Goal: Task Accomplishment & Management: Manage account settings

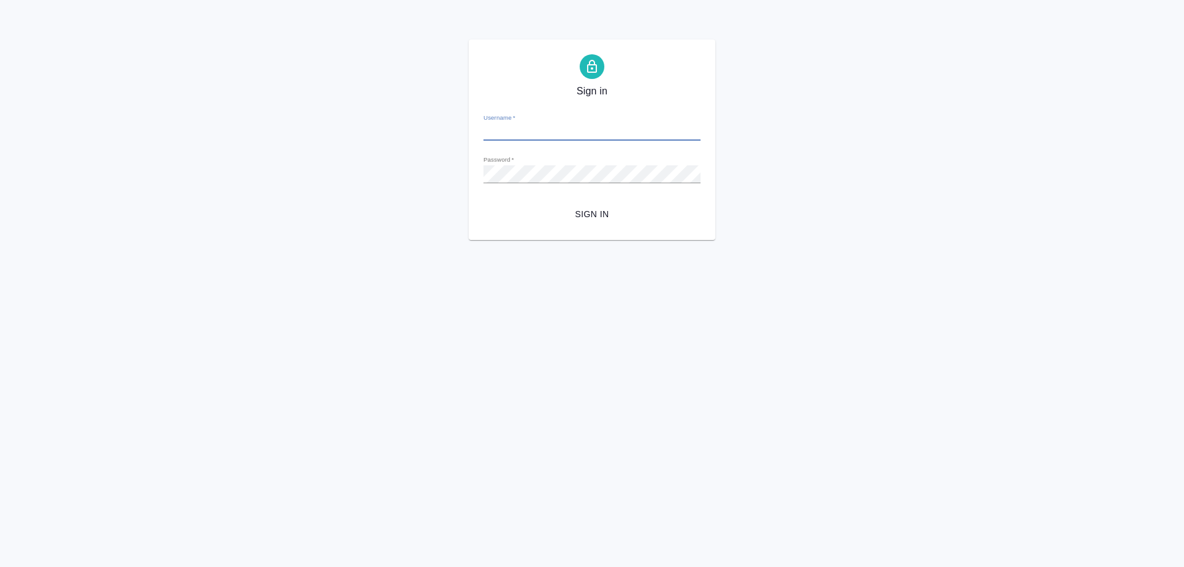
type input "[PERSON_NAME][EMAIL_ADDRESS][DOMAIN_NAME]"
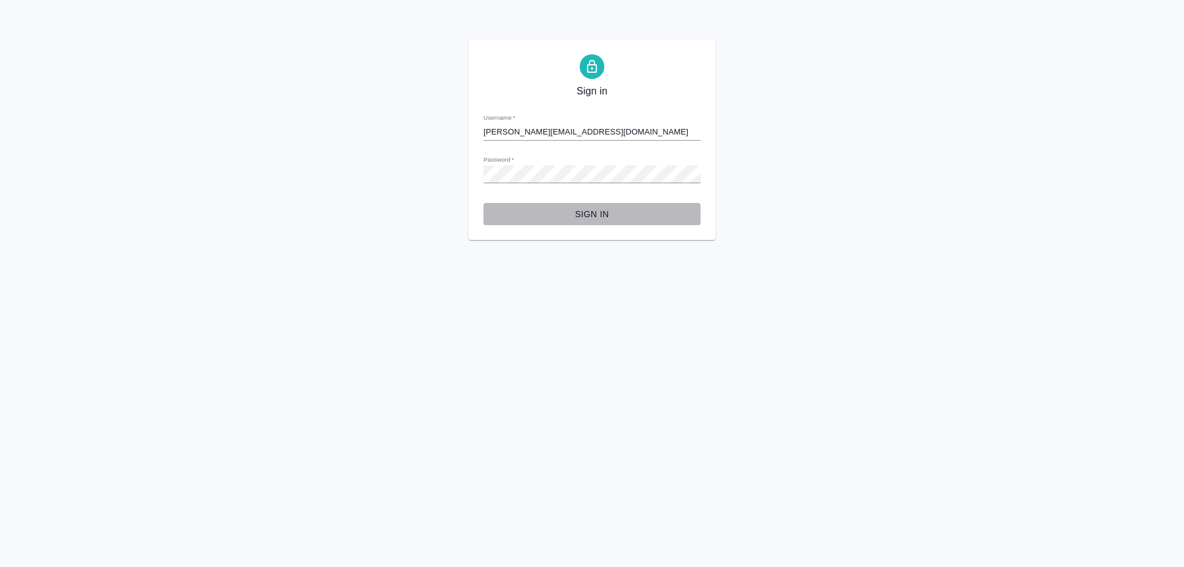
click at [580, 213] on span "Sign in" at bounding box center [591, 214] width 197 height 15
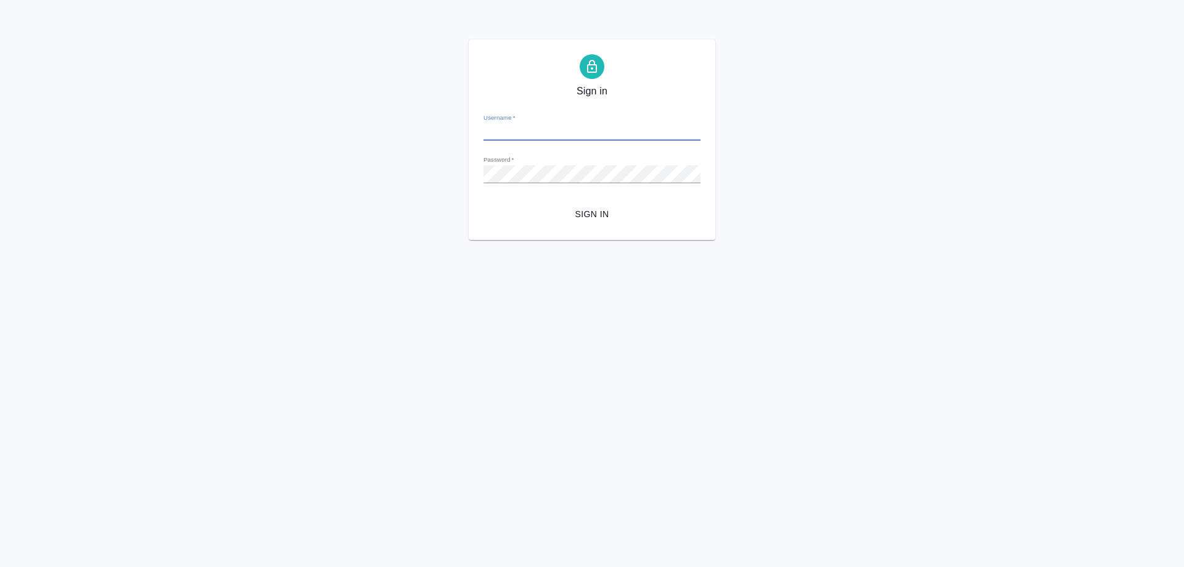
type input "[PERSON_NAME][EMAIL_ADDRESS][DOMAIN_NAME]"
click at [621, 215] on span "Sign in" at bounding box center [591, 214] width 197 height 15
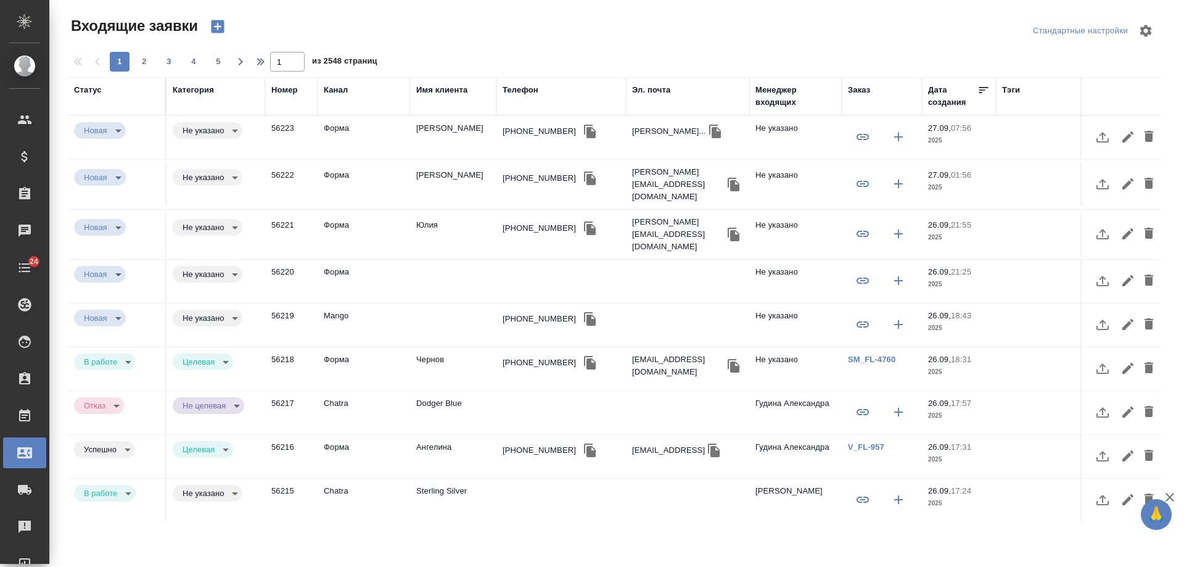
select select "RU"
click at [516, 91] on div "Телефон" at bounding box center [521, 90] width 36 height 12
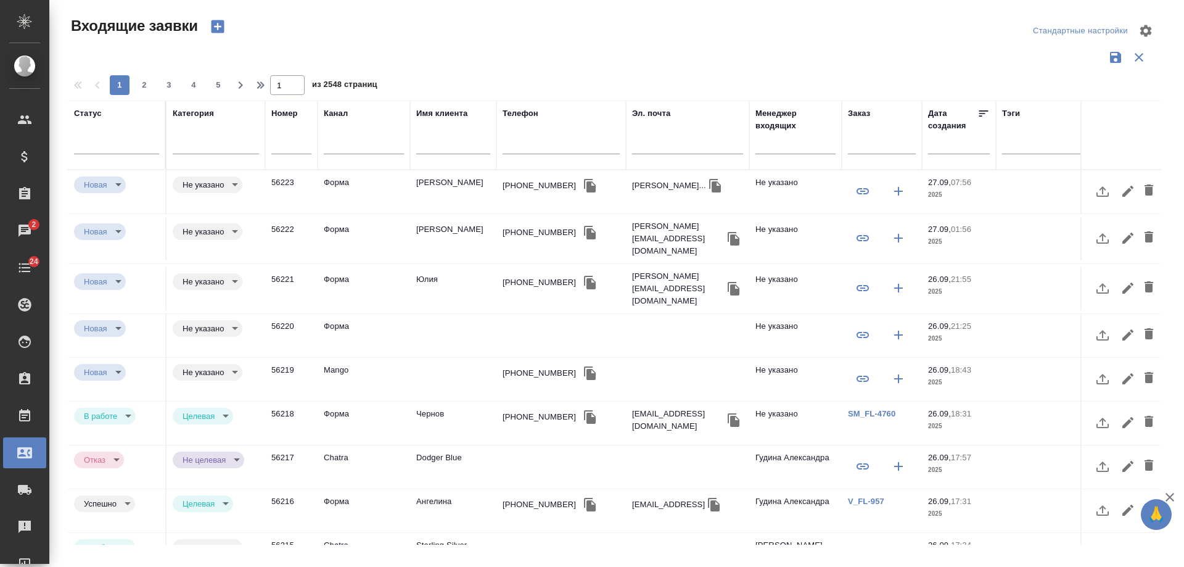
click at [679, 146] on input "text" at bounding box center [687, 145] width 111 height 15
paste input "a.fedin1982@gmail.com"
type input "a.fedin1982@gmail.com"
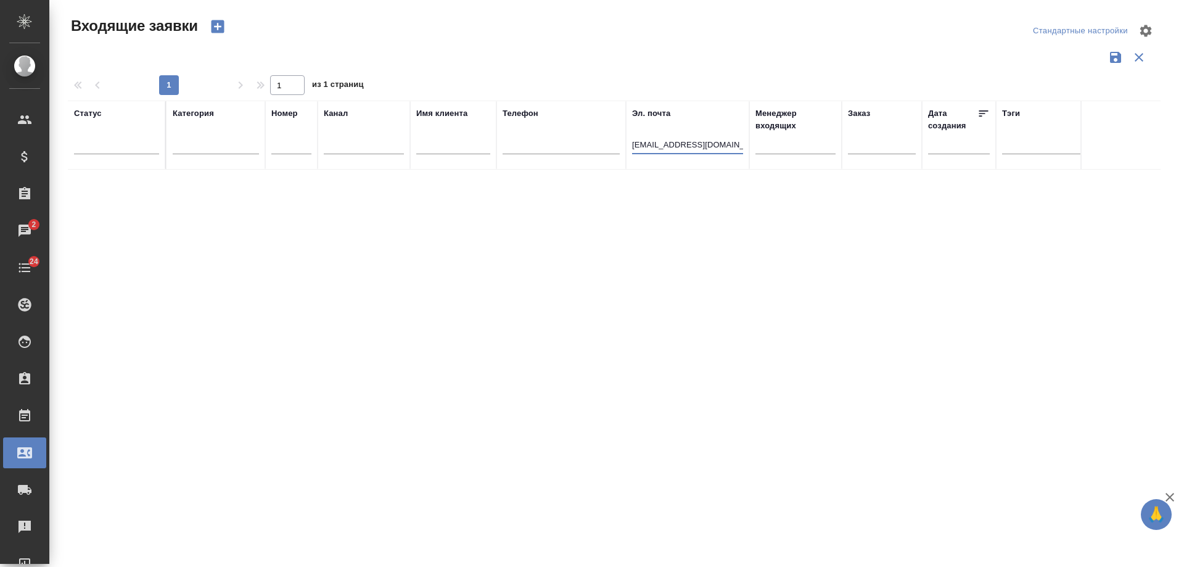
drag, startPoint x: 728, startPoint y: 148, endPoint x: 304, endPoint y: 138, distance: 424.5
click at [310, 140] on tr "Статус Категория Номер Канал Имя клиента Телефон Эл. почта a.fedin1982@gmail.co…" at bounding box center [785, 135] width 1434 height 69
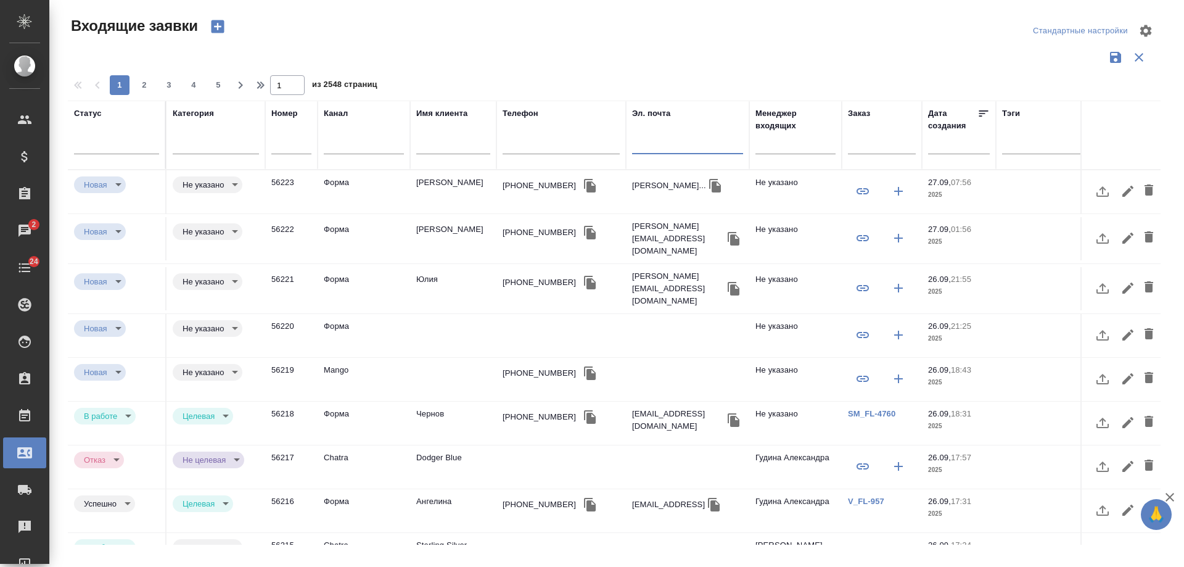
click at [218, 31] on icon "button" at bounding box center [217, 26] width 13 height 13
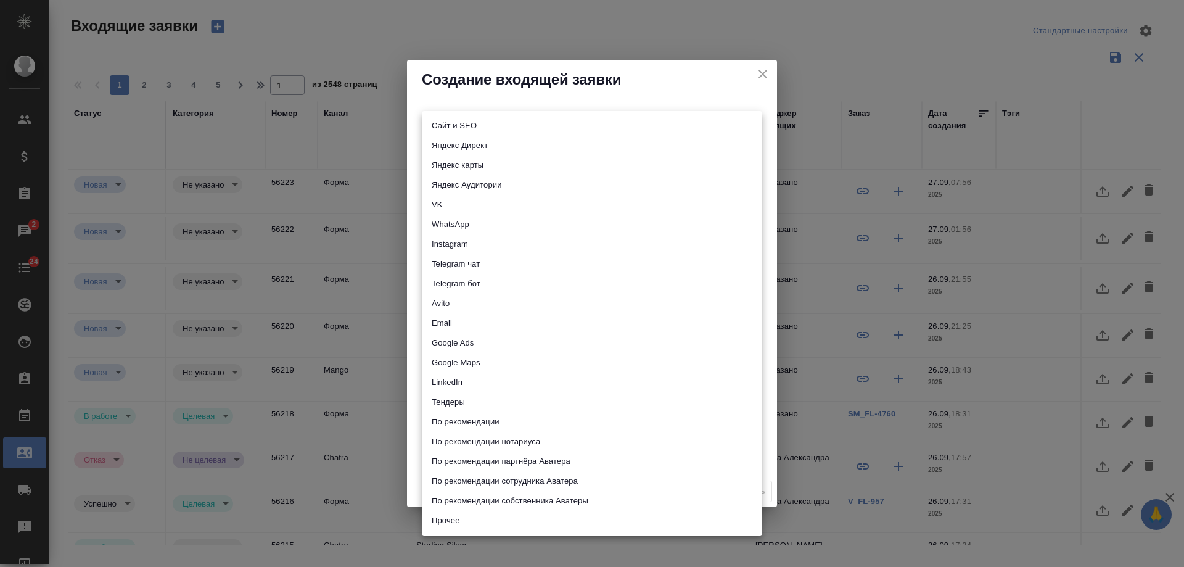
click at [482, 128] on body "🙏 .cls-1 fill:#fff; AWATERA Gudina Alexandra Клиенты Спецификации Заказы 2 Чаты…" at bounding box center [592, 283] width 1184 height 567
click at [482, 128] on li "Сайт и SEO" at bounding box center [592, 126] width 340 height 20
type input "seo"
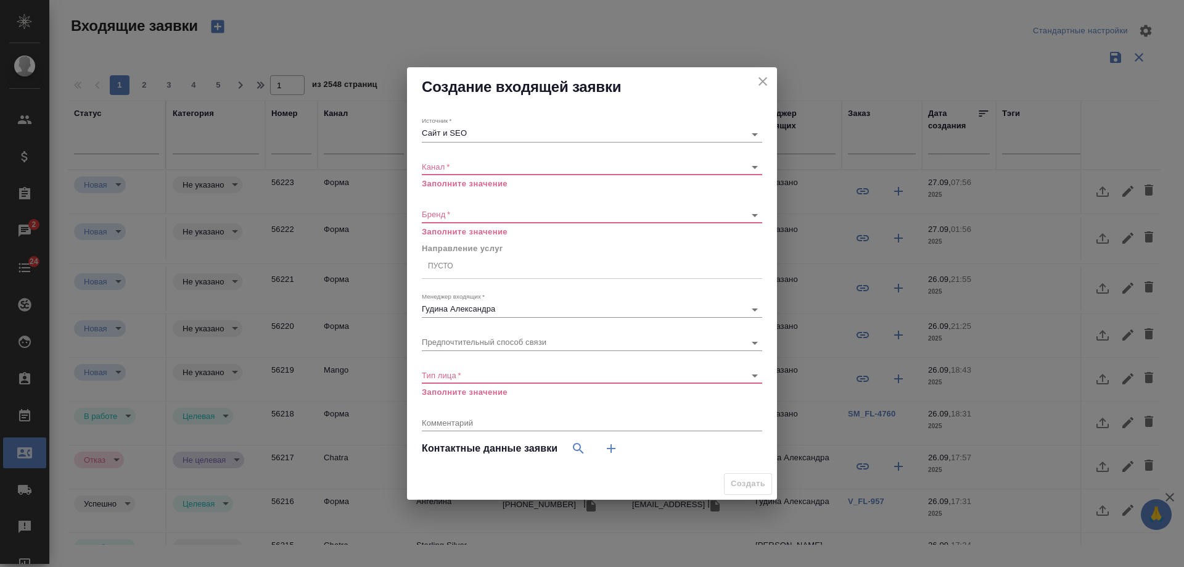
click at [441, 171] on div "​" at bounding box center [592, 167] width 340 height 15
click at [443, 158] on div "Канал   * ​ Заполните значение" at bounding box center [592, 170] width 340 height 40
click at [442, 163] on body "🙏 .cls-1 fill:#fff; AWATERA Gudina Alexandra Клиенты Спецификации Заказы 2 Чаты…" at bounding box center [592, 283] width 1184 height 567
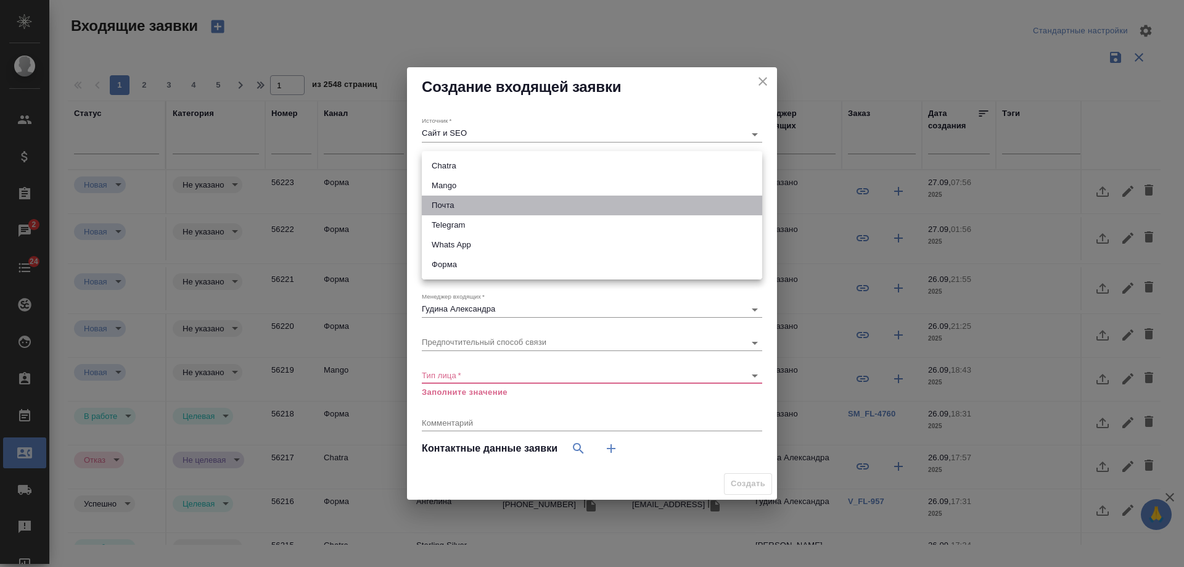
click at [457, 213] on li "Почта" at bounding box center [592, 206] width 340 height 20
type input "640a088c6aae0874b0a8d791"
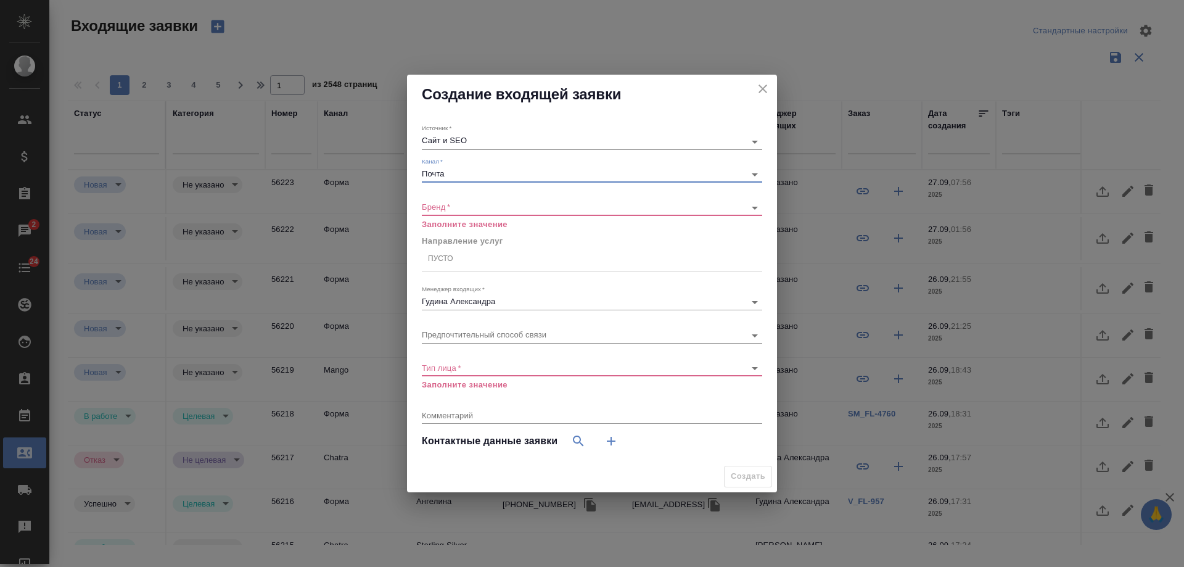
click at [452, 208] on body "🙏 .cls-1 fill:#fff; AWATERA Gudina Alexandra Клиенты Спецификации Заказы 2 Чаты…" at bounding box center [592, 283] width 1184 height 567
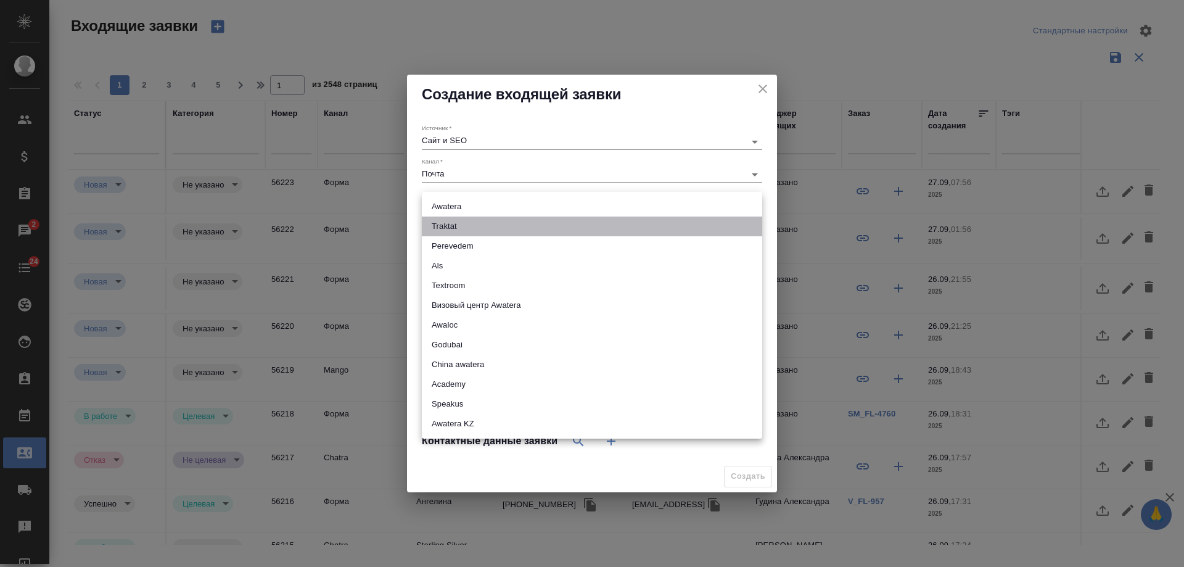
click at [450, 228] on li "Traktat" at bounding box center [592, 227] width 340 height 20
type input "traktat"
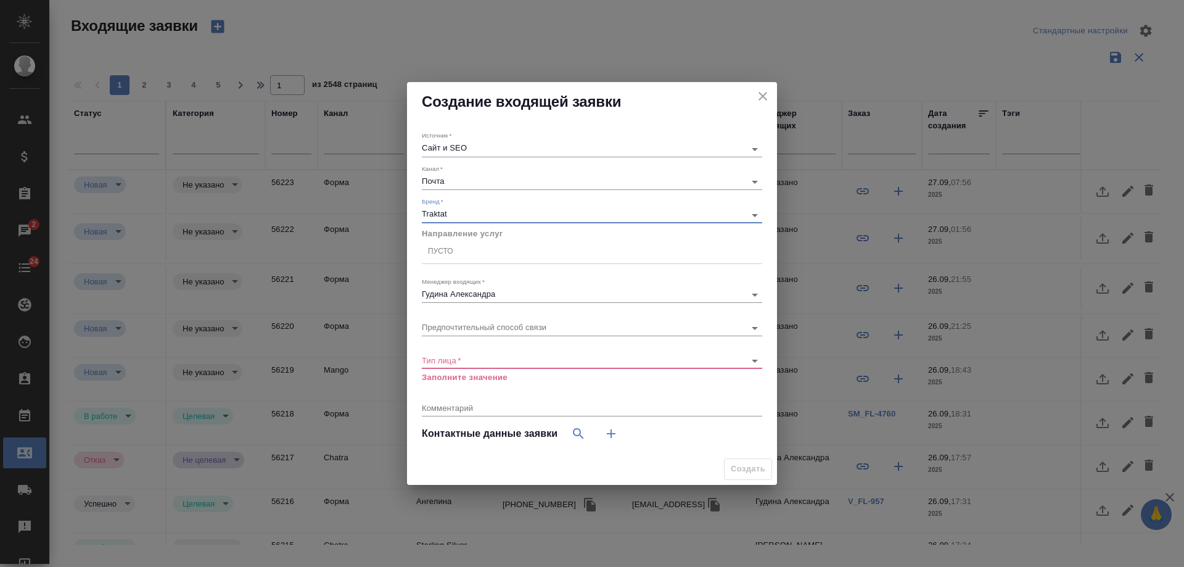
click at [465, 252] on div "Пусто" at bounding box center [592, 252] width 340 height 18
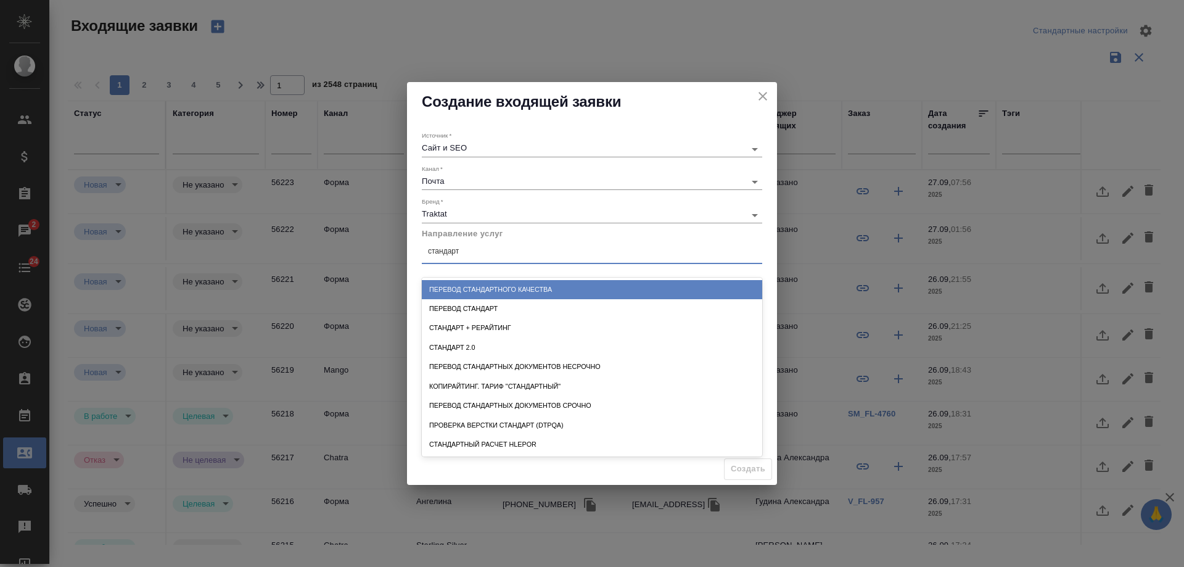
type input "стандартн"
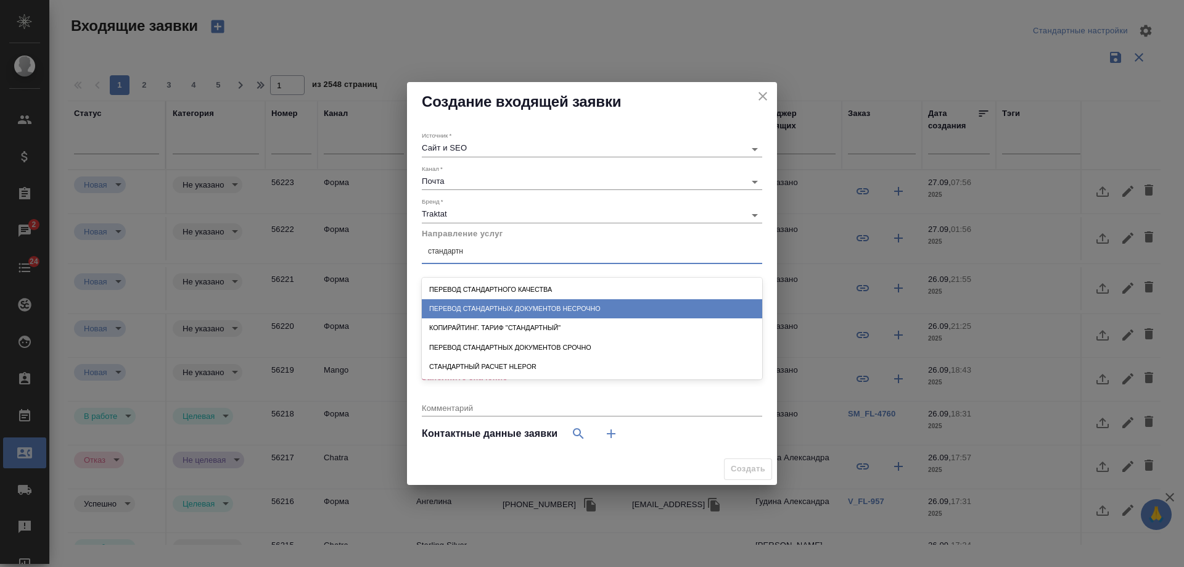
click at [551, 303] on div "Перевод стандартных документов несрочно" at bounding box center [592, 308] width 340 height 19
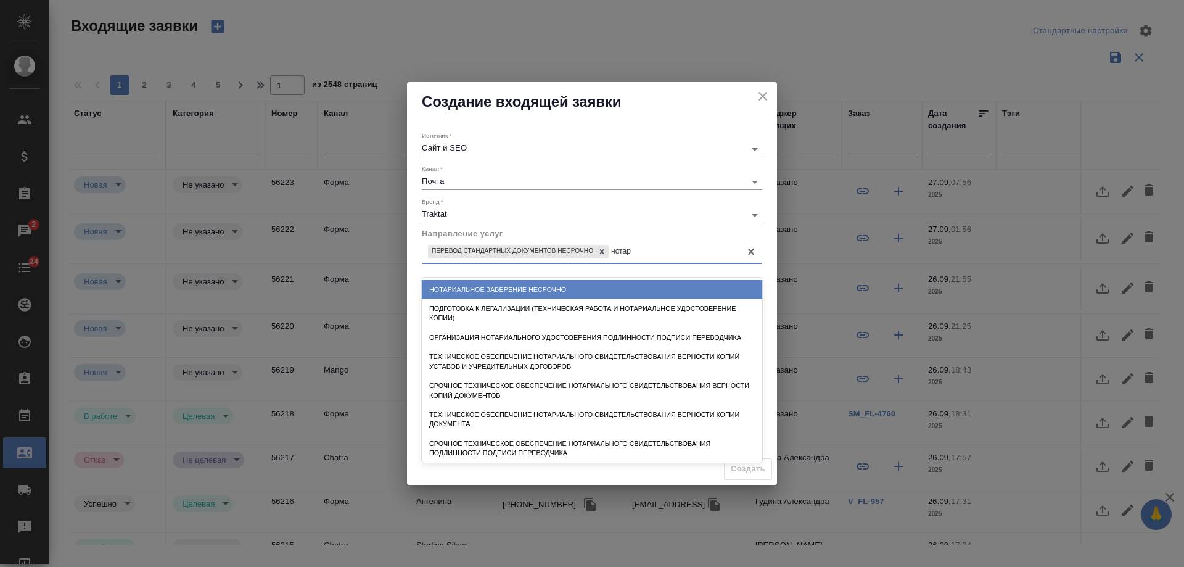
type input "нотари"
click at [556, 294] on div "Нотариальное заверение несрочно" at bounding box center [592, 289] width 340 height 19
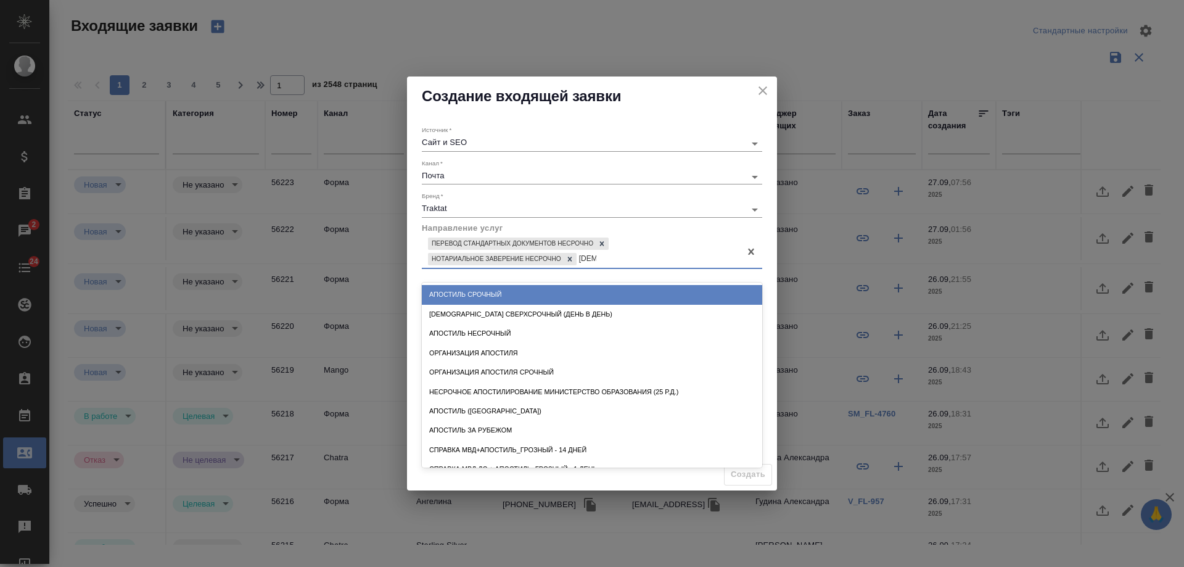
type input "апости"
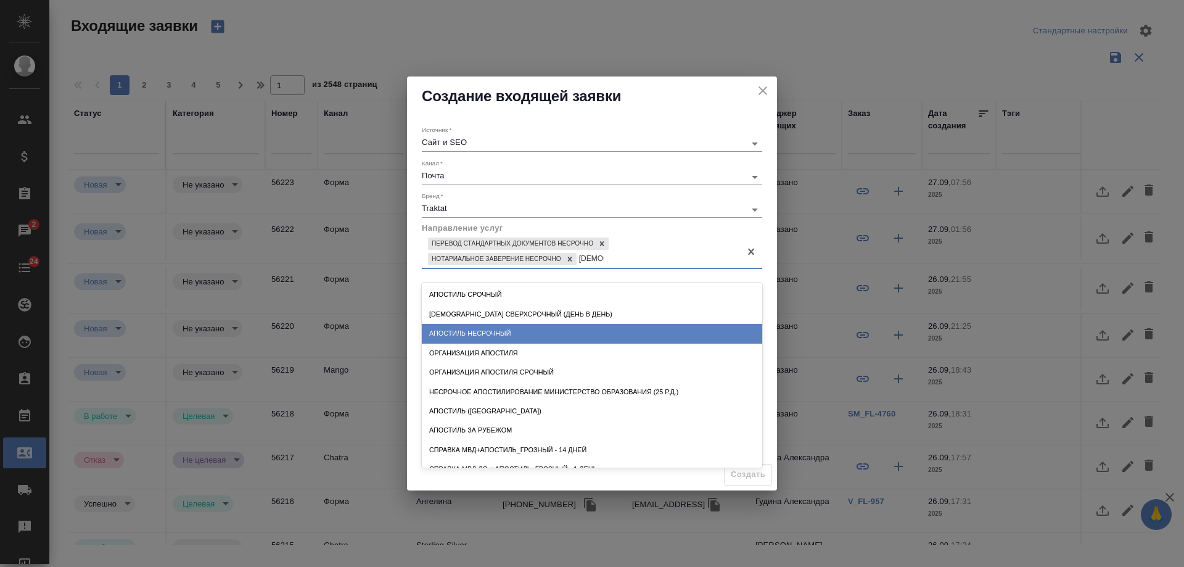
click at [550, 334] on div "Апостиль несрочный" at bounding box center [592, 333] width 340 height 19
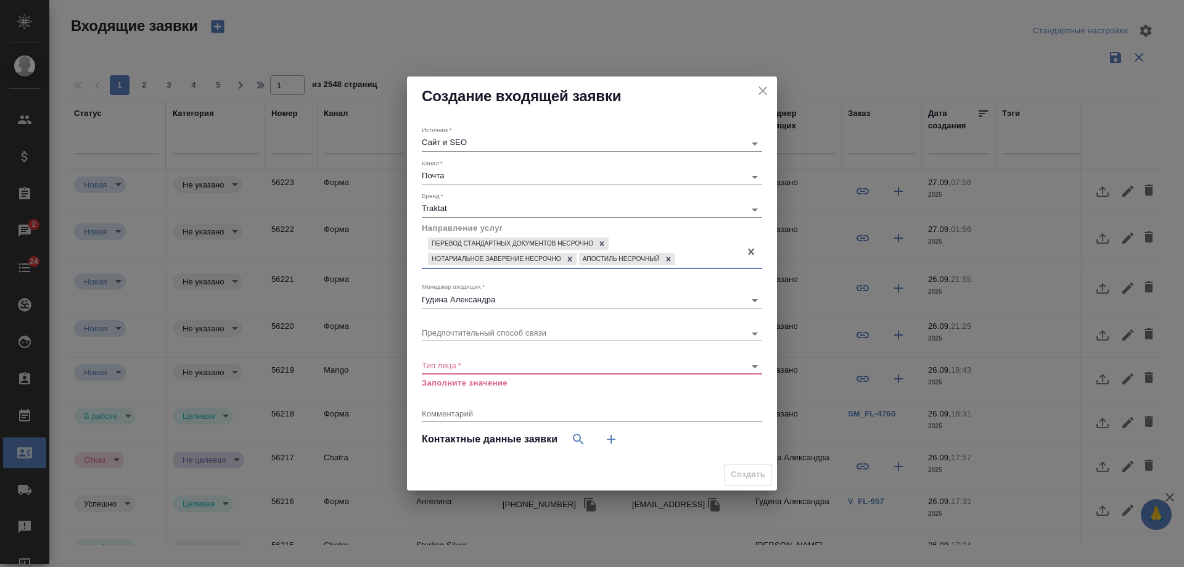
click at [491, 367] on body "🙏 .cls-1 fill:#fff; AWATERA Gudina Alexandra Клиенты Спецификации Заказы 2 Чаты…" at bounding box center [592, 283] width 1184 height 567
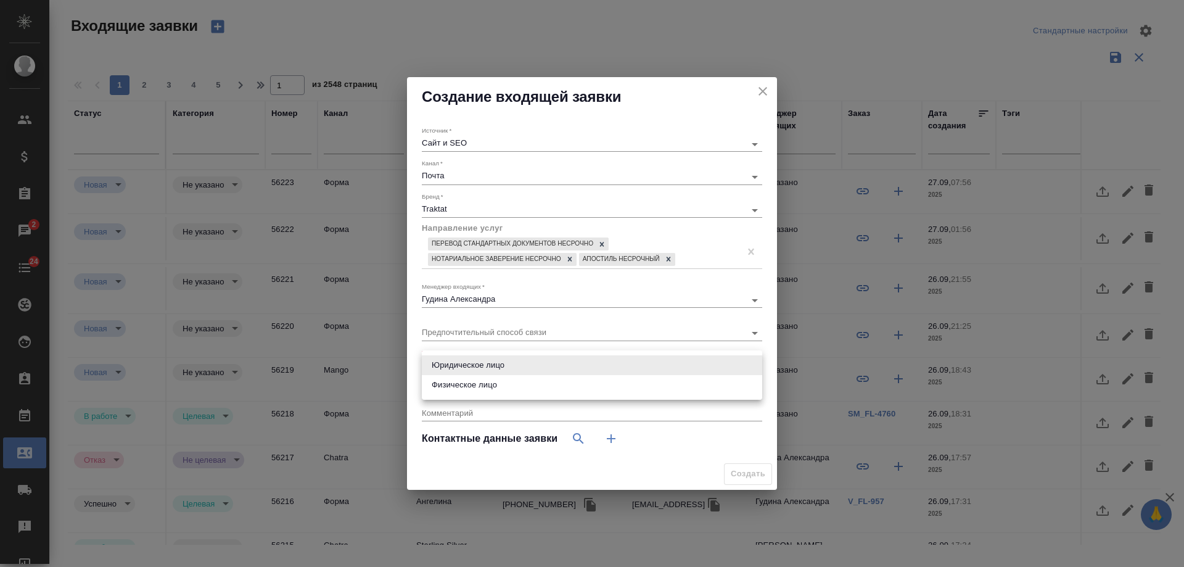
click at [475, 387] on li "Физическое лицо" at bounding box center [592, 385] width 340 height 20
type input "private"
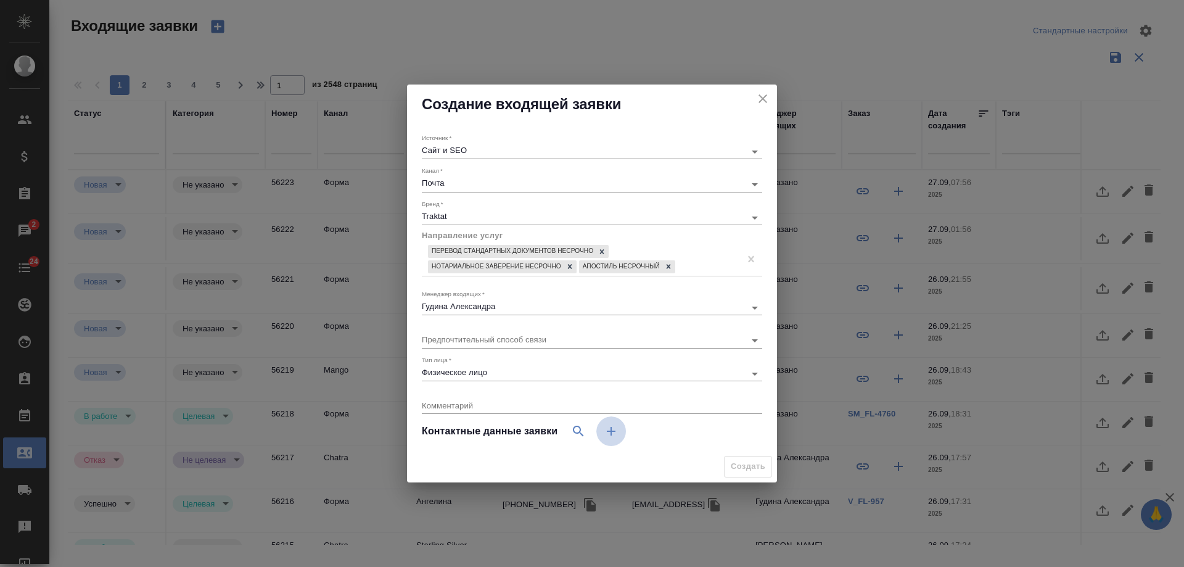
click at [610, 430] on icon "button" at bounding box center [611, 431] width 15 height 15
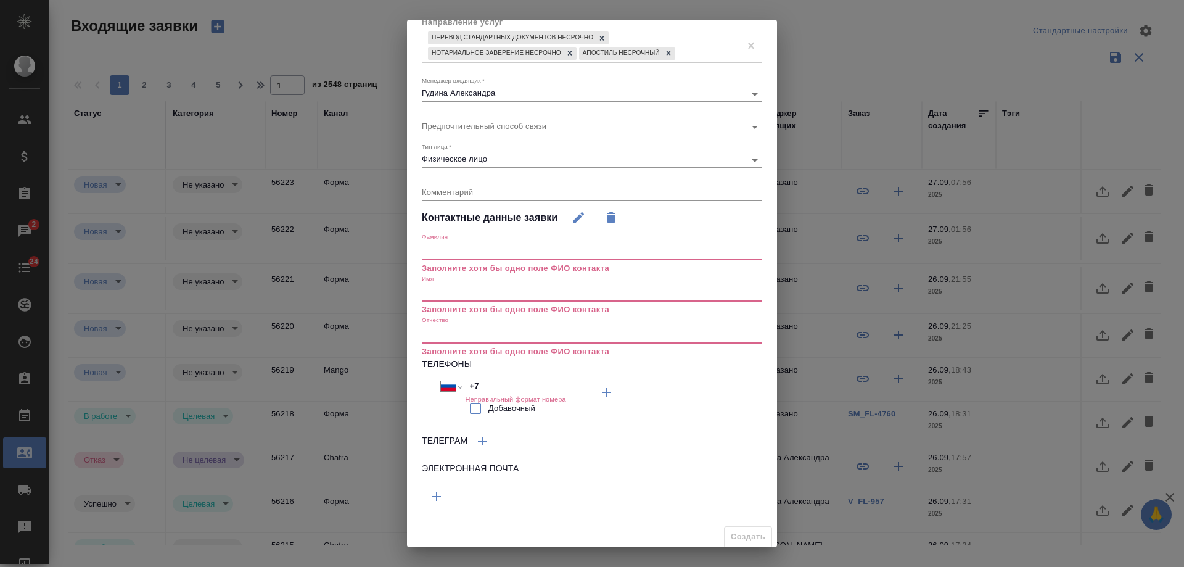
scroll to position [154, 0]
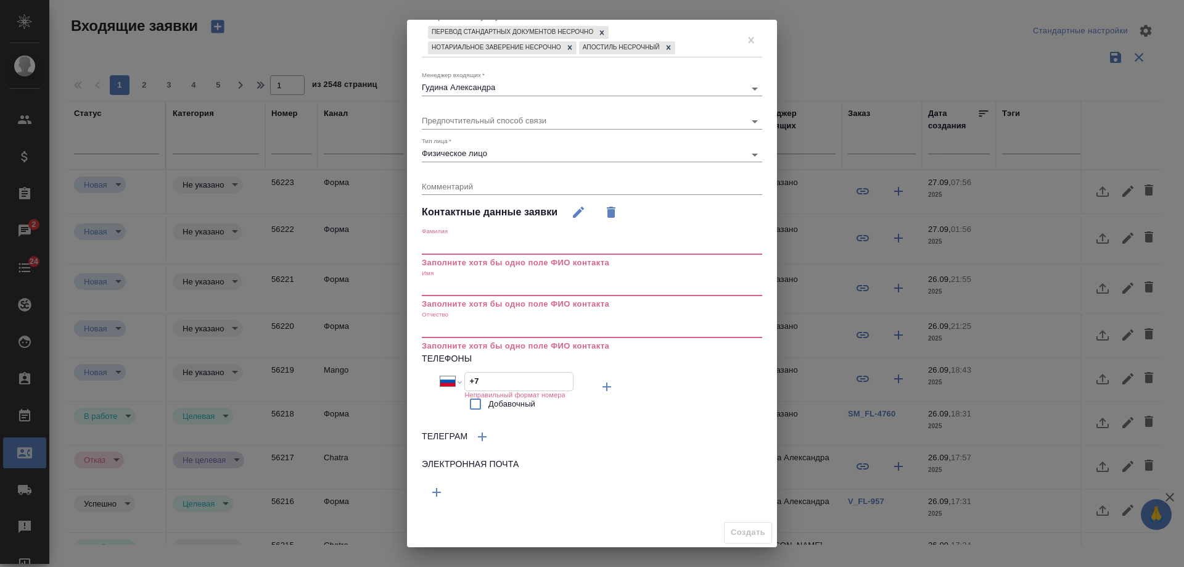
drag, startPoint x: 473, startPoint y: 380, endPoint x: 437, endPoint y: 374, distance: 36.9
click at [440, 374] on div "Международный Австралия Австрия Азербайджан Албания Алжир Американское Самоа Ан…" at bounding box center [507, 381] width 134 height 19
paste input "1 982"
select select "ZZ"
type input "+1 982"
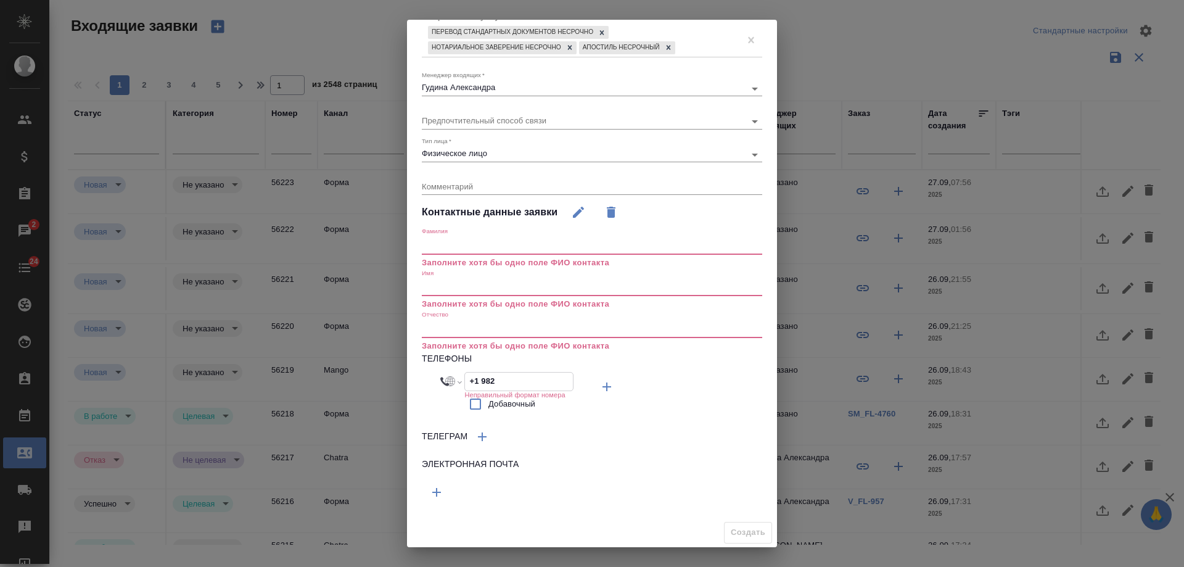
drag, startPoint x: 516, startPoint y: 383, endPoint x: 334, endPoint y: 352, distance: 184.7
click at [334, 352] on div "Создание входящей заявки Источник   * Сайт и SEO seo Канал   * Почта 640a088c6a…" at bounding box center [592, 283] width 1184 height 567
select select "RU"
type input "+7"
click at [448, 494] on button "button" at bounding box center [437, 491] width 30 height 30
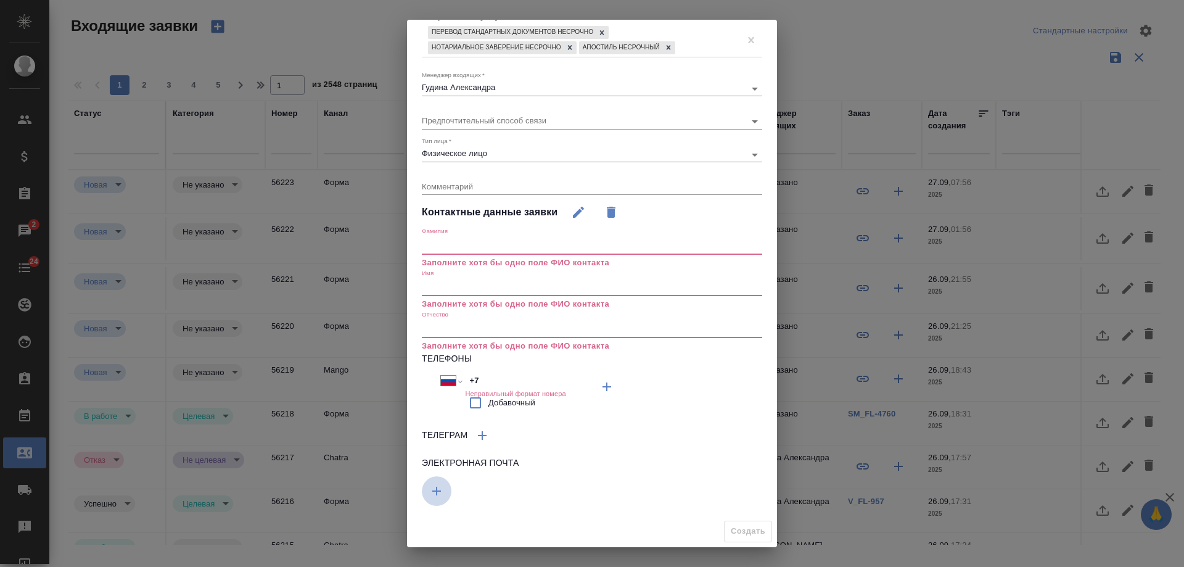
scroll to position [149, 0]
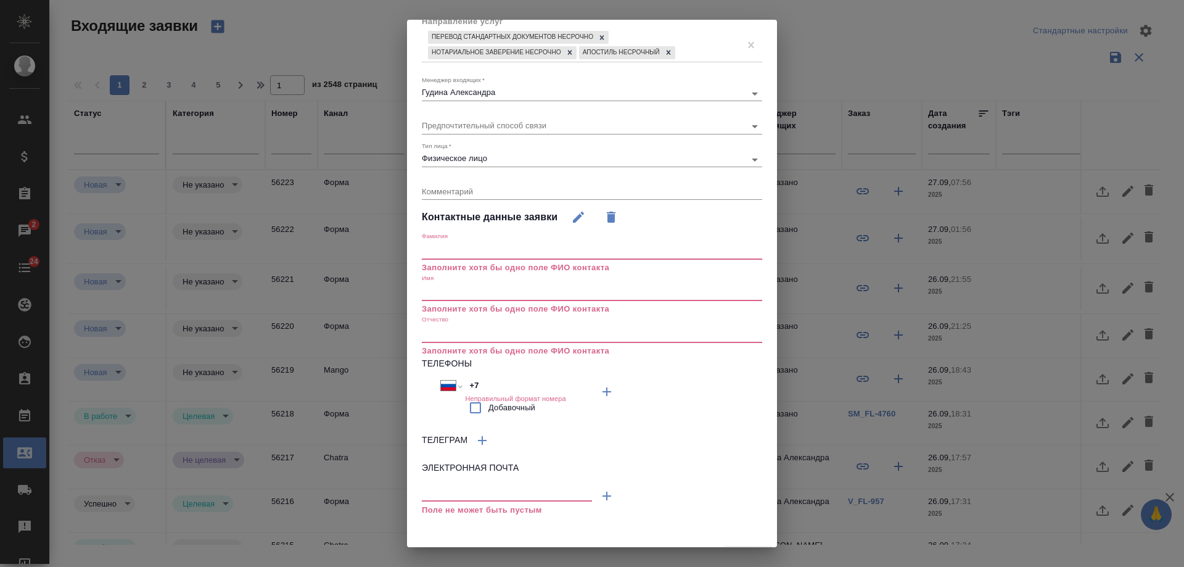
click at [515, 493] on input "text" at bounding box center [507, 493] width 170 height 15
paste input "a.fedin1982@gmail.com"
type input "a.fedin1982@gmail.com"
click at [455, 294] on input "text" at bounding box center [592, 292] width 340 height 17
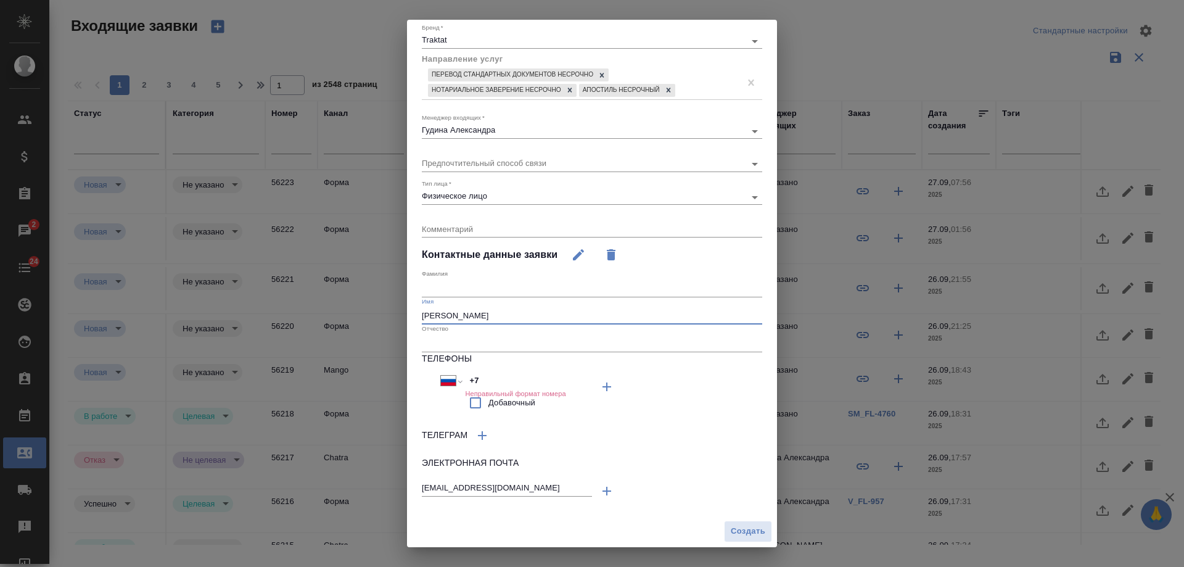
type input "Александр"
click at [455, 295] on input "text" at bounding box center [592, 287] width 340 height 17
type input "Федин"
click at [744, 539] on button "Создать" at bounding box center [748, 532] width 48 height 22
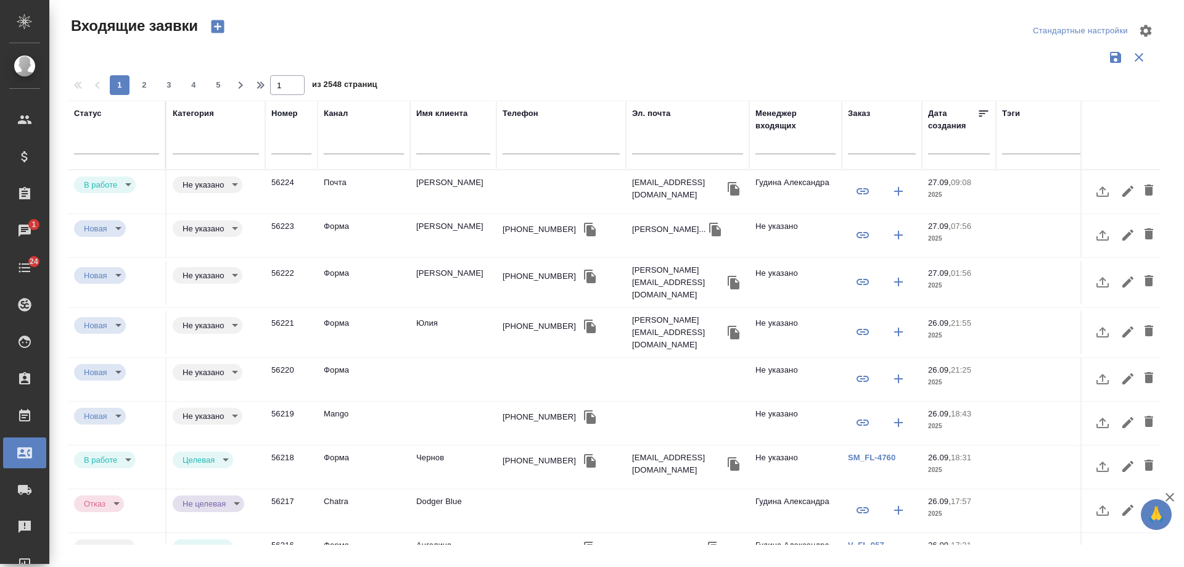
click at [452, 321] on td "Юлия" at bounding box center [453, 332] width 86 height 43
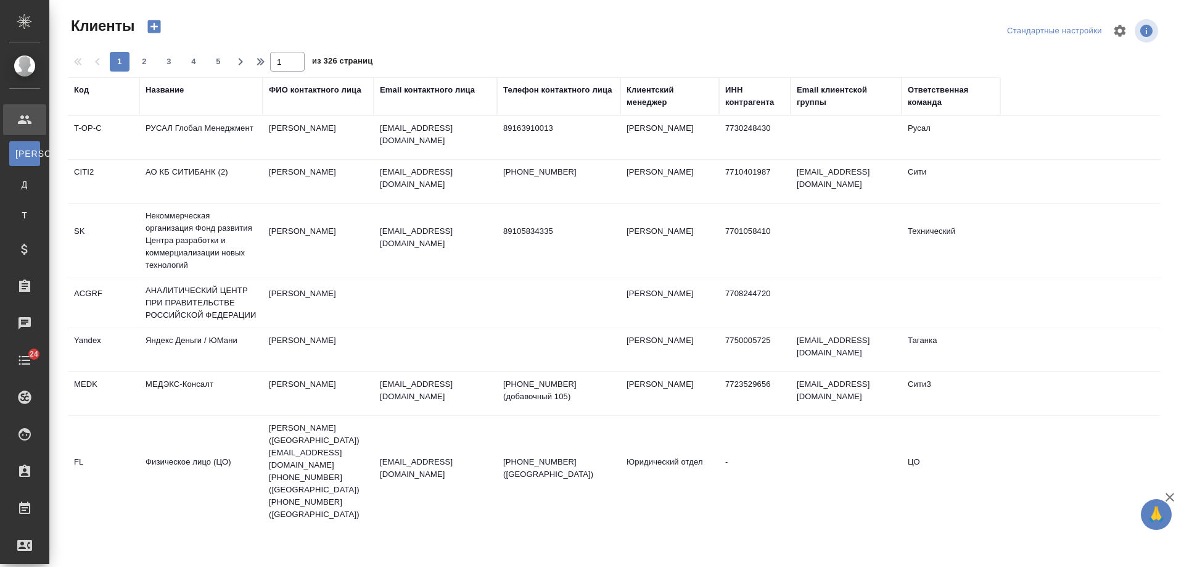
select select "RU"
click at [25, 353] on div "Todo" at bounding box center [9, 360] width 31 height 19
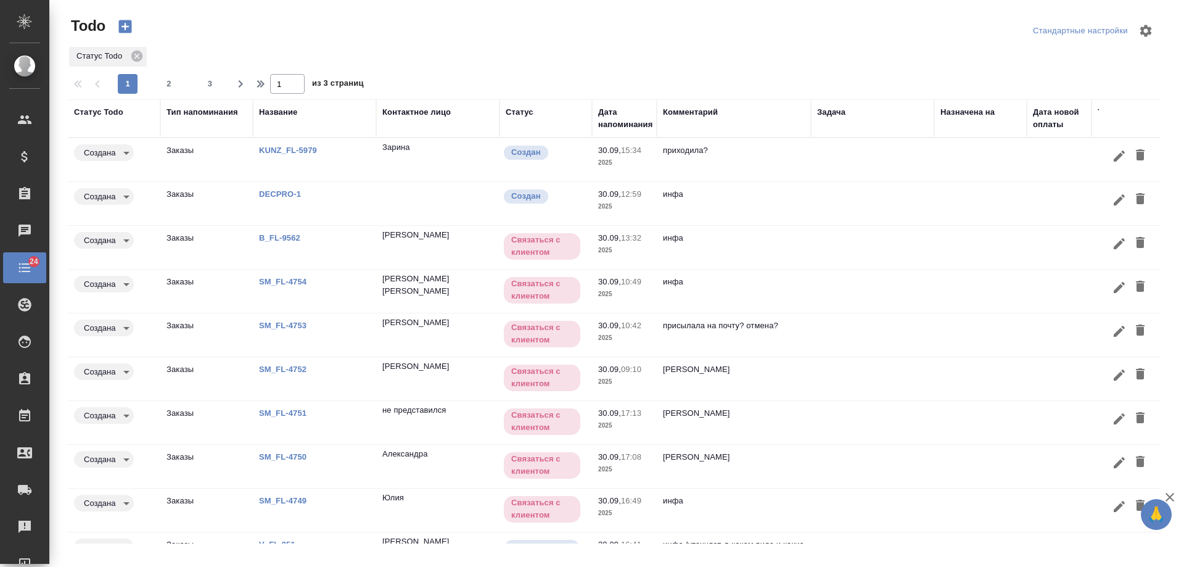
click at [615, 124] on div "Дата напоминания" at bounding box center [625, 118] width 54 height 25
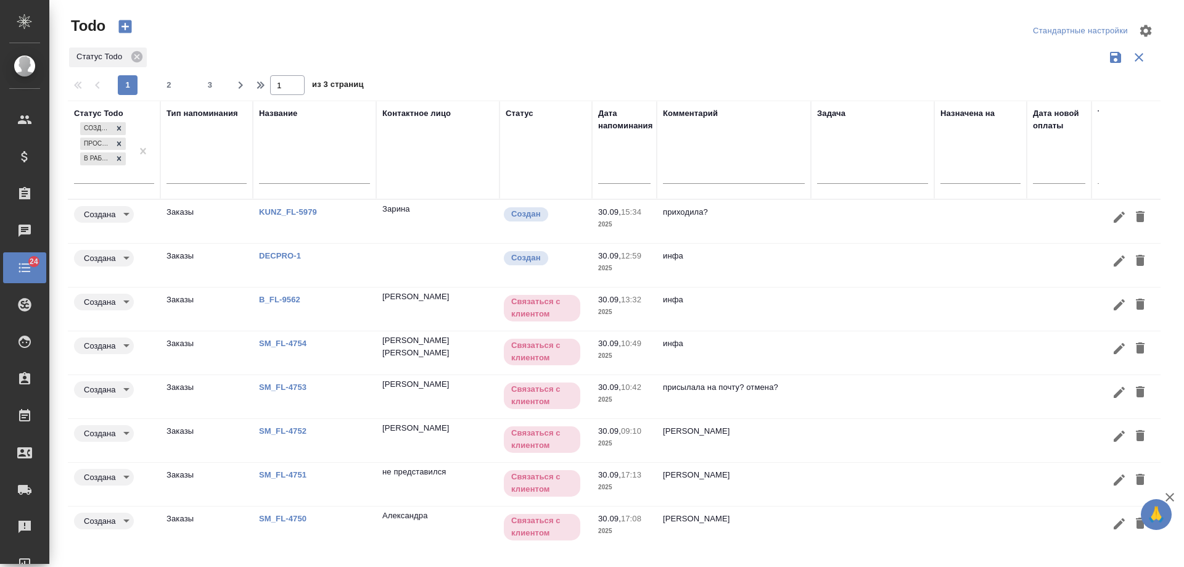
click at [617, 171] on input "text" at bounding box center [628, 173] width 45 height 17
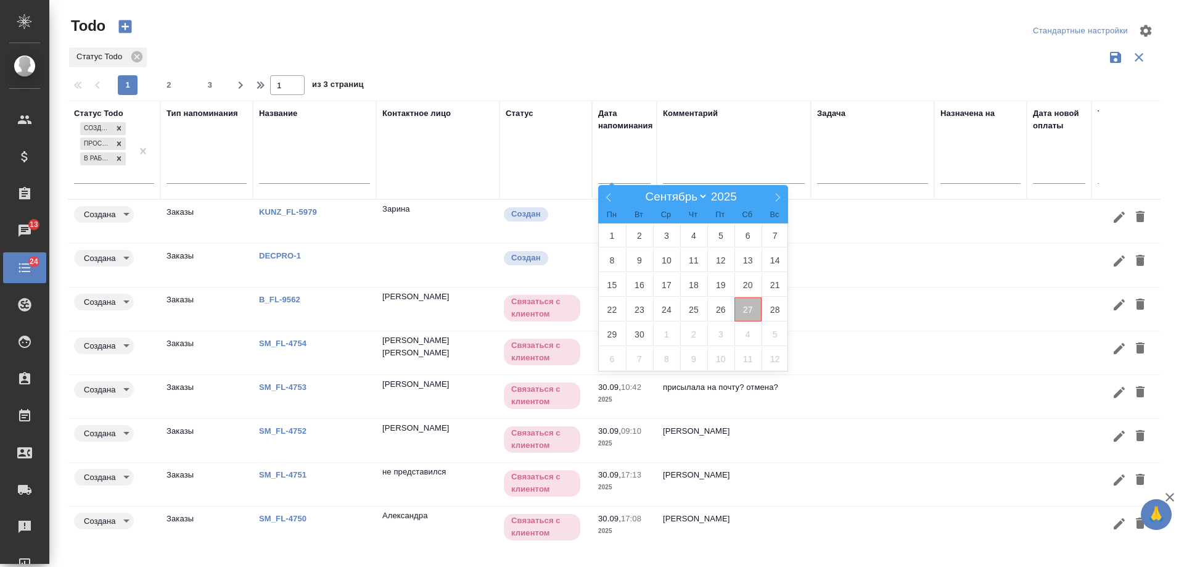
drag, startPoint x: 743, startPoint y: 308, endPoint x: 749, endPoint y: 305, distance: 6.9
click at [749, 305] on span "27" at bounding box center [748, 309] width 27 height 24
type div "2025-09-26T21:00:00.000Z"
click at [773, 303] on span "28" at bounding box center [775, 309] width 27 height 24
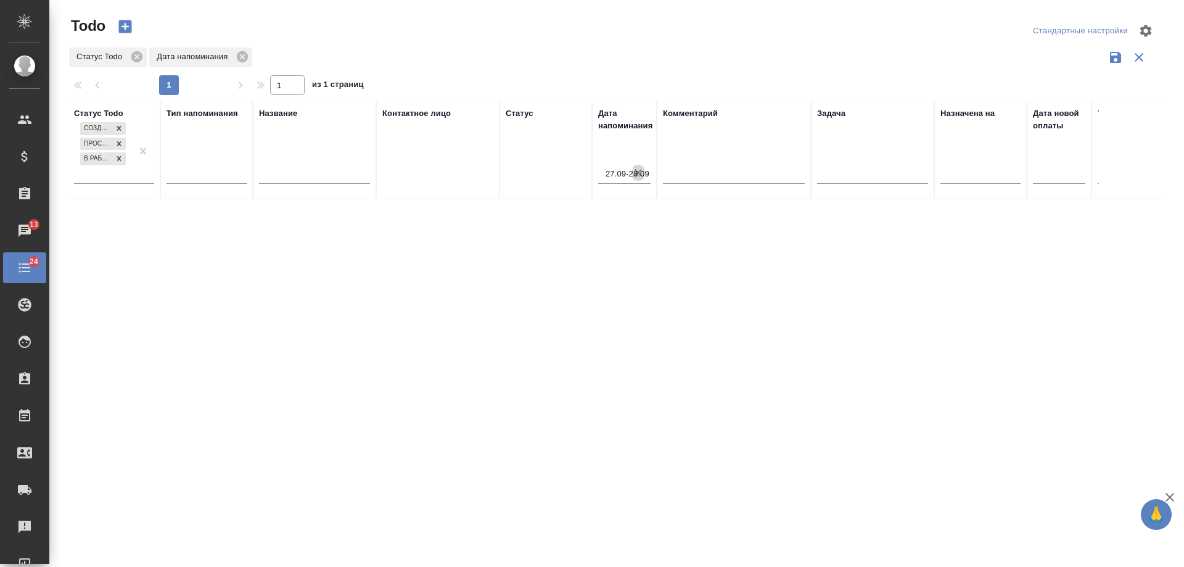
click at [642, 176] on icon "button" at bounding box center [638, 173] width 12 height 12
select select "8"
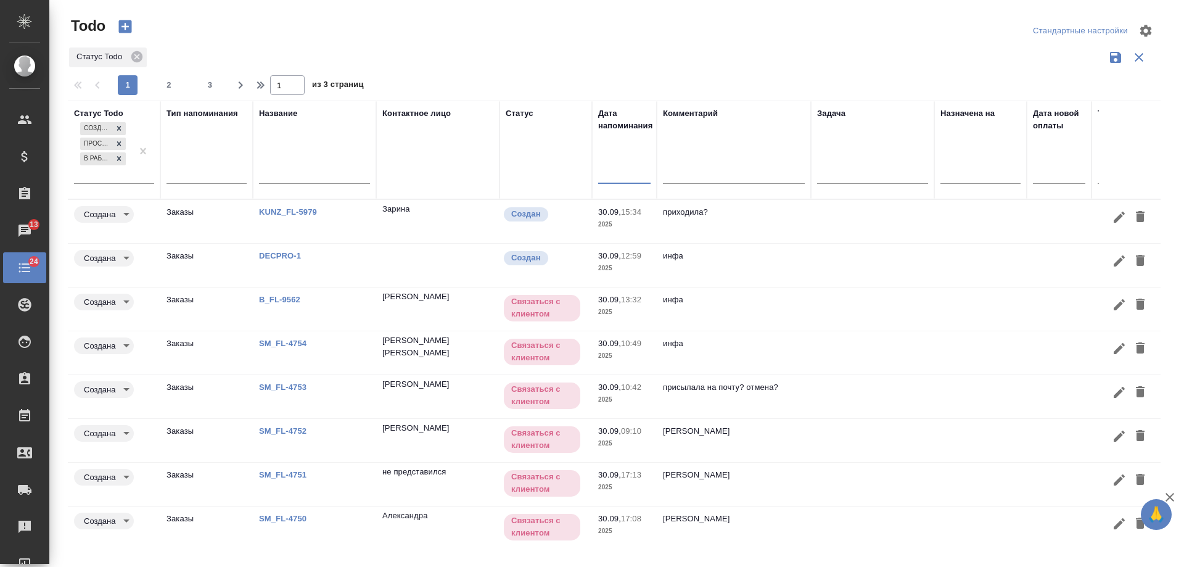
click at [615, 172] on input "text" at bounding box center [628, 173] width 45 height 17
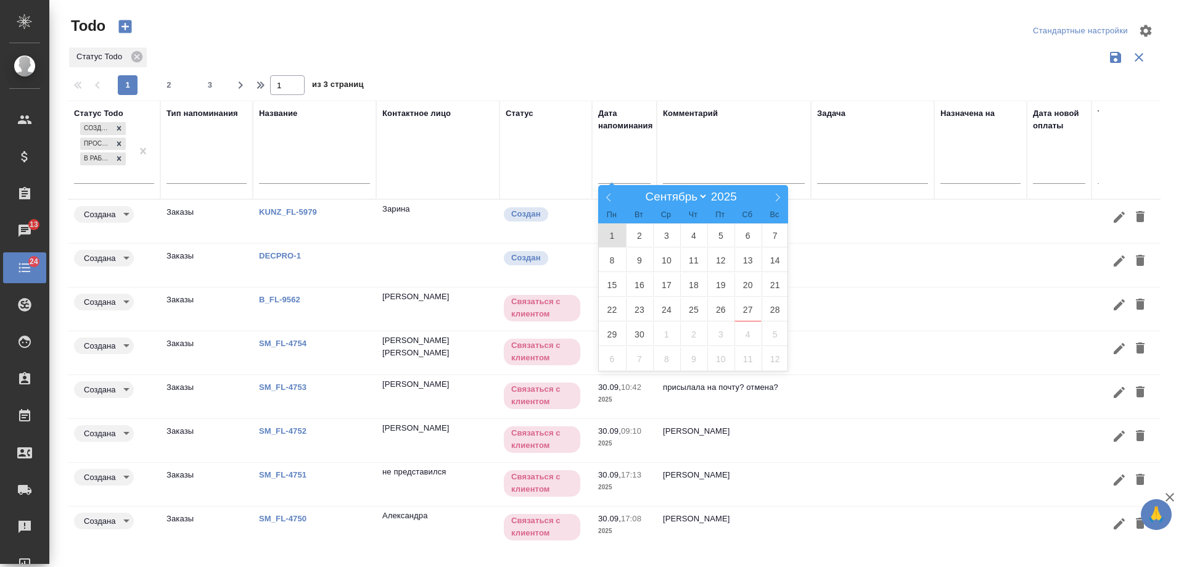
click at [609, 228] on span "1" at bounding box center [612, 235] width 27 height 24
type div "2025-08-31T21:00:00.000Z"
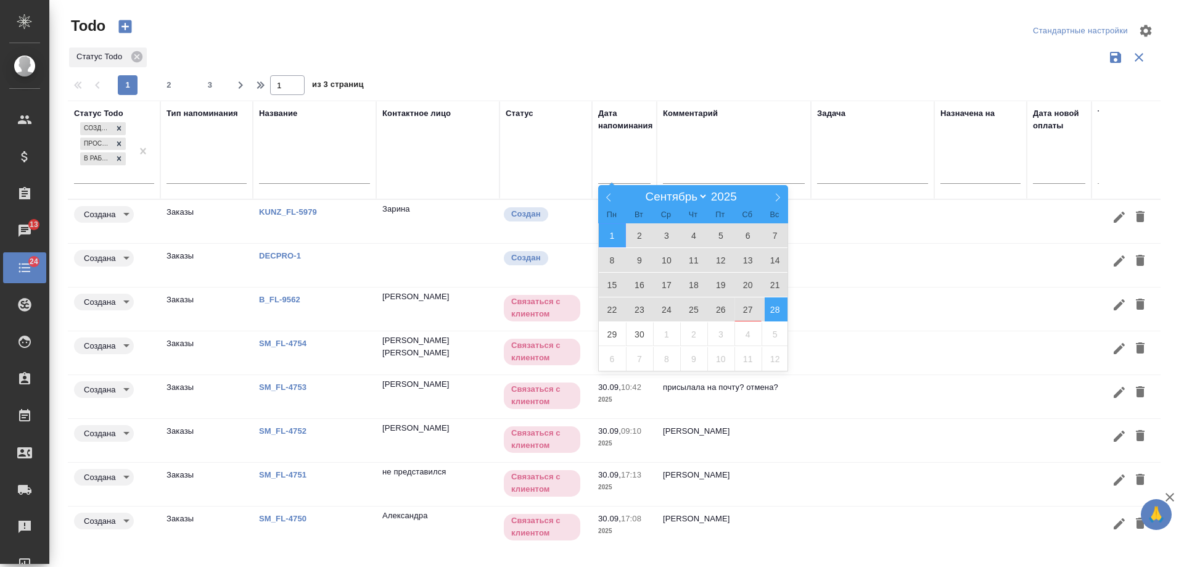
click at [770, 313] on span "28" at bounding box center [775, 309] width 27 height 24
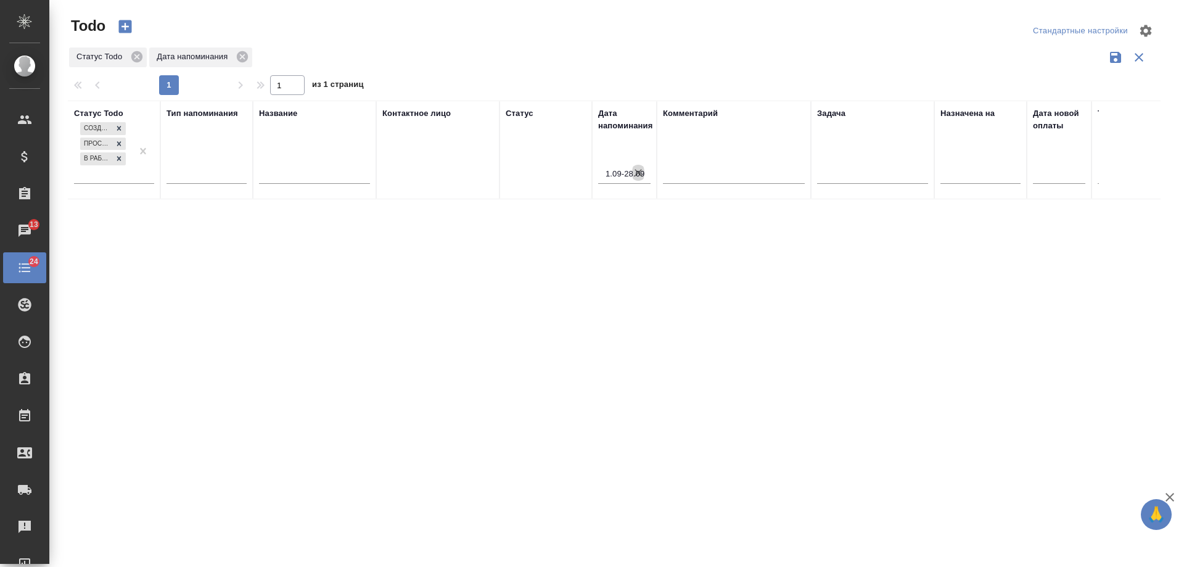
click at [640, 172] on icon "button" at bounding box center [638, 173] width 12 height 12
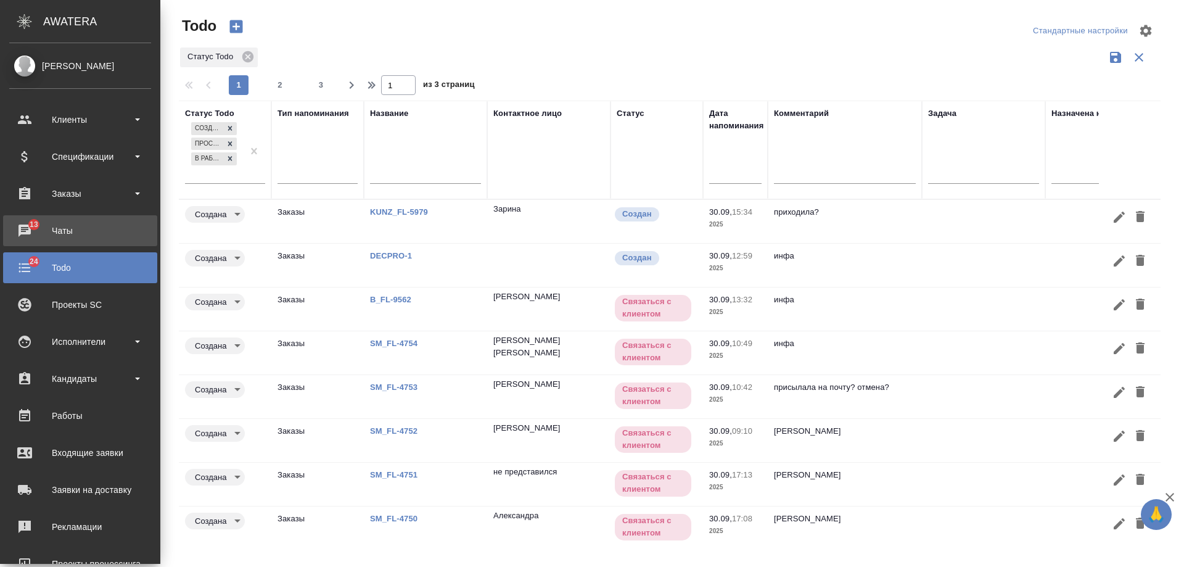
click at [45, 230] on div "Чаты" at bounding box center [80, 230] width 142 height 19
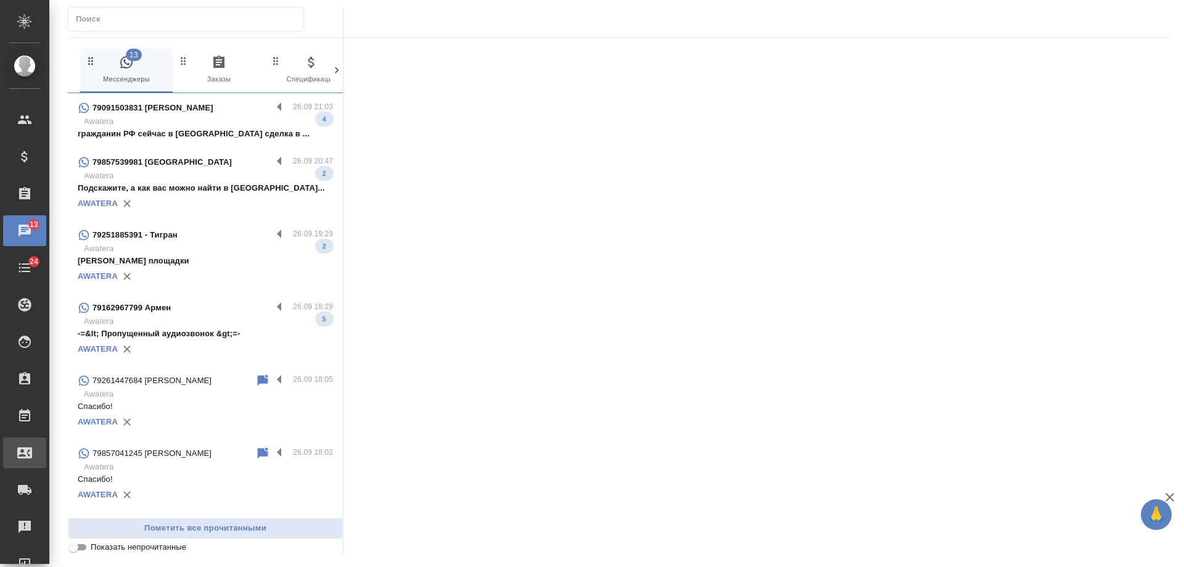
drag, startPoint x: 43, startPoint y: 185, endPoint x: 31, endPoint y: 455, distance: 269.8
click at [35, 455] on div at bounding box center [34, 452] width 35 height 15
select select "RU"
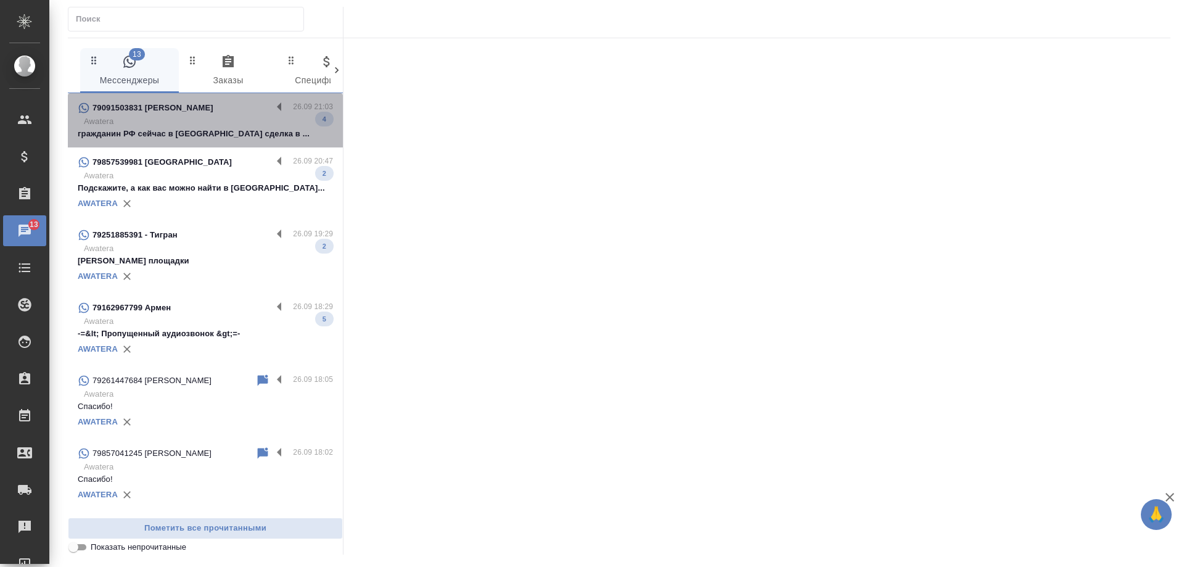
click at [206, 111] on p "79091503831 [PERSON_NAME]" at bounding box center [153, 108] width 121 height 12
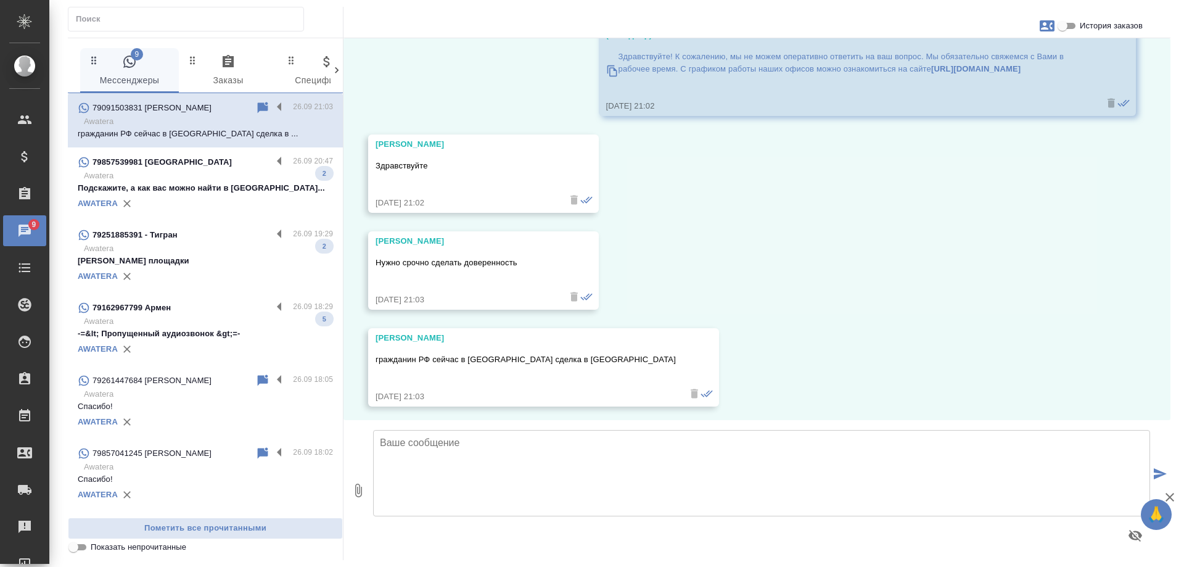
scroll to position [168, 0]
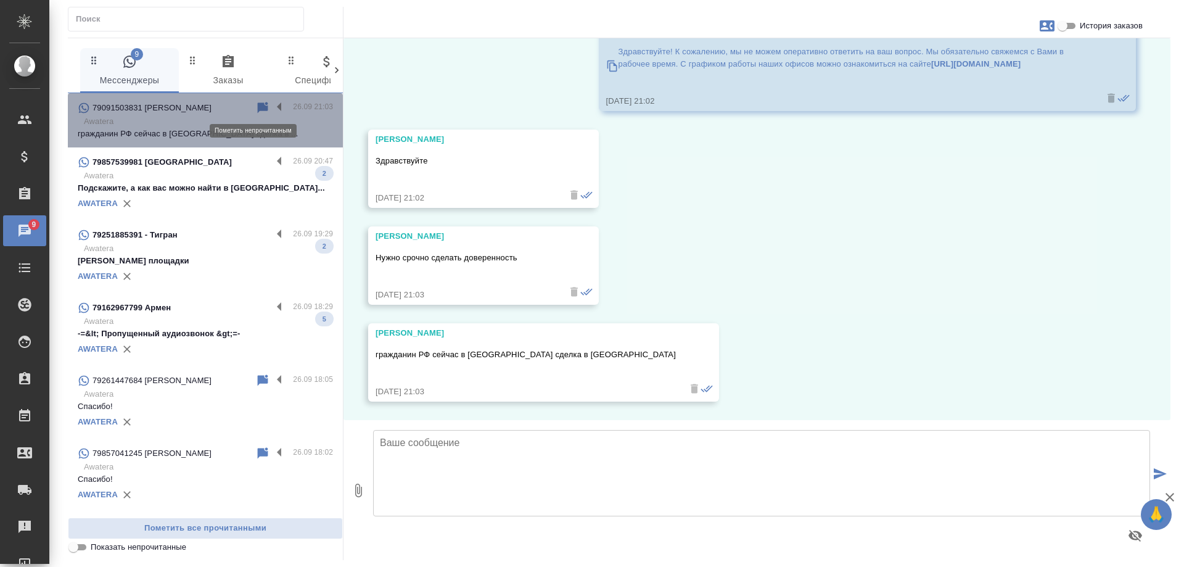
click at [258, 107] on icon at bounding box center [263, 107] width 10 height 11
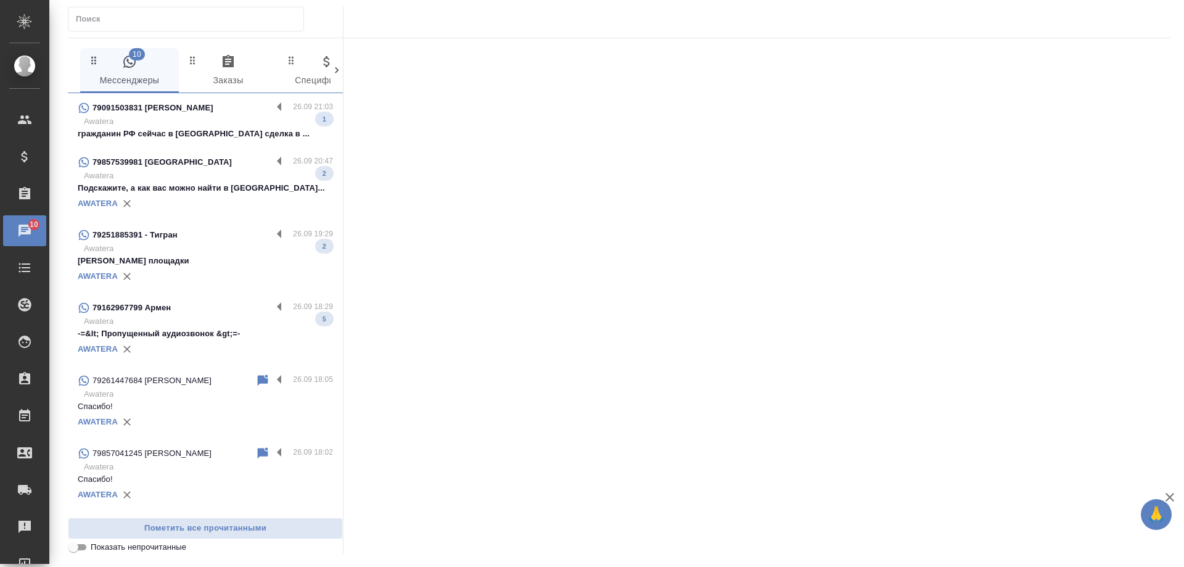
click at [214, 190] on p "Подскажите, а как вас можно найти в [GEOGRAPHIC_DATA]..." at bounding box center [205, 188] width 255 height 12
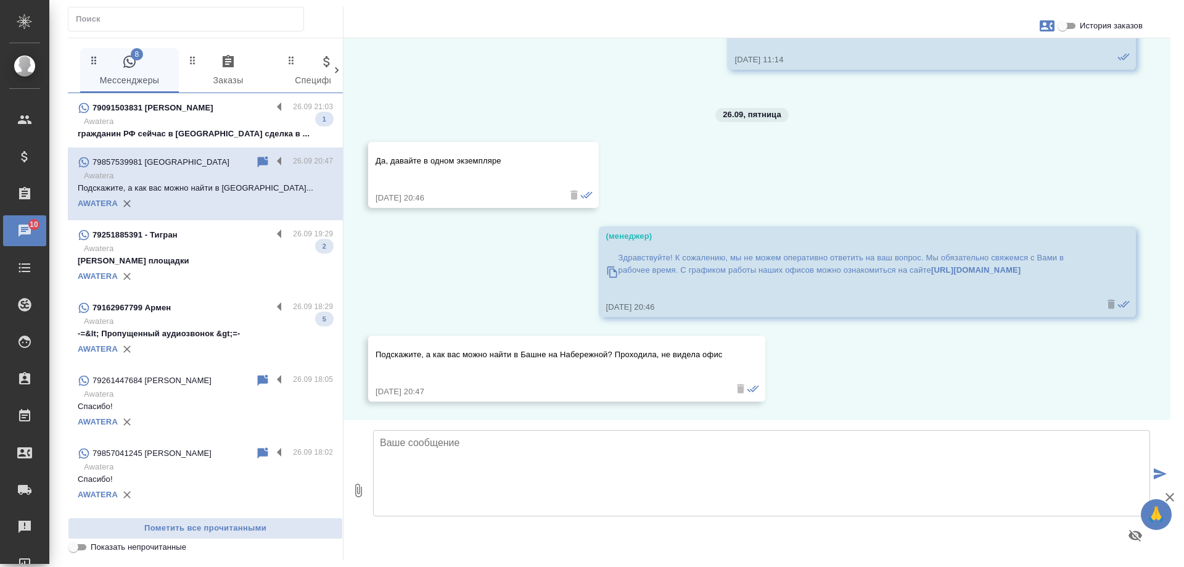
scroll to position [3055, 0]
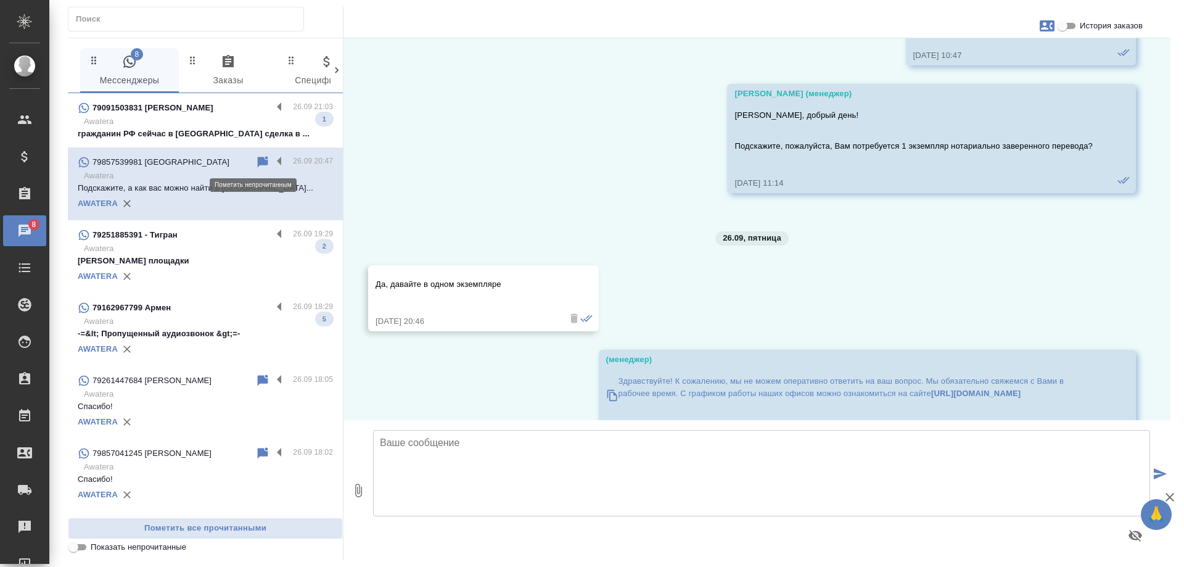
click at [258, 162] on icon at bounding box center [263, 161] width 10 height 11
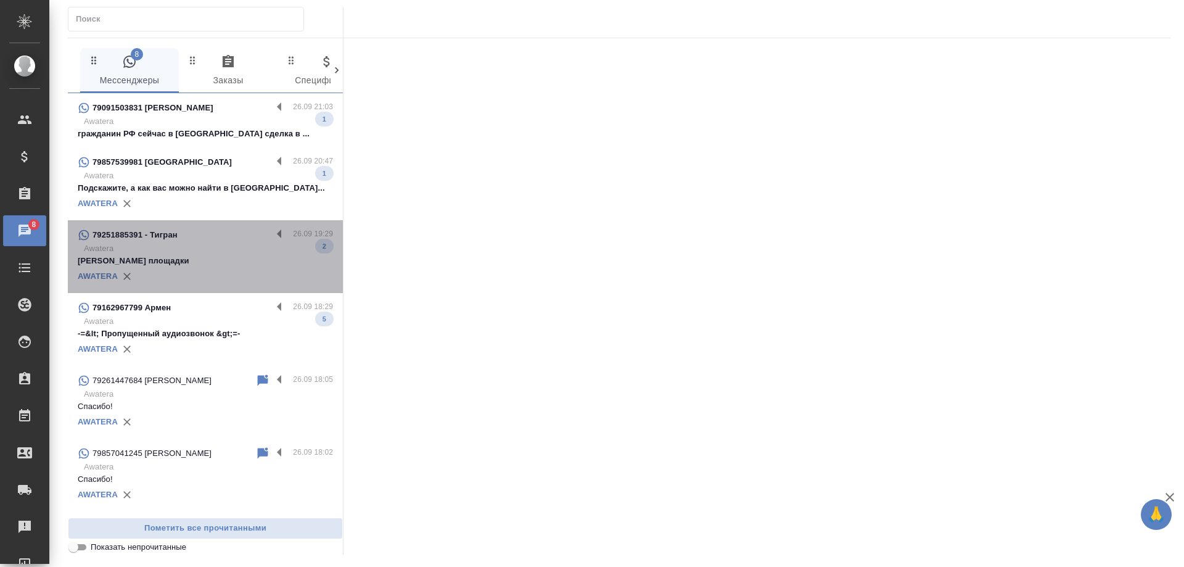
click at [217, 260] on p "Михаил администратор площадки" at bounding box center [205, 261] width 255 height 12
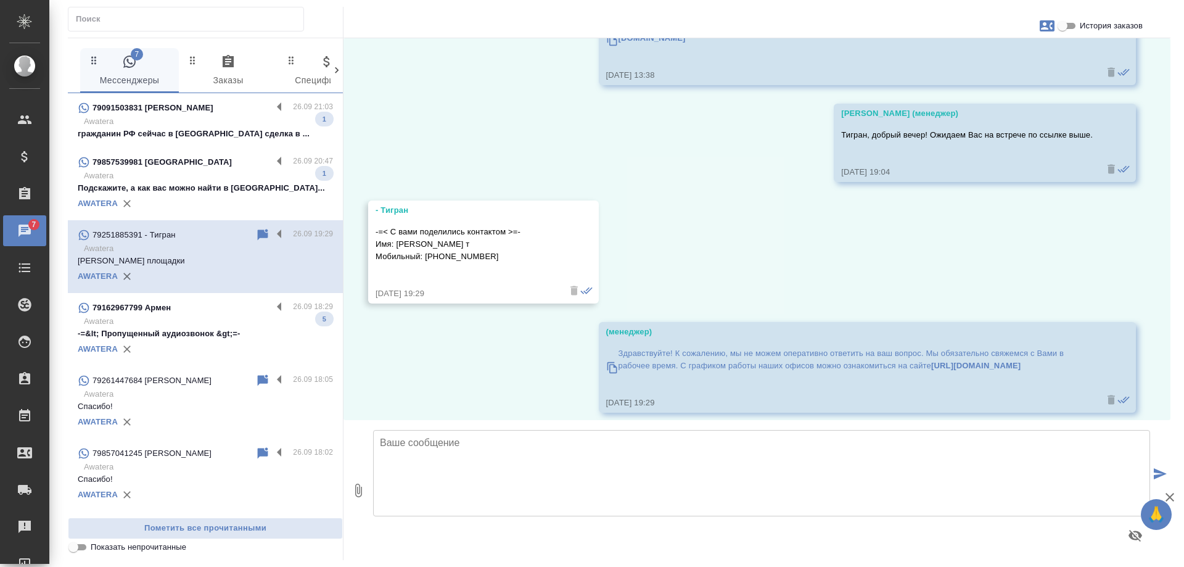
scroll to position [1624, 0]
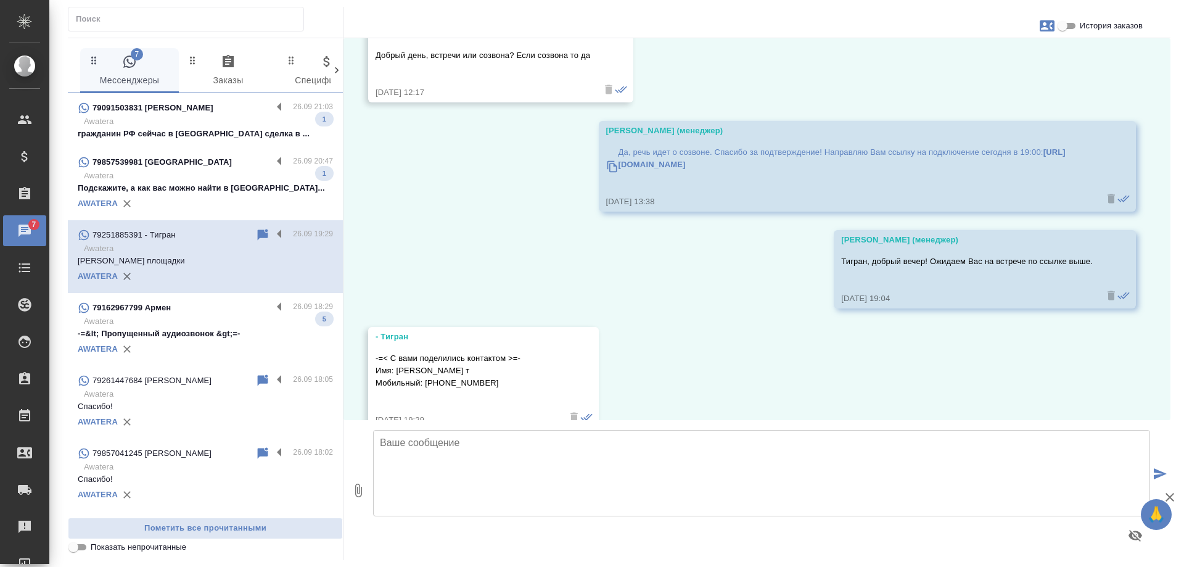
click at [183, 335] on p "-=&lt; Пропущенный аудиозвонок &gt;=-" at bounding box center [205, 334] width 255 height 12
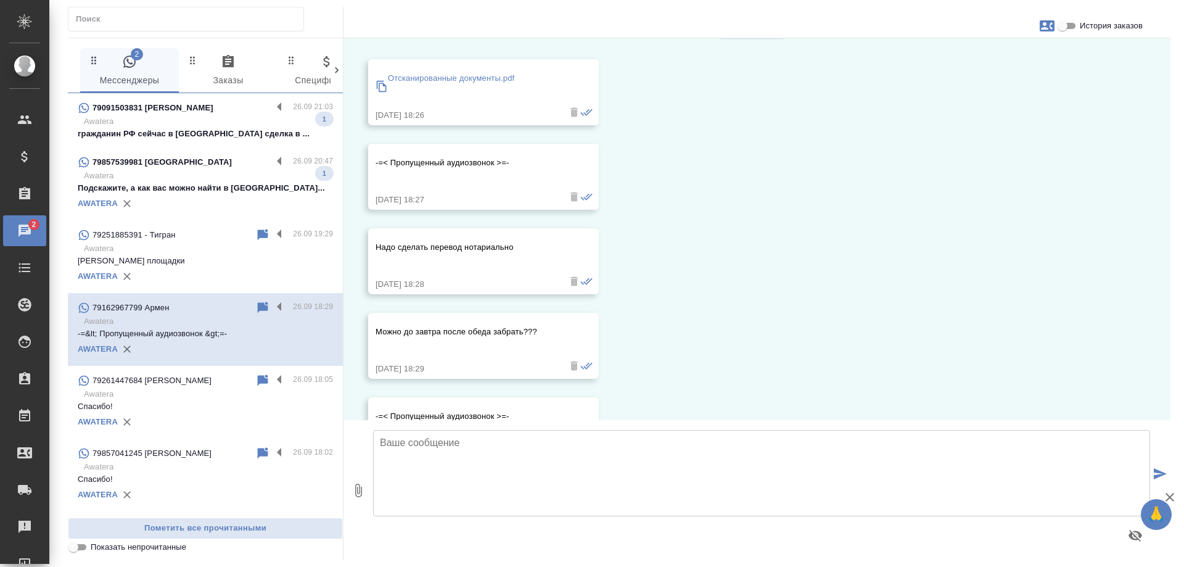
scroll to position [10, 0]
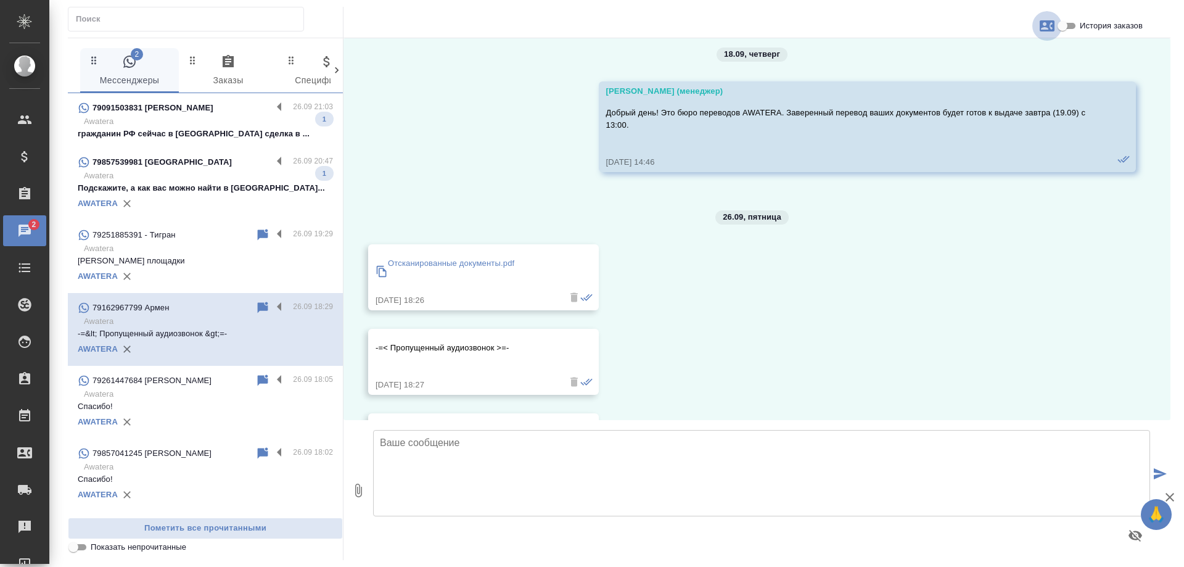
click at [1038, 30] on button "button" at bounding box center [1048, 26] width 30 height 30
click at [1073, 59] on div at bounding box center [592, 283] width 1184 height 567
click at [1061, 23] on input "История заказов" at bounding box center [1063, 26] width 44 height 15
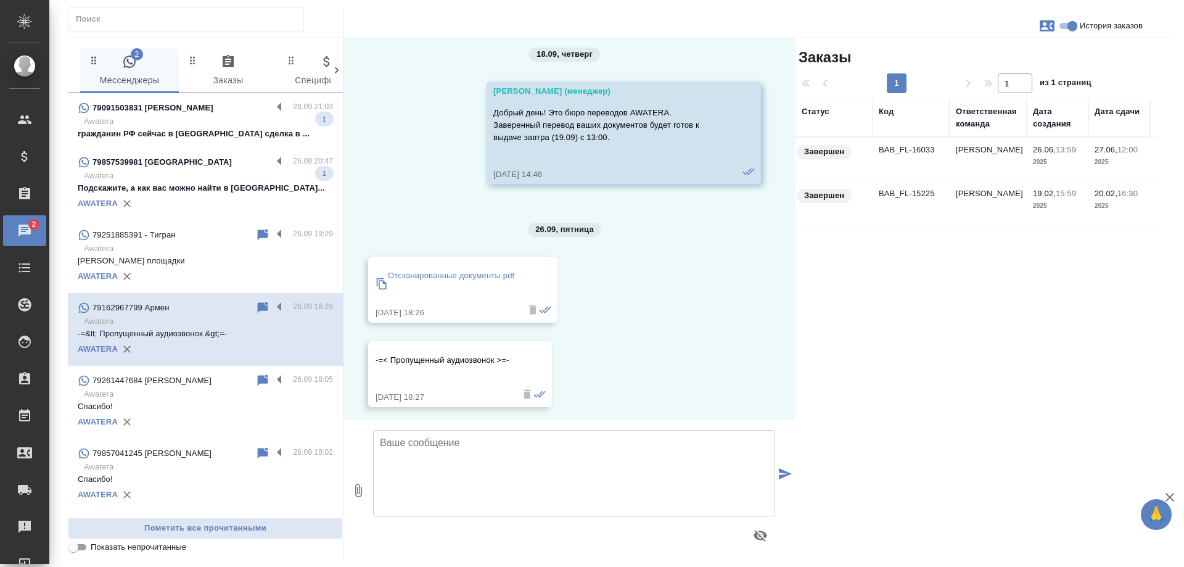
click at [911, 149] on td "BAB_FL-16033" at bounding box center [911, 159] width 77 height 43
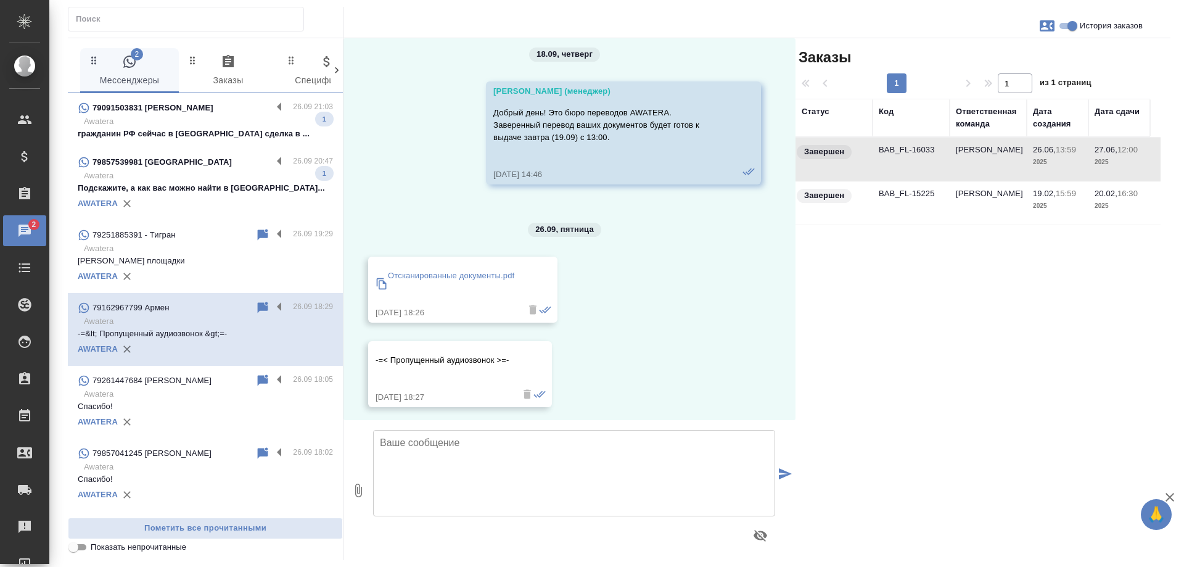
click at [1075, 25] on input "История заказов" at bounding box center [1072, 26] width 44 height 15
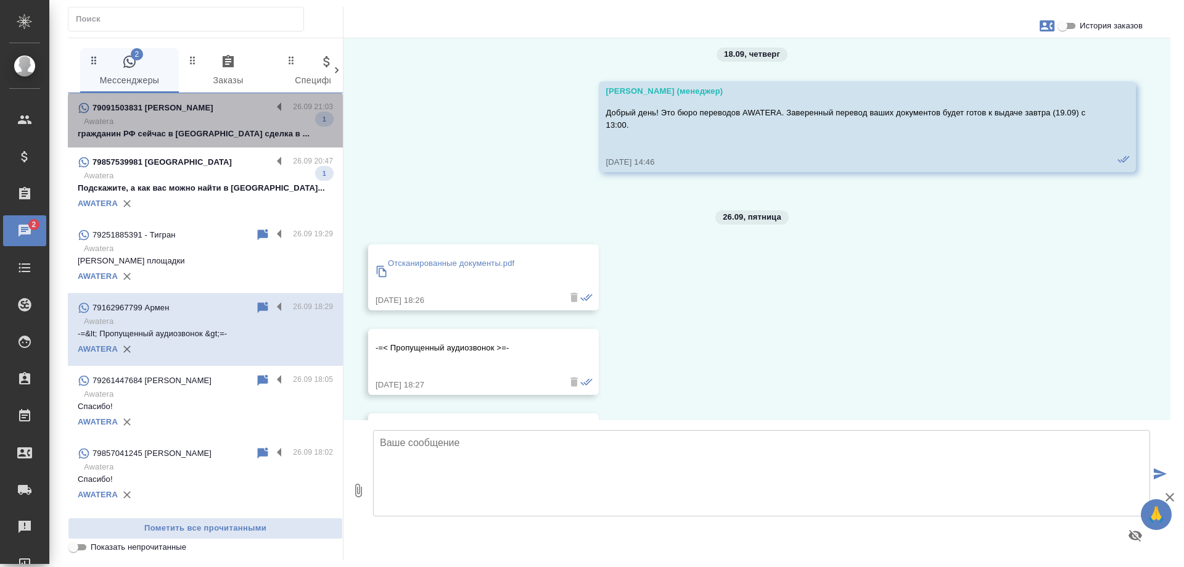
click at [216, 127] on p "Awatera" at bounding box center [208, 121] width 249 height 12
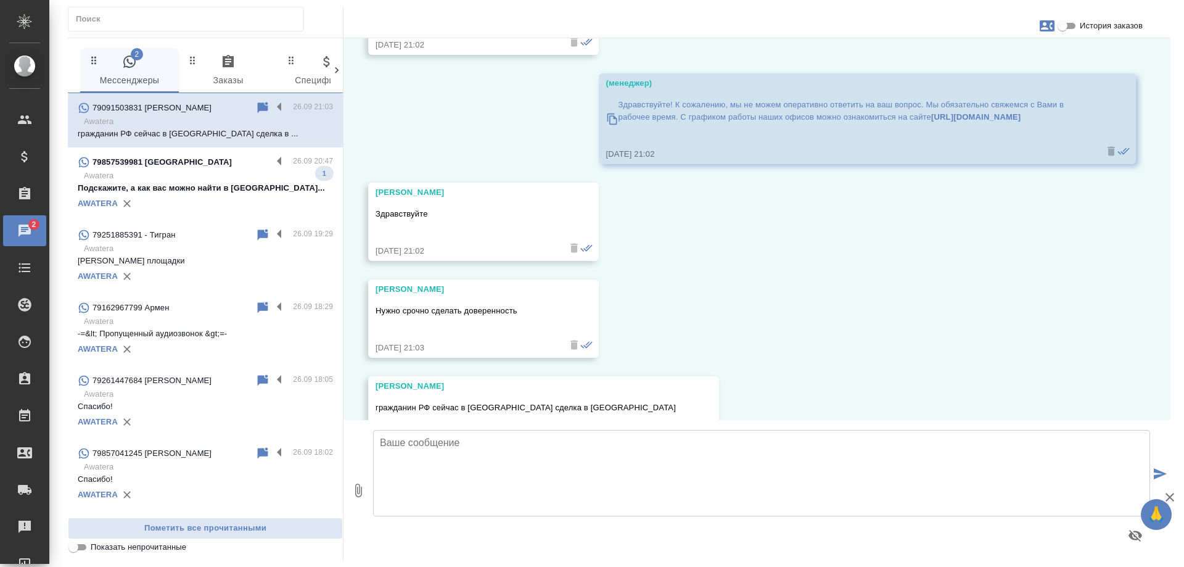
scroll to position [0, 0]
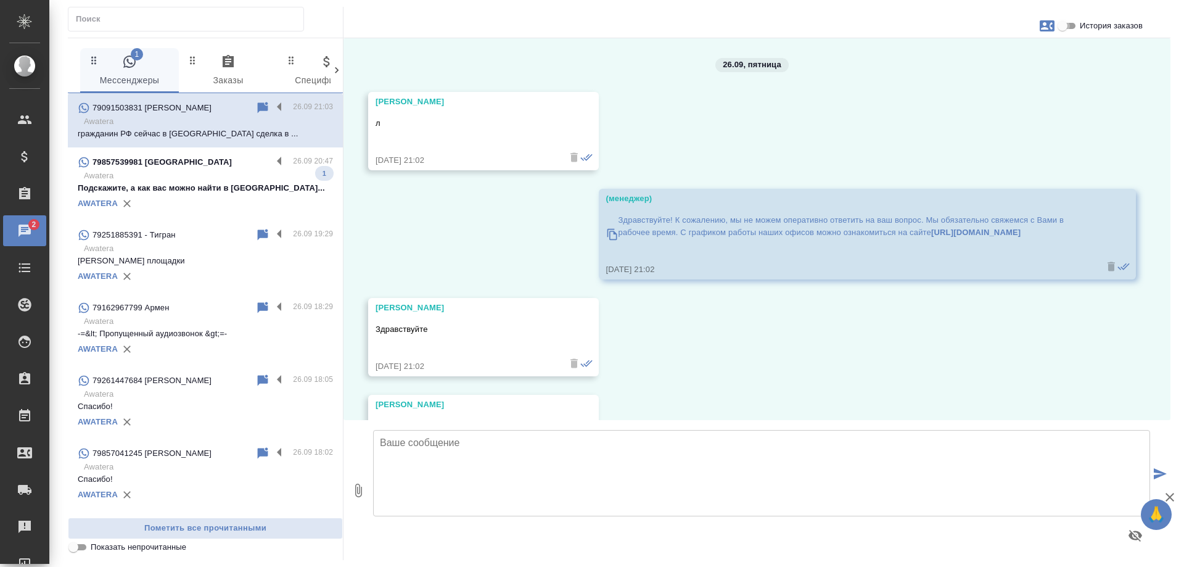
click at [1068, 29] on input "История заказов" at bounding box center [1063, 26] width 44 height 15
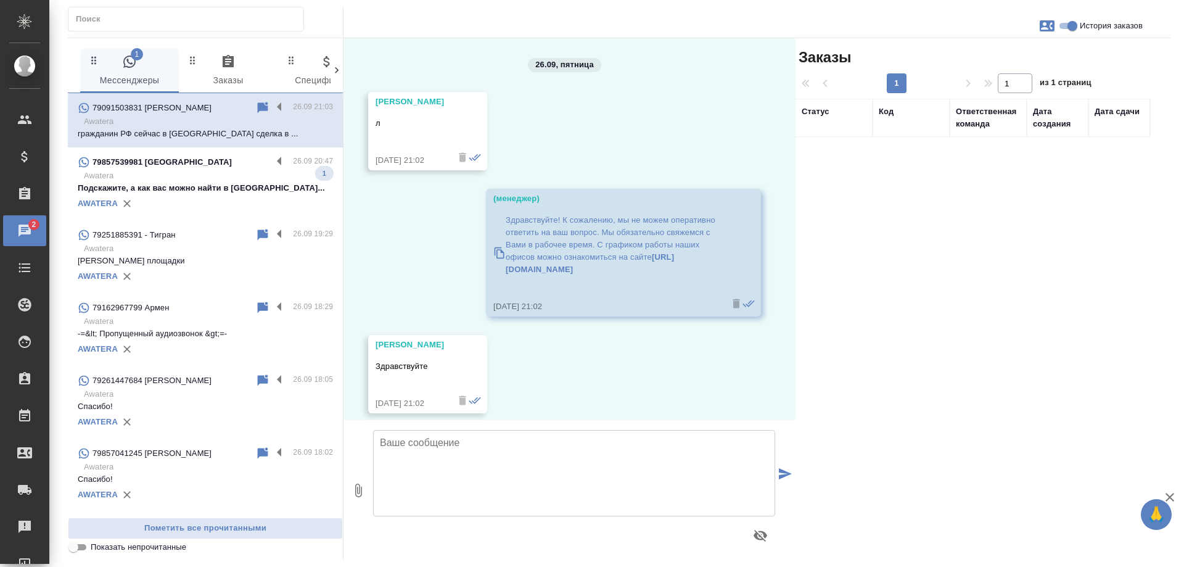
click at [1068, 29] on input "История заказов" at bounding box center [1072, 26] width 44 height 15
checkbox input "false"
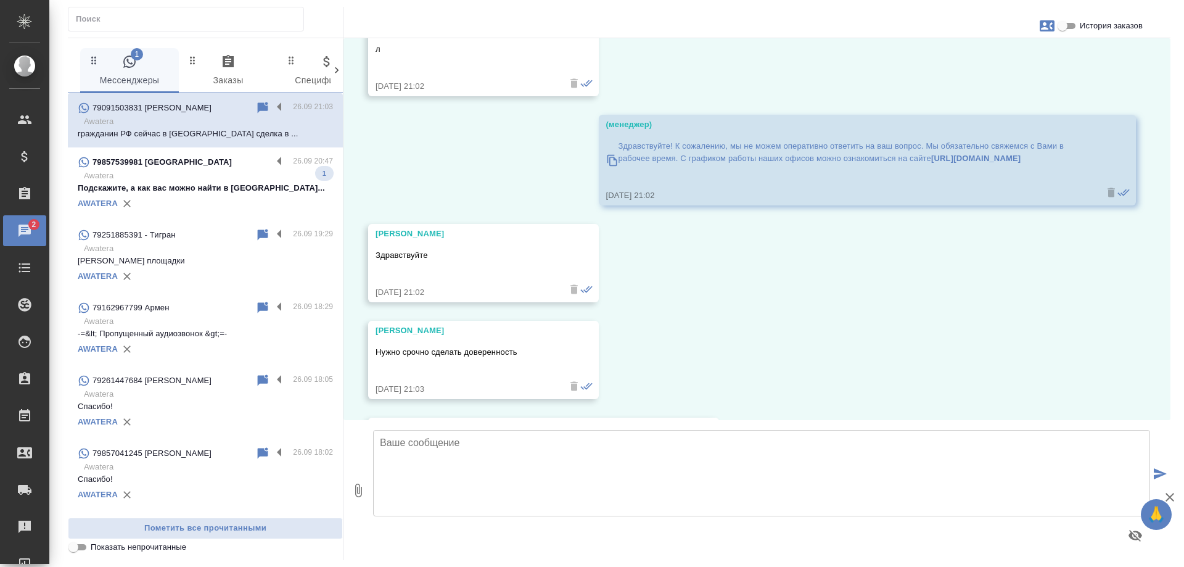
scroll to position [168, 0]
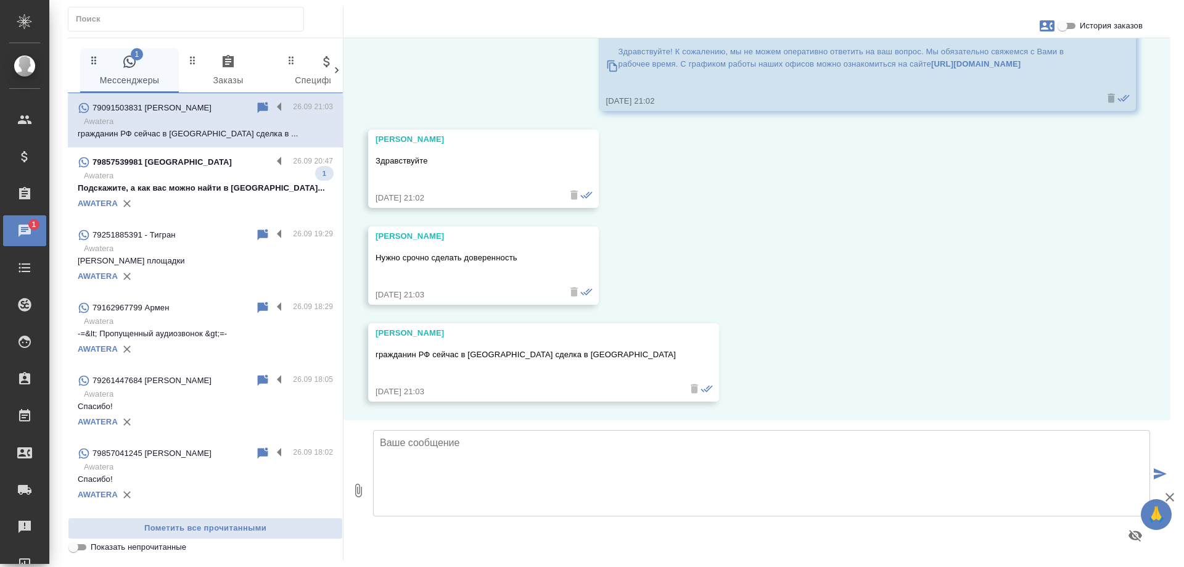
click at [547, 442] on textarea at bounding box center [761, 473] width 777 height 86
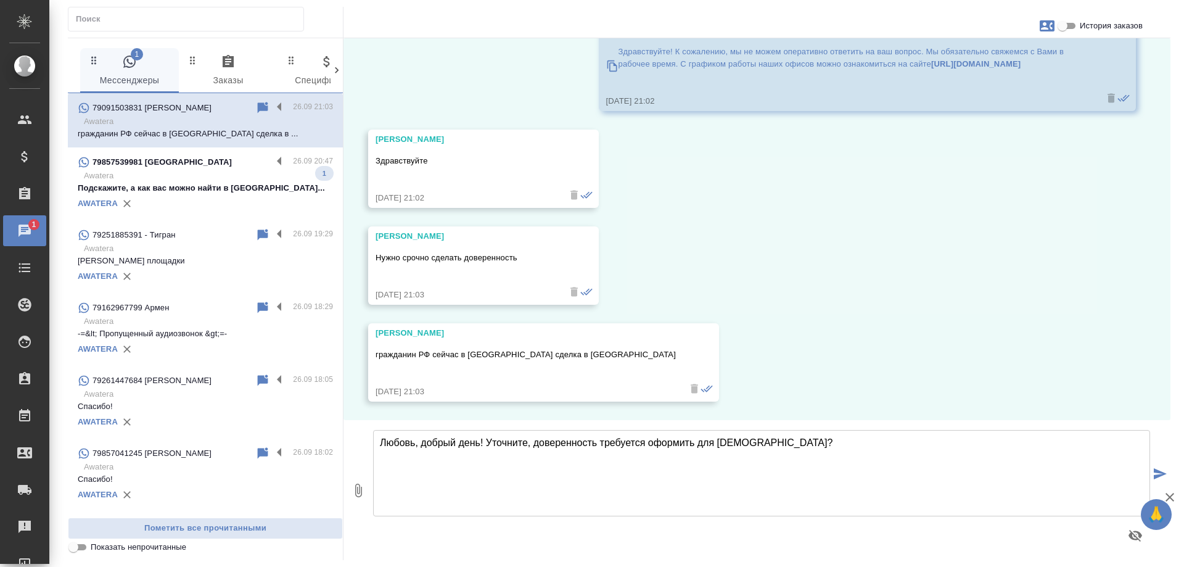
click at [721, 442] on textarea "Любовь, добрый день! Уточните, доверенность требуется оформить для Тарции?" at bounding box center [761, 473] width 777 height 86
drag, startPoint x: 650, startPoint y: 442, endPoint x: 693, endPoint y: 440, distance: 43.8
click at [693, 440] on textarea "Любовь, добрый день! Уточните, доверенность требуется оформить для Турции?" at bounding box center [761, 473] width 777 height 86
click at [730, 447] on textarea "Любовь, добрый день! Уточните, доверенность требуется для [GEOGRAPHIC_DATA]?" at bounding box center [761, 473] width 777 height 86
type textarea "Любовь, добрый день! Уточните, доверенность требуется для [GEOGRAPHIC_DATA]?"
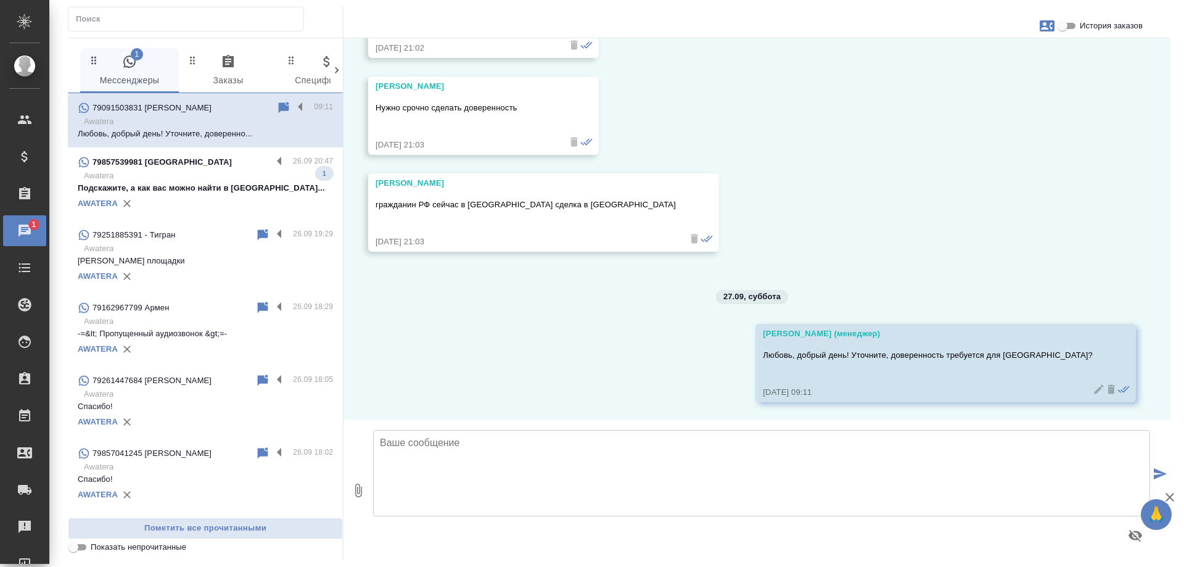
scroll to position [319, 0]
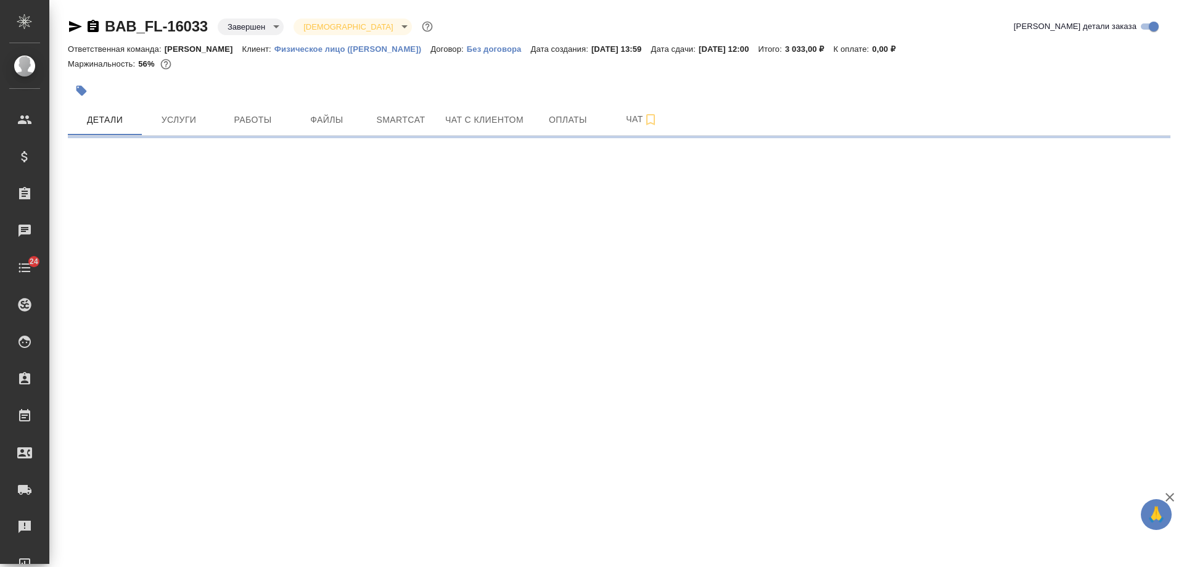
select select "RU"
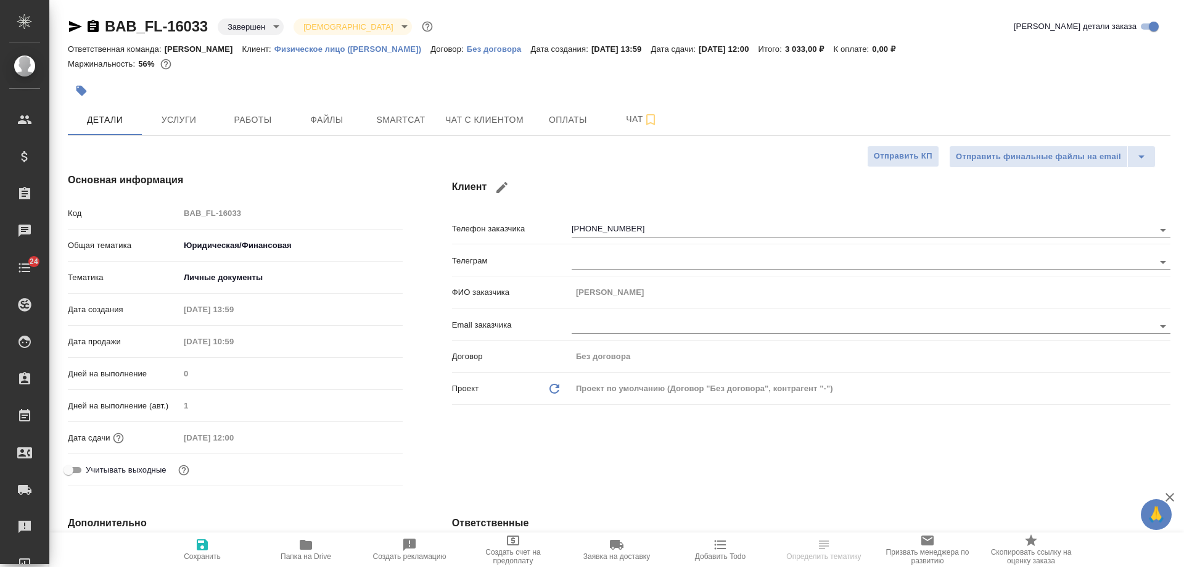
type textarea "x"
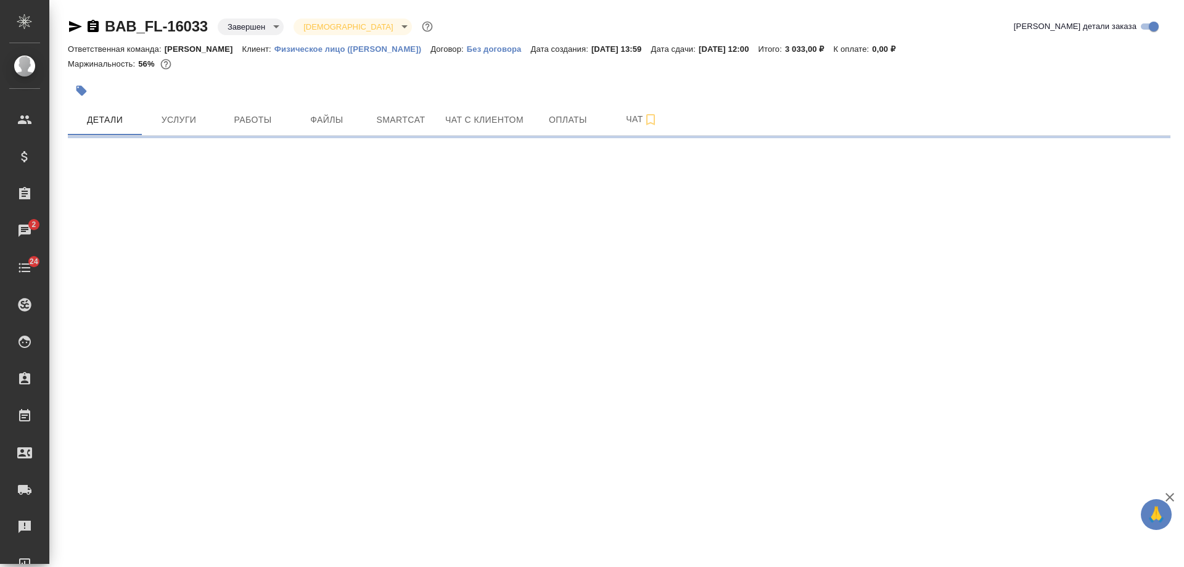
select select "RU"
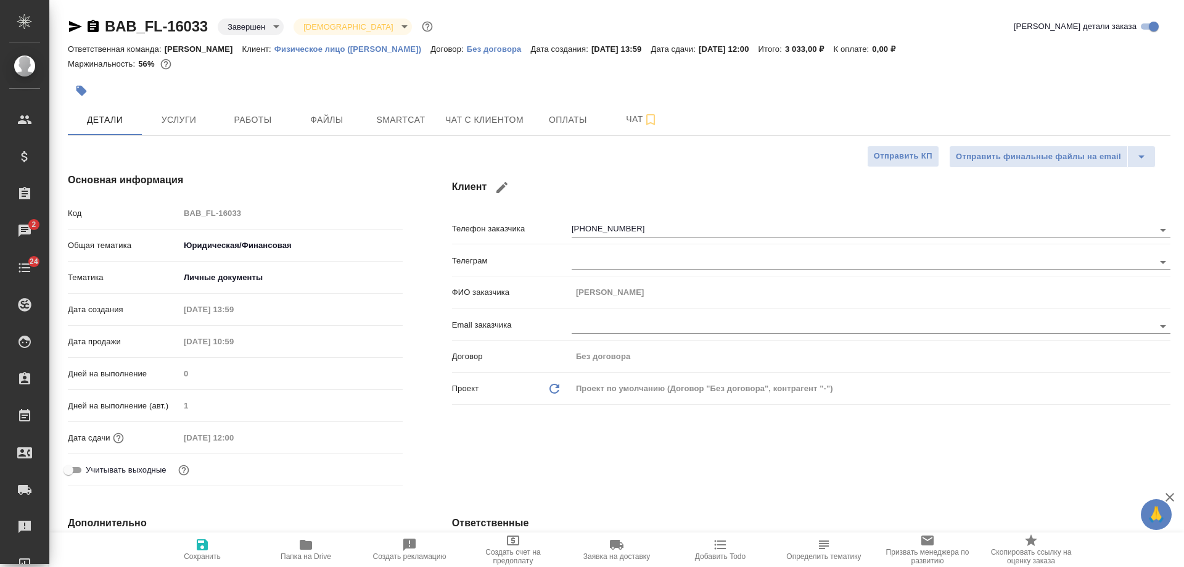
type textarea "x"
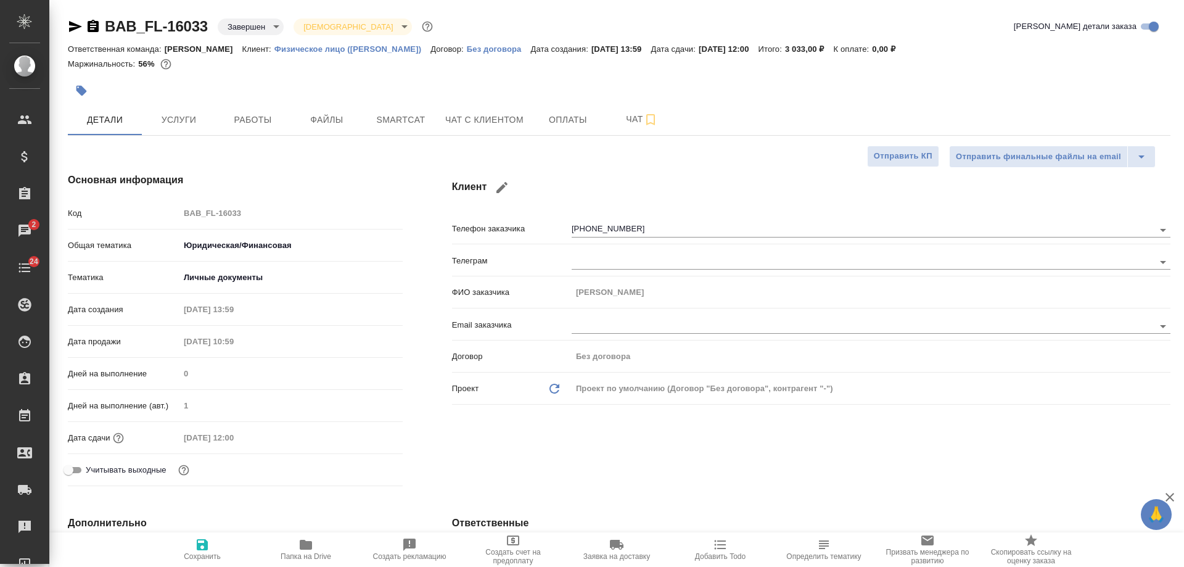
type textarea "x"
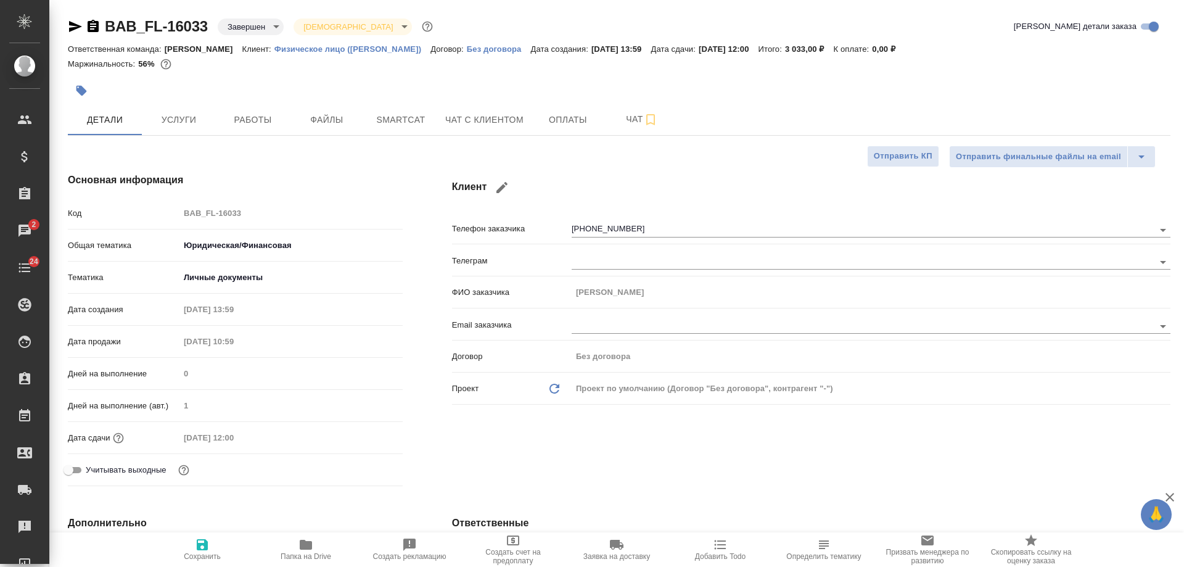
type textarea "x"
click at [475, 133] on button "Чат с клиентом" at bounding box center [484, 119] width 93 height 31
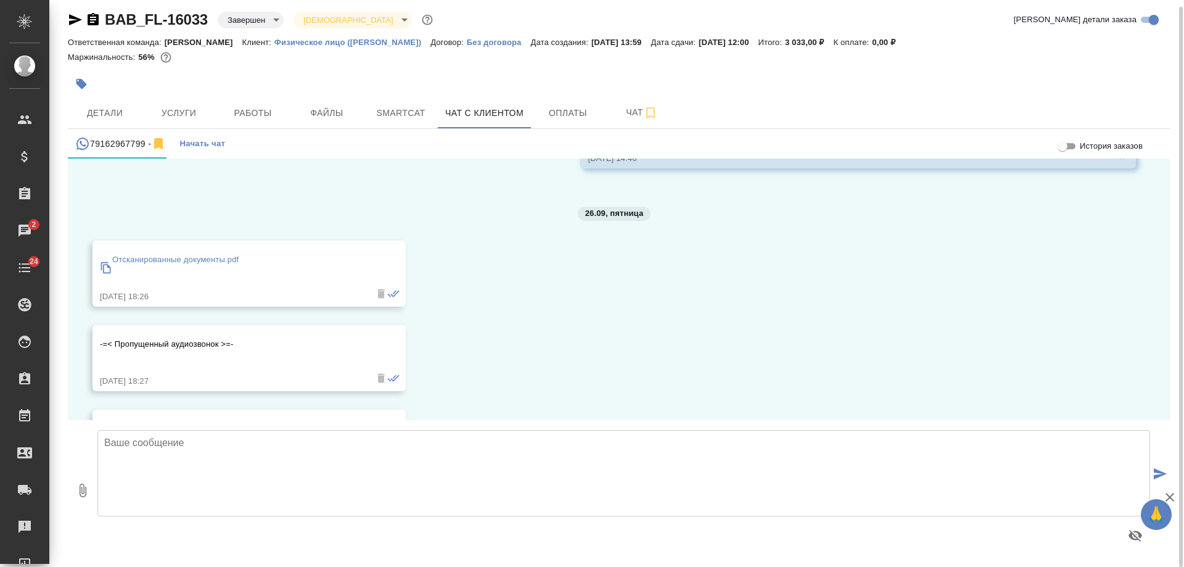
scroll to position [123, 0]
click at [178, 256] on p "Отсканированные документы.pdf" at bounding box center [175, 258] width 126 height 12
click at [107, 109] on span "Детали" at bounding box center [104, 112] width 59 height 15
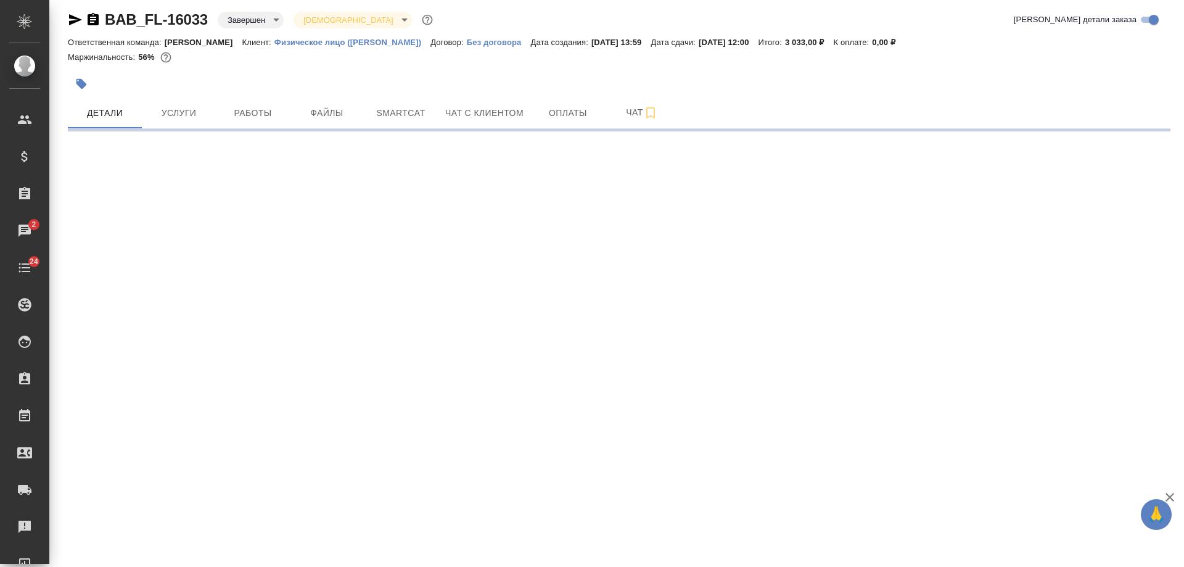
select select "RU"
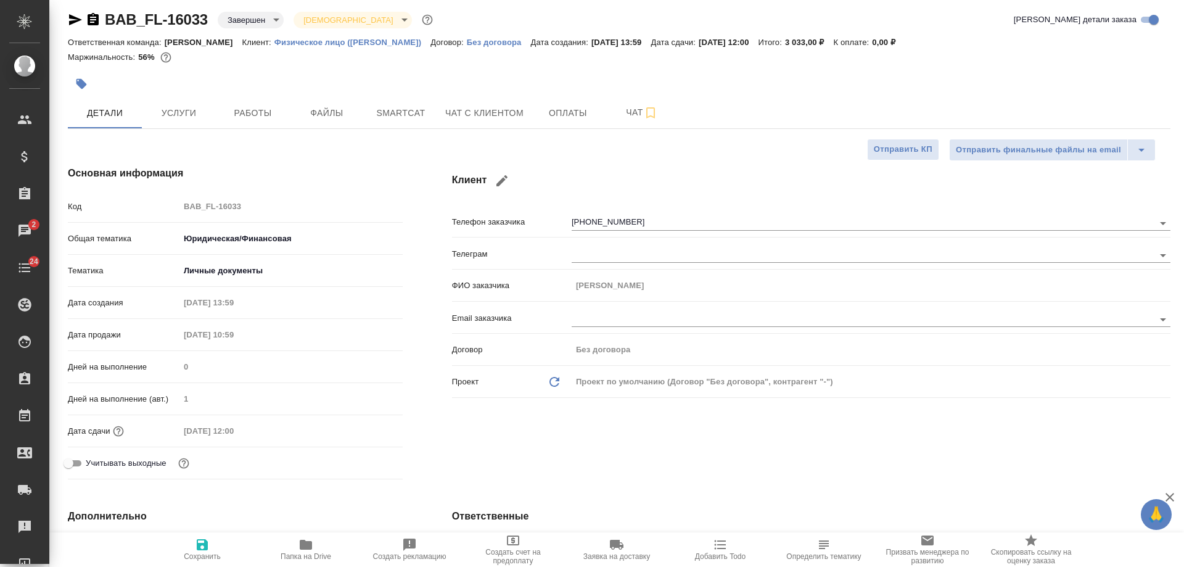
type textarea "x"
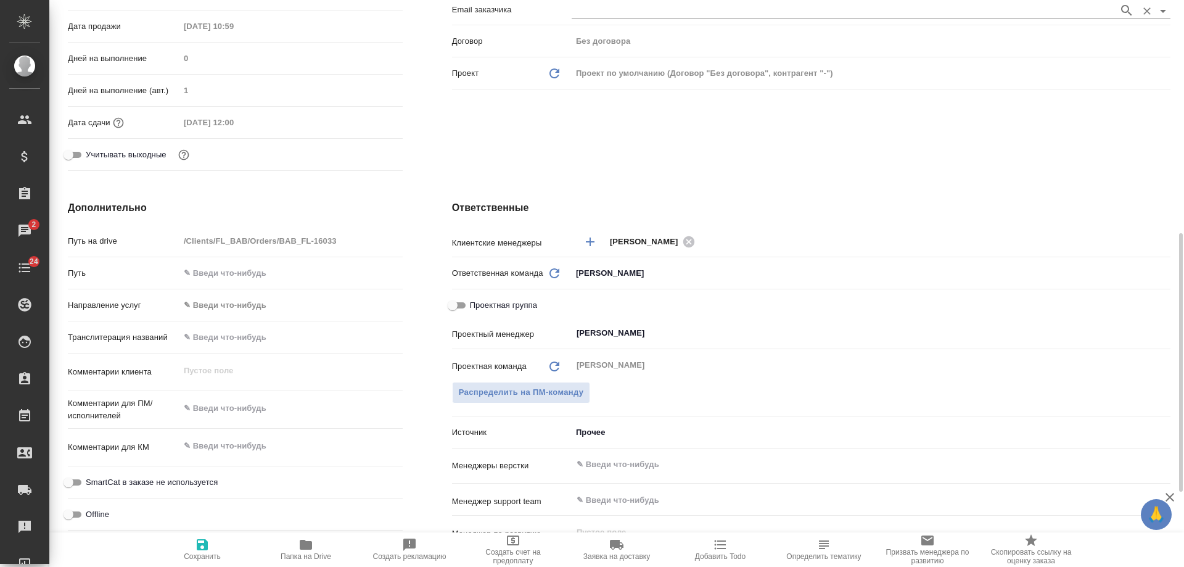
scroll to position [439, 0]
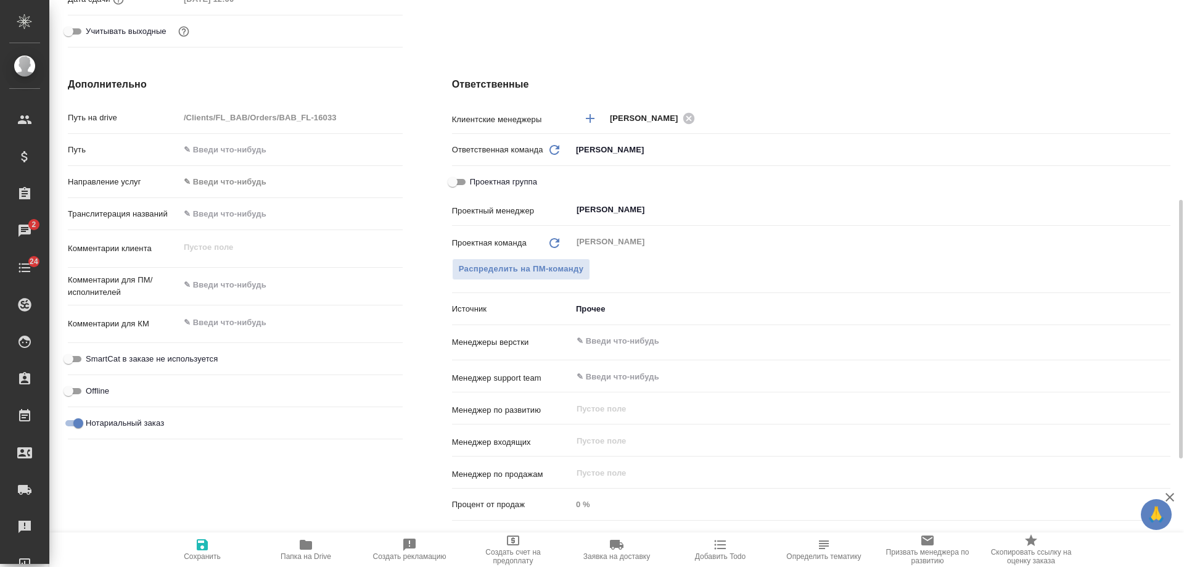
type textarea "x"
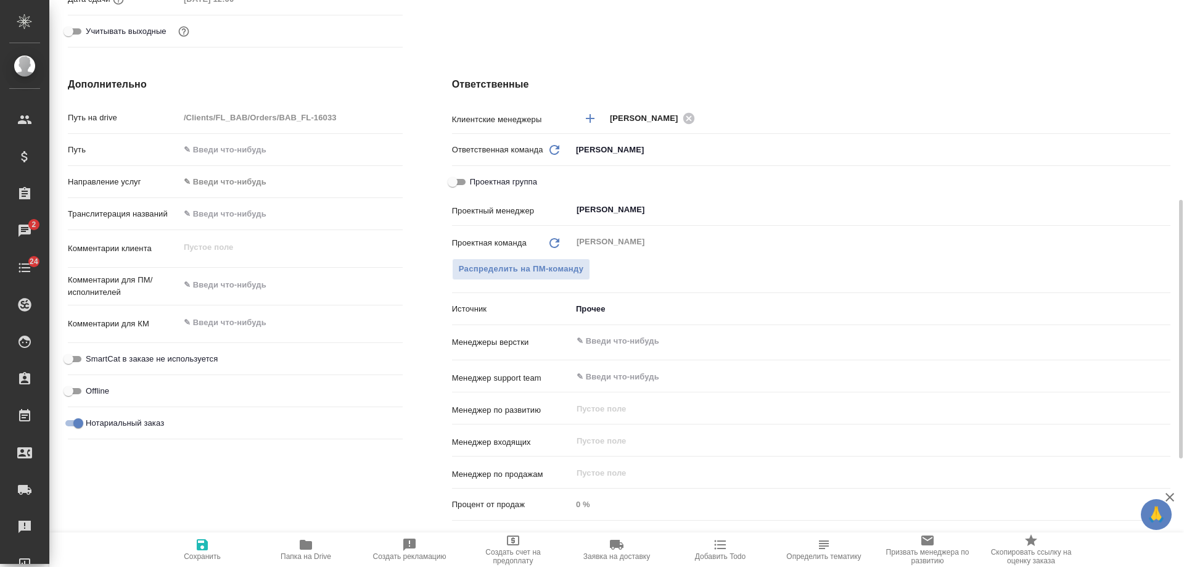
type textarea "x"
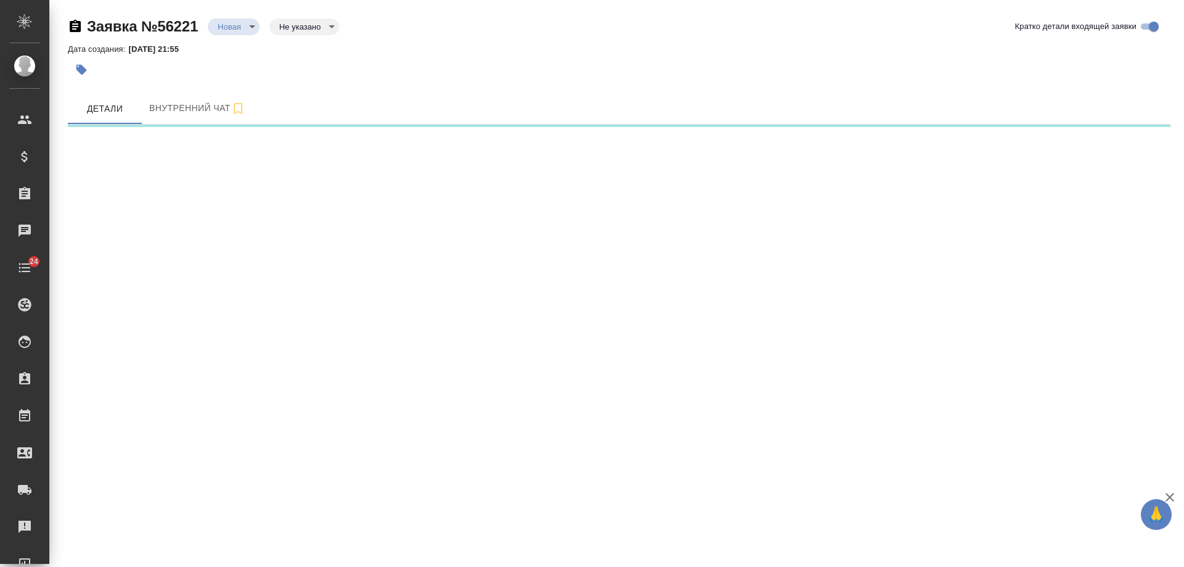
select select "RU"
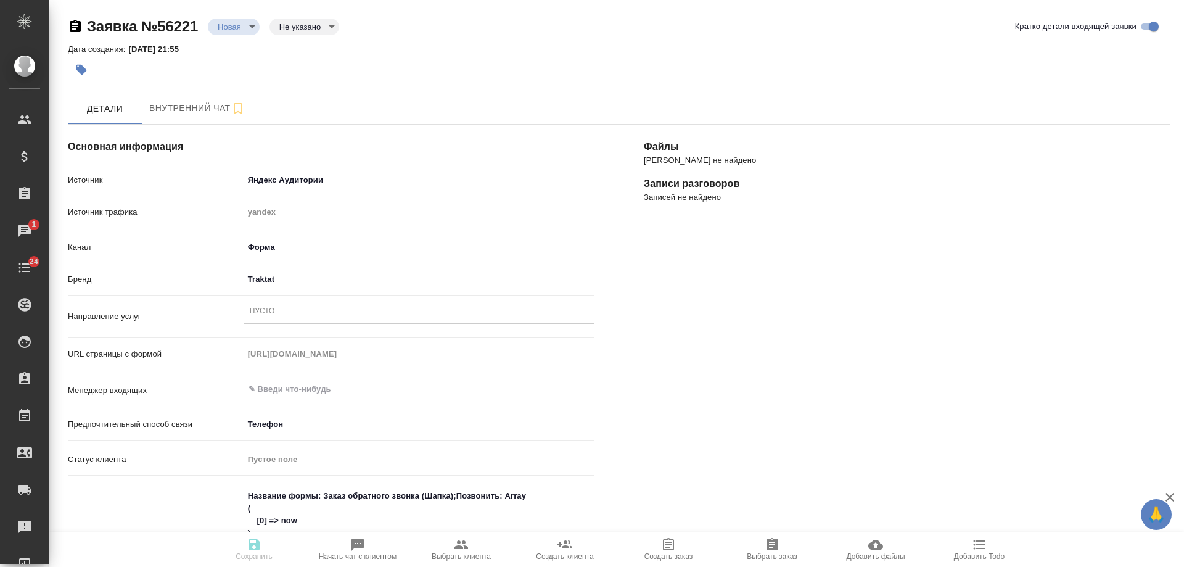
type textarea "x"
click at [273, 313] on div "Пусто" at bounding box center [262, 312] width 25 height 10
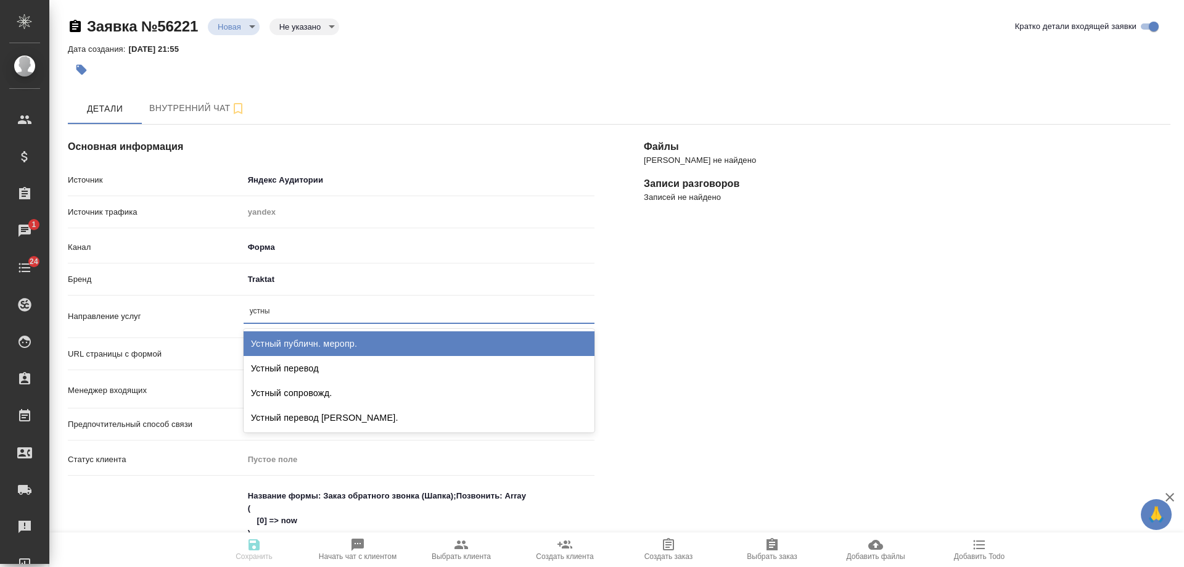
type input "устный"
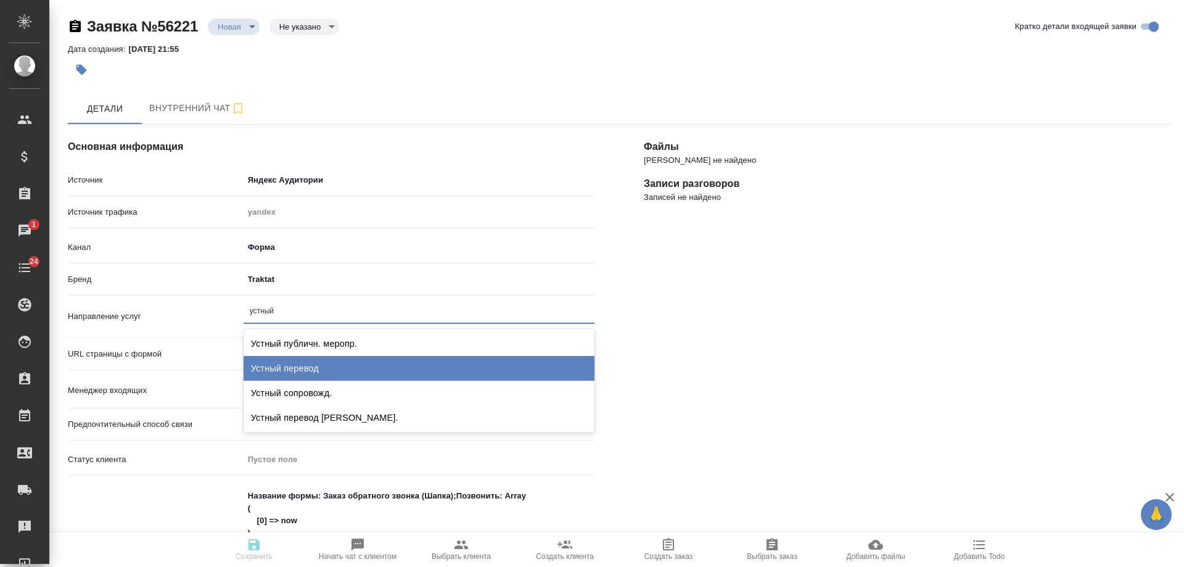
click at [310, 365] on div "Устный перевод" at bounding box center [419, 368] width 351 height 25
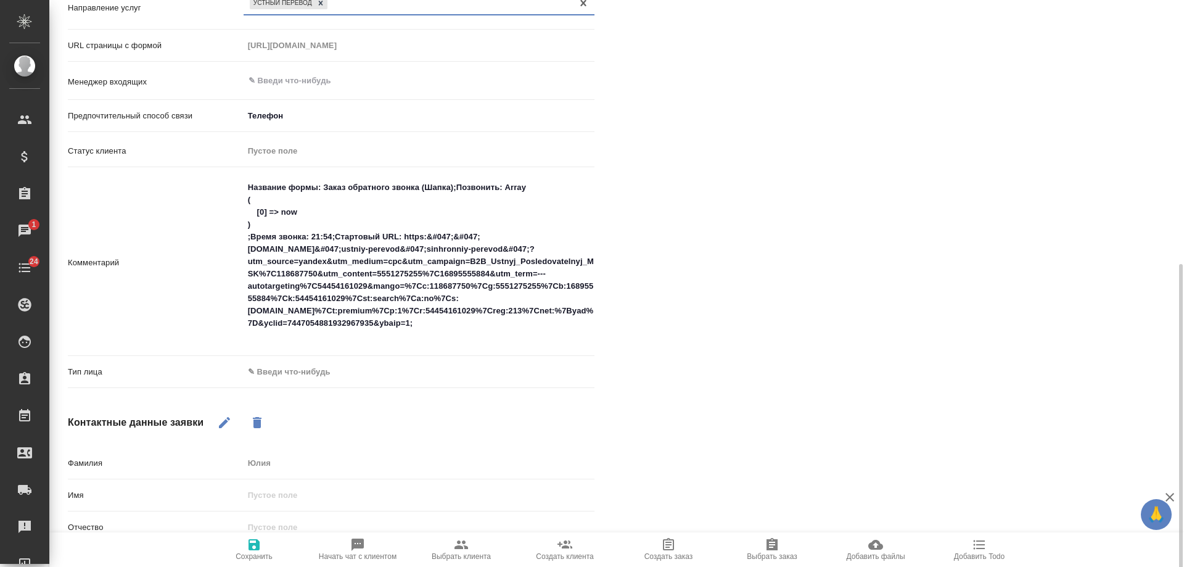
scroll to position [370, 0]
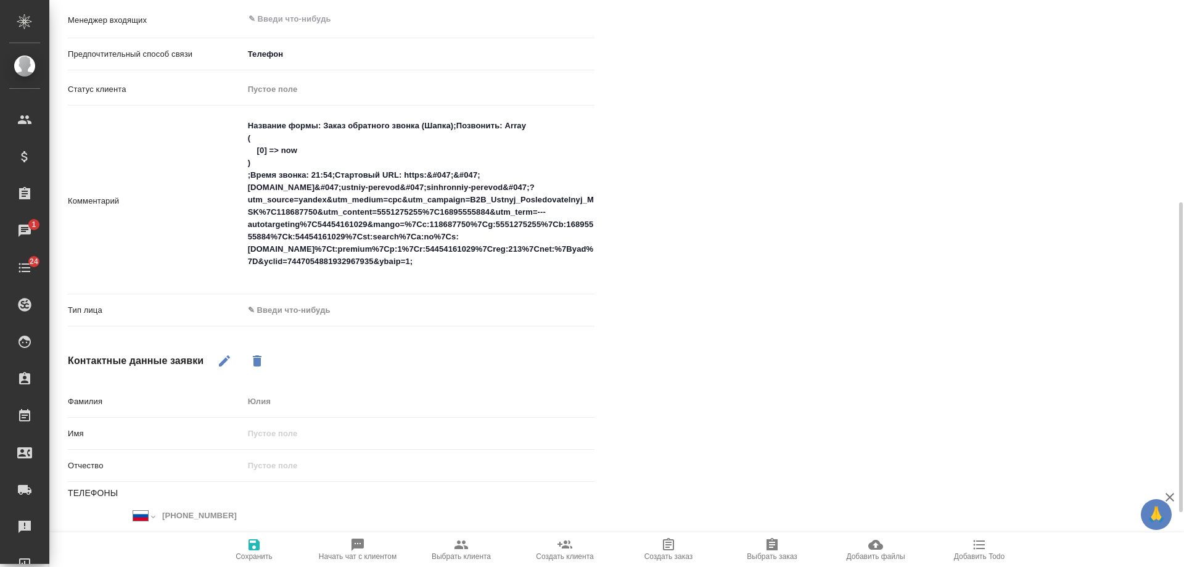
click at [299, 312] on body "🙏 .cls-1 fill:#fff; AWATERA [PERSON_NAME] Спецификации Заказы 1 Чаты 24 Todo Пр…" at bounding box center [592, 283] width 1184 height 567
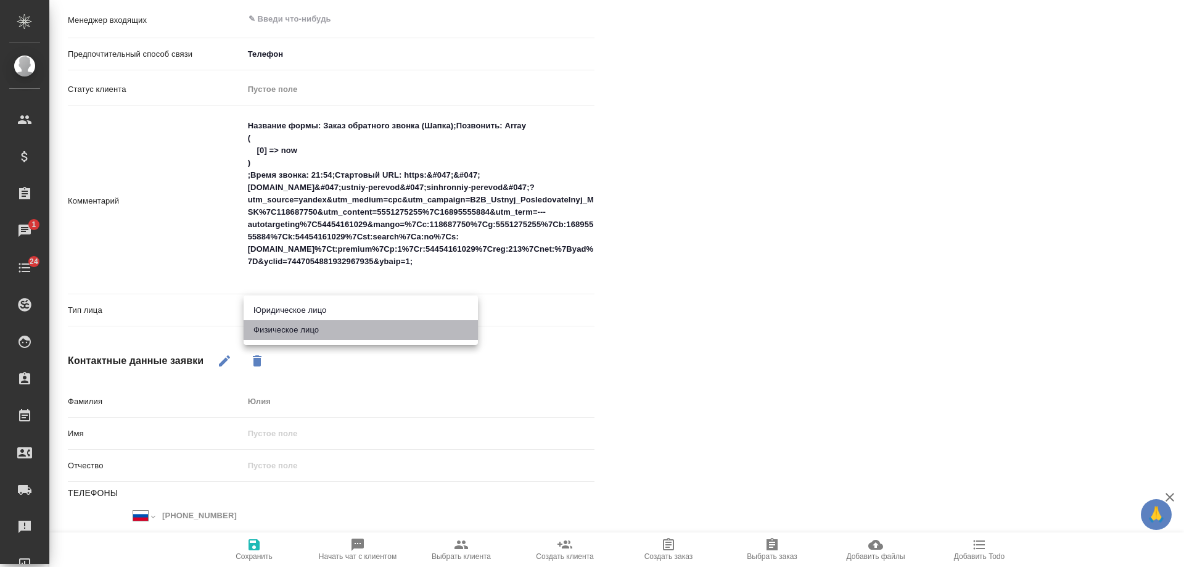
click at [292, 330] on li "Физическое лицо" at bounding box center [361, 330] width 234 height 20
type textarea "x"
type input "private"
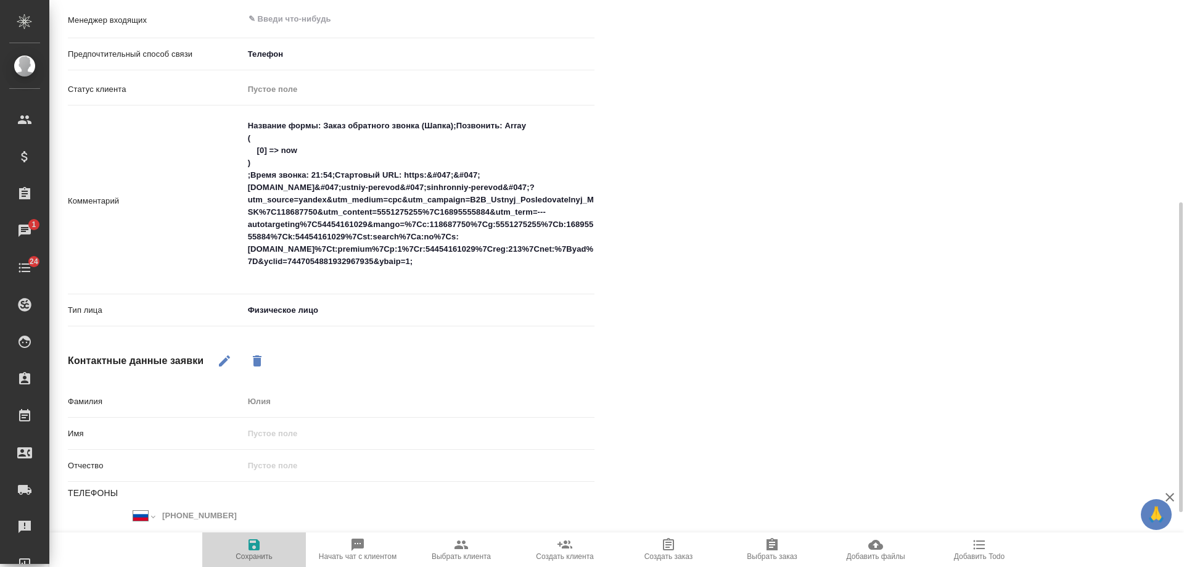
click at [253, 551] on icon "button" at bounding box center [254, 544] width 15 height 15
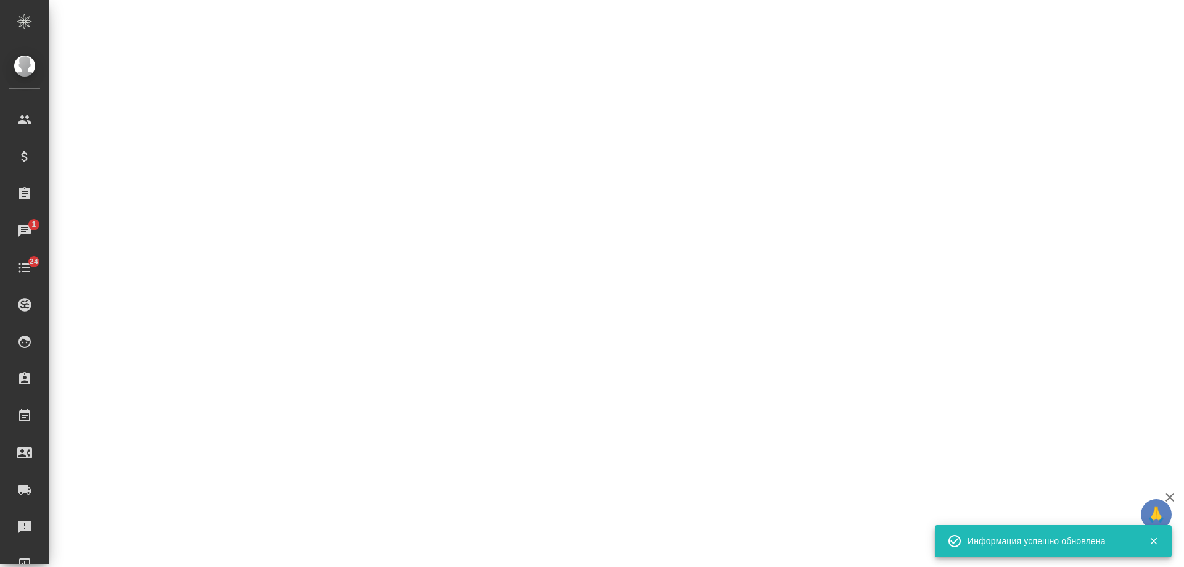
select select "RU"
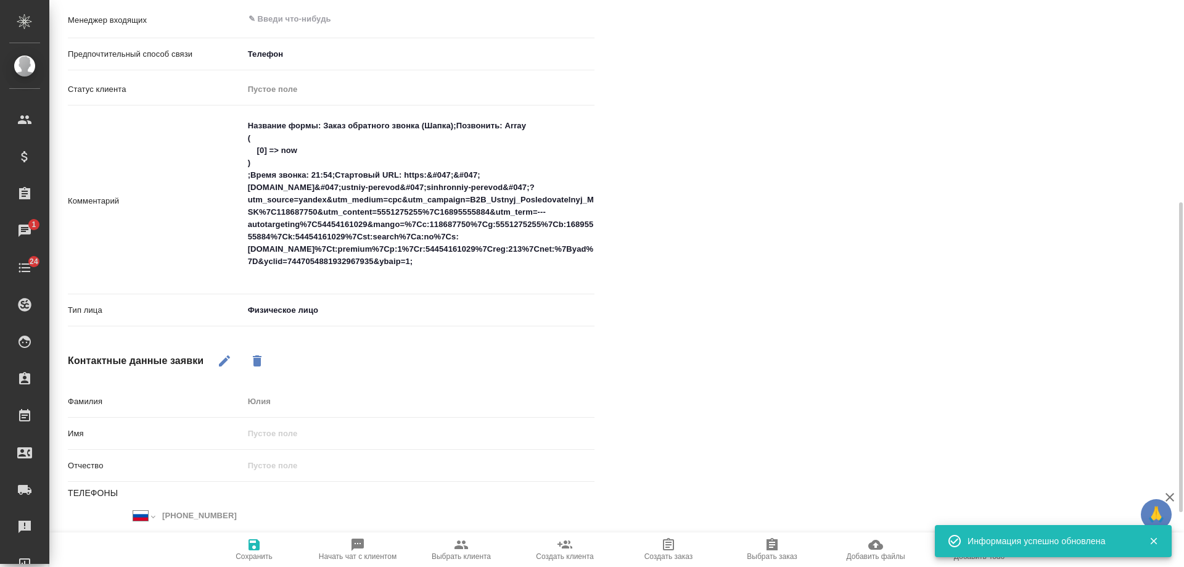
type textarea "x"
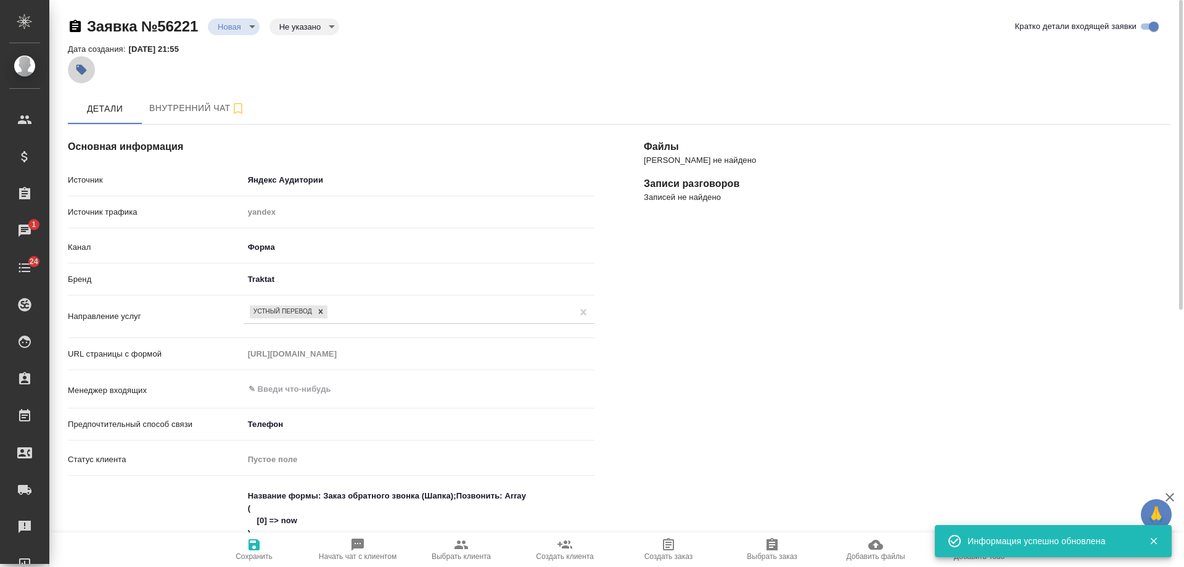
click at [81, 67] on icon "button" at bounding box center [81, 70] width 10 height 10
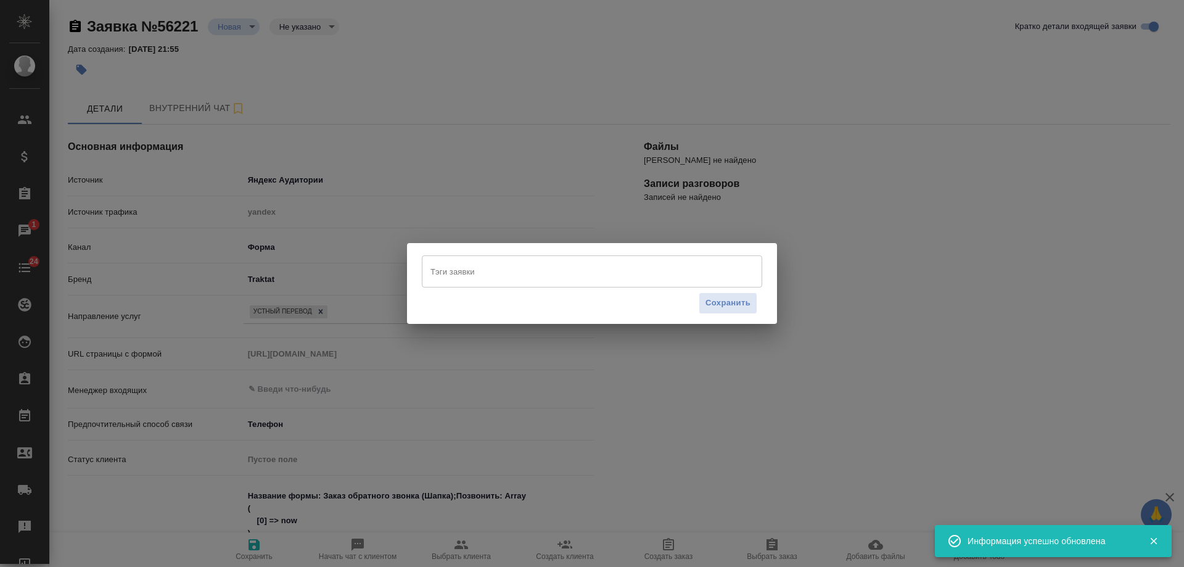
click at [453, 272] on input "Тэги заявки" at bounding box center [580, 271] width 306 height 21
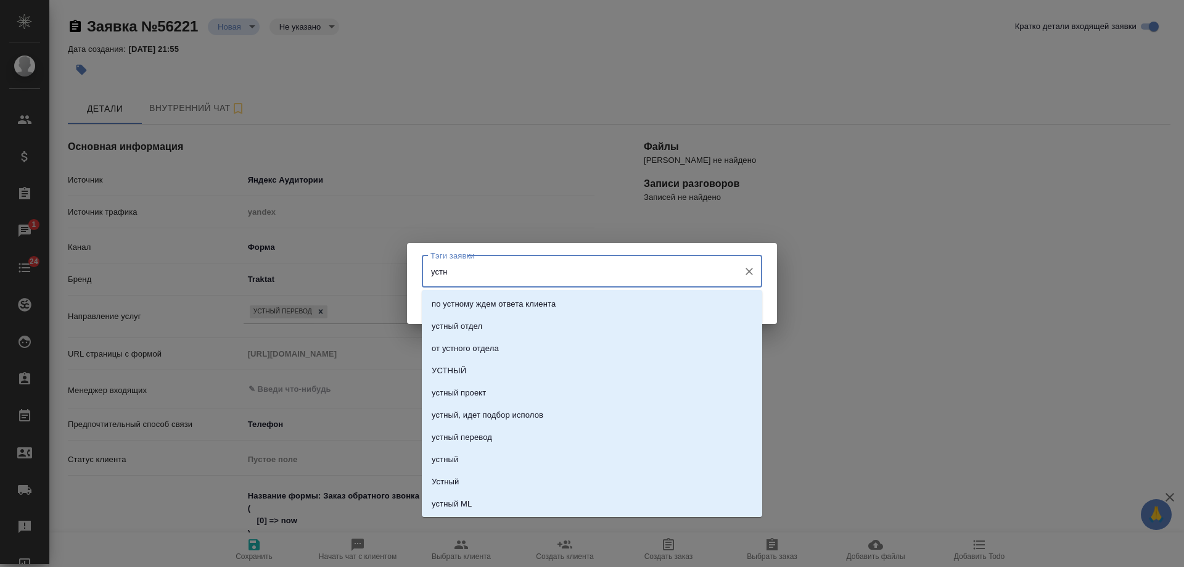
type input "устны"
click at [497, 498] on p "Устный Входящие" at bounding box center [466, 504] width 68 height 12
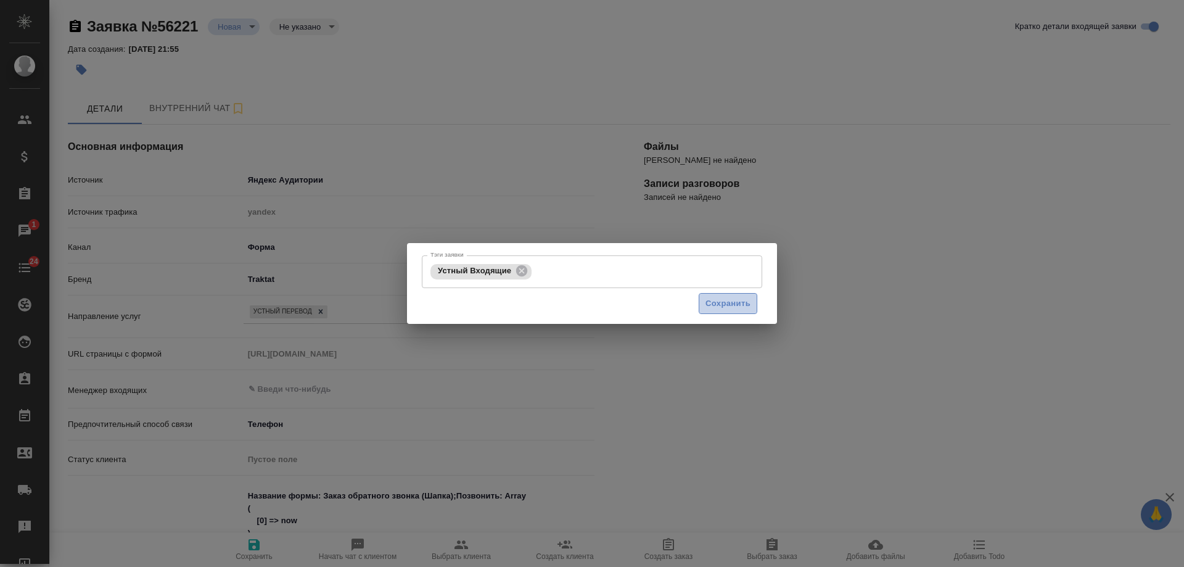
click at [733, 305] on span "Сохранить" at bounding box center [728, 304] width 45 height 14
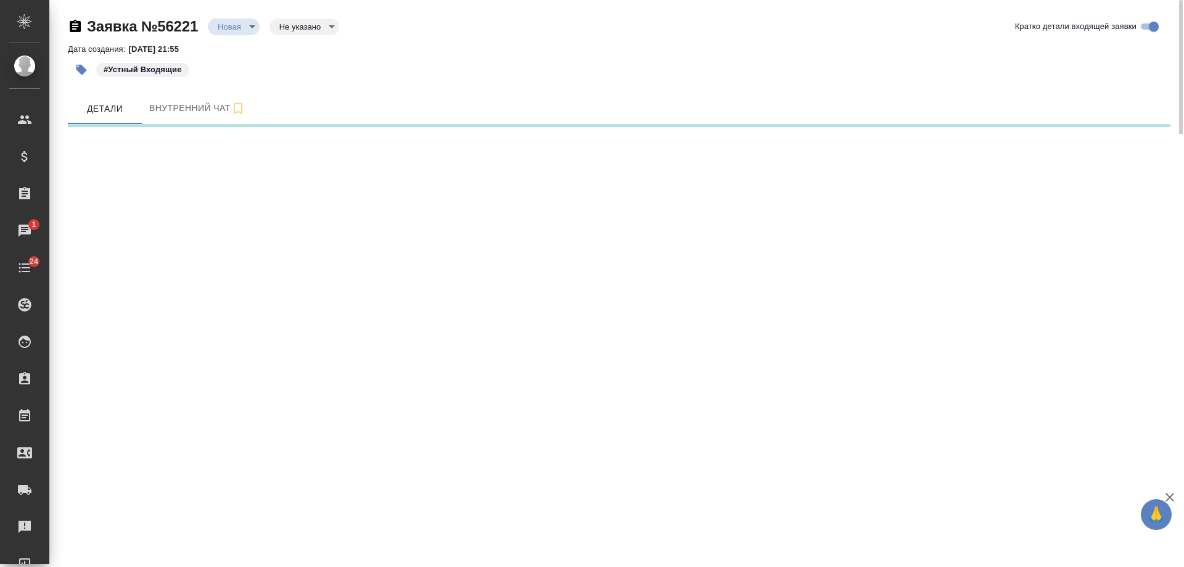
select select "RU"
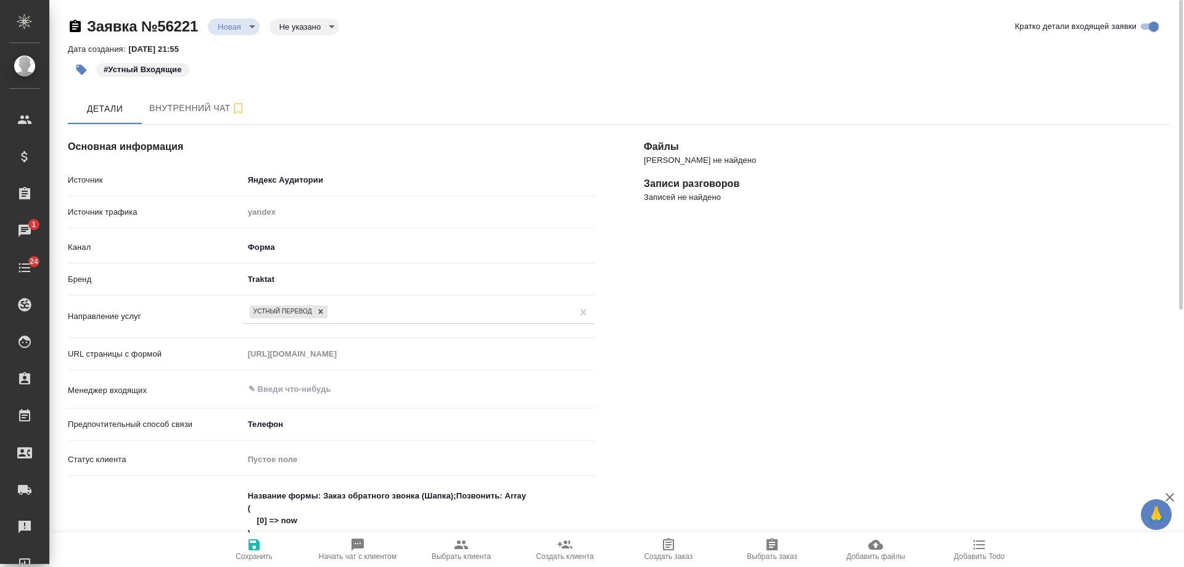
type textarea "x"
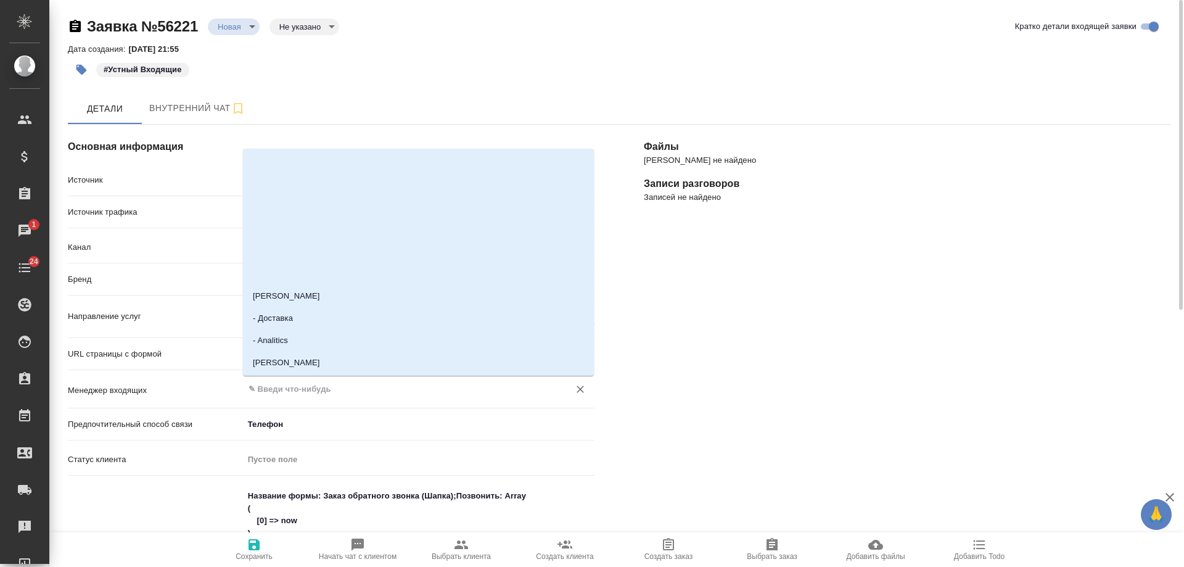
click at [301, 394] on input "text" at bounding box center [398, 389] width 302 height 15
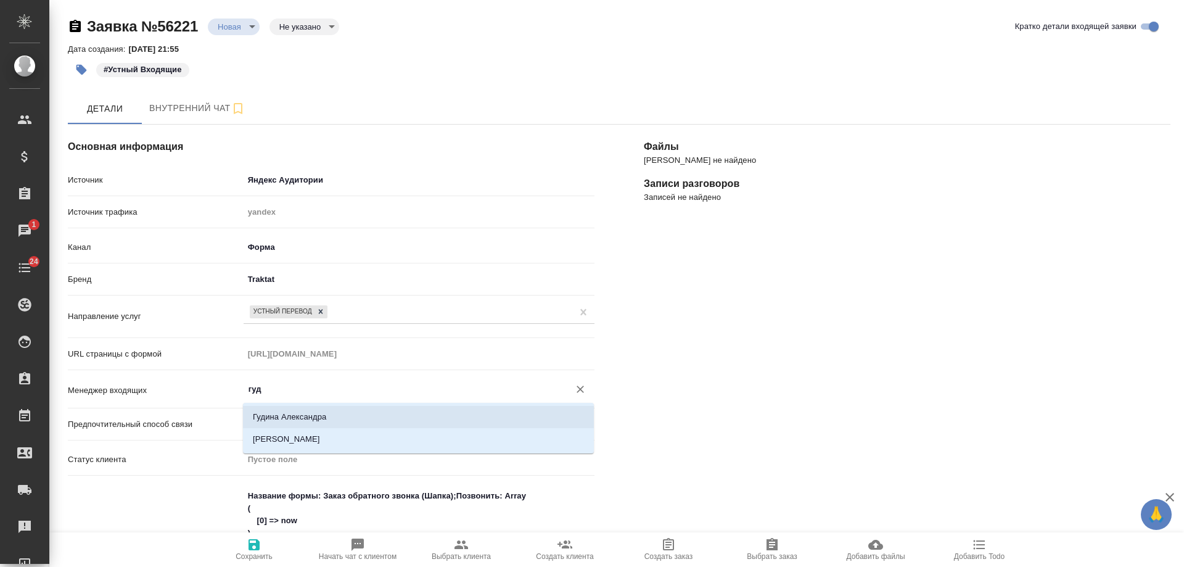
click at [288, 411] on li "Гудина Александра" at bounding box center [418, 417] width 351 height 22
type input "Гудина Александра"
type textarea "x"
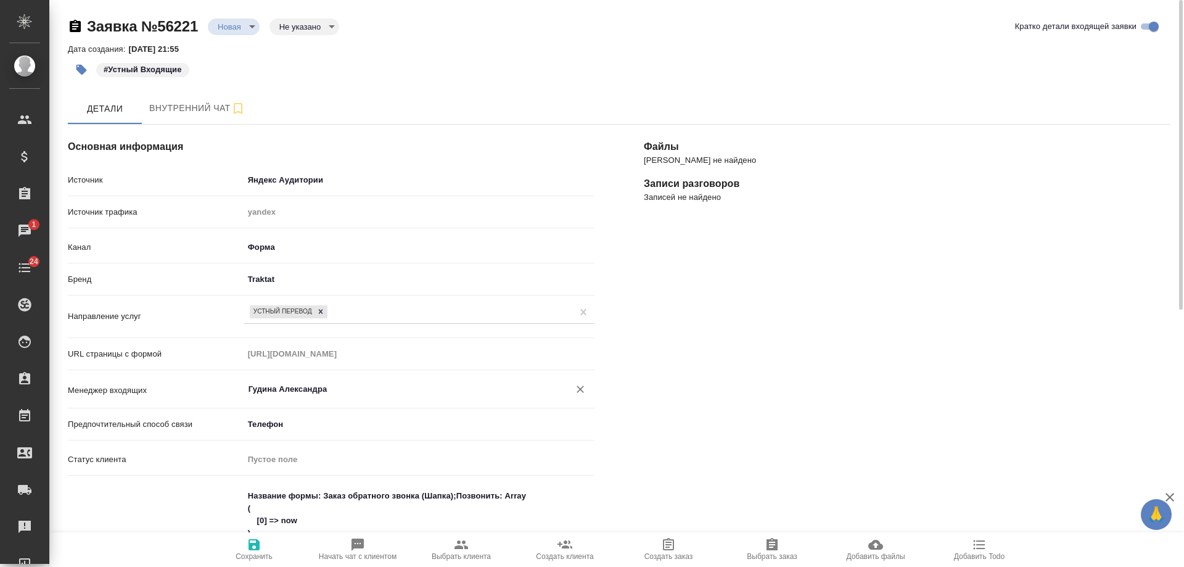
type input "Гудина Александра"
click at [250, 544] on icon "button" at bounding box center [254, 544] width 11 height 11
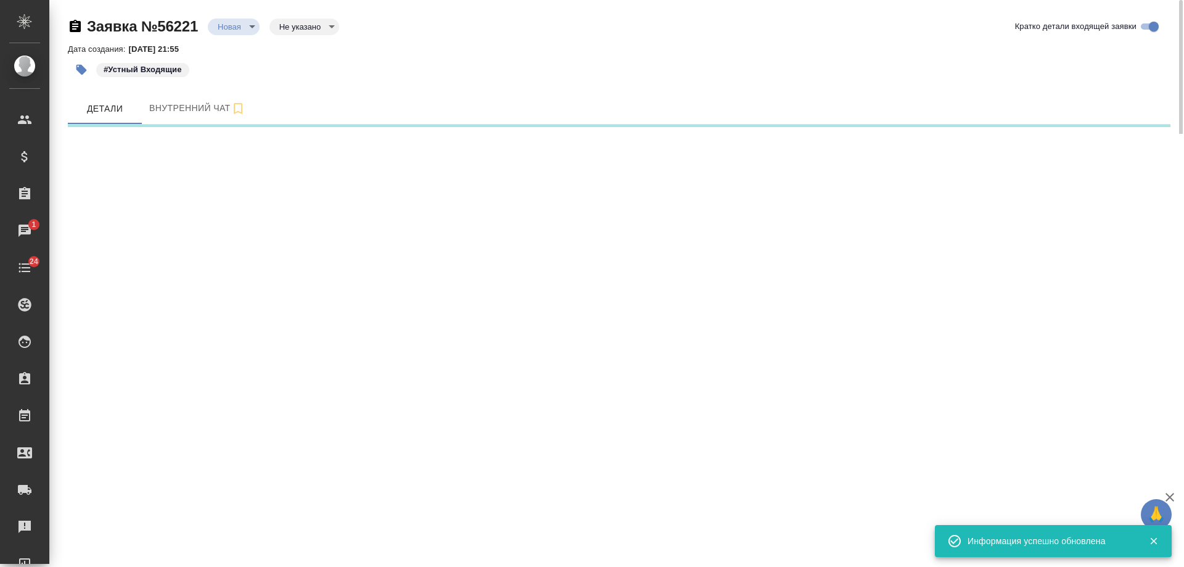
select select "RU"
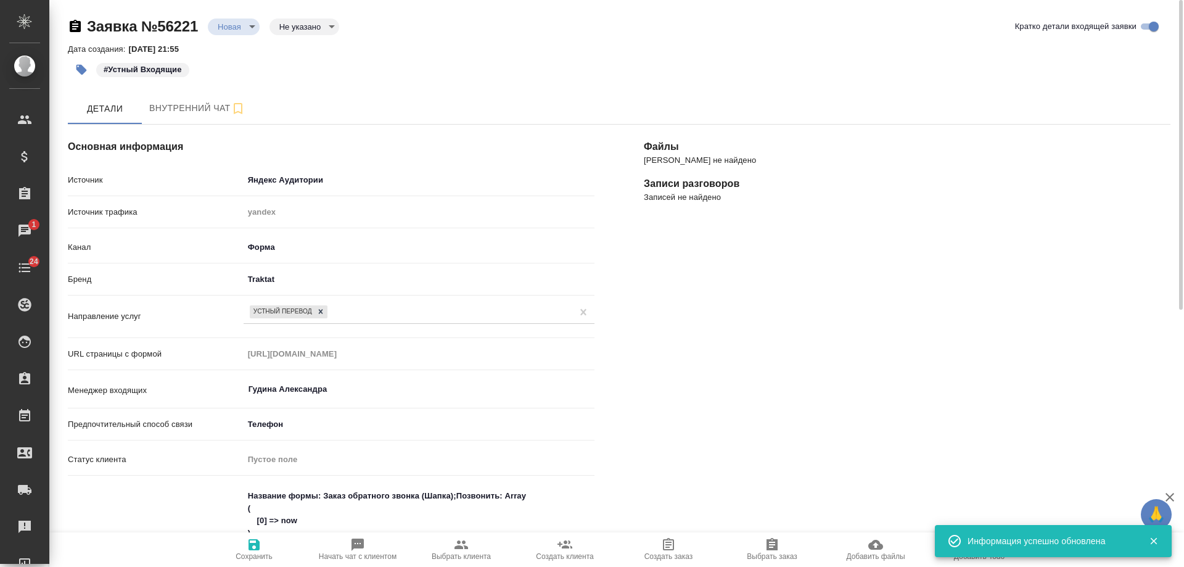
type textarea "x"
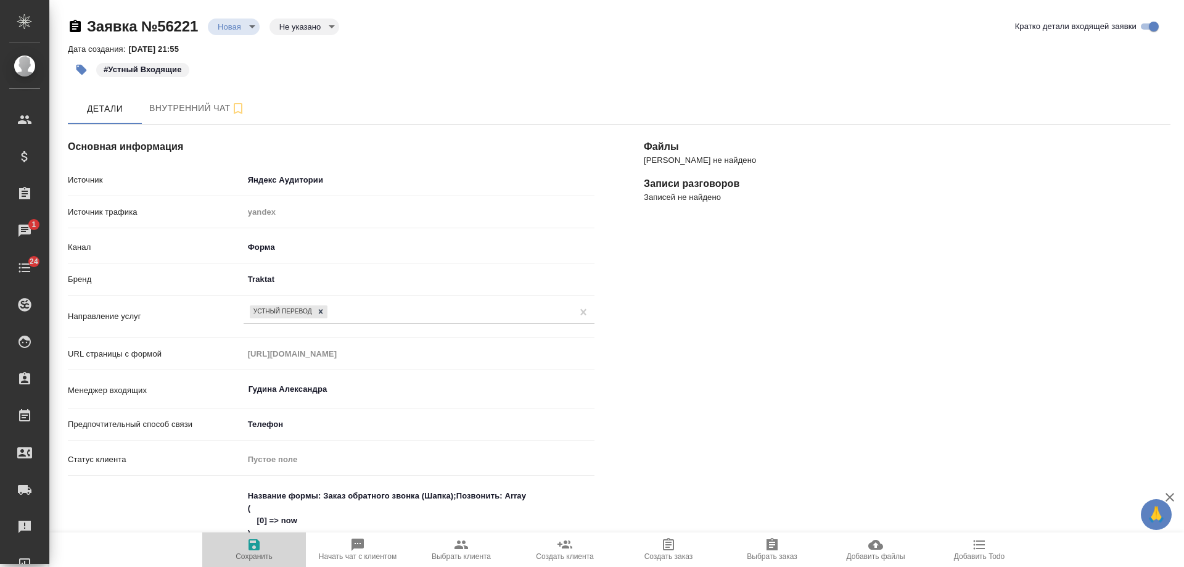
click at [255, 540] on icon "button" at bounding box center [254, 544] width 11 height 11
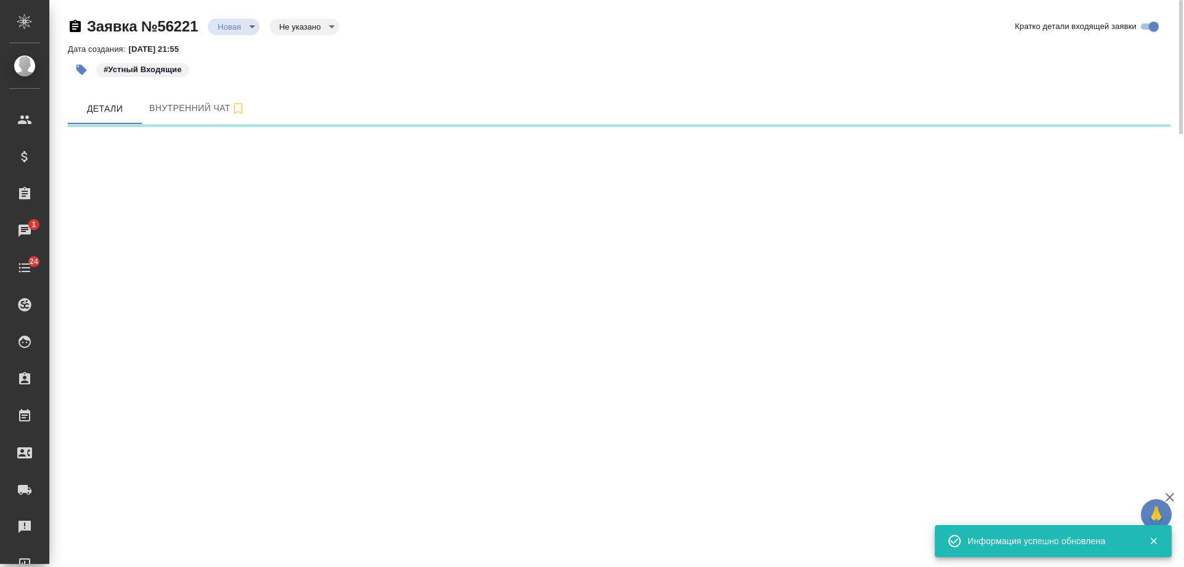
select select "RU"
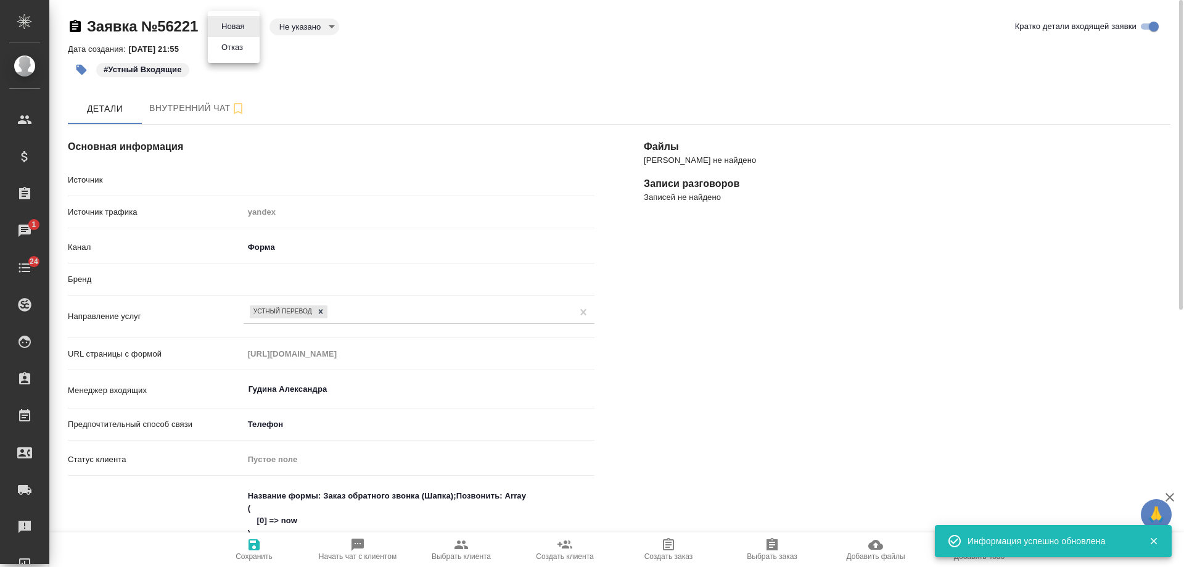
click at [246, 28] on body "🙏 .cls-1 fill:#fff; AWATERA Gudina Alexandra Клиенты Спецификации Заказы 1 Чаты…" at bounding box center [592, 283] width 1184 height 567
type textarea "x"
click at [240, 47] on button "Отказ" at bounding box center [232, 48] width 29 height 14
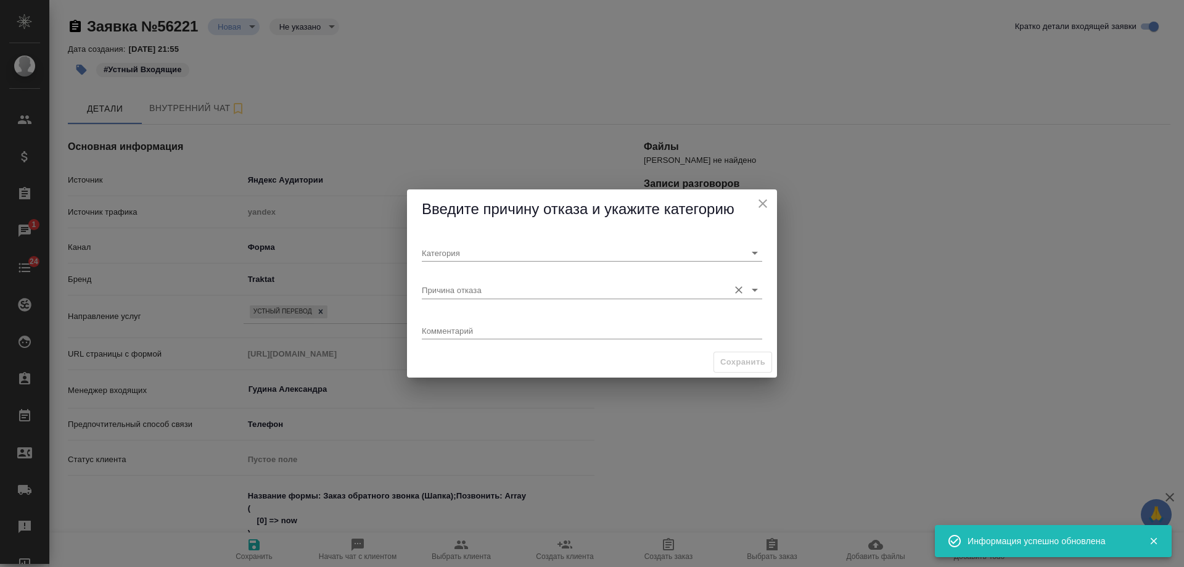
click at [474, 296] on input "Причина отказа" at bounding box center [572, 289] width 301 height 17
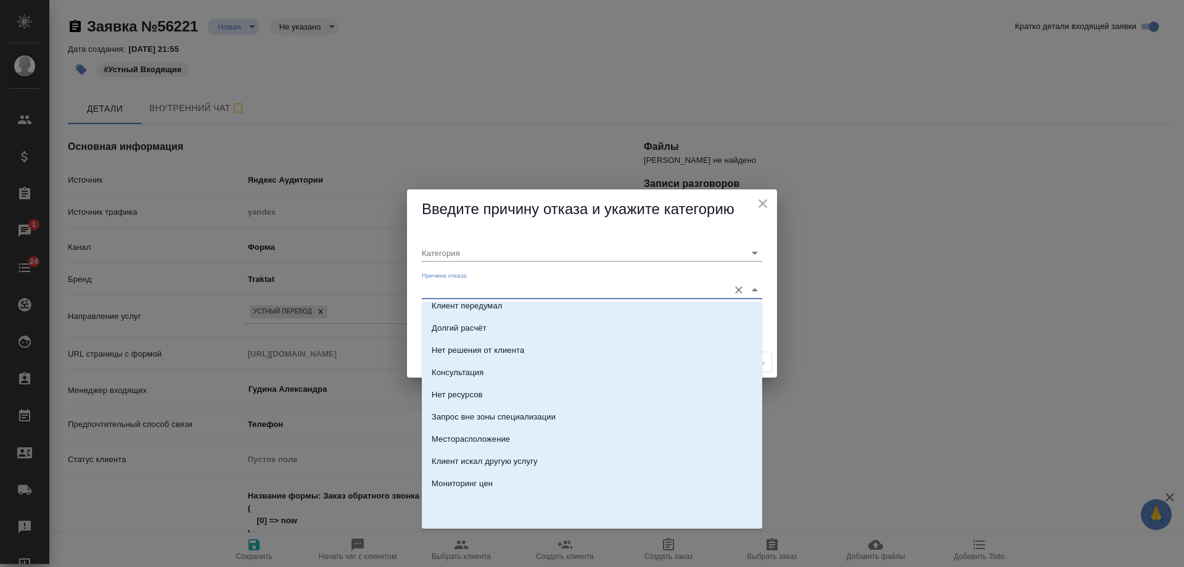
scroll to position [68, 0]
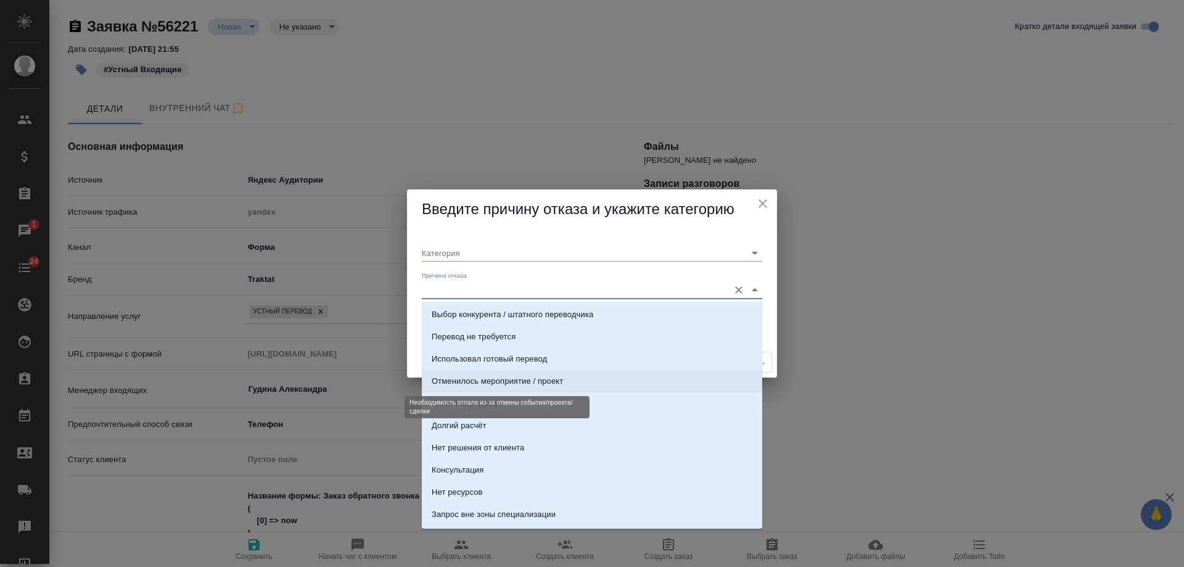
click at [503, 378] on div "Отменилось мероприятие / проект" at bounding box center [497, 381] width 131 height 12
type input "Целевая"
type input "Отменилось мероприятие / проект"
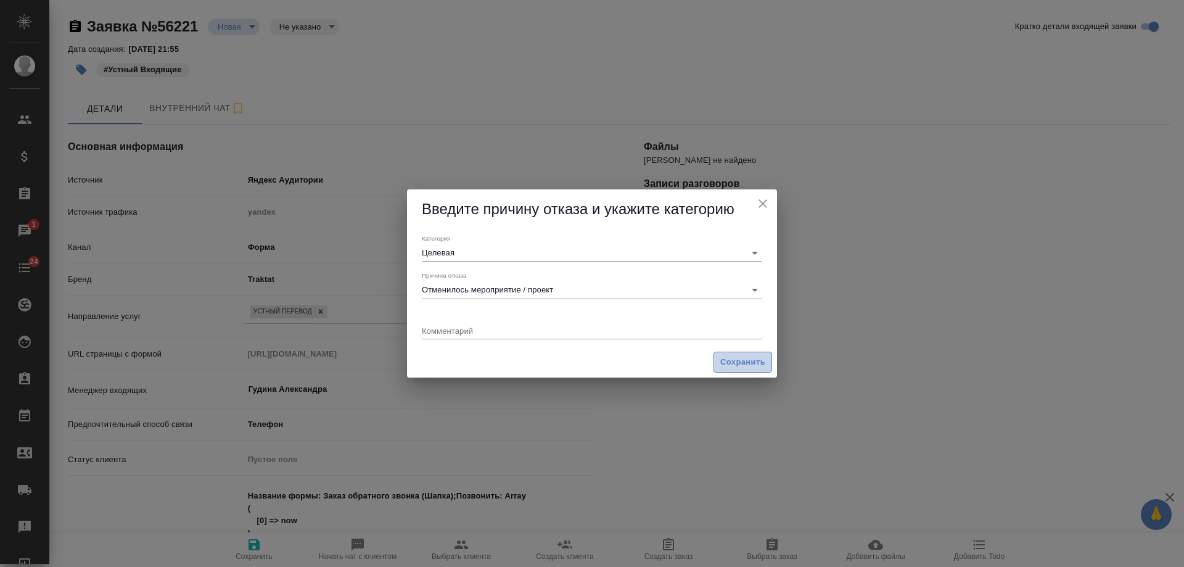
click at [736, 361] on span "Сохранить" at bounding box center [742, 362] width 45 height 14
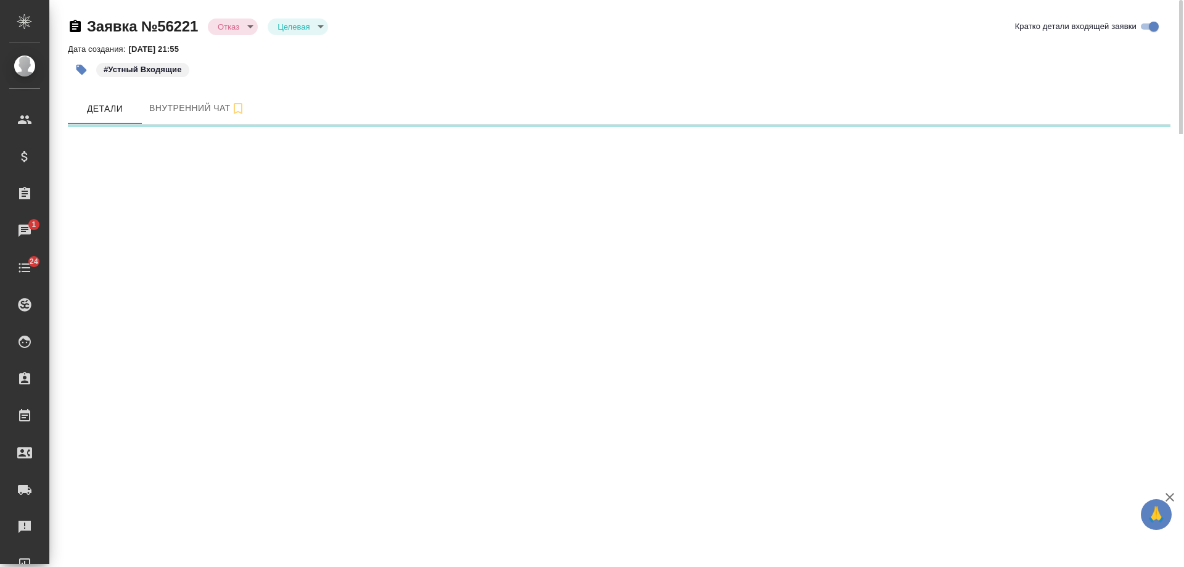
select select "RU"
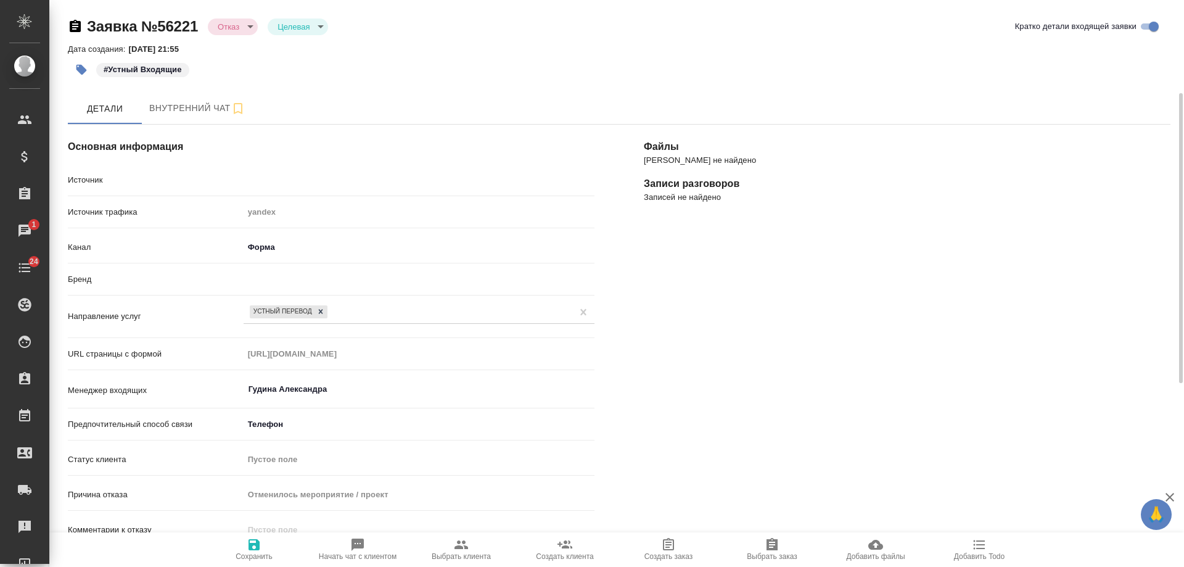
type textarea "x"
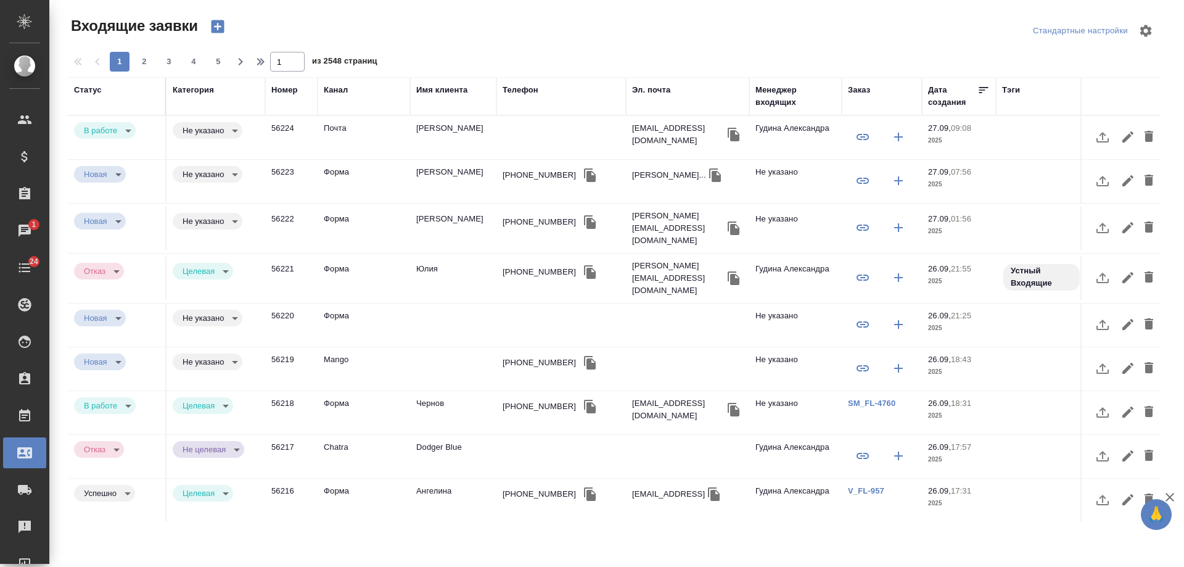
select select "RU"
click at [431, 215] on td "[PERSON_NAME]" at bounding box center [453, 228] width 86 height 43
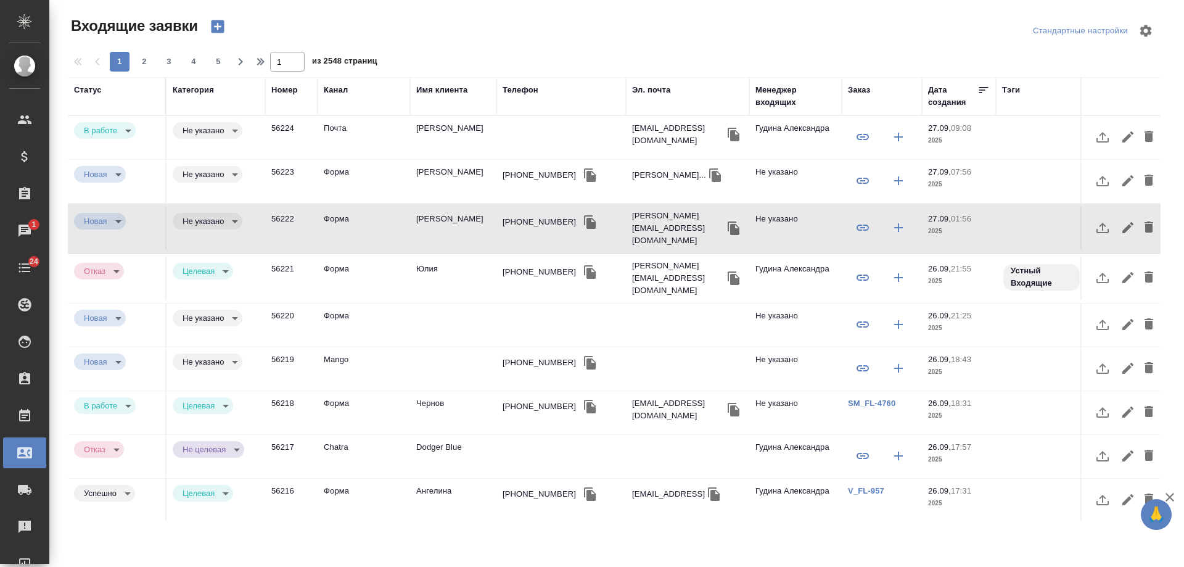
click at [431, 215] on td "[PERSON_NAME]" at bounding box center [453, 228] width 86 height 43
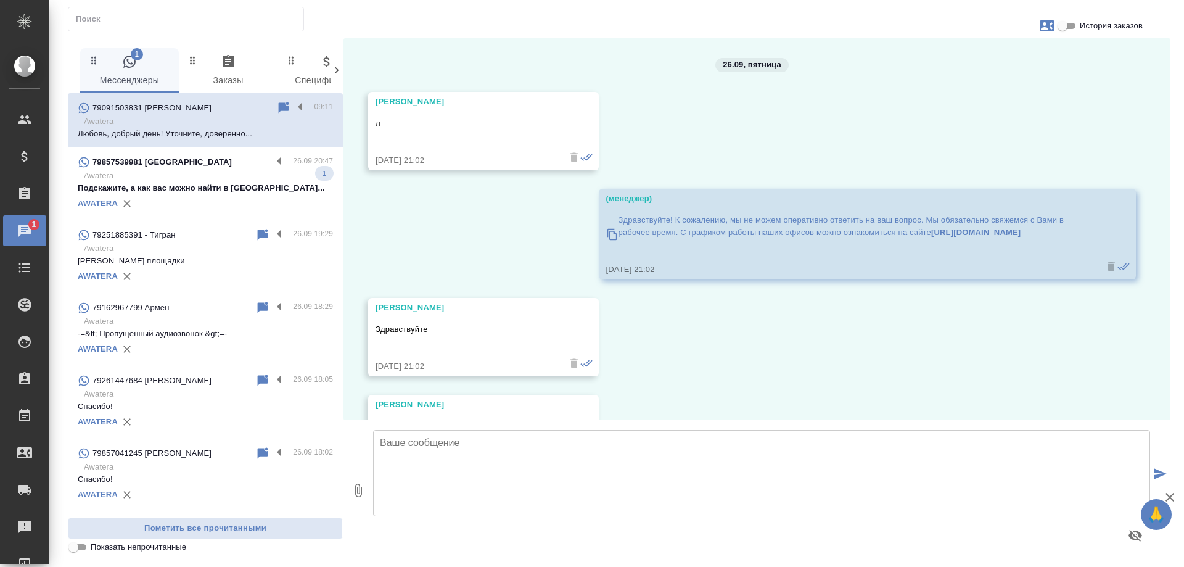
scroll to position [319, 0]
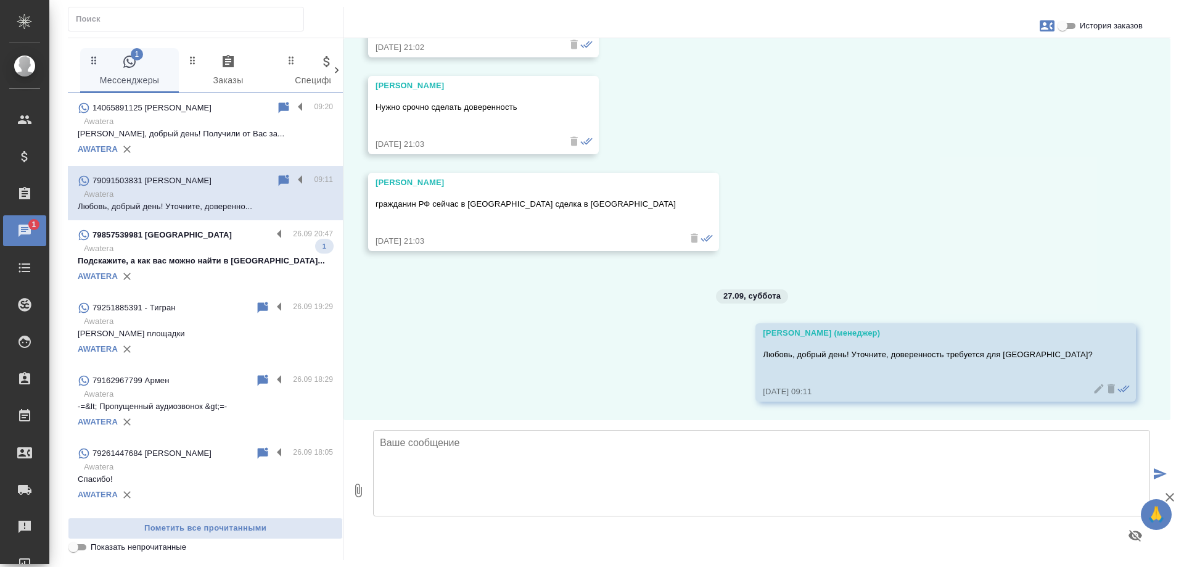
click at [510, 327] on div "26.09, [DATE] [PERSON_NAME] л [DATE] 21:02 (менеджер) Здравствуйте! К сожалению…" at bounding box center [757, 229] width 827 height 382
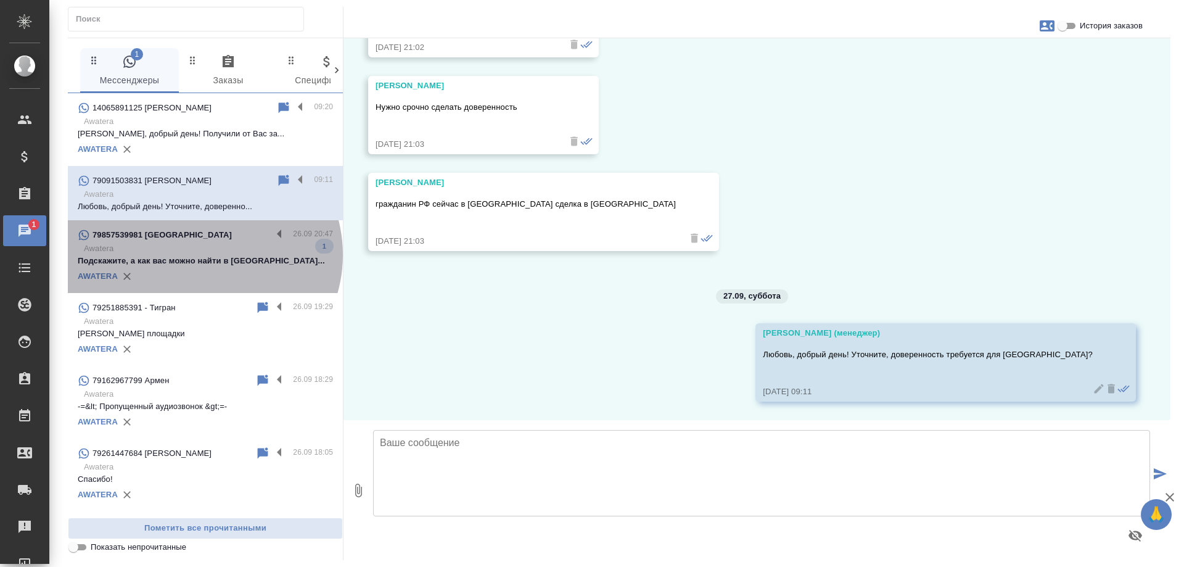
click at [202, 255] on p "Подскажите, а как вас можно найти в [GEOGRAPHIC_DATA]..." at bounding box center [205, 261] width 255 height 12
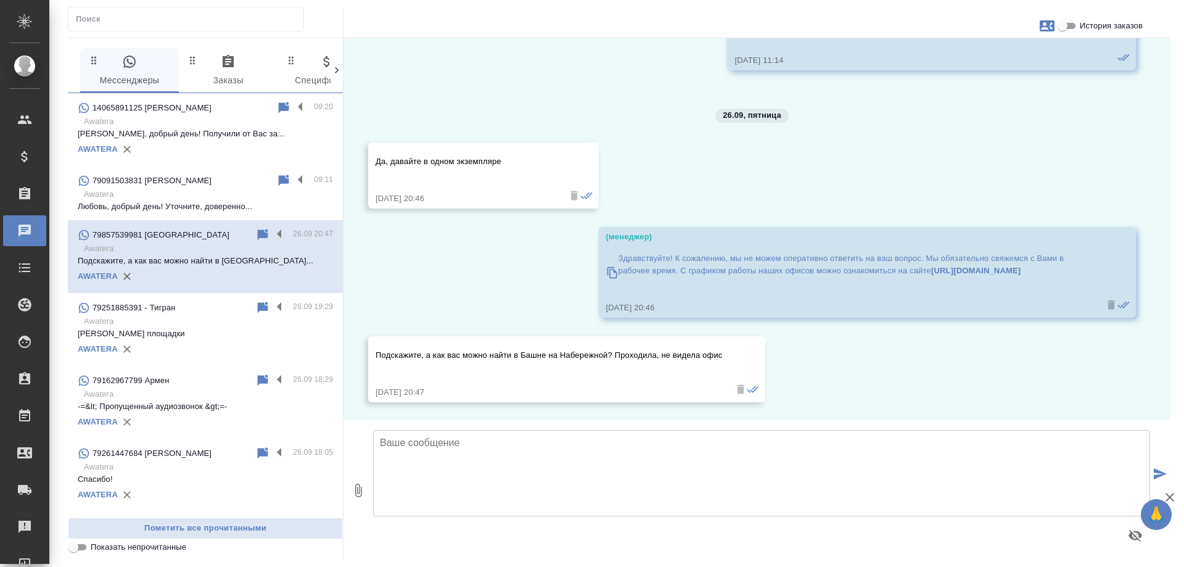
scroll to position [3179, 0]
click at [609, 458] on textarea at bounding box center [761, 473] width 777 height 86
paste textarea "Офис Башни на Набережной находится на стороне набережной, напротив Novotel. Адр…"
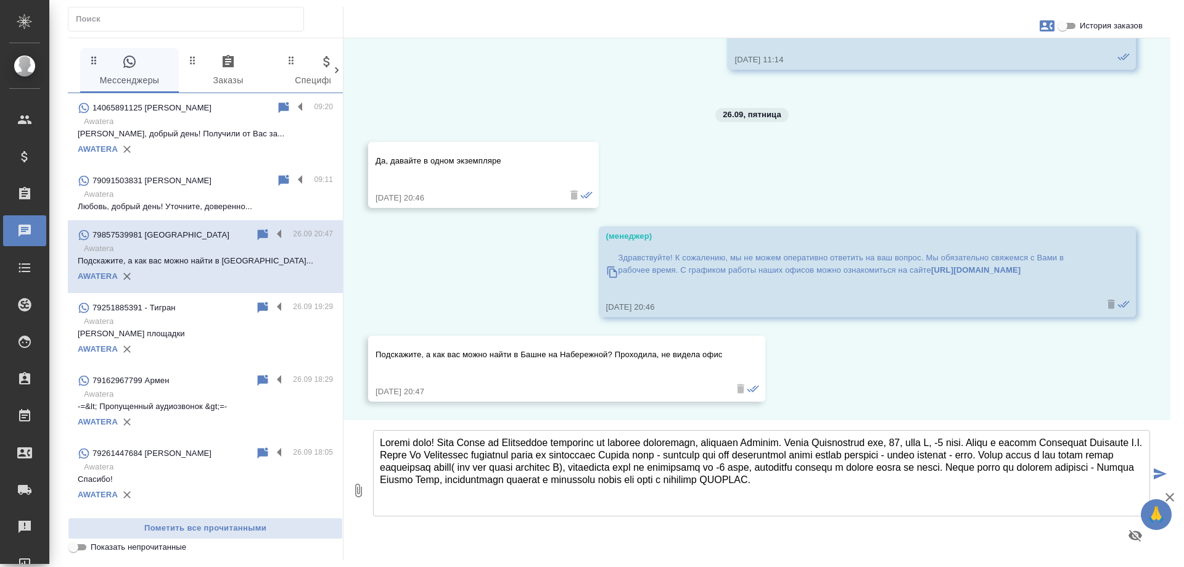
drag, startPoint x: 478, startPoint y: 441, endPoint x: 1042, endPoint y: 444, distance: 564.4
click at [1042, 444] on textarea at bounding box center [761, 473] width 777 height 86
drag, startPoint x: 1066, startPoint y: 442, endPoint x: 449, endPoint y: 442, distance: 616.8
click at [449, 442] on textarea at bounding box center [761, 473] width 777 height 86
drag, startPoint x: 722, startPoint y: 443, endPoint x: 785, endPoint y: 452, distance: 63.6
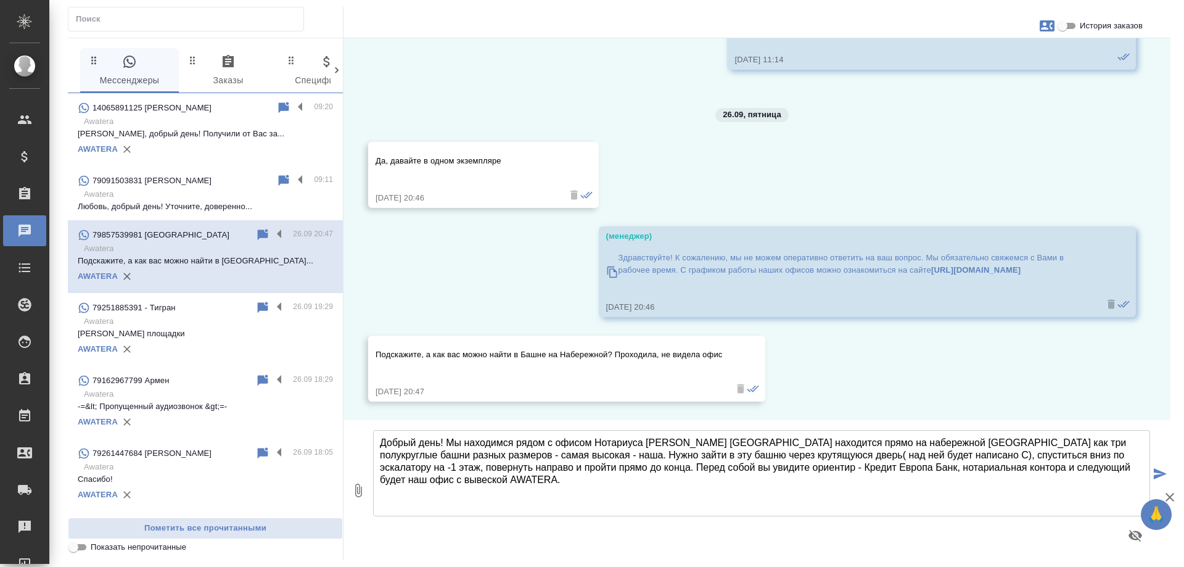
click at [785, 452] on textarea "Добрый день! Мы находимся рядом с офисом Нотариуса Крыловой Ю.В. Башня На Набер…" at bounding box center [761, 473] width 777 height 86
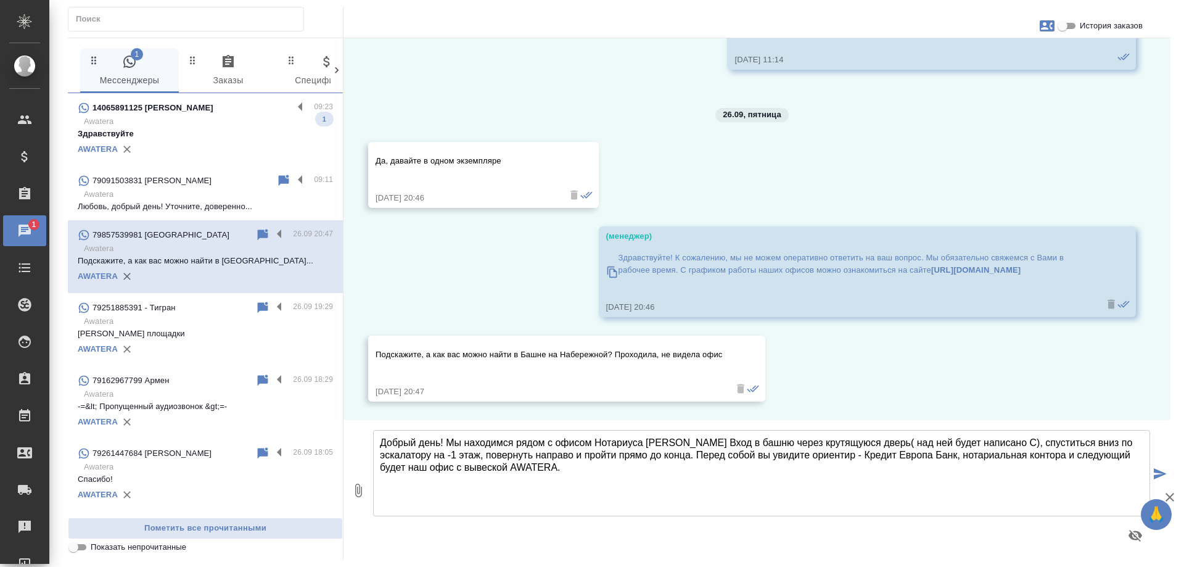
click at [899, 442] on textarea "Добрый день! Мы находимся рядом с офисом Нотариуса Крыловой Ю.В. Вход в башню ч…" at bounding box center [761, 473] width 777 height 86
click at [911, 444] on textarea "Добрый день! Мы находимся рядом с офисом Нотариуса Крыловой Ю.В. Вход в башню ч…" at bounding box center [761, 473] width 777 height 86
click at [762, 455] on textarea "Добрый день! Мы находимся рядом с офисом Нотариуса Крыловой Ю.В. Вход в башню ч…" at bounding box center [761, 473] width 777 height 86
click at [591, 467] on textarea "Добрый день! Мы находимся рядом с офисом Нотариуса Крыловой Ю.В. Вход в башню ч…" at bounding box center [761, 473] width 777 height 86
drag, startPoint x: 720, startPoint y: 442, endPoint x: 741, endPoint y: 437, distance: 20.8
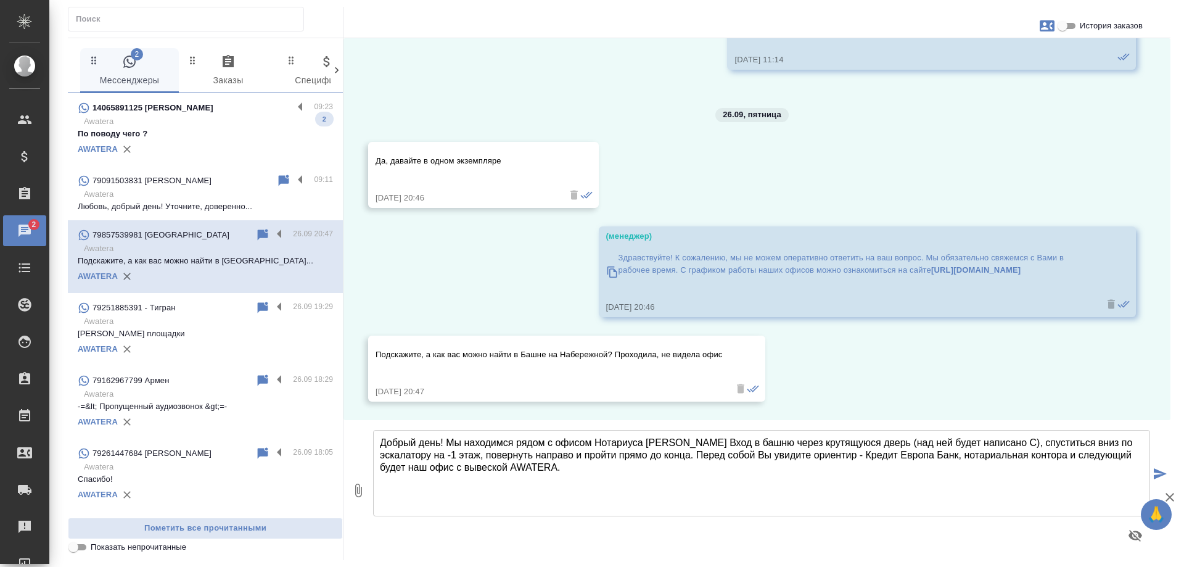
click at [741, 437] on textarea "Добрый день! Мы находимся рядом с офисом Нотариуса Крыловой Ю.В. Вход в башню ч…" at bounding box center [761, 473] width 777 height 86
click at [1108, 453] on textarea "Добрый день! Мы находимся рядом с офисом Нотариуса Крыловой Ю.В. Нужно войти в …" at bounding box center [761, 473] width 777 height 86
drag, startPoint x: 447, startPoint y: 440, endPoint x: 722, endPoint y: 442, distance: 275.1
click at [722, 442] on textarea "Добрый день! Мы находимся рядом с офисом Нотариуса Крыловой Ю.В. Нужно войти в …" at bounding box center [761, 473] width 777 height 86
drag, startPoint x: 1055, startPoint y: 470, endPoint x: 1042, endPoint y: 453, distance: 21.6
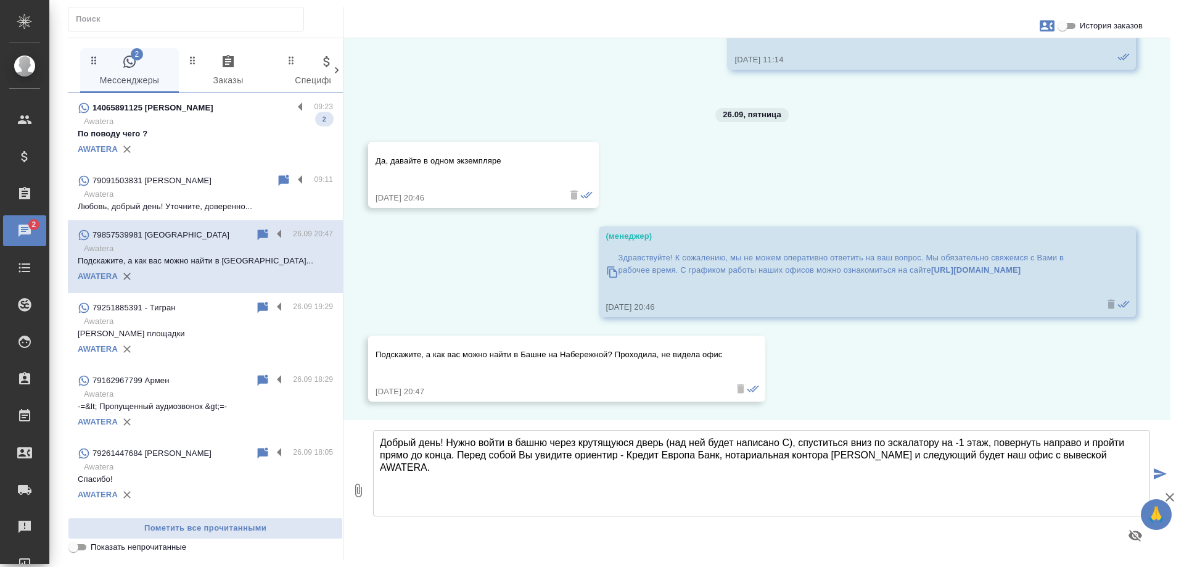
click at [1042, 453] on textarea "Добрый день! Нужно войти в башню через крутящуюся дверь (над ней будет написано…" at bounding box center [761, 473] width 777 height 86
type textarea "Добрый день! Нужно войти в башню через крутящуюся дверь (над ней будет написано…"
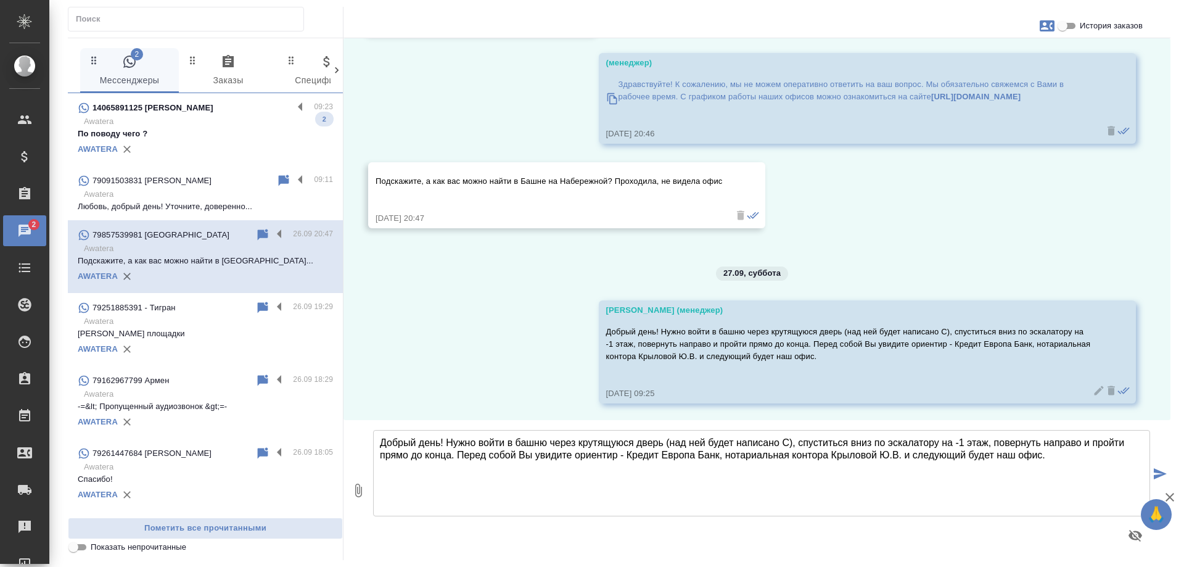
scroll to position [3354, 0]
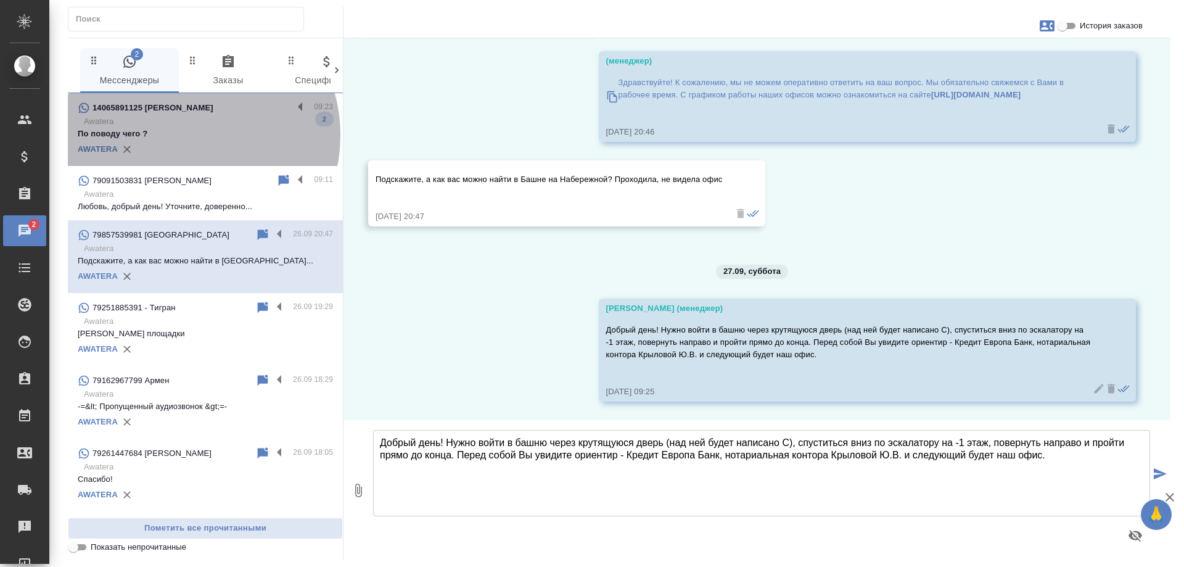
click at [184, 135] on p "По поводу чего ?" at bounding box center [205, 134] width 255 height 12
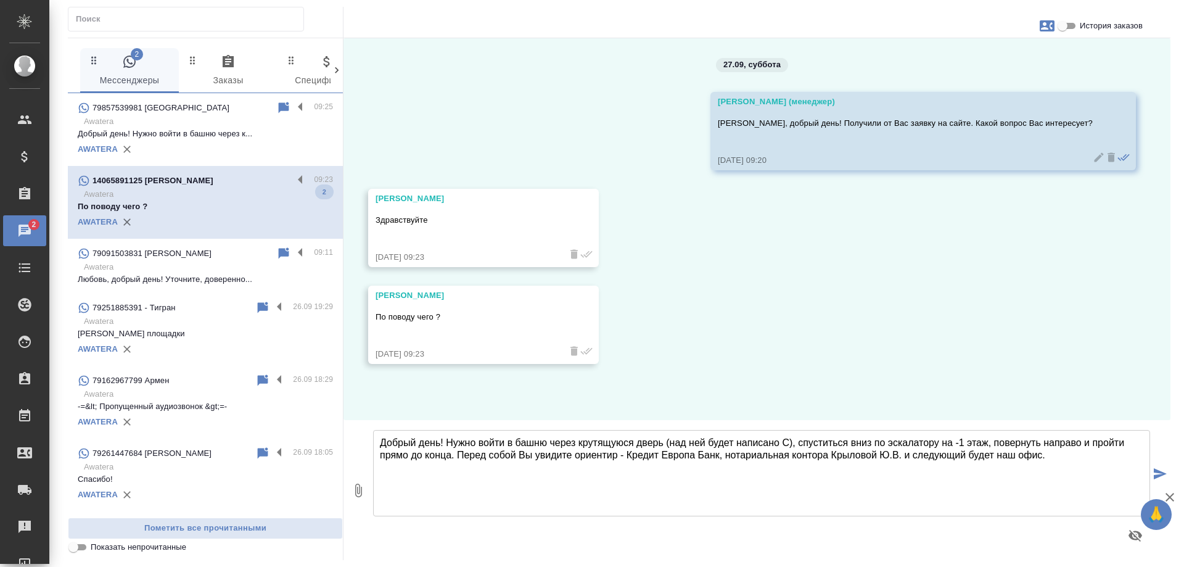
scroll to position [0, 0]
click at [526, 458] on textarea "Добрый день! Нужно войти в башню через крутящуюся дверь (над ней будет написано…" at bounding box center [761, 473] width 777 height 86
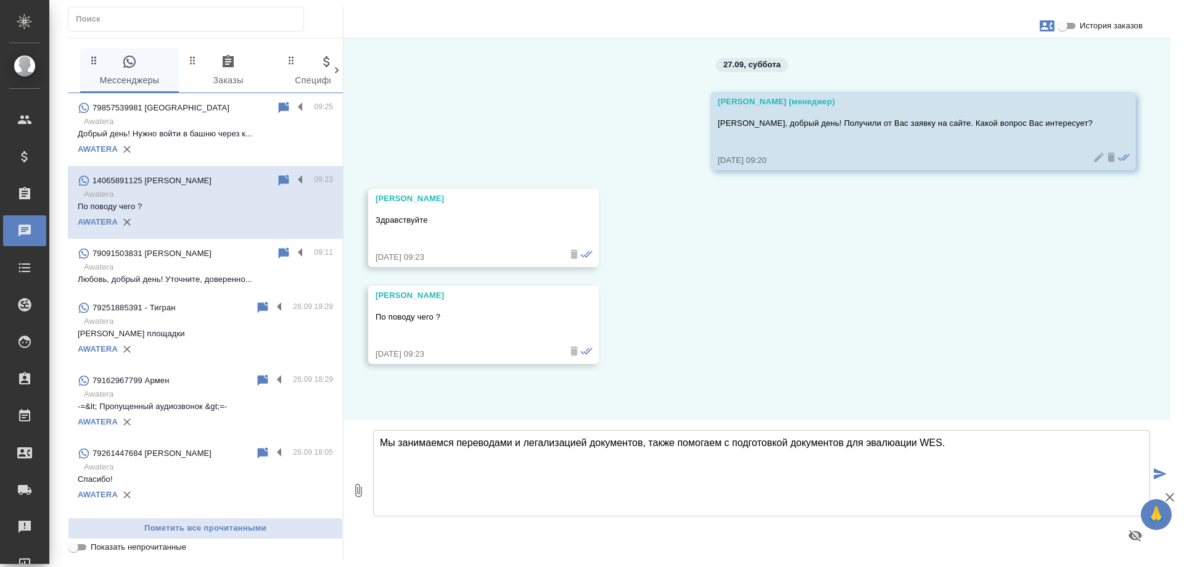
type textarea "Мы занимаемся переводами и легализацией документов, также помогаем с подготовко…"
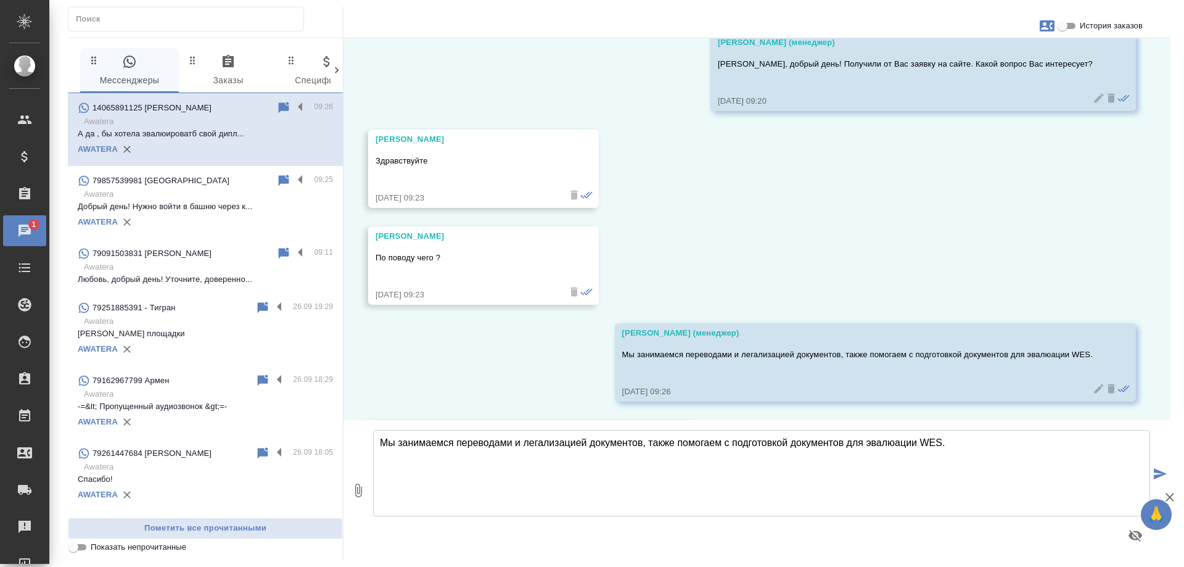
scroll to position [156, 0]
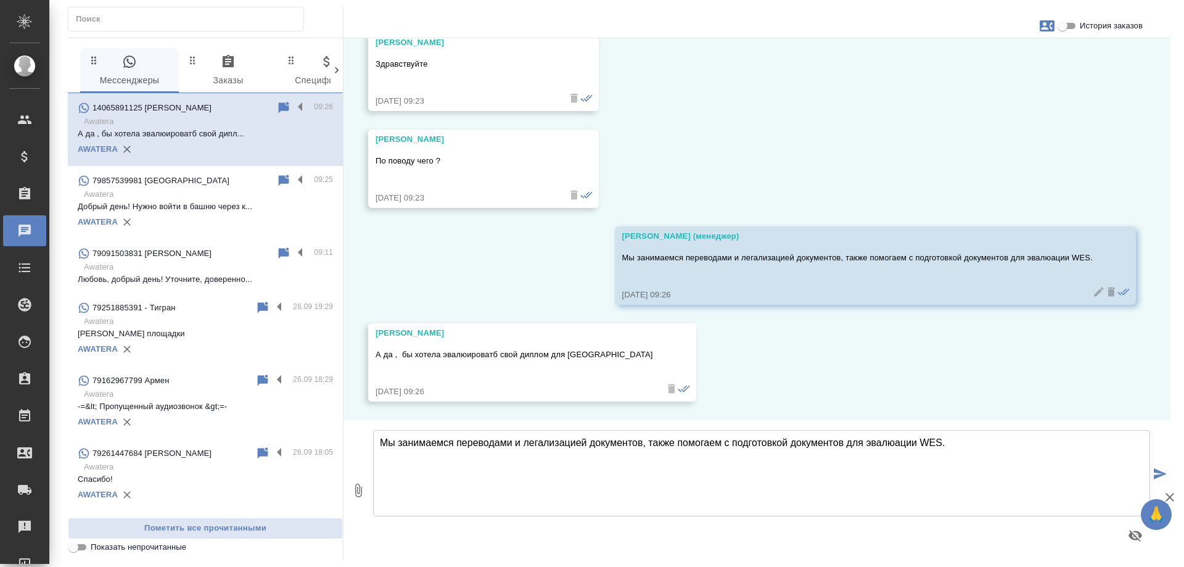
click at [579, 473] on textarea "Мы занимаемся переводами и легализацией документов, также помогаем с подготовко…" at bounding box center [761, 473] width 777 height 86
type textarea "Подскажите, где был выдан диплом, каким учебным заведением?"
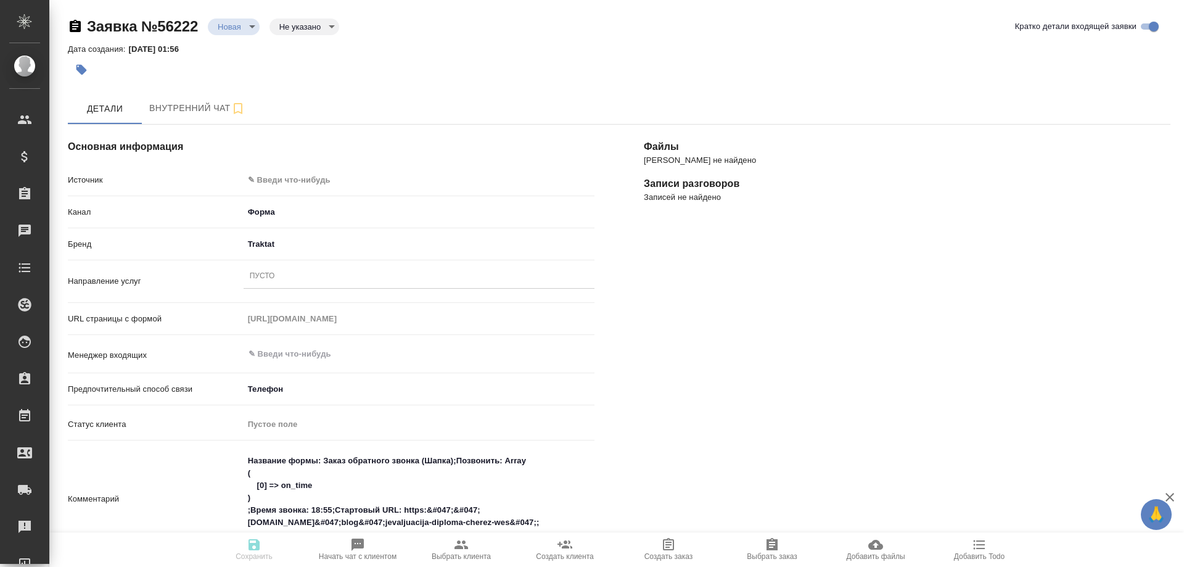
select select "US"
select select "RU"
click at [316, 180] on body "🙏 .cls-1 fill:#fff; AWATERA Gudina Alexandra Клиенты Спецификации Заказы 1 Чаты…" at bounding box center [592, 283] width 1184 height 567
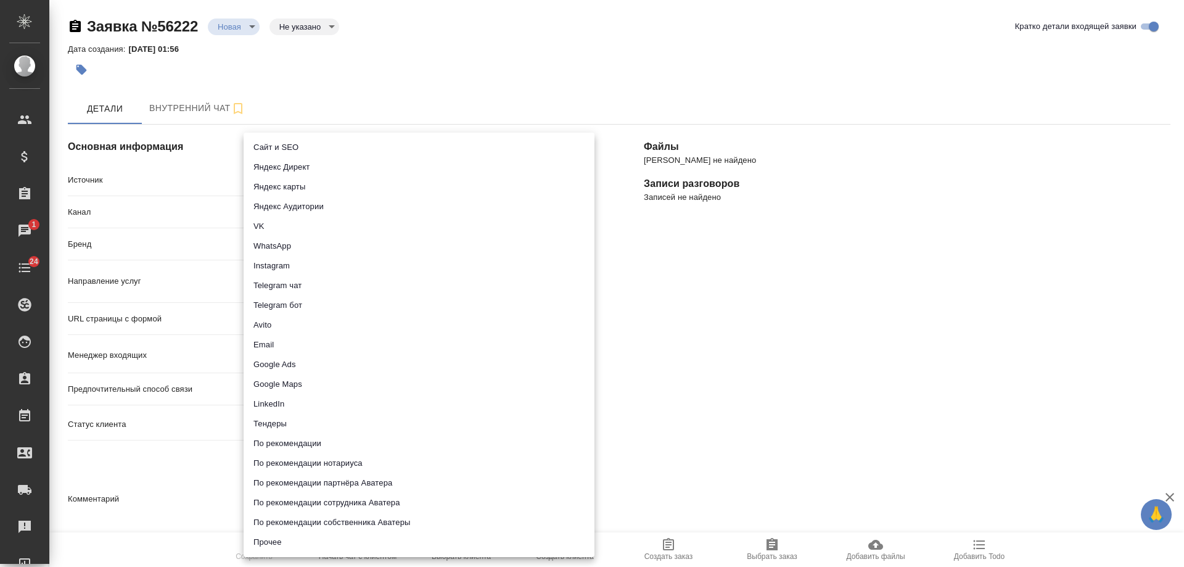
click at [311, 151] on li "Сайт и SEO" at bounding box center [419, 148] width 351 height 20
type input "seo"
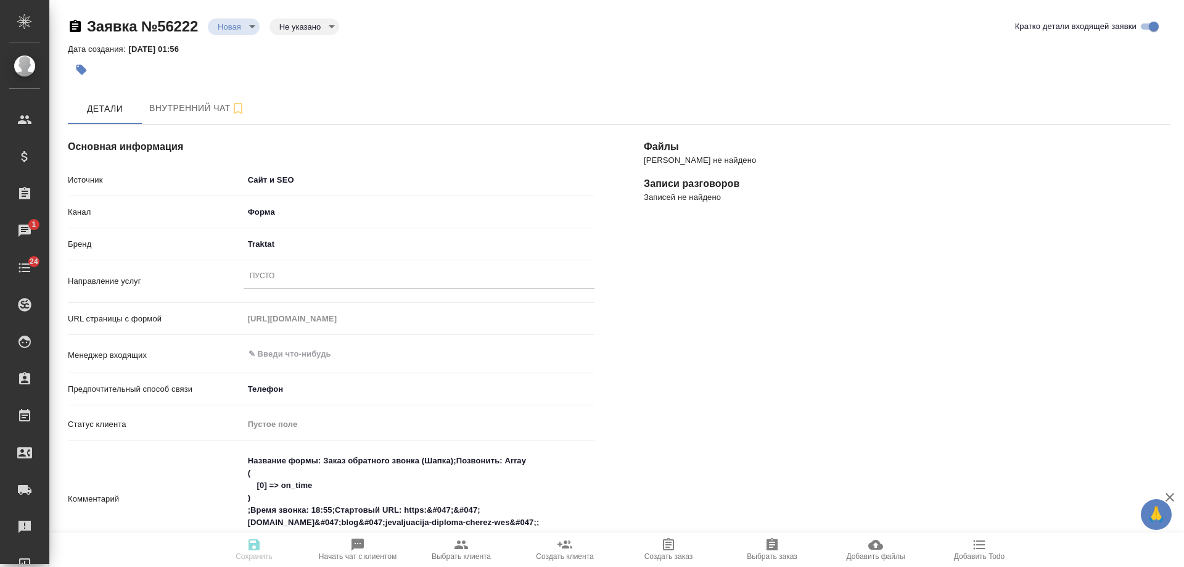
click at [285, 279] on div "Пусто" at bounding box center [419, 277] width 351 height 18
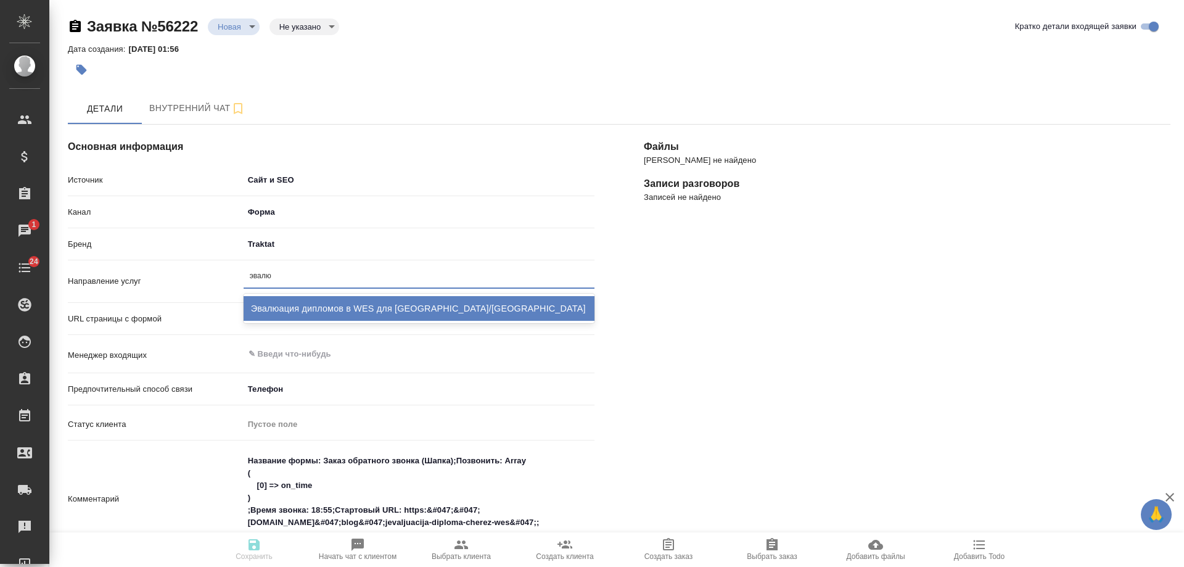
type input "эвалю"
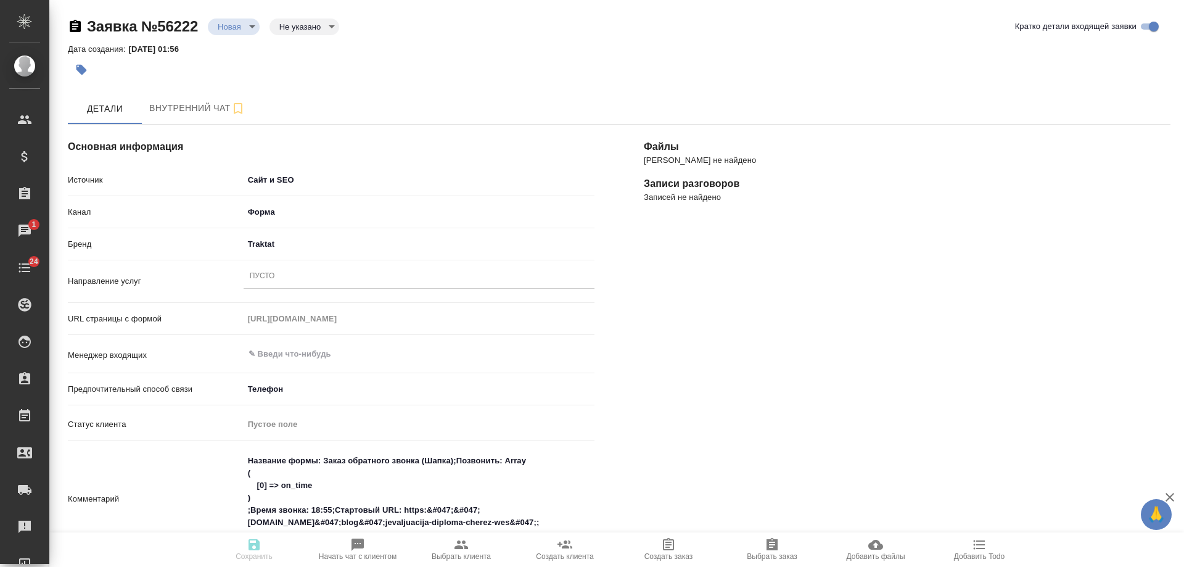
click at [292, 291] on div "Пусто" at bounding box center [419, 281] width 351 height 32
click at [289, 278] on div "Пусто" at bounding box center [419, 277] width 351 height 18
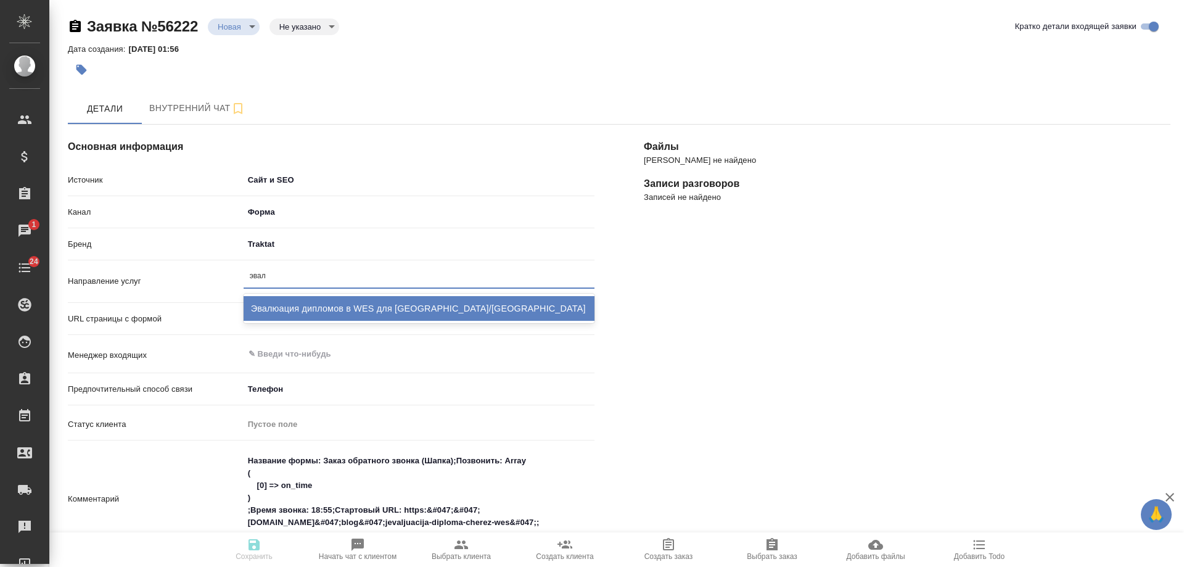
type input "эвалю"
click at [294, 305] on div "Эвалюация дипломов в WES для США/Канады" at bounding box center [419, 308] width 351 height 25
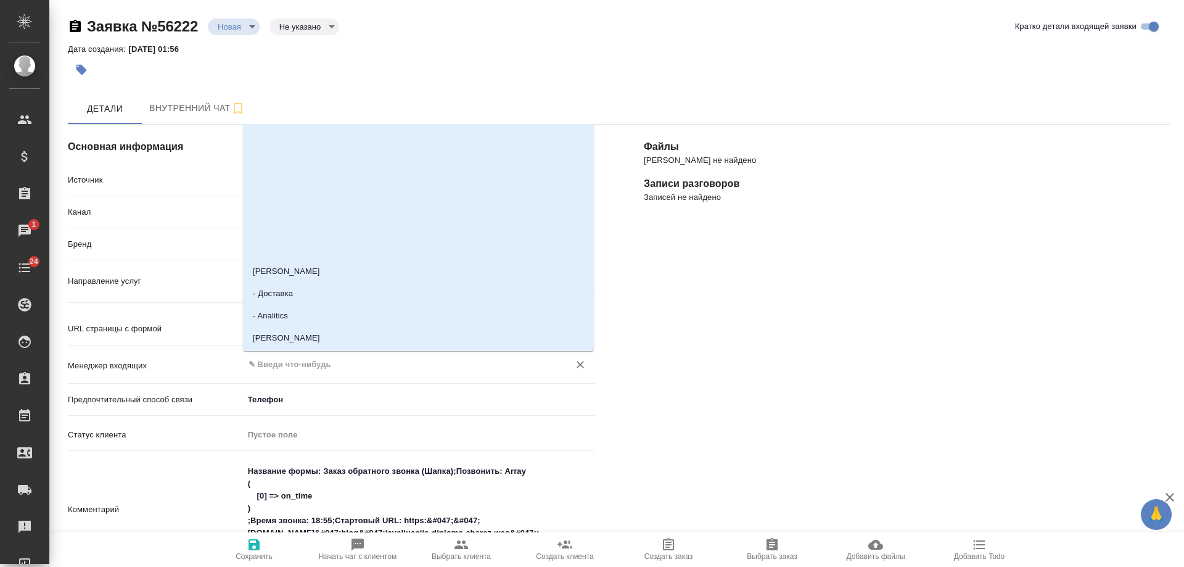
click at [303, 365] on input "text" at bounding box center [398, 364] width 302 height 15
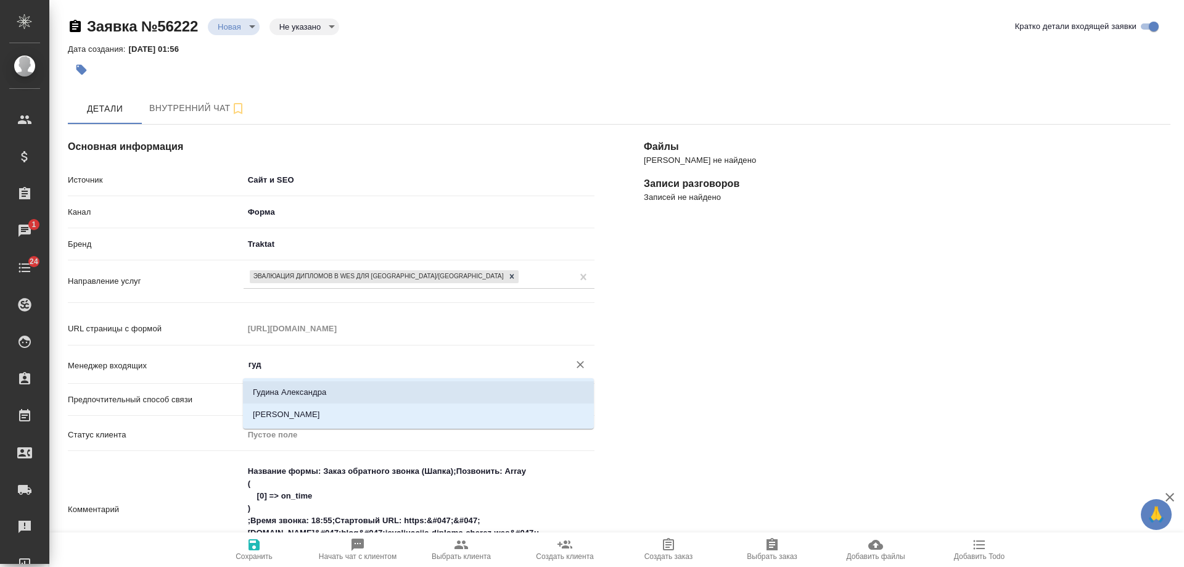
click at [294, 386] on li "Гудина Александра" at bounding box center [418, 392] width 351 height 22
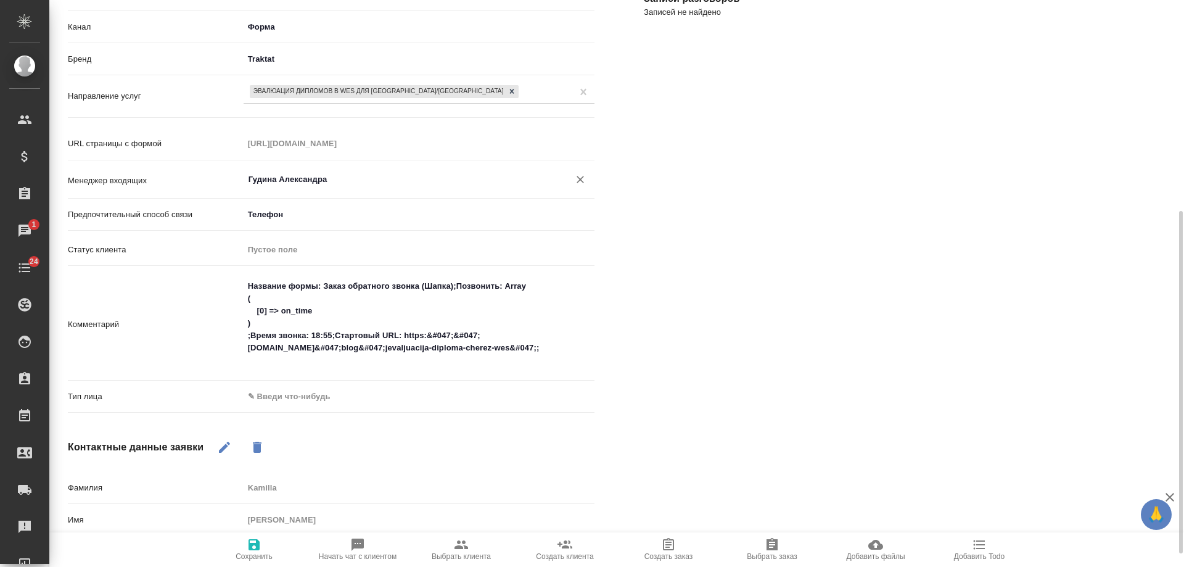
scroll to position [247, 0]
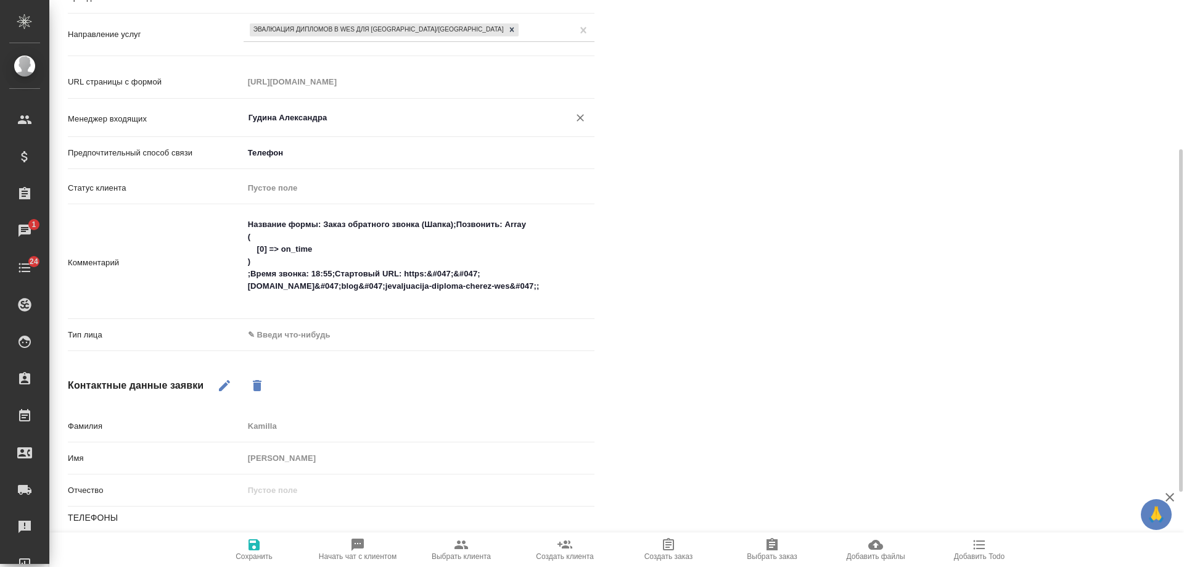
type input "Гудина Александра"
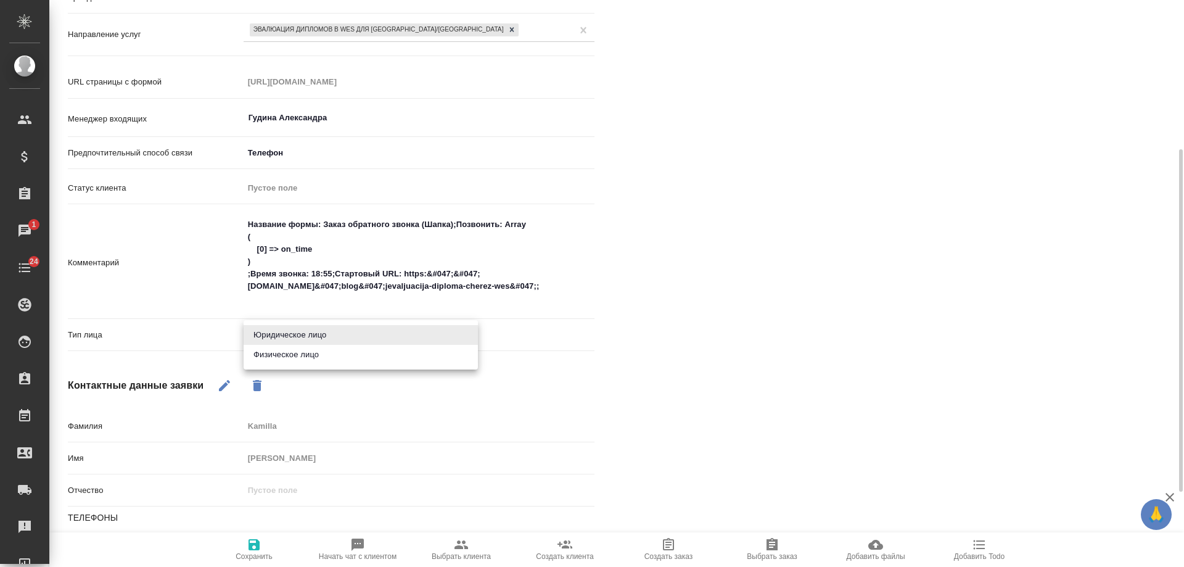
click at [284, 340] on body "🙏 .cls-1 fill:#fff; AWATERA Gudina Alexandra Клиенты Спецификации Заказы 1 Чаты…" at bounding box center [592, 283] width 1184 height 567
click at [290, 355] on li "Физическое лицо" at bounding box center [361, 355] width 234 height 20
type input "private"
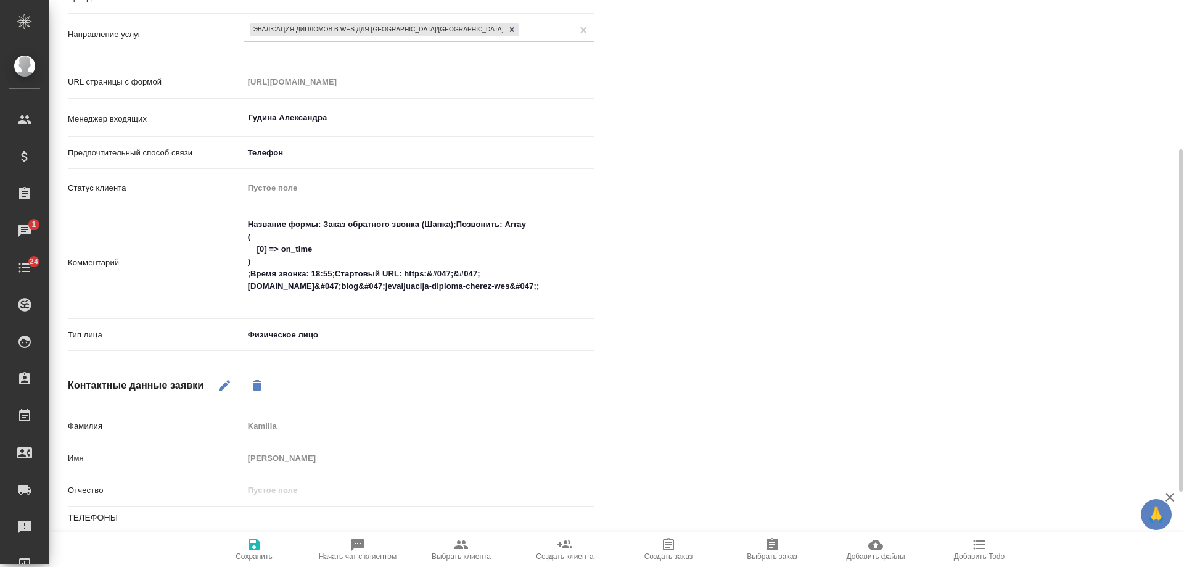
click at [250, 548] on icon "button" at bounding box center [254, 544] width 11 height 11
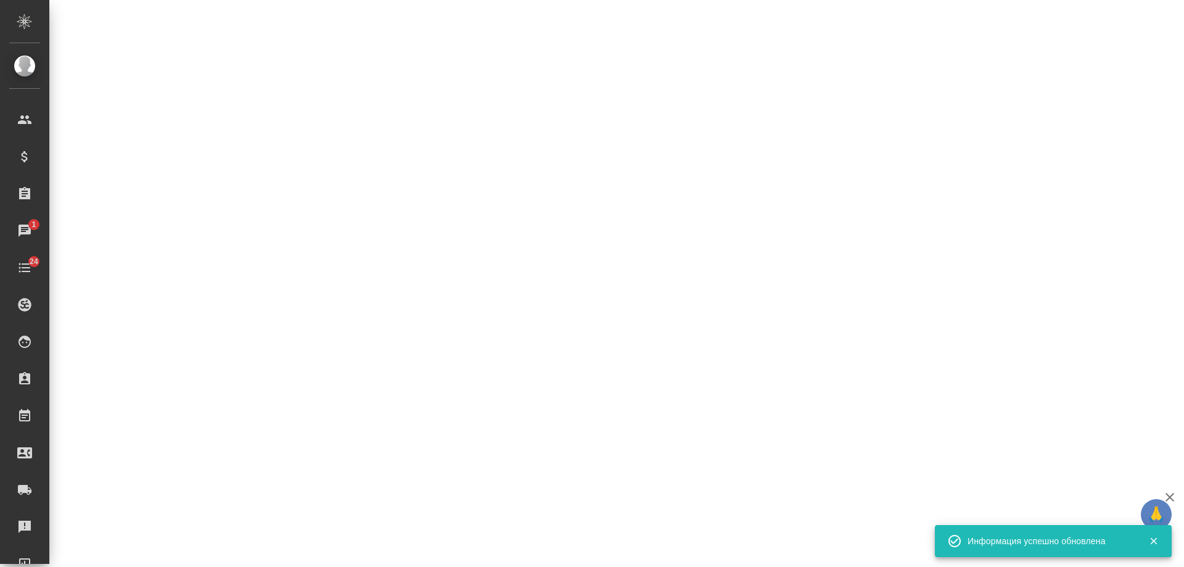
select select "RU"
select select "US"
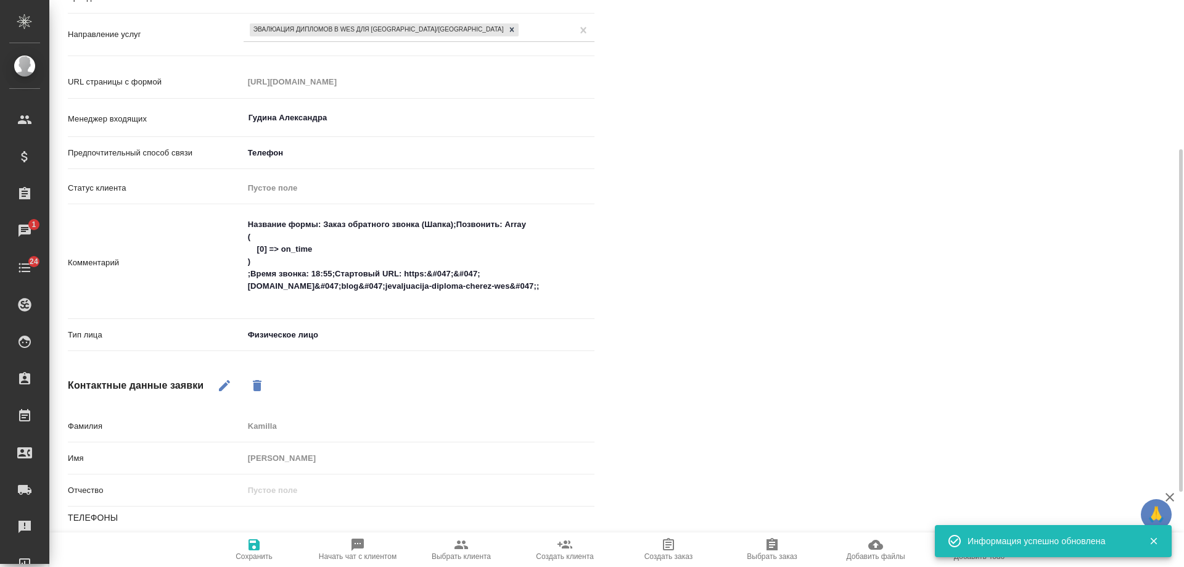
click at [360, 555] on span "Начать чат с клиентом" at bounding box center [358, 556] width 78 height 9
type textarea "x"
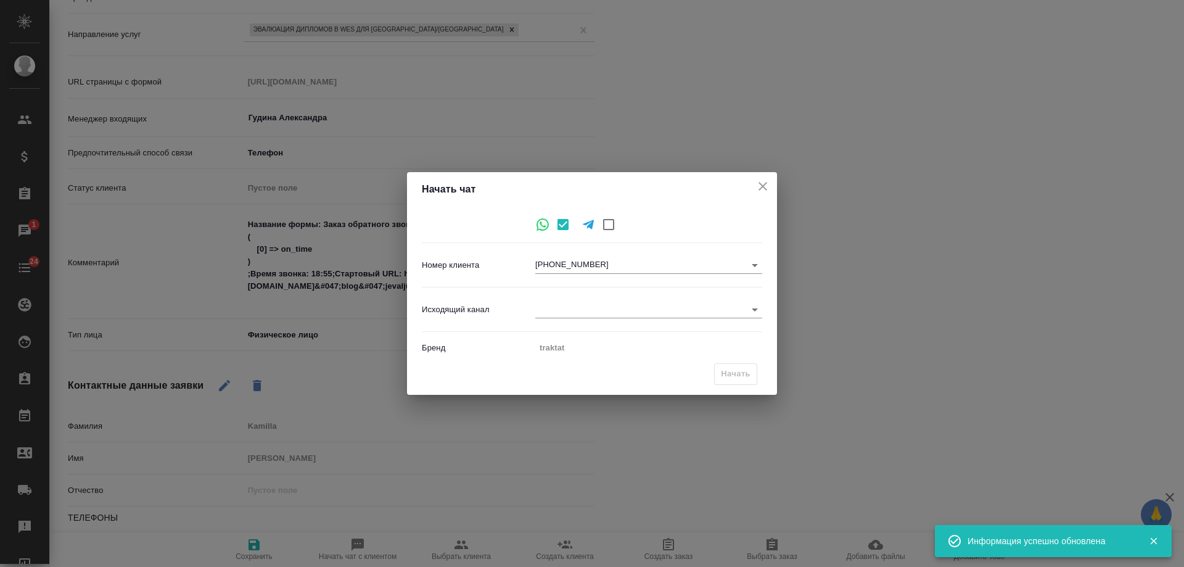
click at [561, 306] on body "🙏 .cls-1 fill:#fff; AWATERA Gudina Alexandra Клиенты Спецификации Заказы 1 Чаты…" at bounding box center [592, 283] width 1184 height 567
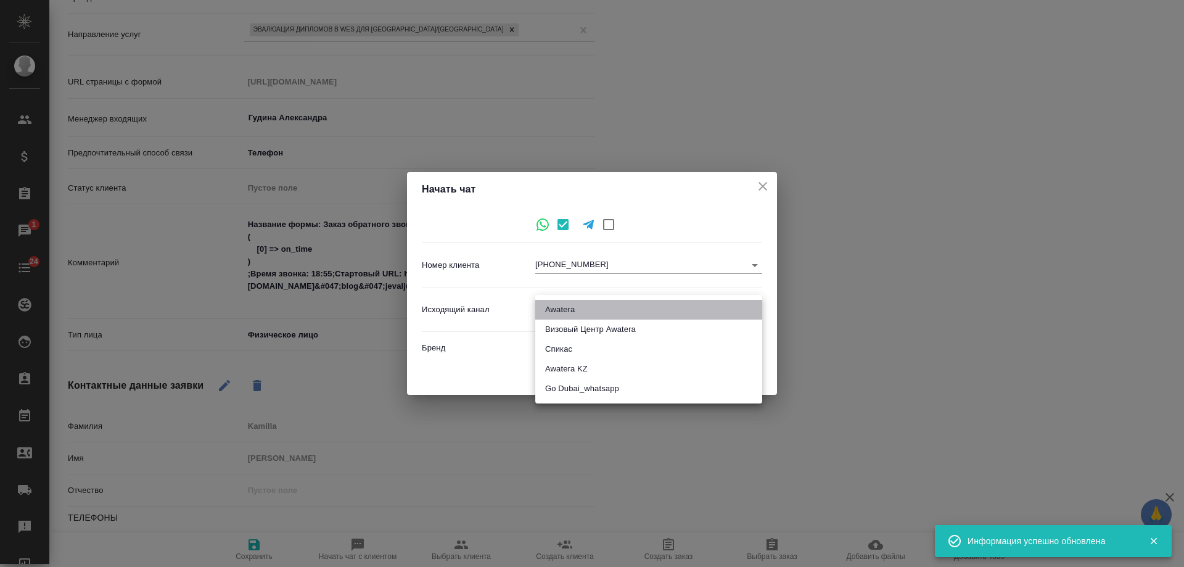
click at [570, 312] on li "Awatera" at bounding box center [648, 310] width 227 height 20
type input "2"
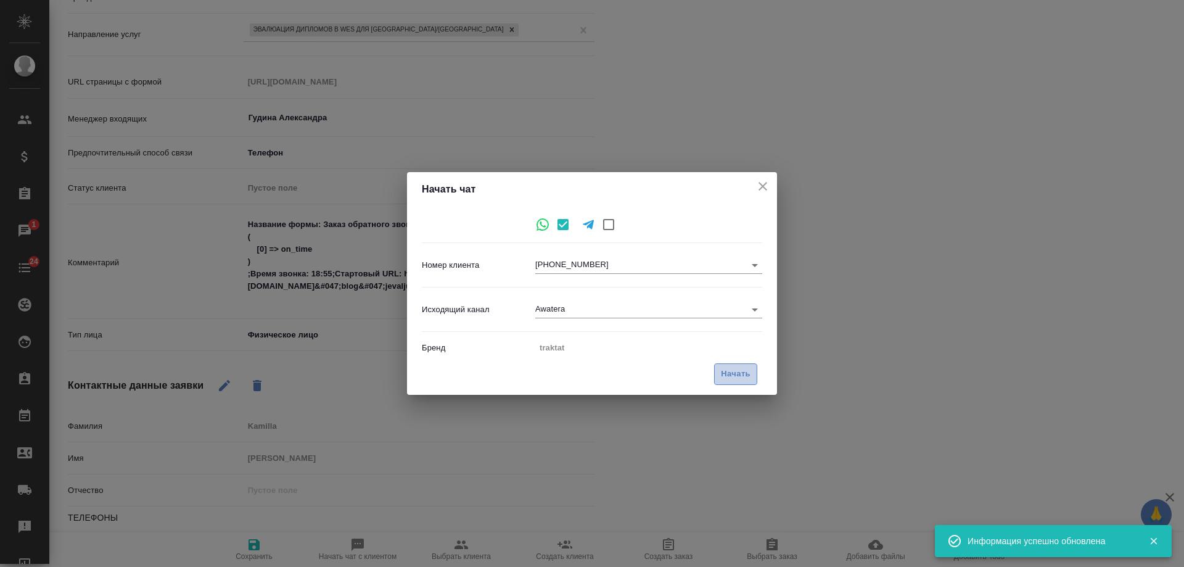
click at [730, 371] on span "Начать" at bounding box center [736, 374] width 30 height 14
type input "inProcess"
type textarea "x"
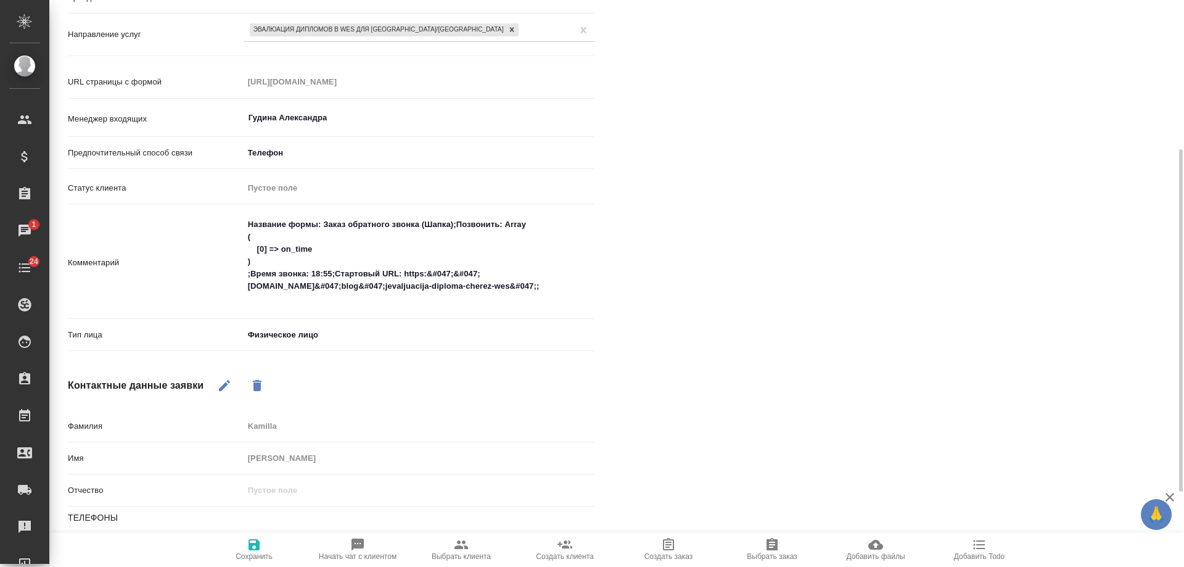
scroll to position [0, 0]
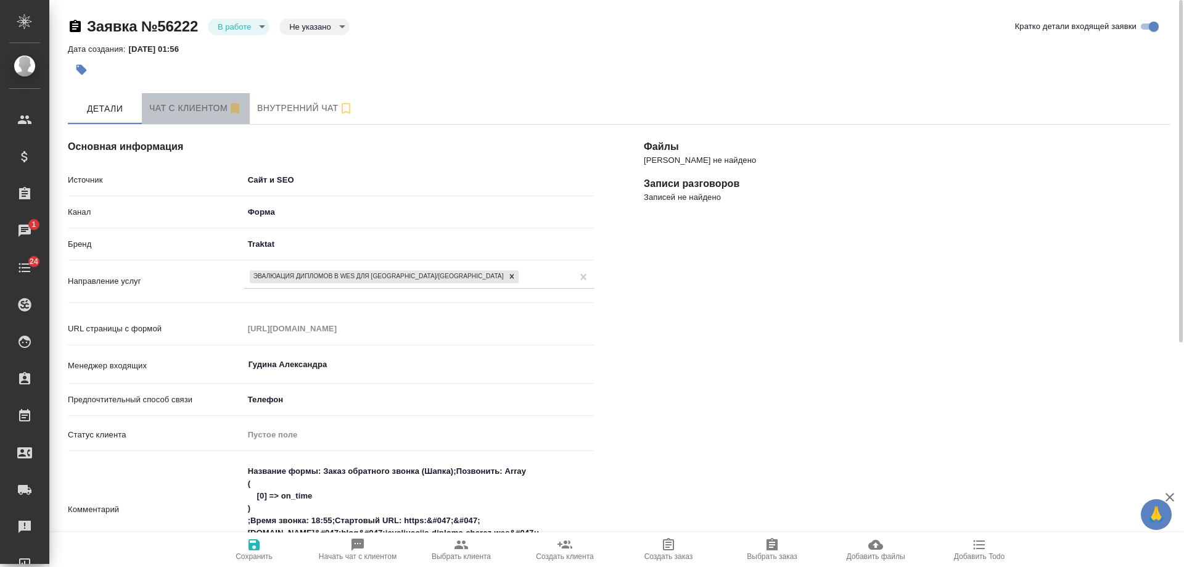
click at [172, 115] on span "Чат с клиентом" at bounding box center [195, 108] width 93 height 15
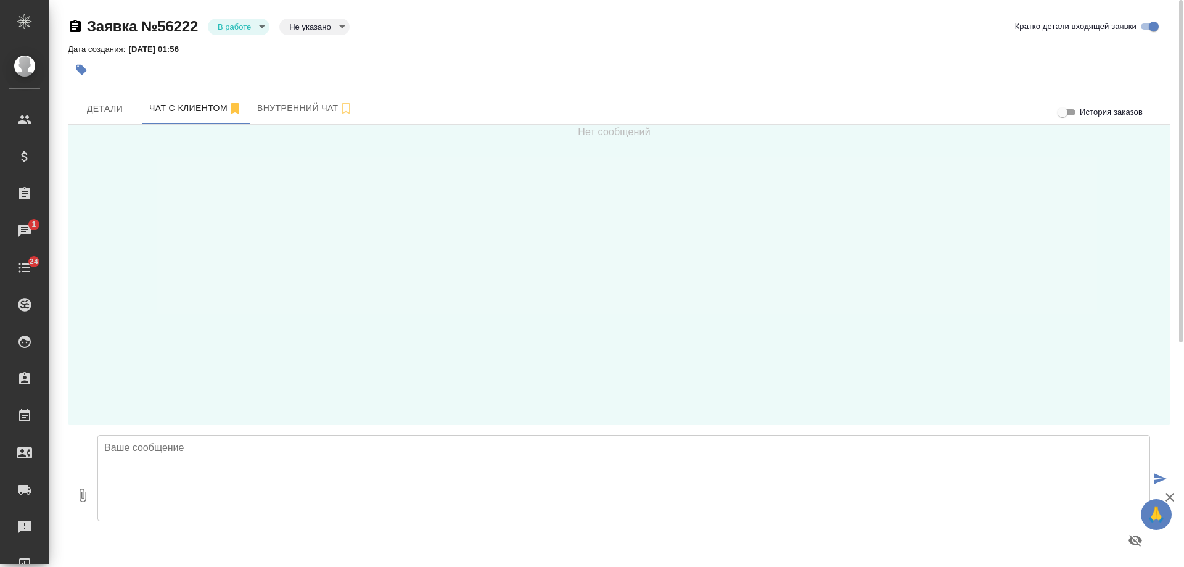
click at [369, 474] on textarea at bounding box center [623, 478] width 1053 height 86
click at [284, 447] on textarea "Камилла, добрый день! Получили от ВАс заявку на сайте. Какой вопрос Вас интерес…" at bounding box center [623, 478] width 1053 height 86
click at [548, 445] on textarea "Камилла, добрый день! Получили от Вас заявку на сайте. Какой вопрос Вас интерес…" at bounding box center [623, 478] width 1053 height 86
type textarea "Камилла, добрый день! Получили от Вас заявку на сайте. Какой вопрос Вас интерес…"
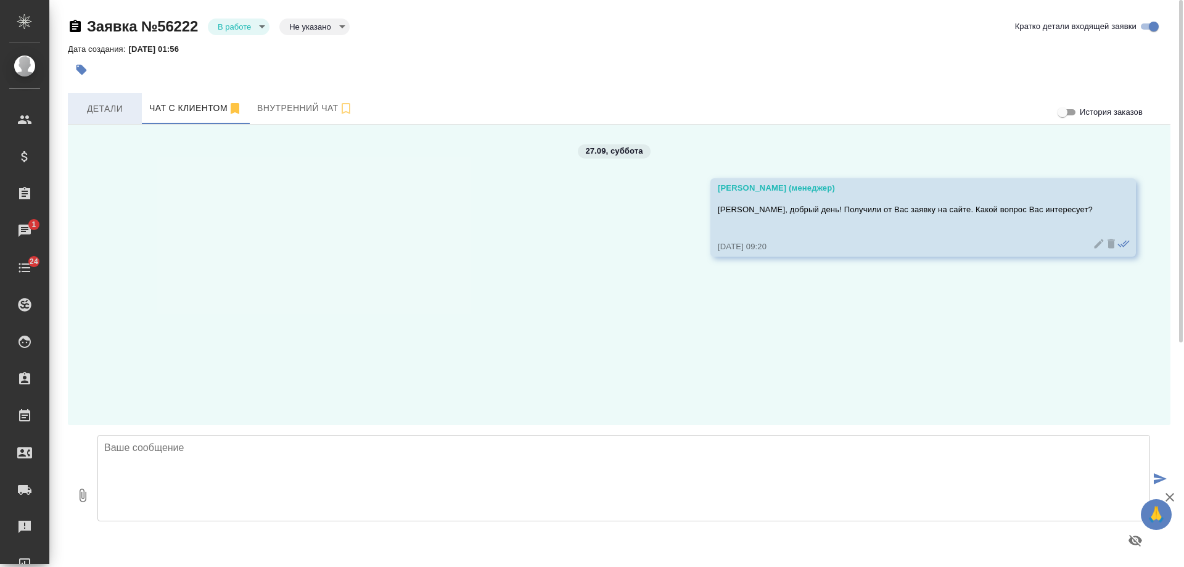
click at [103, 107] on span "Детали" at bounding box center [104, 108] width 59 height 15
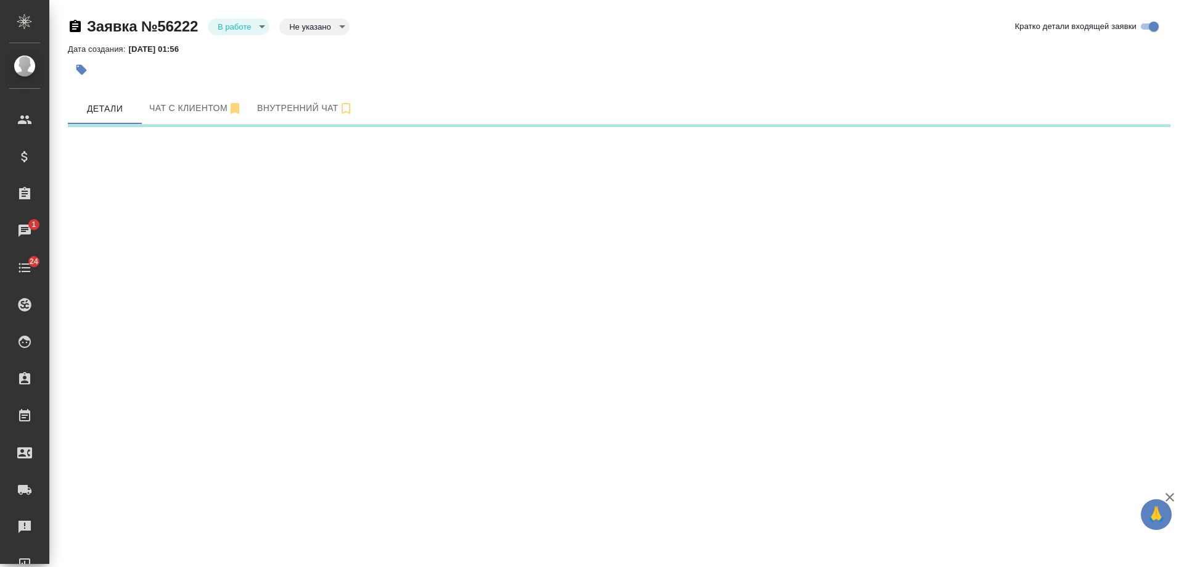
select select "RU"
select select "US"
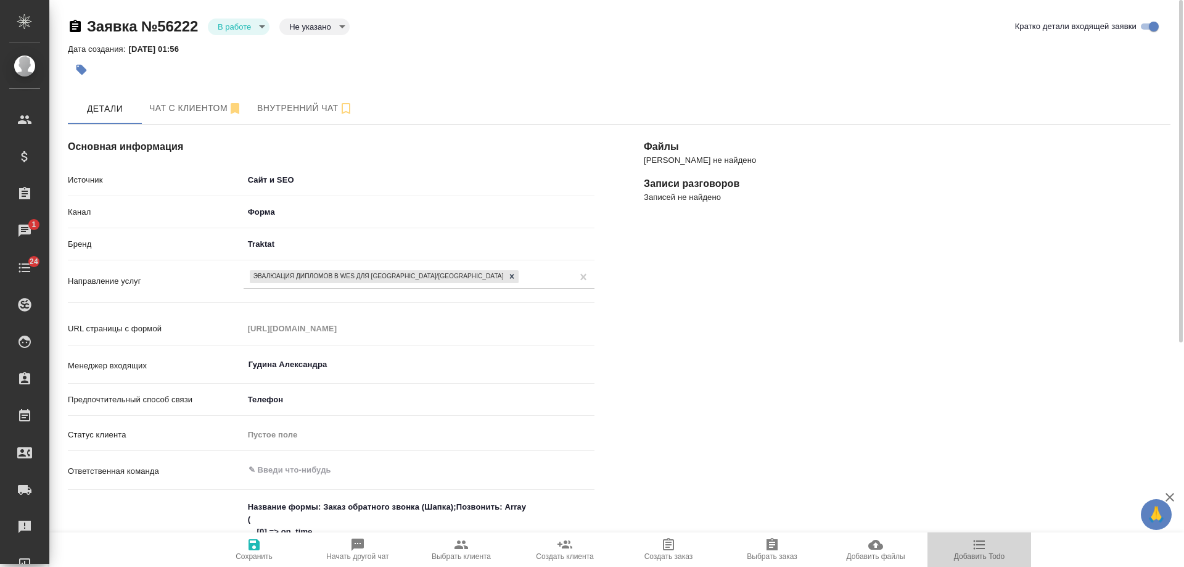
click at [975, 550] on icon "button" at bounding box center [979, 544] width 15 height 15
type textarea "x"
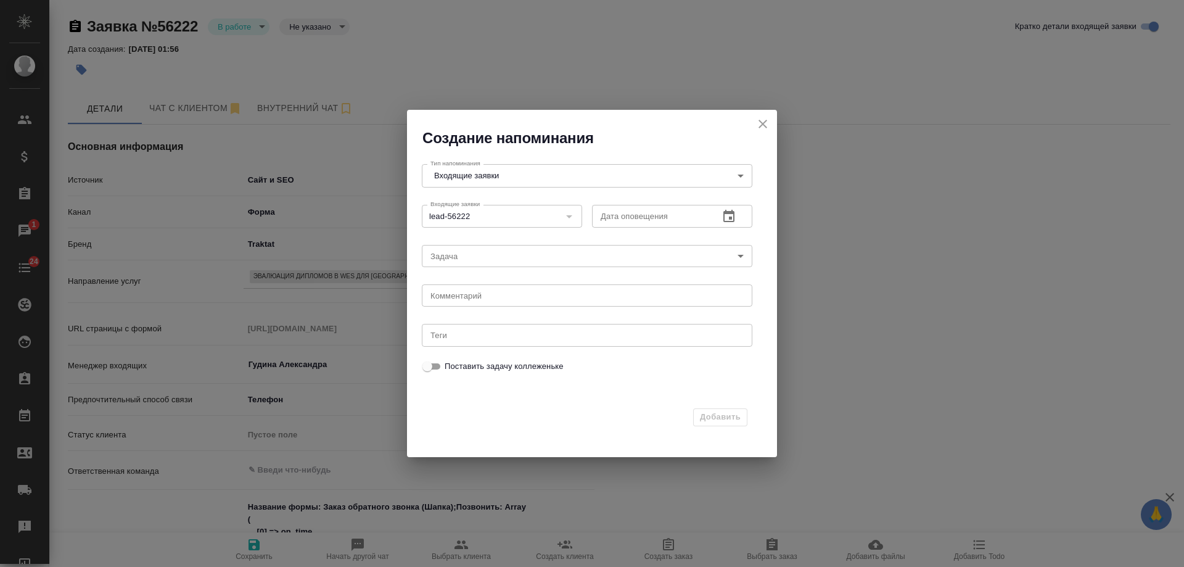
click at [733, 220] on icon "button" at bounding box center [729, 216] width 15 height 15
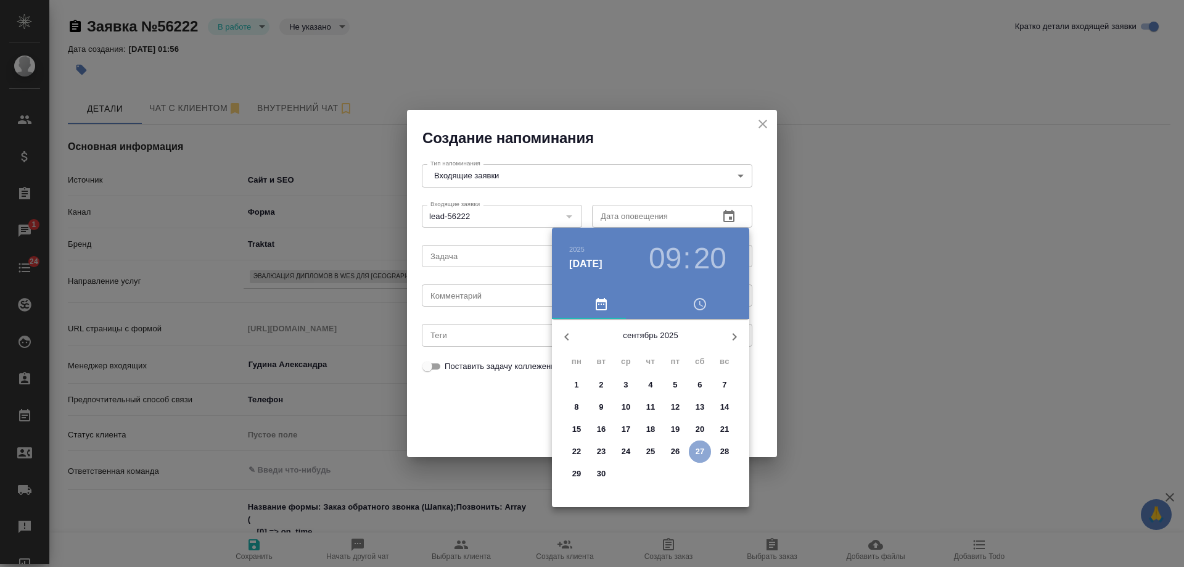
click at [700, 455] on p "27" at bounding box center [700, 451] width 9 height 12
type input "27.09.2025 09:20"
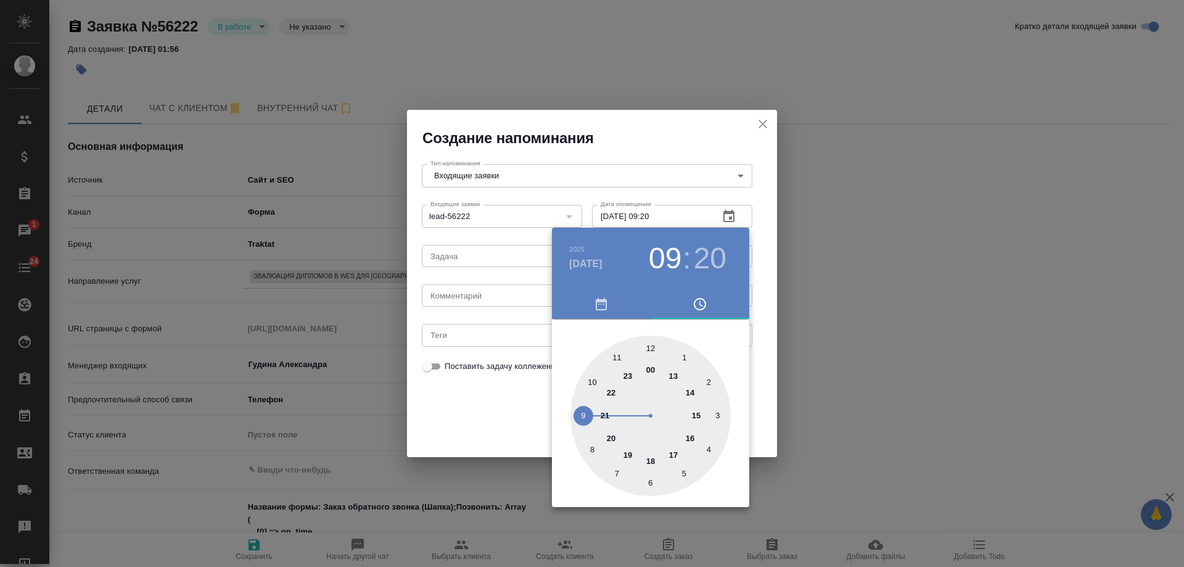
click at [476, 292] on div at bounding box center [592, 283] width 1184 height 567
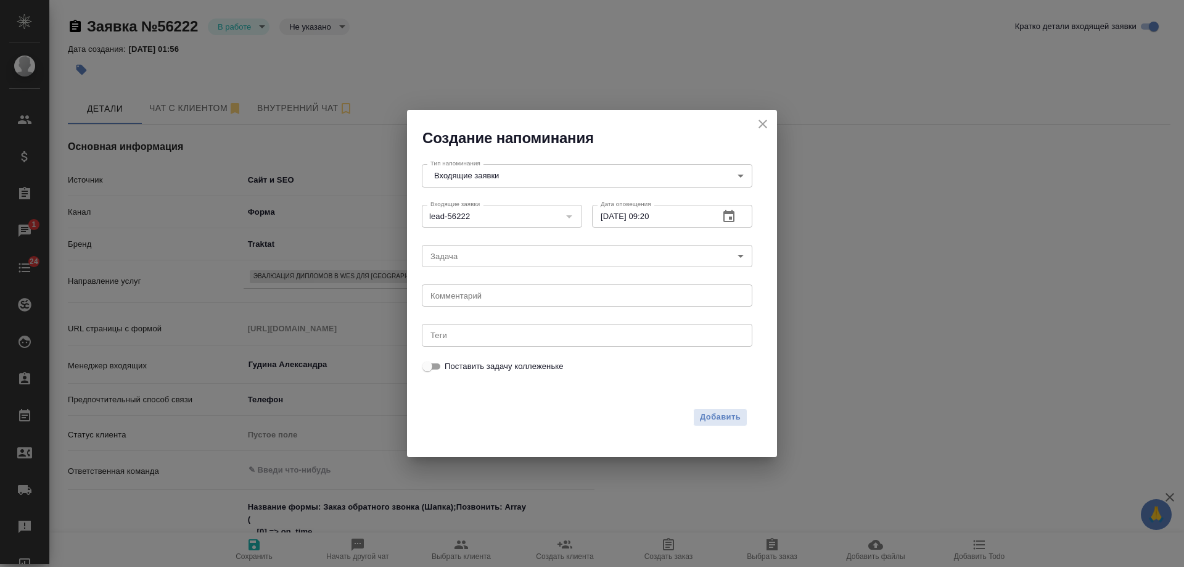
click at [473, 299] on div "2025 сент. 27 09 : 20 00 1 2 3 4 5 6 7 8 9 10 11 12 13 14 15 16 17 18 19 20 21 …" at bounding box center [592, 283] width 1184 height 567
click at [473, 299] on textarea at bounding box center [587, 295] width 313 height 9
type textarea "ответила вотс?"
click at [735, 417] on span "Добавить" at bounding box center [720, 417] width 41 height 14
type textarea "x"
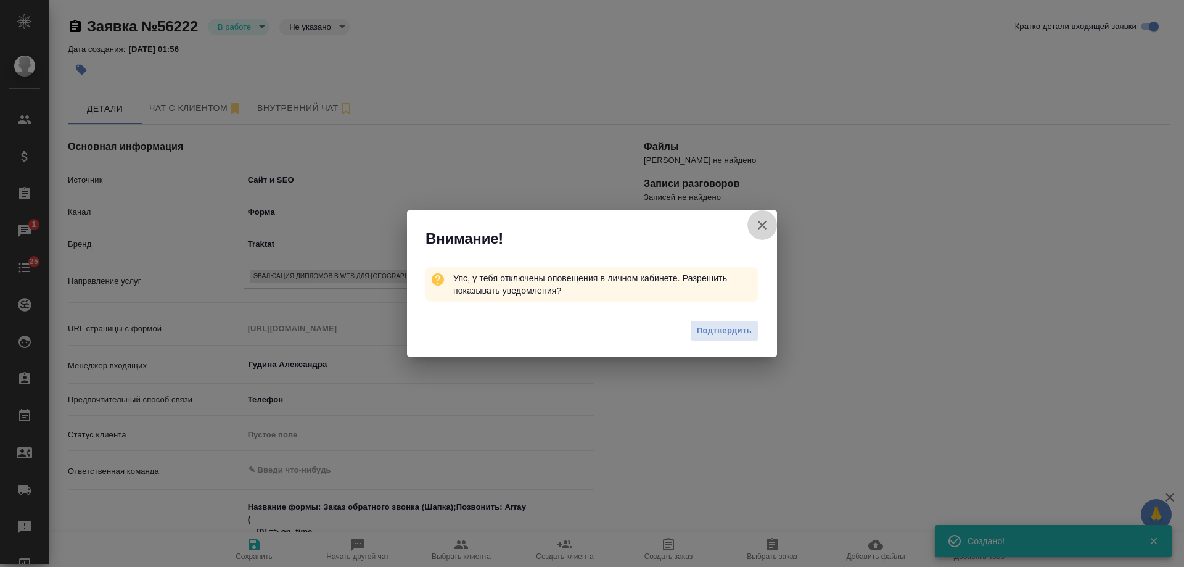
click at [764, 226] on icon "button" at bounding box center [762, 225] width 9 height 9
type textarea "x"
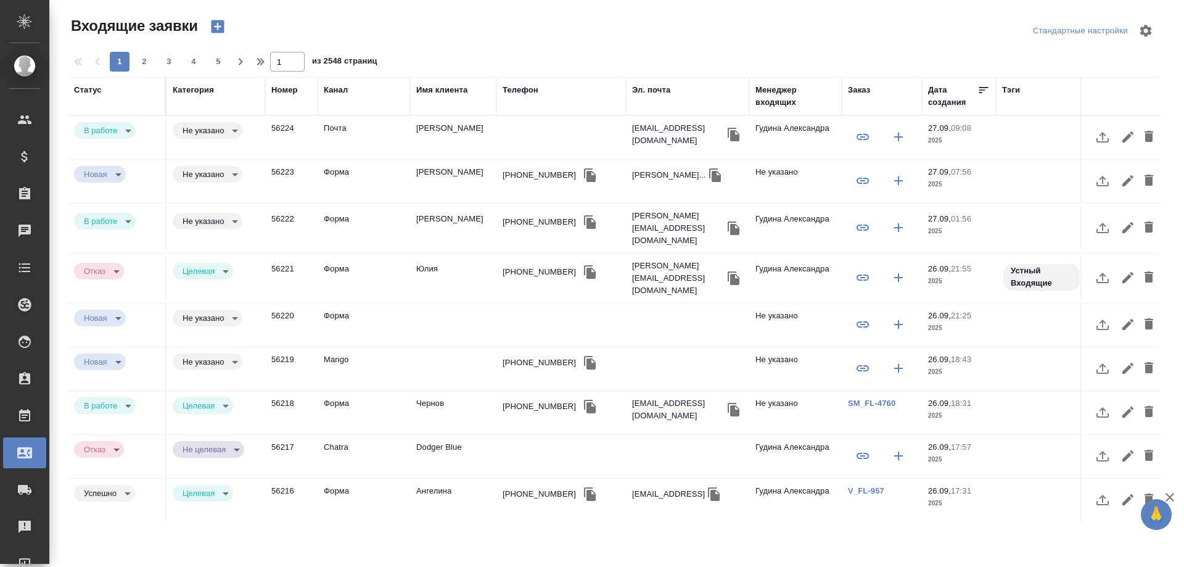
select select "RU"
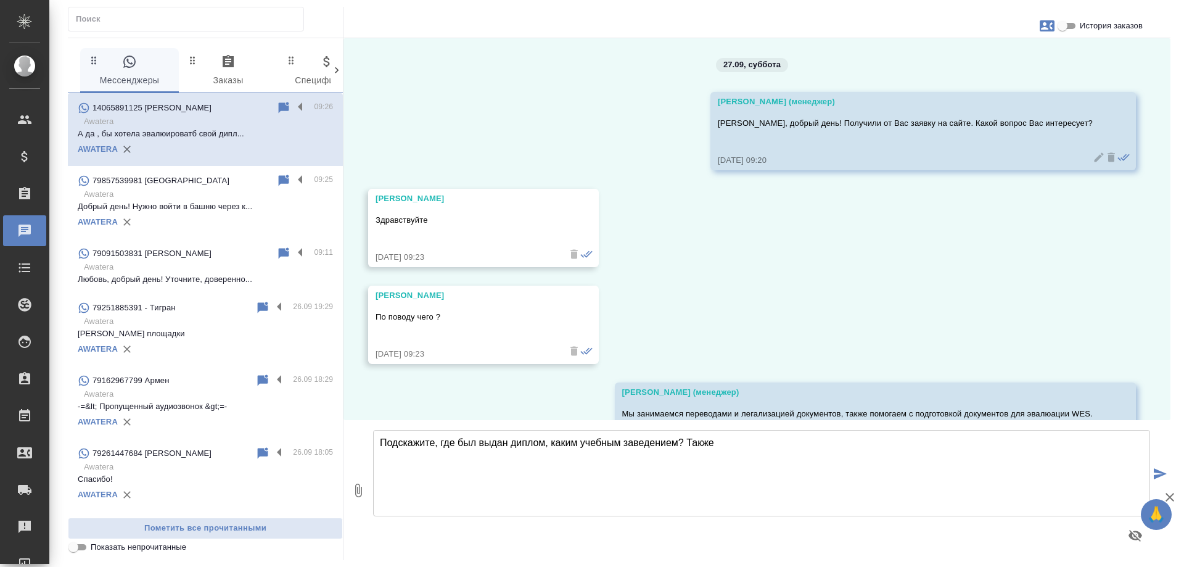
scroll to position [156, 0]
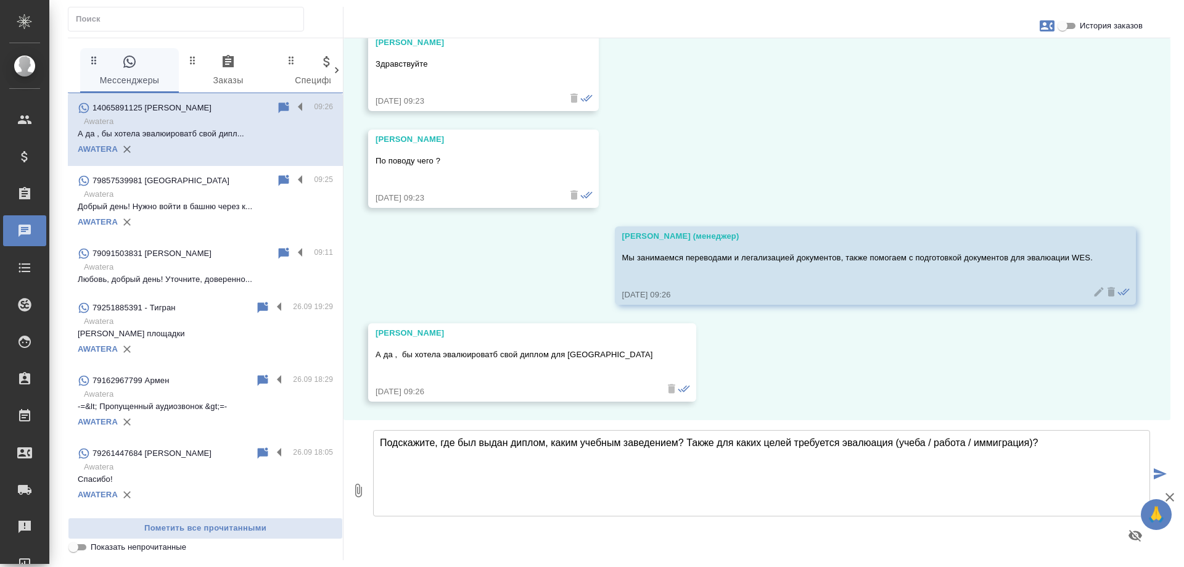
type textarea "Подскажите, где был выдан диплом, каким учебным заведением? Также для каких цел…"
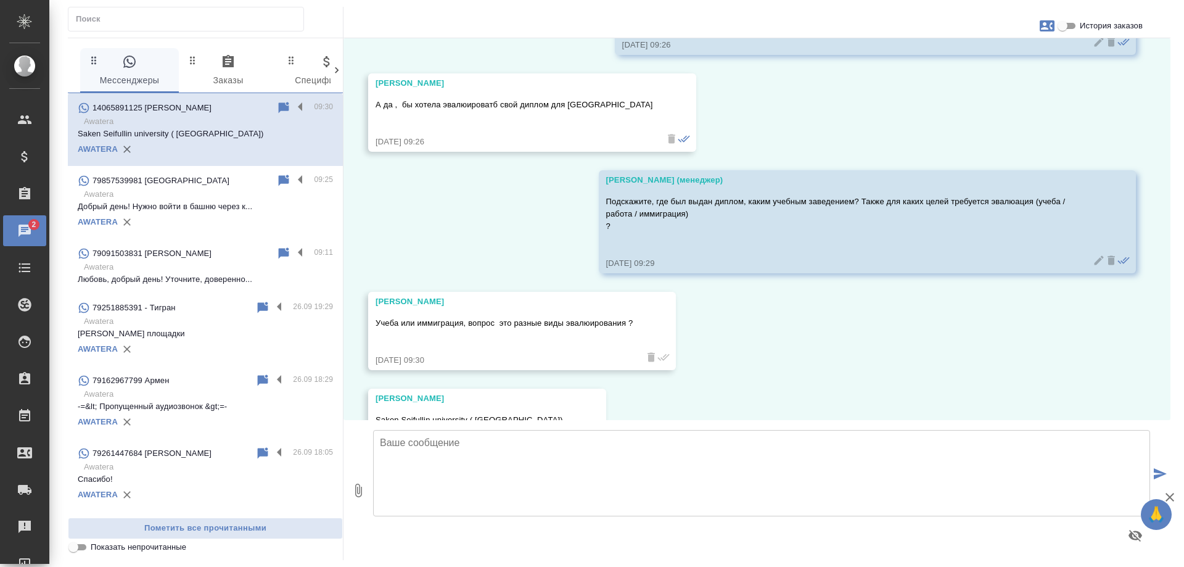
scroll to position [471, 0]
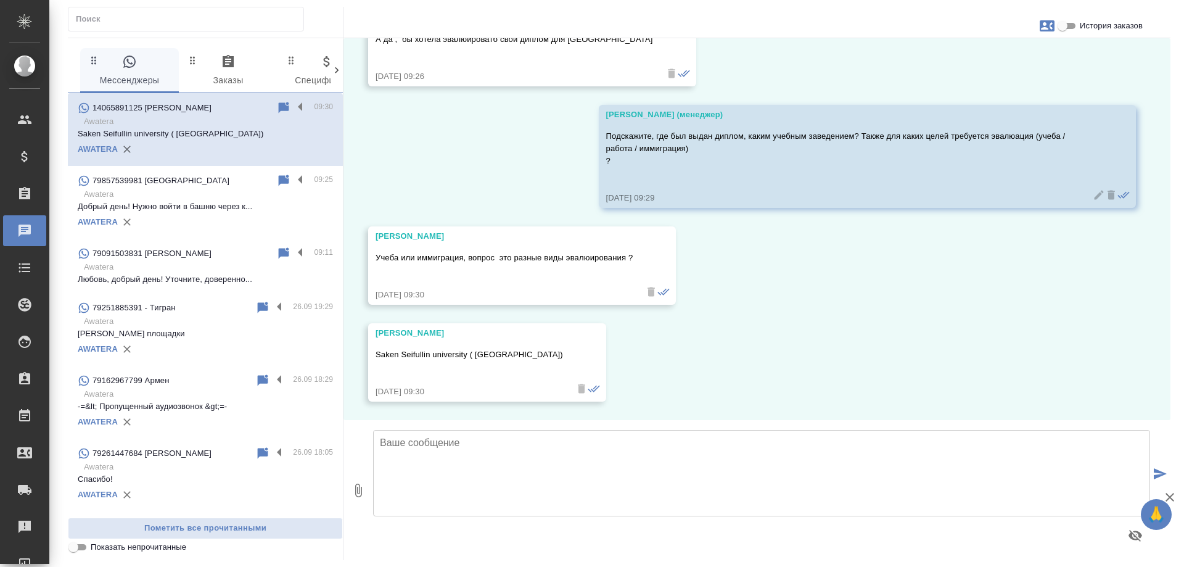
click at [574, 473] on textarea at bounding box center [761, 473] width 777 height 86
click at [514, 447] on textarea at bounding box center [761, 473] width 777 height 86
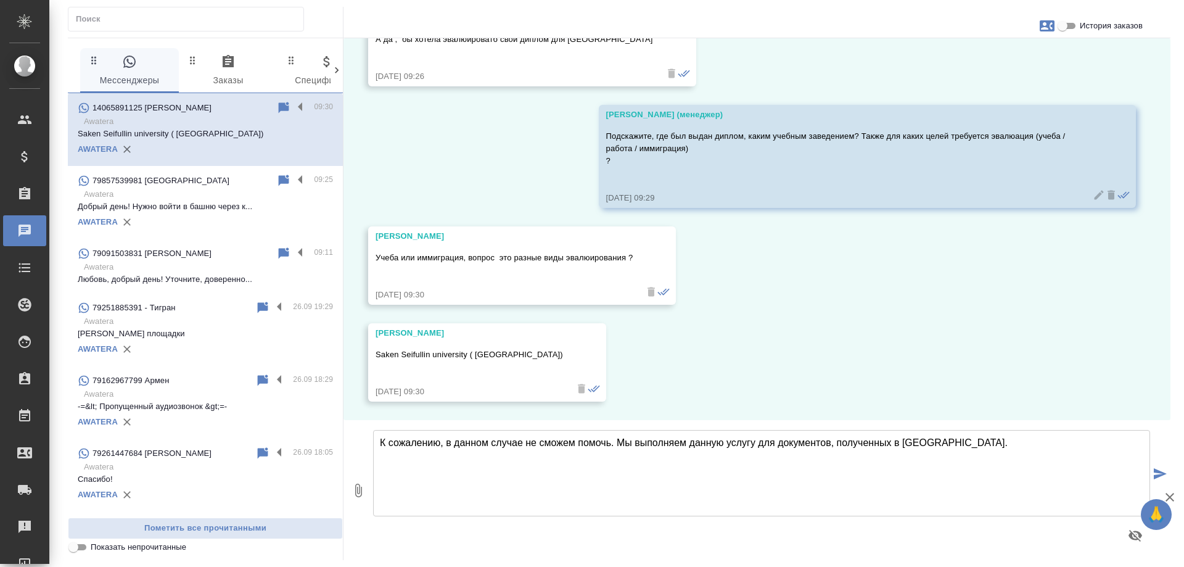
drag, startPoint x: 873, startPoint y: 443, endPoint x: 890, endPoint y: 441, distance: 16.8
click at [890, 441] on textarea "К сожалению, в данном случае не сможем помочь. Мы выполняем данную услугу для д…" at bounding box center [761, 473] width 777 height 86
type textarea "К сожалению, в данном случае не сможем помочь. Мы выполняем данную услугу для д…"
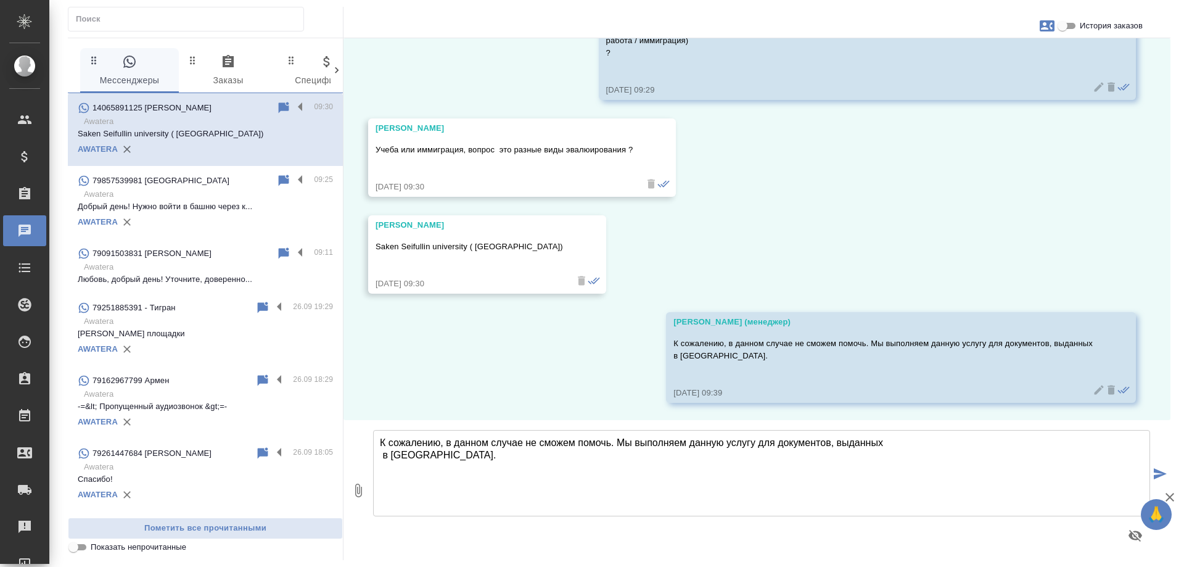
scroll to position [580, 0]
click at [1046, 23] on icon "button" at bounding box center [1047, 26] width 15 height 15
click at [988, 90] on span "Заявка №56222" at bounding box center [992, 86] width 60 height 12
click at [796, 183] on div at bounding box center [592, 283] width 1184 height 567
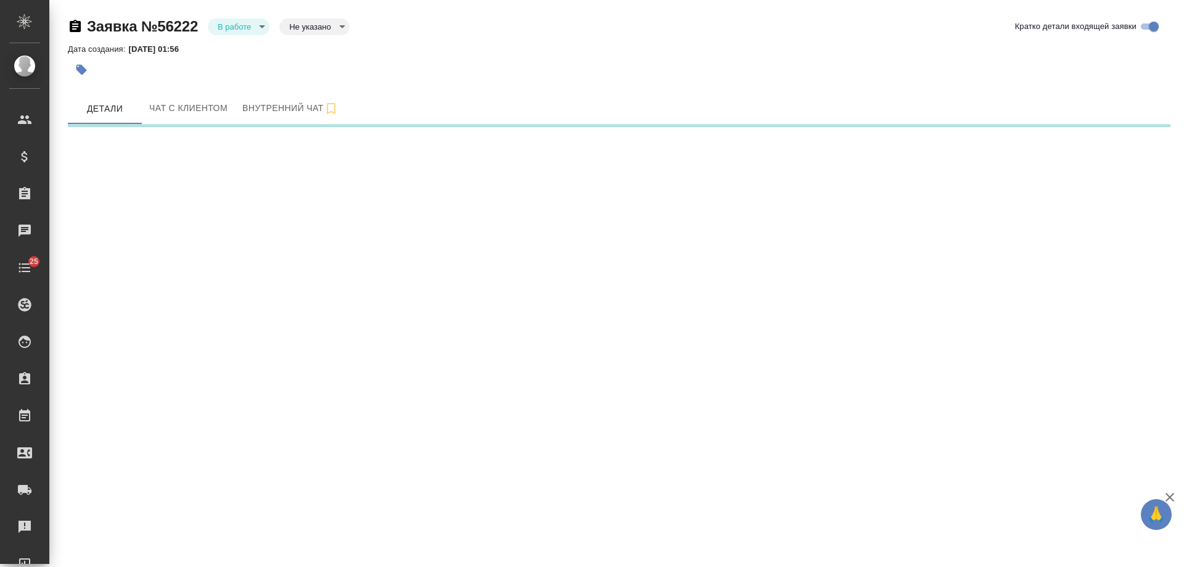
select select "RU"
select select "US"
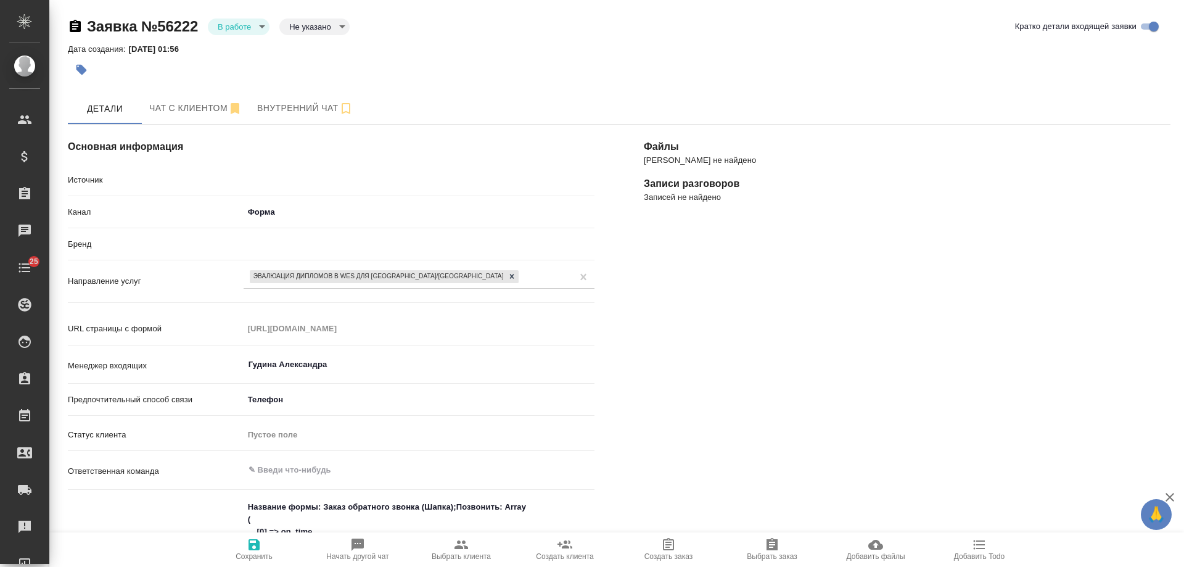
type textarea "x"
click at [221, 27] on body "🙏 .cls-1 fill:#fff; AWATERA [PERSON_NAME] Спецификации Заказы 0 Чаты 25 Todo Пр…" at bounding box center [592, 283] width 1184 height 567
click at [221, 49] on button "Отказ" at bounding box center [232, 48] width 29 height 14
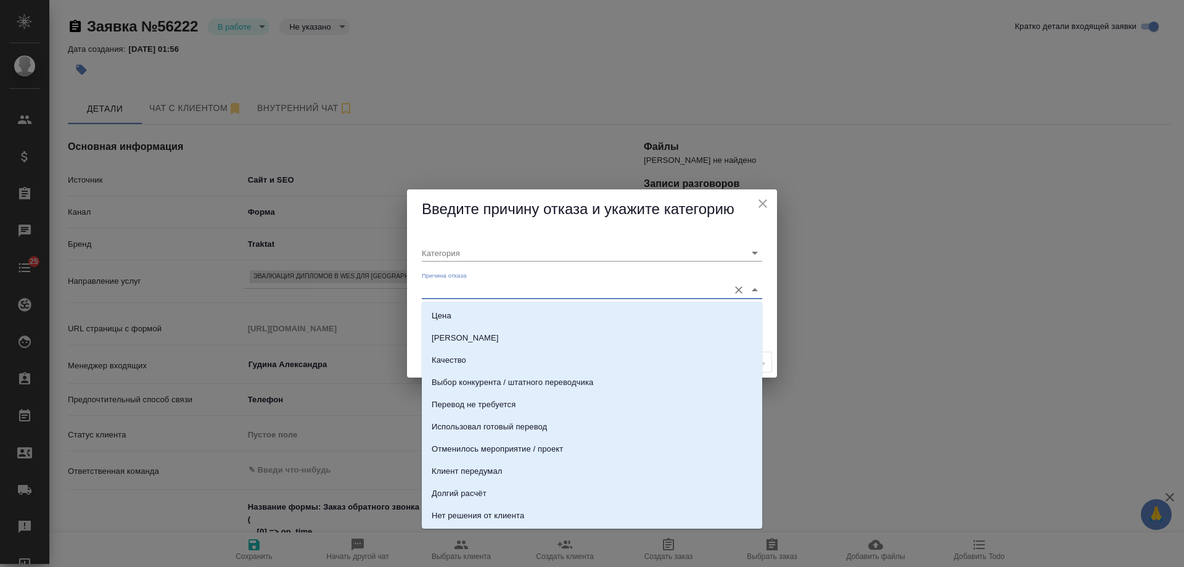
click at [494, 289] on input "Причина отказа" at bounding box center [572, 289] width 301 height 17
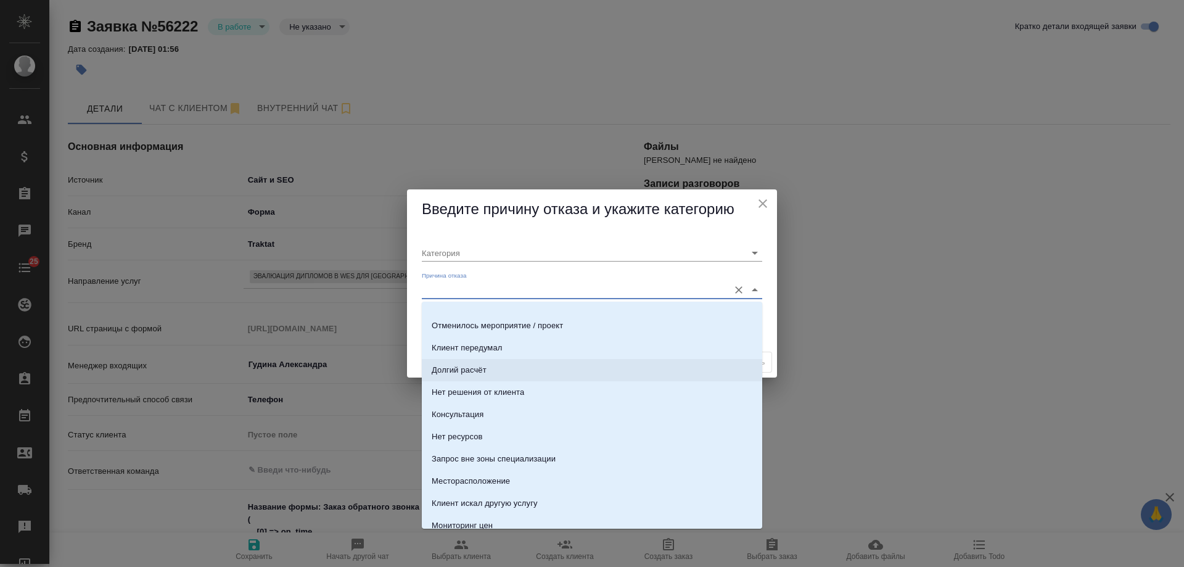
scroll to position [185, 0]
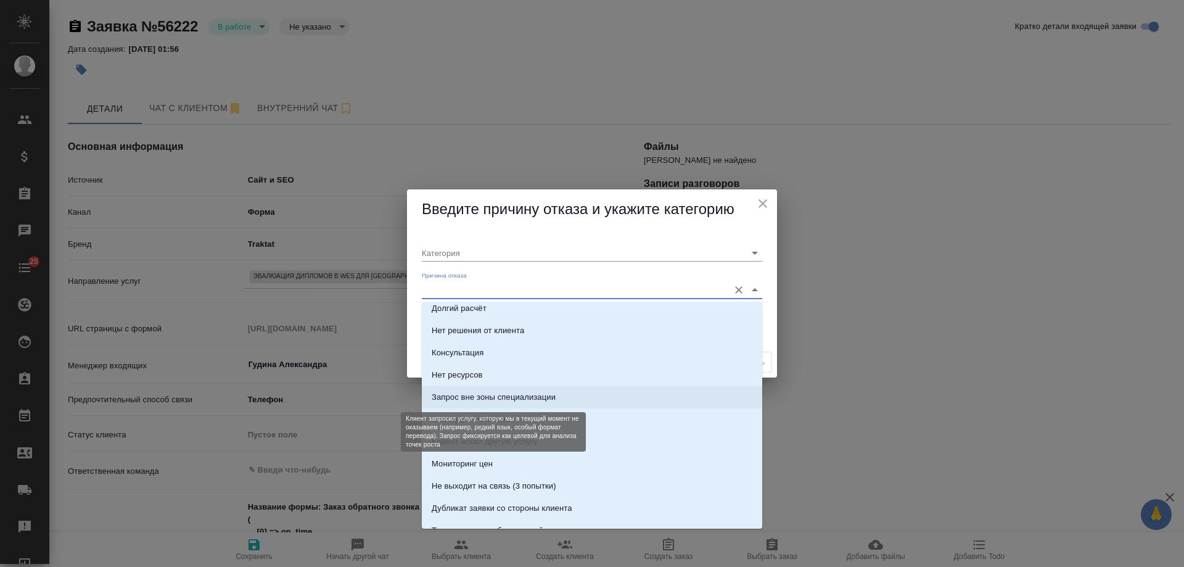
click at [512, 398] on div "Запрос вне зоны специализации" at bounding box center [494, 397] width 124 height 12
type input "Целевая"
type input "Запрос вне зоны специализации"
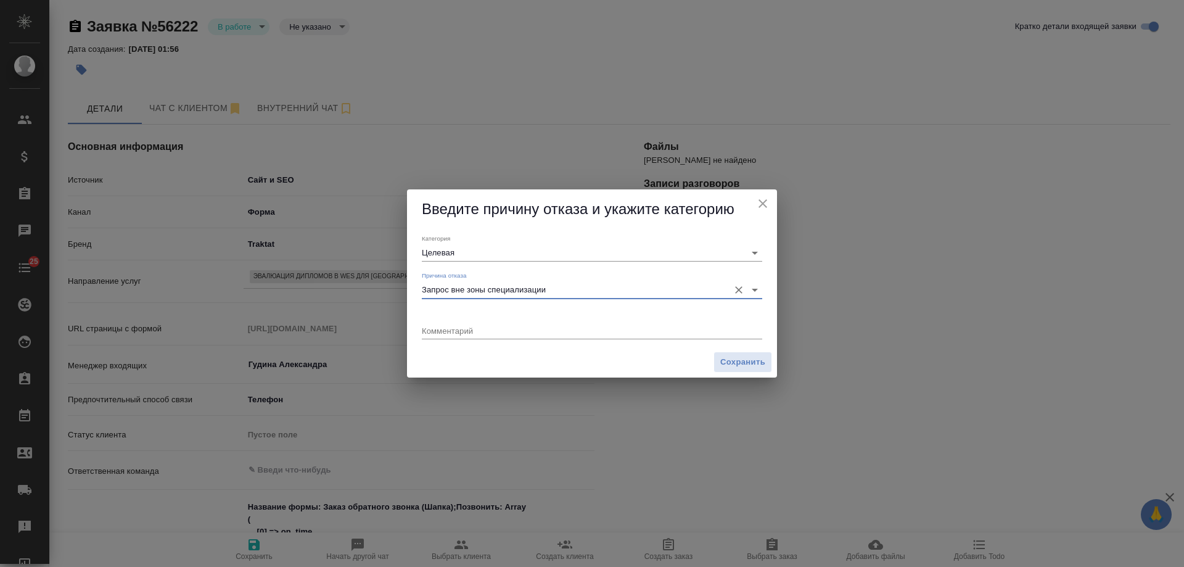
click at [466, 333] on textarea at bounding box center [592, 330] width 340 height 9
type textarea "эвалюация WES диплома, выданного в [GEOGRAPHIC_DATA]"
click at [725, 367] on span "Сохранить" at bounding box center [742, 362] width 45 height 14
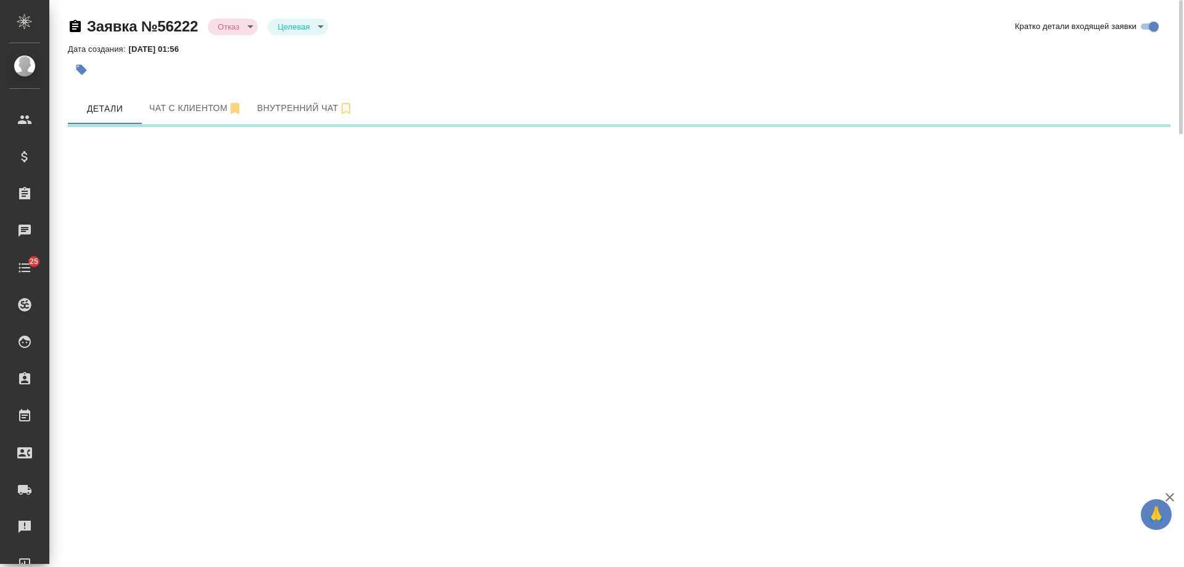
select select "RU"
select select "US"
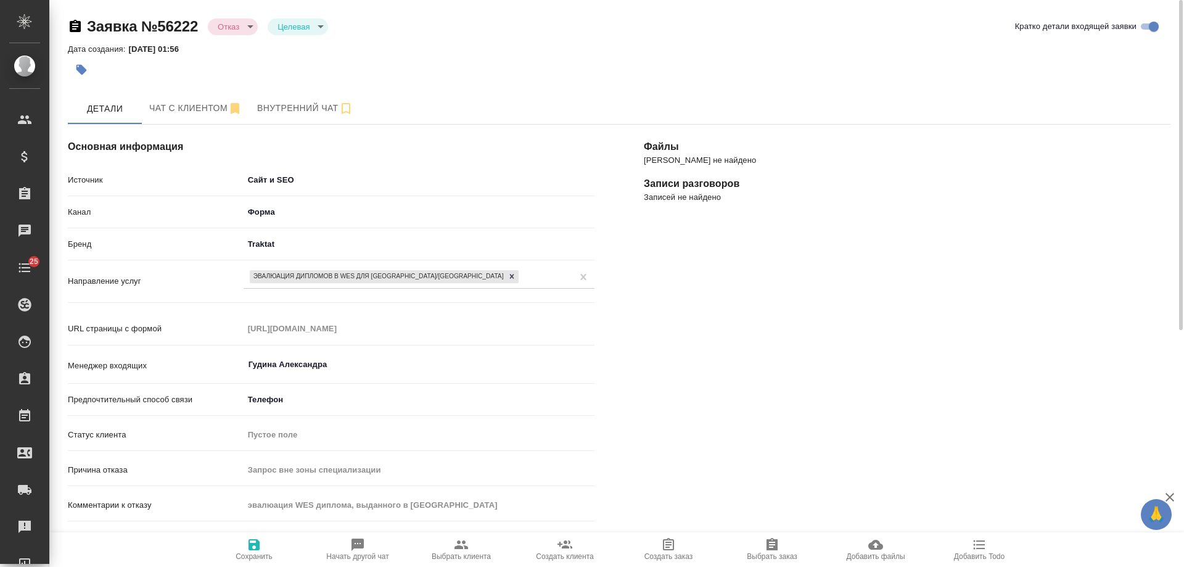
type textarea "x"
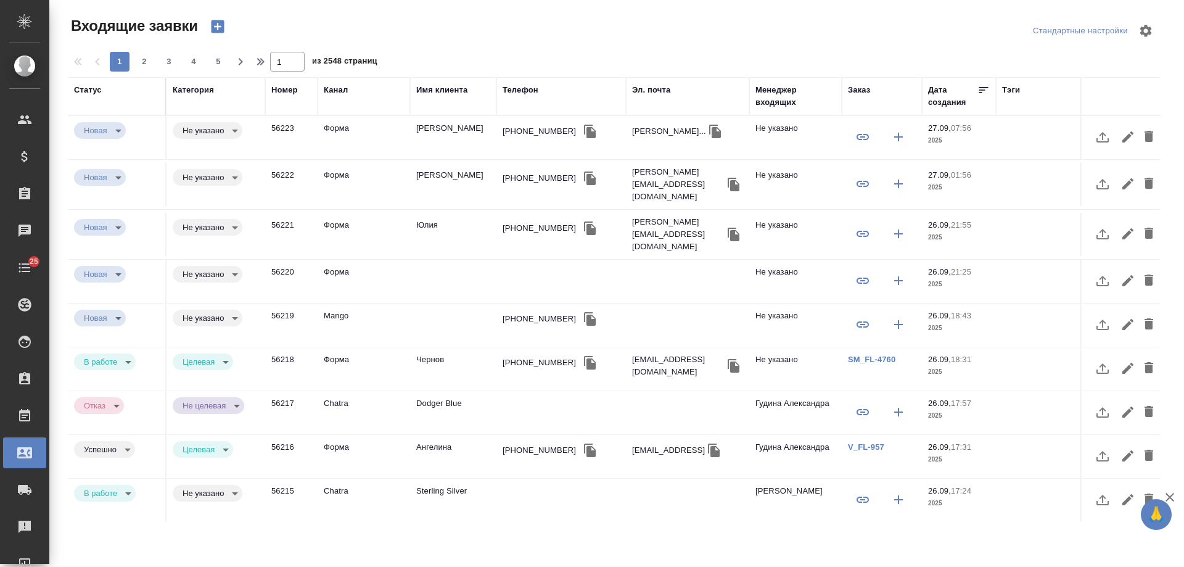
select select "RU"
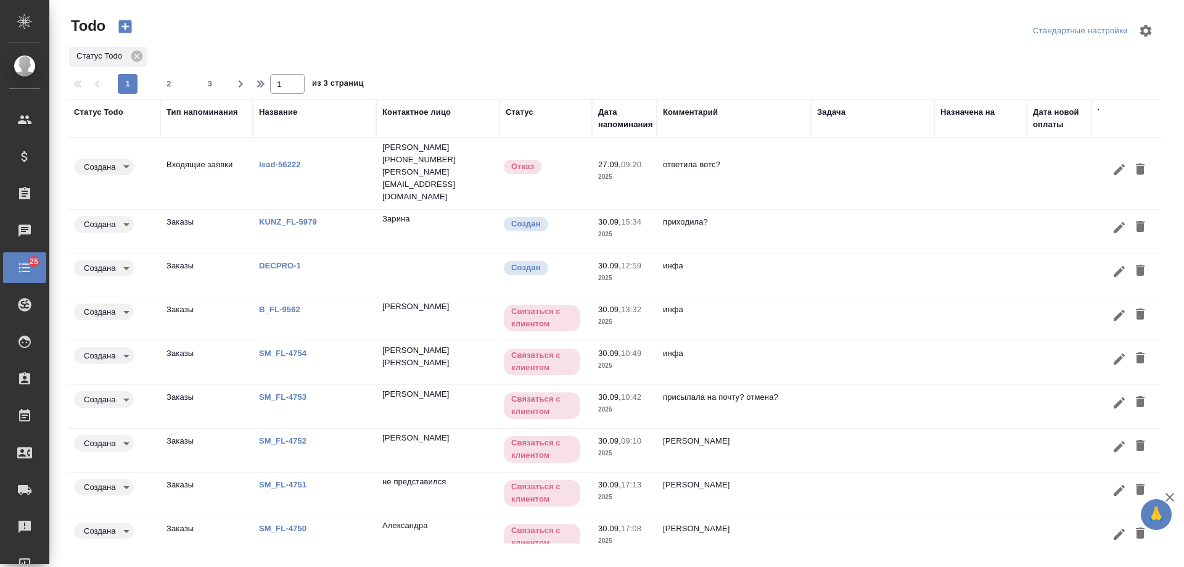
click at [893, 163] on td at bounding box center [872, 173] width 123 height 43
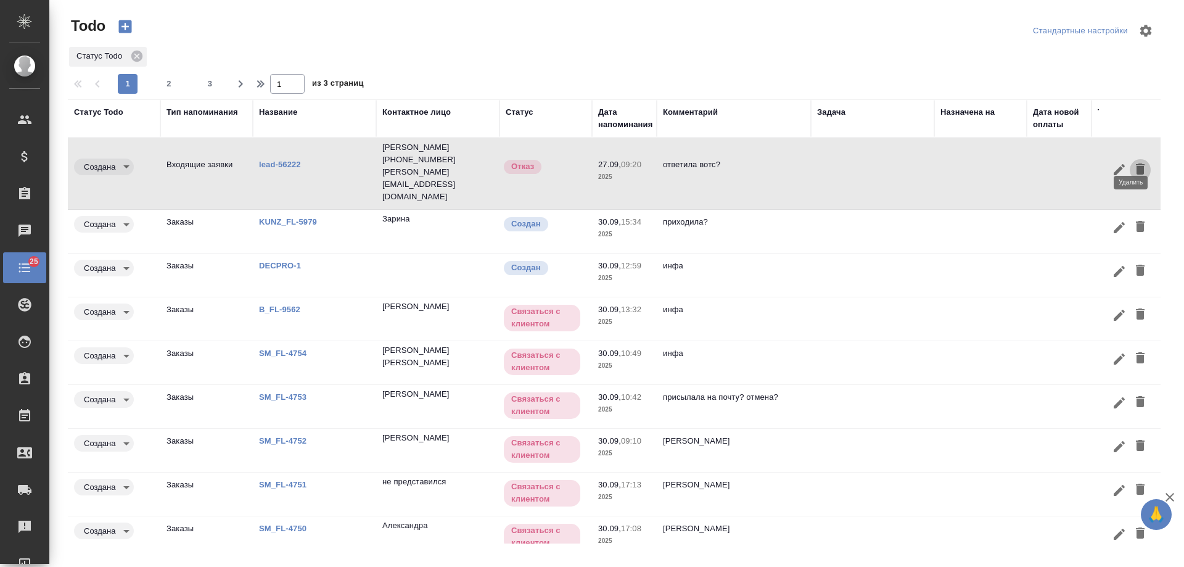
click at [1136, 163] on icon "button" at bounding box center [1140, 168] width 9 height 11
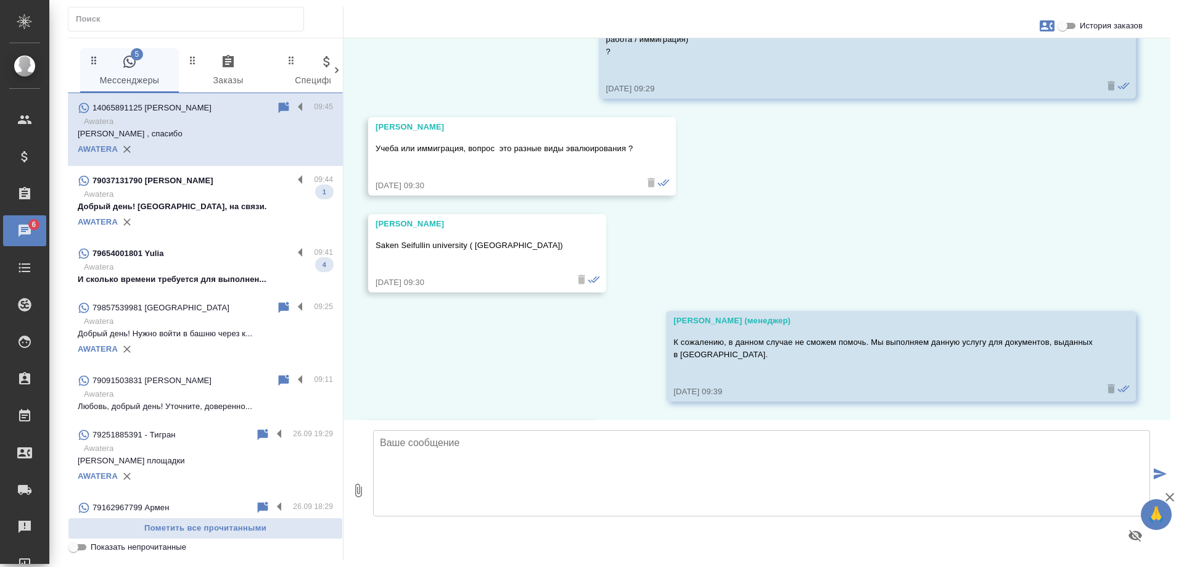
scroll to position [677, 0]
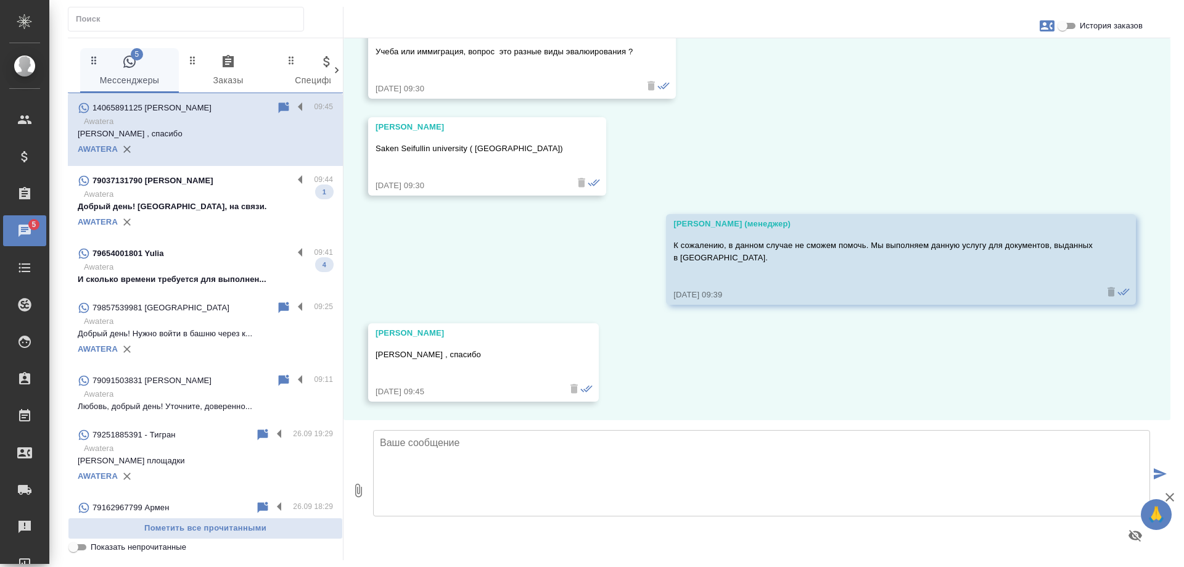
click at [430, 452] on textarea at bounding box center [761, 473] width 777 height 86
type textarea "Не за что! Будем рады Вам помочь с другими запросами."
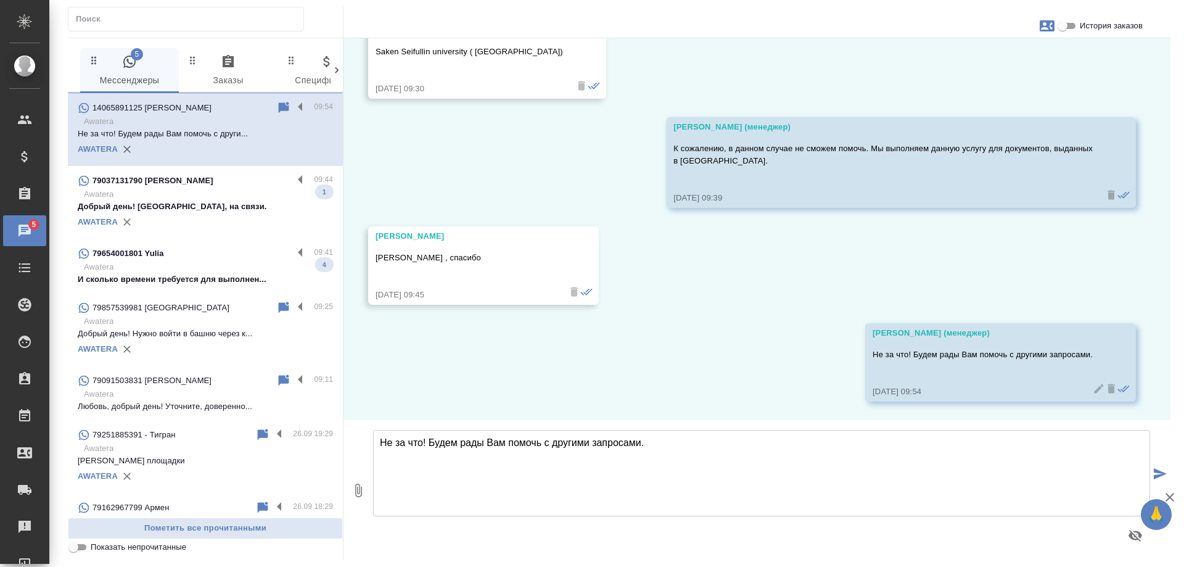
click at [208, 199] on p "Awatera" at bounding box center [208, 194] width 249 height 12
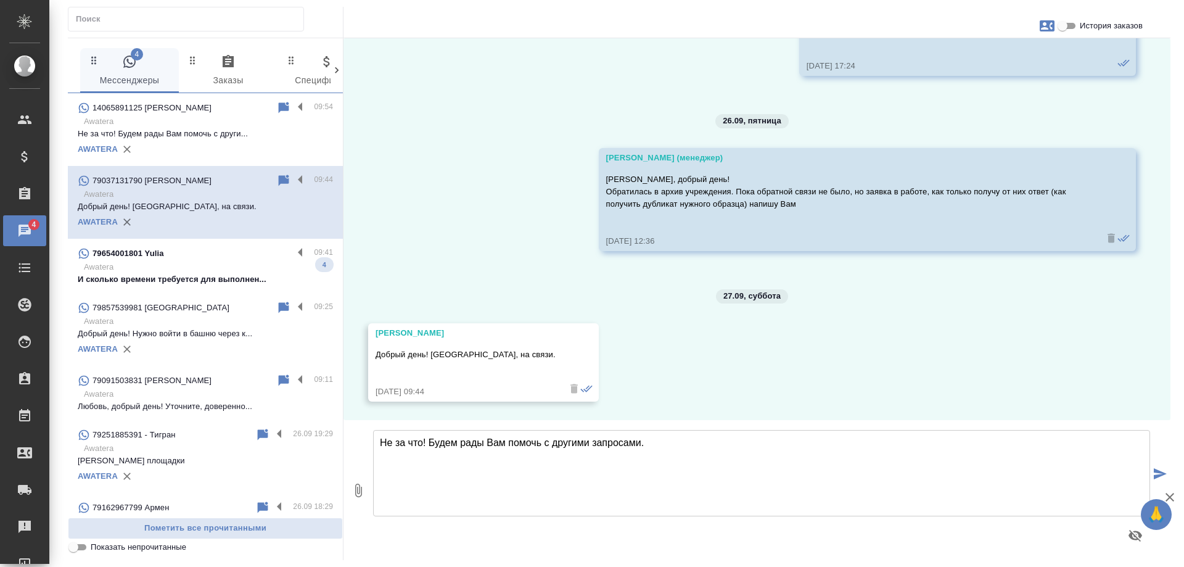
scroll to position [4774, 0]
click at [212, 263] on p "Awatera" at bounding box center [208, 267] width 249 height 12
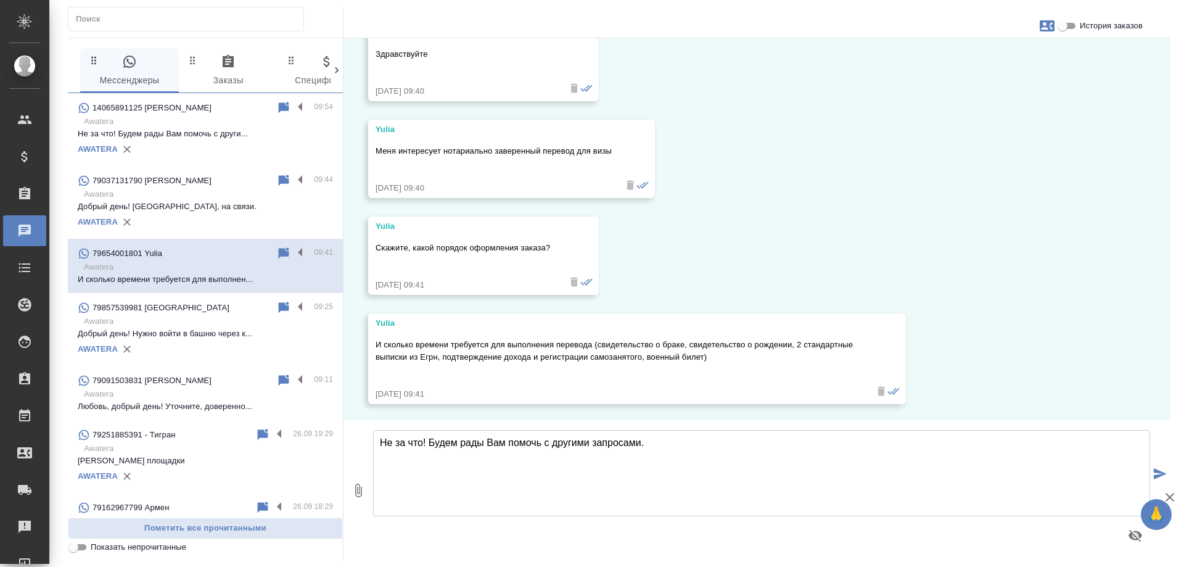
scroll to position [72, 0]
click at [566, 464] on textarea "Не за что! Будем рады Вам помочь с другими запросами." at bounding box center [761, 473] width 777 height 86
type textarea "Юлия, добрый день! Направьте сканы Ваших документов для расчета."
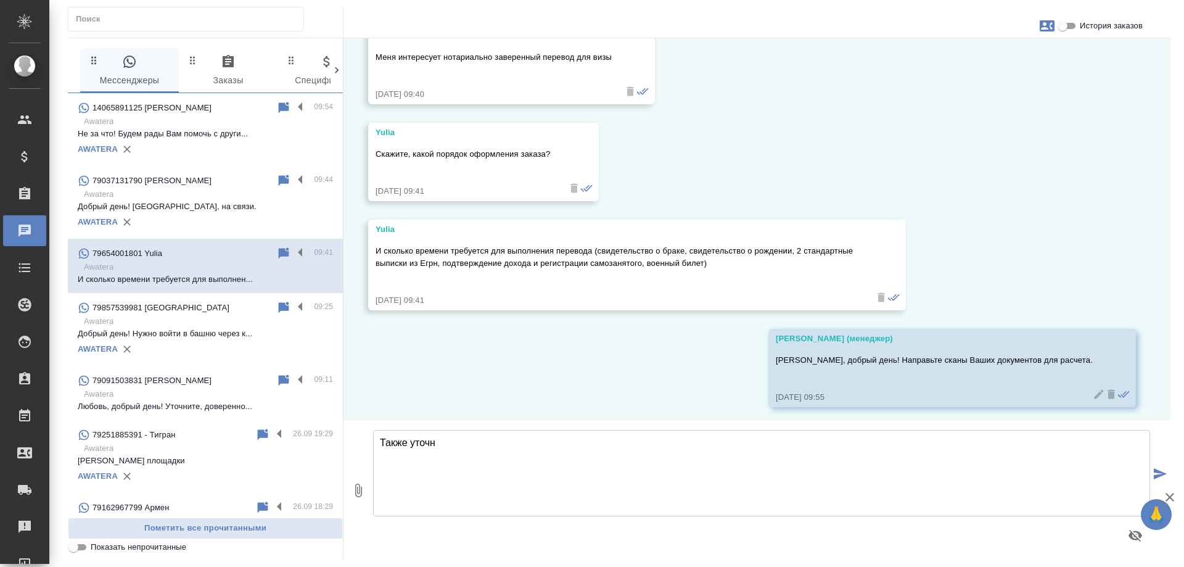
scroll to position [168, 0]
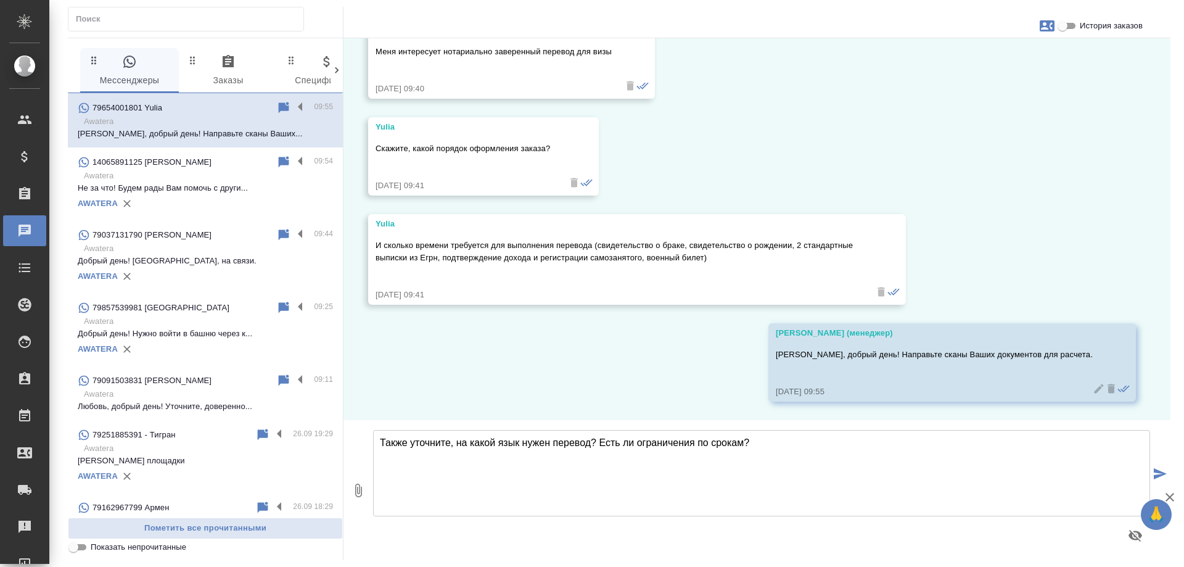
click at [637, 445] on textarea "Также уточните, на какой язык нужен перевод? Есть ли ограничения по срокам?" at bounding box center [761, 473] width 777 height 86
click at [792, 446] on textarea "Также уточните, на какой язык нужен перевод? Есть ли у Вас ограничения по срока…" at bounding box center [761, 473] width 777 height 86
type textarea "Также уточните, на какой язык нужен перевод? Есть ли у Вас ограничения по срока…"
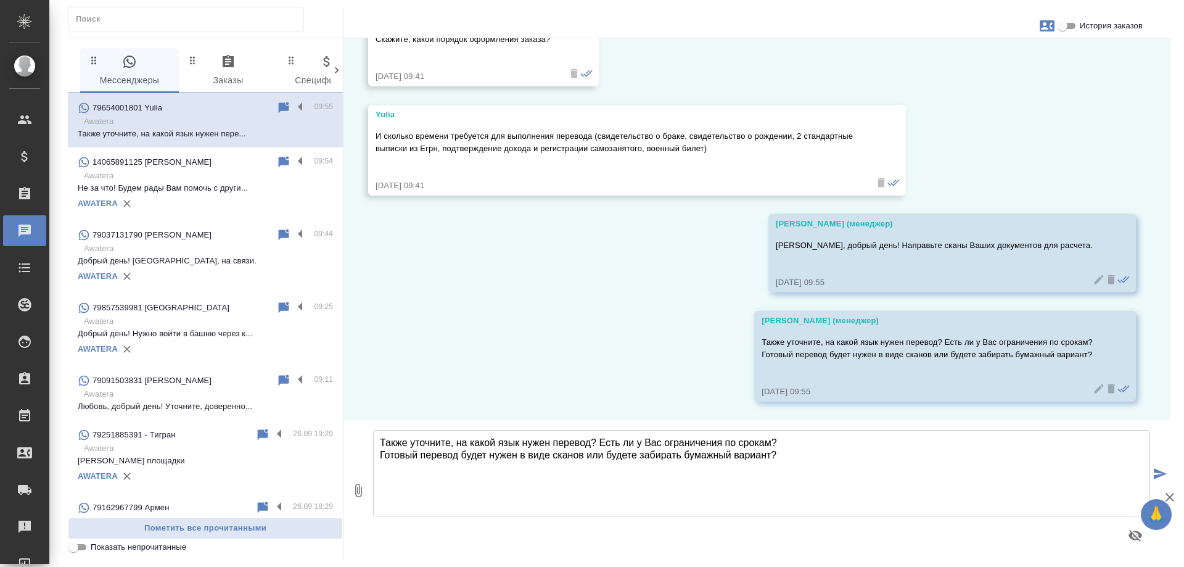
click at [1059, 23] on input "История заказов" at bounding box center [1063, 26] width 44 height 15
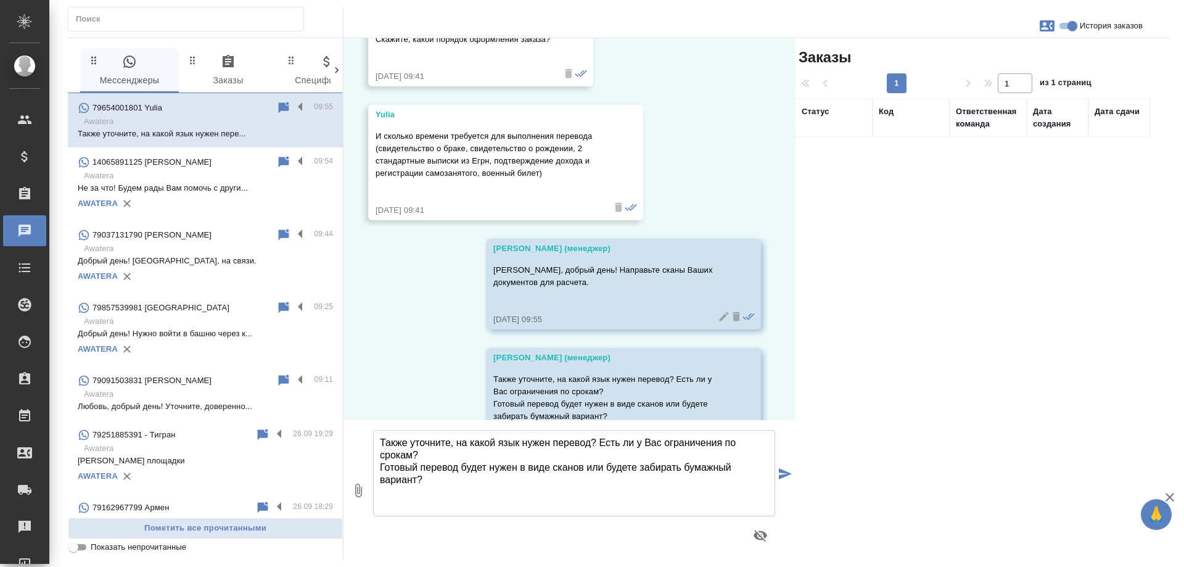
click at [1068, 25] on input "История заказов" at bounding box center [1072, 26] width 44 height 15
checkbox input "false"
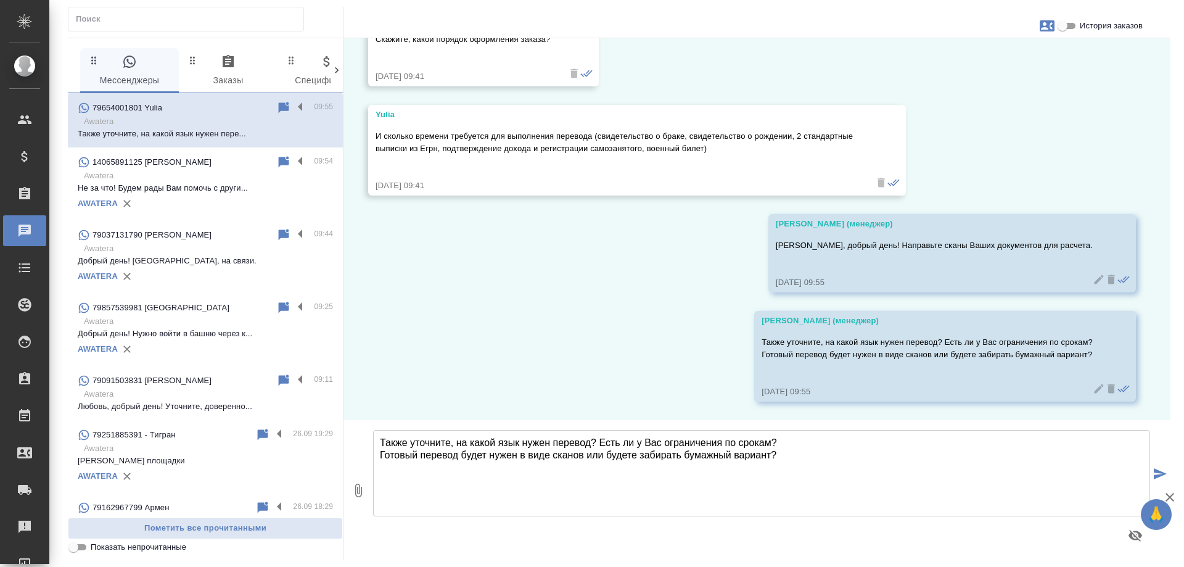
click at [1047, 25] on icon "button" at bounding box center [1047, 25] width 15 height 11
click at [999, 67] on div "Создать заявку" at bounding box center [994, 59] width 78 height 27
select select "RU"
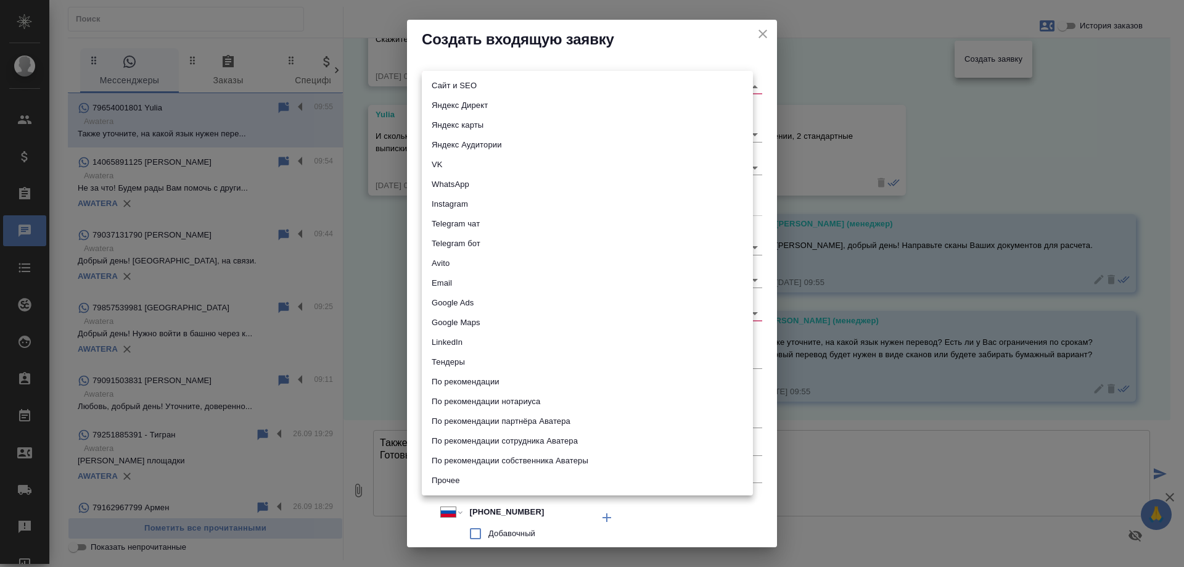
click at [458, 86] on body "🙏 .cls-1 fill:#fff; AWATERA Gudina Alexandra Клиенты Спецификации Заказы 0 Чаты…" at bounding box center [592, 283] width 1184 height 567
click at [458, 88] on li "Сайт и SEO" at bounding box center [587, 86] width 331 height 20
type input "seo"
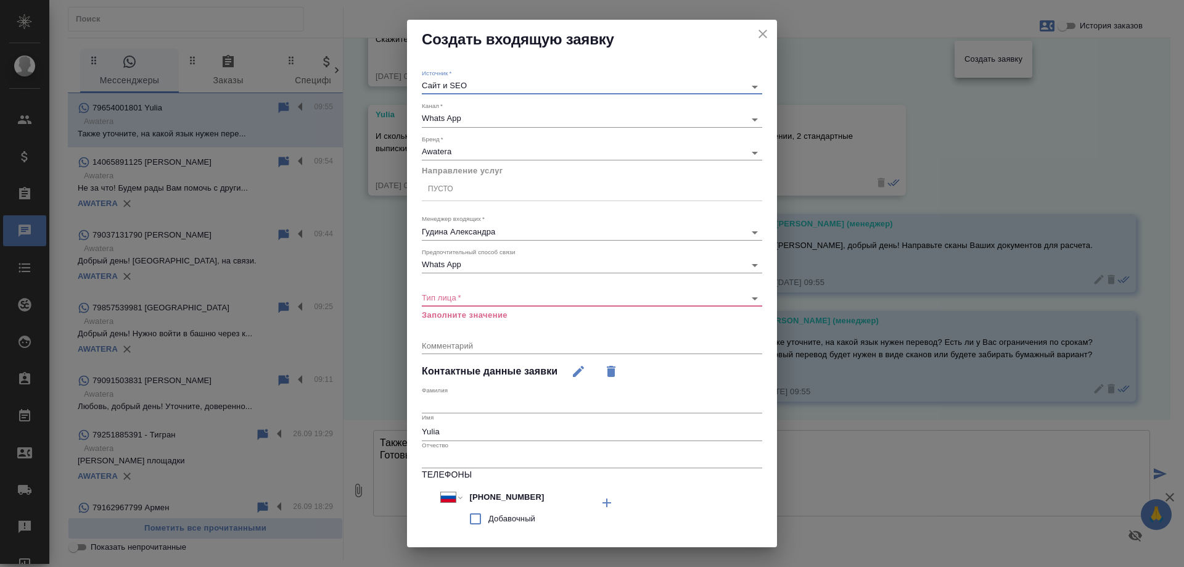
click at [448, 191] on div "Пусто" at bounding box center [440, 189] width 25 height 10
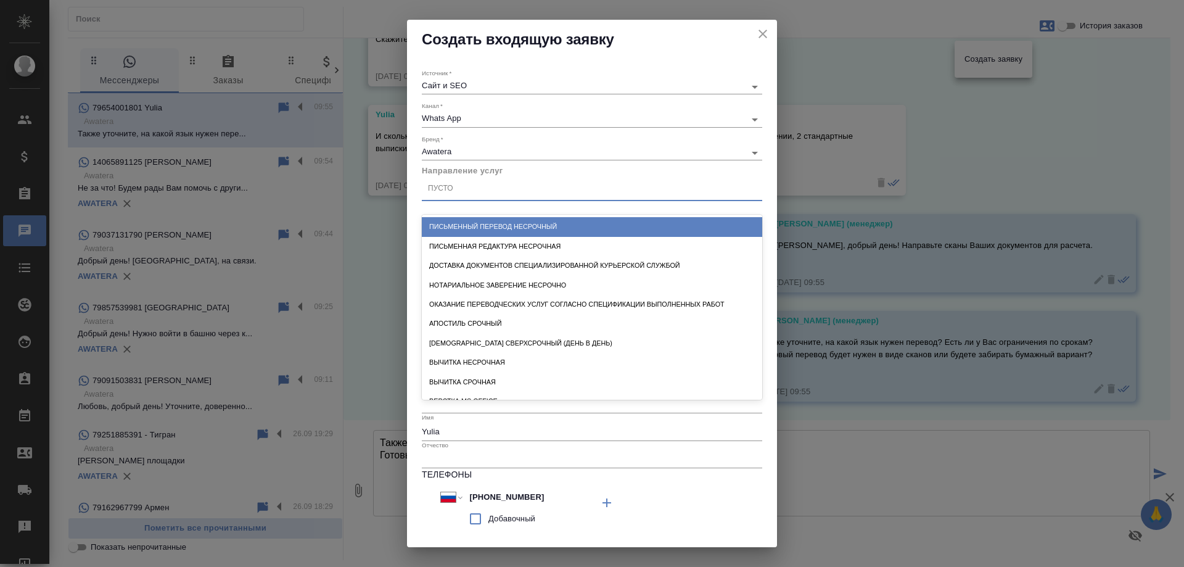
click at [505, 223] on div "Письменный перевод несрочный" at bounding box center [592, 226] width 340 height 19
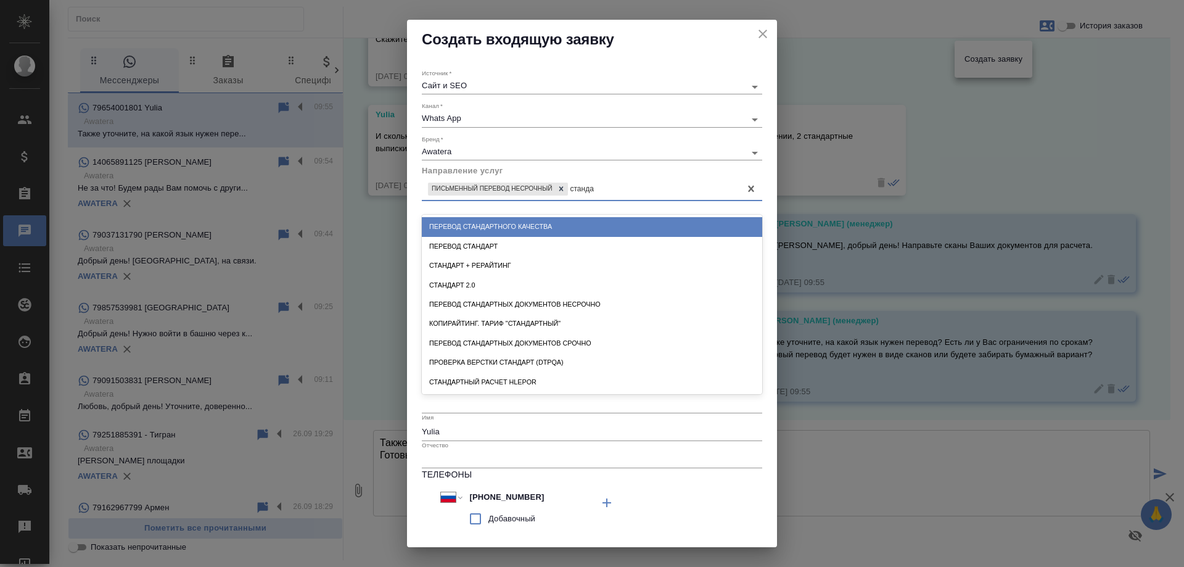
type input "стандар"
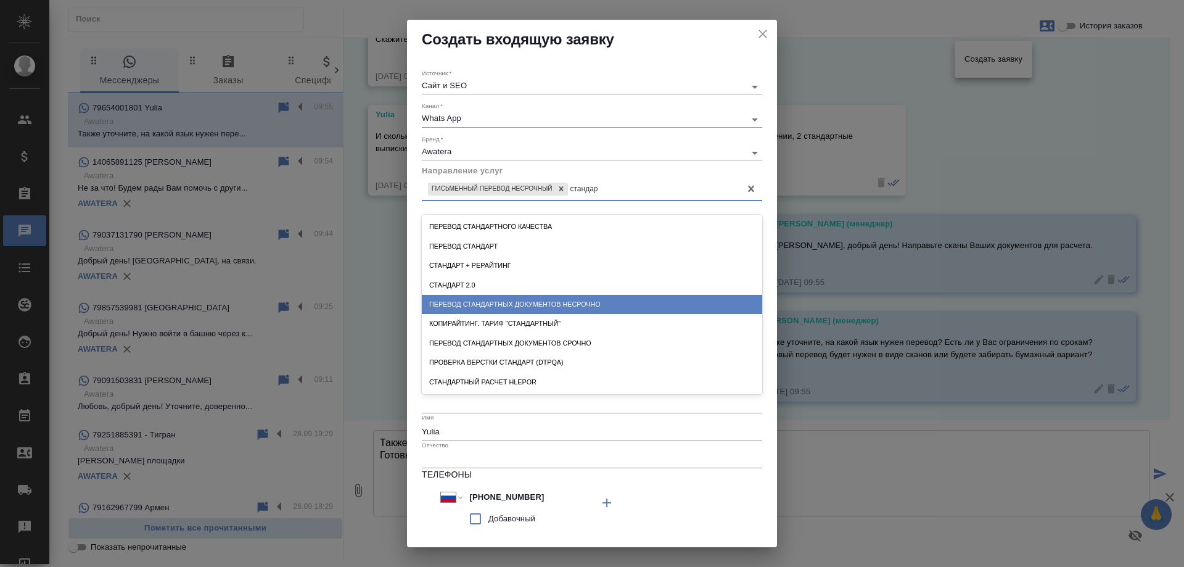
click at [587, 313] on div "Перевод стандартных документов несрочно" at bounding box center [592, 304] width 340 height 19
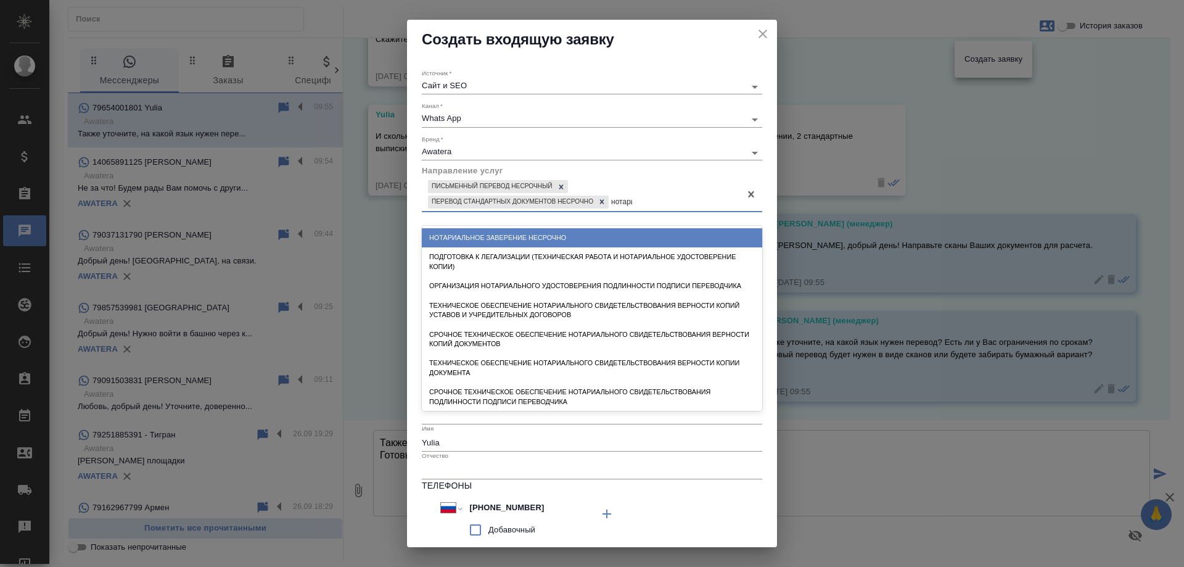
type input "нотариа"
click at [543, 237] on div "Нотариальное заверение несрочно" at bounding box center [592, 237] width 340 height 19
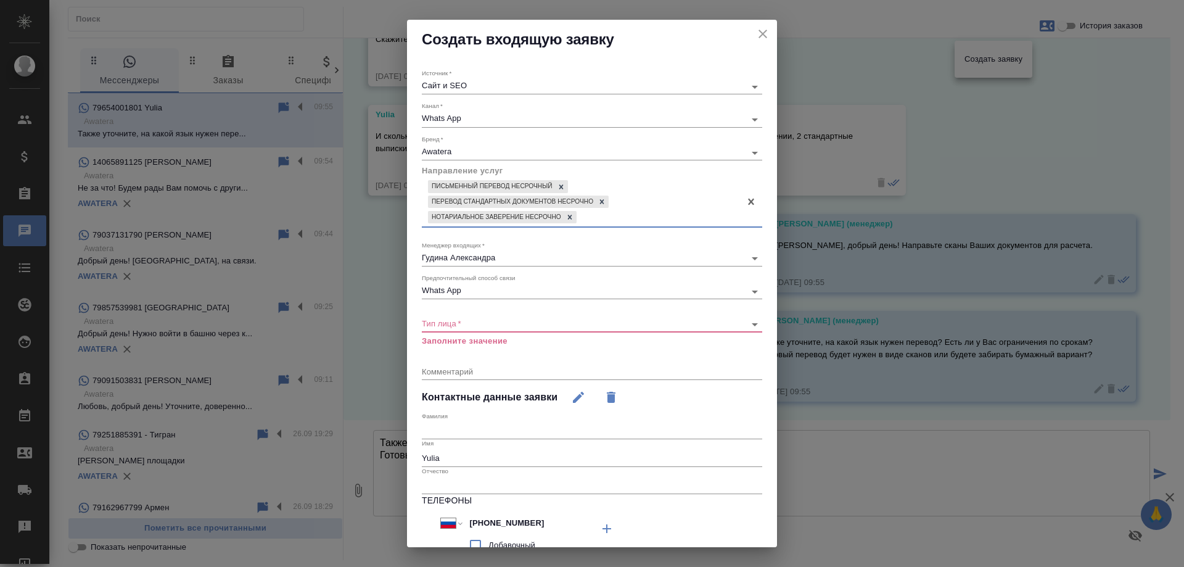
click at [448, 326] on body "🙏 .cls-1 fill:#fff; AWATERA Gudina Alexandra Клиенты Спецификации Заказы 0 Чаты…" at bounding box center [592, 283] width 1184 height 567
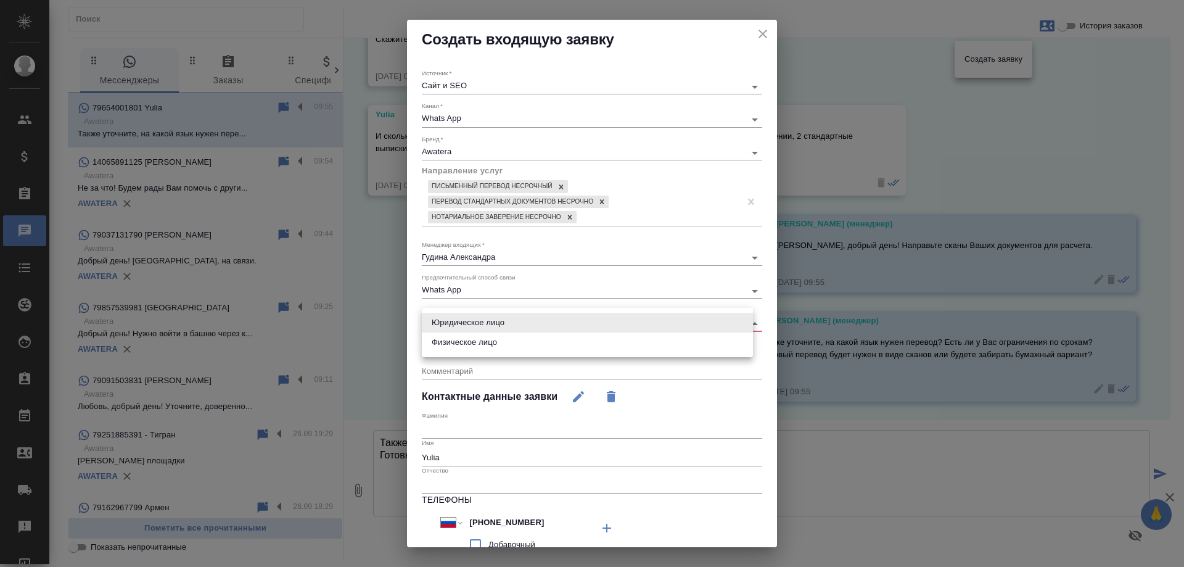
click at [473, 347] on li "Физическое лицо" at bounding box center [587, 342] width 331 height 20
type input "private"
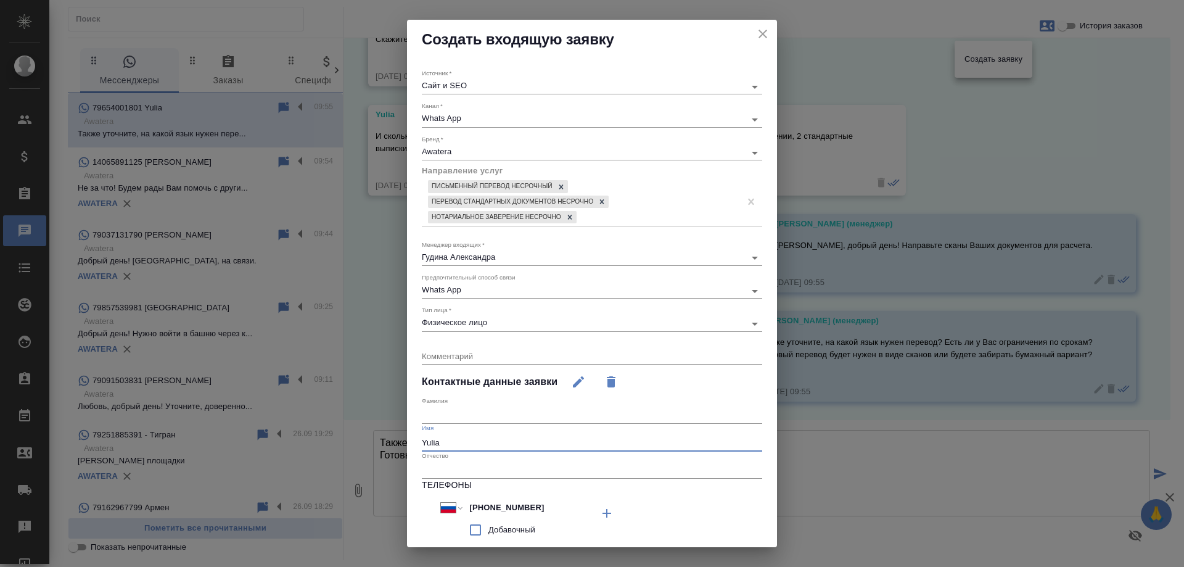
drag, startPoint x: 450, startPoint y: 439, endPoint x: 255, endPoint y: 431, distance: 195.1
click at [251, 432] on div "Создать входящую заявку Источник   * Сайт и SEO seo Канал   * Whats App 66ac940…" at bounding box center [592, 283] width 1184 height 567
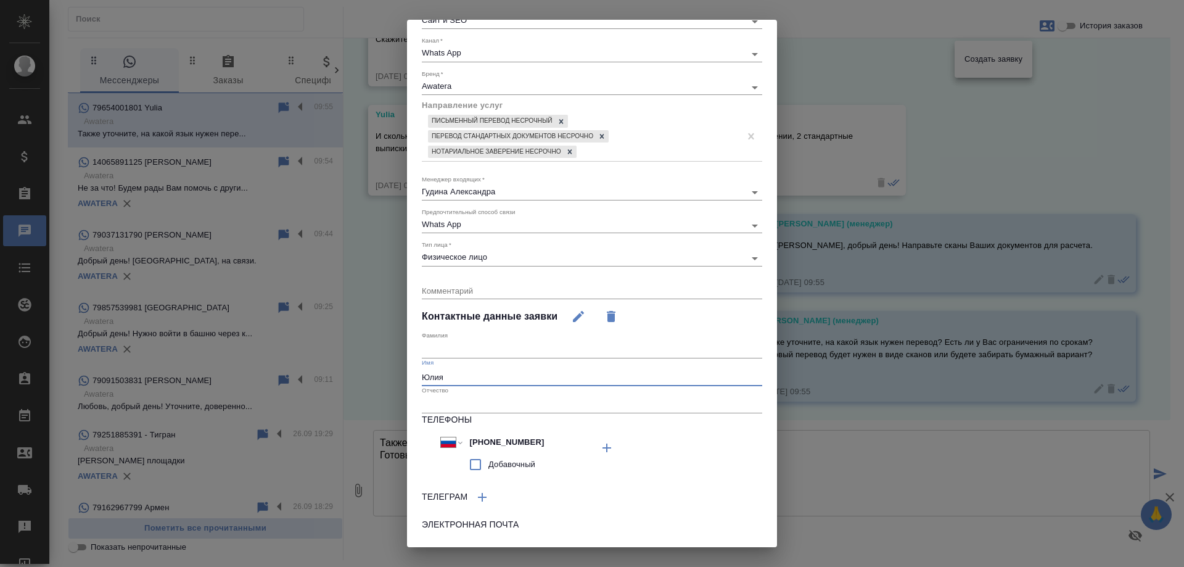
scroll to position [126, 0]
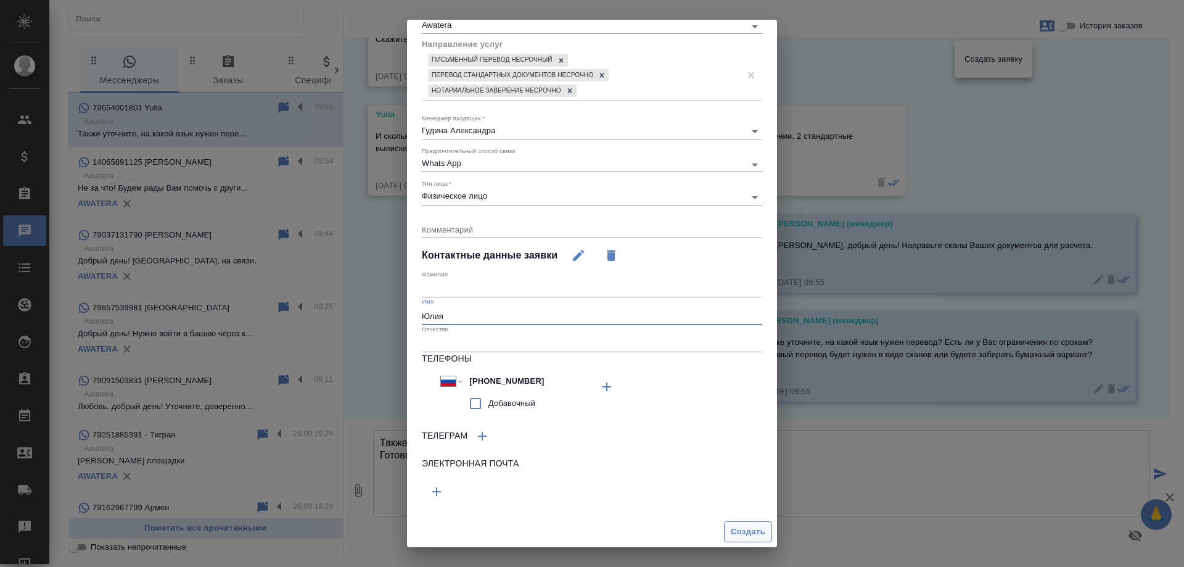
type input "Юлия"
click at [731, 527] on span "Создать" at bounding box center [748, 532] width 35 height 14
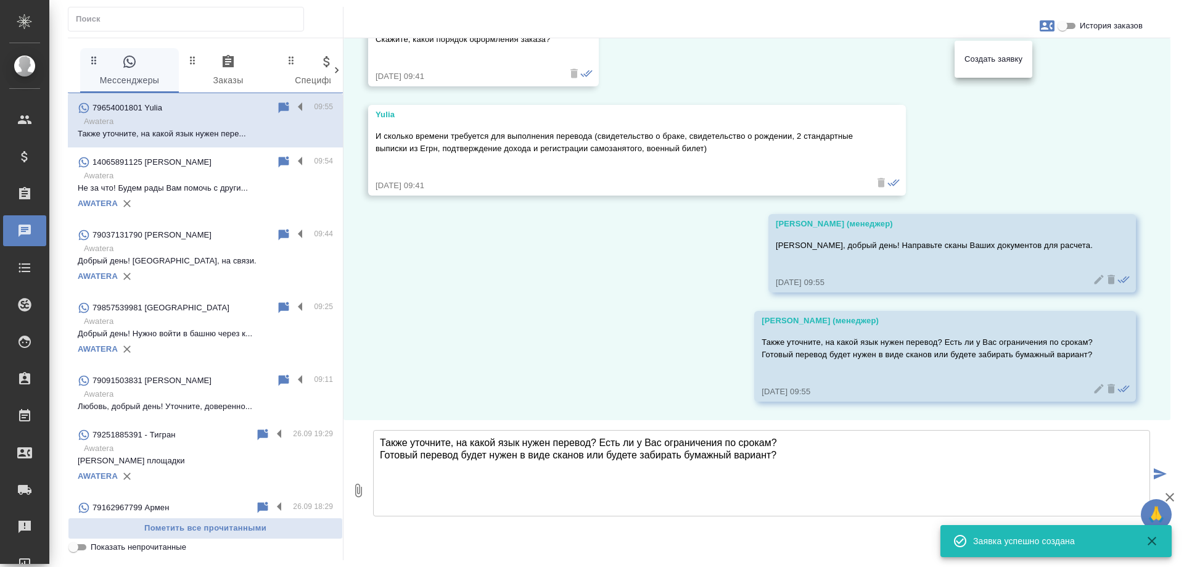
click at [590, 344] on div at bounding box center [592, 283] width 1184 height 567
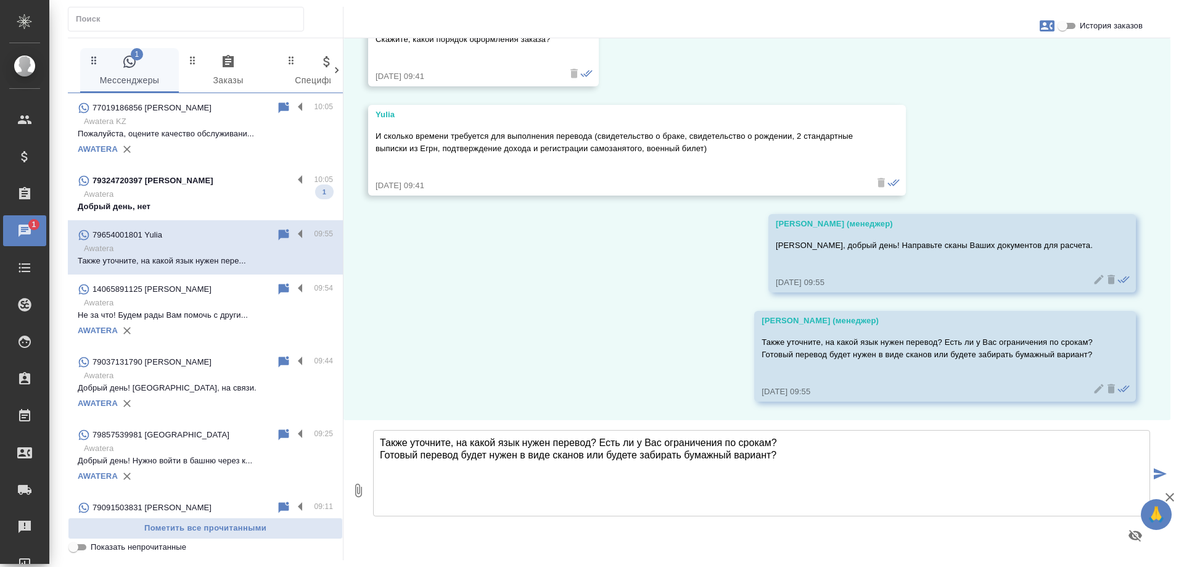
click at [183, 184] on p "79324720397 [PERSON_NAME]" at bounding box center [153, 181] width 121 height 12
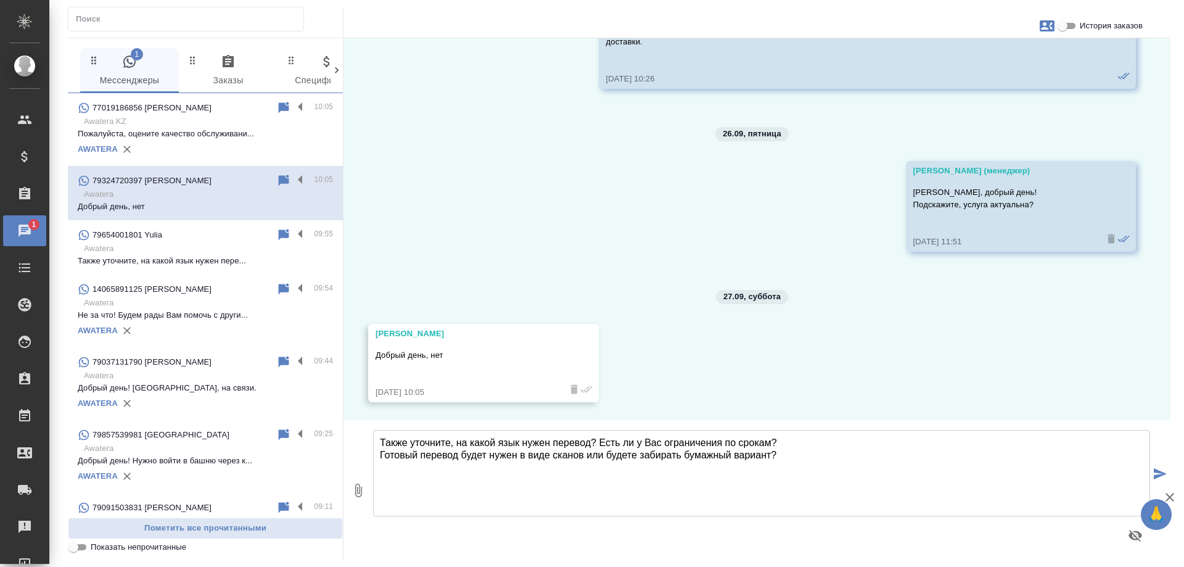
scroll to position [1007, 0]
click at [1070, 24] on input "История заказов" at bounding box center [1063, 26] width 44 height 15
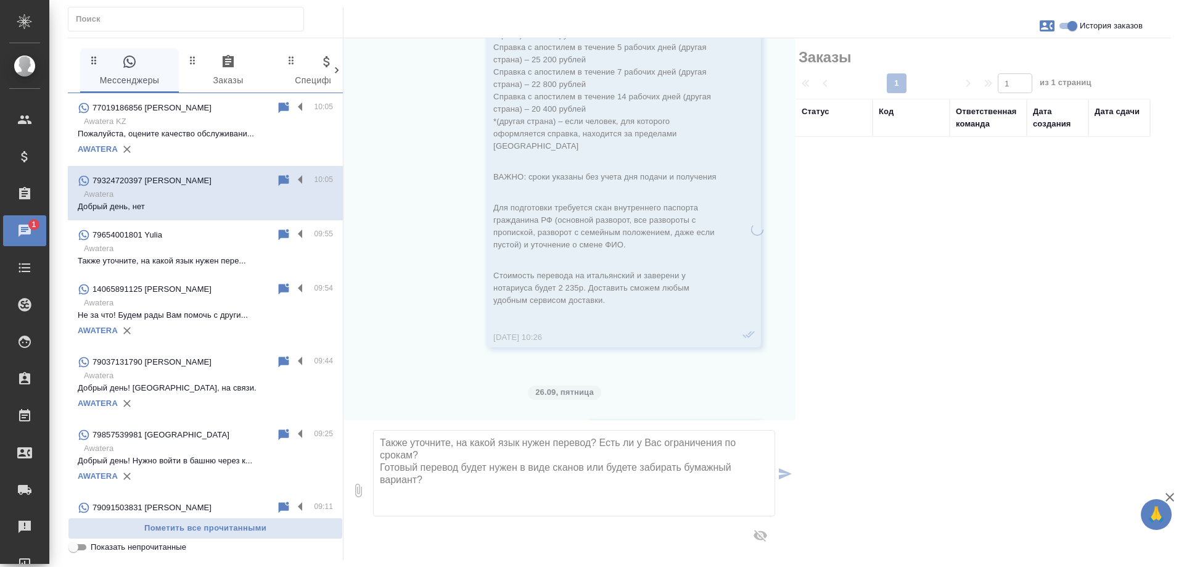
scroll to position [1241, 0]
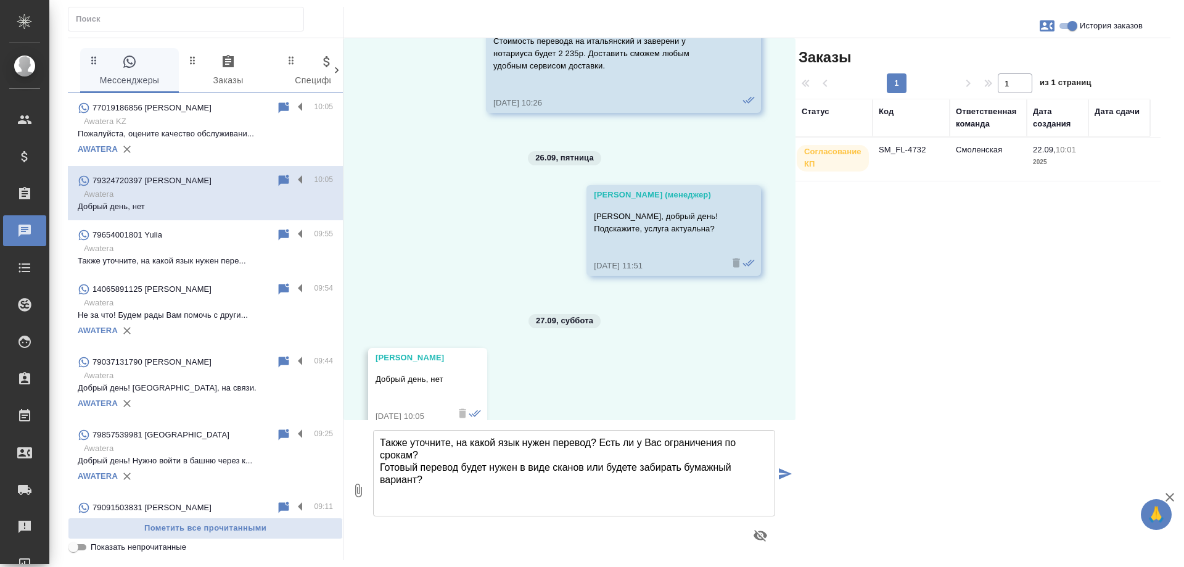
click at [917, 149] on td "SM_FL-4732" at bounding box center [911, 159] width 77 height 43
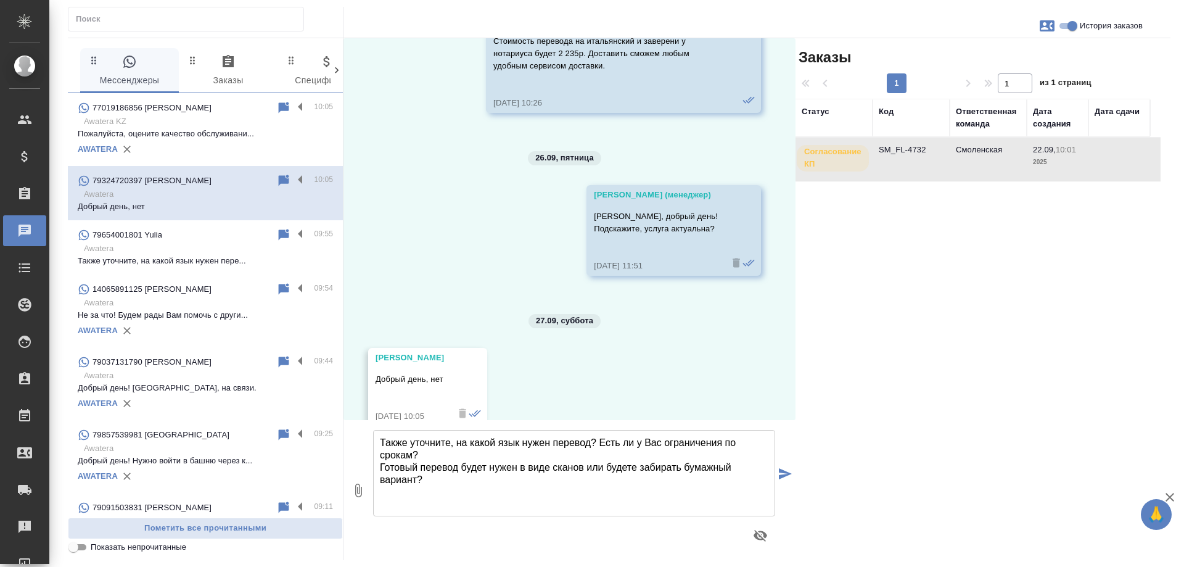
click at [917, 149] on td "SM_FL-4732" at bounding box center [911, 159] width 77 height 43
click at [1071, 23] on input "История заказов" at bounding box center [1072, 26] width 44 height 15
checkbox input "false"
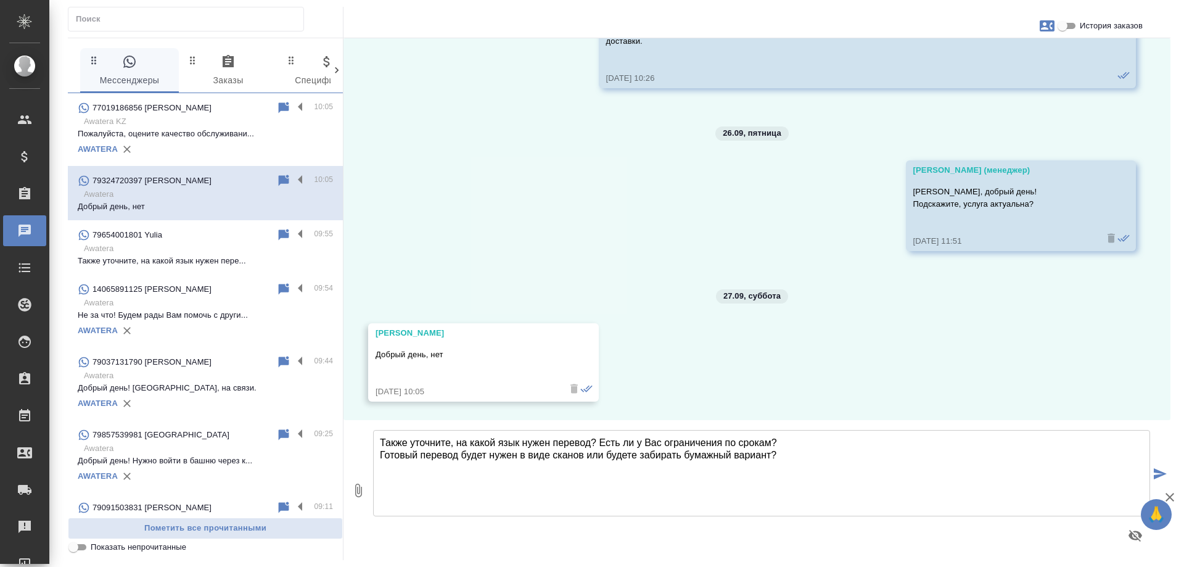
scroll to position [1007, 0]
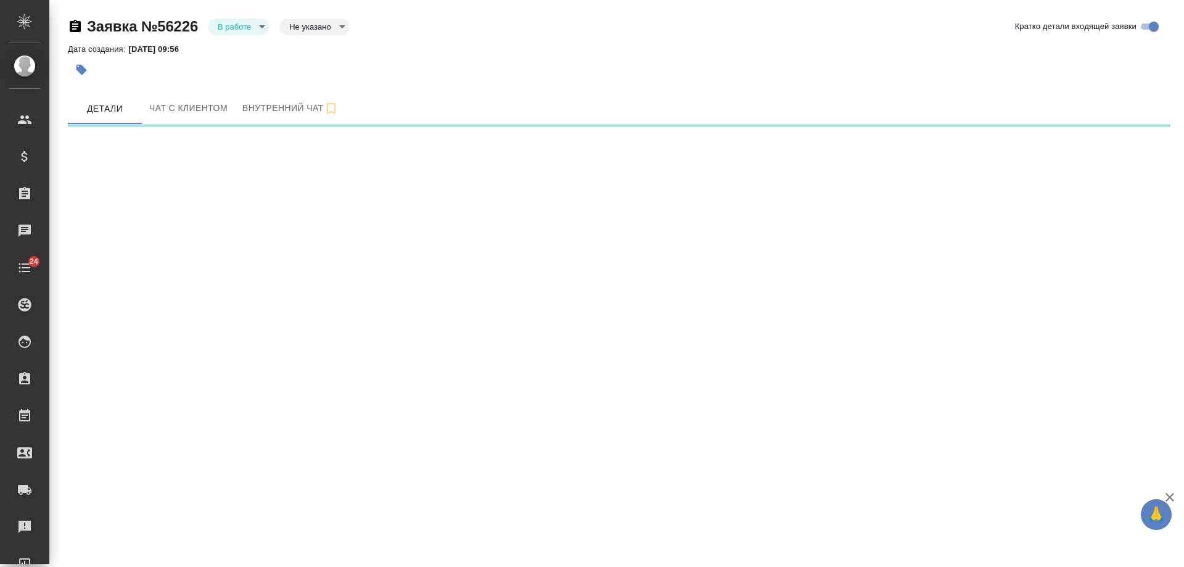
select select "RU"
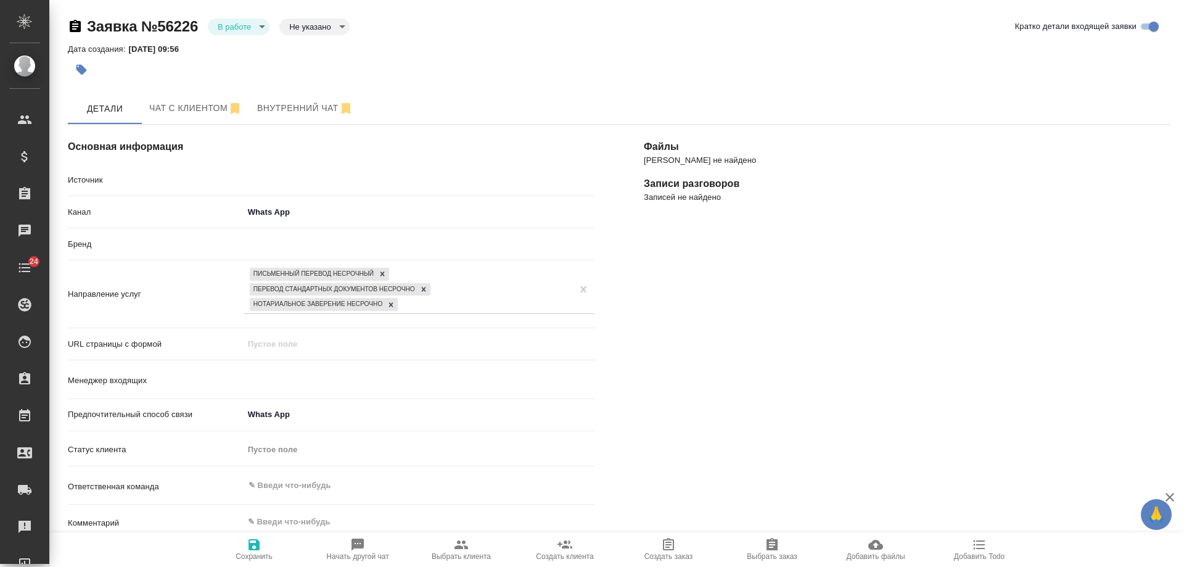
type input "Гудина Александра"
click at [978, 559] on span "Добавить Todo" at bounding box center [979, 556] width 51 height 9
type textarea "x"
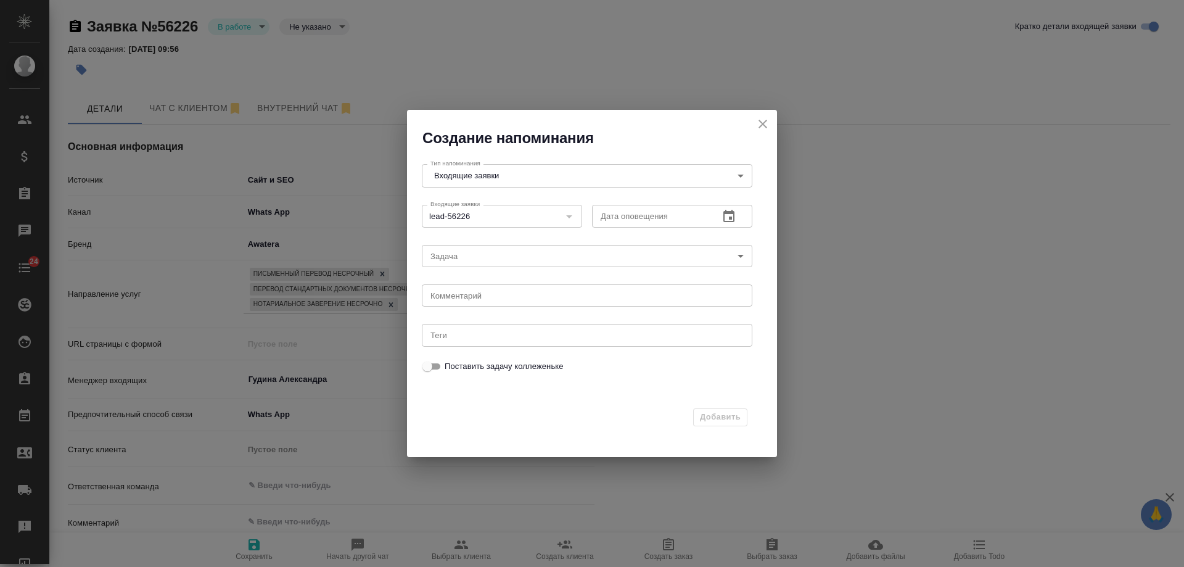
click at [728, 219] on icon "button" at bounding box center [729, 216] width 15 height 15
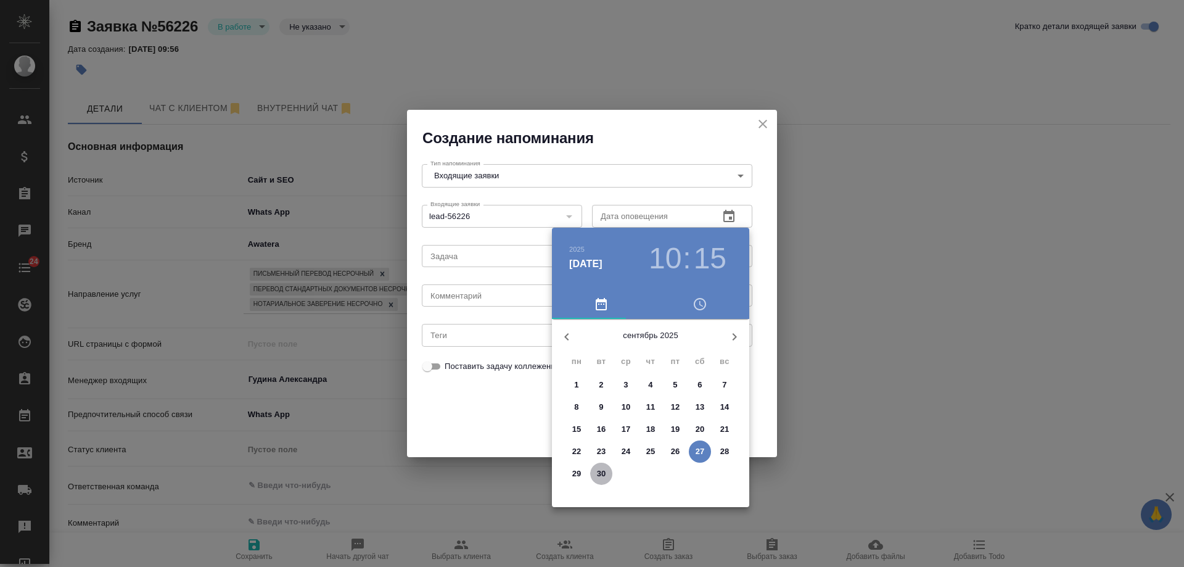
click at [598, 473] on p "30" at bounding box center [601, 474] width 9 height 12
type input "[DATE] 10:15"
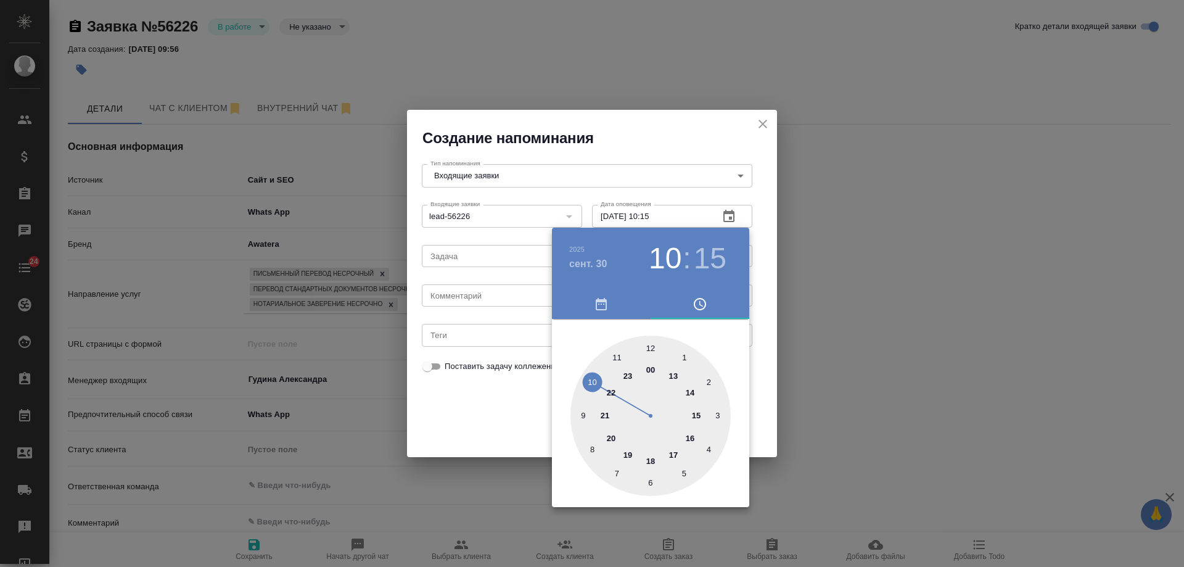
click at [466, 297] on div at bounding box center [592, 283] width 1184 height 567
drag, startPoint x: 466, startPoint y: 297, endPoint x: 456, endPoint y: 295, distance: 9.9
click at [464, 297] on div "[DATE] 10 : 15 00 1 2 3 4 5 6 7 8 9 10 11 12 13 14 15 16 17 18 19 20 21 22 23" at bounding box center [592, 283] width 1184 height 567
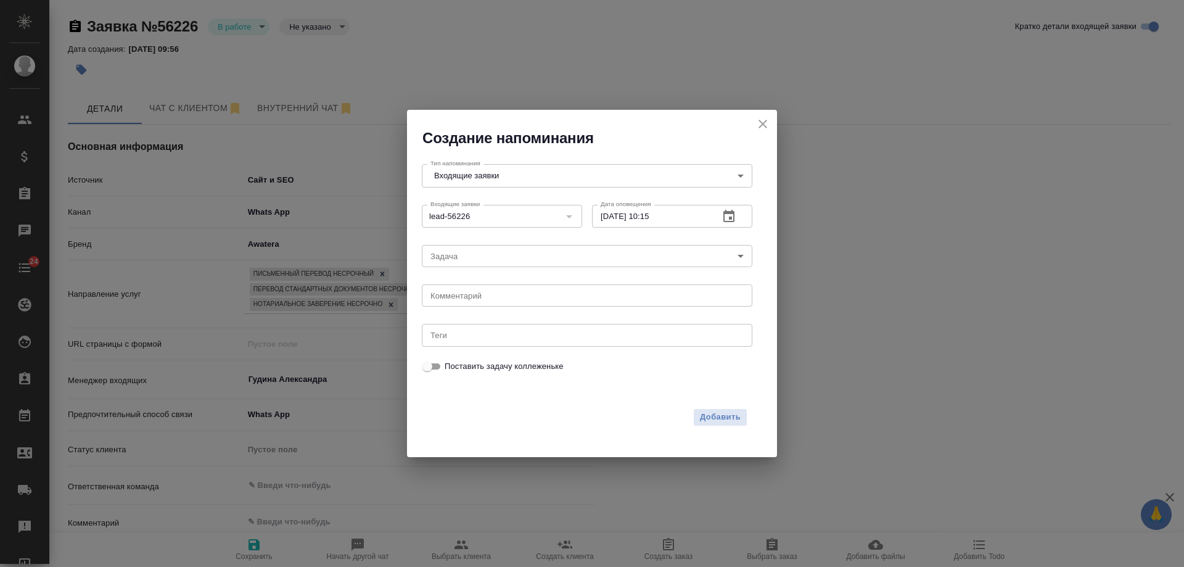
click at [461, 299] on textarea at bounding box center [587, 295] width 313 height 9
type textarea "ответила вотс?"
click at [719, 417] on span "Добавить" at bounding box center [720, 417] width 41 height 14
type textarea "x"
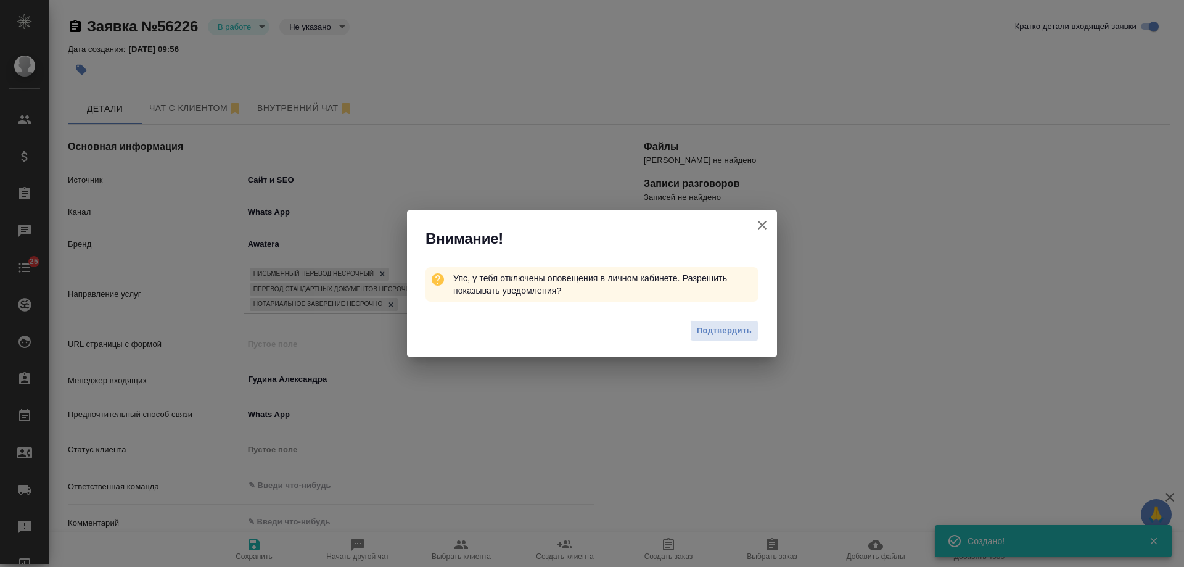
drag, startPoint x: 762, startPoint y: 227, endPoint x: 439, endPoint y: 28, distance: 379.4
click at [762, 226] on icon "button" at bounding box center [762, 225] width 15 height 15
type textarea "x"
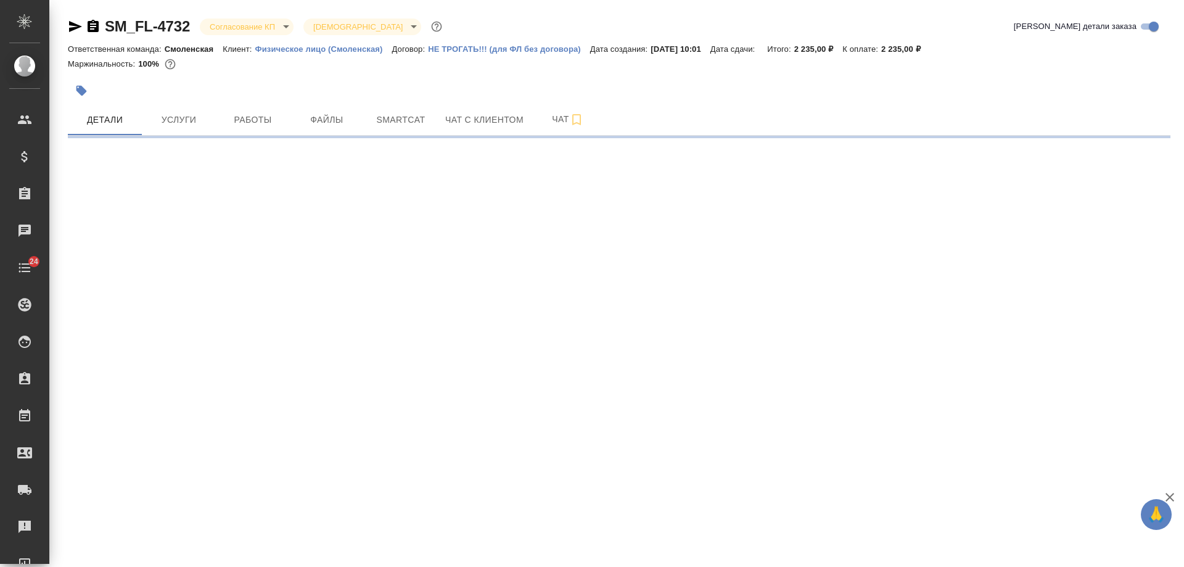
select select "RU"
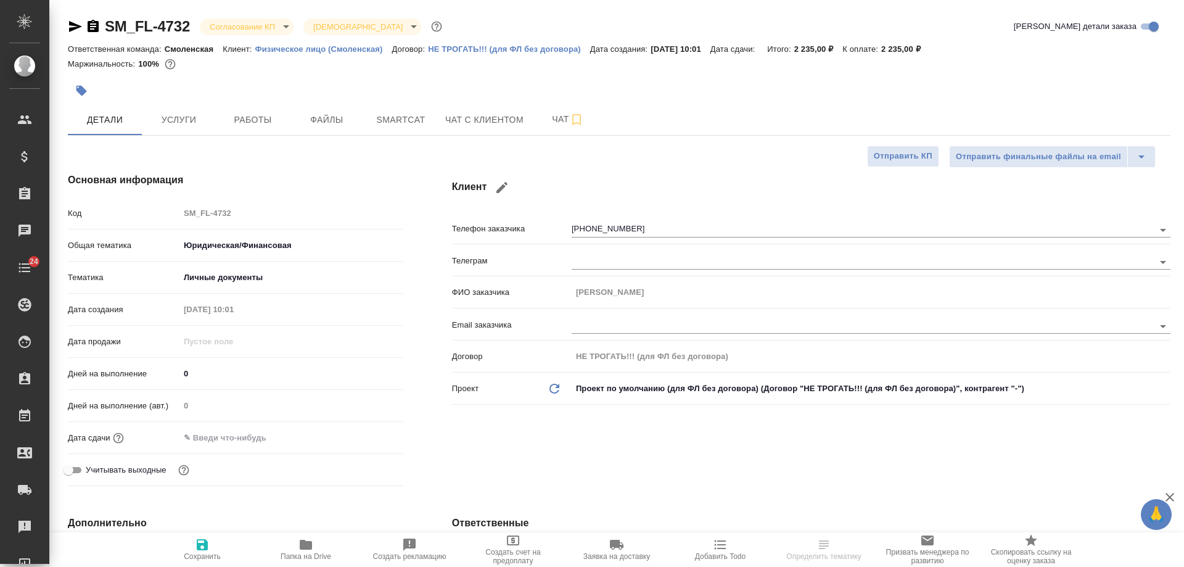
type textarea "x"
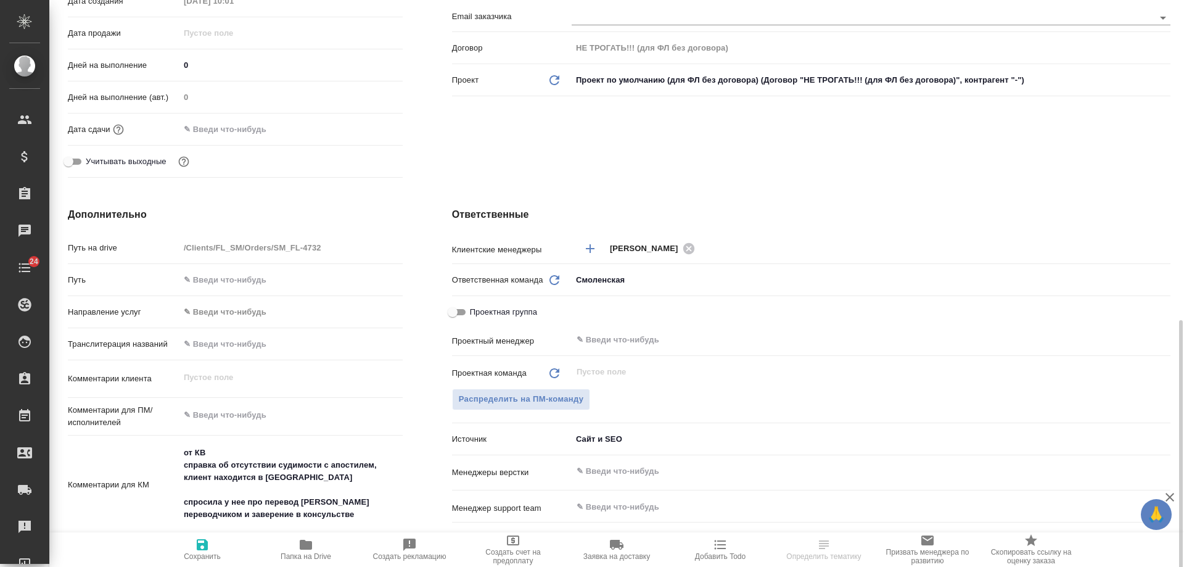
scroll to position [555, 0]
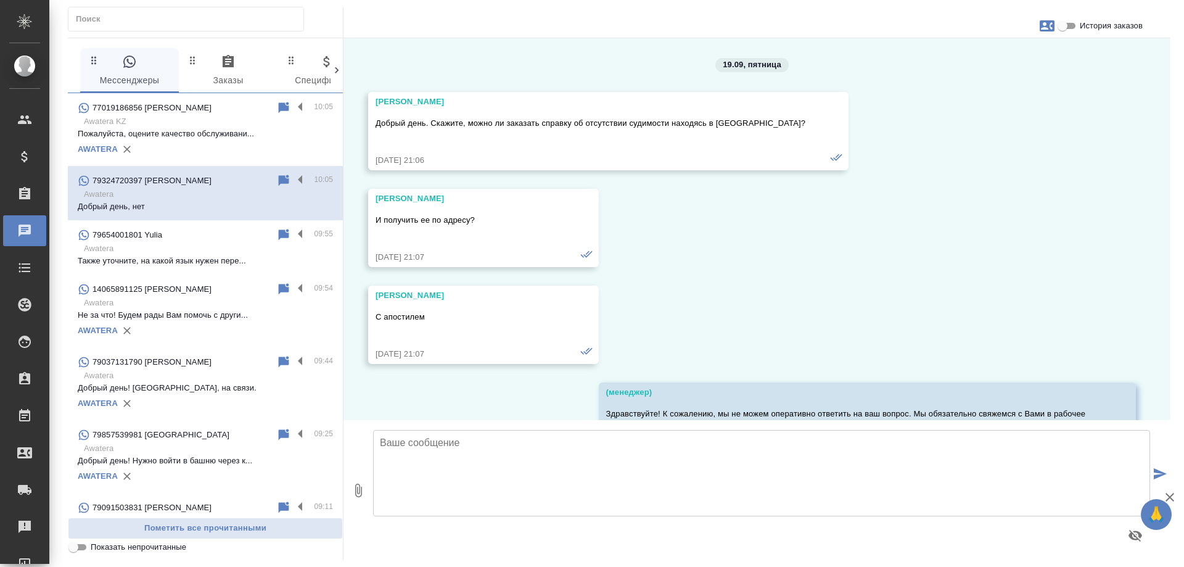
scroll to position [1007, 0]
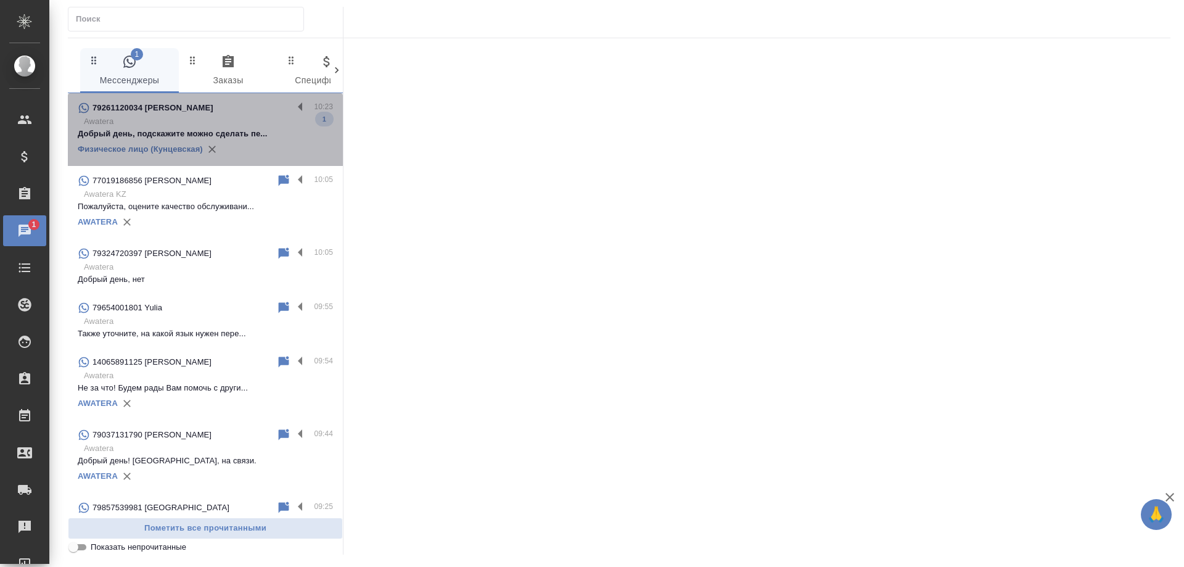
click at [209, 117] on p "Awatera" at bounding box center [208, 121] width 249 height 12
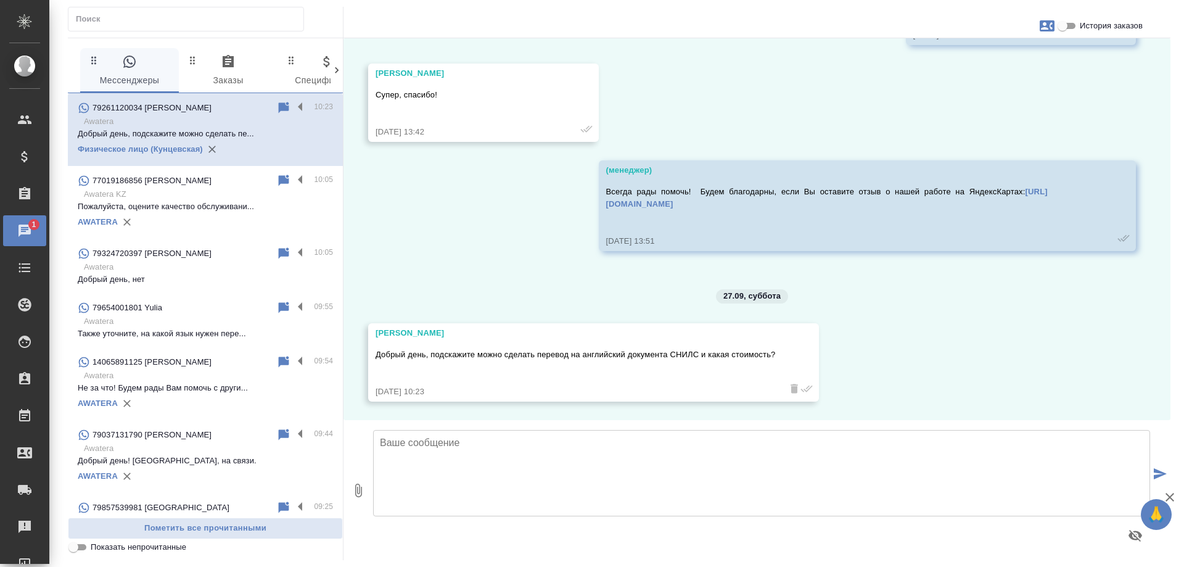
scroll to position [1518, 0]
click at [1067, 26] on input "История заказов" at bounding box center [1063, 26] width 44 height 15
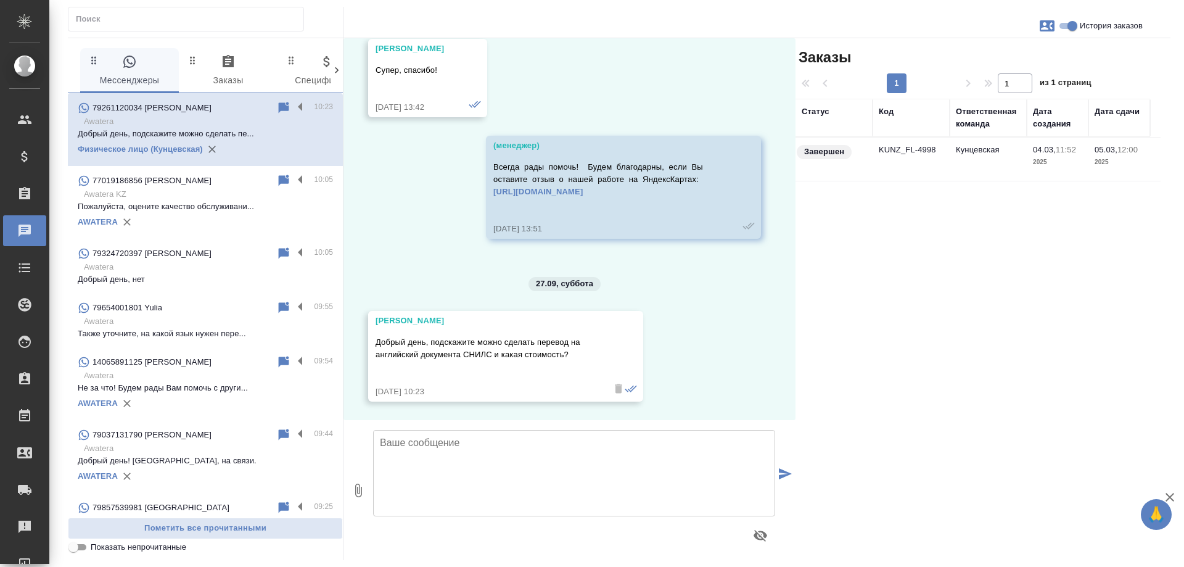
click at [1067, 26] on input "История заказов" at bounding box center [1072, 26] width 44 height 15
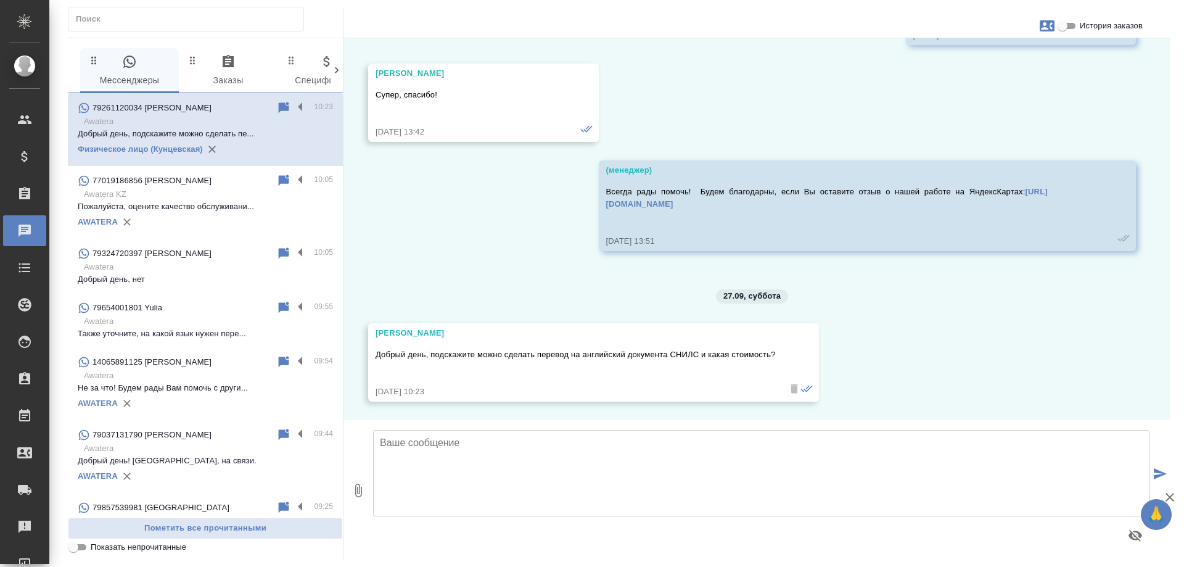
click at [1067, 26] on input "История заказов" at bounding box center [1063, 26] width 44 height 15
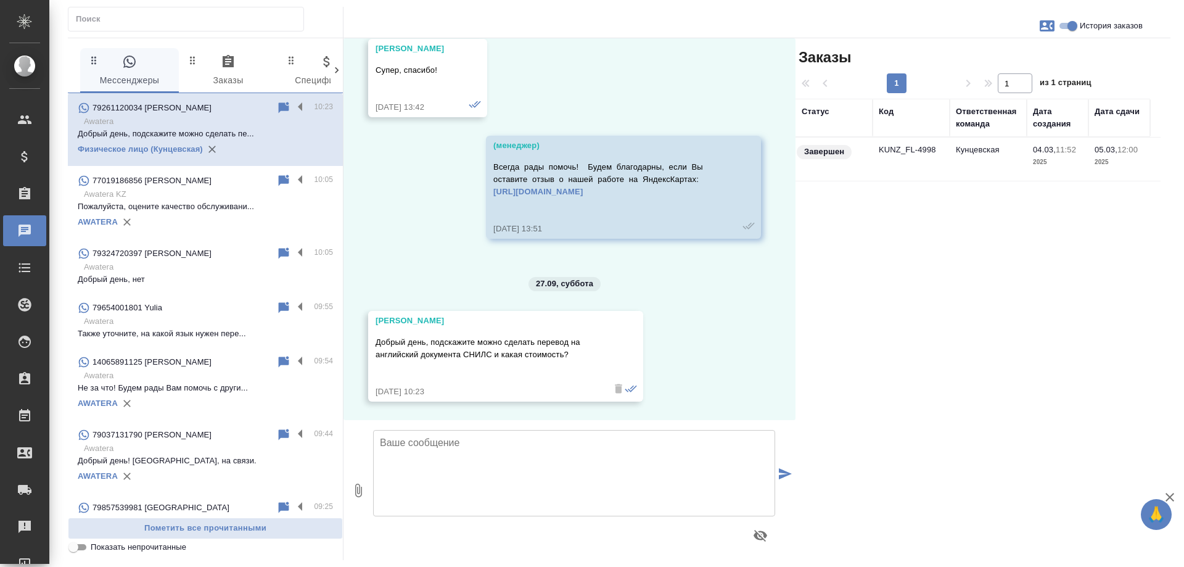
click at [1004, 159] on td "Кунцевская" at bounding box center [988, 159] width 77 height 43
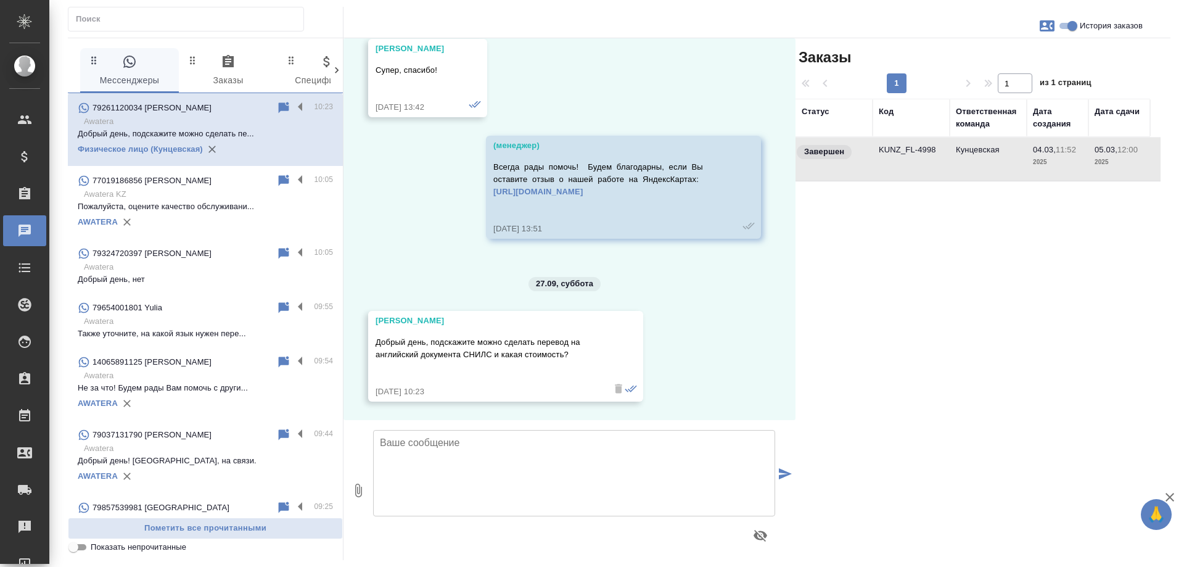
click at [1004, 157] on td "Кунцевская" at bounding box center [988, 159] width 77 height 43
click at [994, 154] on td "Кунцевская" at bounding box center [988, 159] width 77 height 43
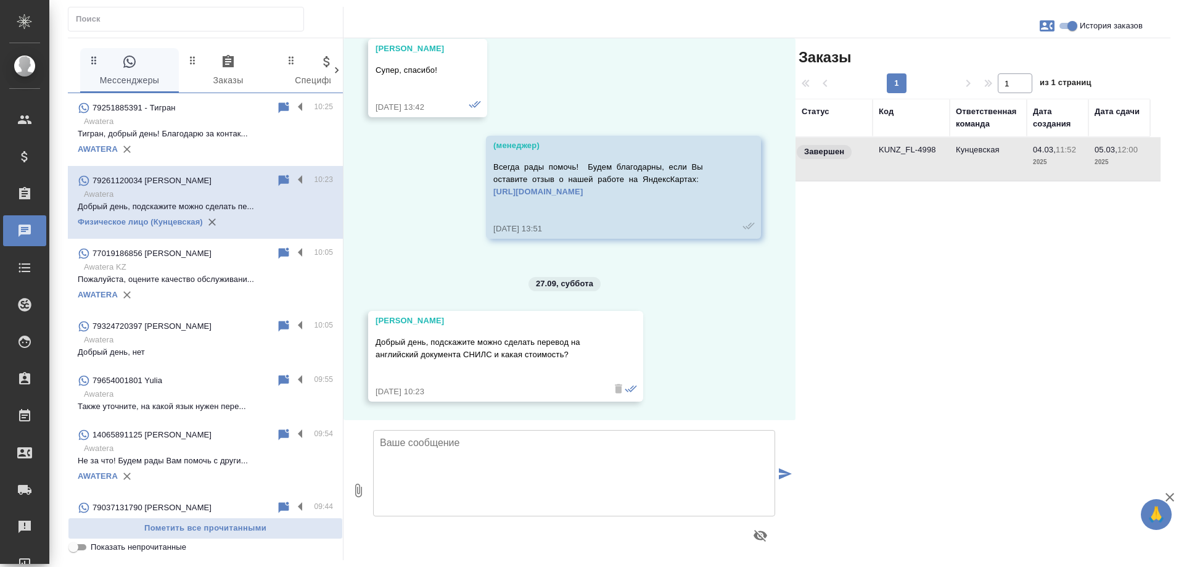
click at [1065, 25] on input "История заказов" at bounding box center [1072, 26] width 44 height 15
checkbox input "false"
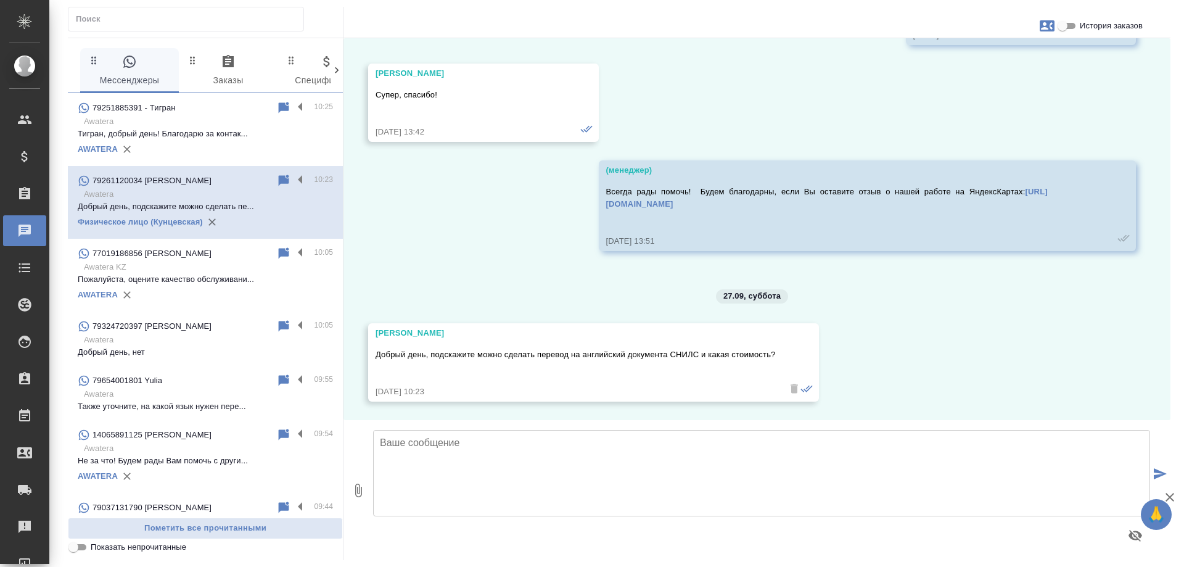
scroll to position [1518, 0]
click at [573, 479] on textarea at bounding box center [761, 473] width 777 height 86
click at [389, 444] on textarea "МИхаил, добрый день!" at bounding box center [761, 473] width 777 height 86
click at [508, 442] on textarea "Михаил, добрый день!" at bounding box center [761, 473] width 777 height 86
click at [660, 443] on textarea "Михаил, добрый день! Подскажите, планируете обращаться в офис Кунцевская?" at bounding box center [761, 473] width 777 height 86
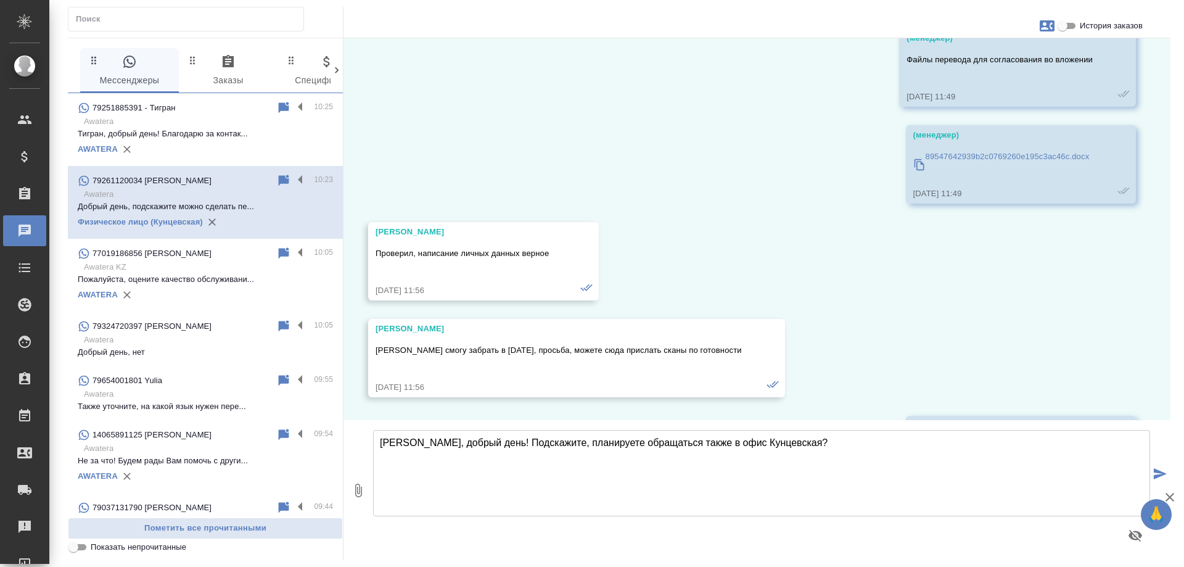
scroll to position [346, 0]
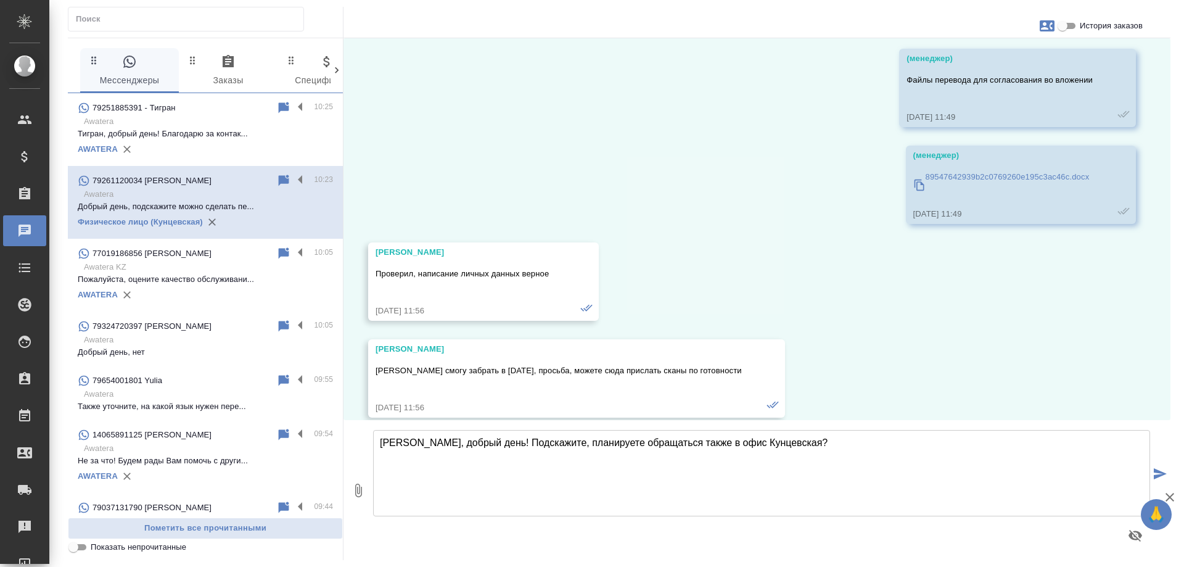
type textarea "Михаил, добрый день! Подскажите, планируете обращаться также в офис Кунцевская?"
click at [1062, 27] on input "История заказов" at bounding box center [1063, 26] width 44 height 15
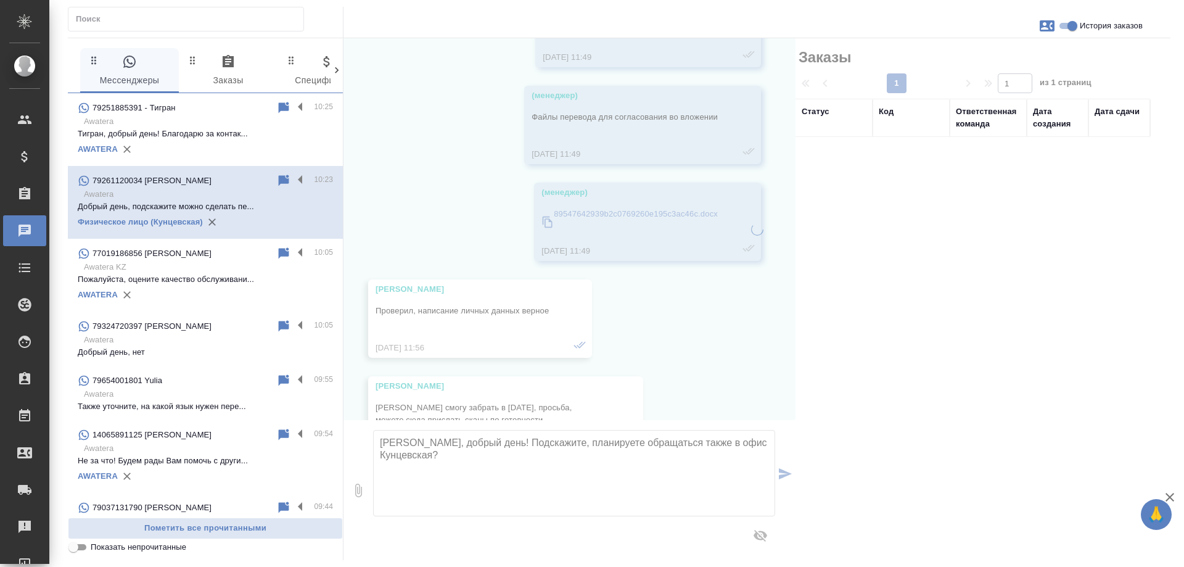
scroll to position [383, 0]
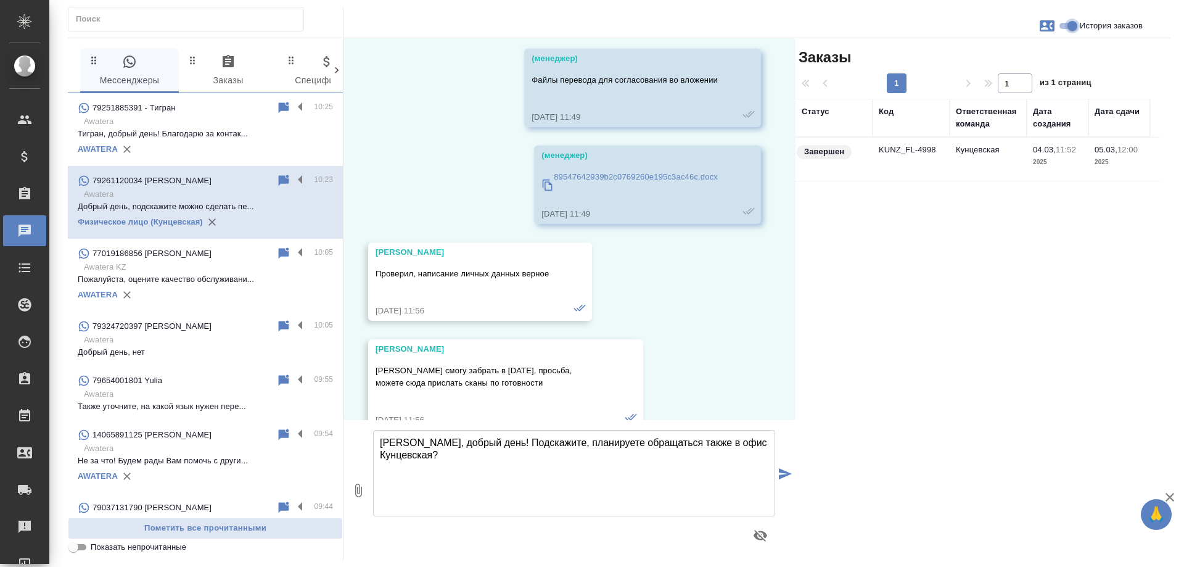
click at [1066, 27] on input "История заказов" at bounding box center [1072, 26] width 44 height 15
checkbox input "false"
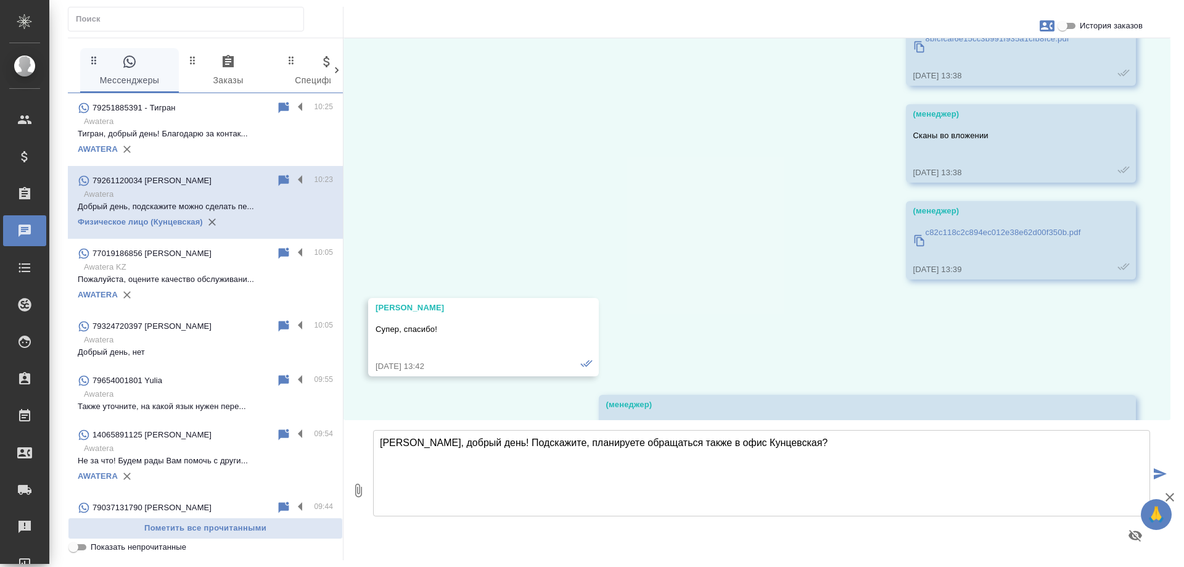
scroll to position [1518, 0]
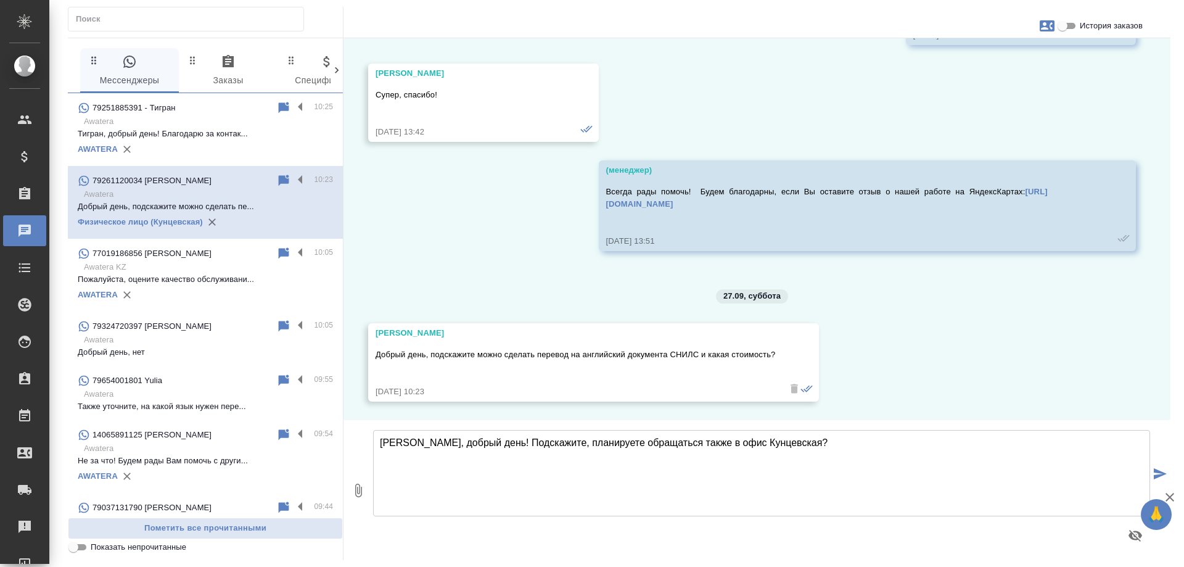
click at [799, 442] on textarea "Михаил, добрый день! Подскажите, планируете обращаться также в офис Кунцевская?" at bounding box center [761, 473] width 777 height 86
type textarea "Михаил, добрый день! Подскажите, планируете обращаться также в офис Кунцевская?"
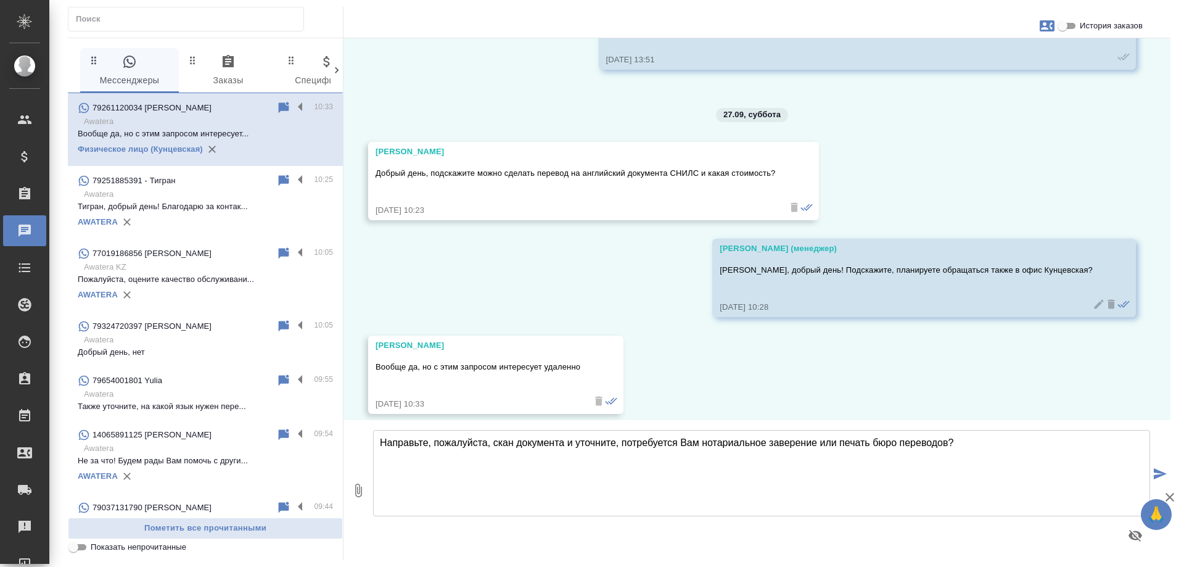
scroll to position [1712, 0]
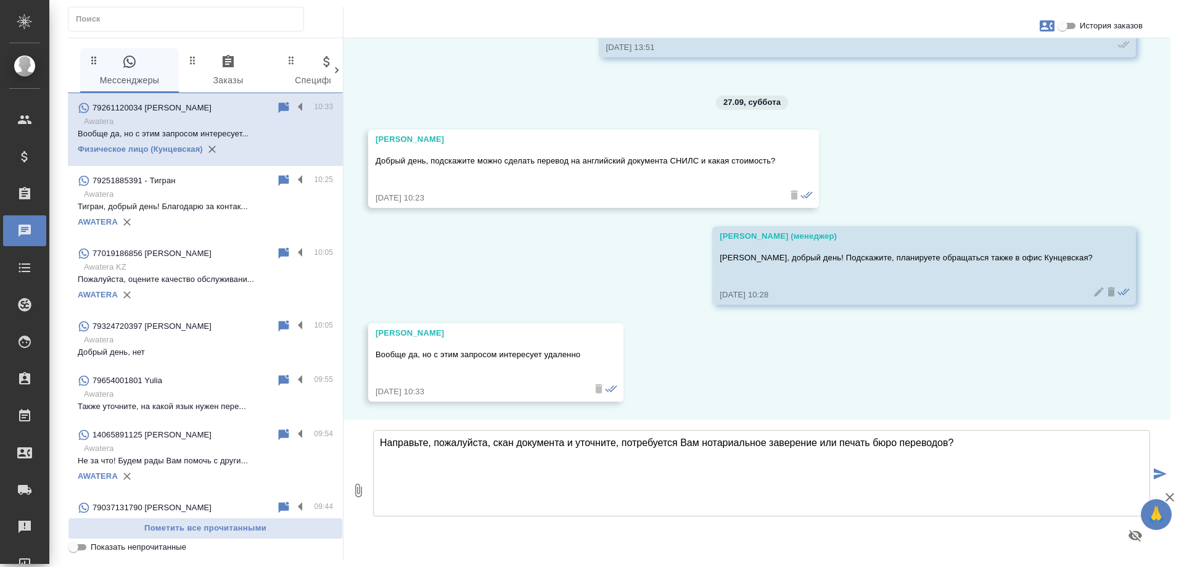
type textarea "Направьте, пожалуйста, скан документа и уточните, потребуется Вам нотариальное …"
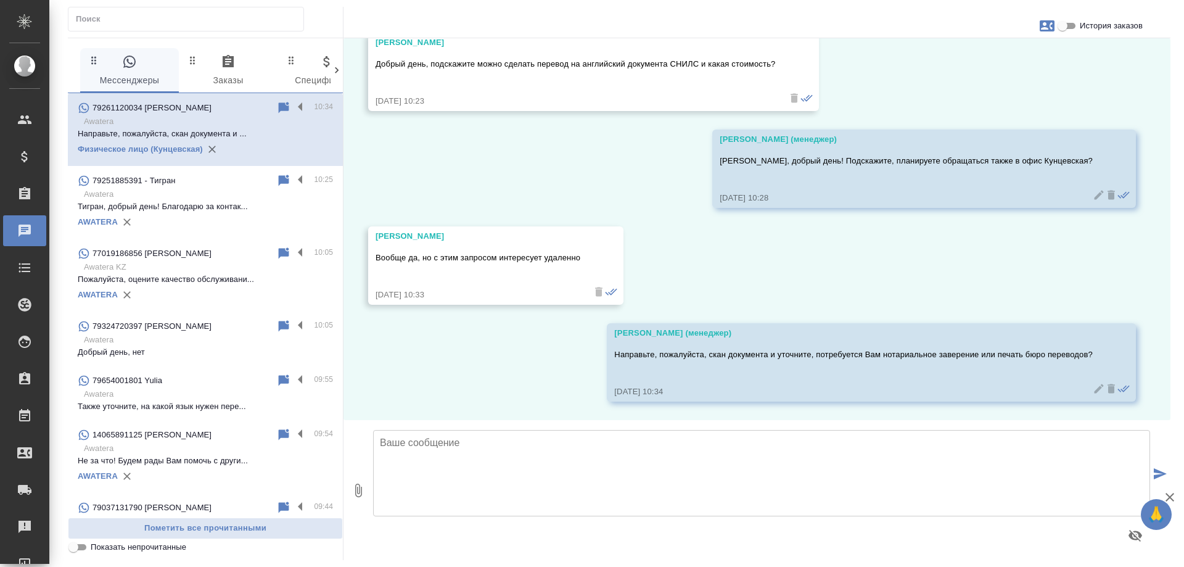
scroll to position [1809, 0]
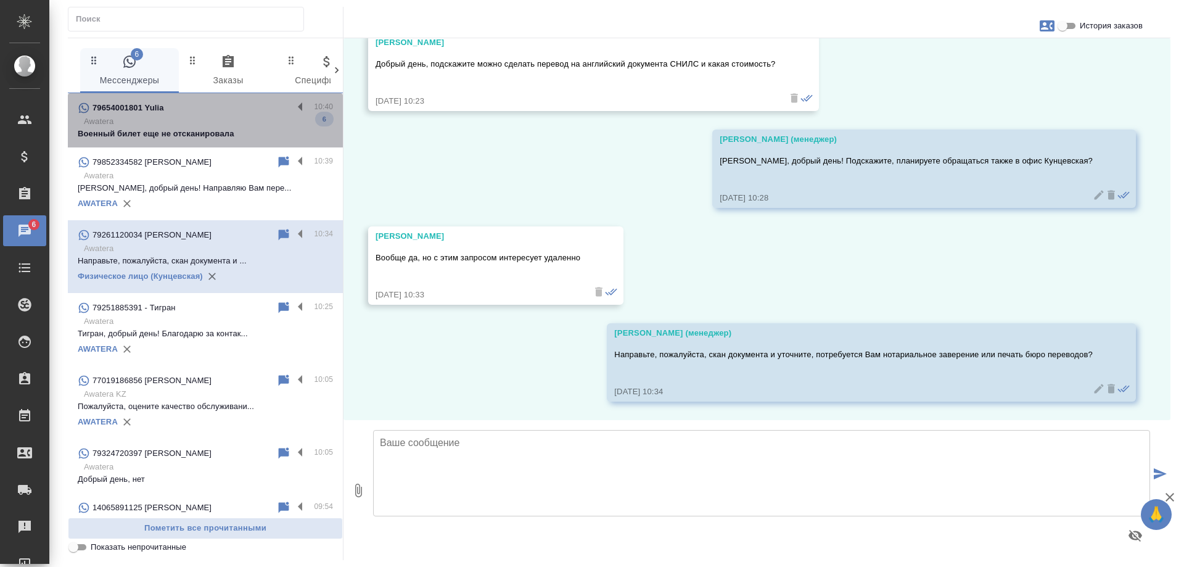
click at [217, 125] on p "Awatera" at bounding box center [208, 121] width 249 height 12
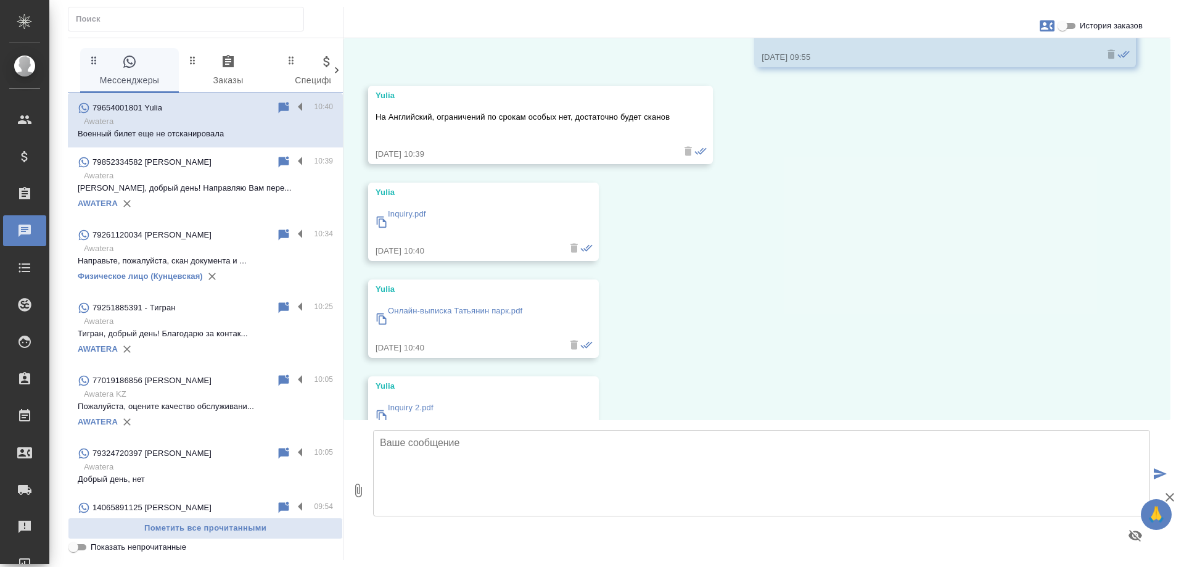
scroll to position [427, 0]
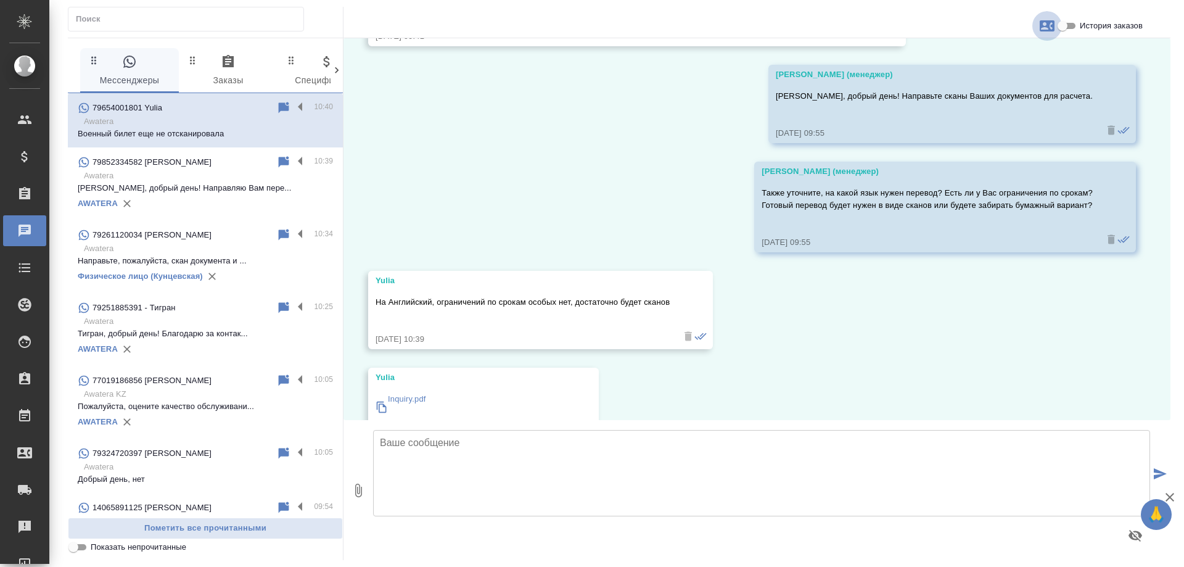
click at [1048, 27] on icon "button" at bounding box center [1047, 25] width 15 height 11
click at [993, 85] on span "Заявка №56226" at bounding box center [992, 86] width 60 height 12
click at [585, 152] on div at bounding box center [592, 283] width 1184 height 567
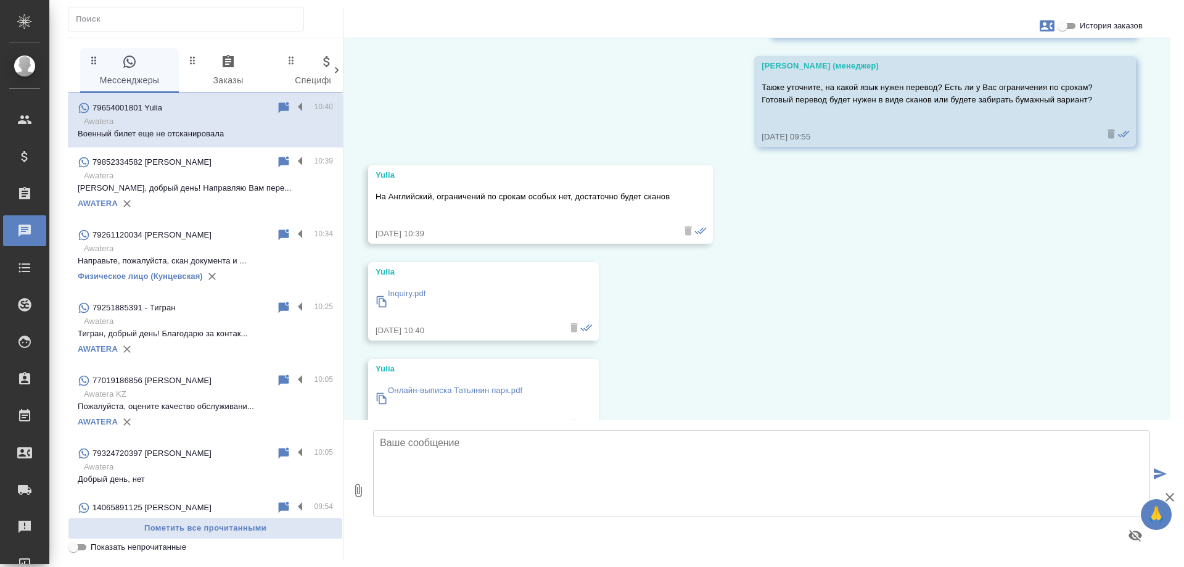
scroll to position [555, 0]
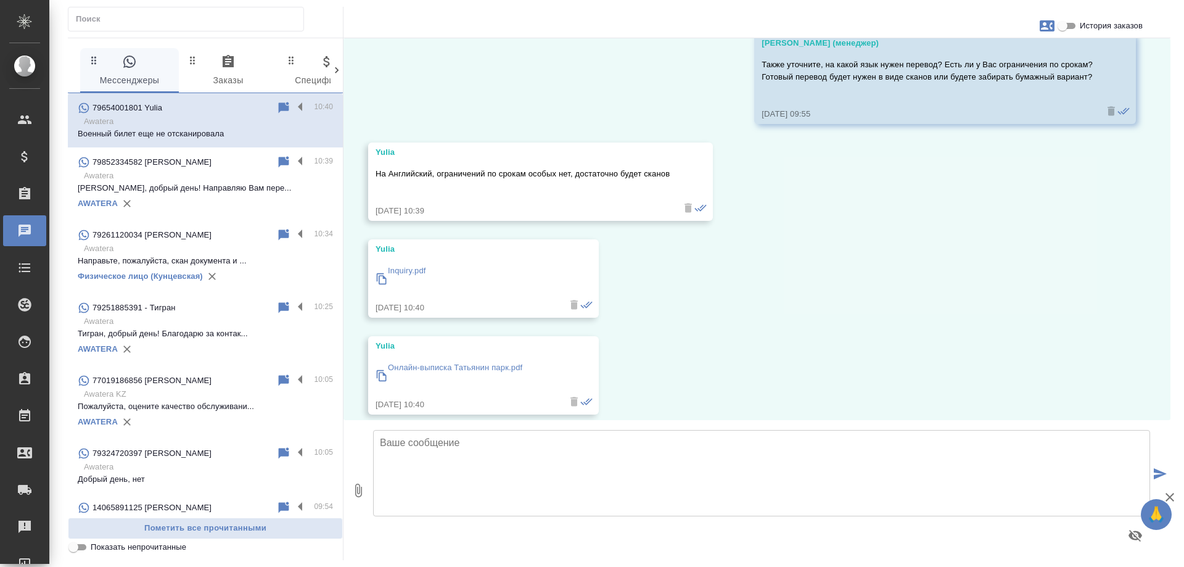
click at [408, 271] on p "Inquiry.pdf" at bounding box center [407, 271] width 38 height 12
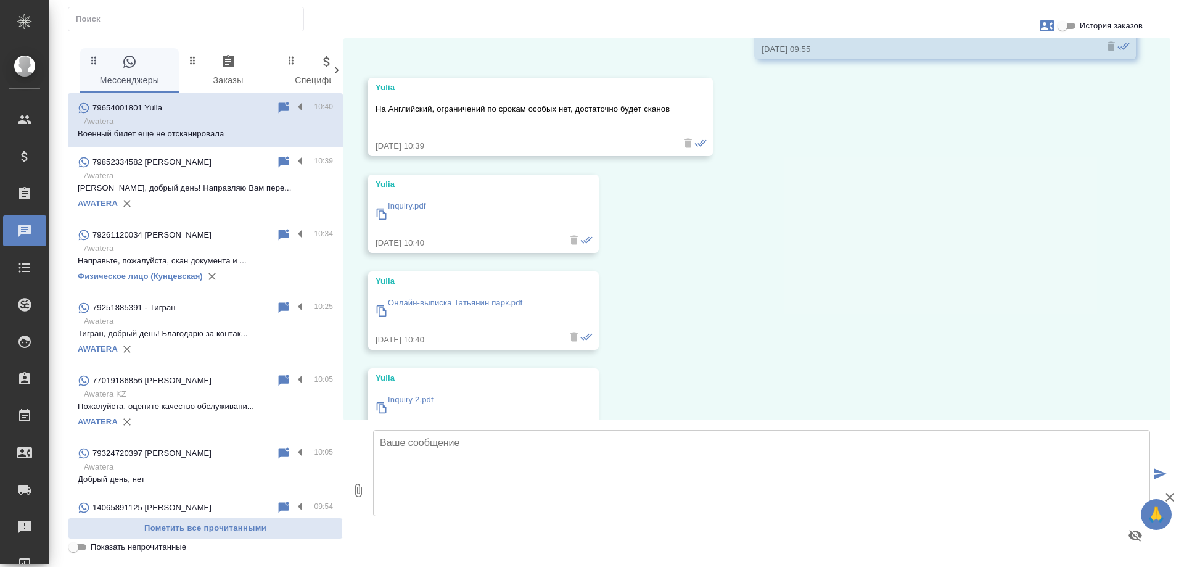
scroll to position [679, 0]
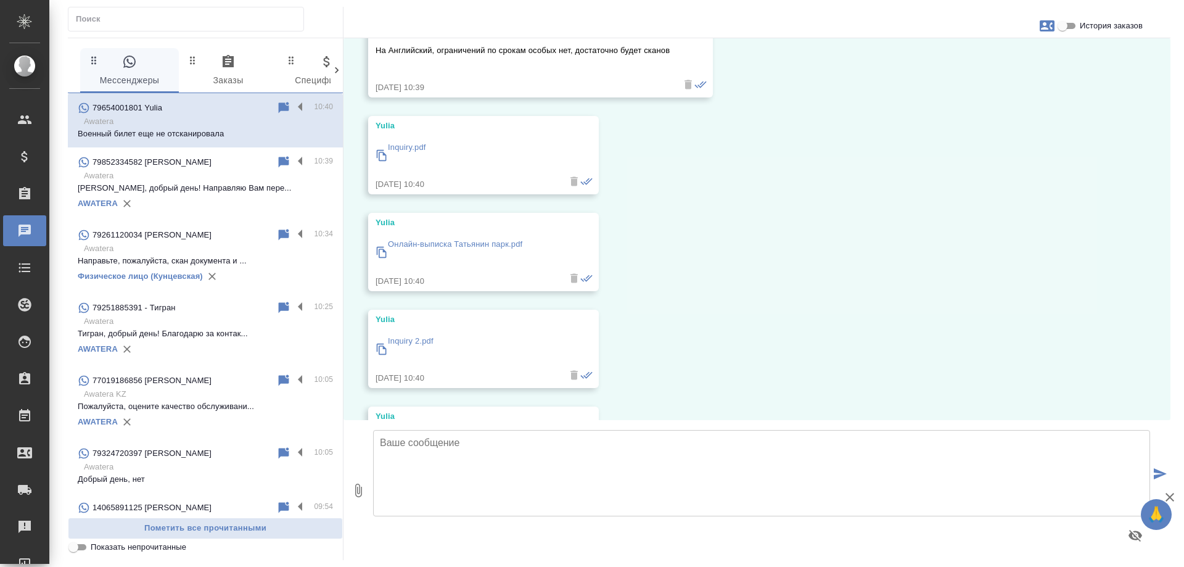
click at [444, 244] on p "Онлайн-выписка Татьянин парк.pdf" at bounding box center [455, 244] width 134 height 12
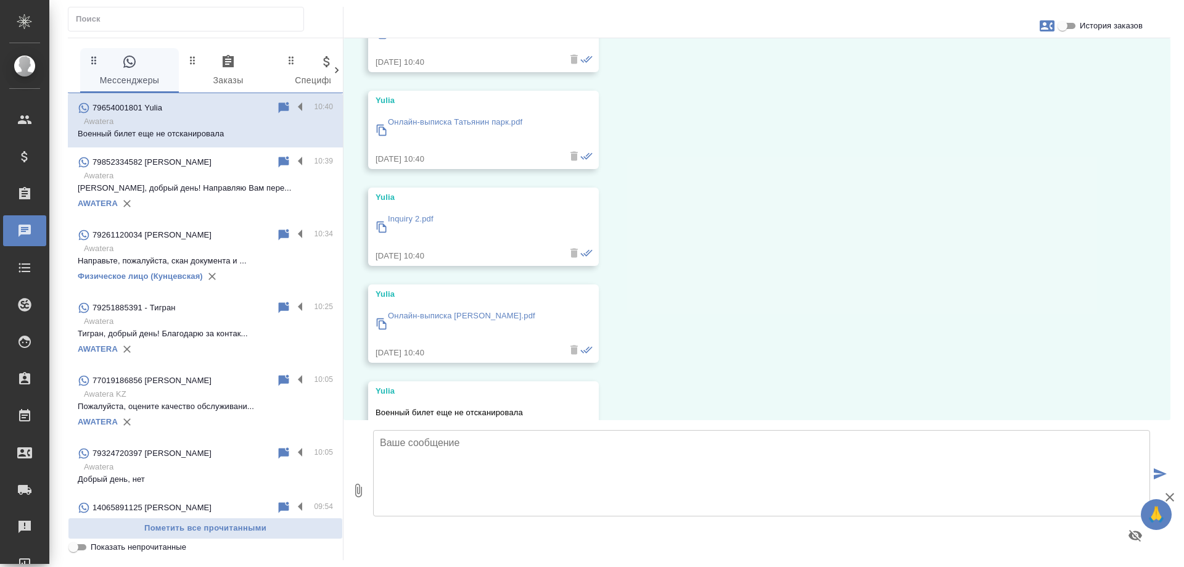
scroll to position [802, 0]
click at [409, 215] on p "Inquiry 2.pdf" at bounding box center [411, 218] width 46 height 12
click at [427, 313] on p "Онлайн-выписка [PERSON_NAME].pdf" at bounding box center [461, 314] width 147 height 12
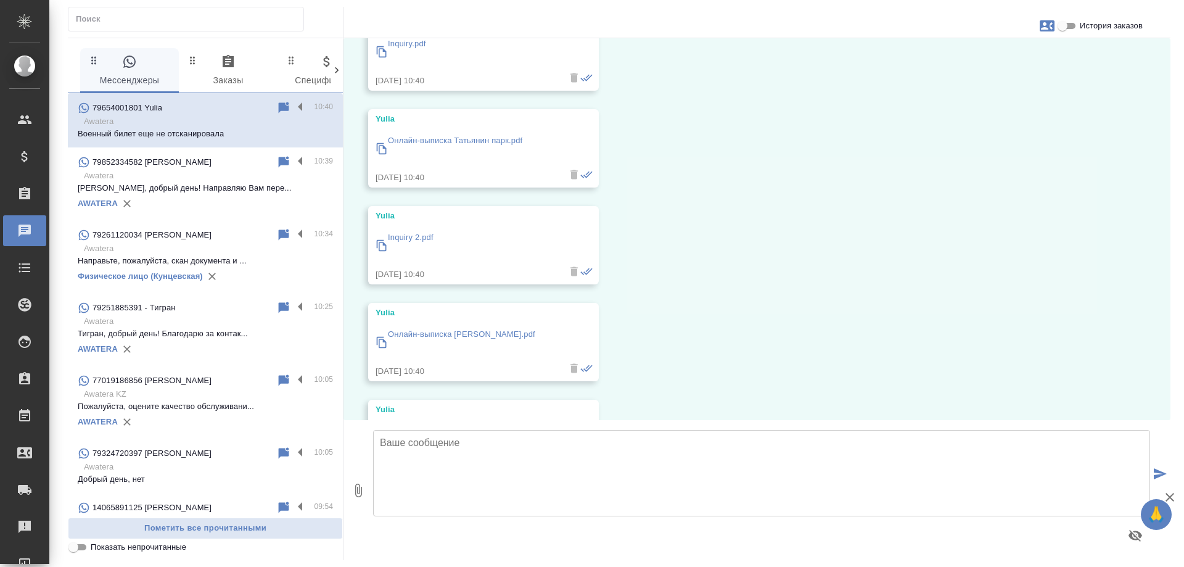
scroll to position [859, 0]
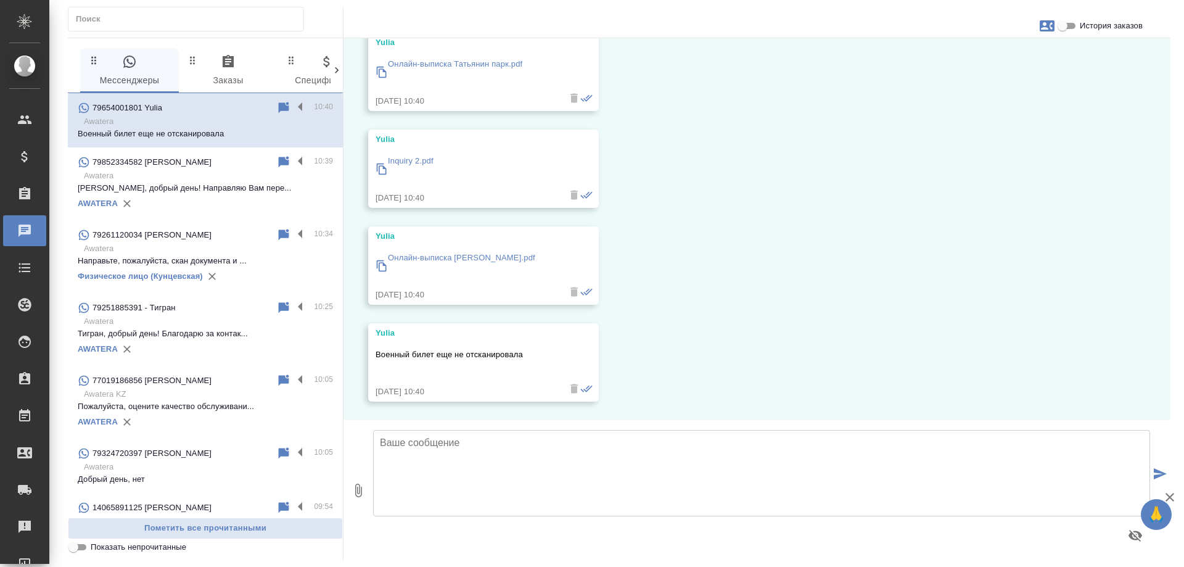
click at [495, 451] on textarea at bounding box center [761, 473] width 777 height 86
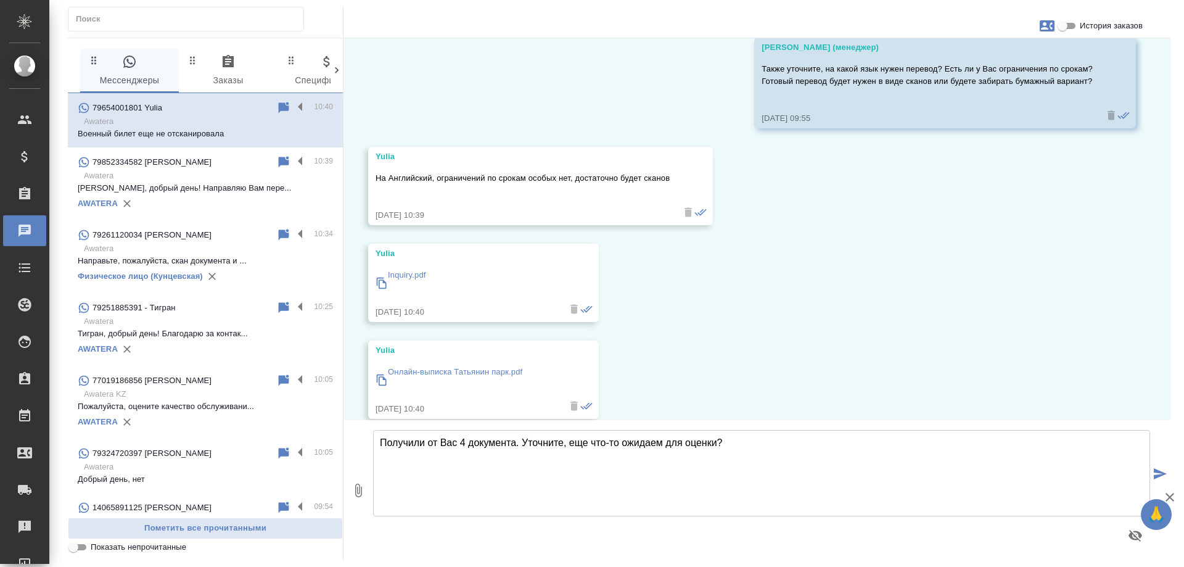
scroll to position [550, 0]
type textarea "Получили от Вас 4 документа. Уточните, еще что-то ожидаем для оценки? [PERSON_N…"
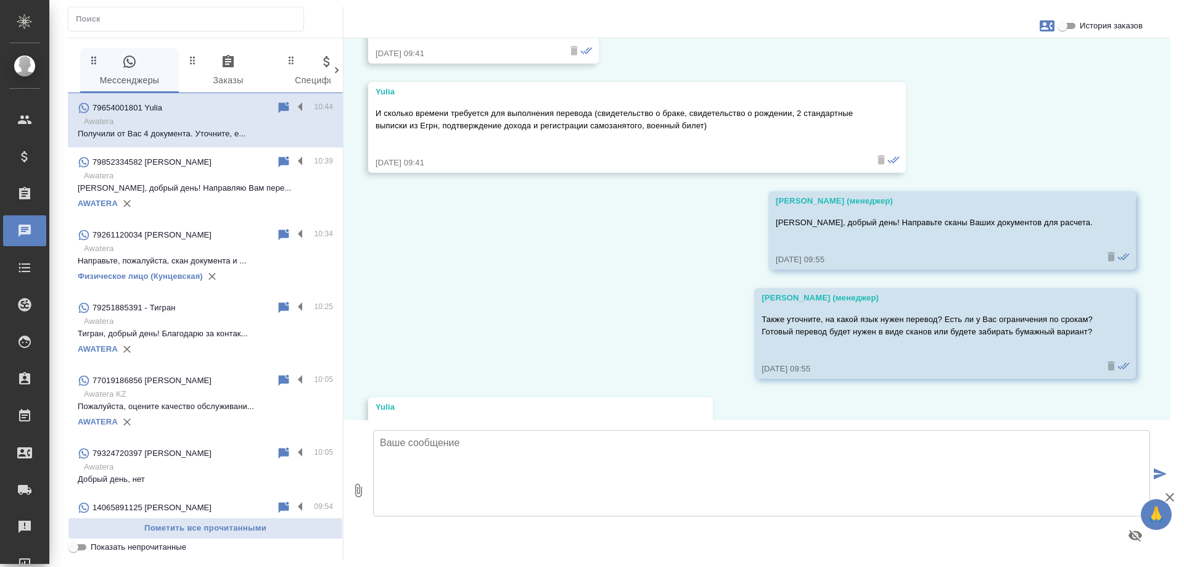
scroll to position [215, 0]
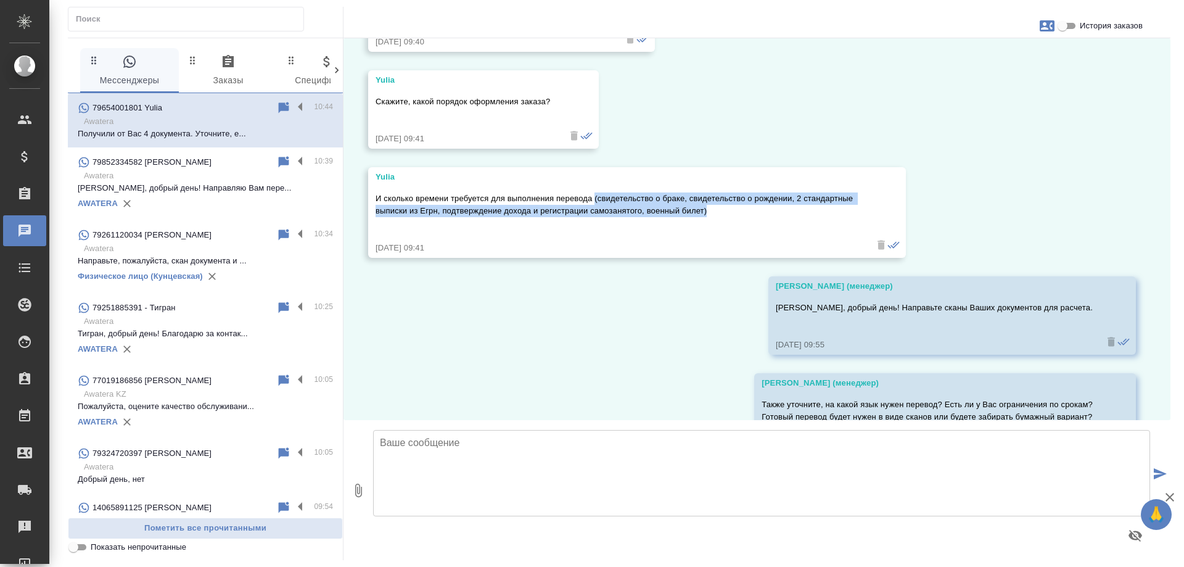
drag, startPoint x: 595, startPoint y: 199, endPoint x: 708, endPoint y: 210, distance: 114.0
click at [708, 210] on p "И сколько времени требуется для выполнения перевода (свидетельство о браке, сви…" at bounding box center [619, 204] width 487 height 25
copy p "(свидетельство о браке, свидетельство о рождении, 2 стандартные выписки из Егрн…"
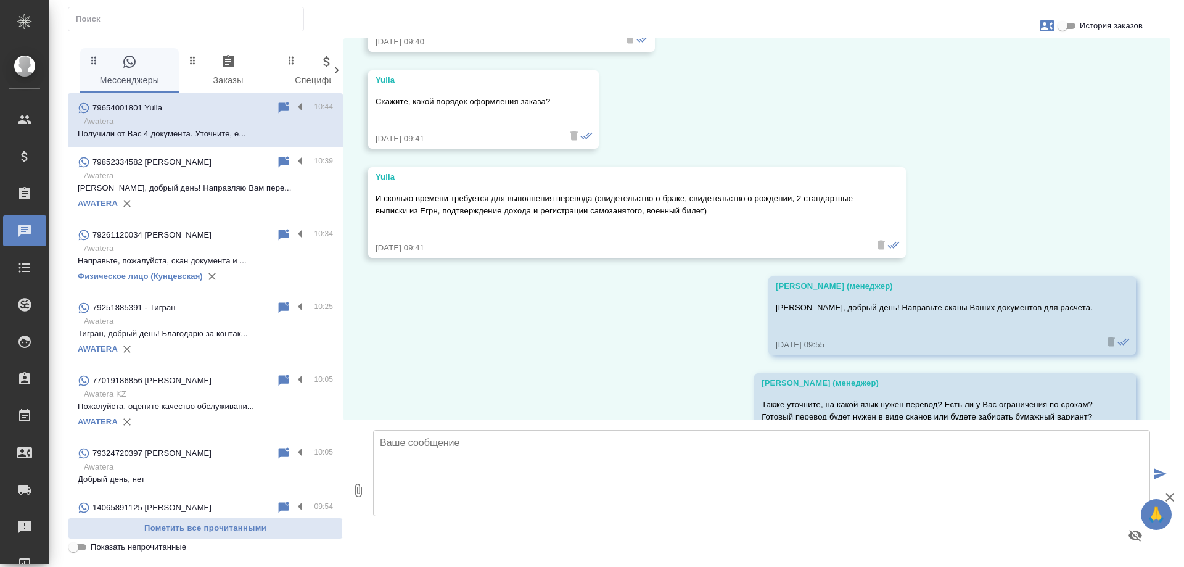
click at [590, 337] on div "27.09, суббота Yulia Здравствуйте 27.09.25, 09:40 Yulia Меня интересует нотариа…" at bounding box center [757, 229] width 827 height 382
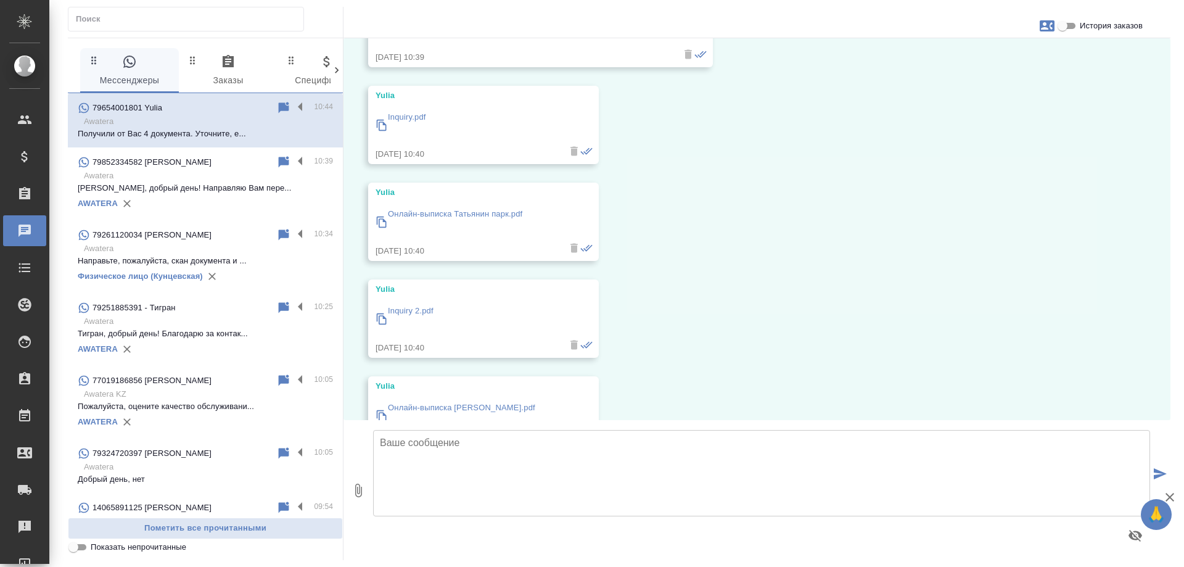
scroll to position [955, 0]
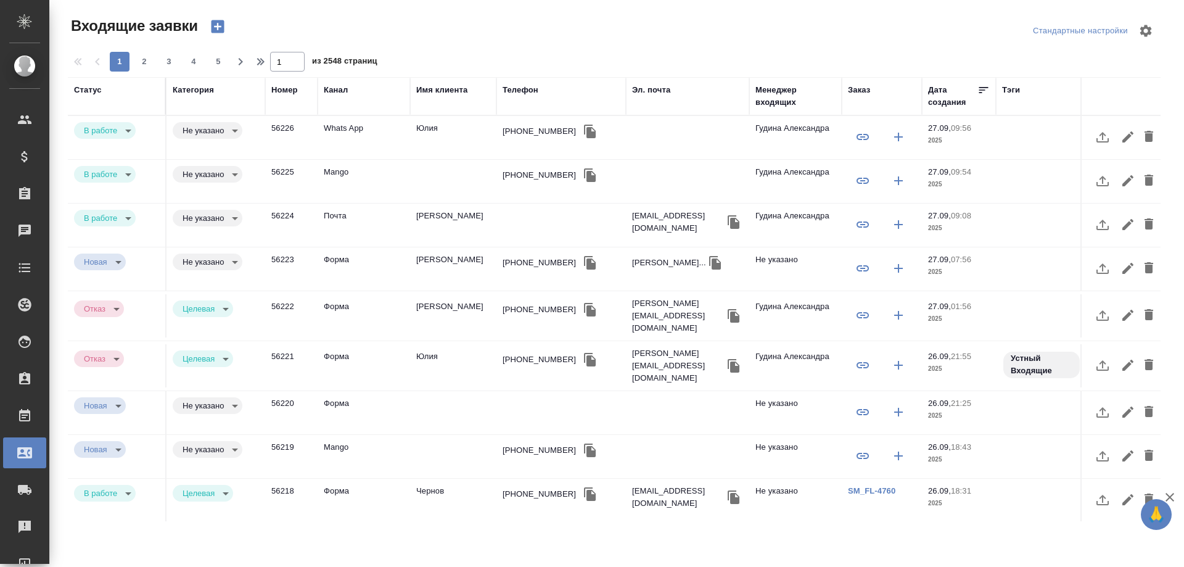
select select "RU"
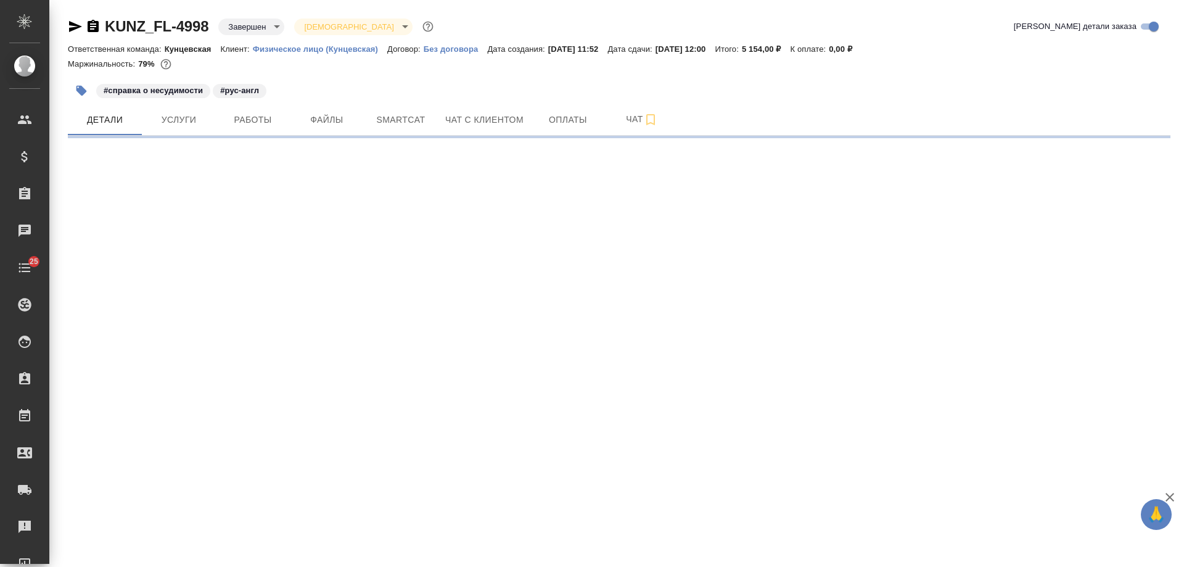
select select "RU"
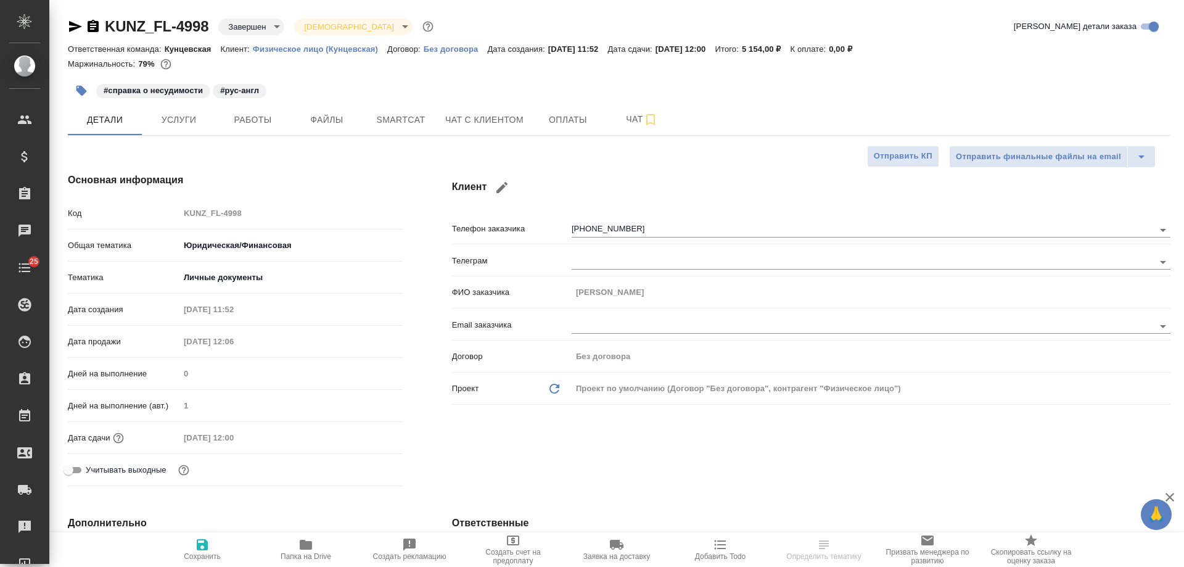
type textarea "x"
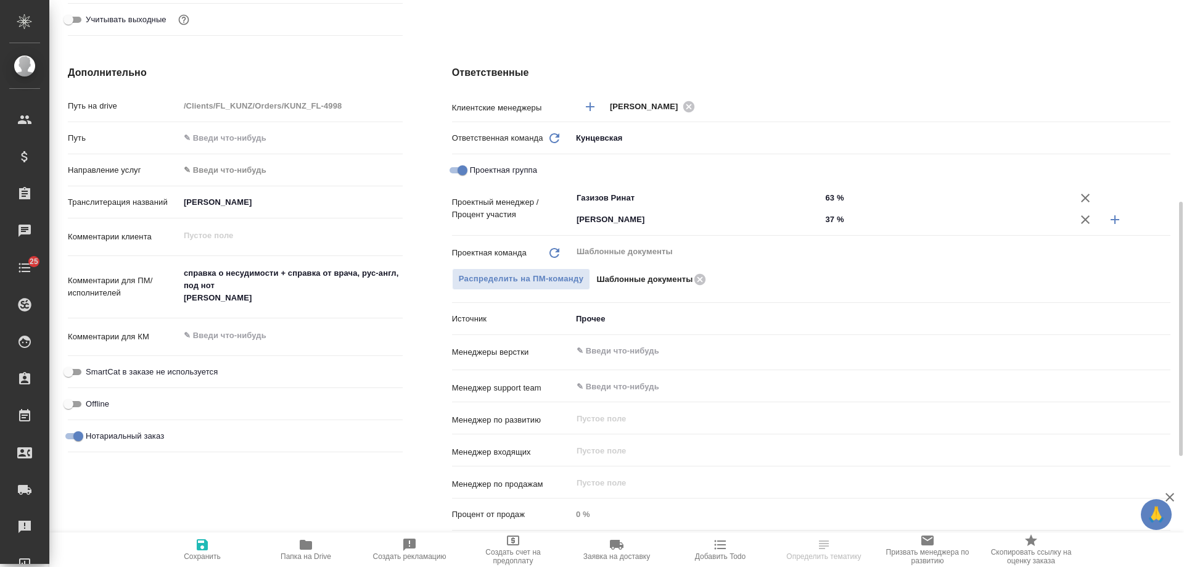
scroll to position [327, 0]
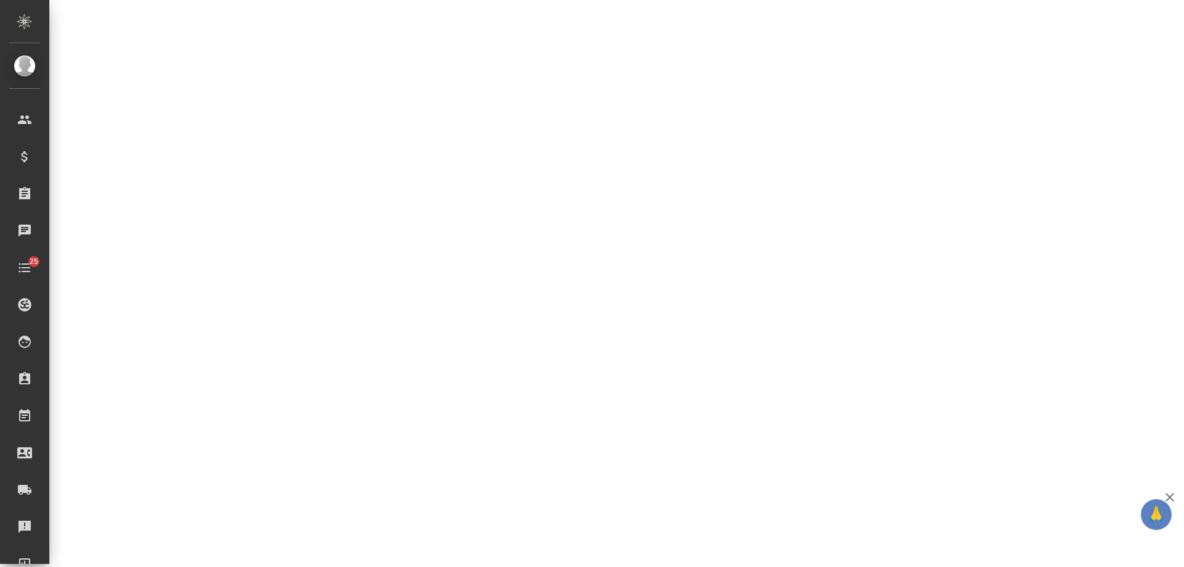
select select "RU"
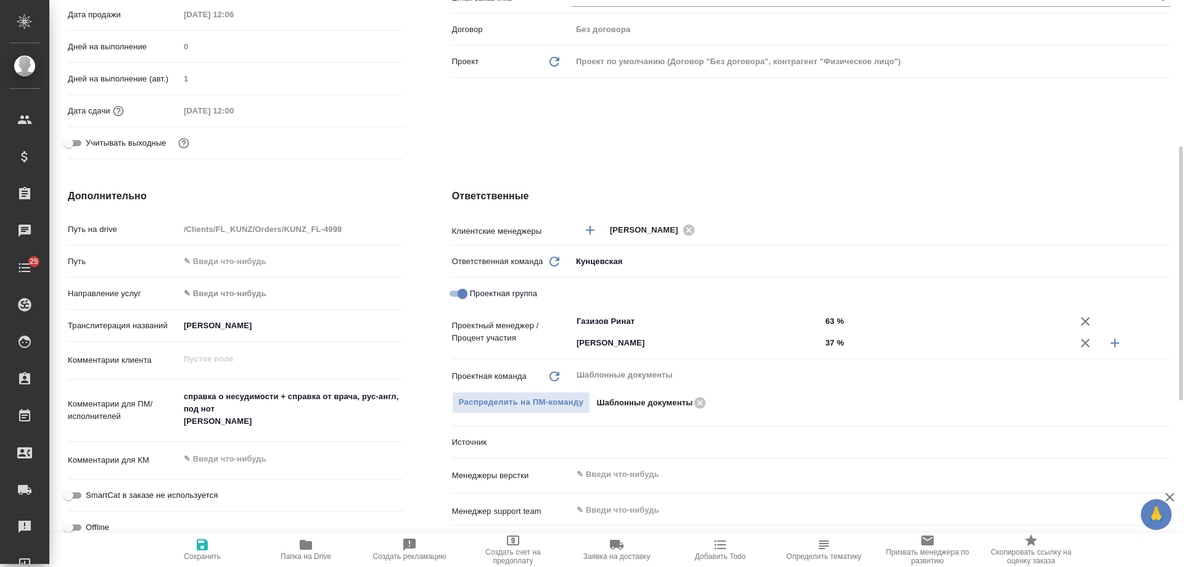
type textarea "x"
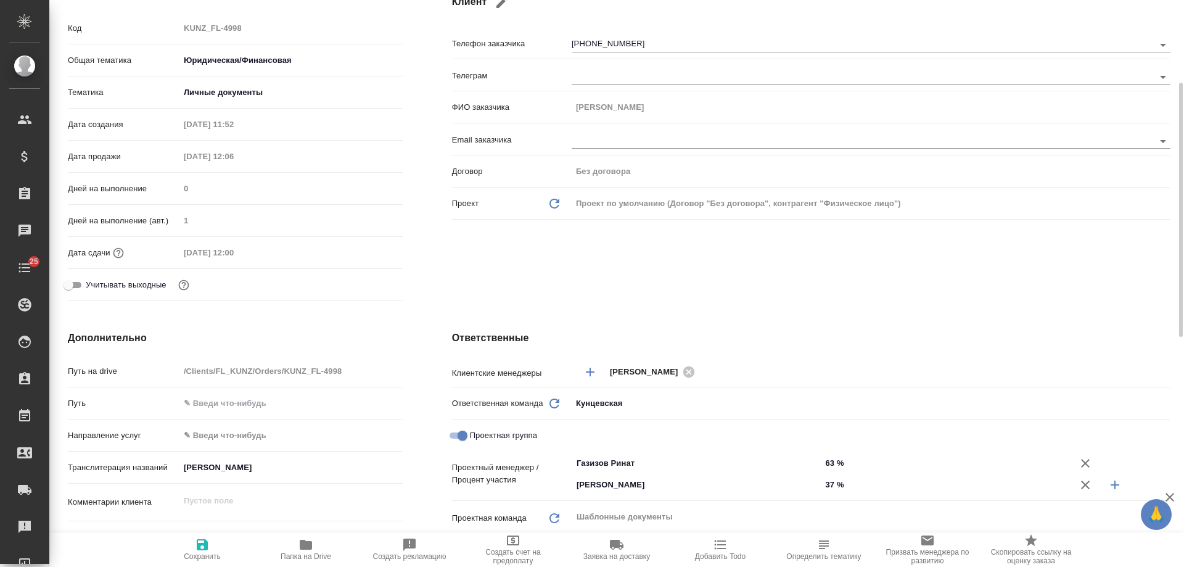
scroll to position [370, 0]
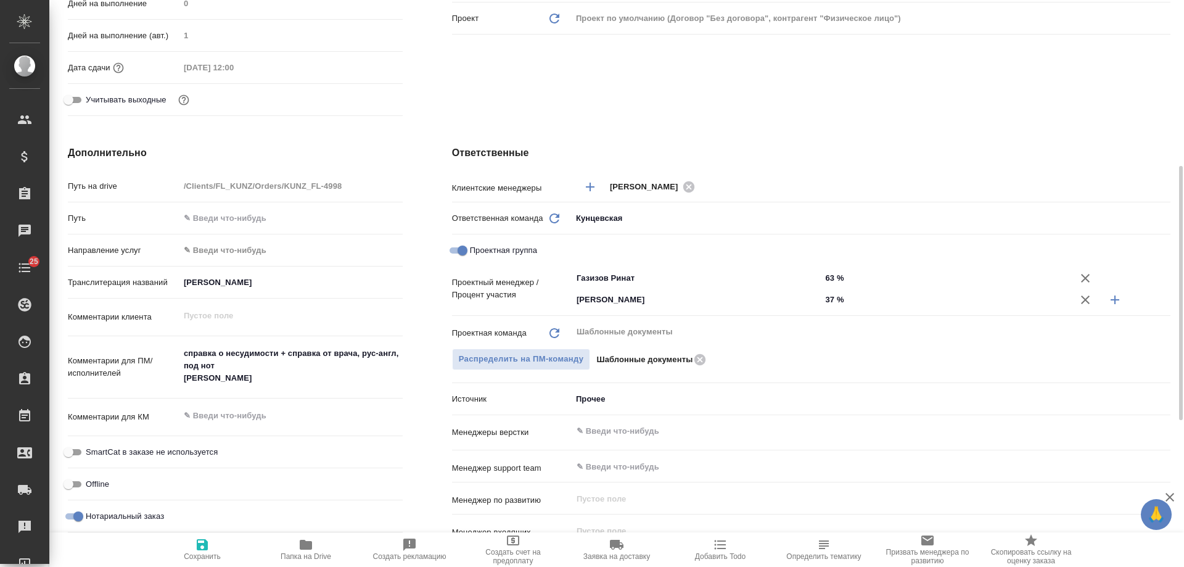
type textarea "x"
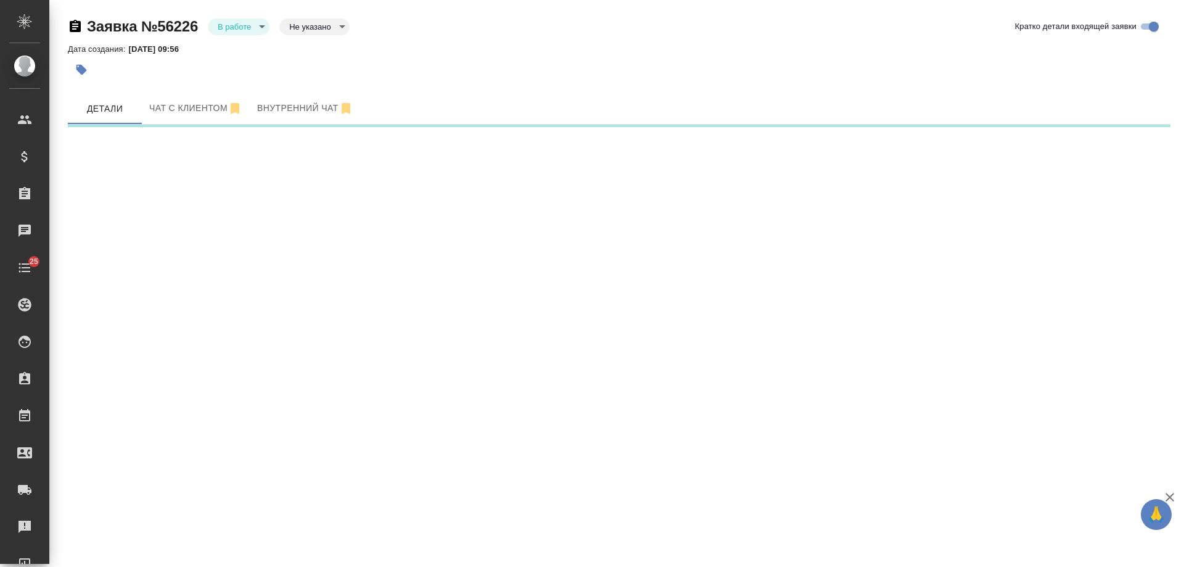
select select "RU"
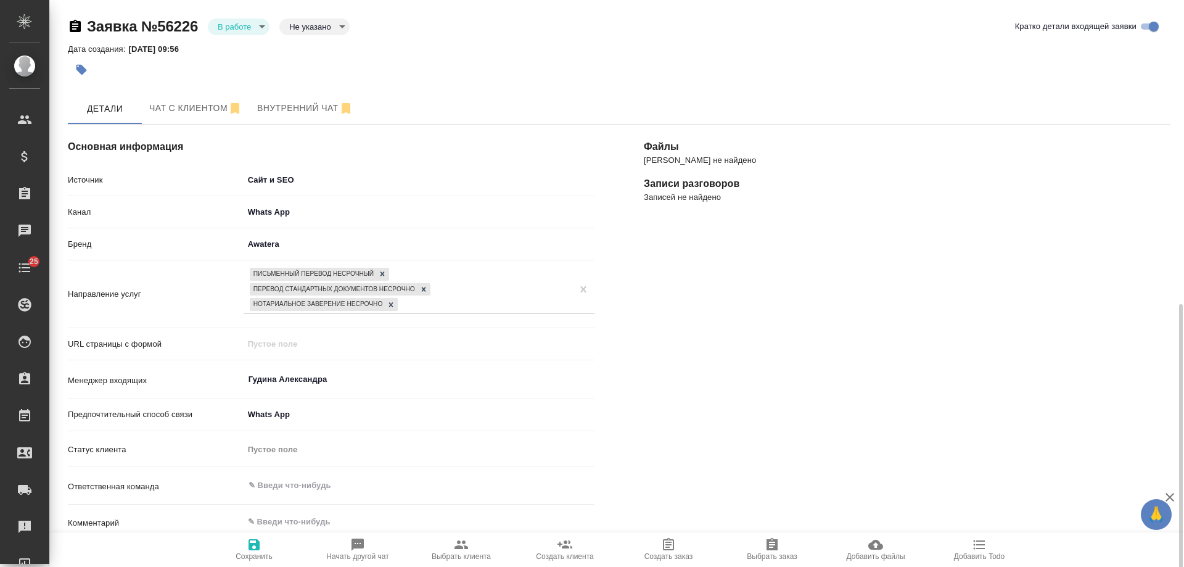
scroll to position [308, 0]
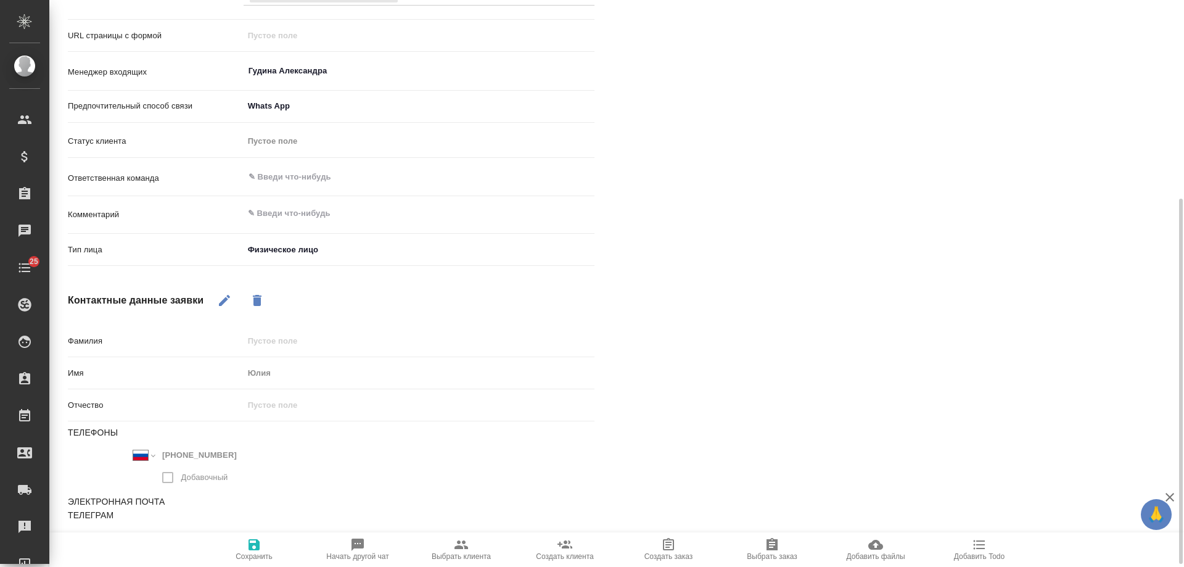
click at [466, 546] on icon "button" at bounding box center [462, 544] width 14 height 9
type textarea "x"
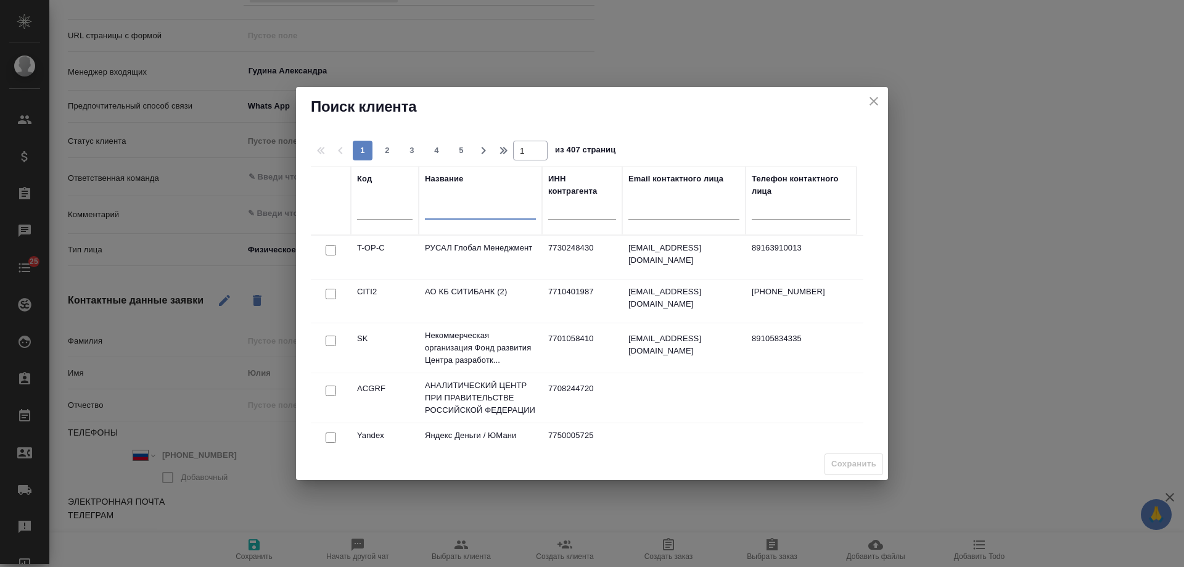
click at [461, 213] on input "text" at bounding box center [480, 211] width 111 height 15
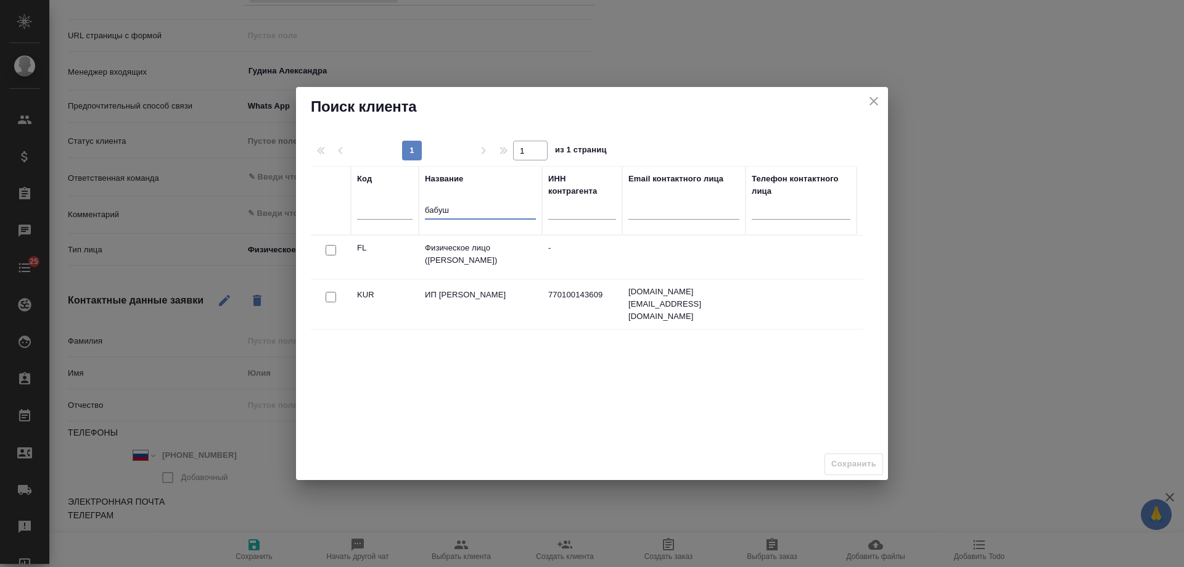
type input "бабуш"
click at [330, 249] on input "checkbox" at bounding box center [331, 250] width 10 height 10
checkbox input "true"
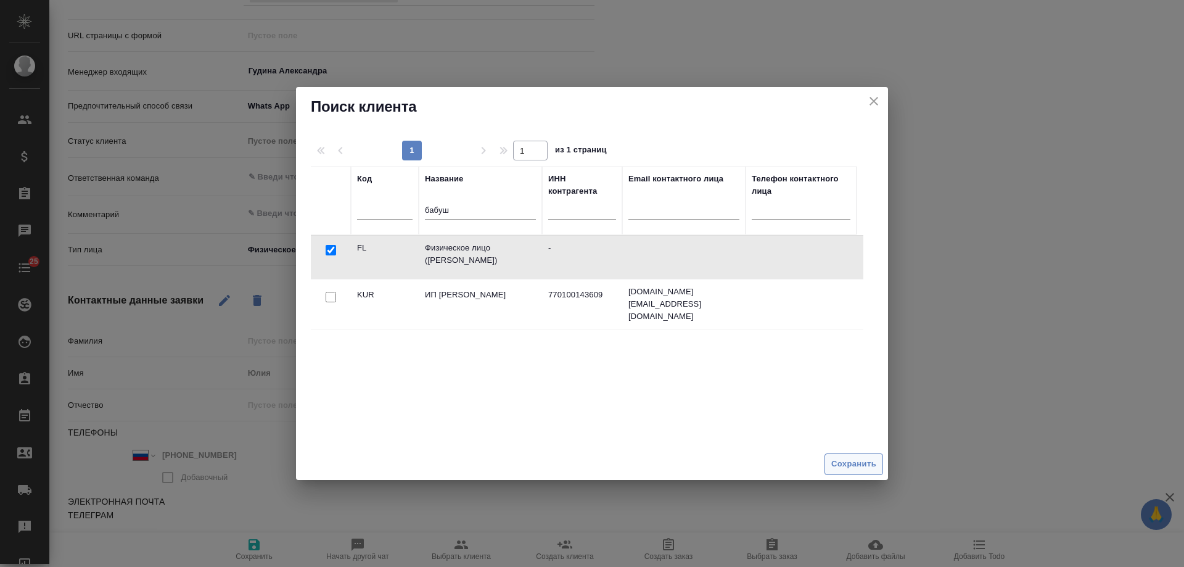
click at [863, 461] on span "Сохранить" at bounding box center [854, 464] width 45 height 14
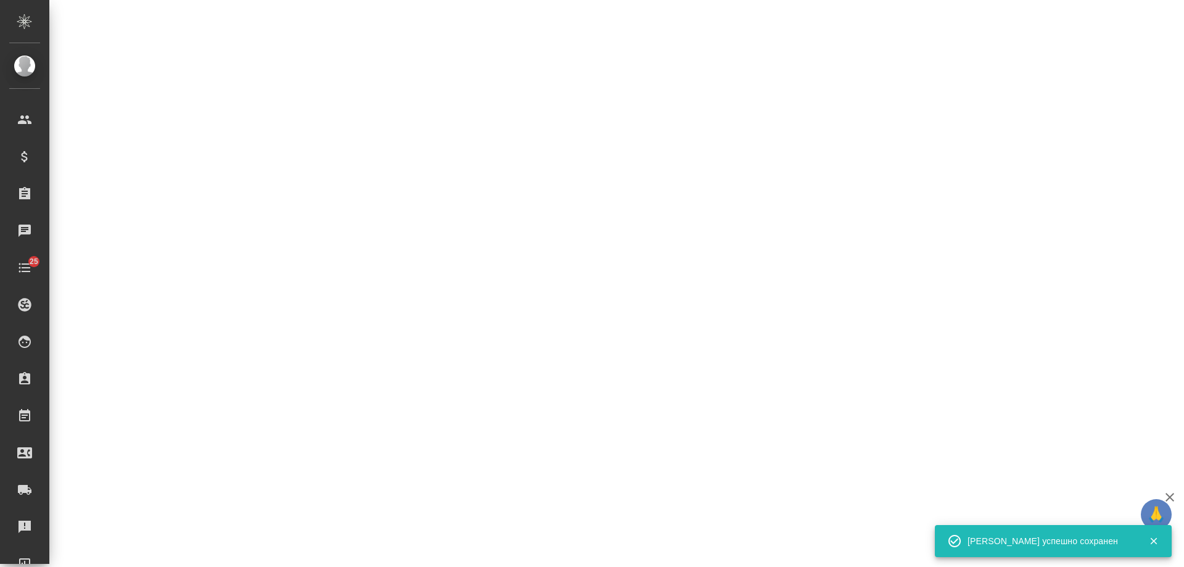
select select "RU"
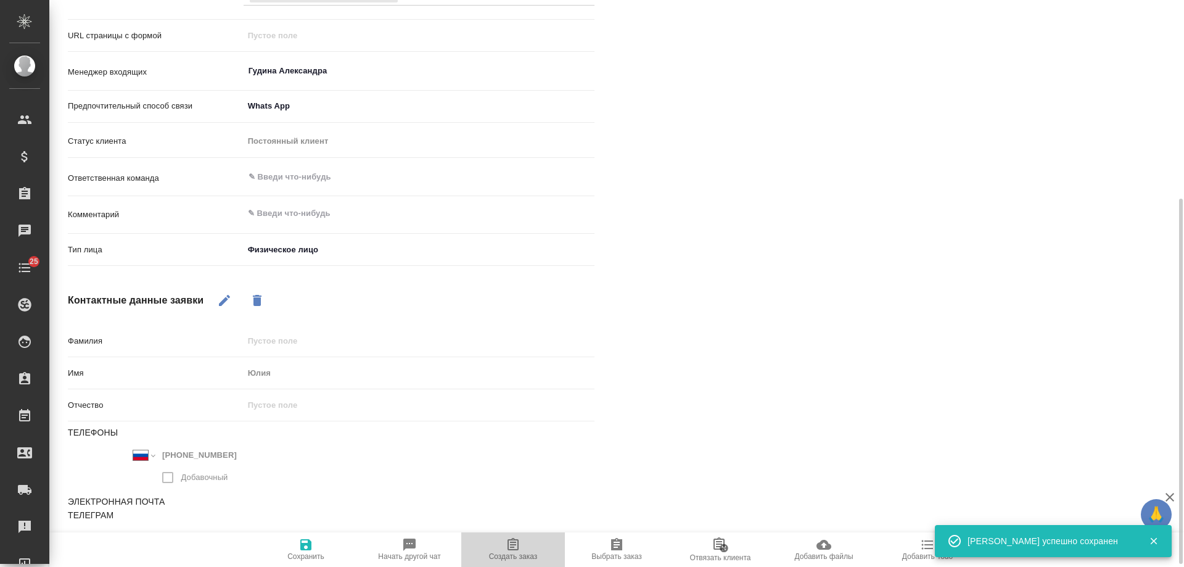
click at [506, 548] on icon "button" at bounding box center [513, 544] width 15 height 15
type textarea "x"
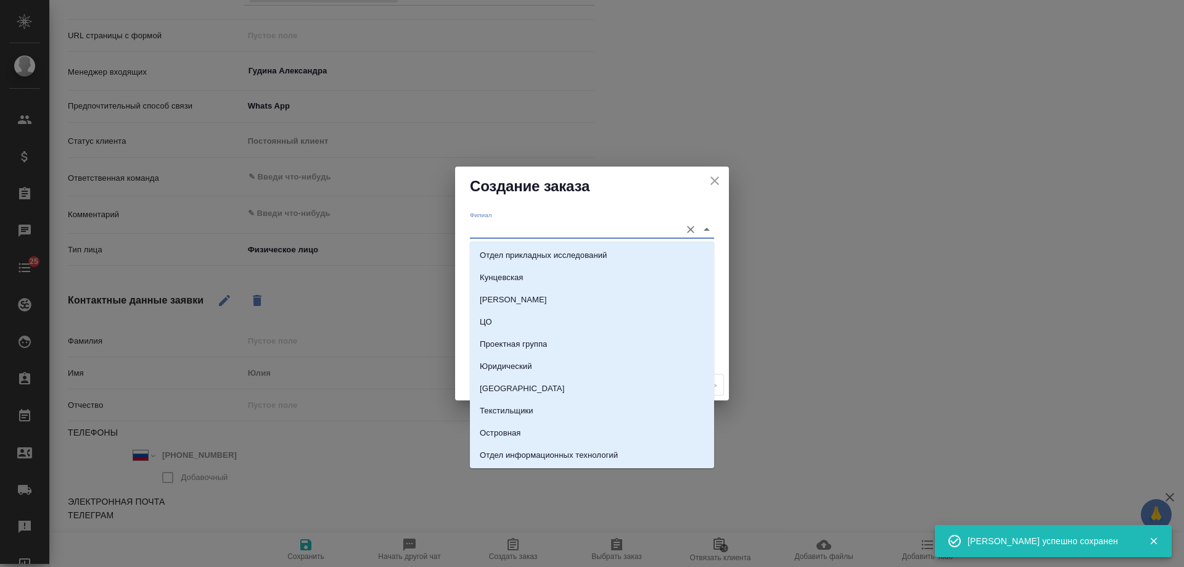
click at [498, 225] on input "Филиал" at bounding box center [572, 229] width 205 height 17
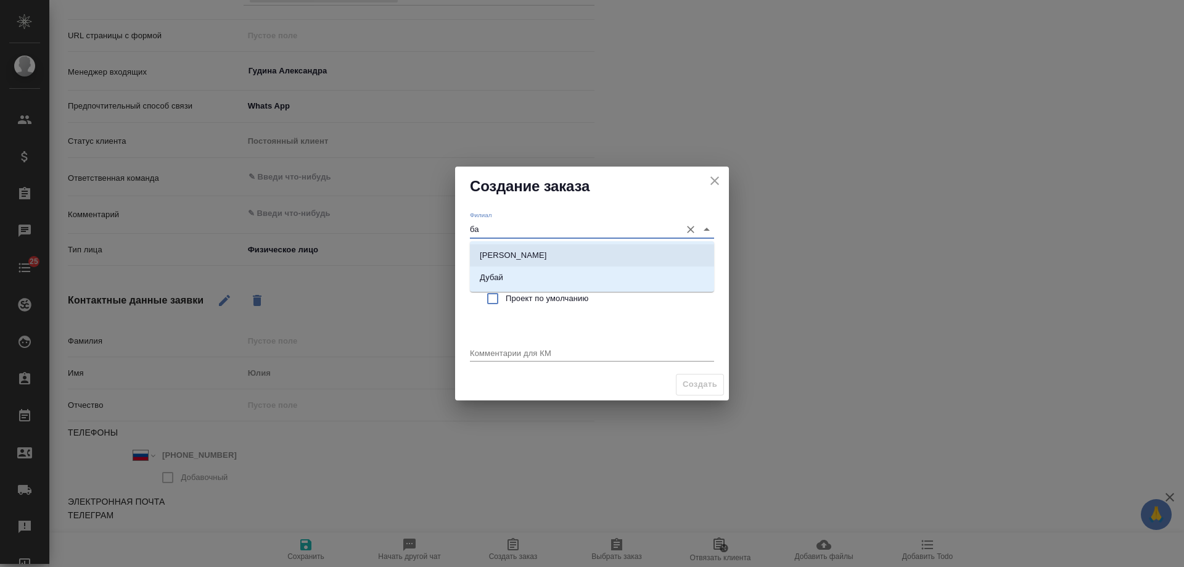
click at [524, 250] on p "[PERSON_NAME]" at bounding box center [513, 255] width 67 height 12
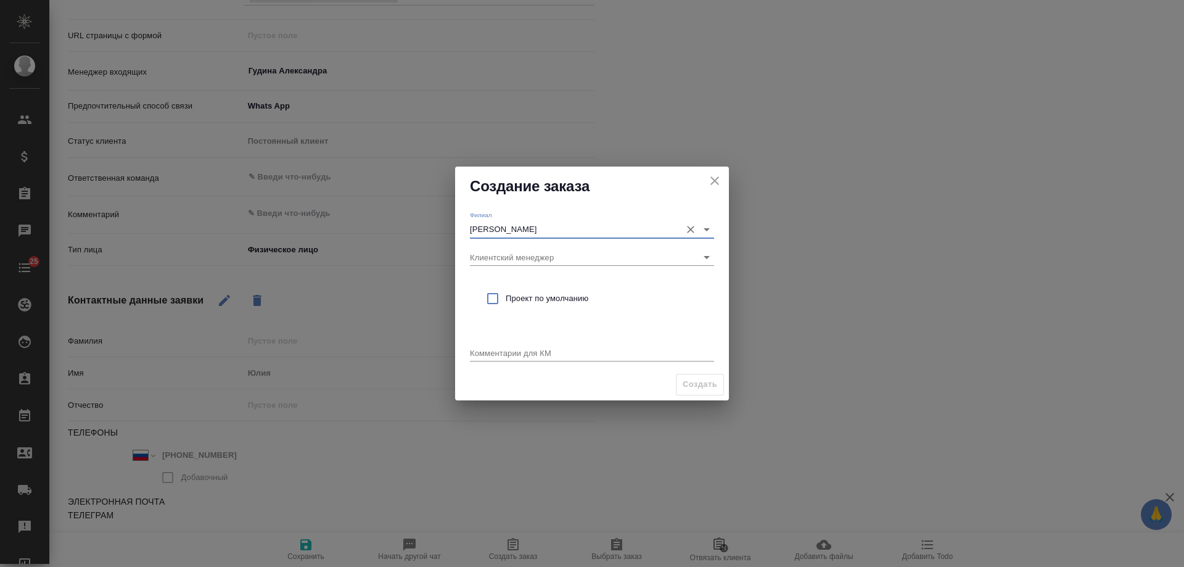
type input "[PERSON_NAME]"
click at [526, 303] on span "Проект по умолчанию" at bounding box center [605, 298] width 199 height 12
checkbox input "true"
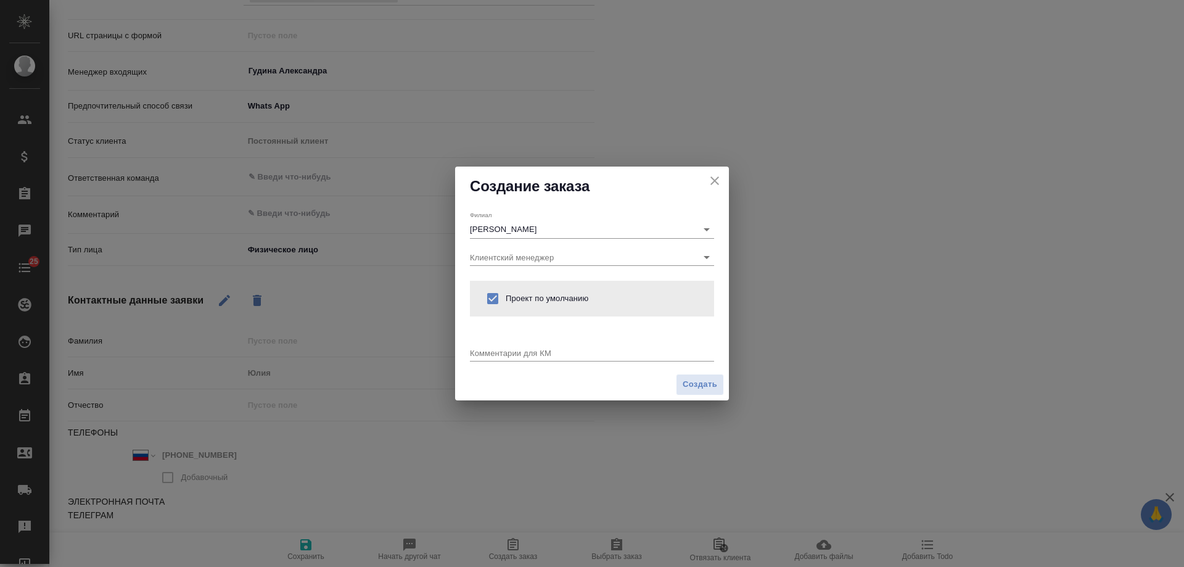
click at [522, 363] on div "Комментарии для КМ x" at bounding box center [592, 347] width 244 height 33
click at [521, 357] on textarea at bounding box center [592, 352] width 244 height 9
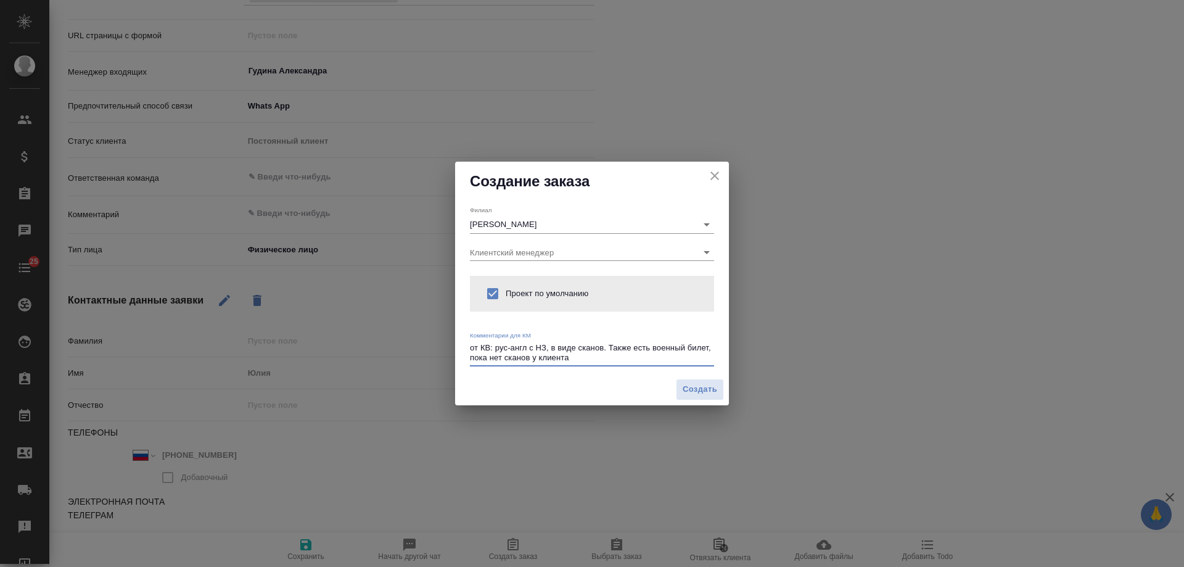
drag, startPoint x: 633, startPoint y: 349, endPoint x: 650, endPoint y: 349, distance: 16.7
click at [650, 349] on textarea "от КВ: рус-англ с НЗ, в виде сканов. Также есть военный билет, пока нет сканов …" at bounding box center [592, 352] width 244 height 19
type textarea "от КВ: рус-англ с НЗ, в виде сканов. Также будет военный билет, пока нет сканов…"
click at [696, 392] on span "Создать" at bounding box center [700, 389] width 35 height 14
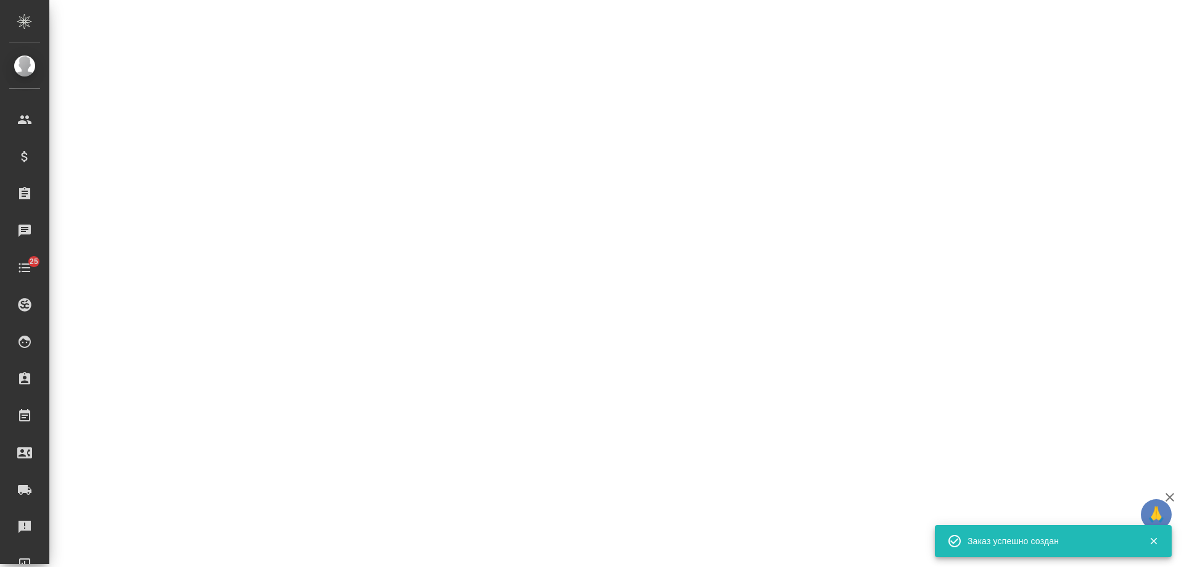
select select "RU"
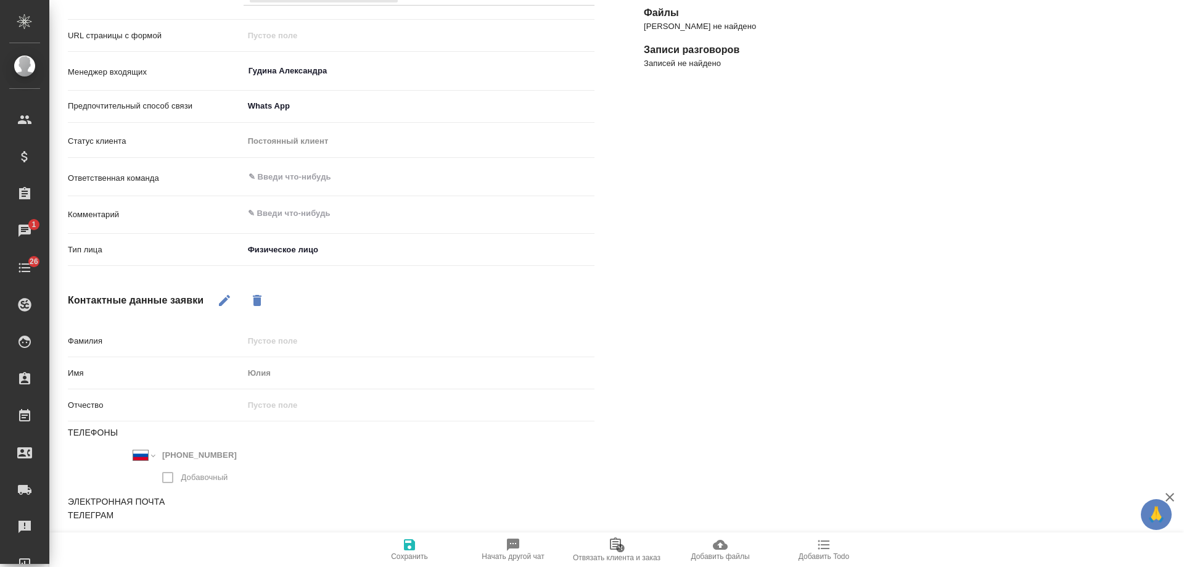
type textarea "x"
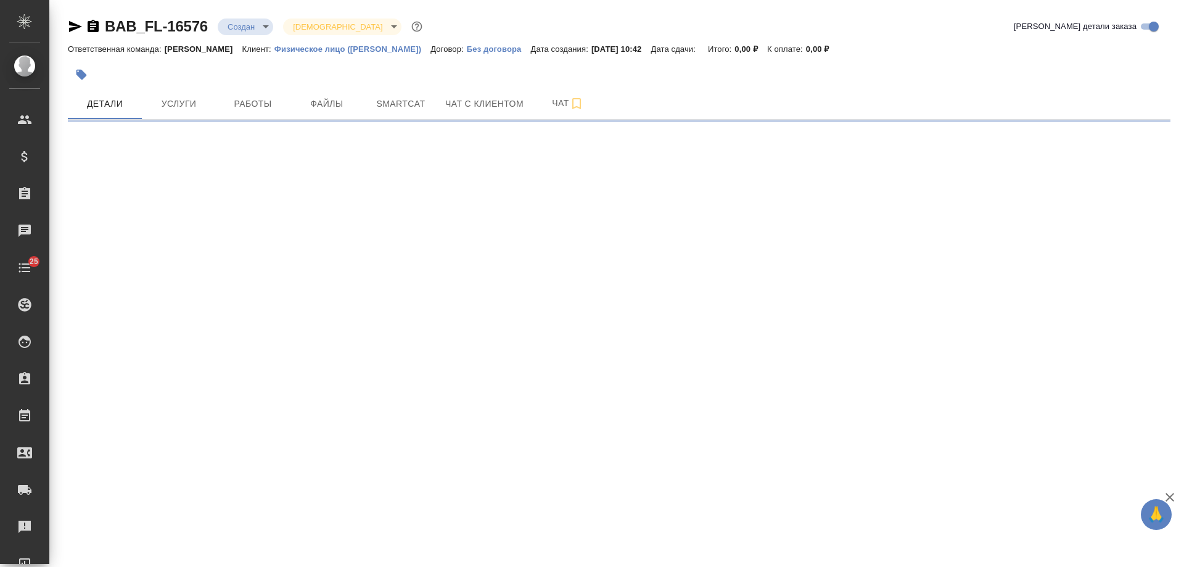
select select "RU"
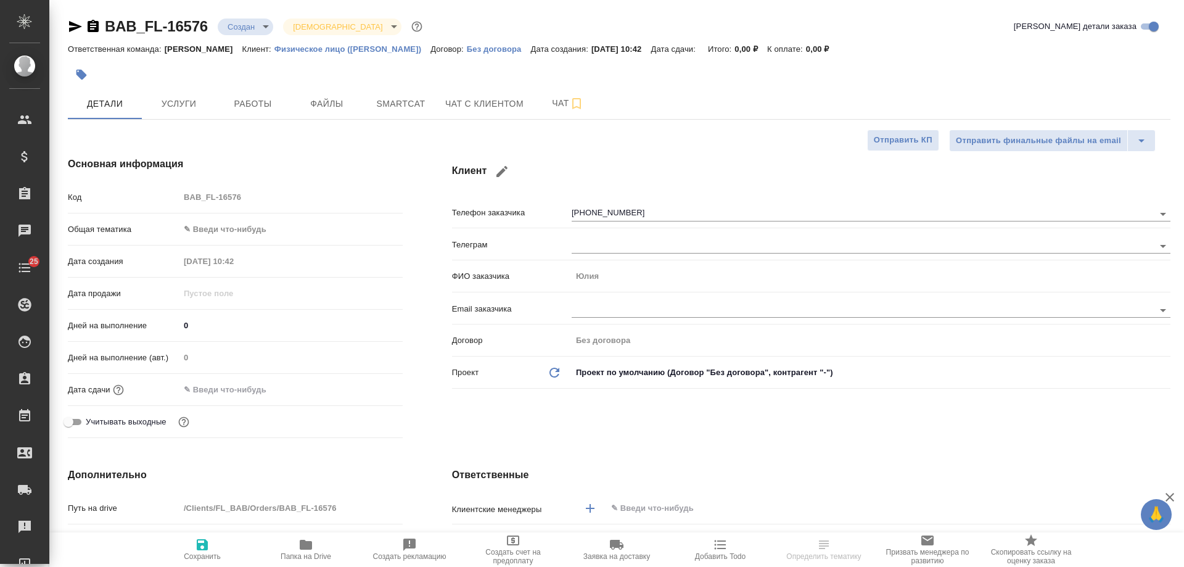
type textarea "x"
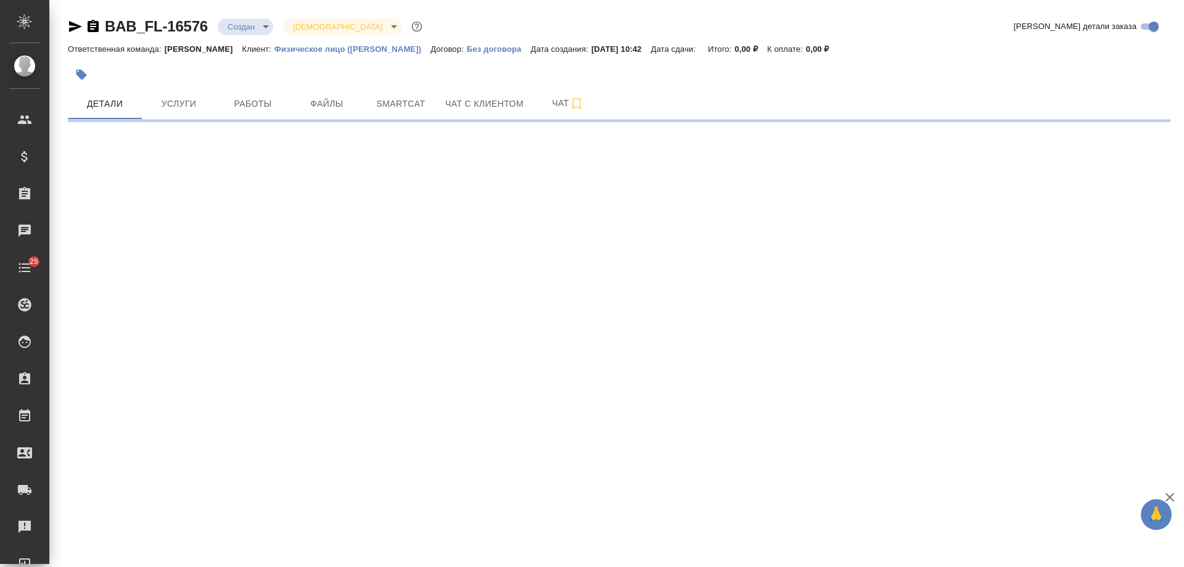
click at [91, 27] on icon "button" at bounding box center [93, 26] width 11 height 12
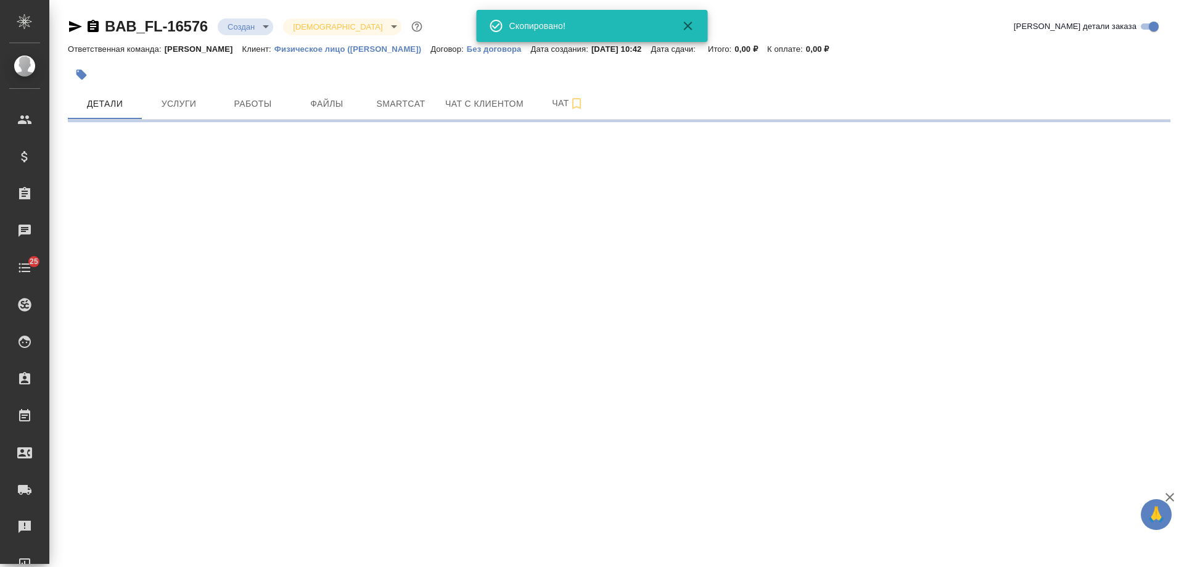
select select "RU"
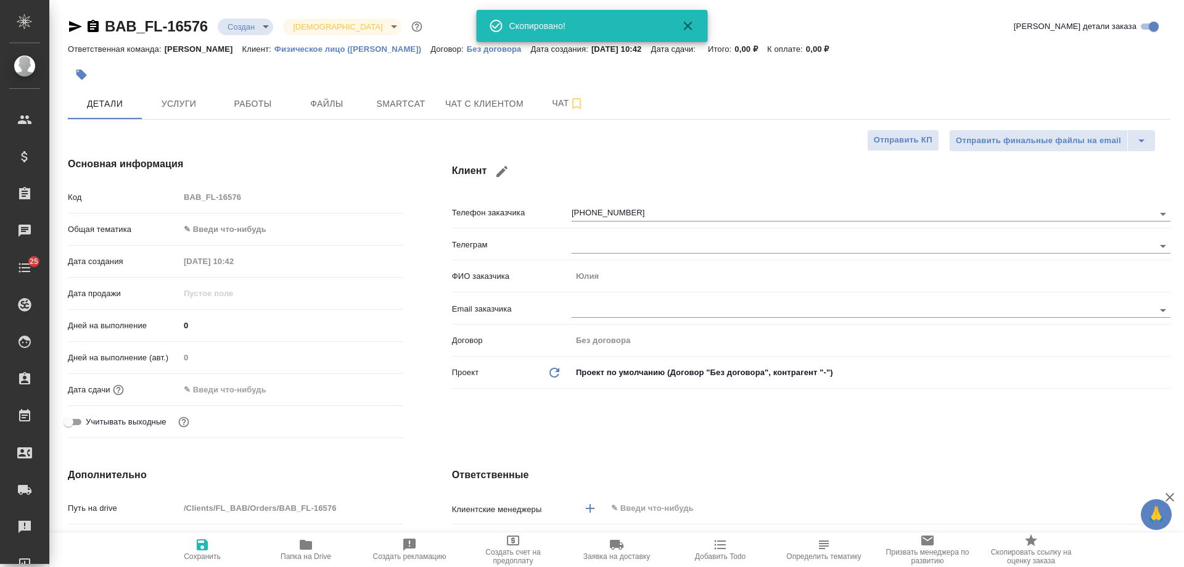
type textarea "x"
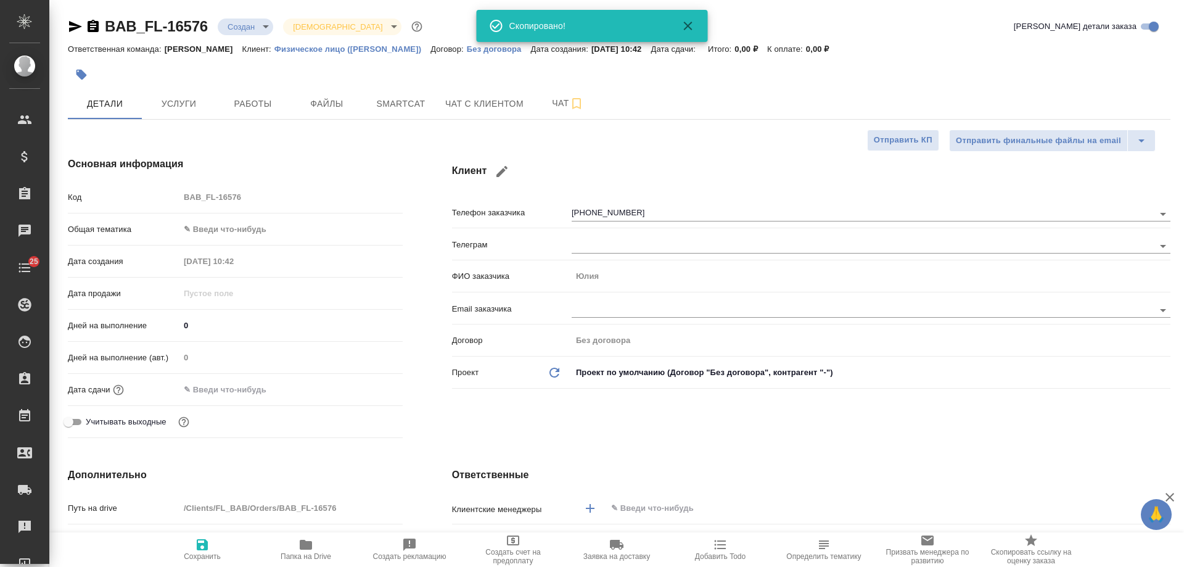
type textarea "x"
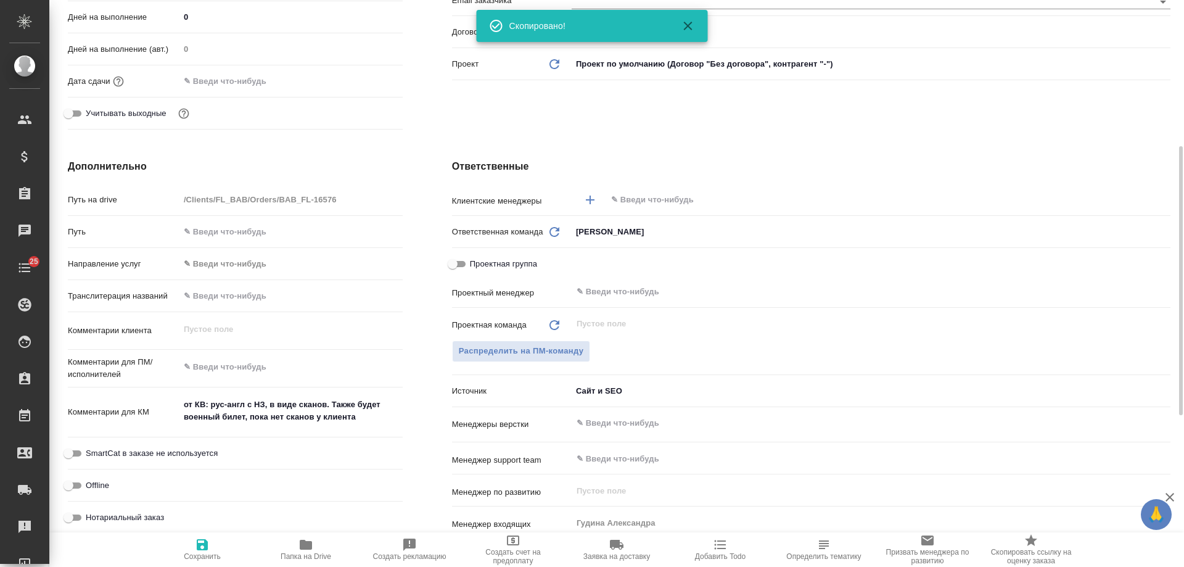
click at [640, 191] on div "​" at bounding box center [871, 200] width 599 height 22
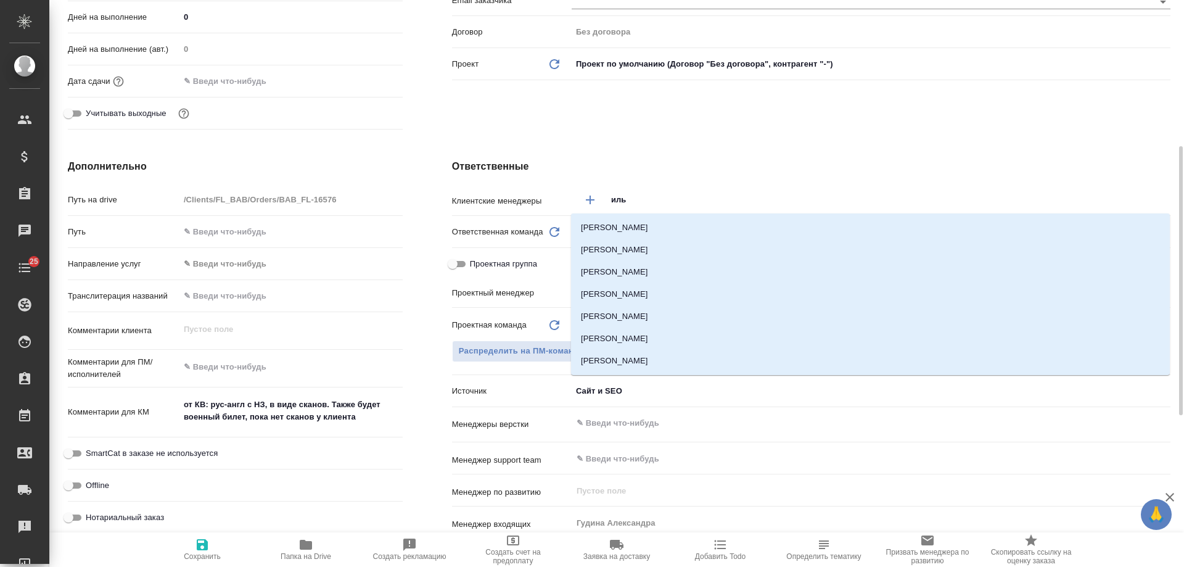
type input "ильи"
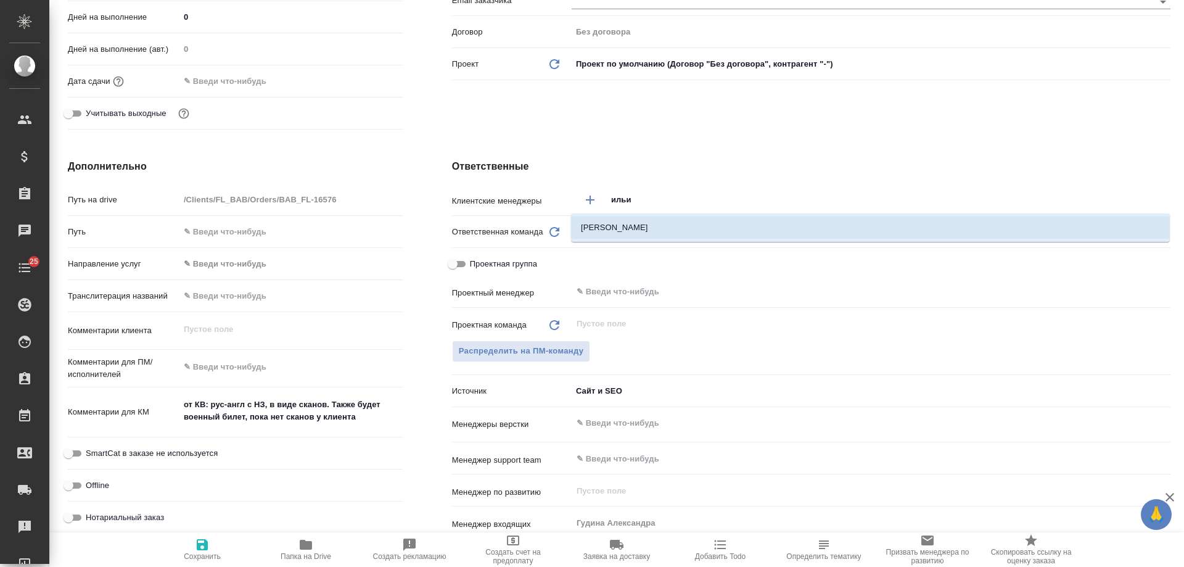
click at [629, 230] on li "[PERSON_NAME]" at bounding box center [870, 228] width 599 height 22
type textarea "x"
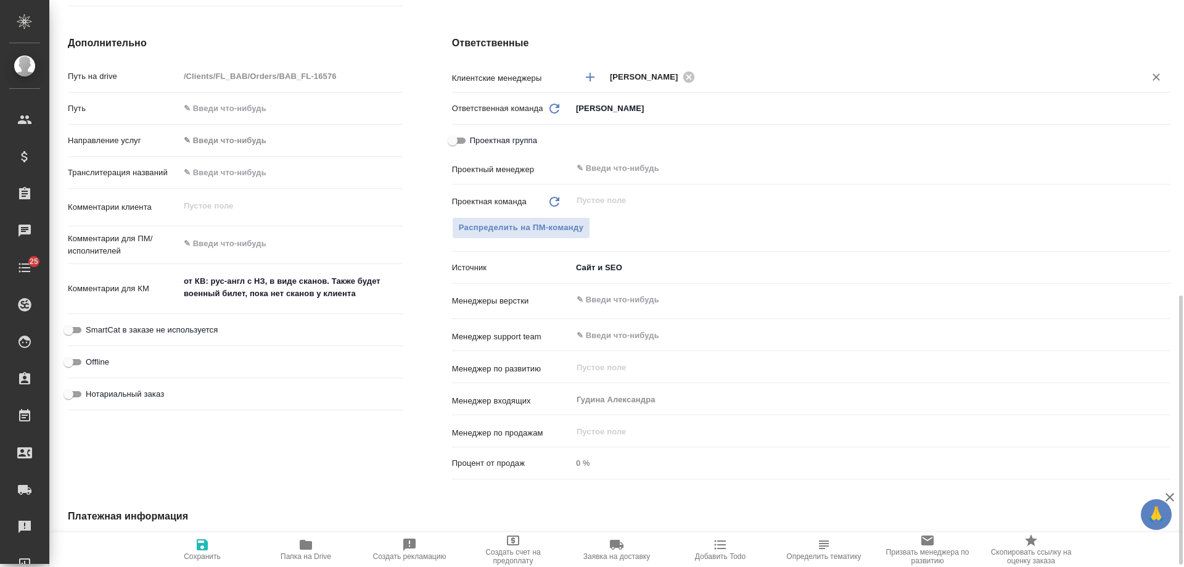
scroll to position [493, 0]
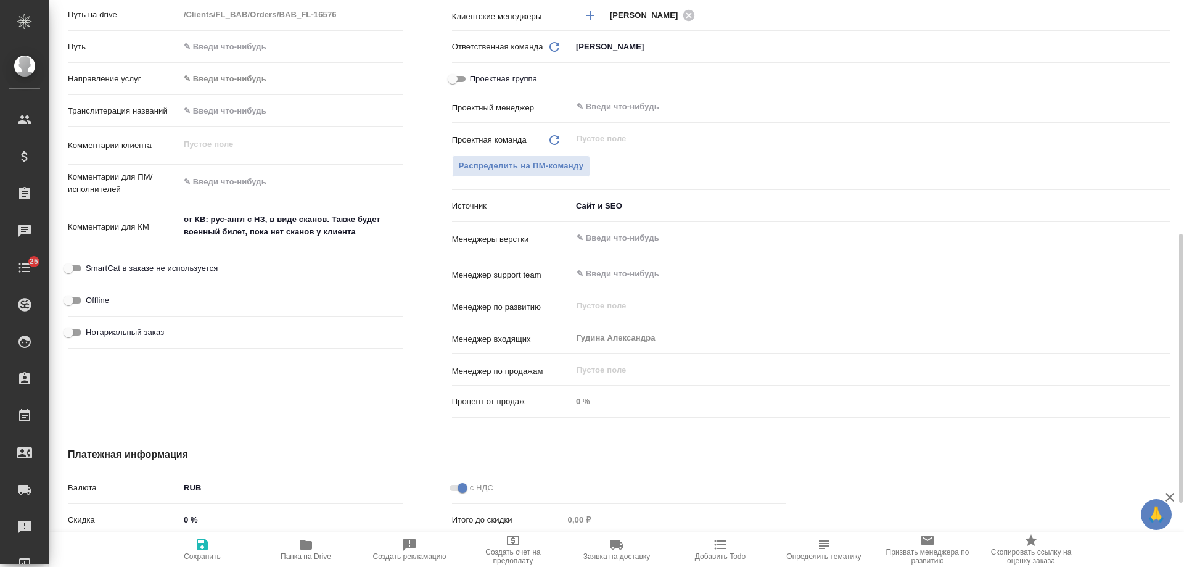
click at [148, 330] on span "Нотариальный заказ" at bounding box center [125, 332] width 78 height 12
click at [91, 330] on input "Нотариальный заказ" at bounding box center [68, 332] width 44 height 15
checkbox input "true"
type textarea "x"
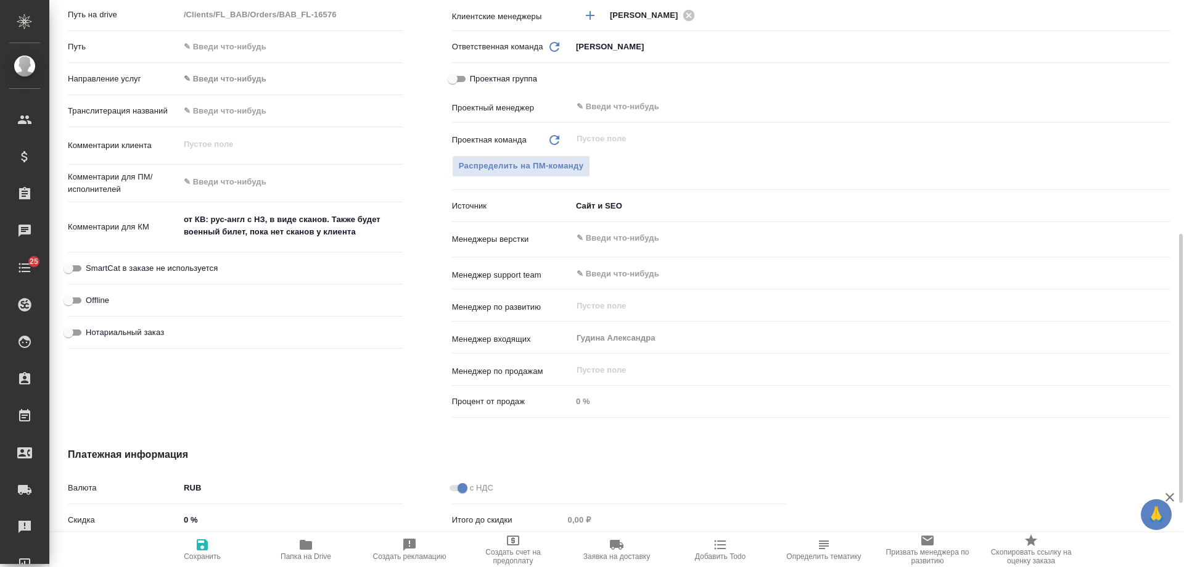
type textarea "x"
drag, startPoint x: 199, startPoint y: 544, endPoint x: 695, endPoint y: 401, distance: 515.6
click at [200, 545] on icon "button" at bounding box center [202, 544] width 11 height 11
type textarea "x"
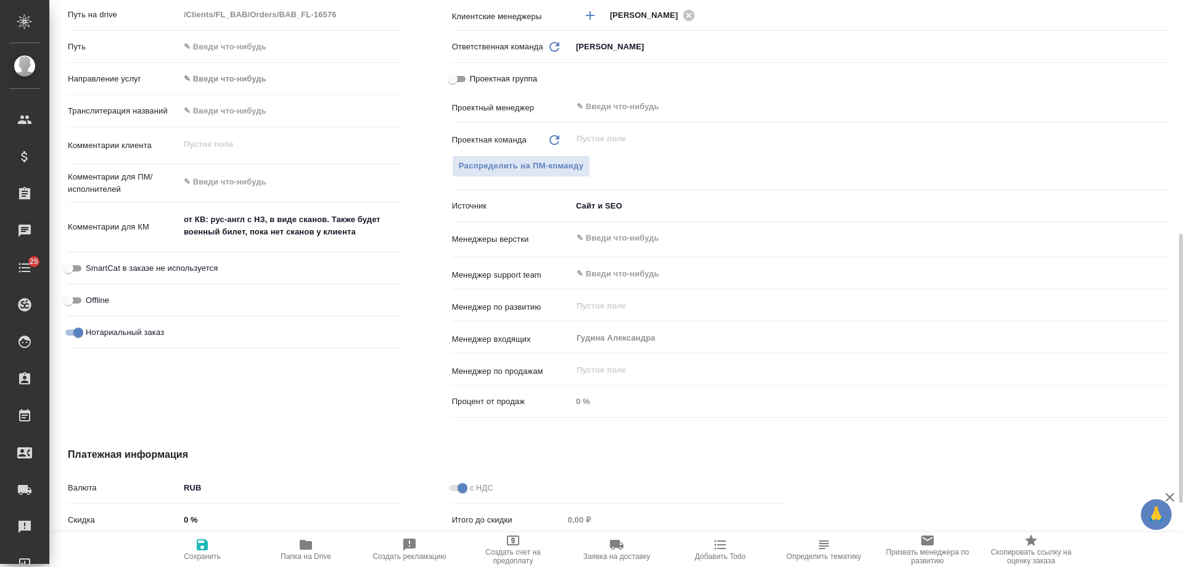
type textarea "x"
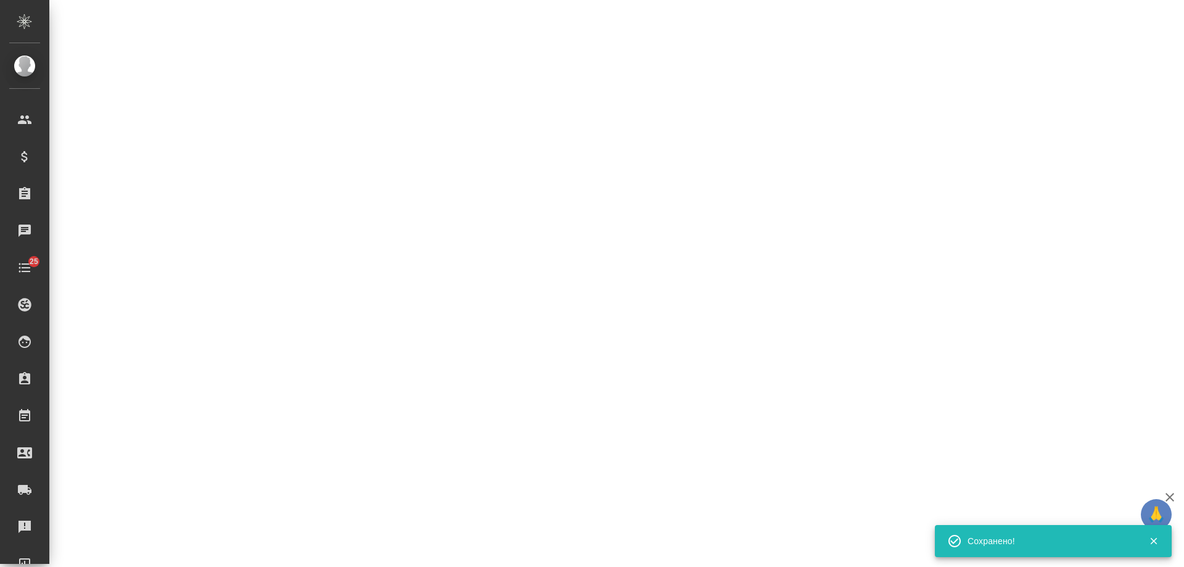
select select "RU"
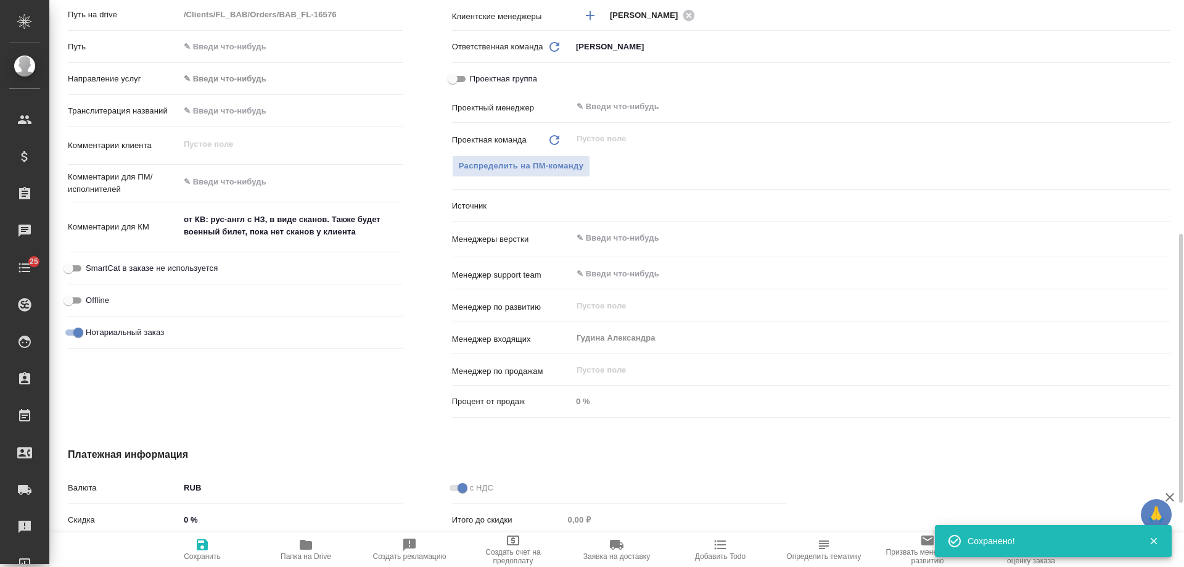
type textarea "x"
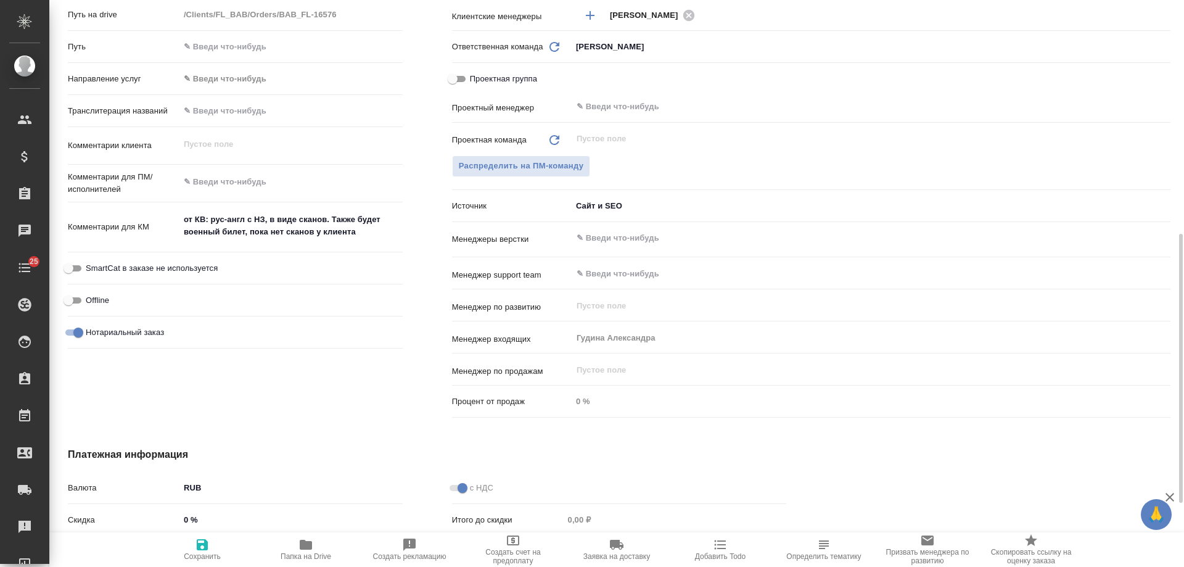
click at [717, 556] on span "Добавить Todo" at bounding box center [720, 556] width 51 height 9
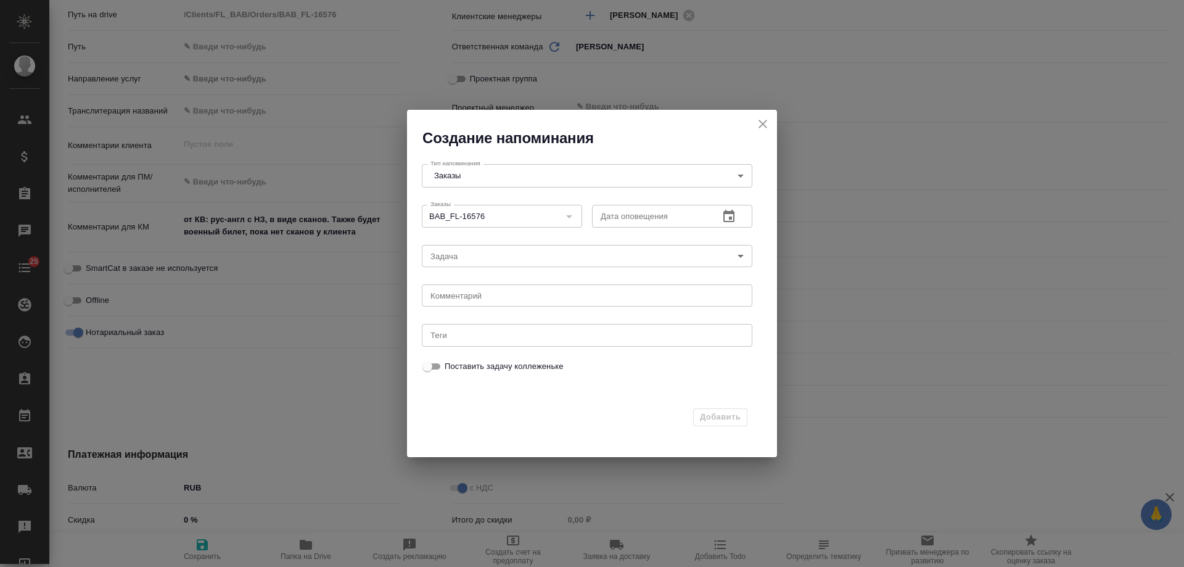
click at [735, 217] on icon "button" at bounding box center [729, 216] width 11 height 12
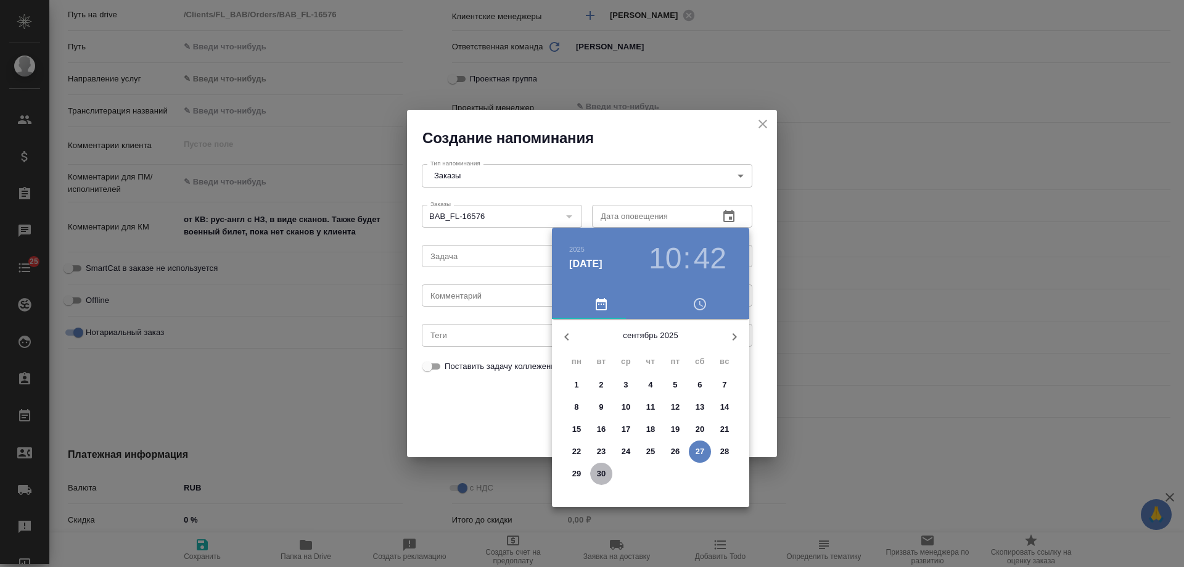
click at [598, 477] on p "30" at bounding box center [601, 474] width 9 height 12
type input "[DATE] 10:42"
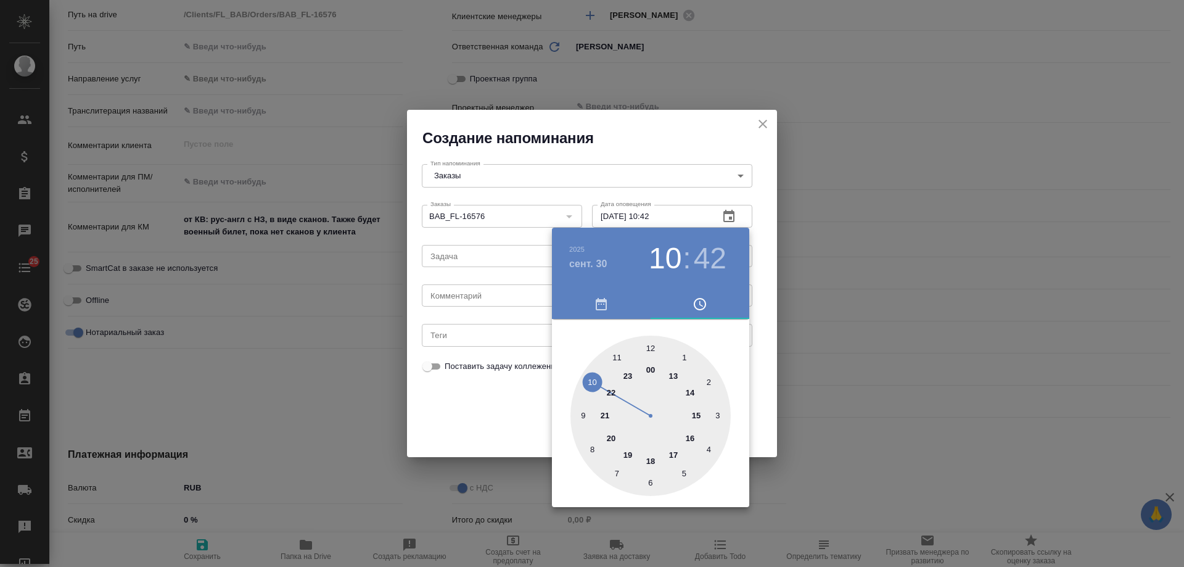
click at [461, 297] on div at bounding box center [592, 283] width 1184 height 567
click at [460, 298] on div "2025 сент. 30 10 : 42 00 1 2 3 4 5 6 7 8 9 10 11 12 13 14 15 16 17 18 19 20 21 …" at bounding box center [592, 283] width 1184 height 567
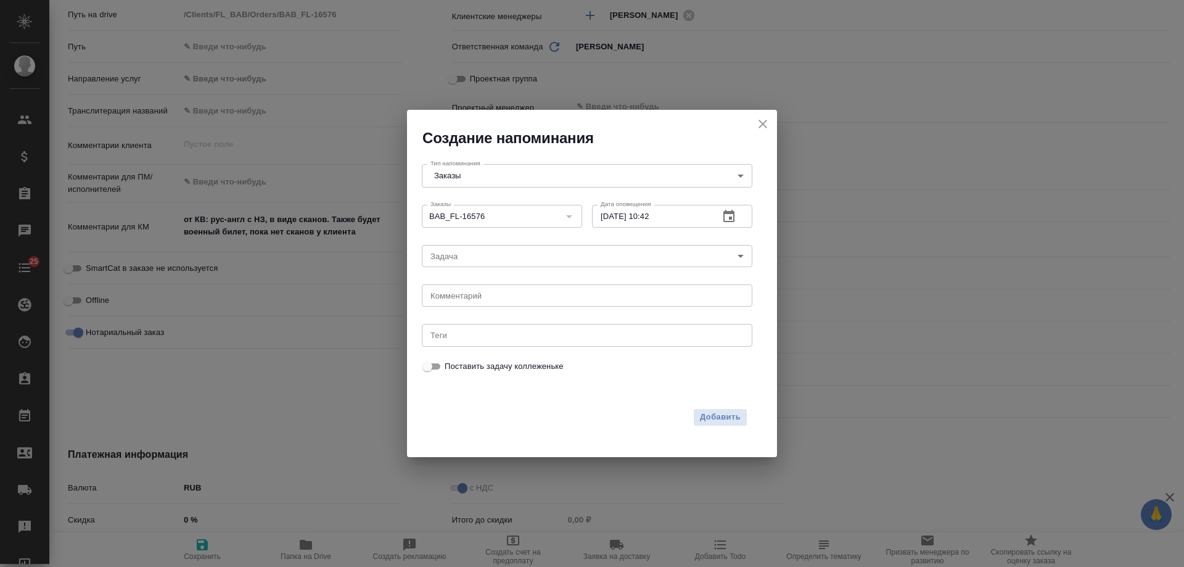
click at [452, 295] on div "2025 сент. 30 10 : 42 00 1 2 3 4 5 6 7 8 9 10 11 12 13 14 15 16 17 18 19 20 21 …" at bounding box center [592, 283] width 1184 height 567
click at [453, 294] on textarea at bounding box center [587, 295] width 313 height 9
type textarea "инфа вотс"
click at [727, 422] on span "Добавить" at bounding box center [720, 417] width 41 height 14
type textarea "x"
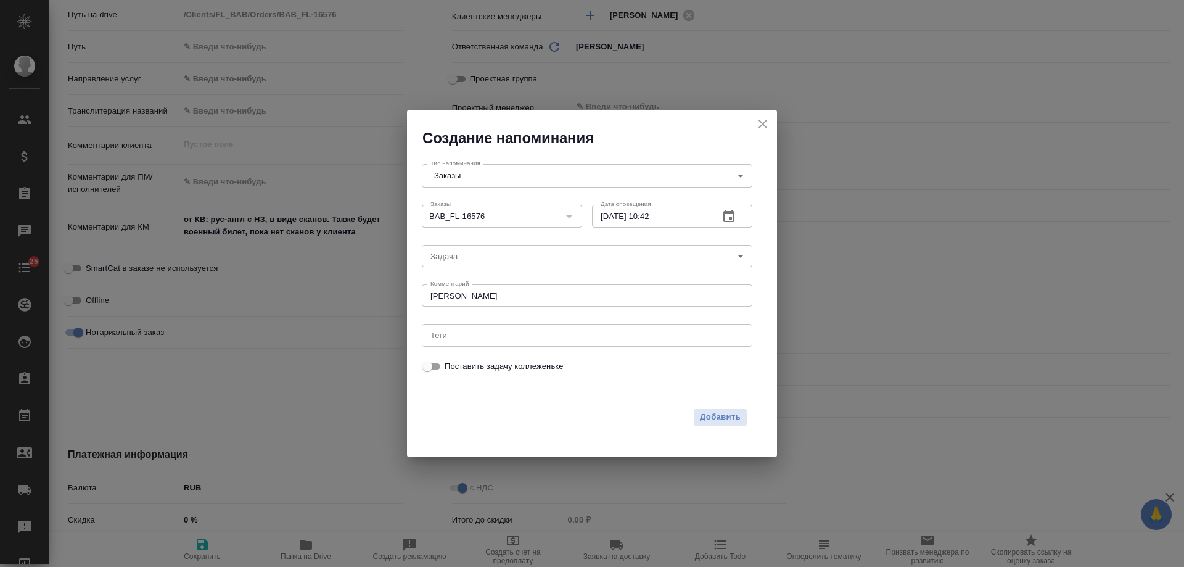
type textarea "x"
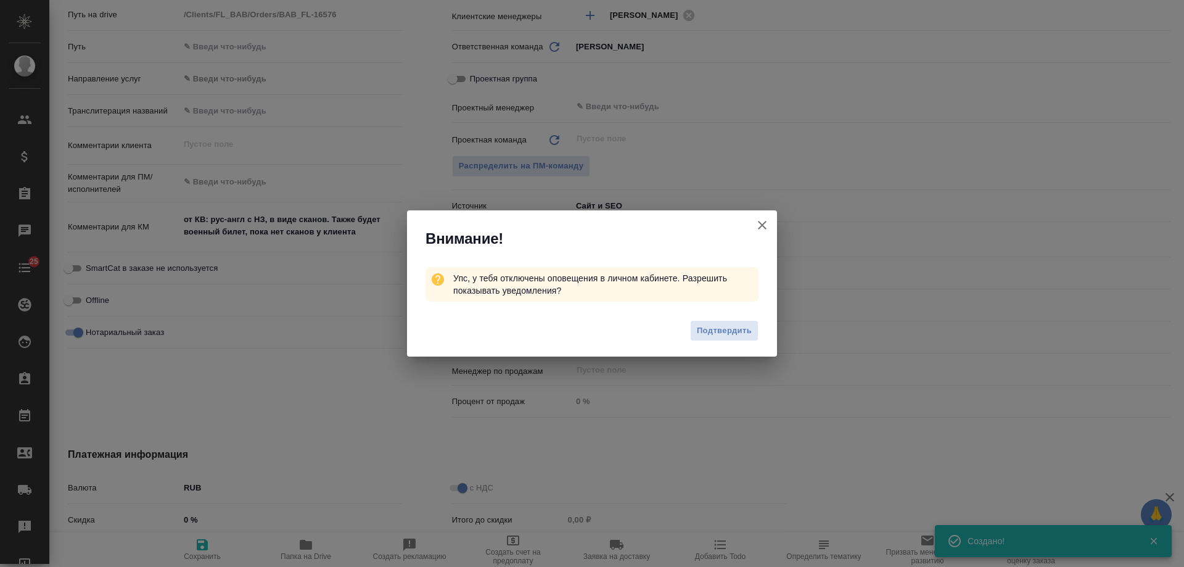
type textarea "x"
click at [766, 223] on icon "button" at bounding box center [762, 225] width 9 height 9
type textarea "x"
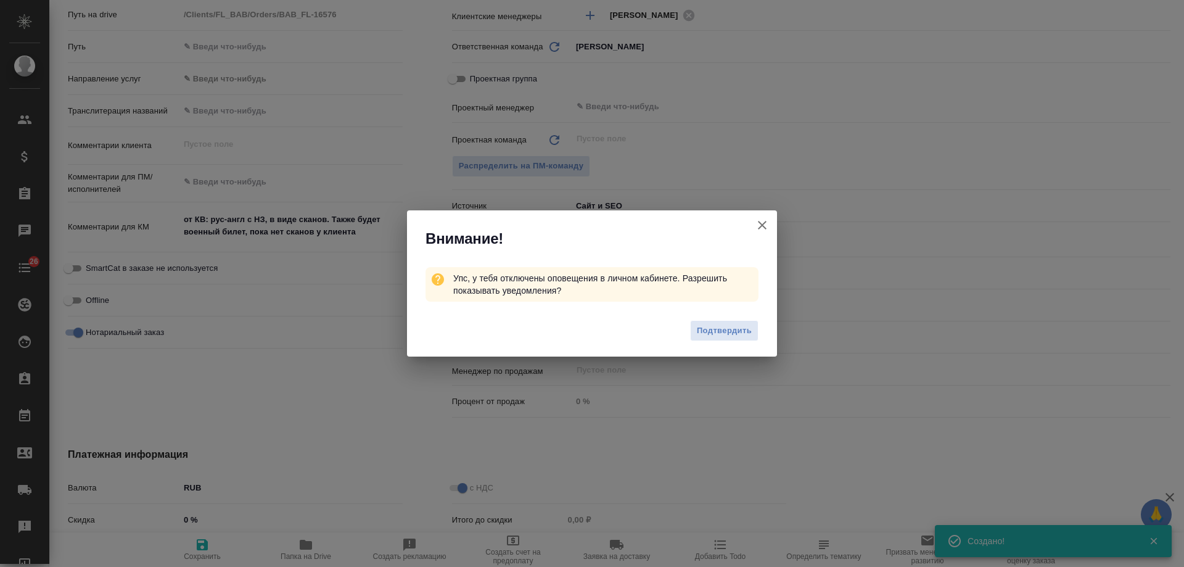
type textarea "x"
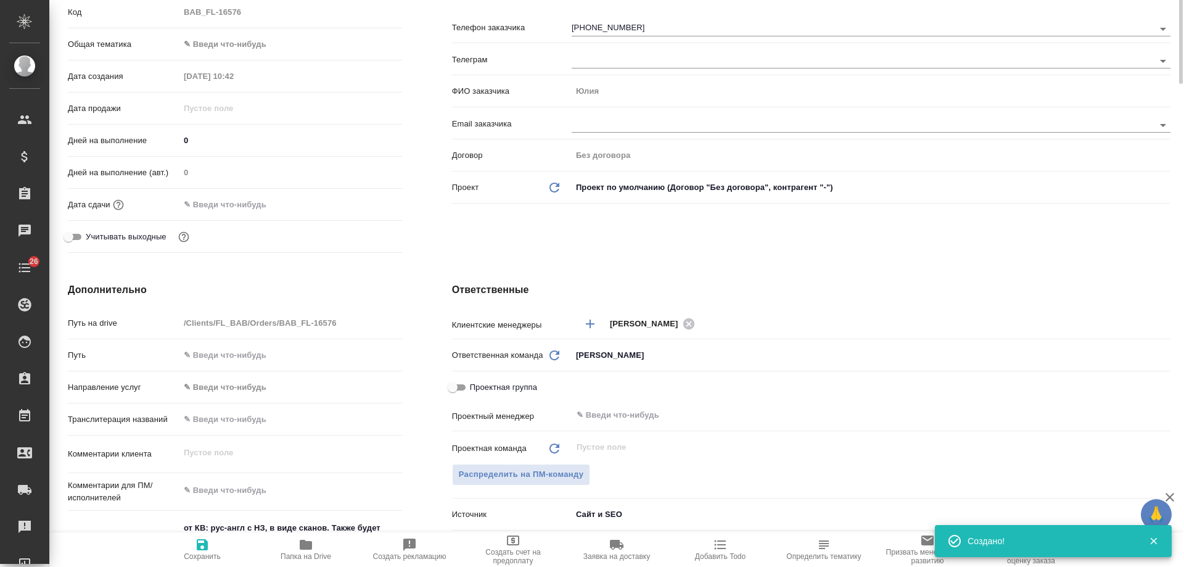
scroll to position [0, 0]
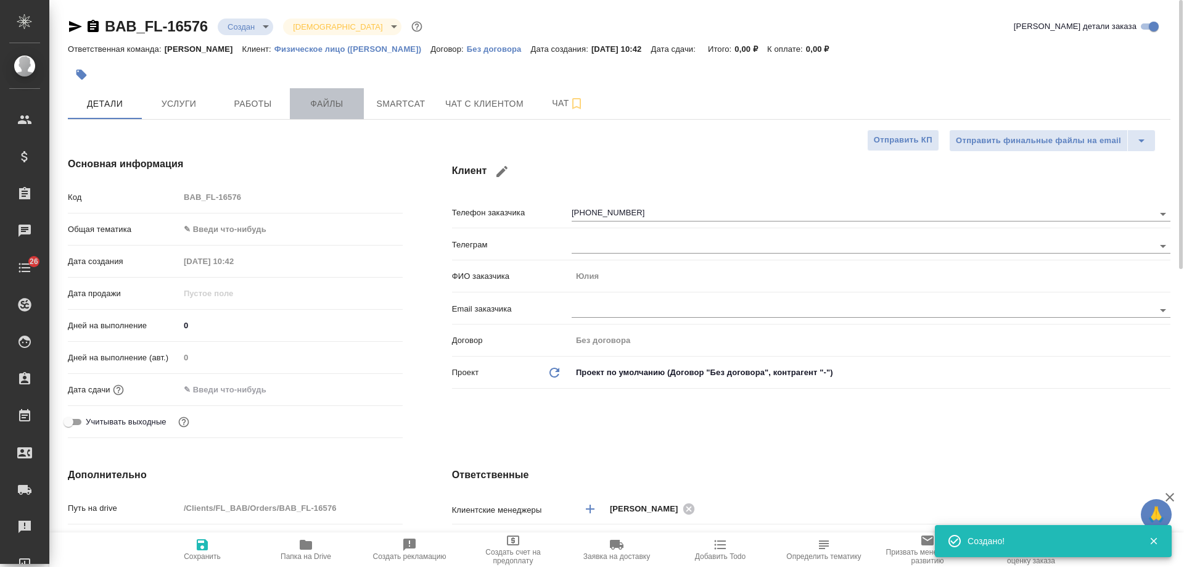
click at [329, 94] on button "Файлы" at bounding box center [327, 103] width 74 height 31
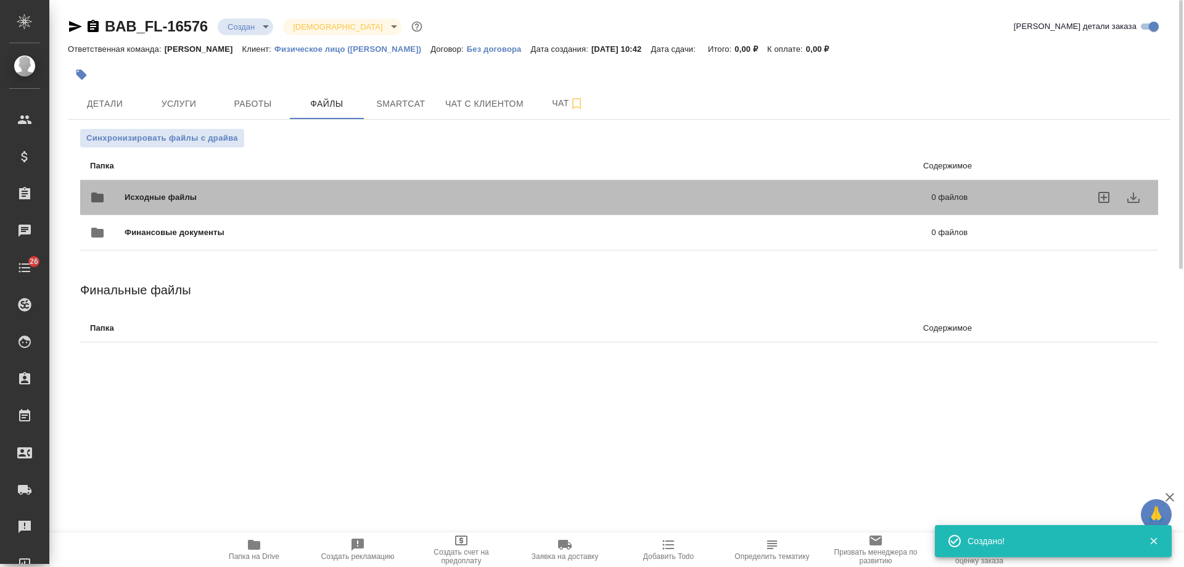
click at [1046, 204] on div at bounding box center [1071, 198] width 156 height 30
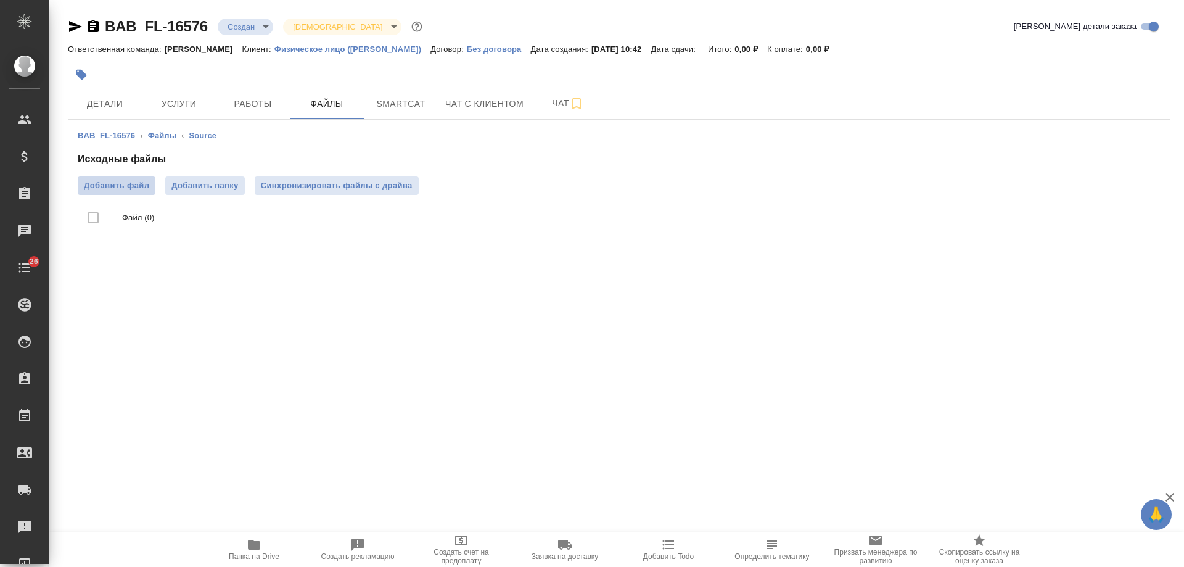
click at [121, 181] on span "Добавить файл" at bounding box center [116, 186] width 65 height 12
click at [0, 0] on input "Добавить файл" at bounding box center [0, 0] width 0 height 0
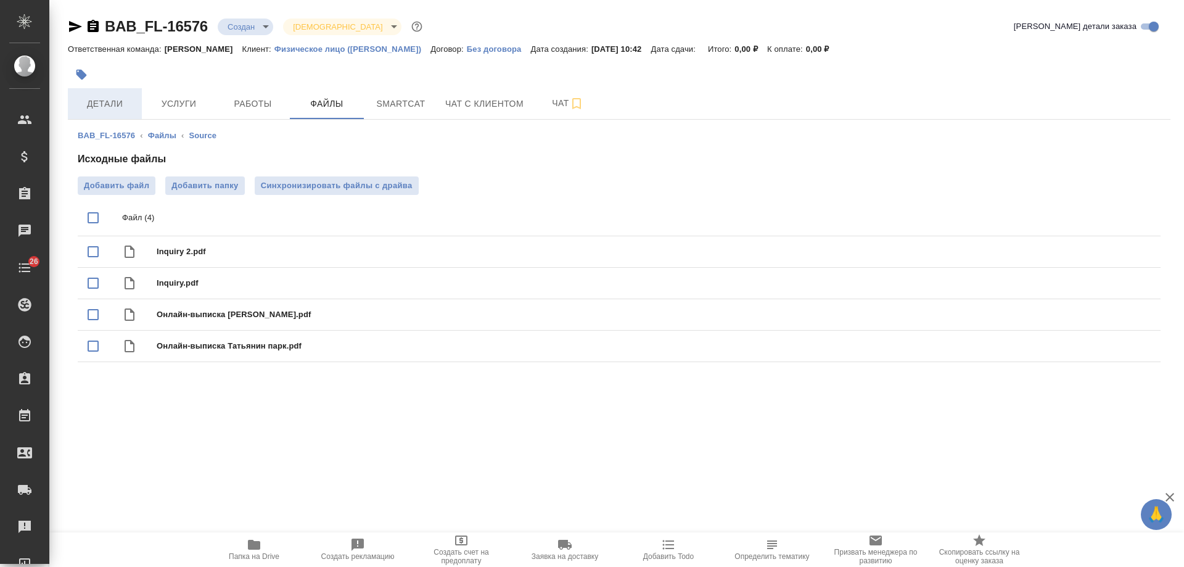
click at [118, 104] on span "Детали" at bounding box center [104, 103] width 59 height 15
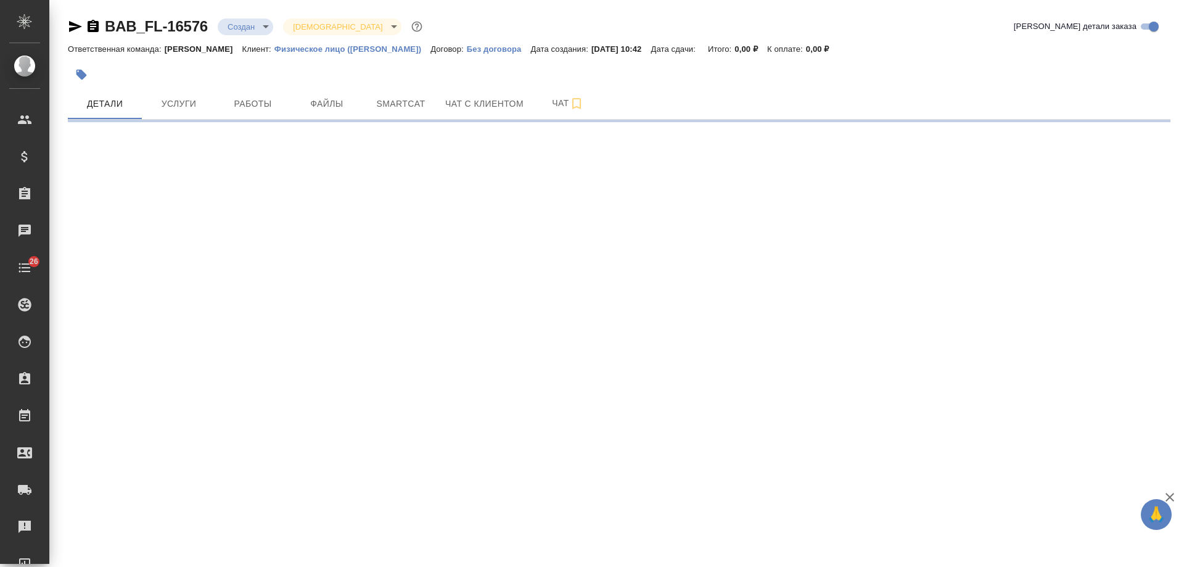
select select "RU"
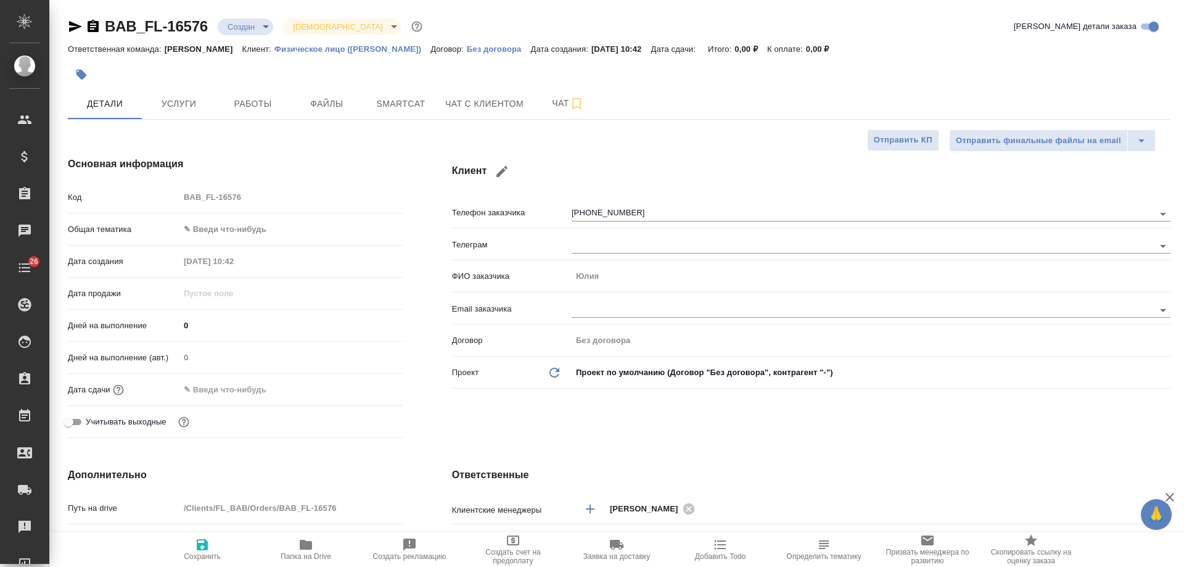
type textarea "x"
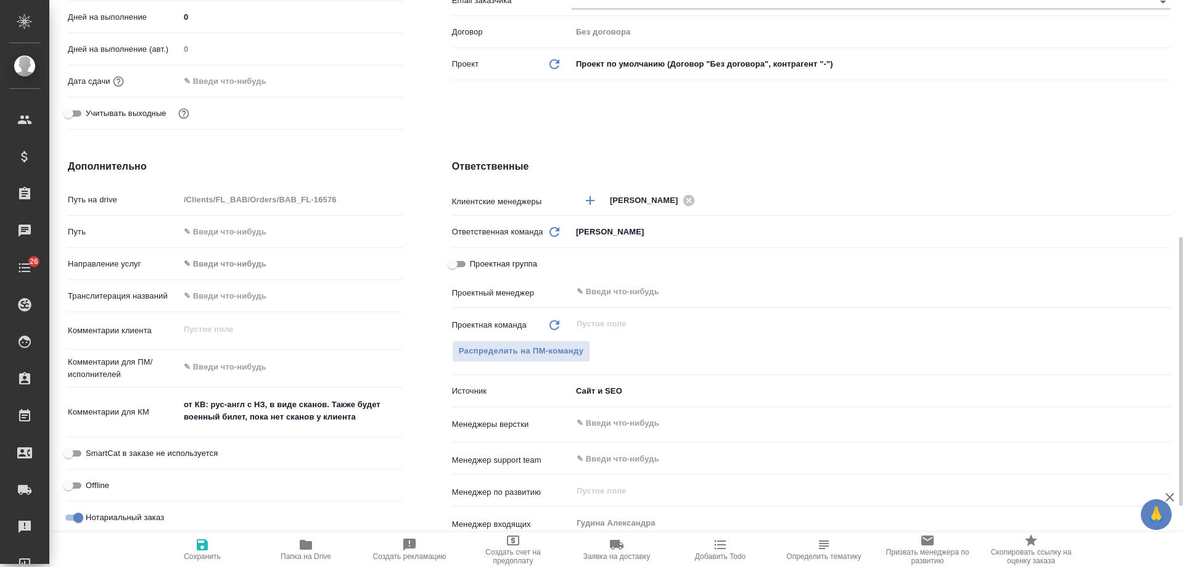
scroll to position [370, 0]
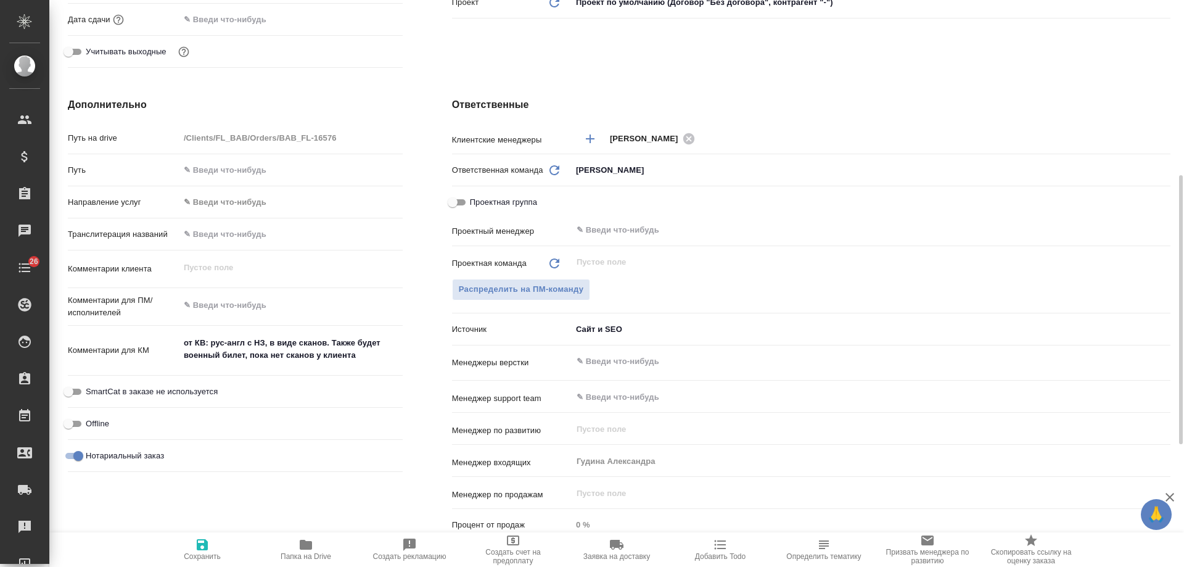
type textarea "x"
click at [369, 364] on textarea "от КВ: рус-англ с НЗ, в виде сканов. Также будет военный билет, пока нет сканов…" at bounding box center [291, 348] width 223 height 33
type textarea "от КВ: рус-англ с НЗ, в виде сканов. Также будет военный билет, пока нет сканов…"
type textarea "x"
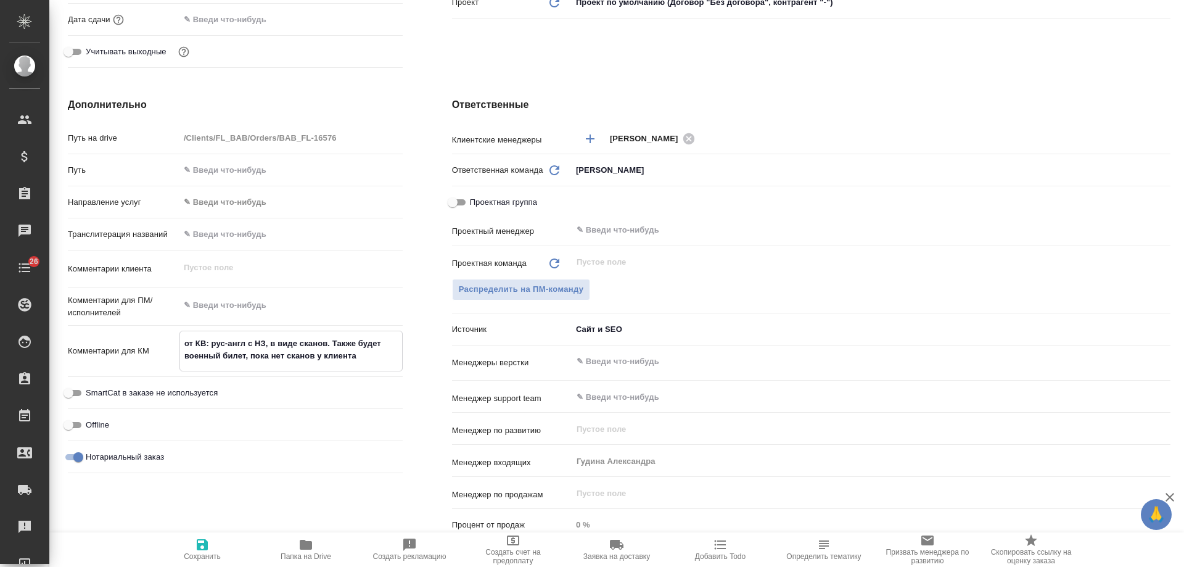
type textarea "x"
type textarea "от КВ: рус-англ с НЗ, в виде сканов. Также будет военный билет, пока нет сканов…"
type textarea "x"
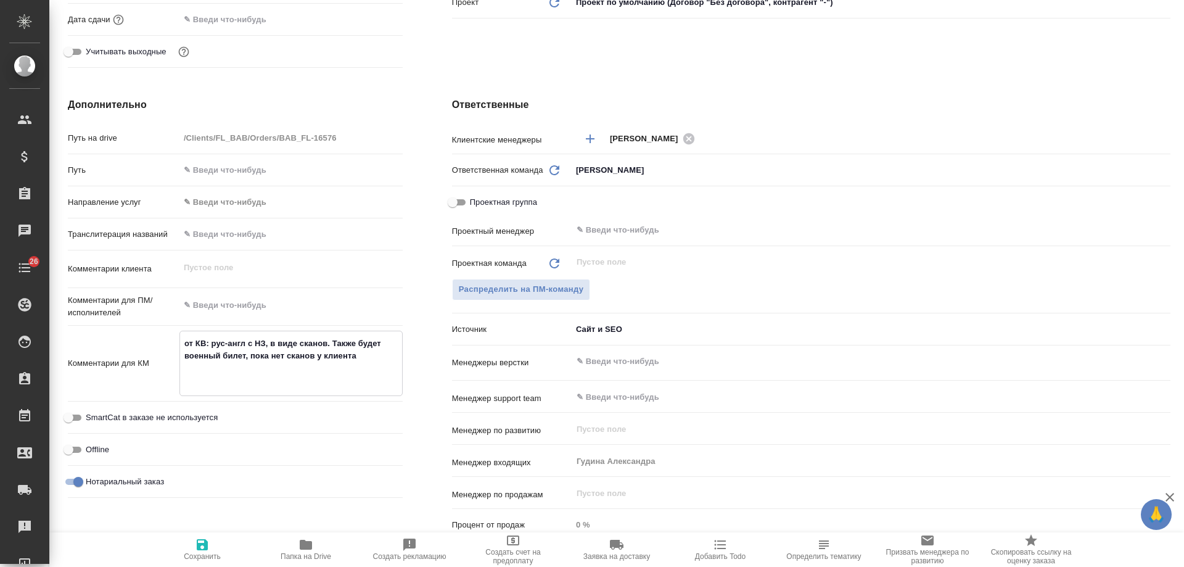
type textarea "от КВ: рус-англ с НЗ, в виде сканов. Также будет военный билет, пока нет сканов…"
type textarea "x"
type textarea "от КВ: рус-англ с НЗ, в виде сканов. Также будет военный билет, пока нет сканов…"
type textarea "x"
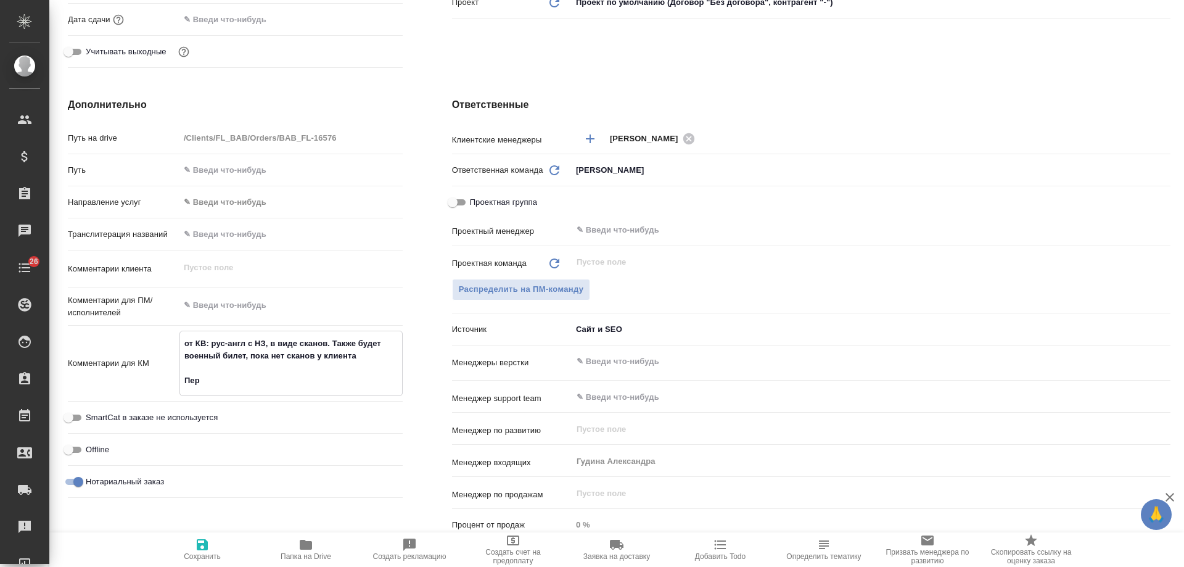
type textarea "от КВ: рус-англ с НЗ, в виде сканов. Также будет военный билет, пока нет сканов…"
type textarea "x"
type textarea "от КВ: рус-англ с НЗ, в виде сканов. Также будет военный билет, пока нет сканов…"
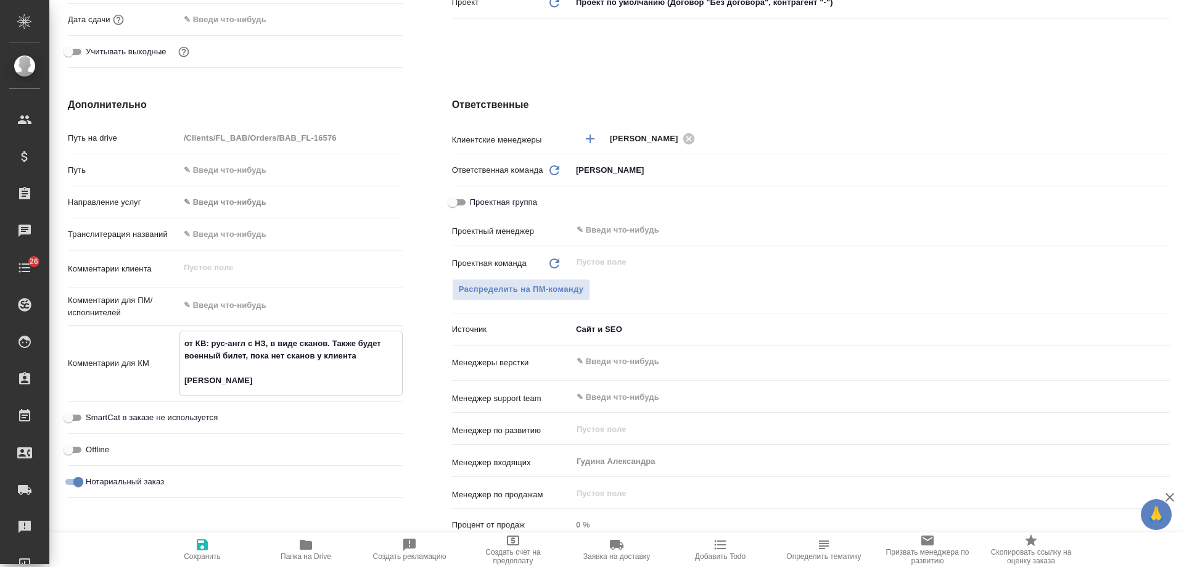
type textarea "x"
type textarea "от КВ: рус-англ с НЗ, в виде сканов. Также будет военный билет, пока нет сканов…"
type textarea "x"
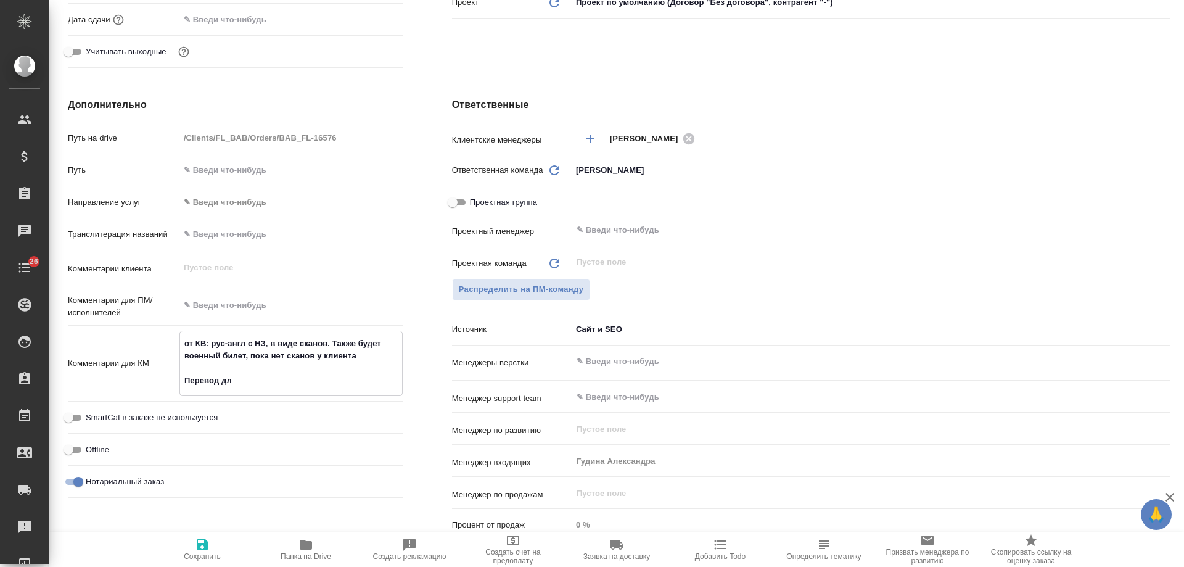
type textarea "x"
type textarea "от КВ: рус-англ с НЗ, в виде сканов. Также будет военный билет, пока нет сканов…"
type textarea "x"
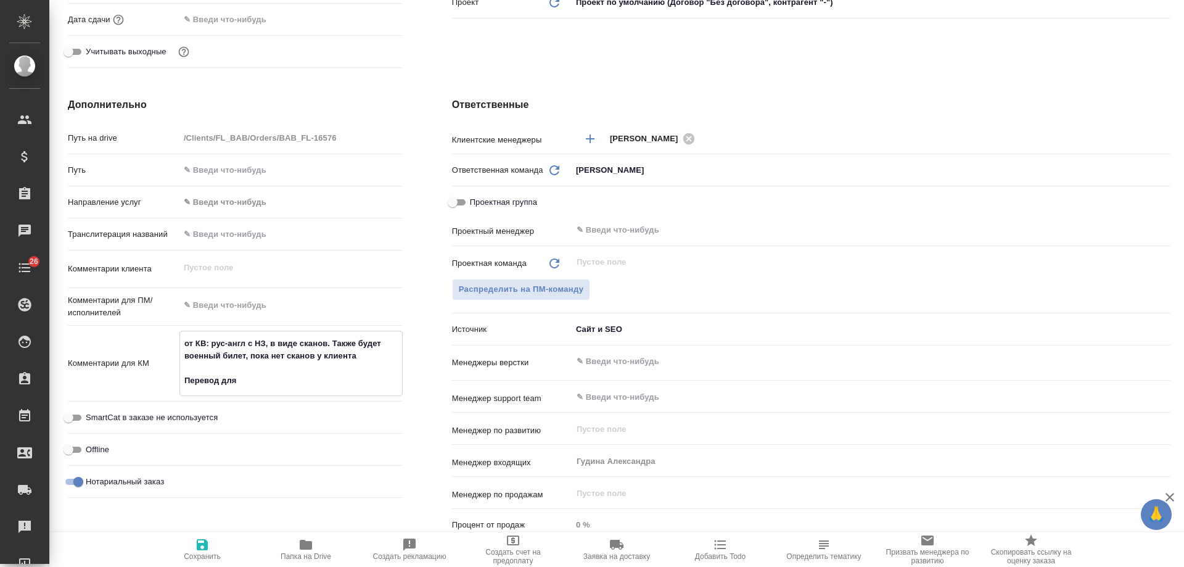
type textarea "x"
type textarea "от КВ: рус-англ с НЗ, в виде сканов. Также будет военный билет, пока нет сканов…"
type textarea "x"
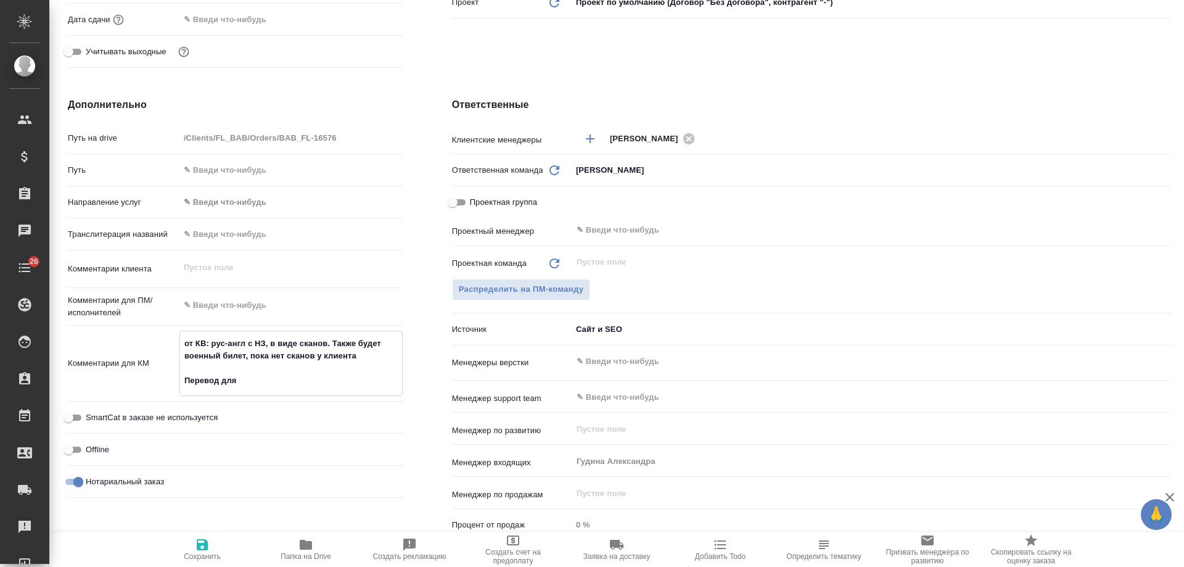
type textarea "x"
type textarea "от КВ: рус-англ с НЗ, в виде сканов. Также будет военный билет, пока нет сканов…"
type textarea "x"
type textarea "от КВ: рус-англ с НЗ, в виде сканов. Также будет военный билет, пока нет сканов…"
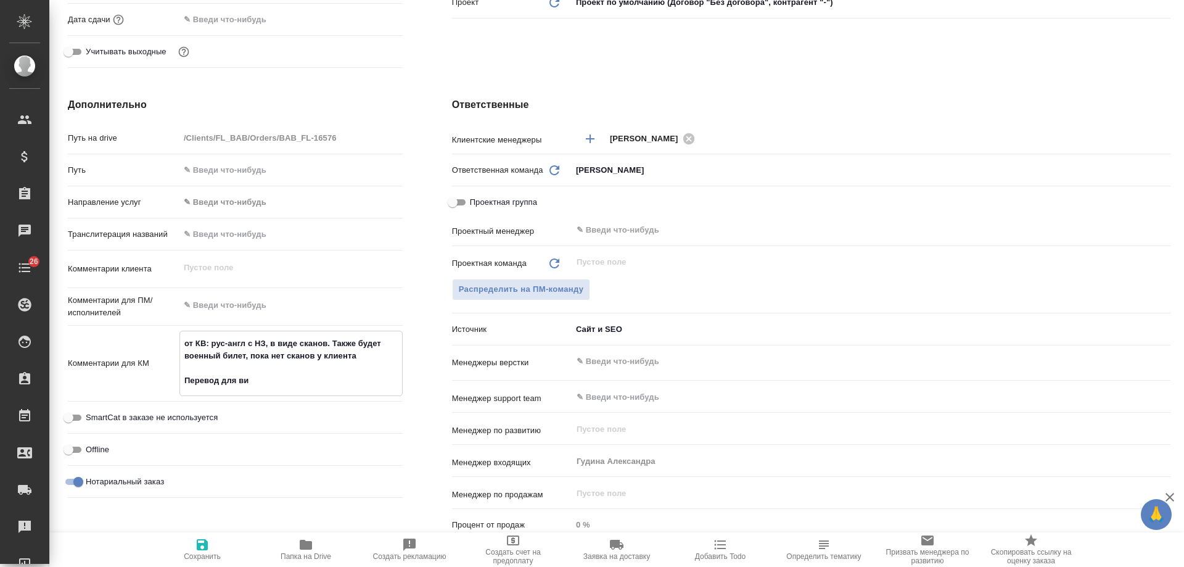
type textarea "x"
type textarea "от КВ: рус-англ с НЗ, в виде сканов. Также будет военный билет, пока нет сканов…"
type textarea "x"
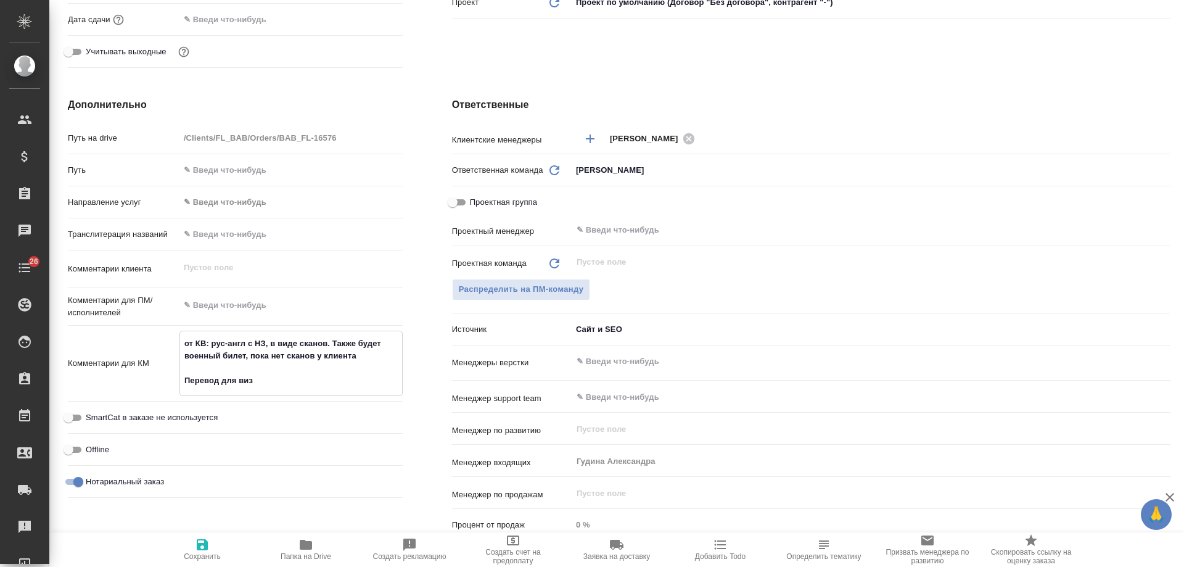
type textarea "x"
type textarea "от КВ: рус-англ с НЗ, в виде сканов. Также будет военный билет, пока нет сканов…"
type textarea "x"
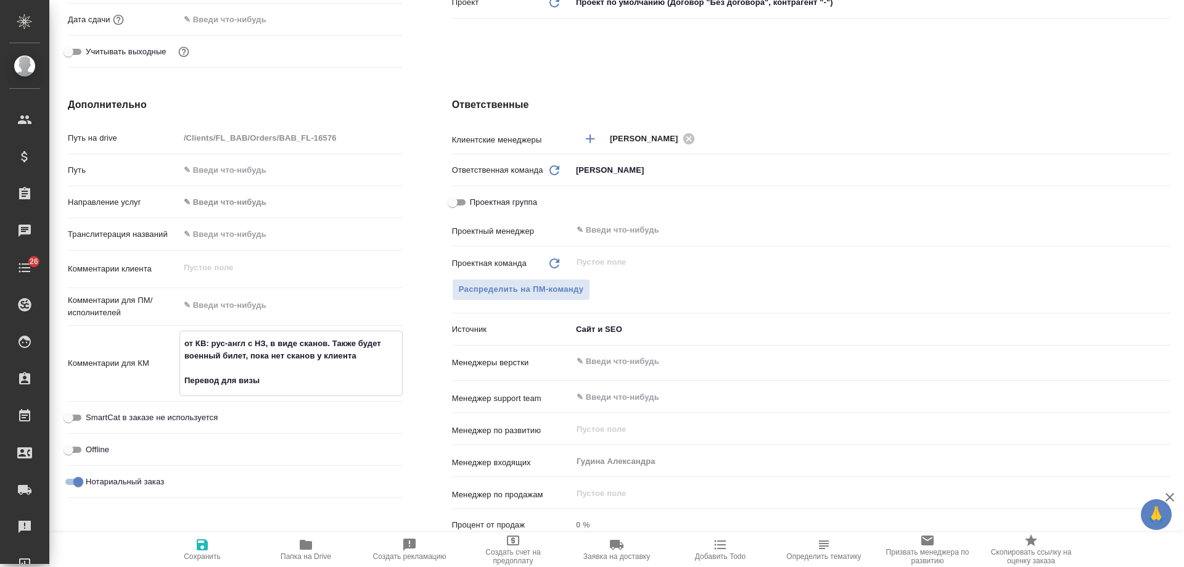
type textarea "x"
type textarea "от КВ: рус-англ с НЗ, в виде сканов. Также будет военный билет, пока нет сканов…"
type textarea "x"
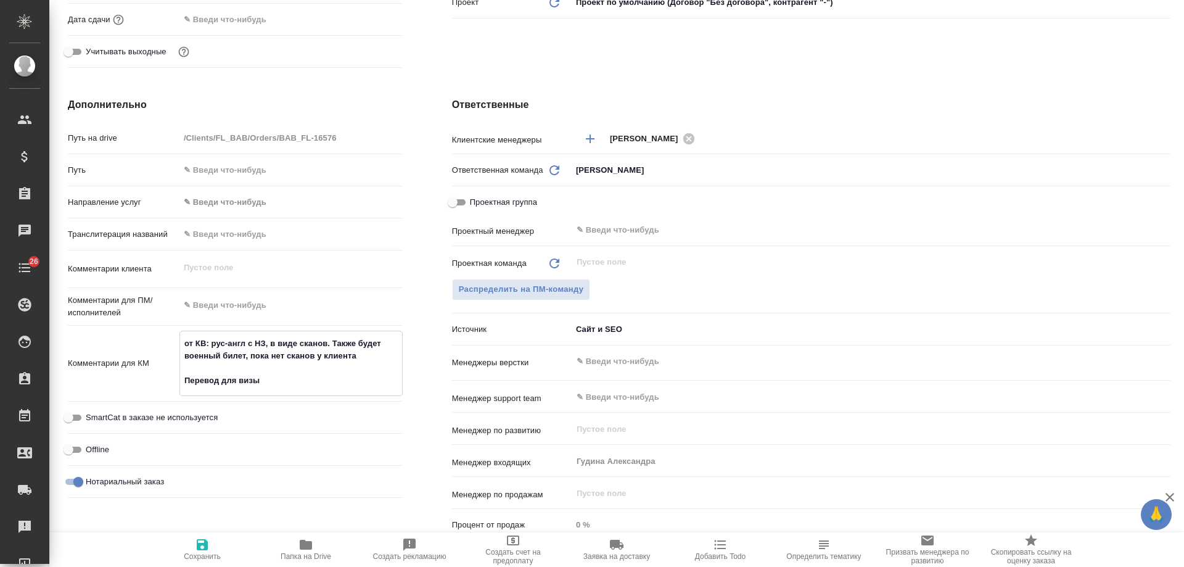
paste textarea "(свидетельство о браке, свидетельство о рождении, 2 стандартные выписки из Егрн…"
type textarea "x"
type textarea "от КВ: рус-англ с НЗ, в виде сканов. Также будет военный билет, пока нет сканов…"
type textarea "x"
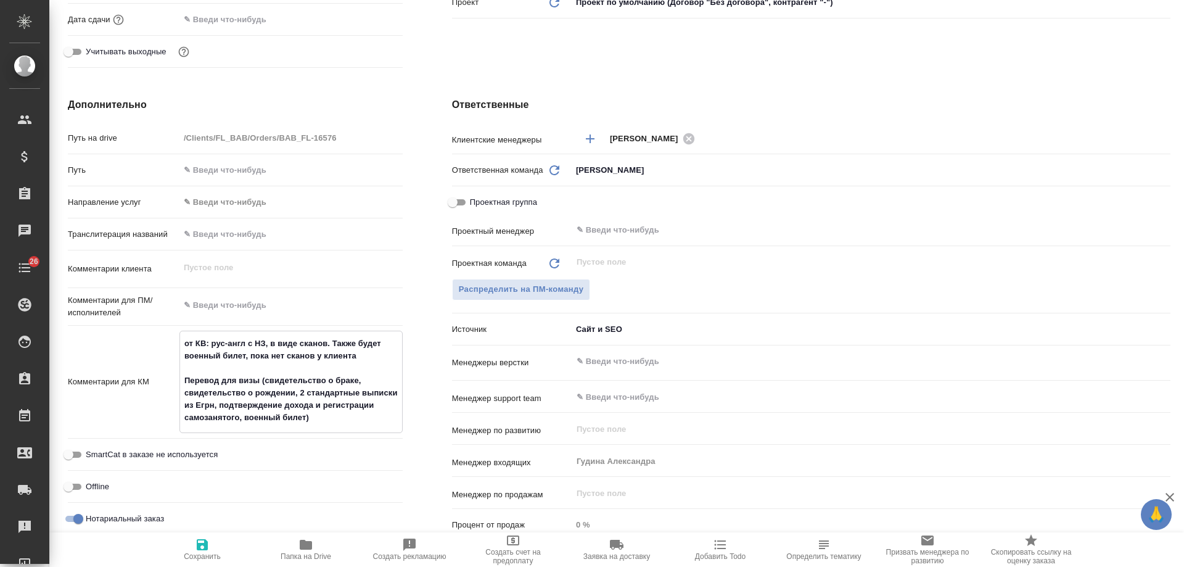
type textarea "от КВ: рус-англ с НЗ, в виде сканов. Также будет военный билет, пока нет сканов…"
type textarea "x"
click at [204, 550] on icon "button" at bounding box center [202, 544] width 11 height 11
type textarea "x"
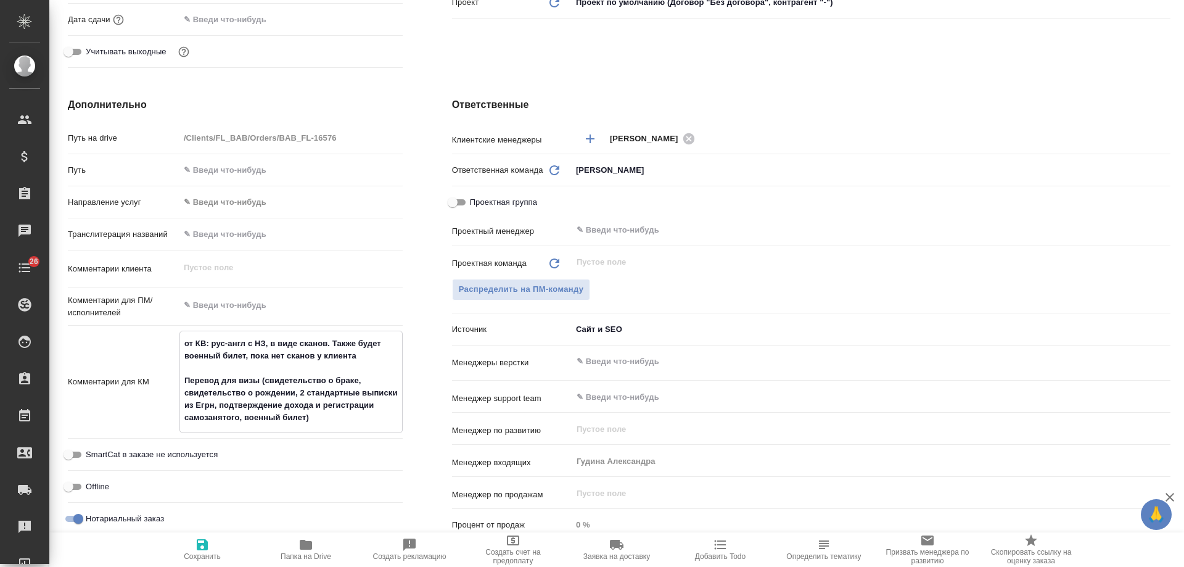
type textarea "x"
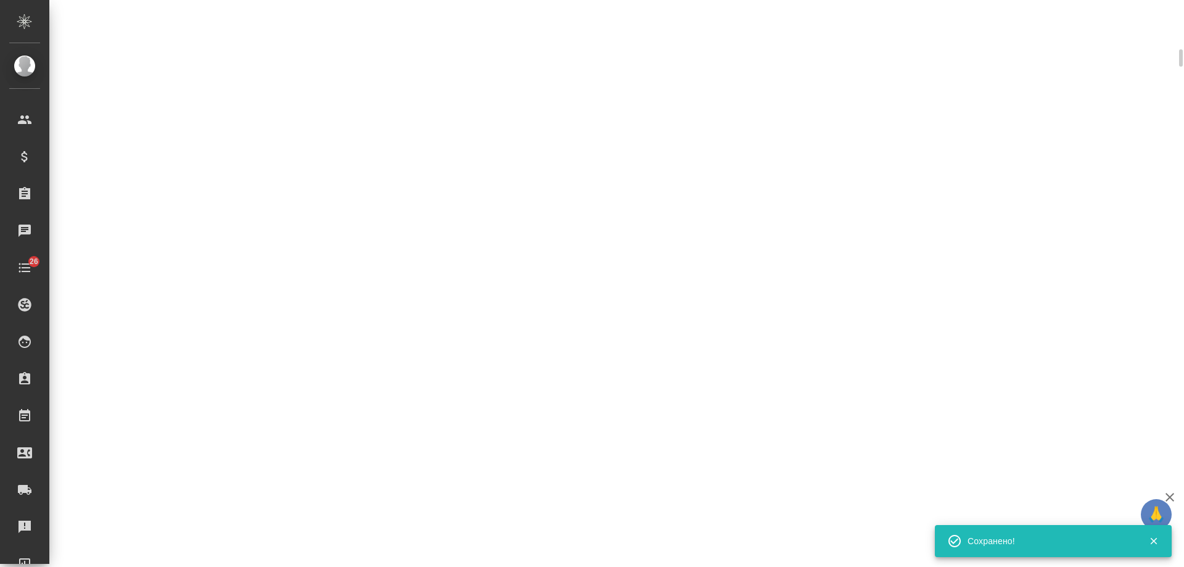
scroll to position [360, 0]
select select "RU"
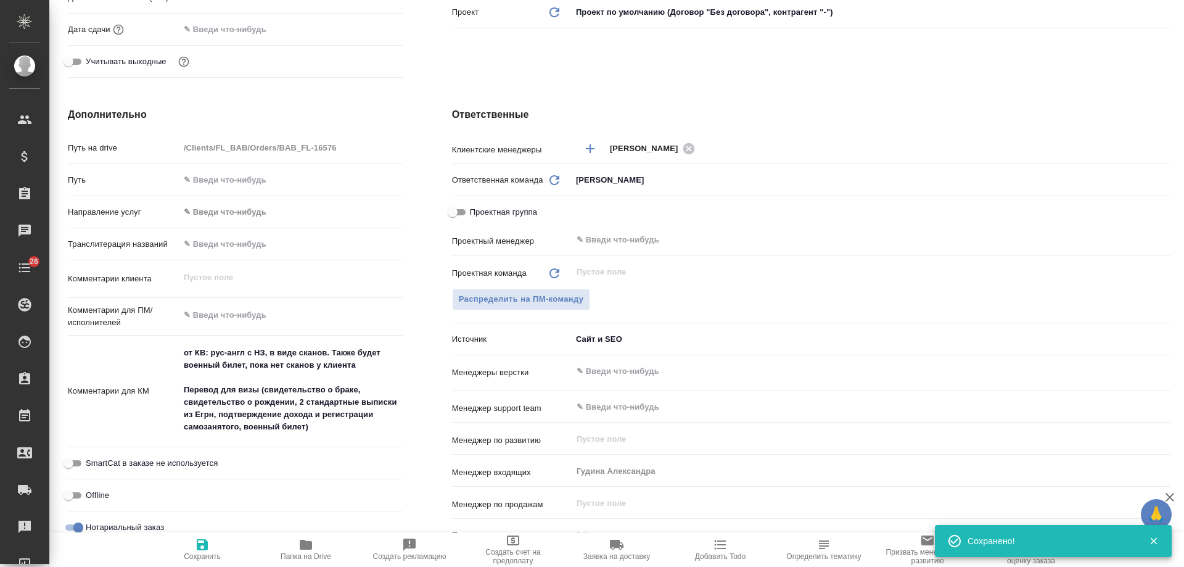
type textarea "x"
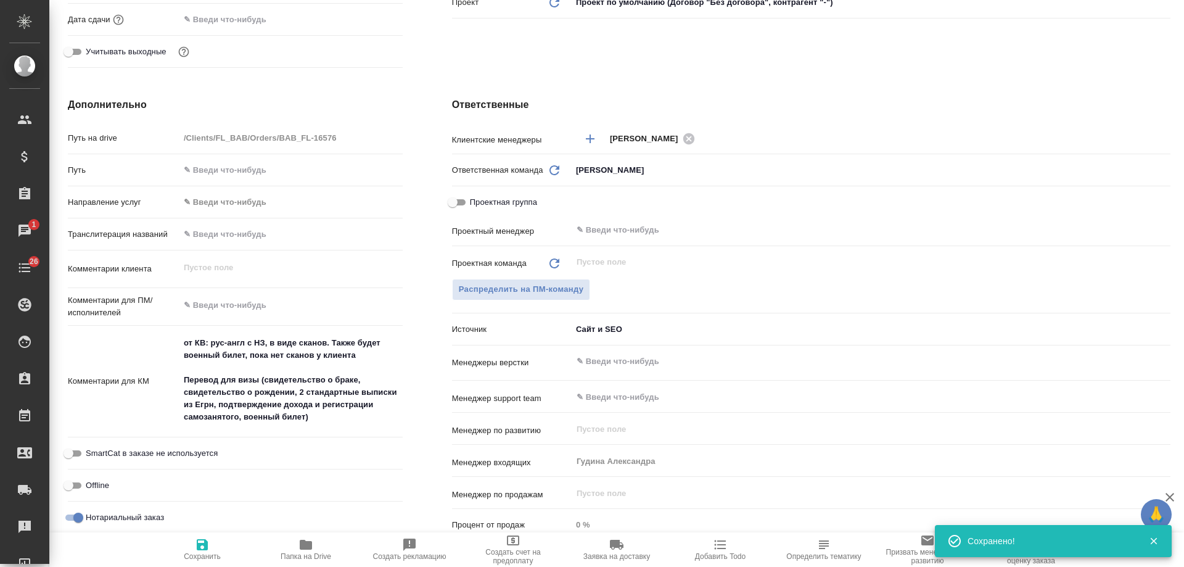
type textarea "x"
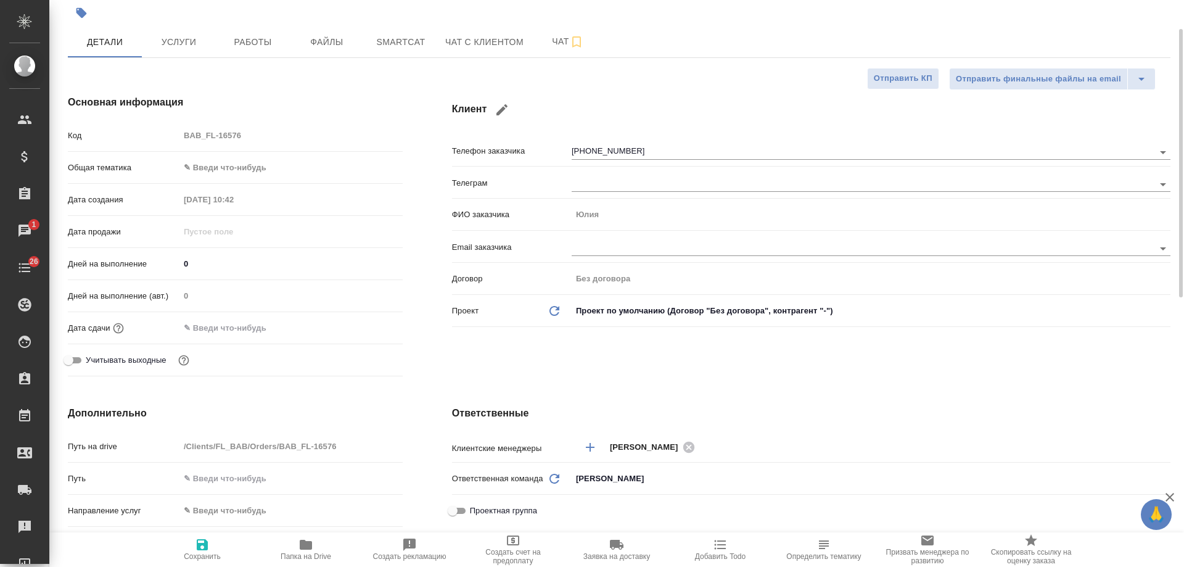
scroll to position [0, 0]
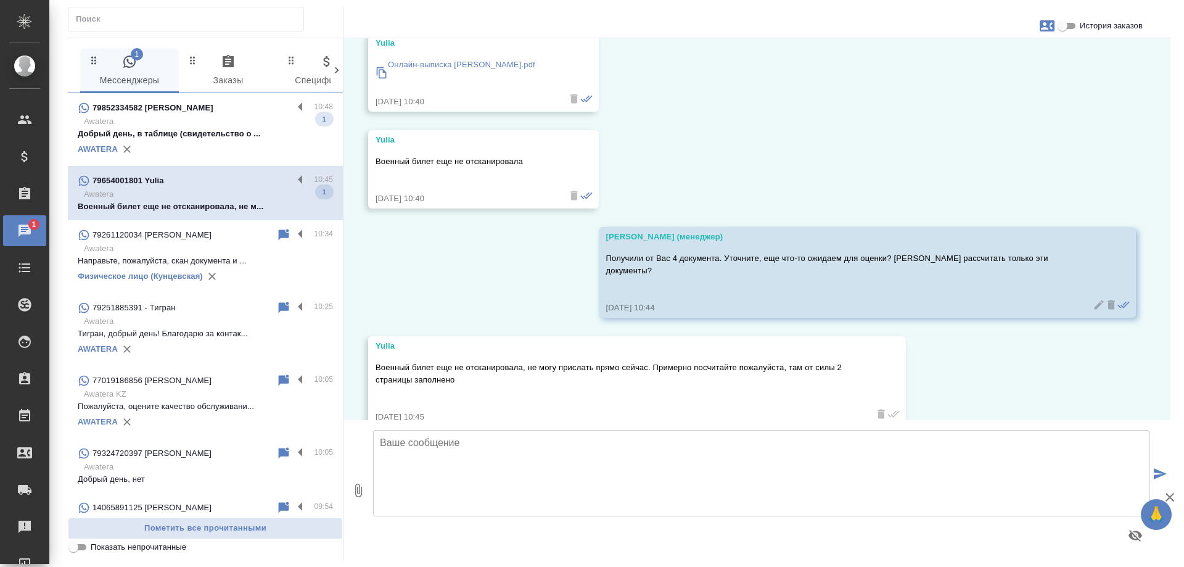
scroll to position [1065, 0]
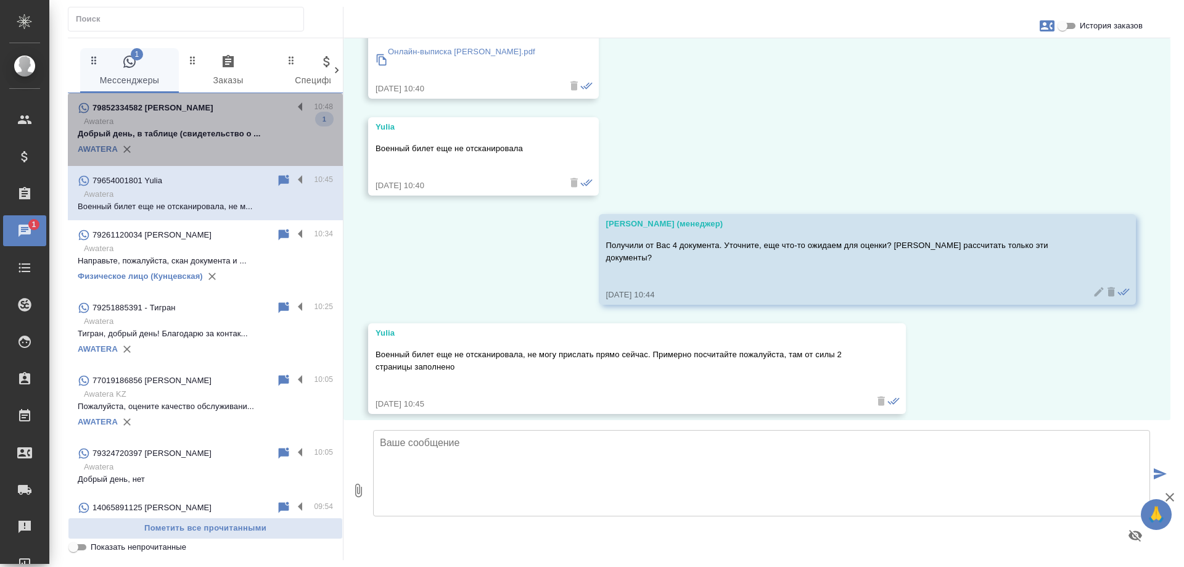
click at [217, 134] on p "Добрый день, в таблице (свидетельство о ..." at bounding box center [205, 134] width 255 height 12
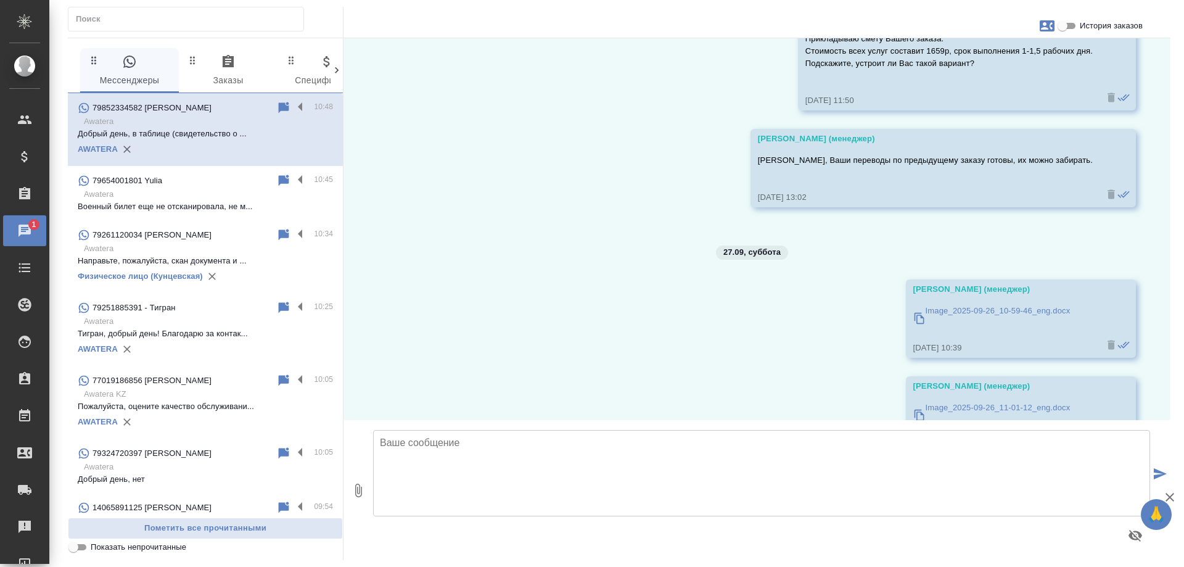
scroll to position [5468, 0]
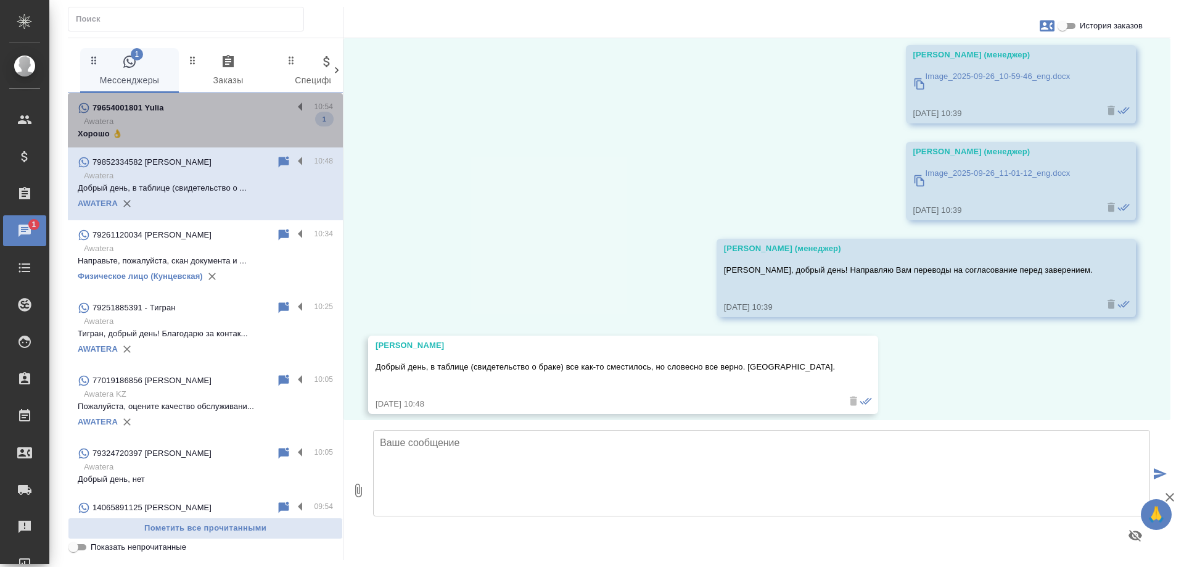
click at [224, 104] on div "79654001801 Yulia" at bounding box center [185, 108] width 215 height 15
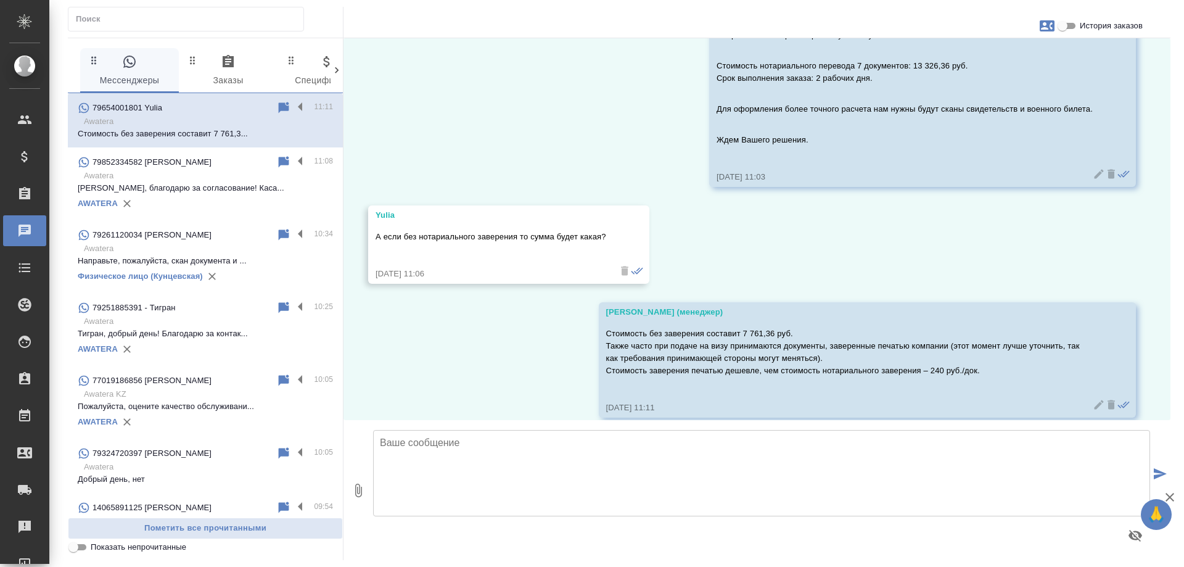
scroll to position [1800, 0]
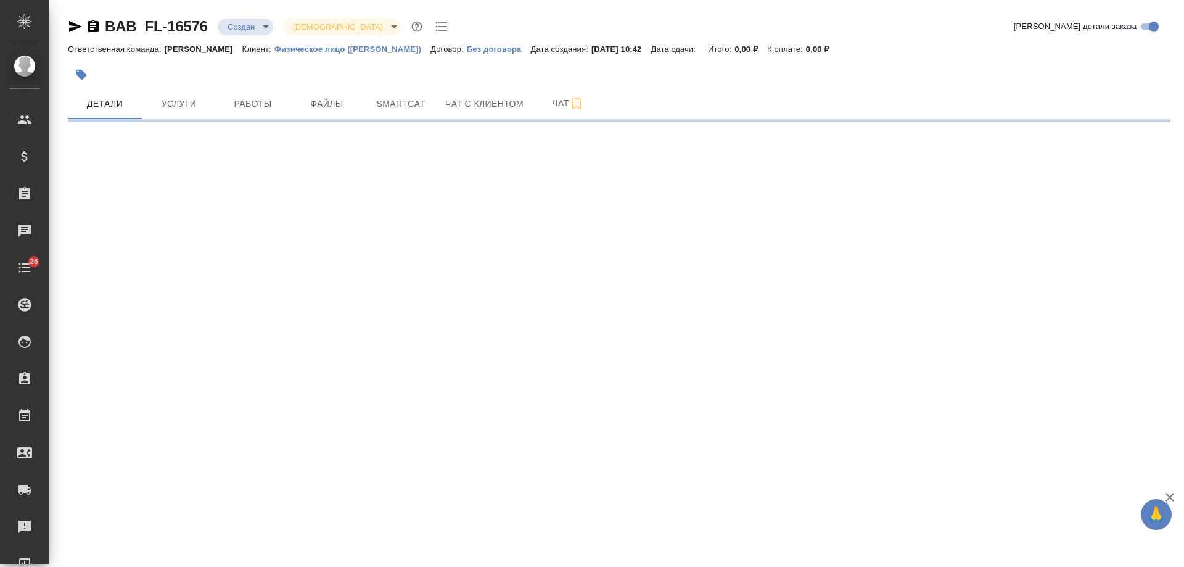
select select "RU"
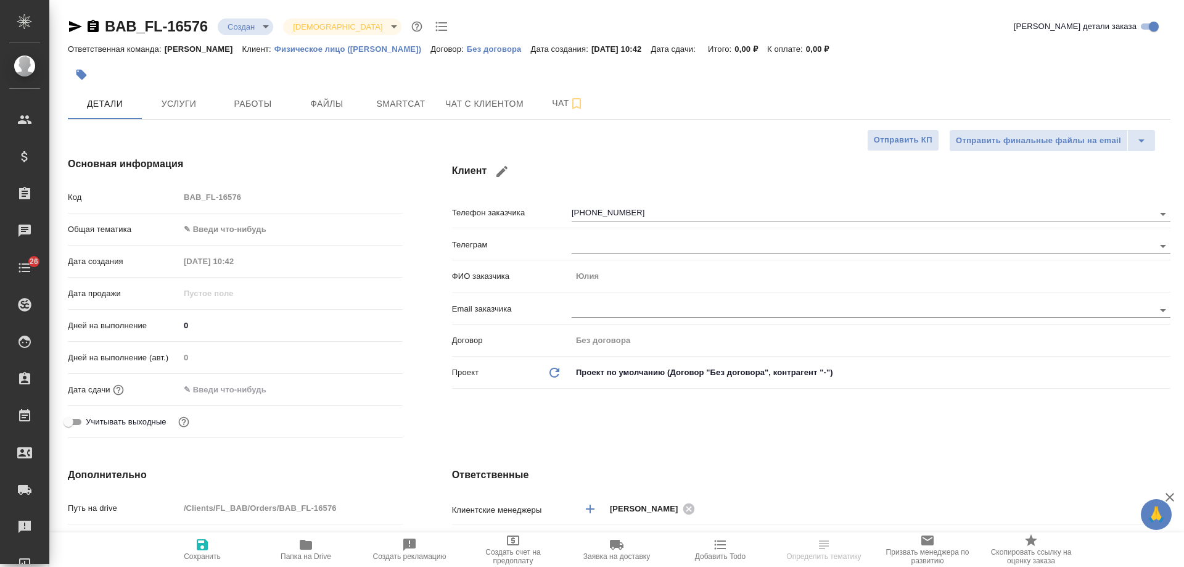
type textarea "x"
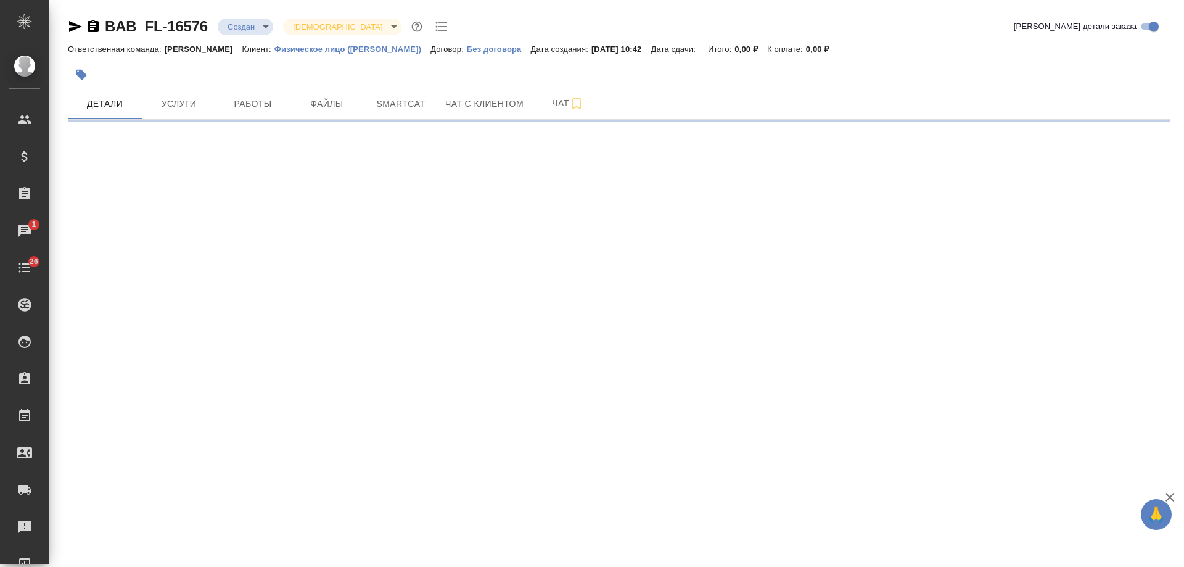
select select "RU"
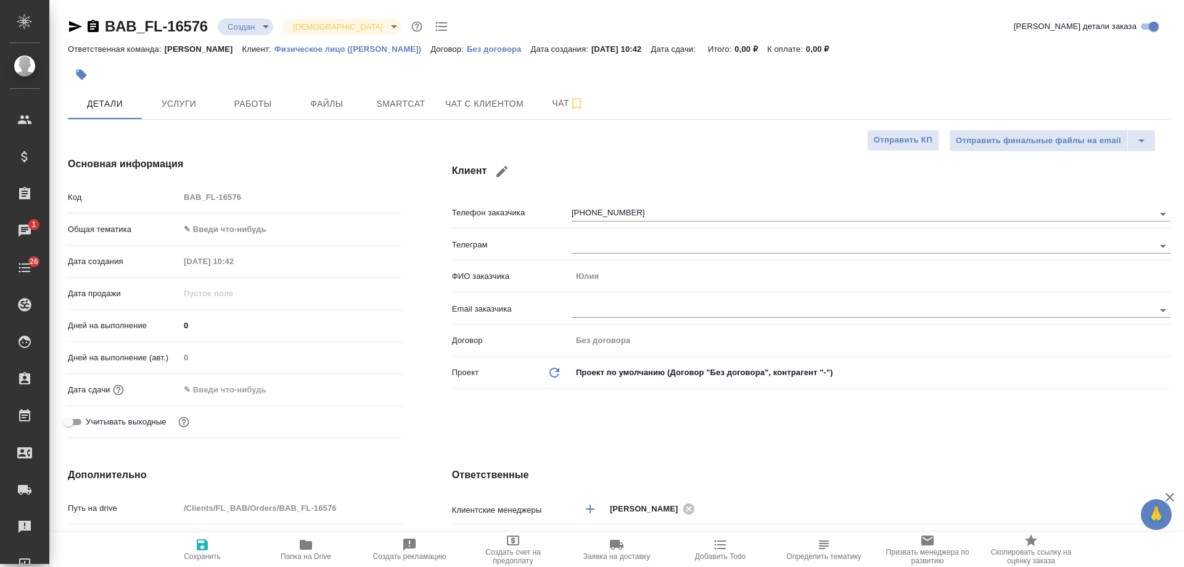
type textarea "x"
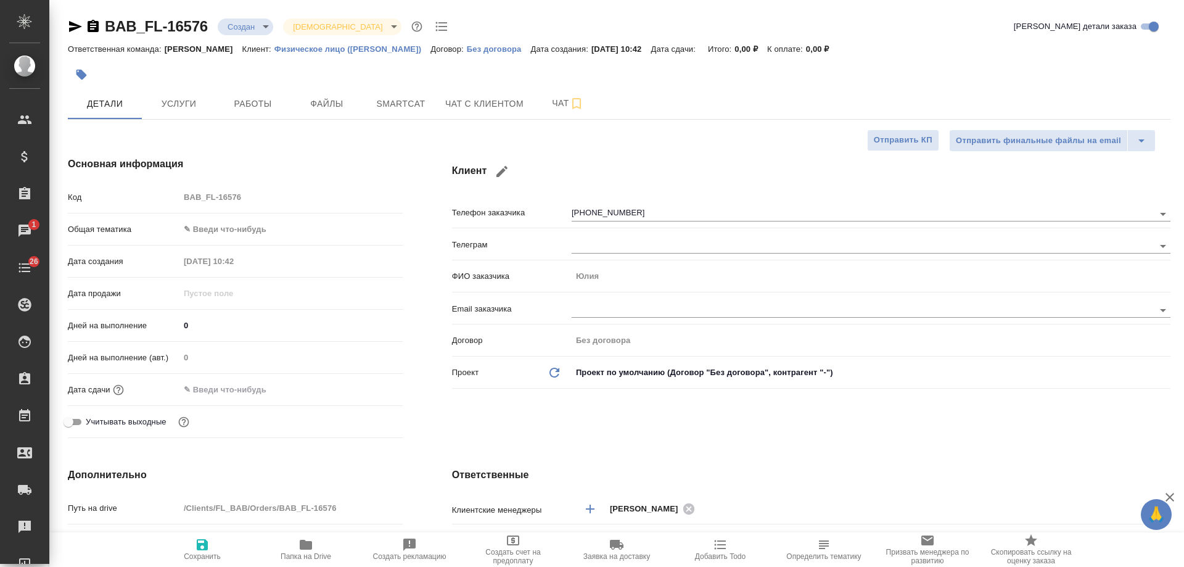
scroll to position [370, 0]
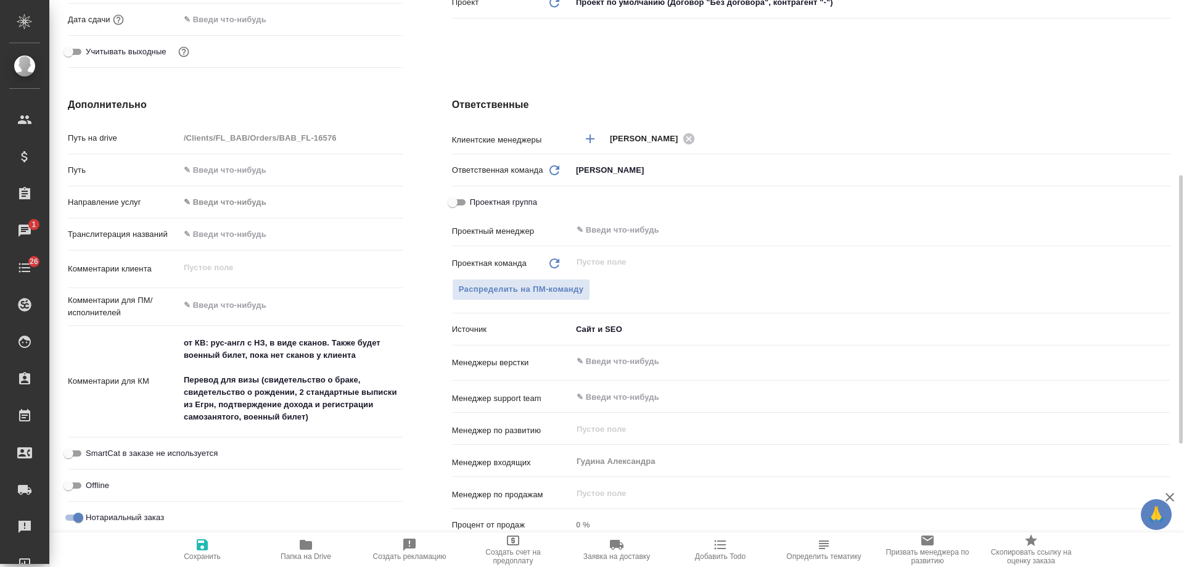
type textarea "x"
drag, startPoint x: 320, startPoint y: 416, endPoint x: 262, endPoint y: 384, distance: 66.3
click at [262, 384] on textarea "от КВ: рус-англ с НЗ, в виде сканов. Также будет военный билет, пока нет сканов…" at bounding box center [291, 380] width 222 height 95
type textarea "x"
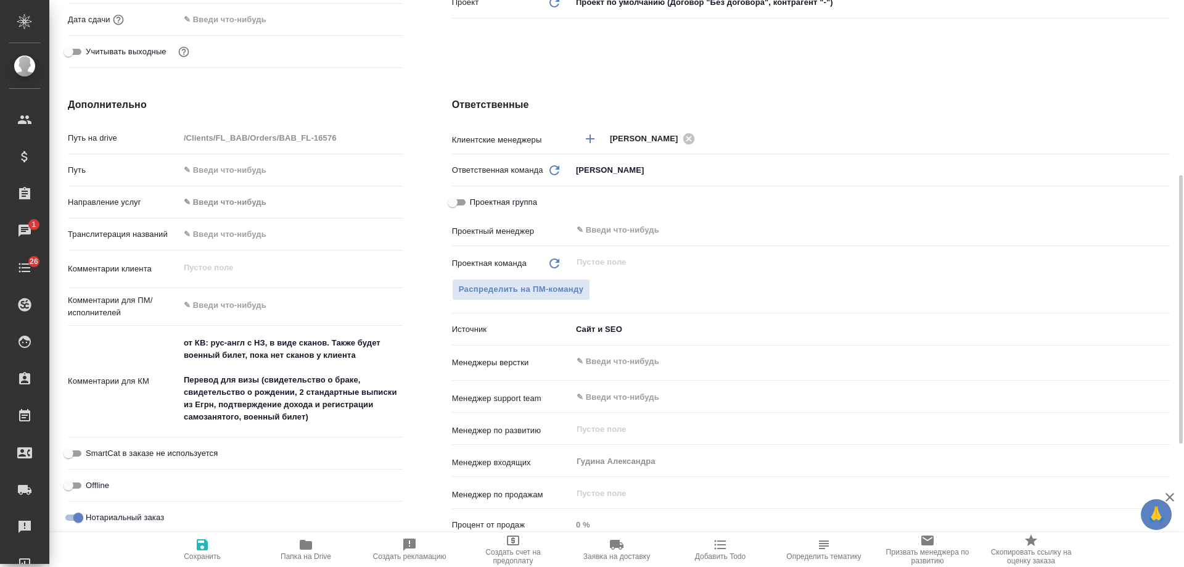
type textarea "x"
click at [798, 94] on div "Ответственные Клиентские менеджеры Ильина Екатерина ​ Ответственная команда Обн…" at bounding box center [811, 322] width 768 height 498
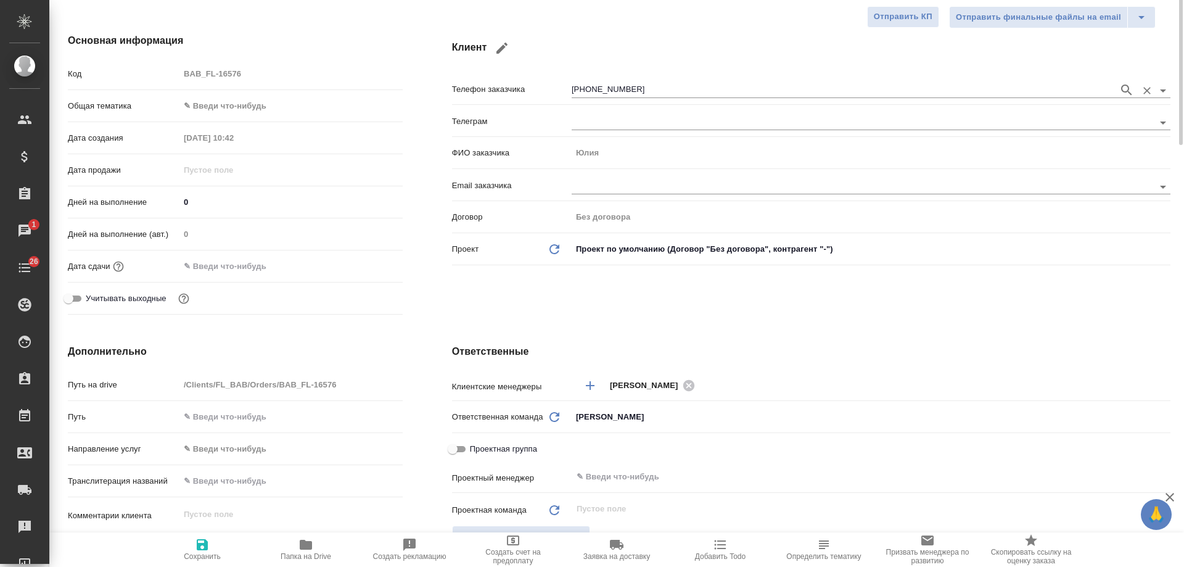
scroll to position [0, 0]
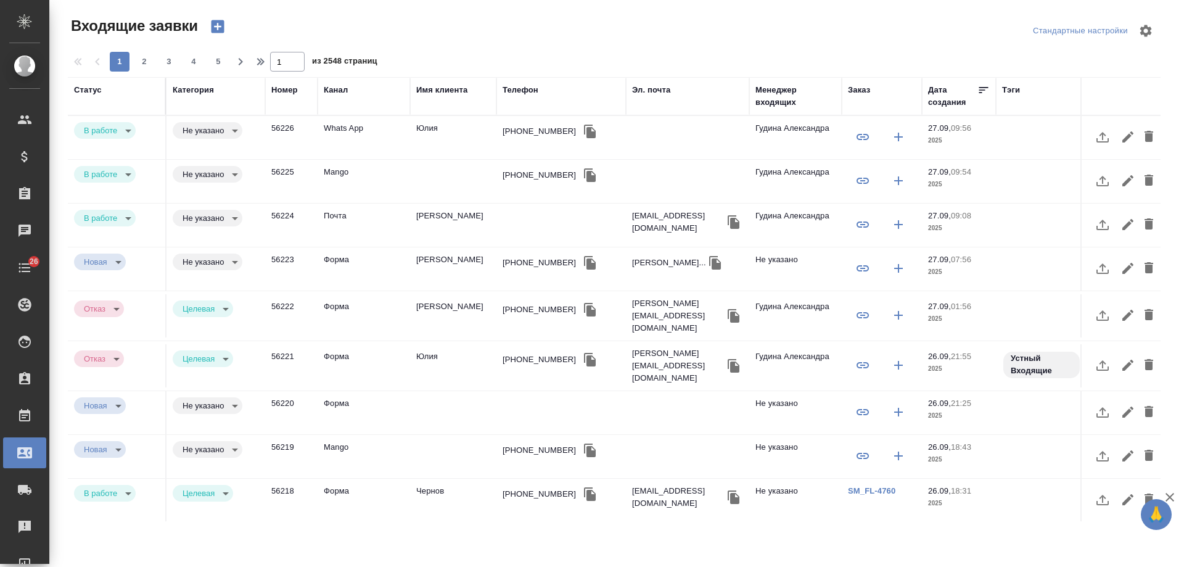
select select "RU"
click at [529, 178] on div "[PHONE_NUMBER]" at bounding box center [539, 175] width 73 height 12
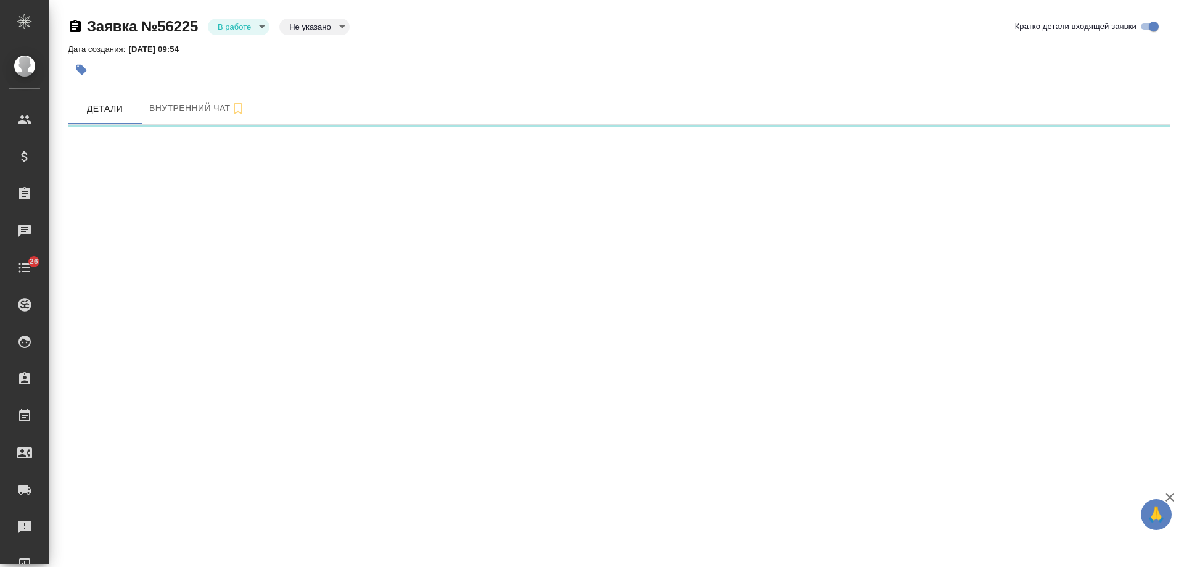
select select "RU"
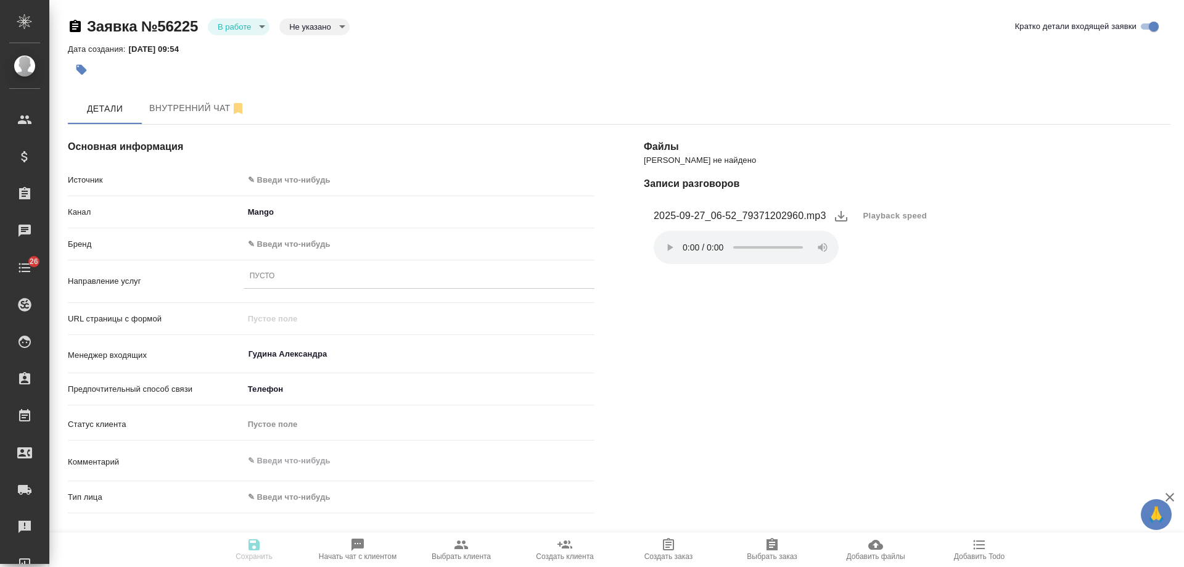
type textarea "x"
click at [303, 178] on body "🙏 .cls-1 fill:#fff; AWATERA [PERSON_NAME] Спецификации Заказы Чаты 26 Todo Прое…" at bounding box center [592, 283] width 1184 height 567
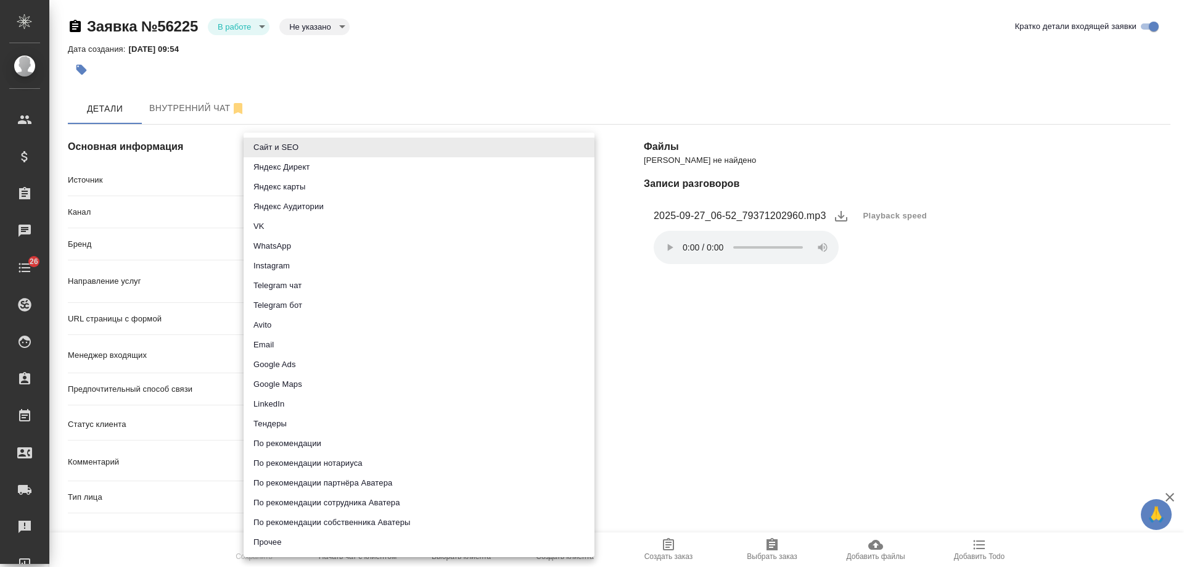
click at [275, 539] on li "Прочее" at bounding box center [419, 542] width 351 height 20
type input "other"
type textarea "x"
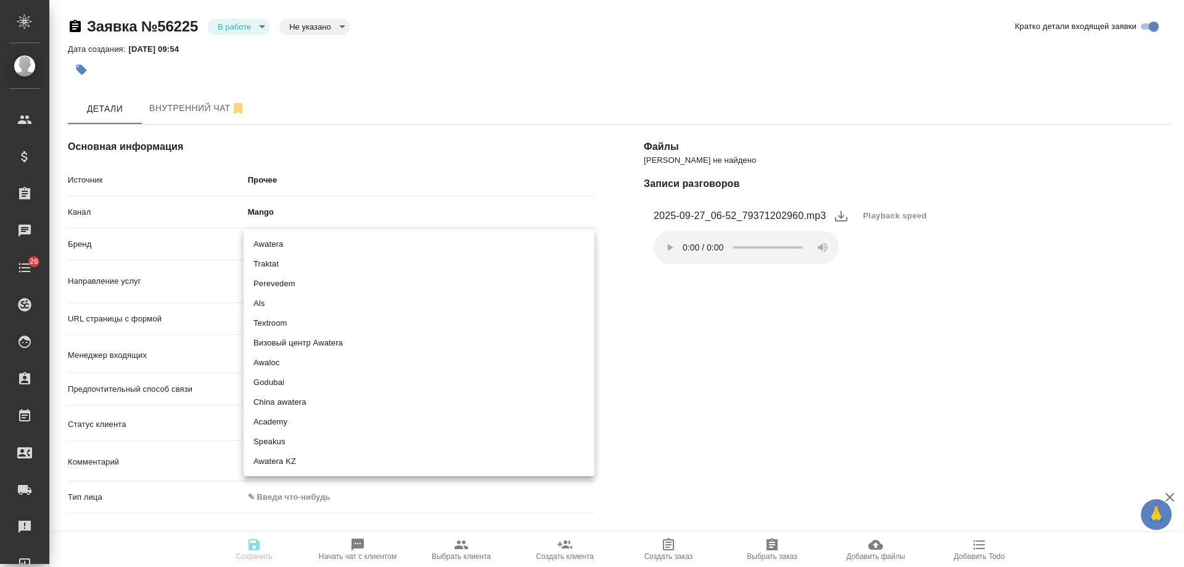
click at [285, 246] on body "🙏 .cls-1 fill:#fff; AWATERA [PERSON_NAME] Спецификации Заказы 0 Чаты 26 Todo Пр…" at bounding box center [592, 283] width 1184 height 567
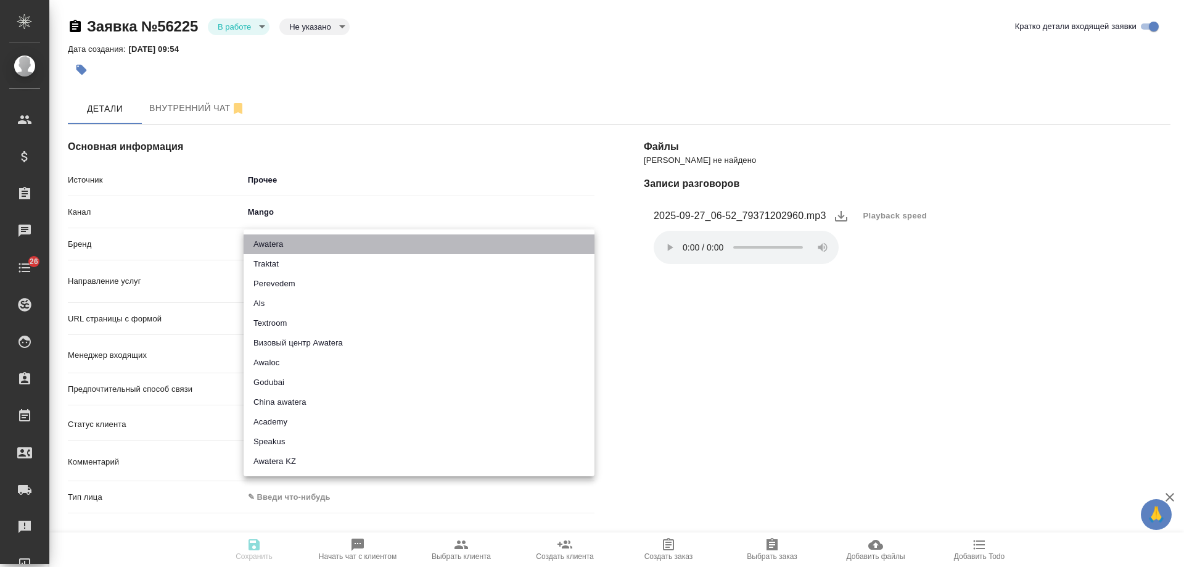
click at [282, 246] on li "Awatera" at bounding box center [419, 244] width 351 height 20
type input "awatera"
type textarea "x"
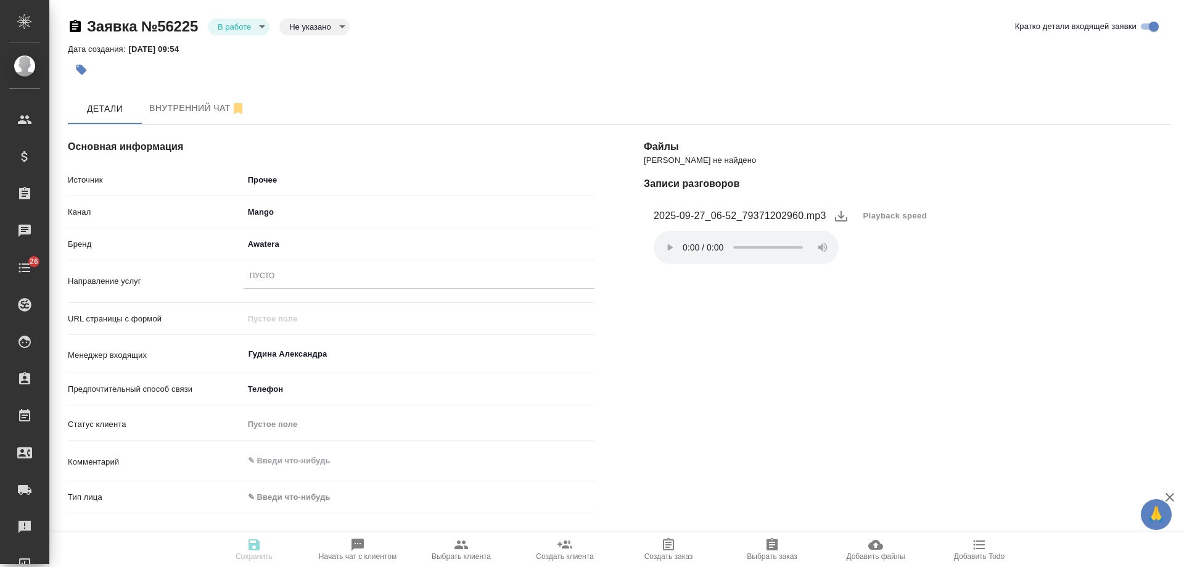
click at [293, 279] on div "Пусто" at bounding box center [419, 277] width 351 height 18
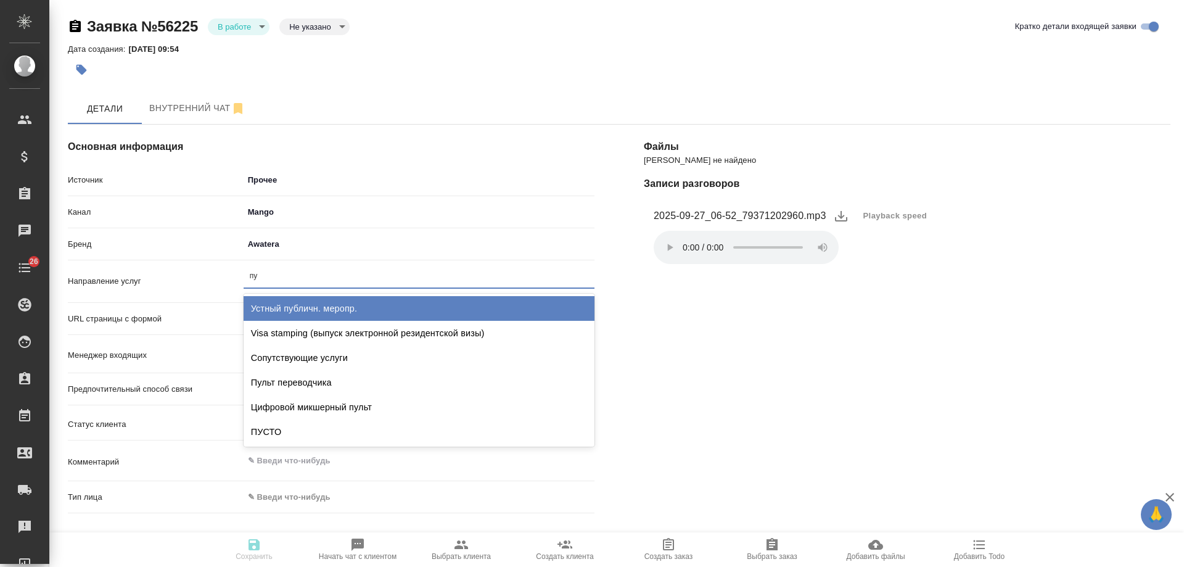
type input "пус"
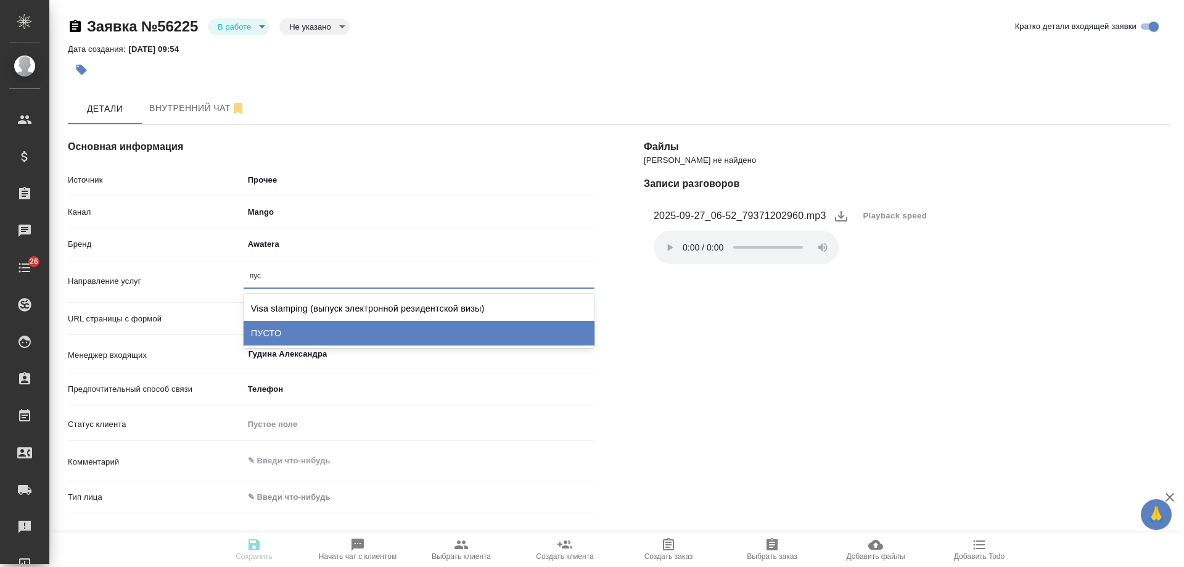
click at [296, 333] on div "ПУСТО" at bounding box center [419, 333] width 351 height 25
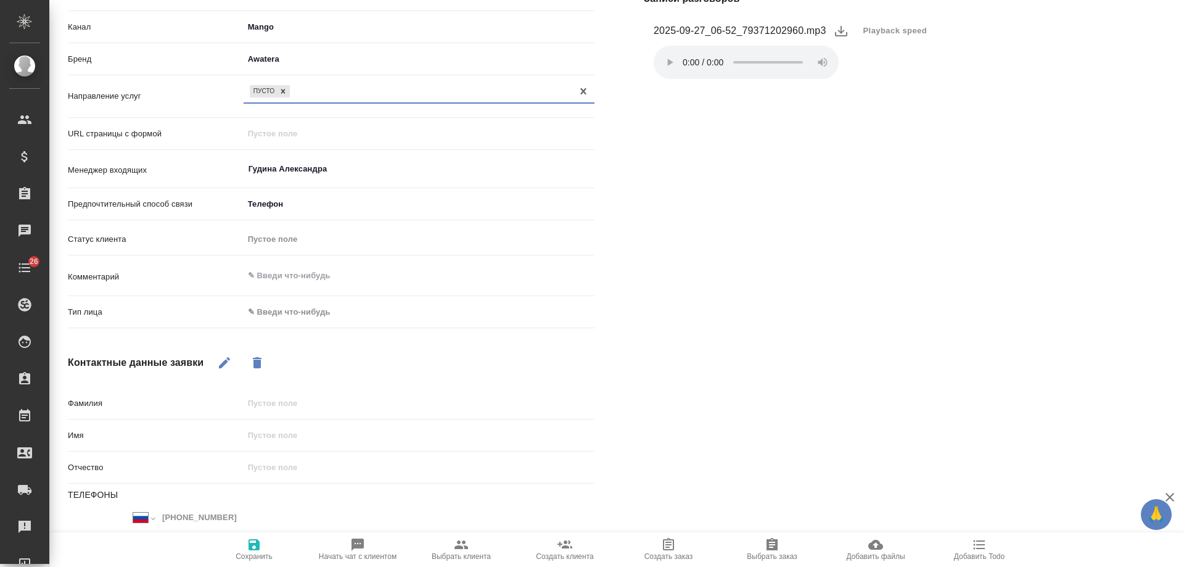
scroll to position [247, 0]
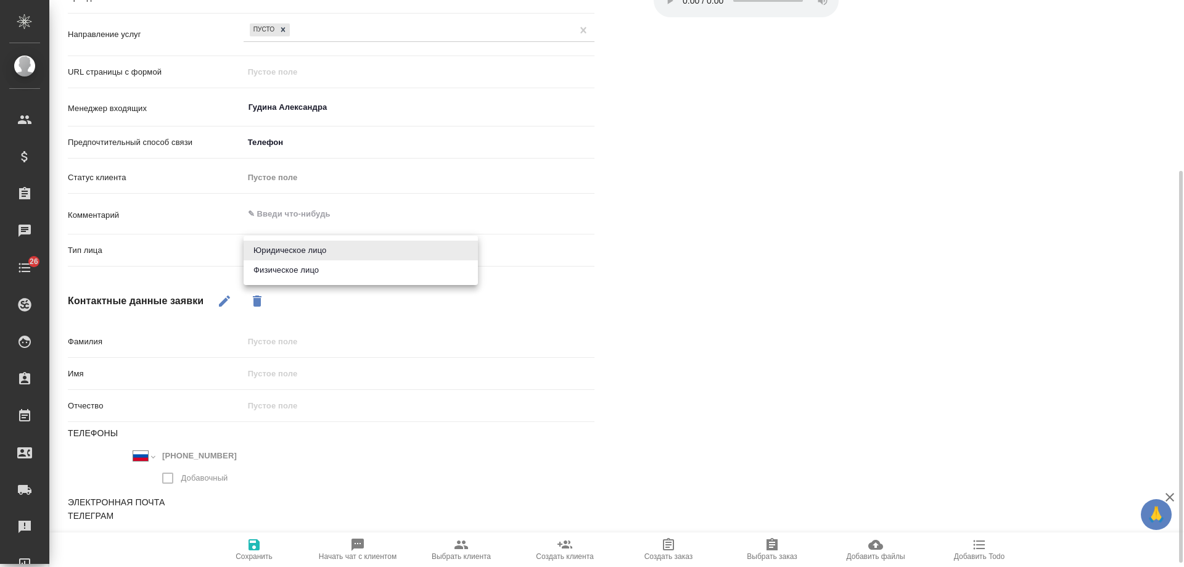
click at [300, 254] on body "🙏 .cls-1 fill:#fff; AWATERA Gudina Alexandra Клиенты Спецификации Заказы 0 Чаты…" at bounding box center [592, 283] width 1184 height 567
click at [332, 267] on li "Физическое лицо" at bounding box center [361, 270] width 234 height 20
type textarea "x"
type input "private"
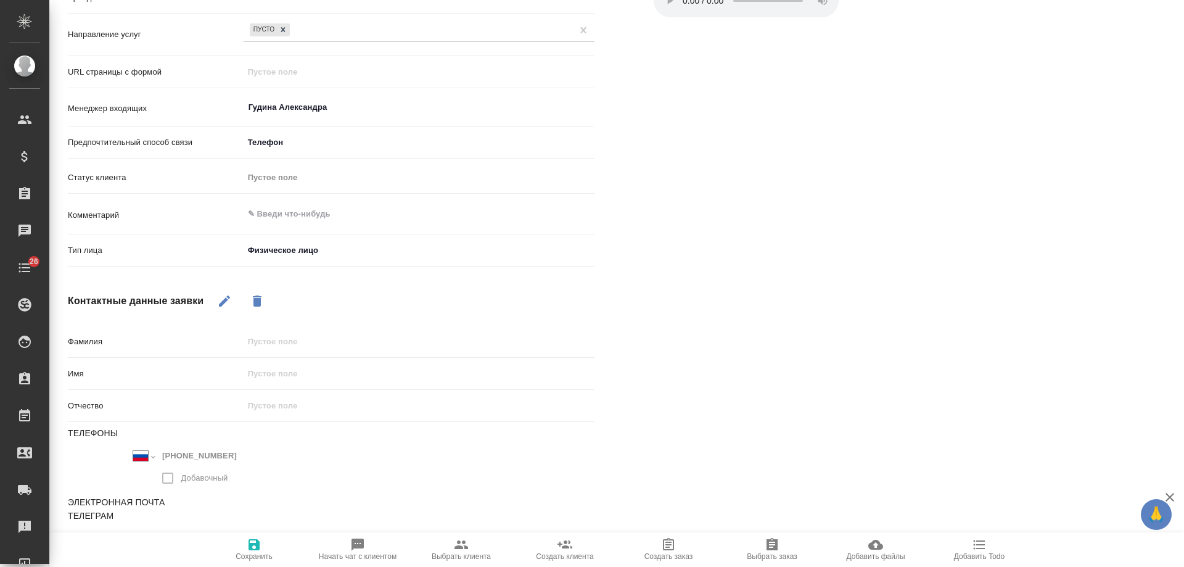
type textarea "x"
click at [320, 217] on textarea at bounding box center [419, 214] width 350 height 21
type textarea "пе"
type textarea "x"
type textarea "перк"
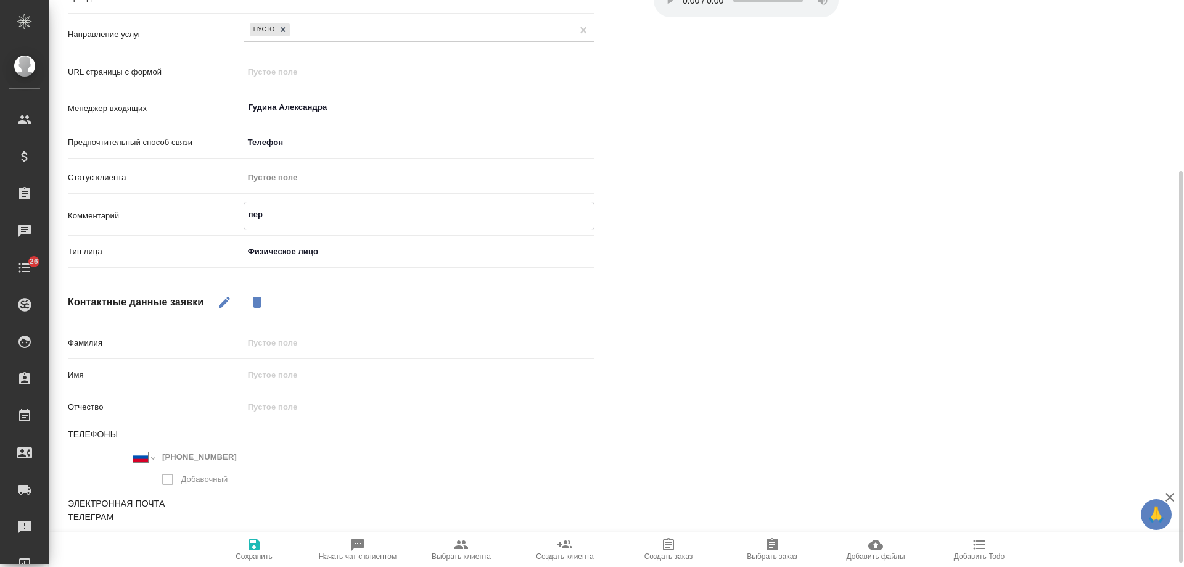
type textarea "x"
type textarea "перк"
type textarea "x"
type textarea "перк у"
type textarea "x"
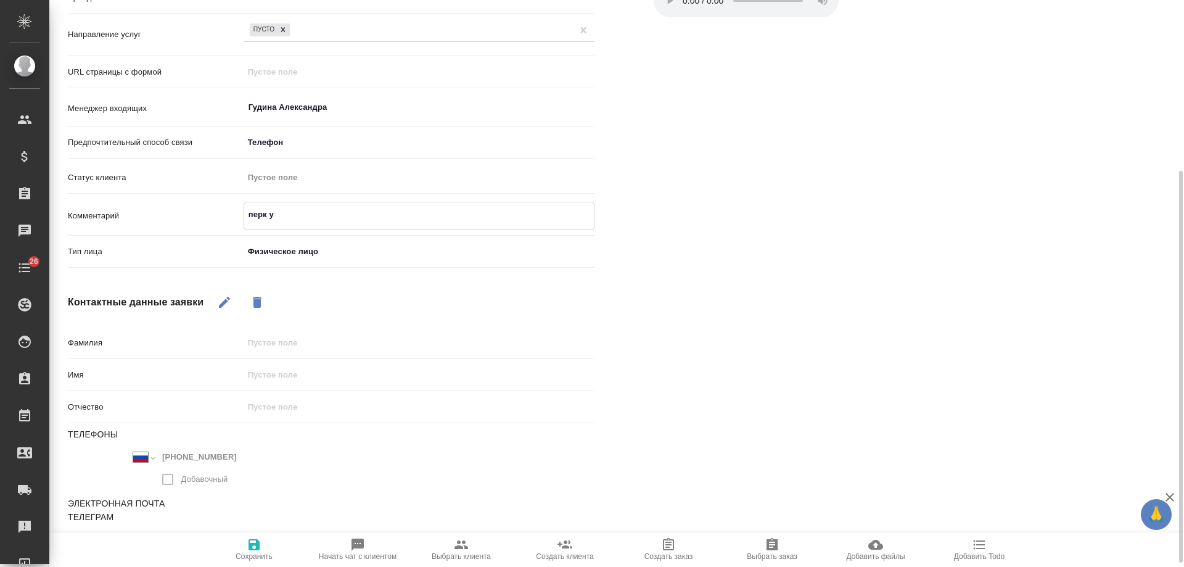
type textarea "перк ук"
type textarea "x"
type textarea "перк ука"
type textarea "x"
type textarea "перк указ"
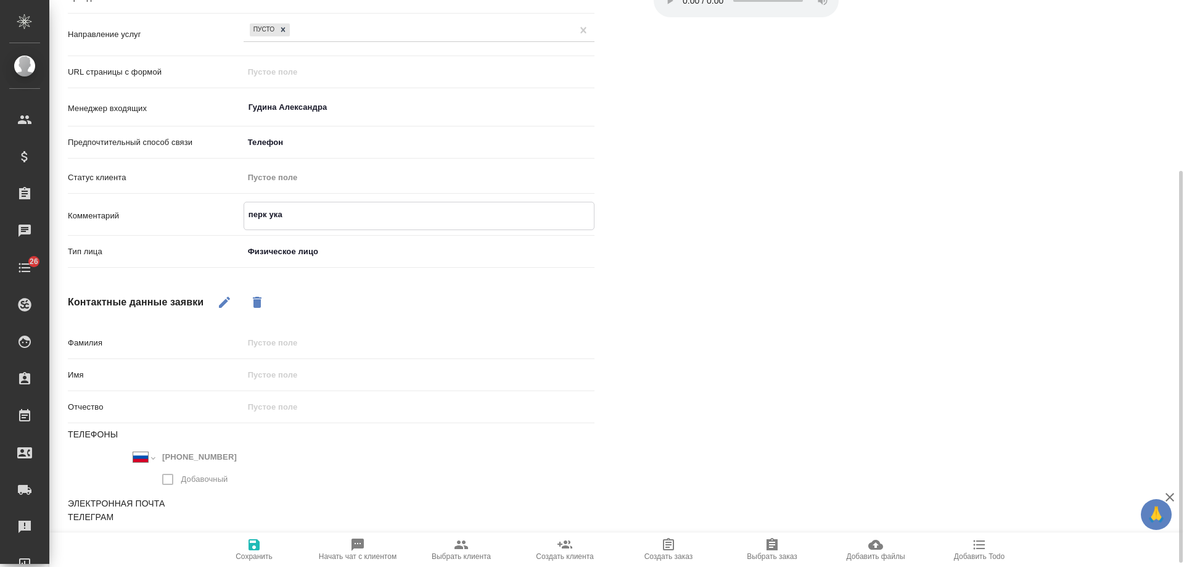
type textarea "x"
type textarea "перк указа"
type textarea "x"
type textarea "перк указал"
type textarea "x"
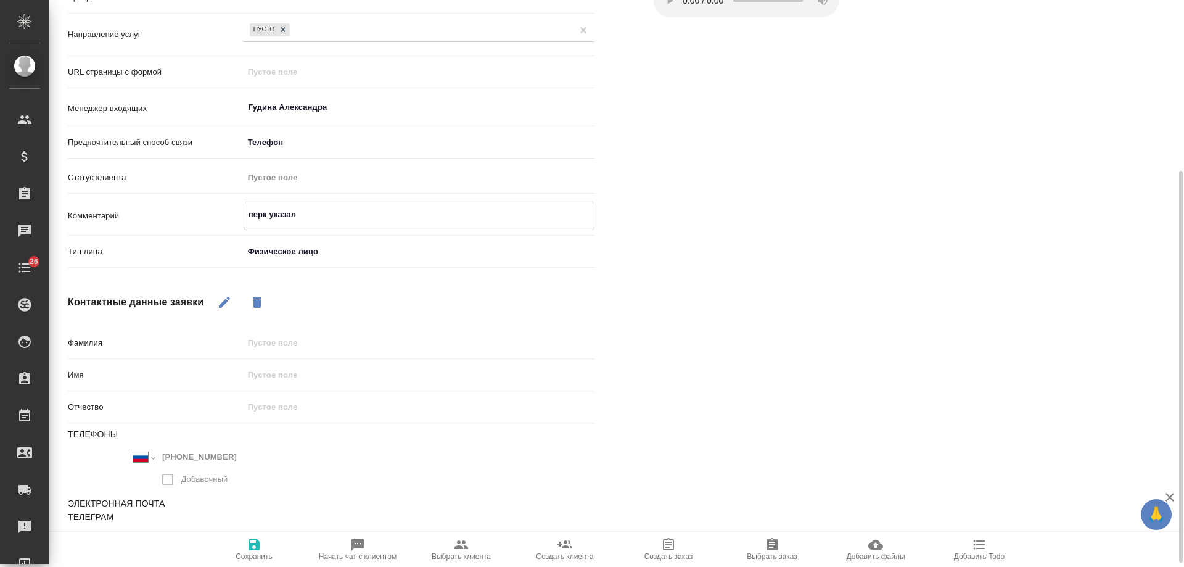
type textarea "перк указал"
type textarea "x"
type textarea "перк указал э"
type textarea "x"
type textarea "перк указал эт"
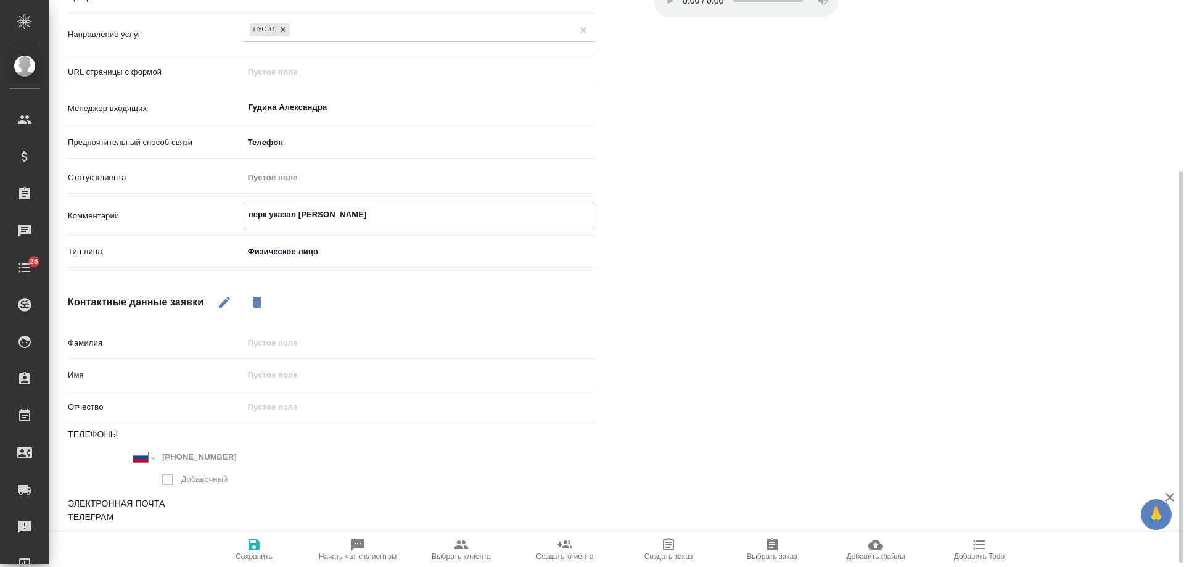
type textarea "x"
type textarea "перк указал это"
type textarea "x"
type textarea "перк указал этот"
type textarea "x"
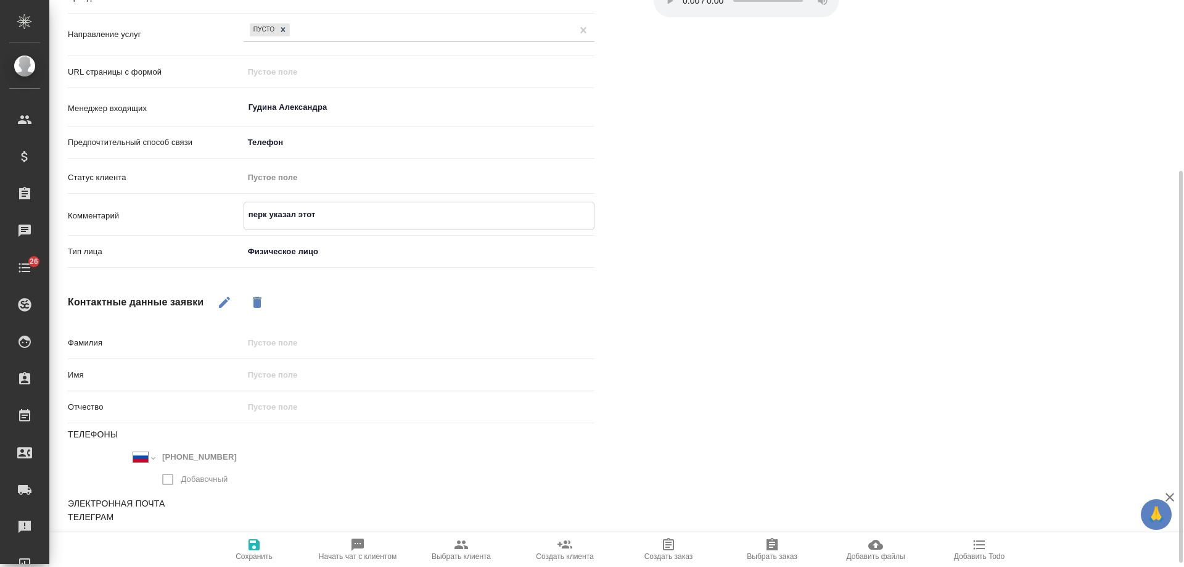
type textarea "перк указал этот"
type textarea "x"
type textarea "перк указал этот н"
type textarea "x"
type textarea "перк указал этот но"
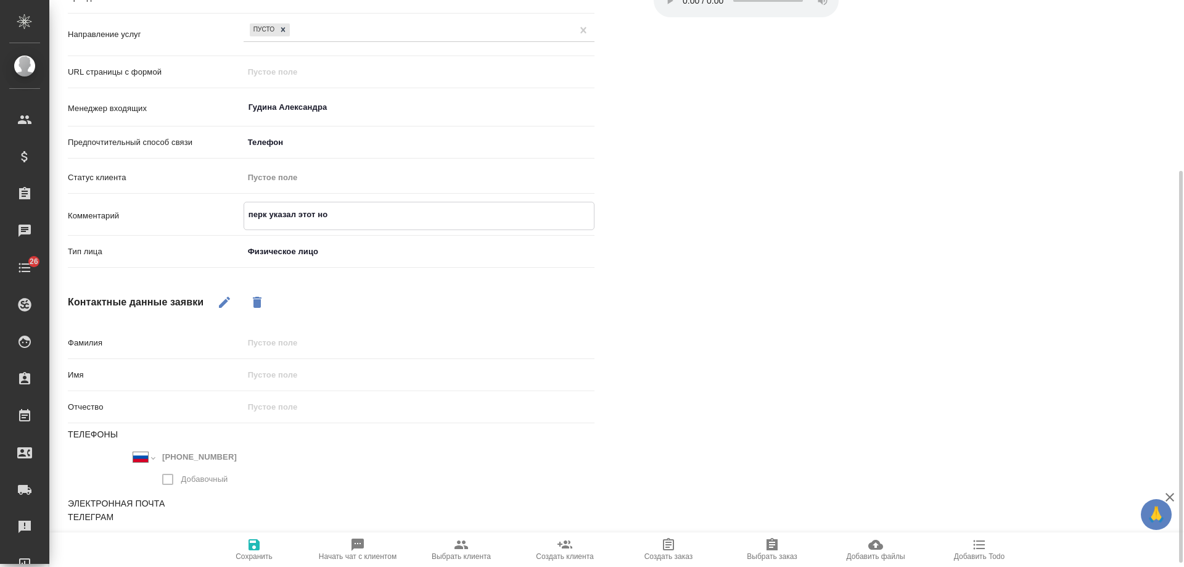
type textarea "x"
type textarea "перк указал этот ном"
type textarea "x"
type textarea "перк указал этот номе"
type textarea "x"
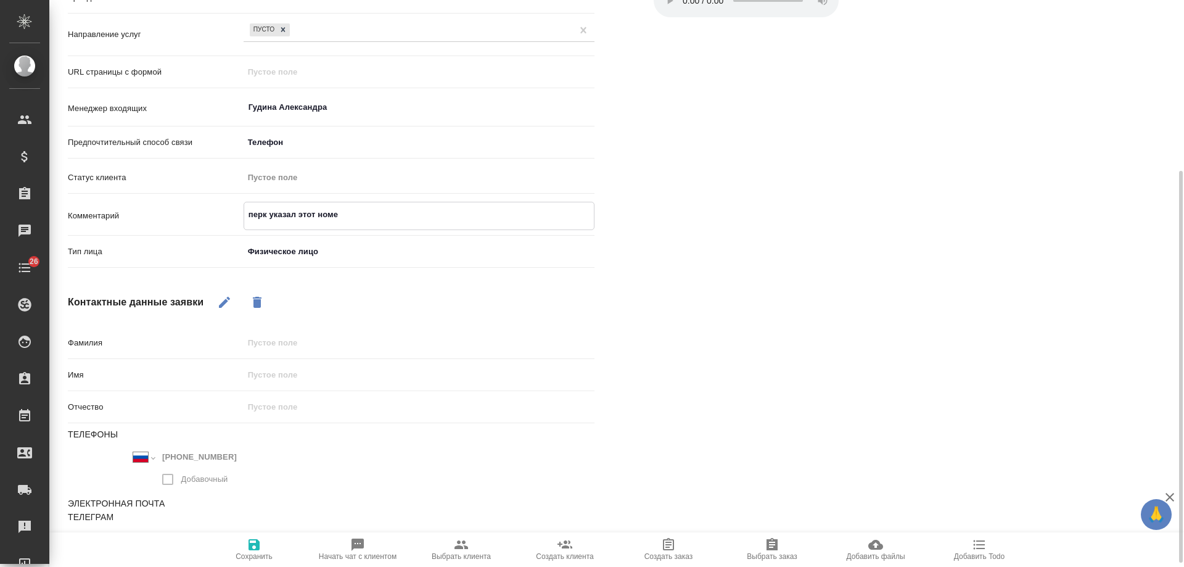
type textarea "перк указал этот номер"
type textarea "x"
type textarea "перк указал этот номер"
type textarea "x"
type textarea "перк указал этот номер к"
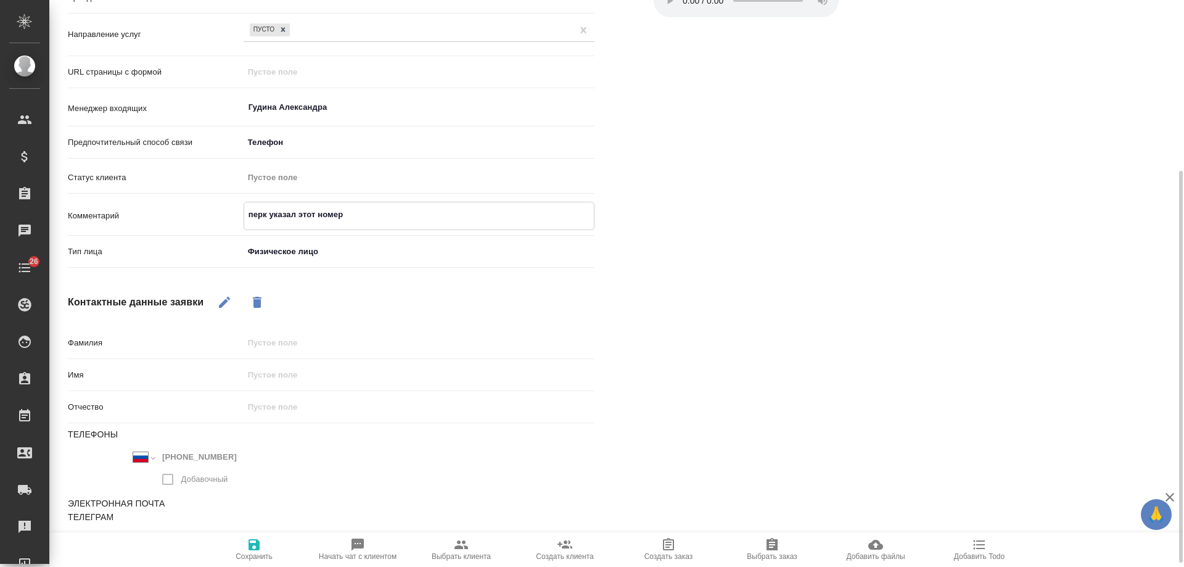
type textarea "x"
type textarea "перк указал этот номер ка"
type textarea "x"
type textarea "перк указал этот номер как"
type textarea "x"
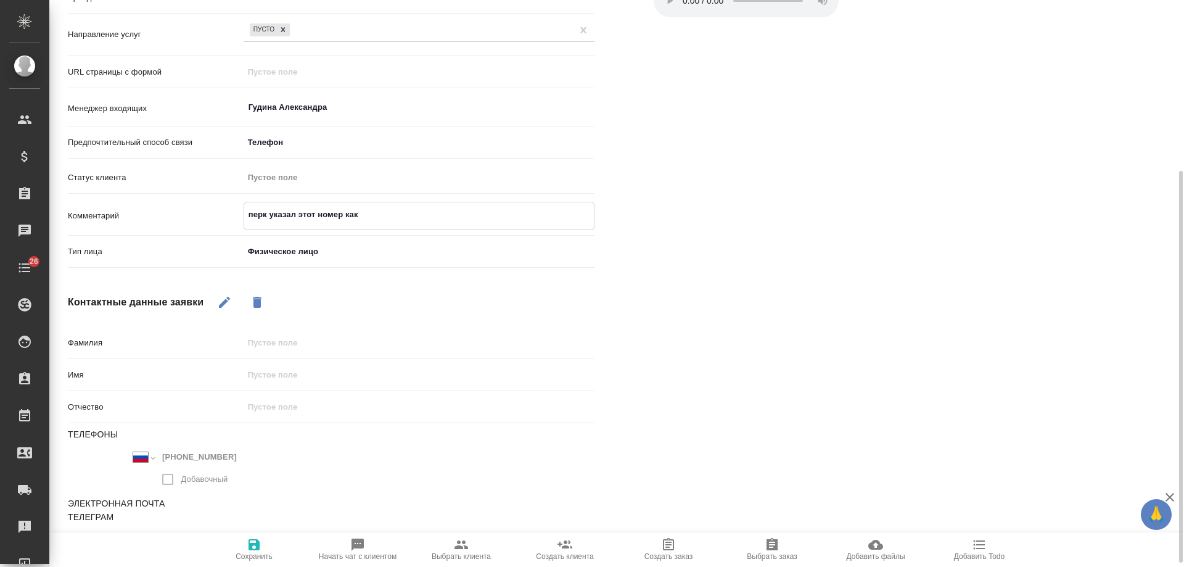
type textarea "перк указал этот номер как"
type textarea "x"
type textarea "перк указал этот номер как с"
type textarea "x"
type textarea "перк указал этот номер как св"
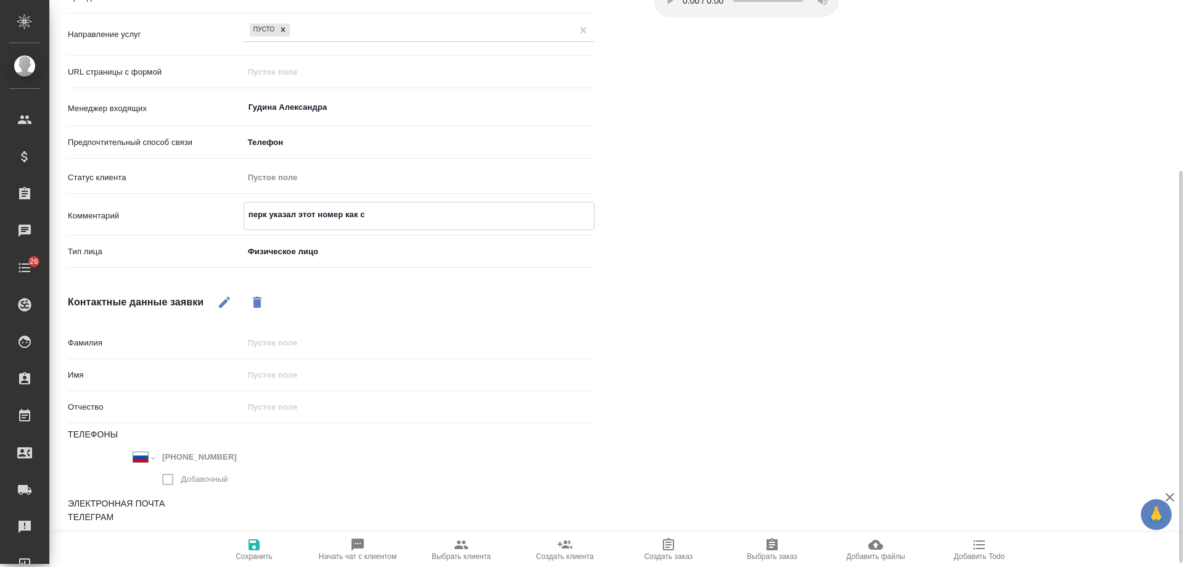
type textarea "x"
type textarea "перк указал этот номер как сво"
type textarea "x"
type textarea "перк указал этот номер как свой"
type textarea "x"
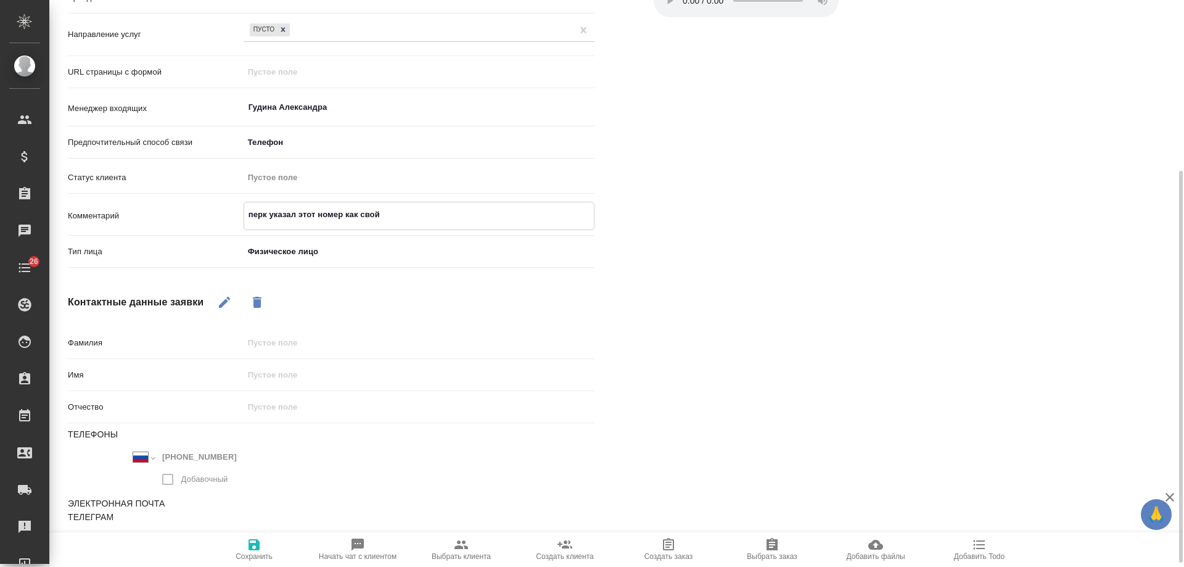
type textarea "перк указал этот номер как свой"
type textarea "x"
click at [250, 548] on icon "button" at bounding box center [254, 544] width 11 height 11
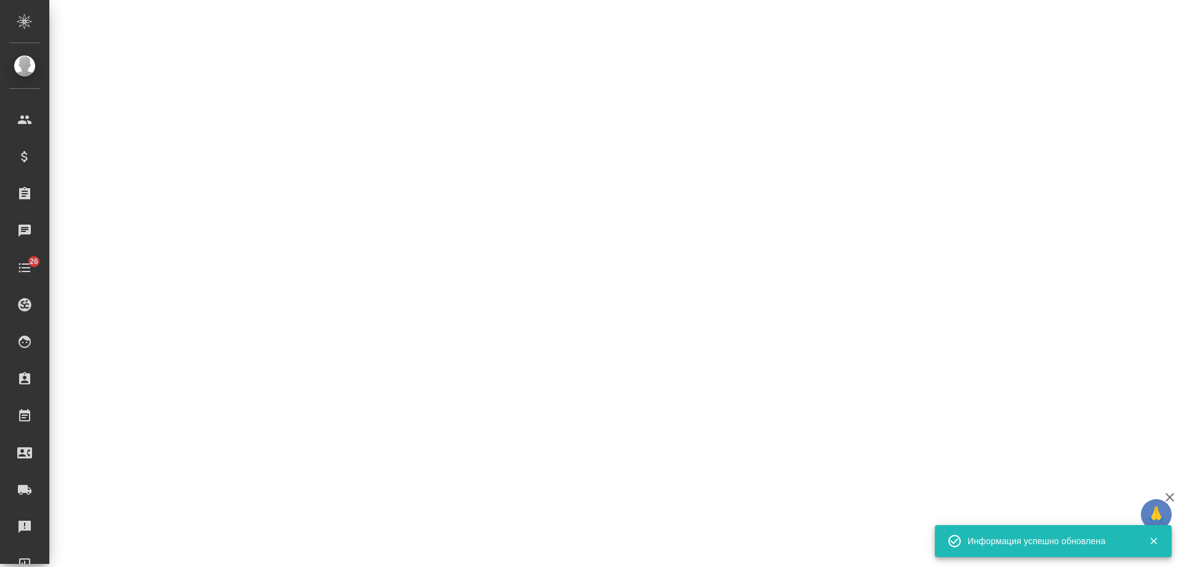
select select "RU"
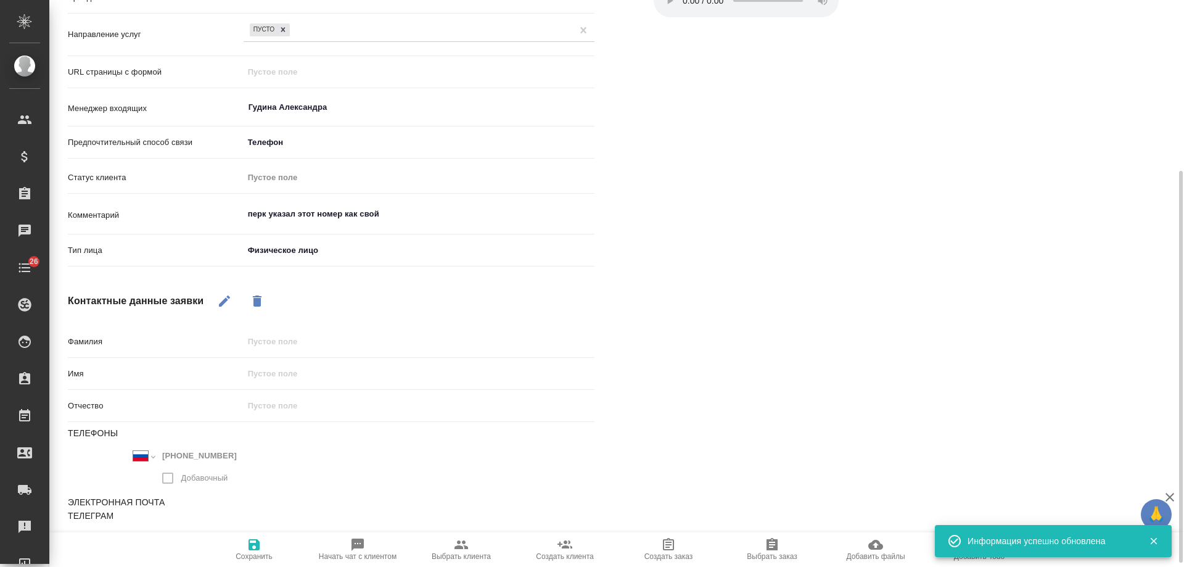
type textarea "x"
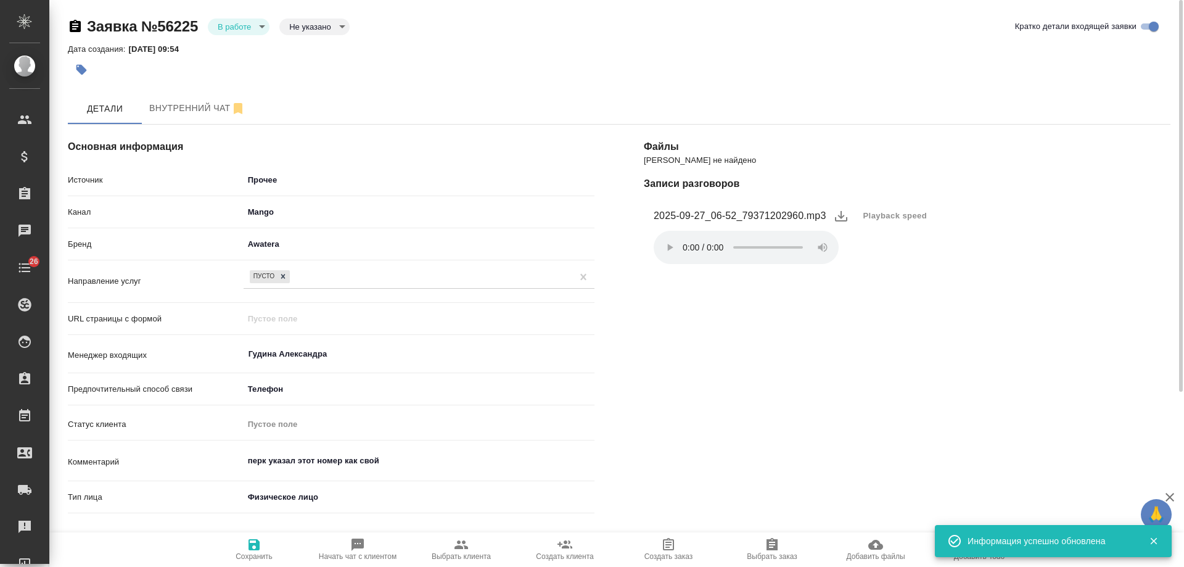
click at [249, 23] on body "🙏 .cls-1 fill:#fff; AWATERA Gudina Alexandra Клиенты Спецификации Заказы 0 Чаты…" at bounding box center [592, 283] width 1184 height 567
click at [247, 49] on li "Отказ" at bounding box center [239, 47] width 62 height 21
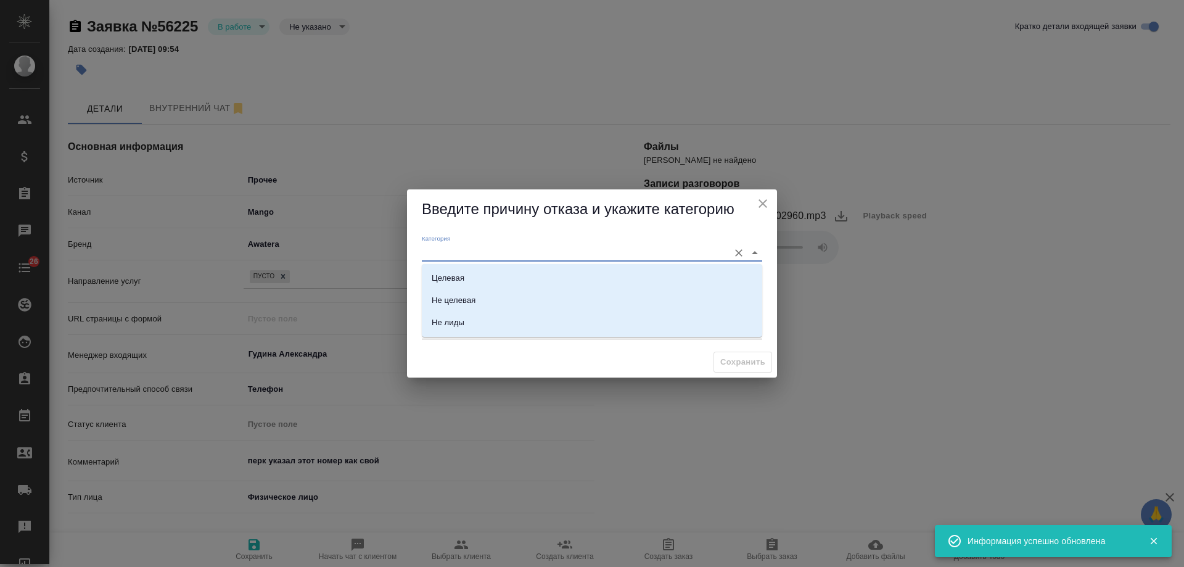
click at [491, 249] on input "Категория" at bounding box center [572, 252] width 301 height 17
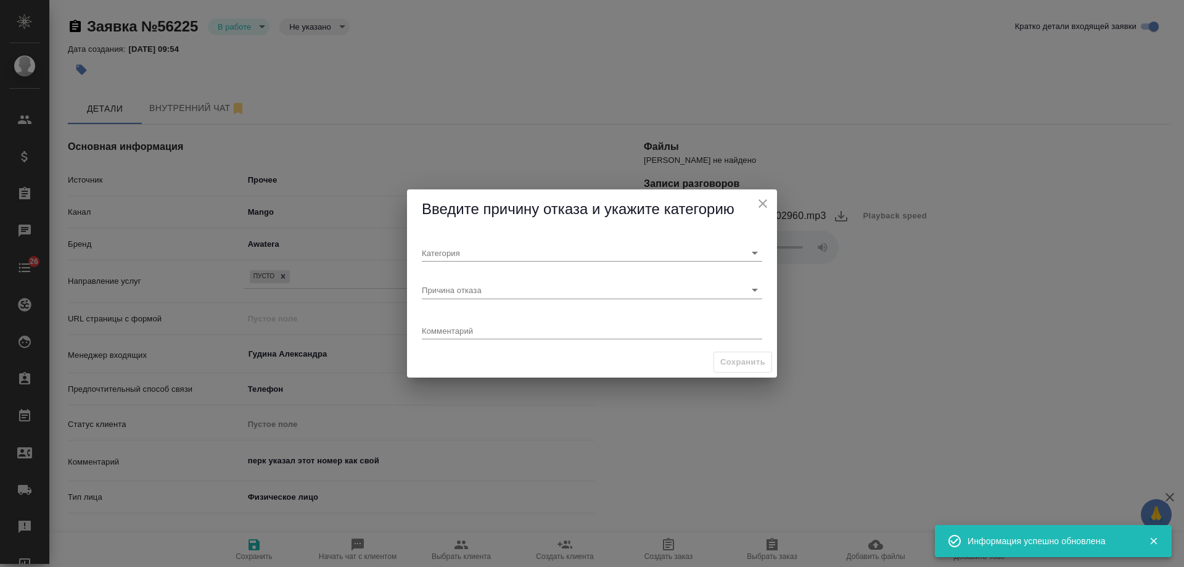
click at [449, 357] on div "Сохранить" at bounding box center [592, 362] width 370 height 31
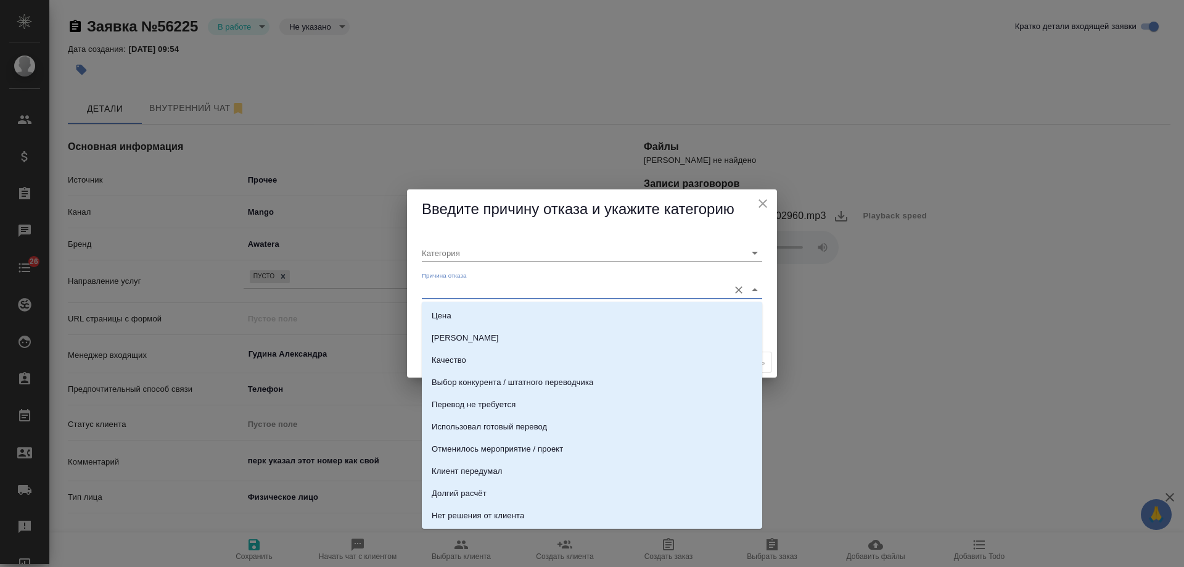
click at [468, 295] on input "Причина отказа" at bounding box center [572, 289] width 301 height 17
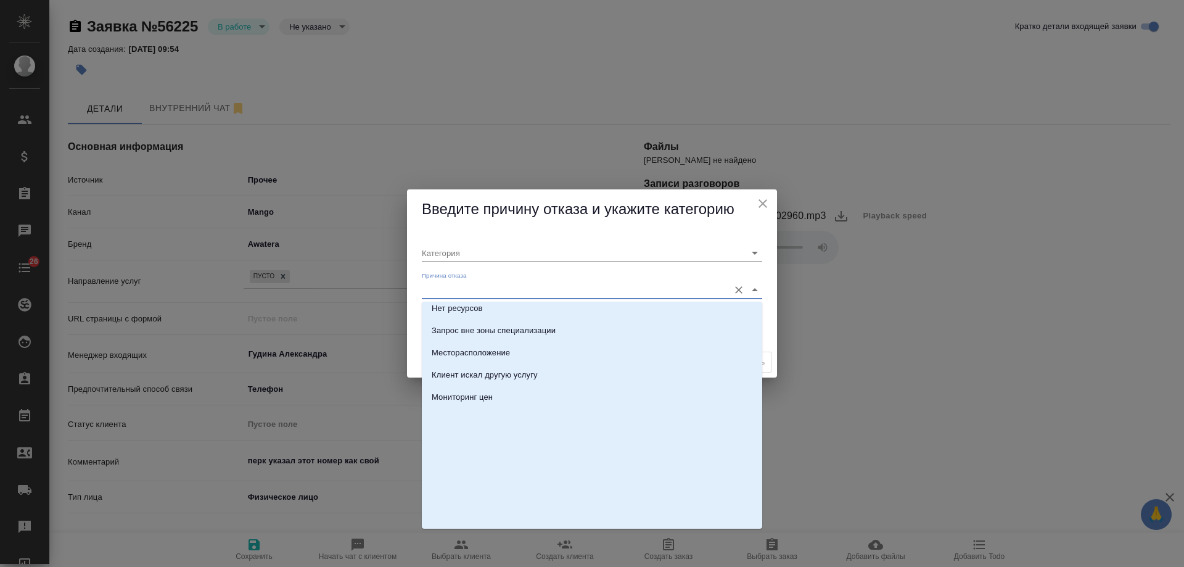
scroll to position [376, 0]
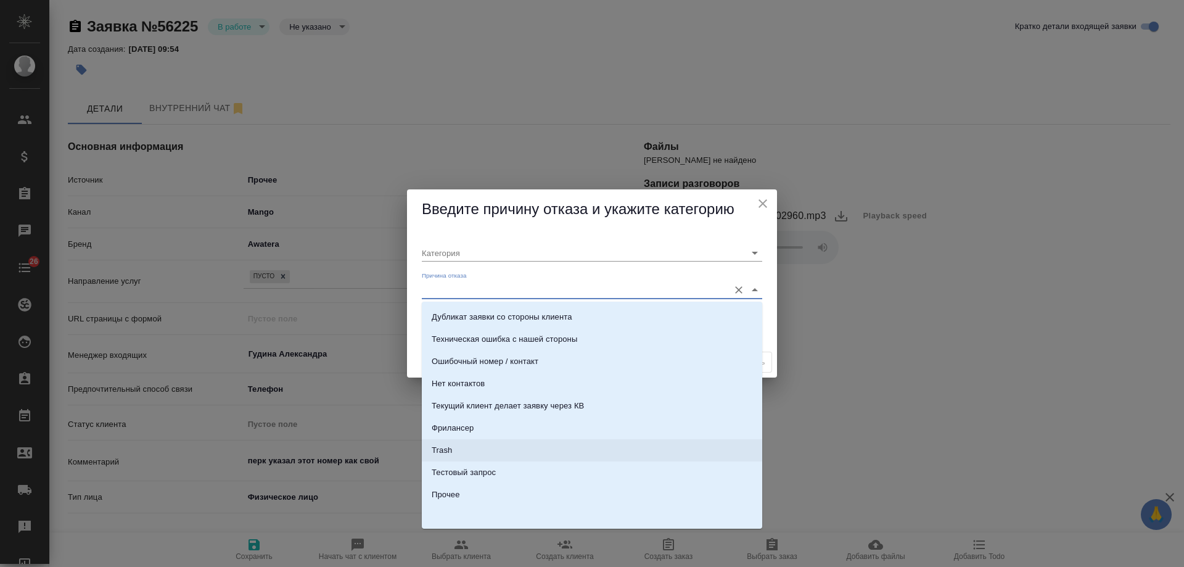
click at [453, 456] on li "Trash" at bounding box center [592, 450] width 340 height 22
type input "Не лиды"
type input "Trash"
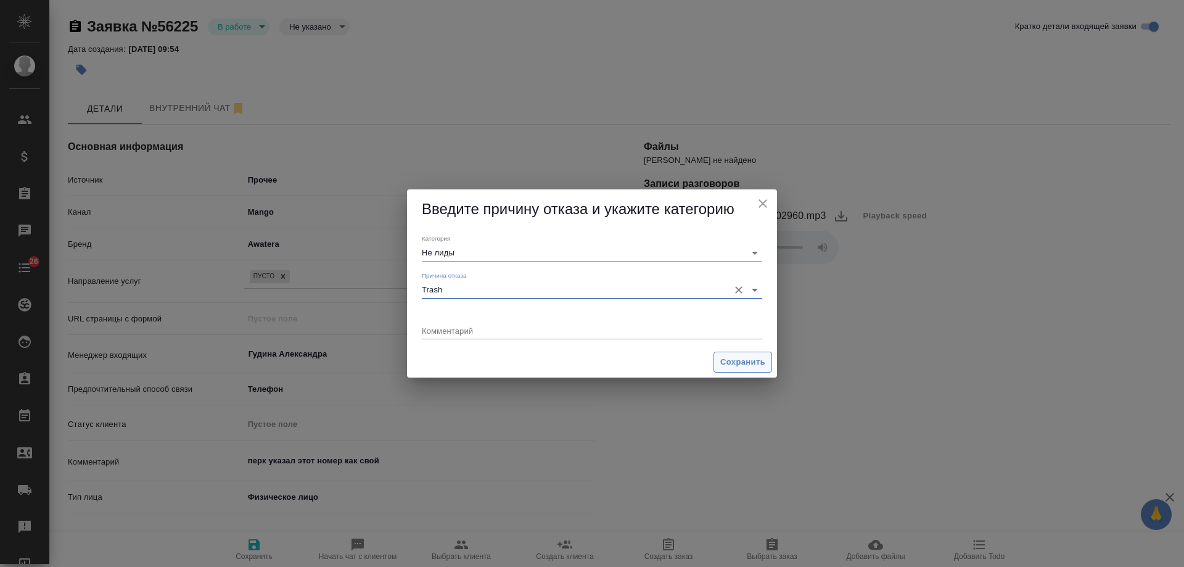
click at [750, 358] on span "Сохранить" at bounding box center [742, 362] width 45 height 14
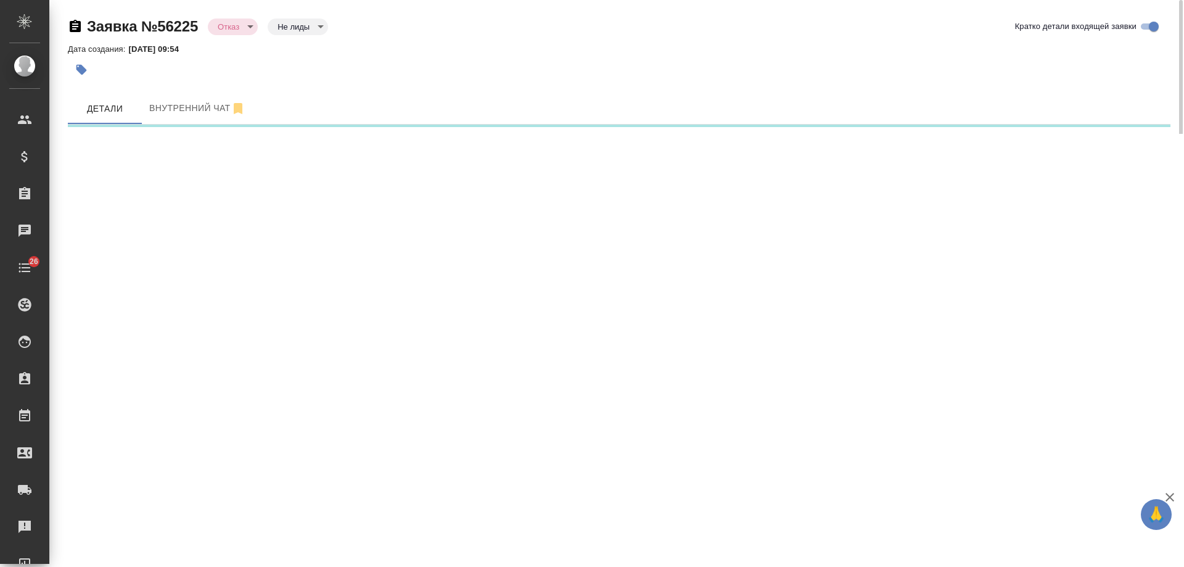
select select "RU"
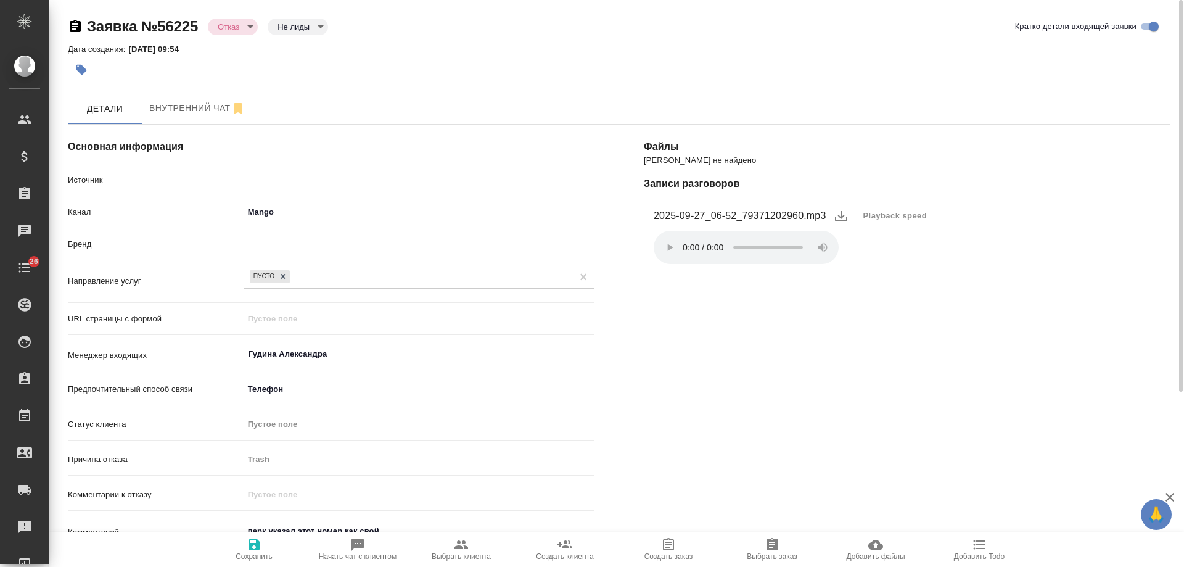
type textarea "x"
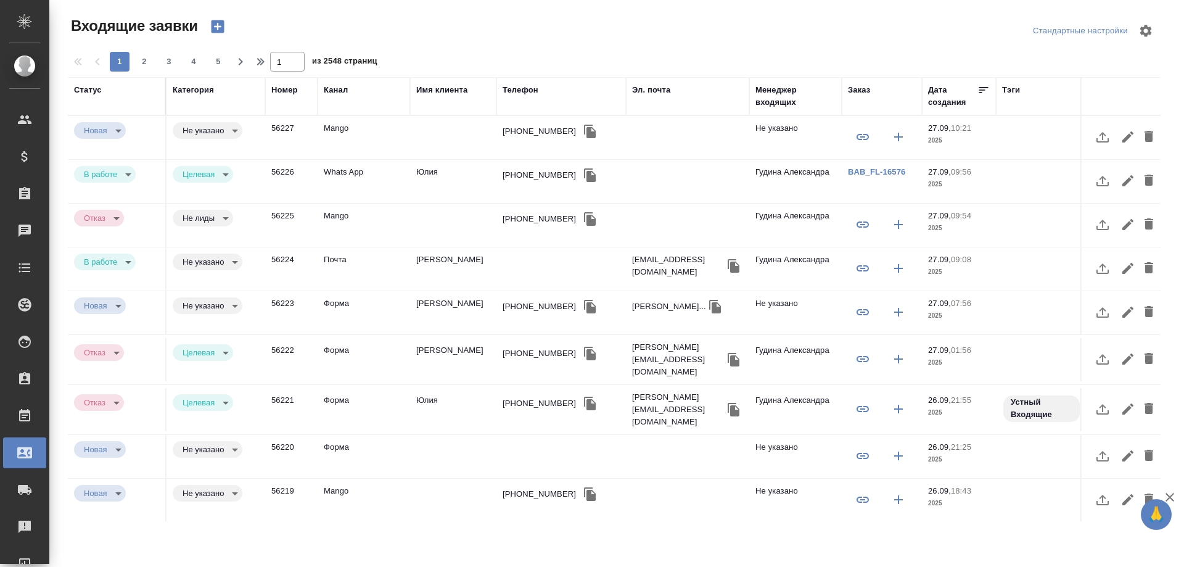
select select "RU"
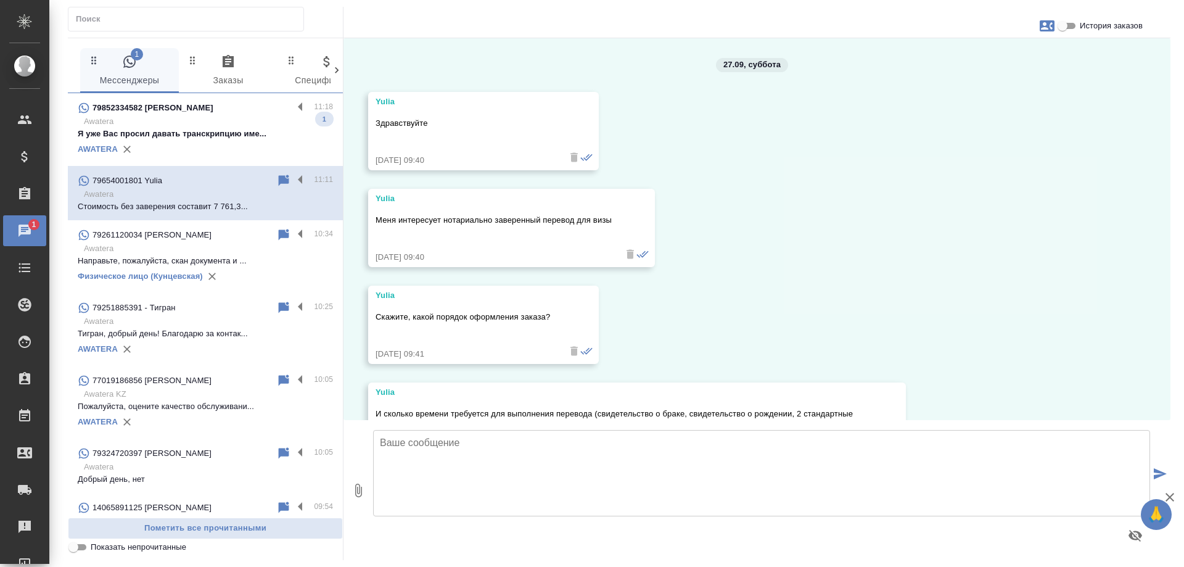
scroll to position [1800, 0]
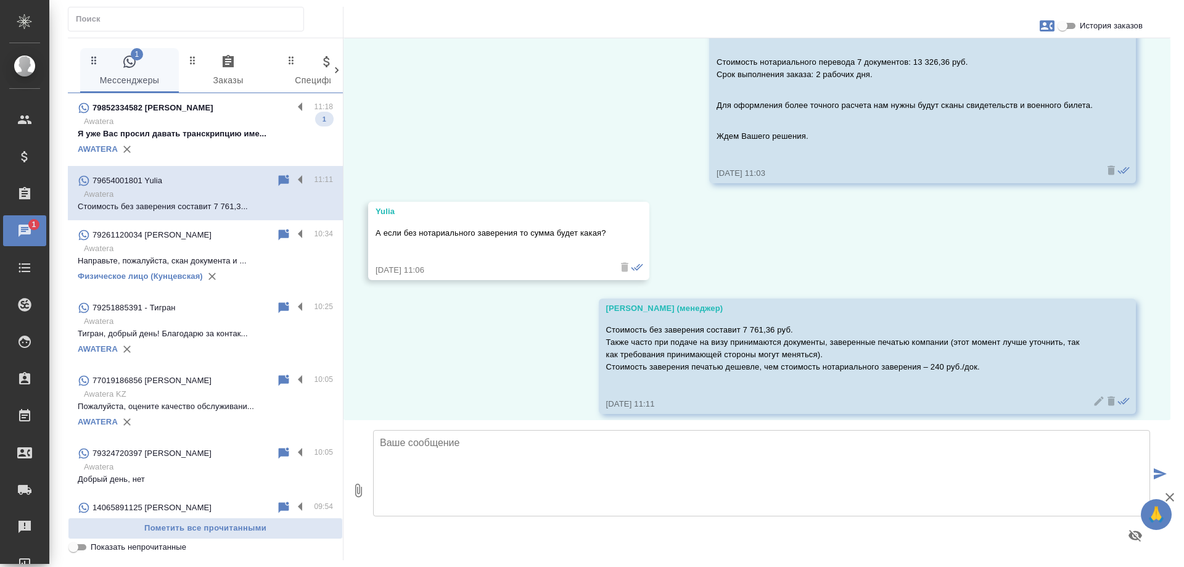
click at [196, 123] on p "Awatera" at bounding box center [208, 121] width 249 height 12
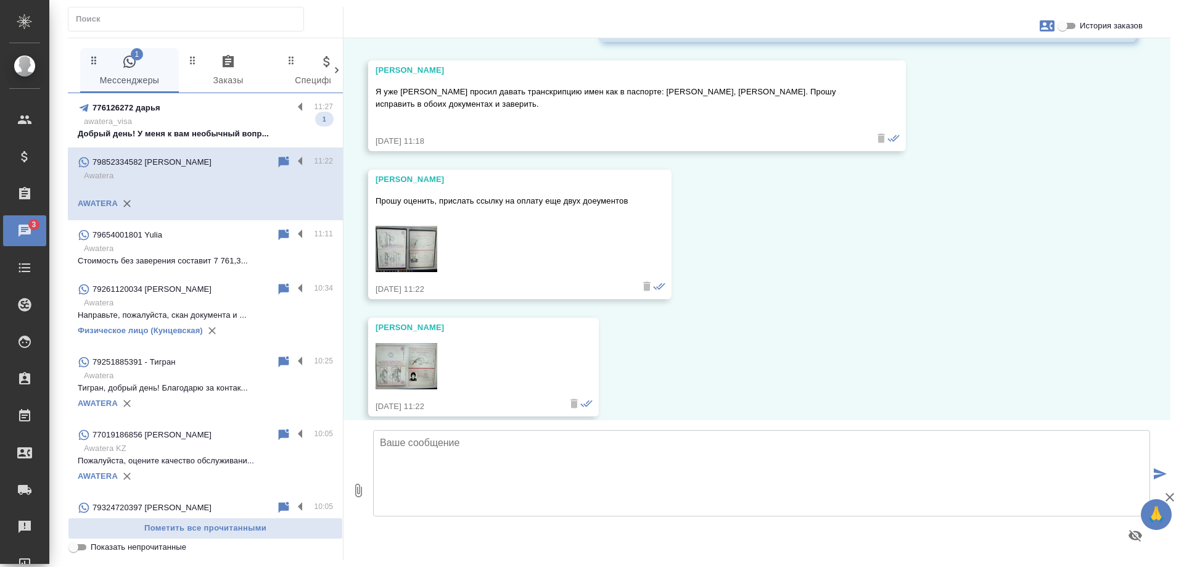
scroll to position [6001, 0]
click at [167, 117] on p "awatera_visa" at bounding box center [208, 121] width 249 height 12
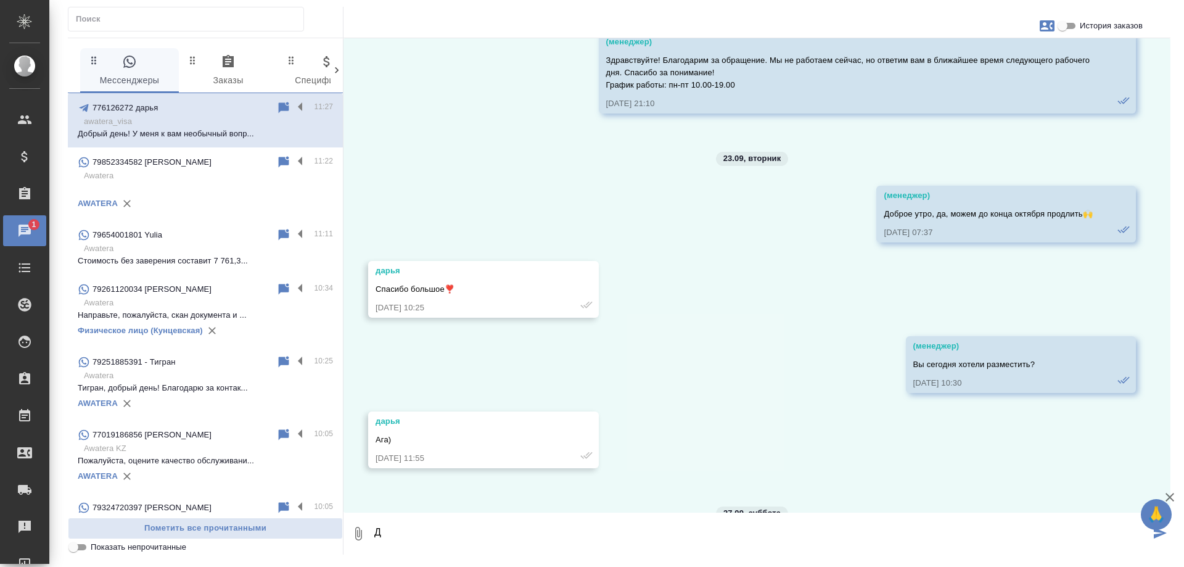
scroll to position [20878, 0]
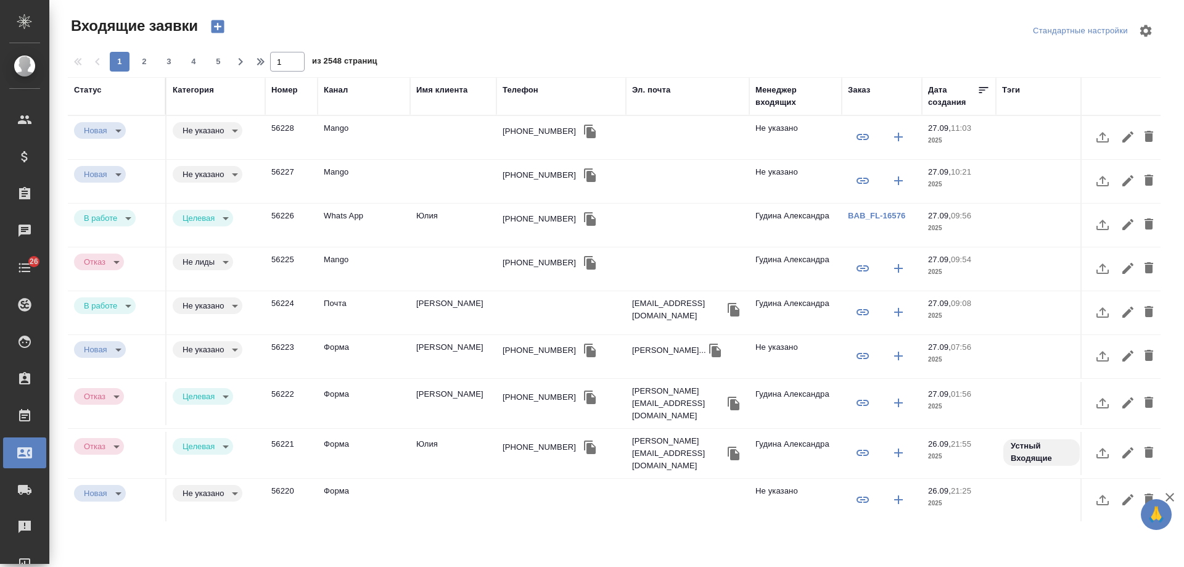
select select "RU"
click at [461, 358] on td "[PERSON_NAME]" at bounding box center [453, 356] width 86 height 43
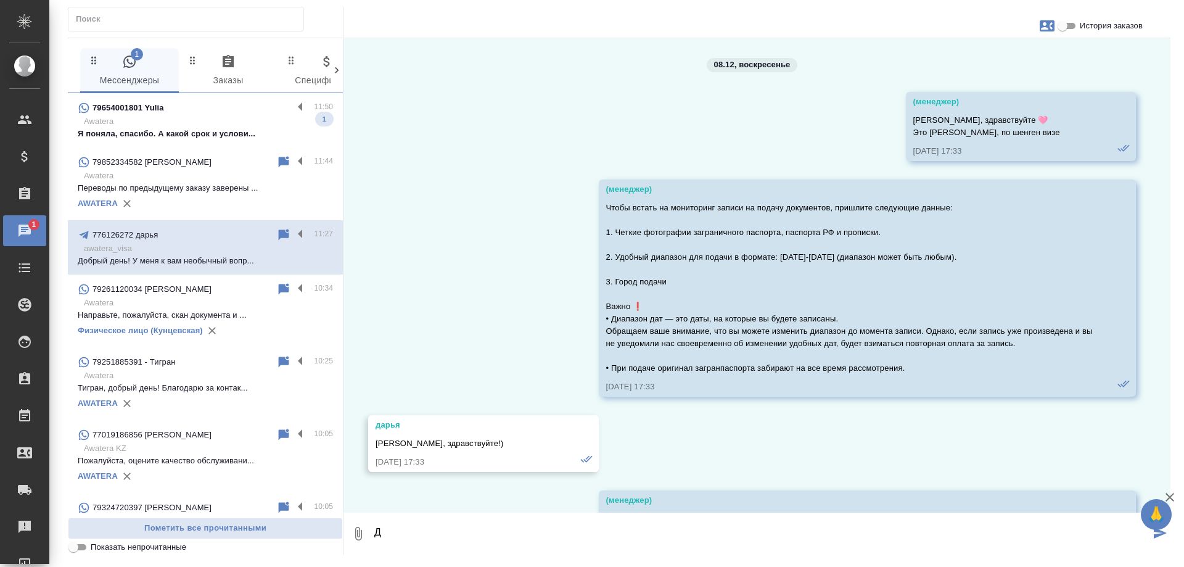
scroll to position [20878, 0]
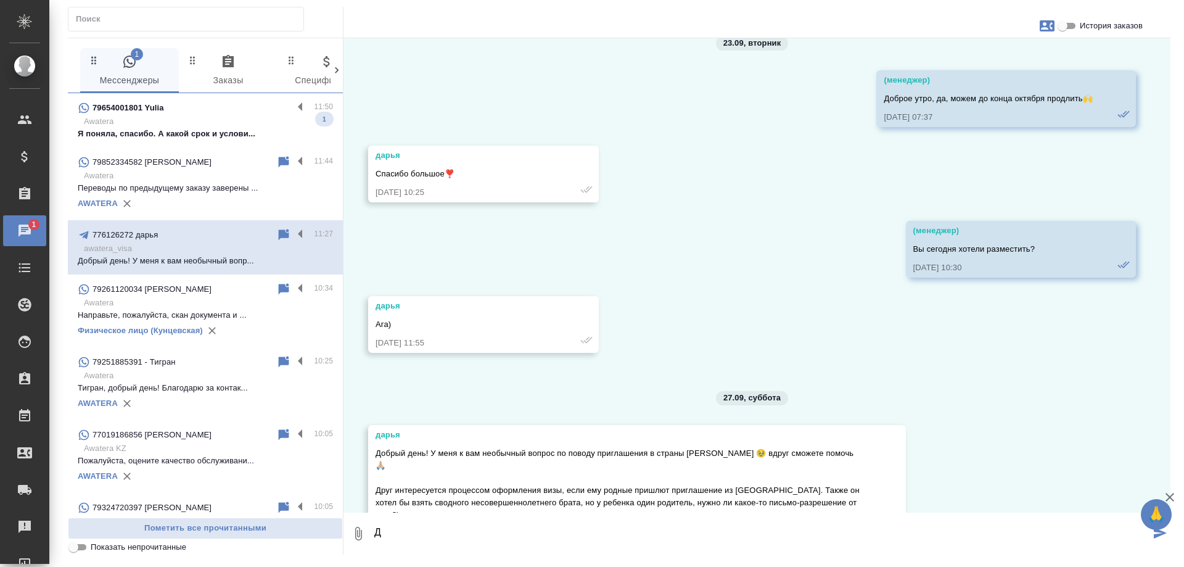
click at [215, 137] on p "Я поняла, спасибо. А какой срок и услови..." at bounding box center [205, 134] width 255 height 12
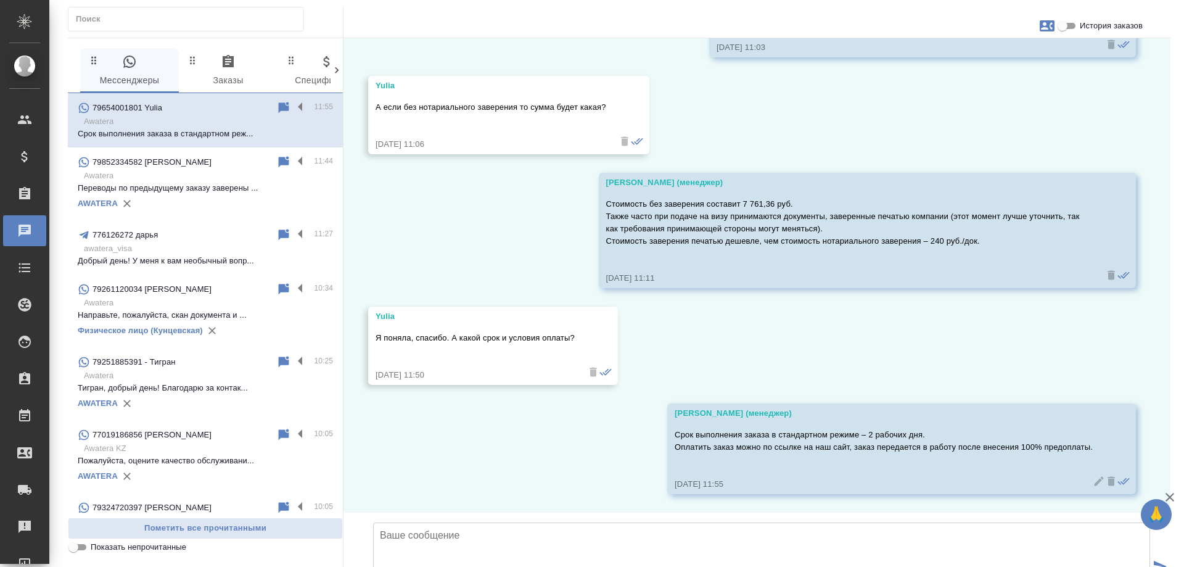
scroll to position [2006, 0]
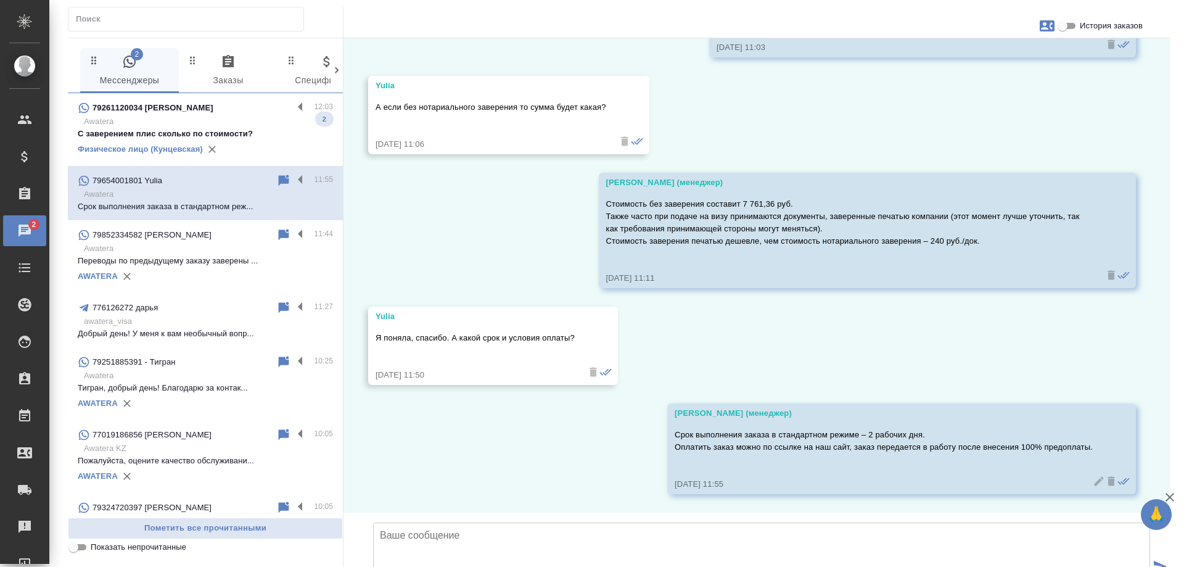
click at [264, 141] on div "Физическое лицо (Кунцевская)" at bounding box center [205, 149] width 255 height 19
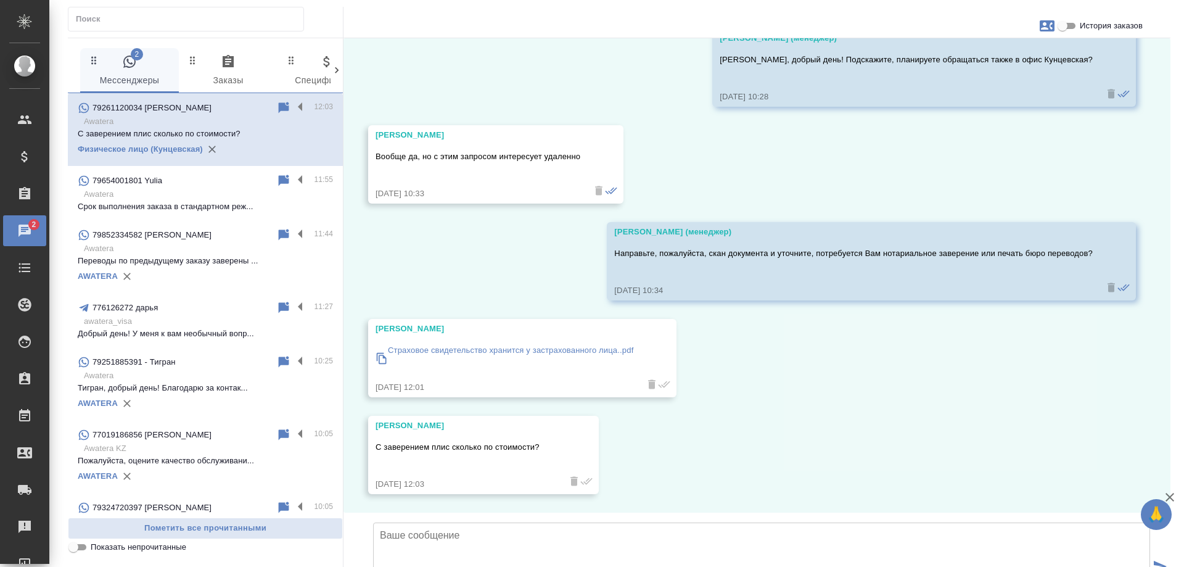
scroll to position [2002, 0]
click at [532, 344] on p "Страховое свидетельство хранится у застрахованного лица..pdf" at bounding box center [511, 350] width 246 height 12
click at [469, 522] on textarea at bounding box center [761, 565] width 777 height 86
type textarea "Уточните, с заверением у нотариуса или печатью бюро переводов?"
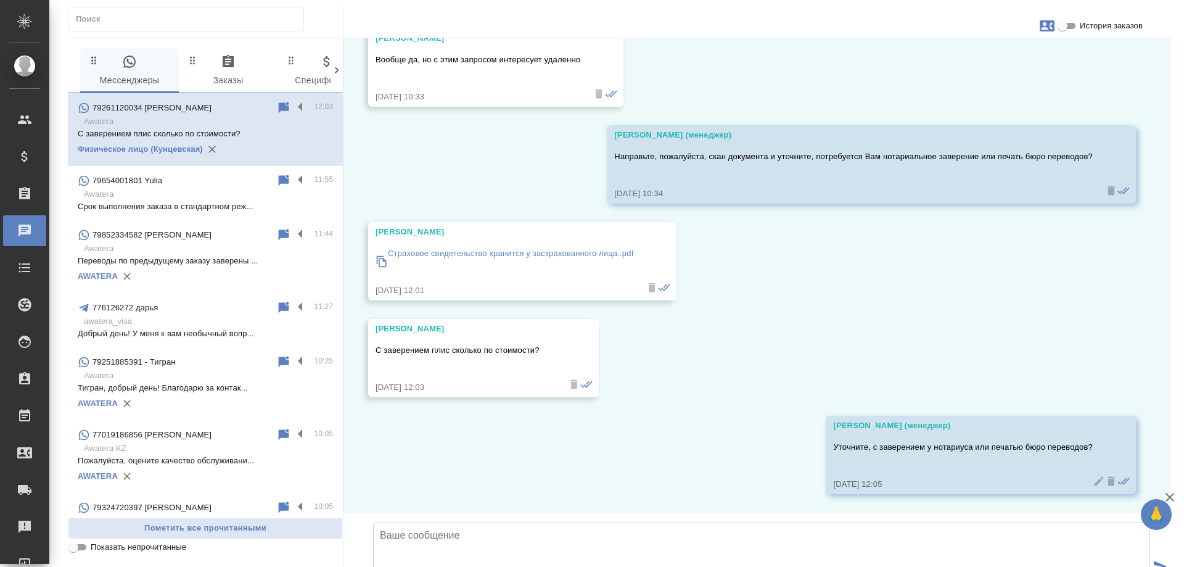
scroll to position [2099, 0]
click at [1039, 27] on button "button" at bounding box center [1048, 26] width 30 height 30
click at [989, 64] on span "Создать заявку" at bounding box center [994, 59] width 58 height 12
select select "RU"
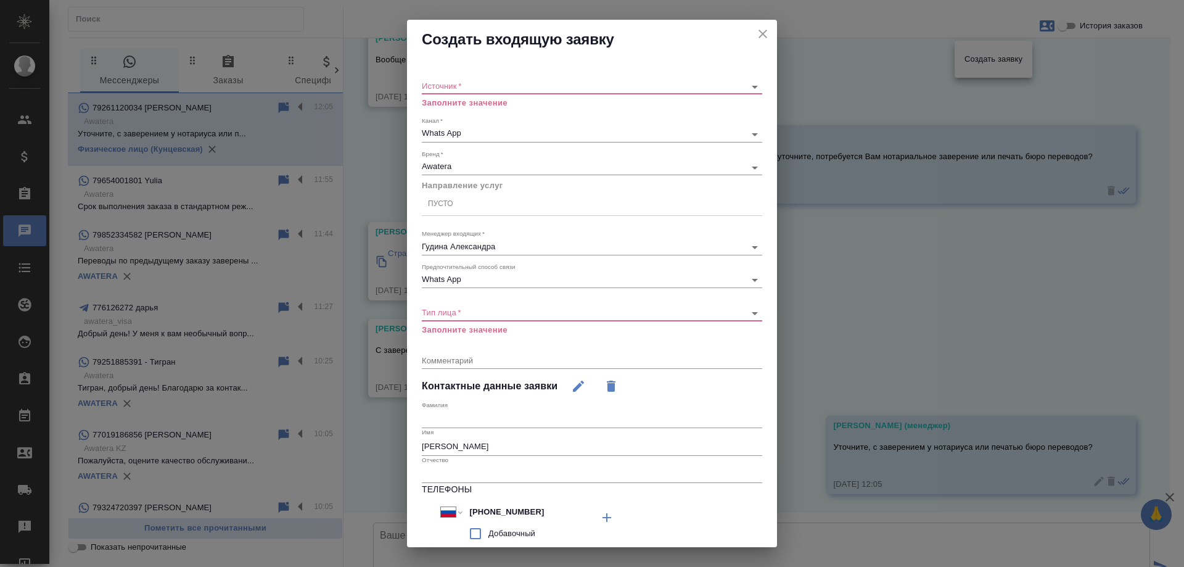
click at [473, 86] on body "🙏 .cls-1 fill:#fff; AWATERA Gudina Alexandra Клиенты Спецификации Заказы 0 Чаты…" at bounding box center [592, 283] width 1184 height 567
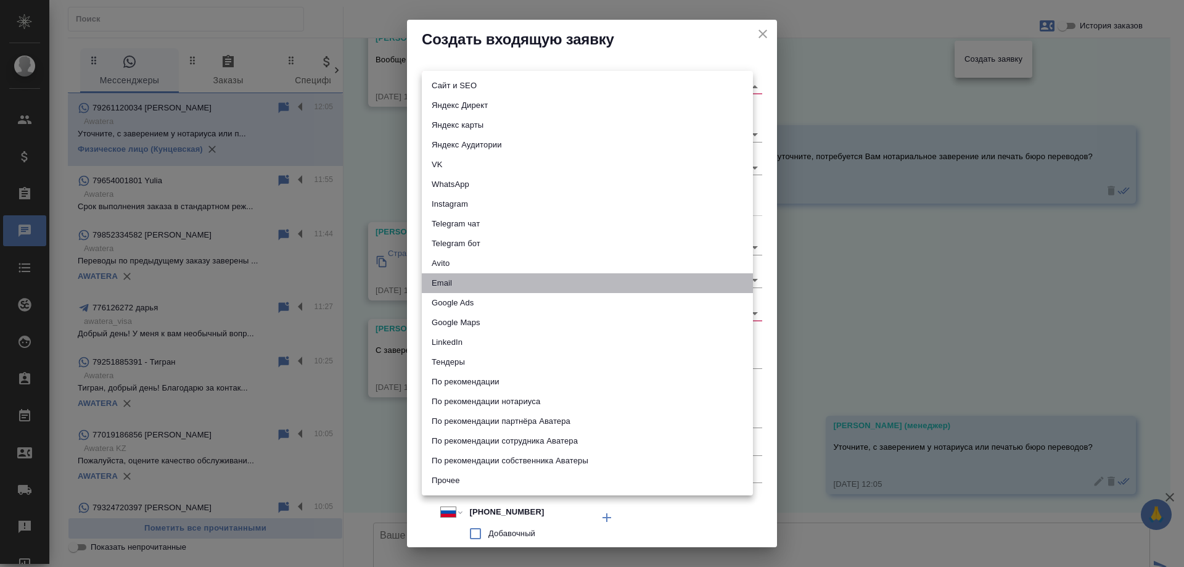
click at [512, 274] on li "Email" at bounding box center [587, 283] width 331 height 20
type input "emailAds"
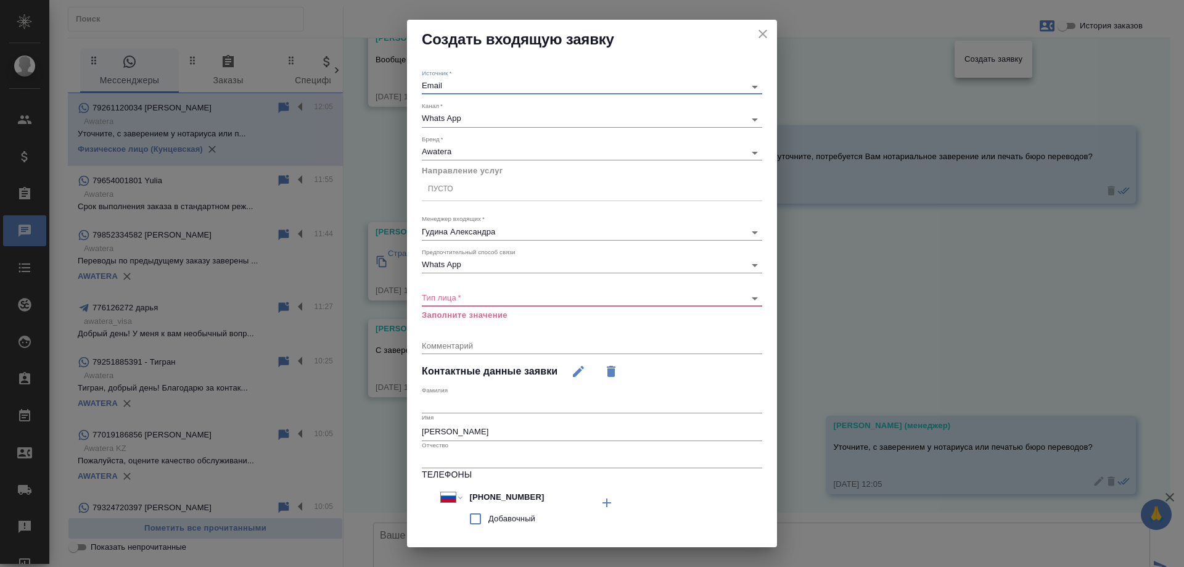
click at [453, 191] on div "Пусто" at bounding box center [592, 189] width 340 height 18
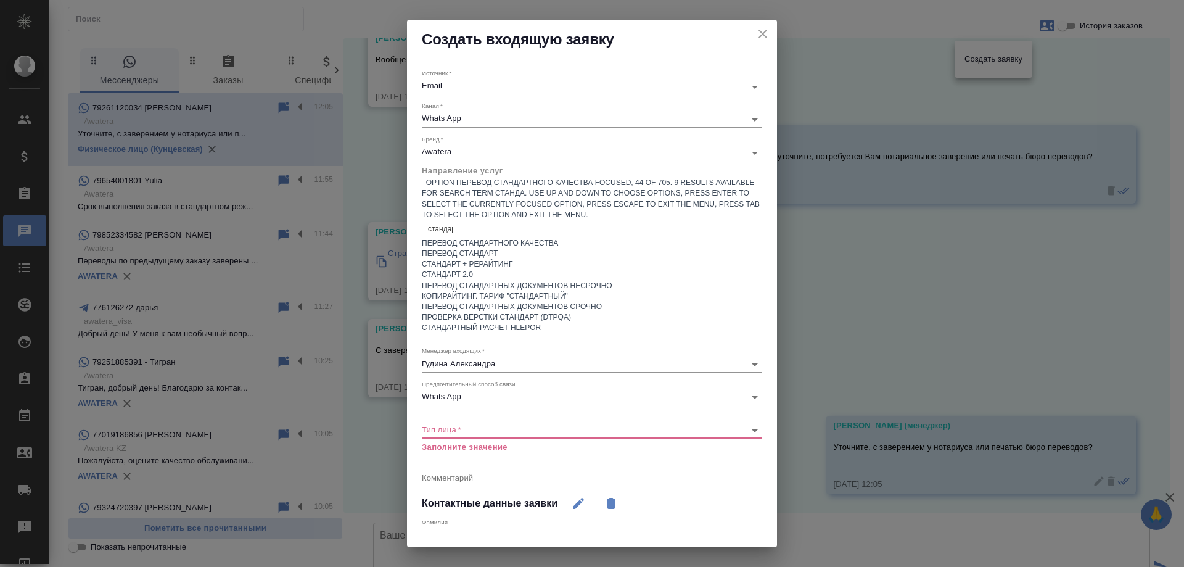
type input "стандарт"
click at [569, 291] on div "Перевод стандартных документов несрочно" at bounding box center [592, 286] width 340 height 10
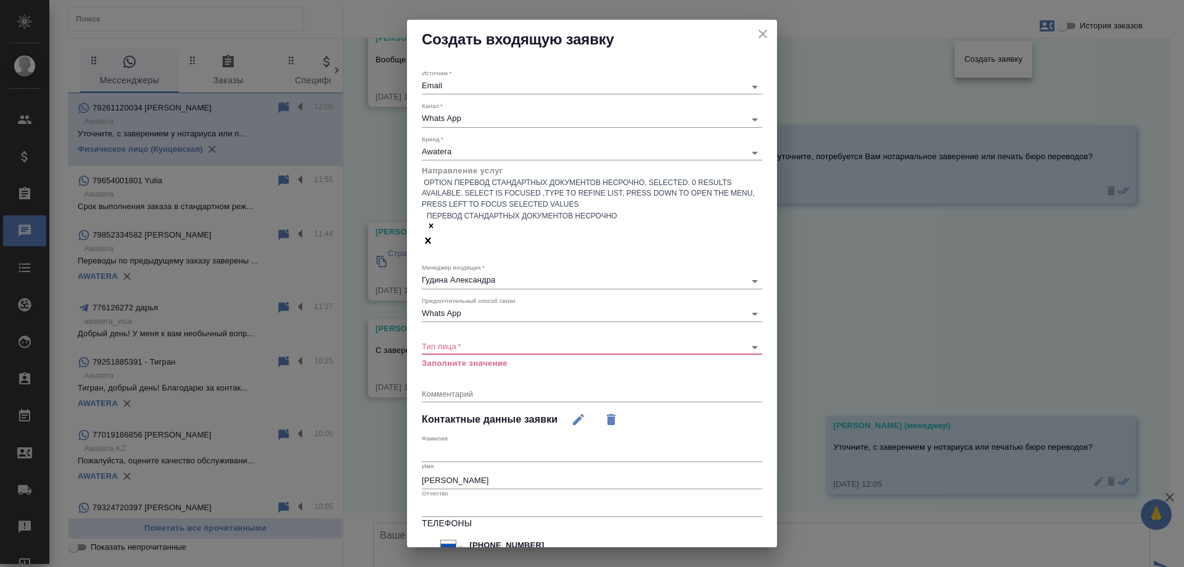
drag, startPoint x: 452, startPoint y: 304, endPoint x: 453, endPoint y: 298, distance: 6.3
click at [452, 339] on div "​" at bounding box center [592, 346] width 340 height 15
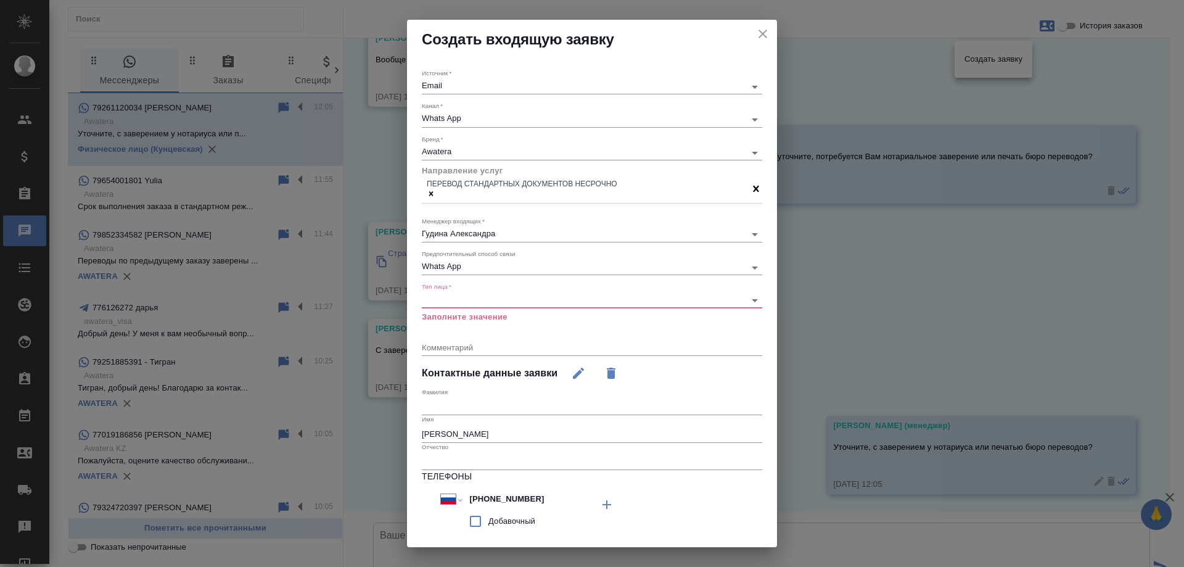
click at [453, 297] on body "🙏 .cls-1 fill:#fff; AWATERA Gudina Alexandra Клиенты Спецификации Заказы 0 Чаты…" at bounding box center [592, 283] width 1184 height 567
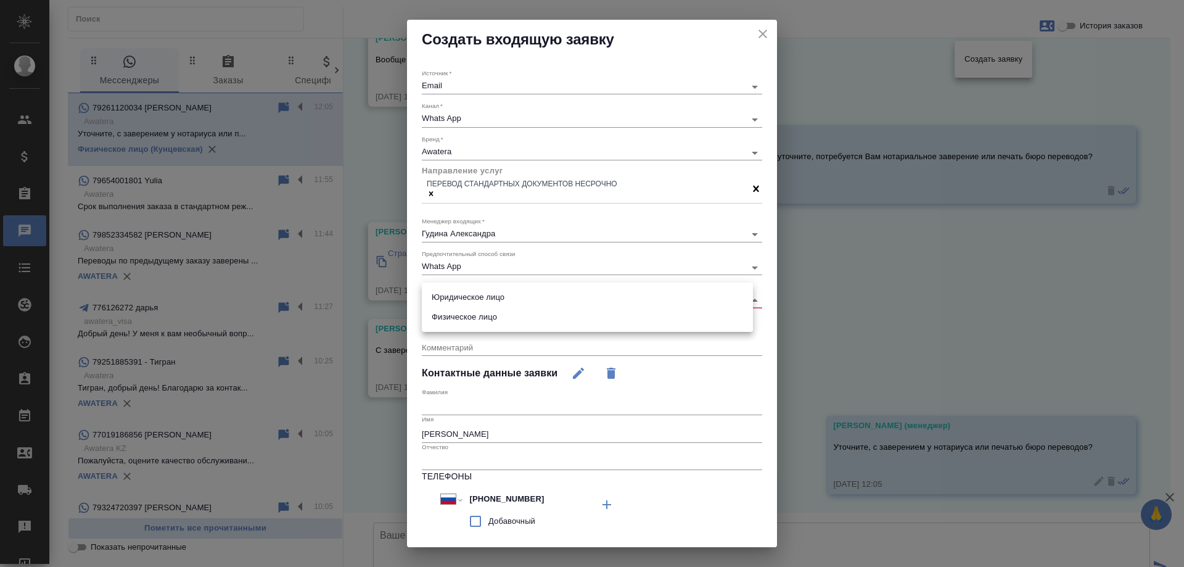
click at [464, 320] on li "Физическое лицо" at bounding box center [587, 317] width 331 height 20
type input "private"
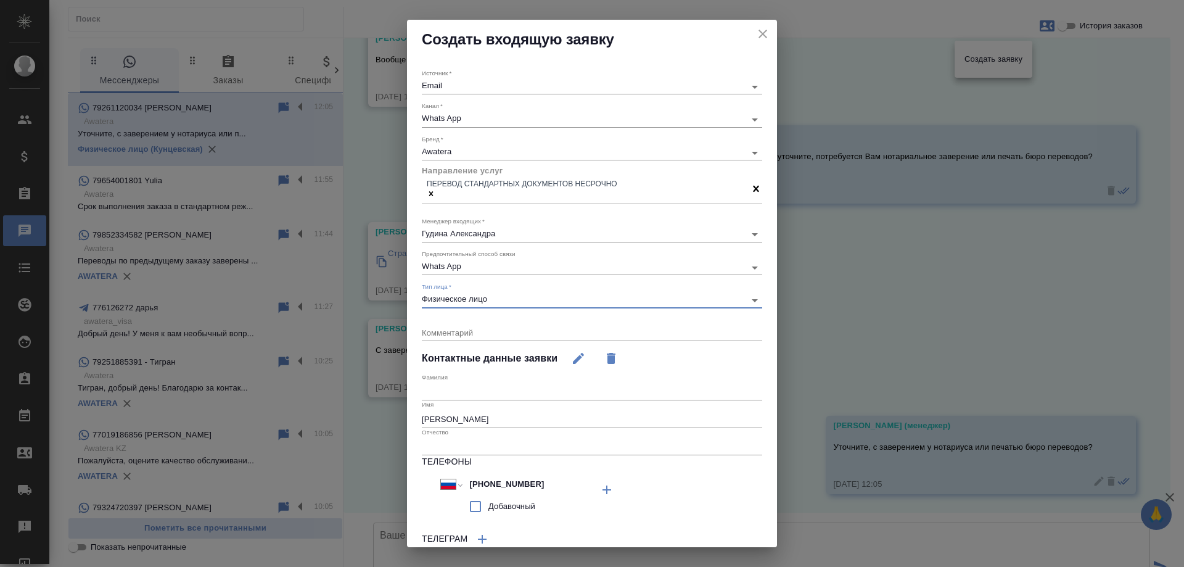
drag, startPoint x: 474, startPoint y: 416, endPoint x: 239, endPoint y: 378, distance: 238.6
click at [236, 379] on div "Создать входящую заявку Источник   * Email emailAds Канал   * Whats App 66ac940…" at bounding box center [592, 283] width 1184 height 567
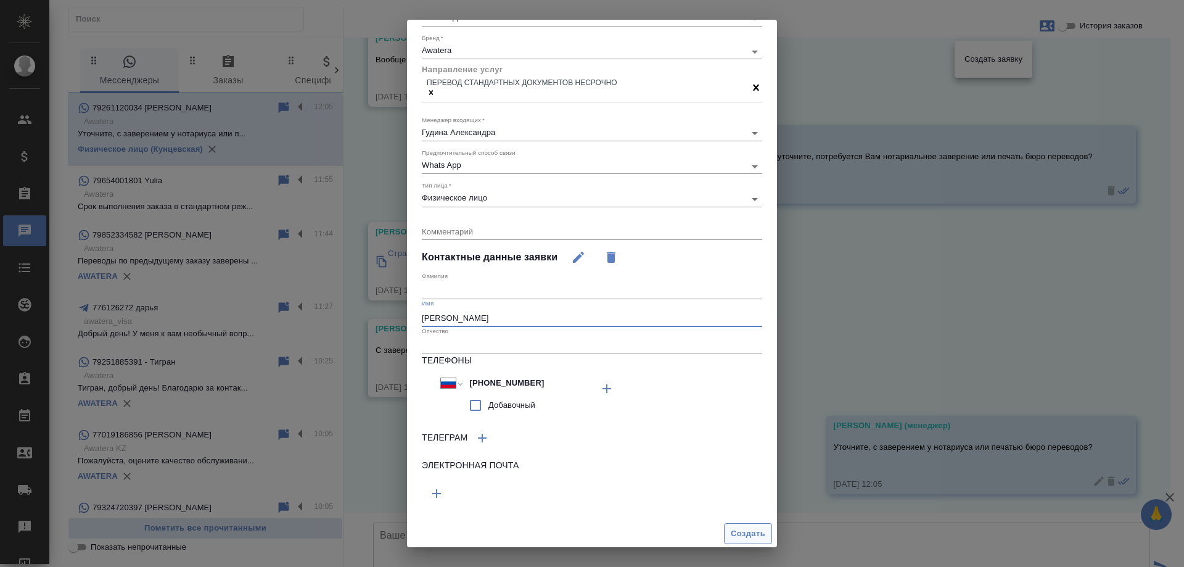
type input "Михаил"
click at [746, 528] on span "Создать" at bounding box center [748, 534] width 35 height 14
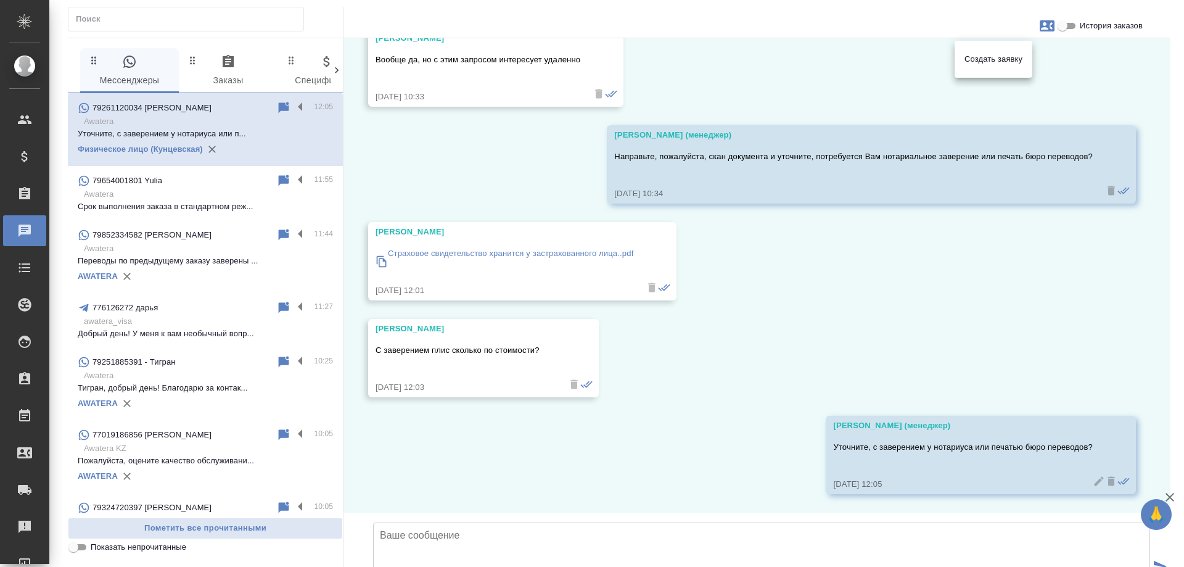
click at [1000, 178] on div at bounding box center [592, 283] width 1184 height 567
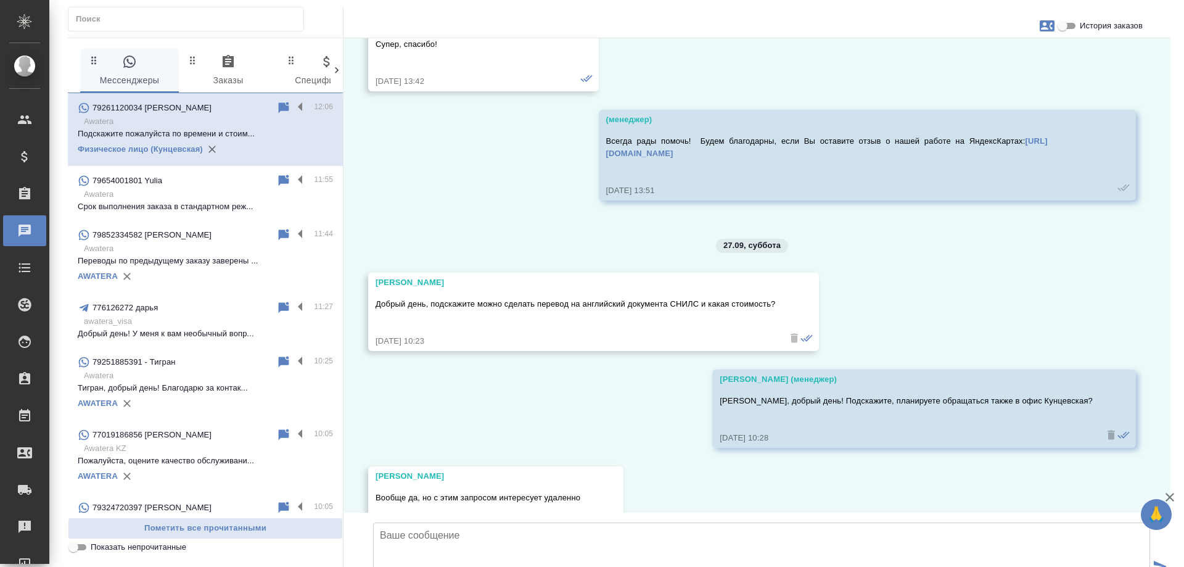
scroll to position [2196, 0]
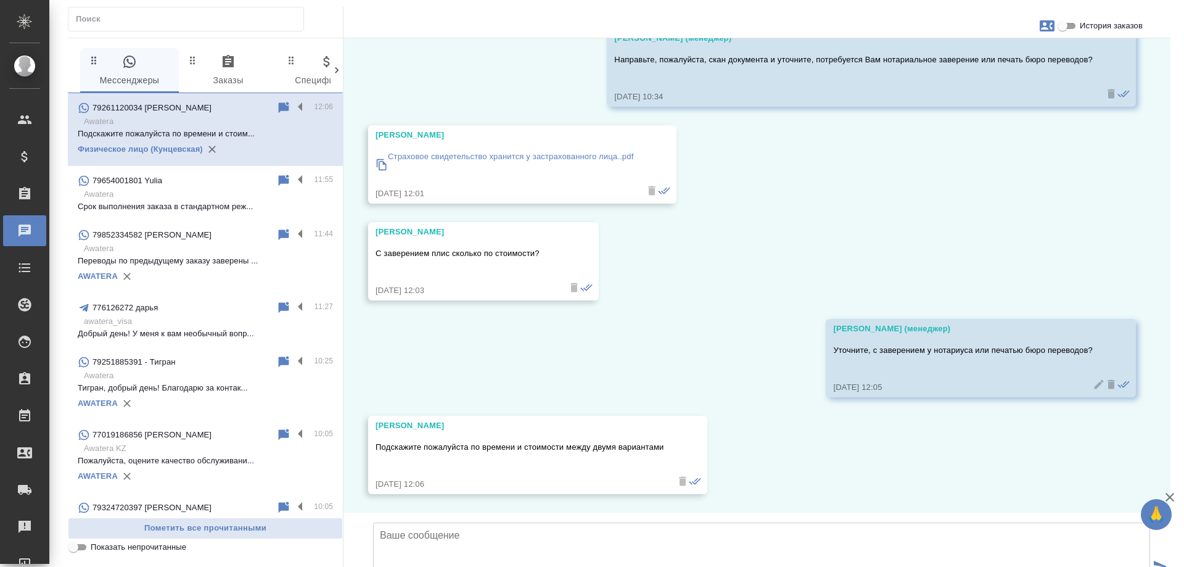
click at [543, 522] on textarea at bounding box center [761, 565] width 777 height 86
type textarea "Хорошо, ожидайте расчет в этом чате."
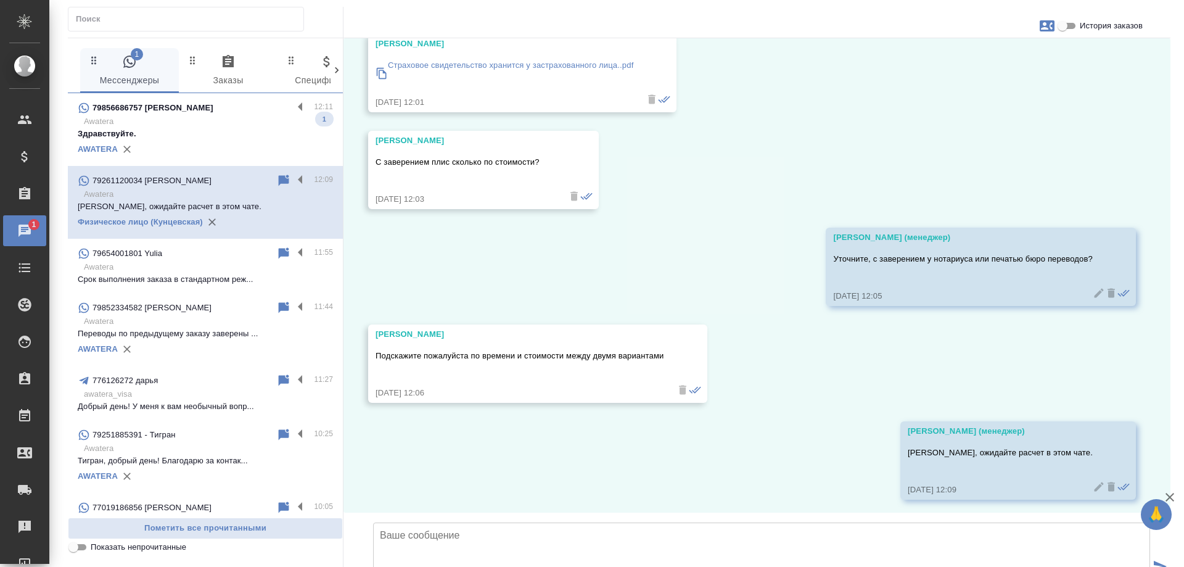
scroll to position [2169, 0]
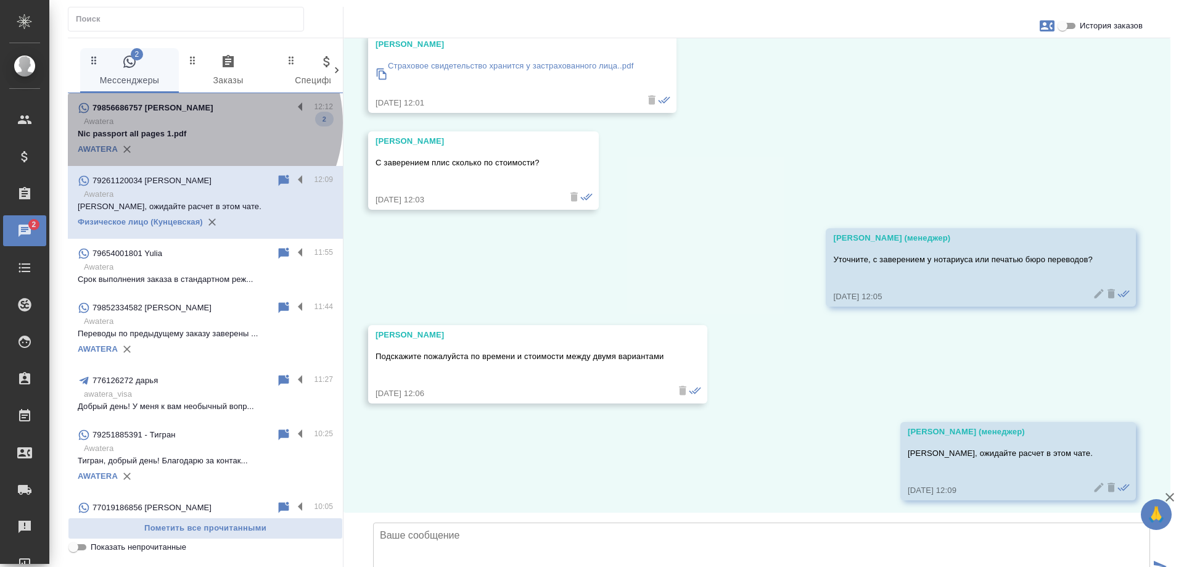
click at [202, 123] on p "Awatera" at bounding box center [208, 121] width 249 height 12
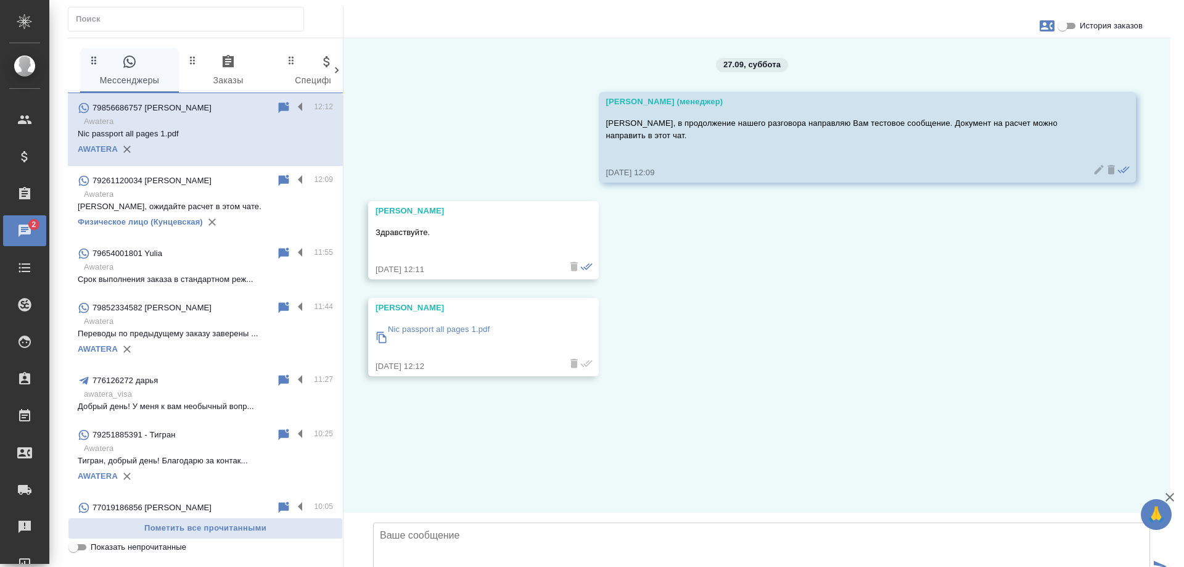
scroll to position [0, 0]
click at [452, 333] on p "Nic passport all pages 1.pdf" at bounding box center [439, 329] width 102 height 12
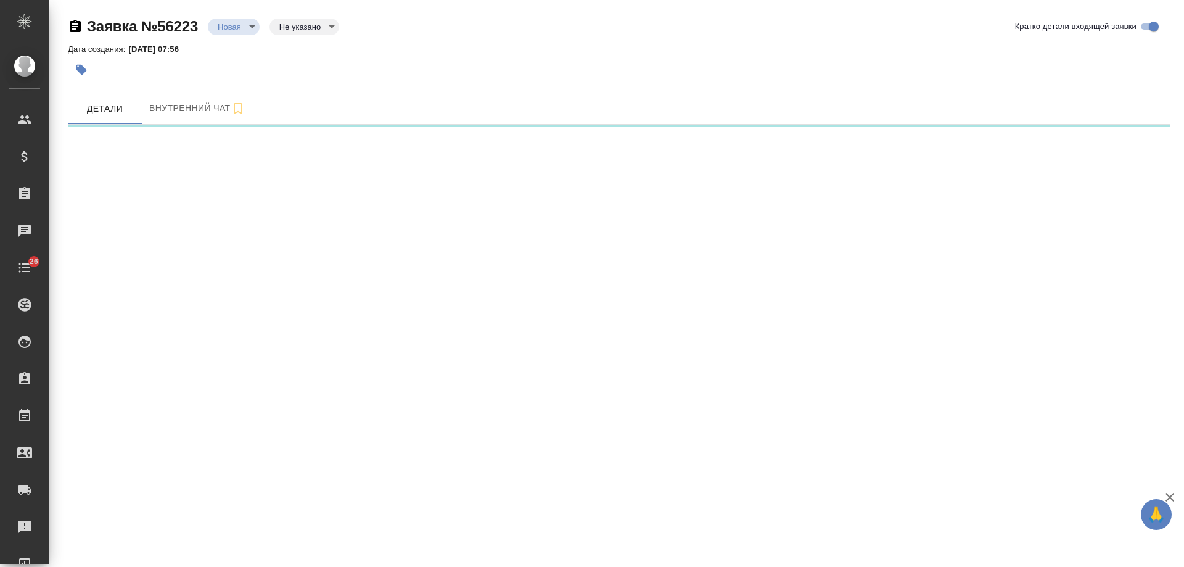
select select "RU"
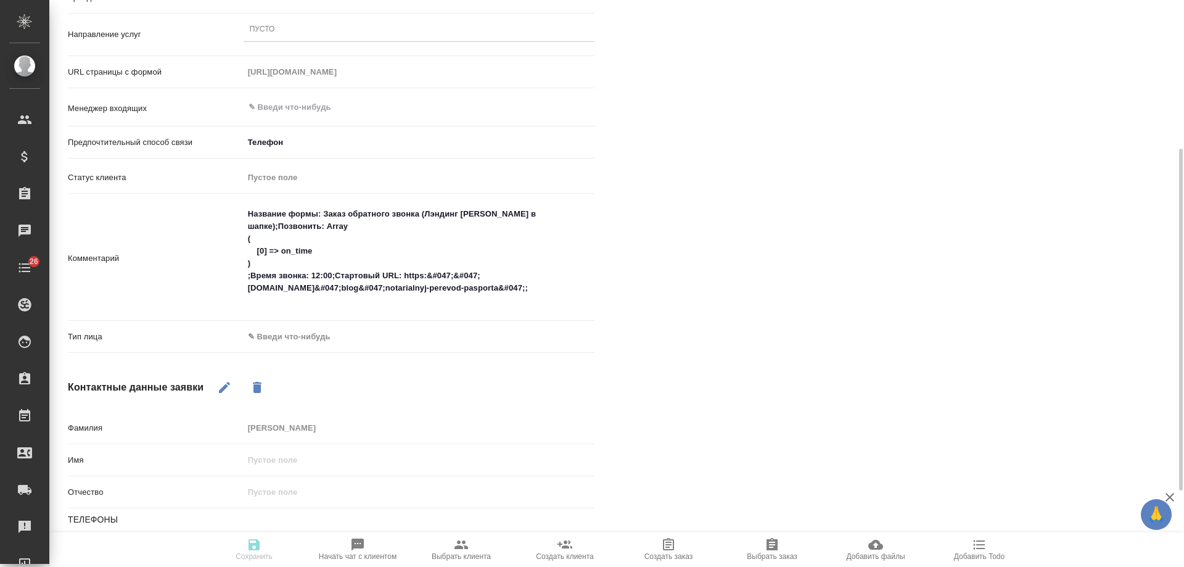
scroll to position [373, 0]
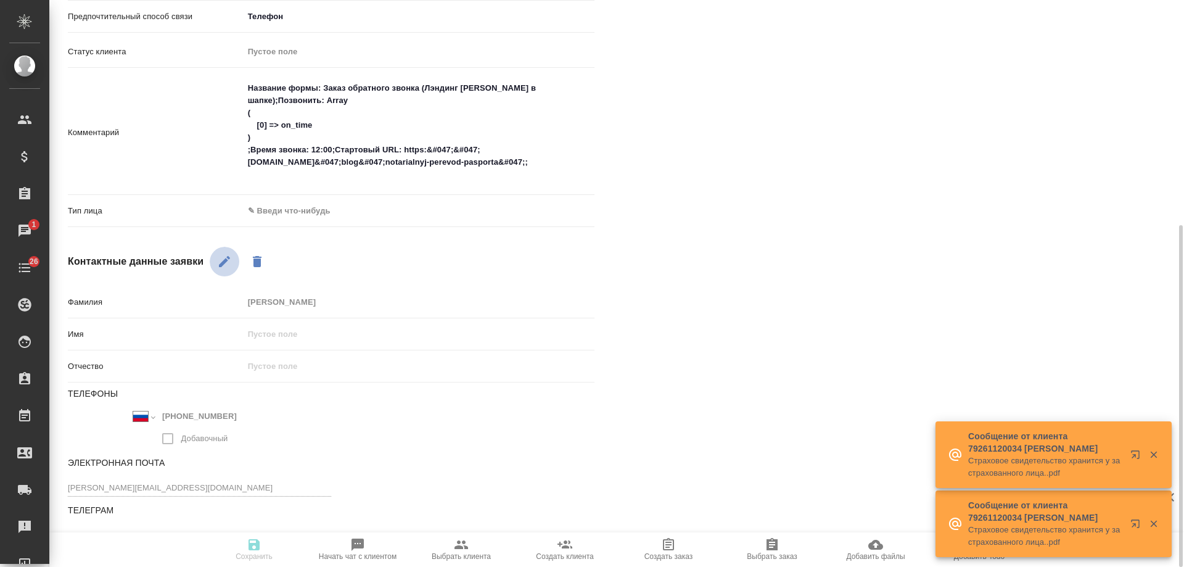
drag, startPoint x: 222, startPoint y: 256, endPoint x: 226, endPoint y: 334, distance: 77.8
click at [223, 257] on icon "button" at bounding box center [224, 261] width 15 height 15
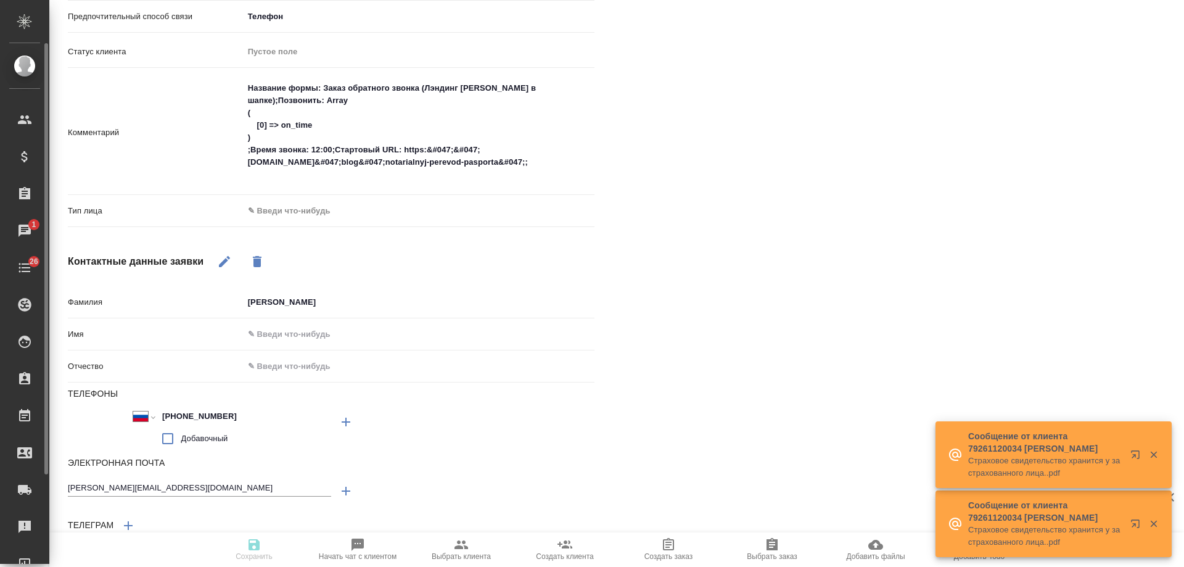
drag, startPoint x: 244, startPoint y: 410, endPoint x: 1, endPoint y: 403, distance: 242.5
click at [0, 403] on div ".cls-1 fill:#fff; AWATERA [PERSON_NAME] Спецификации Заказы 1 Чаты 26 Todo Прое…" at bounding box center [592, 283] width 1184 height 567
click at [1159, 170] on div "[PERSON_NAME] не найдено Записи разговоров Записей не найдено" at bounding box center [907, 158] width 576 height 862
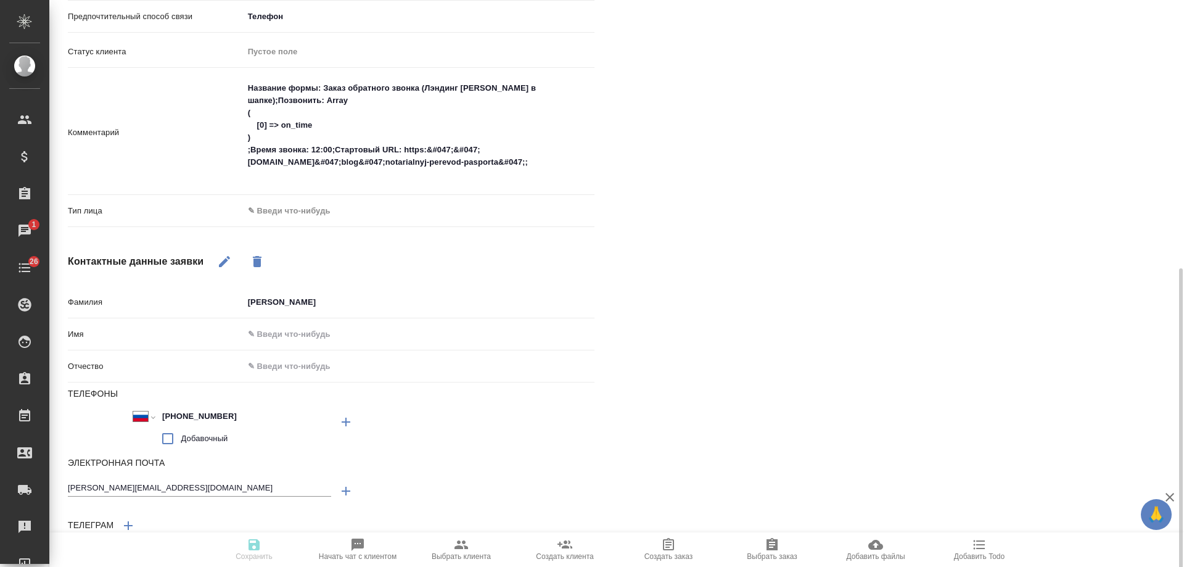
scroll to position [405, 0]
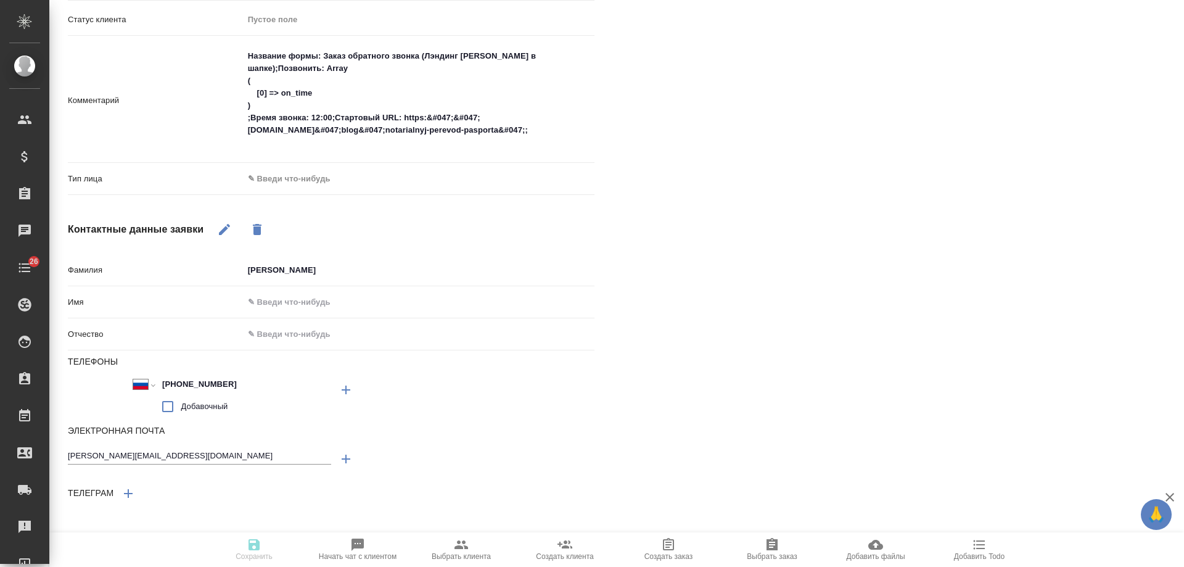
type textarea "x"
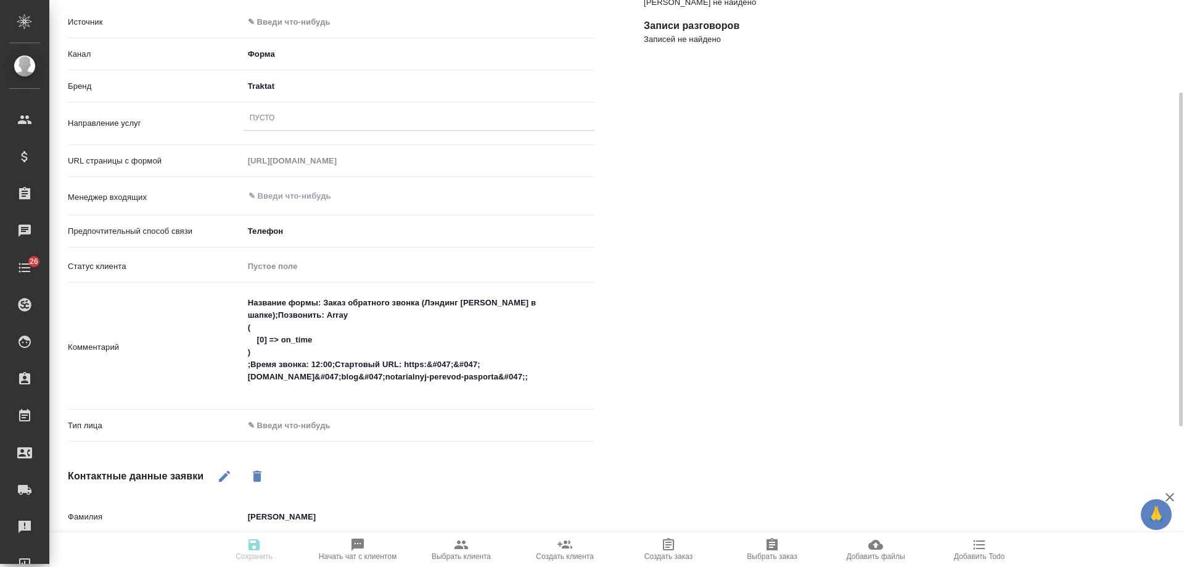
scroll to position [96, 0]
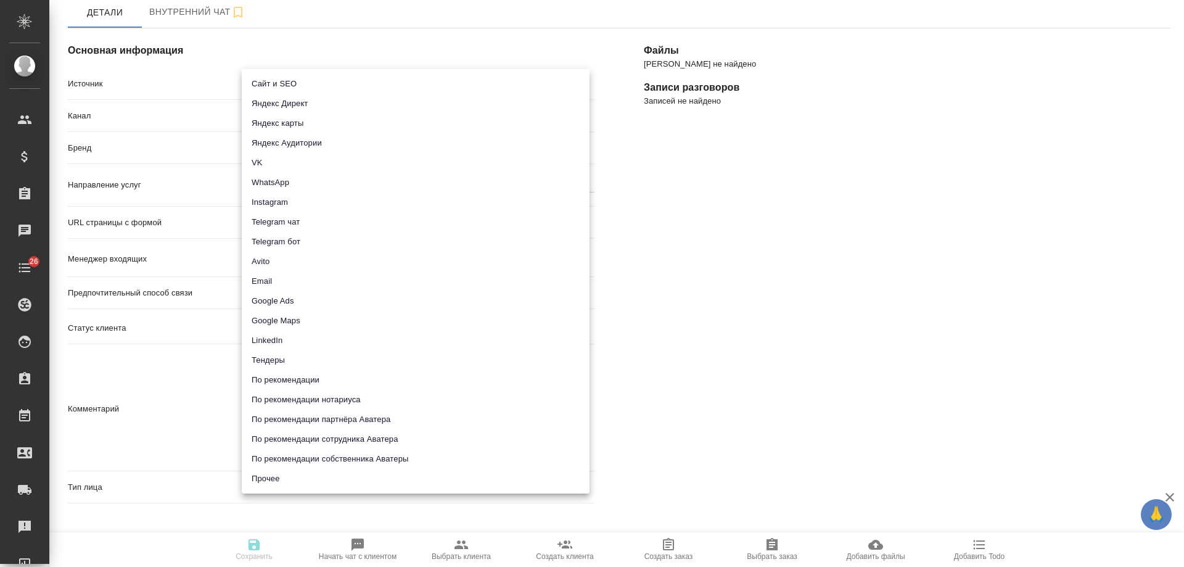
click at [295, 85] on body "🙏 .cls-1 fill:#fff; AWATERA Gudina Alexandra Клиенты Спецификации Заказы 0 Чаты…" at bounding box center [592, 283] width 1184 height 567
click at [294, 83] on li "Сайт и SEO" at bounding box center [416, 84] width 348 height 20
type input "seo"
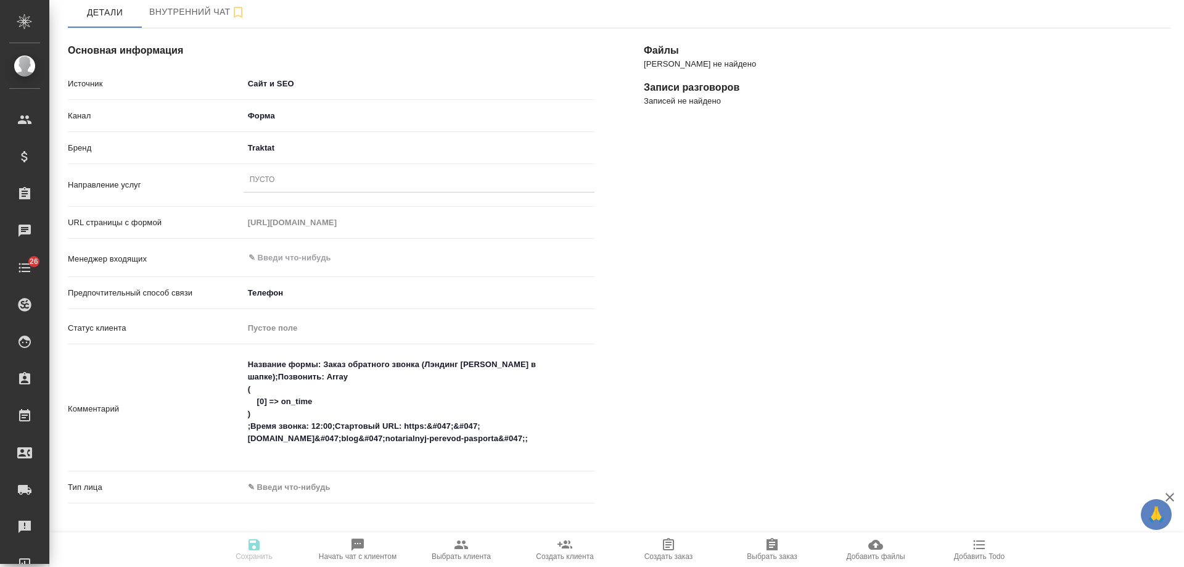
click at [274, 180] on div "Пусто" at bounding box center [419, 180] width 351 height 18
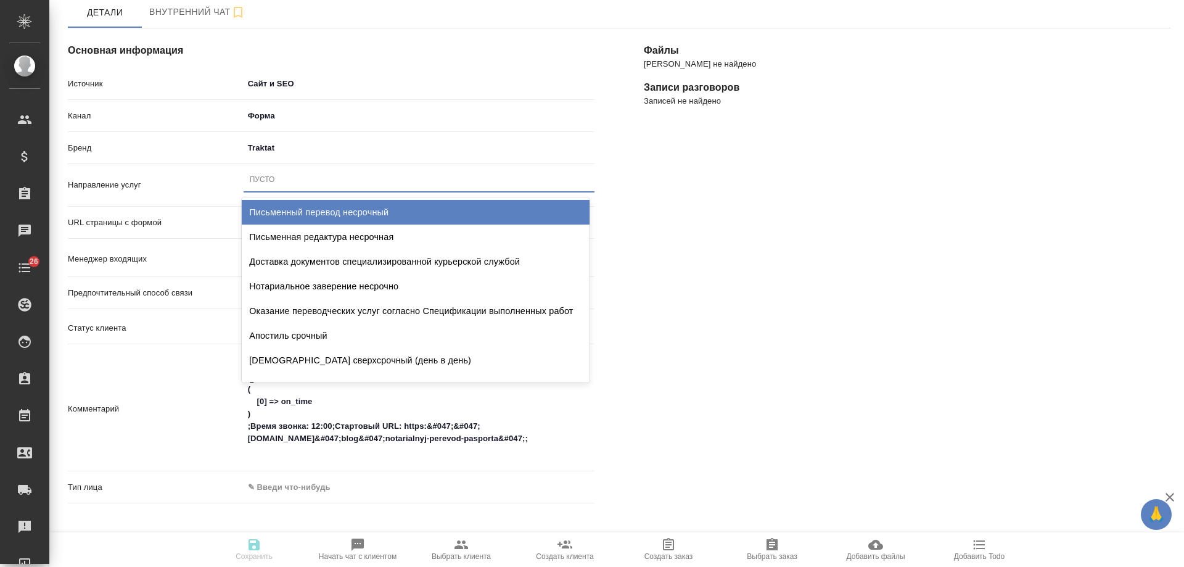
click at [298, 215] on div "Письменный перевод несрочный" at bounding box center [416, 212] width 348 height 25
type textarea "x"
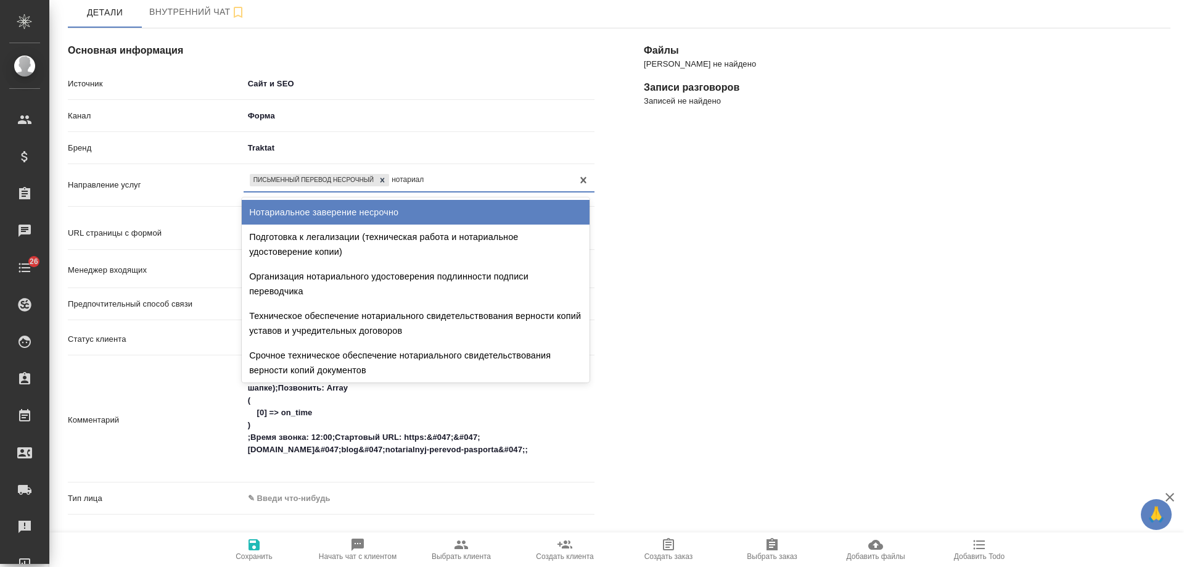
type input "нотариаль"
click at [375, 218] on div "Нотариальное заверение несрочно" at bounding box center [416, 212] width 348 height 25
type textarea "x"
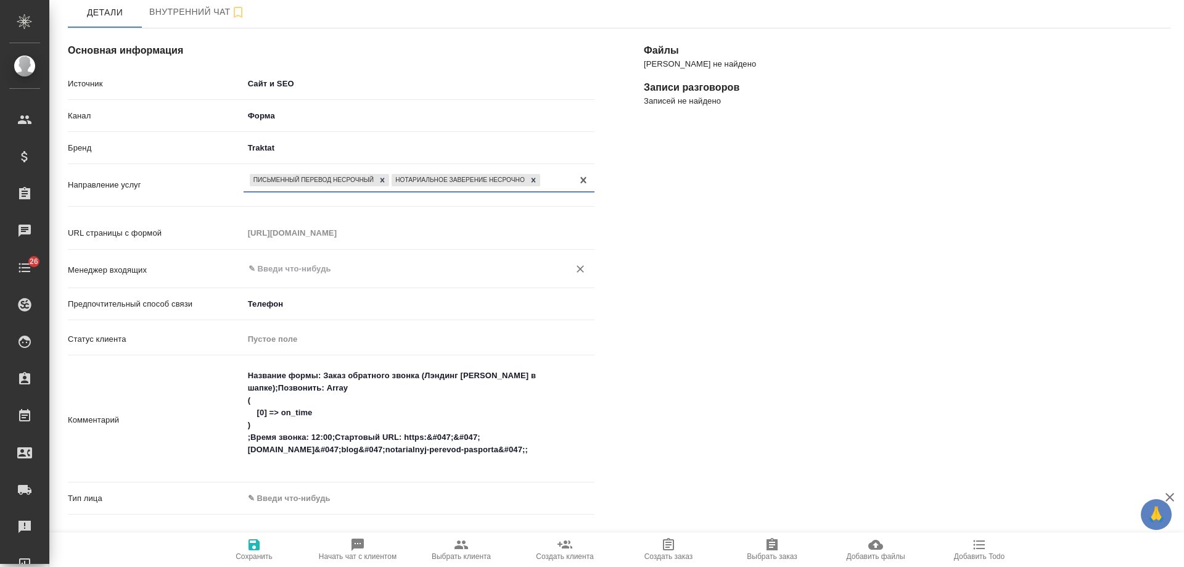
click at [290, 271] on input "text" at bounding box center [398, 269] width 302 height 15
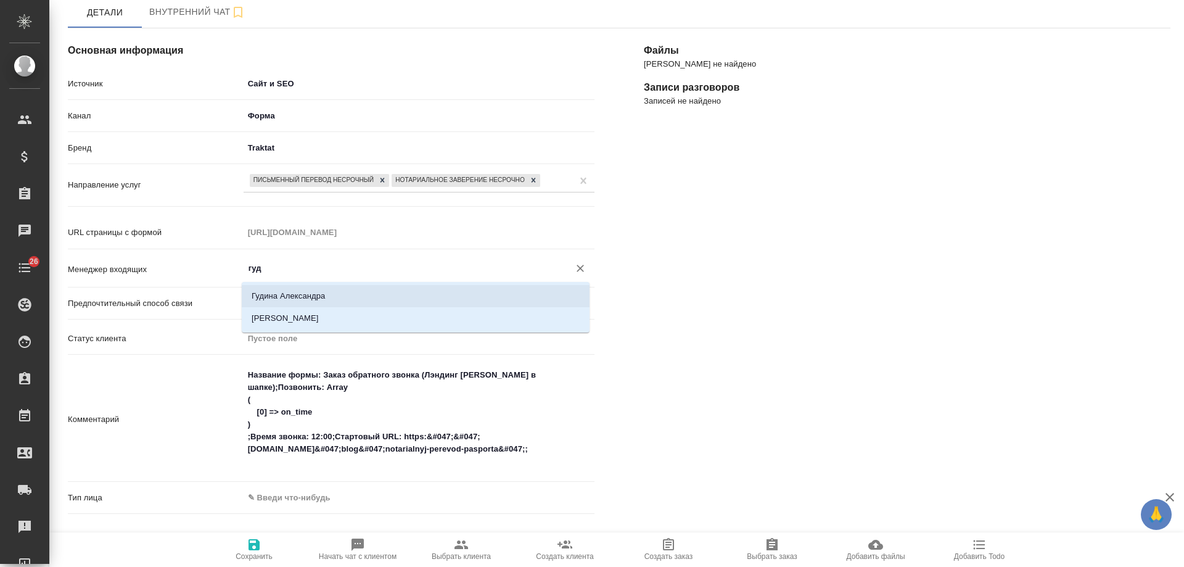
click at [328, 288] on li "Гудина Александра" at bounding box center [416, 296] width 348 height 22
type input "Гудина Александра"
type textarea "x"
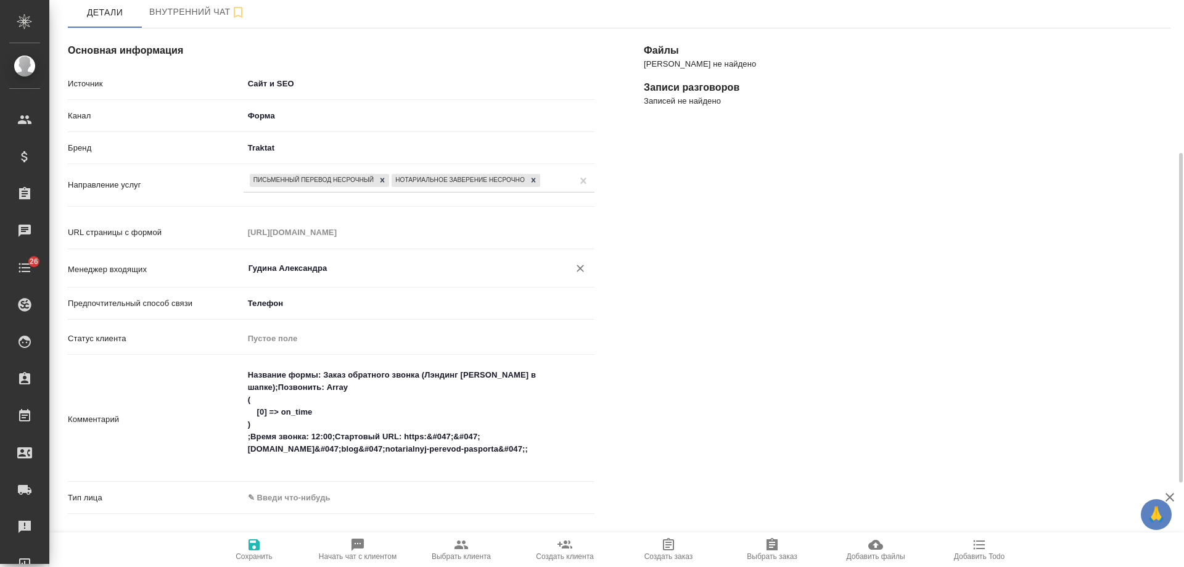
scroll to position [281, 0]
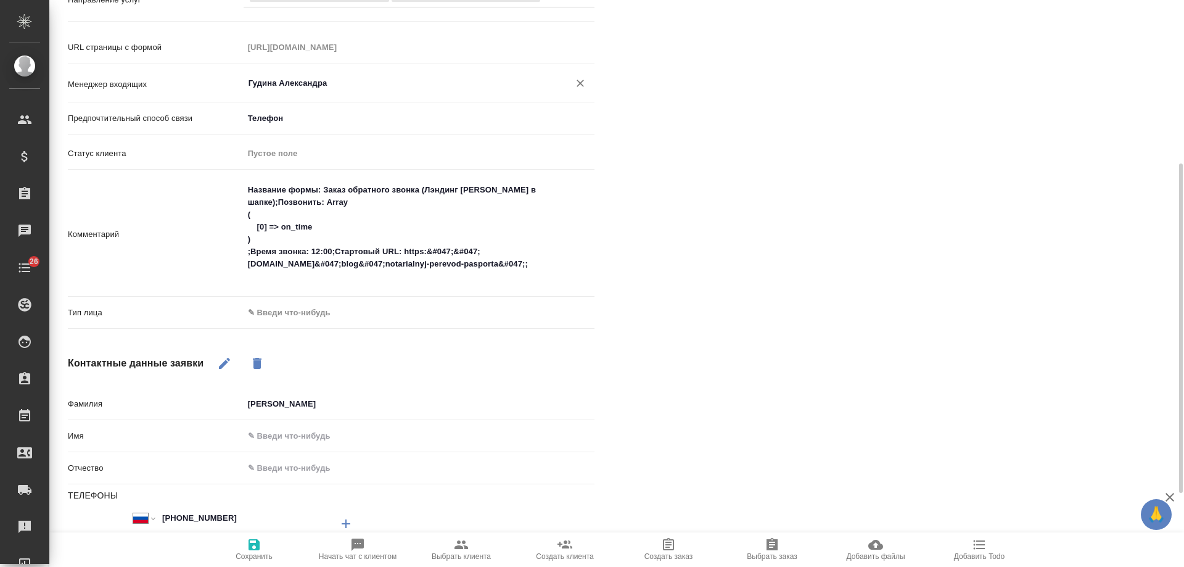
type input "Гудина Александра"
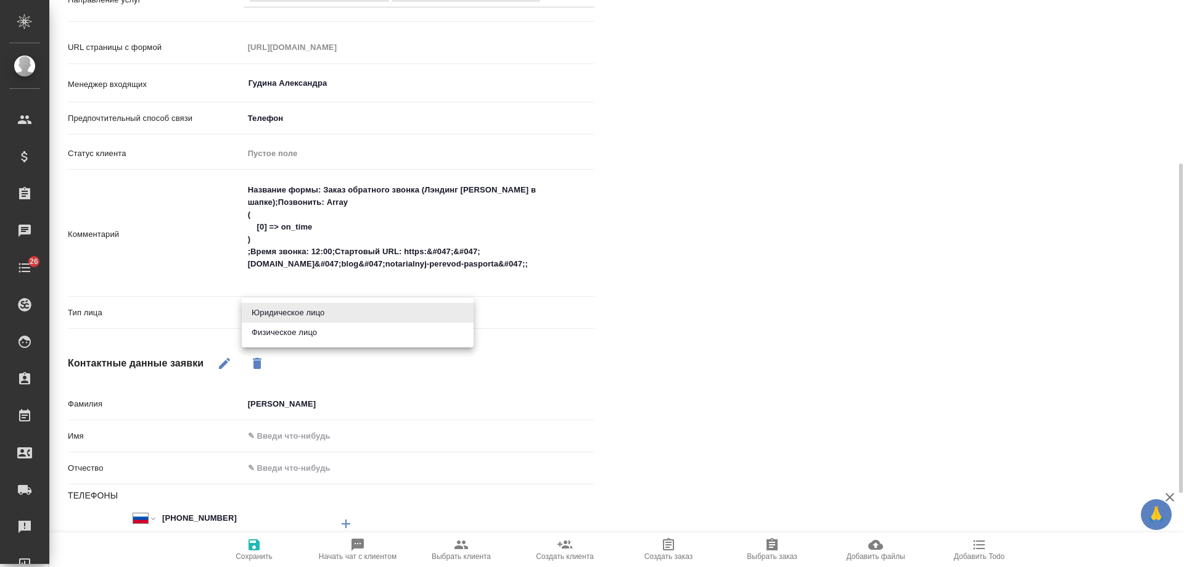
click at [287, 316] on body "🙏 .cls-1 fill:#fff; AWATERA Gudina Alexandra Клиенты Спецификации Заказы 0 Чаты…" at bounding box center [592, 283] width 1184 height 567
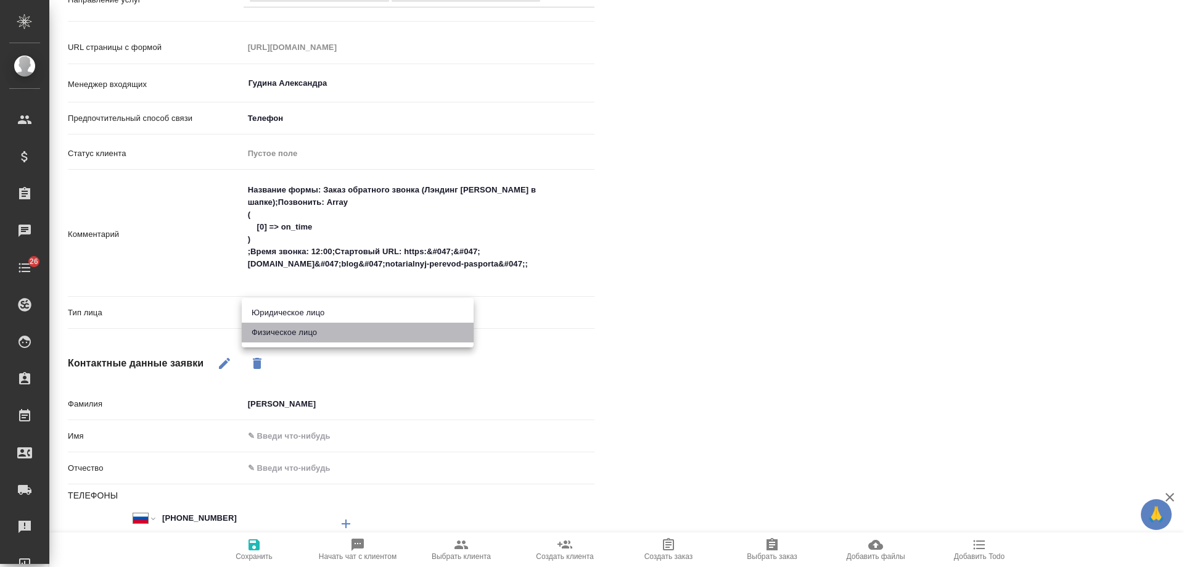
click at [294, 331] on li "Физическое лицо" at bounding box center [358, 333] width 232 height 20
type textarea "x"
type input "private"
click at [249, 549] on icon "button" at bounding box center [254, 544] width 11 height 11
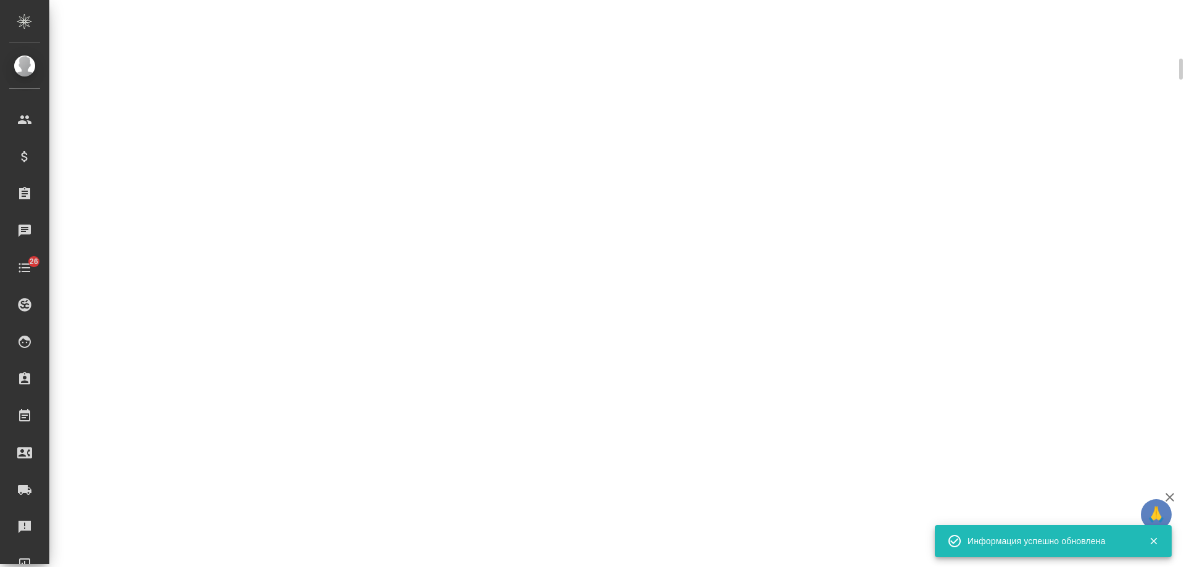
scroll to position [294, 0]
select select "RU"
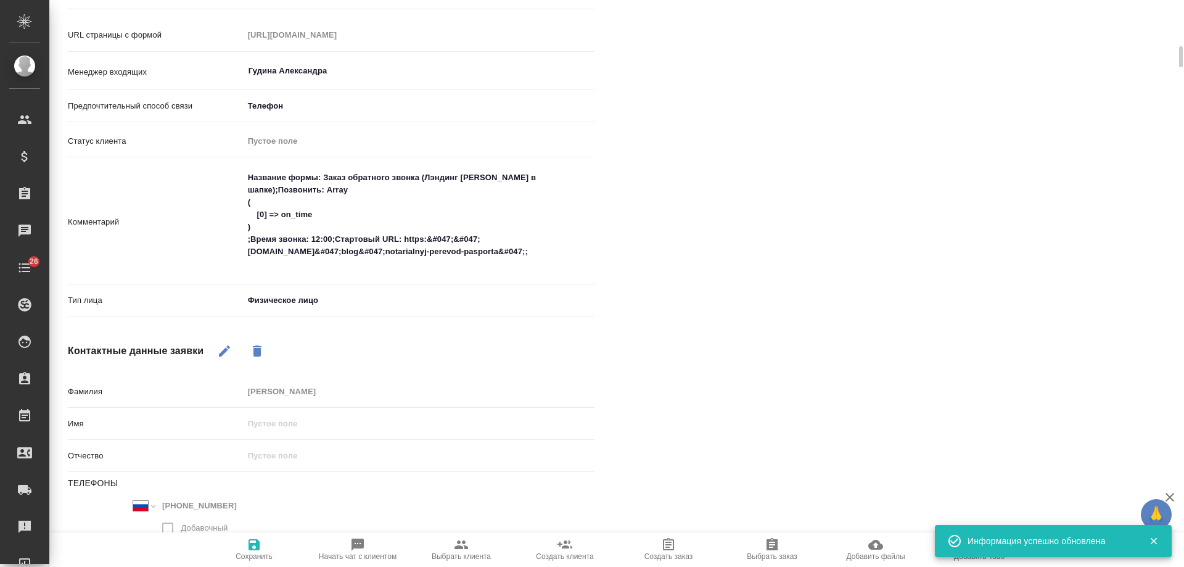
click at [461, 547] on icon "button" at bounding box center [462, 544] width 14 height 9
type textarea "x"
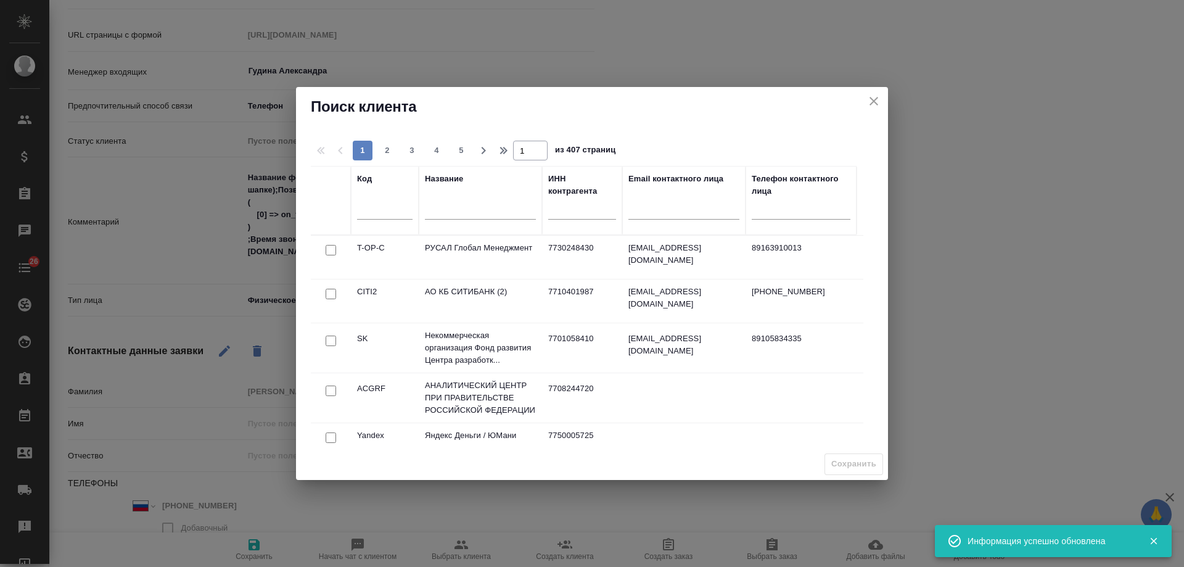
click at [454, 222] on div at bounding box center [480, 212] width 111 height 30
click at [451, 207] on input "text" at bounding box center [480, 211] width 111 height 15
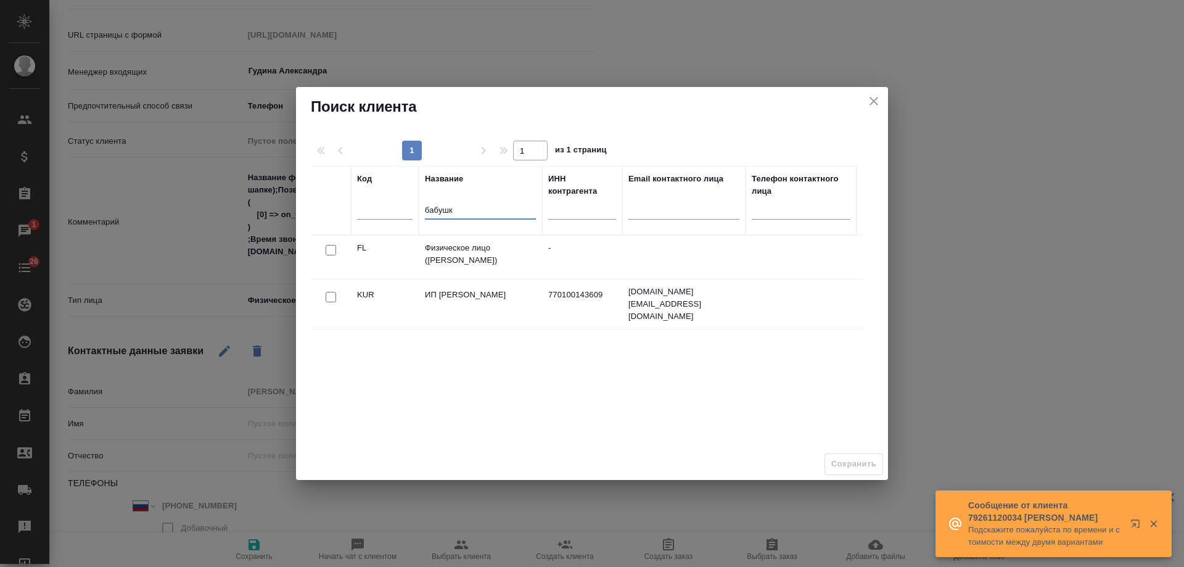
type input "бабушк"
click at [328, 249] on input "checkbox" at bounding box center [331, 250] width 10 height 10
checkbox input "true"
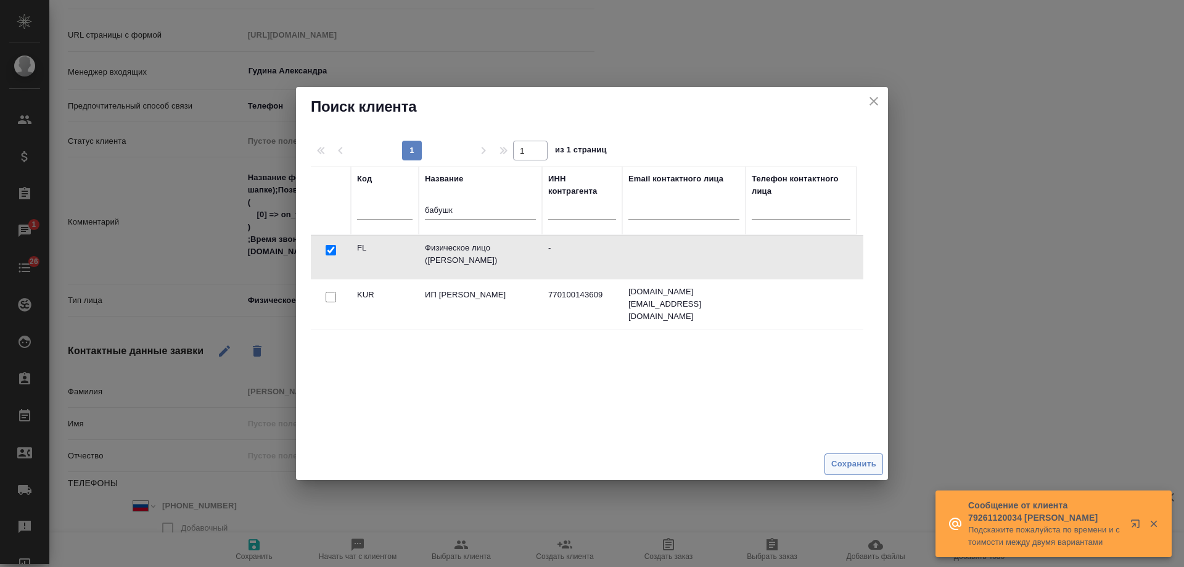
click at [862, 464] on span "Сохранить" at bounding box center [854, 464] width 45 height 14
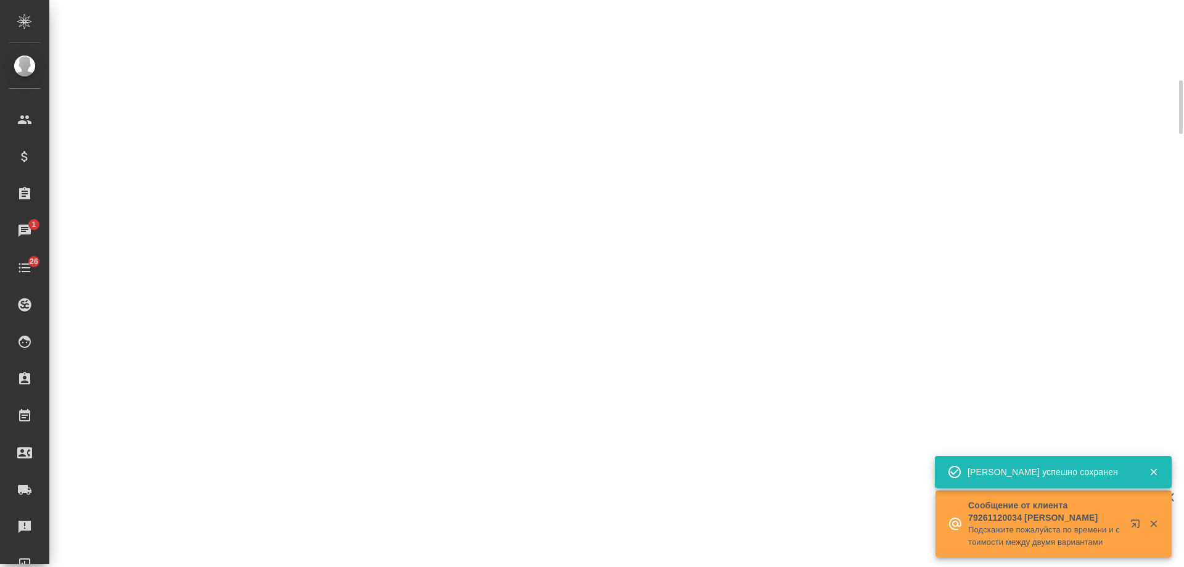
select select "RU"
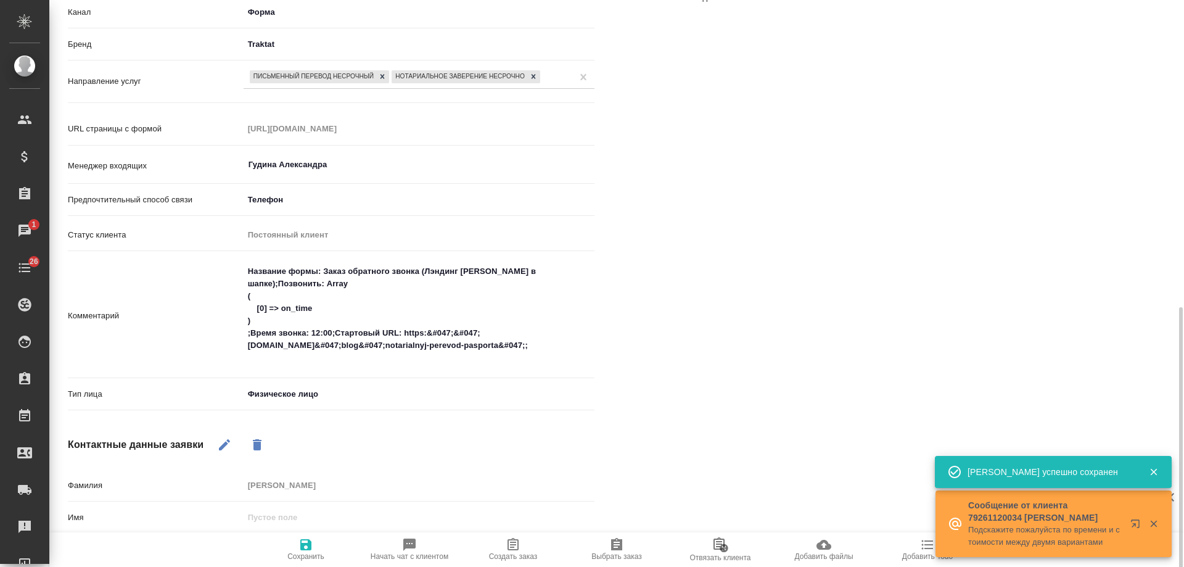
scroll to position [318, 0]
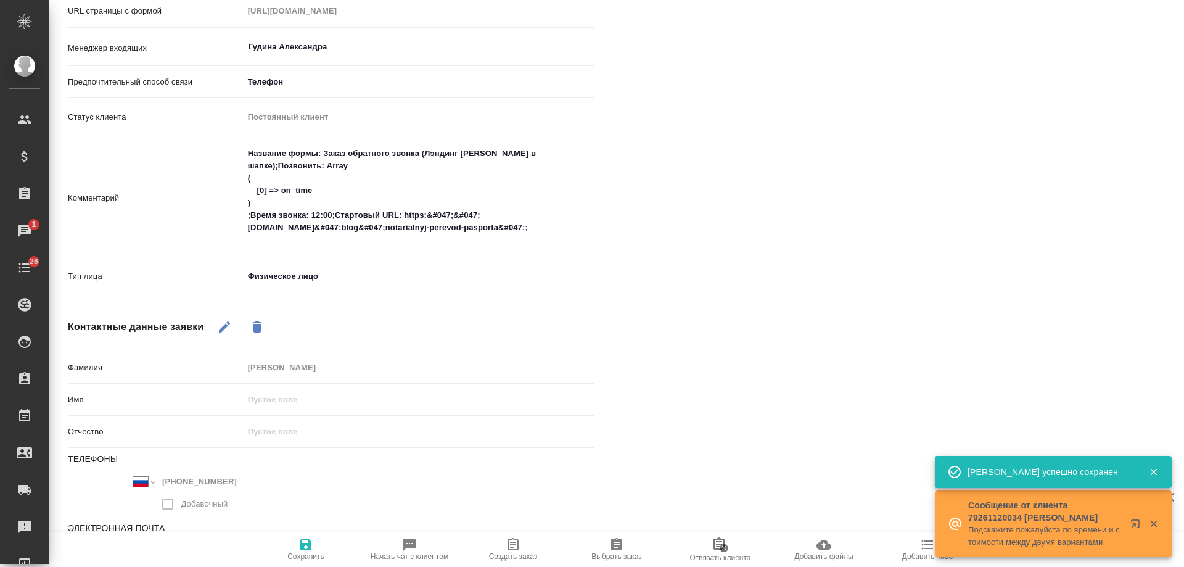
click at [511, 553] on span "Создать заказ" at bounding box center [513, 556] width 49 height 9
type textarea "x"
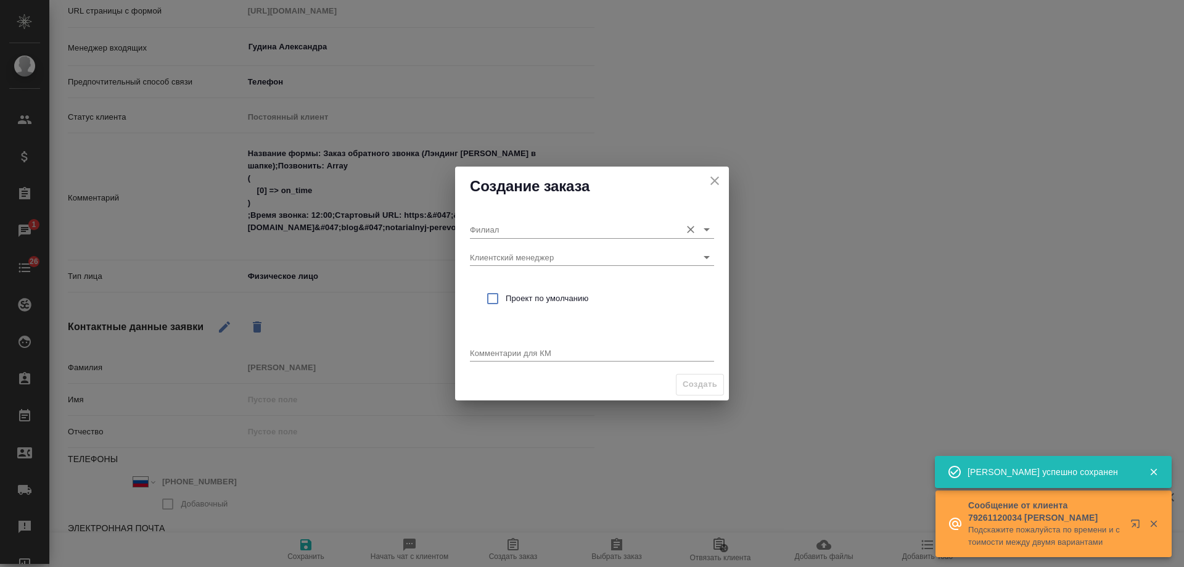
click at [498, 230] on input "Филиал" at bounding box center [572, 229] width 205 height 17
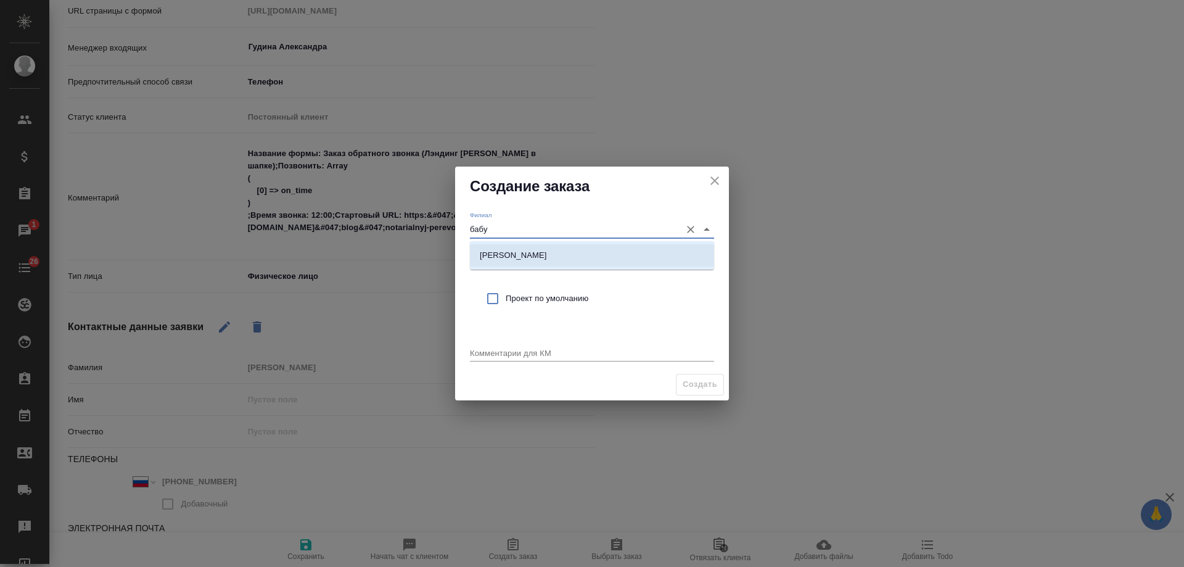
click at [500, 250] on p "[PERSON_NAME]" at bounding box center [513, 255] width 67 height 12
type input "[PERSON_NAME]"
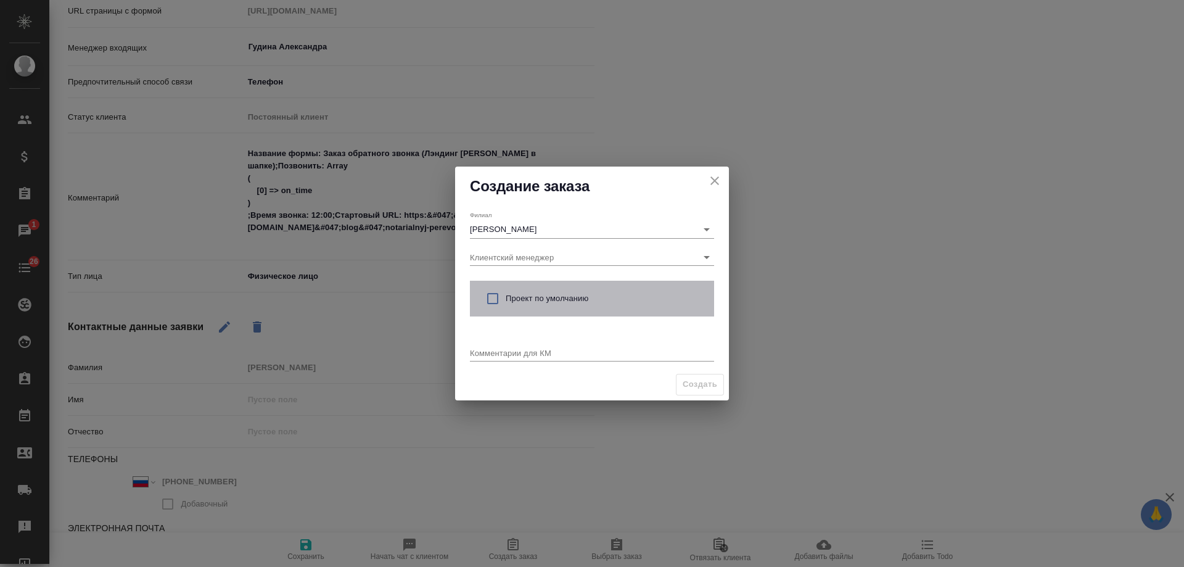
click at [529, 300] on span "Проект по умолчанию" at bounding box center [605, 298] width 199 height 12
checkbox input "true"
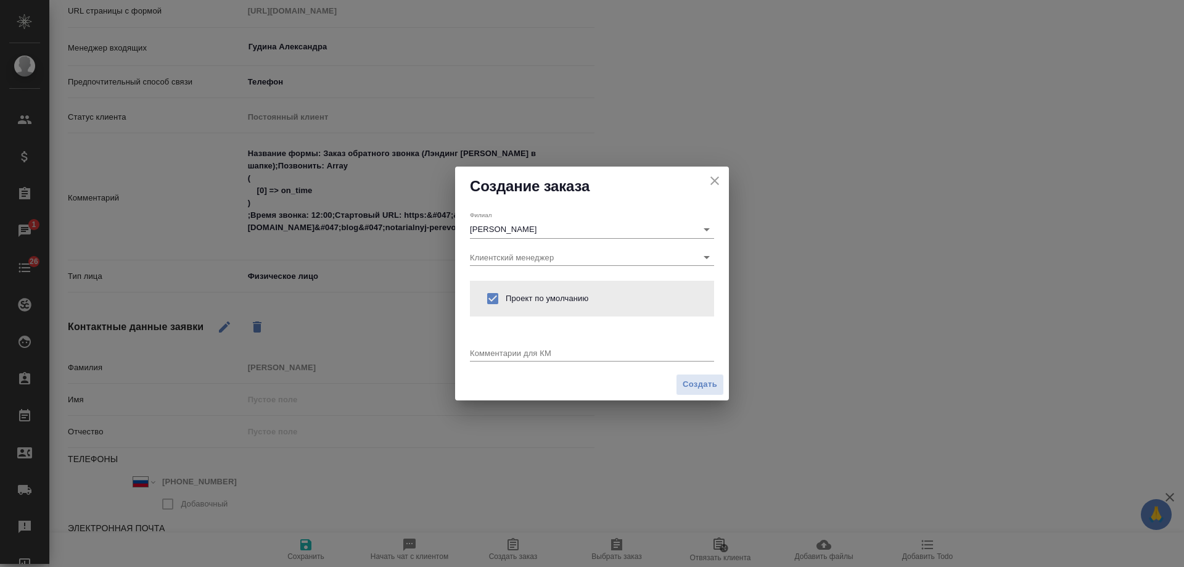
click at [519, 343] on div "Комментарии для КМ x" at bounding box center [592, 348] width 244 height 25
click at [519, 345] on div "Комментарии для КМ x" at bounding box center [592, 348] width 244 height 25
click at [516, 352] on textarea at bounding box center [592, 352] width 244 height 9
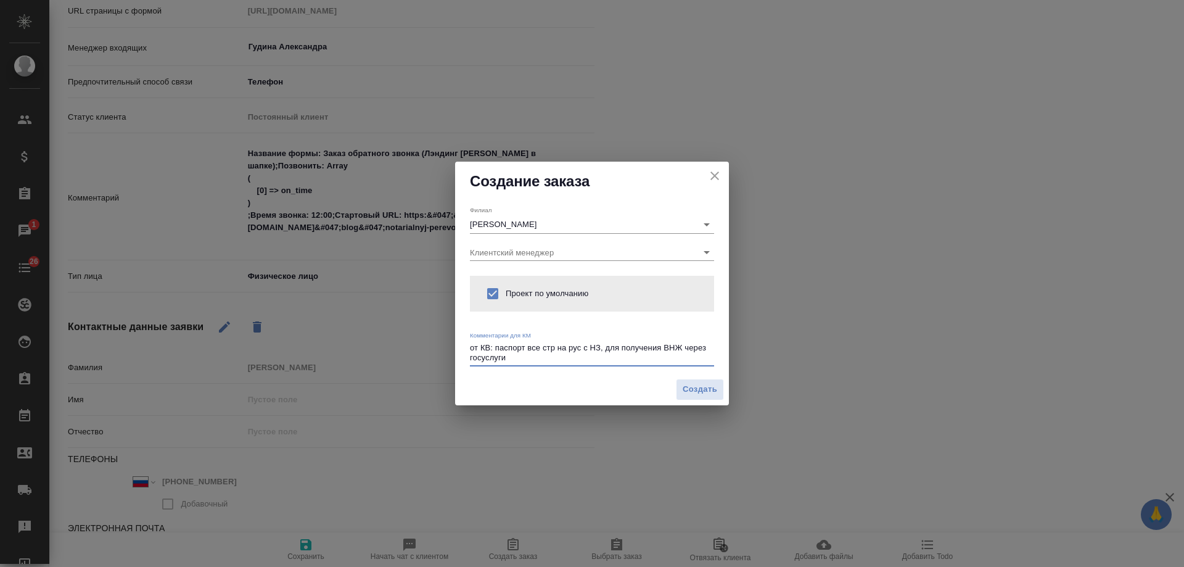
click at [523, 351] on textarea "от КВ: паспорт все стр на рус с НЗ, для получения ВНЖ через госуслуги" at bounding box center [592, 352] width 244 height 19
type textarea "от КВ: паспорт Канады все стр на рус с НЗ, для получения ВНЖ через госуслуги"
click at [703, 390] on span "Создать" at bounding box center [700, 389] width 35 height 14
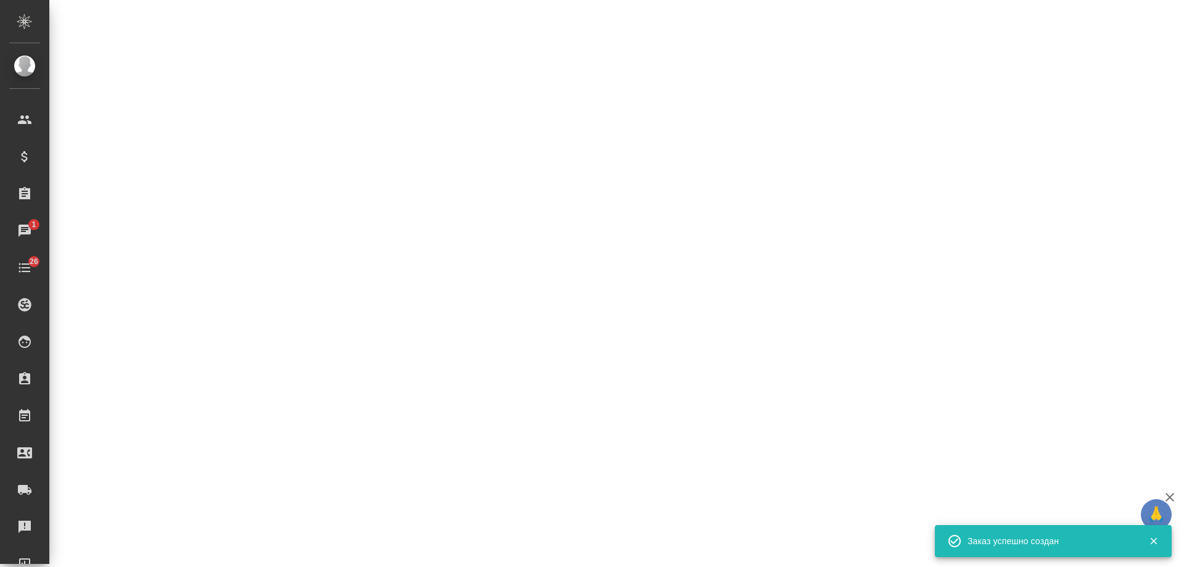
select select "RU"
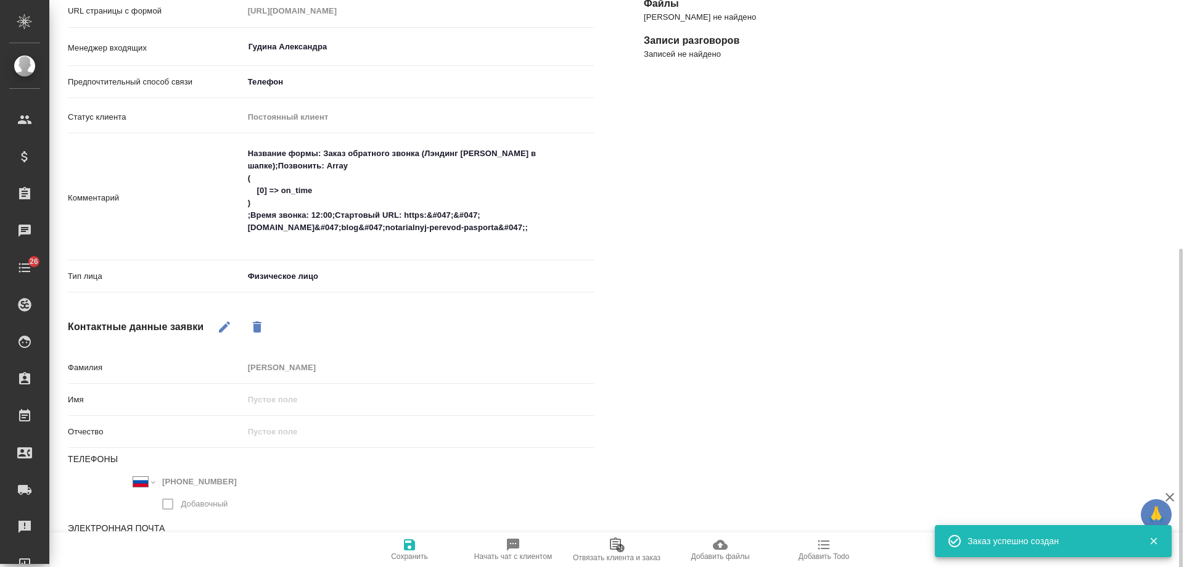
scroll to position [355, 0]
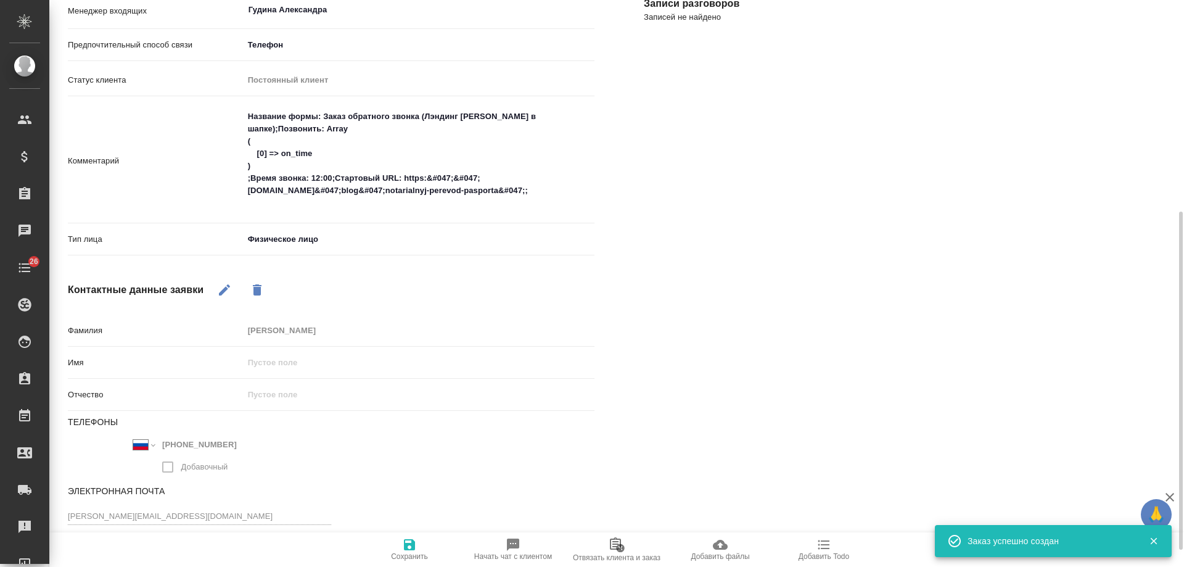
type textarea "x"
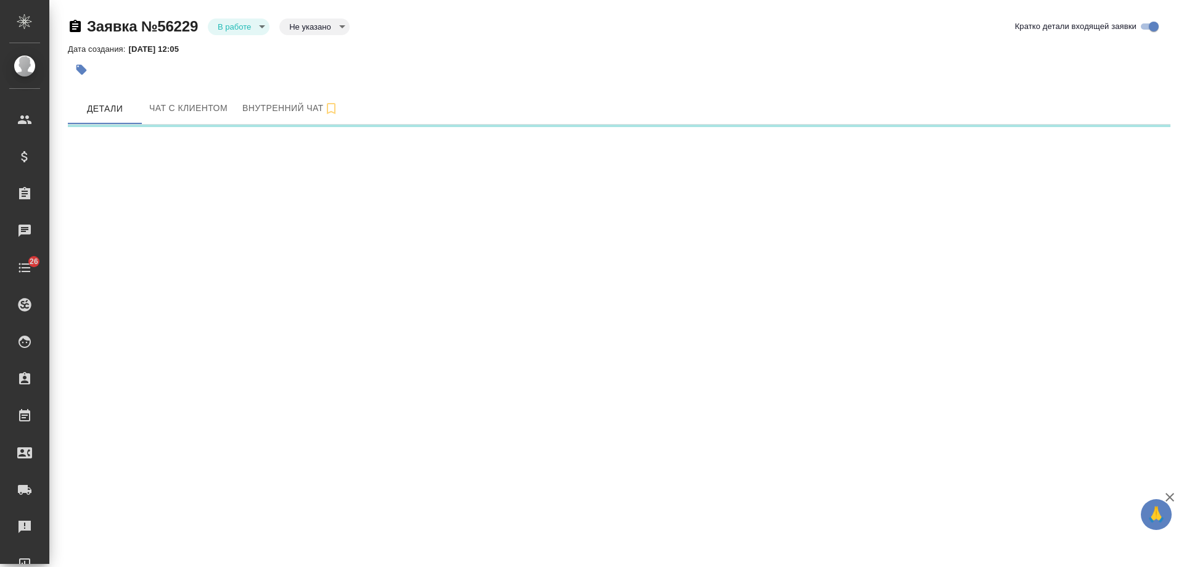
select select "RU"
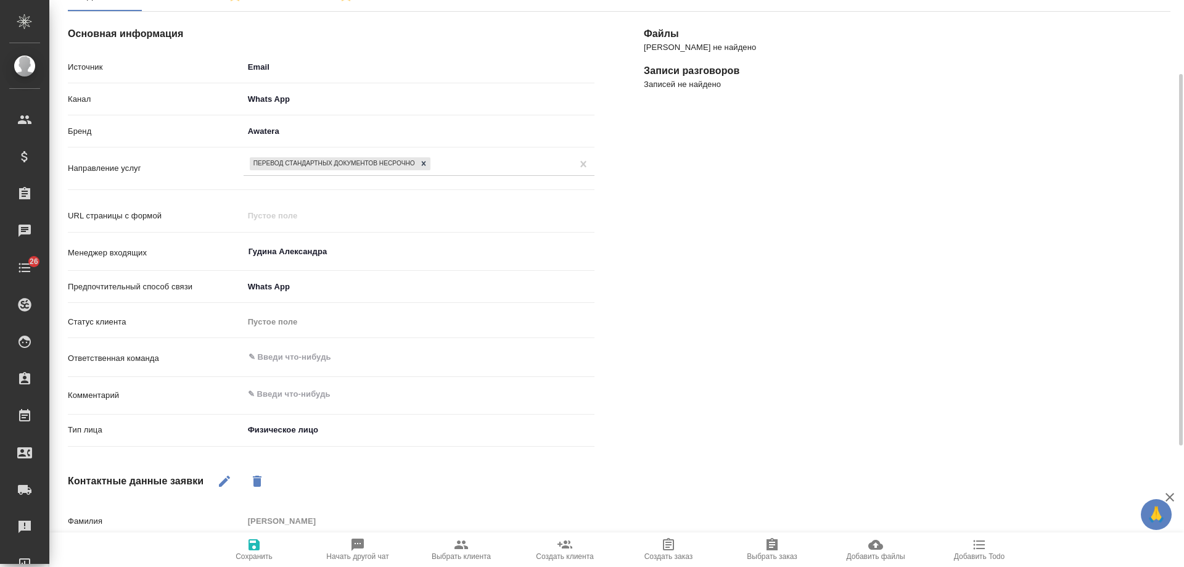
scroll to position [298, 0]
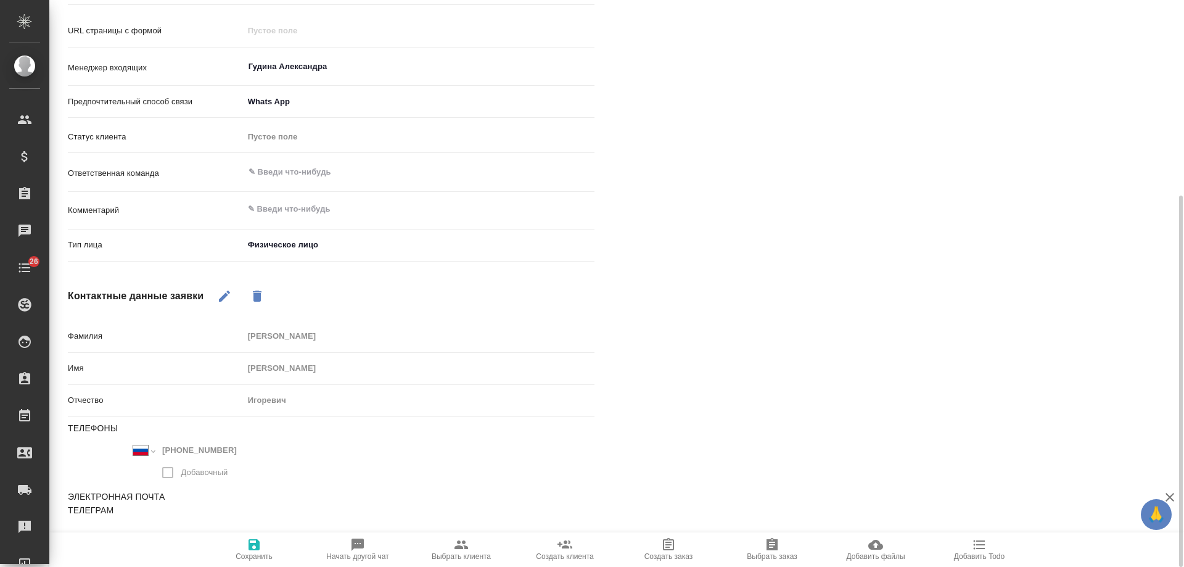
type textarea "x"
click at [308, 208] on textarea at bounding box center [419, 209] width 350 height 21
type textarea "р"
type textarea "x"
type textarea "ру"
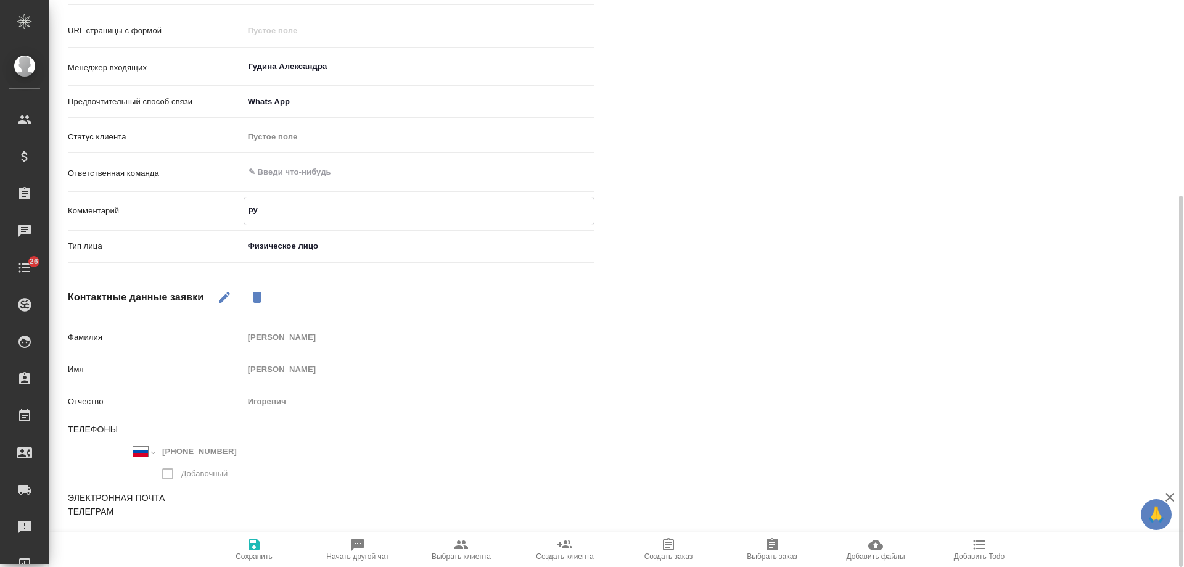
type textarea "x"
type textarea "рус"
type textarea "x"
type textarea "рус-а"
type textarea "x"
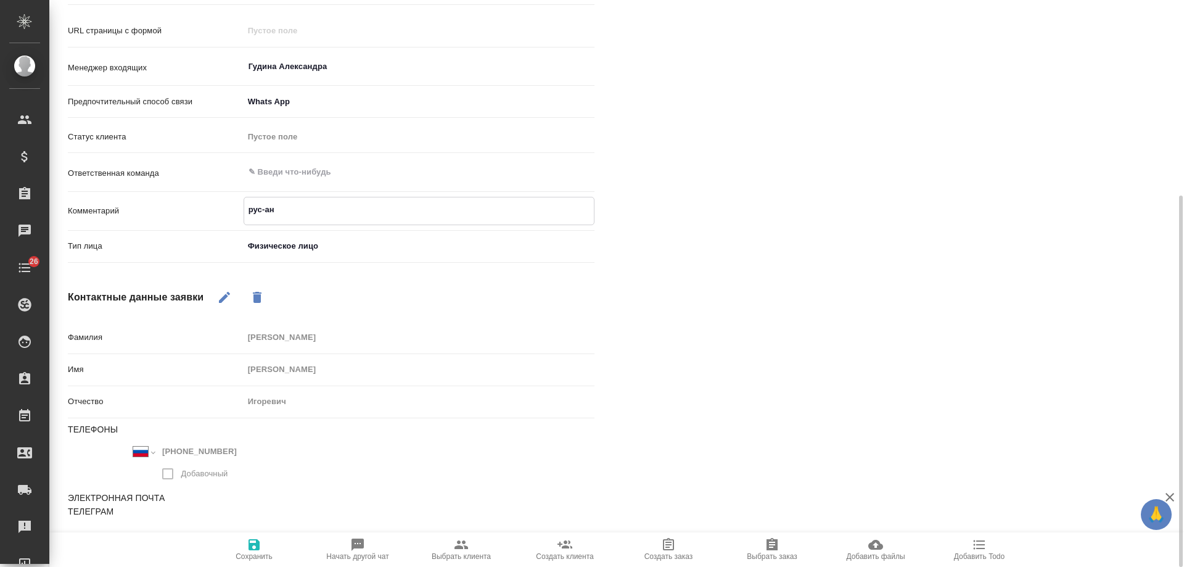
type textarea "рус-анг"
type textarea "x"
type textarea "рус-англ"
type textarea "x"
type textarea "рус-англ"
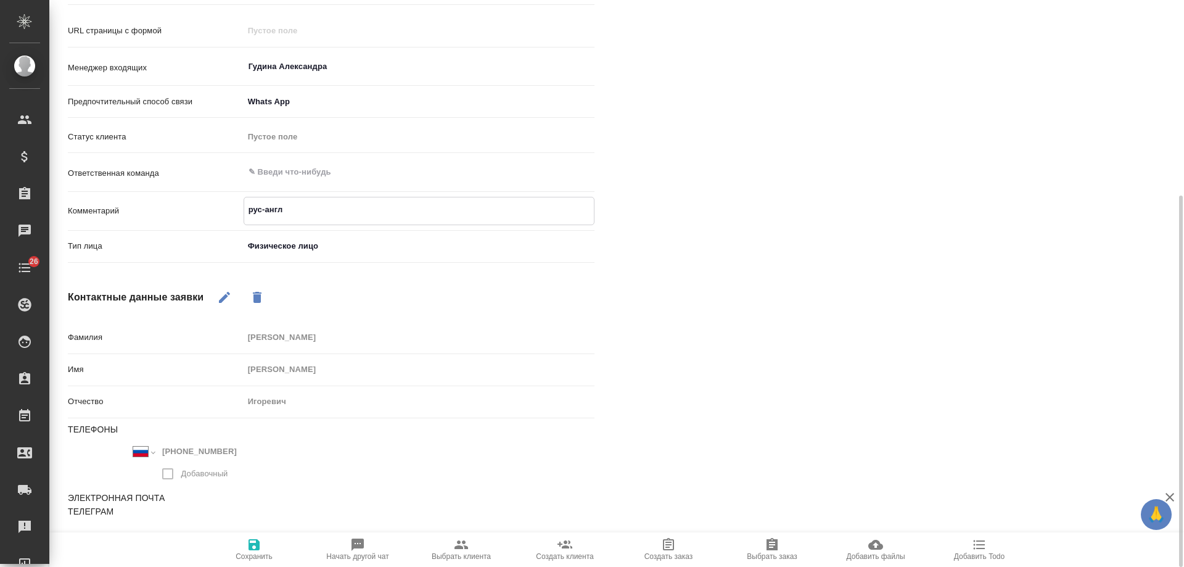
type textarea "x"
type textarea "рус-англ с"
type textarea "x"
type textarea "рус-англ с"
type textarea "x"
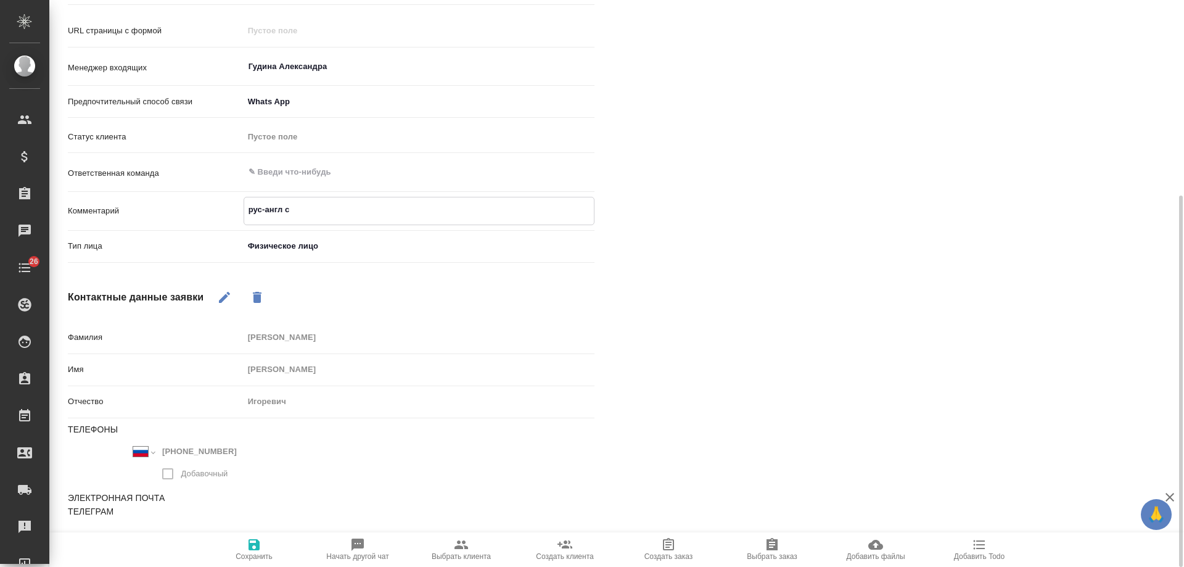
type textarea "рус-англ с Н"
type textarea "x"
type textarea "рус-англ с НЗ"
type textarea "x"
type textarea "рус-англ с НЗ"
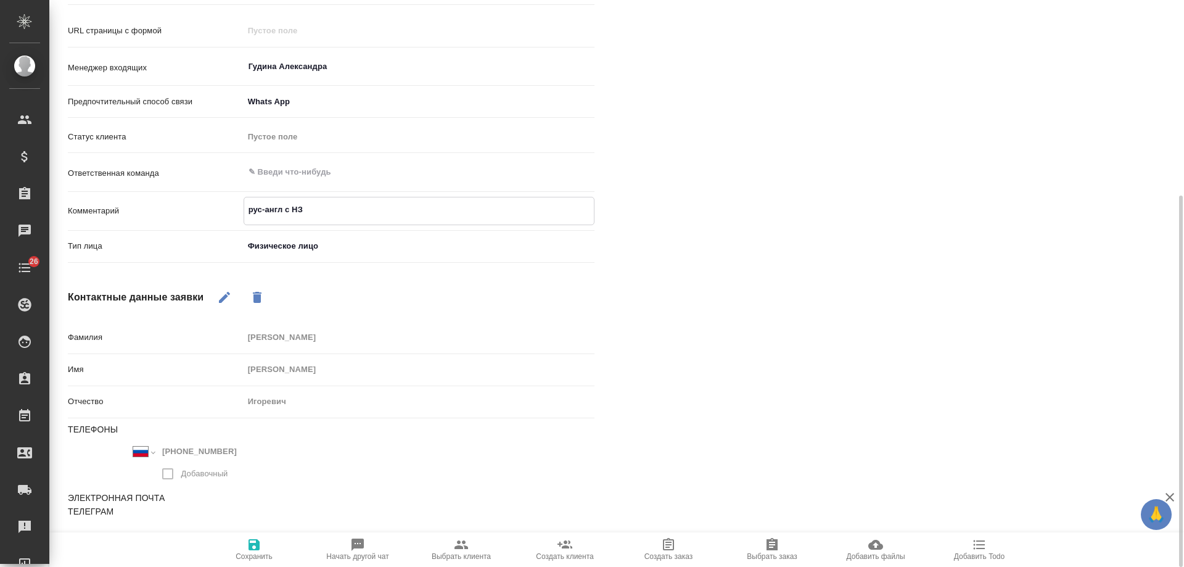
type textarea "x"
type textarea "рус-англ с НЗ и"
type textarea "x"
type textarea "рус-англ с НЗ или"
type textarea "x"
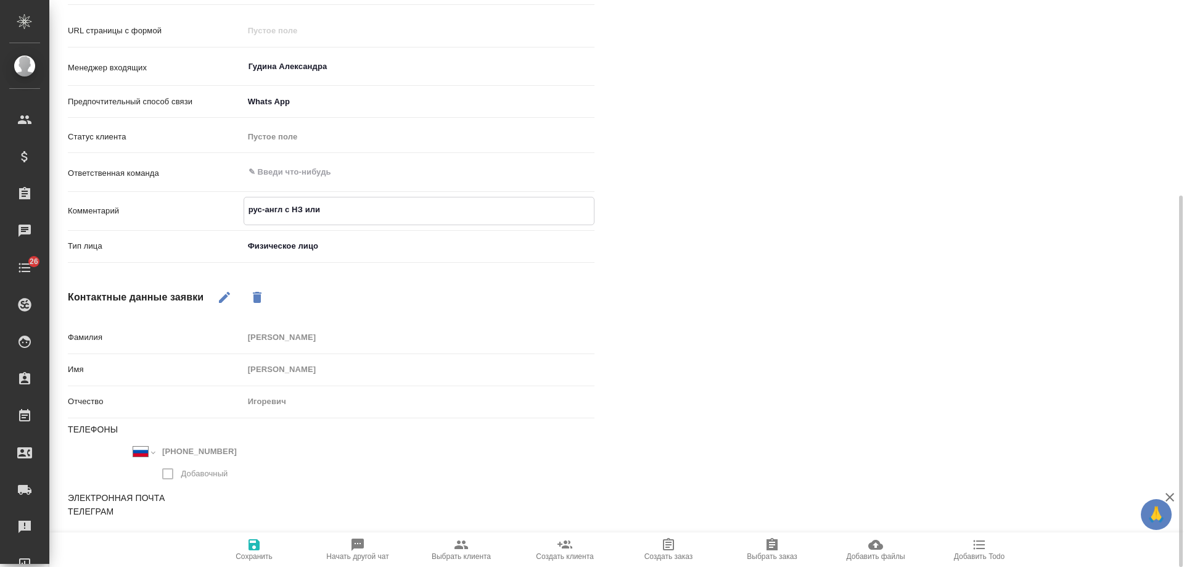
type textarea "рус-англ с НЗ или"
type textarea "x"
type textarea "рус-англ с НЗ или З"
type textarea "x"
type textarea "рус-англ с НЗ или ЗПК"
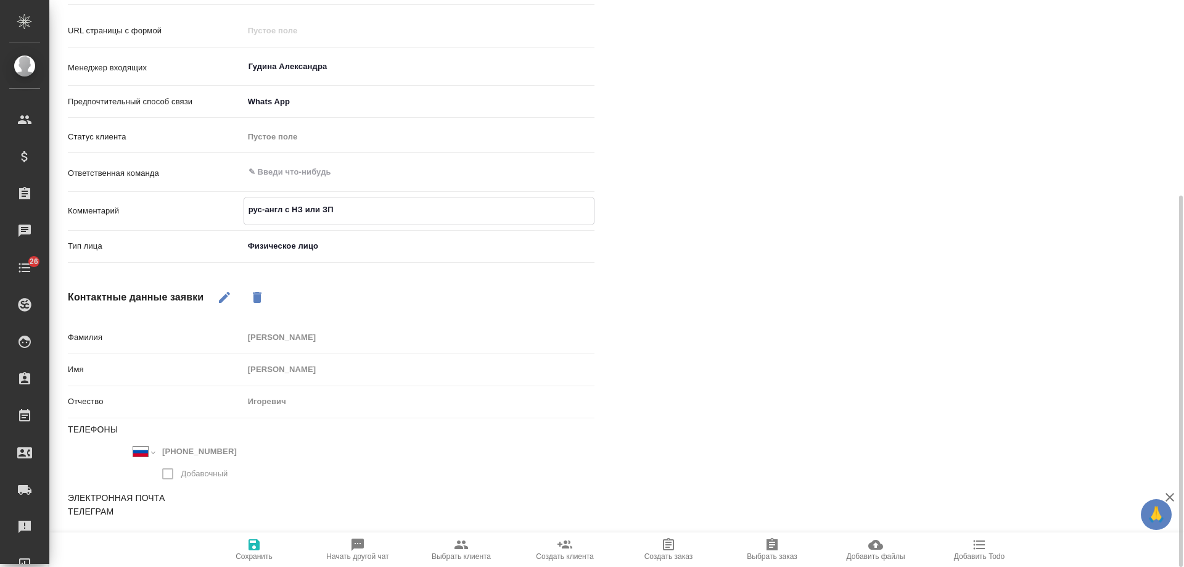
type textarea "x"
type textarea "рус-англ с НЗ или ЗПК,"
type textarea "x"
type textarea "рус-англ с НЗ или ЗПК,"
type textarea "x"
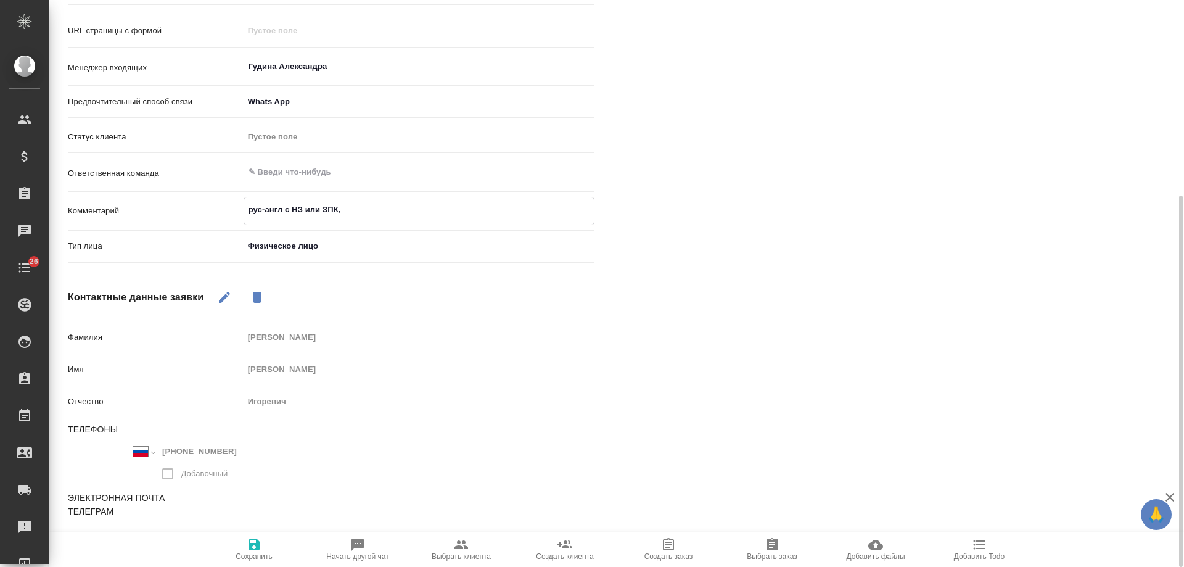
type textarea "рус-англ с НЗ или ЗПК,"
type textarea "x"
type textarea "рус-англ с НЗ или ЗПК,"
type textarea "x"
type textarea "рус-англ с НЗ или ЗПК, в"
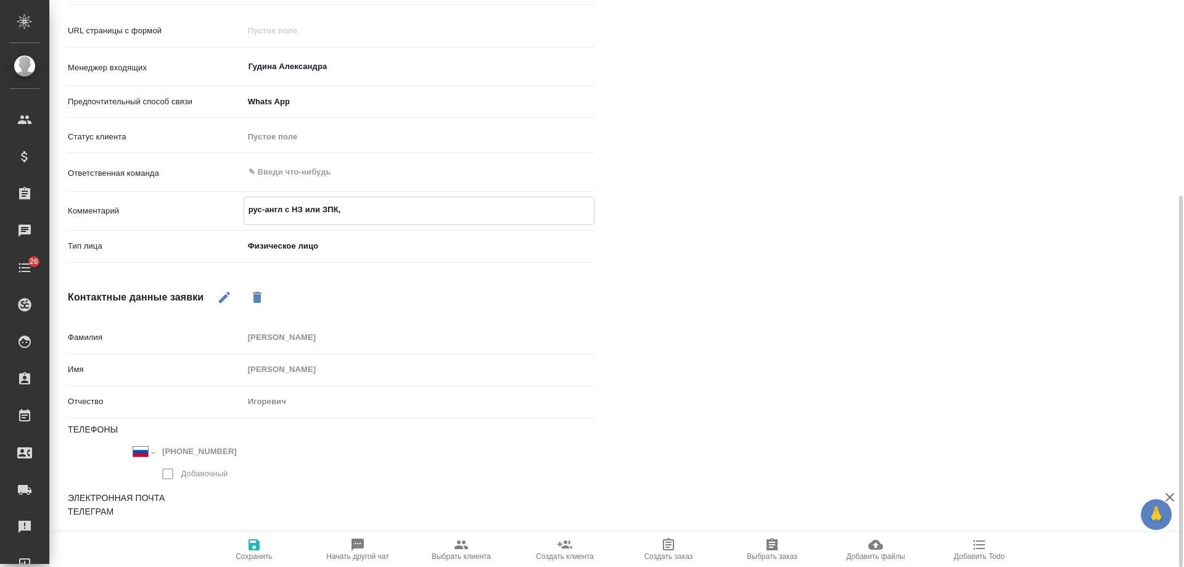
type textarea "x"
type textarea "рус-англ с НЗ или ЗПК, в"
type textarea "x"
type textarea "рус-англ с НЗ или ЗПК, в в"
type textarea "x"
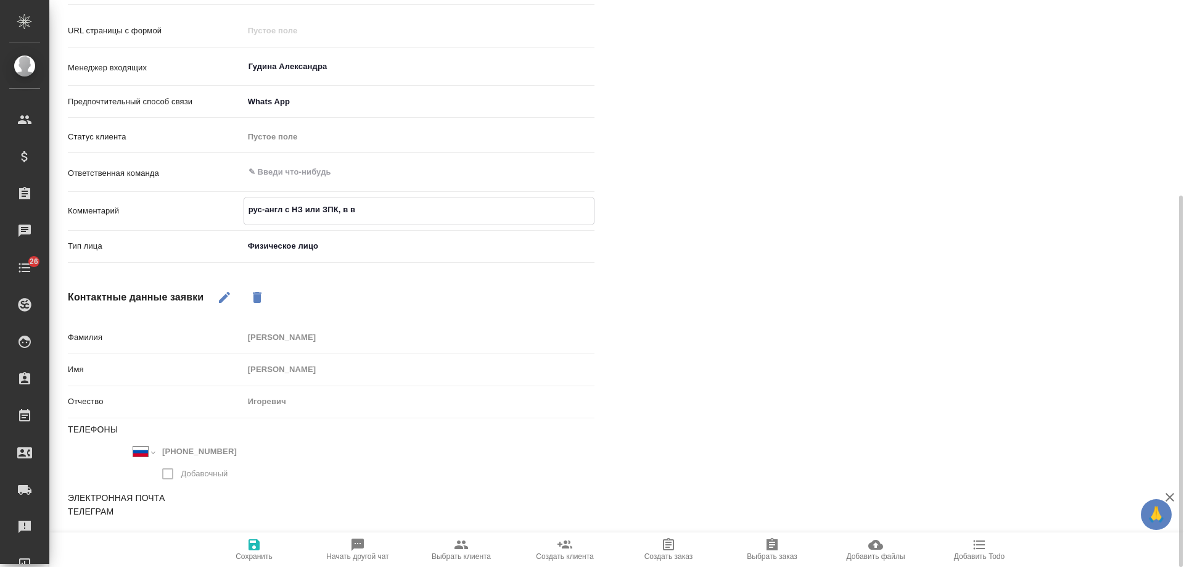
type textarea "рус-англ с НЗ или ЗПК, в ви"
type textarea "x"
type textarea "рус-англ с НЗ или ЗПК, в вид"
type textarea "x"
type textarea "рус-англ с НЗ или ЗПК, в виде"
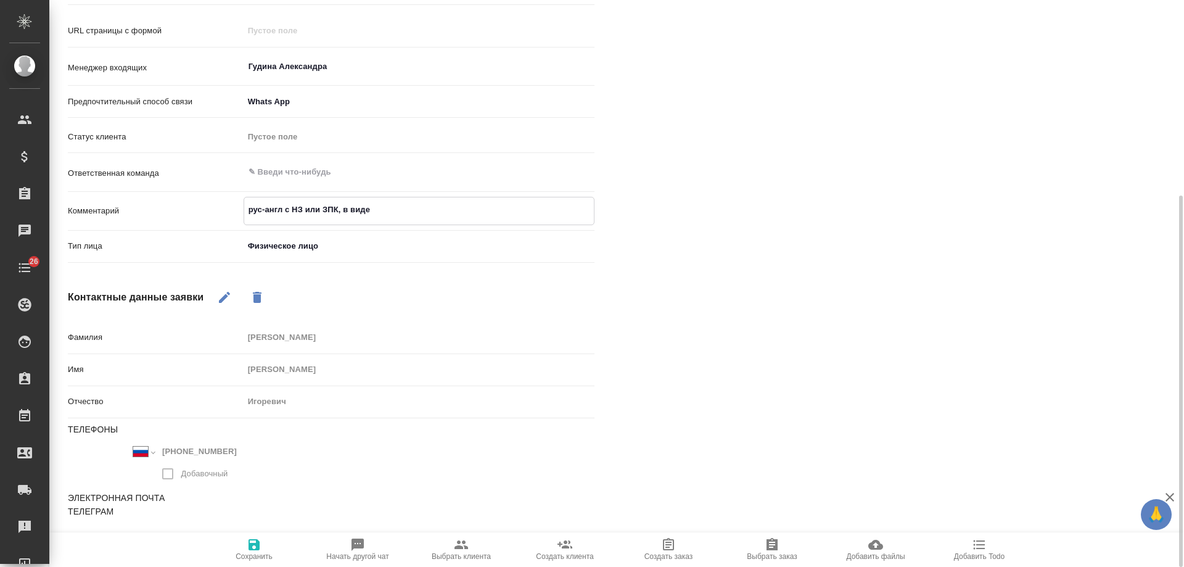
type textarea "x"
type textarea "рус-англ с НЗ или ЗПК, в виде с"
type textarea "x"
type textarea "рус-англ с НЗ или ЗПК, в виде ск"
type textarea "x"
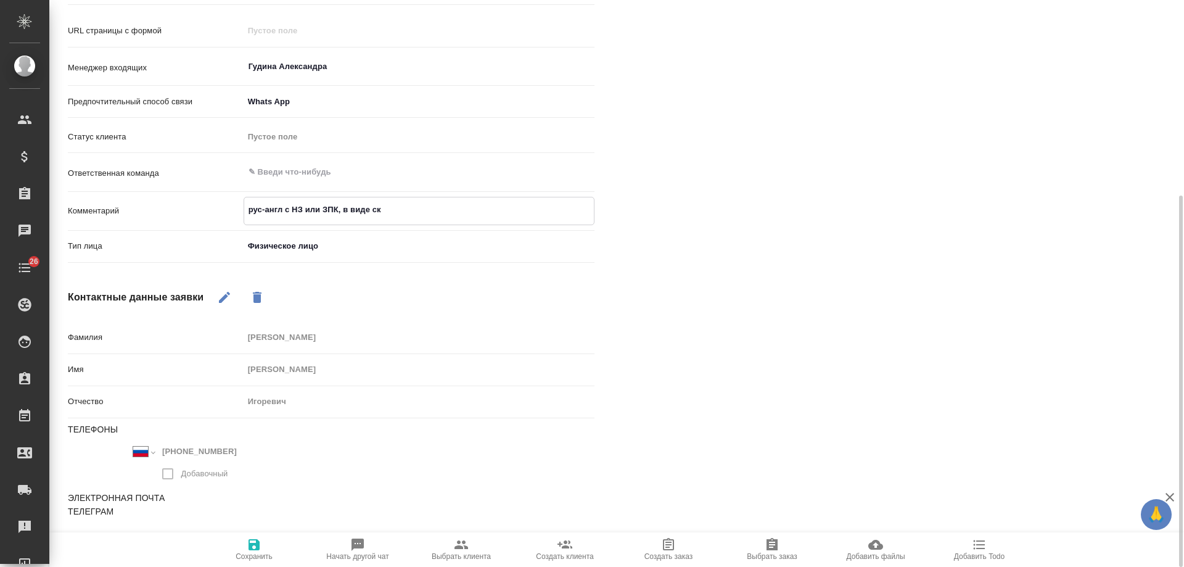
type textarea "рус-англ с НЗ или ЗПК, в виде ска"
type textarea "x"
type textarea "рус-англ с НЗ или ЗПК, в виде скан"
type textarea "x"
type textarea "рус-англ с НЗ или ЗПК, в виде скана"
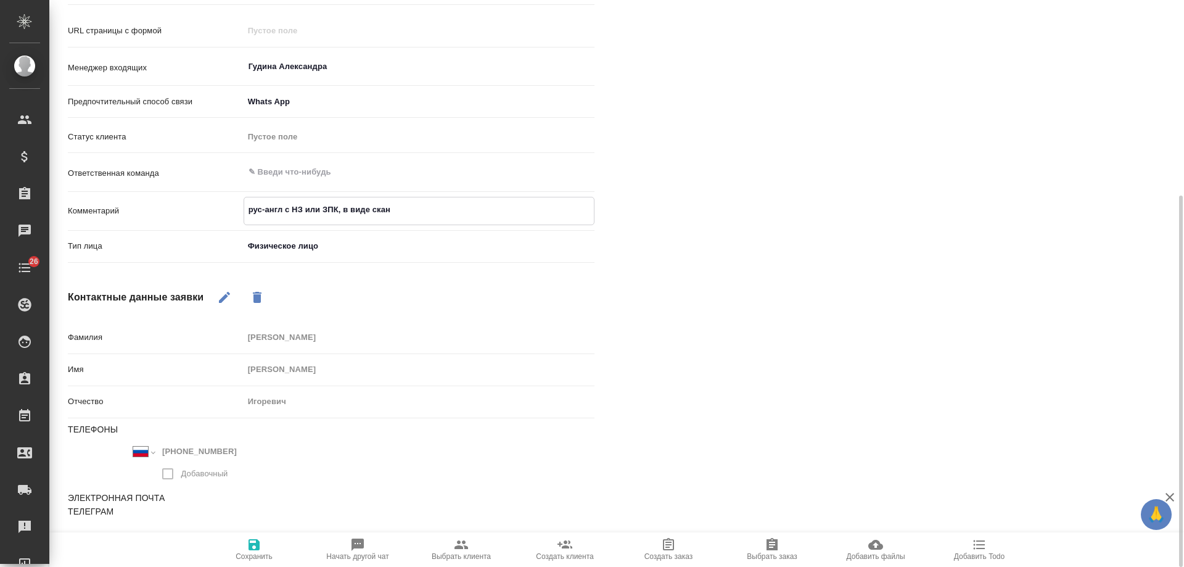
type textarea "x"
click at [343, 213] on textarea "рус-англ с НЗ или ЗПК, в виде скана" at bounding box center [419, 209] width 350 height 21
type textarea "рус-англ с НЗ или ЗПК, пв виде скана"
type textarea "x"
type textarea "рус-англ с НЗ или ЗПК, пев виде скана"
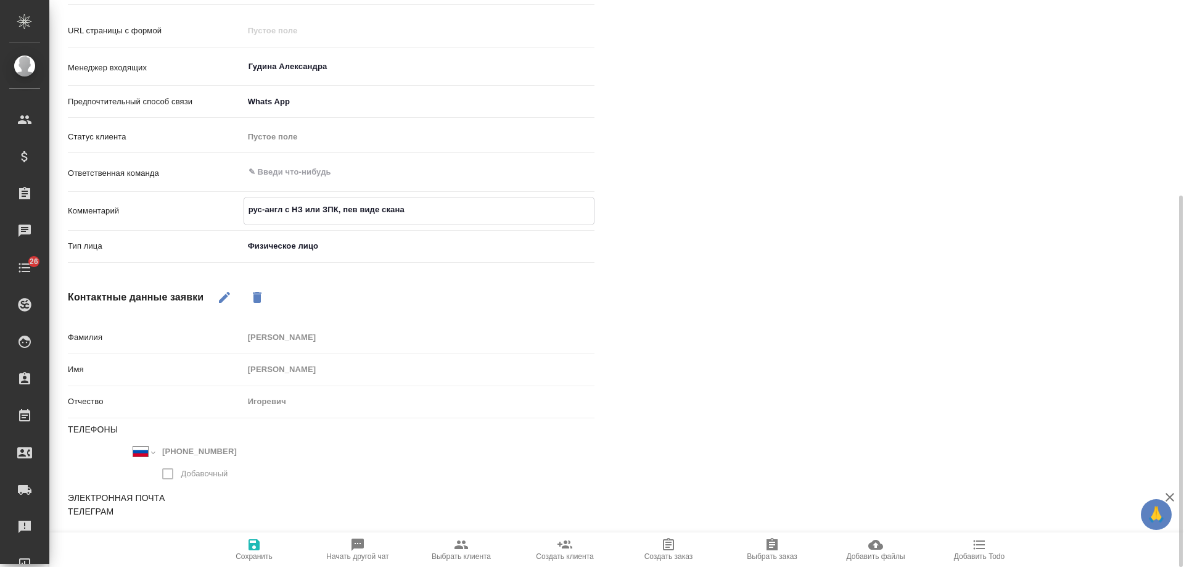
type textarea "x"
type textarea "рус-англ с НЗ или ЗПК, перв виде скана"
type textarea "x"
type textarea "рус-англ с НЗ или ЗПК, перев виде скана"
type textarea "x"
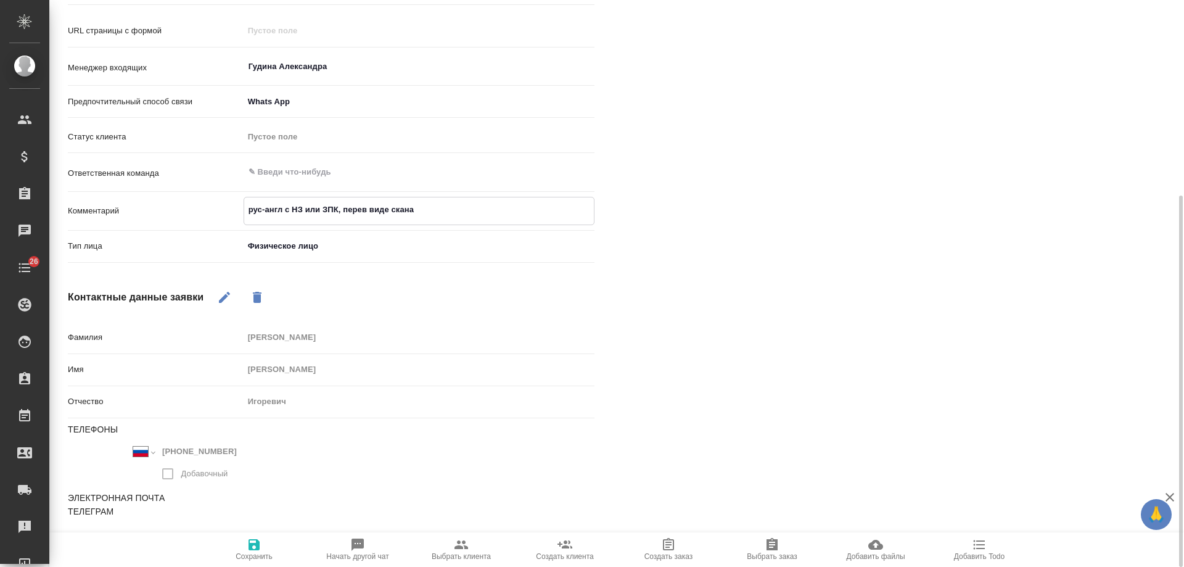
type textarea "рус-англ с НЗ или ЗПК, перевв виде скана"
type textarea "x"
type textarea "рус-англ с НЗ или ЗПК, перевов виде скана"
type textarea "x"
type textarea "рус-англ с НЗ или ЗПК, переводв виде скана"
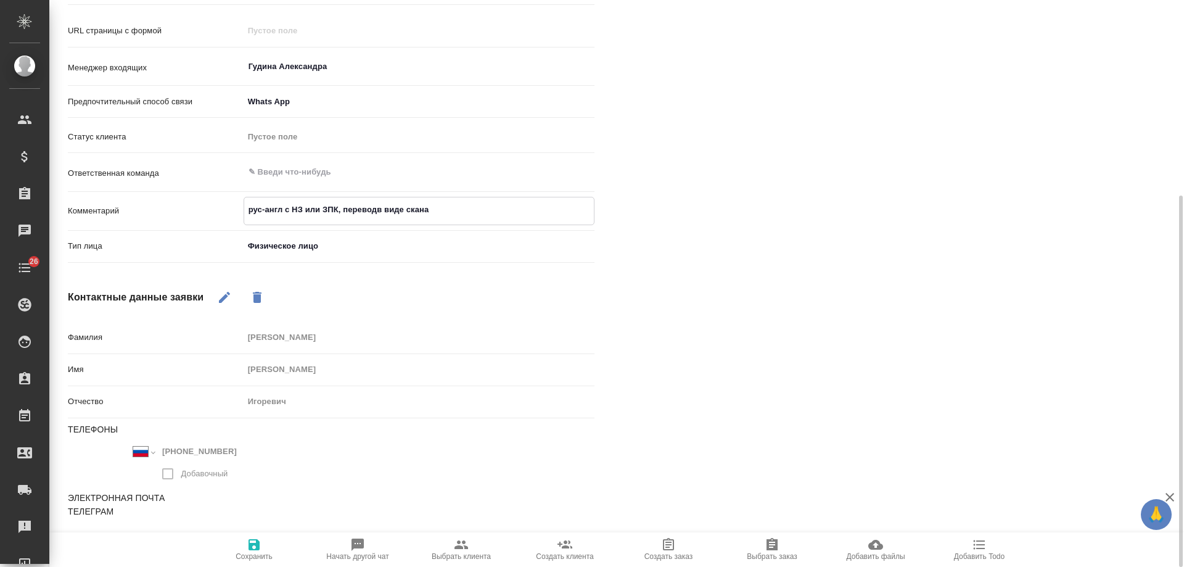
type textarea "x"
type textarea "рус-англ с НЗ или ЗПК, перевод в виде скана"
type textarea "x"
type textarea "рус-англ с НЗ или ЗПК, перевод в виде скана"
type textarea "x"
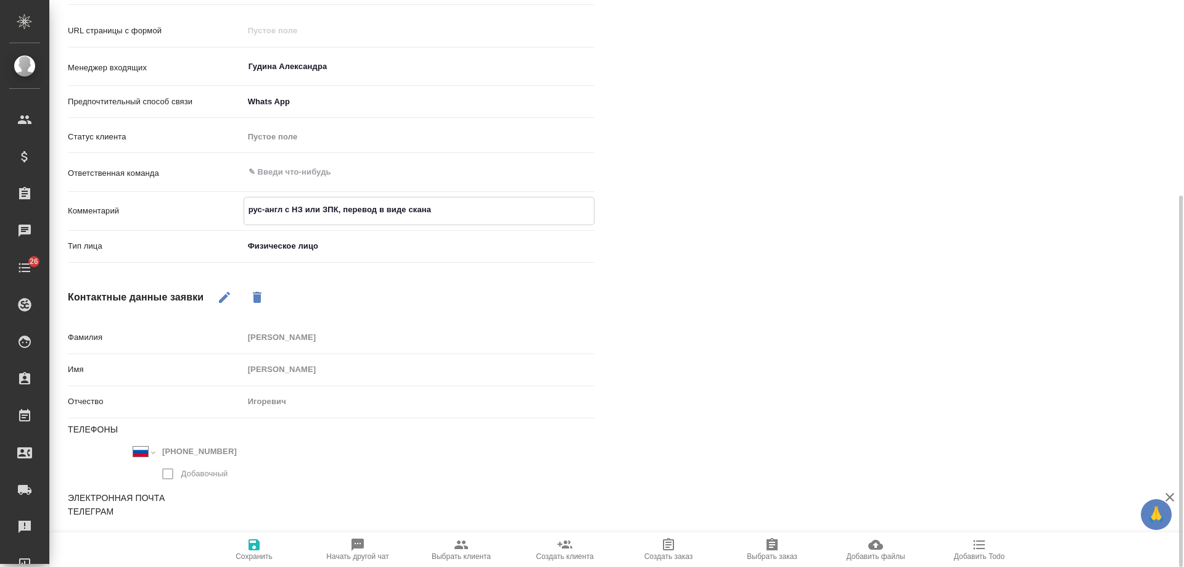
click at [247, 546] on icon "button" at bounding box center [254, 544] width 15 height 15
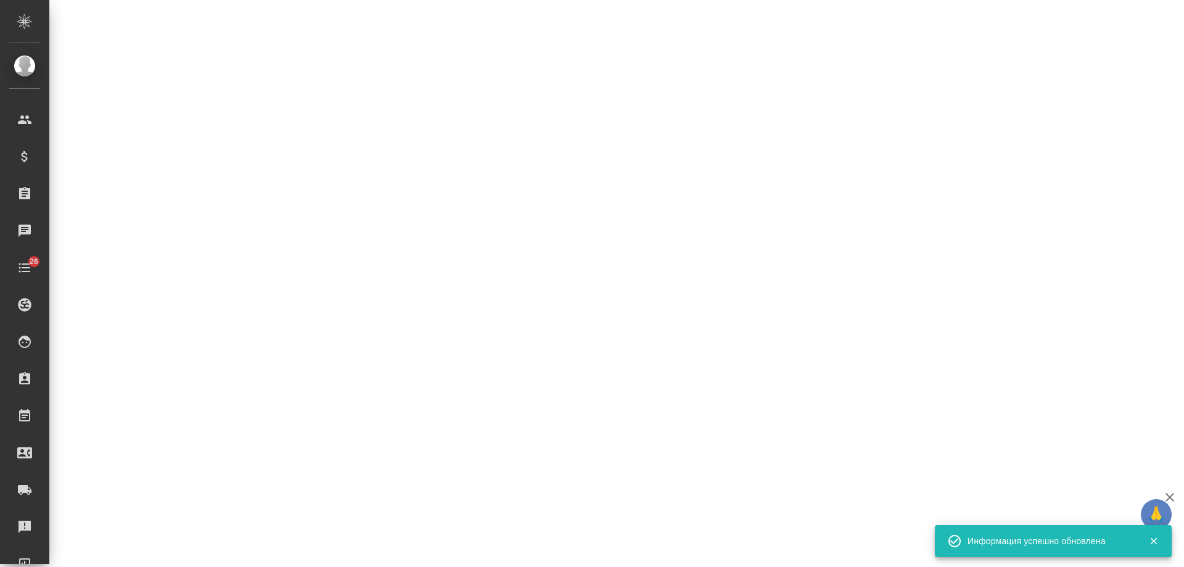
select select "RU"
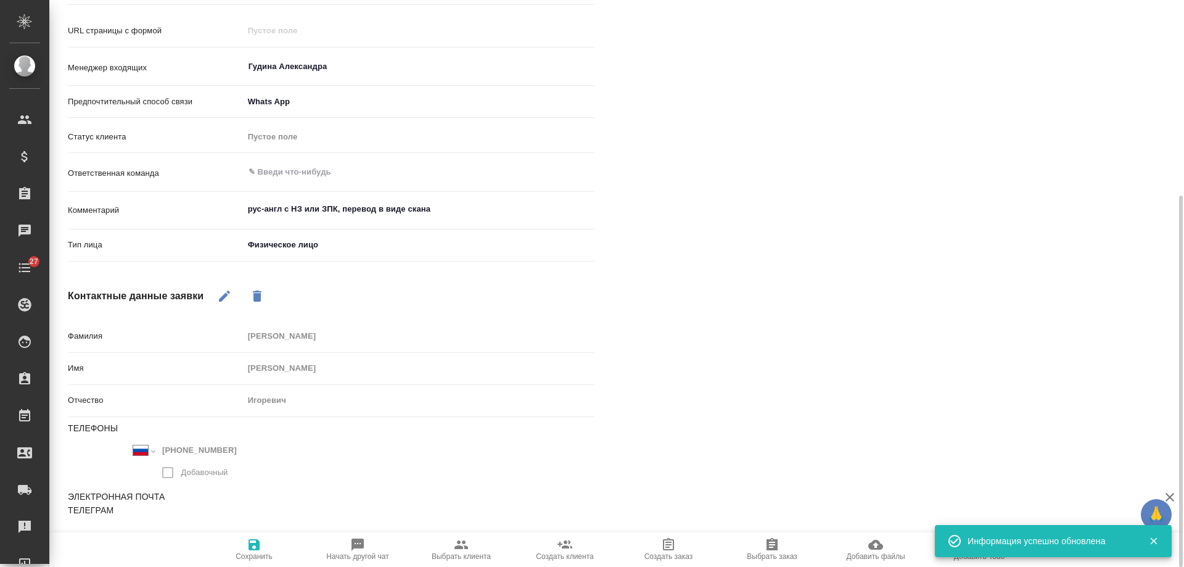
type textarea "x"
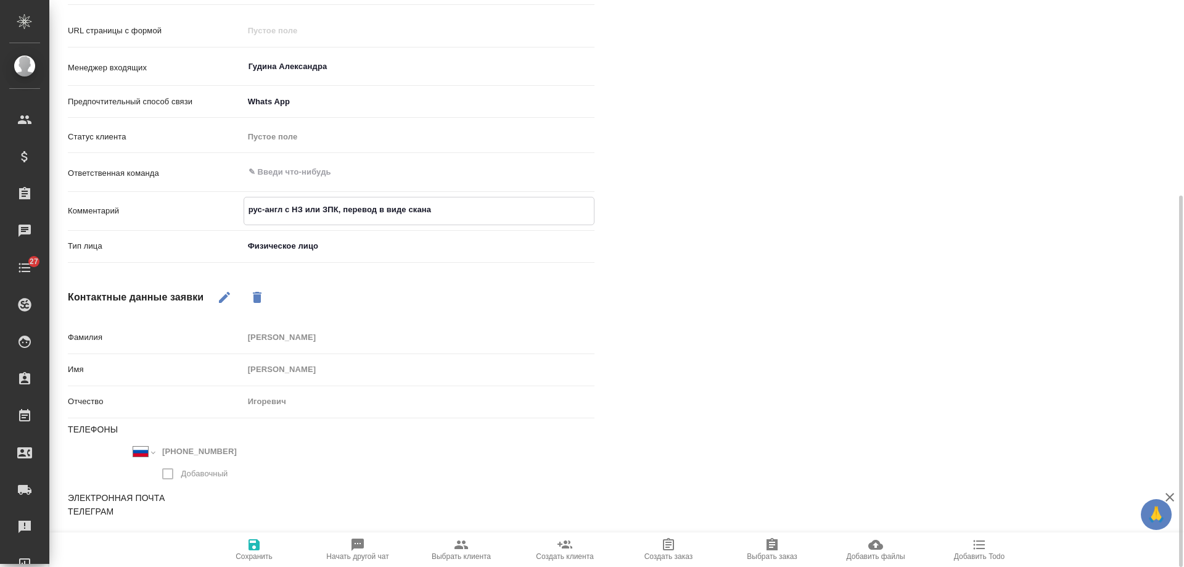
drag, startPoint x: 309, startPoint y: 208, endPoint x: 321, endPoint y: 208, distance: 11.7
click at [321, 208] on textarea "рус-англ с НЗ или ЗПК, перевод в виде скана" at bounding box center [419, 209] width 350 height 21
drag, startPoint x: 286, startPoint y: 210, endPoint x: 337, endPoint y: 210, distance: 51.8
click at [337, 210] on textarea "рус-англ с НЗ или ЗПК, перевод в виде скана" at bounding box center [419, 209] width 350 height 21
type textarea "рус-англ , перевод в виде скана"
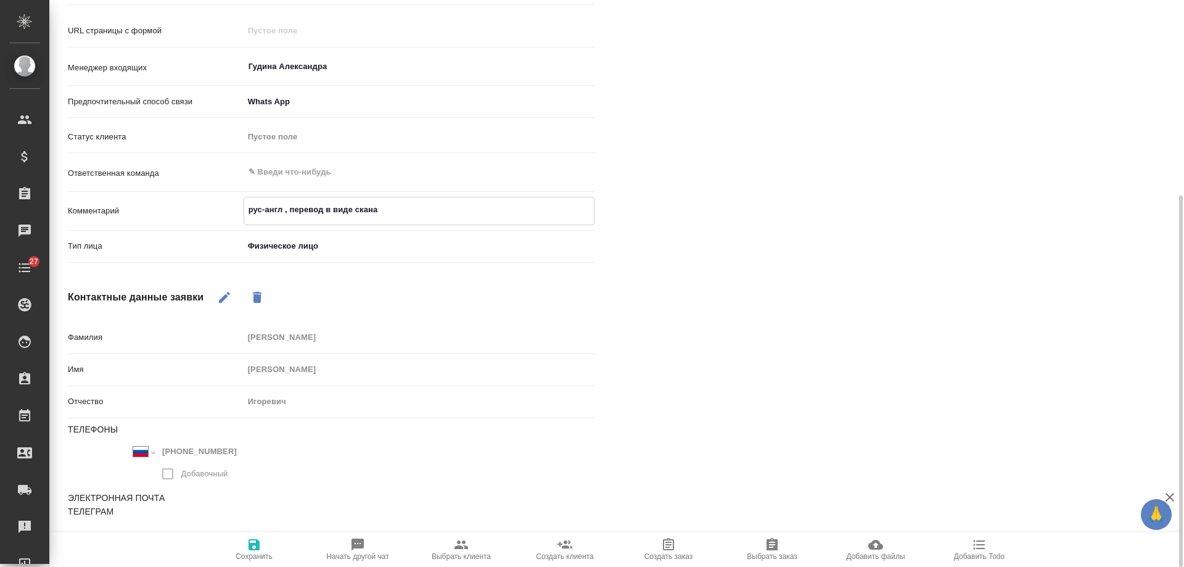
type textarea "x"
type textarea "рус-англ, перевод в виде скана"
type textarea "x"
type textarea "рус-англ, перевод в виде скана"
type textarea "x"
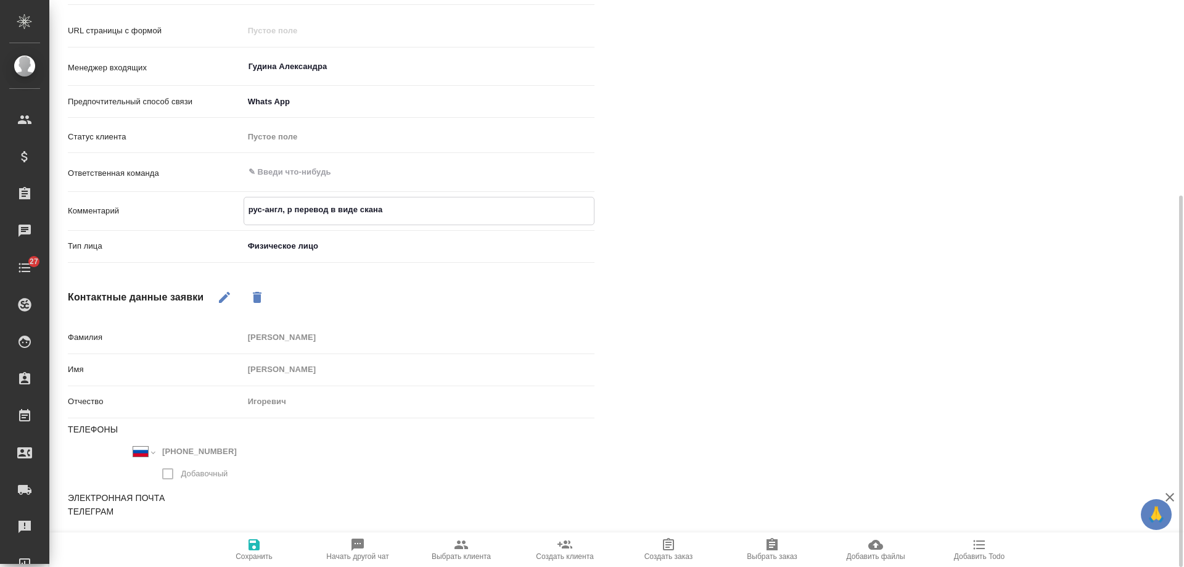
type textarea "рус-англ, ра перевод в виде скана"
type textarea "x"
type textarea "рус-англ, рас перевод в виде скана"
type textarea "x"
type textarea "рус-англ, расч перевод в виде скана"
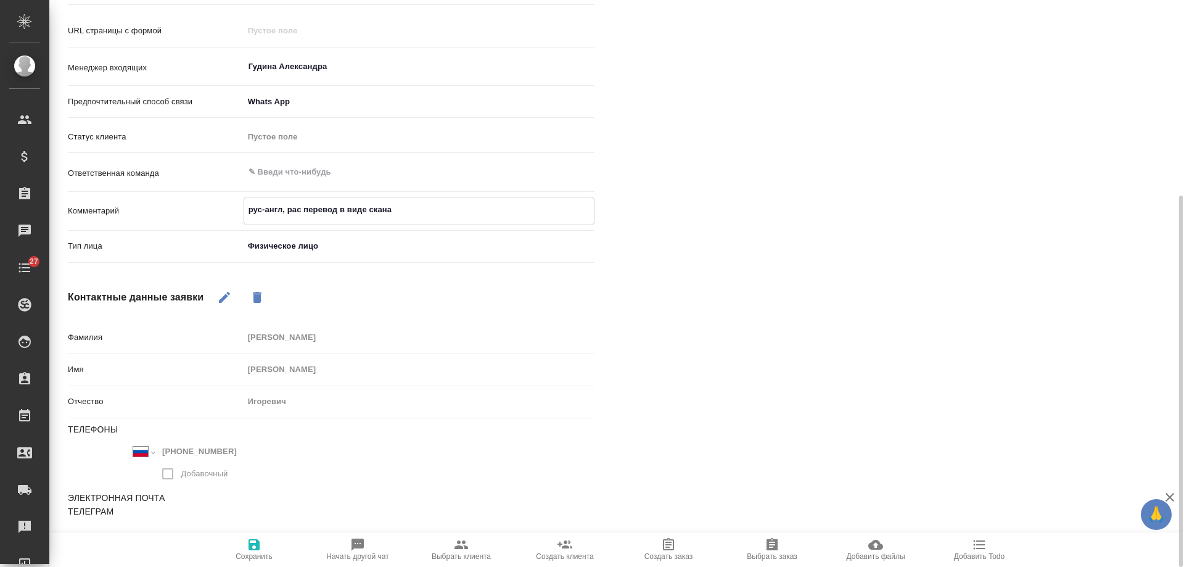
type textarea "x"
type textarea "рус-англ, расче перевод в виде скана"
type textarea "x"
type textarea "рус-англ, расчет перевод в виде скана"
type textarea "x"
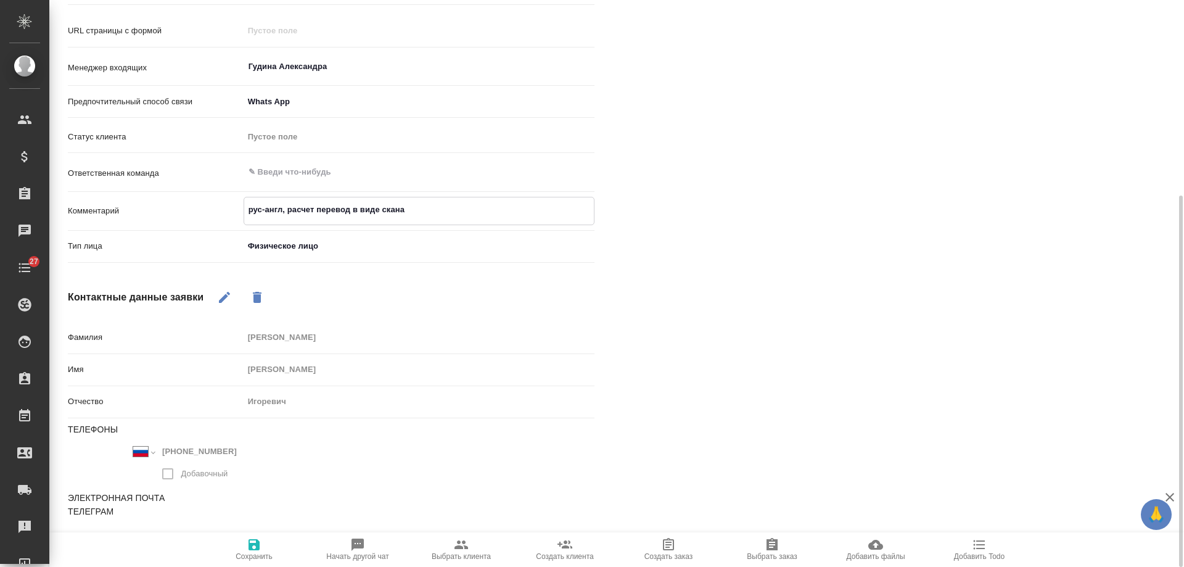
type textarea "рус-англ, расчет перевод в виде скана"
type textarea "x"
type textarea "рус-англ, расчет с перевод в виде скана"
type textarea "x"
type textarea "рус-англ, расчет с перевод в виде скана"
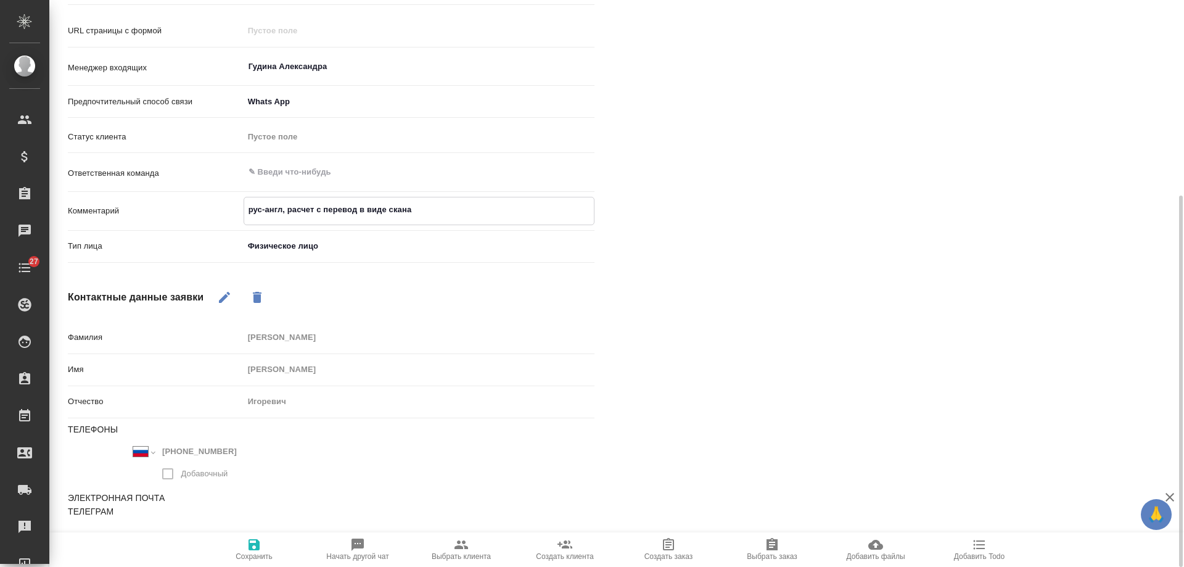
type textarea "x"
type textarea "рус-англ, расчет с Н перевод в виде скана"
type textarea "x"
type textarea "рус-англ, расчет с НЗ перевод в виде скана"
type textarea "x"
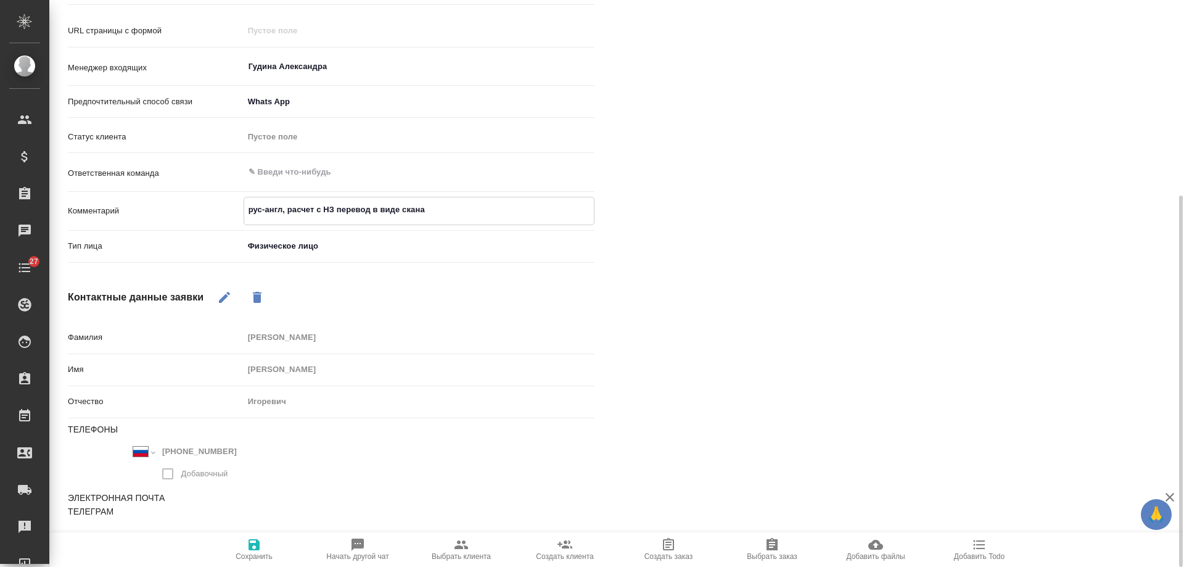
type textarea "рус-англ, расчет с НЗ перевод в виде скана"
type textarea "x"
type textarea "рус-англ, расчет с НЗ и перевод в виде скана"
type textarea "x"
type textarea "рус-англ, расчет с НЗ и о перевод в виде скана"
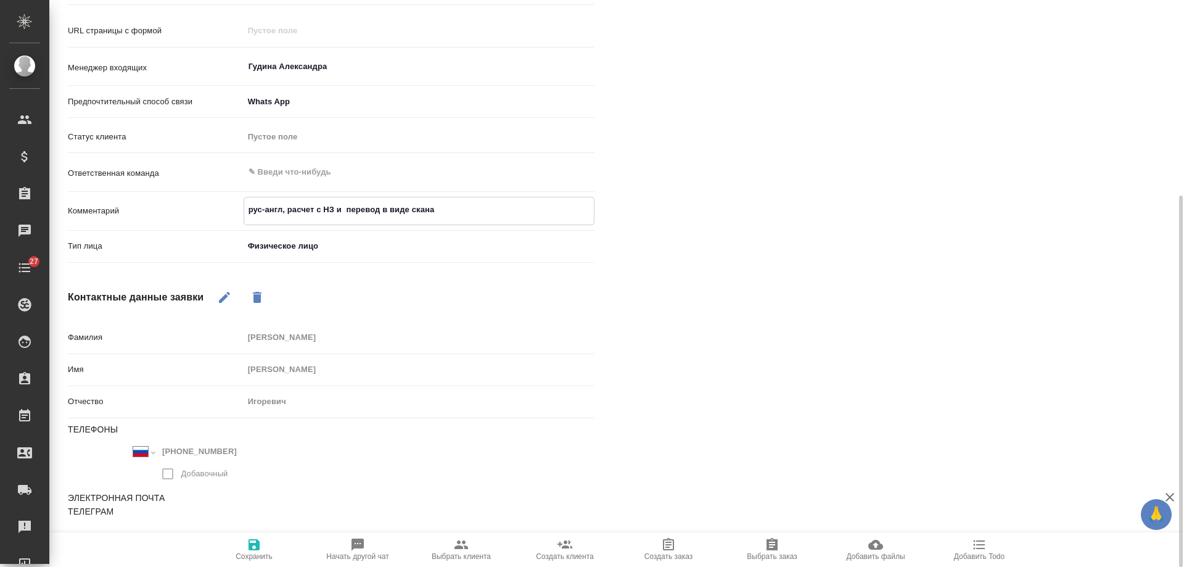
type textarea "x"
type textarea "рус-англ, расчет с НЗ и от перевод в виде скана"
type textarea "x"
type textarea "рус-англ, расчет с НЗ и отде перевод в виде скана"
type textarea "x"
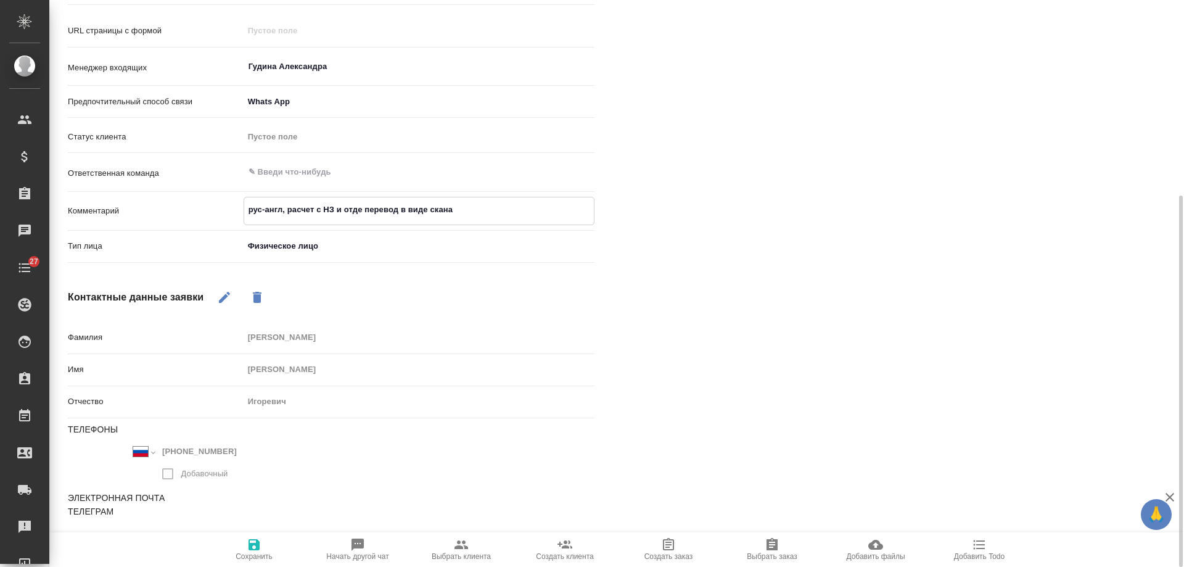
type textarea "рус-англ, расчет с НЗ и отдел перевод в виде скана"
type textarea "x"
type textarea "рус-англ, расчет с НЗ и отдель перевод в виде скана"
type textarea "x"
type textarea "рус-англ, расчет с НЗ и отдельн перевод в виде скана"
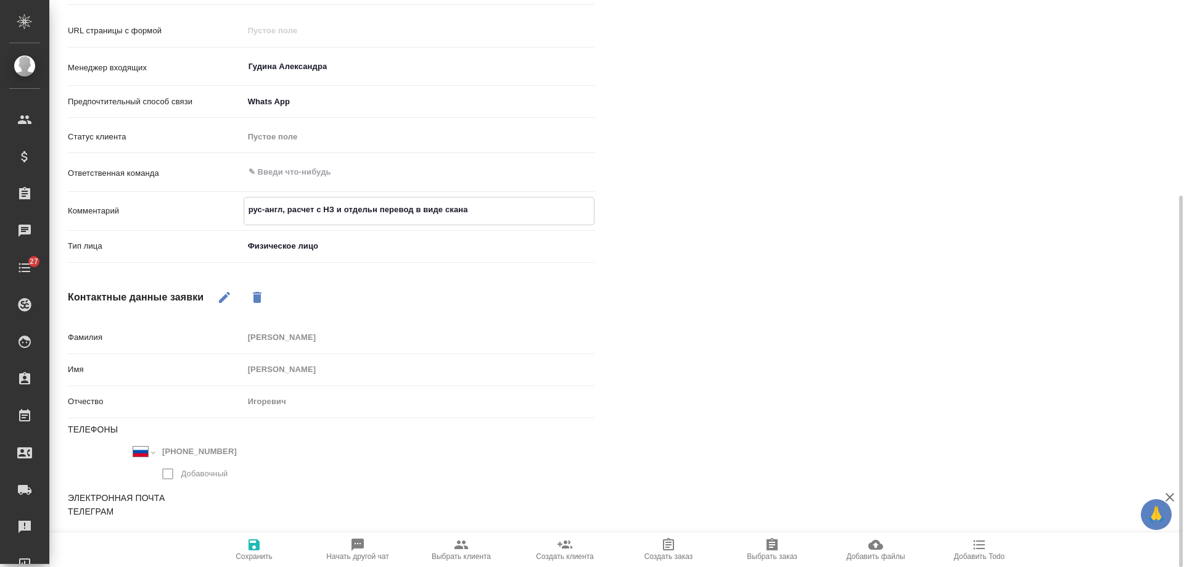
type textarea "x"
type textarea "рус-англ, расчет с НЗ и отдельно перевод в виде скана"
type textarea "x"
type textarea "рус-англ, расчет с НЗ и отдельно перевод в виде скана"
type textarea "x"
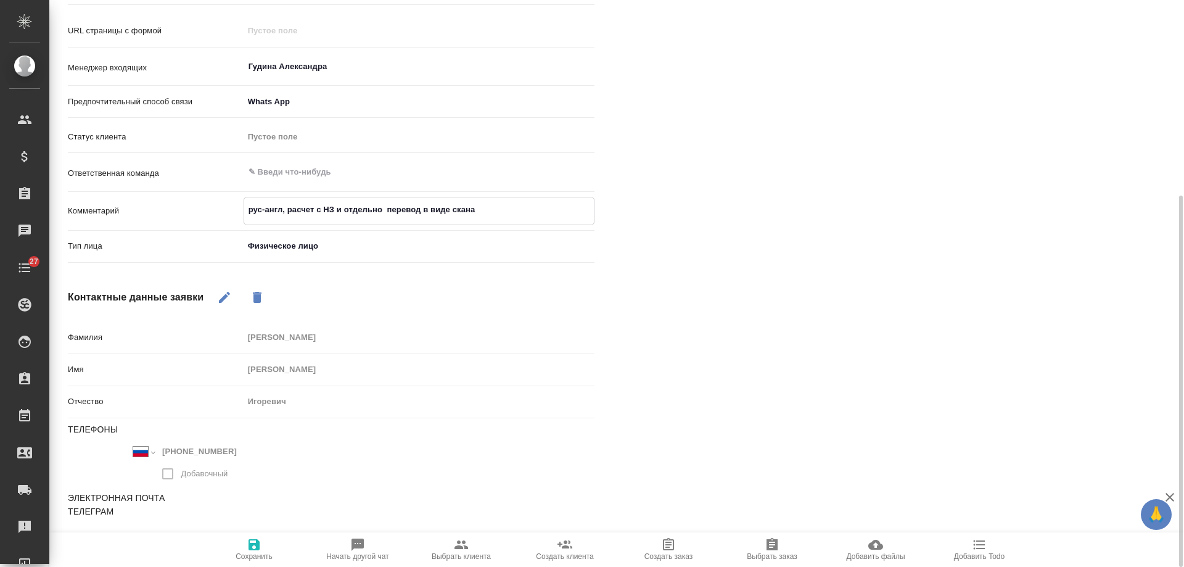
type textarea "рус-англ, расчет с НЗ и отдельно с перевод в виде скана"
type textarea "x"
type textarea "рус-англ, расчет с НЗ и отдельно с перевод в виде скана"
type textarea "x"
type textarea "рус-англ, расчет с НЗ и отдельно с З перевод в виде скана"
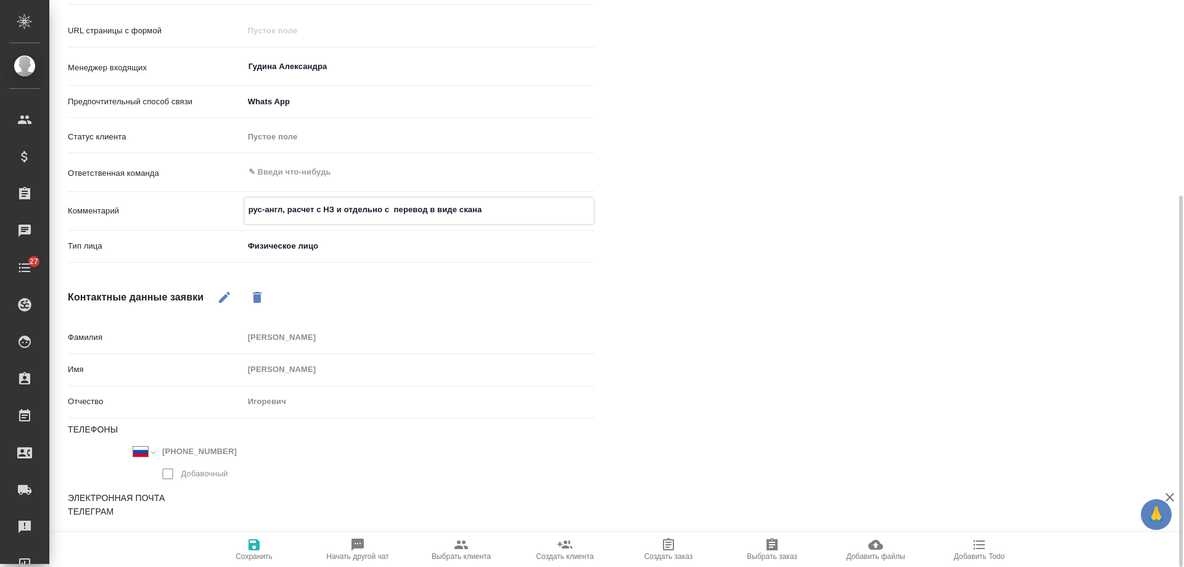
type textarea "x"
type textarea "рус-англ, расчет с НЗ и отдельно с ЗПК перевод в виде скана"
type textarea "x"
type textarea "рус-англ, расчет с НЗ и отдельно с ЗПК, перевод в виде скана"
type textarea "x"
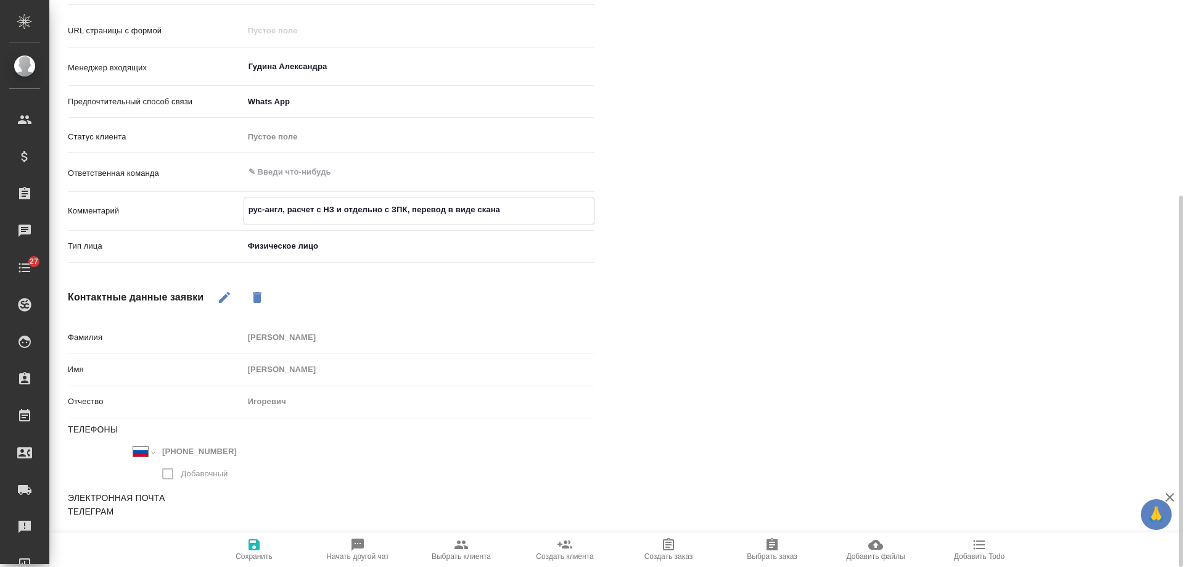
type textarea "рус-англ, расчет с НЗ и отдельно с ЗПК, перевод в виде скана"
type textarea "x"
click at [255, 544] on icon "button" at bounding box center [254, 544] width 11 height 11
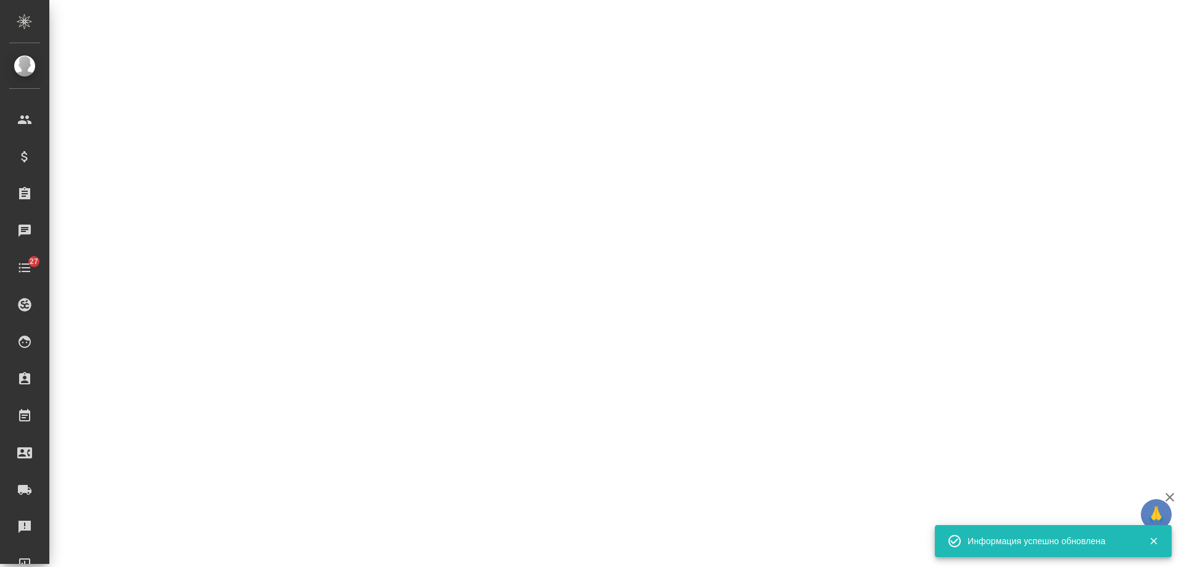
select select "RU"
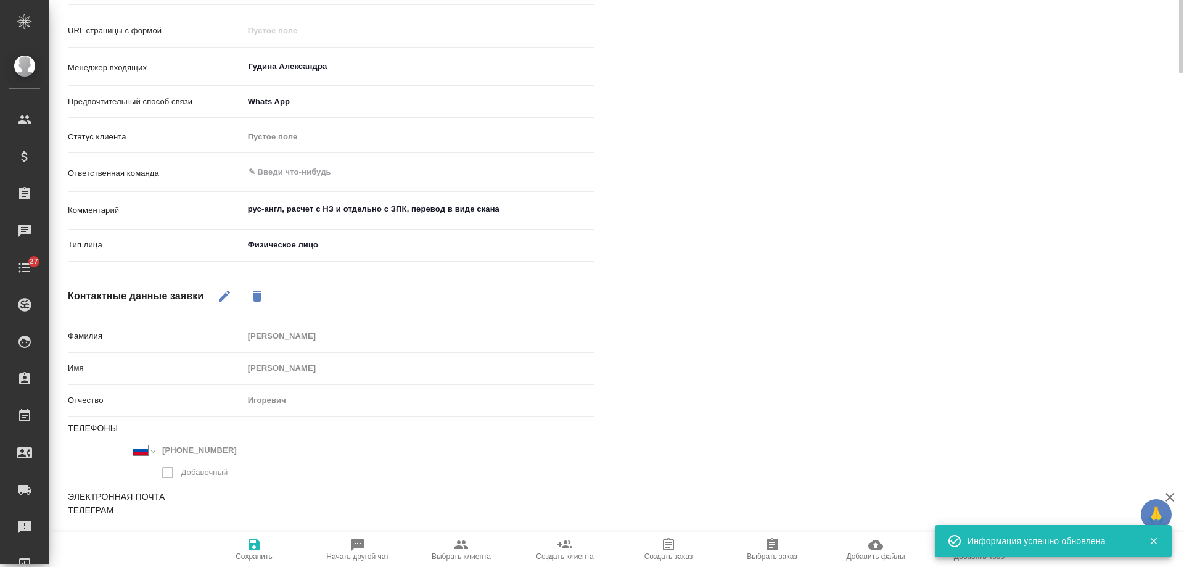
scroll to position [0, 0]
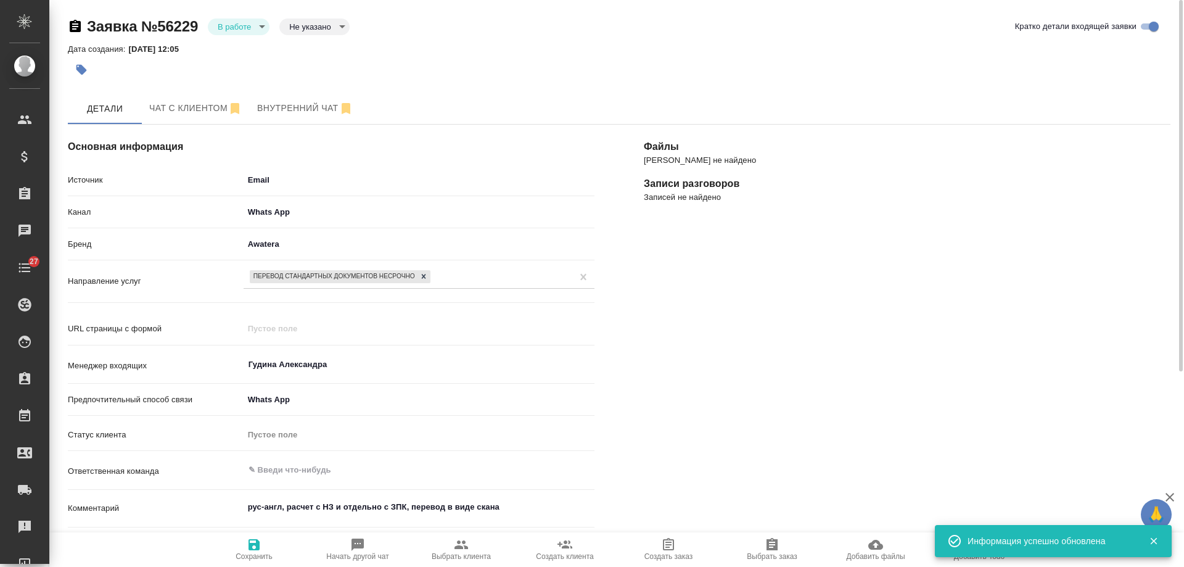
click at [466, 547] on icon "button" at bounding box center [462, 544] width 14 height 9
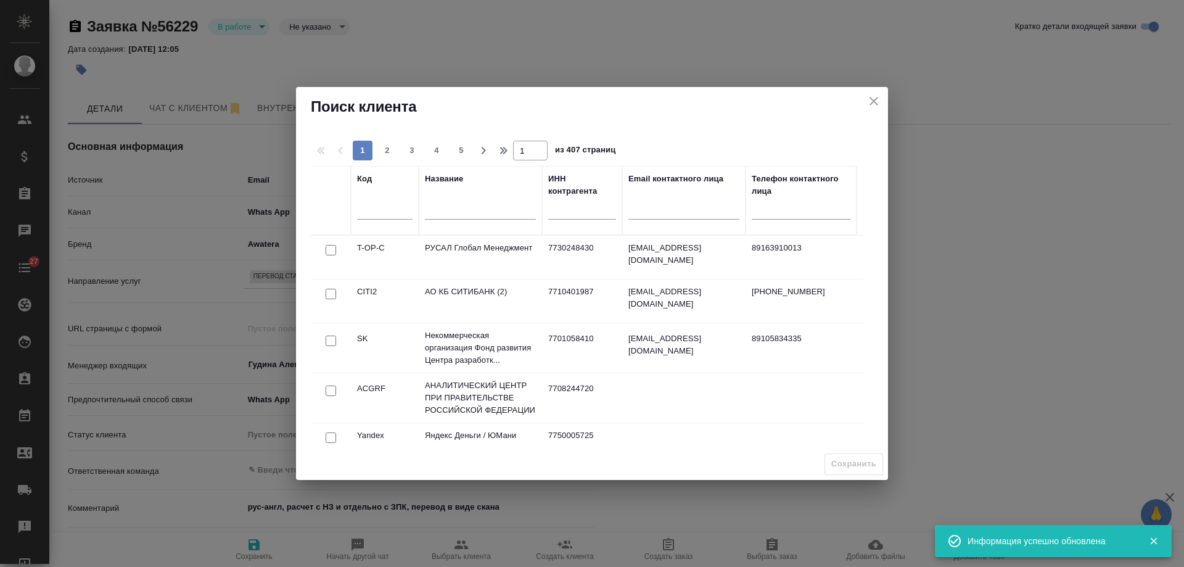
click at [463, 212] on input "text" at bounding box center [480, 211] width 111 height 15
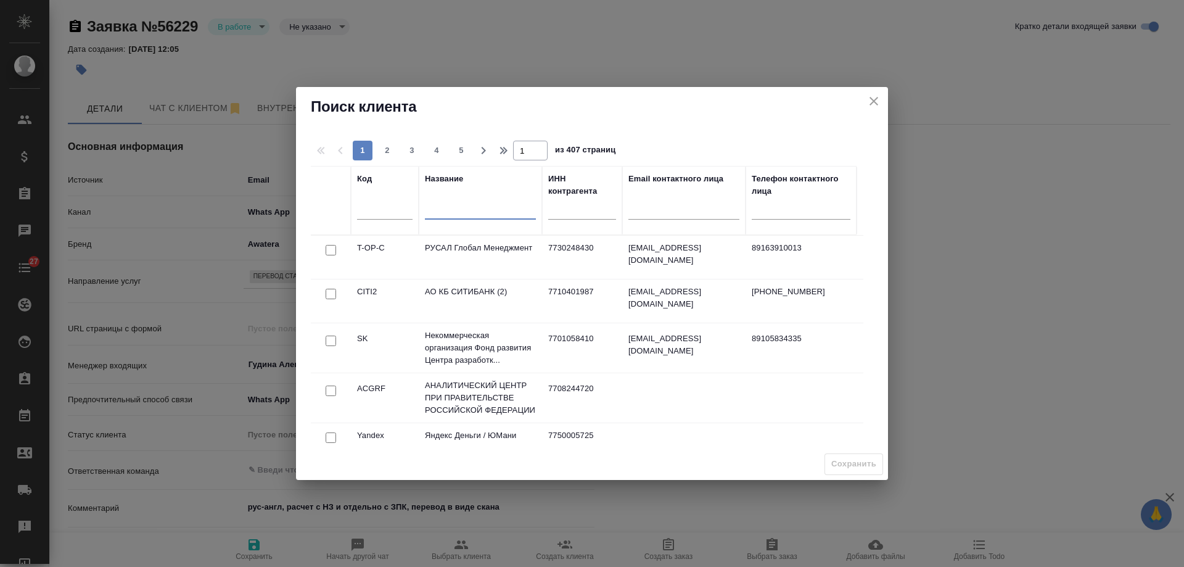
drag, startPoint x: 874, startPoint y: 105, endPoint x: 578, endPoint y: 54, distance: 300.6
click at [874, 105] on icon "close" at bounding box center [874, 101] width 15 height 15
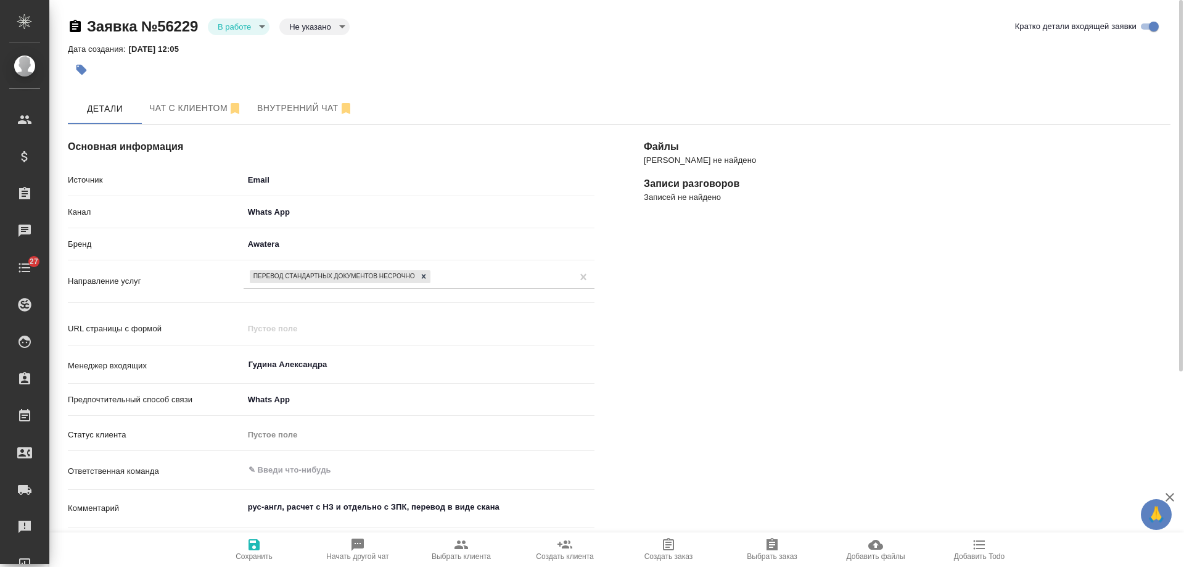
type textarea "x"
click at [97, 66] on div at bounding box center [435, 69] width 735 height 27
click at [87, 70] on icon "button" at bounding box center [81, 70] width 12 height 12
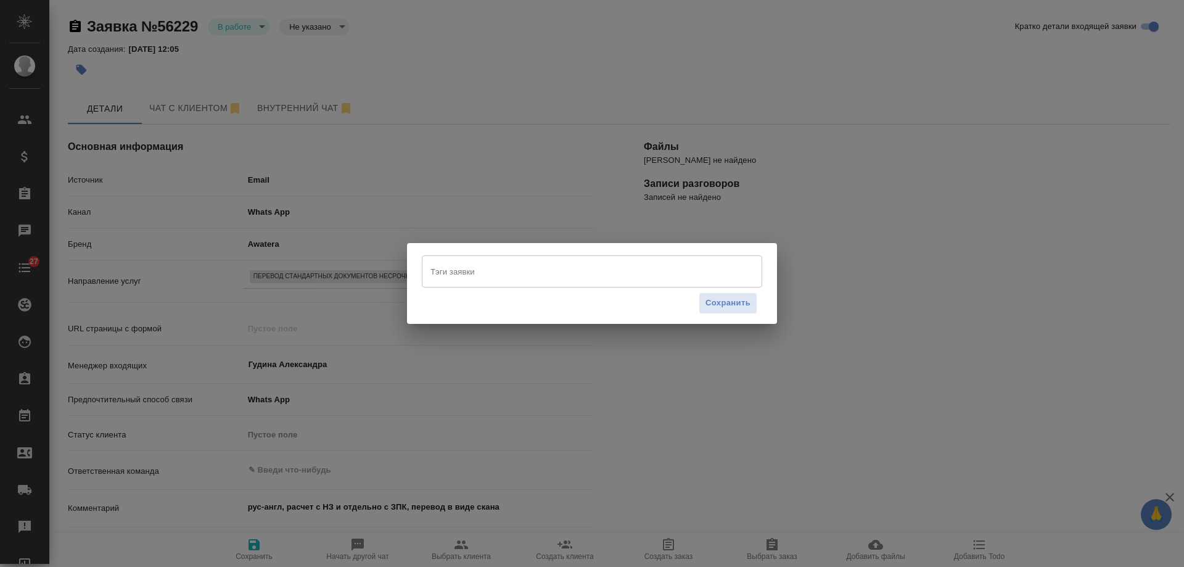
click at [474, 280] on input "Тэги заявки" at bounding box center [580, 271] width 306 height 21
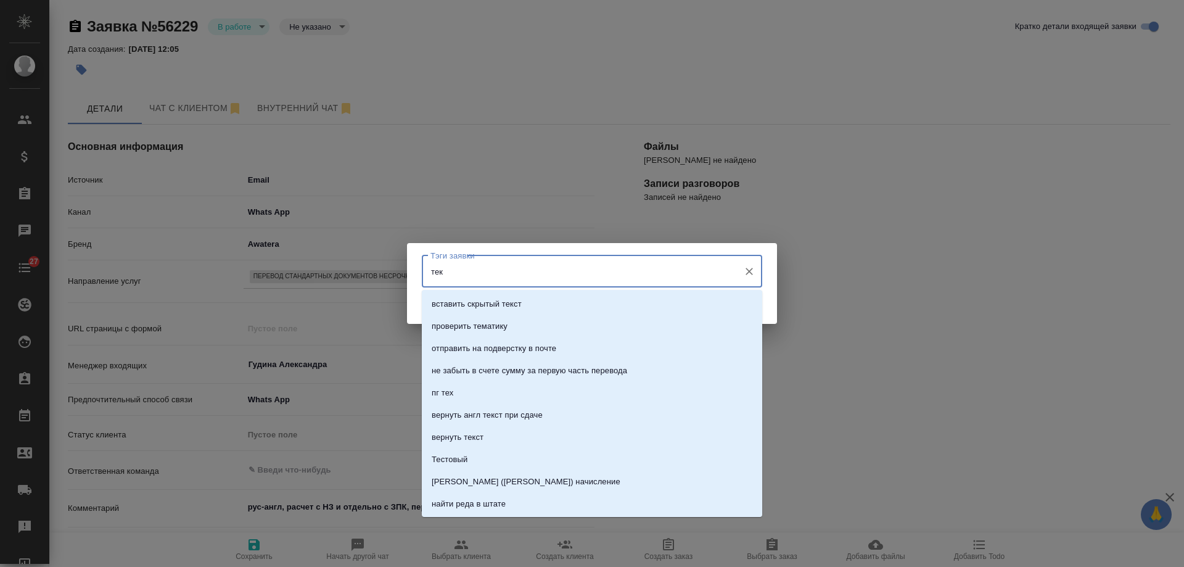
type input "теку"
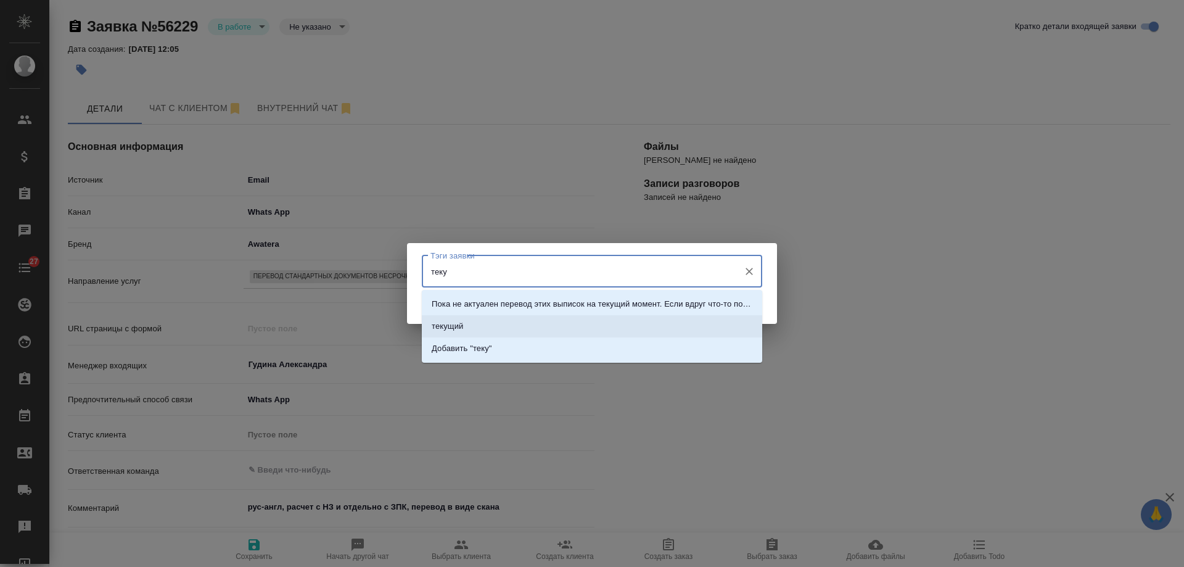
click at [469, 328] on li "текущий" at bounding box center [592, 326] width 340 height 22
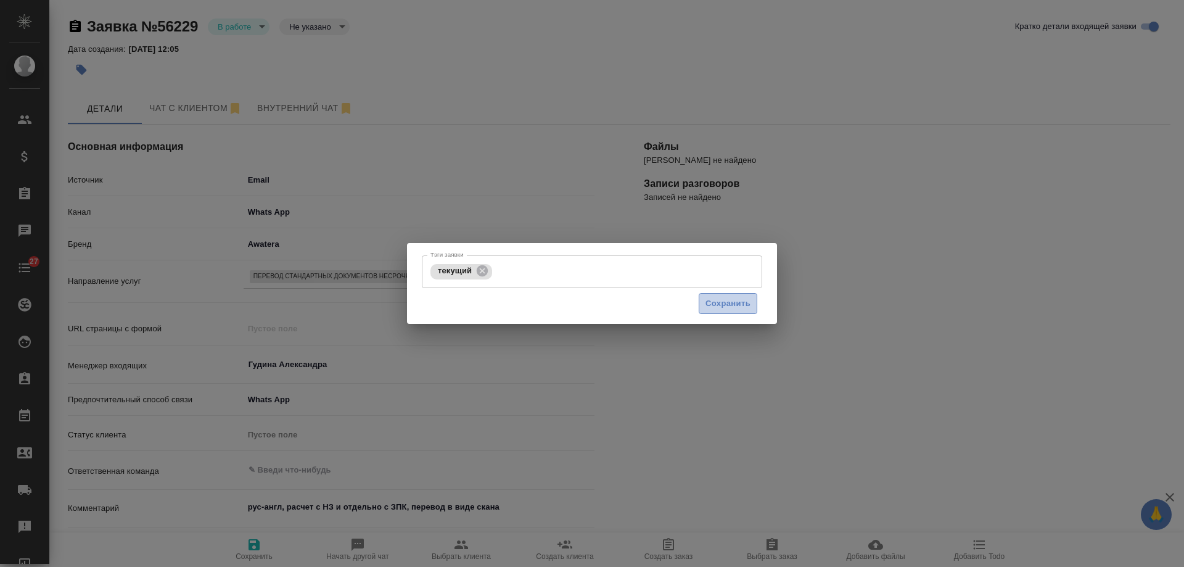
click at [734, 303] on span "Сохранить" at bounding box center [728, 304] width 45 height 14
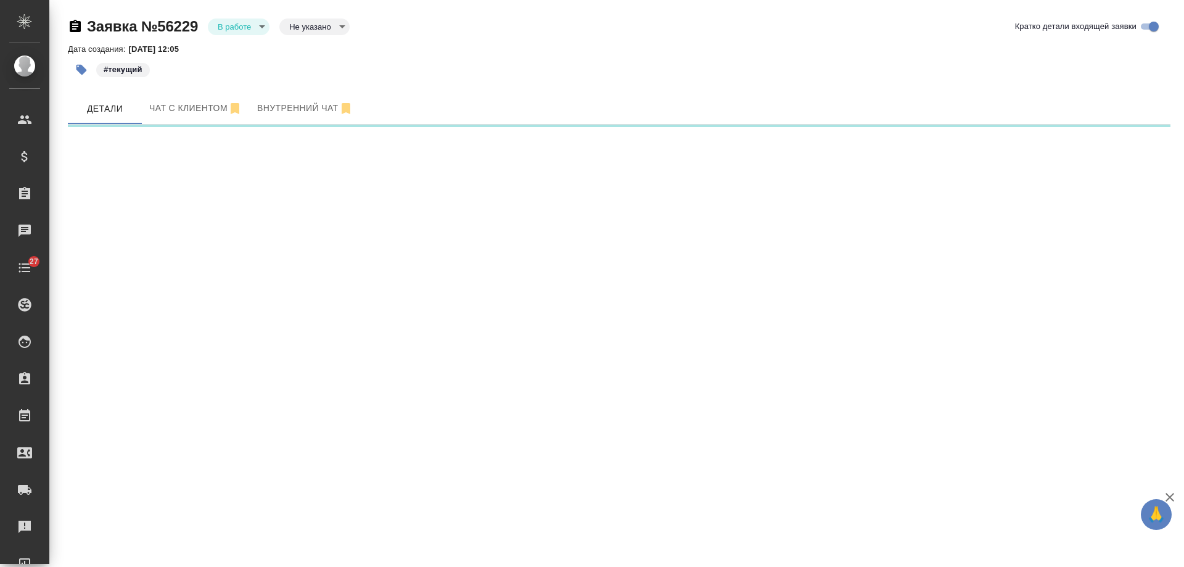
select select "RU"
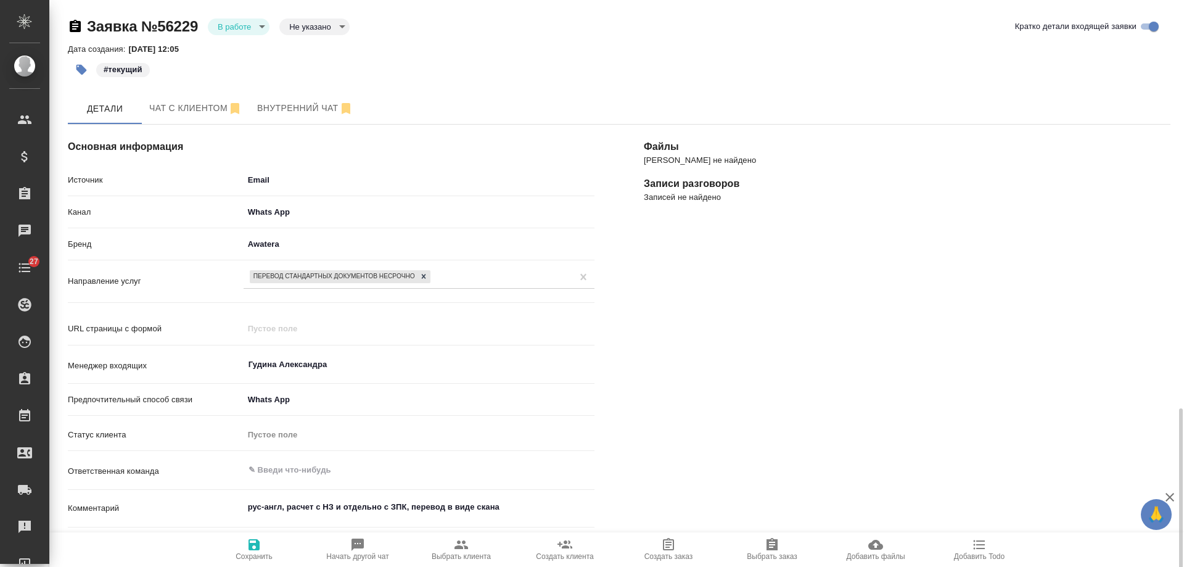
scroll to position [307, 0]
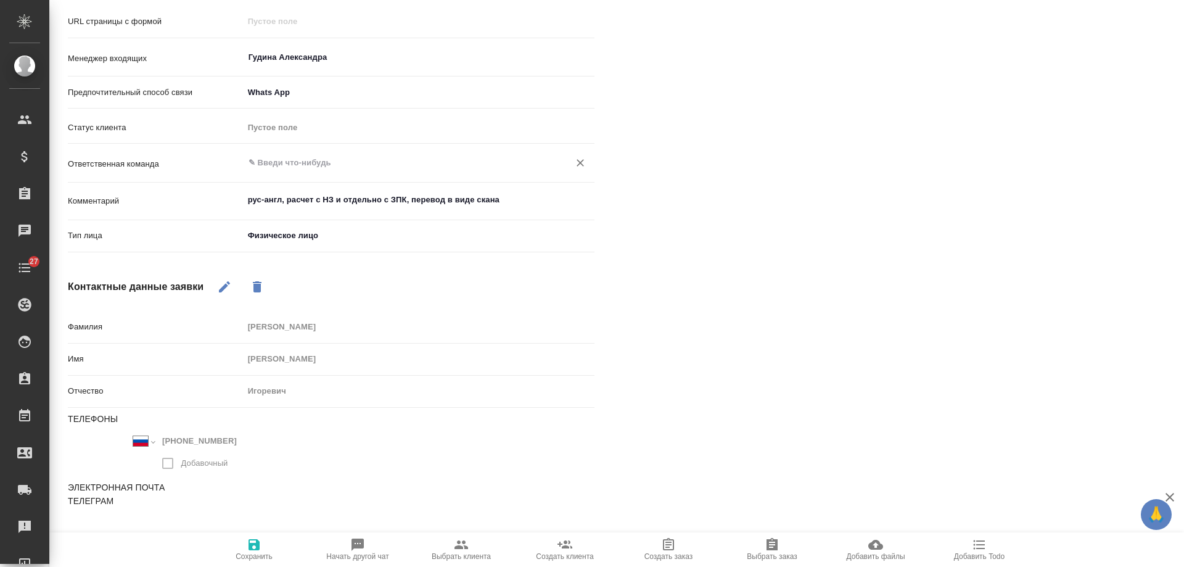
click at [300, 173] on div "​" at bounding box center [419, 163] width 351 height 22
type textarea "x"
click at [515, 203] on textarea "рус-англ, расчет с НЗ и отдельно с ЗПК, перевод в виде скана" at bounding box center [419, 200] width 350 height 21
type textarea "рус-англ, расчет с НЗ и отдельно с ЗПК, перевод в виде скана"
type textarea "x"
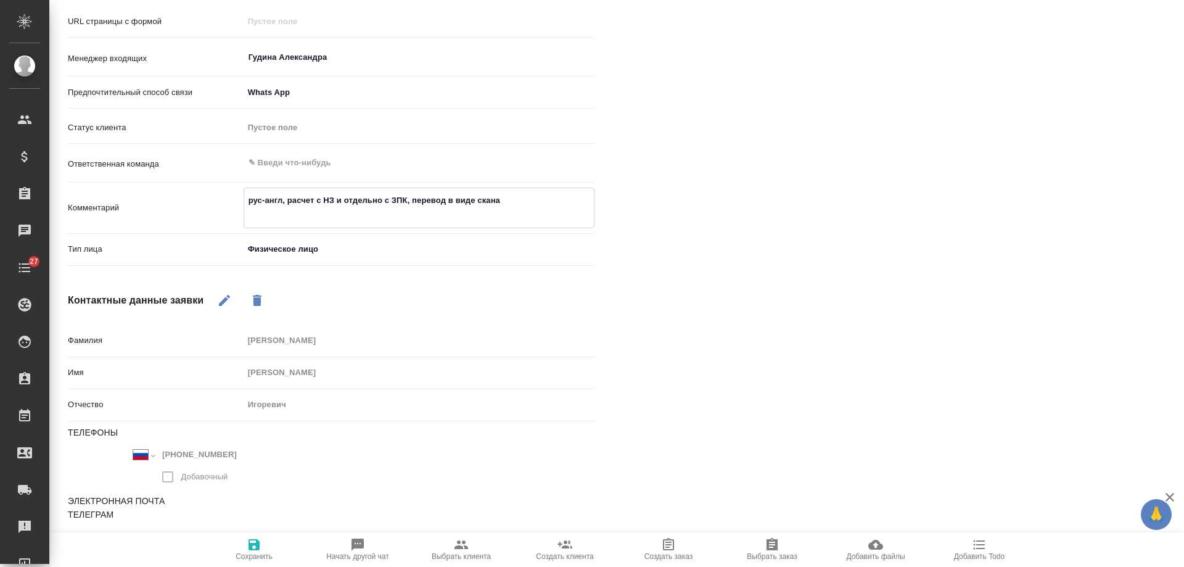
type textarea "рус-англ, расчет с НЗ и отдельно с ЗПК, перевод в виде скана"
type textarea "x"
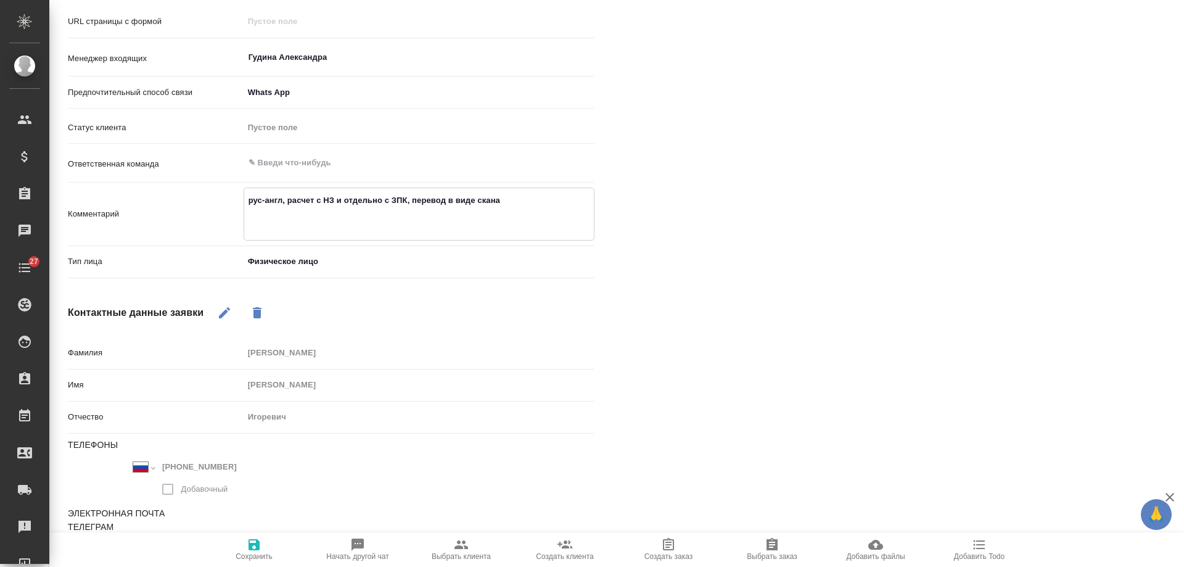
type textarea "рус-англ, расчет с НЗ и отдельно с ЗПК, перевод в виде скана !"
type textarea "x"
type textarea "рус-англ, расчет с НЗ и отдельно с ЗПК, перевод в виде скана"
type textarea "x"
type textarea "рус-англ, расчет с НЗ и отдельно с ЗПК, перевод в виде скана Д"
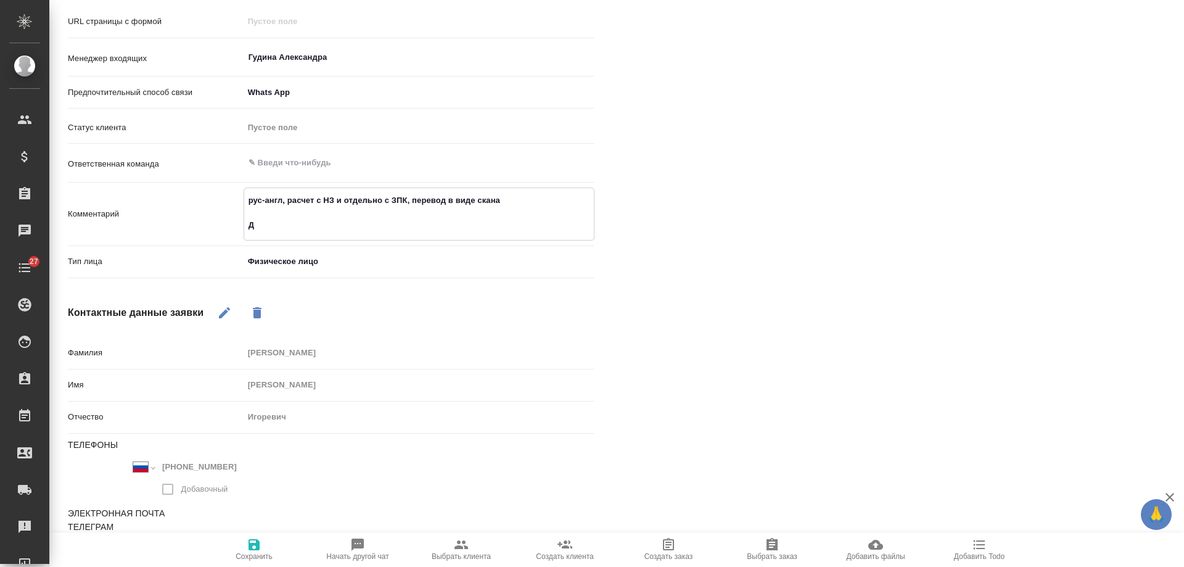
type textarea "x"
type textarea "рус-англ, расчет с НЗ и отдельно с ЗПК, перевод в виде скана ДЛ"
type textarea "x"
type textarea "рус-англ, расчет с НЗ и отдельно с ЗПК, перевод в виде скана ДЛЯ"
type textarea "x"
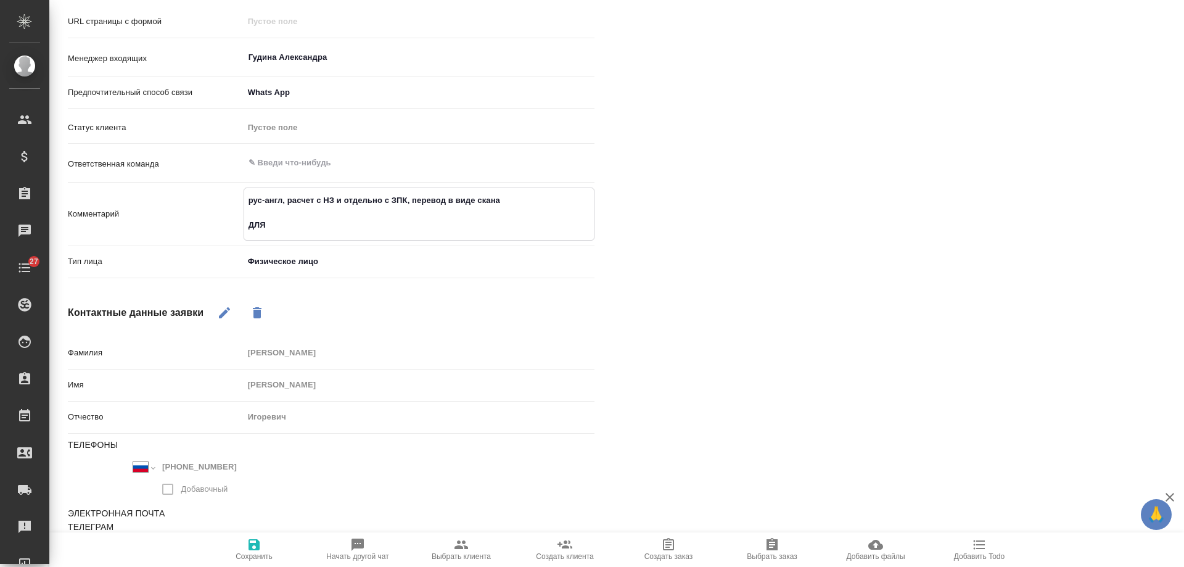
type textarea "рус-англ, расчет с НЗ и отдельно с ЗПК, перевод в виде скана ДЛЯ"
type textarea "x"
type textarea "рус-англ, расчет с НЗ и отдельно с ЗПК, перевод в виде скана ДЛЯ МА"
type textarea "x"
type textarea "рус-англ, расчет с НЗ и отдельно с ЗПК, перевод в виде скана ДЛЯ МАР"
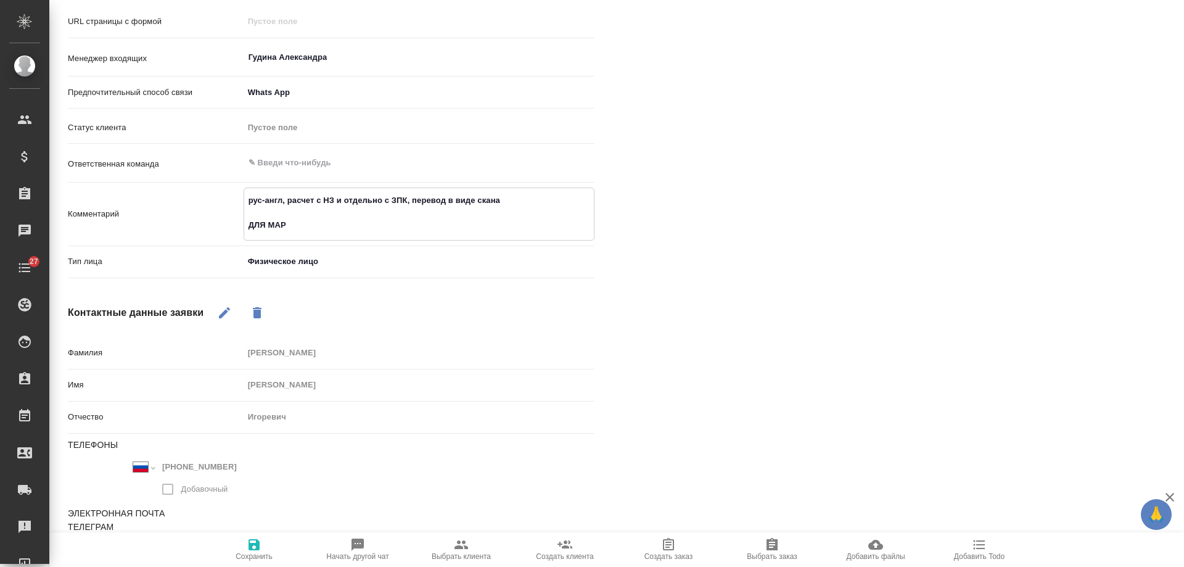
type textarea "x"
type textarea "рус-англ, расчет с НЗ и отдельно с ЗПК, перевод в виде скана ДЛЯ МАРК"
type textarea "x"
type textarea "рус-англ, расчет с НЗ и отдельно с ЗПК, перевод в виде скана ДЛЯ МАРКЕ"
type textarea "x"
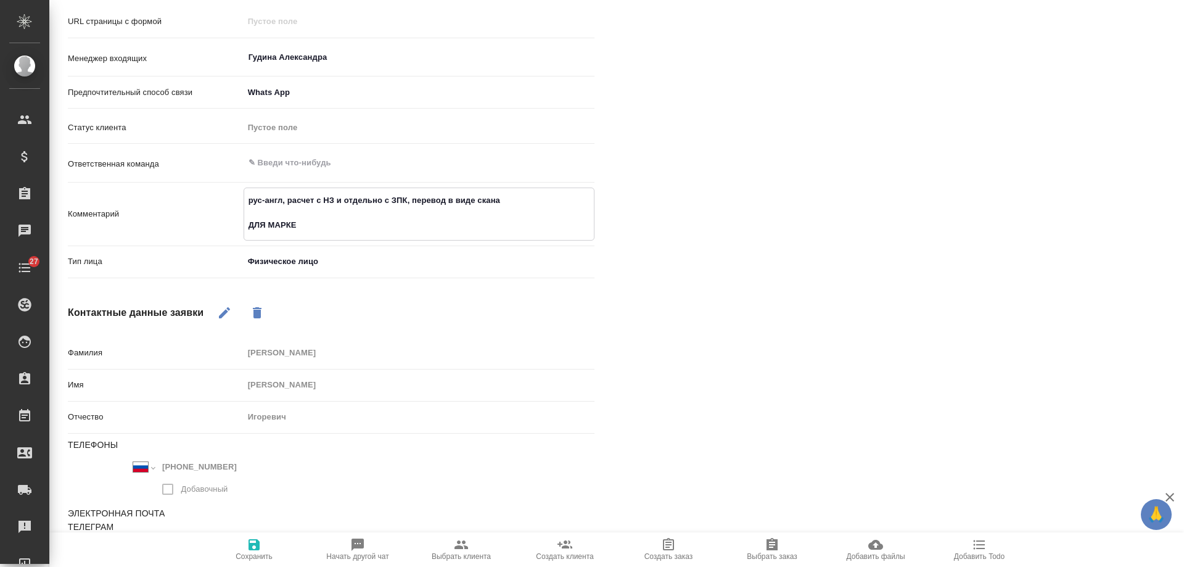
type textarea "рус-англ, расчет с НЗ и отдельно с ЗПК, перевод в виде скана ДЛЯ МАРКЕТ"
type textarea "x"
type textarea "рус-англ, расчет с НЗ и отдельно с ЗПК, перевод в виде скана ДЛЯ МАРКЕТИ"
type textarea "x"
type textarea "рус-англ, расчет с НЗ и отдельно с ЗПК, перевод в виде скана ДЛЯ МАРКЕТИН"
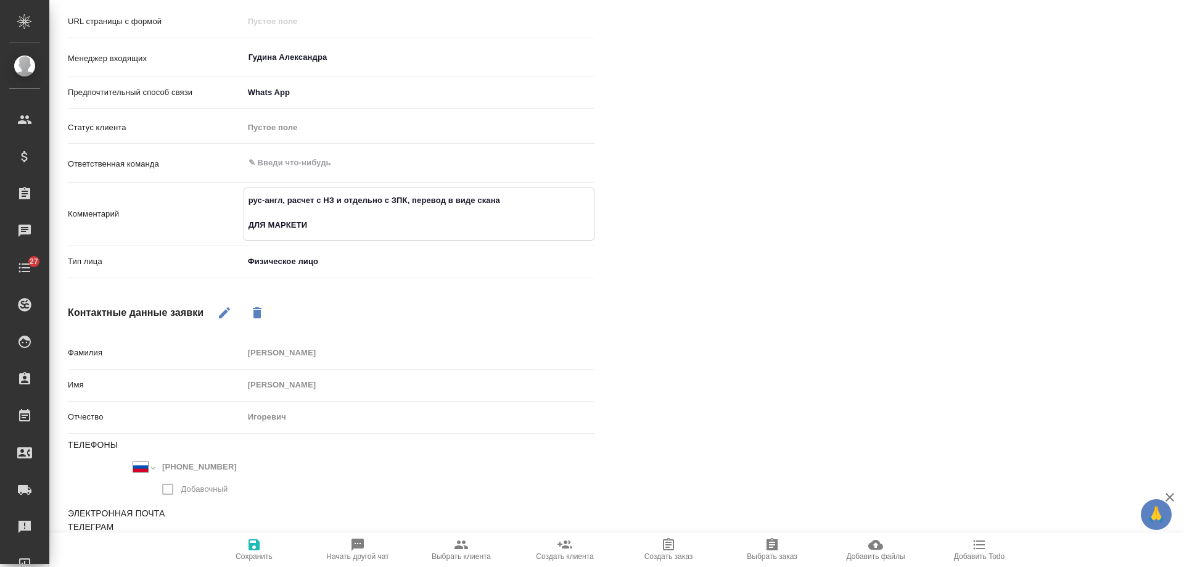
type textarea "x"
type textarea "рус-англ, расчет с НЗ и отдельно с ЗПК, перевод в виде скана ДЛЯ МАРКЕТИНГ"
type textarea "x"
type textarea "рус-англ, расчет с НЗ и отдельно с ЗПК, перевод в виде скана ДЛЯ МАРКЕТИНГА"
type textarea "x"
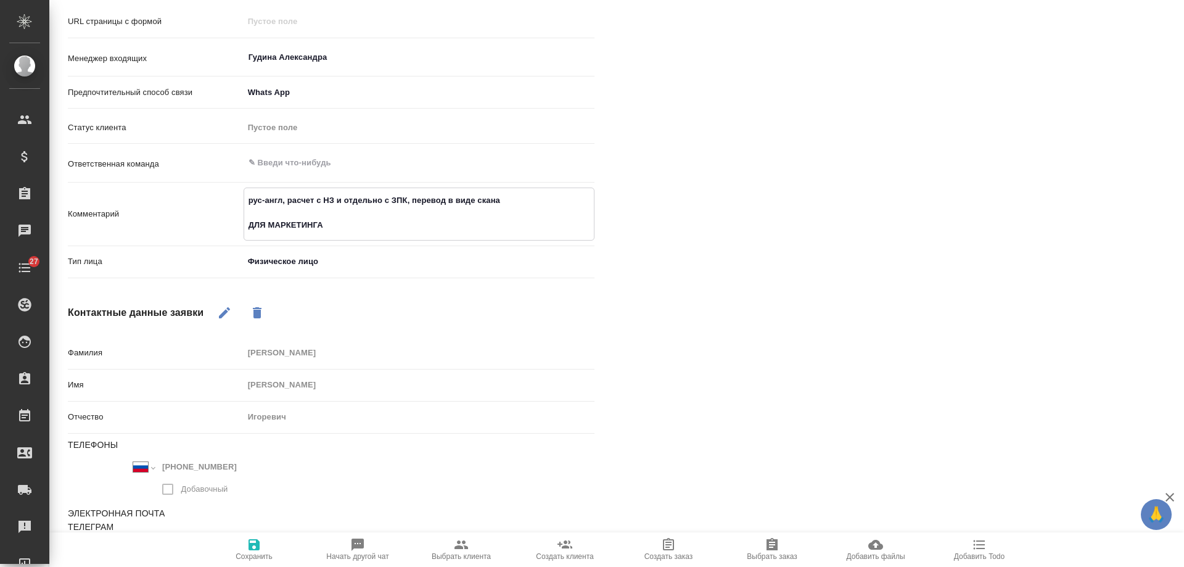
type textarea "рус-англ, расчет с НЗ и отдельно с ЗПК, перевод в виде скана ДЛЯ МАРКЕТИНГА"
type textarea "x"
type textarea "рус-англ, расчет с НЗ и отдельно с ЗПК, перевод в виде скана ДЛЯ МАРКЕТИНГА т"
type textarea "x"
type textarea "рус-англ, расчет с НЗ и отдельно с ЗПК, перевод в виде скана ДЛЯ МАРКЕТИНГА"
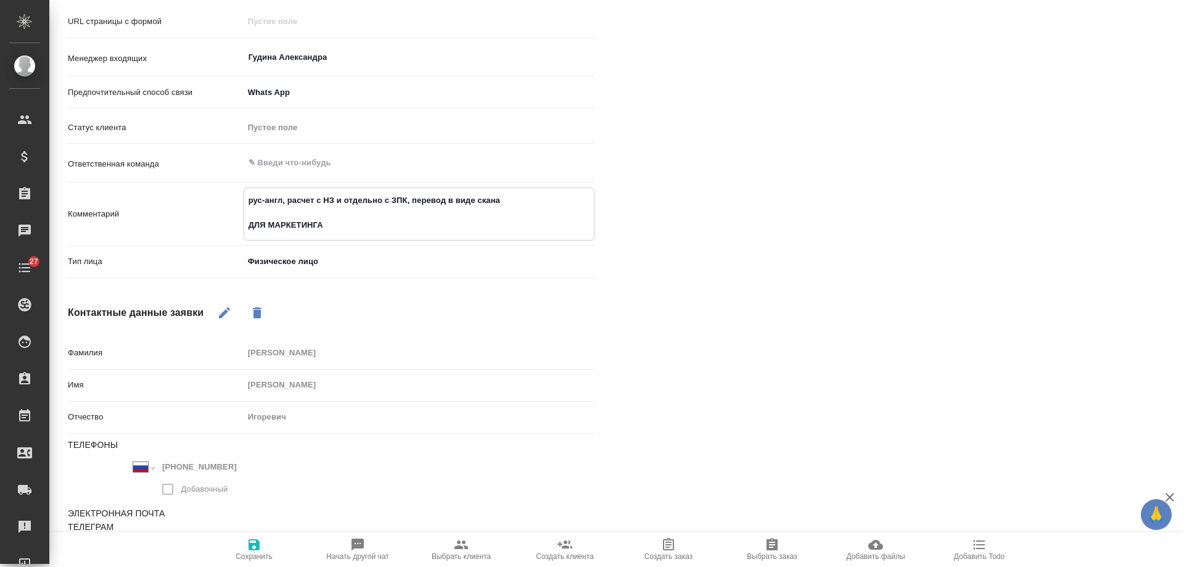
type textarea "x"
type textarea "рус-англ, расчет с НЗ и отдельно с ЗПК, перевод в виде скана ДЛЯ МАРКЕТИНГА"
type textarea "x"
type textarea "рус-англ, расчет с НЗ и отдельно с ЗПК, перевод в виде скана ДЛЯ МАРКЕТИНГА:"
type textarea "x"
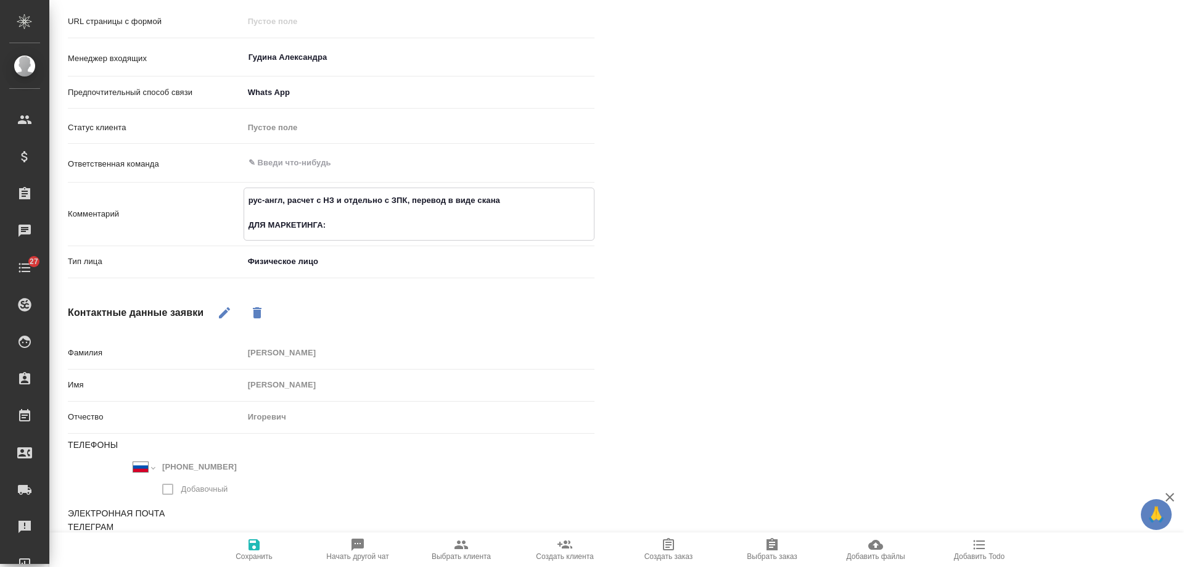
type textarea "рус-англ, расчет с НЗ и отдельно с ЗПК, перевод в виде скана ДЛЯ МАРКЕТИНГА:"
type textarea "x"
click at [724, 315] on div "Файлы Файлов не найдено Записи разговоров Записей не найдено" at bounding box center [907, 188] width 576 height 790
click at [257, 548] on icon "button" at bounding box center [254, 544] width 11 height 11
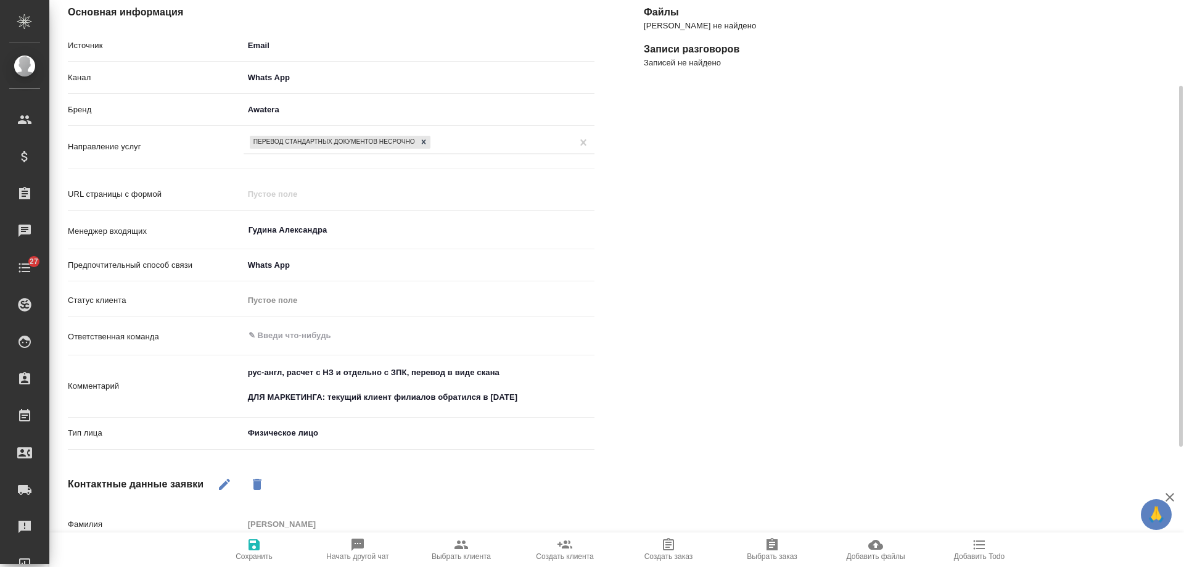
scroll to position [11, 0]
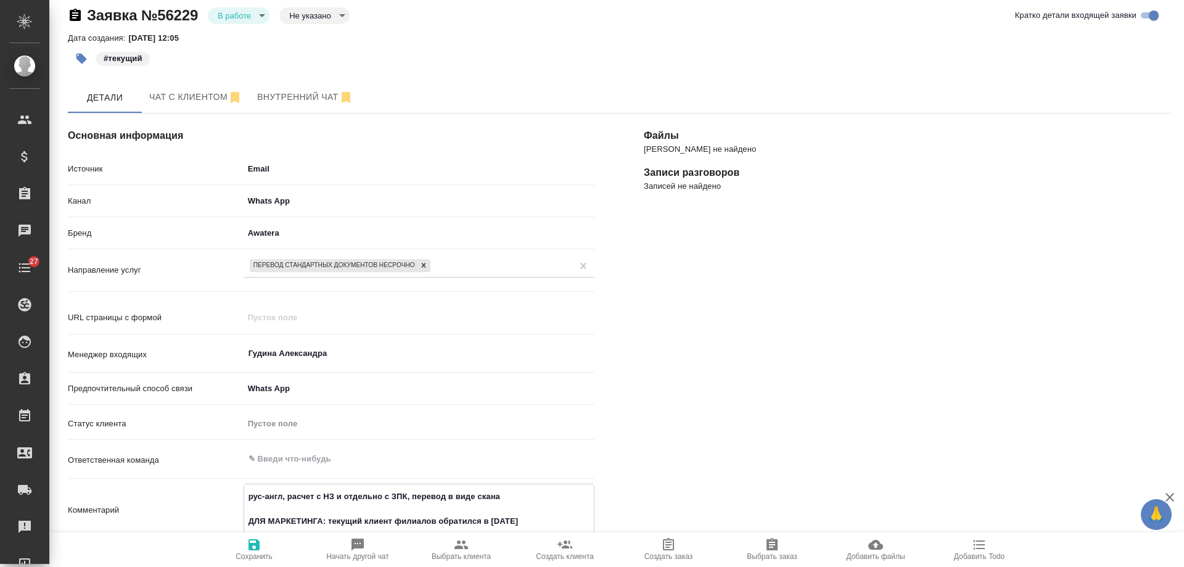
drag, startPoint x: 518, startPoint y: 495, endPoint x: 200, endPoint y: 494, distance: 317.1
click at [200, 494] on div "Комментарий рус-англ, расчет с НЗ и отдельно с ЗПК, перевод в виде скана ДЛЯ МА…" at bounding box center [331, 510] width 527 height 53
click at [461, 556] on span "Выбрать клиента" at bounding box center [461, 556] width 59 height 9
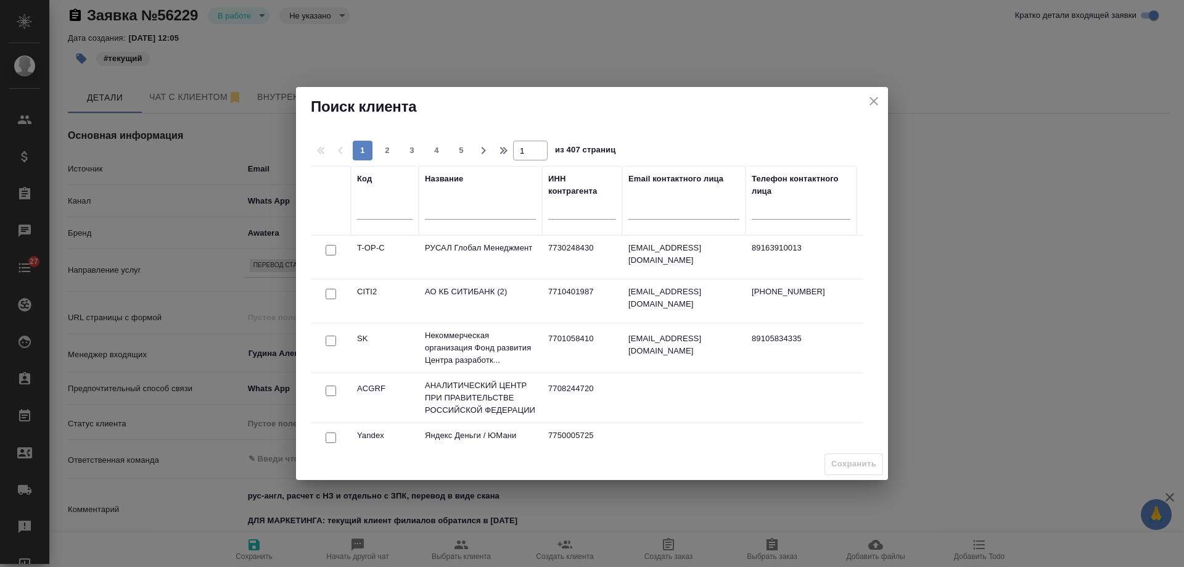
click at [463, 207] on input "text" at bounding box center [480, 211] width 111 height 15
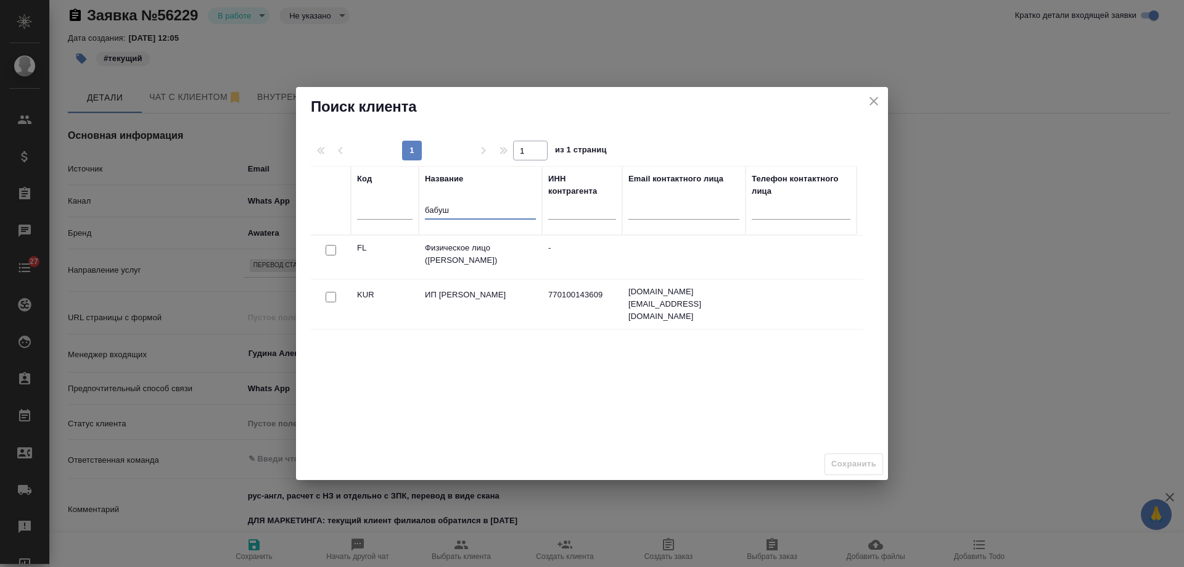
click at [326, 250] on input "checkbox" at bounding box center [331, 250] width 10 height 10
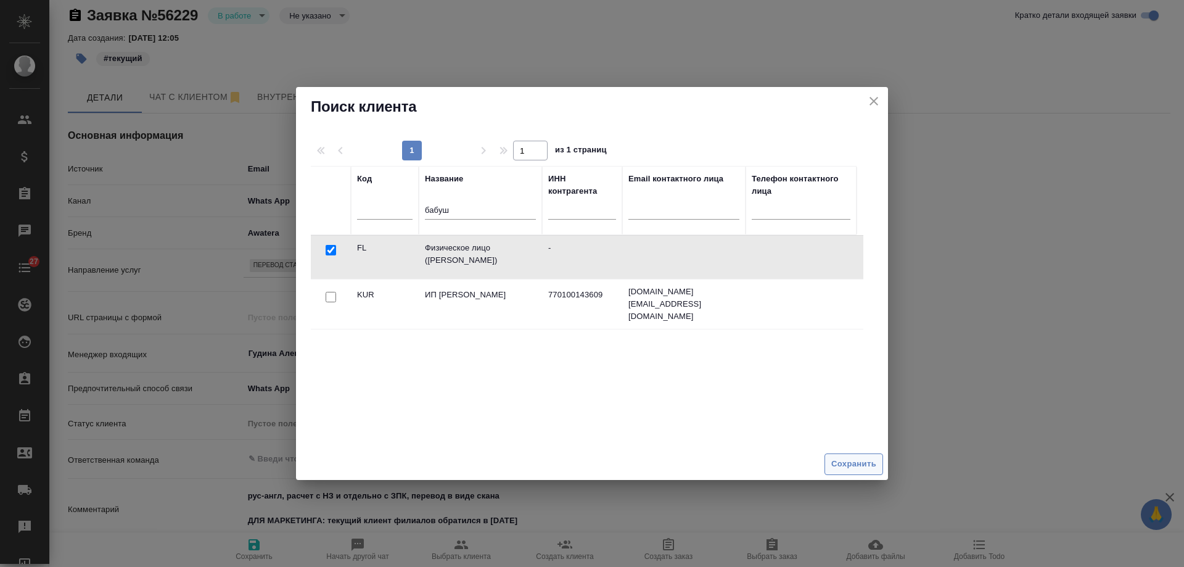
click at [839, 461] on span "Сохранить" at bounding box center [854, 464] width 45 height 14
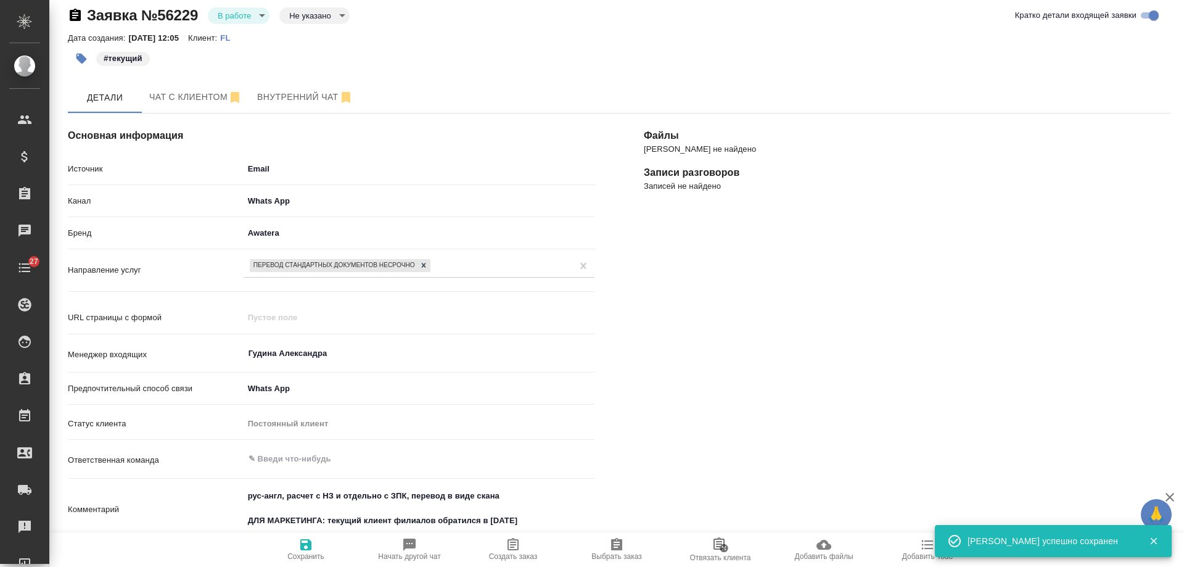
click at [519, 549] on icon "button" at bounding box center [513, 544] width 15 height 15
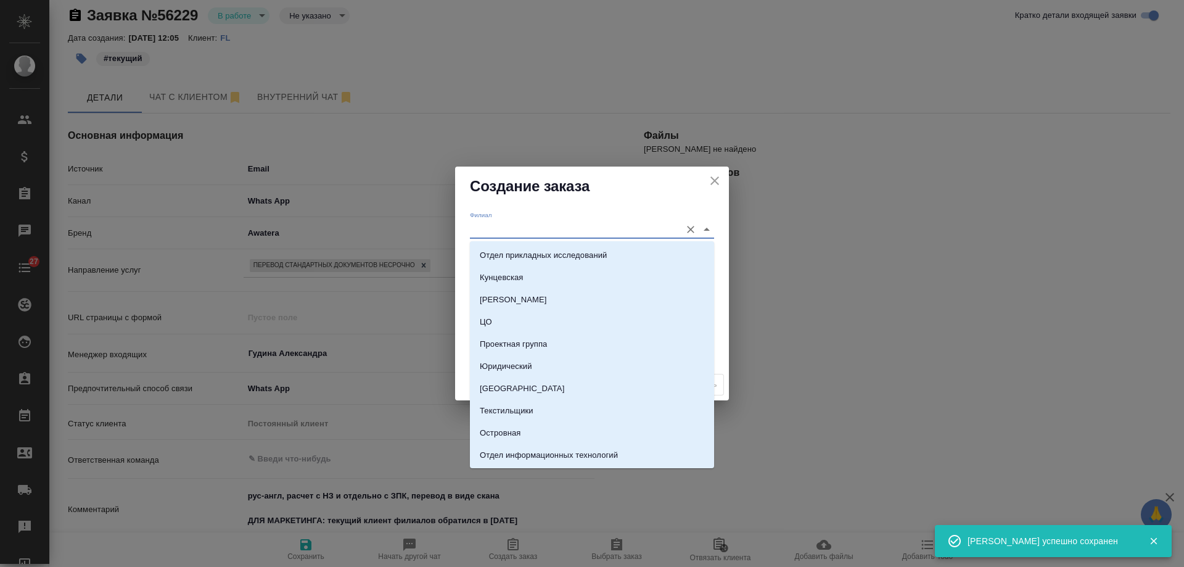
click at [497, 223] on input "Филиал" at bounding box center [572, 229] width 205 height 17
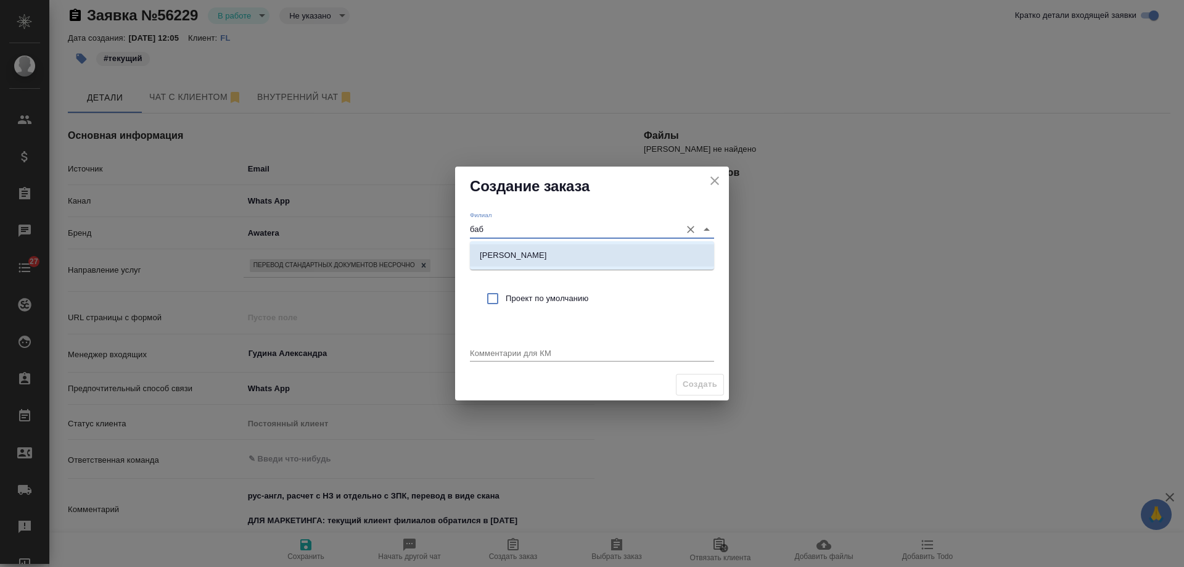
click at [531, 255] on p "Бабушкинская" at bounding box center [513, 255] width 67 height 12
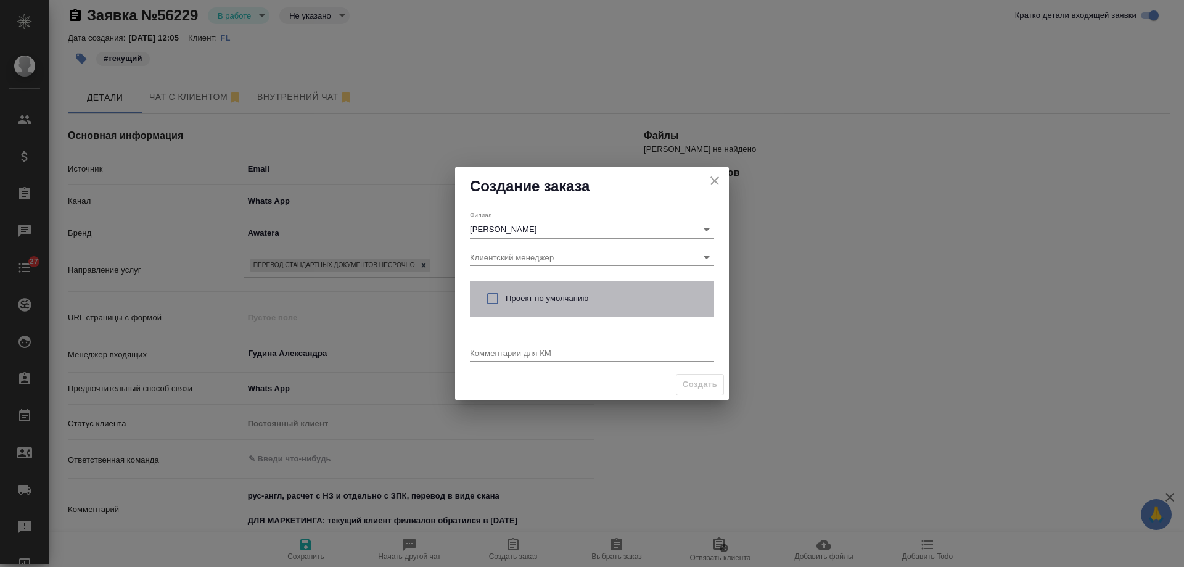
drag, startPoint x: 532, startPoint y: 295, endPoint x: 512, endPoint y: 359, distance: 67.1
click at [531, 295] on span "Проект по умолчанию" at bounding box center [605, 298] width 199 height 12
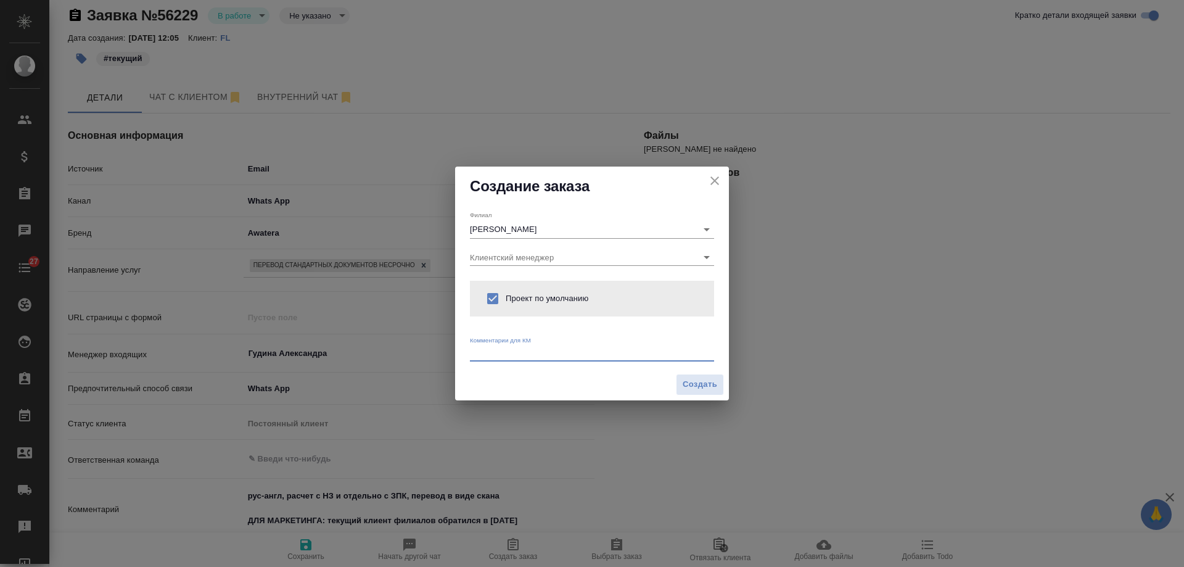
click at [512, 353] on textarea at bounding box center [592, 352] width 244 height 9
paste textarea "рус-англ, расчет с НЗ и отдельно с ЗПК, перевод в виде скана"
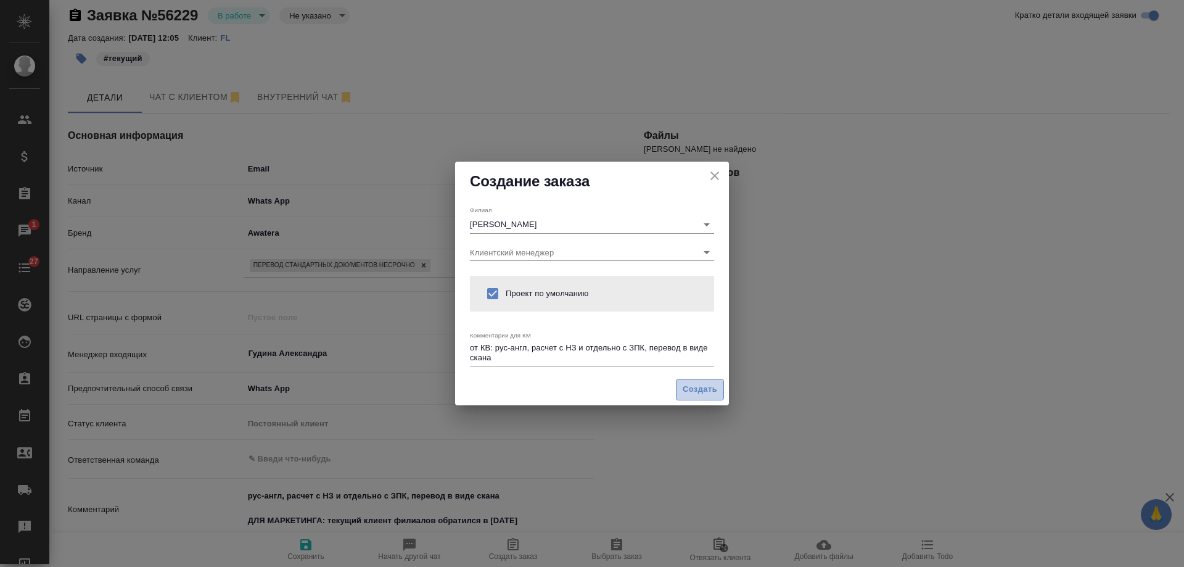
click at [711, 388] on span "Создать" at bounding box center [700, 389] width 35 height 14
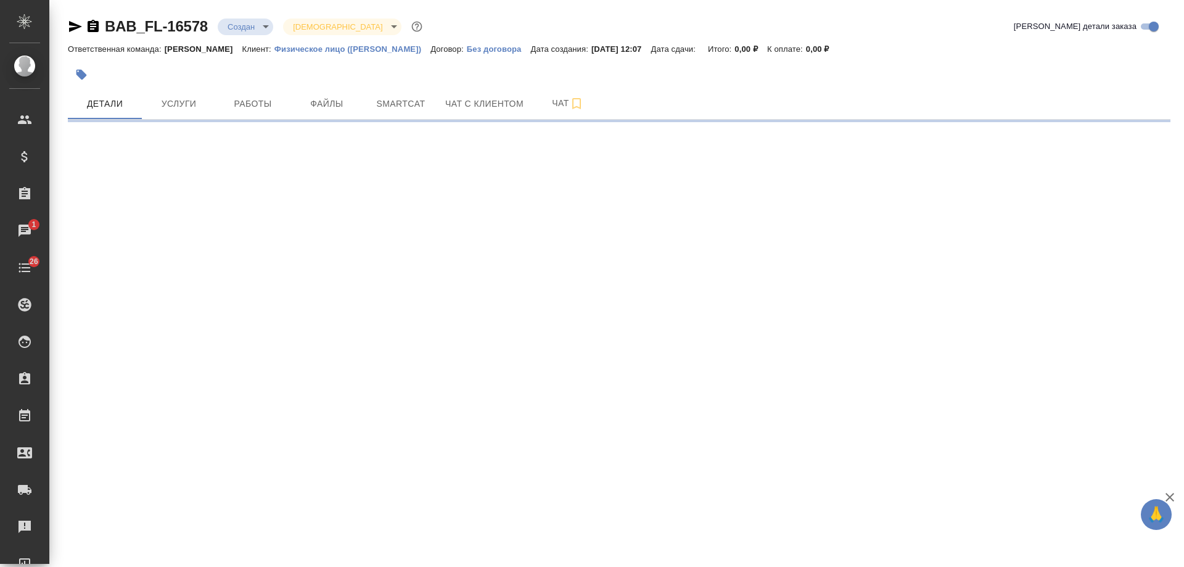
select select "RU"
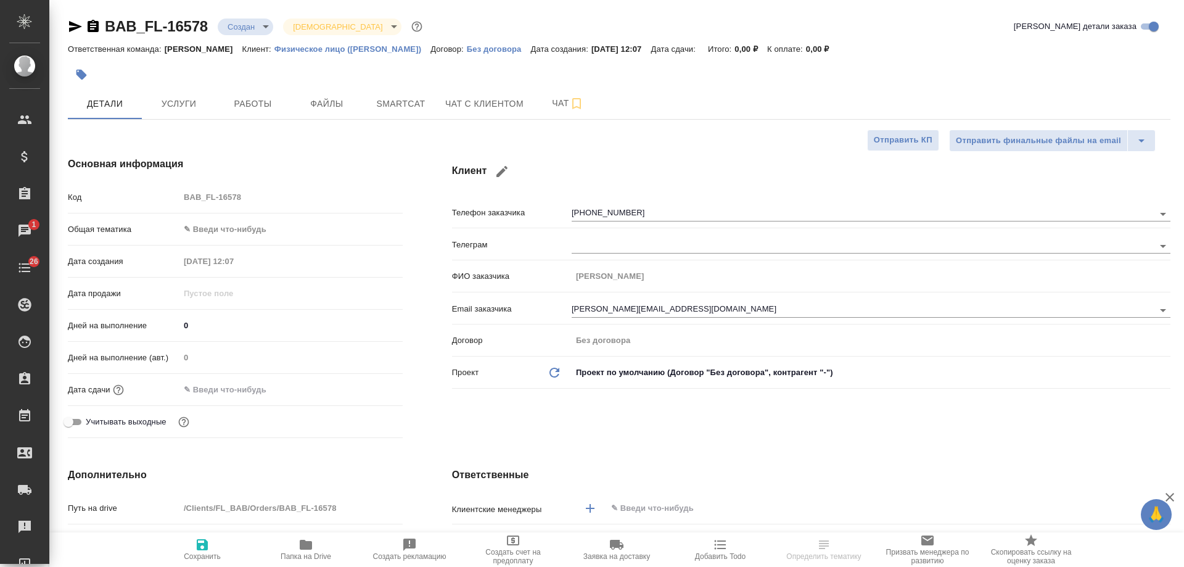
type textarea "x"
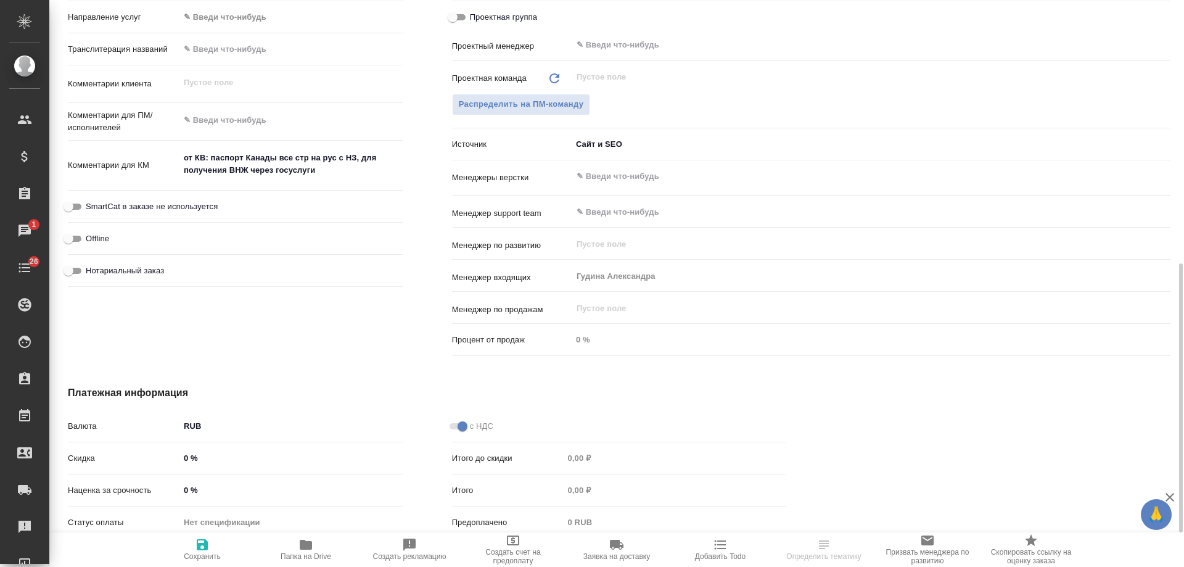
scroll to position [370, 0]
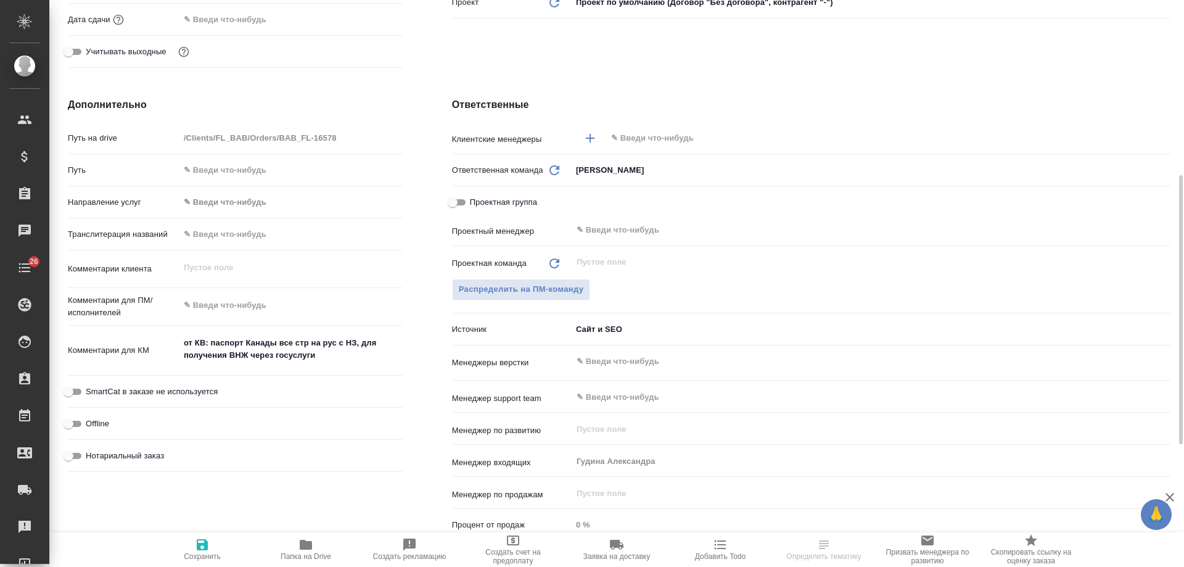
click at [630, 138] on div ".cls-1 fill:#fff; AWATERA [PERSON_NAME] Спецификации Заказы 0 Чаты 26 Todo Прое…" at bounding box center [592, 283] width 1184 height 567
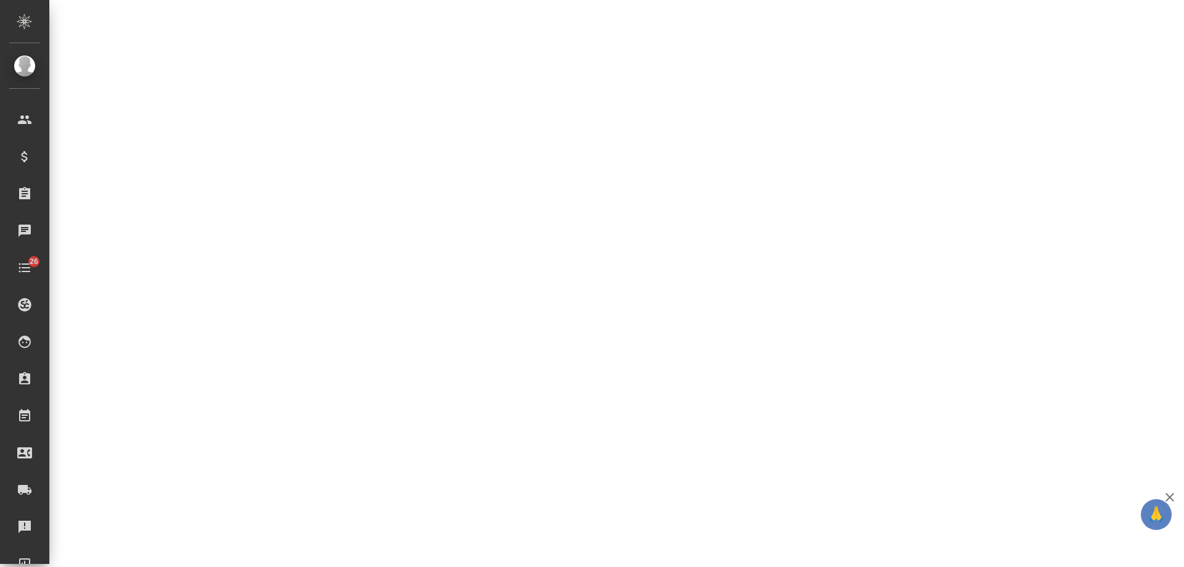
select select "RU"
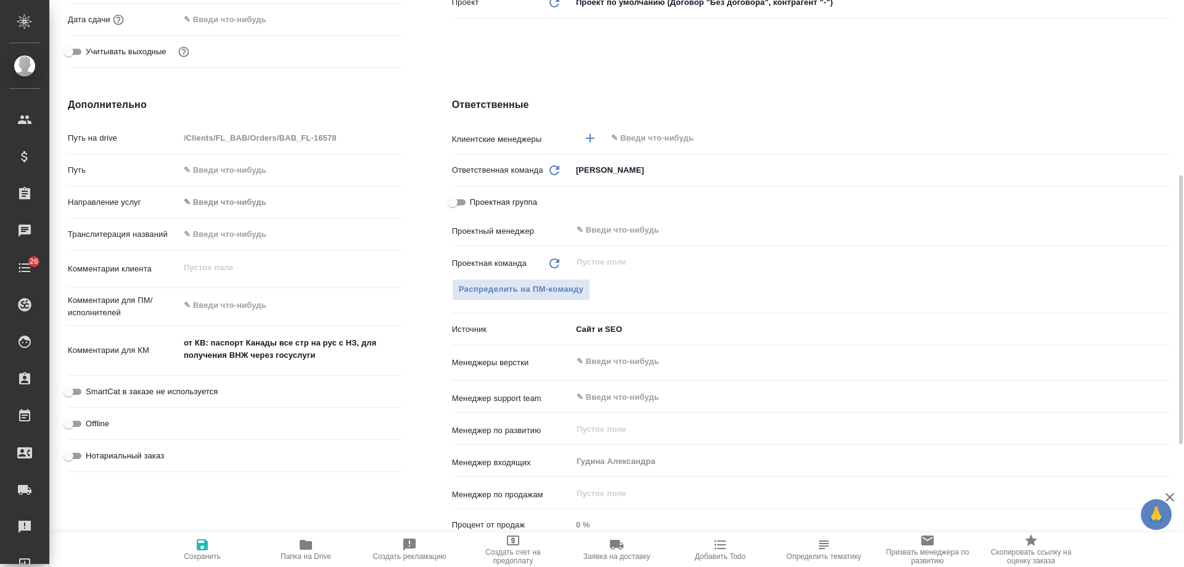
type textarea "x"
click at [631, 144] on input "text" at bounding box center [868, 138] width 516 height 15
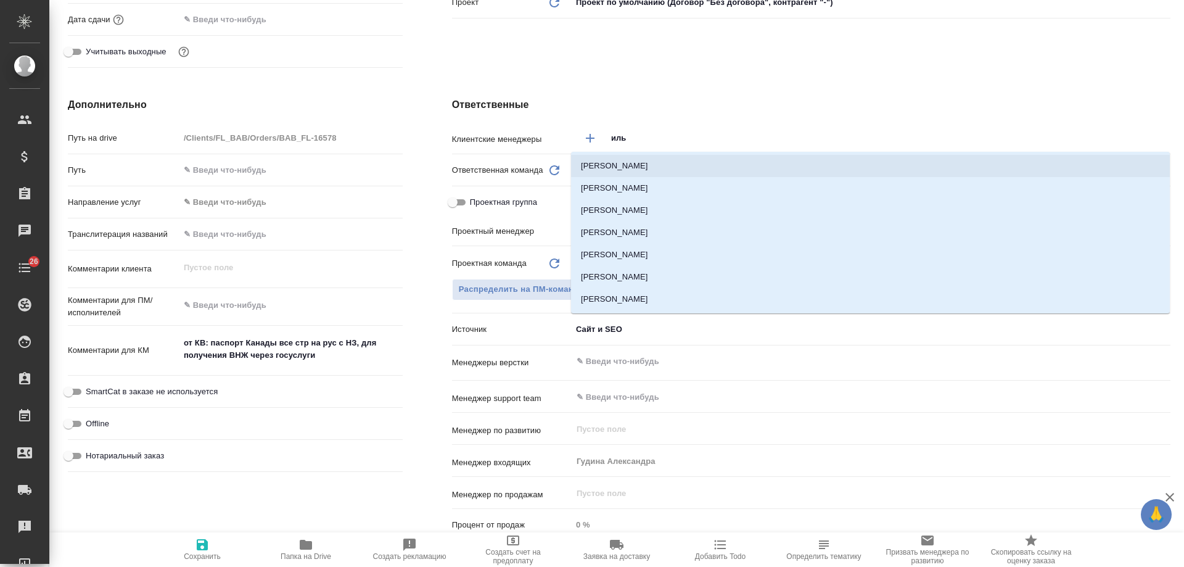
type input "ильи"
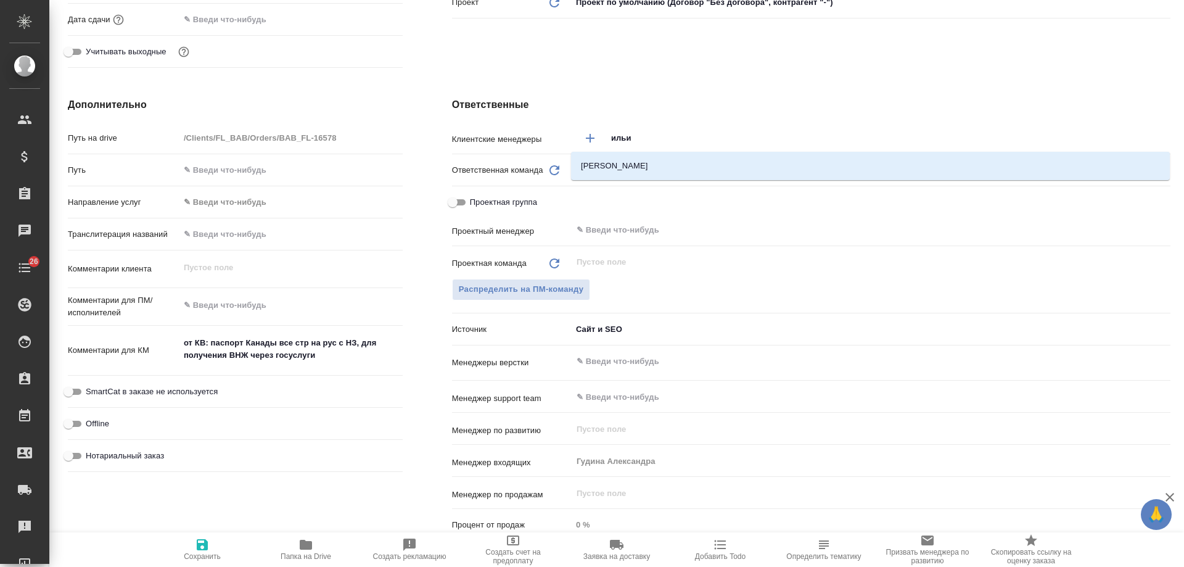
drag, startPoint x: 657, startPoint y: 160, endPoint x: 249, endPoint y: 363, distance: 455.7
click at [644, 168] on li "[PERSON_NAME]" at bounding box center [870, 166] width 599 height 22
type textarea "x"
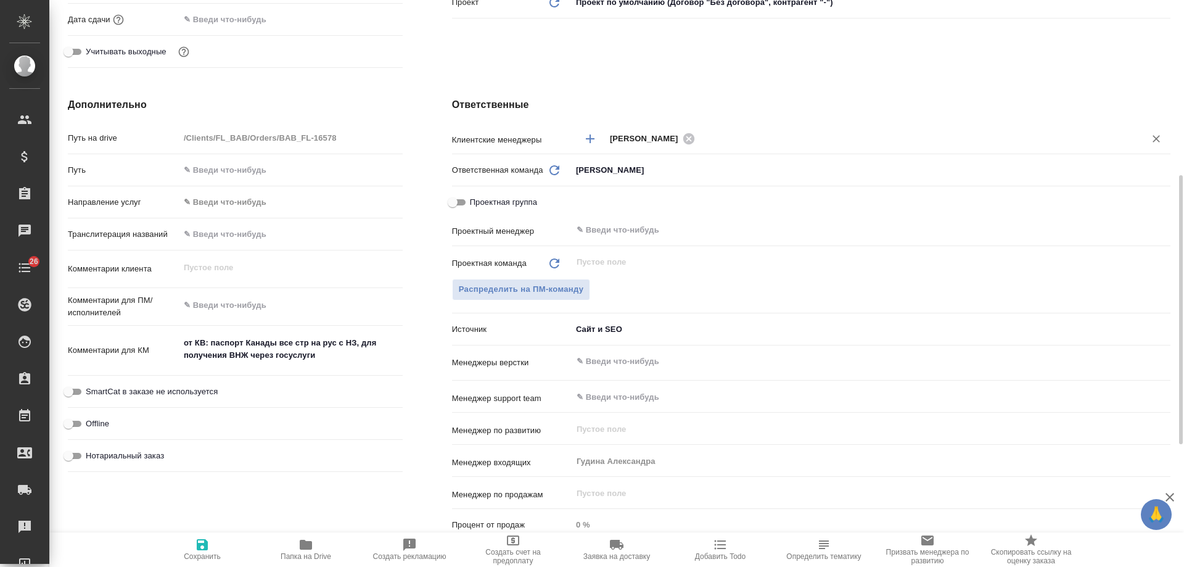
click at [138, 460] on span "Нотариальный заказ" at bounding box center [125, 456] width 78 height 12
click at [91, 460] on input "Нотариальный заказ" at bounding box center [68, 455] width 44 height 15
checkbox input "true"
type textarea "x"
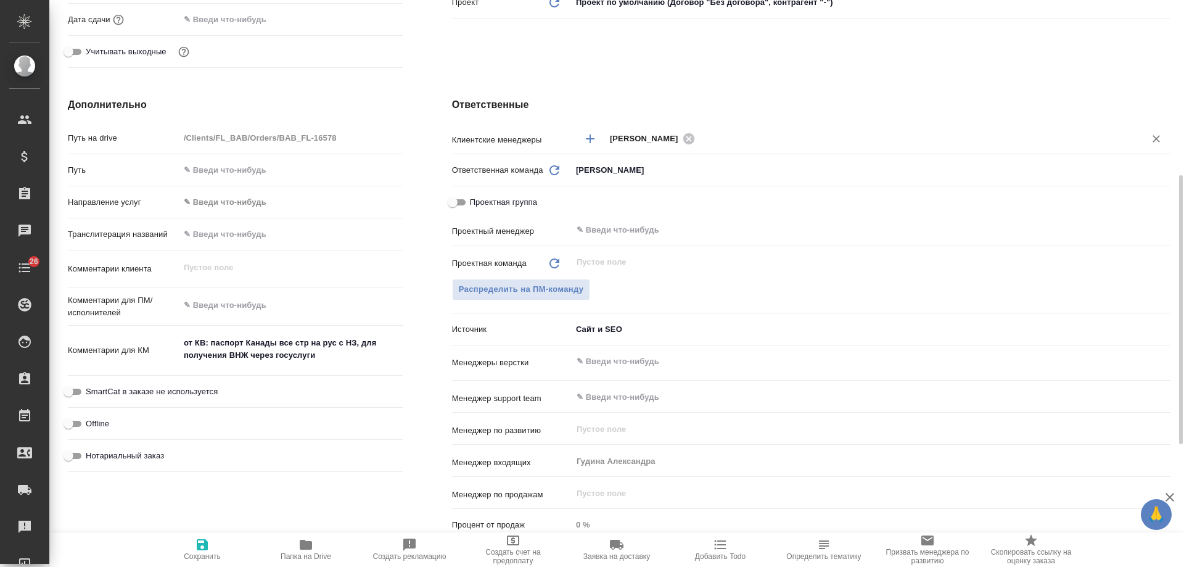
type textarea "x"
click at [195, 558] on span "Сохранить" at bounding box center [202, 556] width 37 height 9
type textarea "x"
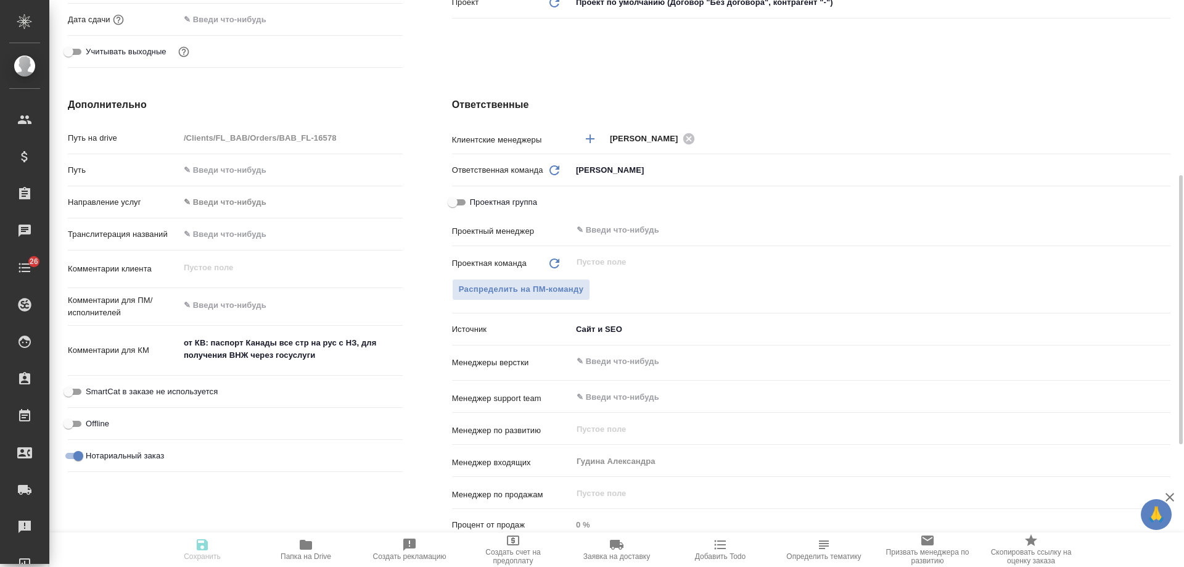
type textarea "x"
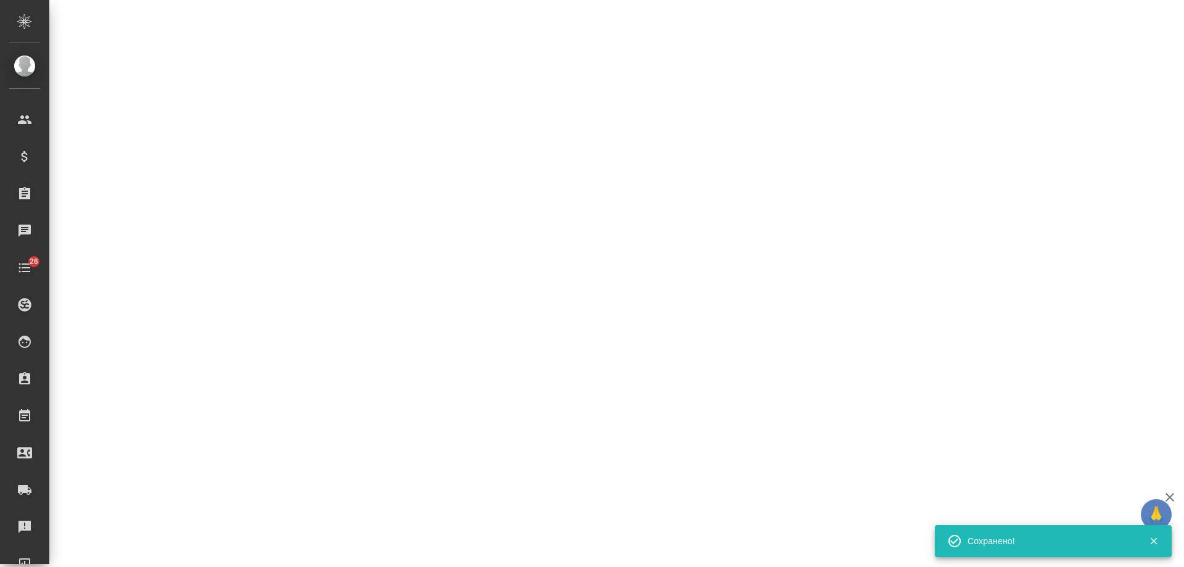
select select "RU"
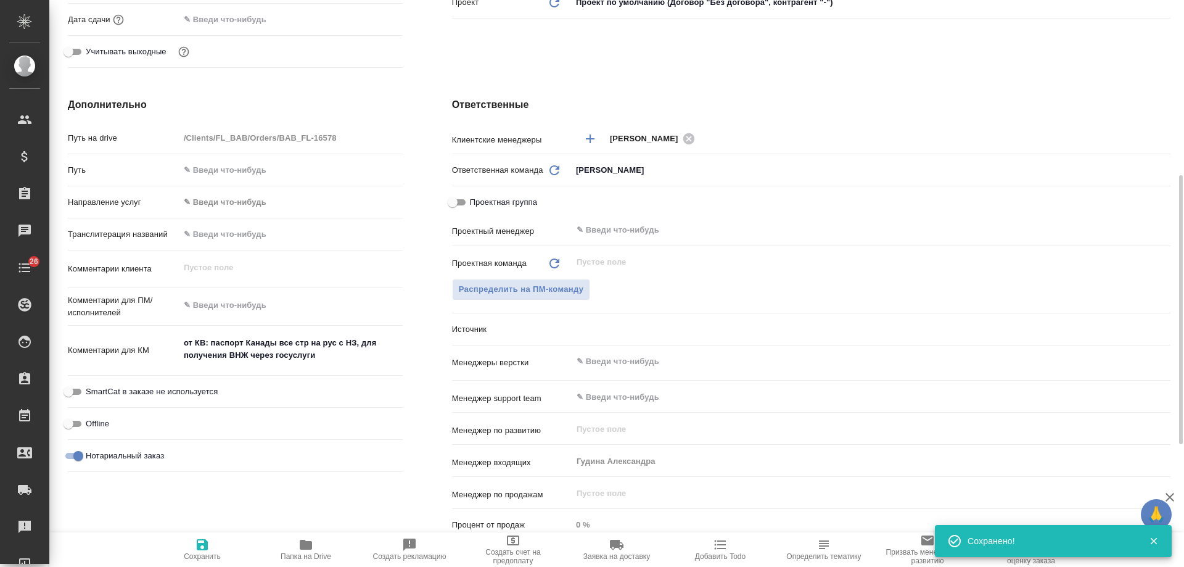
type textarea "x"
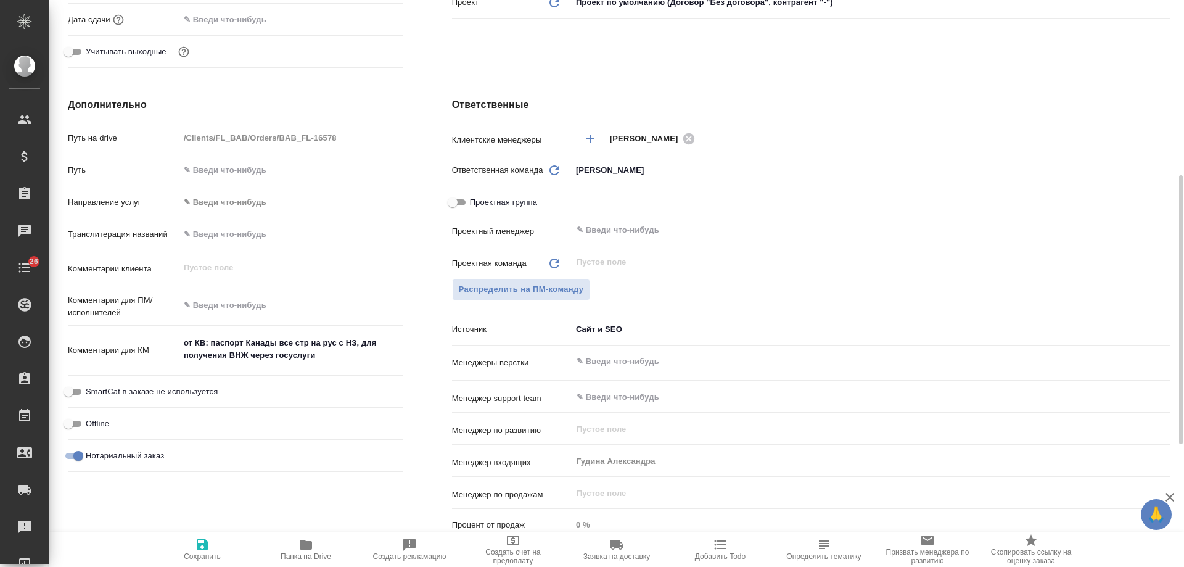
click at [719, 545] on icon "button" at bounding box center [721, 544] width 12 height 9
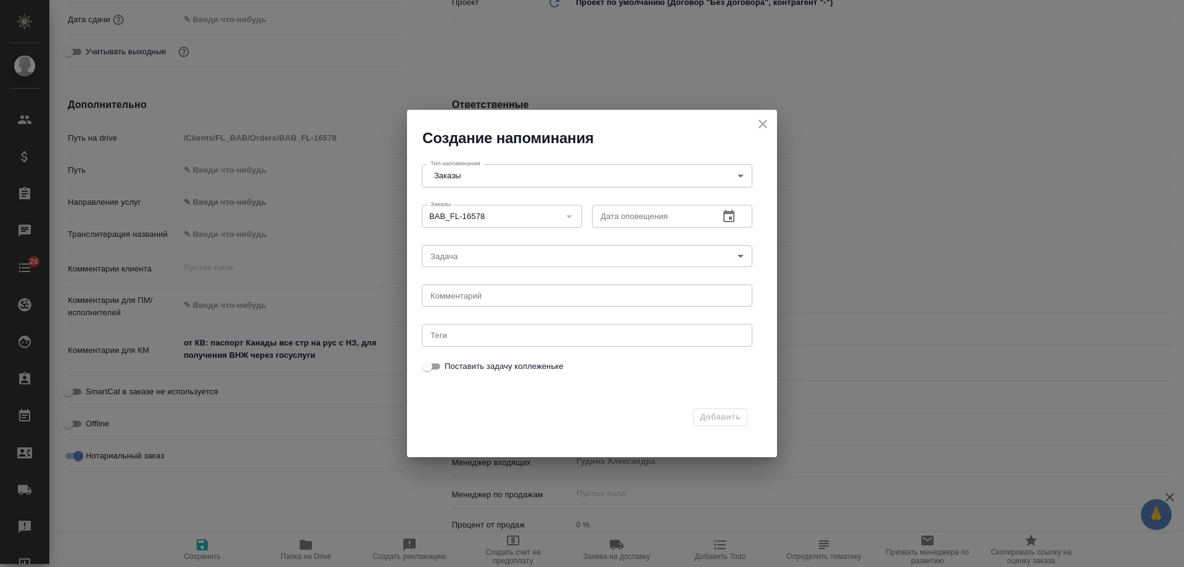
click at [732, 215] on icon "button" at bounding box center [729, 216] width 15 height 15
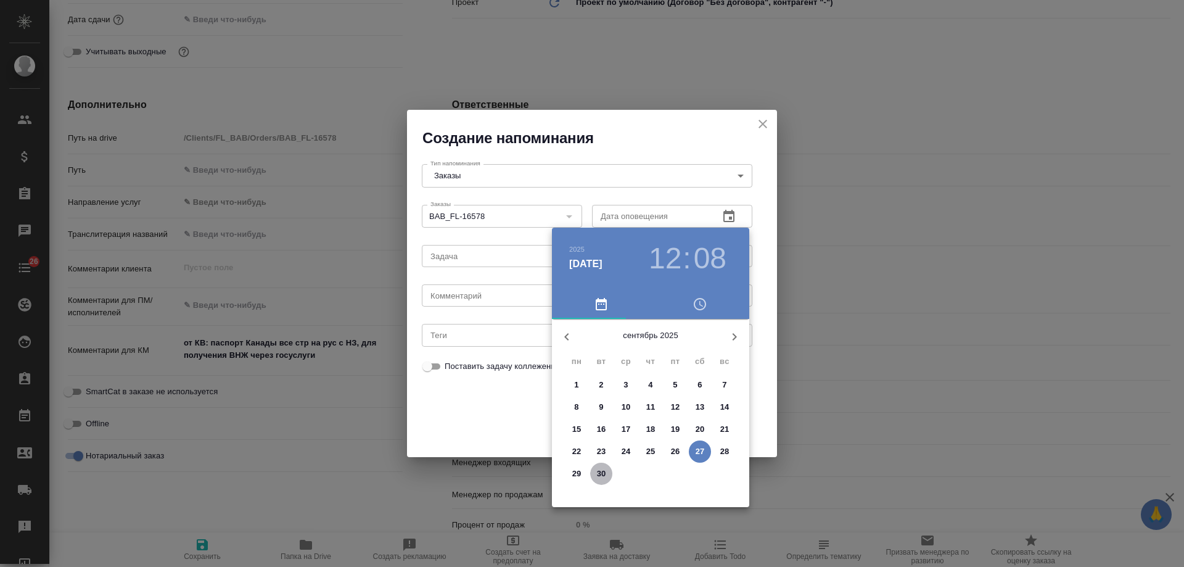
click at [597, 474] on p "30" at bounding box center [601, 474] width 9 height 12
type input "[DATE] 12:08"
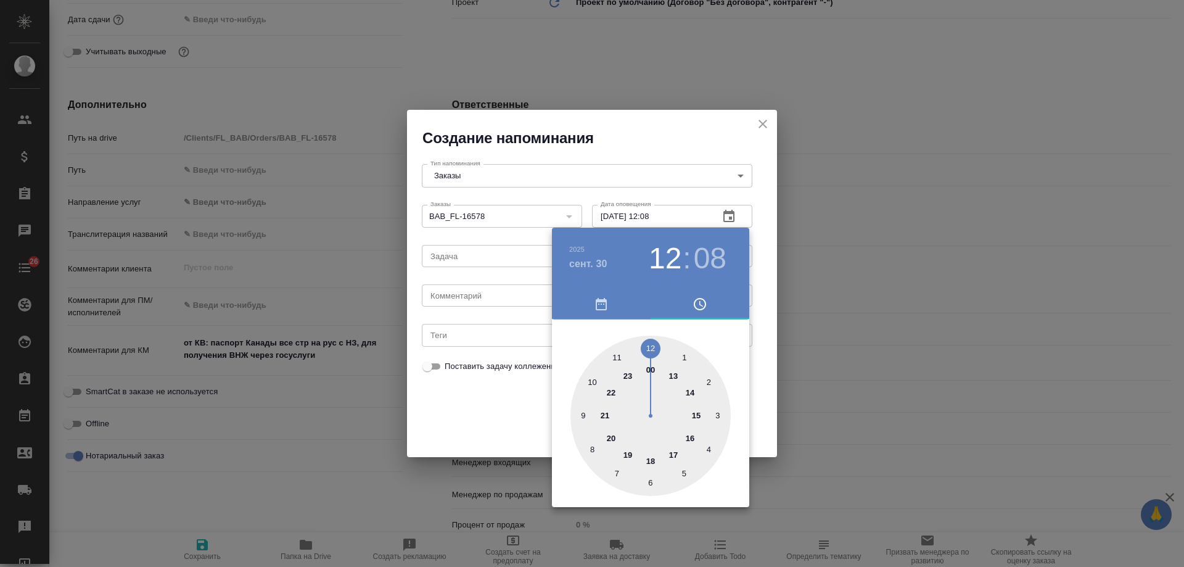
drag, startPoint x: 451, startPoint y: 305, endPoint x: 458, endPoint y: 299, distance: 9.2
click at [452, 303] on div at bounding box center [592, 283] width 1184 height 567
click at [458, 298] on div "[DATE] 12 : 08 00 1 2 3 4 5 6 7 8 9 10 11 12 13 14 15 16 17 18 19 20 21 22 23" at bounding box center [592, 283] width 1184 height 567
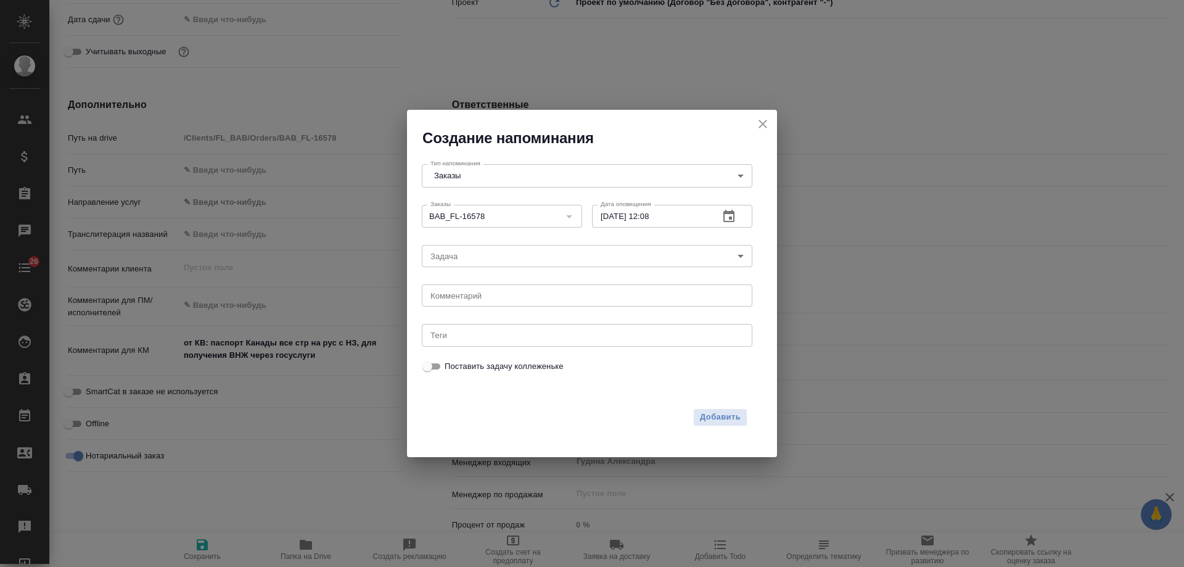
click at [461, 297] on div "[DATE] 12 : 08 00 1 2 3 4 5 6 7 8 9 10 11 12 13 14 15 16 17 18 19 20 21 22 23" at bounding box center [592, 283] width 1184 height 567
click at [461, 298] on textarea at bounding box center [587, 295] width 313 height 9
type textarea "инфа"
click at [723, 415] on span "Добавить" at bounding box center [720, 417] width 41 height 14
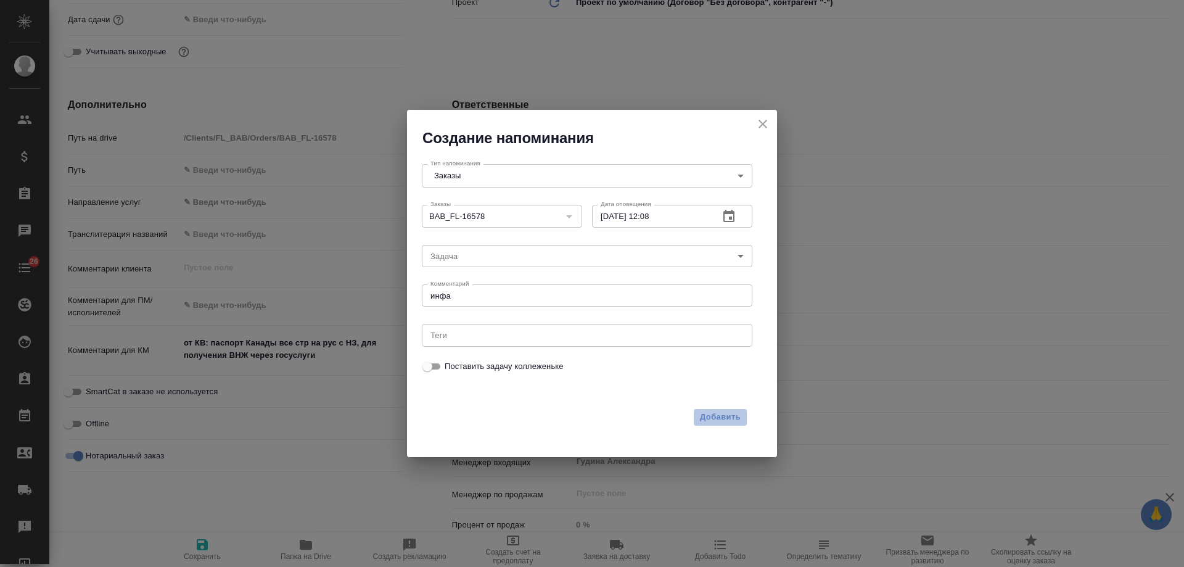
type textarea "x"
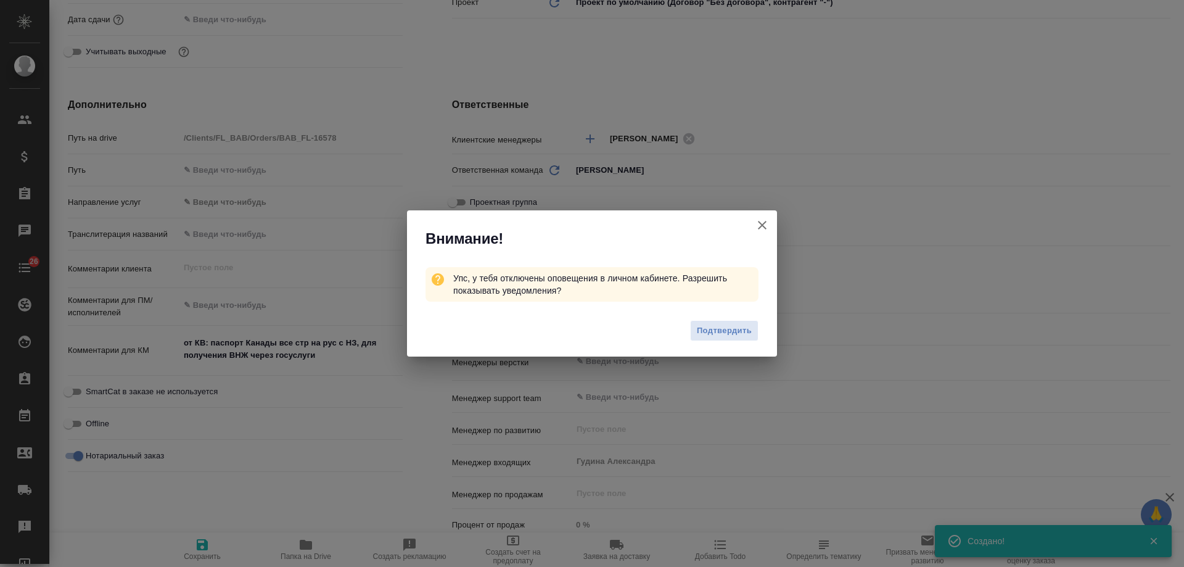
type textarea "x"
click at [764, 224] on icon "button" at bounding box center [762, 225] width 9 height 9
type textarea "x"
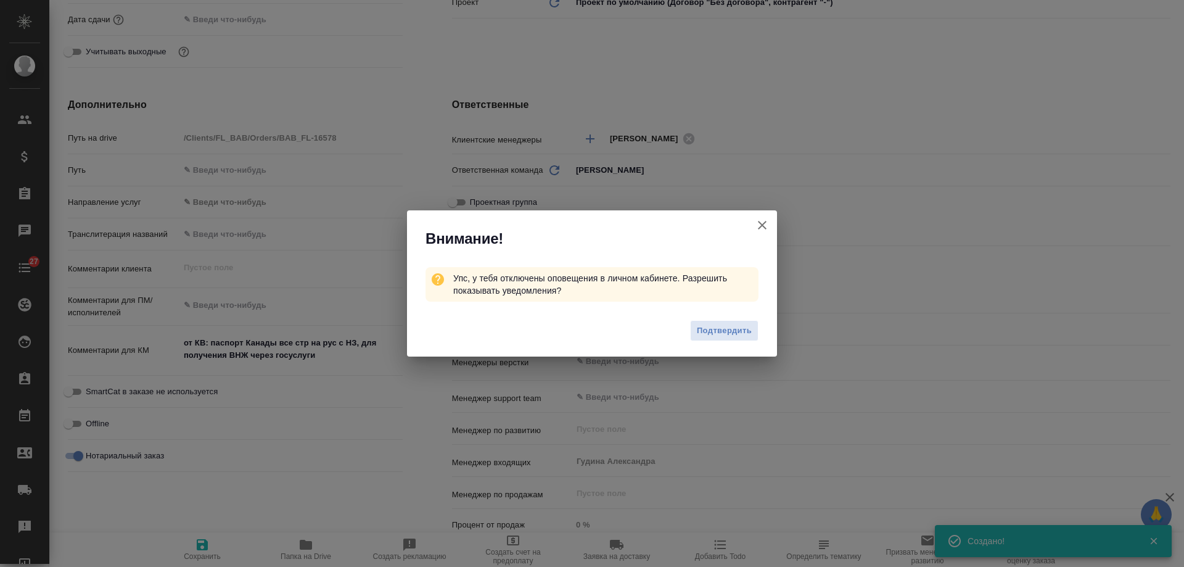
type textarea "x"
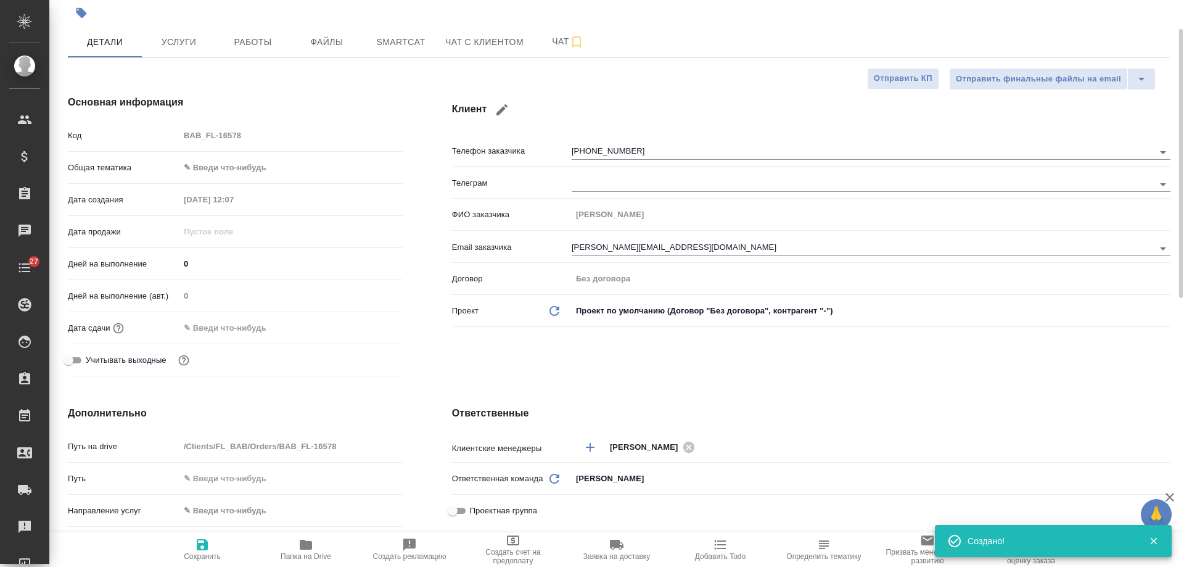
scroll to position [0, 0]
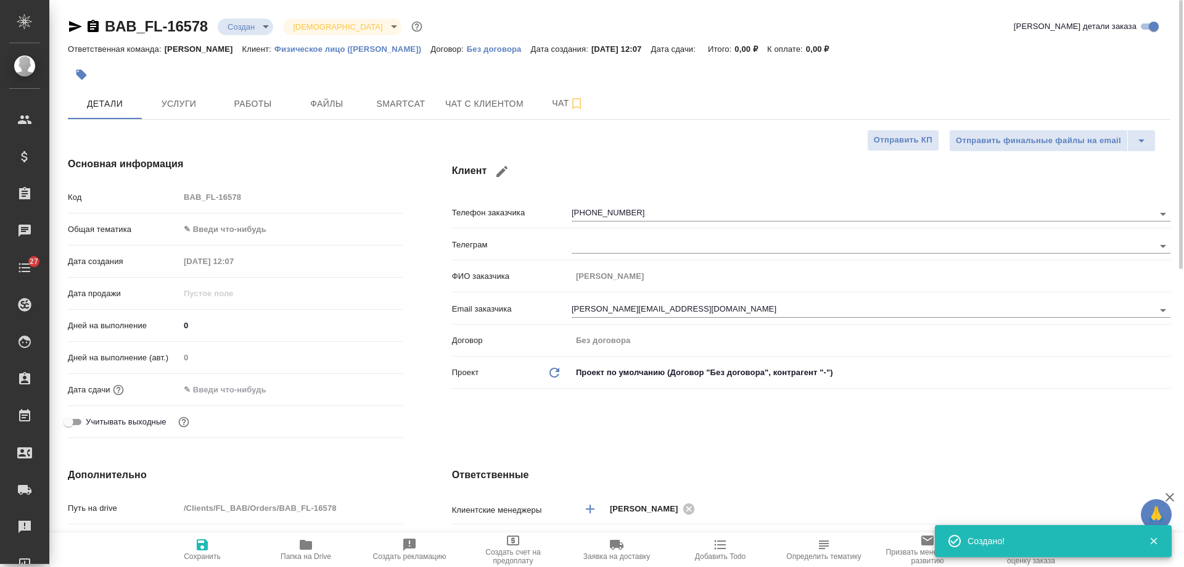
click at [76, 28] on icon "button" at bounding box center [75, 26] width 13 height 11
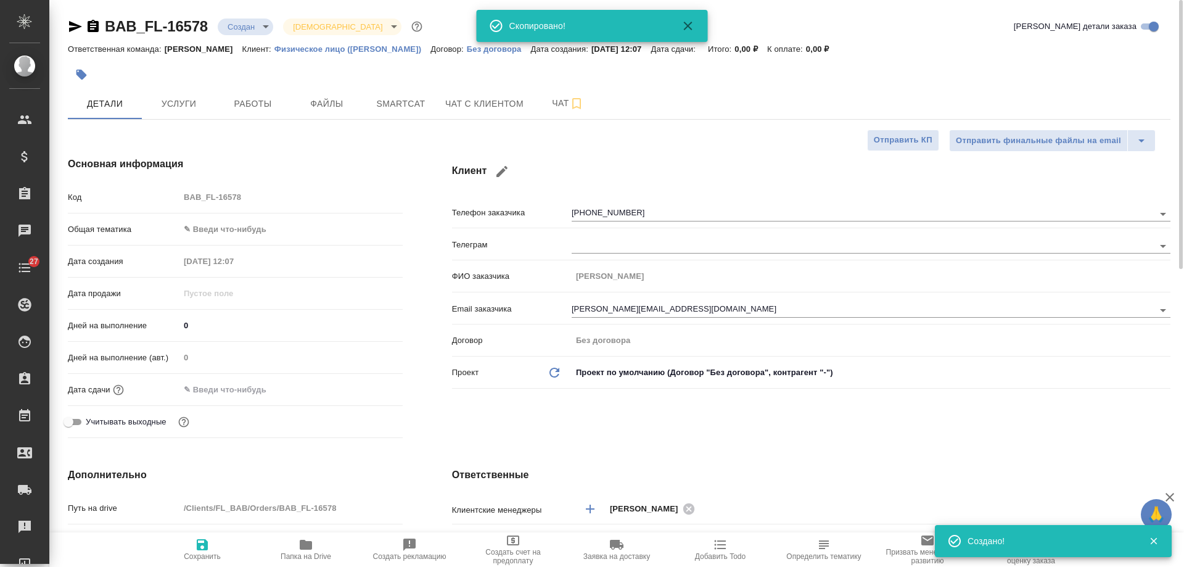
type textarea "x"
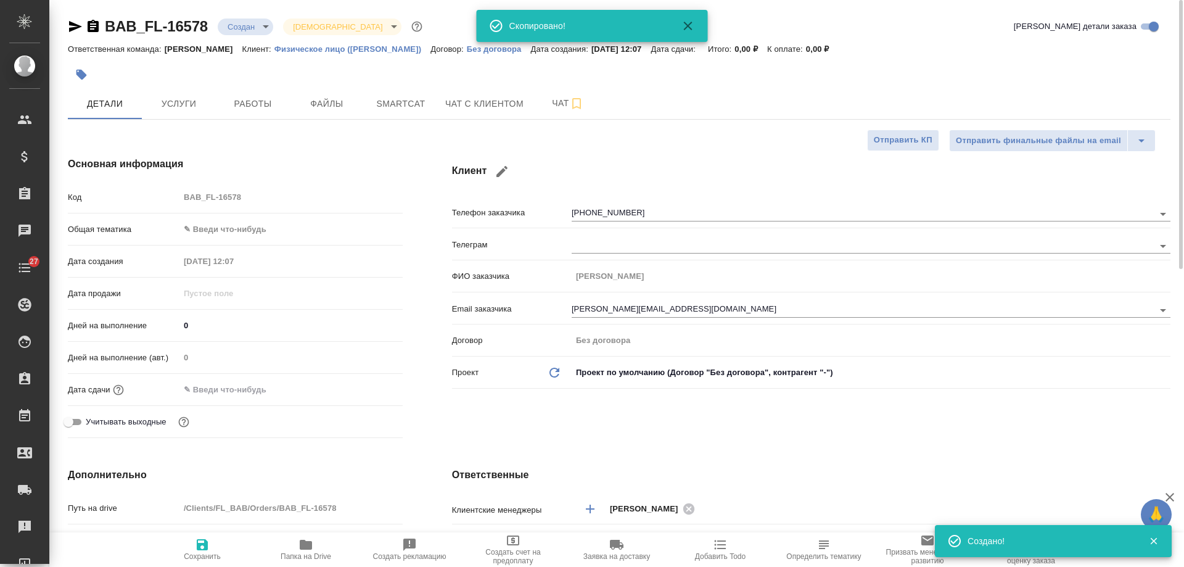
type textarea "x"
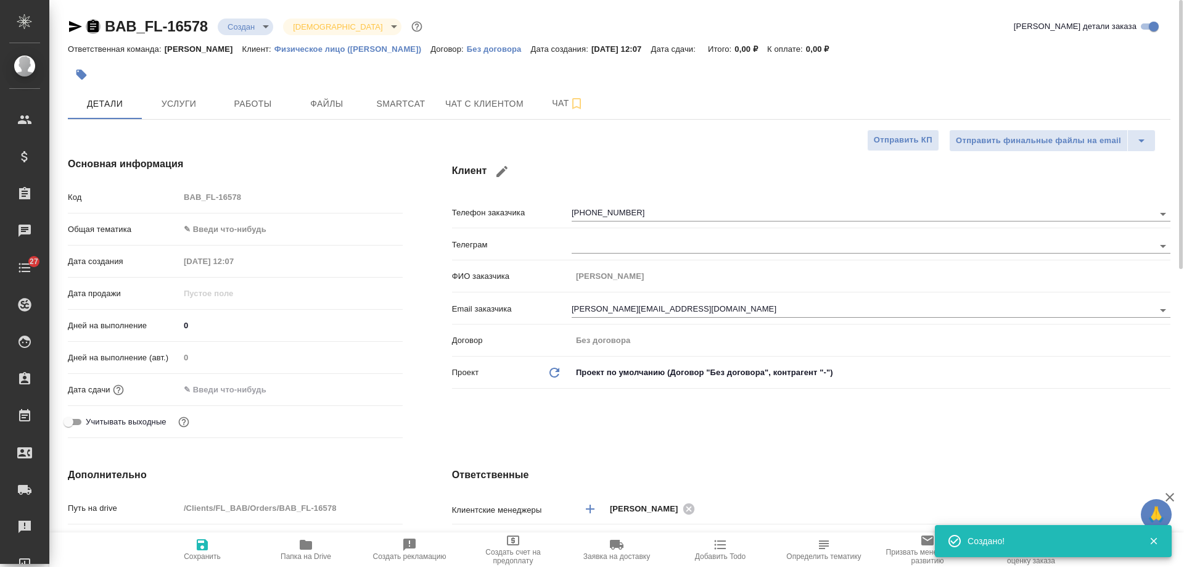
click at [89, 28] on icon "button" at bounding box center [93, 26] width 11 height 12
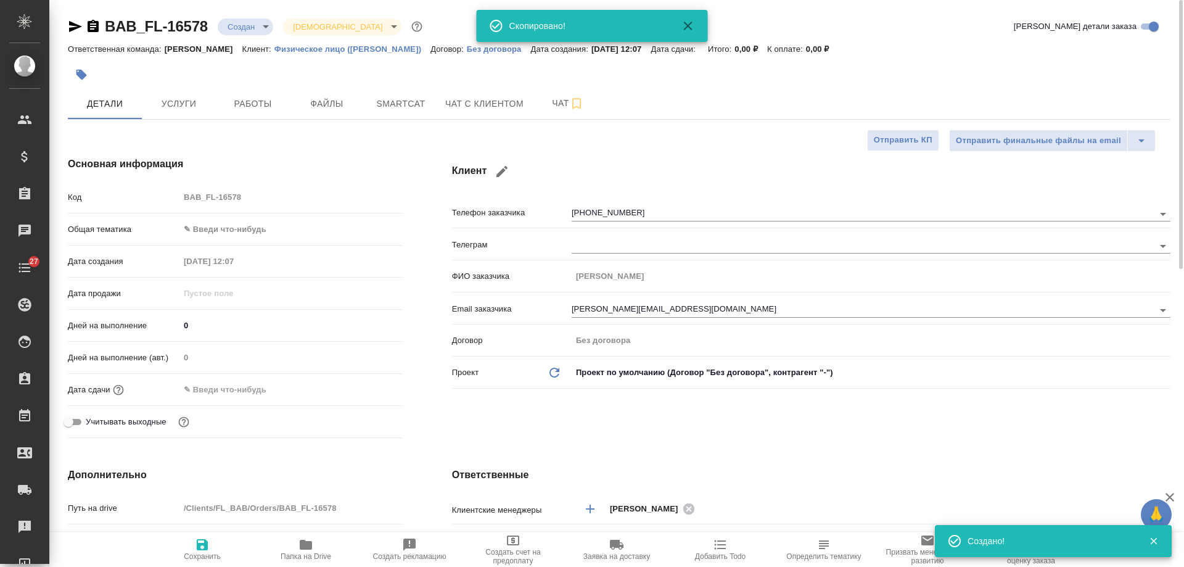
type textarea "x"
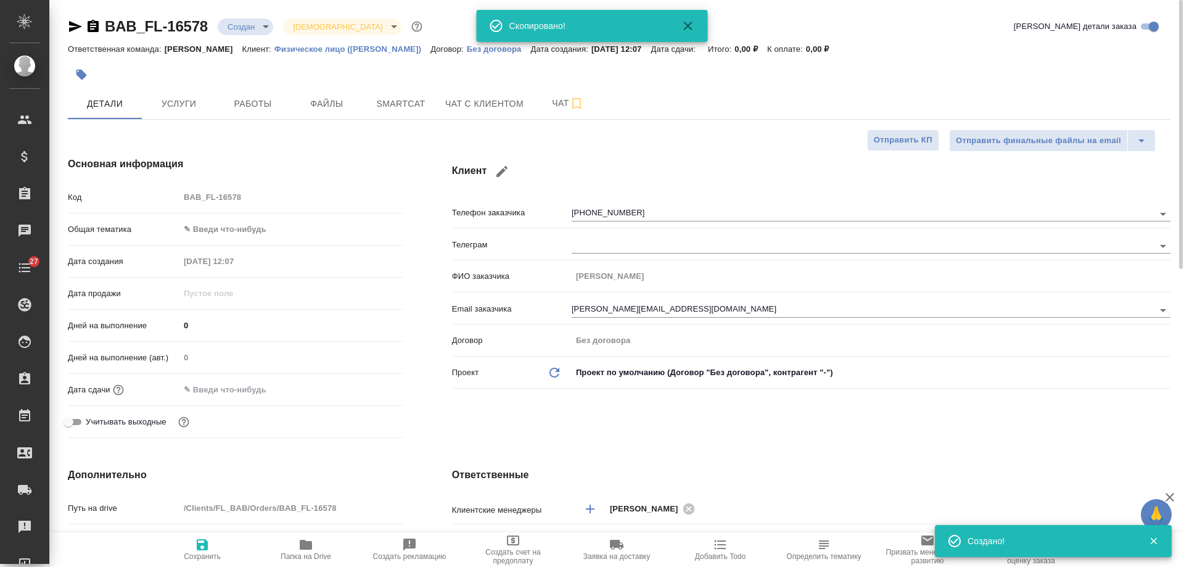
type textarea "x"
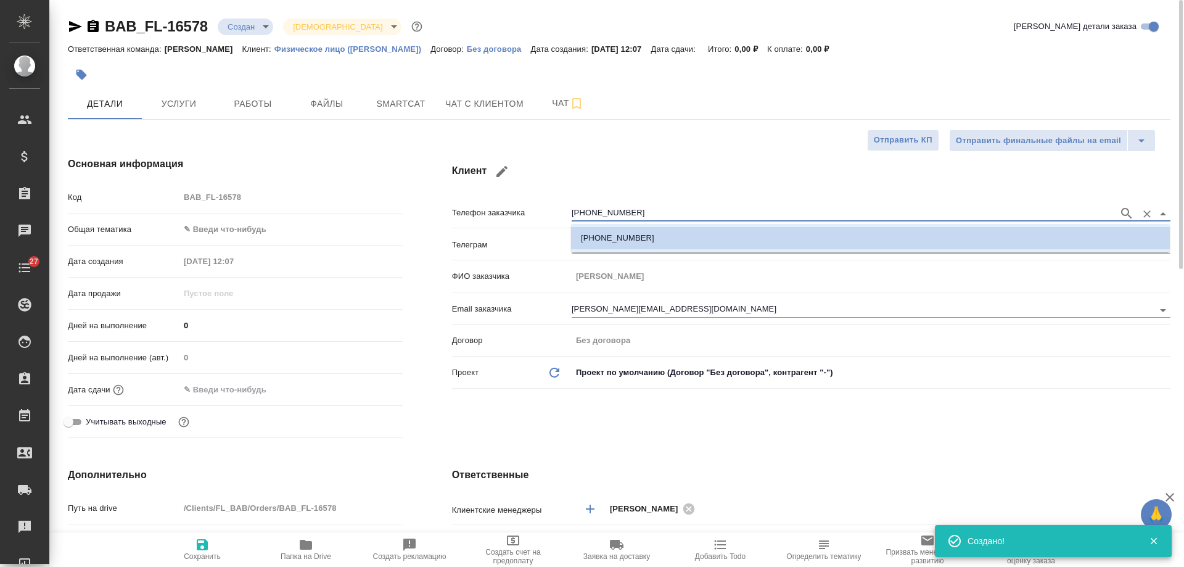
drag, startPoint x: 627, startPoint y: 211, endPoint x: 424, endPoint y: 199, distance: 203.9
click at [424, 199] on div "Основная информация Код BAB_FL-16578 Общая тематика ✎ Введи что-нибудь Дата соз…" at bounding box center [619, 300] width 1152 height 336
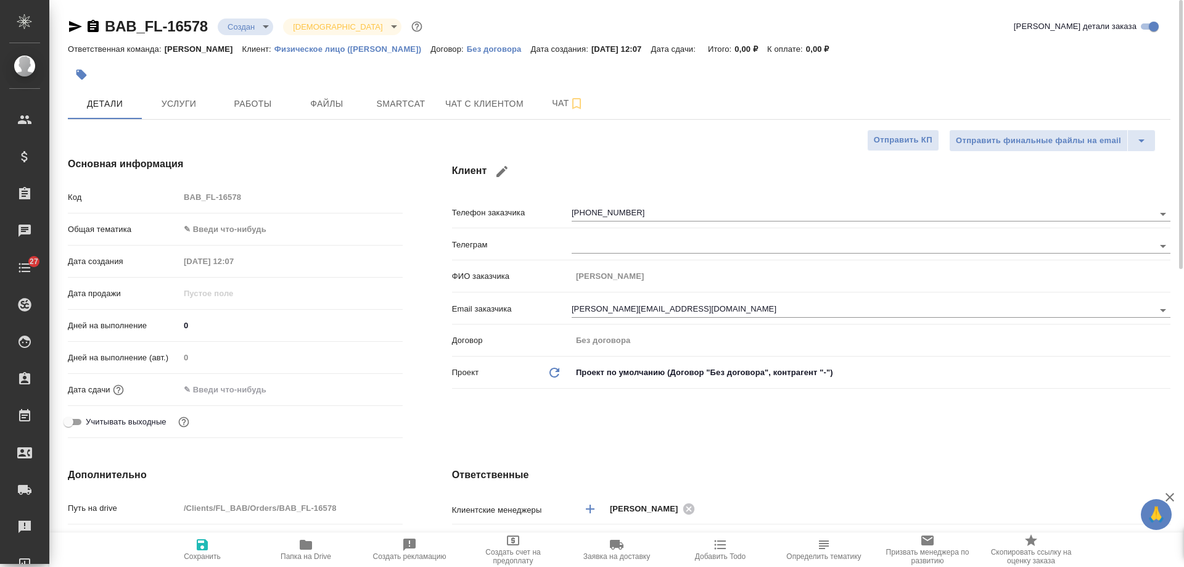
type textarea "x"
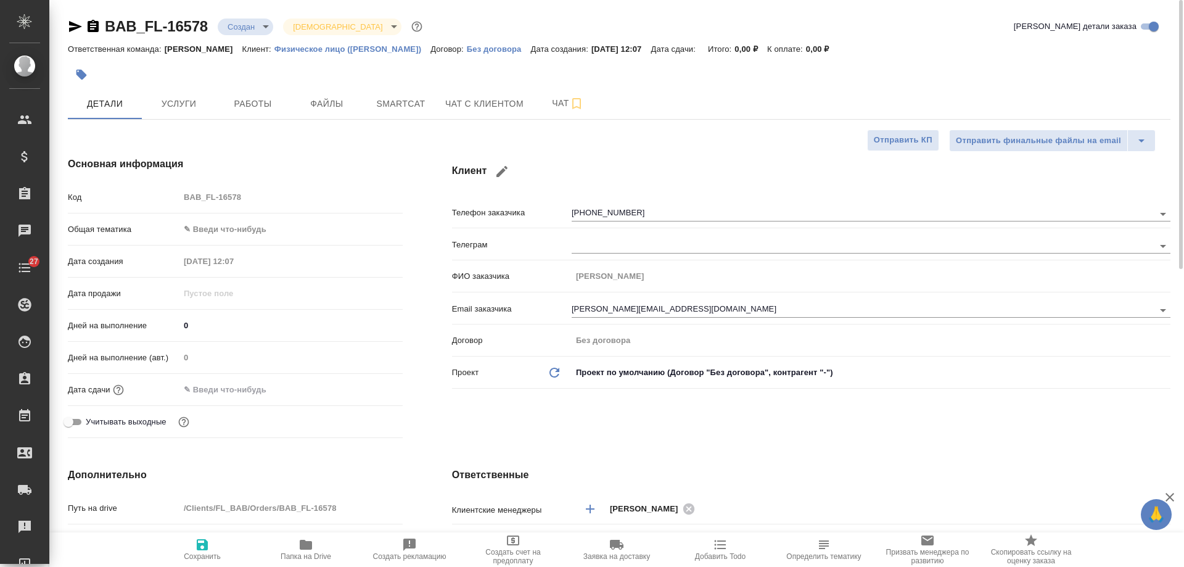
type textarea "x"
click at [71, 28] on icon "button" at bounding box center [75, 26] width 13 height 11
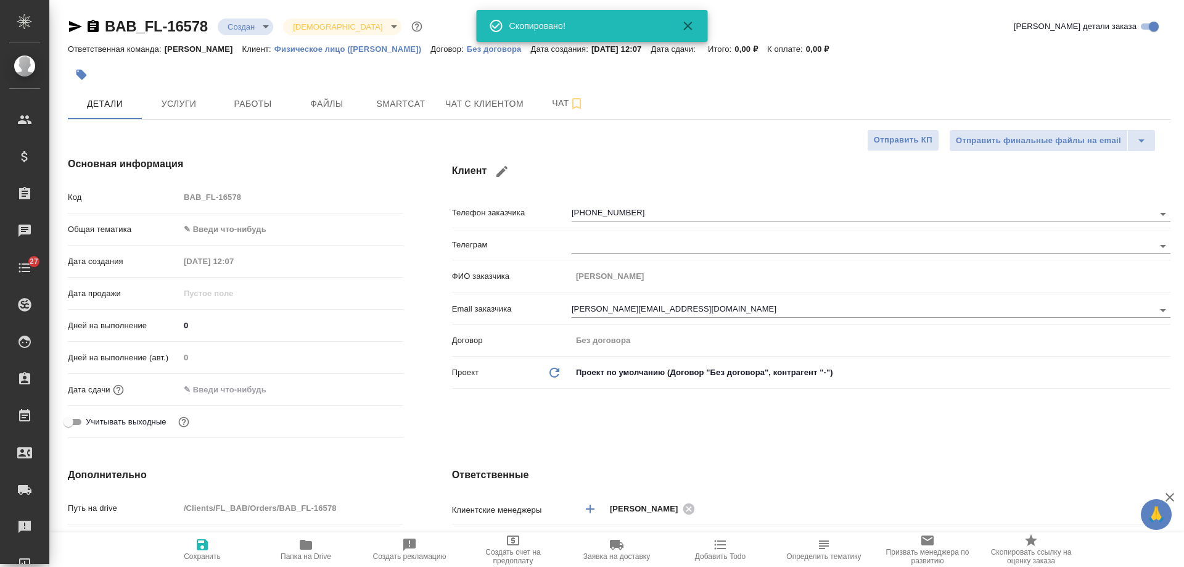
type textarea "x"
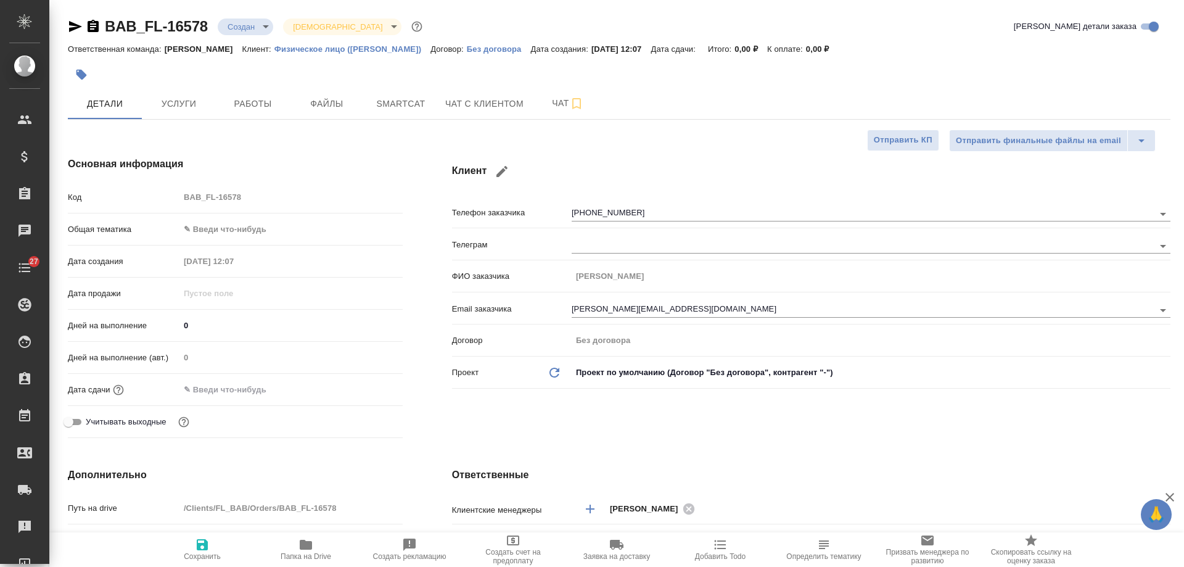
type textarea "x"
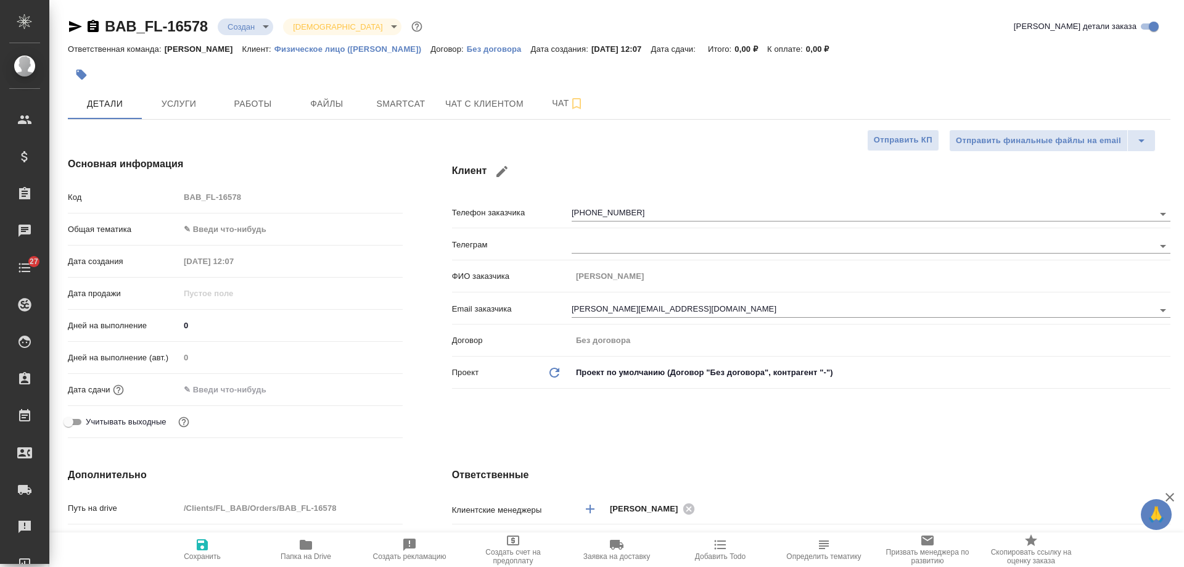
type textarea "x"
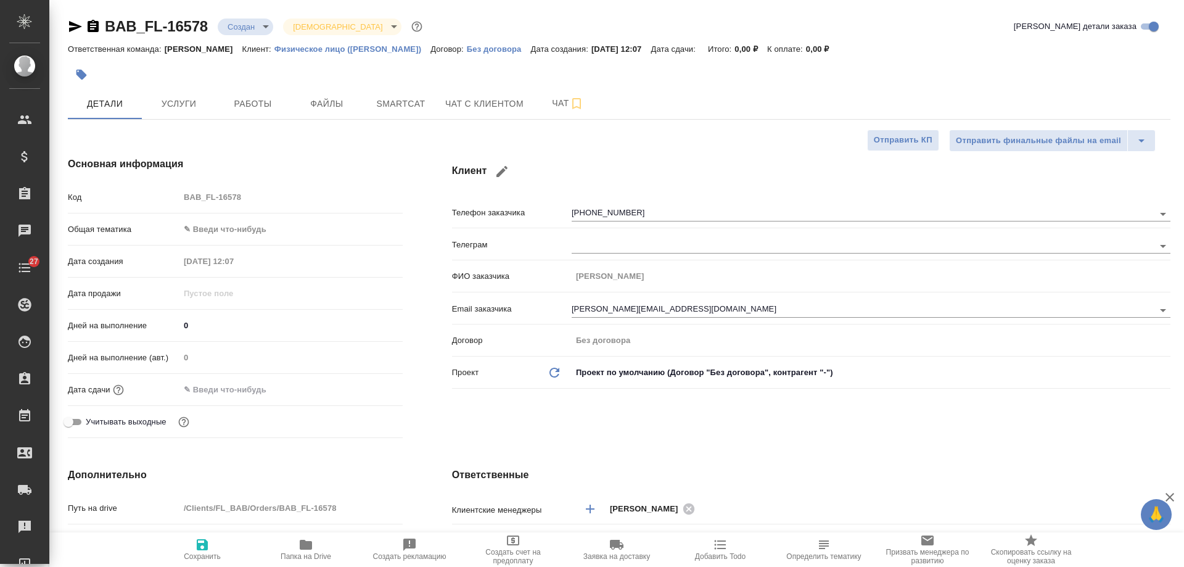
type textarea "x"
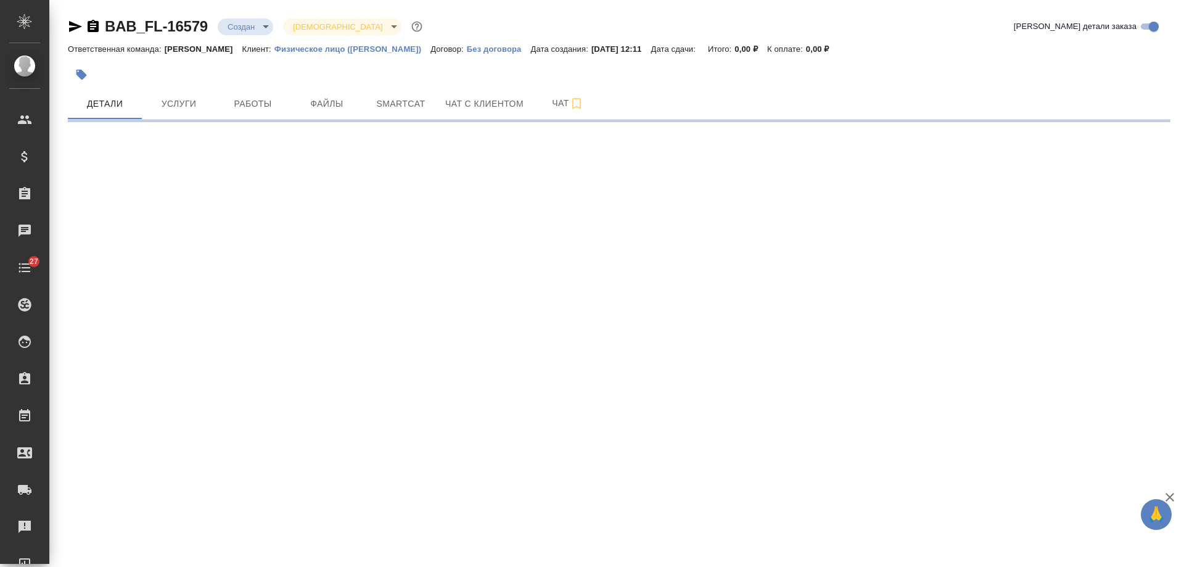
select select "RU"
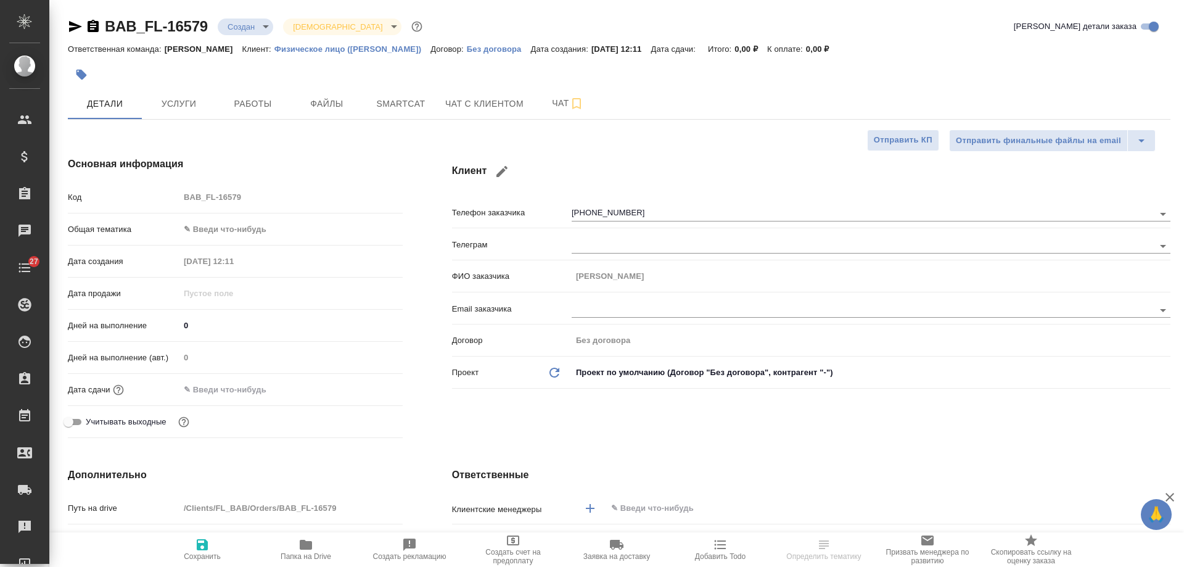
type textarea "x"
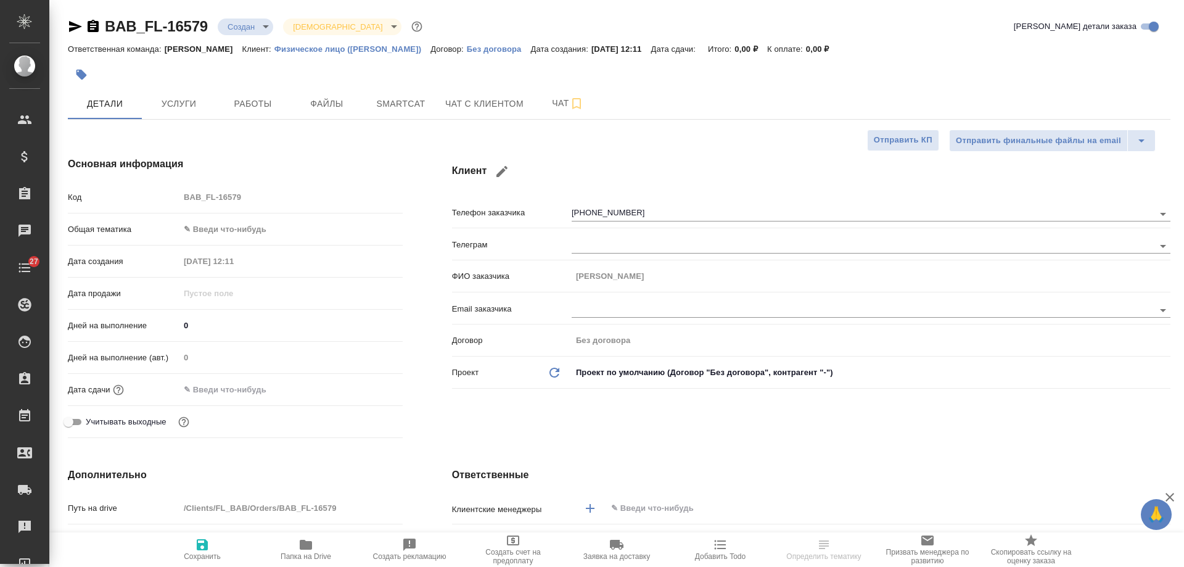
type textarea "x"
click at [99, 28] on icon "button" at bounding box center [93, 26] width 11 height 12
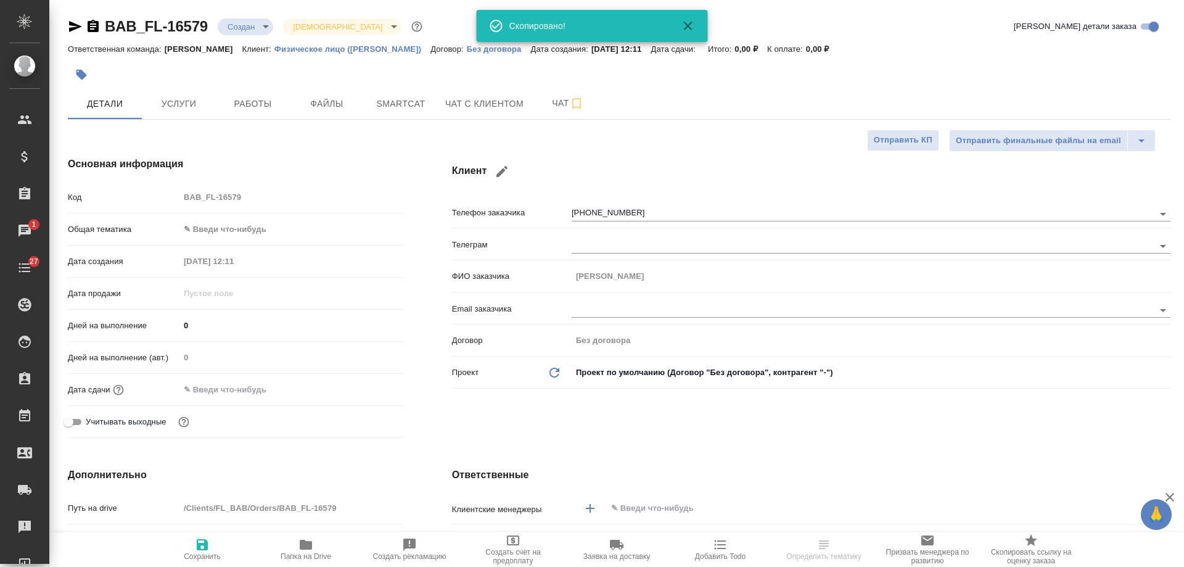
type textarea "x"
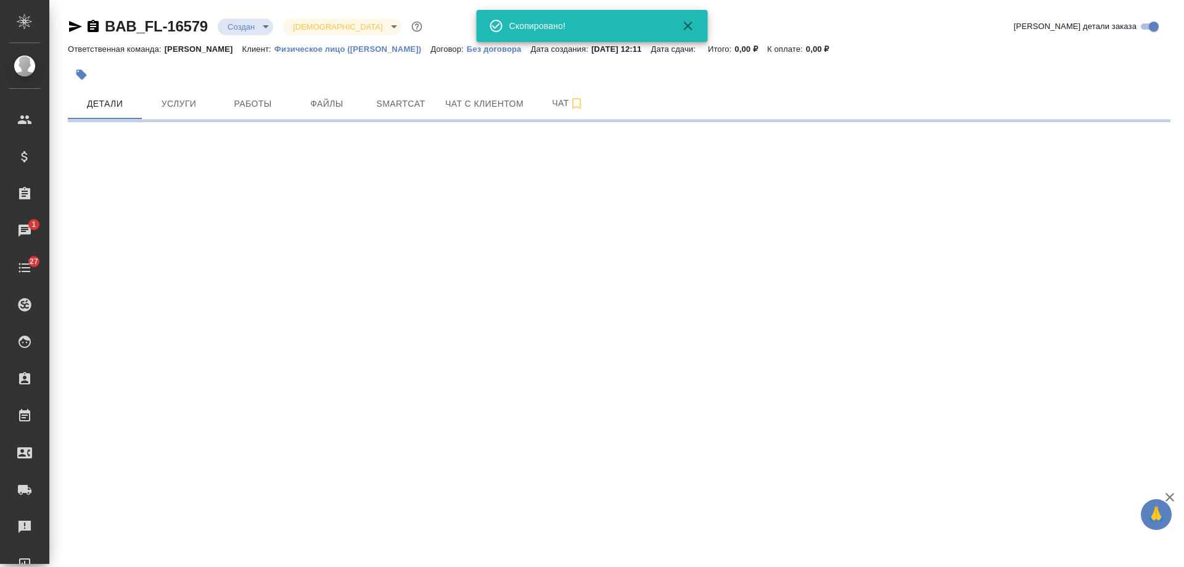
select select "RU"
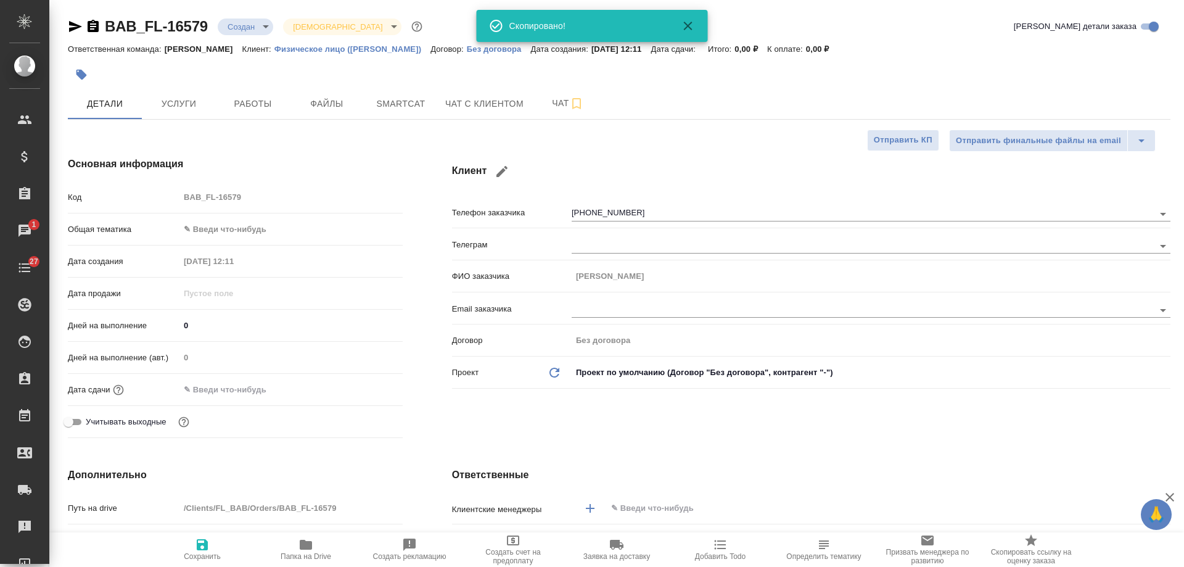
type textarea "x"
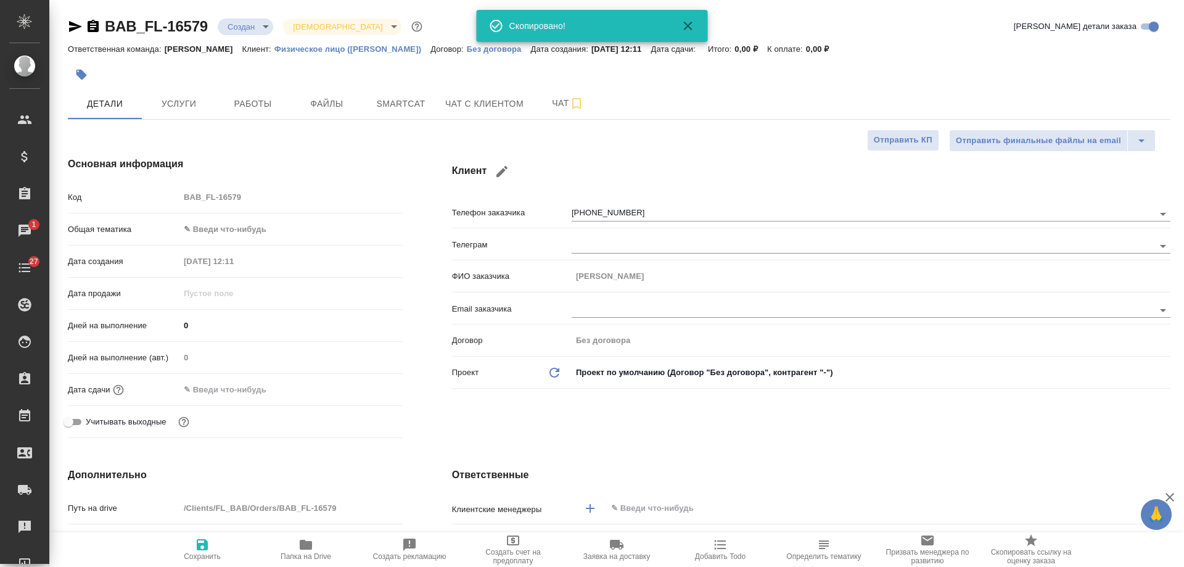
type textarea "x"
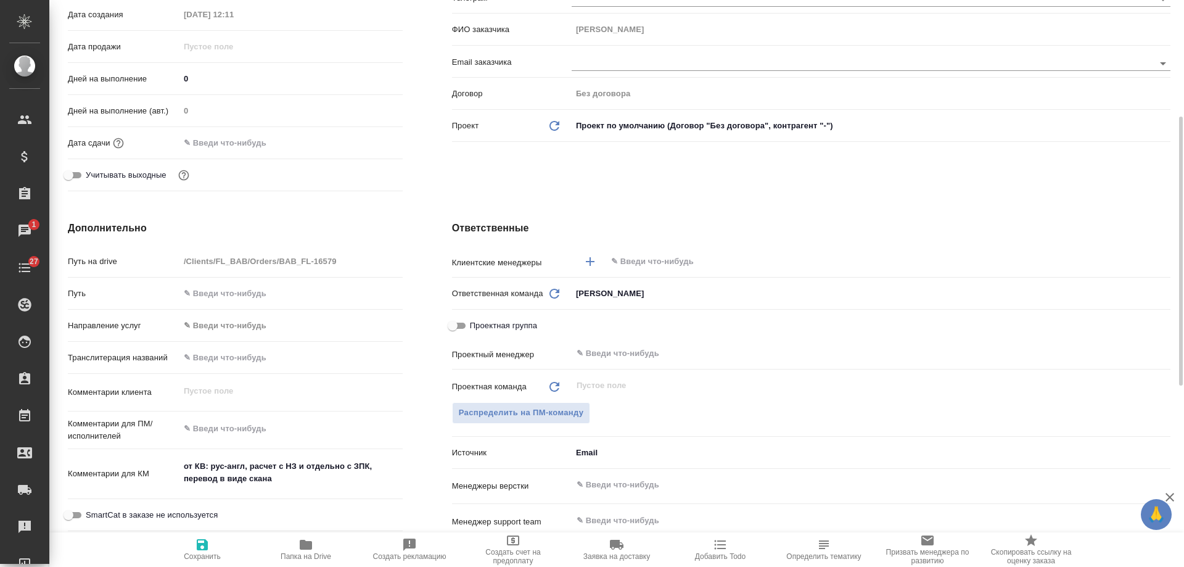
click at [663, 263] on input "text" at bounding box center [868, 261] width 516 height 15
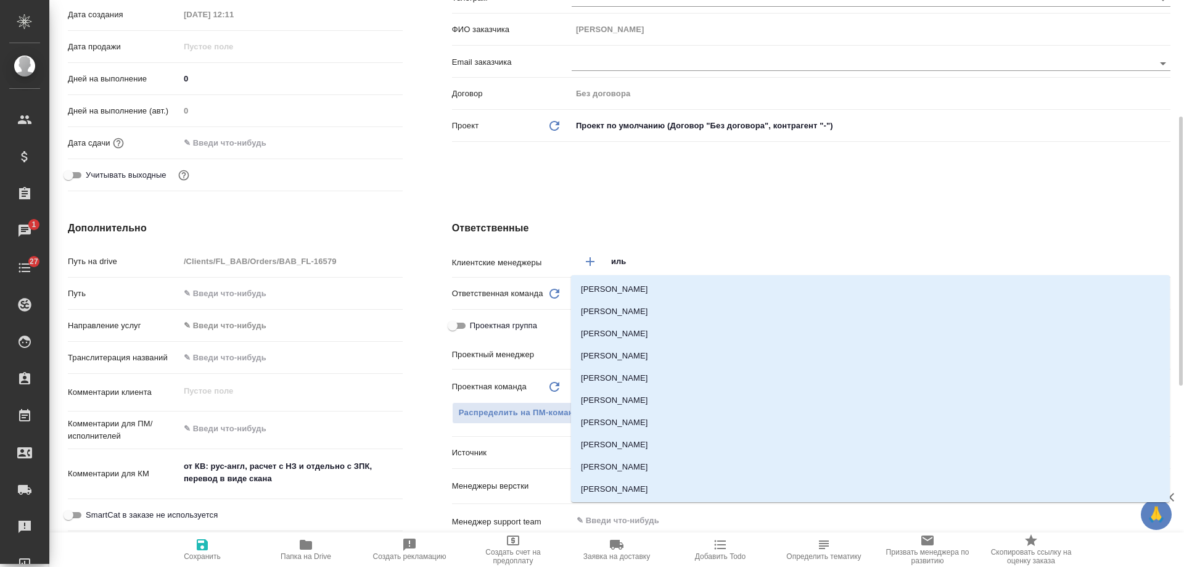
type input "ильи"
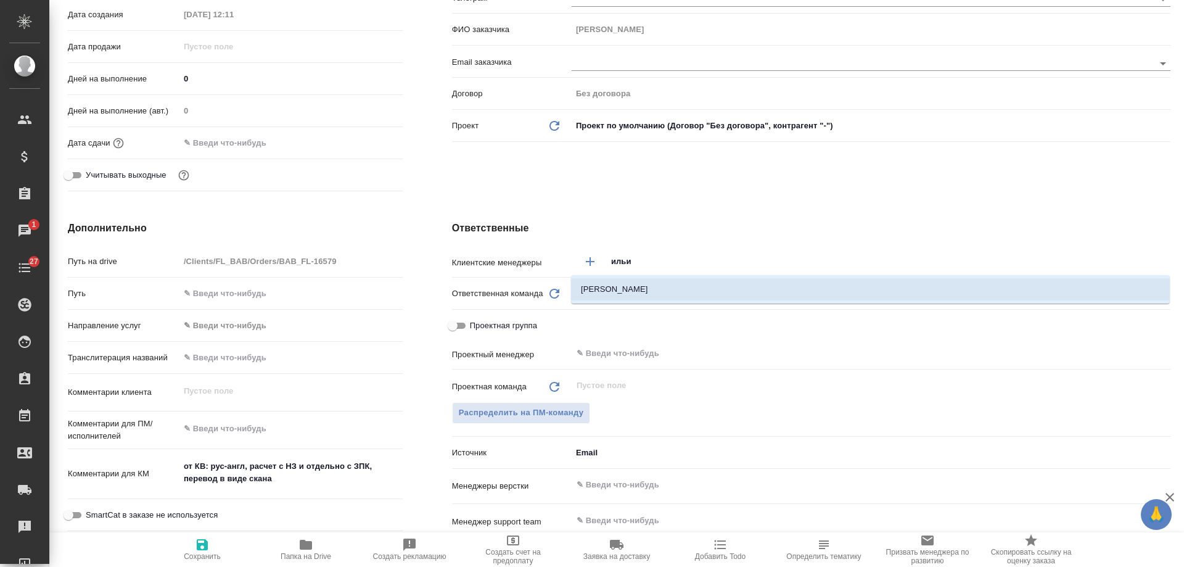
click at [653, 286] on li "Ильина Екатерина" at bounding box center [870, 289] width 599 height 22
type textarea "x"
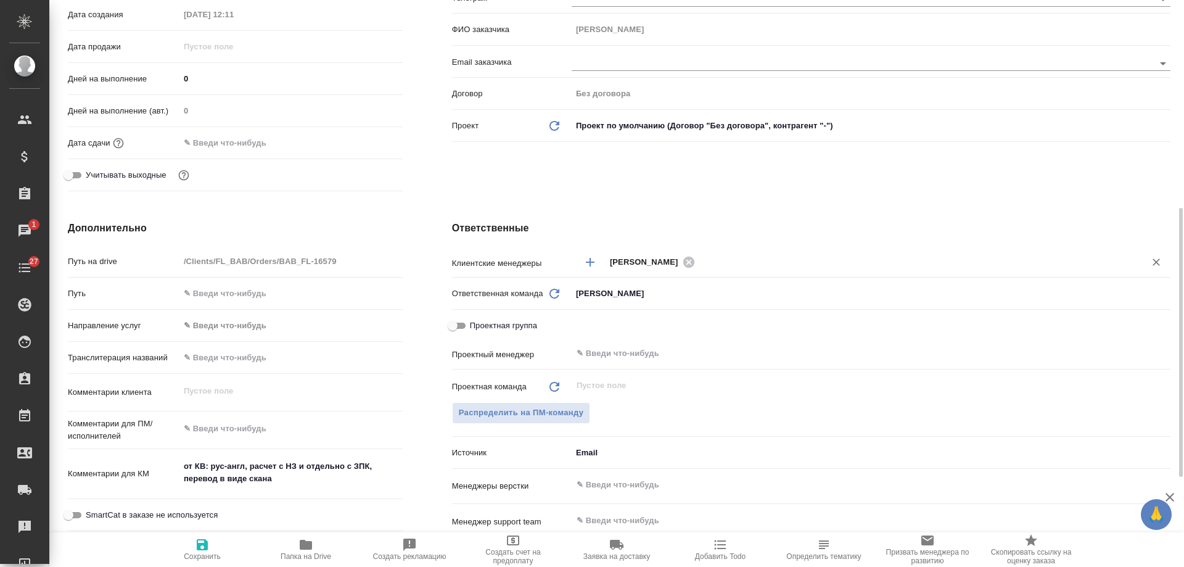
scroll to position [555, 0]
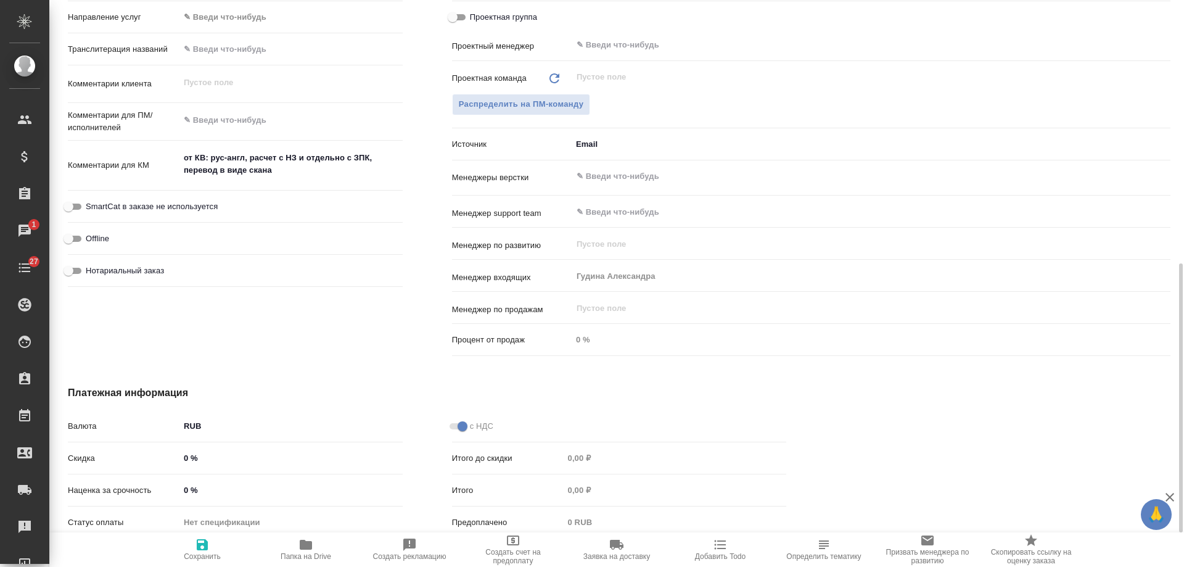
click at [143, 270] on span "Нотариальный заказ" at bounding box center [125, 271] width 78 height 12
click at [91, 270] on input "Нотариальный заказ" at bounding box center [68, 270] width 44 height 15
checkbox input "true"
type textarea "x"
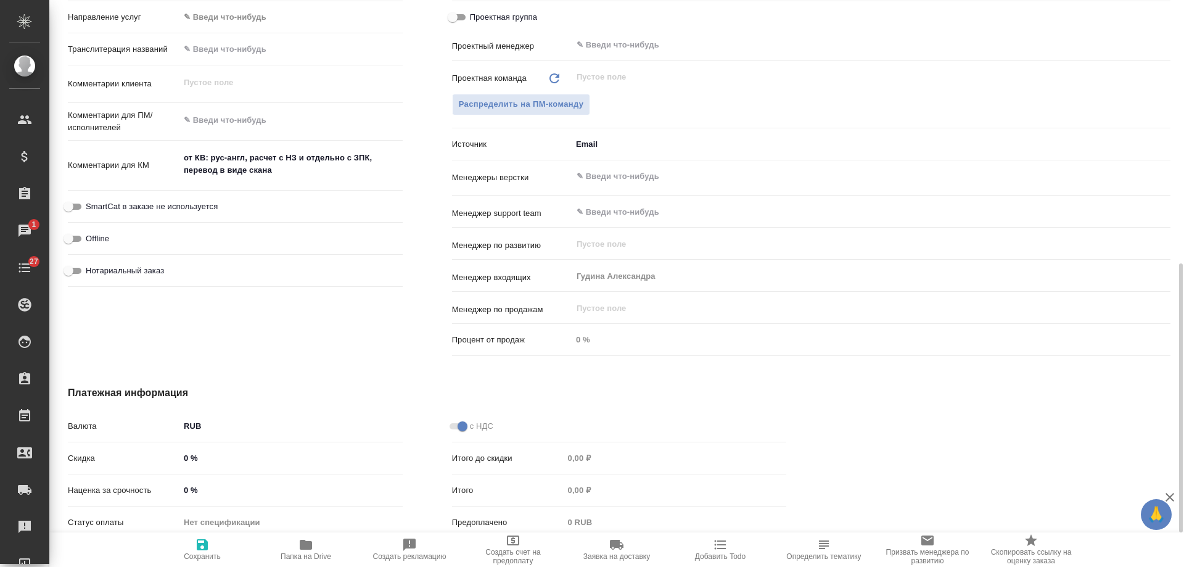
type textarea "x"
click at [199, 545] on icon "button" at bounding box center [202, 544] width 11 height 11
type textarea "x"
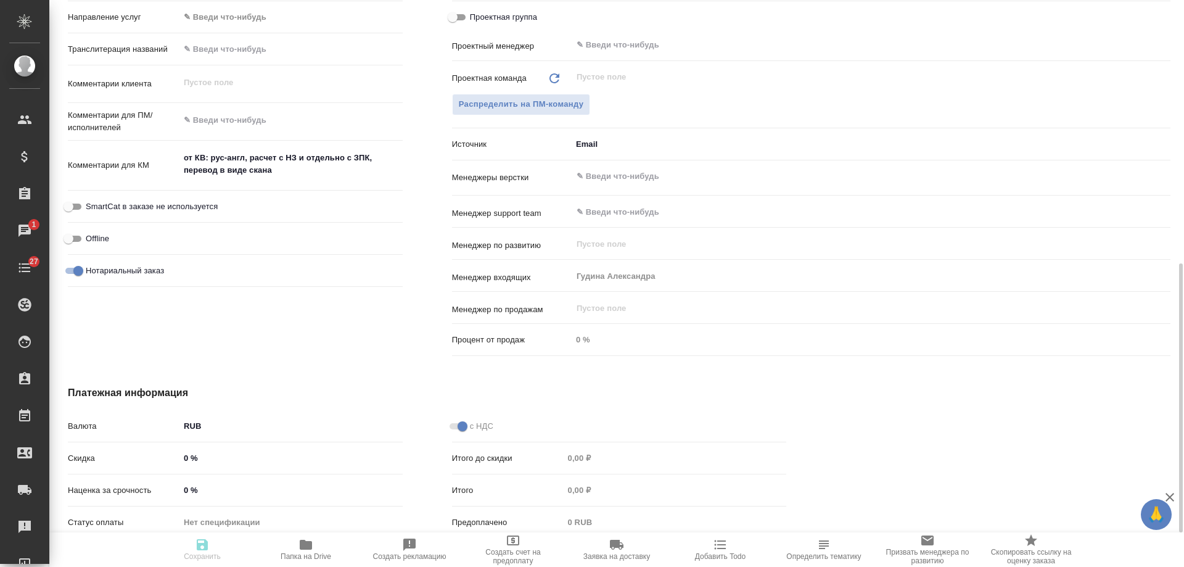
type textarea "x"
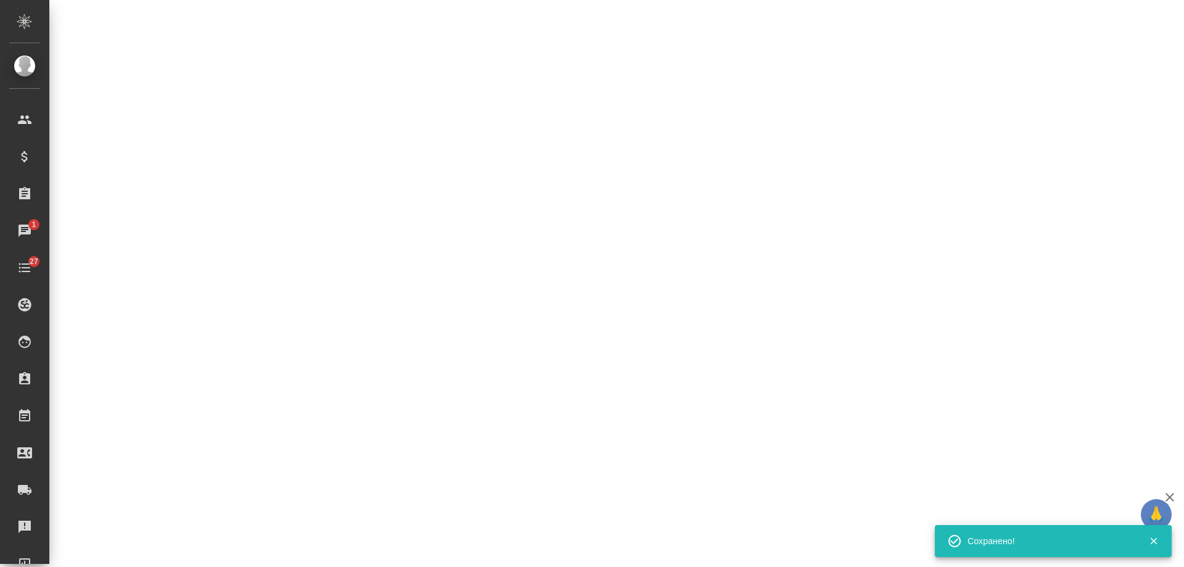
select select "RU"
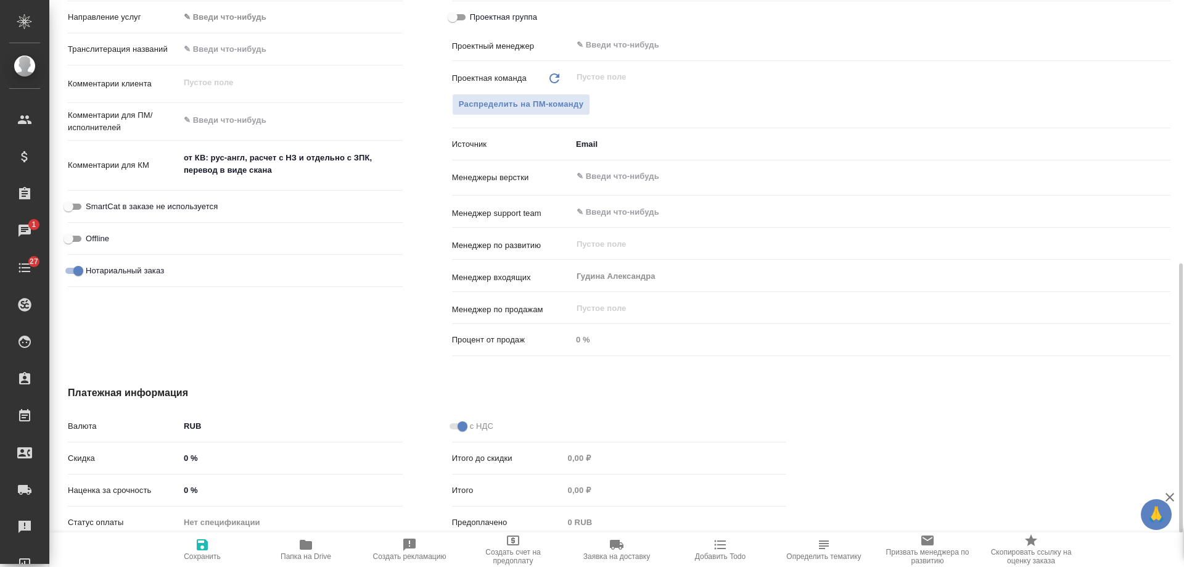
type textarea "x"
click at [719, 549] on icon "button" at bounding box center [721, 544] width 12 height 9
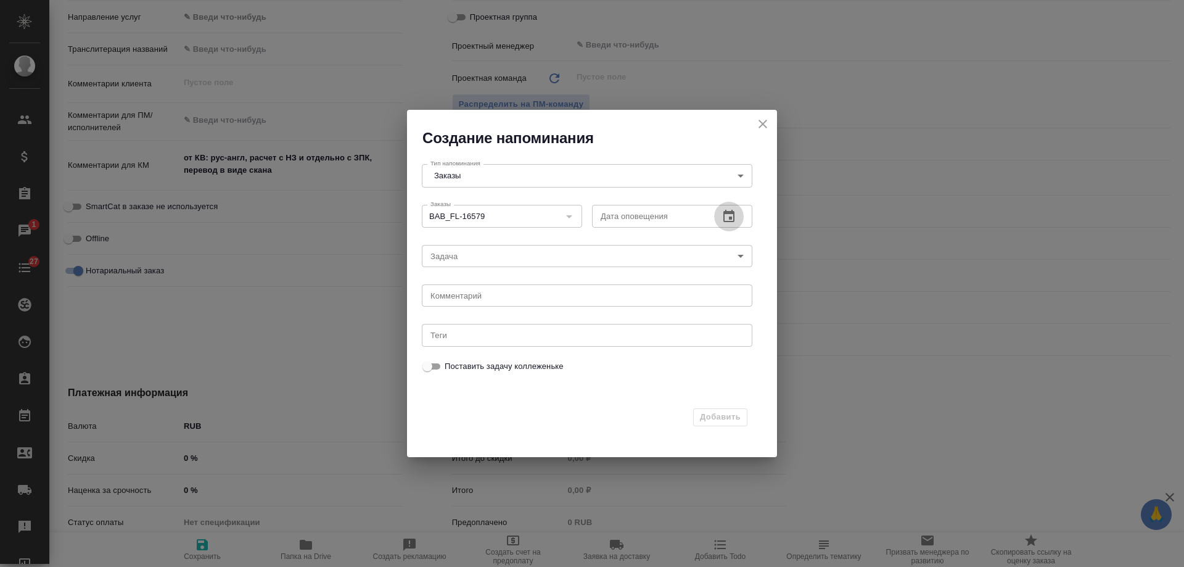
click at [732, 215] on icon "button" at bounding box center [729, 216] width 15 height 15
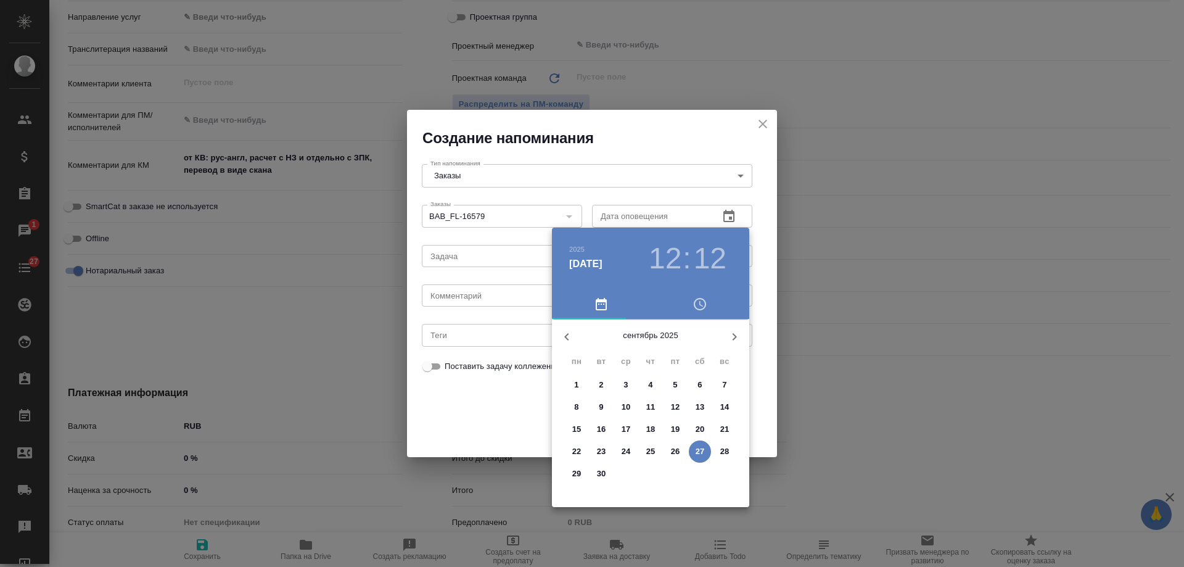
click at [601, 469] on p "30" at bounding box center [601, 474] width 9 height 12
type input "30.09.2025 12:12"
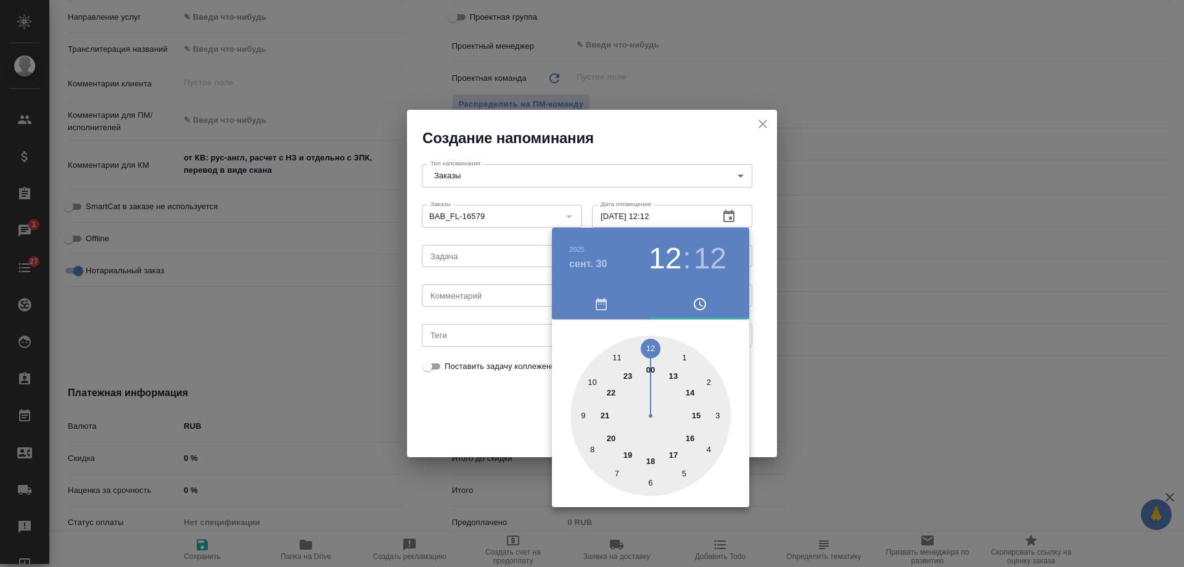
click at [452, 305] on div at bounding box center [592, 283] width 1184 height 567
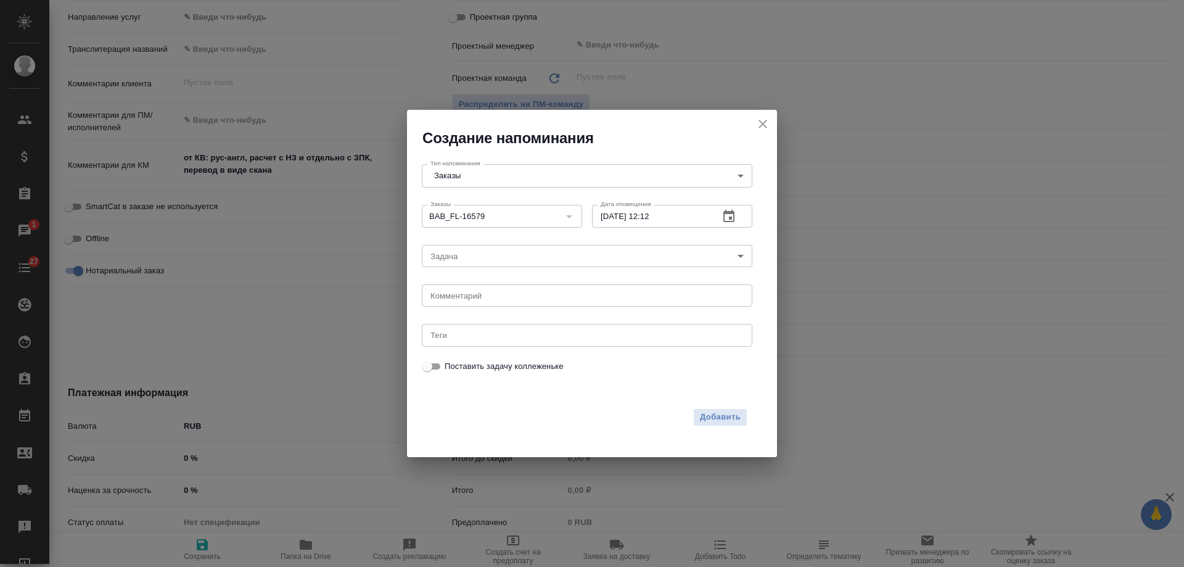
click at [453, 295] on div "2025 сент. 30 12 : 12 00 1 2 3 4 5 6 7 8 9 10 11 12 13 14 15 16 17 18 19 20 21 …" at bounding box center [592, 283] width 1184 height 567
click at [449, 295] on textarea at bounding box center [587, 295] width 313 height 9
click at [447, 296] on textarea at bounding box center [587, 295] width 313 height 9
type textarea "инфа вотс"
click at [736, 417] on span "Добавить" at bounding box center [720, 417] width 41 height 14
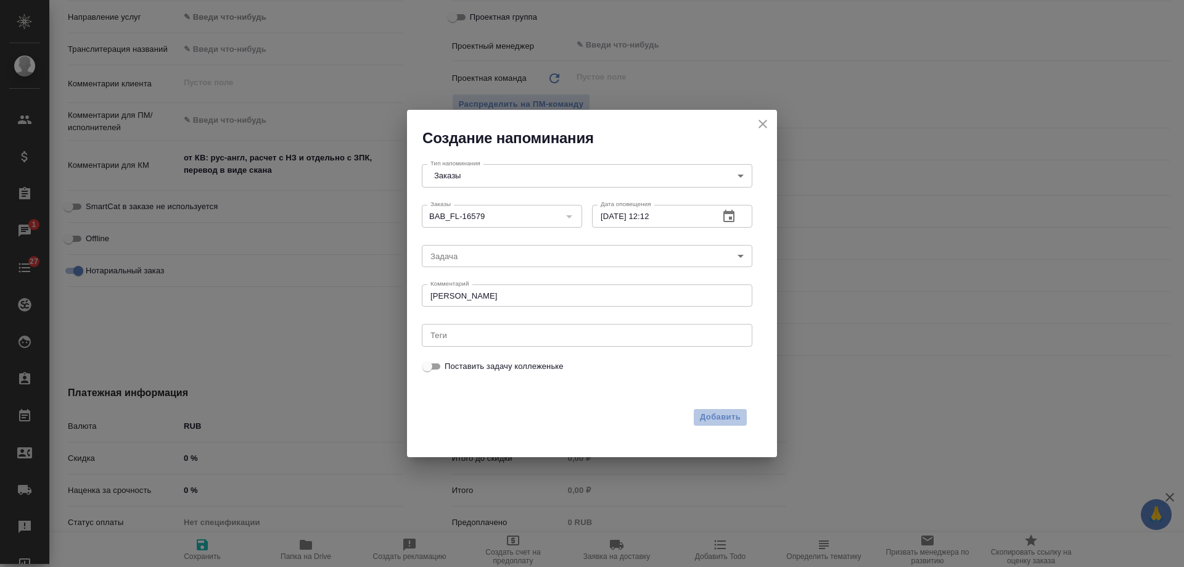
type textarea "x"
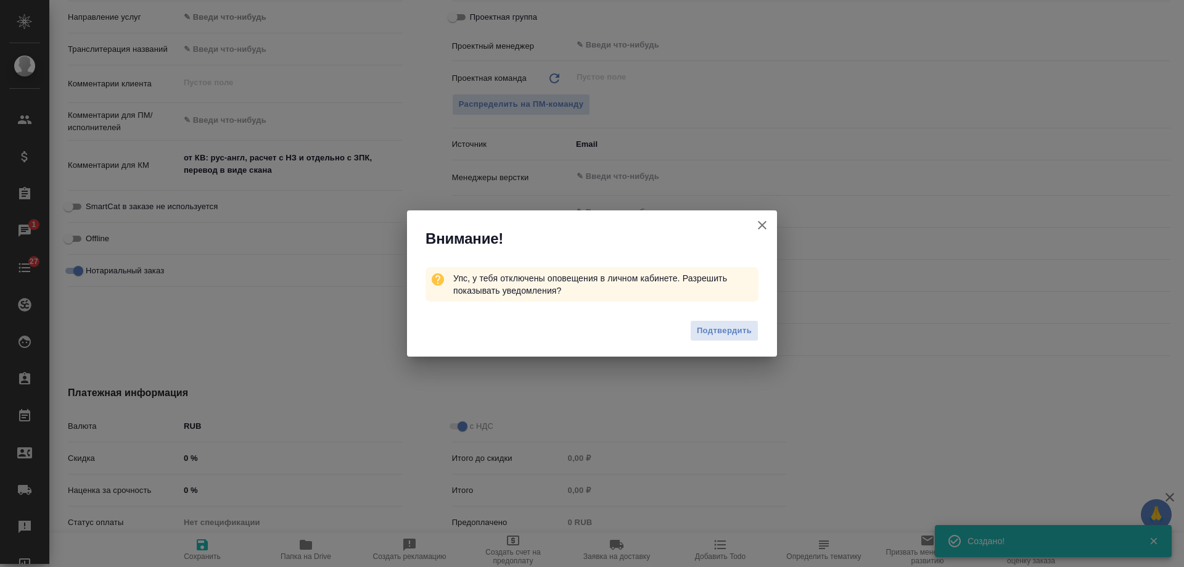
type textarea "x"
click at [764, 225] on icon "button" at bounding box center [762, 225] width 15 height 15
type textarea "x"
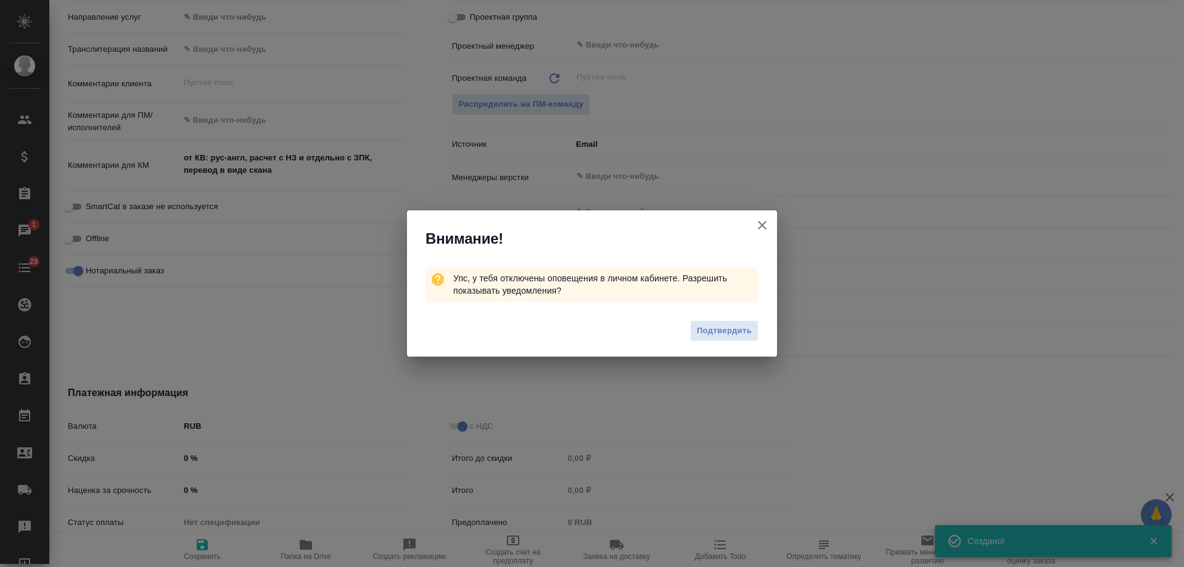
type textarea "x"
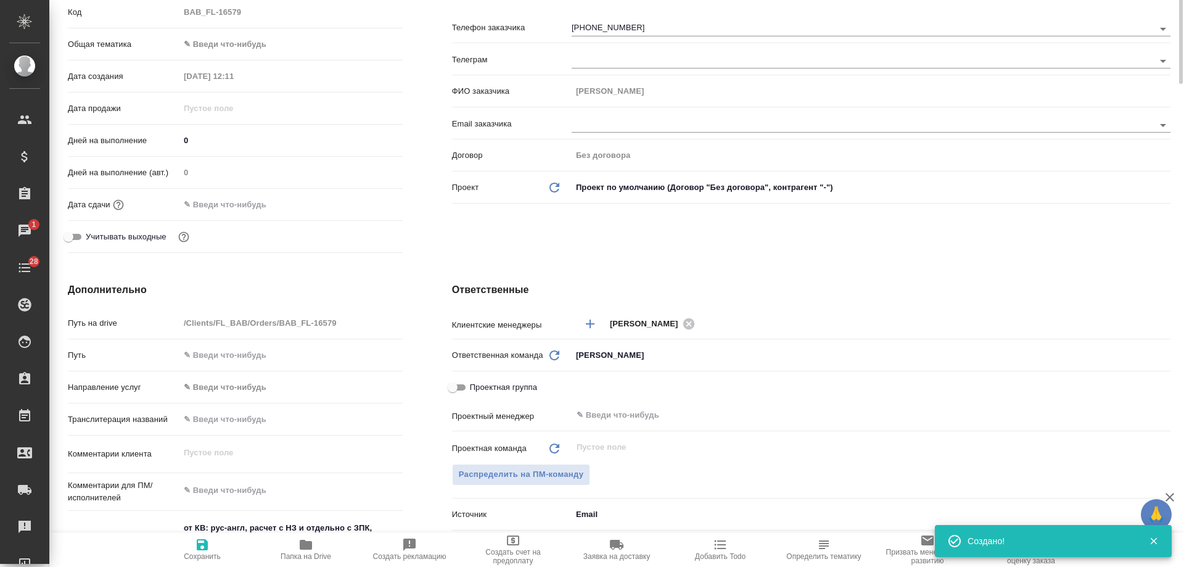
scroll to position [0, 0]
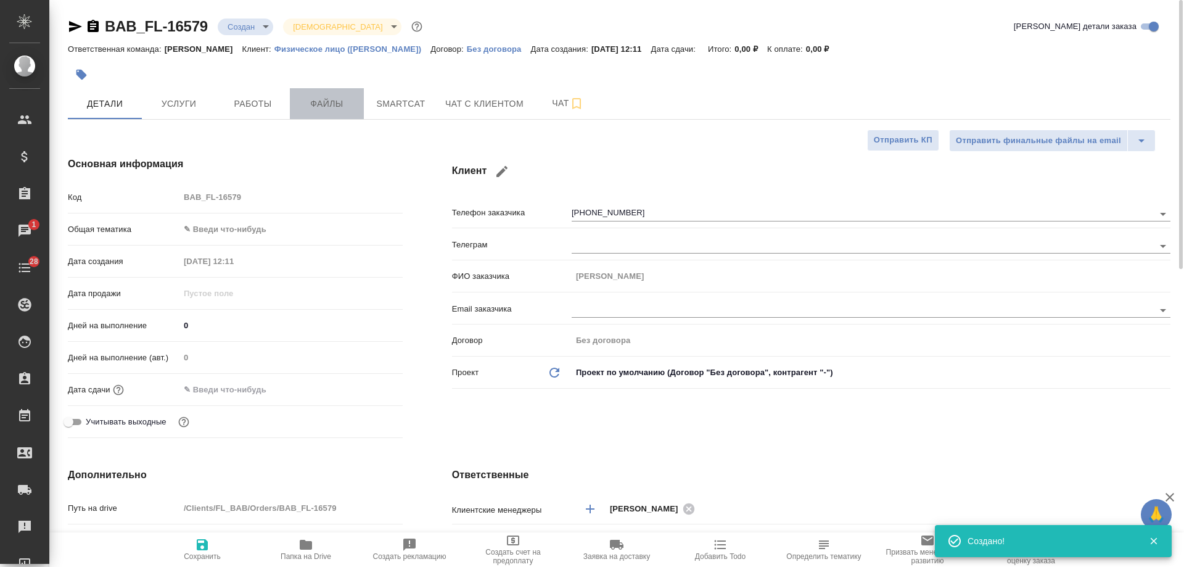
click at [341, 113] on button "Файлы" at bounding box center [327, 103] width 74 height 31
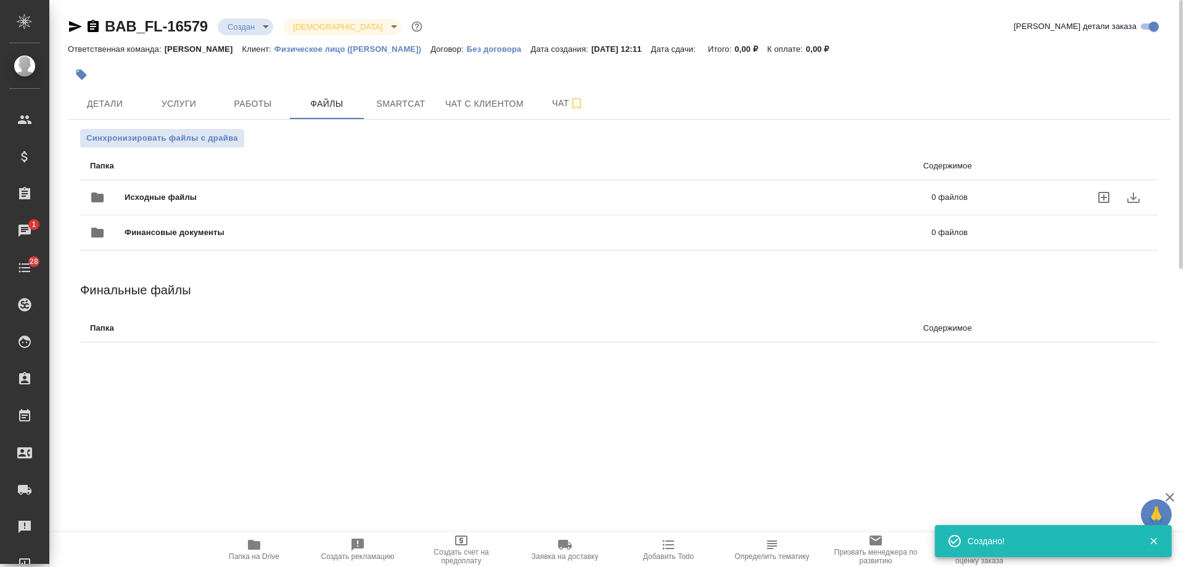
click at [1009, 190] on div at bounding box center [1071, 198] width 156 height 30
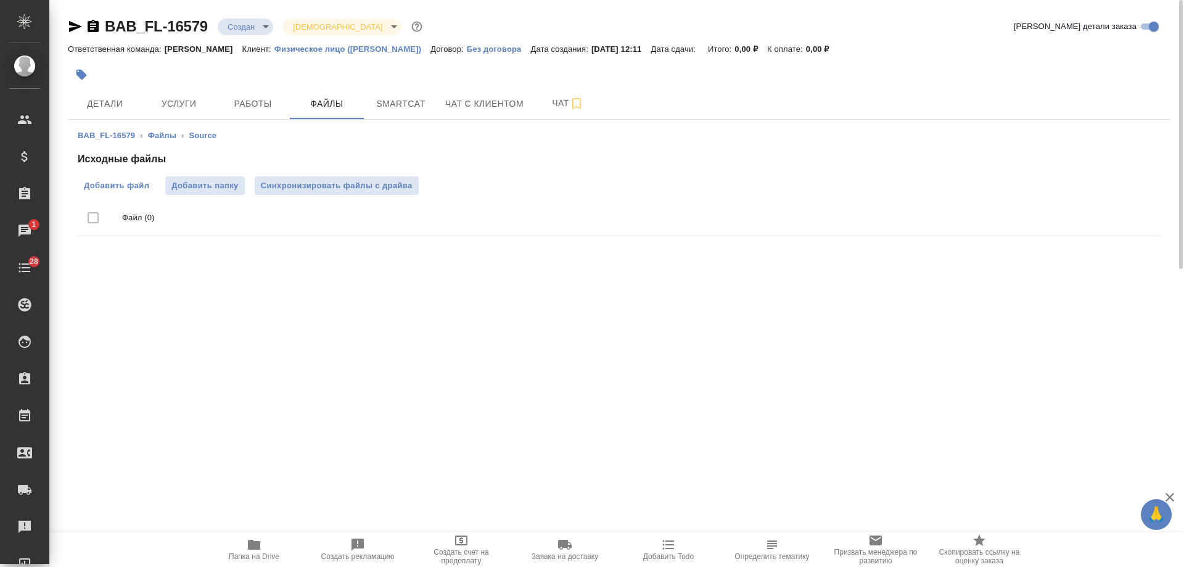
click at [115, 183] on span "Добавить файл" at bounding box center [116, 186] width 65 height 12
click at [0, 0] on input "Добавить файл" at bounding box center [0, 0] width 0 height 0
click at [104, 191] on span "Добавить файл" at bounding box center [116, 186] width 65 height 12
click at [0, 0] on input "Добавить файл" at bounding box center [0, 0] width 0 height 0
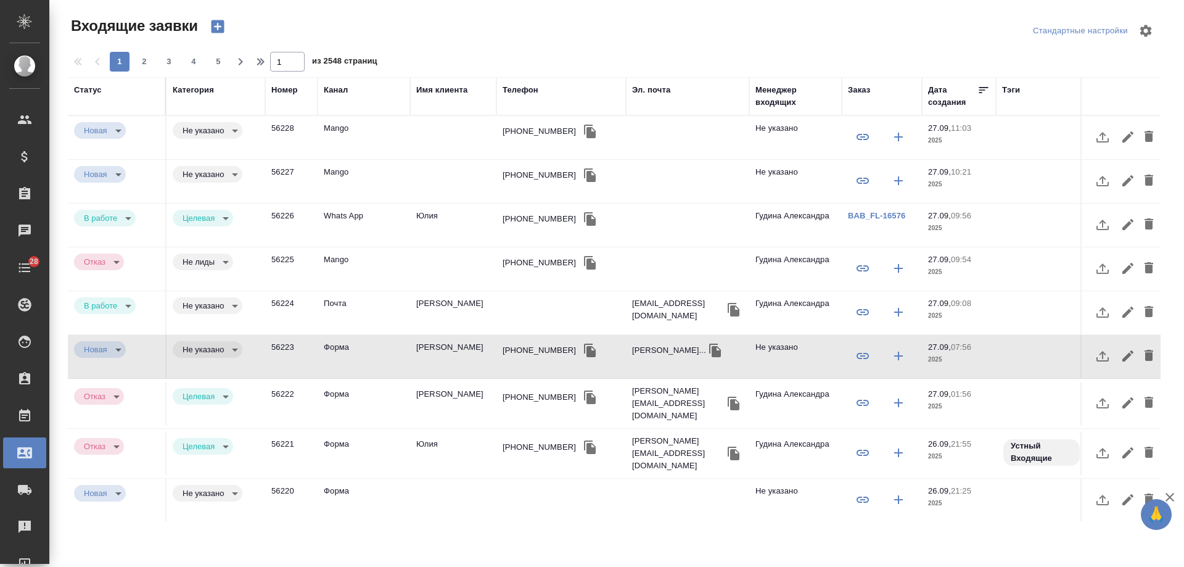
select select "RU"
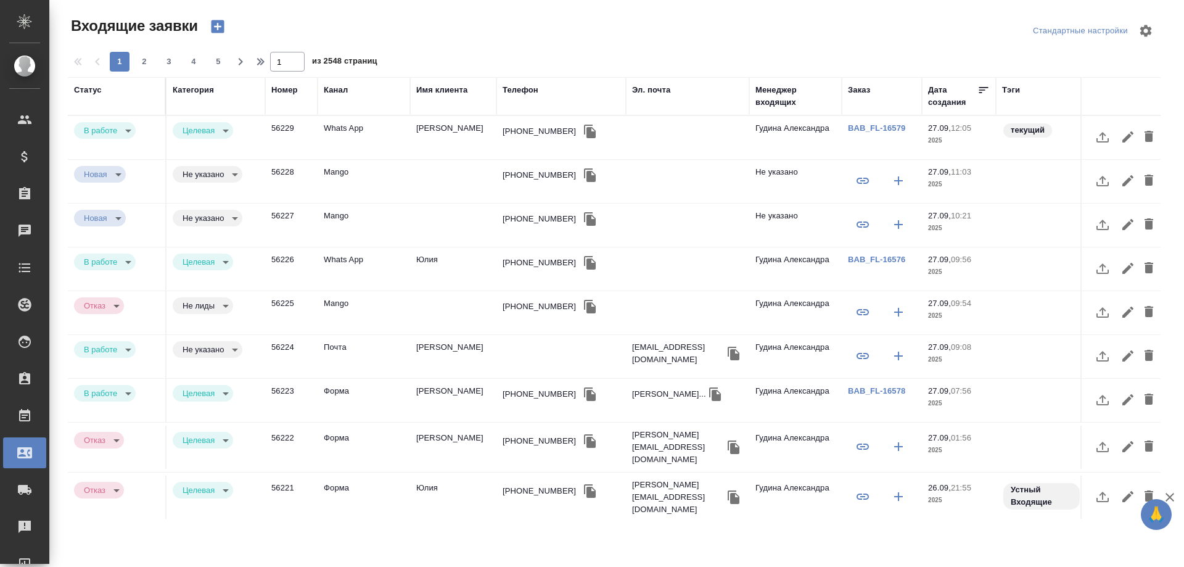
select select "RU"
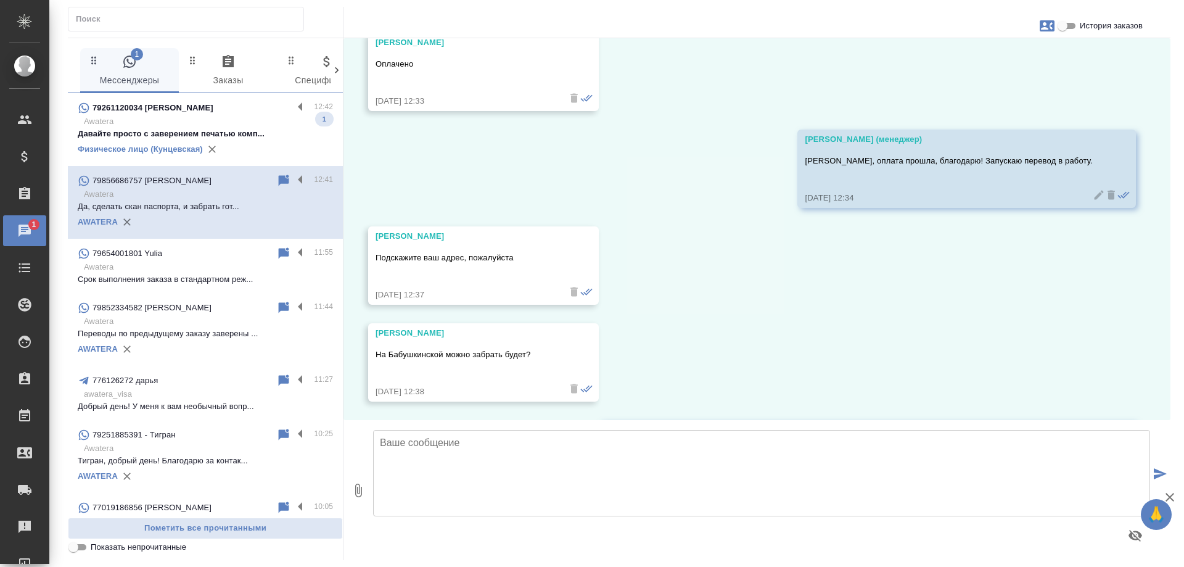
scroll to position [1256, 0]
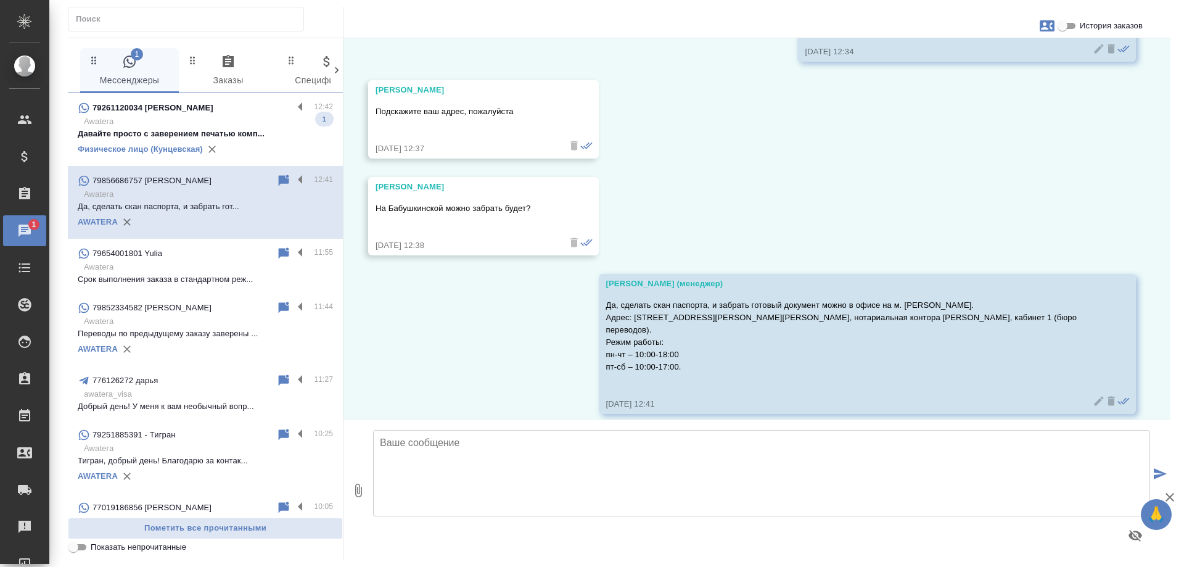
drag, startPoint x: 225, startPoint y: 136, endPoint x: 228, endPoint y: 120, distance: 16.2
click at [226, 136] on p "Давайте просто с заверением печатью комп..." at bounding box center [205, 134] width 255 height 12
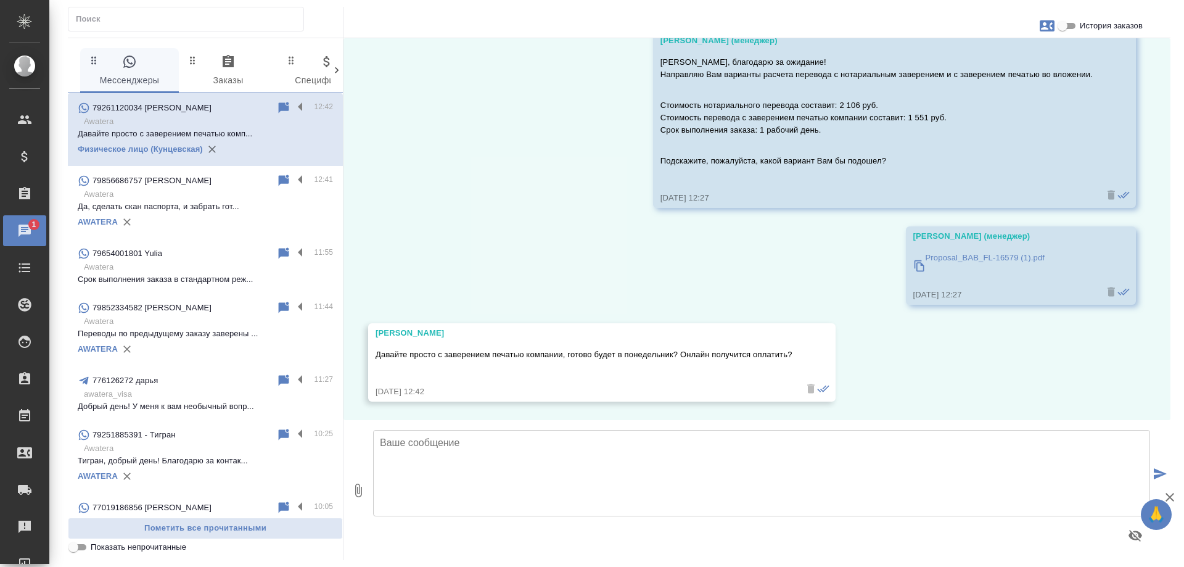
scroll to position [2779, 0]
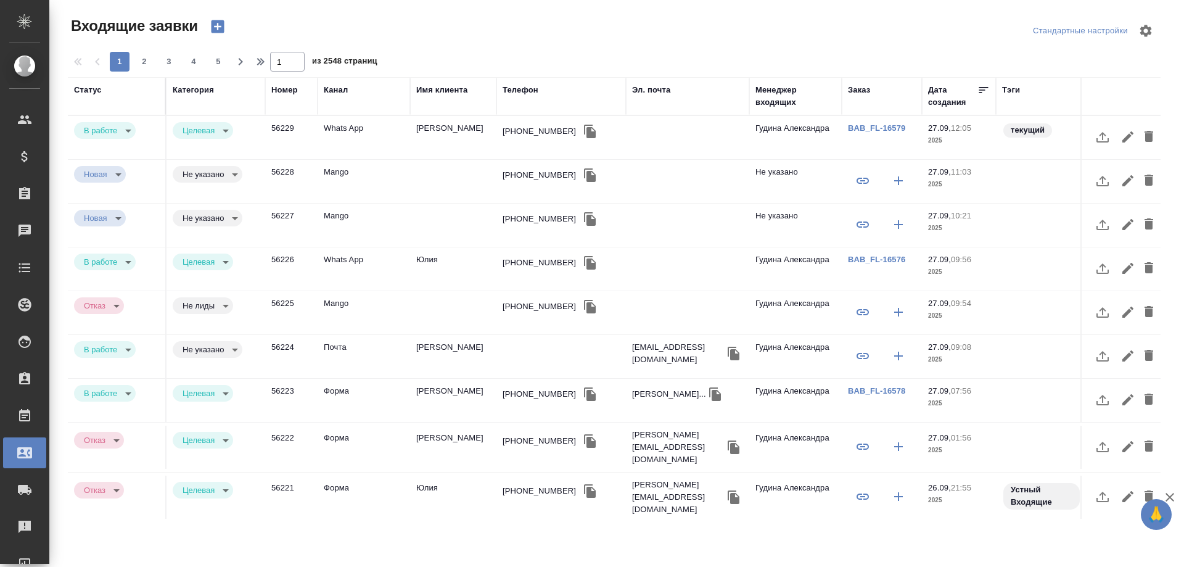
select select "RU"
click at [447, 347] on td "[PERSON_NAME]" at bounding box center [453, 356] width 86 height 43
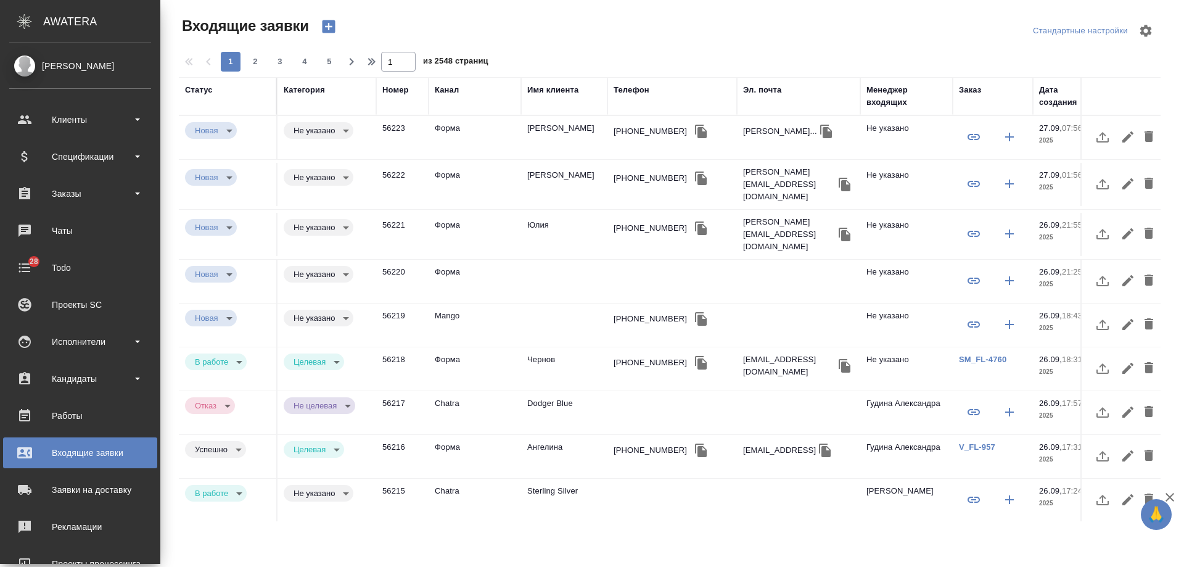
select select "RU"
click at [32, 270] on div "Todo" at bounding box center [80, 267] width 142 height 19
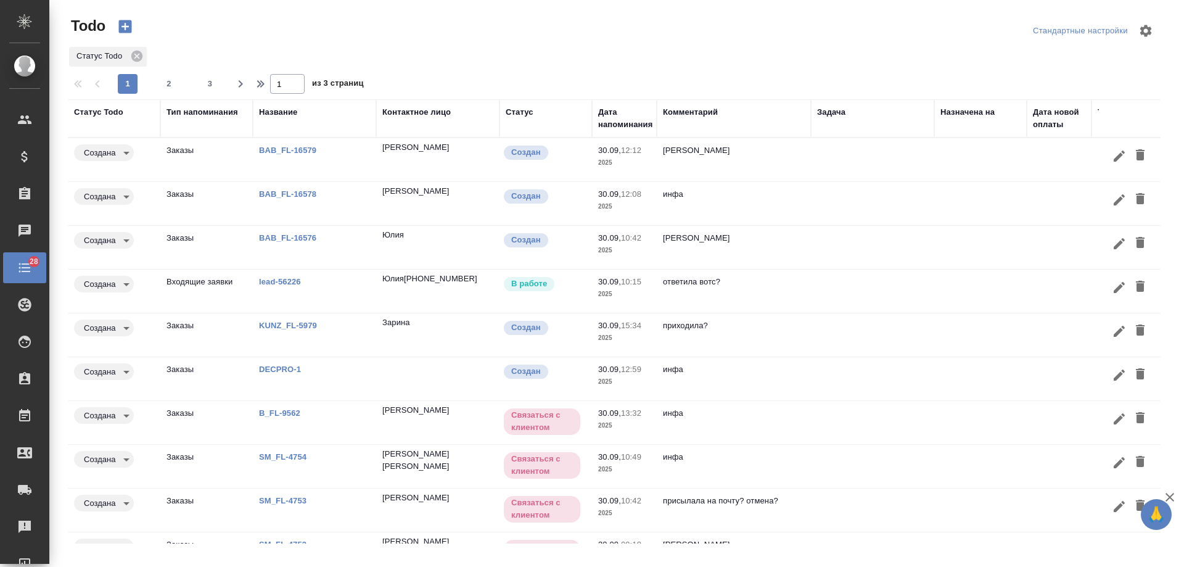
click at [775, 292] on td "ответила вотс?" at bounding box center [734, 291] width 154 height 43
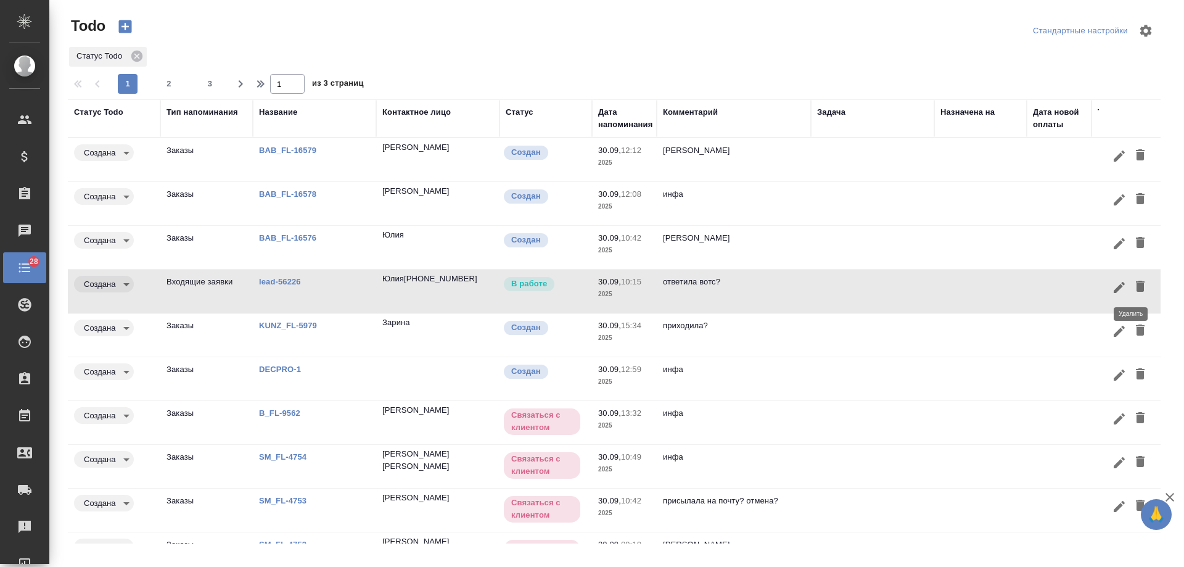
click at [1136, 287] on icon "button" at bounding box center [1140, 286] width 9 height 11
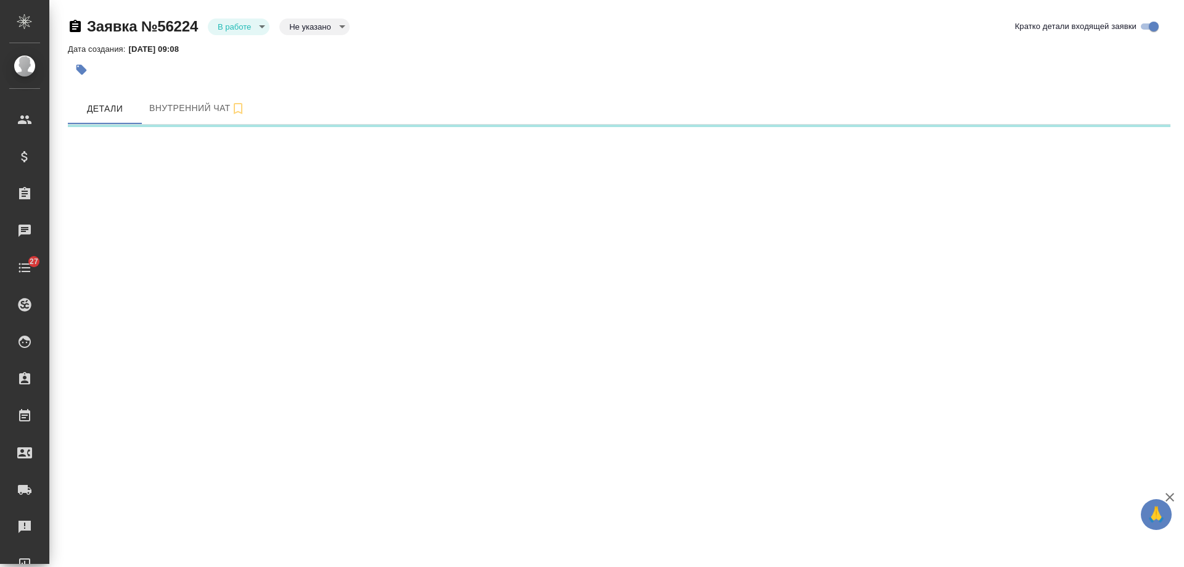
select select "RU"
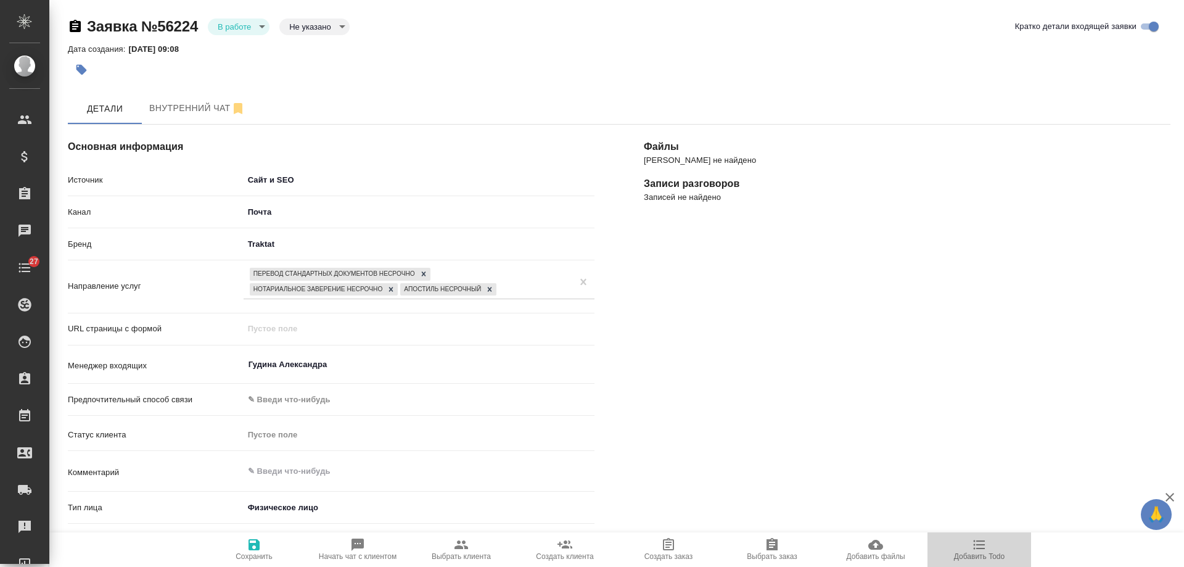
click at [982, 548] on icon "button" at bounding box center [980, 544] width 12 height 9
type textarea "x"
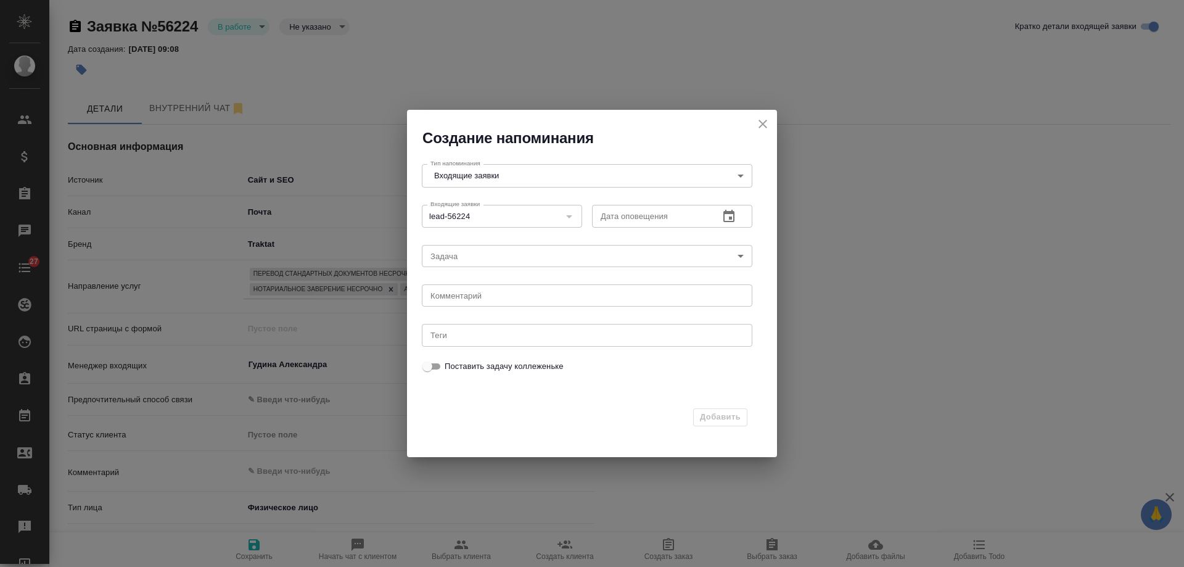
click at [732, 216] on icon "button" at bounding box center [729, 216] width 15 height 15
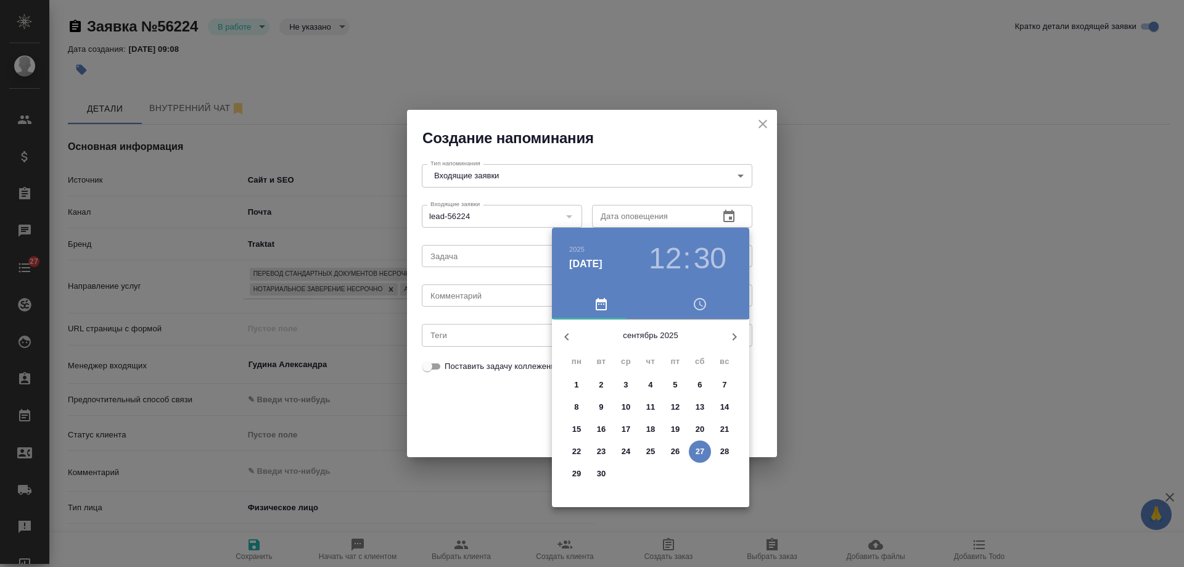
click at [608, 471] on span "30" at bounding box center [601, 474] width 22 height 12
type input "30.09.2025 12:30"
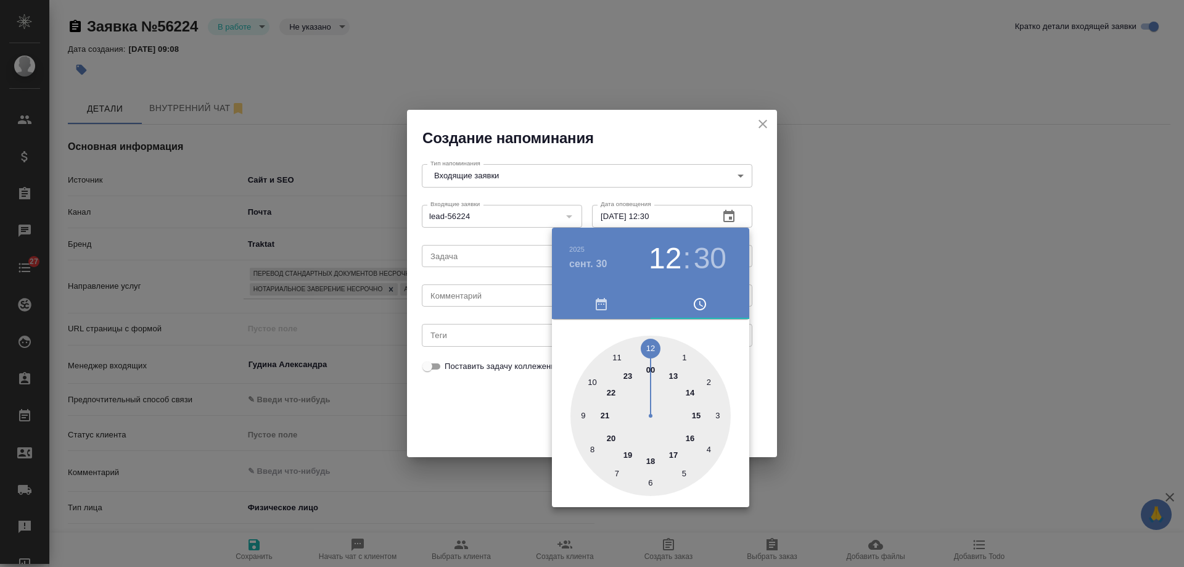
drag, startPoint x: 471, startPoint y: 266, endPoint x: 473, endPoint y: 276, distance: 10.6
click at [472, 274] on div at bounding box center [592, 283] width 1184 height 567
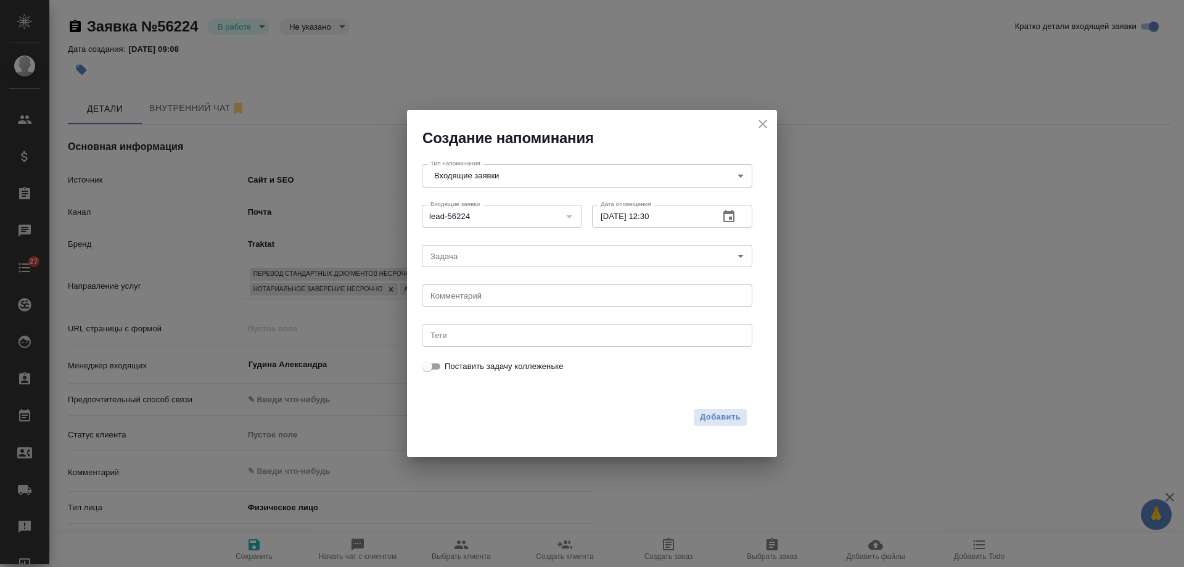
click at [480, 297] on textarea at bounding box center [587, 295] width 313 height 9
type textarea "ответил на почте?"
click at [714, 410] on span "Добавить" at bounding box center [720, 417] width 41 height 14
type textarea "x"
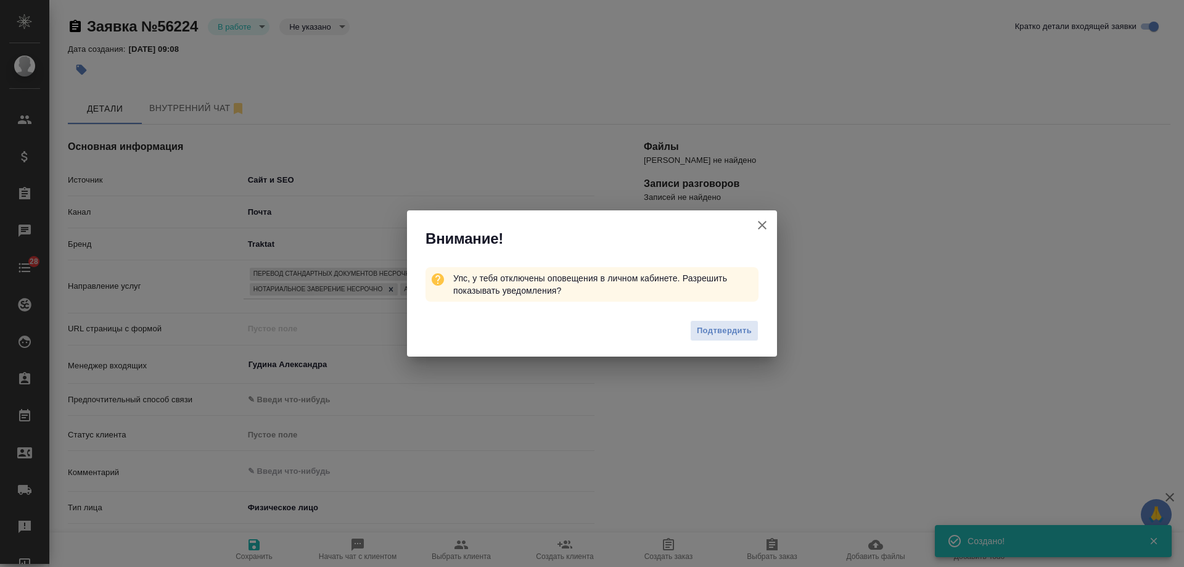
click at [761, 225] on icon "button" at bounding box center [762, 225] width 9 height 9
type textarea "x"
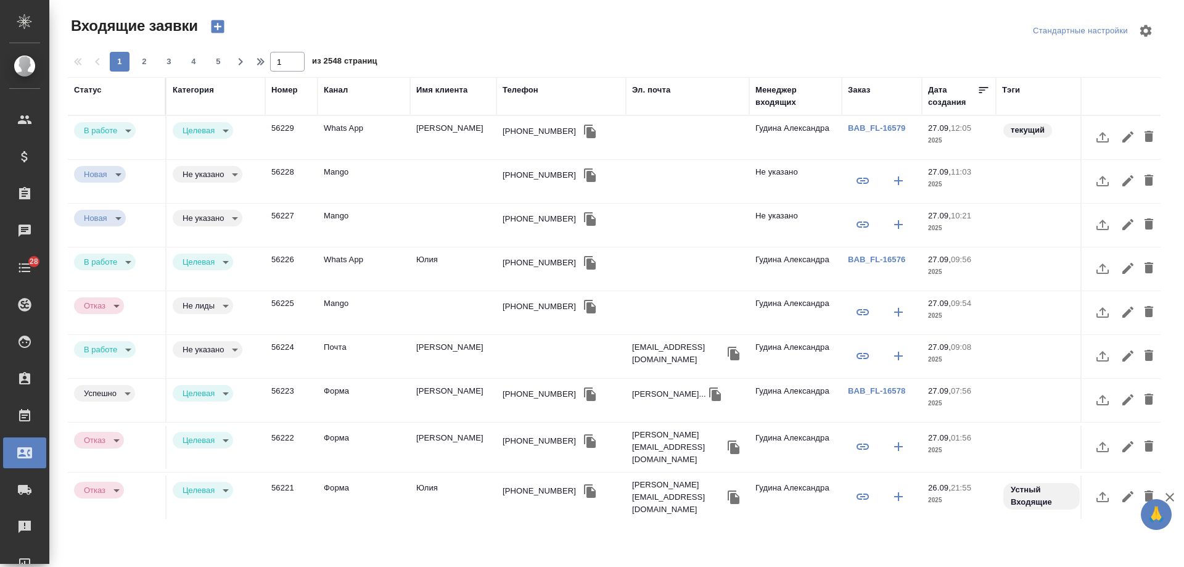
select select "RU"
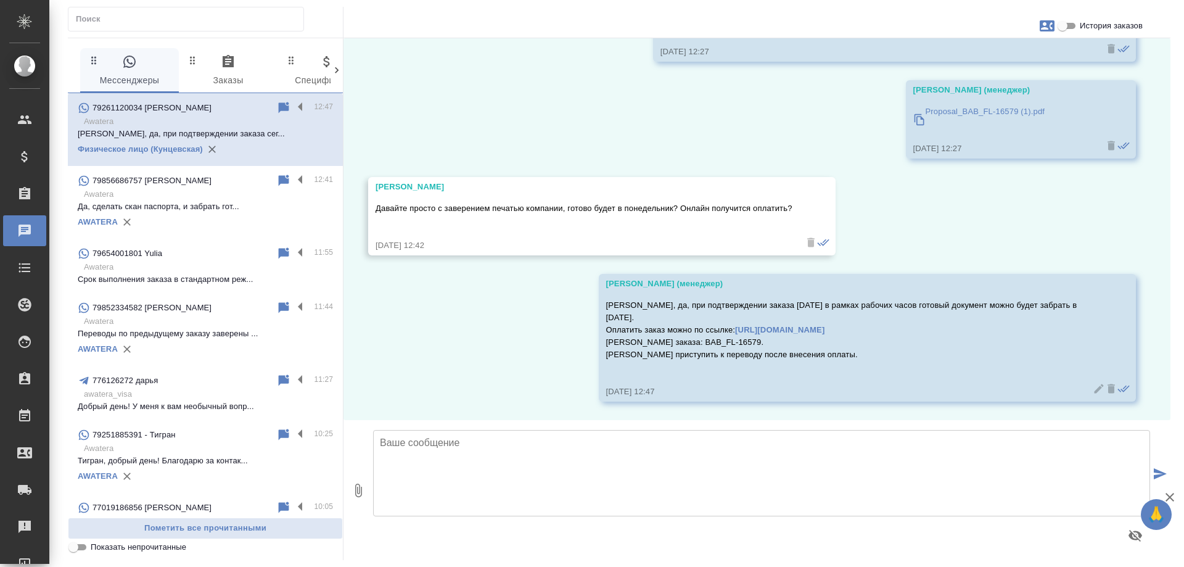
scroll to position [2925, 0]
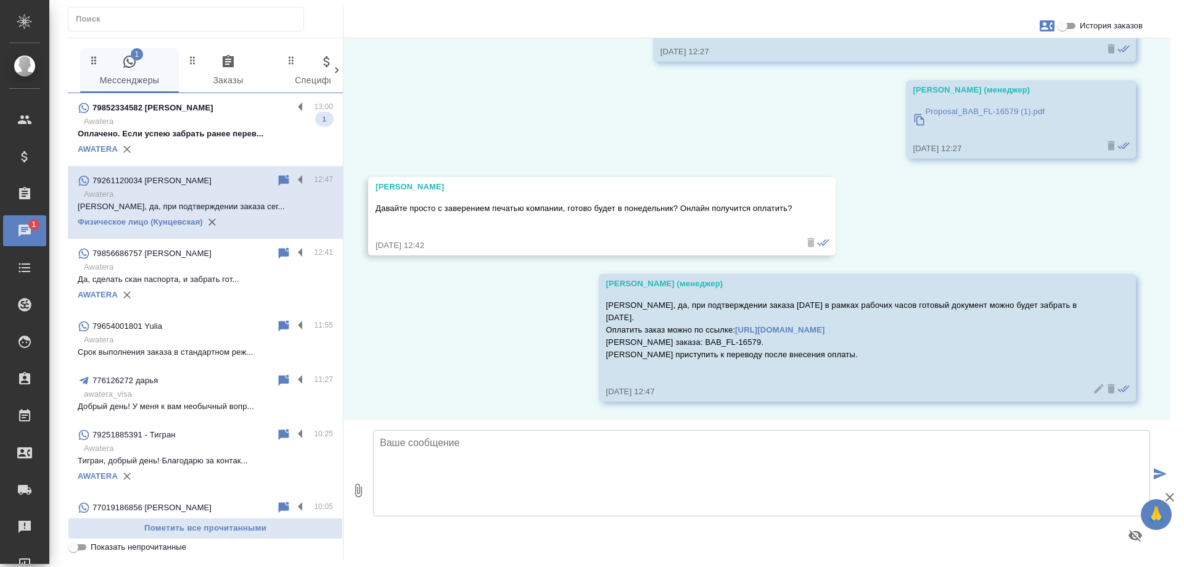
click at [206, 131] on p "Оплачено. Если успею забрать ранее перев..." at bounding box center [205, 134] width 255 height 12
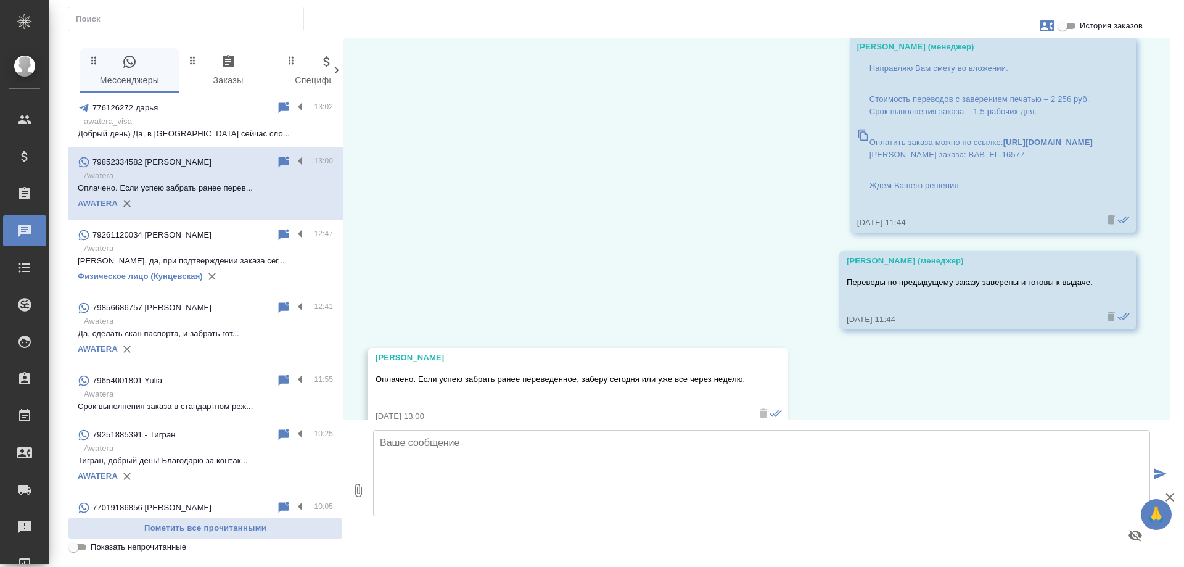
scroll to position [6518, 0]
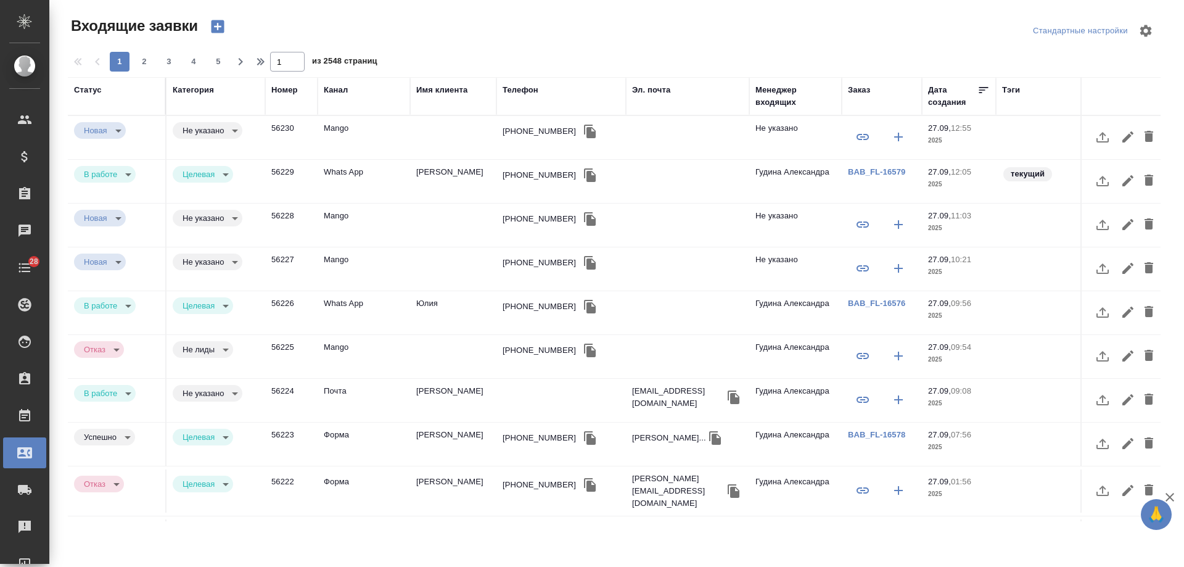
select select "RU"
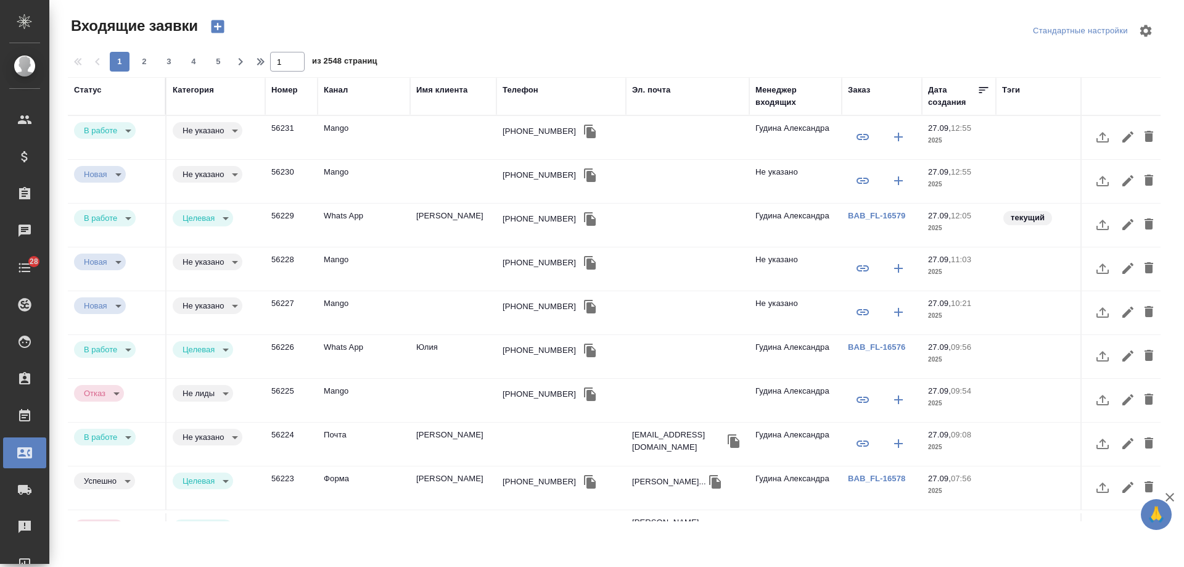
select select "RU"
click at [542, 130] on div "+79607717856" at bounding box center [539, 131] width 73 height 12
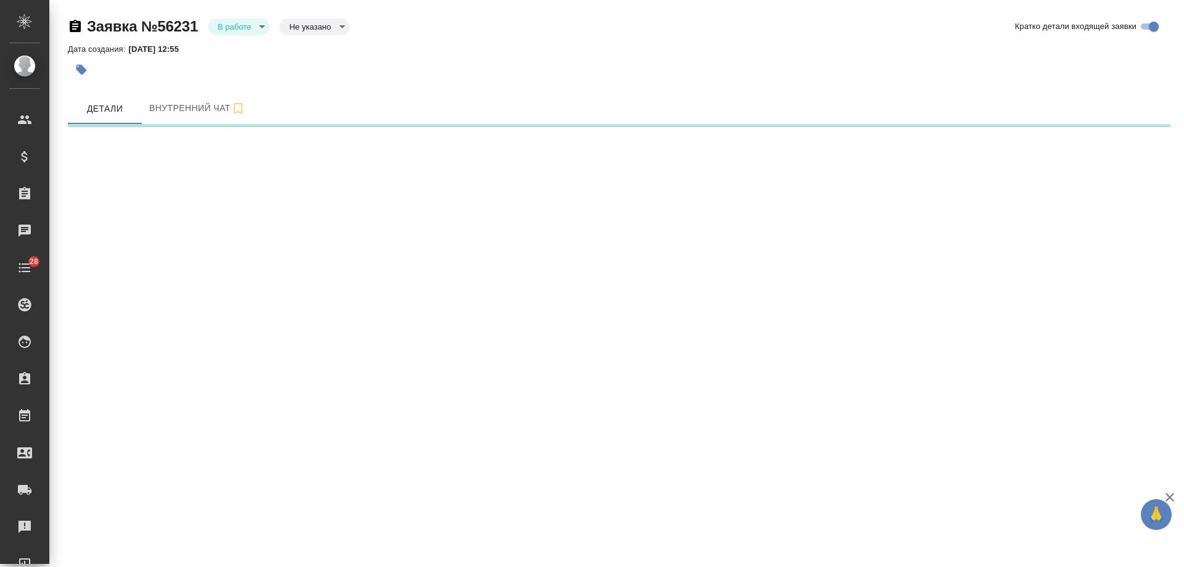
select select "RU"
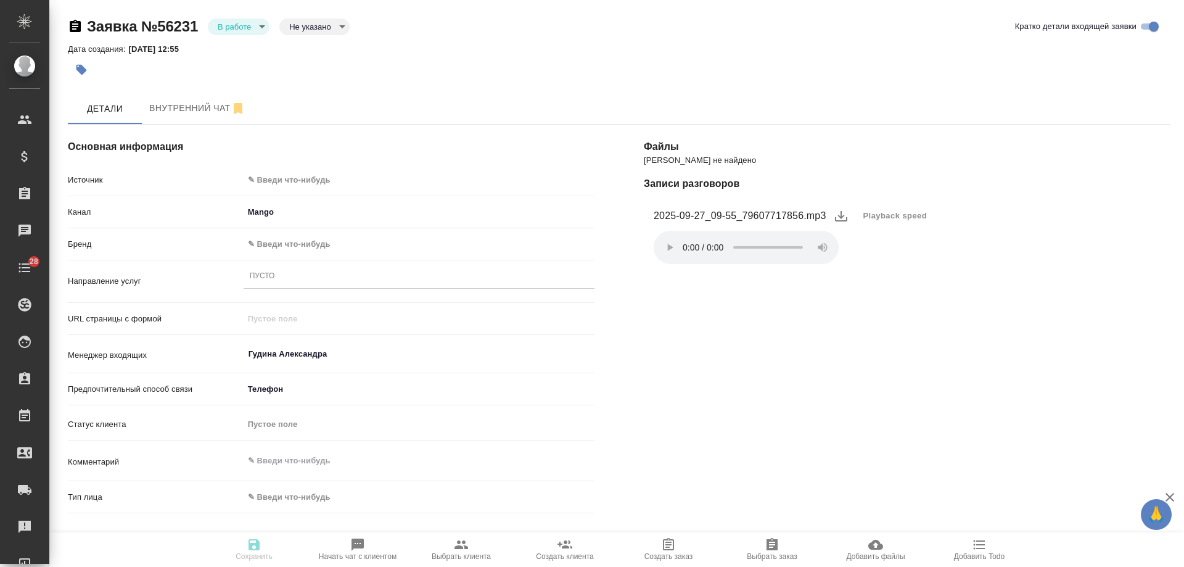
type textarea "x"
click at [308, 184] on body "🙏 .cls-1 fill:#fff; AWATERA [PERSON_NAME] Спецификации Заказы Чаты 28 Todo Прое…" at bounding box center [592, 283] width 1184 height 567
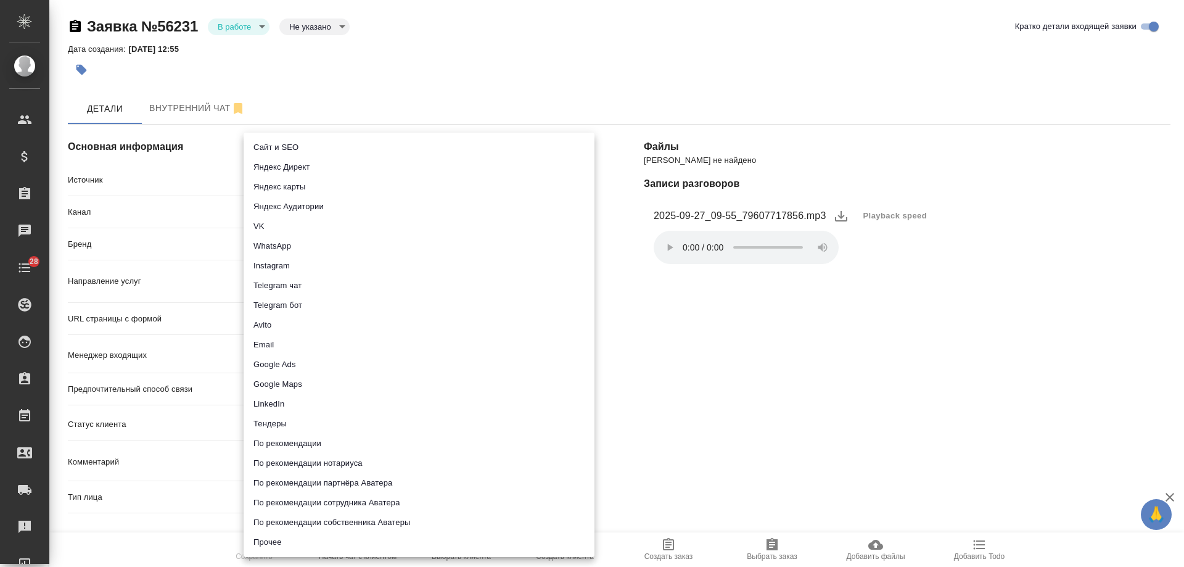
click at [305, 147] on li "Сайт и SEO" at bounding box center [419, 148] width 351 height 20
type input "seo"
type textarea "x"
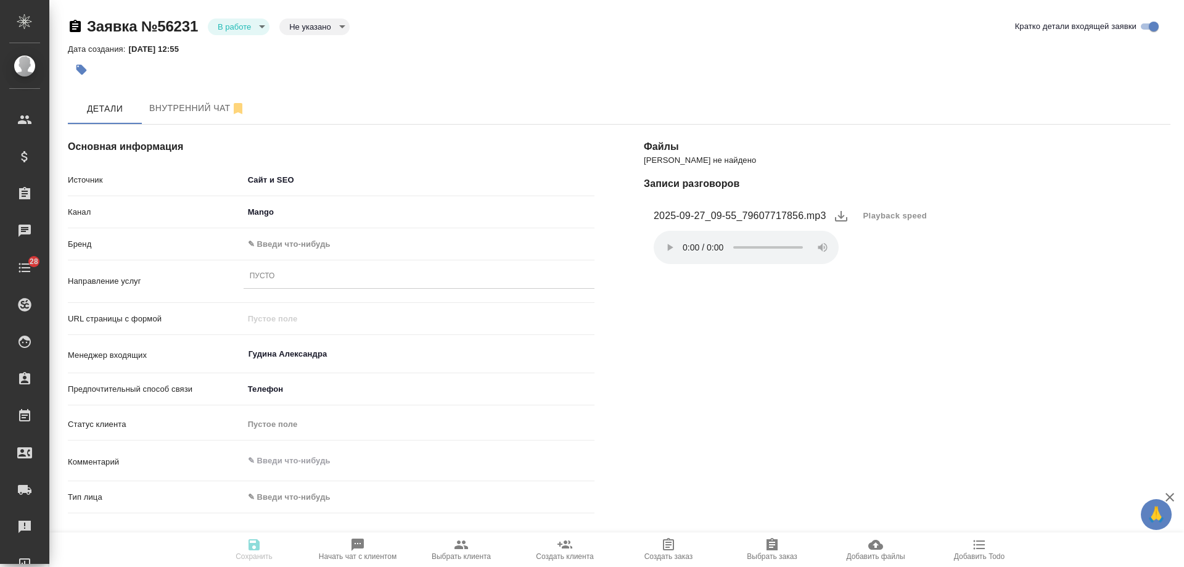
click at [276, 246] on body "🙏 .cls-1 fill:#fff; AWATERA Gudina Alexandra Клиенты Спецификации Заказы 0 Чаты…" at bounding box center [592, 283] width 1184 height 567
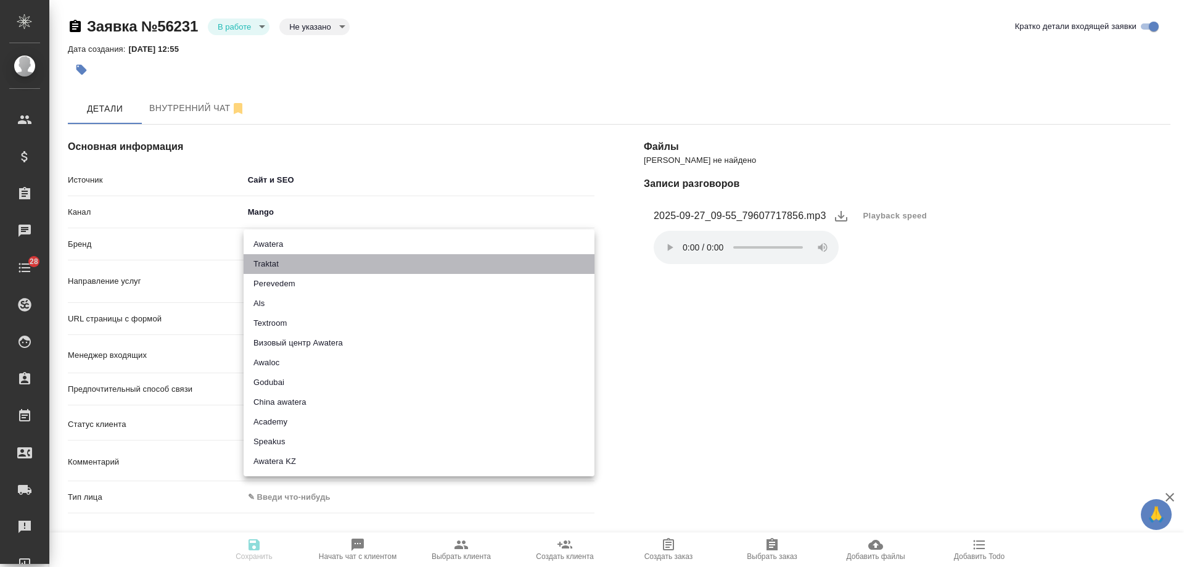
click at [288, 263] on li "Traktat" at bounding box center [419, 264] width 351 height 20
type input "traktat"
type textarea "x"
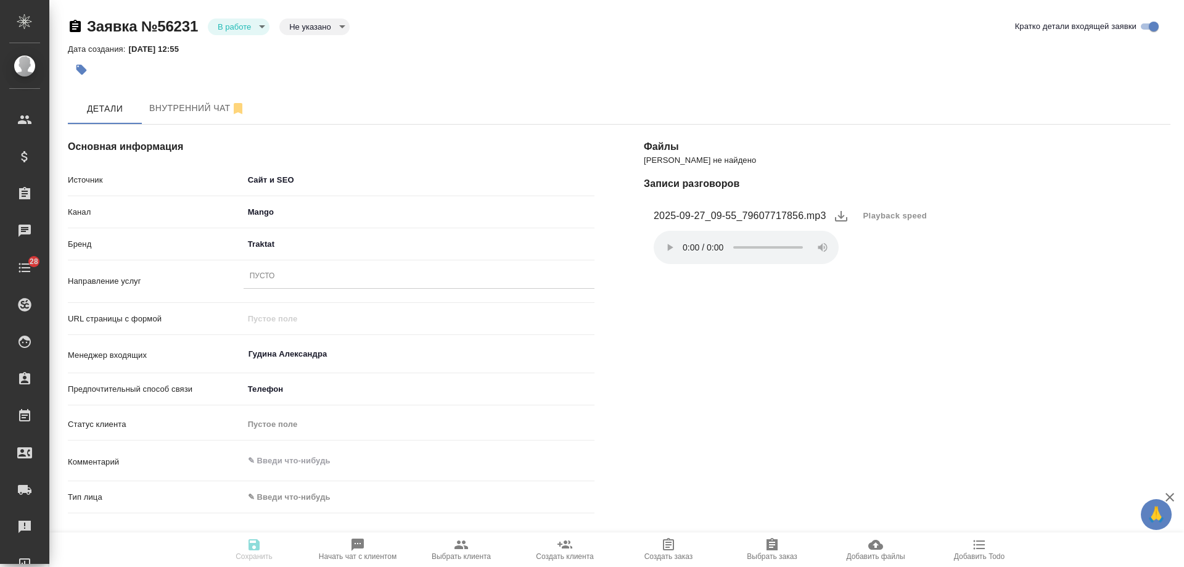
click at [284, 281] on div "Пусто" at bounding box center [419, 277] width 351 height 18
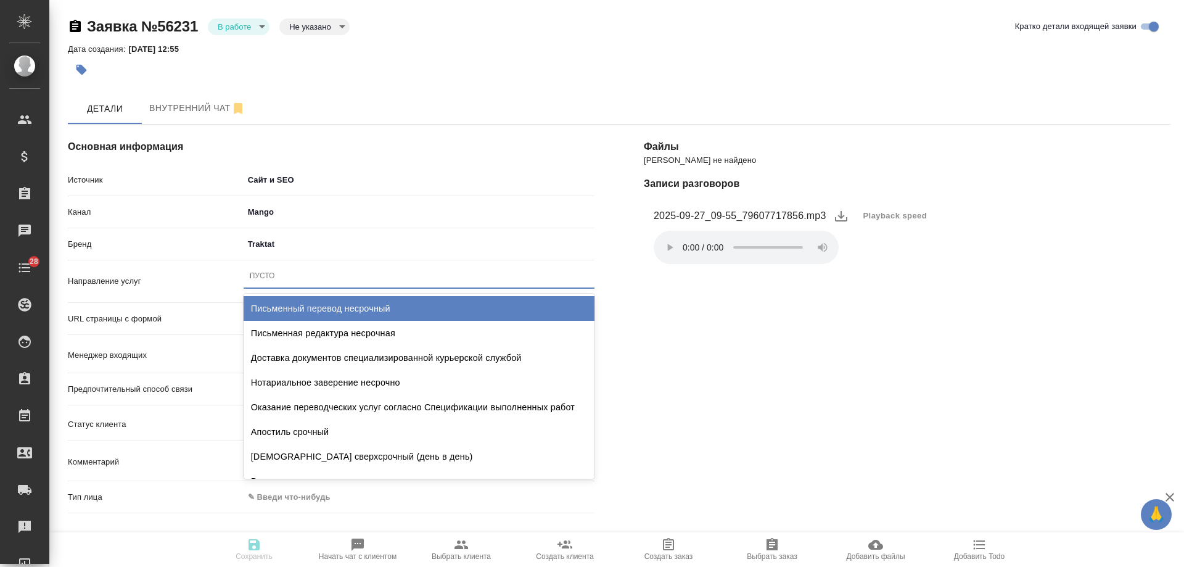
type input "пу"
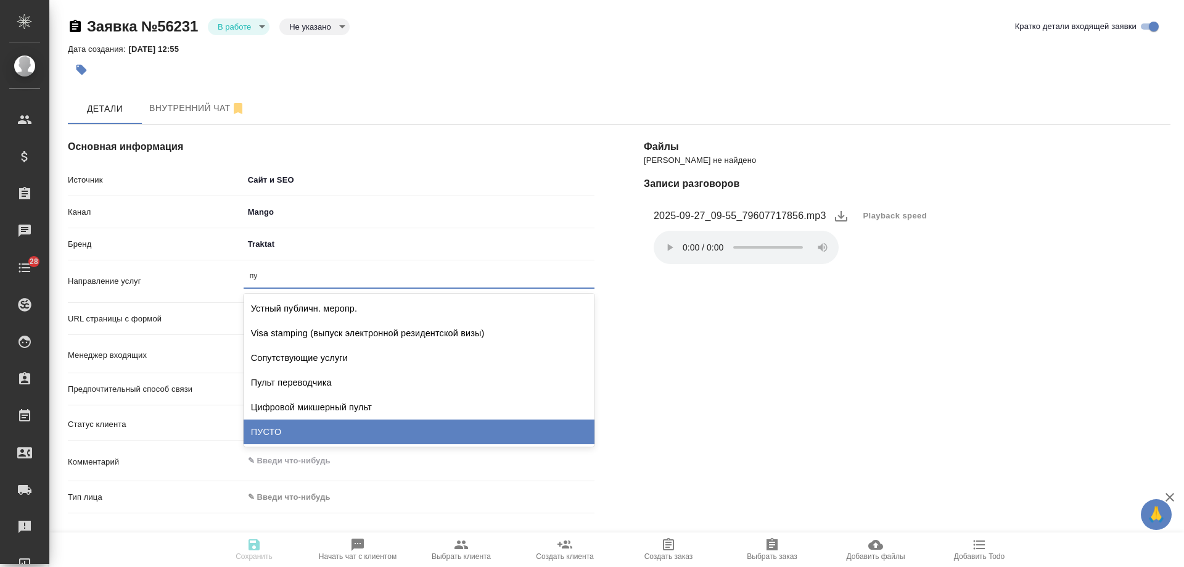
drag, startPoint x: 286, startPoint y: 426, endPoint x: 292, endPoint y: 398, distance: 28.4
click at [287, 427] on div "ПУСТО" at bounding box center [419, 431] width 351 height 25
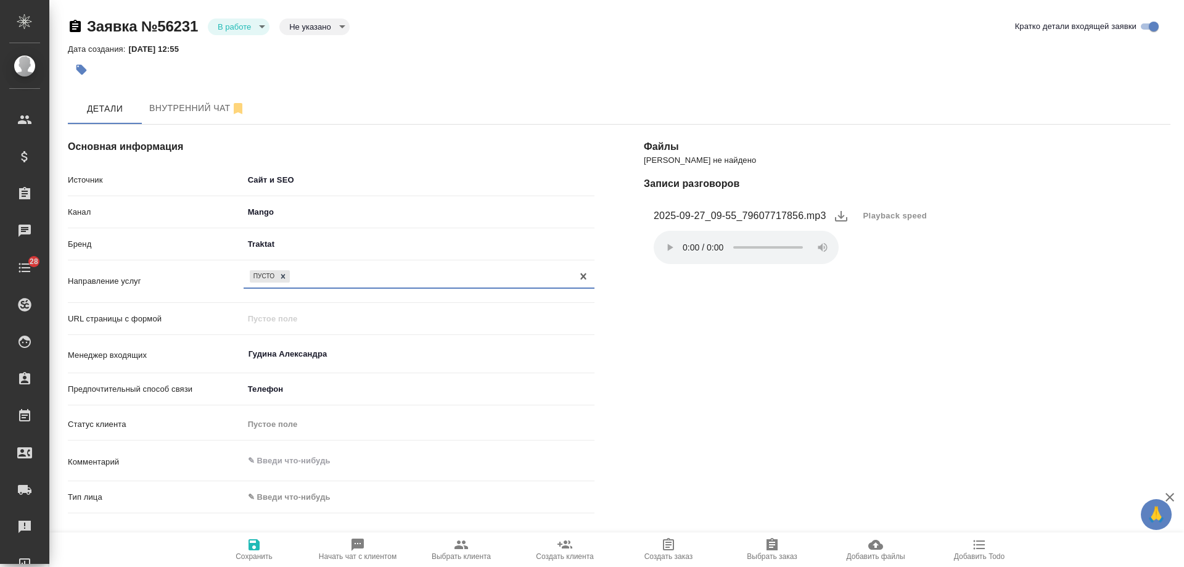
scroll to position [185, 0]
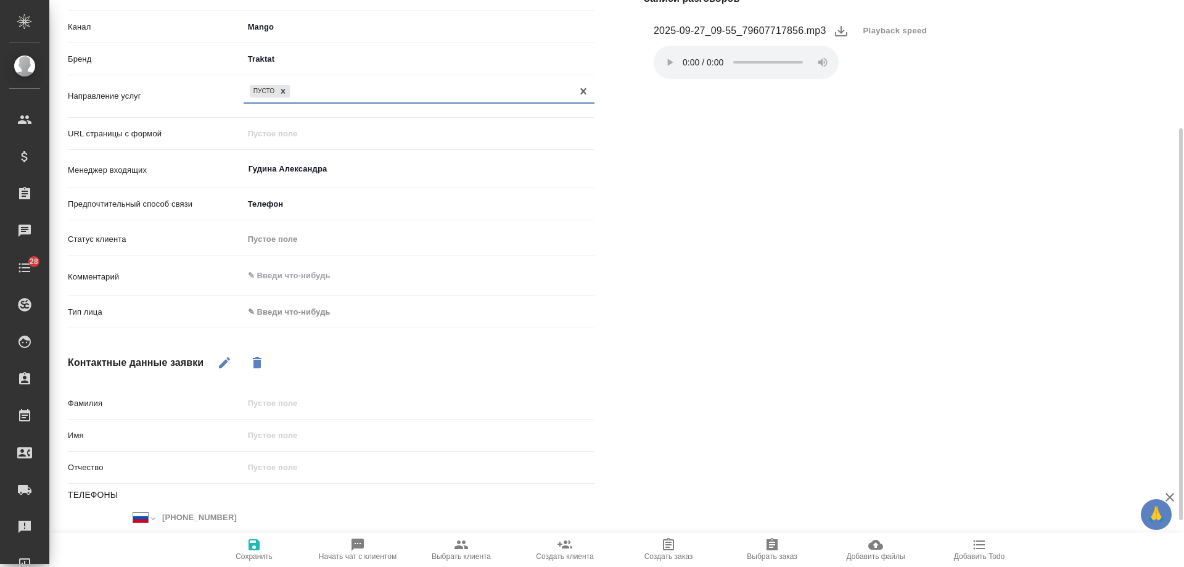
click at [295, 313] on body "🙏 .cls-1 fill:#fff; AWATERA Gudina Alexandra Клиенты Спецификации Заказы 0 Чаты…" at bounding box center [592, 283] width 1184 height 567
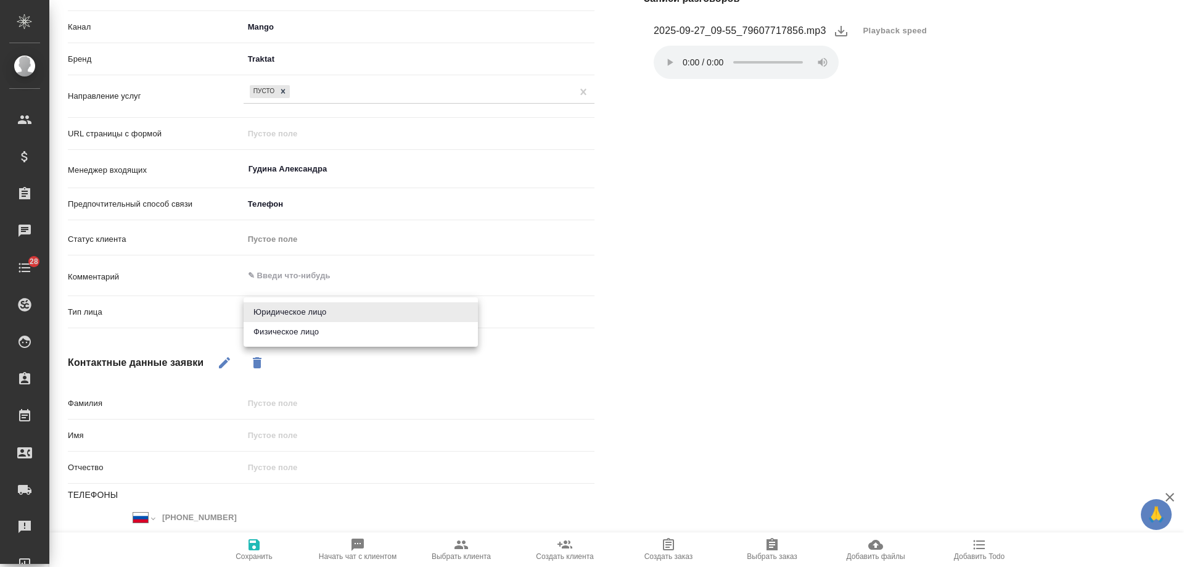
click at [297, 333] on li "Физическое лицо" at bounding box center [361, 332] width 234 height 20
type textarea "x"
type input "private"
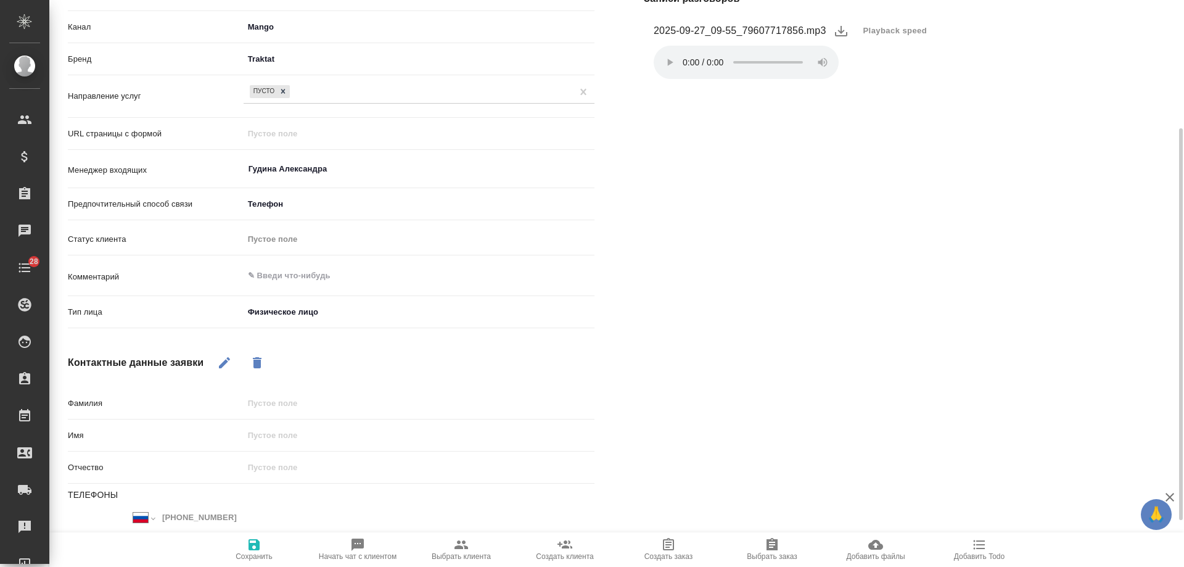
click at [225, 361] on icon "button" at bounding box center [224, 362] width 15 height 15
click at [280, 395] on input "text" at bounding box center [419, 403] width 351 height 18
type input "спам"
type textarea "x"
click at [250, 545] on icon "button" at bounding box center [254, 544] width 11 height 11
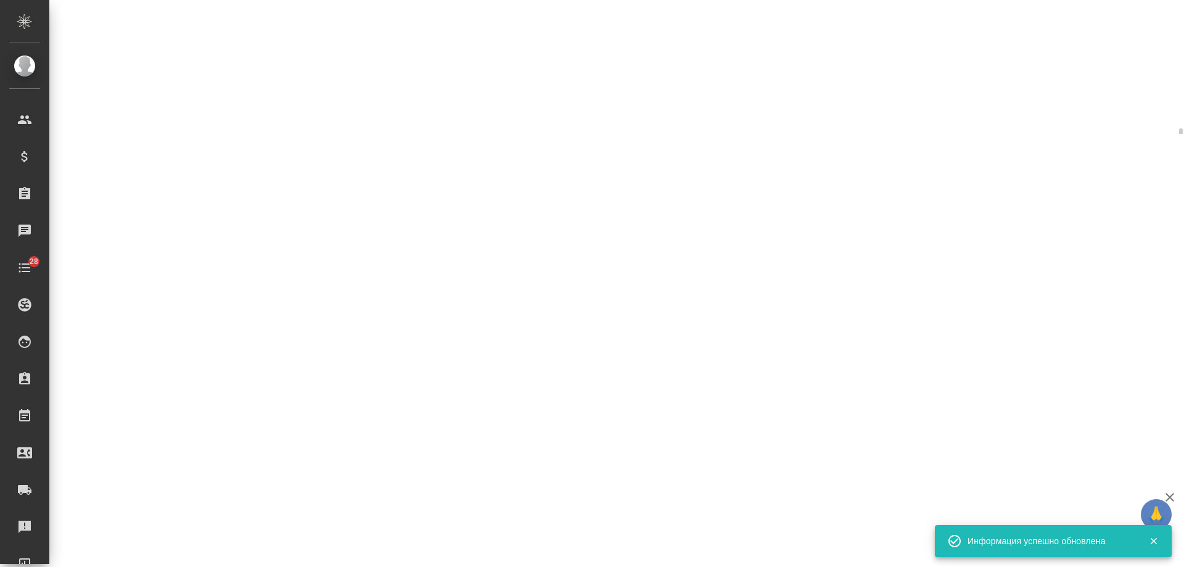
select select "RU"
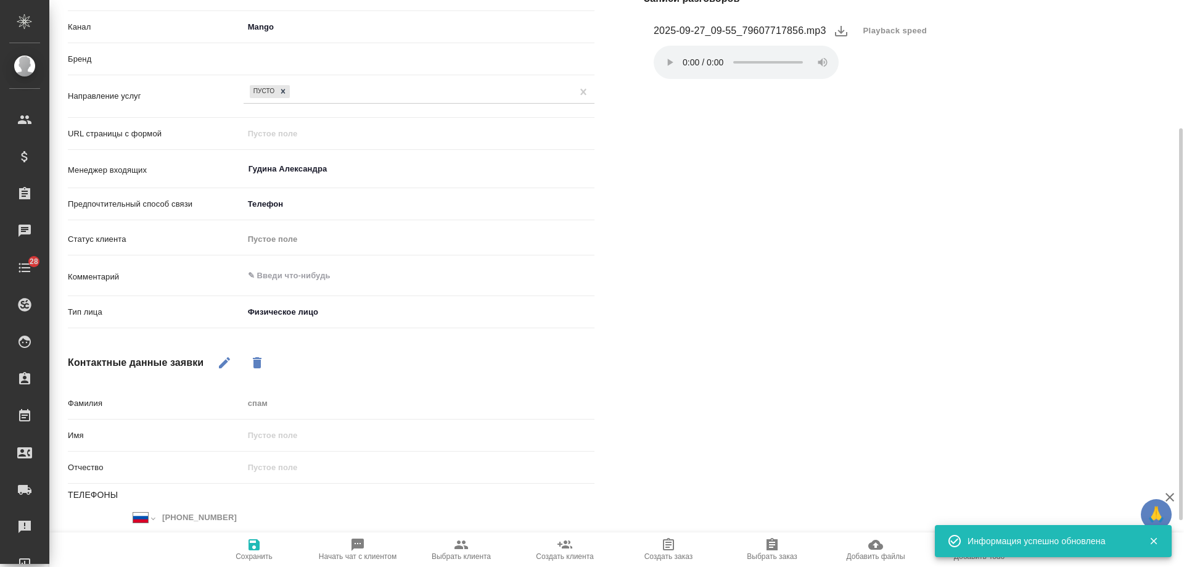
type textarea "x"
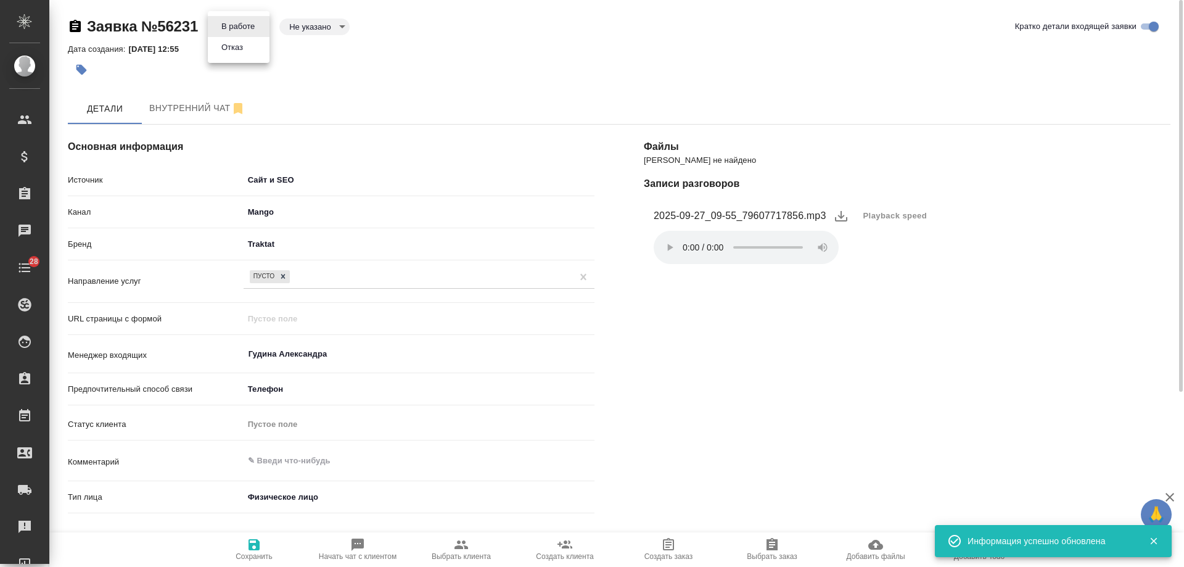
click at [233, 28] on body "🙏 .cls-1 fill:#fff; AWATERA Gudina Alexandra Клиенты Спецификации Заказы 0 Чаты…" at bounding box center [592, 283] width 1184 height 567
click at [252, 54] on li "Отказ" at bounding box center [239, 47] width 62 height 21
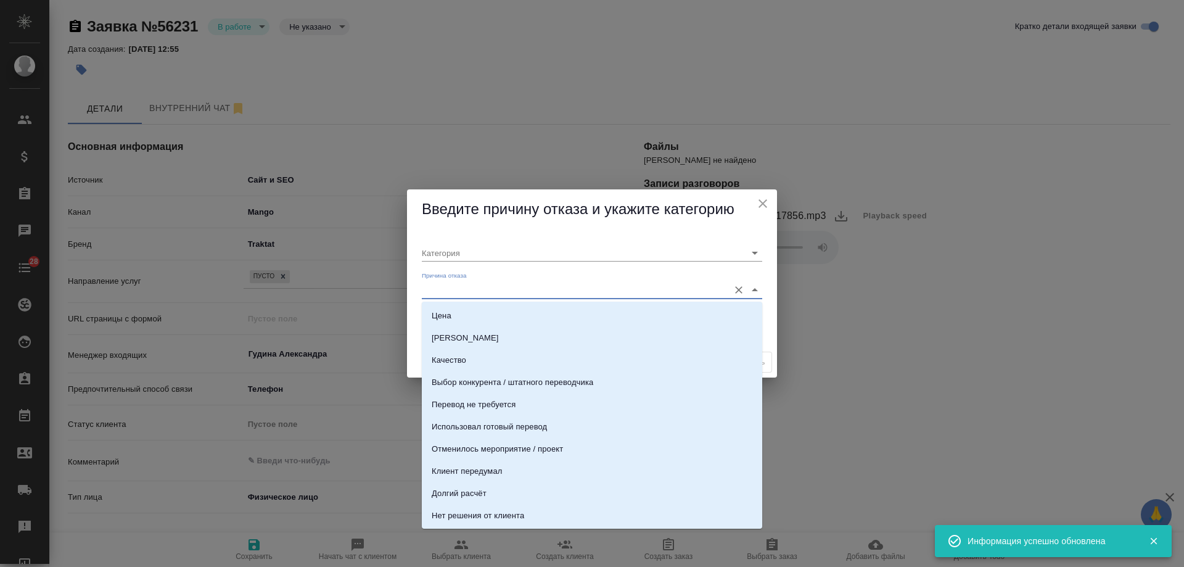
click at [501, 289] on input "Причина отказа" at bounding box center [572, 289] width 301 height 17
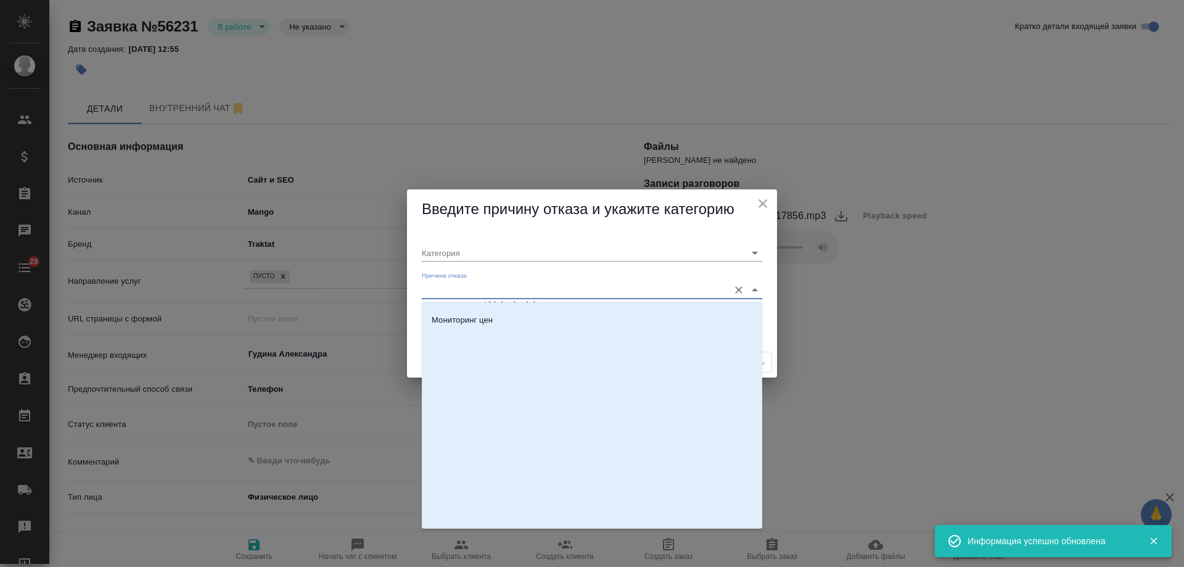
scroll to position [376, 0]
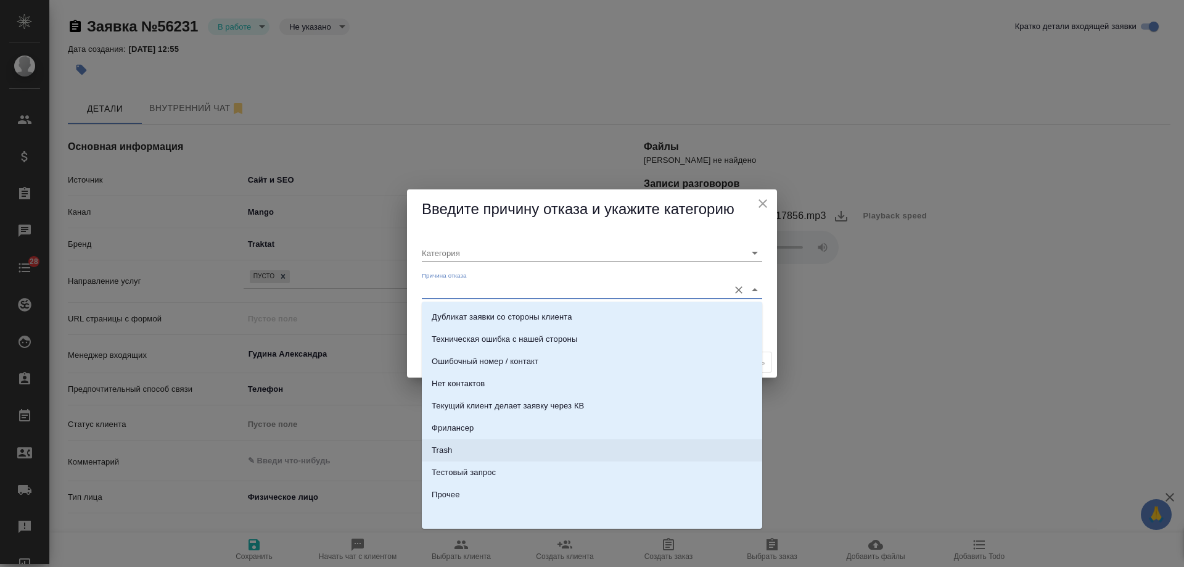
click at [476, 453] on li "Trash" at bounding box center [592, 450] width 340 height 22
type input "Не лиды"
type input "Trash"
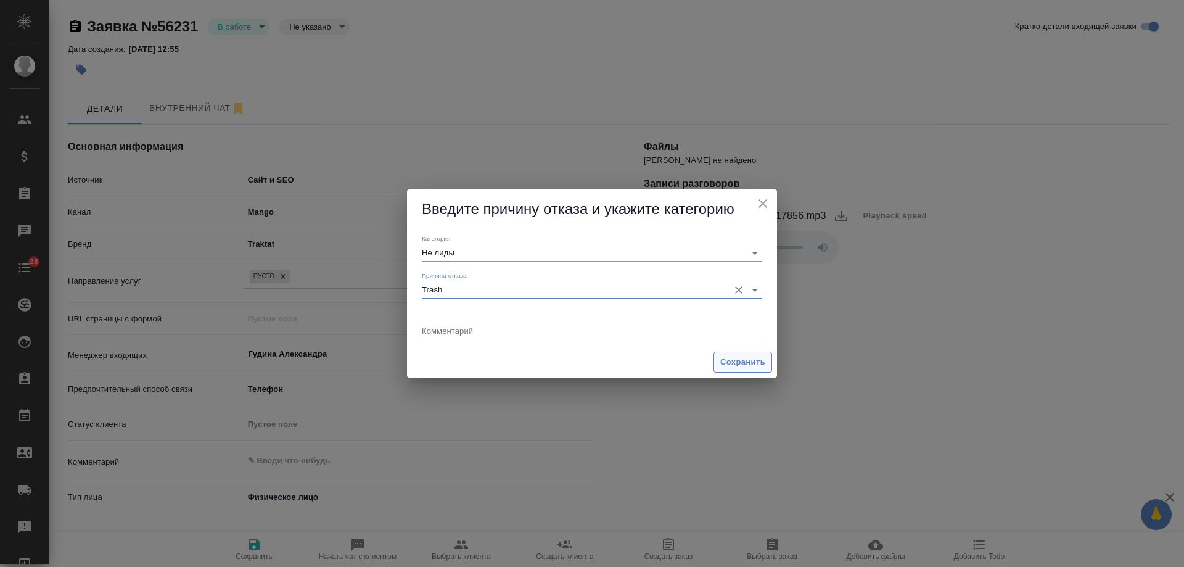
click at [738, 361] on span "Сохранить" at bounding box center [742, 362] width 45 height 14
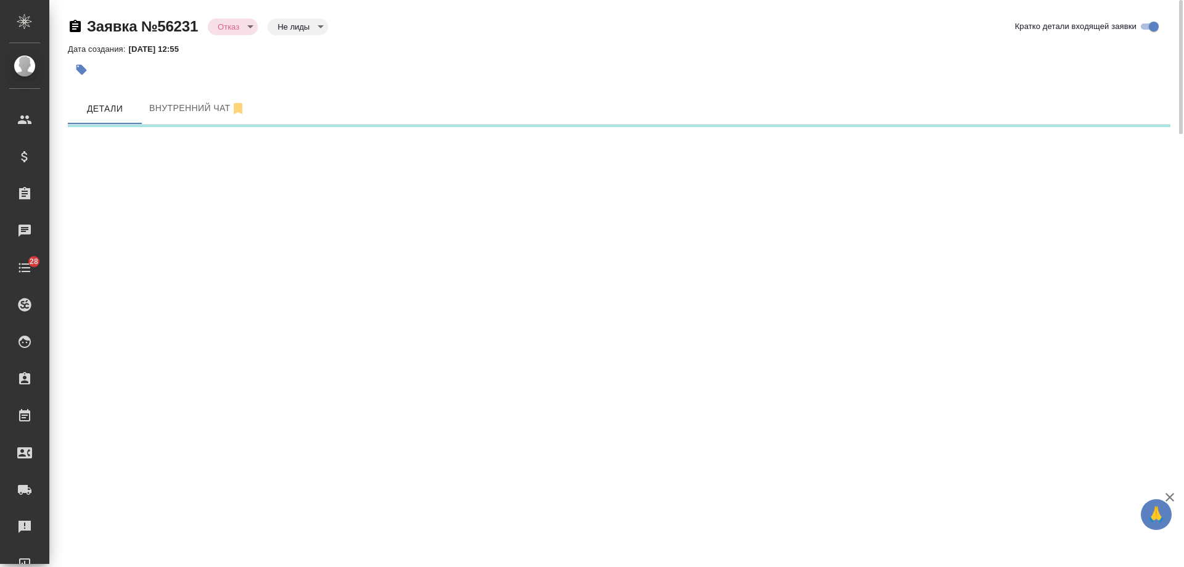
select select "RU"
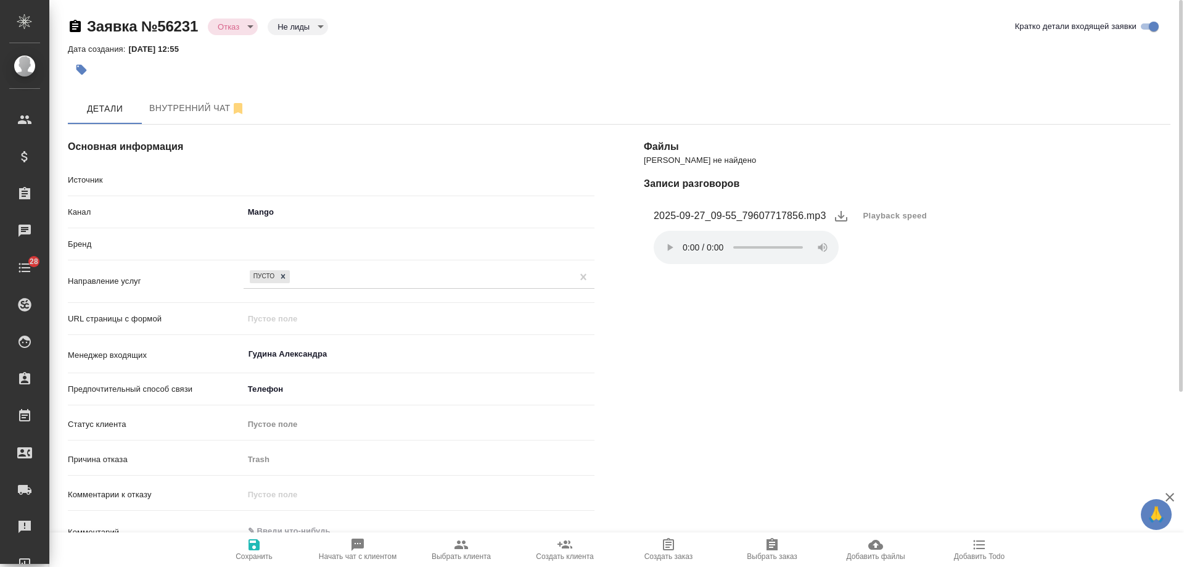
type textarea "x"
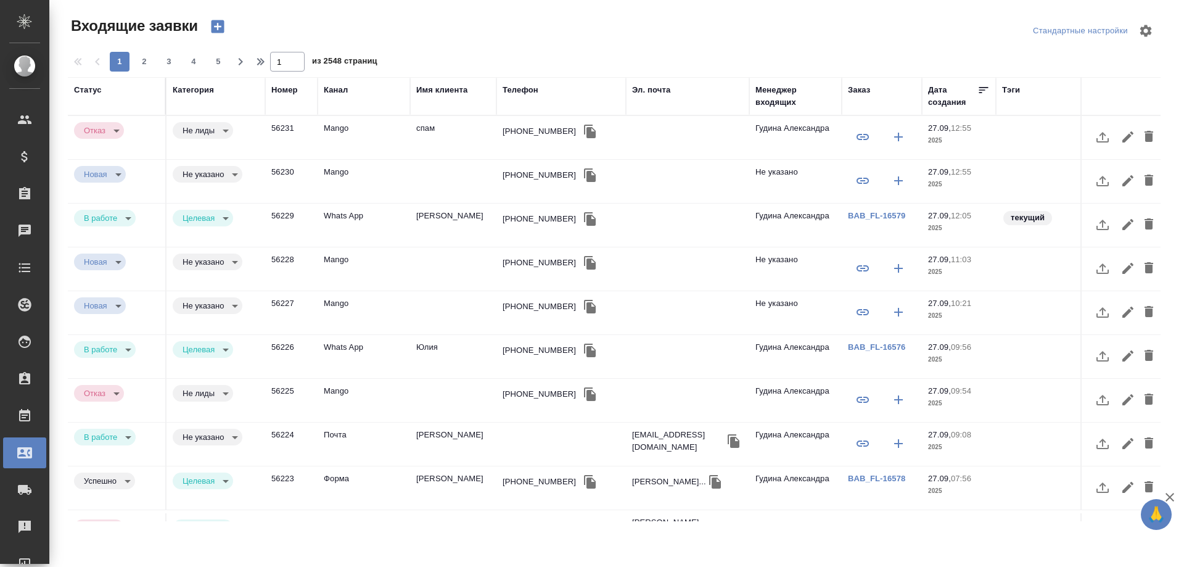
select select "RU"
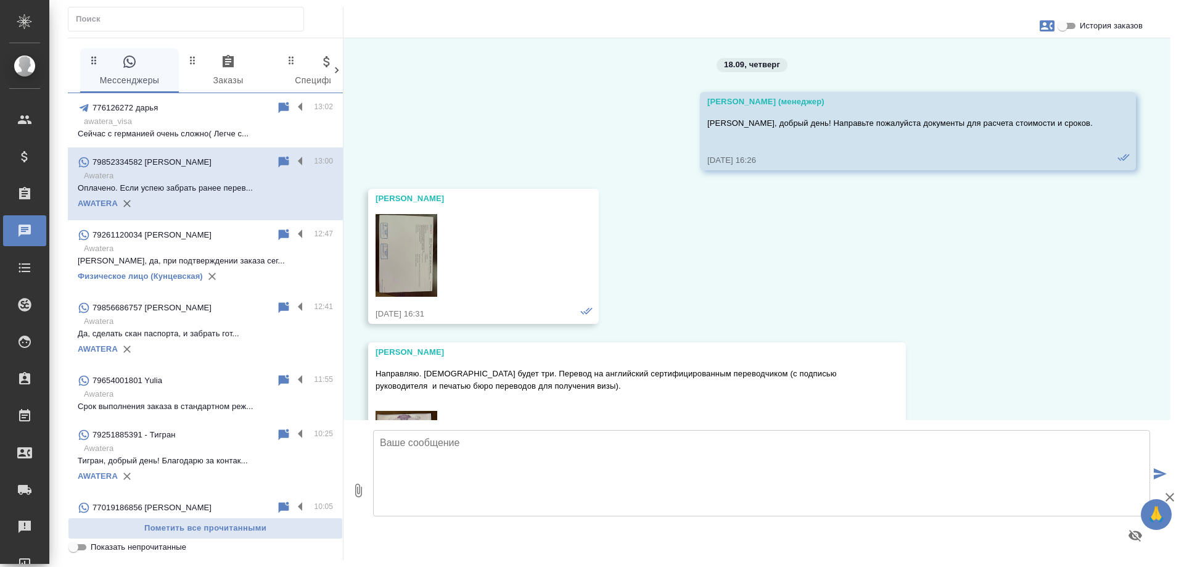
scroll to position [6518, 0]
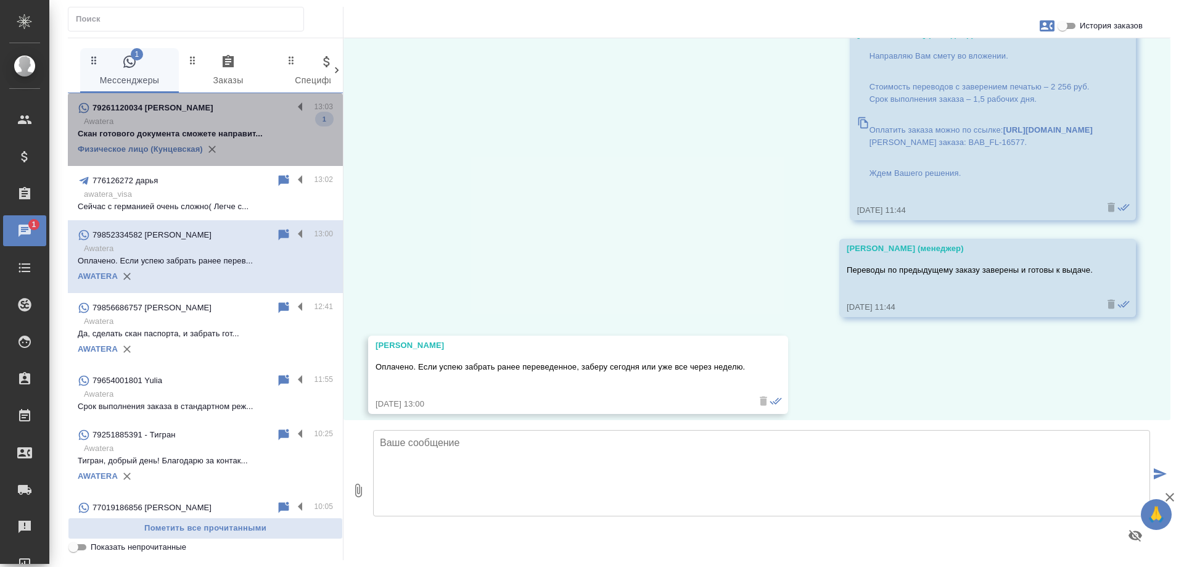
click at [249, 125] on p "Awatera" at bounding box center [208, 121] width 249 height 12
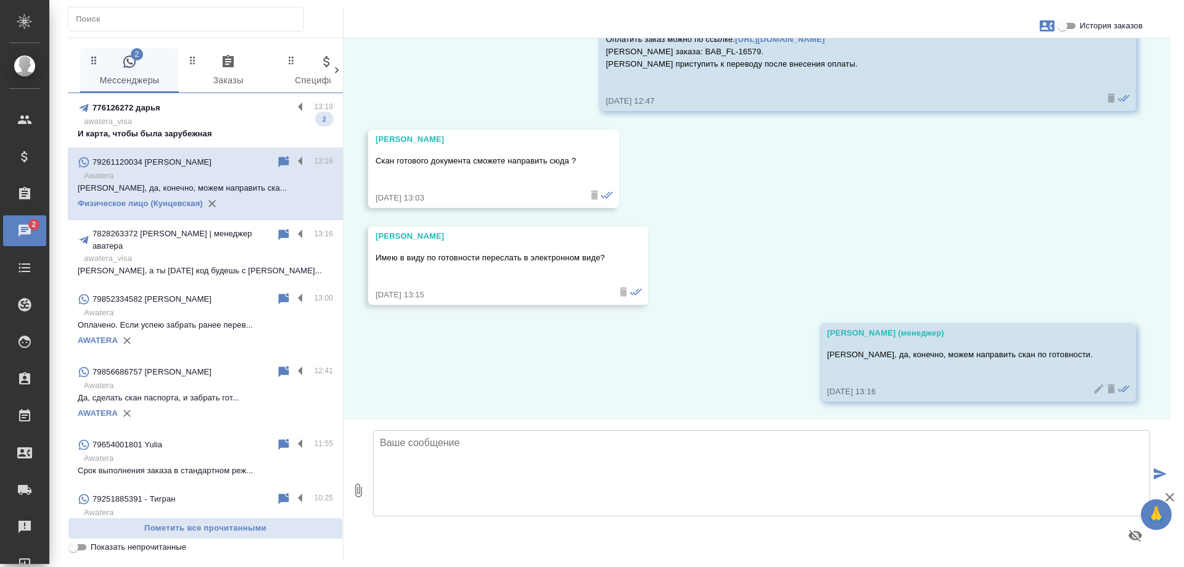
scroll to position [3216, 0]
click at [237, 102] on div "776126272 дарья" at bounding box center [185, 108] width 215 height 15
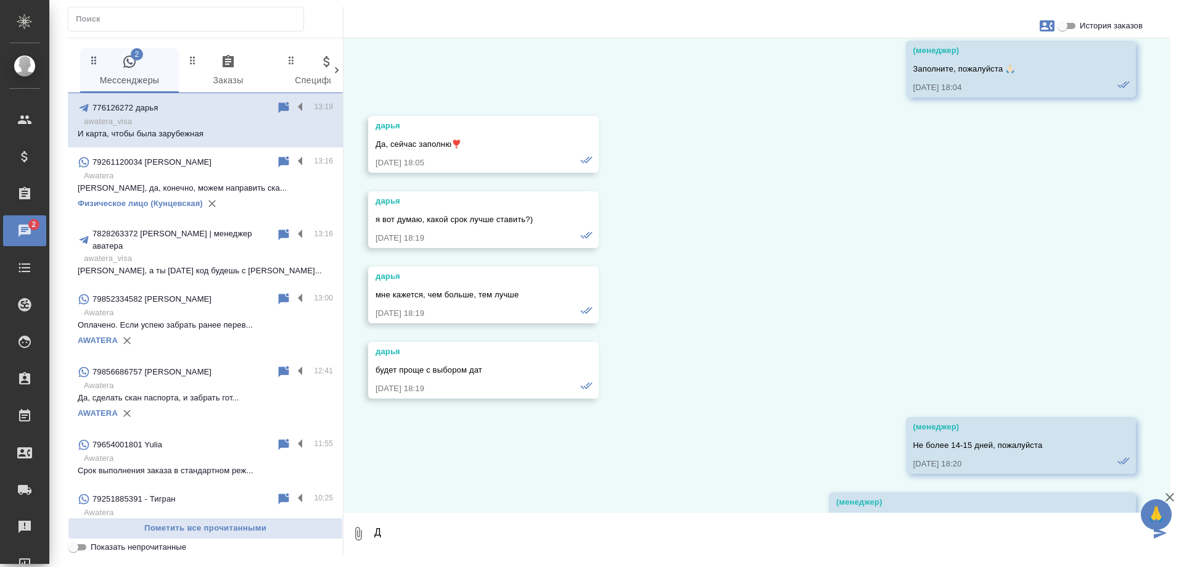
scroll to position [5351, 0]
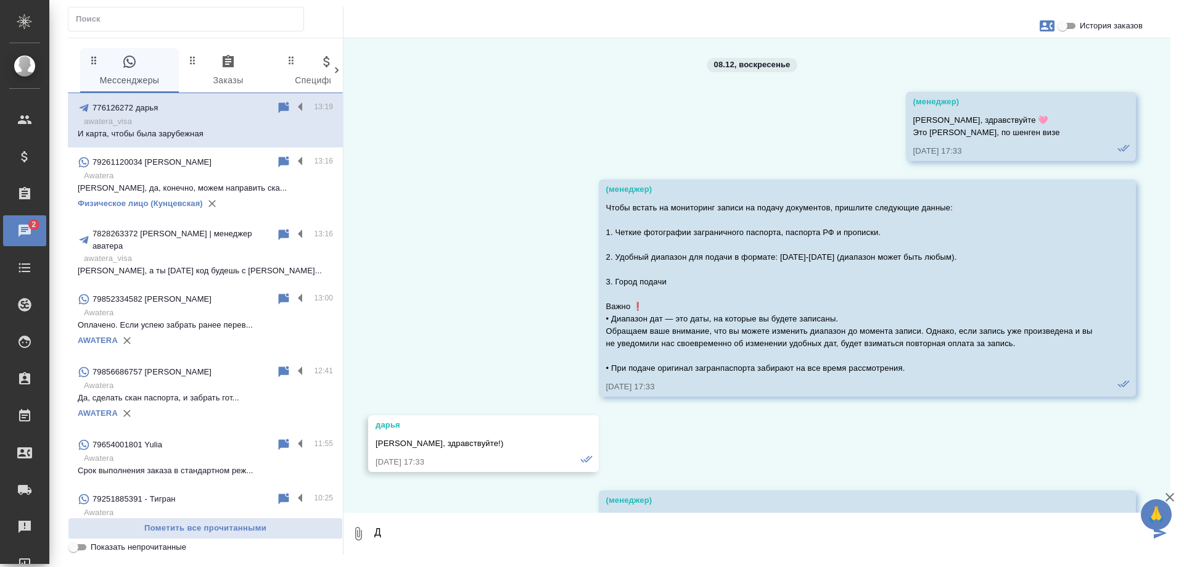
scroll to position [21952, 0]
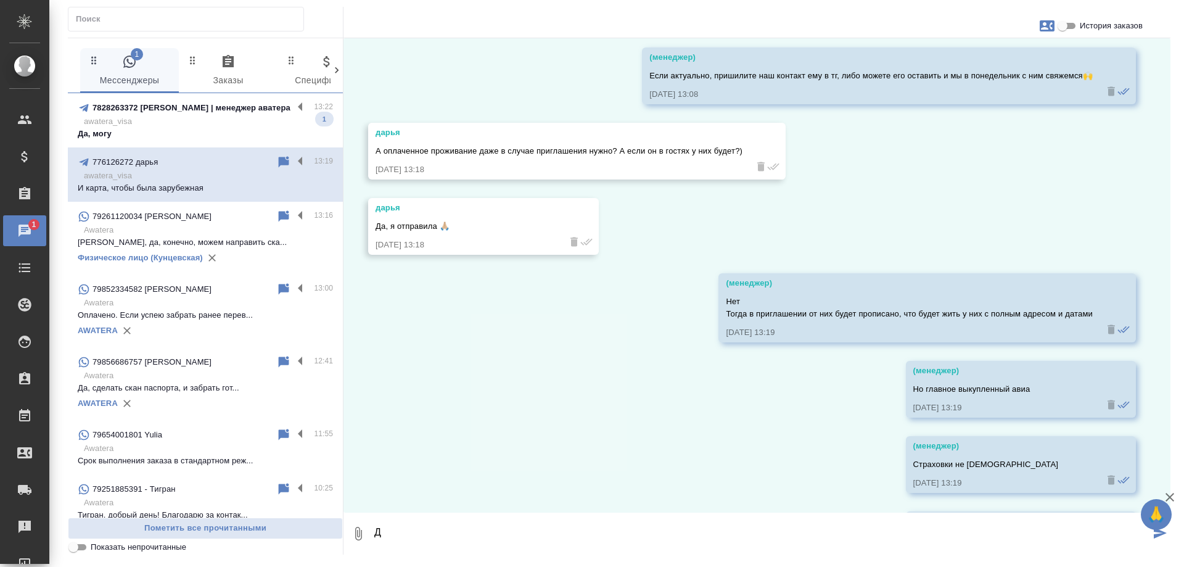
click at [237, 111] on p "7828263372 [PERSON_NAME] | менеджер аватера" at bounding box center [192, 108] width 198 height 12
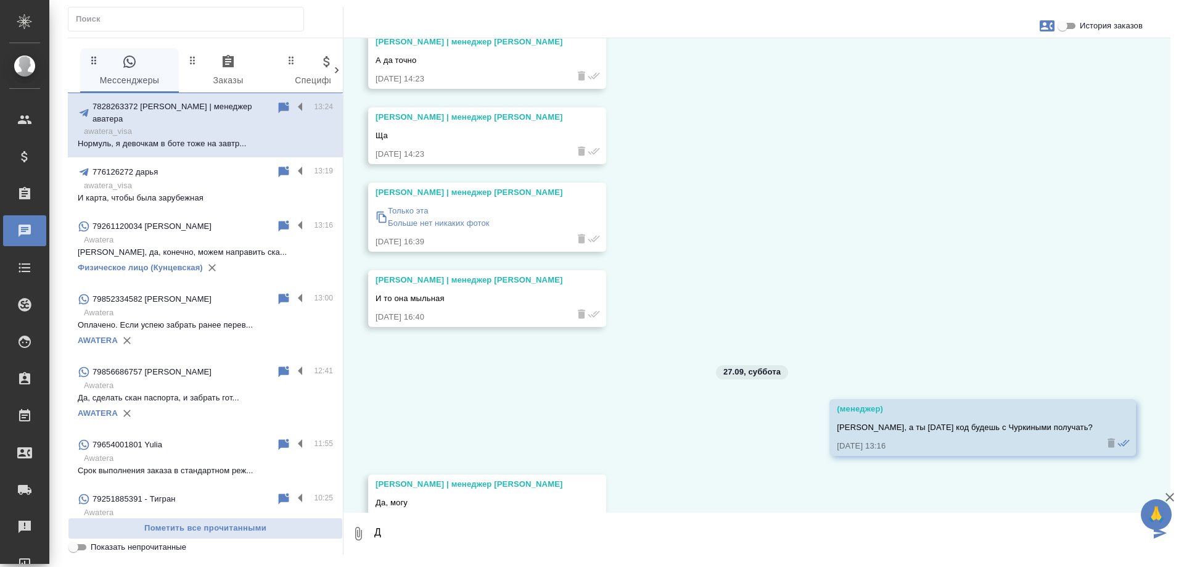
scroll to position [82299, 0]
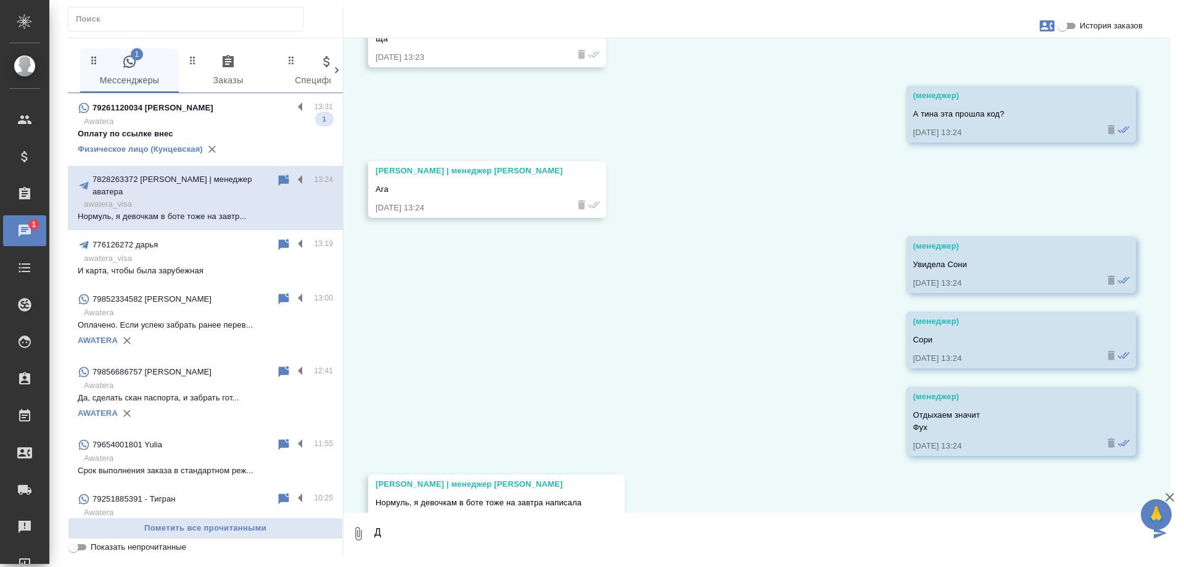
click at [245, 119] on p "Awatera" at bounding box center [208, 121] width 249 height 12
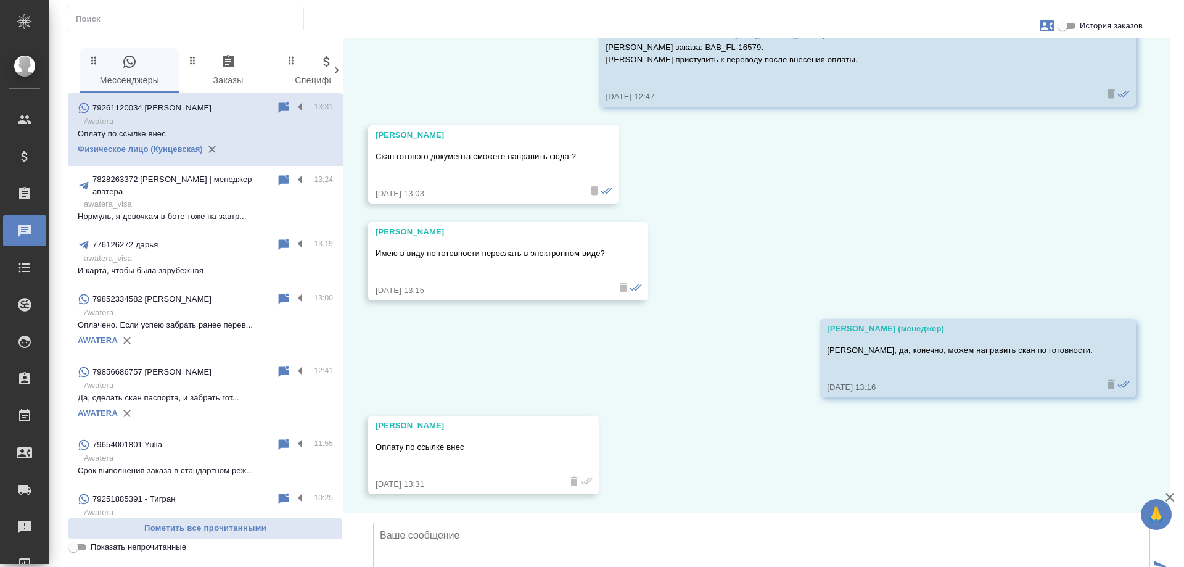
scroll to position [3312, 0]
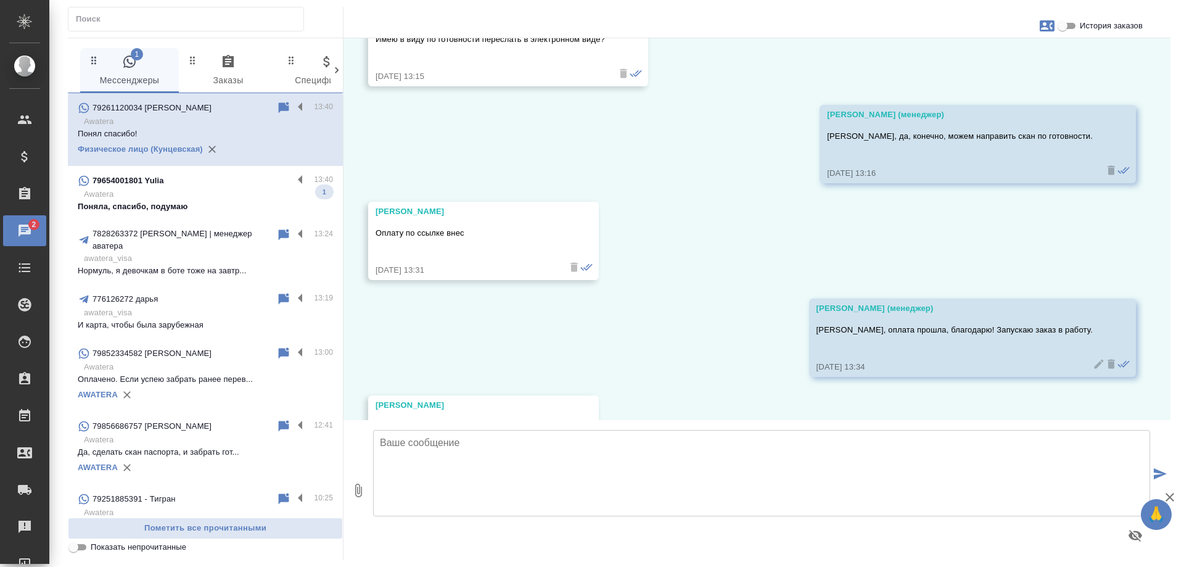
scroll to position [3506, 0]
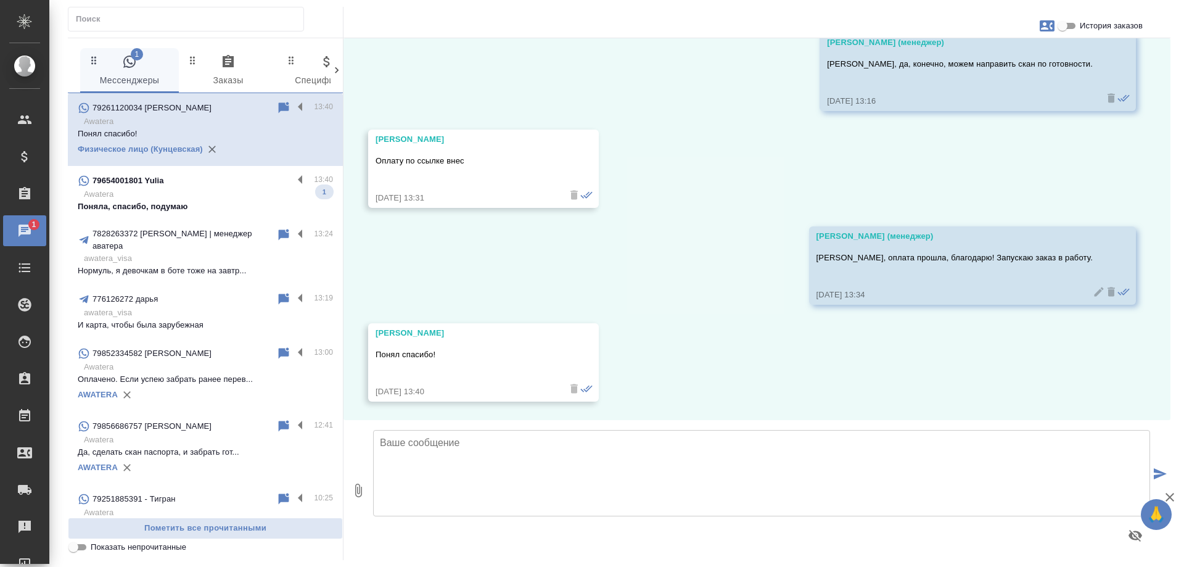
click at [231, 198] on p "Awatera" at bounding box center [208, 194] width 249 height 12
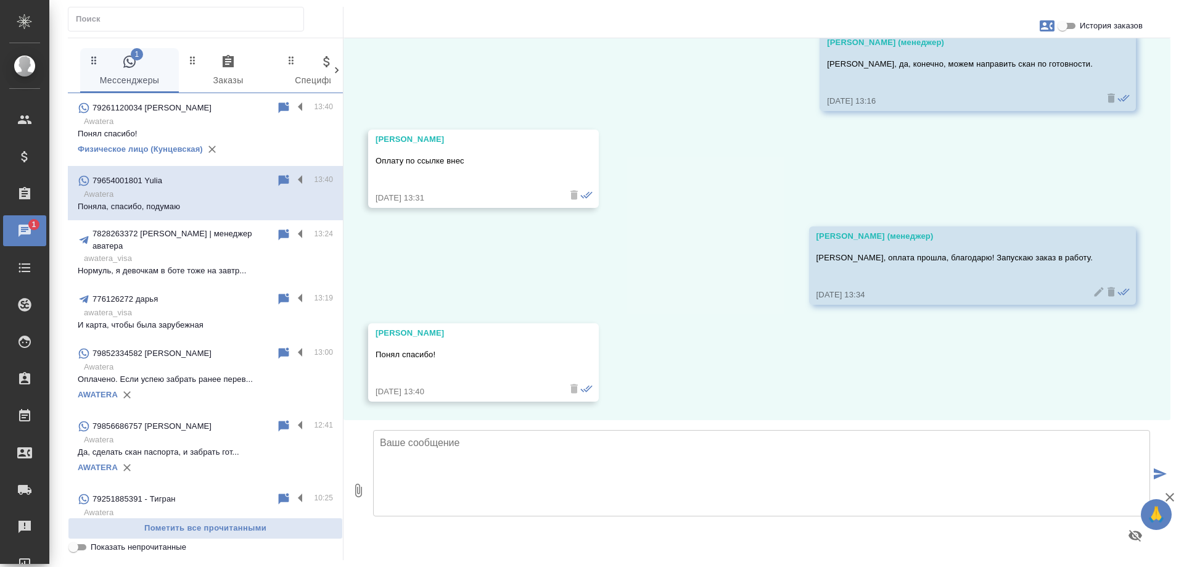
scroll to position [2103, 0]
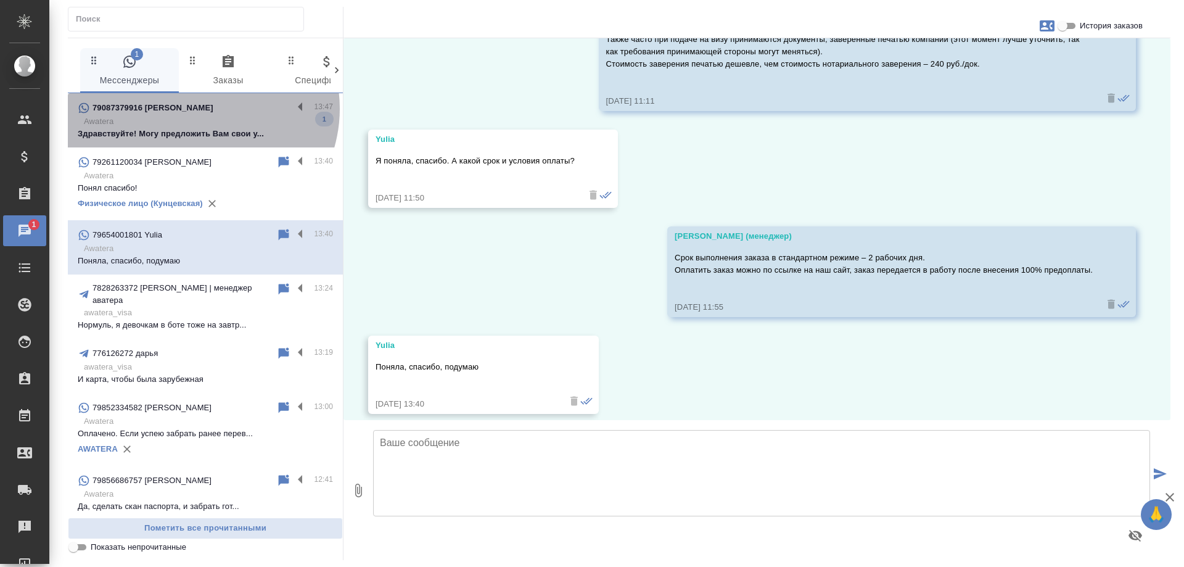
click at [198, 109] on div "79087379916 Андрей" at bounding box center [185, 108] width 215 height 15
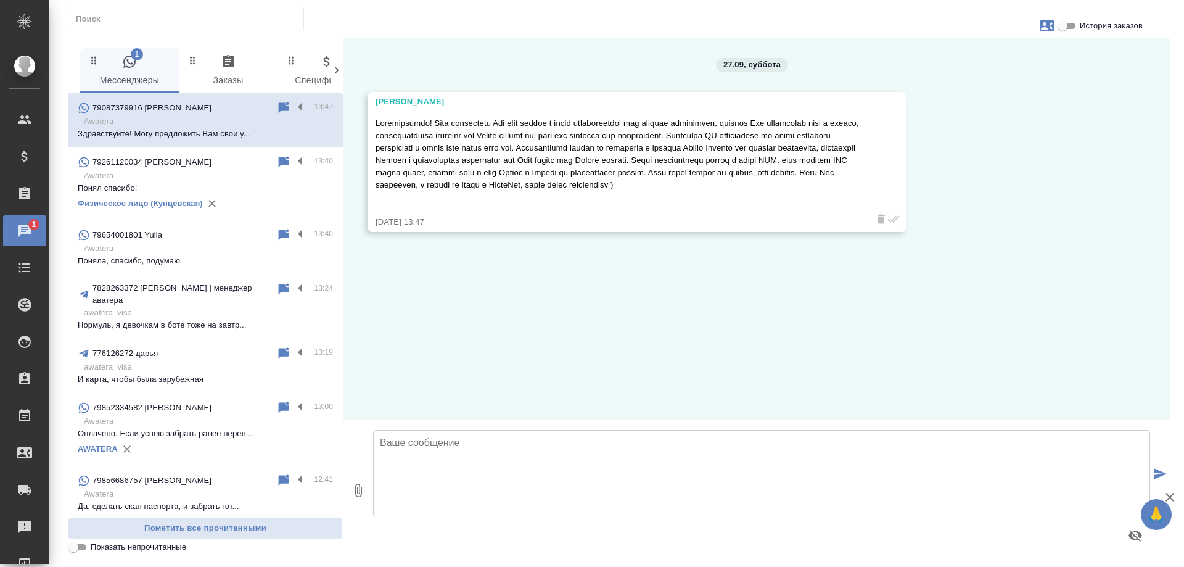
scroll to position [0, 0]
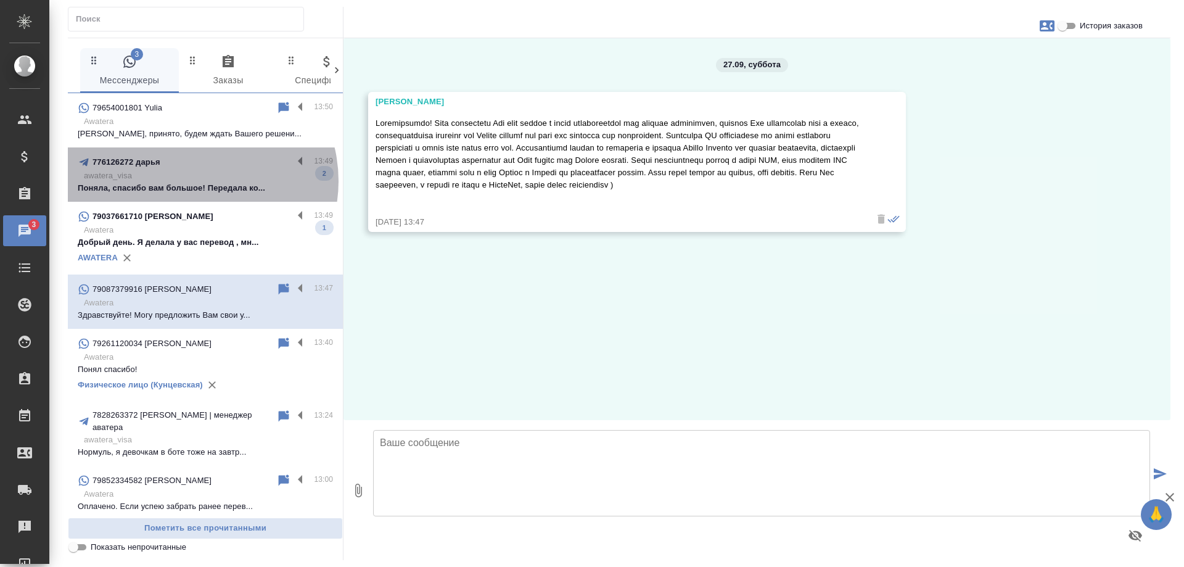
click at [193, 181] on p "awatera_visa" at bounding box center [208, 176] width 249 height 12
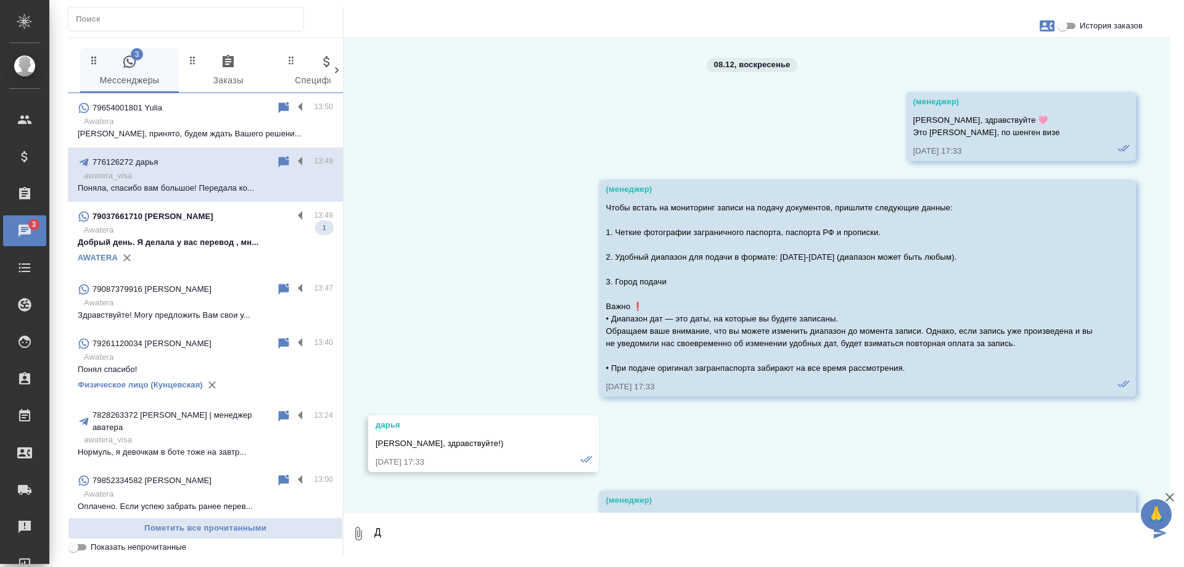
scroll to position [21007, 0]
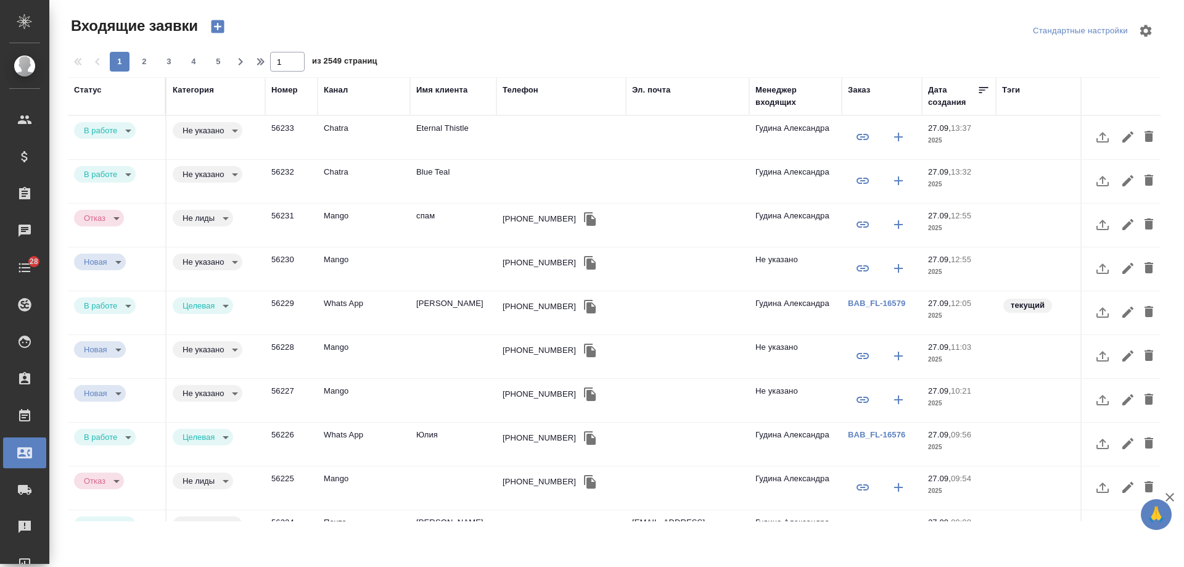
select select "RU"
click at [439, 136] on td "Eternal Thistle" at bounding box center [453, 137] width 86 height 43
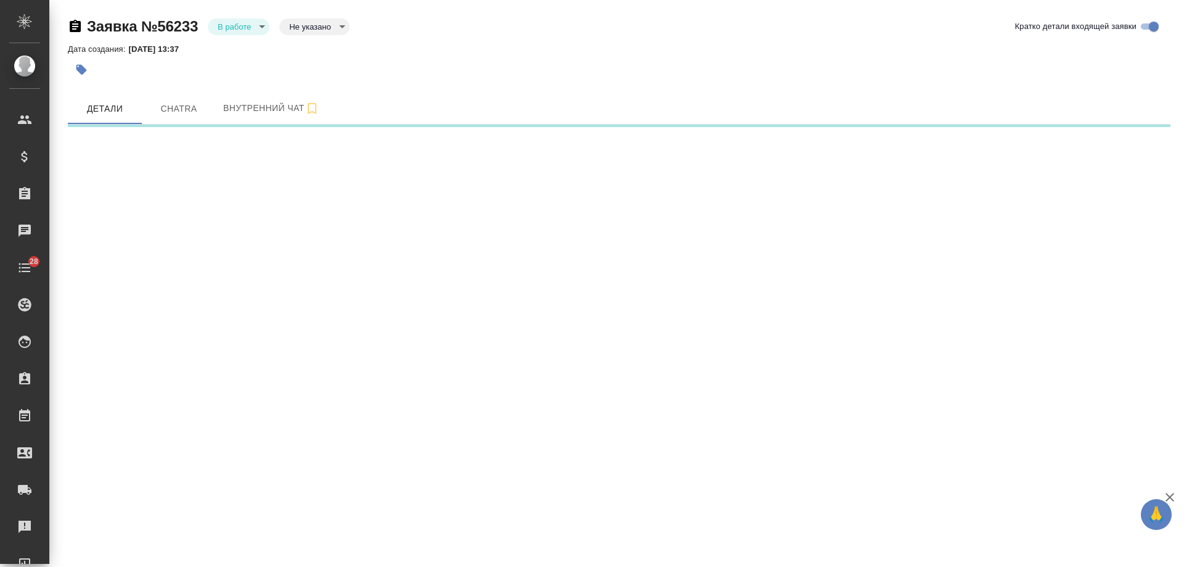
select select "RU"
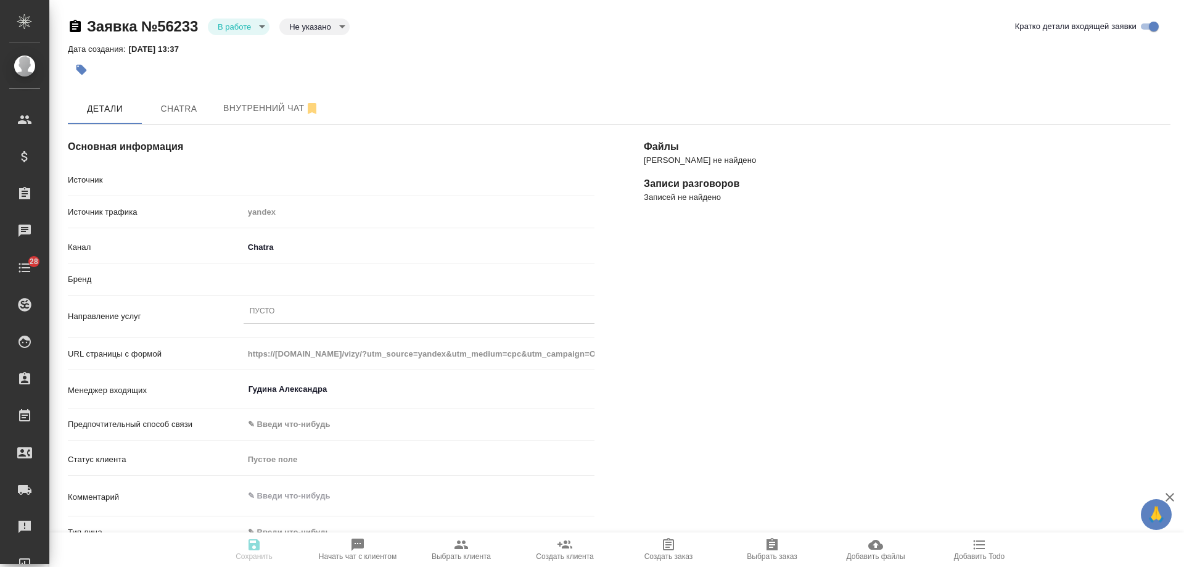
type textarea "x"
click at [175, 108] on span "Chatra" at bounding box center [178, 108] width 59 height 15
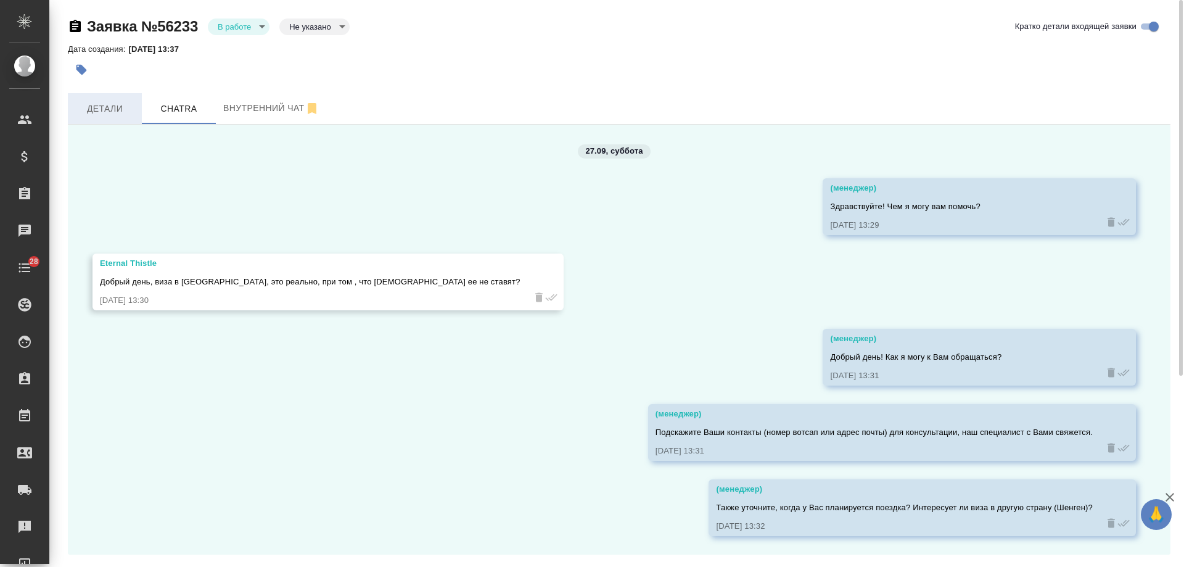
click at [113, 107] on span "Детали" at bounding box center [104, 108] width 59 height 15
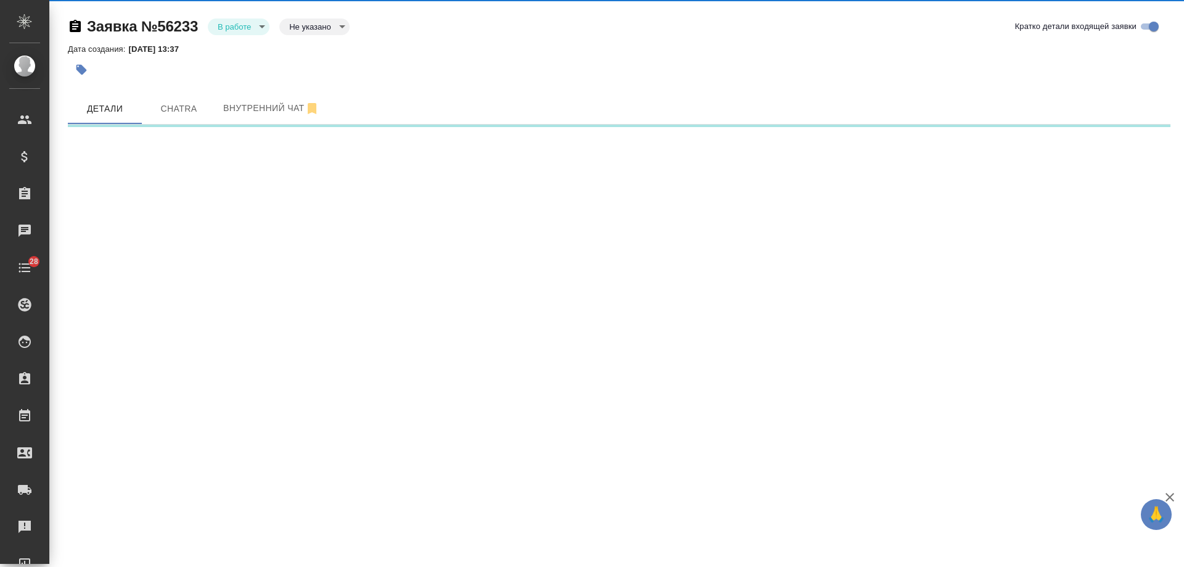
select select "RU"
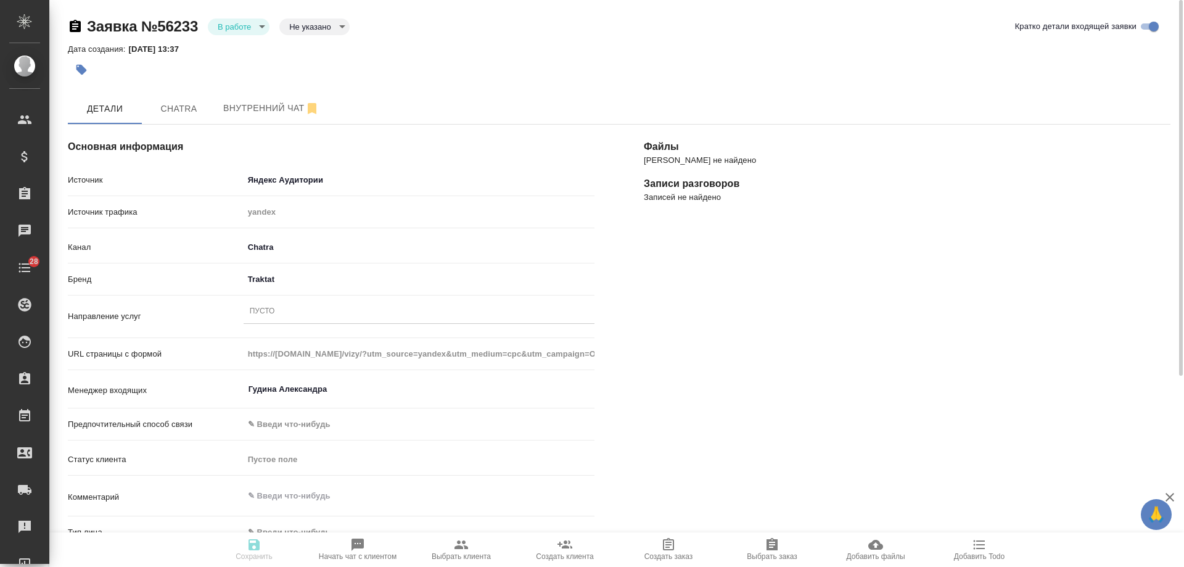
type textarea "x"
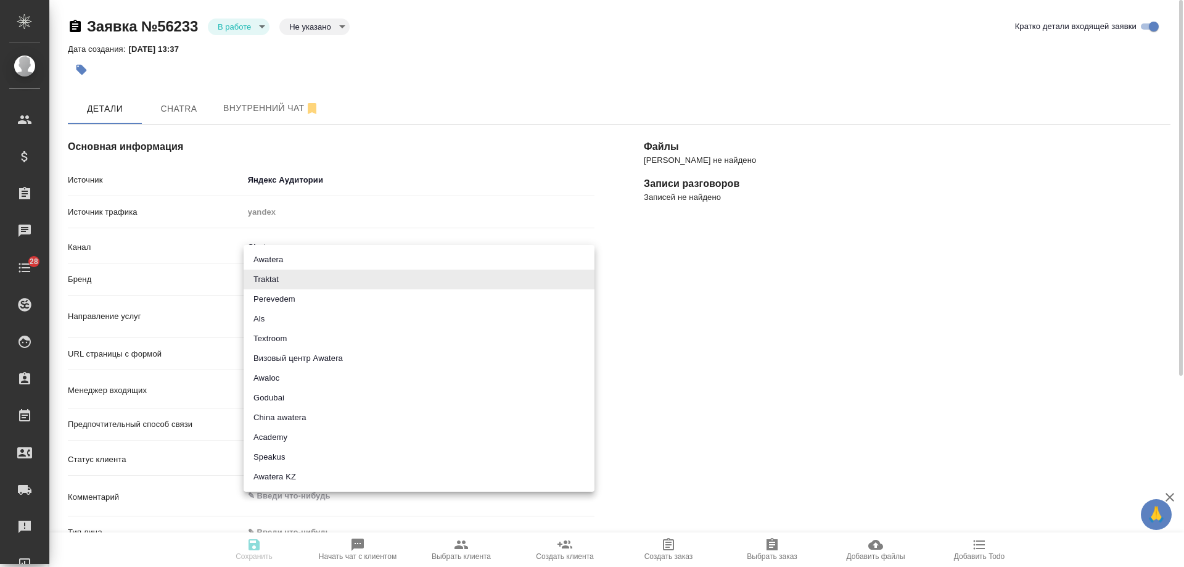
click at [262, 276] on body "🙏 .cls-1 fill:#fff; AWATERA [PERSON_NAME] Спецификации Заказы 0 Чаты 28 Todo Пр…" at bounding box center [592, 283] width 1184 height 567
click at [285, 357] on li "Визовый центр Awatera" at bounding box center [419, 359] width 351 height 20
type input "visaCenterAwatera"
type textarea "x"
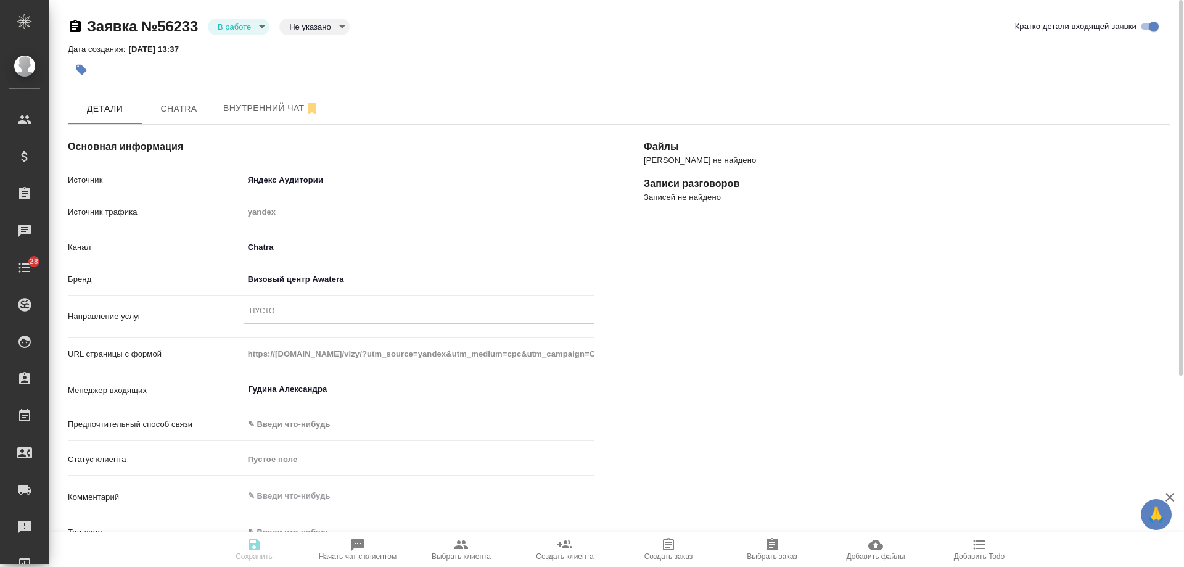
click at [276, 318] on div "Пусто" at bounding box center [419, 312] width 351 height 18
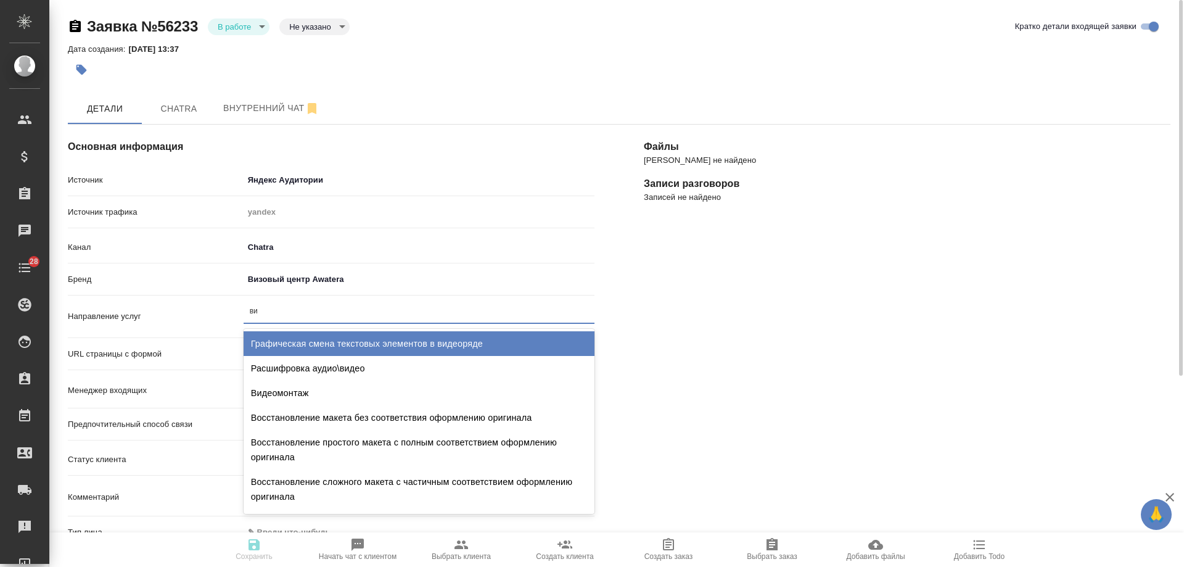
type input "виз"
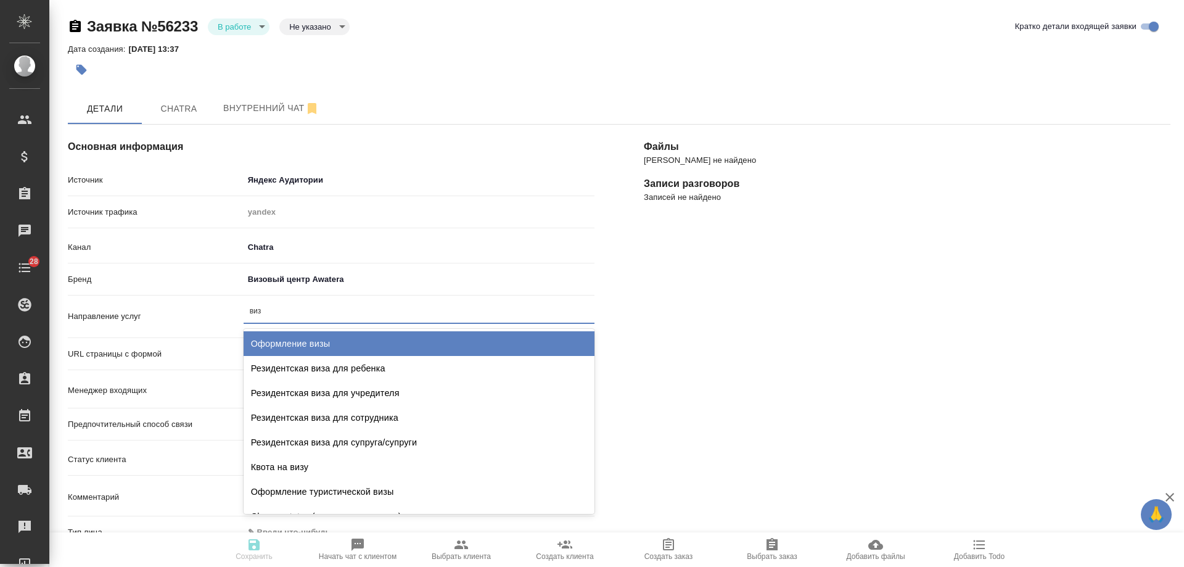
click at [284, 337] on div "Оформление визы" at bounding box center [419, 343] width 351 height 25
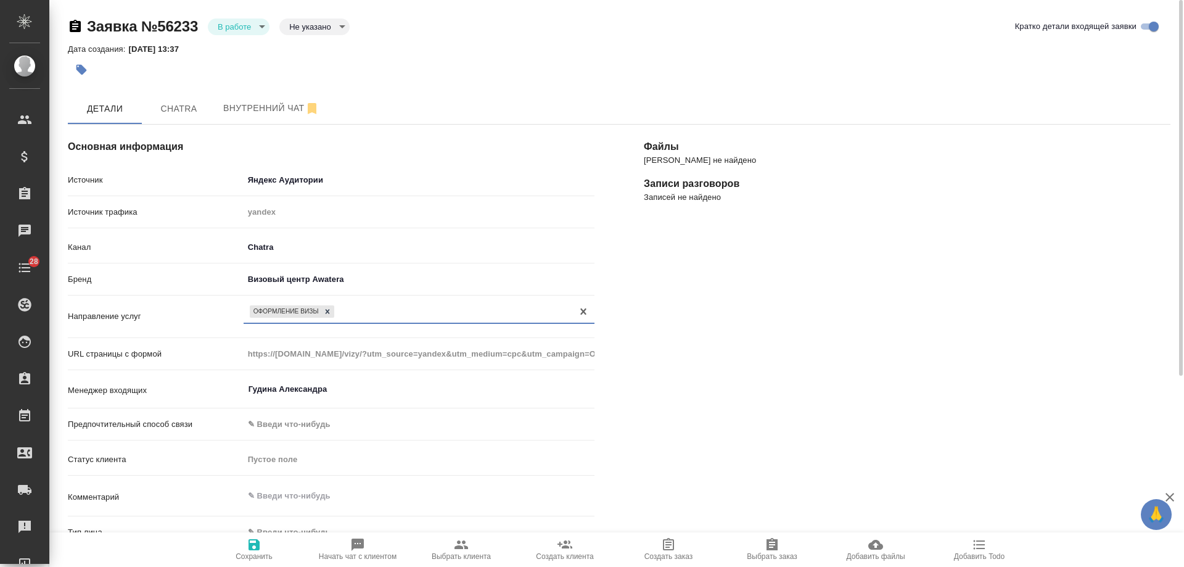
scroll to position [123, 0]
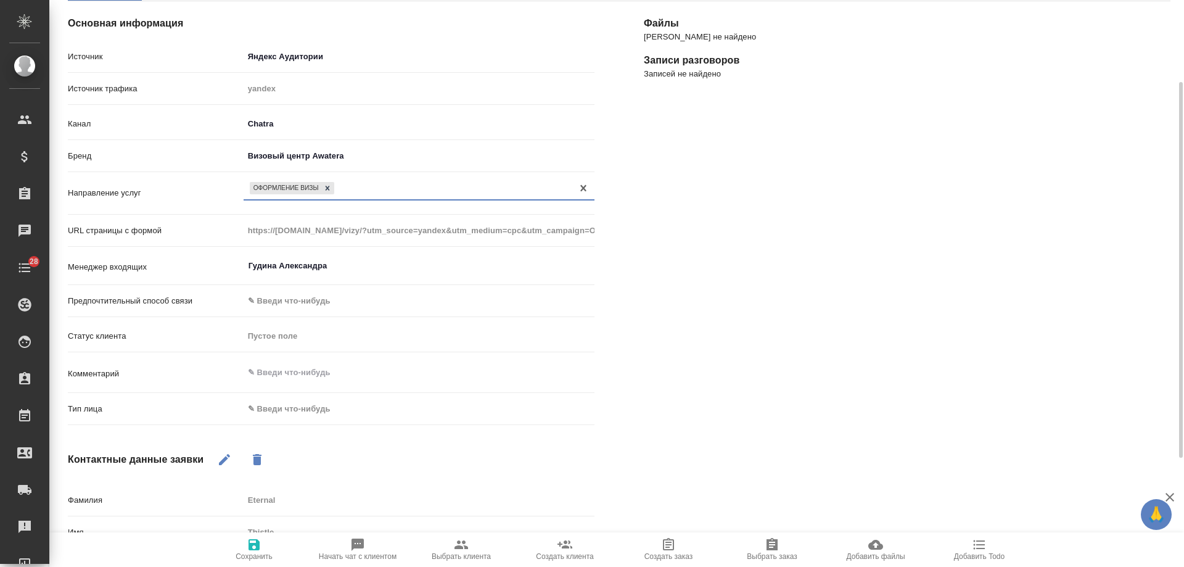
click at [300, 416] on body "🙏 .cls-1 fill:#fff; AWATERA [PERSON_NAME] Спецификации Заказы 0 Чаты 28 Todo Пр…" at bounding box center [592, 283] width 1184 height 567
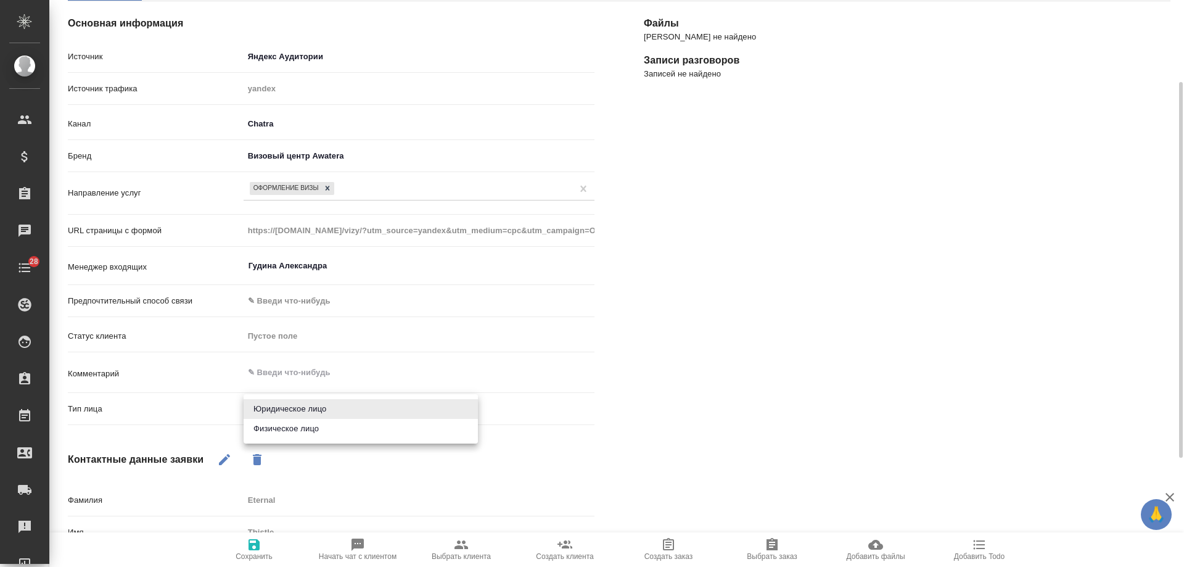
click at [282, 431] on li "Физическое лицо" at bounding box center [361, 429] width 234 height 20
type textarea "x"
type input "private"
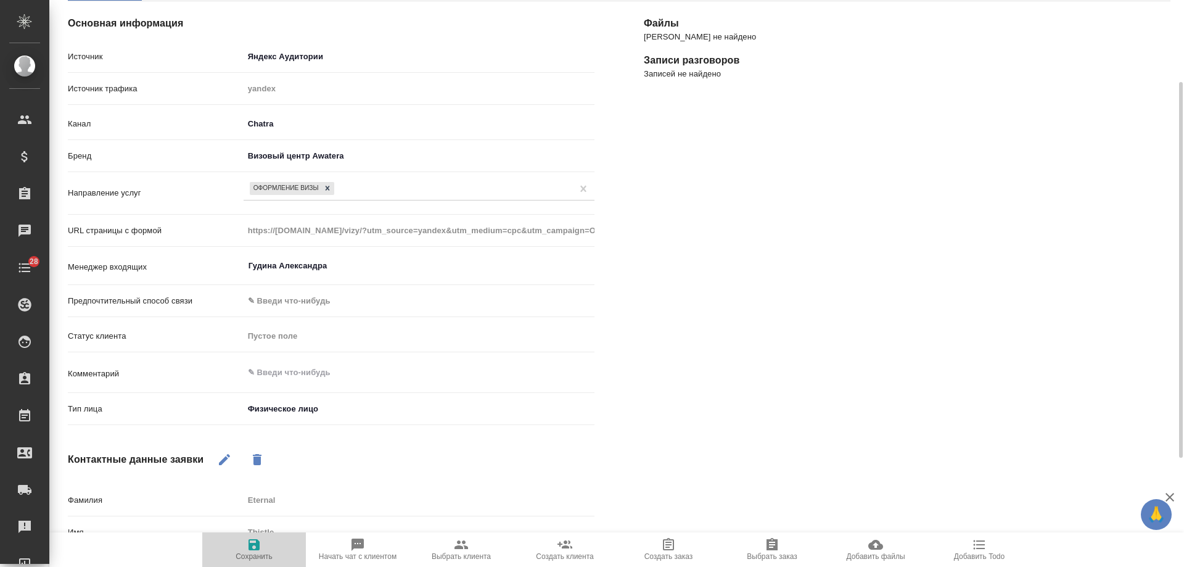
click at [250, 547] on icon "button" at bounding box center [254, 544] width 11 height 11
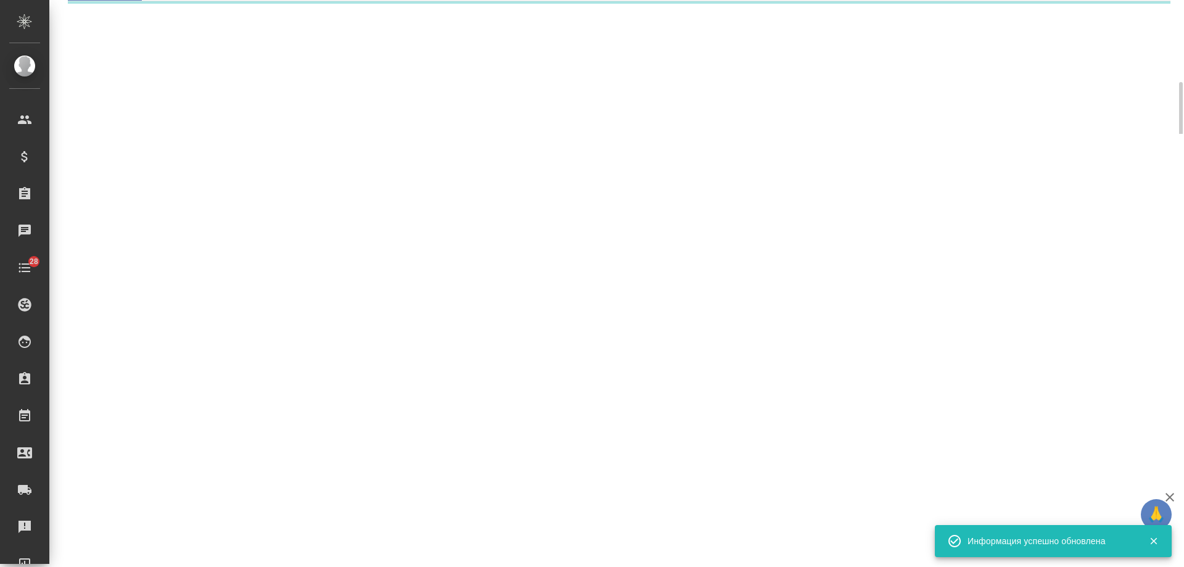
select select "RU"
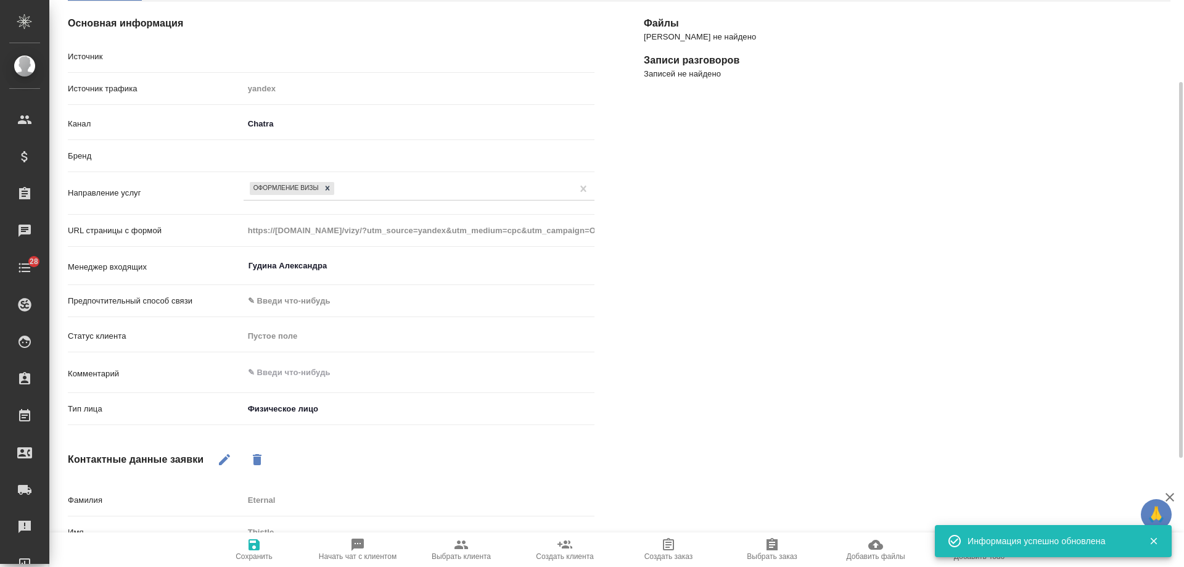
type textarea "x"
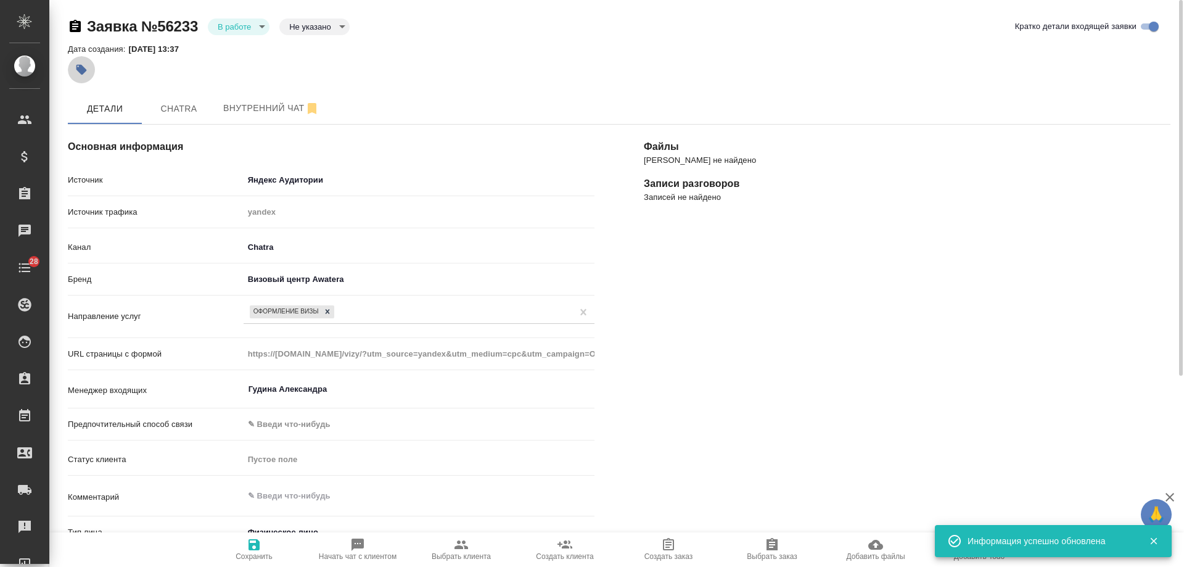
click at [83, 62] on button "button" at bounding box center [81, 69] width 27 height 27
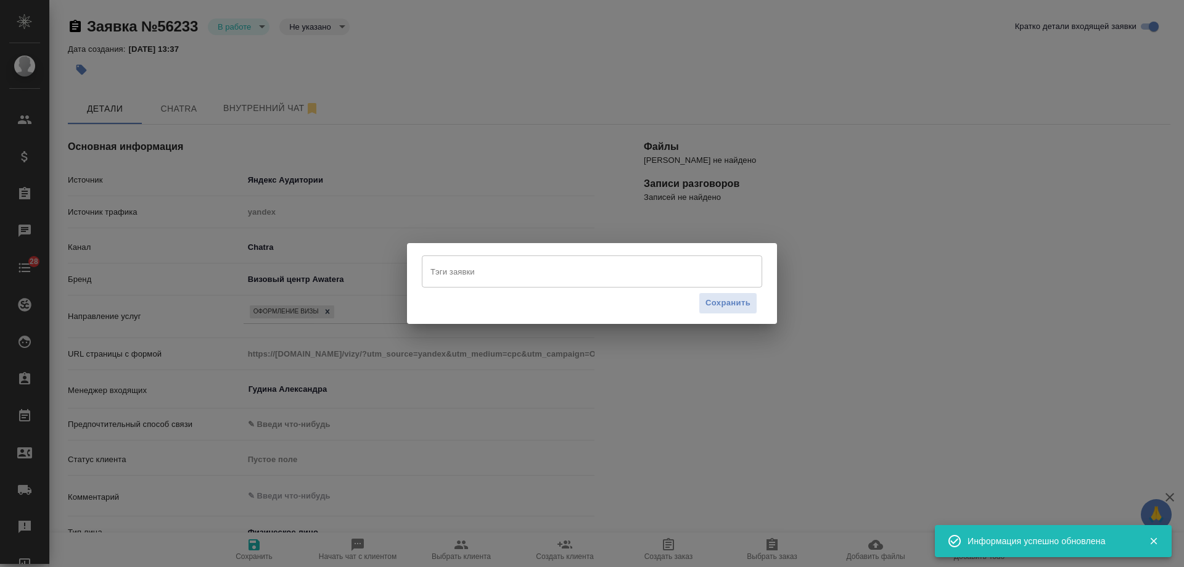
click at [482, 279] on input "Тэги заявки" at bounding box center [580, 271] width 306 height 21
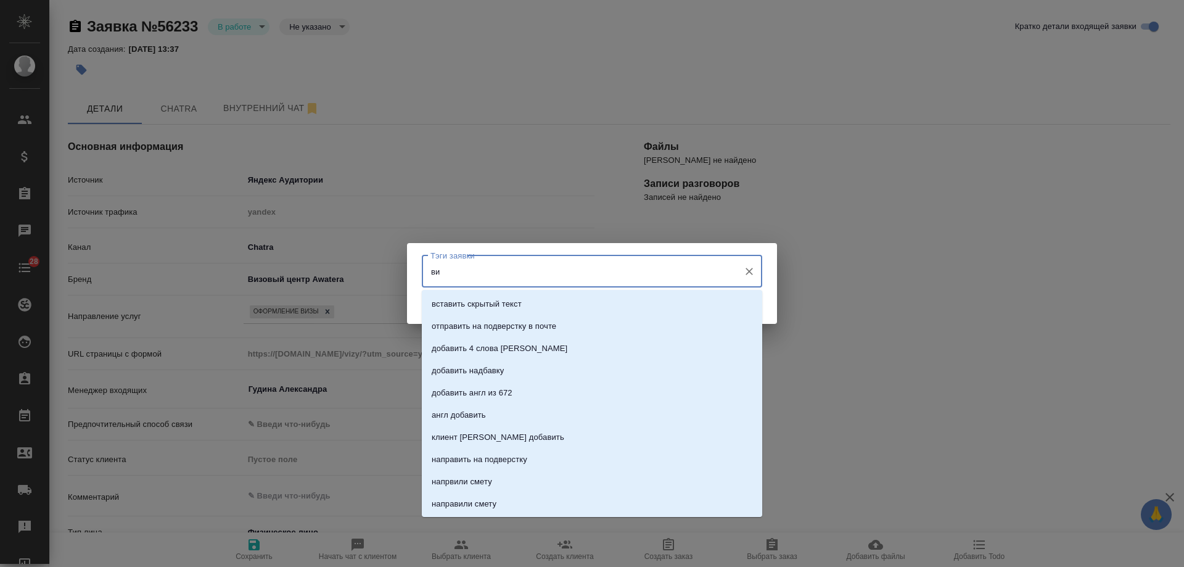
type input "виз"
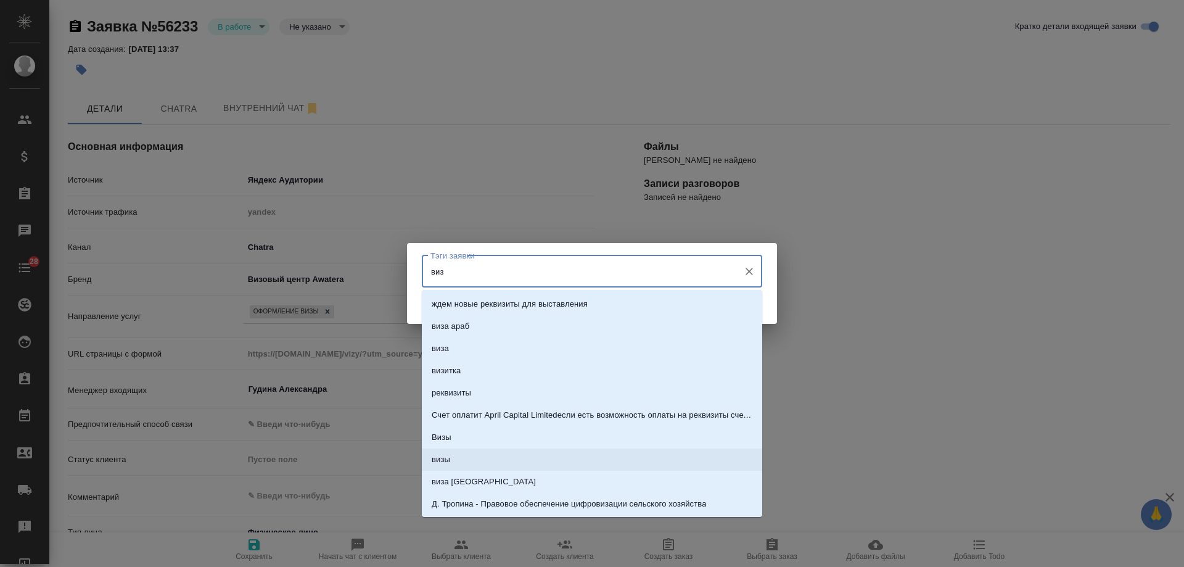
click at [468, 461] on li "визы" at bounding box center [592, 459] width 340 height 22
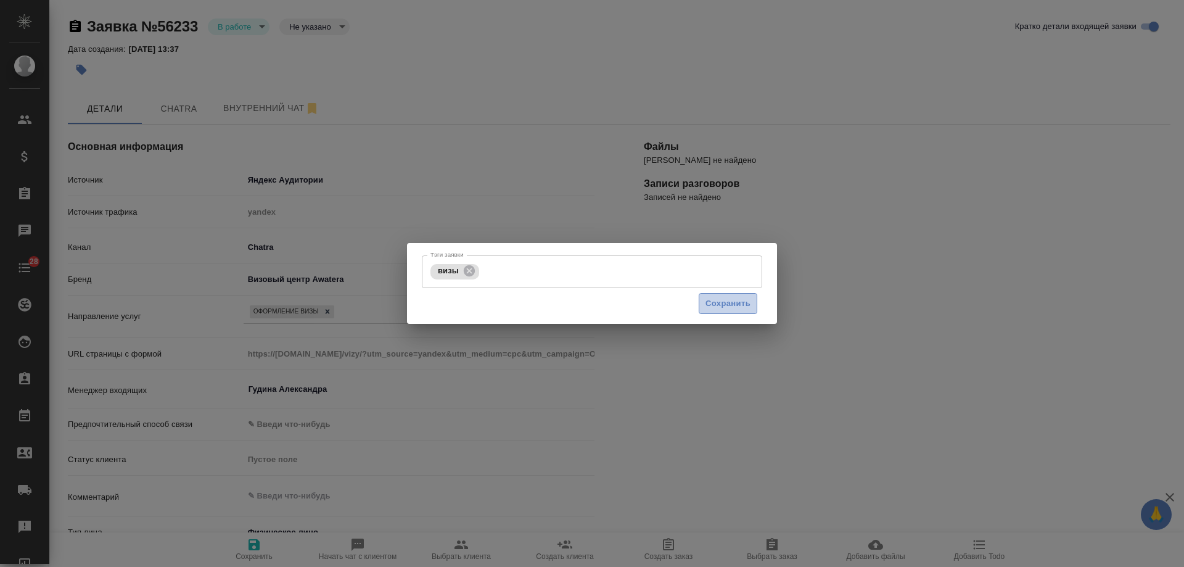
click at [732, 302] on span "Сохранить" at bounding box center [728, 304] width 45 height 14
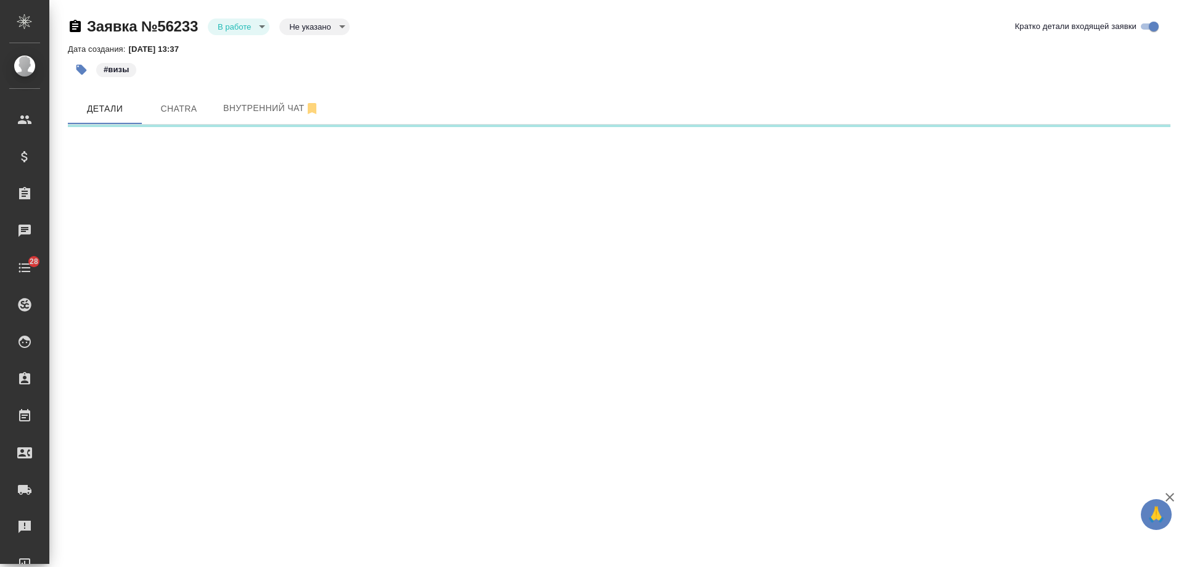
select select "RU"
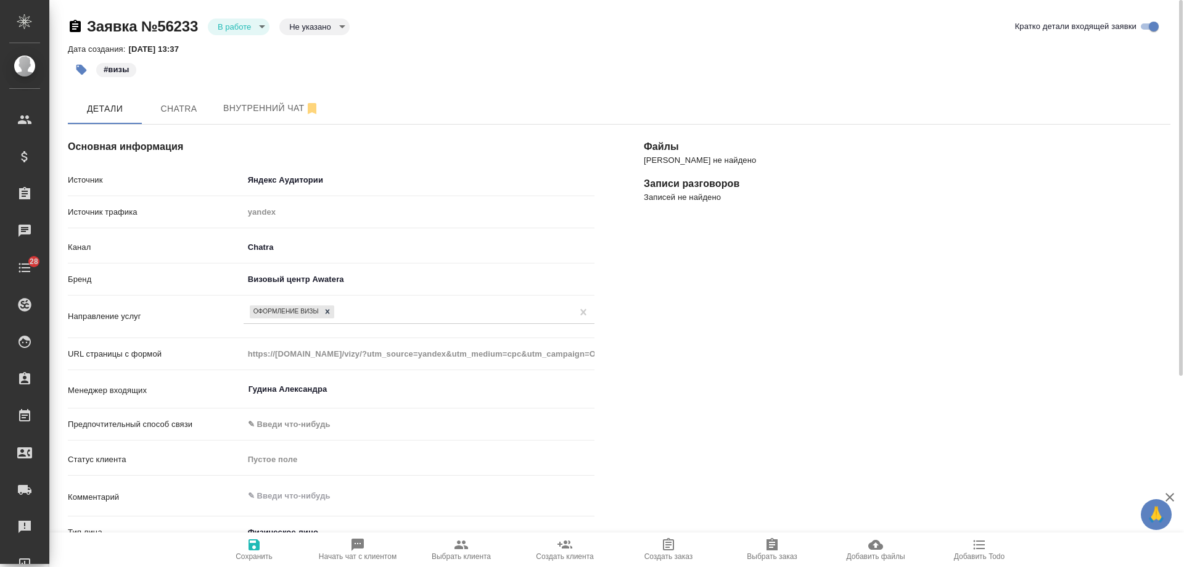
type textarea "x"
click at [255, 25] on body "🙏 .cls-1 fill:#fff; AWATERA Gudina Alexandra Клиенты Спецификации Заказы 0 Чаты…" at bounding box center [592, 283] width 1184 height 567
click at [237, 49] on button "Отказ" at bounding box center [232, 48] width 29 height 14
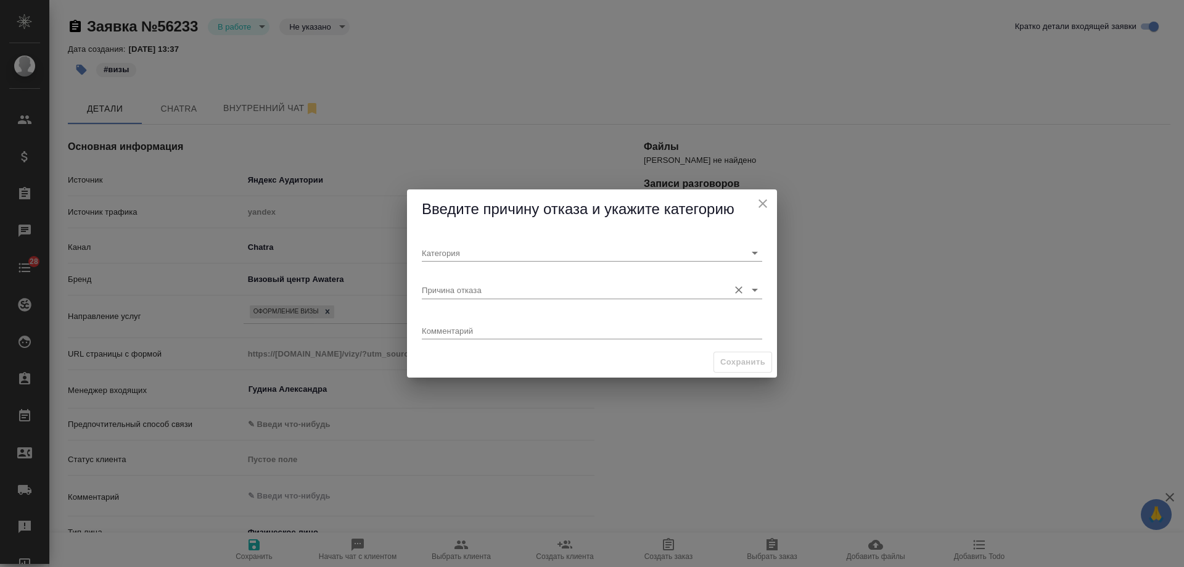
click at [478, 289] on input "Причина отказа" at bounding box center [572, 289] width 301 height 17
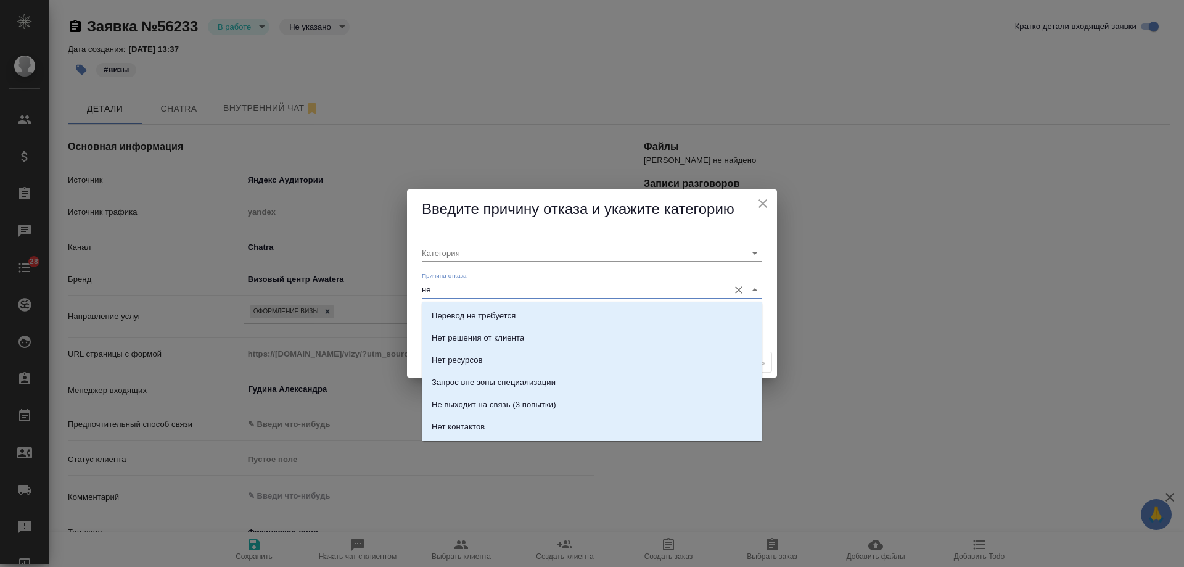
type input "нет"
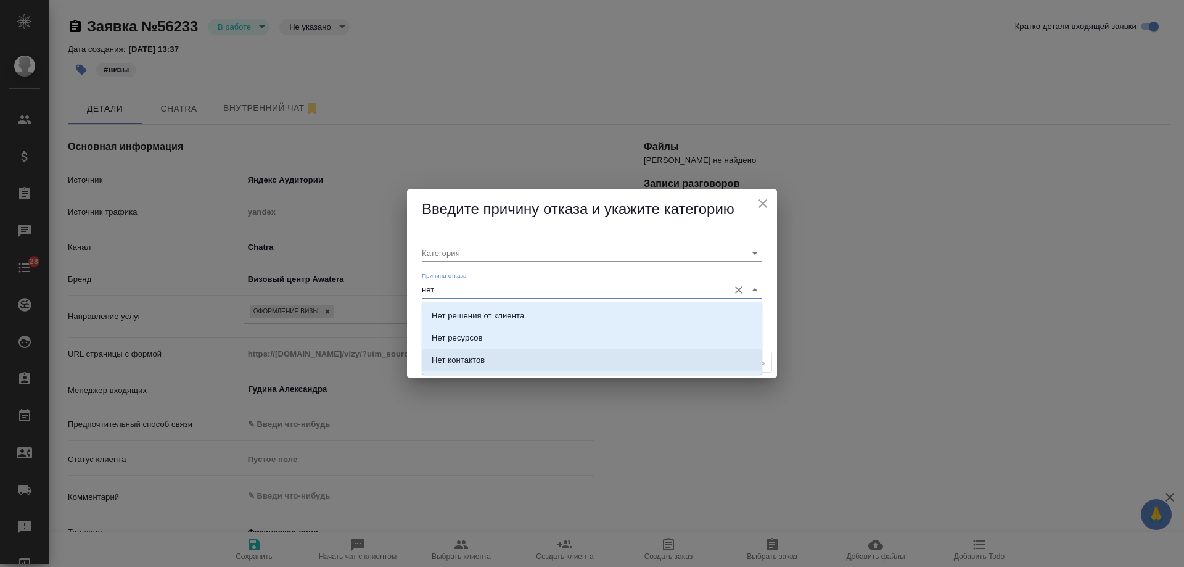
click at [485, 361] on li "Нет контактов" at bounding box center [592, 360] width 340 height 22
type input "Целевая"
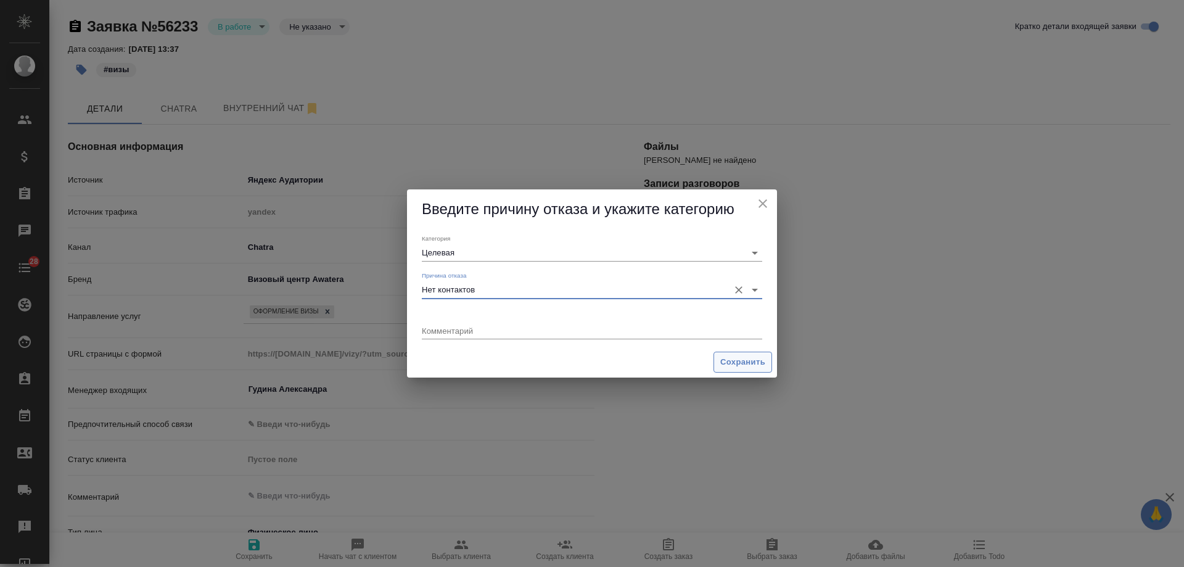
type input "Нет контактов"
click at [738, 365] on span "Сохранить" at bounding box center [742, 362] width 45 height 14
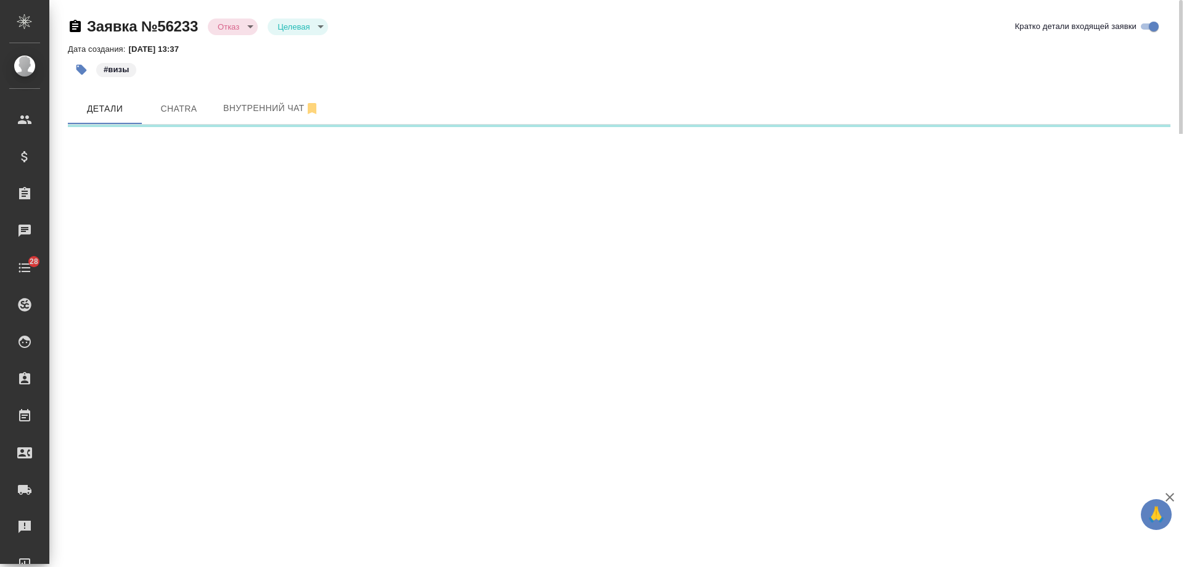
select select "RU"
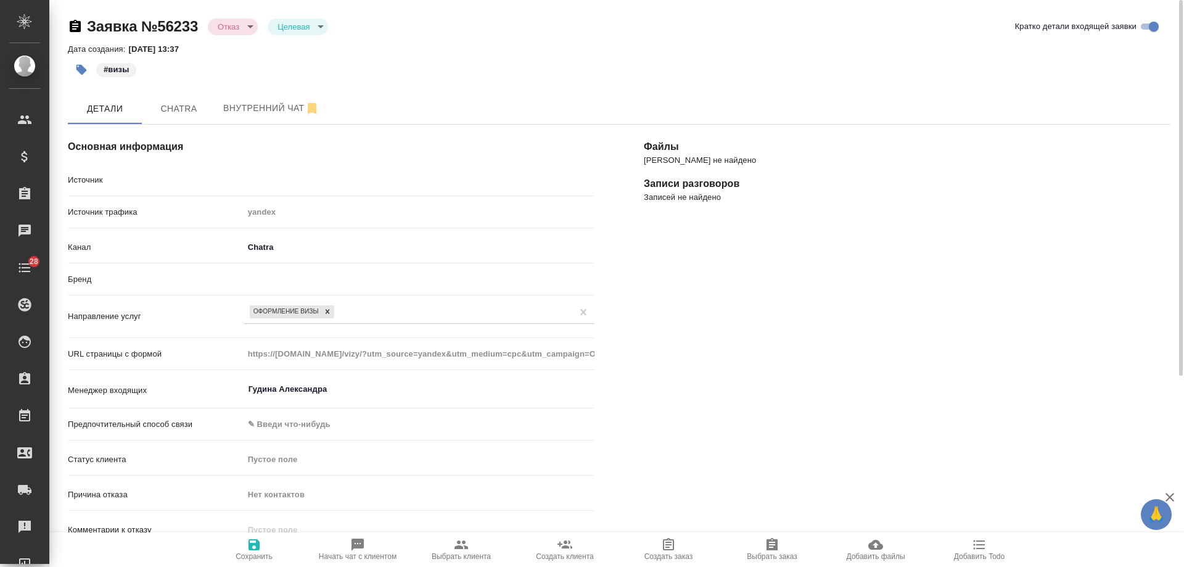
type textarea "x"
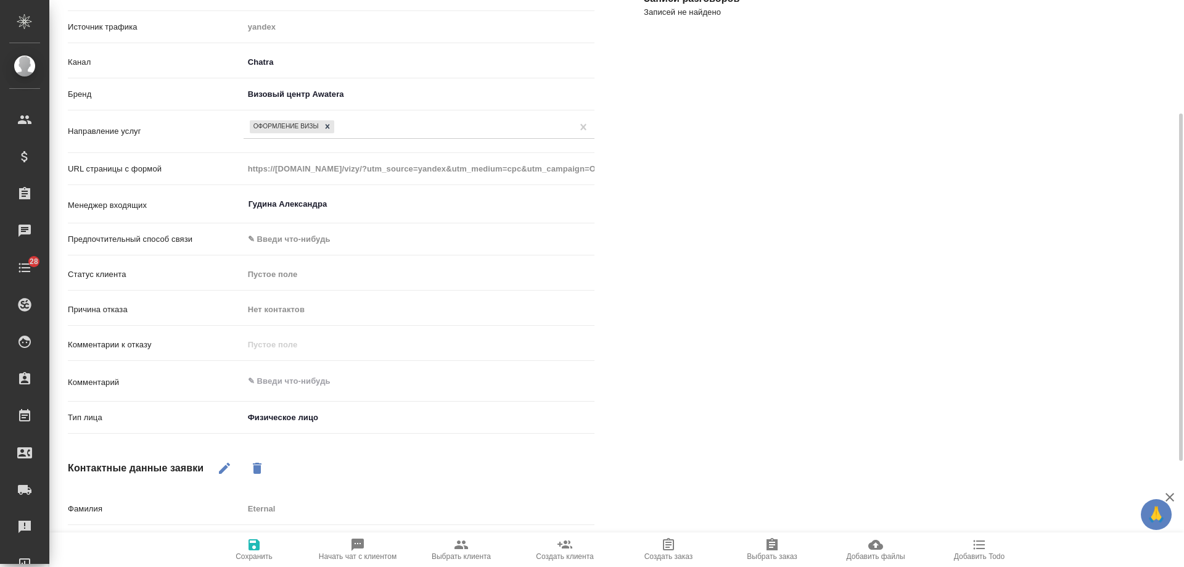
scroll to position [358, 0]
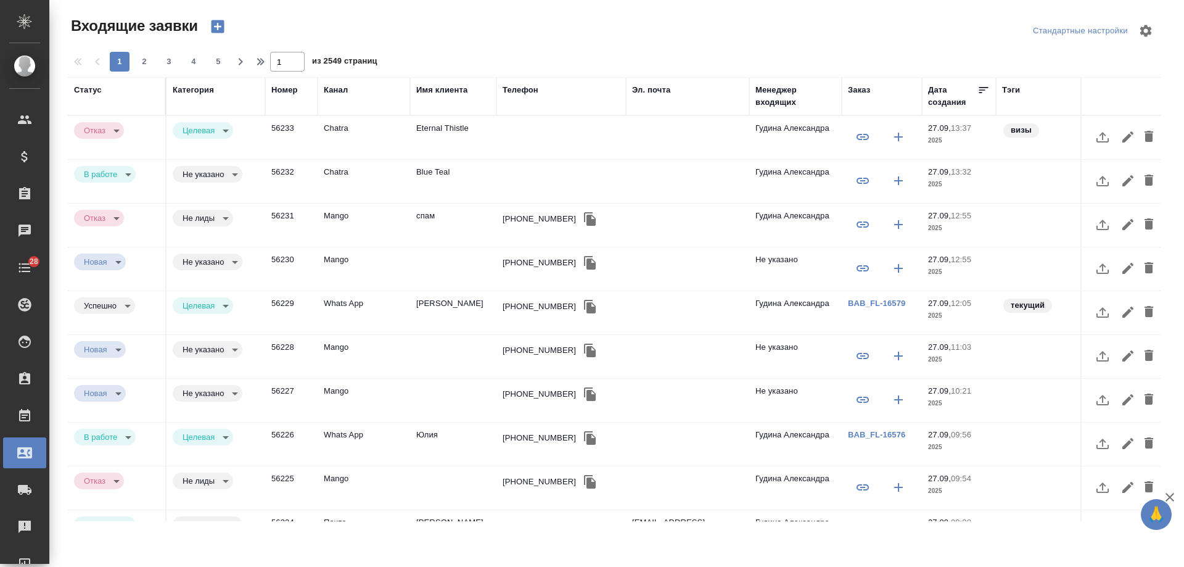
select select "RU"
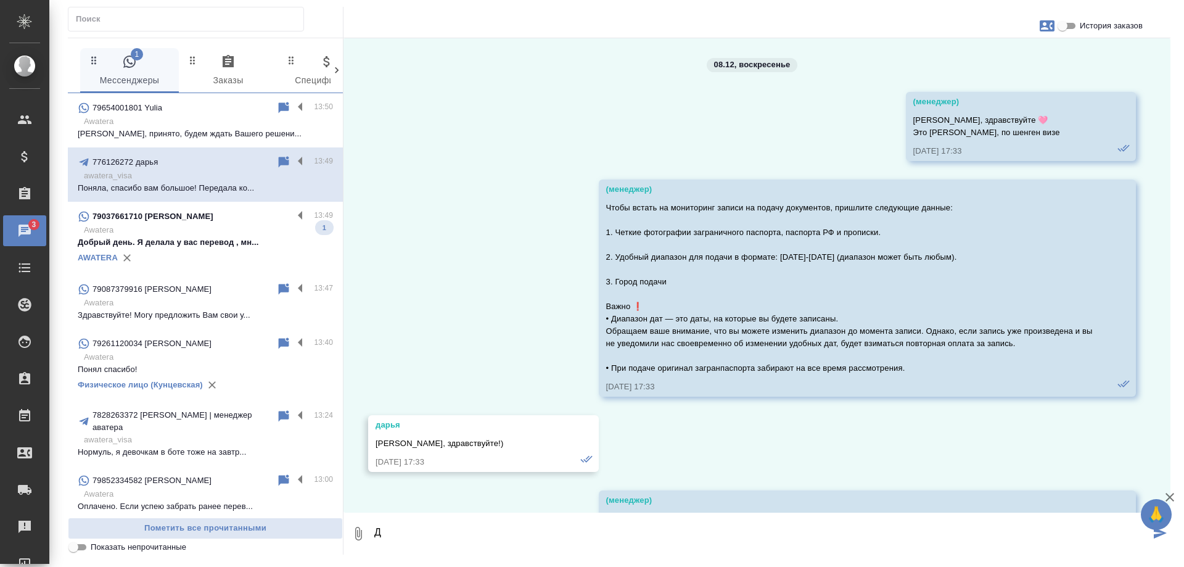
scroll to position [22103, 0]
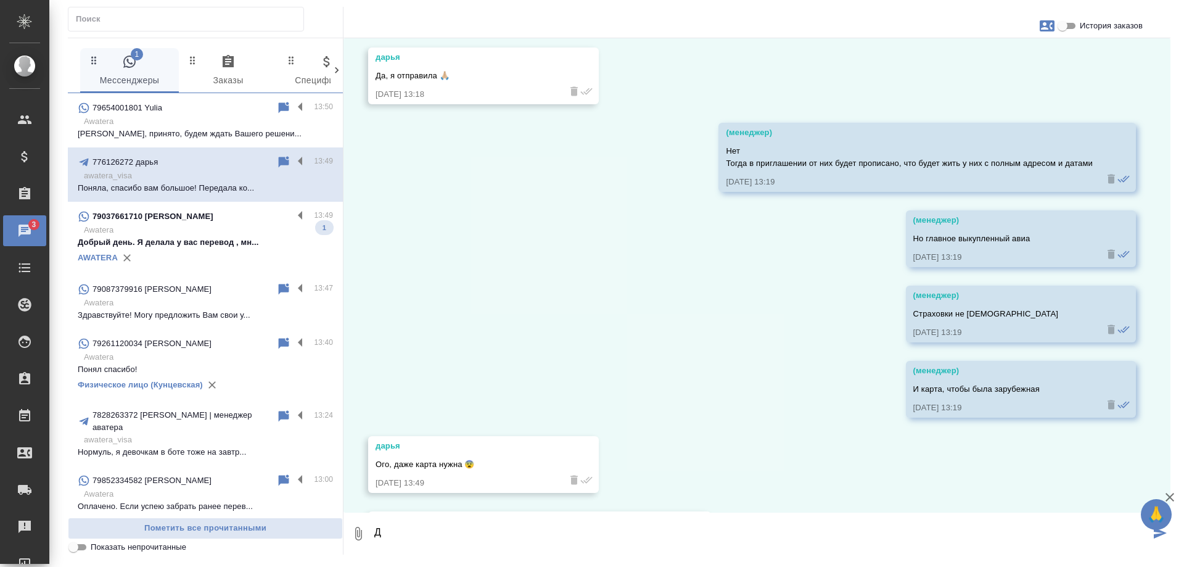
click at [213, 244] on p "Добрый день. Я делала у вас перевод , мн..." at bounding box center [205, 242] width 255 height 12
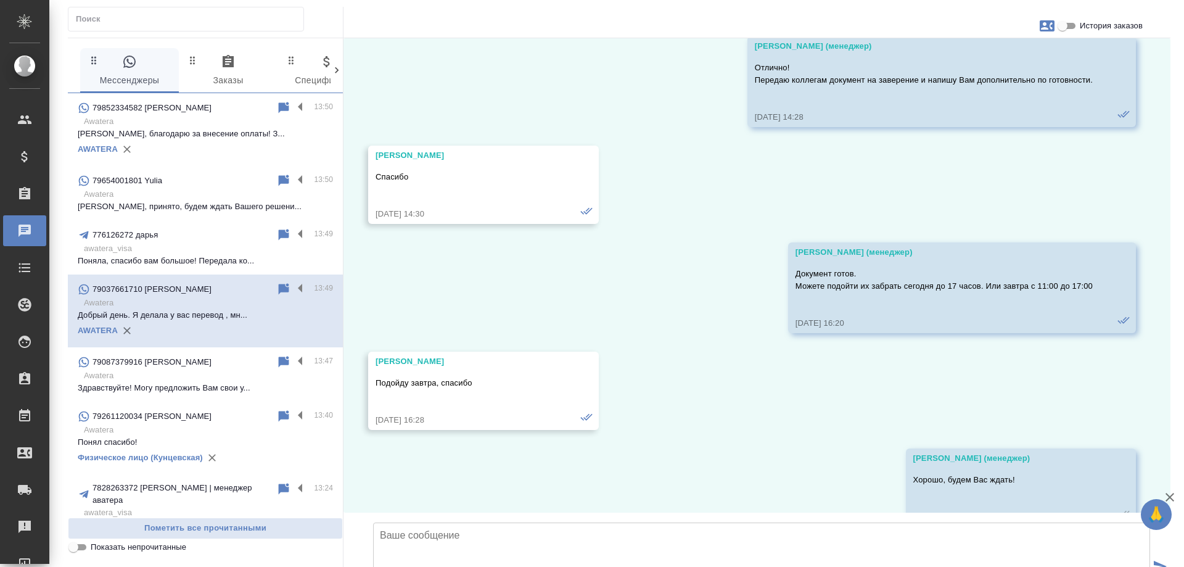
scroll to position [1345, 0]
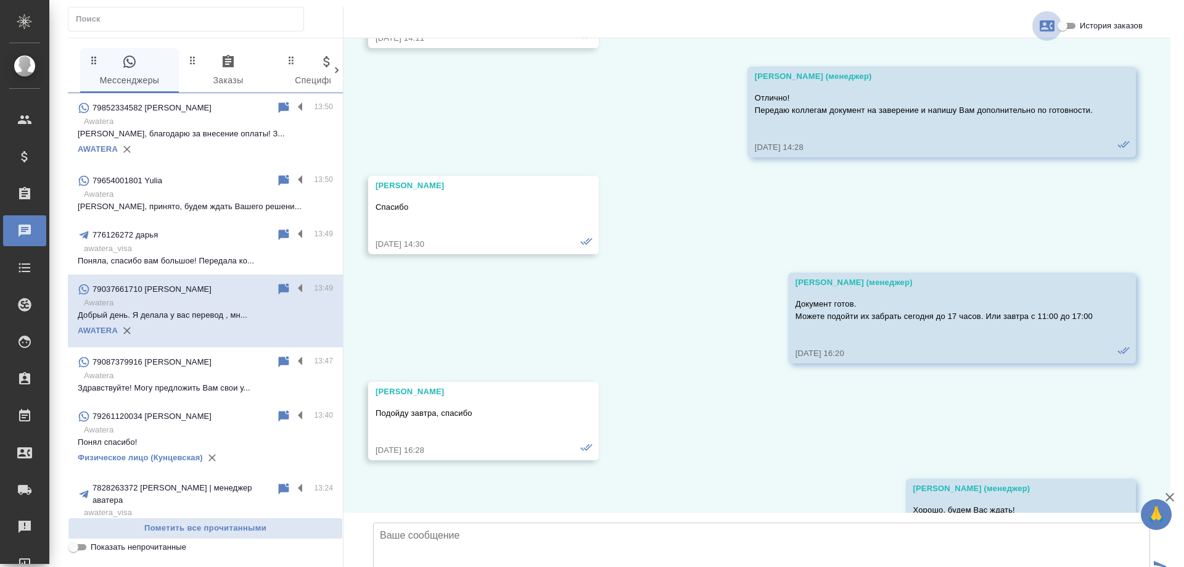
click at [1049, 20] on icon "button" at bounding box center [1047, 26] width 15 height 15
click at [1031, 212] on div at bounding box center [592, 283] width 1184 height 567
click at [1067, 26] on input "История заказов" at bounding box center [1063, 26] width 44 height 15
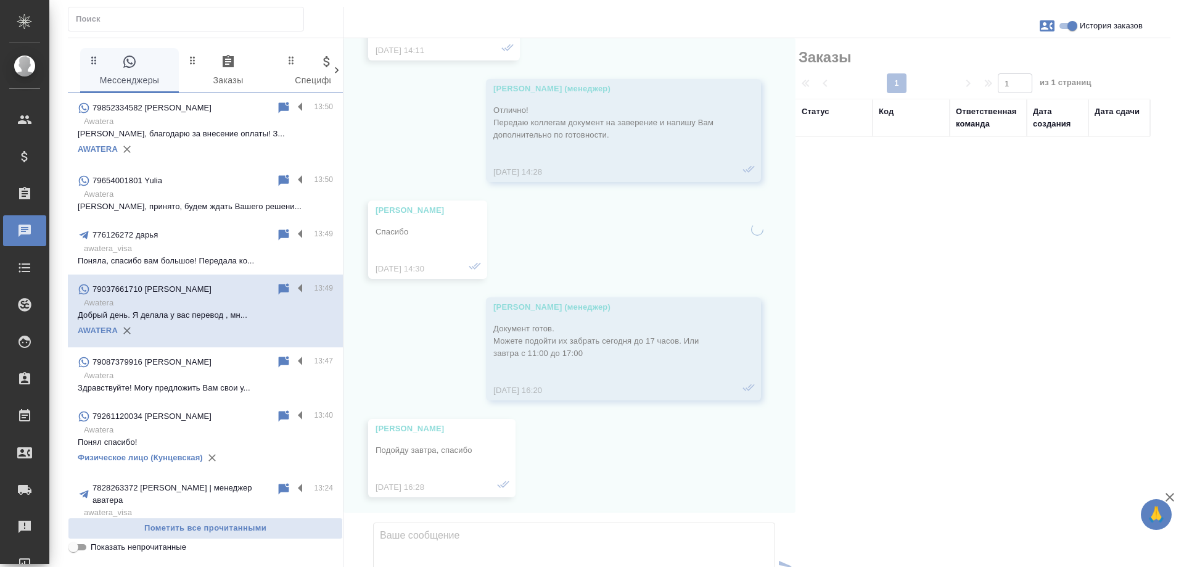
scroll to position [1382, 0]
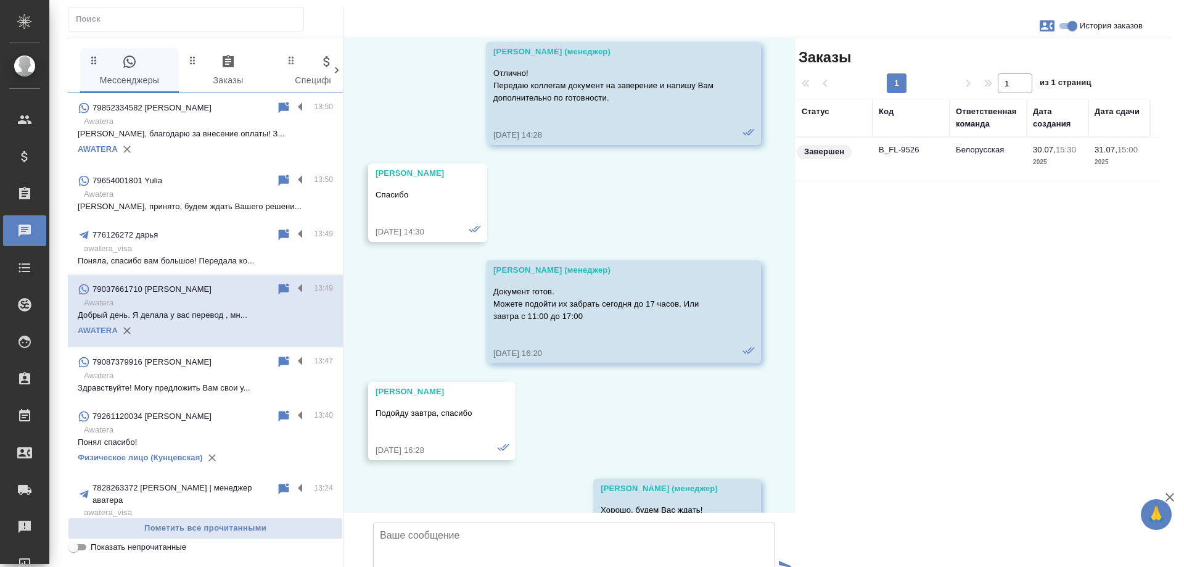
click at [1067, 26] on input "История заказов" at bounding box center [1072, 26] width 44 height 15
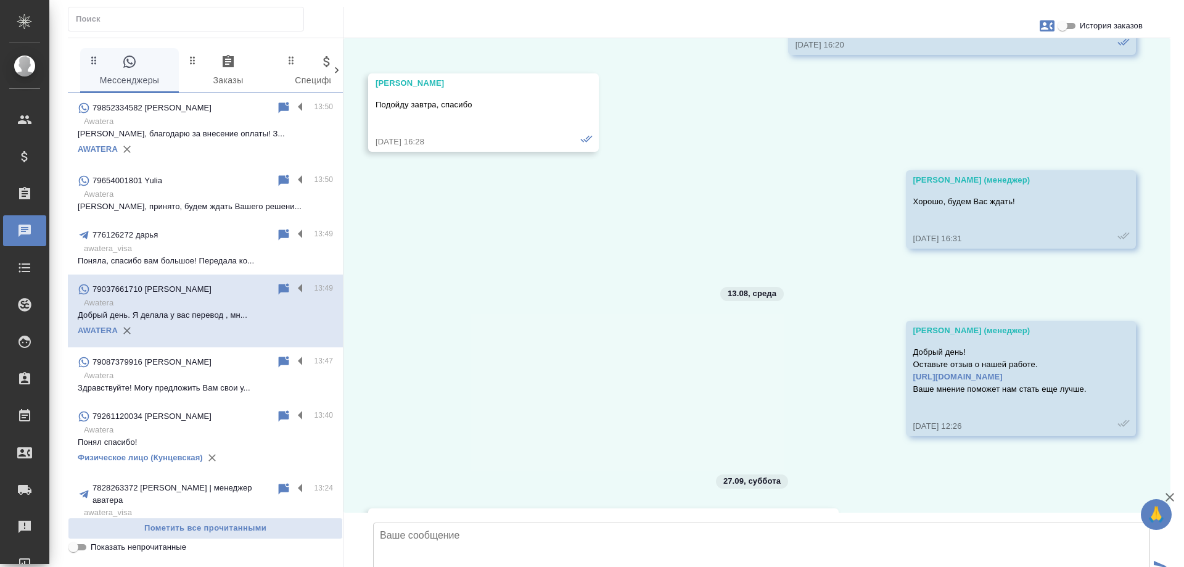
scroll to position [1839, 0]
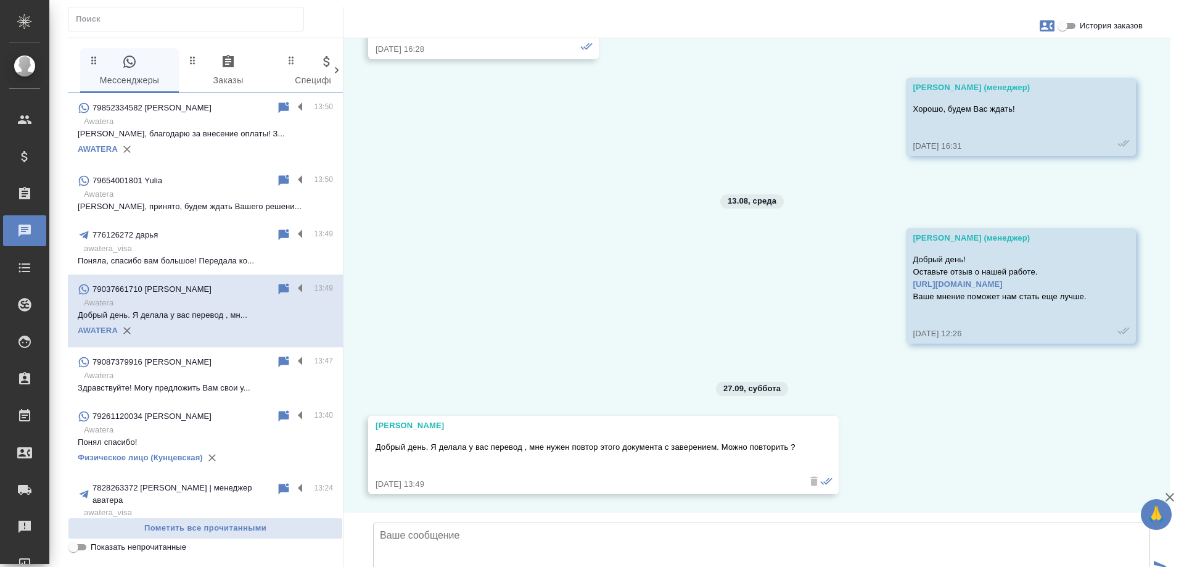
click at [1057, 30] on input "История заказов" at bounding box center [1063, 26] width 44 height 15
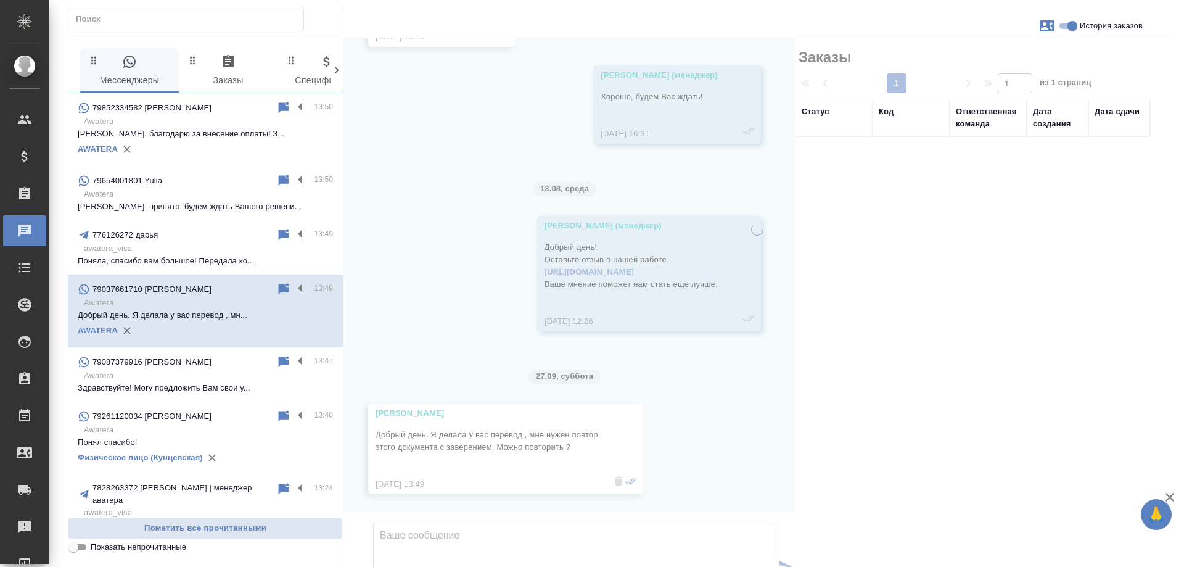
scroll to position [1900, 0]
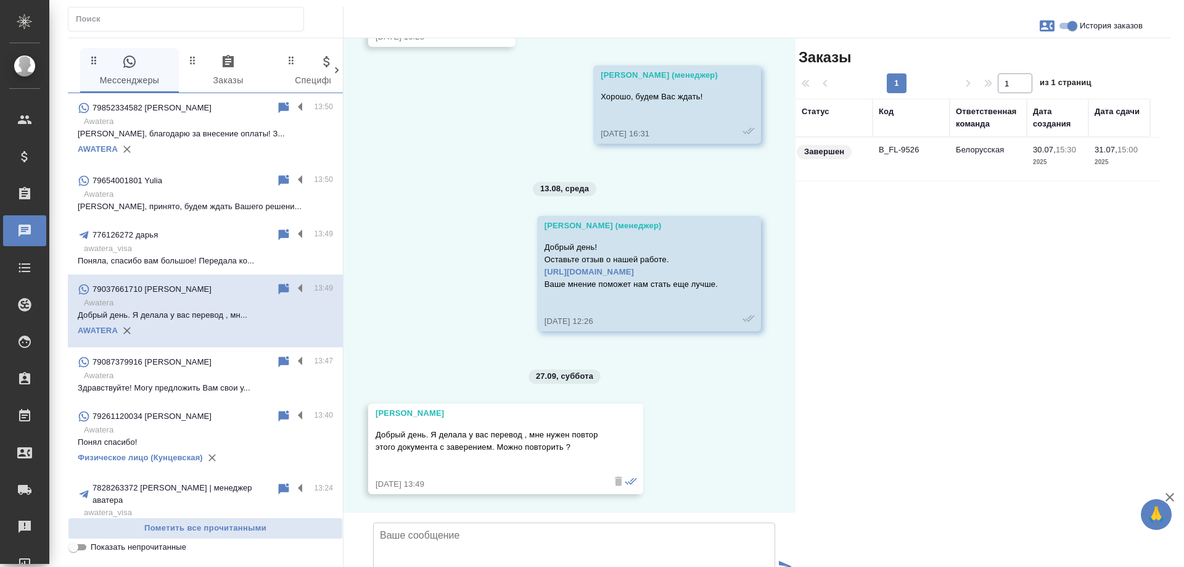
click at [904, 154] on td "B_FL-9526" at bounding box center [911, 159] width 77 height 43
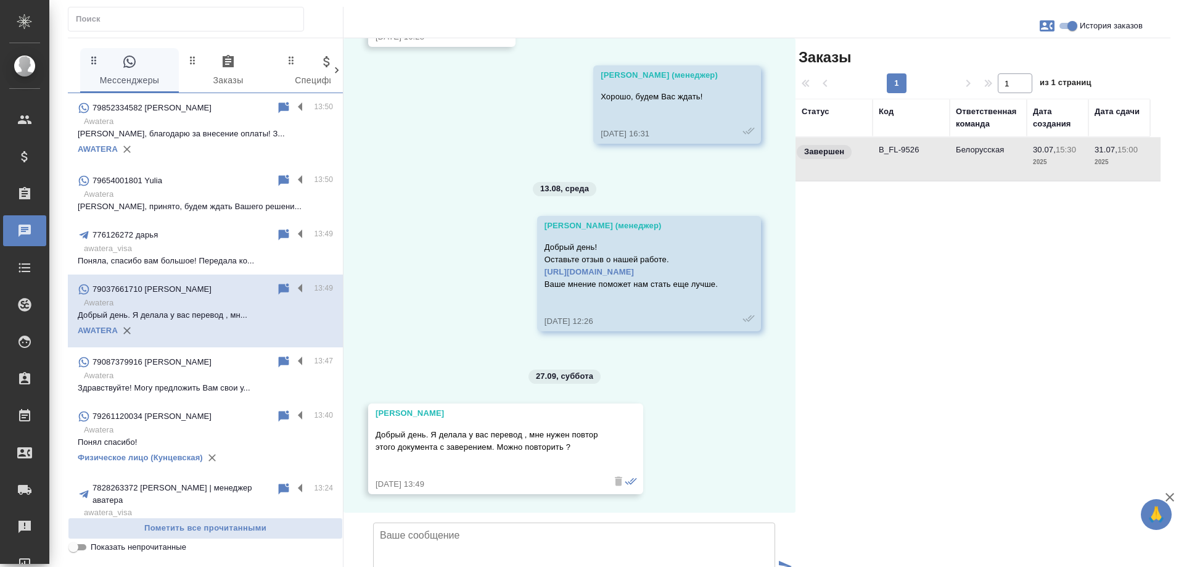
click at [904, 154] on td "B_FL-9526" at bounding box center [911, 159] width 77 height 43
click at [1069, 27] on input "История заказов" at bounding box center [1072, 26] width 44 height 15
checkbox input "false"
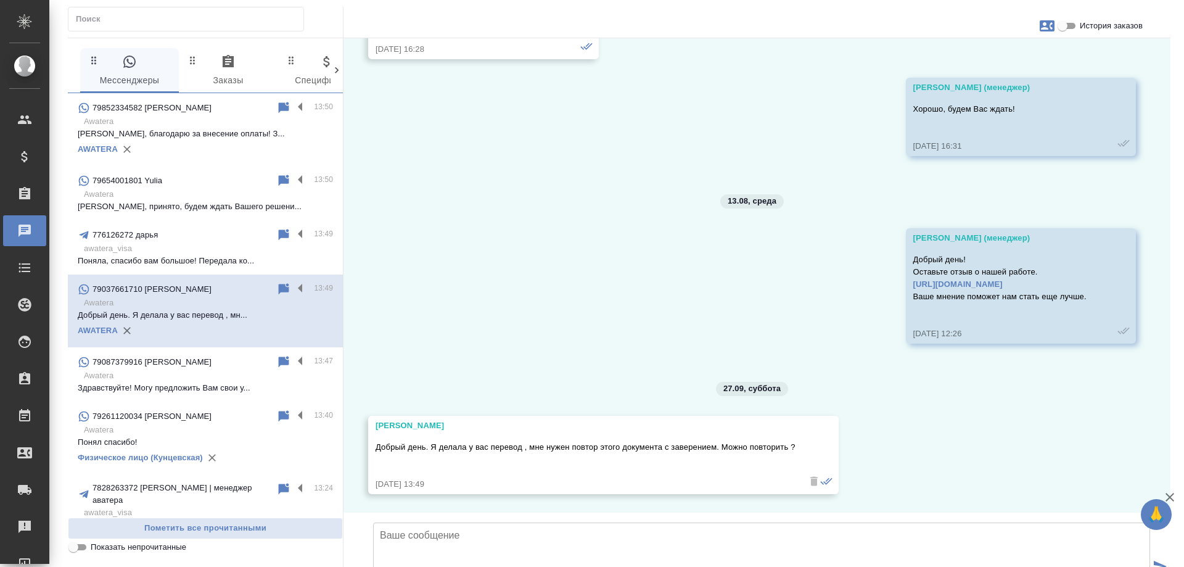
click at [598, 522] on textarea at bounding box center [761, 565] width 777 height 86
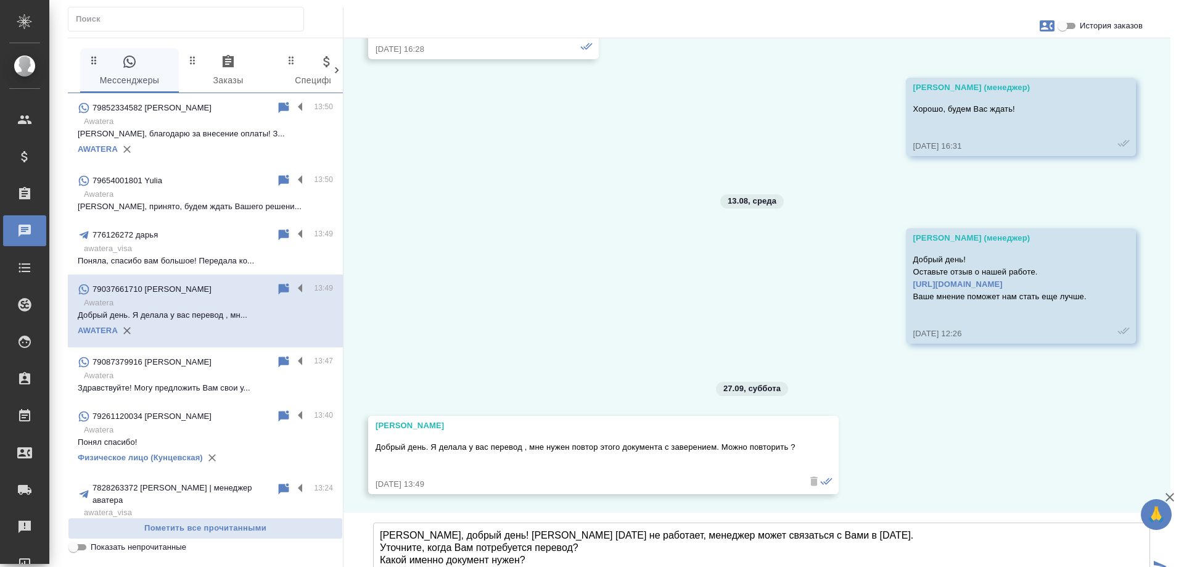
type textarea "Елена, добрый день! Офис Белорусская сегодня не работает, менеджер может связат…"
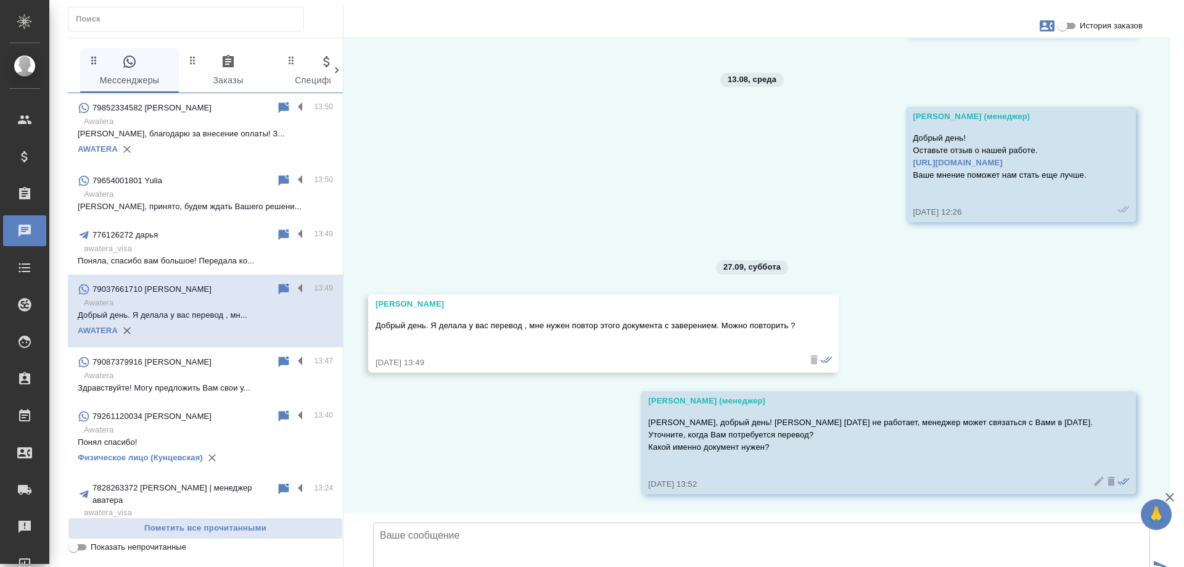
scroll to position [1960, 0]
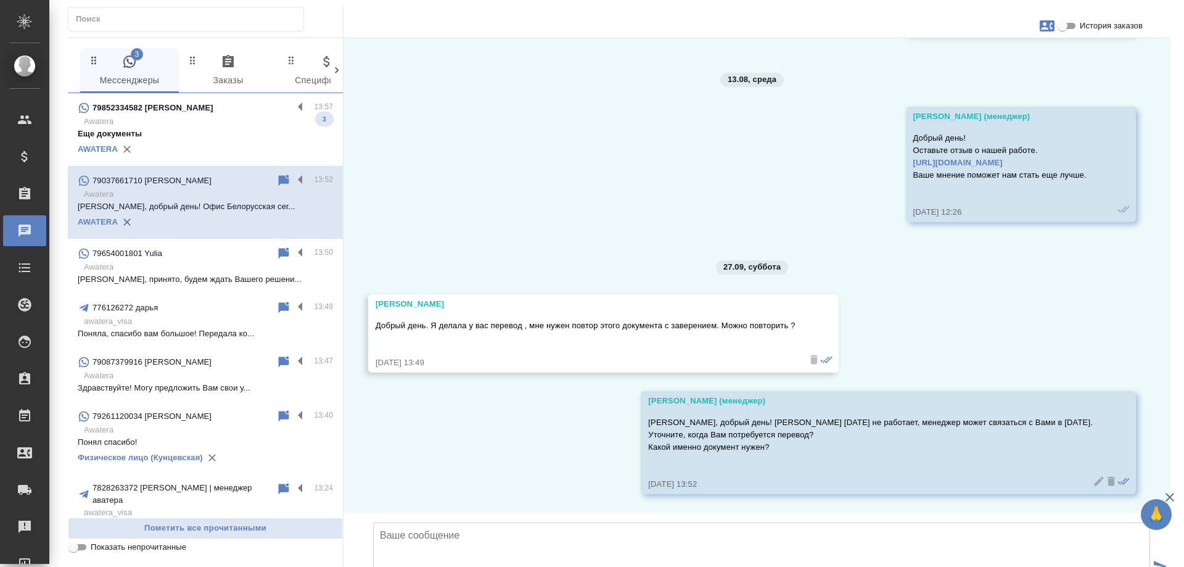
click at [239, 113] on div "79852334582 Дмитрий" at bounding box center [185, 108] width 215 height 15
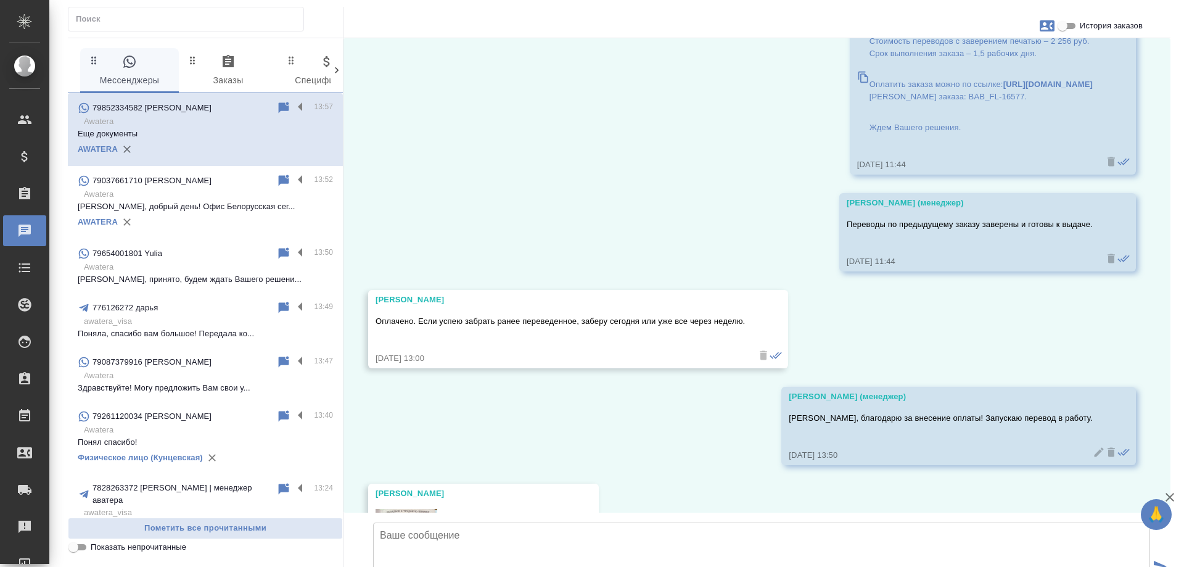
scroll to position [6613, 0]
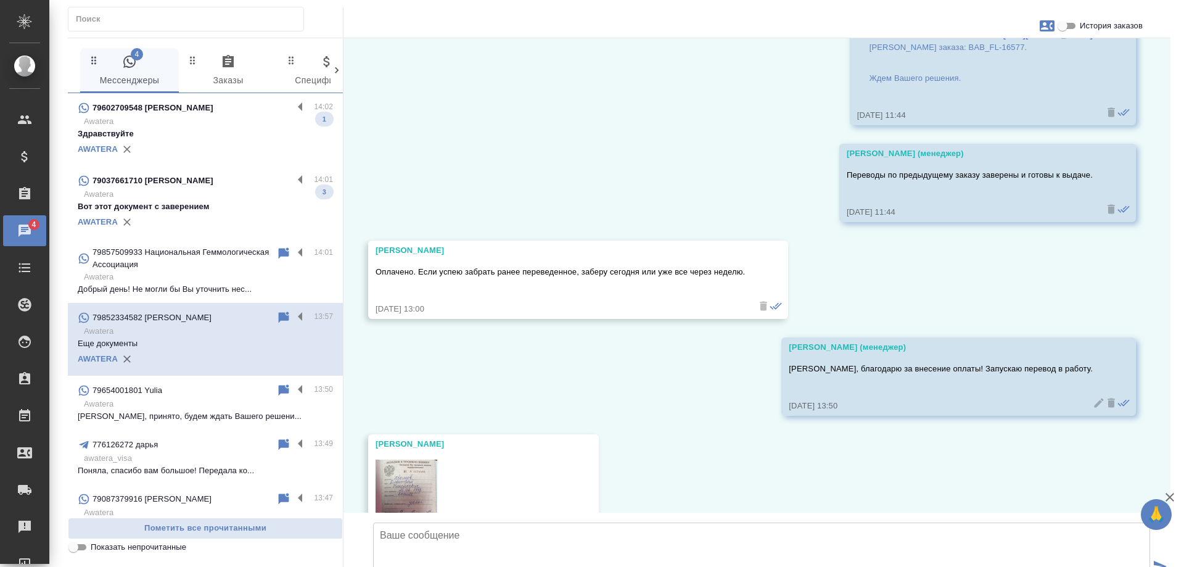
click at [210, 196] on p "Awatera" at bounding box center [208, 194] width 249 height 12
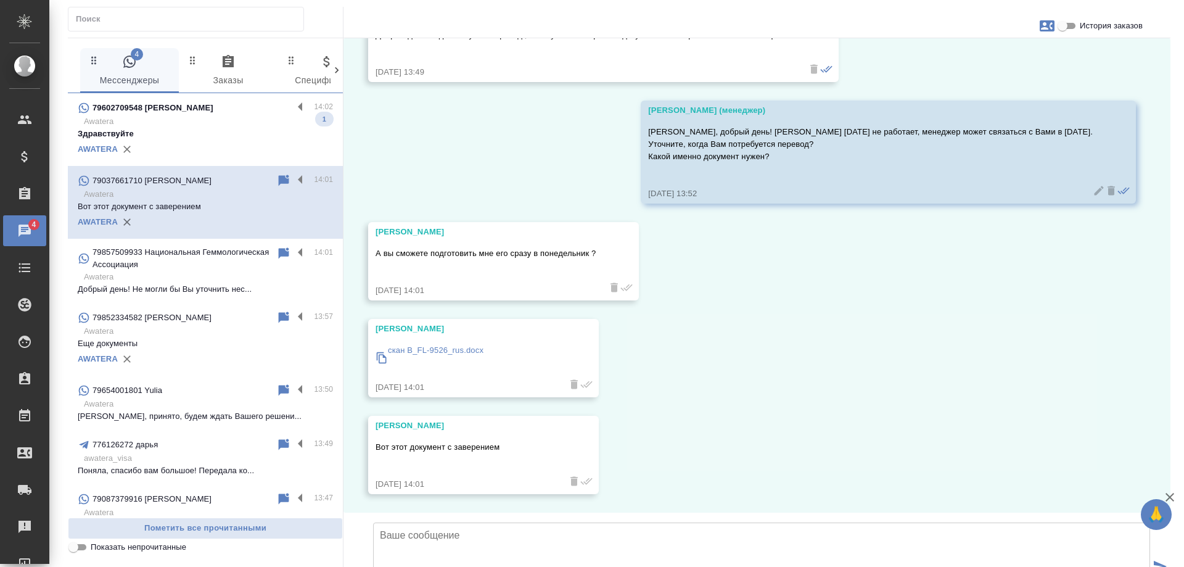
scroll to position [2251, 0]
click at [447, 344] on p "скан B_FL-9526_rus.docx" at bounding box center [436, 350] width 96 height 12
click at [856, 223] on div "30.07, среда Богомолова Анастасия (менеджер) Добрый день, Елена! Высылаю Вам сс…" at bounding box center [757, 275] width 827 height 474
click at [279, 178] on icon at bounding box center [284, 180] width 10 height 11
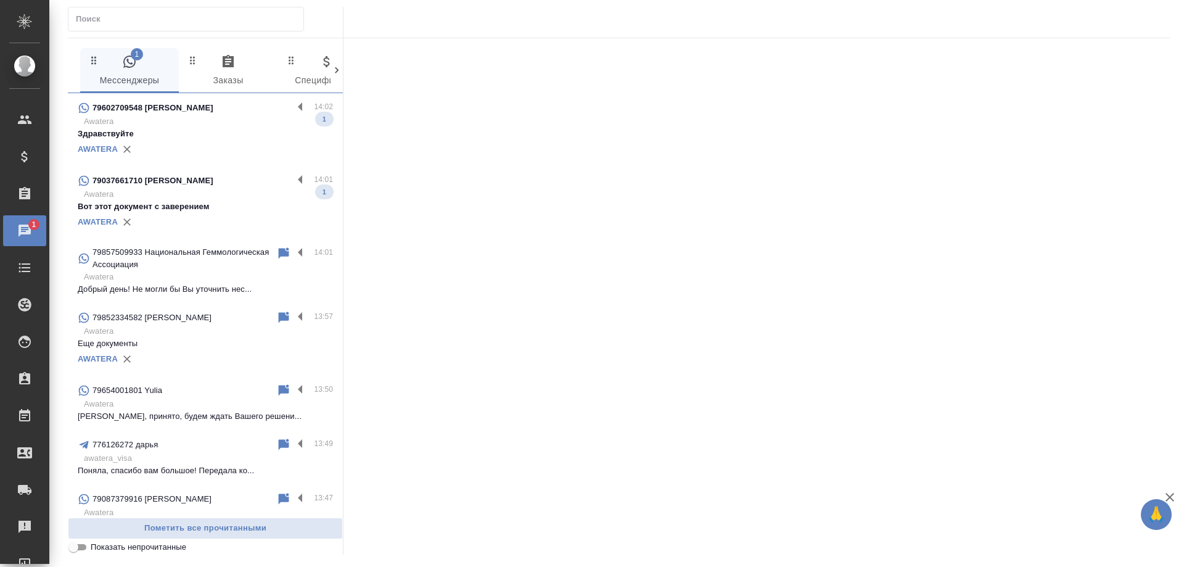
click at [208, 129] on p "Здравствуйте" at bounding box center [205, 134] width 255 height 12
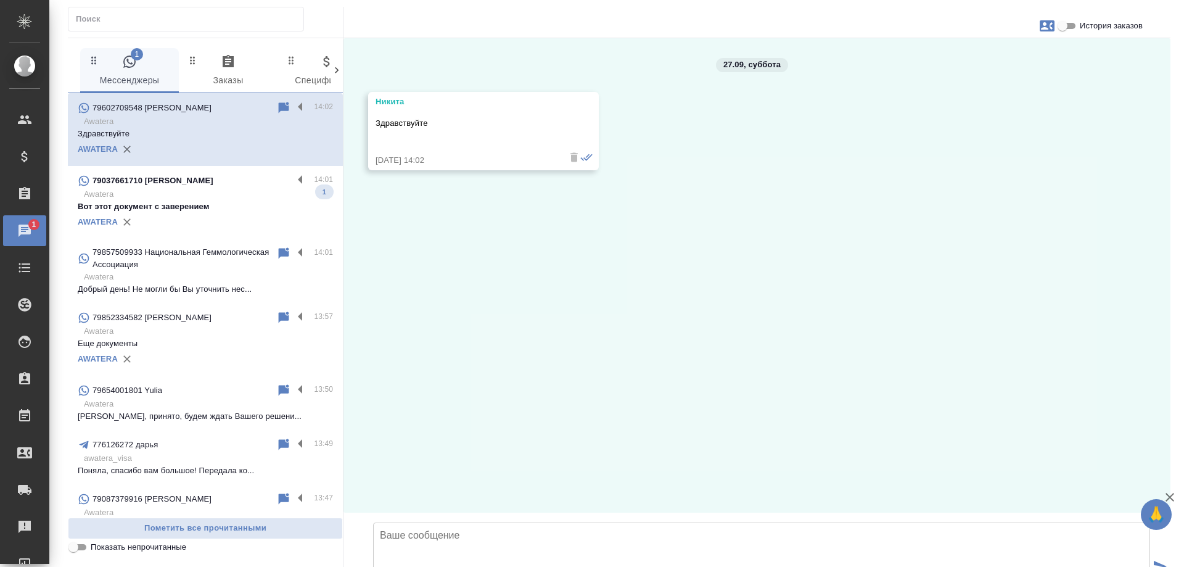
click at [492, 522] on textarea at bounding box center [761, 565] width 777 height 86
type textarea "[PERSON_NAME], добрый день! Какой вопрос Вас интересует?"
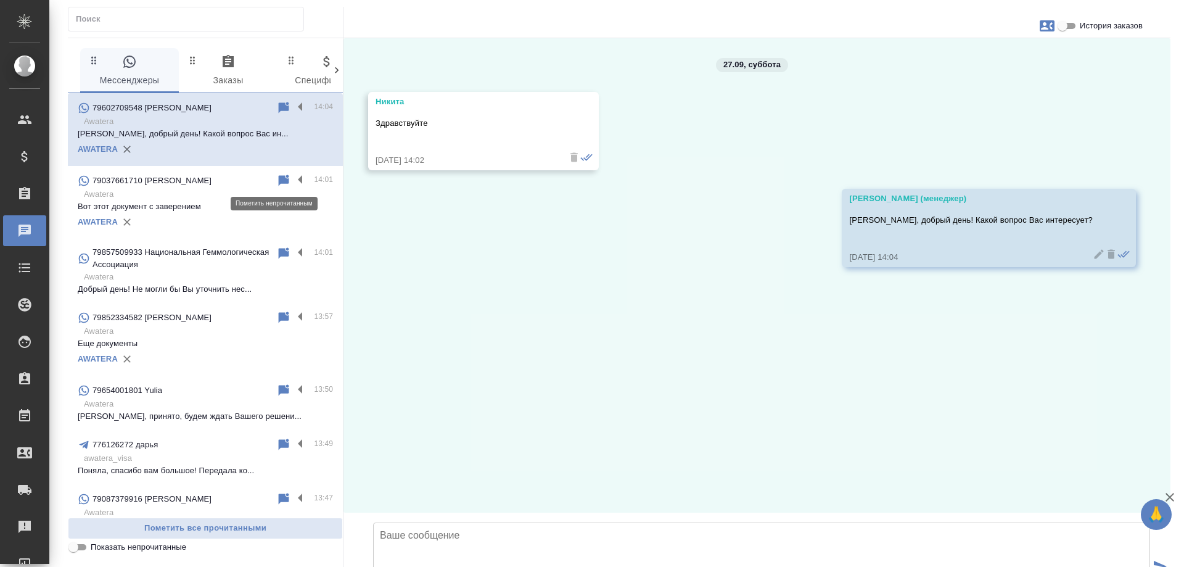
click at [279, 181] on icon at bounding box center [284, 180] width 10 height 11
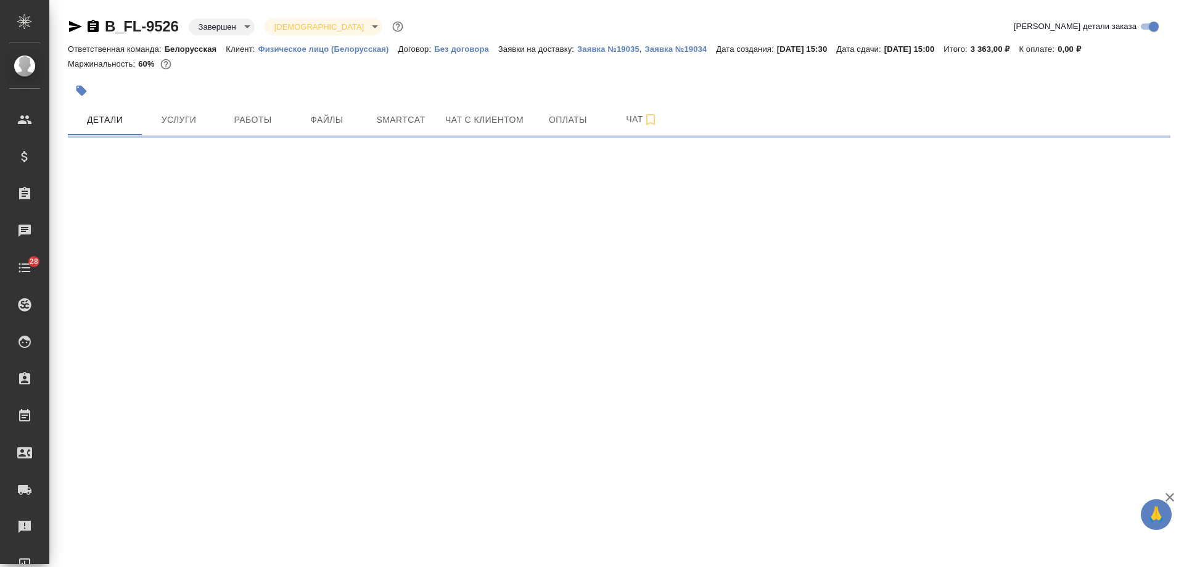
select select "RU"
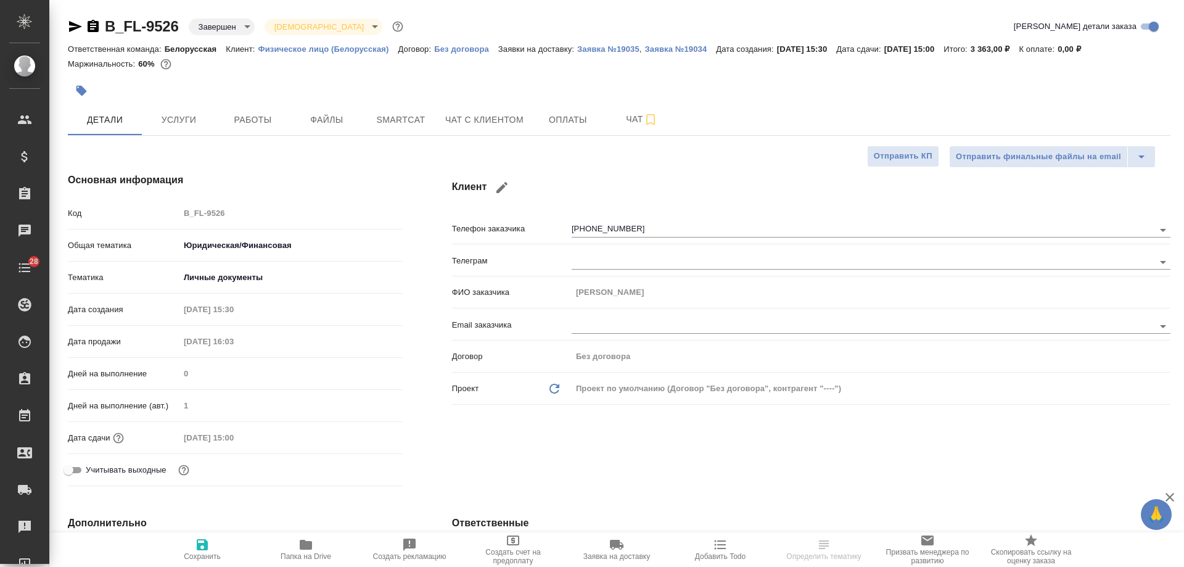
type textarea "x"
type input "Газизов Ринат"
type input "Богомолова Анастасия"
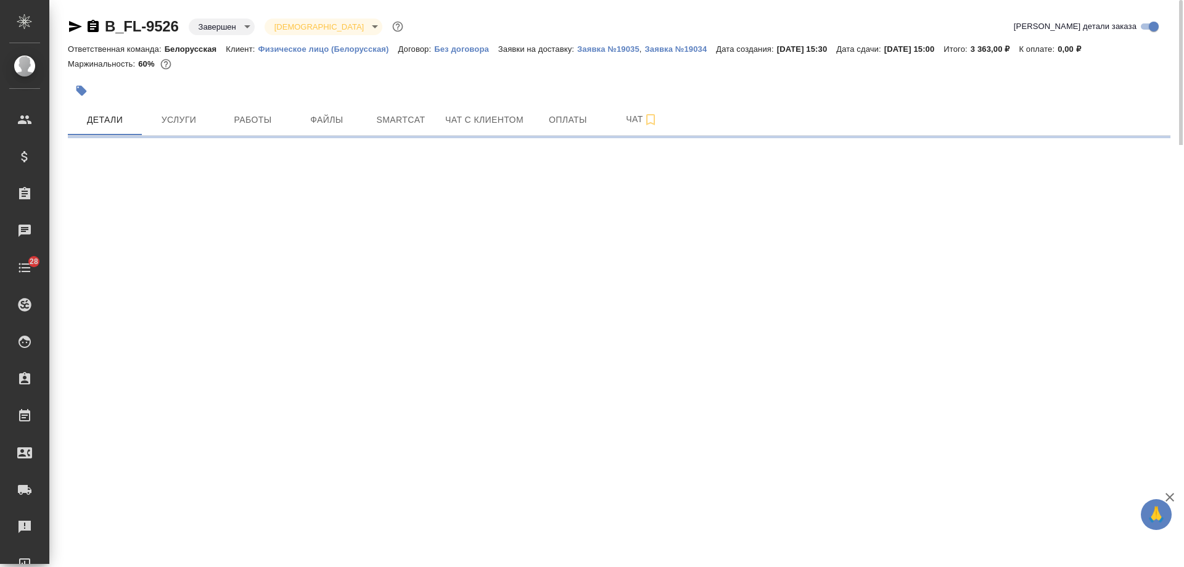
select select "RU"
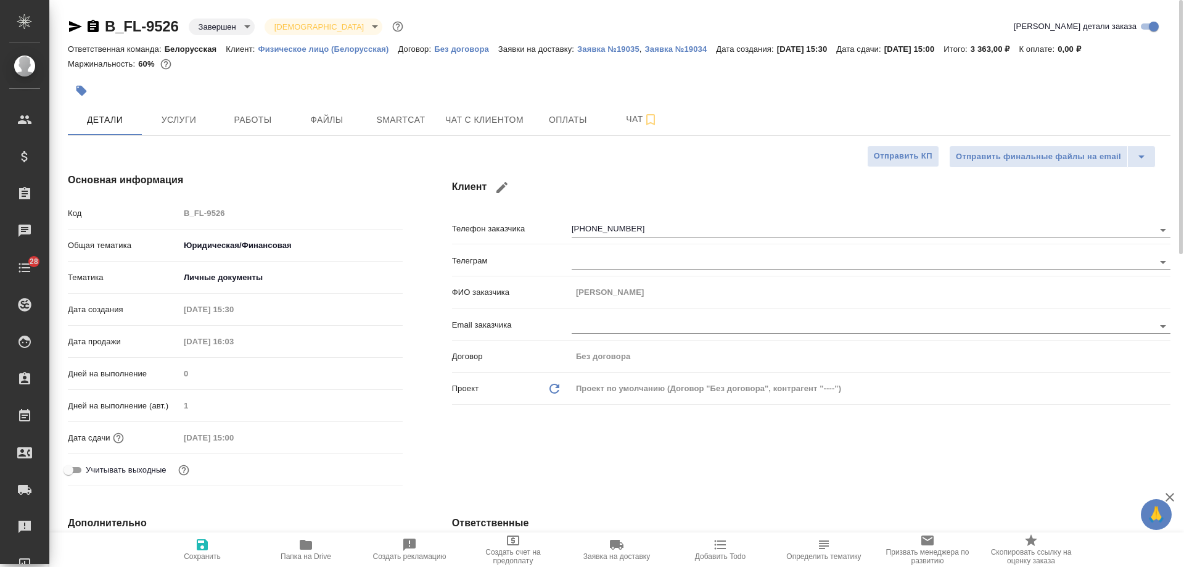
type textarea "x"
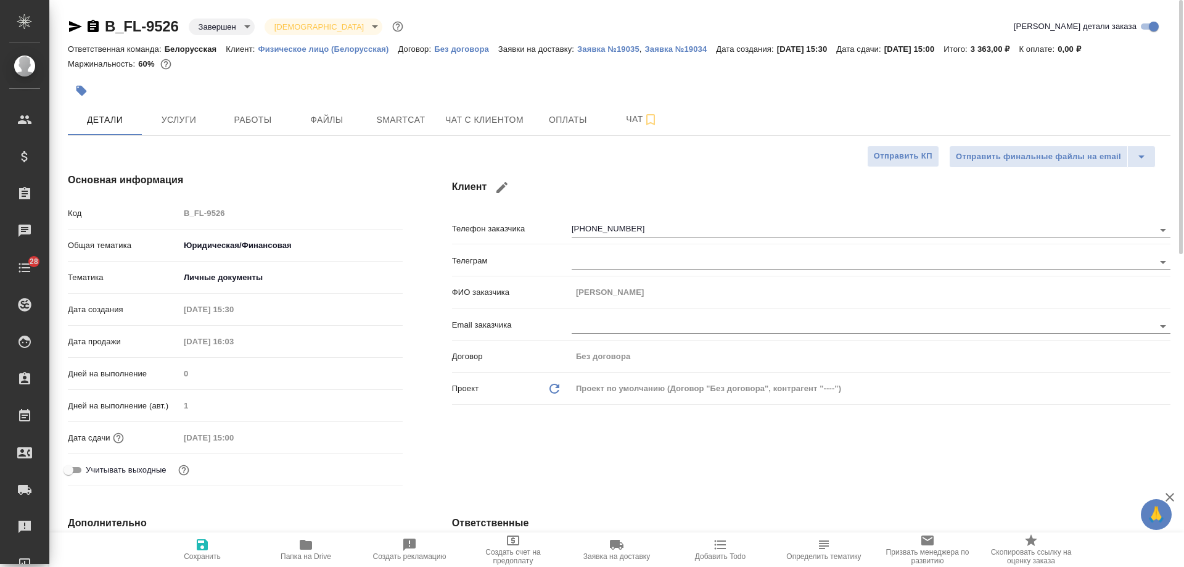
type textarea "x"
click at [180, 127] on span "Услуги" at bounding box center [178, 119] width 59 height 15
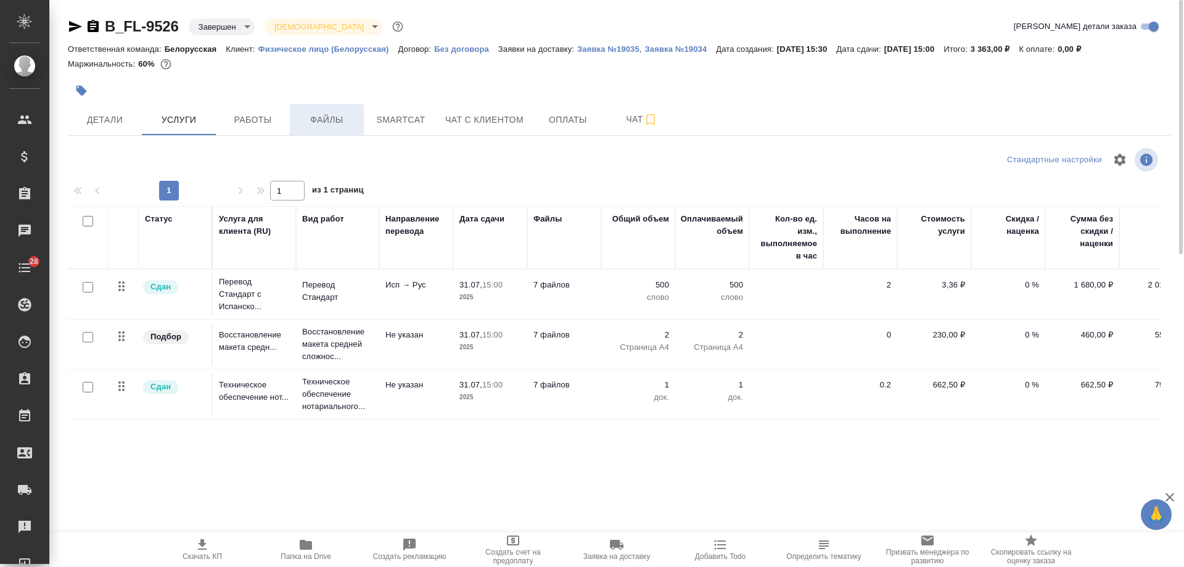
click at [323, 117] on span "Файлы" at bounding box center [326, 119] width 59 height 15
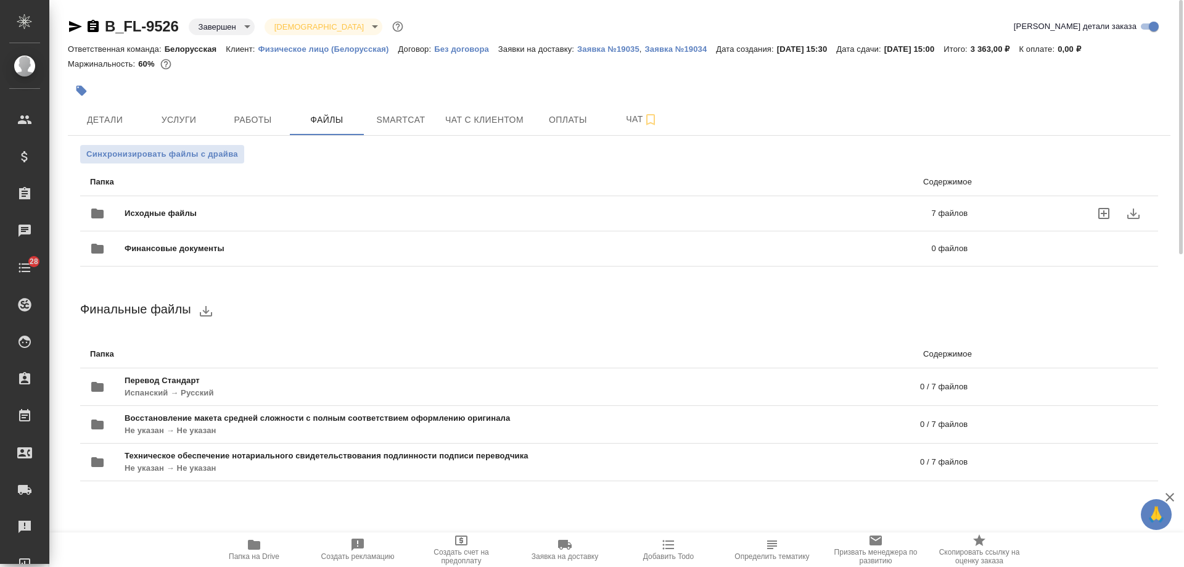
click at [389, 208] on span "Исходные файлы" at bounding box center [345, 213] width 440 height 12
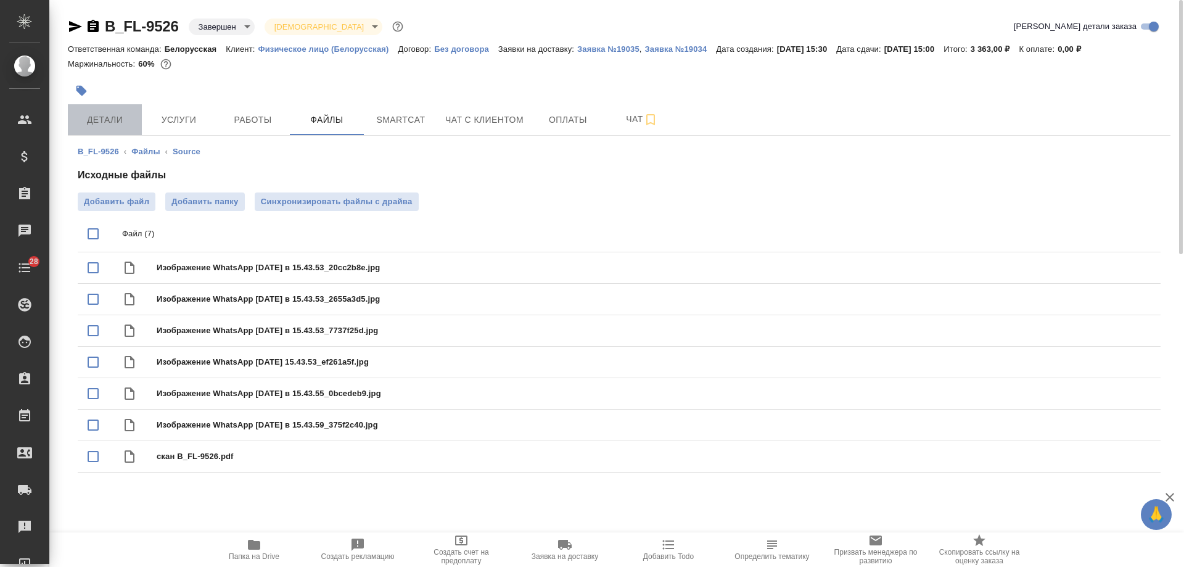
click at [106, 124] on span "Детали" at bounding box center [104, 119] width 59 height 15
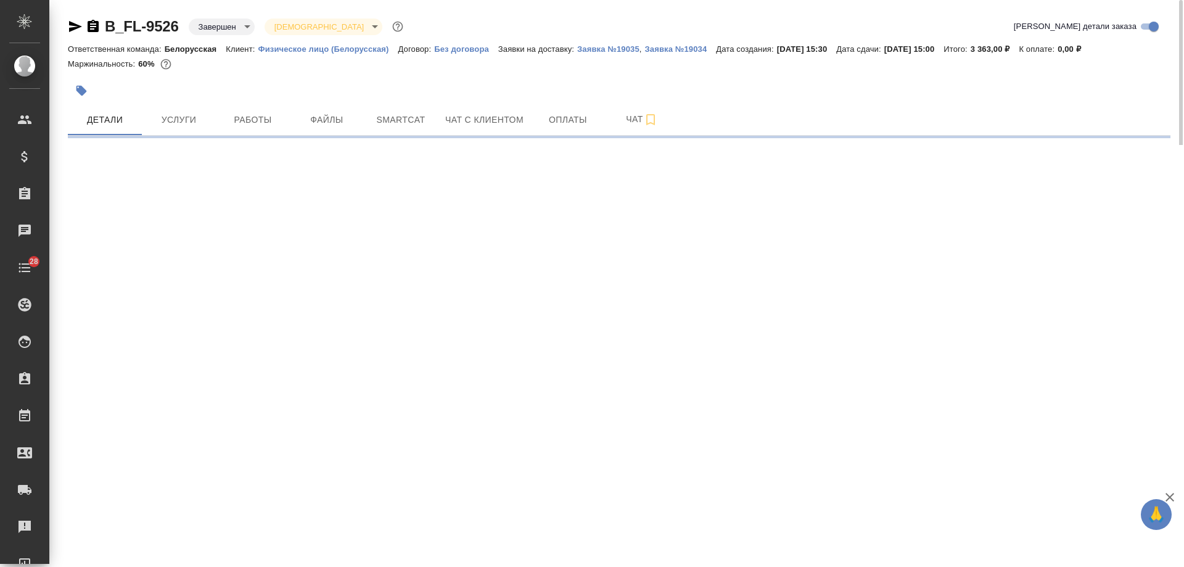
select select "RU"
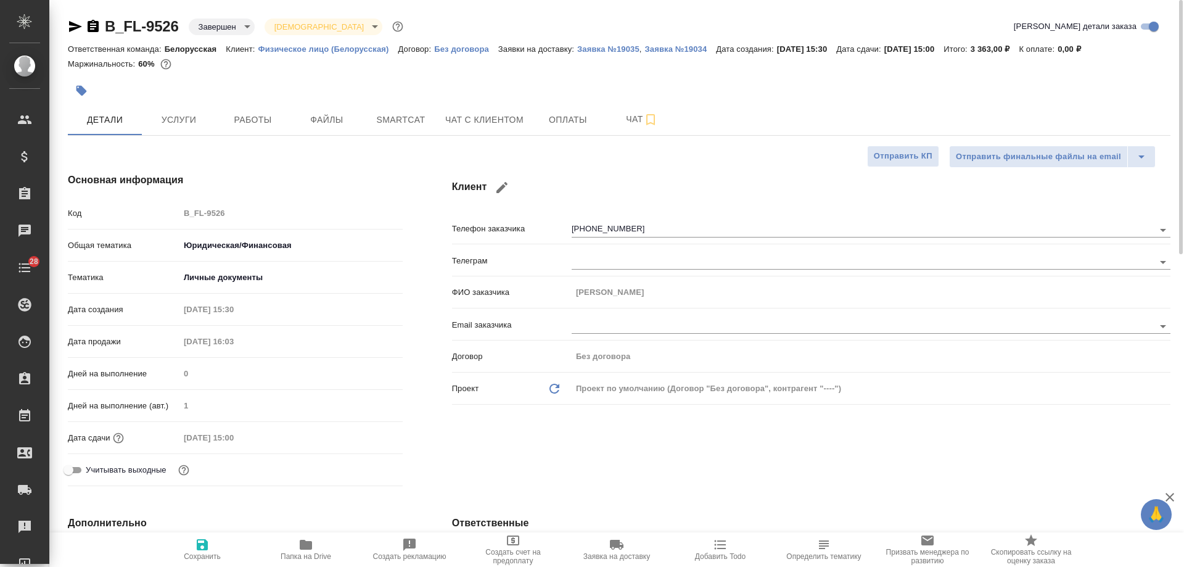
type textarea "x"
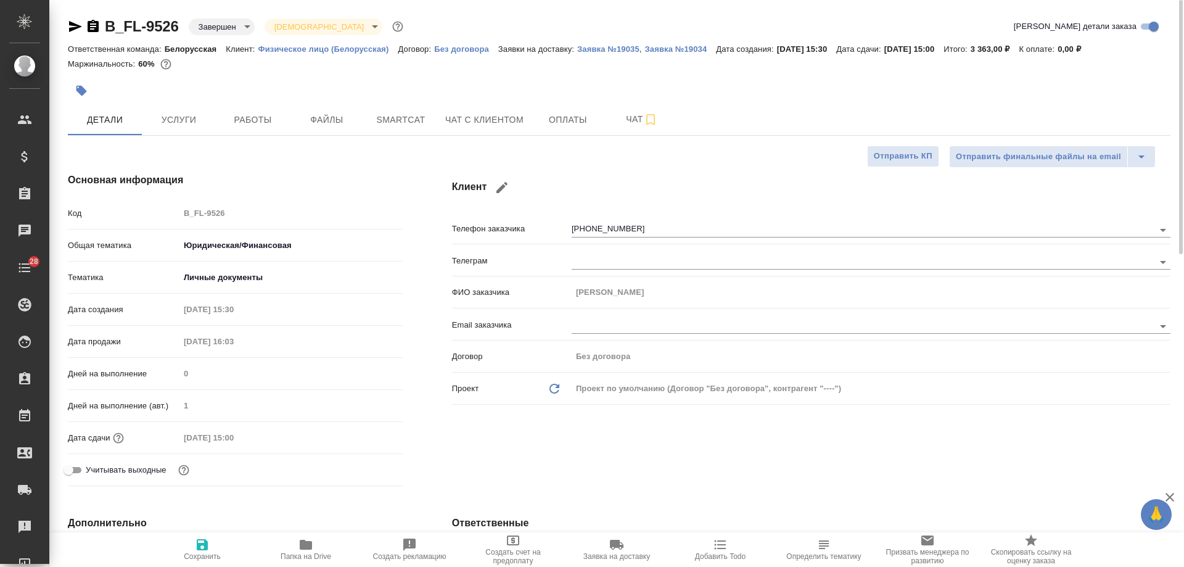
type textarea "x"
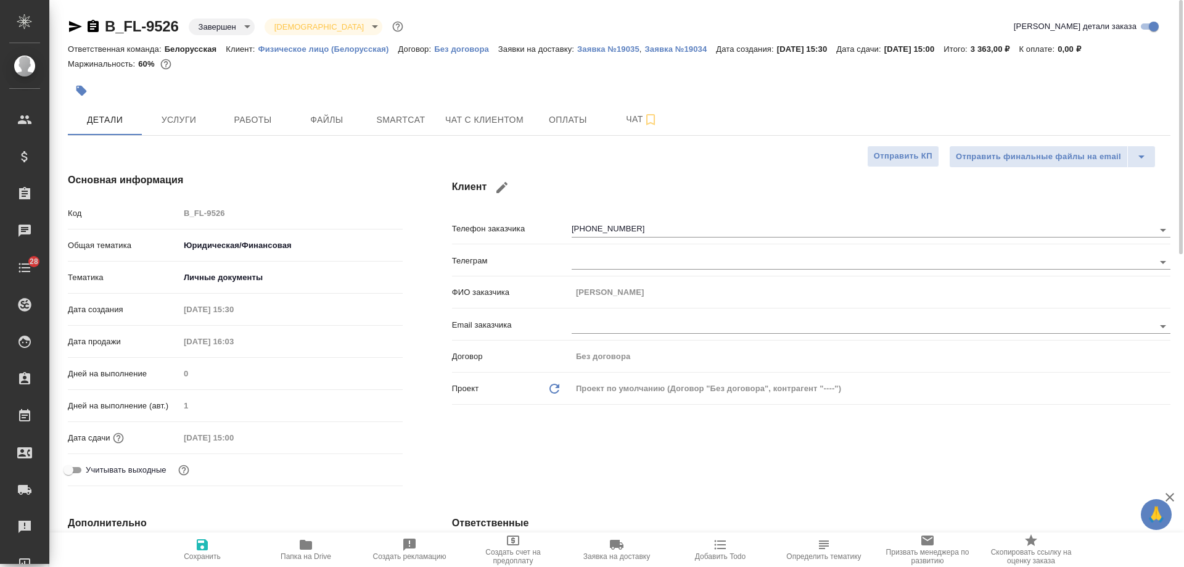
type textarea "x"
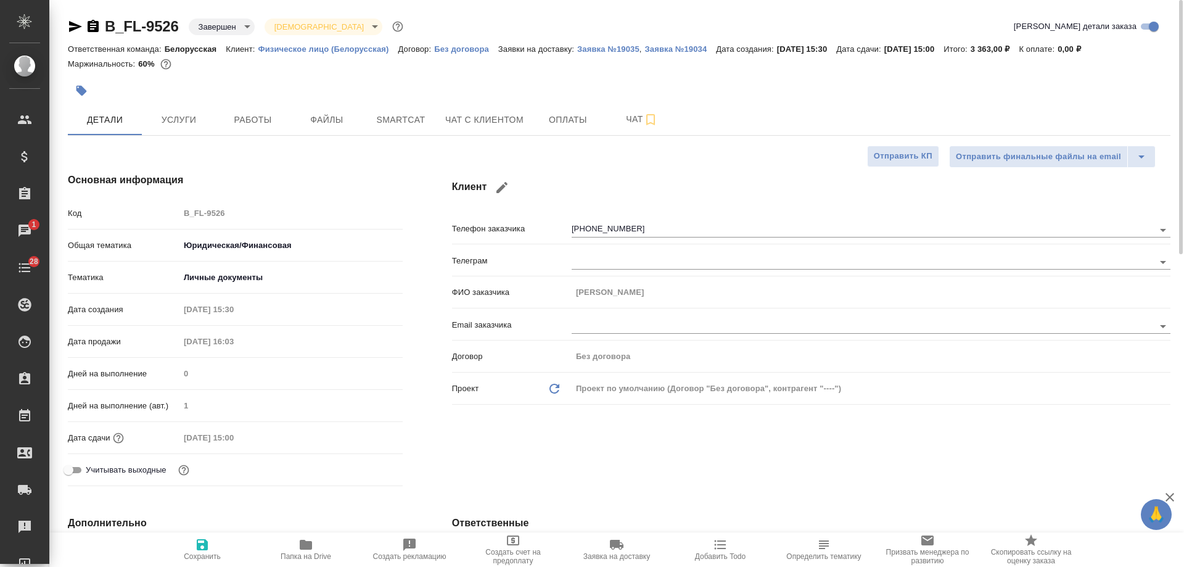
type textarea "x"
click at [498, 125] on span "Чат с клиентом" at bounding box center [484, 119] width 78 height 15
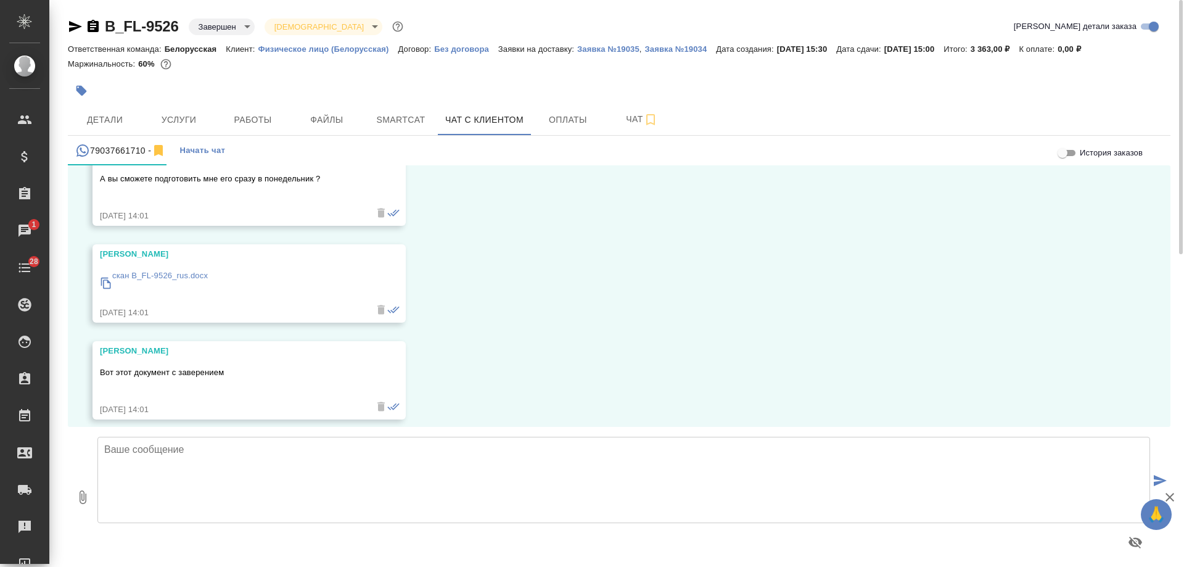
scroll to position [2371, 0]
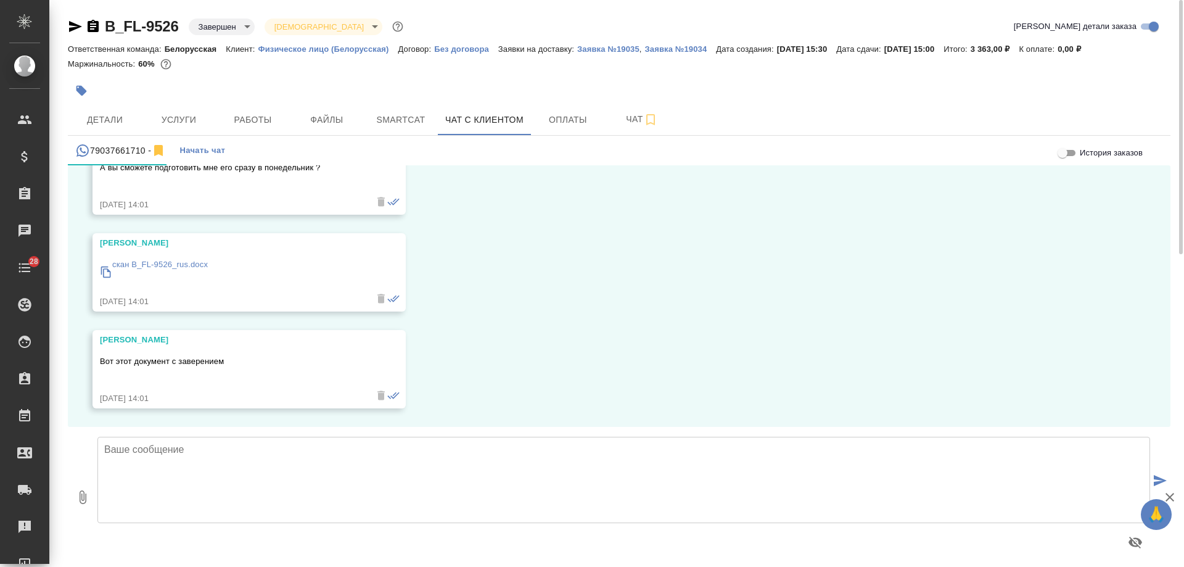
click at [97, 23] on icon "button" at bounding box center [93, 26] width 11 height 12
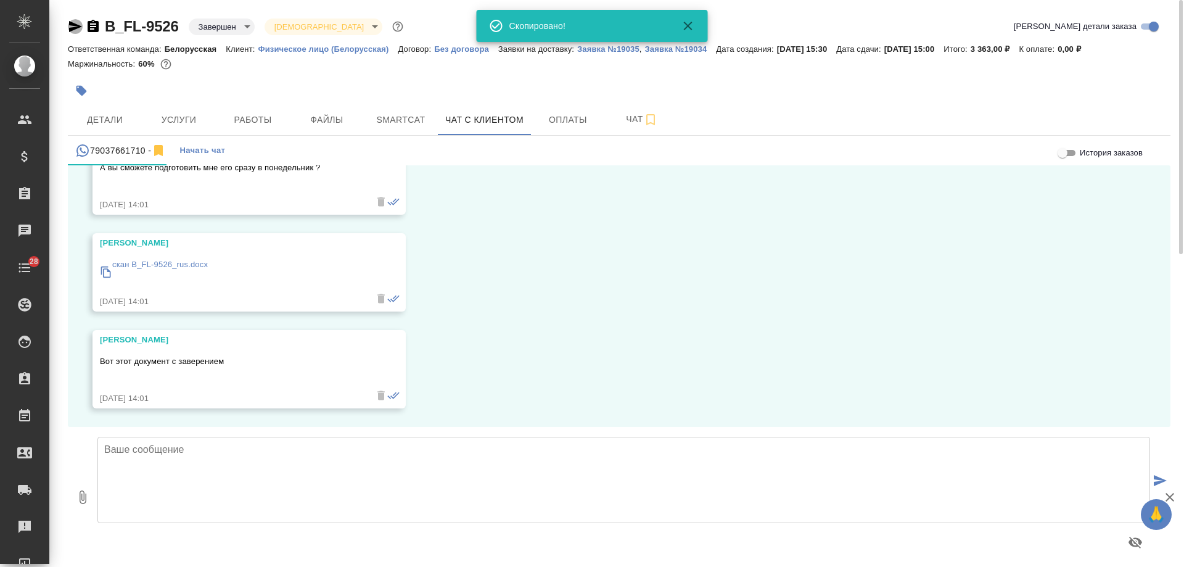
click at [78, 23] on icon "button" at bounding box center [75, 26] width 15 height 15
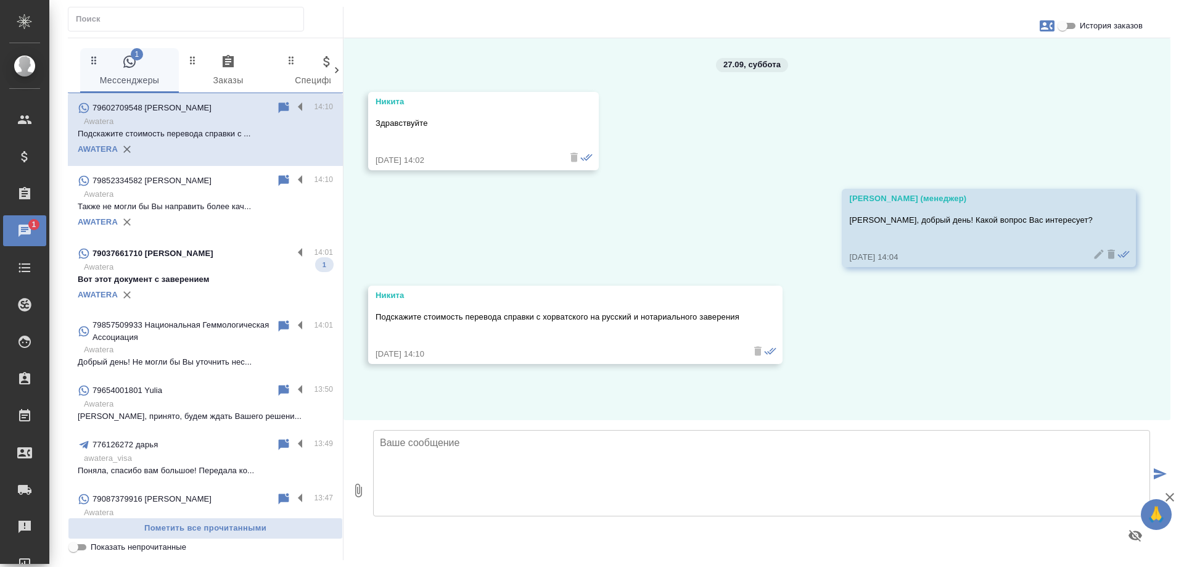
click at [578, 455] on textarea at bounding box center [761, 473] width 777 height 86
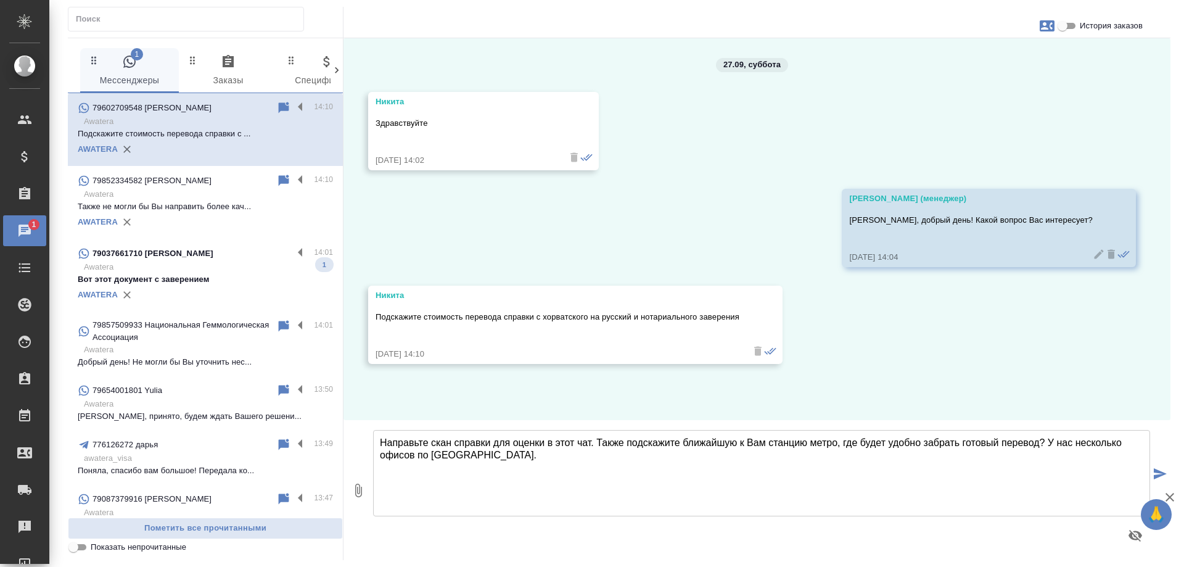
type textarea "Направьте скан справки для оценки в этот чат. Также подскажите ближайшую к Вам …"
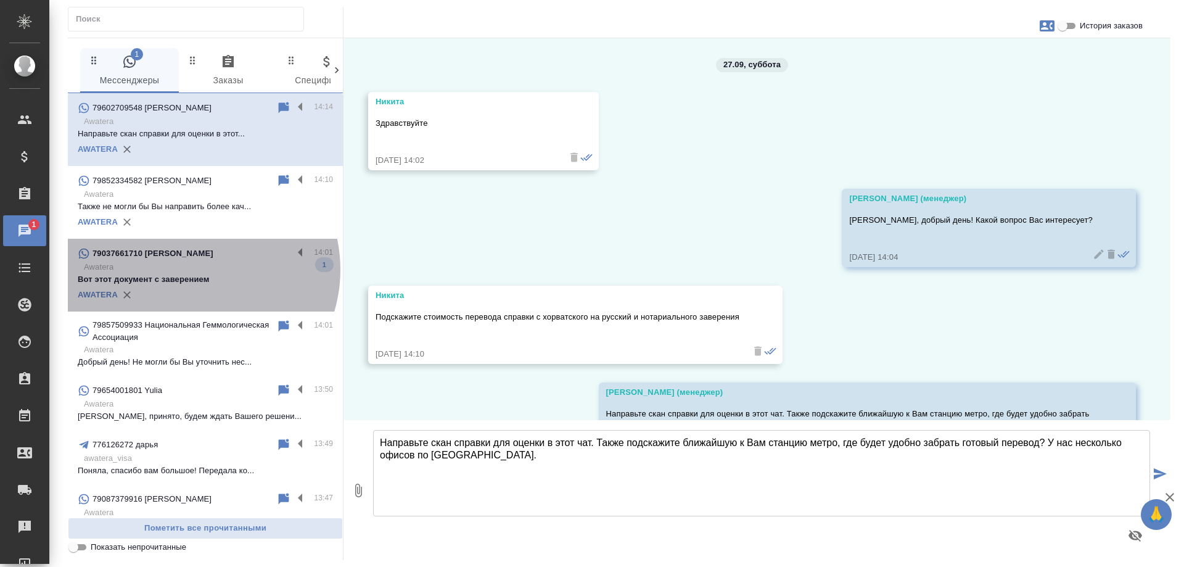
click at [192, 270] on p "Awatera" at bounding box center [208, 267] width 249 height 12
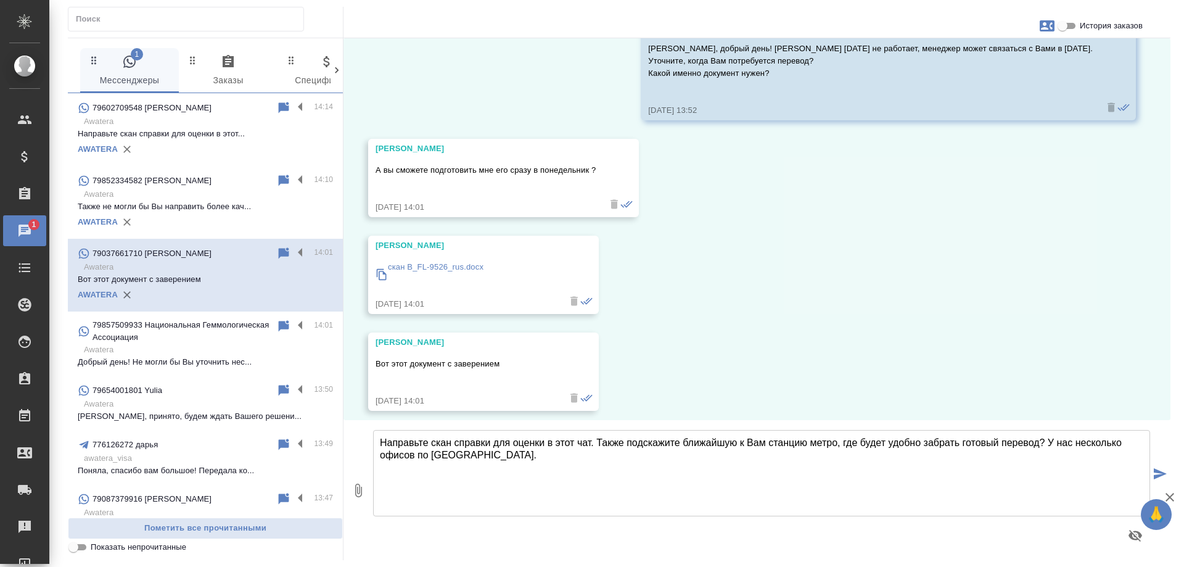
scroll to position [2251, 0]
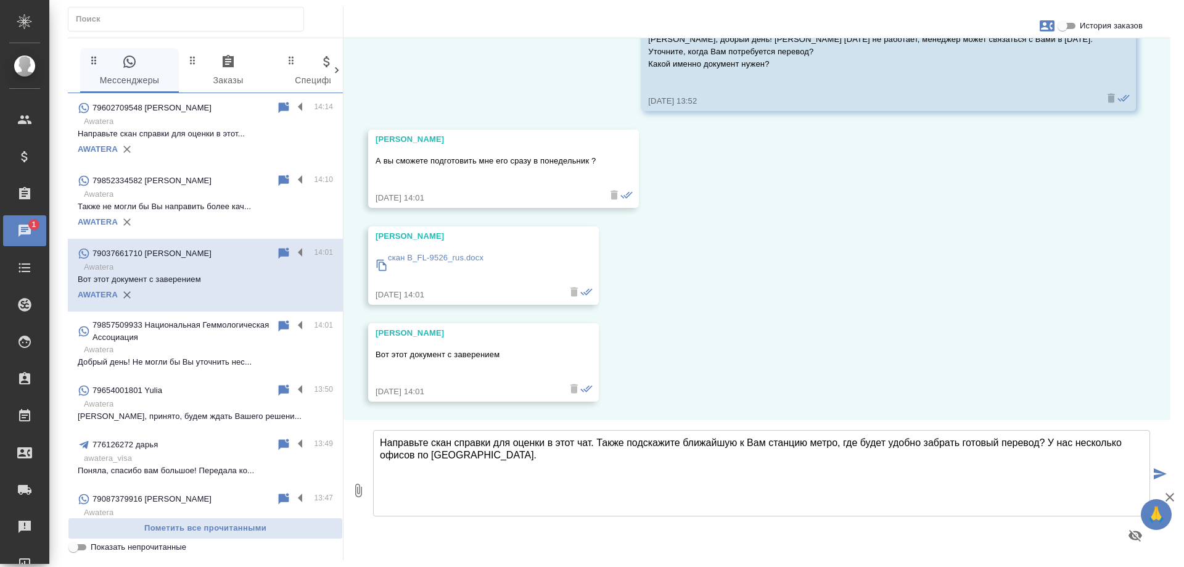
click at [556, 457] on textarea "Направьте скан справки для оценки в этот чат. Также подскажите ближайшую к Вам …" at bounding box center [761, 473] width 777 height 86
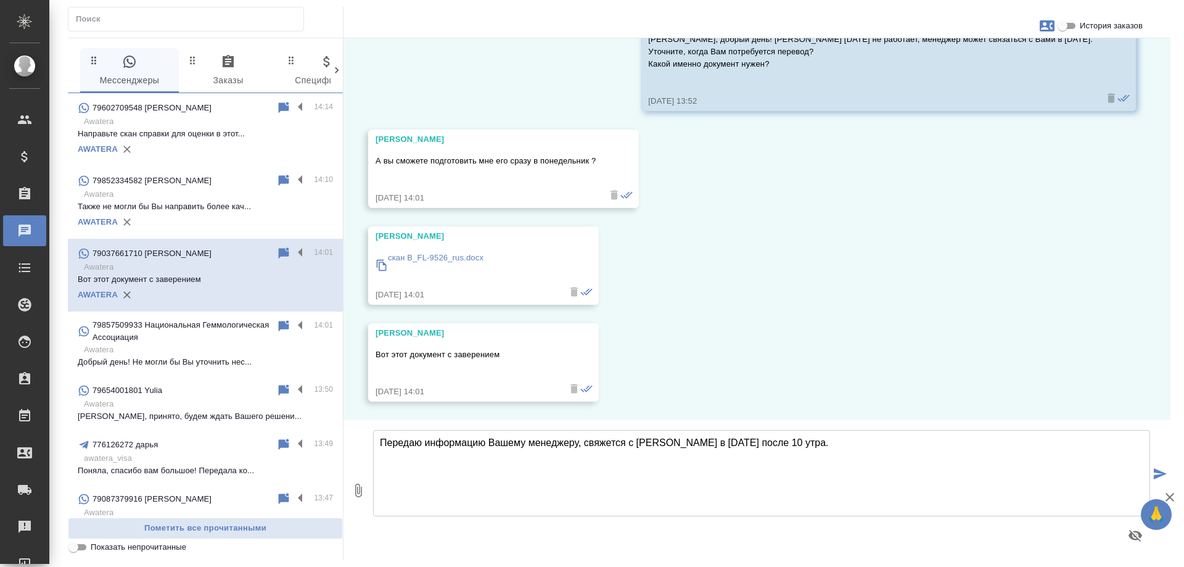
type textarea "Передаю информацию Вашему менеджеру, свяжется с Вами в понедельник после 10 утр…"
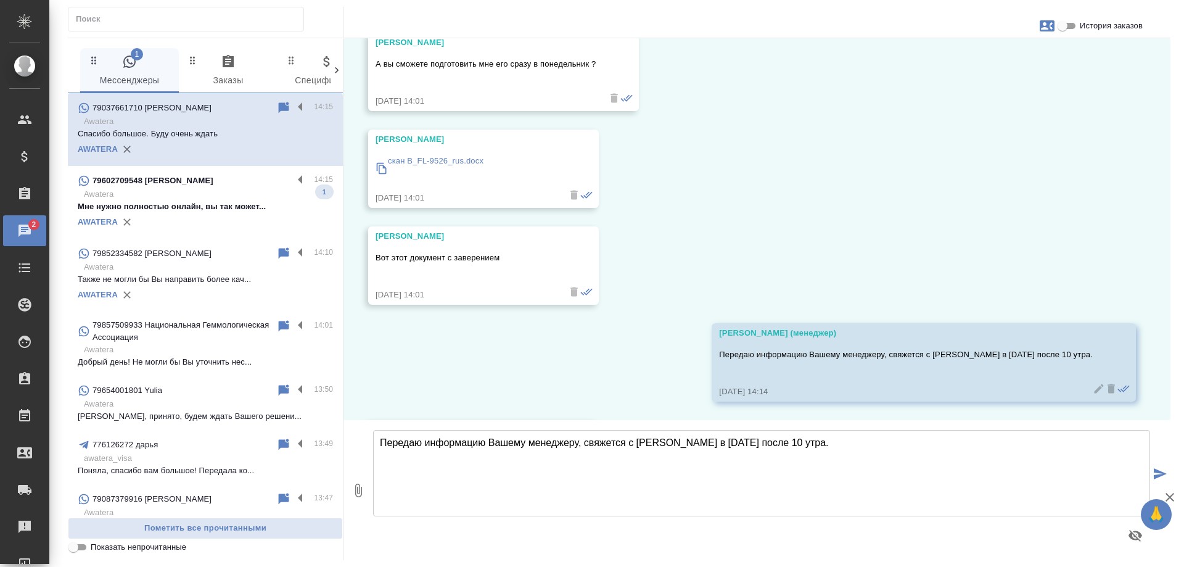
scroll to position [2445, 0]
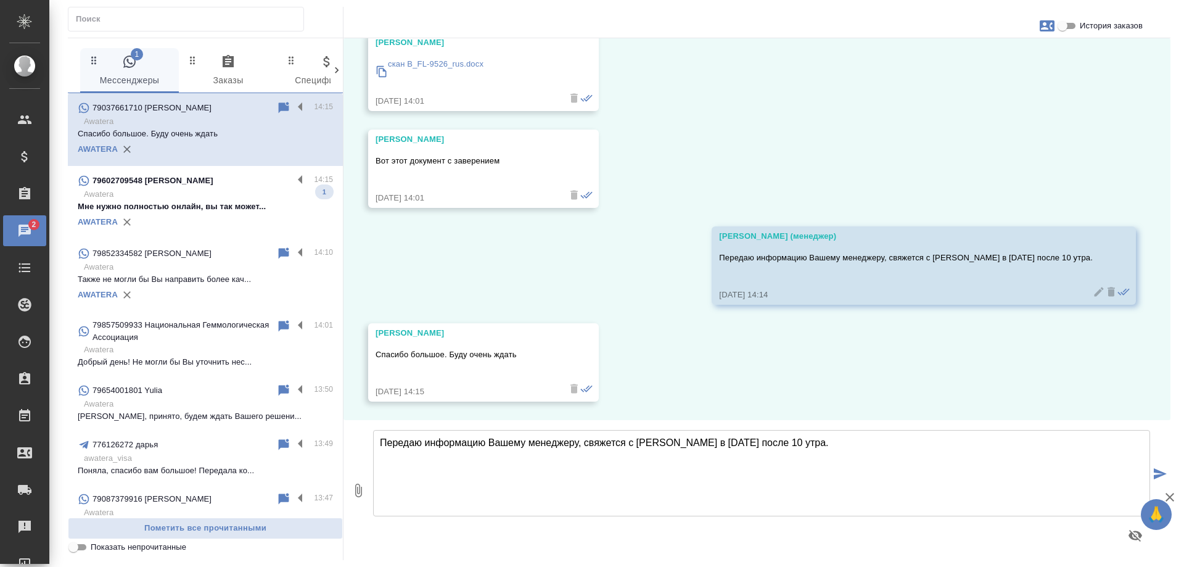
click at [225, 189] on p "Awatera" at bounding box center [208, 194] width 249 height 12
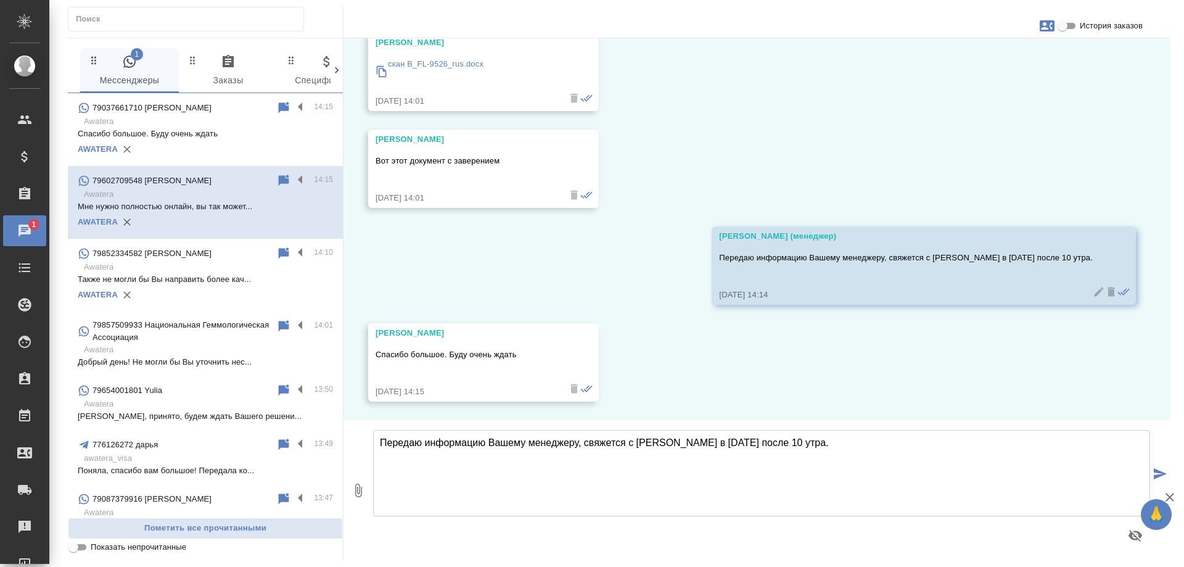
scroll to position [168, 0]
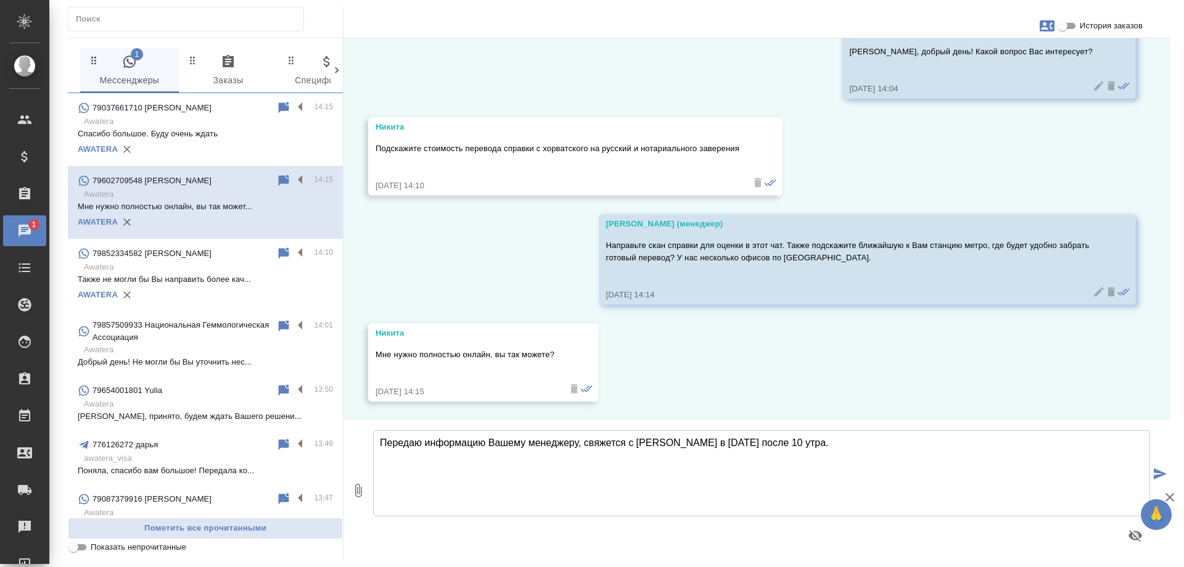
click at [563, 453] on textarea "Передаю информацию Вашему менеджеру, свяжется с Вами в понедельник после 10 утр…" at bounding box center [761, 473] width 777 height 86
type textarea "Да, конечно, можем направить готовый перевод в виде скана. Ожидаем от Вас докум…"
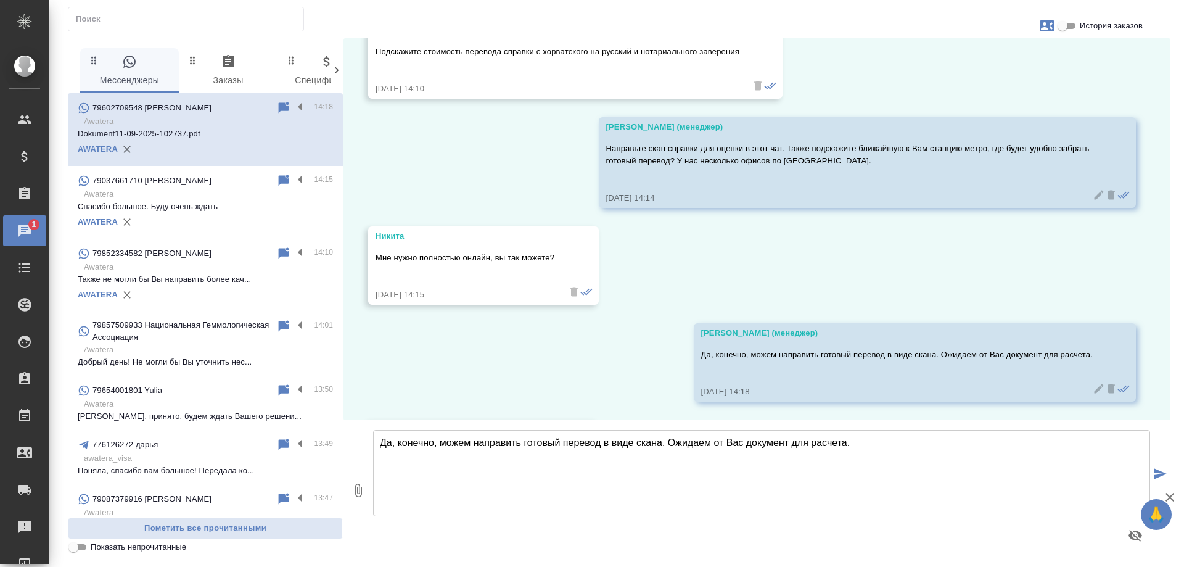
scroll to position [362, 0]
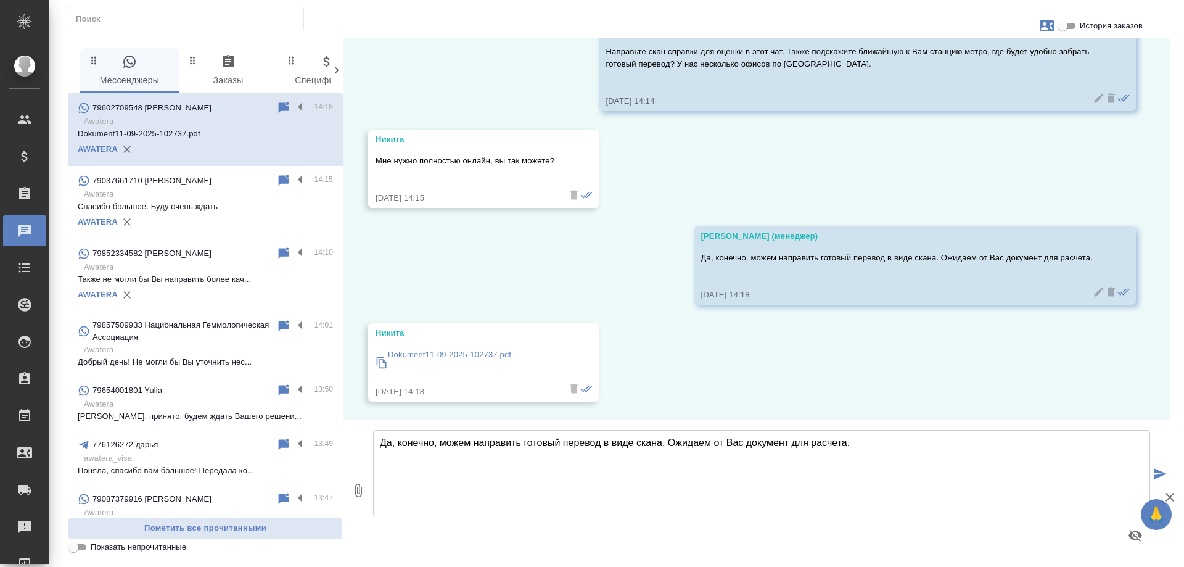
click at [471, 355] on p "Dokument11-09-2025-102737.pdf" at bounding box center [449, 355] width 123 height 12
click at [492, 456] on textarea "Да, конечно, можем направить готовый перевод в виде скана. Ожидаем от Вас докум…" at bounding box center [761, 473] width 777 height 86
type textarea "Получили от Вас 1 документ (4 стр.). Ожидайте расчет в этом чате."
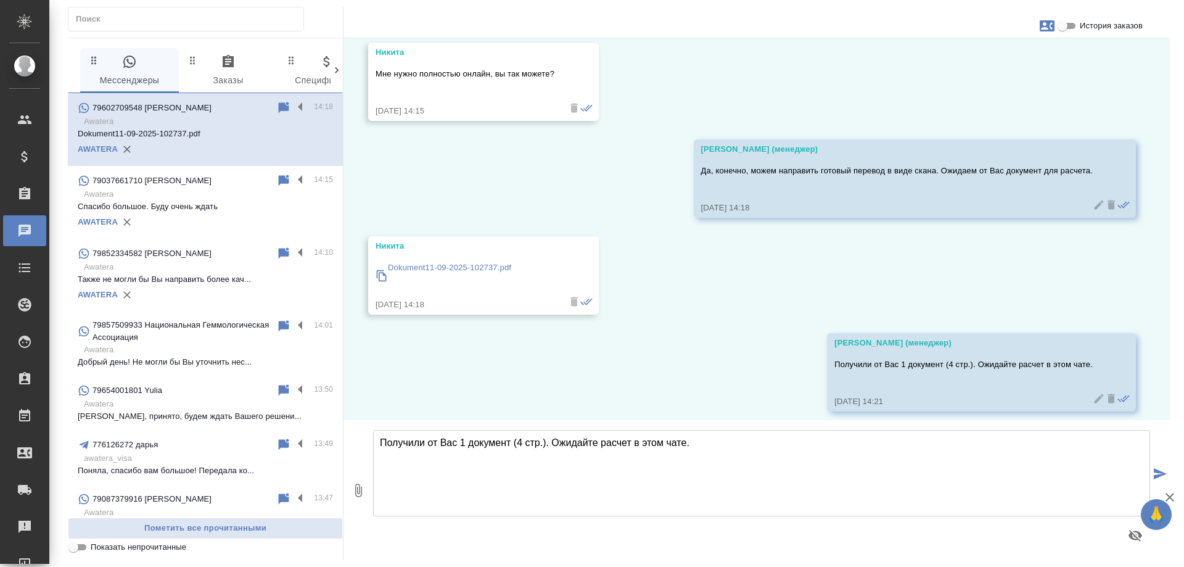
scroll to position [459, 0]
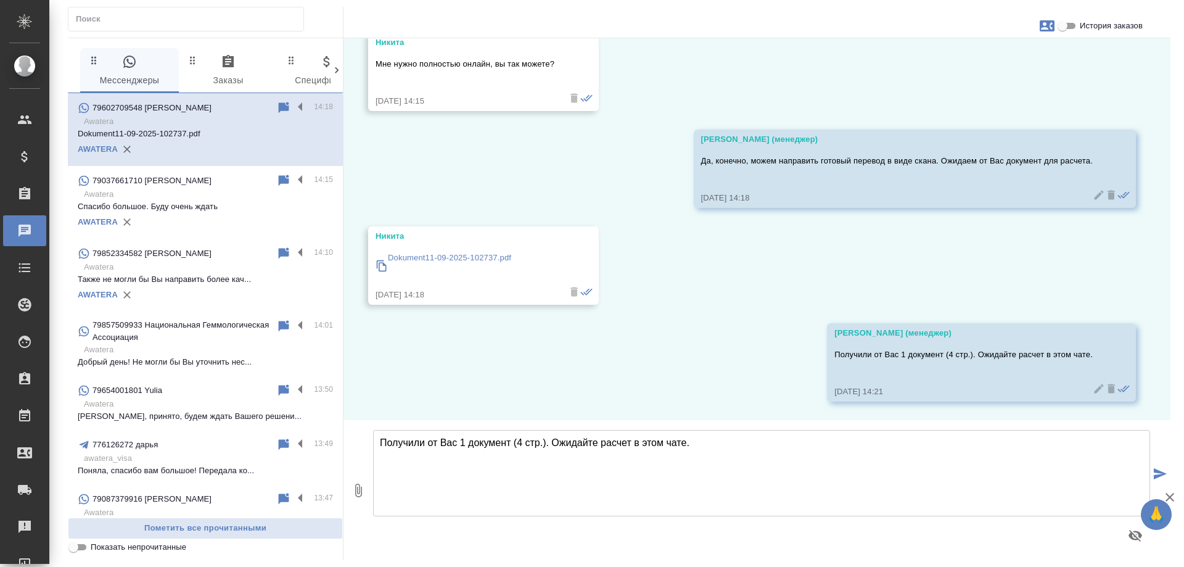
click at [1047, 24] on icon "button" at bounding box center [1047, 25] width 15 height 11
click at [988, 67] on div "Создать заявку" at bounding box center [994, 59] width 78 height 27
select select "RU"
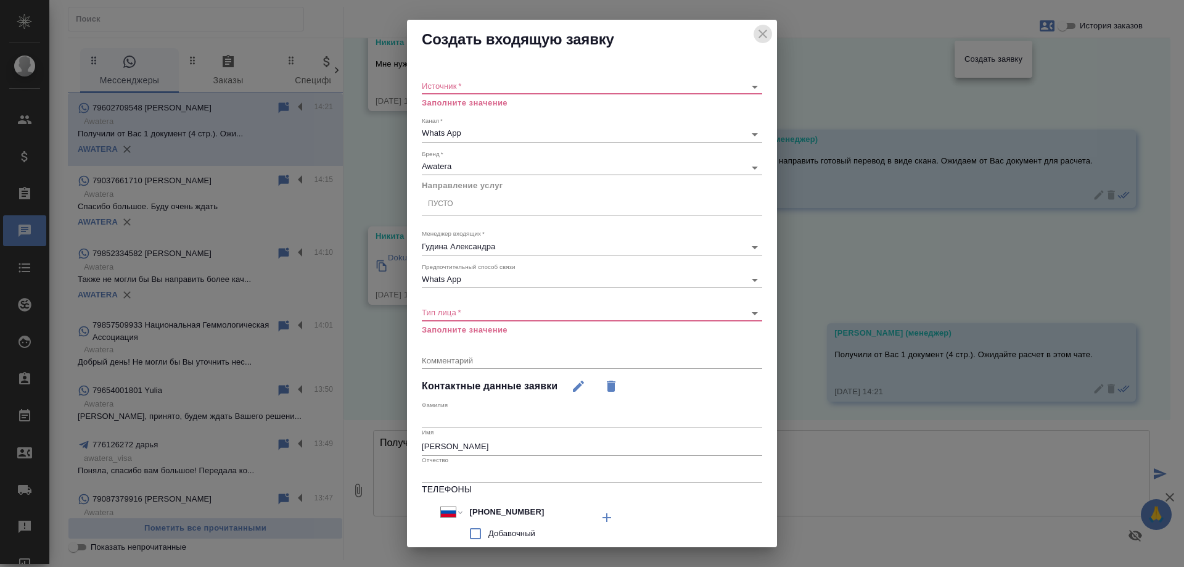
click at [759, 35] on icon "close" at bounding box center [763, 34] width 15 height 15
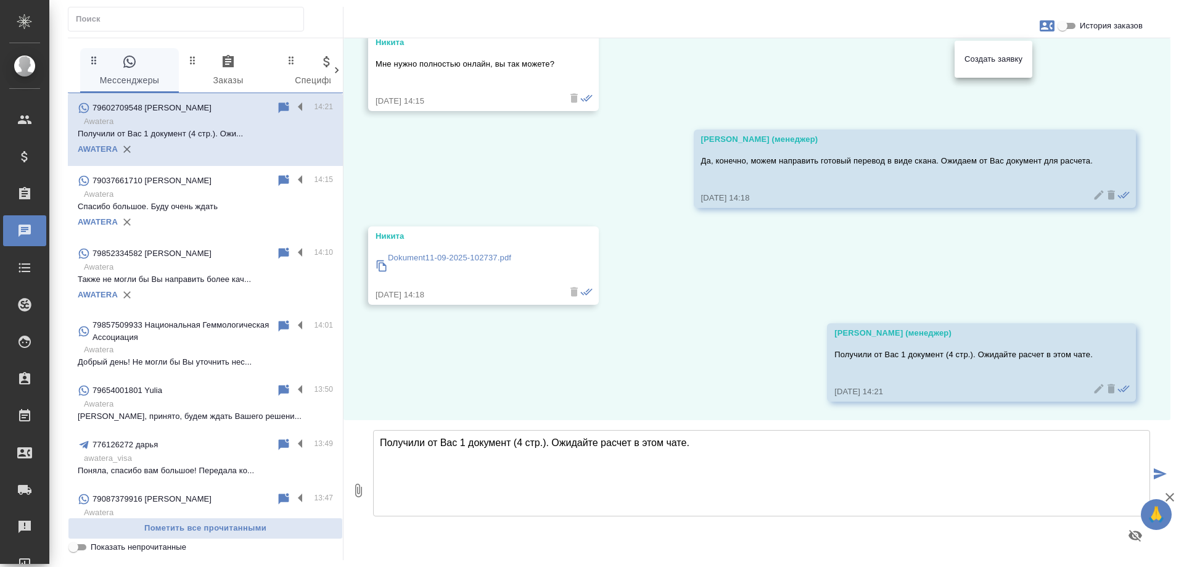
click at [669, 64] on div at bounding box center [592, 283] width 1184 height 567
click at [637, 318] on div "27.09, суббота Никита Здравствуйте 27.09.25, 14:02 Гудина Александра (менеджер)…" at bounding box center [757, 229] width 827 height 382
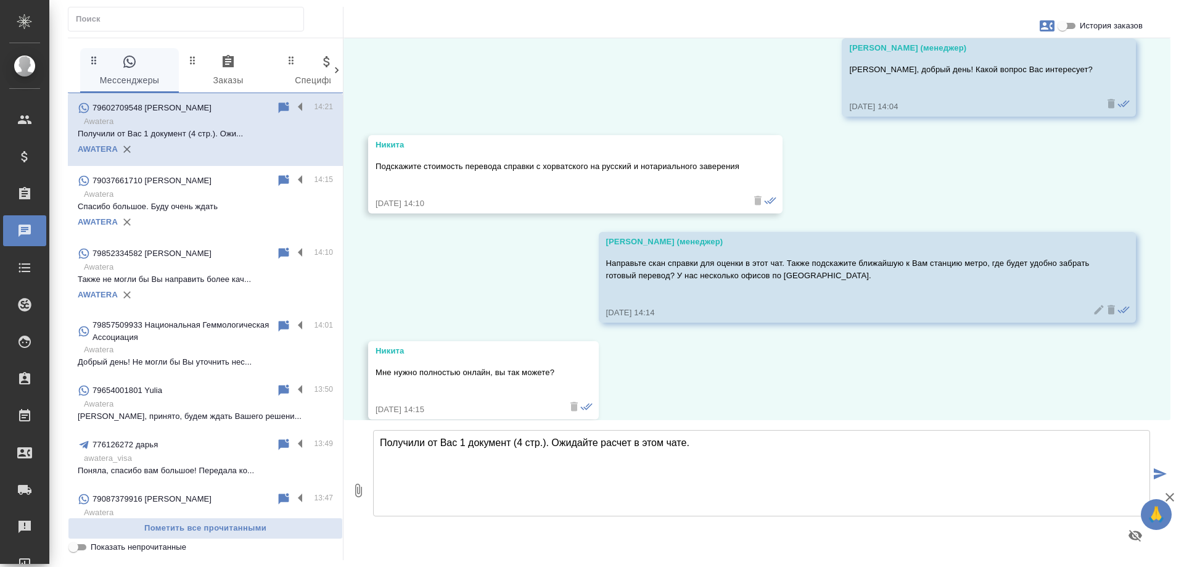
click at [1053, 26] on icon "button" at bounding box center [1047, 25] width 15 height 11
click at [983, 58] on span "Создать заявку" at bounding box center [994, 59] width 58 height 12
select select "RU"
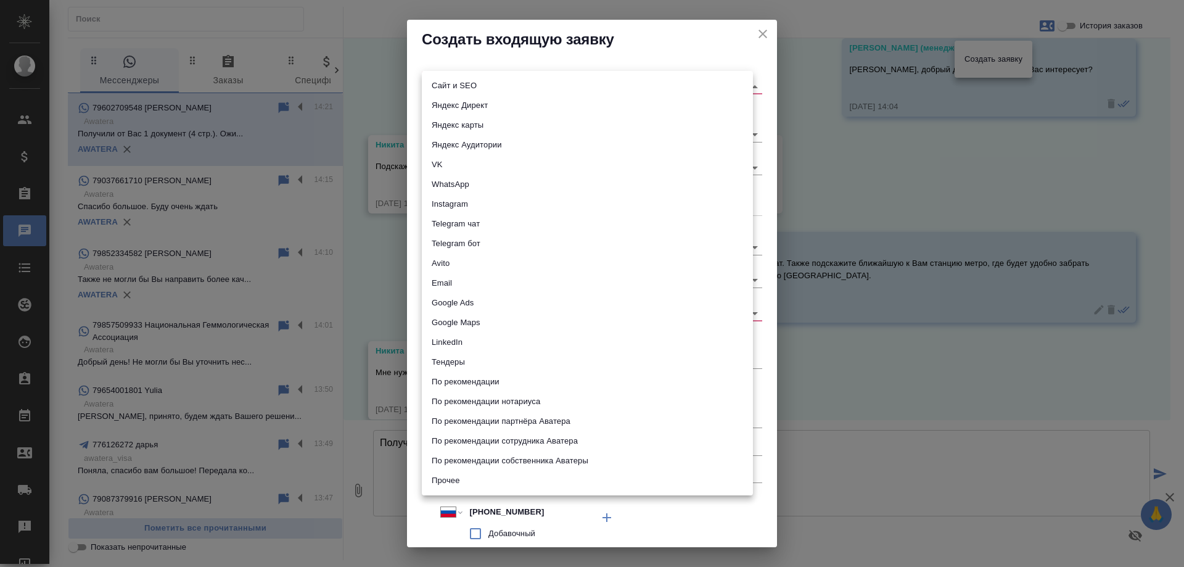
click at [500, 86] on body "🙏 .cls-1 fill:#fff; AWATERA Gudina Alexandra Клиенты Спецификации Заказы 0 Чаты…" at bounding box center [592, 283] width 1184 height 567
click at [495, 86] on li "Сайт и SEO" at bounding box center [587, 86] width 331 height 20
type input "seo"
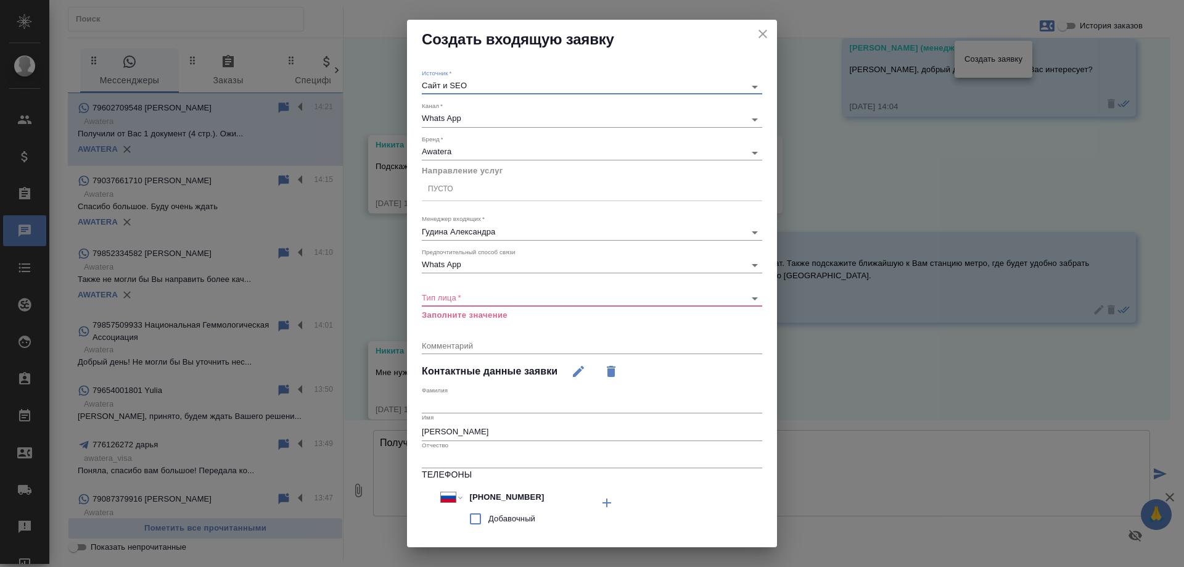
click at [474, 192] on div "Пусто" at bounding box center [592, 189] width 340 height 18
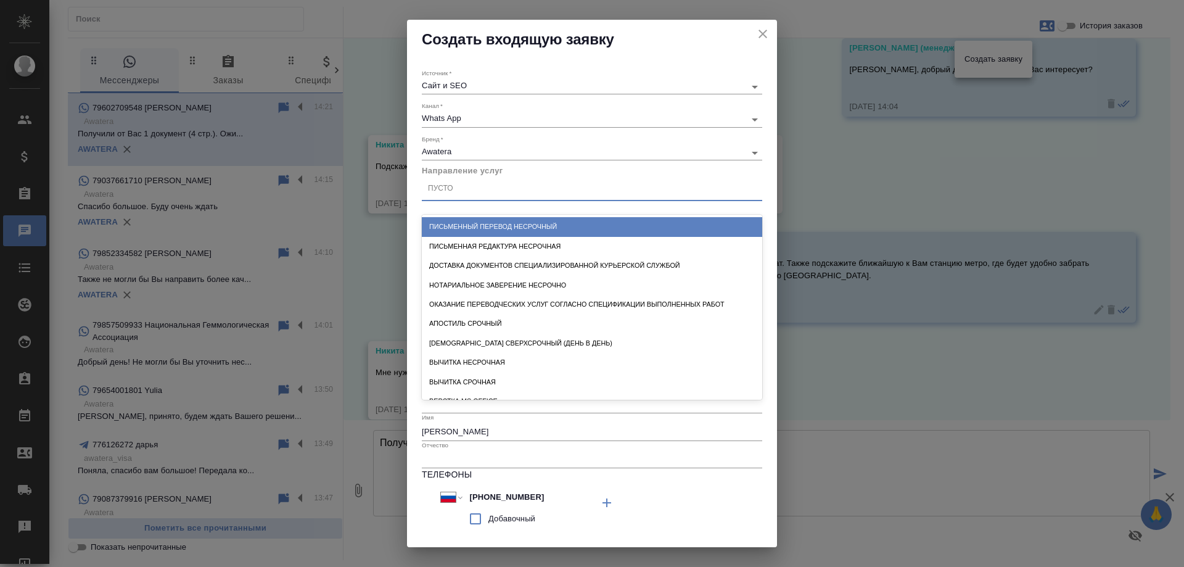
click at [484, 223] on div "Письменный перевод несрочный" at bounding box center [592, 226] width 340 height 19
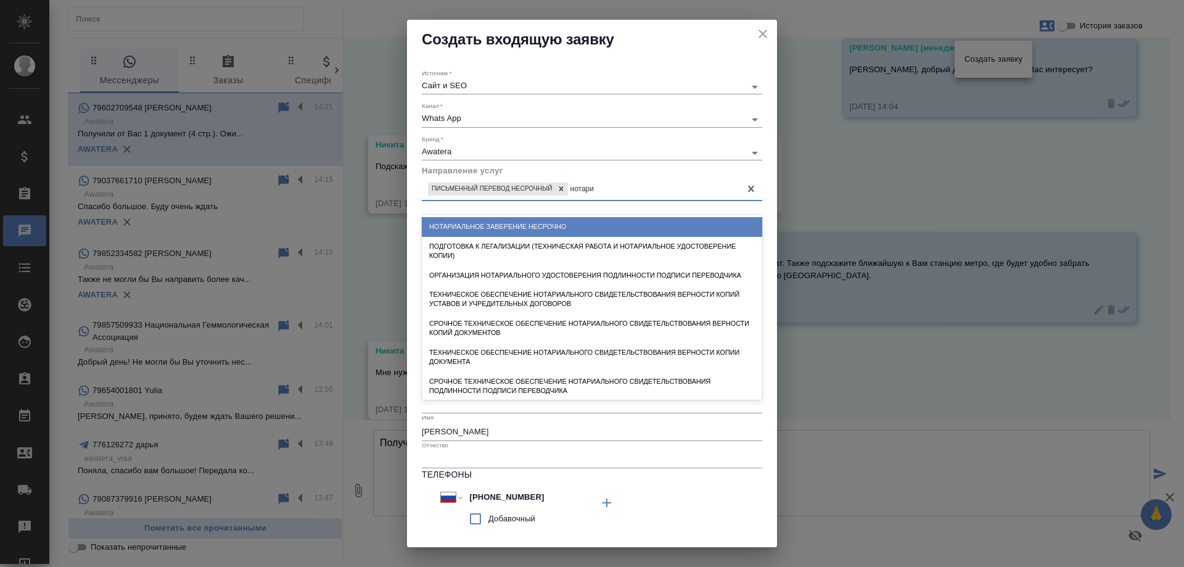
type input "нотариа"
click at [526, 225] on div "Нотариальное заверение несрочно" at bounding box center [592, 226] width 340 height 19
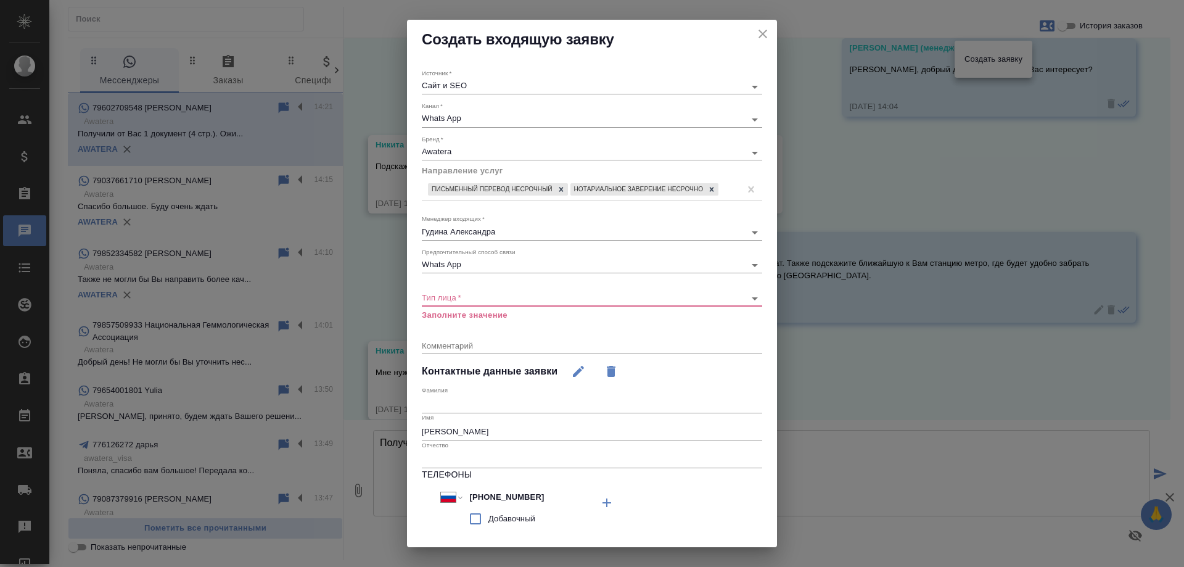
click at [468, 291] on div "​" at bounding box center [592, 298] width 340 height 15
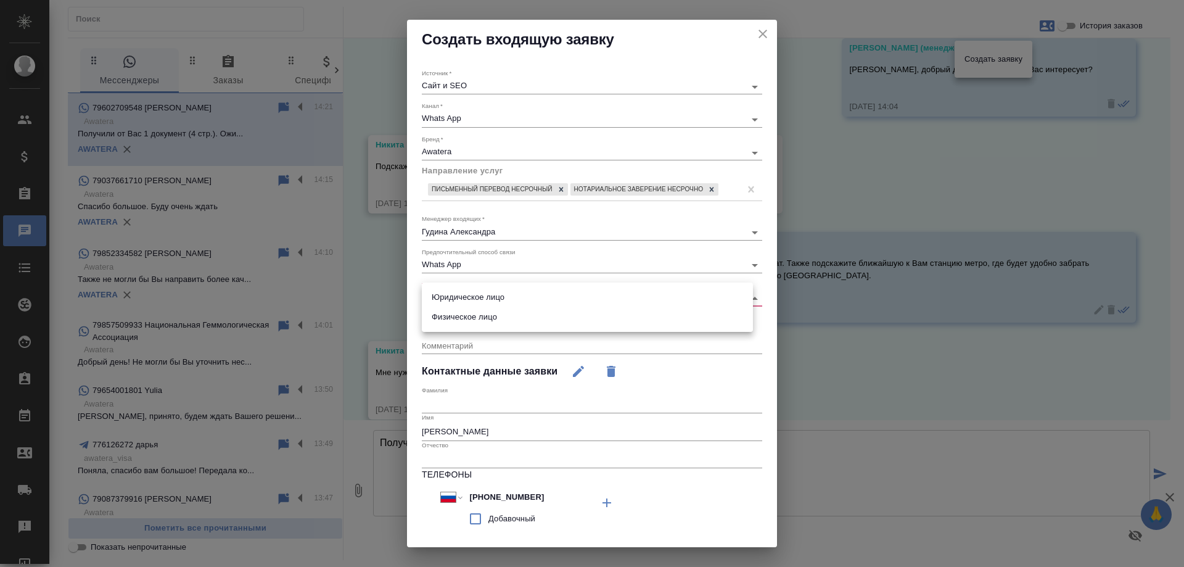
click at [468, 296] on body "🙏 .cls-1 fill:#fff; AWATERA Gudina Alexandra Клиенты Спецификации Заказы 0 Чаты…" at bounding box center [592, 283] width 1184 height 567
click at [480, 314] on li "Физическое лицо" at bounding box center [587, 317] width 331 height 20
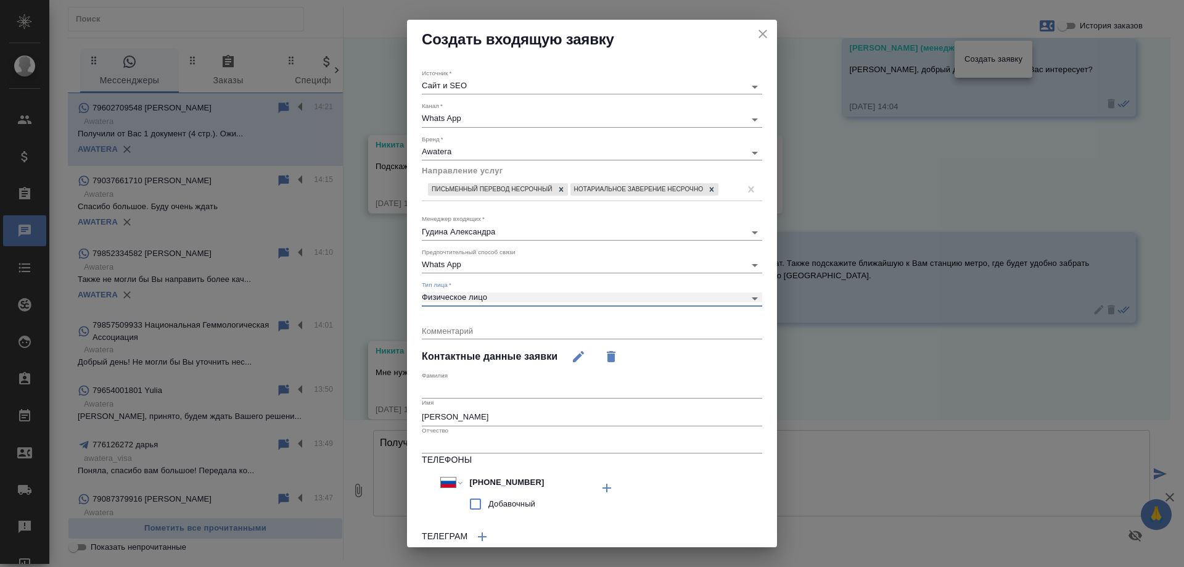
type input "private"
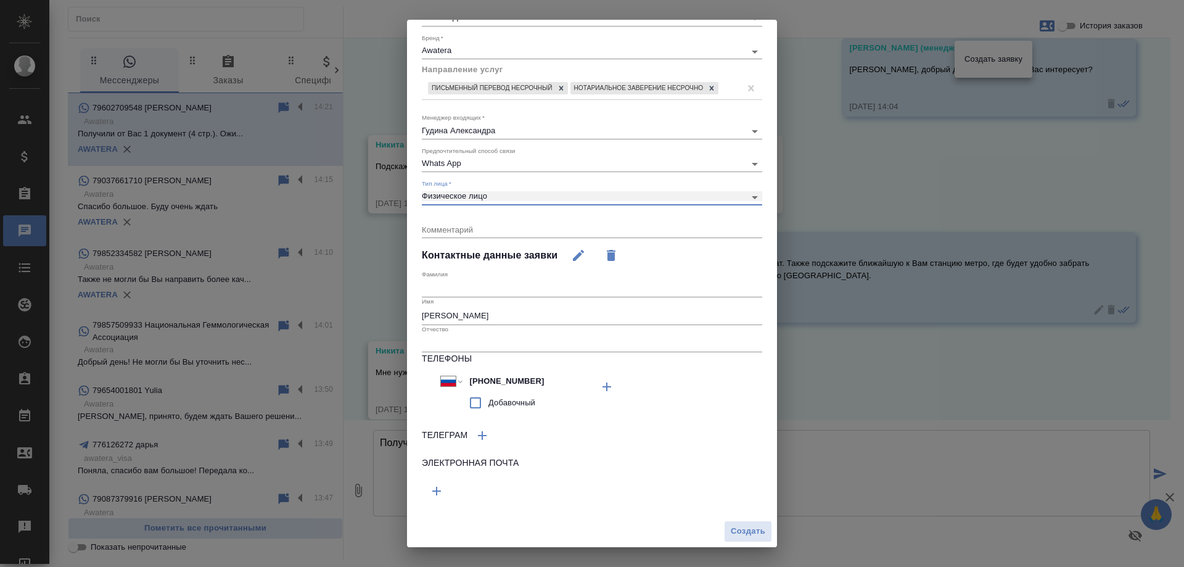
scroll to position [0, 0]
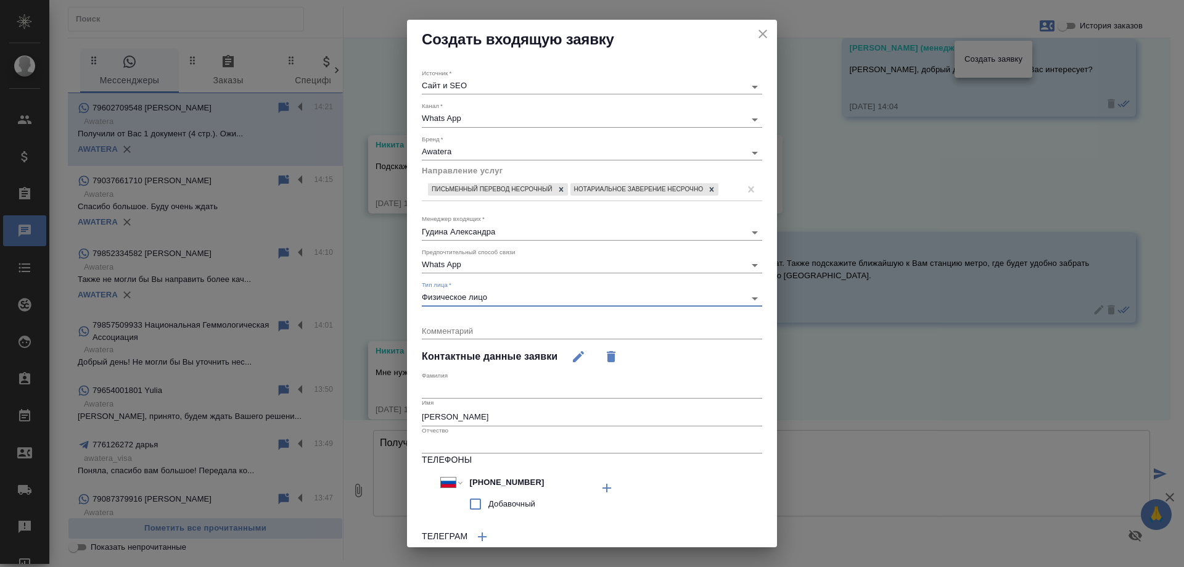
click at [484, 332] on textarea at bounding box center [592, 330] width 340 height 9
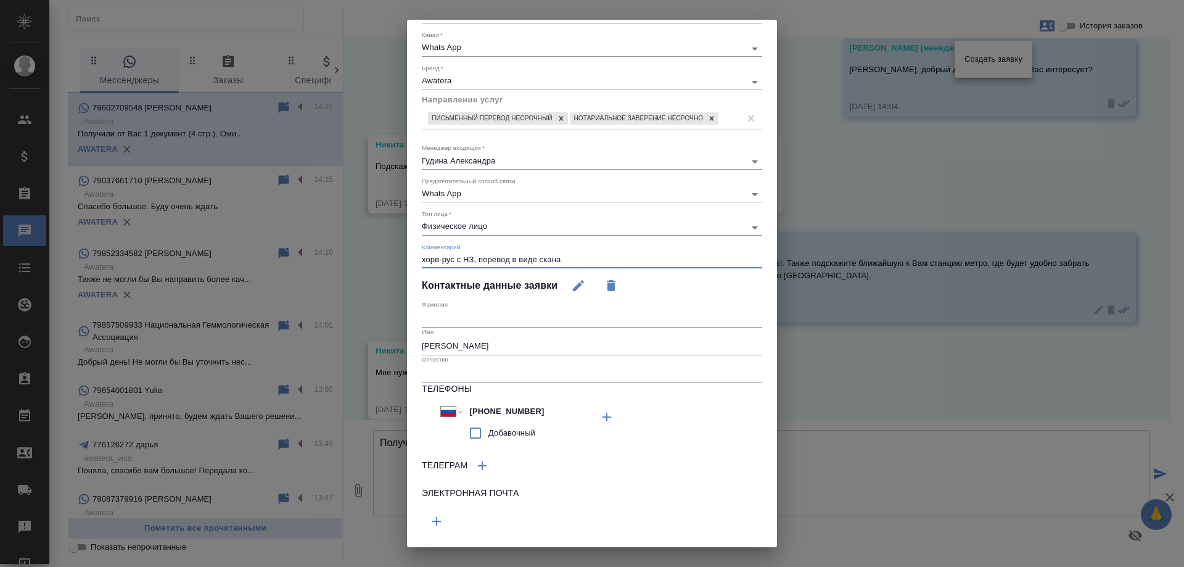
scroll to position [101, 0]
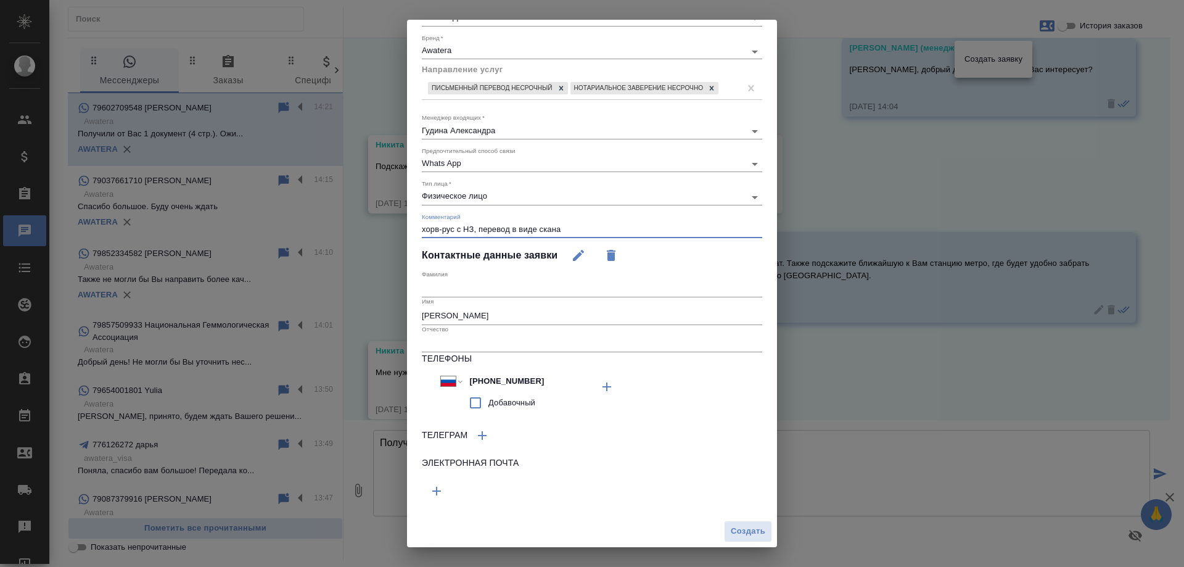
type textarea "хорв-рус с НЗ, перевод в виде скана"
click at [731, 529] on span "Создать" at bounding box center [748, 531] width 35 height 14
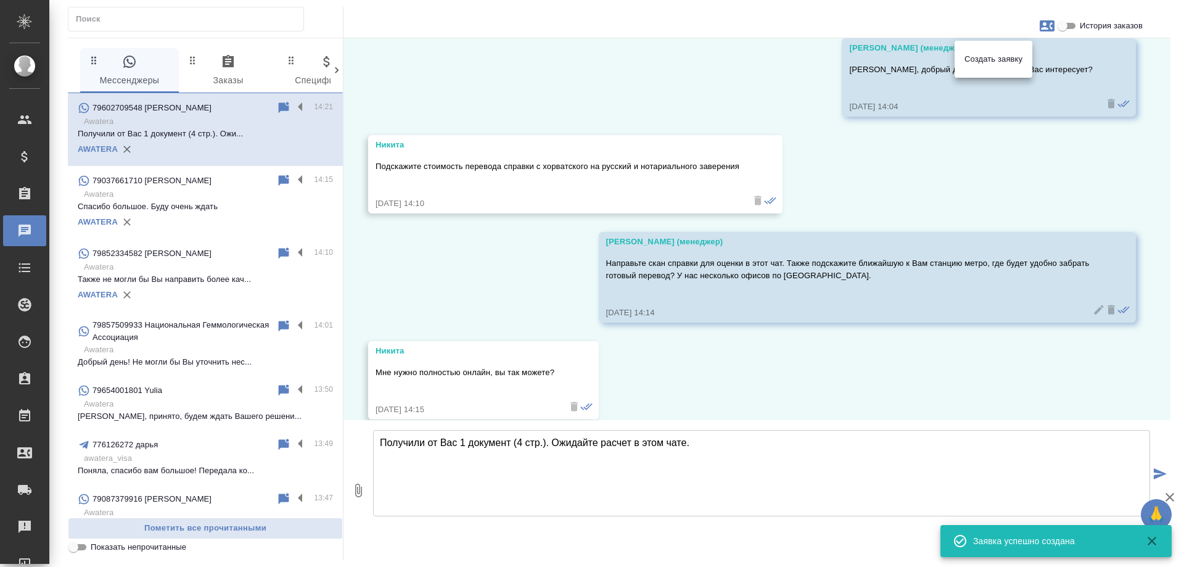
click at [613, 97] on div at bounding box center [592, 283] width 1184 height 567
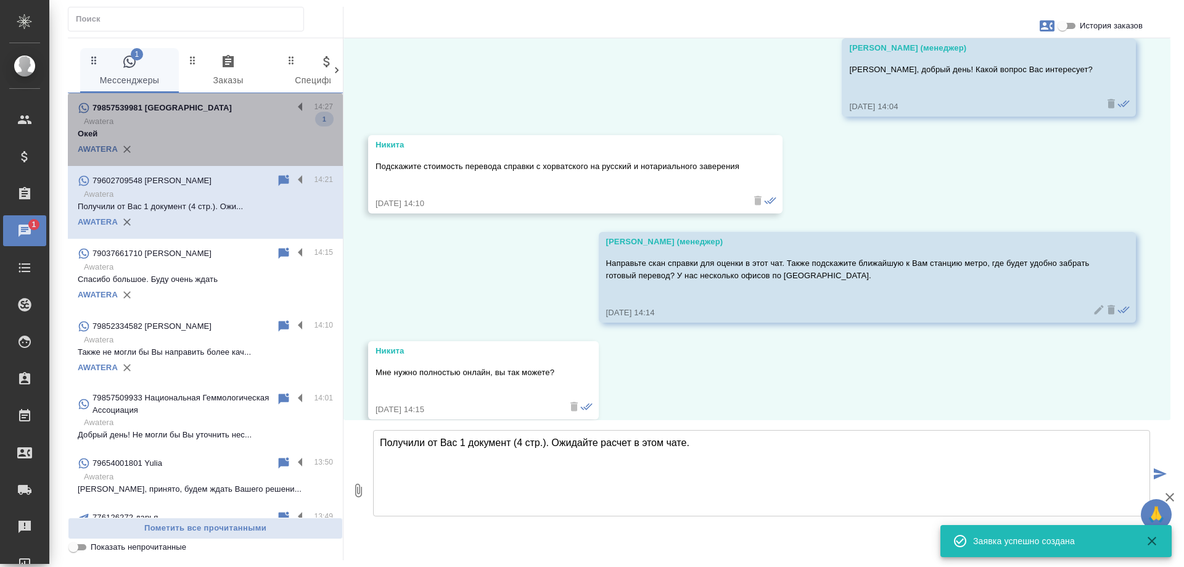
click at [232, 106] on div "79857539981 Vasilya" at bounding box center [185, 108] width 215 height 15
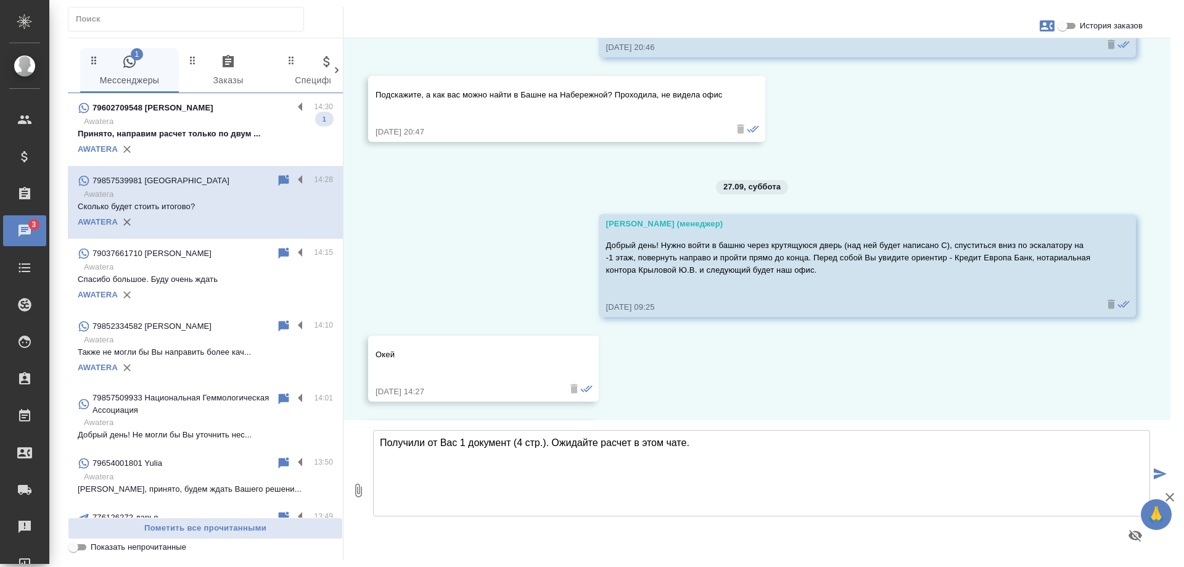
scroll to position [3607, 0]
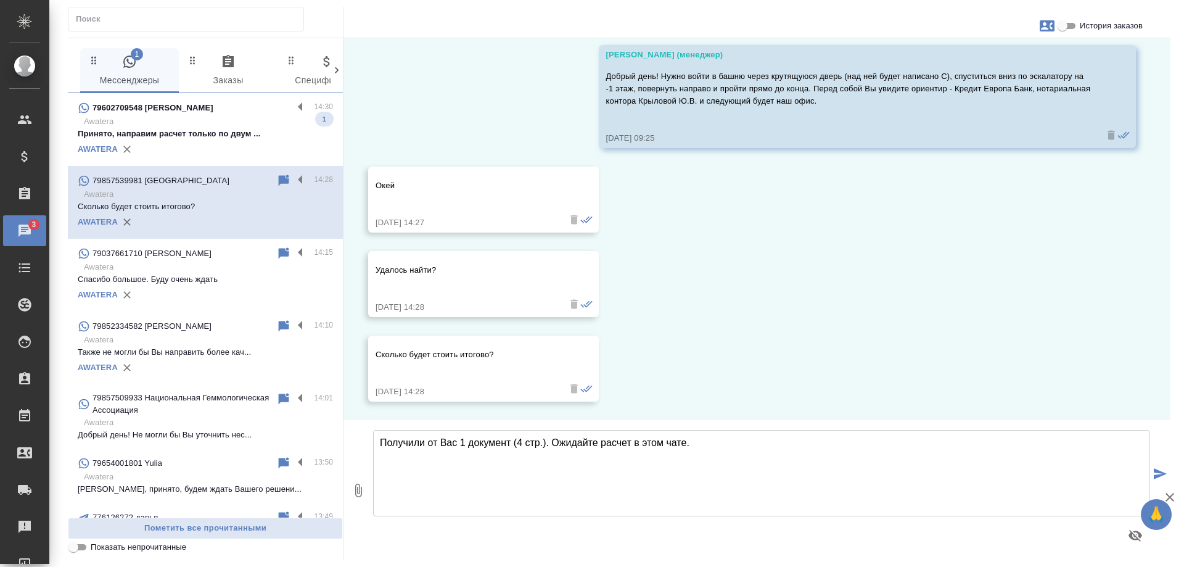
click at [735, 292] on div "18.09, четверг Касаткина Александра (менеджер) Добрый день! Как можно к Вам обр…" at bounding box center [757, 229] width 827 height 382
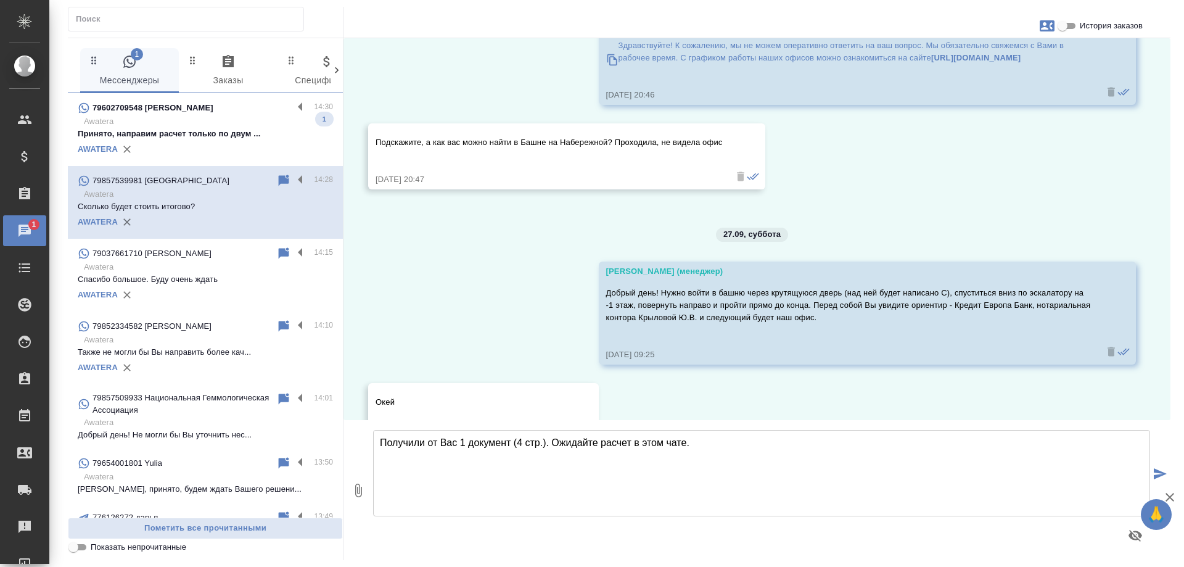
scroll to position [3361, 0]
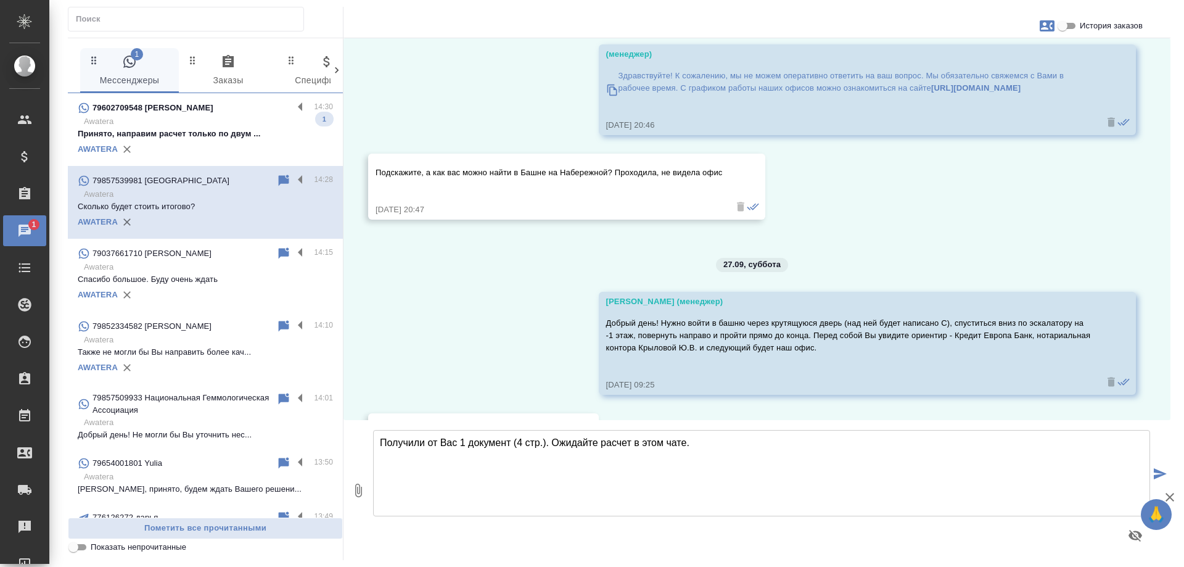
click at [477, 469] on textarea "Получили от Вас 1 документ (4 стр.). Ожидайте расчет в этом чате." at bounding box center [761, 473] width 777 height 86
type textarea "Сегодня офис не работает,"
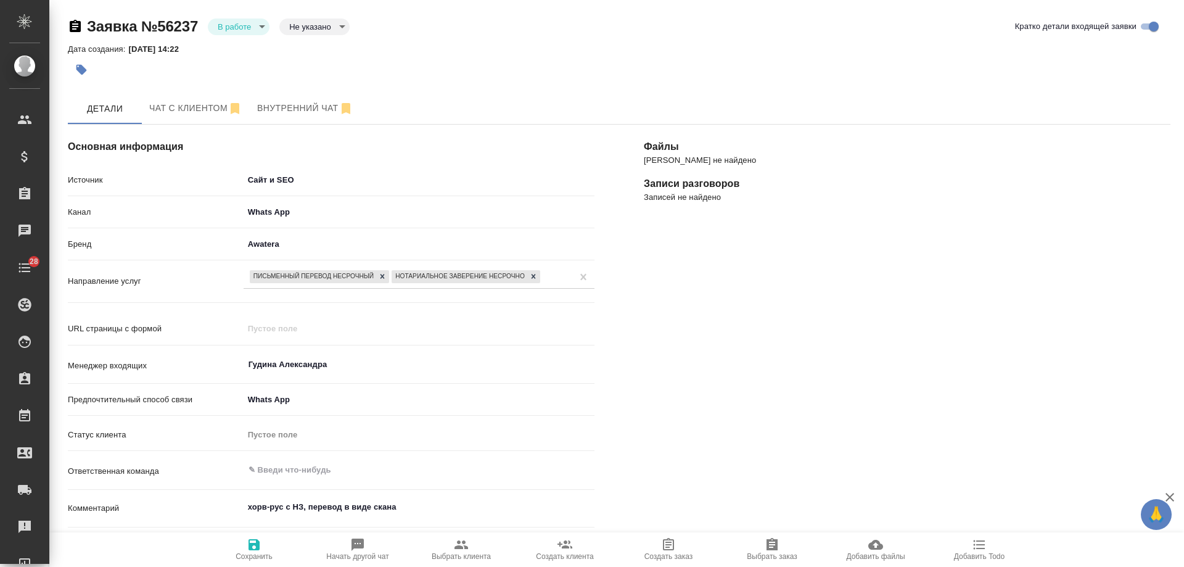
select select "RU"
click at [454, 549] on icon "button" at bounding box center [461, 544] width 15 height 15
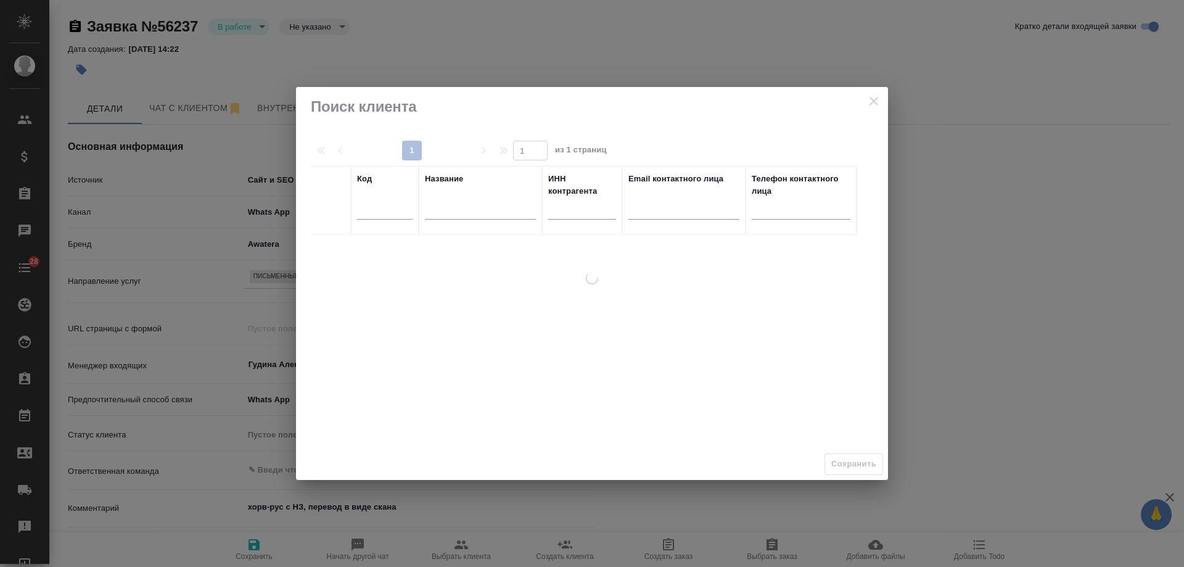
click at [464, 210] on input "text" at bounding box center [480, 211] width 111 height 15
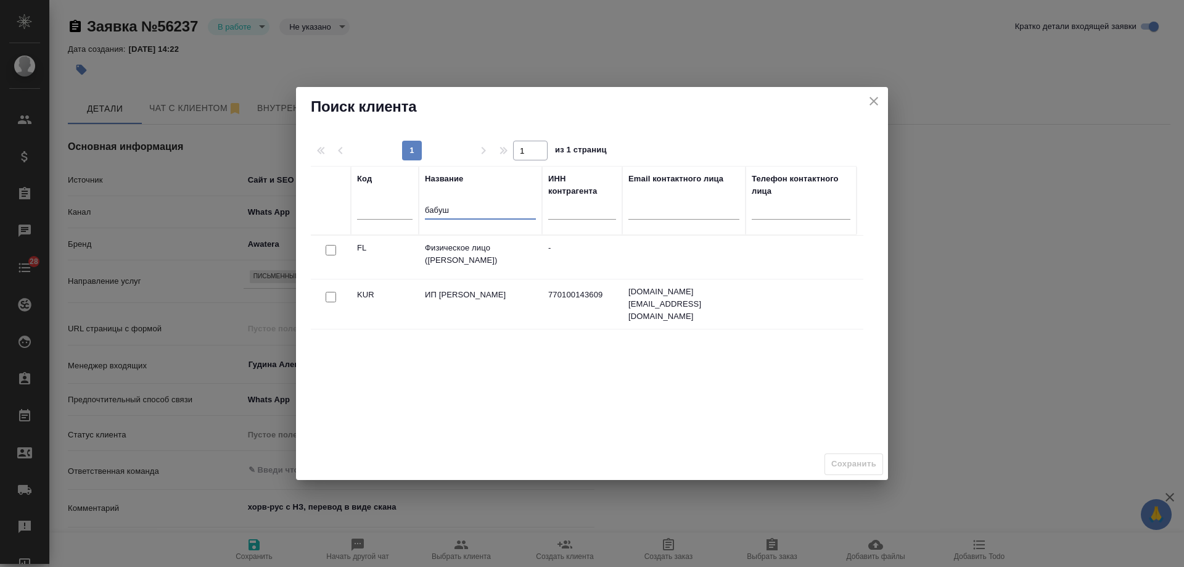
type input "бабуш"
click at [328, 252] on input "checkbox" at bounding box center [331, 250] width 10 height 10
checkbox input "true"
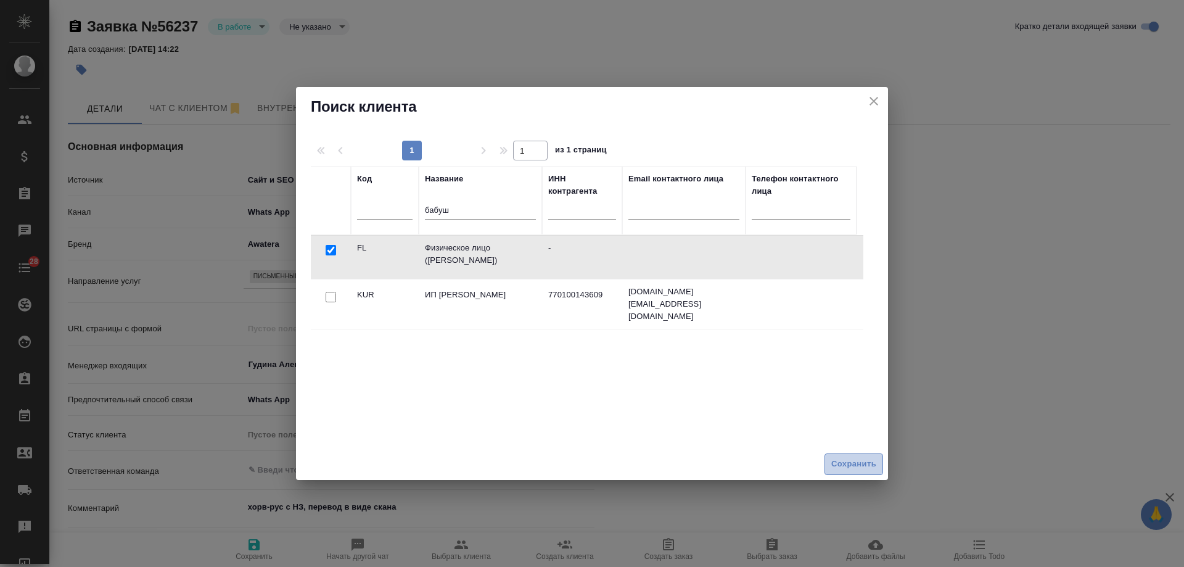
click at [856, 464] on span "Сохранить" at bounding box center [854, 464] width 45 height 14
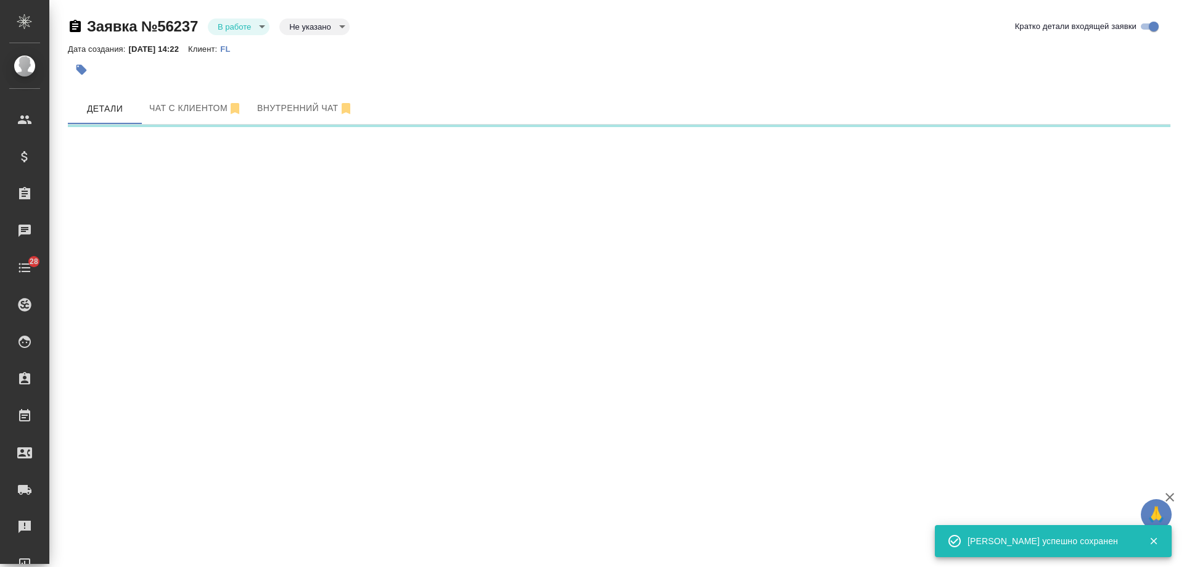
select select "RU"
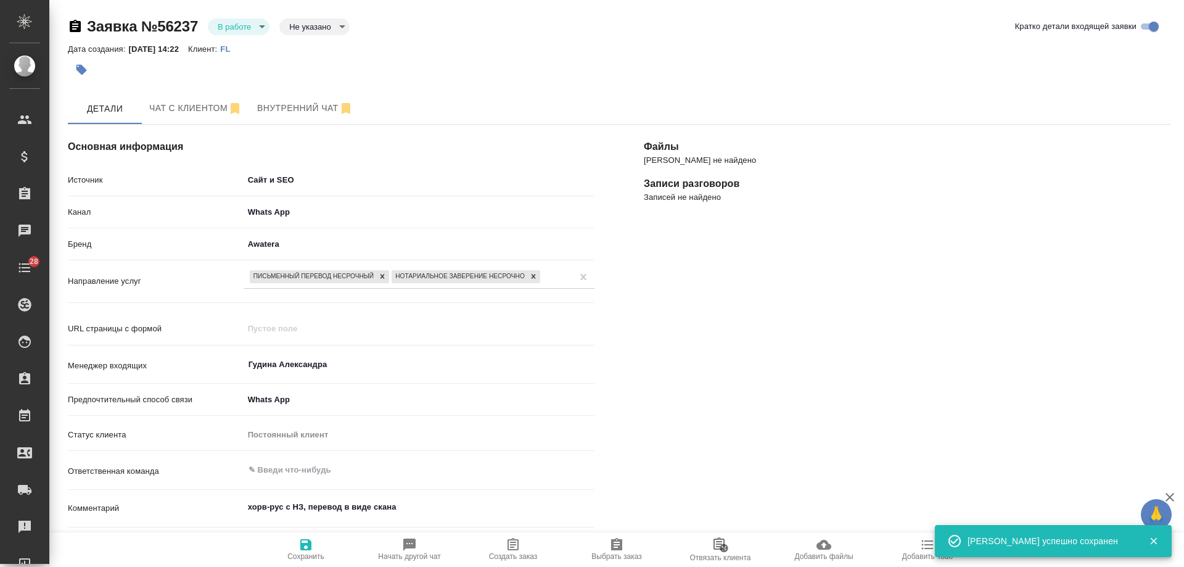
click at [525, 547] on span "Создать заказ" at bounding box center [513, 548] width 89 height 23
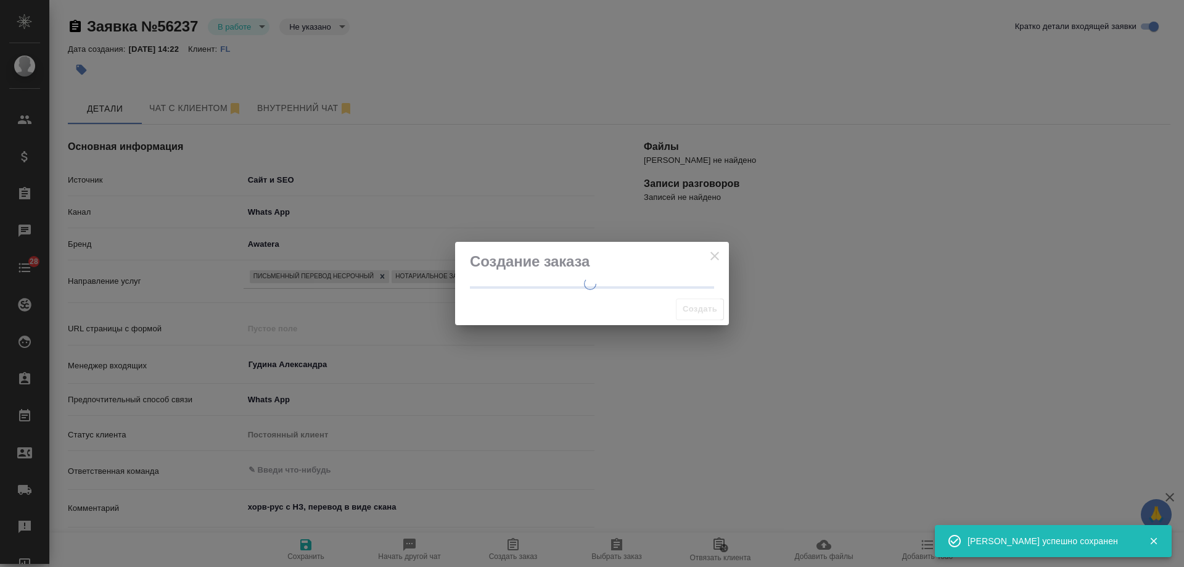
type textarea "x"
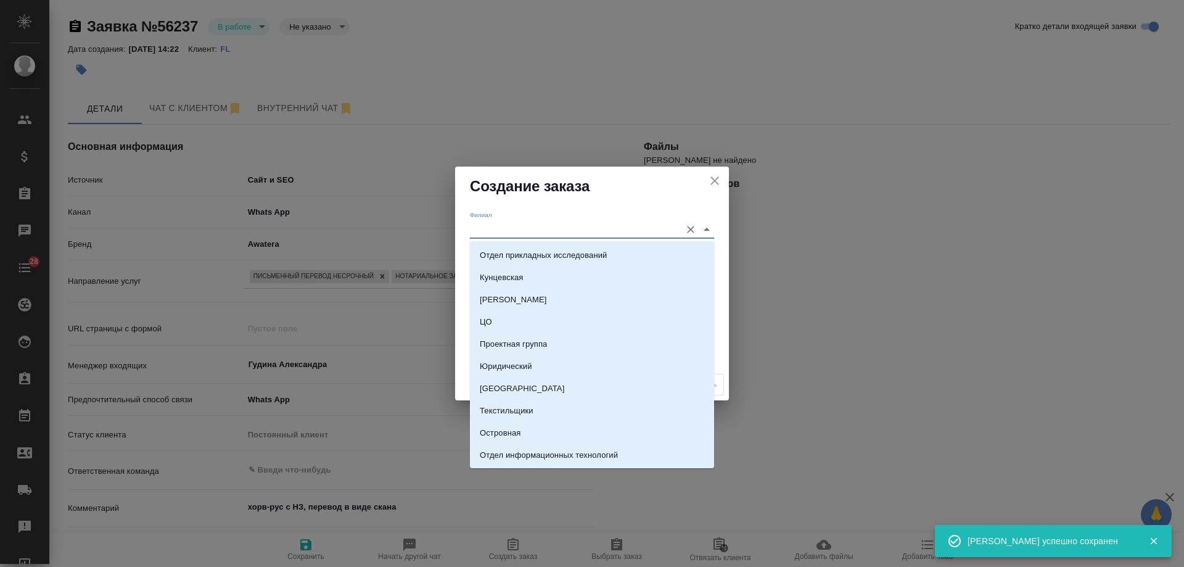
click at [501, 233] on input "Филиал" at bounding box center [572, 229] width 205 height 17
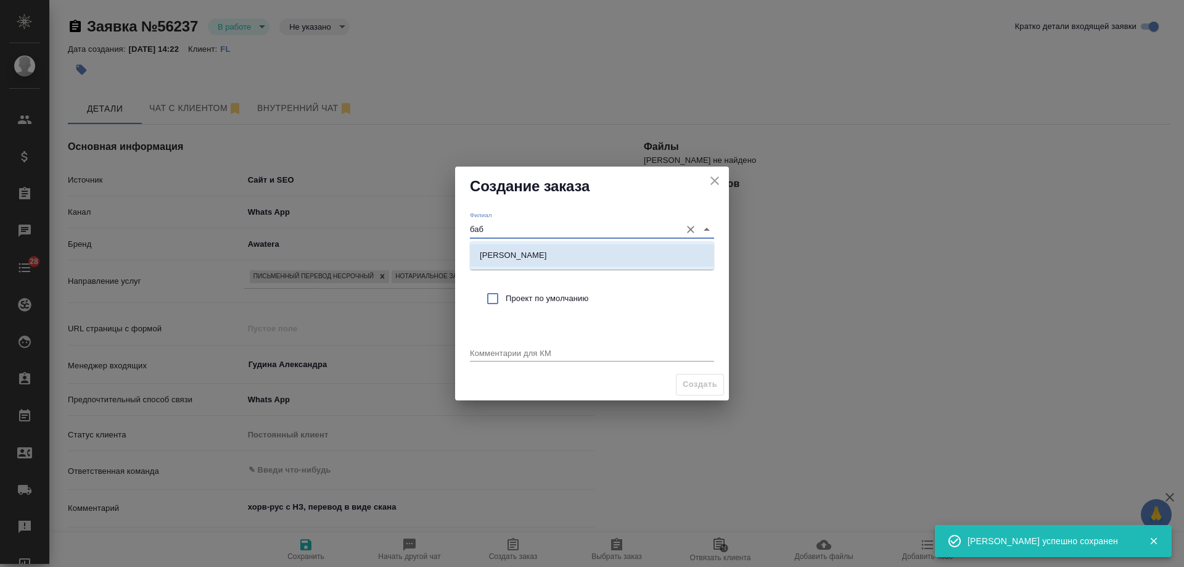
drag, startPoint x: 509, startPoint y: 253, endPoint x: 520, endPoint y: 291, distance: 39.2
click at [510, 255] on p "[PERSON_NAME]" at bounding box center [513, 255] width 67 height 12
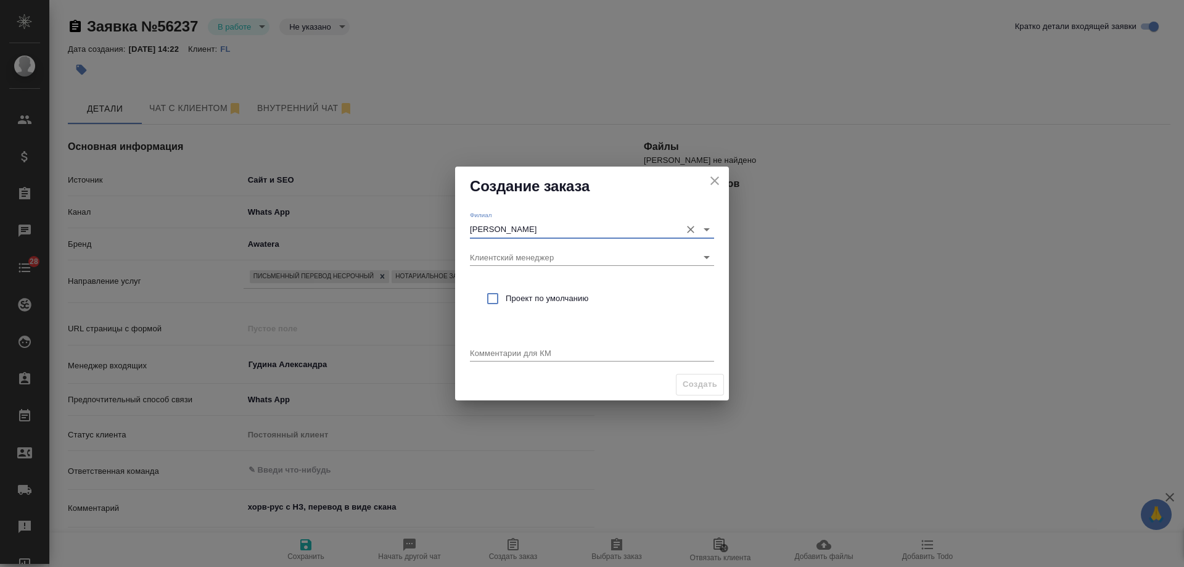
type input "[PERSON_NAME]"
click at [515, 300] on span "Проект по умолчанию" at bounding box center [605, 298] width 199 height 12
checkbox input "true"
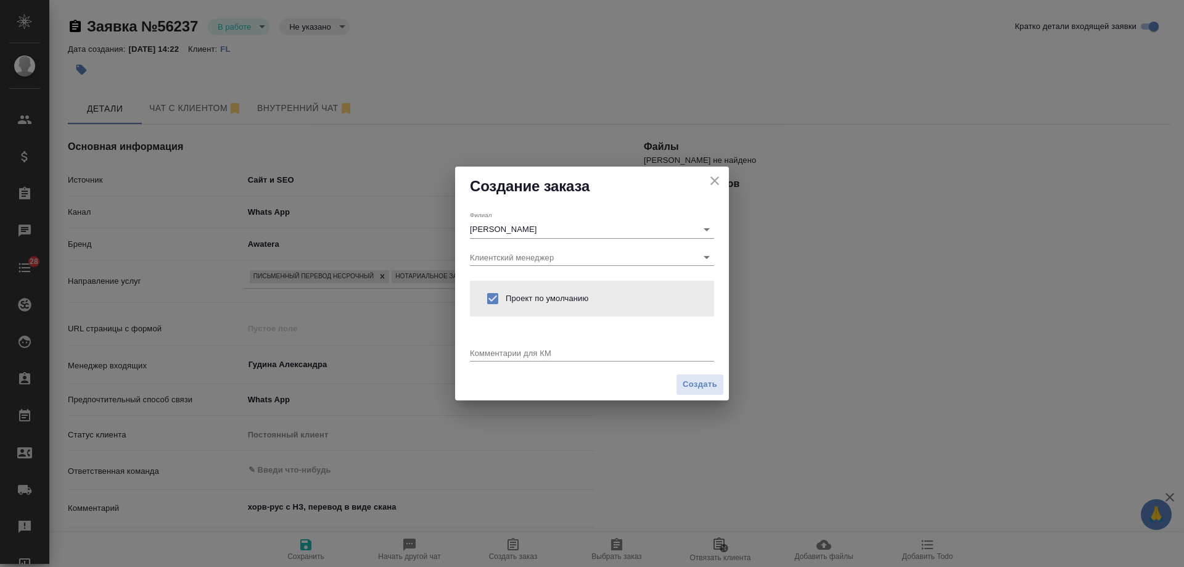
click at [520, 358] on div "x" at bounding box center [592, 353] width 244 height 15
paste textarea "**[B_FL-9526]([URL][DOMAIN_NAME]"
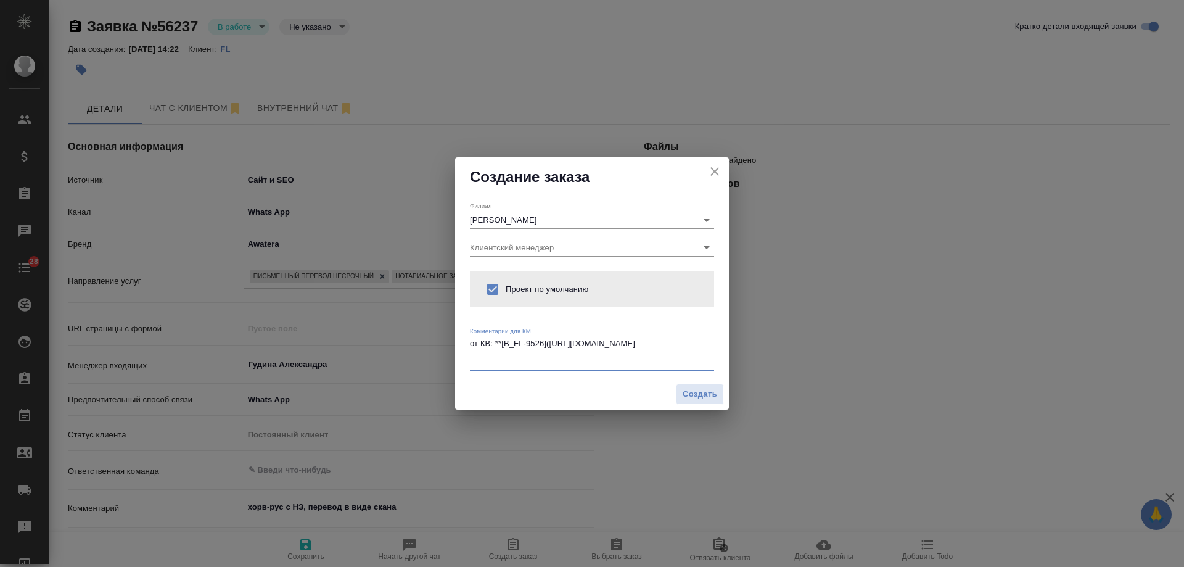
drag, startPoint x: 529, startPoint y: 363, endPoint x: 495, endPoint y: 343, distance: 39.6
click at [495, 343] on textarea "от КВ: **[B_FL-9526]([URL][DOMAIN_NAME]" at bounding box center [592, 353] width 244 height 28
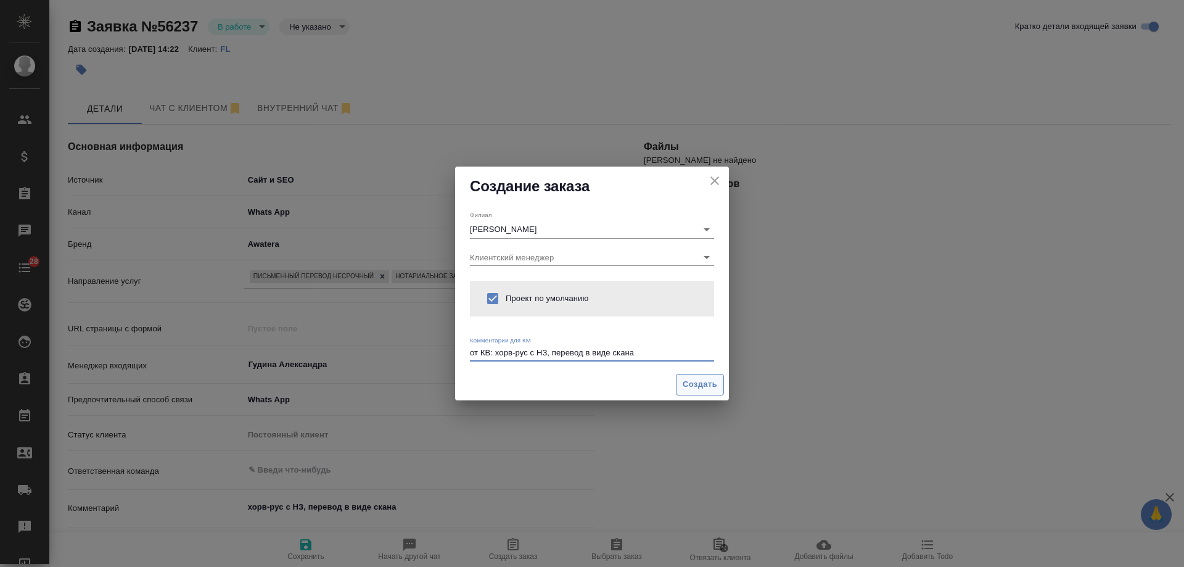
type textarea "от КВ: хорв-рус с НЗ, перевод в виде скана"
click at [688, 383] on span "Создать" at bounding box center [700, 385] width 35 height 14
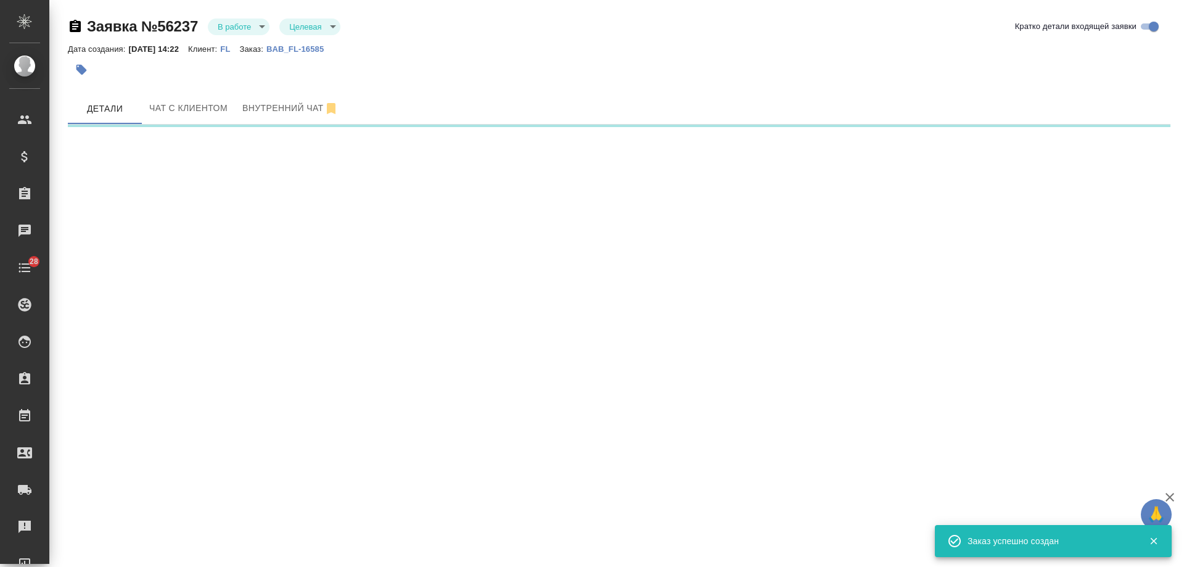
select select "RU"
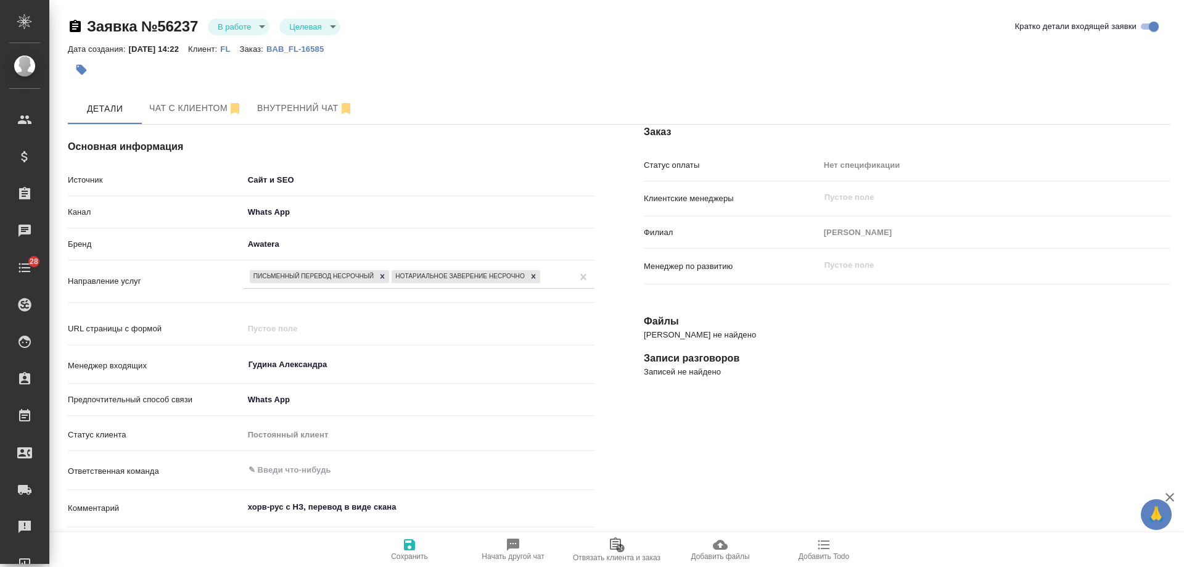
type textarea "x"
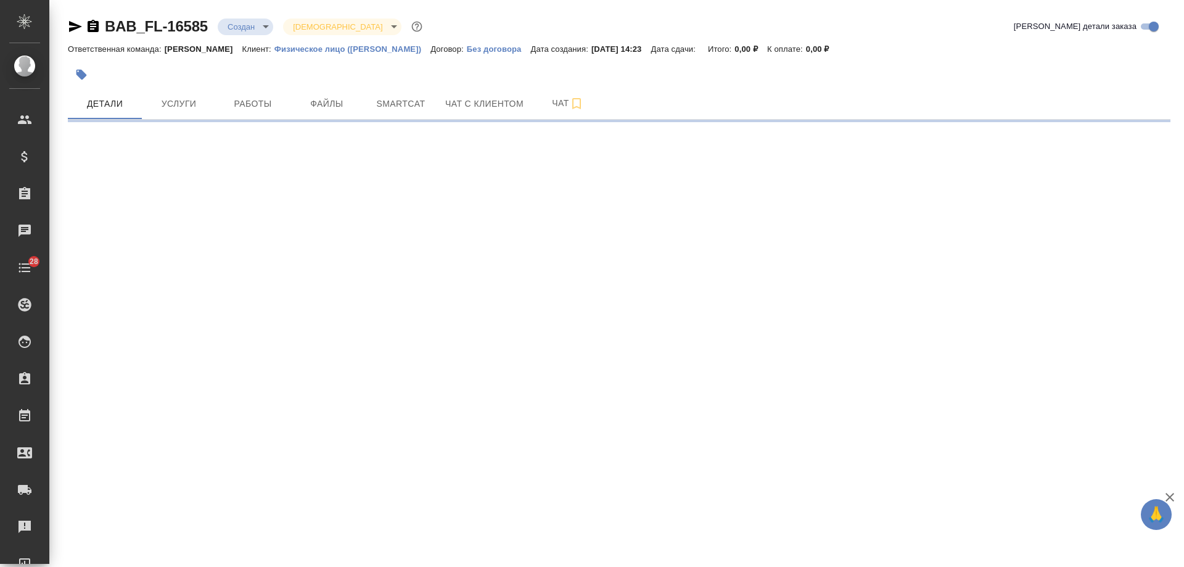
select select "RU"
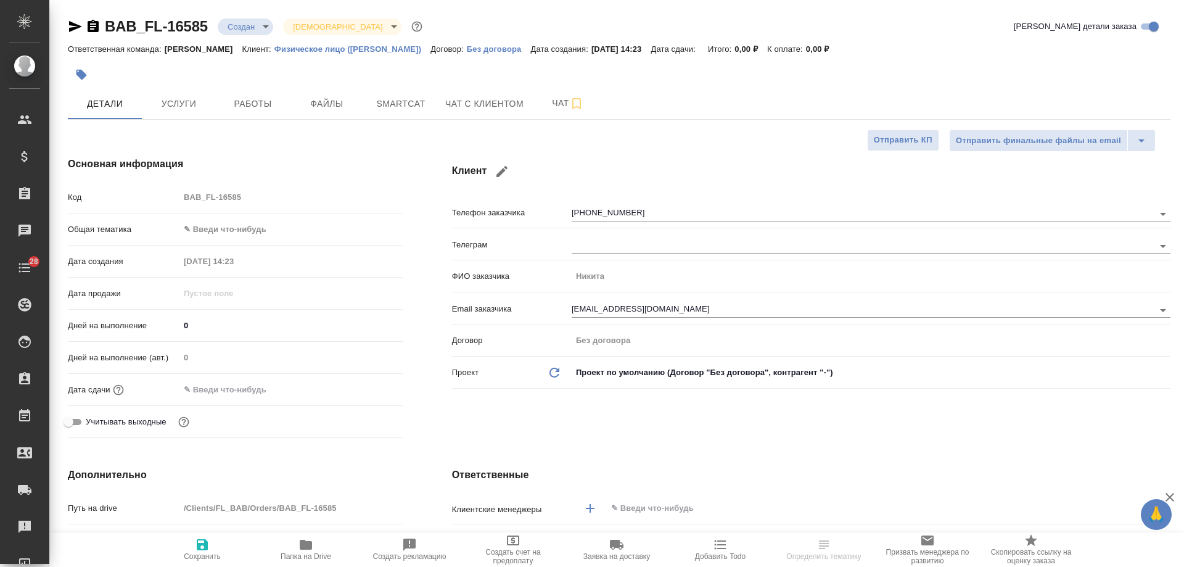
type textarea "x"
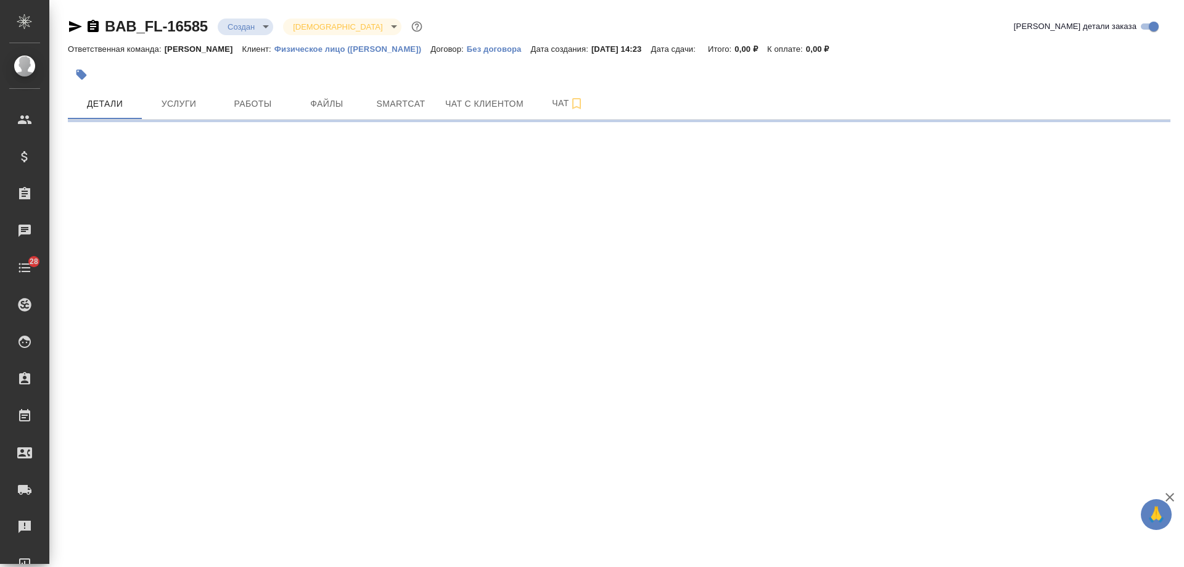
select select "RU"
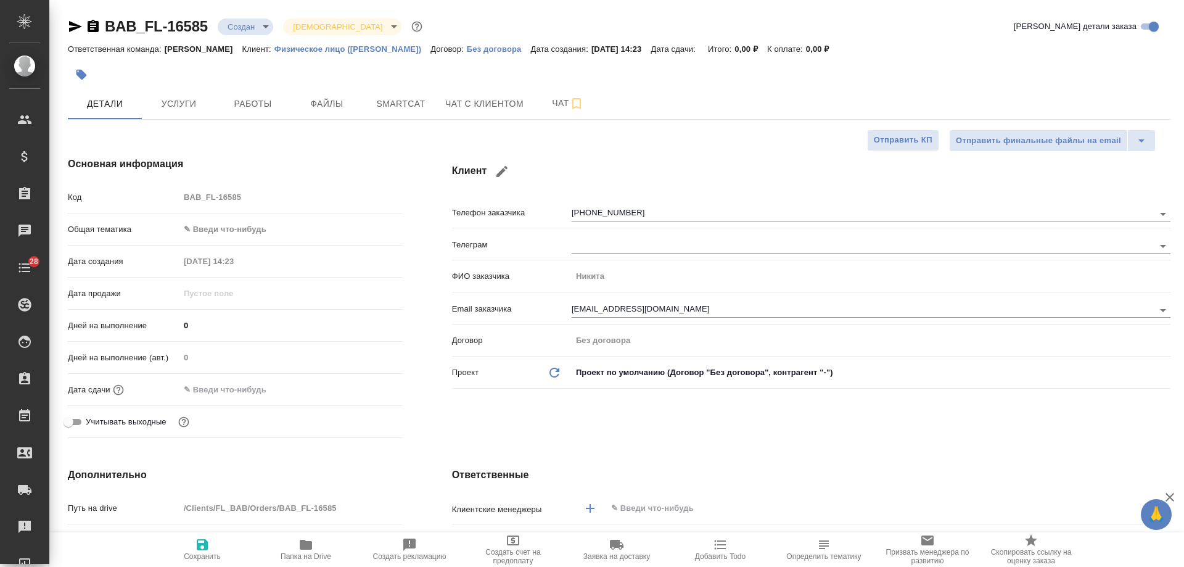
type textarea "x"
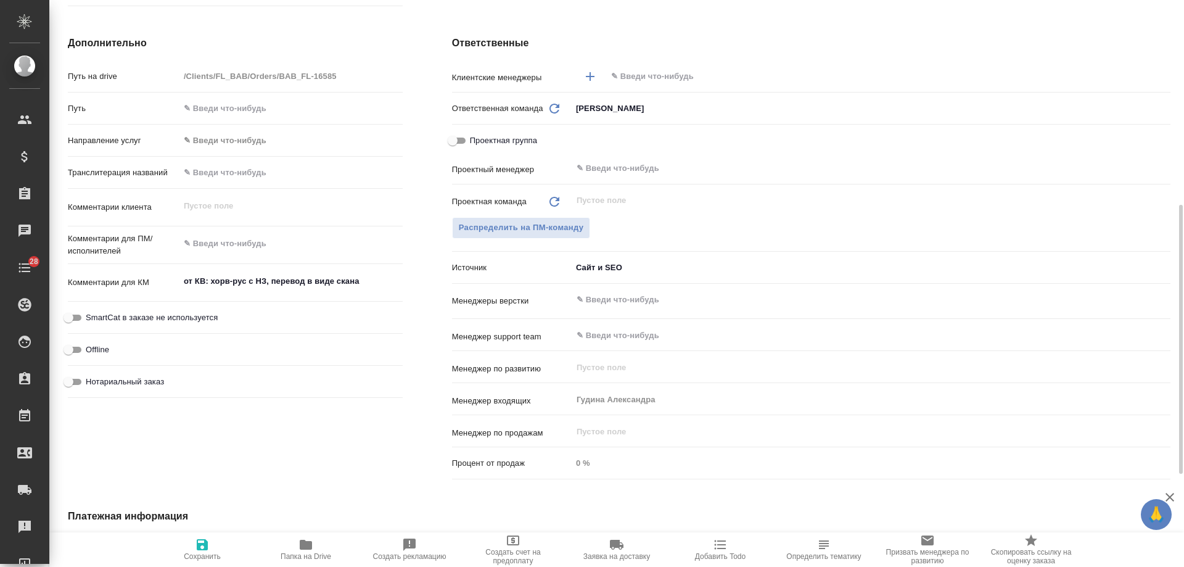
click at [653, 72] on input "text" at bounding box center [868, 76] width 516 height 15
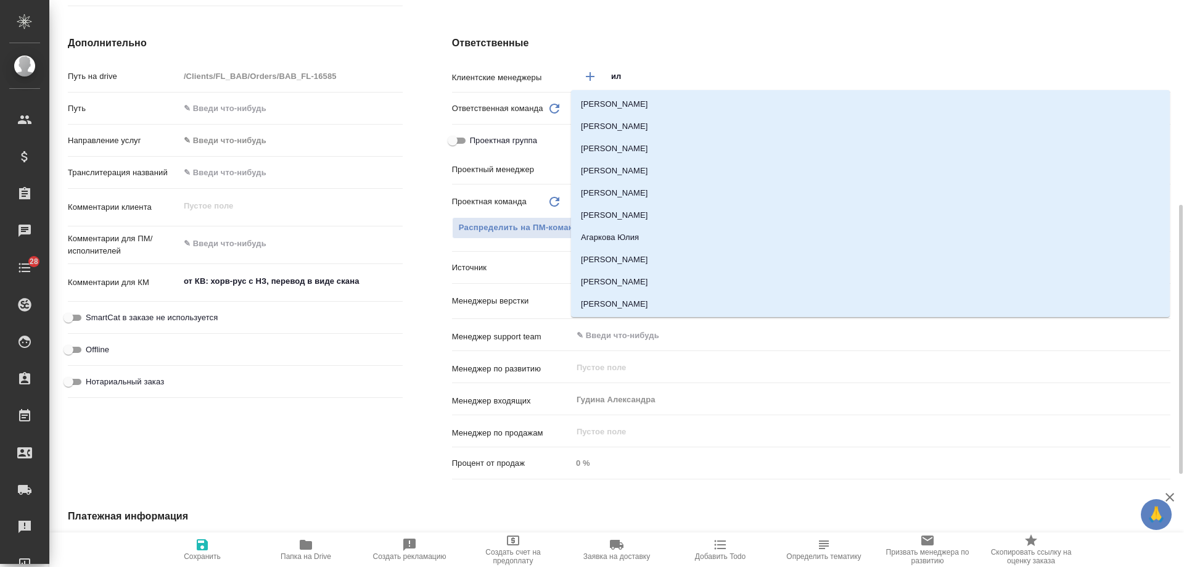
type input "иль"
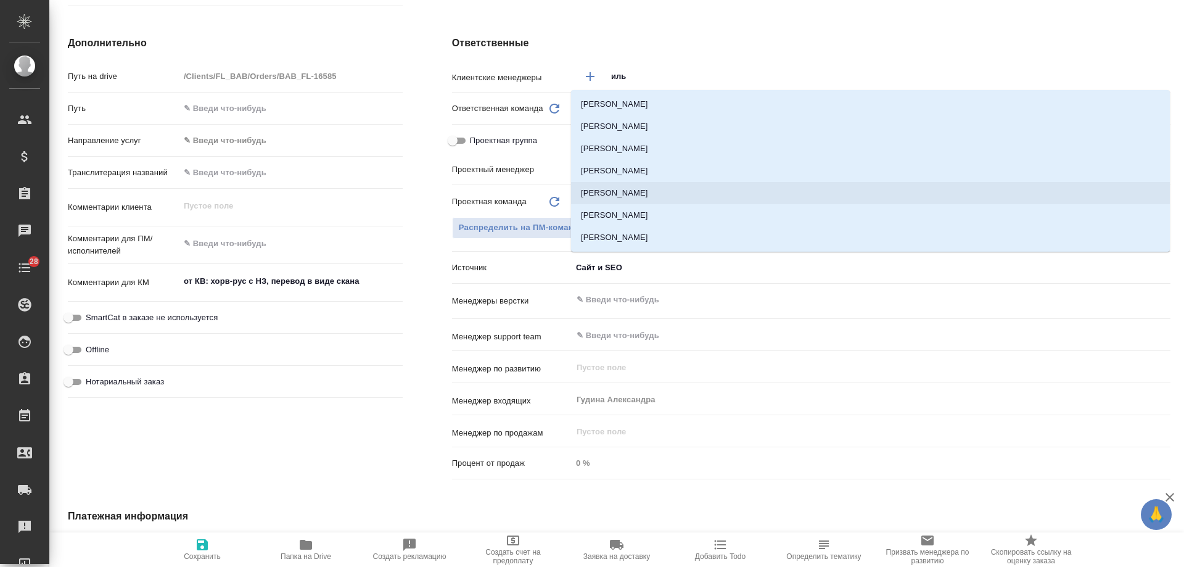
click at [658, 188] on li "[PERSON_NAME]" at bounding box center [870, 193] width 599 height 22
type textarea "x"
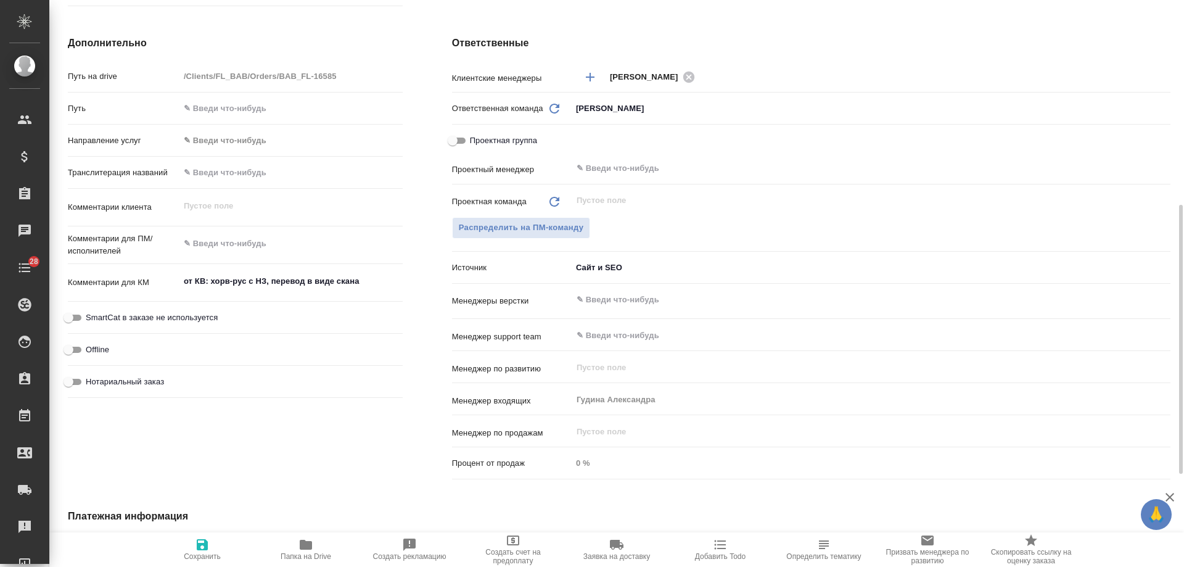
click at [110, 381] on span "Нотариальный заказ" at bounding box center [125, 382] width 78 height 12
click at [91, 381] on input "Нотариальный заказ" at bounding box center [68, 381] width 44 height 15
checkbox input "true"
type textarea "x"
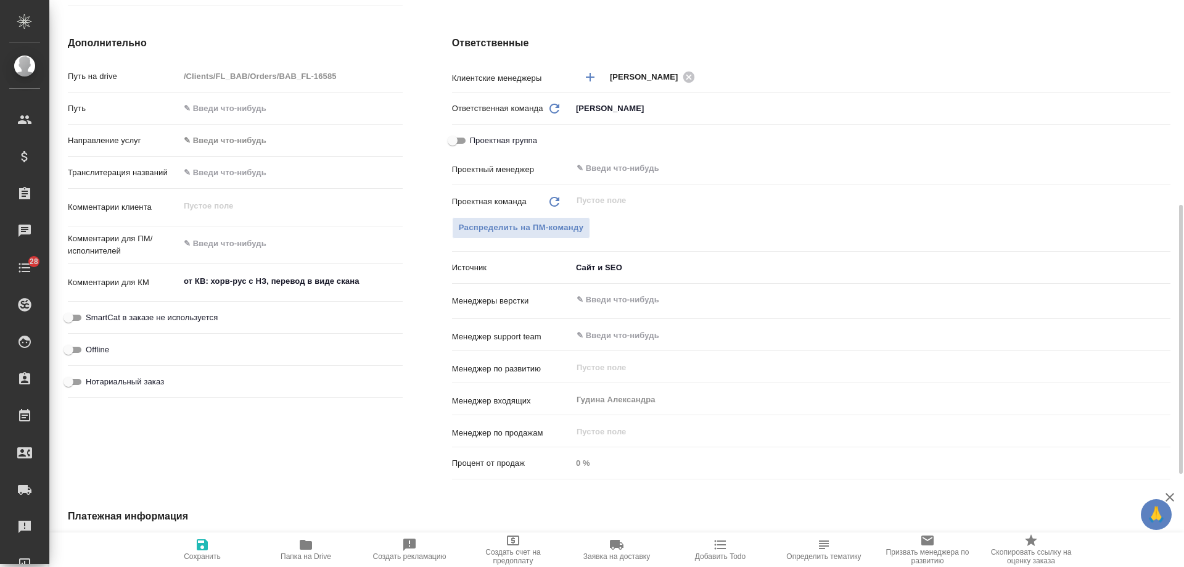
type textarea "x"
click at [207, 543] on icon "button" at bounding box center [202, 544] width 11 height 11
type textarea "x"
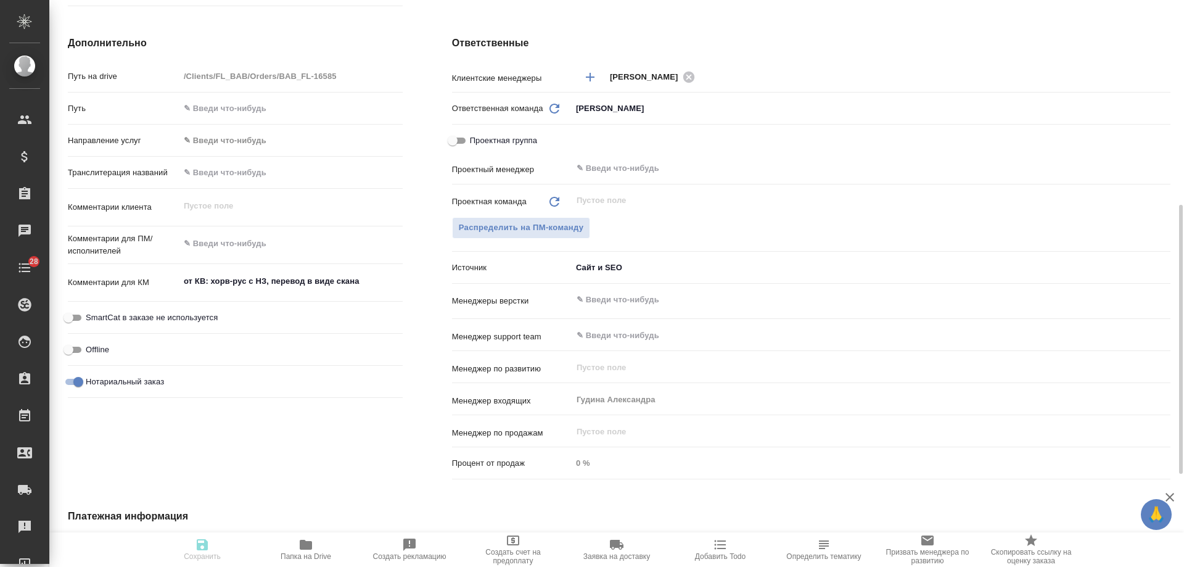
type textarea "x"
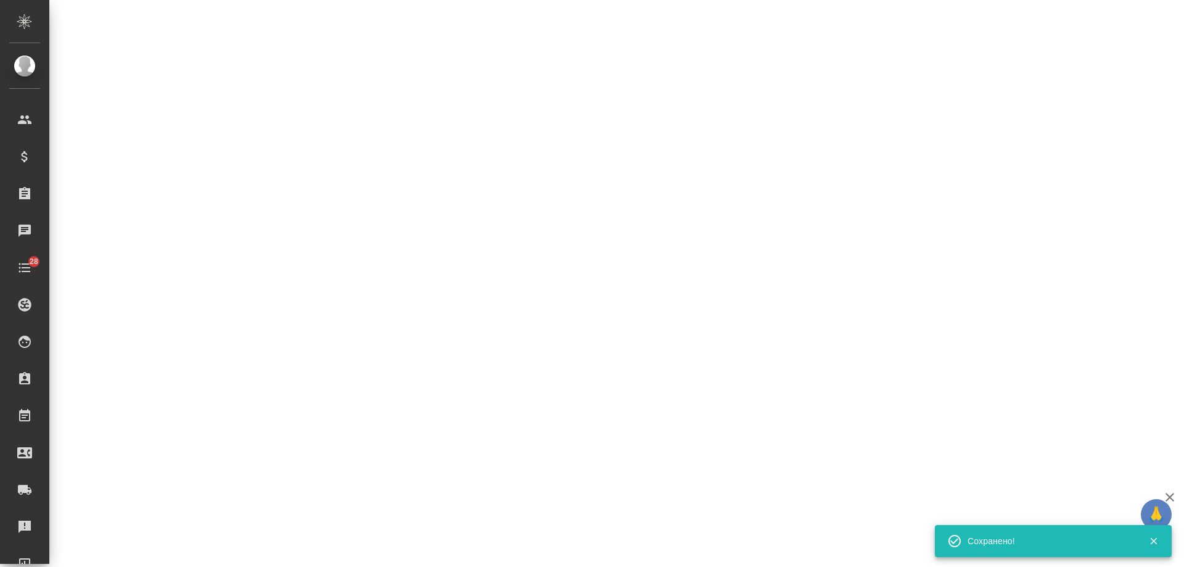
select select "RU"
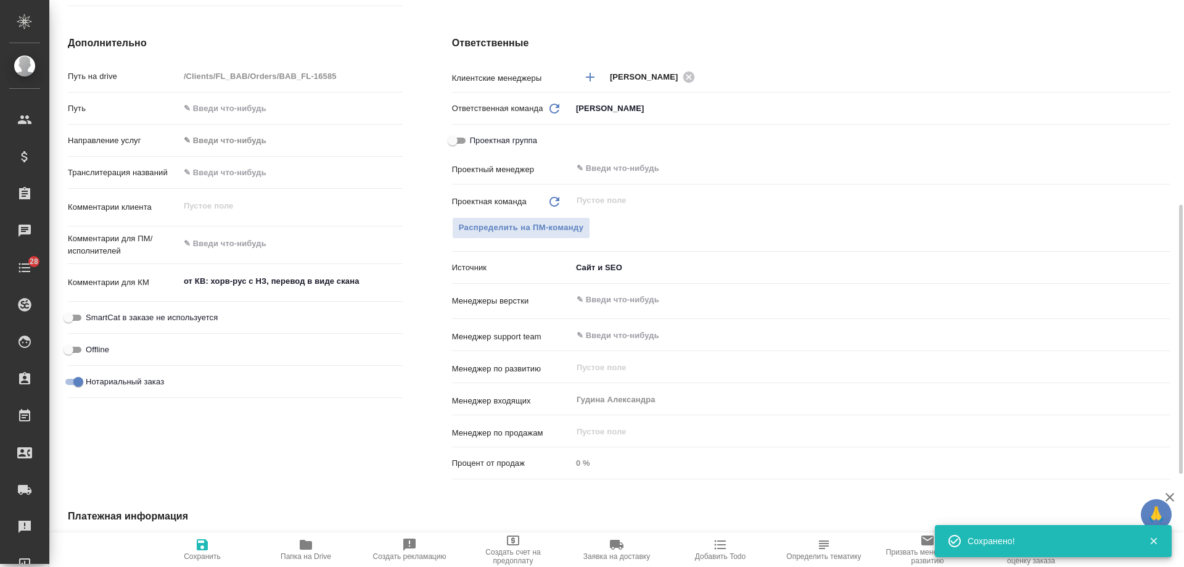
type textarea "x"
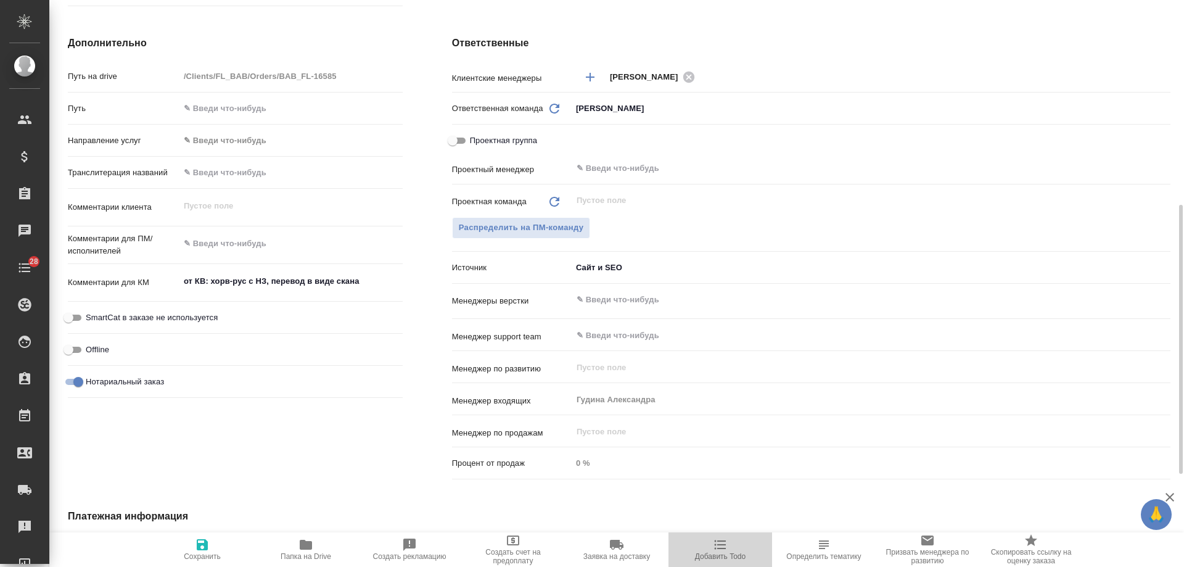
click at [719, 553] on span "Добавить Todo" at bounding box center [720, 556] width 51 height 9
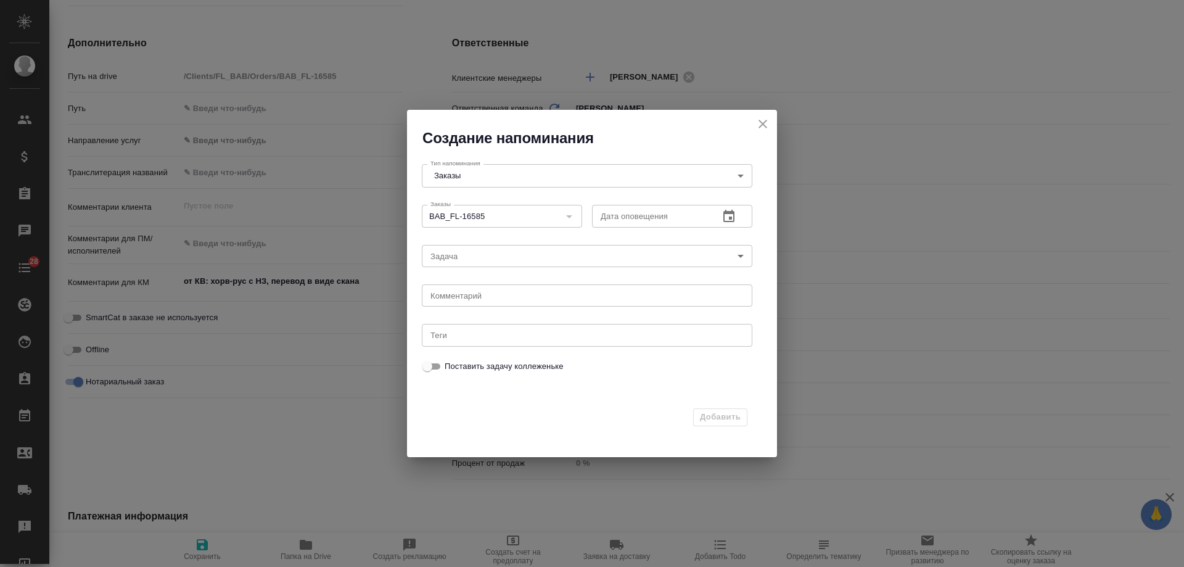
click at [732, 217] on icon "button" at bounding box center [729, 216] width 11 height 12
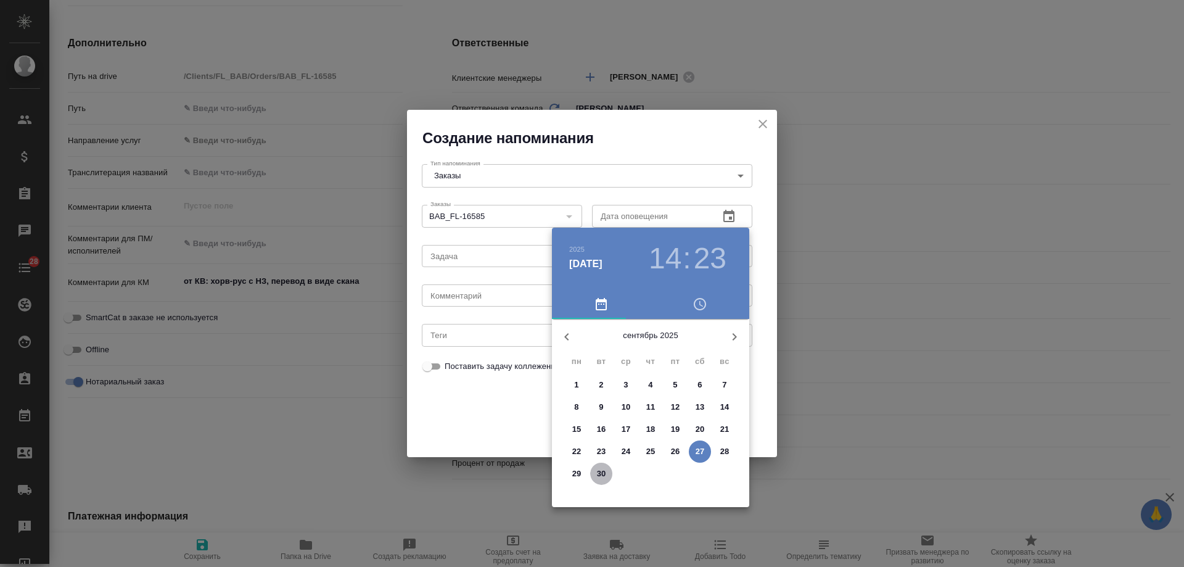
click at [604, 476] on p "30" at bounding box center [601, 474] width 9 height 12
type input "30.09.2025 14:23"
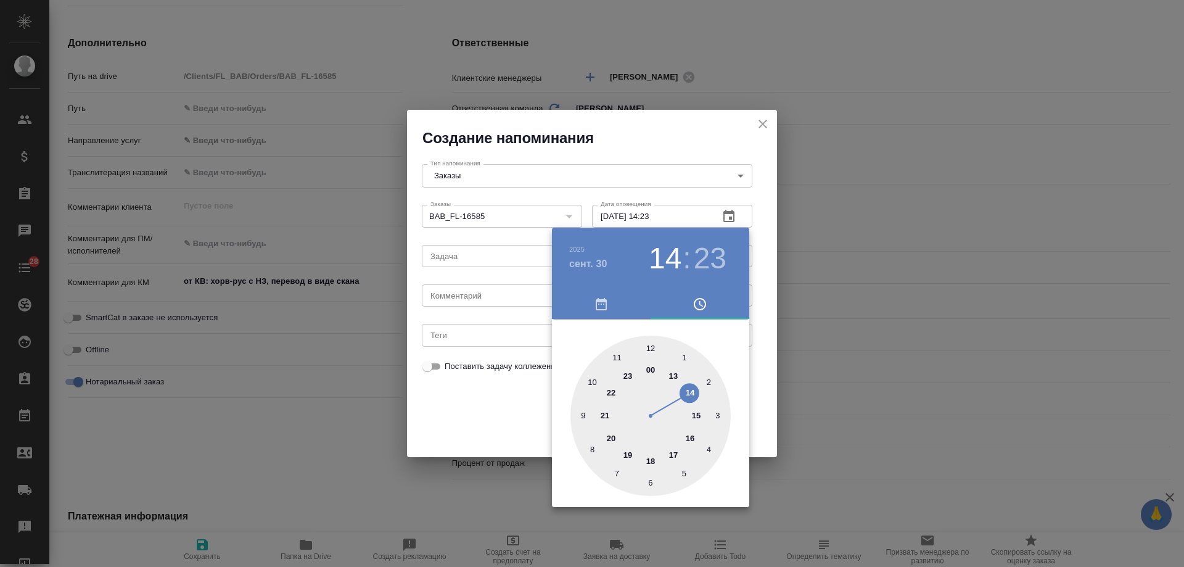
click at [471, 298] on div at bounding box center [592, 283] width 1184 height 567
click at [462, 302] on div "2025 сент. 30 14 : 23 00 1 2 3 4 5 6 7 8 9 10 11 12 13 14 15 16 17 18 19 20 21 …" at bounding box center [592, 283] width 1184 height 567
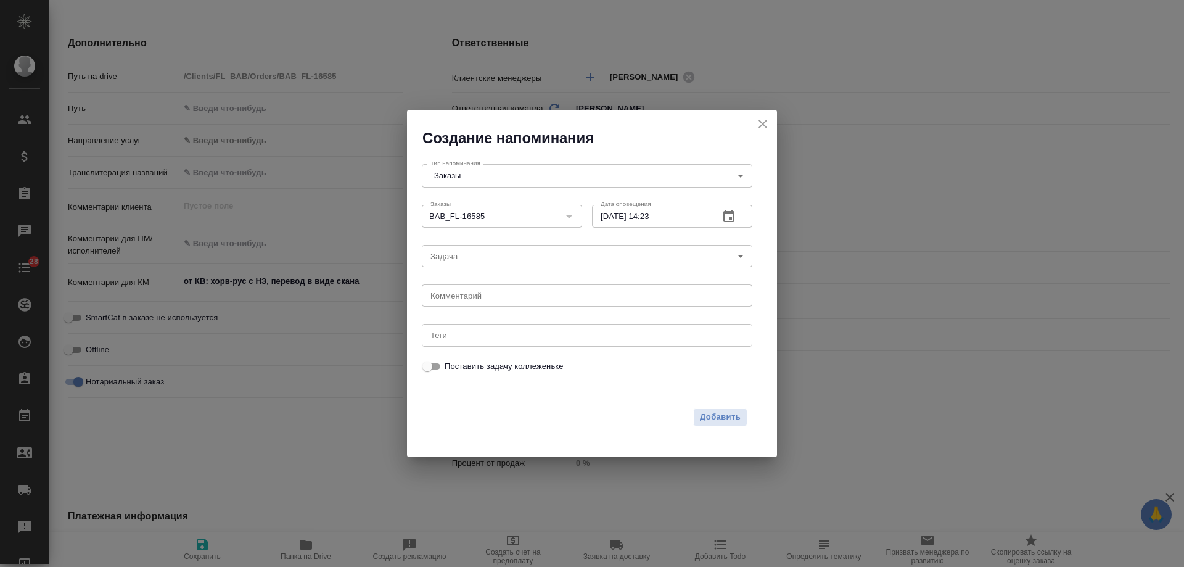
click at [460, 302] on div "2025 сент. 30 14 : 23 00 1 2 3 4 5 6 7 8 9 10 11 12 13 14 15 16 17 18 19 20 21 …" at bounding box center [592, 283] width 1184 height 567
click at [459, 299] on textarea at bounding box center [587, 295] width 313 height 9
type textarea "инфа вотс"
click at [720, 418] on span "Добавить" at bounding box center [720, 417] width 41 height 14
type textarea "x"
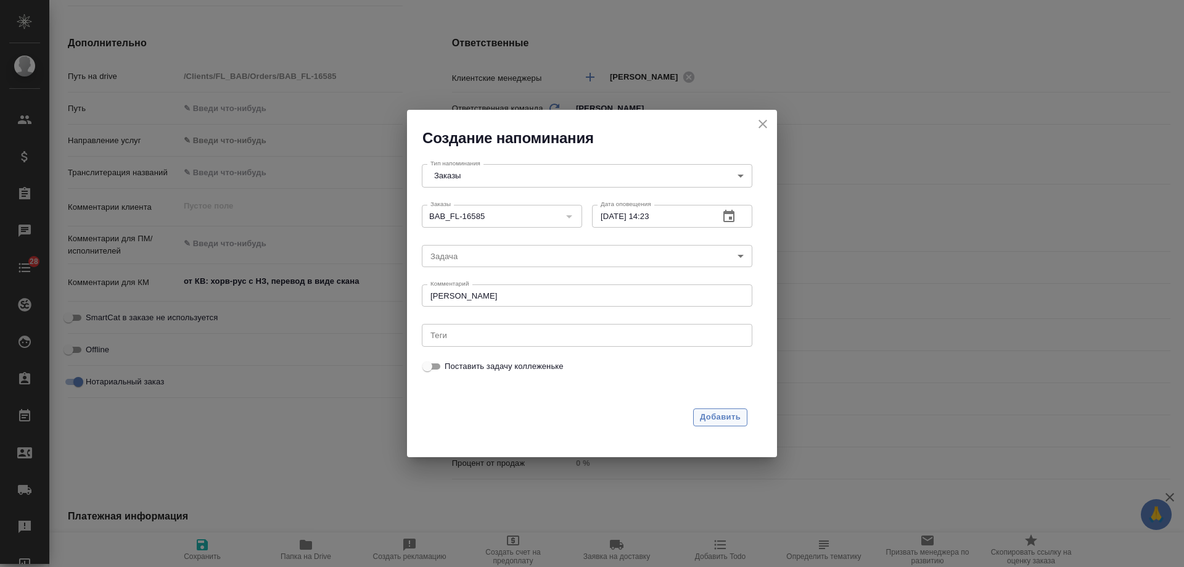
type textarea "x"
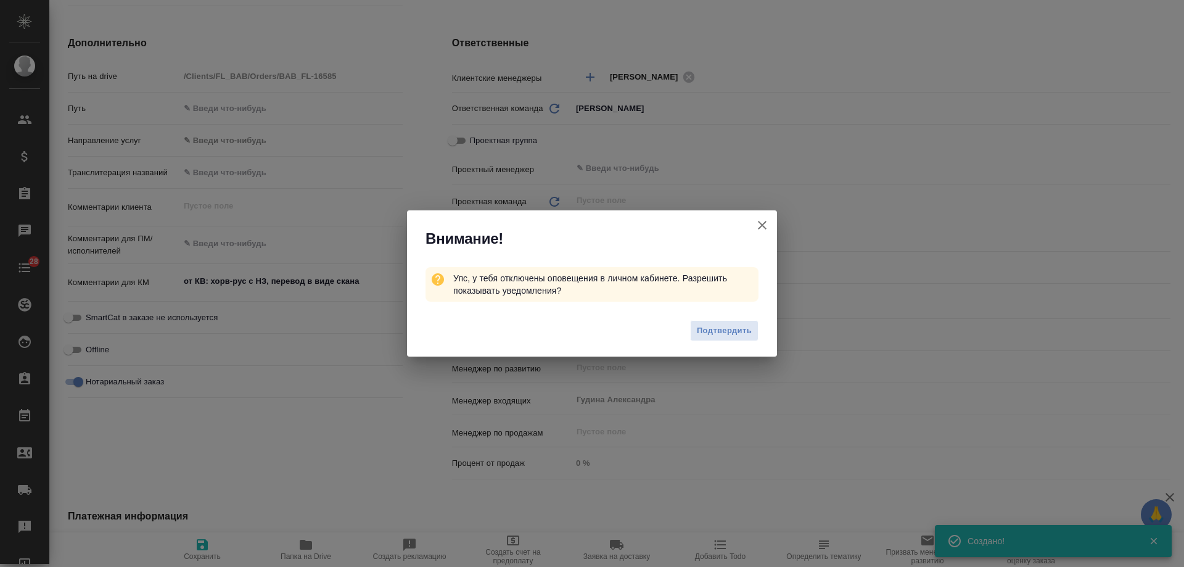
type textarea "x"
click at [762, 220] on icon "button" at bounding box center [762, 225] width 15 height 15
type textarea "x"
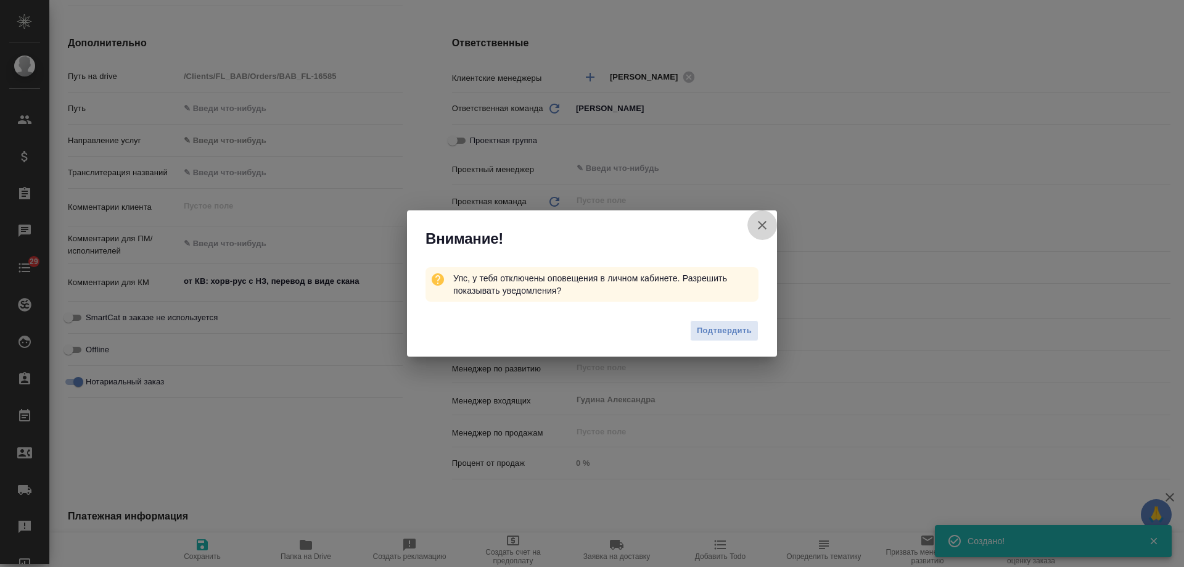
type textarea "x"
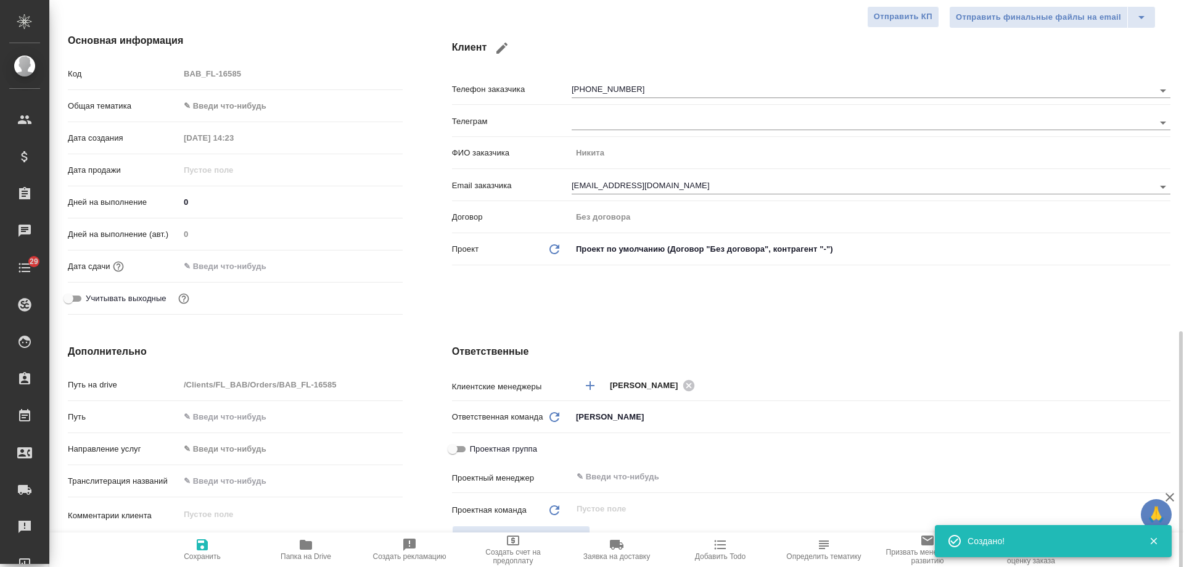
scroll to position [0, 0]
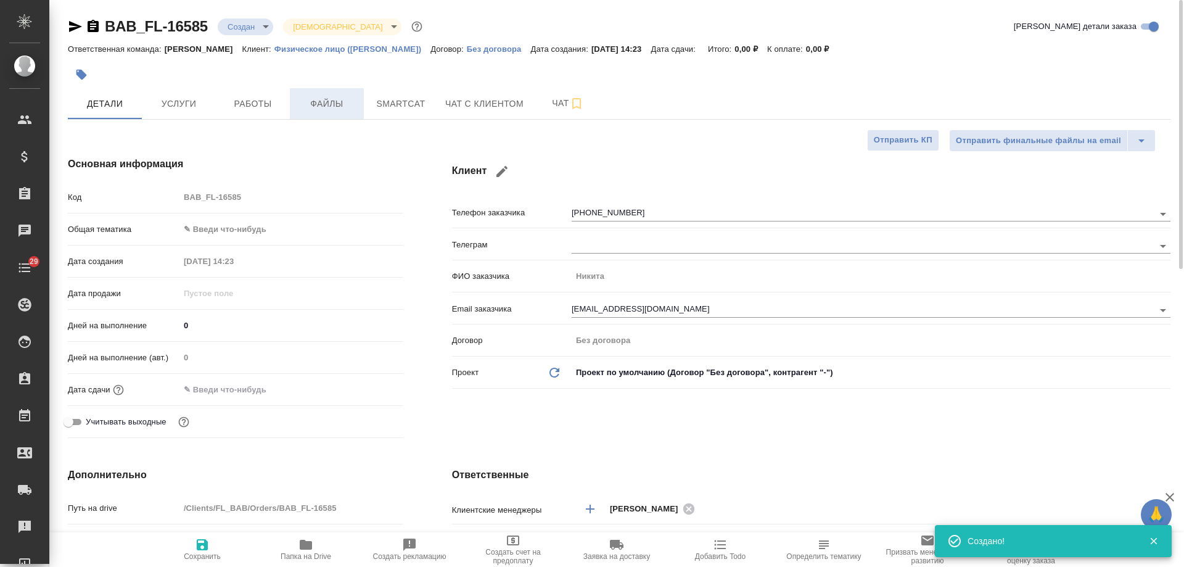
click at [323, 101] on span "Файлы" at bounding box center [326, 103] width 59 height 15
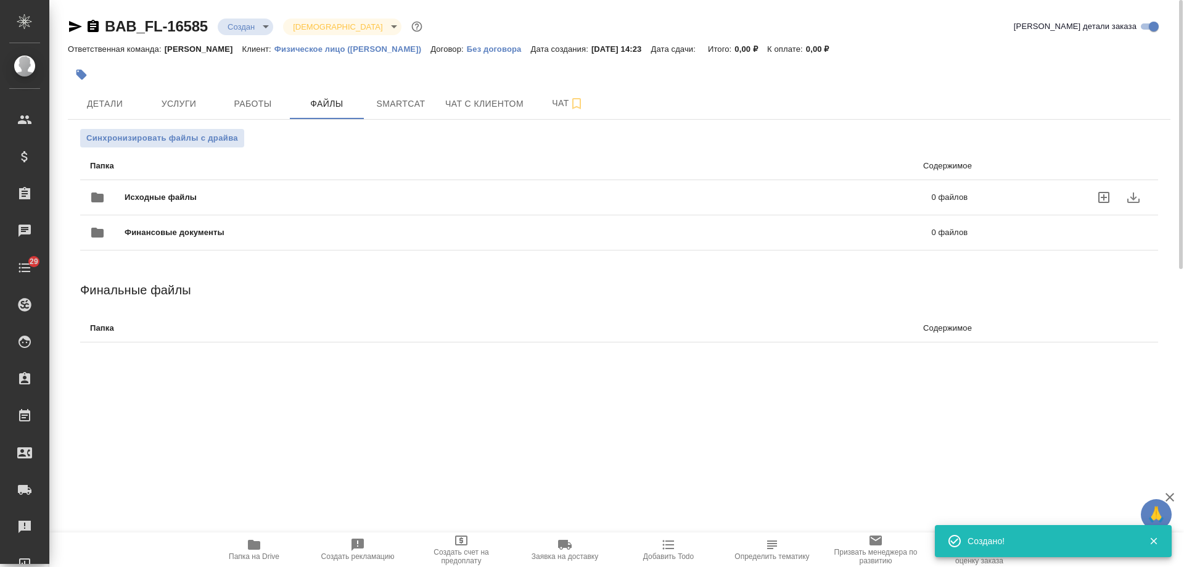
click at [755, 198] on p "0 файлов" at bounding box center [766, 197] width 404 height 12
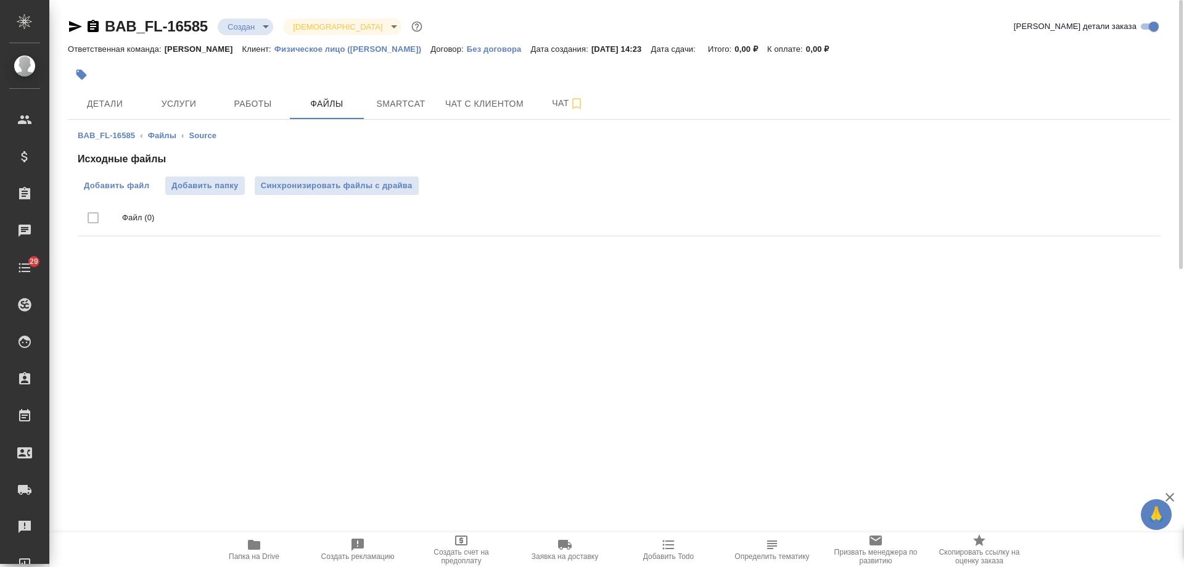
click at [106, 188] on span "Добавить файл" at bounding box center [116, 186] width 65 height 12
click at [0, 0] on input "Добавить файл" at bounding box center [0, 0] width 0 height 0
click at [93, 27] on icon "button" at bounding box center [93, 26] width 15 height 15
click at [221, 375] on div ".cls-1 fill:#fff; AWATERA Gudina Alexandra Клиенты Спецификации Заказы 0 Чаты 2…" at bounding box center [592, 283] width 1184 height 567
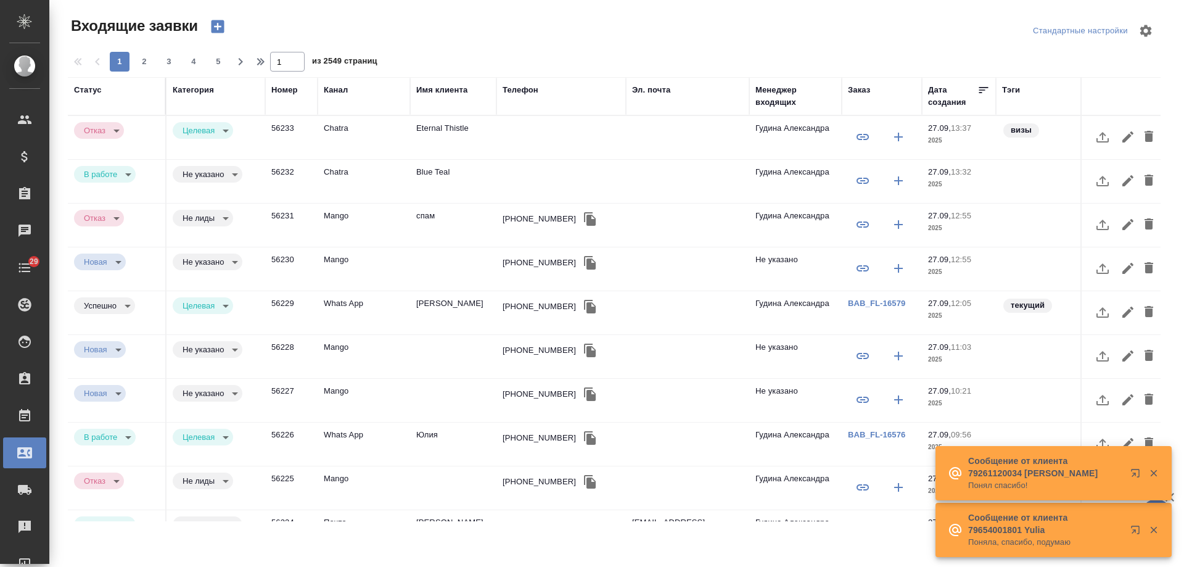
select select "RU"
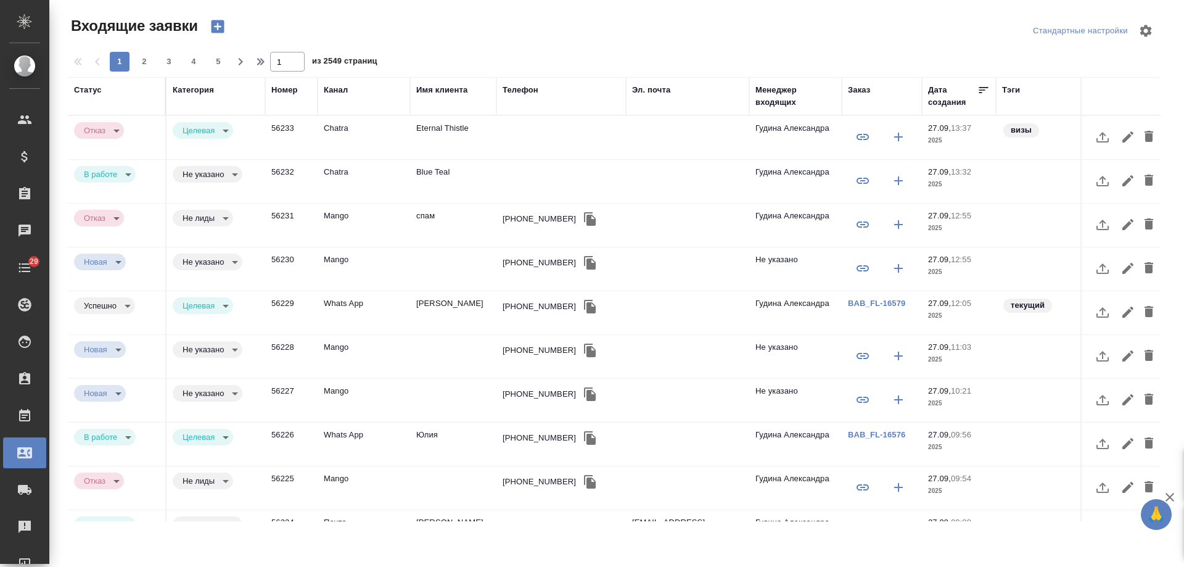
click at [428, 171] on td "Blue Teal" at bounding box center [453, 181] width 86 height 43
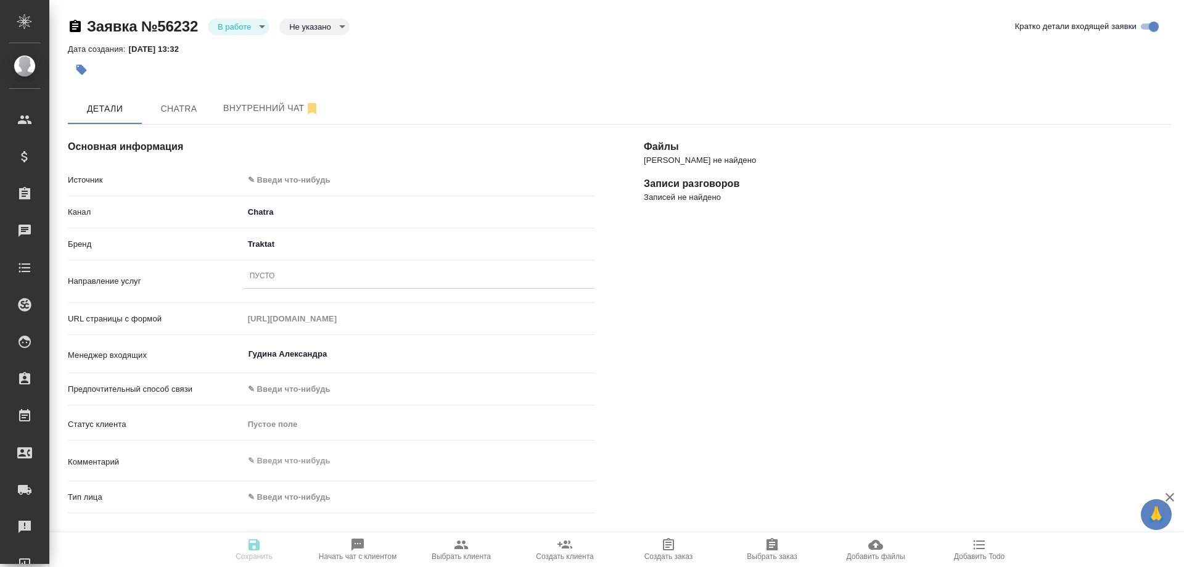
select select "RU"
click at [184, 109] on span "Chatra" at bounding box center [178, 108] width 59 height 15
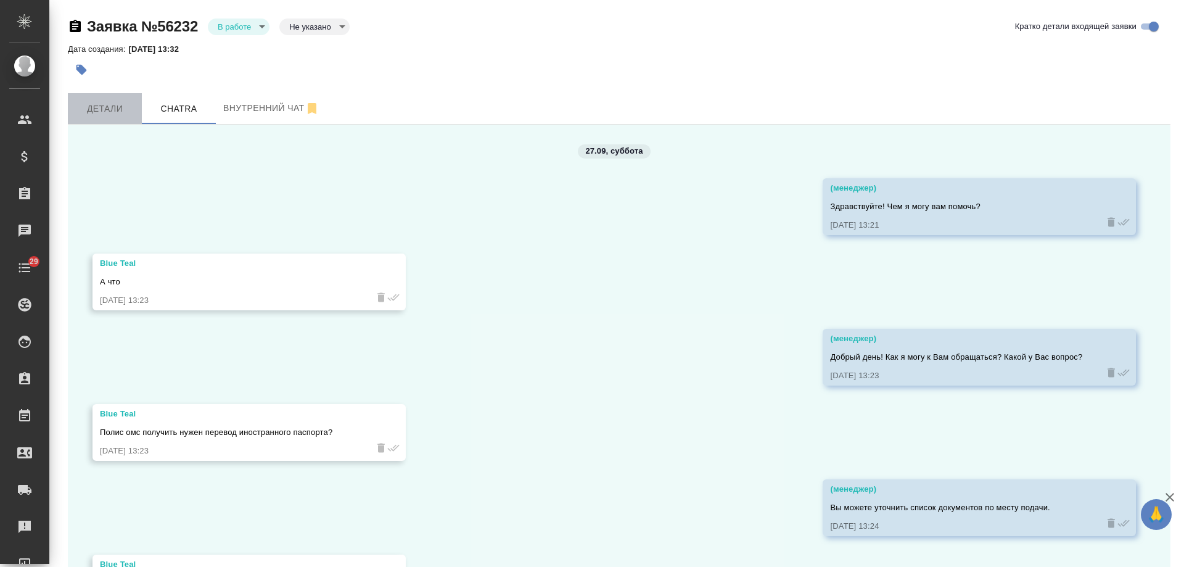
click at [104, 109] on span "Детали" at bounding box center [104, 108] width 59 height 15
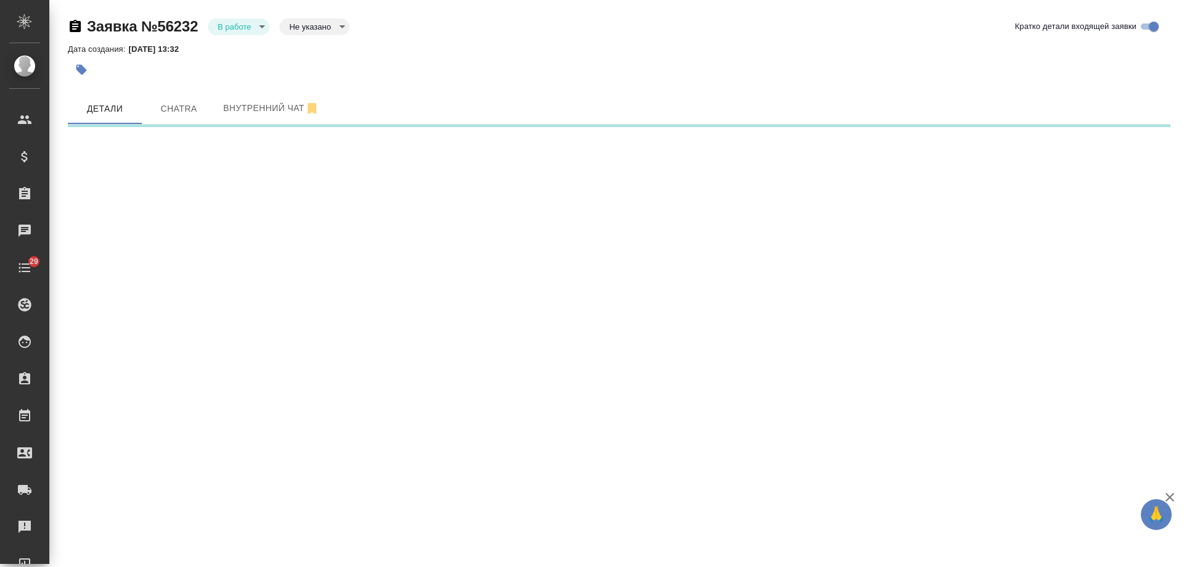
select select "RU"
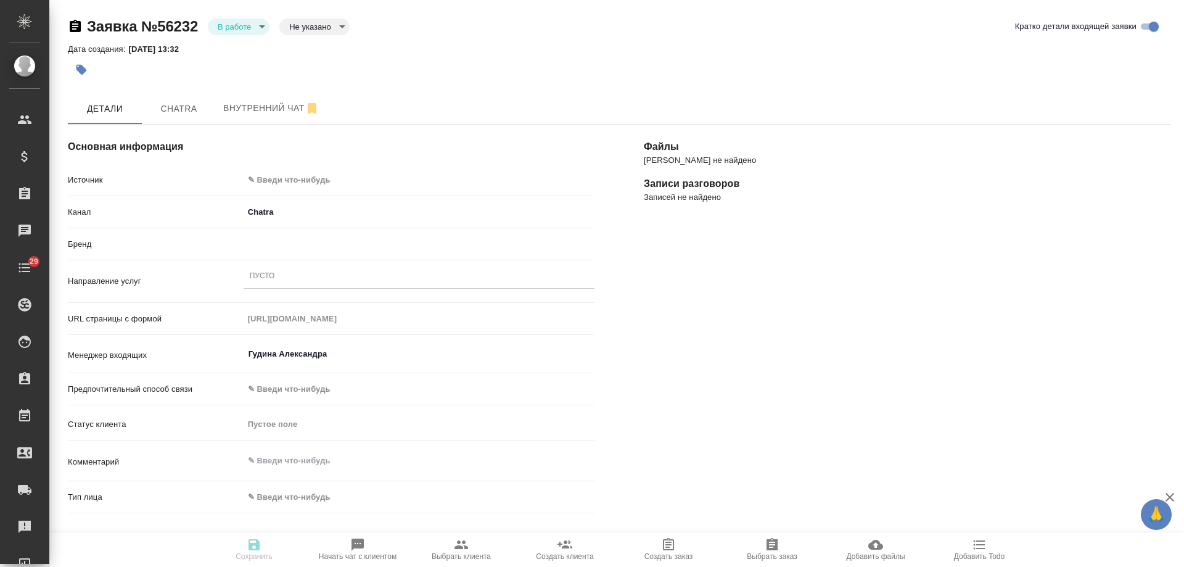
type textarea "x"
click at [281, 179] on body "🙏 .cls-1 fill:#fff; AWATERA [PERSON_NAME] Спецификации Заказы 0 Чаты 29 Todo Пр…" at bounding box center [592, 283] width 1184 height 567
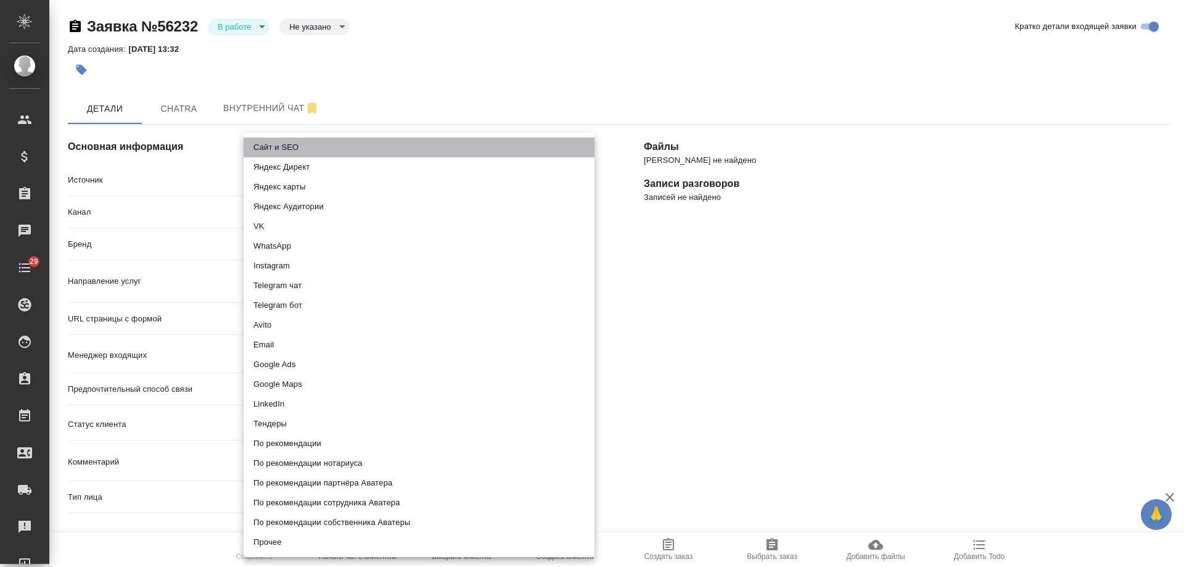
click at [277, 142] on li "Сайт и SEO" at bounding box center [419, 148] width 351 height 20
type input "seo"
type textarea "x"
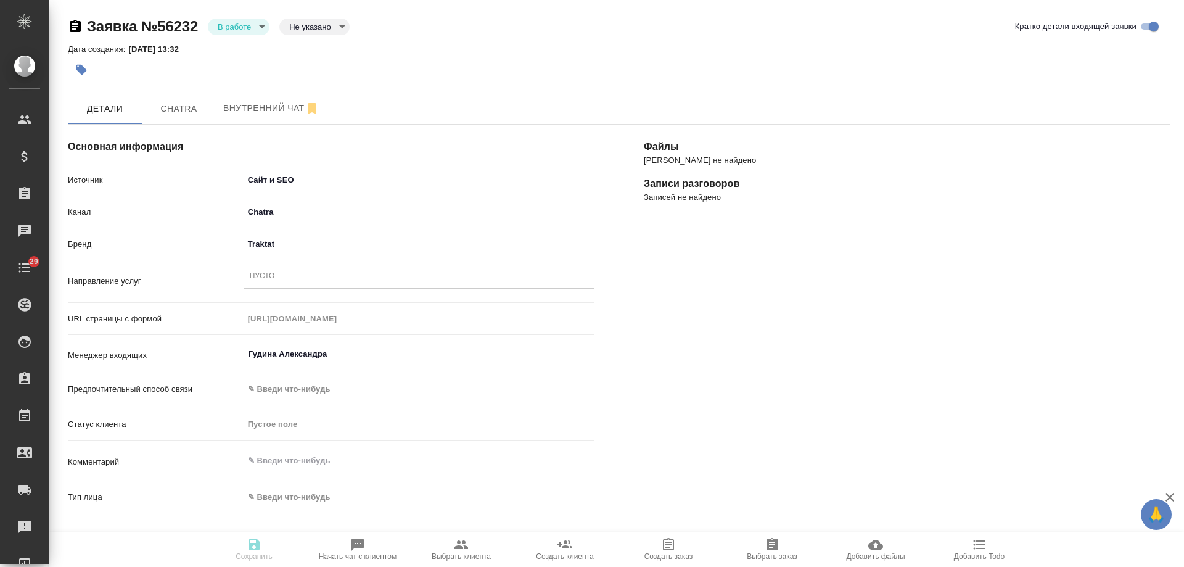
click at [298, 281] on div "Пусто" at bounding box center [419, 277] width 351 height 18
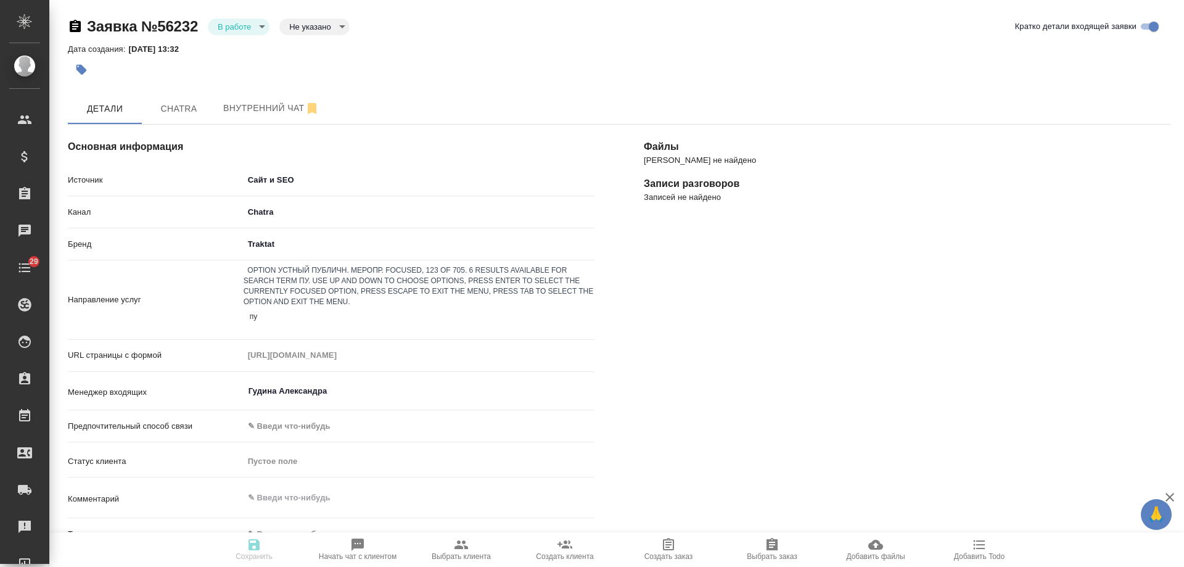
type input "пус"
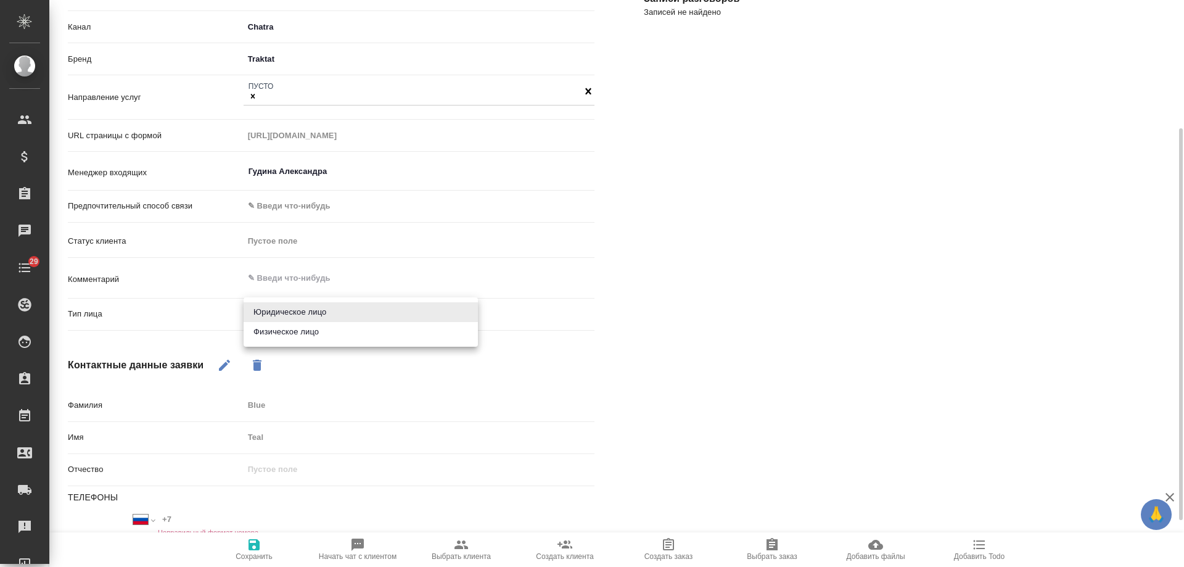
click at [287, 310] on body "🙏 .cls-1 fill:#fff; AWATERA [PERSON_NAME] Спецификации Заказы 0 Чаты 29 Todo Пр…" at bounding box center [592, 283] width 1184 height 567
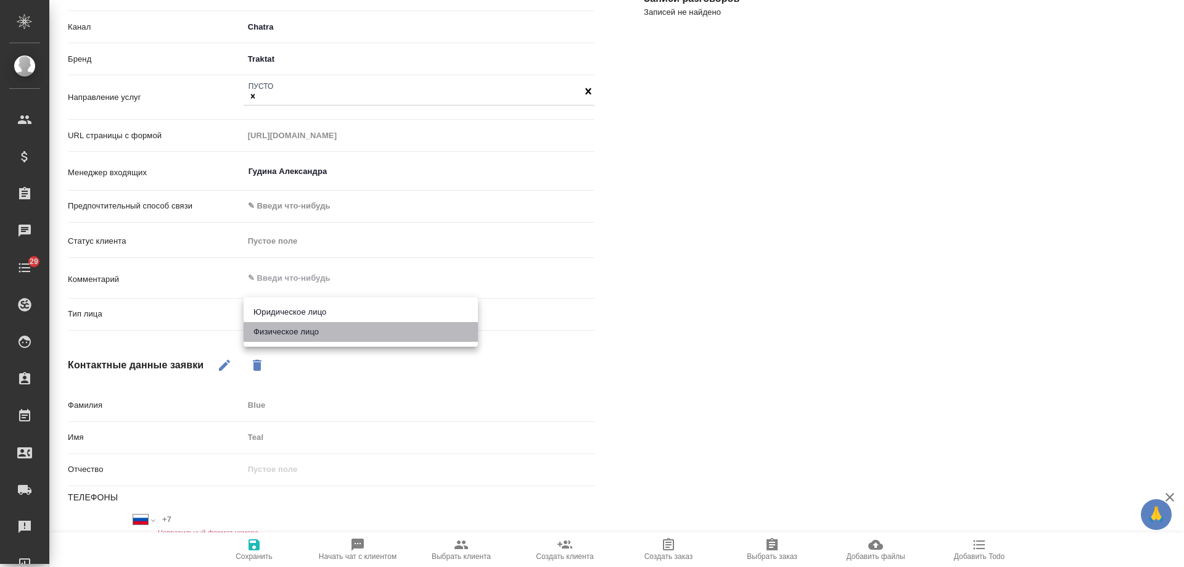
click at [288, 328] on li "Физическое лицо" at bounding box center [361, 332] width 234 height 20
type textarea "x"
type input "private"
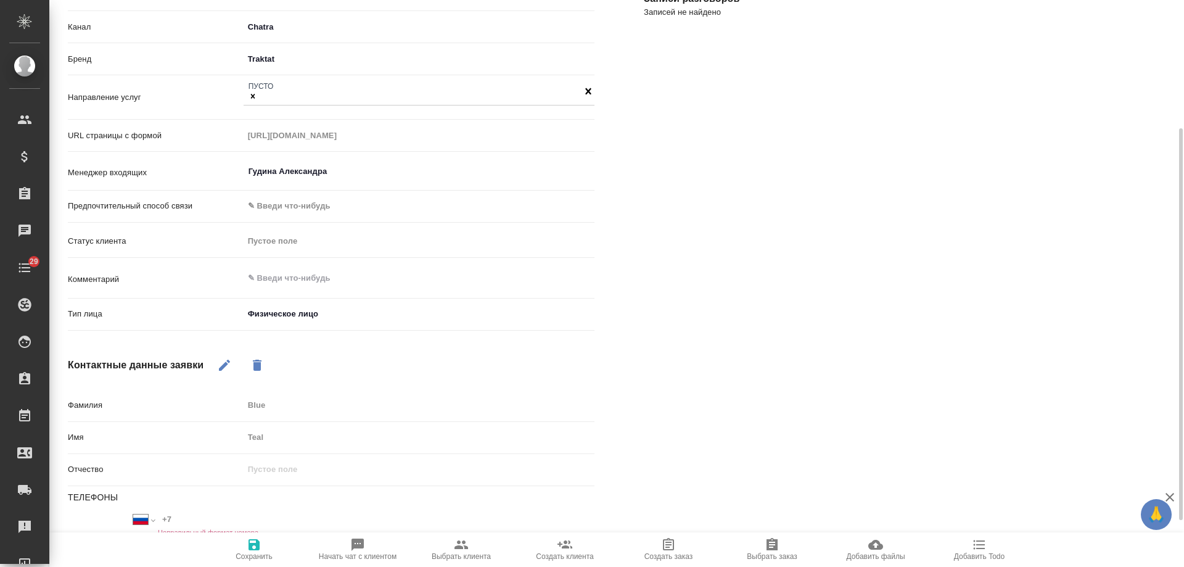
click at [254, 553] on span "Сохранить" at bounding box center [254, 556] width 37 height 9
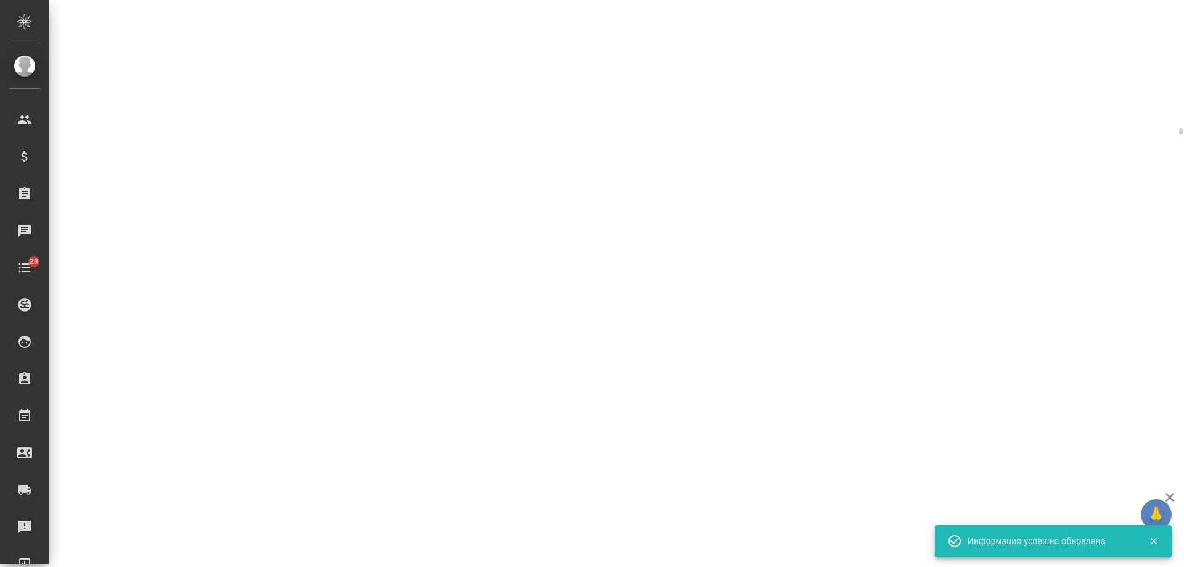
select select "RU"
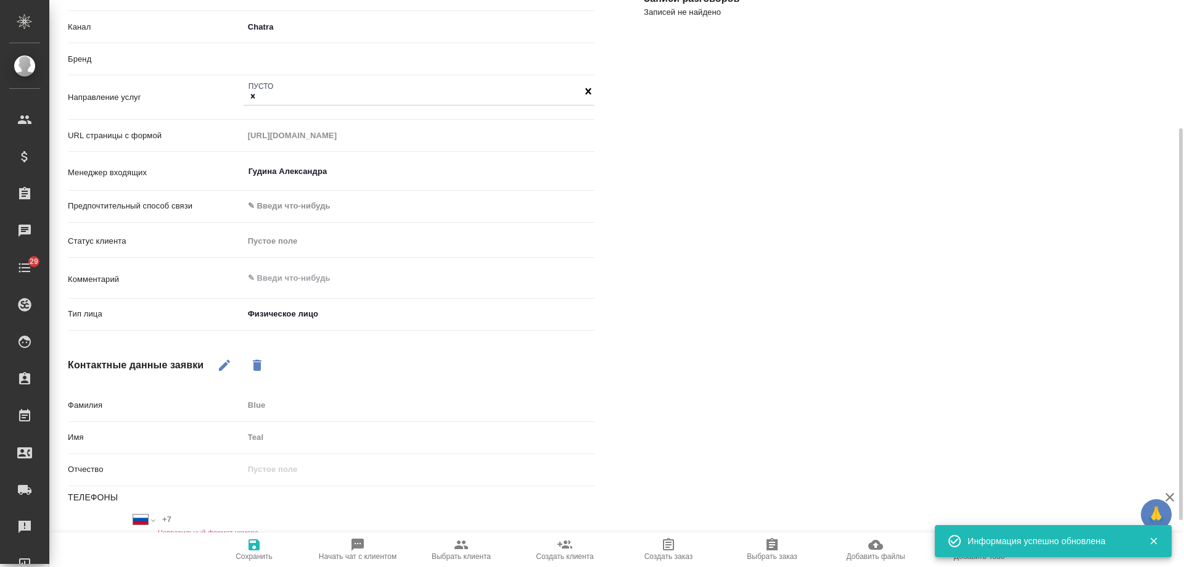
type textarea "x"
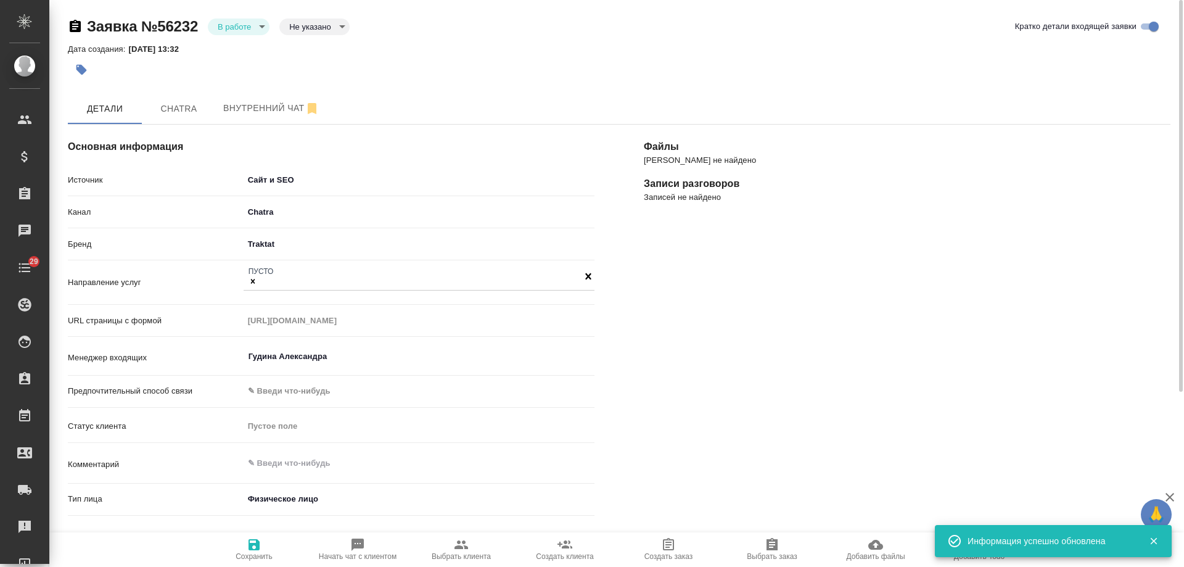
click at [236, 27] on body "🙏 .cls-1 fill:#fff; AWATERA [PERSON_NAME] Спецификации Заказы 0 Чаты 29 Todo Пр…" at bounding box center [592, 283] width 1184 height 567
click at [237, 48] on button "Отказ" at bounding box center [232, 48] width 29 height 14
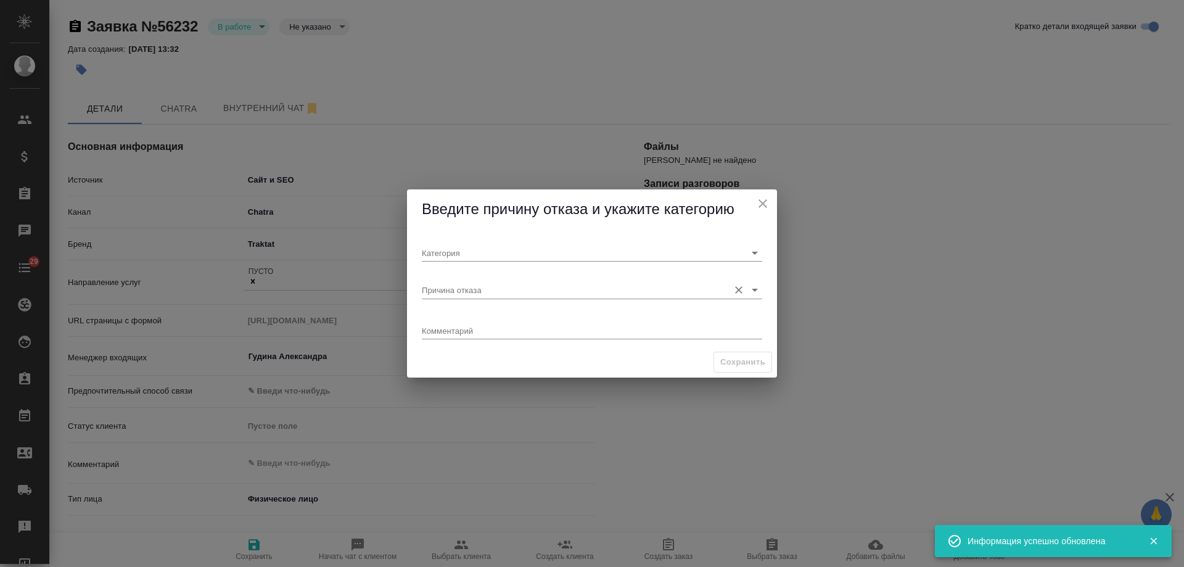
click at [465, 283] on input "Причина отказа" at bounding box center [572, 289] width 301 height 17
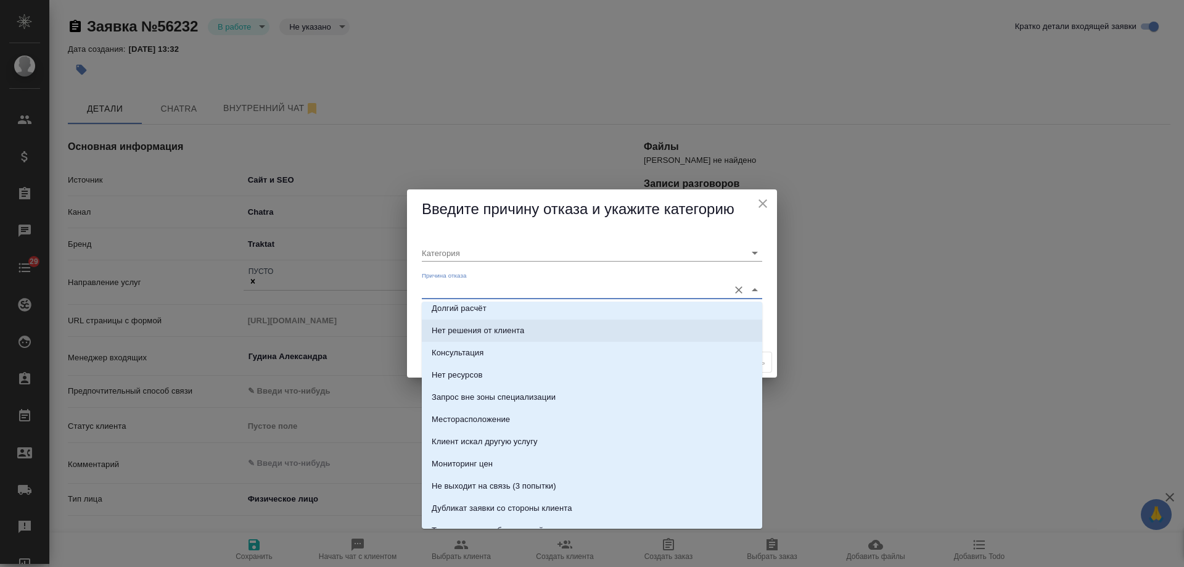
scroll to position [247, 0]
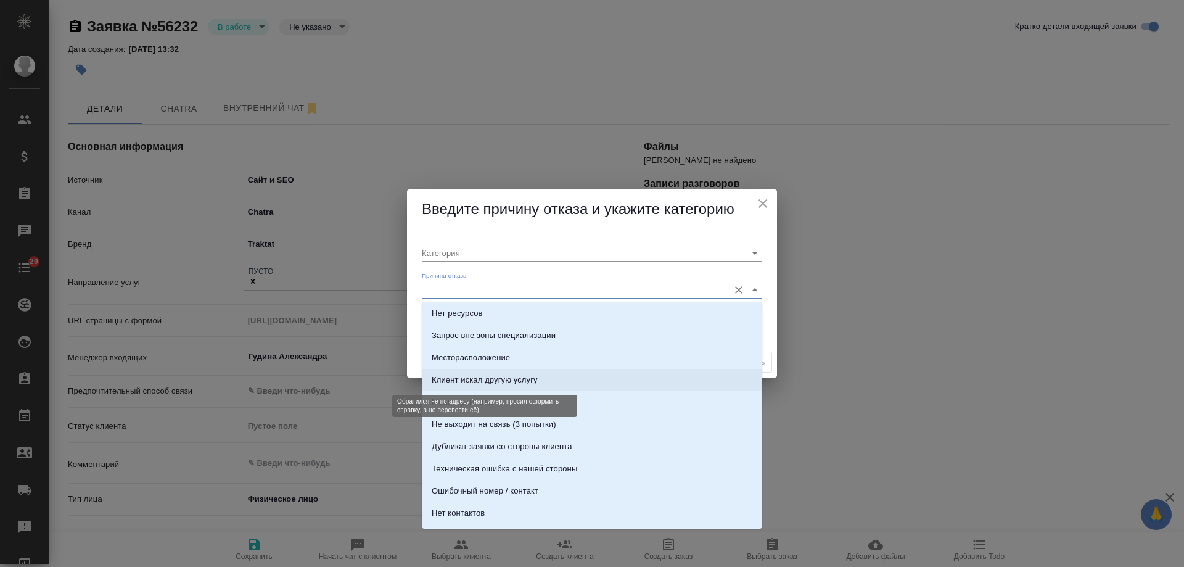
click at [498, 379] on div "Клиент искал другую услугу" at bounding box center [485, 380] width 106 height 12
type input "Не целевая"
type input "Клиент искал другую услугу"
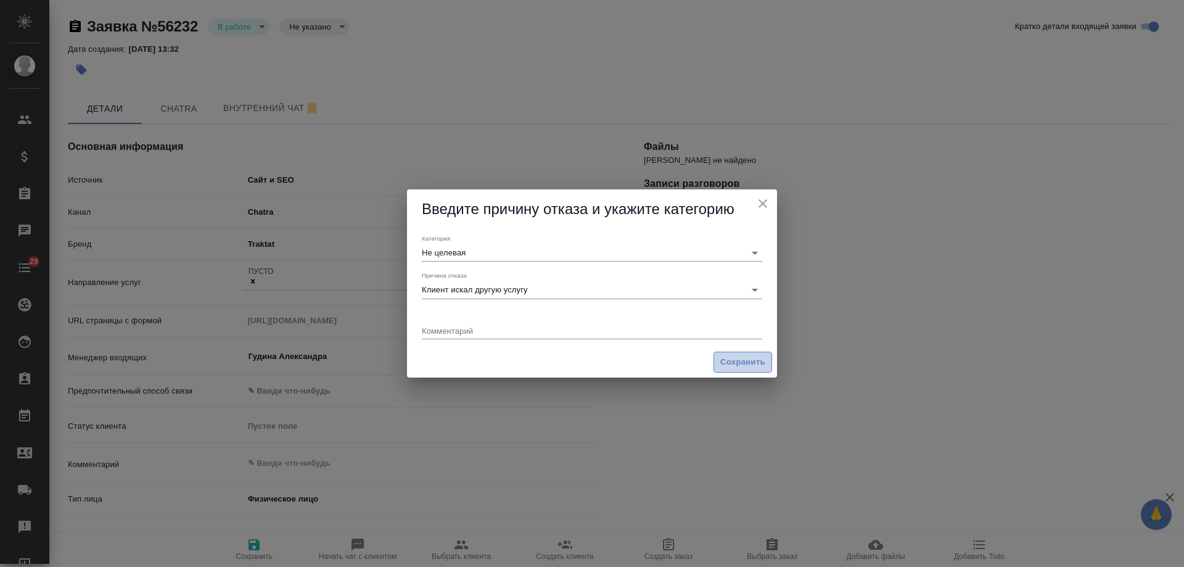
click at [733, 361] on span "Сохранить" at bounding box center [742, 362] width 45 height 14
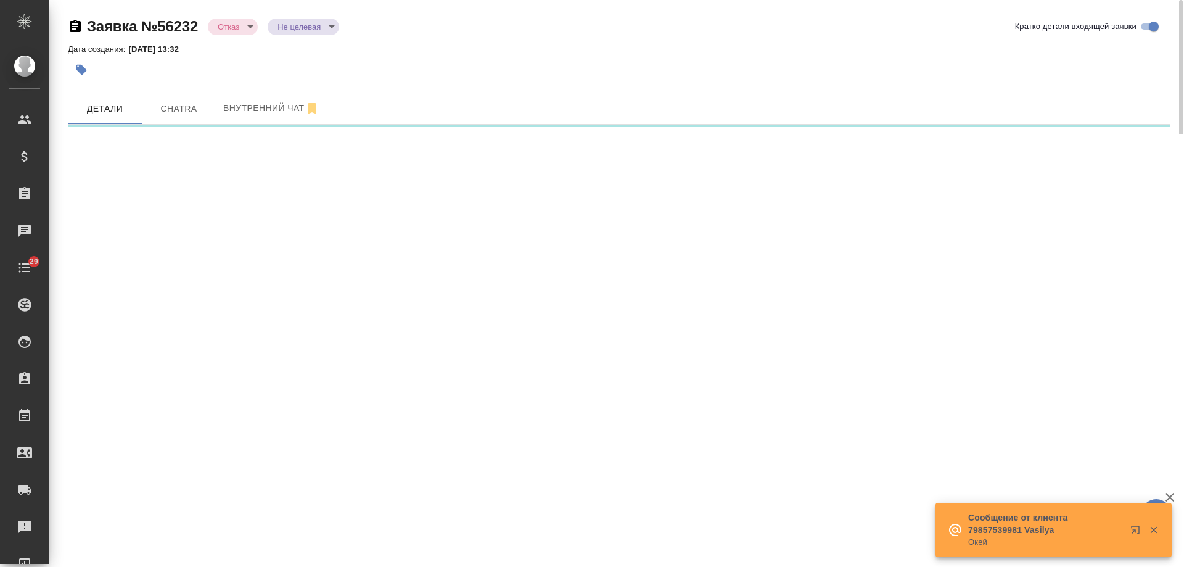
select select "RU"
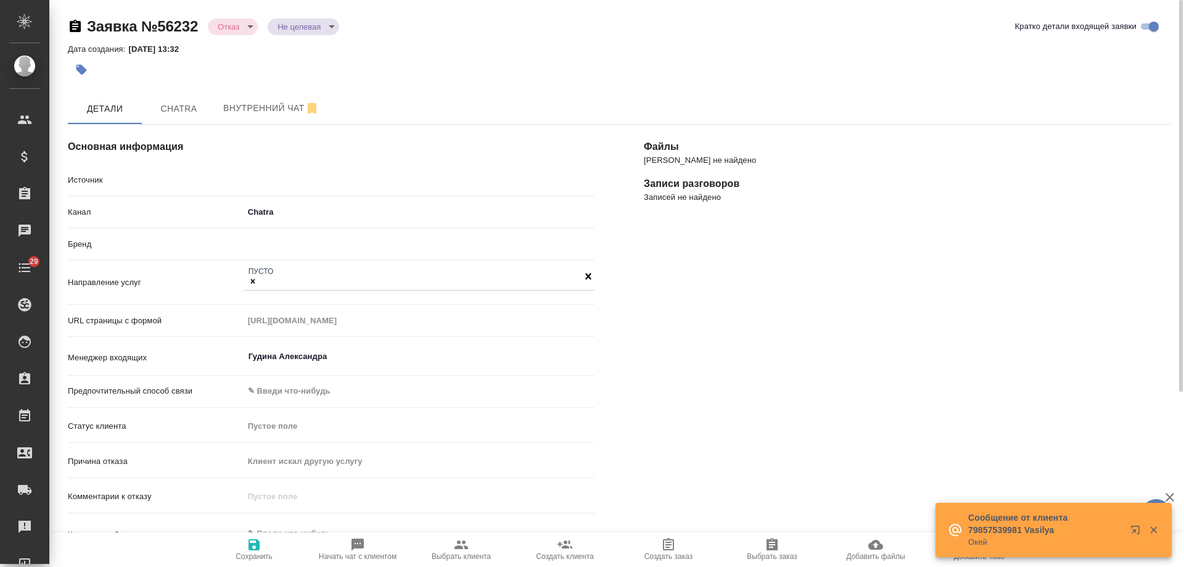
type textarea "x"
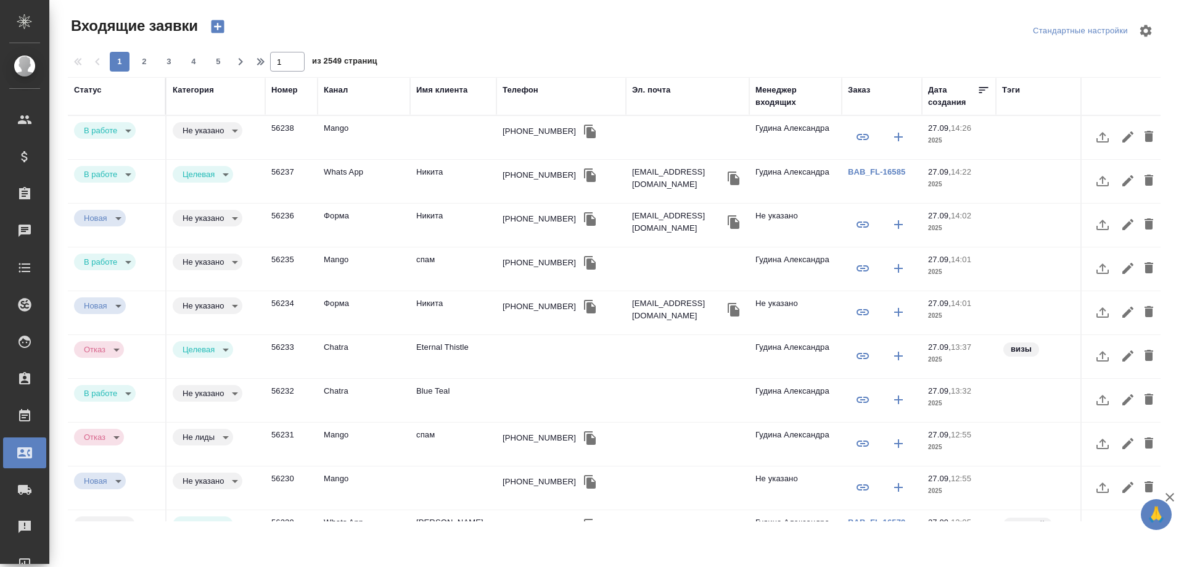
select select "RU"
click at [584, 133] on icon "button" at bounding box center [590, 132] width 12 height 14
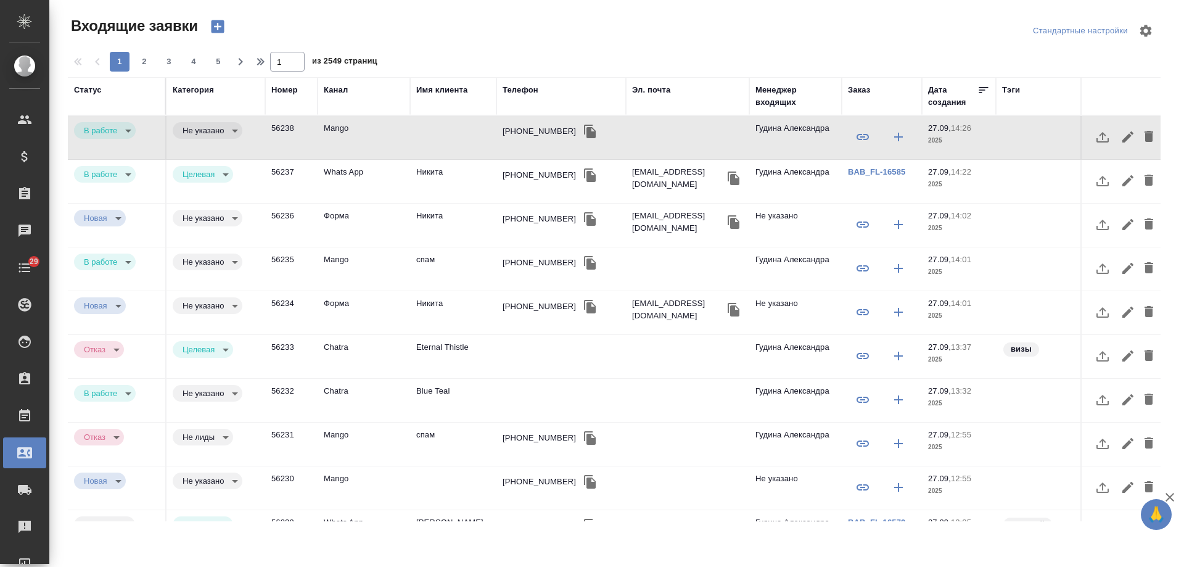
click at [342, 130] on td "Mango" at bounding box center [364, 137] width 93 height 43
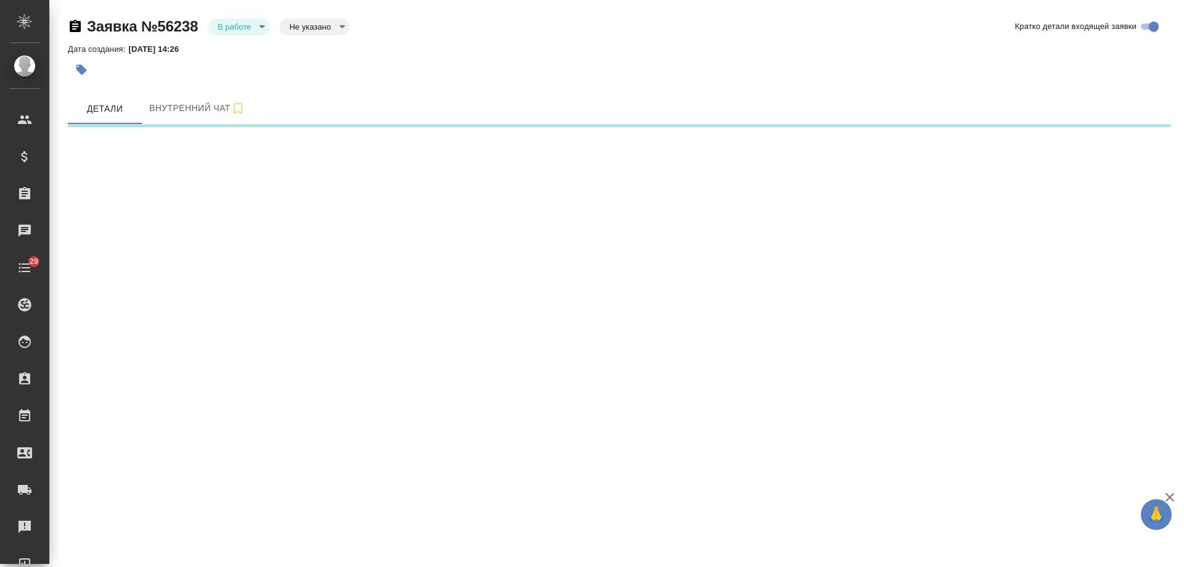
select select "RU"
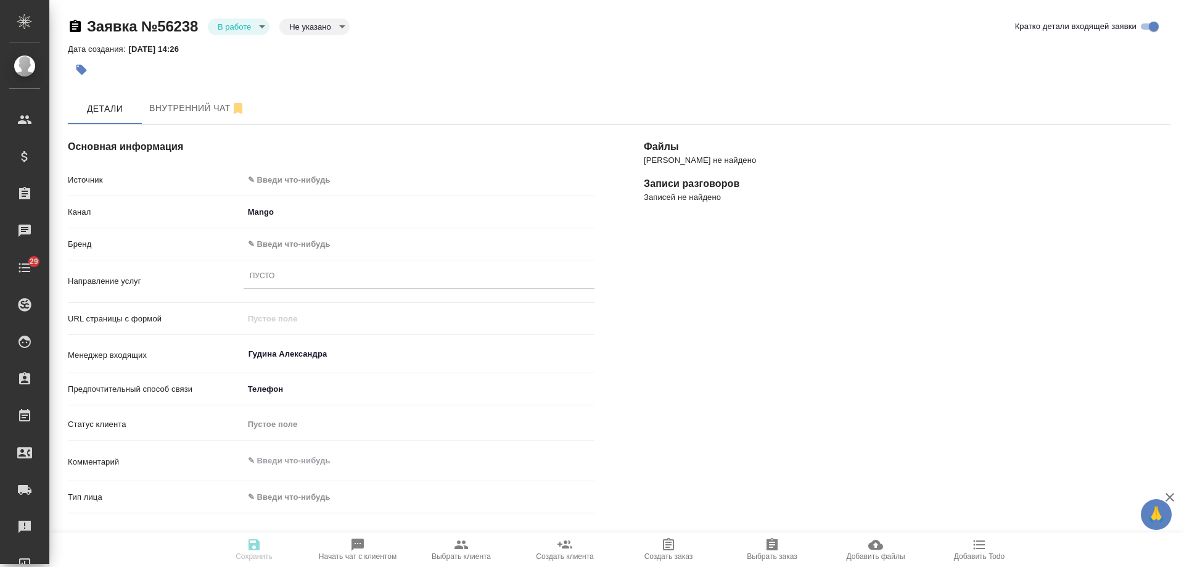
type textarea "x"
click at [307, 181] on body "🙏 .cls-1 fill:#fff; AWATERA [PERSON_NAME] Спецификации Заказы Чаты 29 Todo Прое…" at bounding box center [592, 283] width 1184 height 567
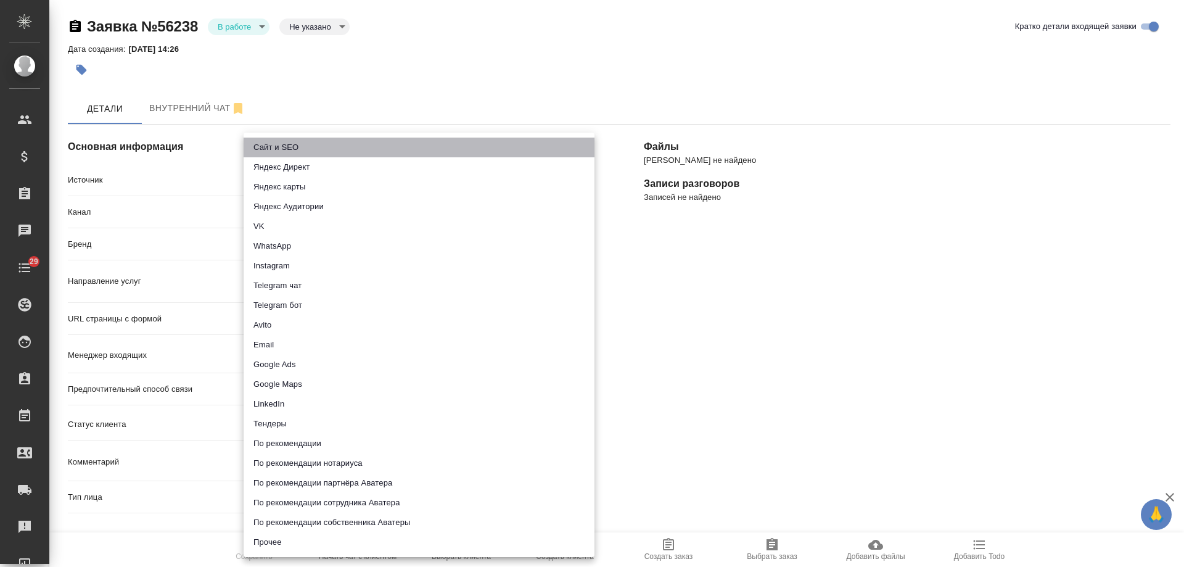
click at [302, 148] on li "Сайт и SEO" at bounding box center [419, 148] width 351 height 20
type input "seo"
type textarea "x"
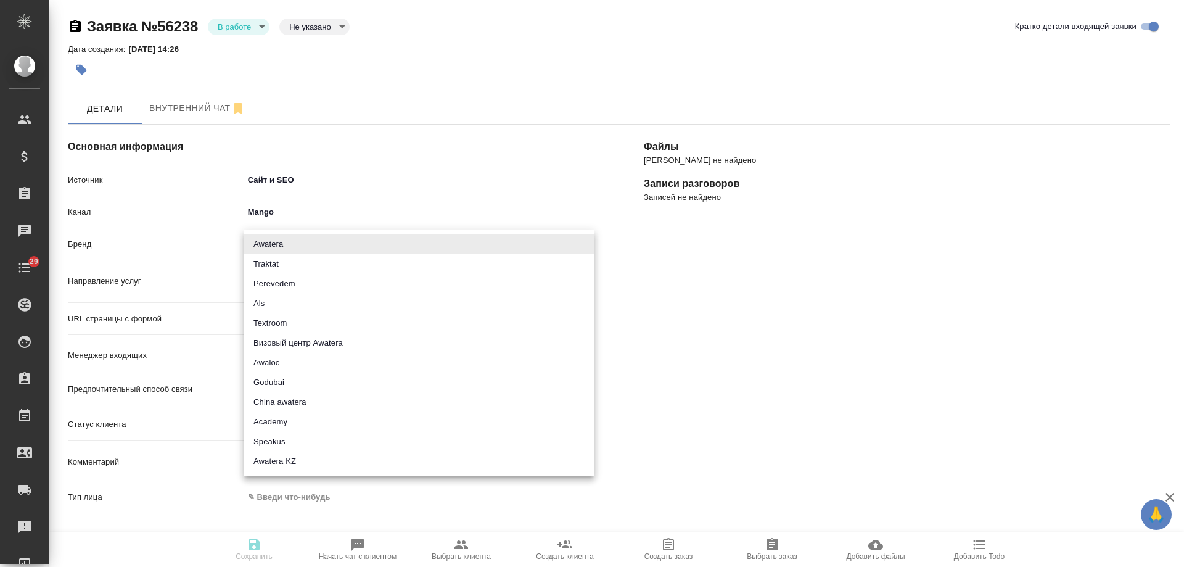
click at [290, 244] on body "🙏 .cls-1 fill:#fff; AWATERA [PERSON_NAME] Спецификации Заказы 0 Чаты 29 Todo Пр…" at bounding box center [592, 283] width 1184 height 567
click at [283, 263] on li "Traktat" at bounding box center [419, 264] width 351 height 20
type input "traktat"
type textarea "x"
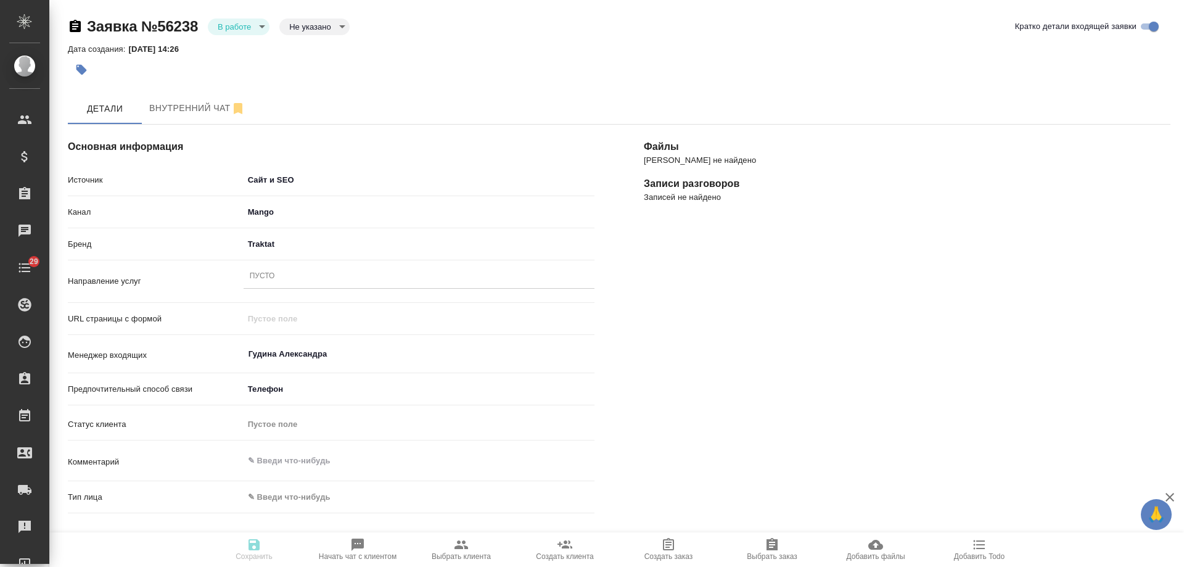
click at [292, 281] on div "Пусто" at bounding box center [419, 277] width 351 height 18
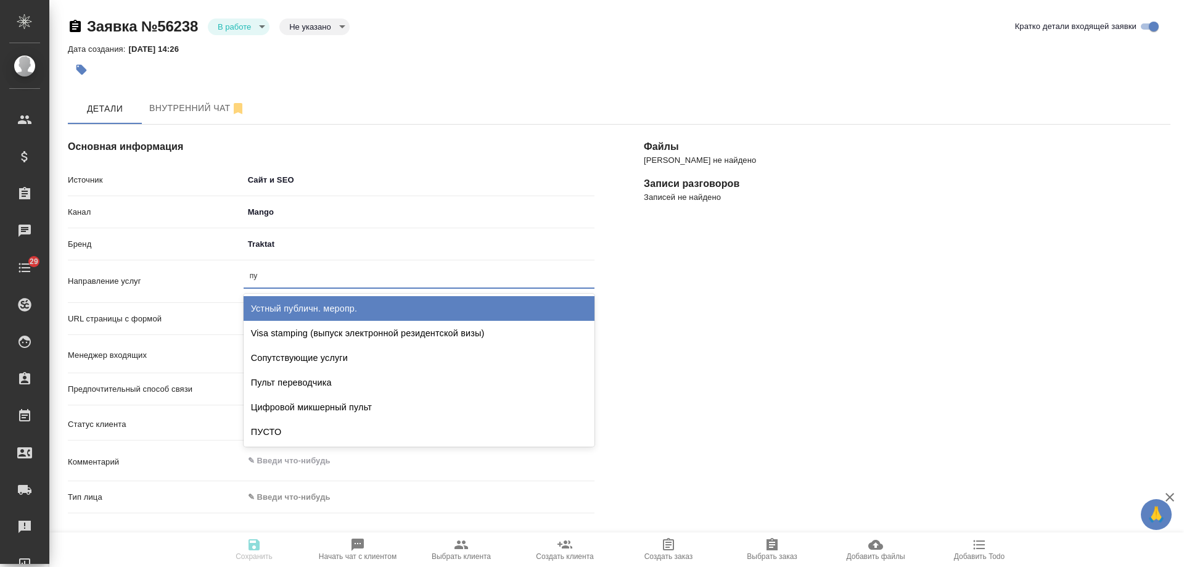
type input "пус"
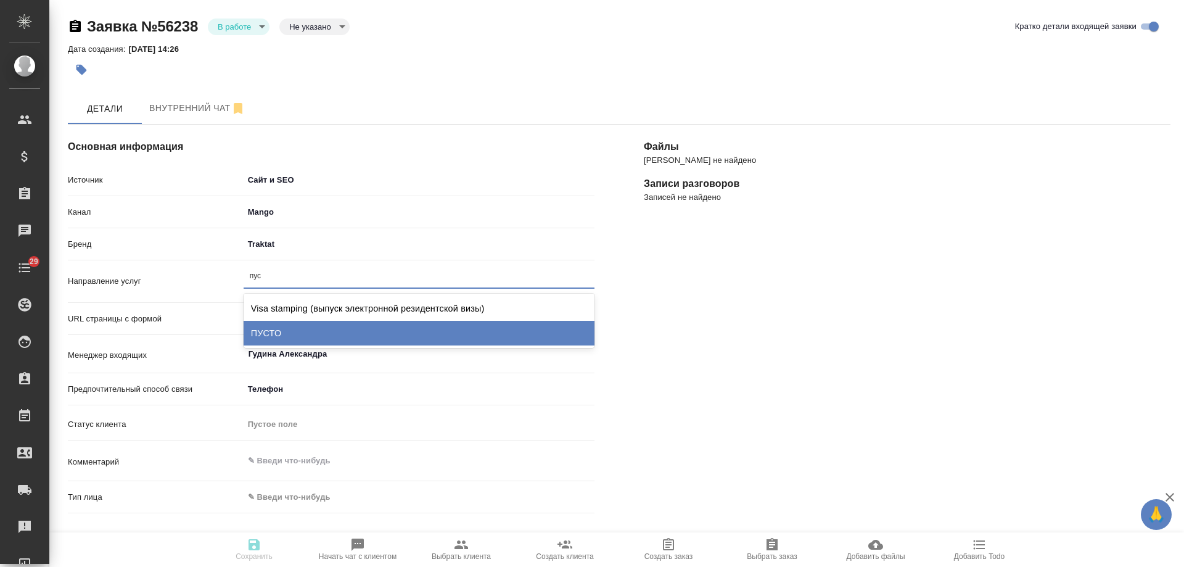
click at [305, 343] on div "ПУСТО" at bounding box center [419, 333] width 351 height 25
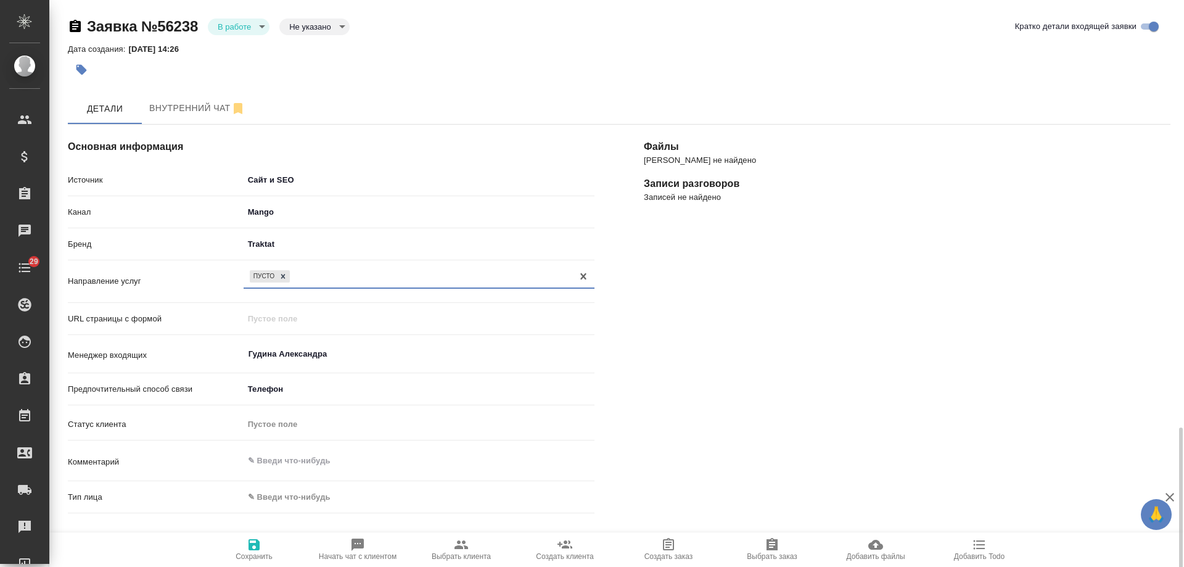
scroll to position [252, 0]
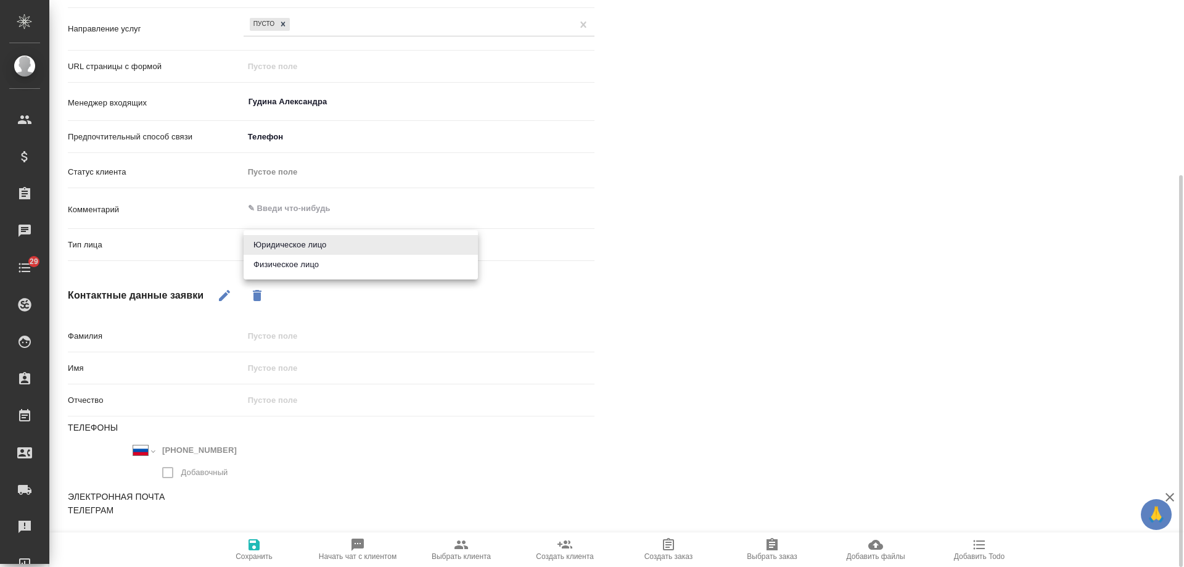
click at [266, 252] on body "🙏 .cls-1 fill:#fff; AWATERA Gudina Alexandra Клиенты Спецификации Заказы 0 Чаты…" at bounding box center [592, 283] width 1184 height 567
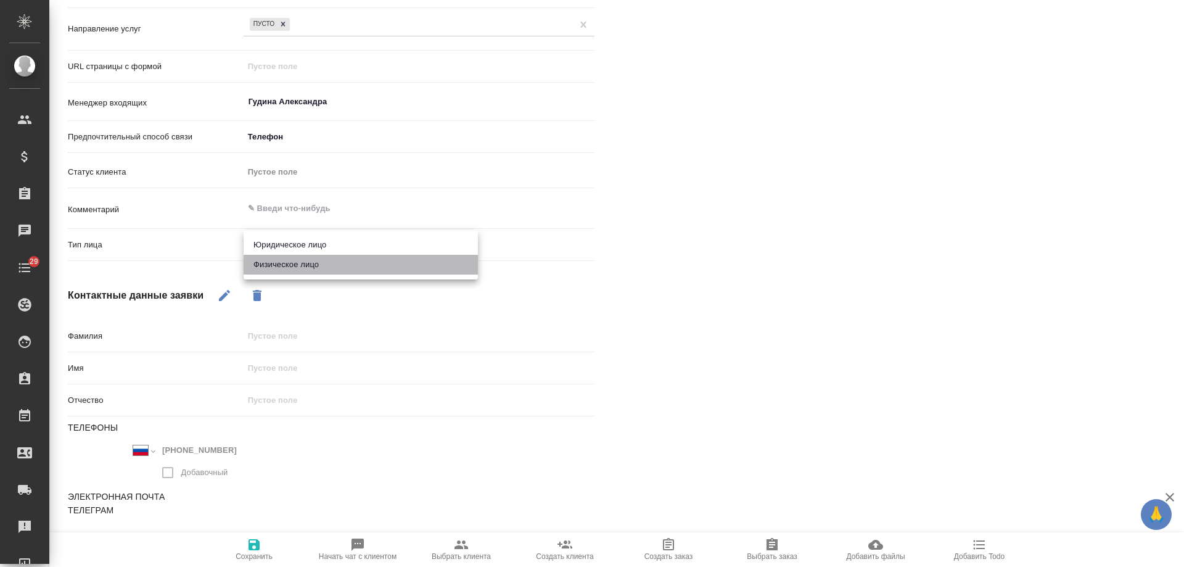
click at [271, 270] on li "Физическое лицо" at bounding box center [361, 265] width 234 height 20
type textarea "x"
type input "private"
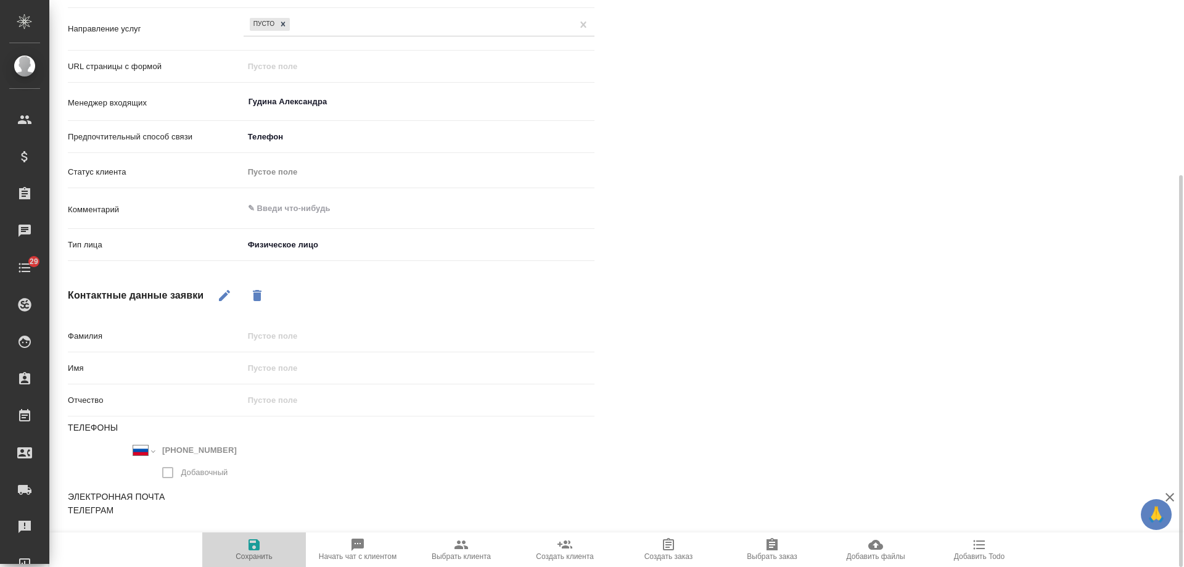
click at [265, 543] on span "Сохранить" at bounding box center [254, 548] width 89 height 23
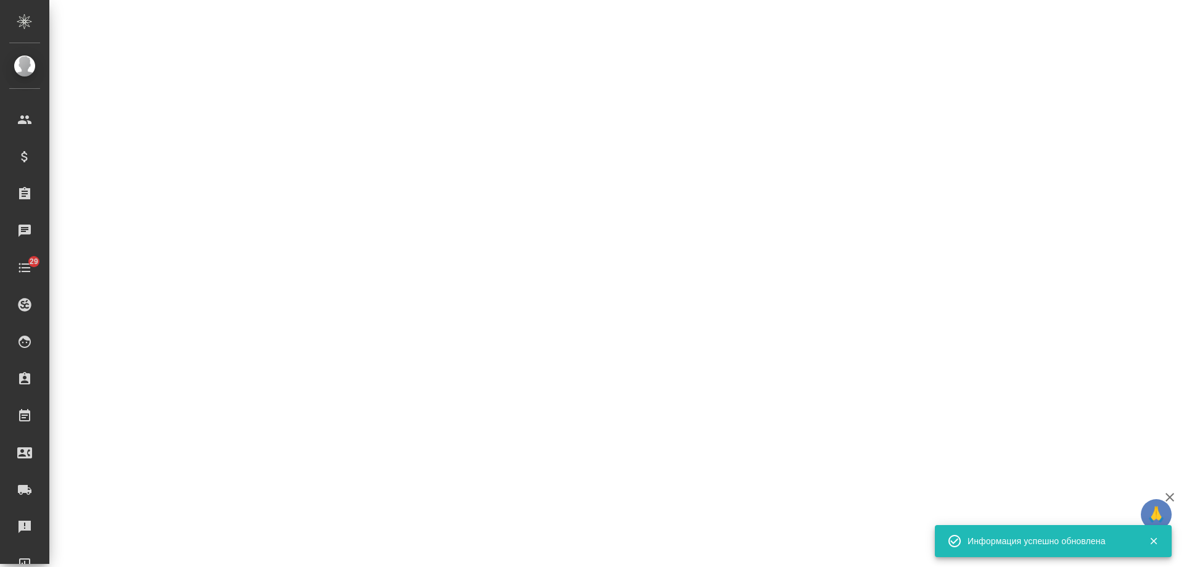
select select "RU"
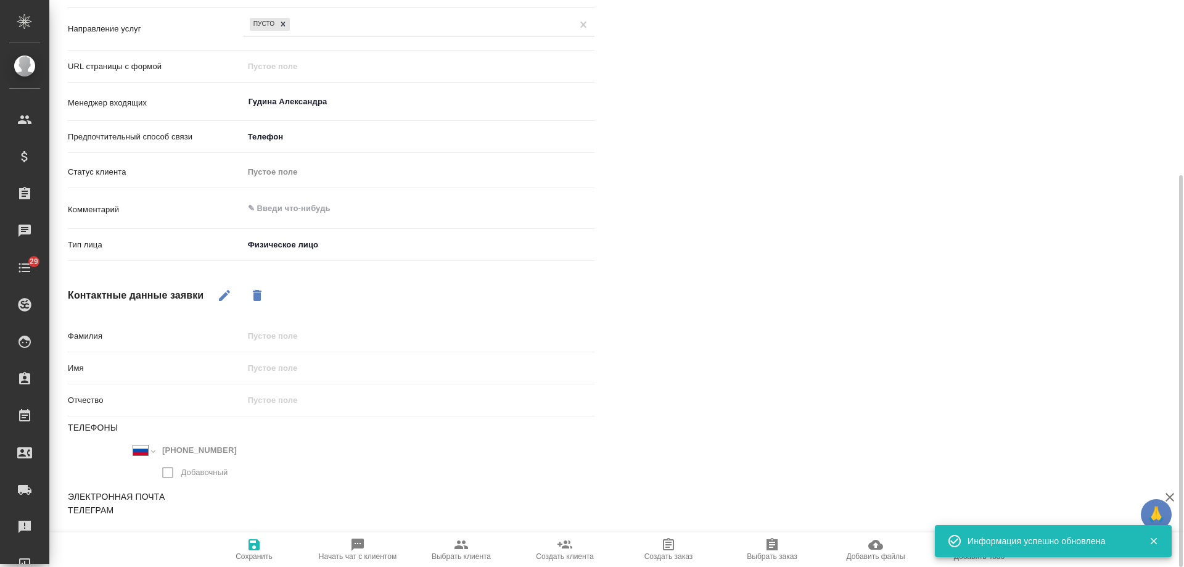
type textarea "x"
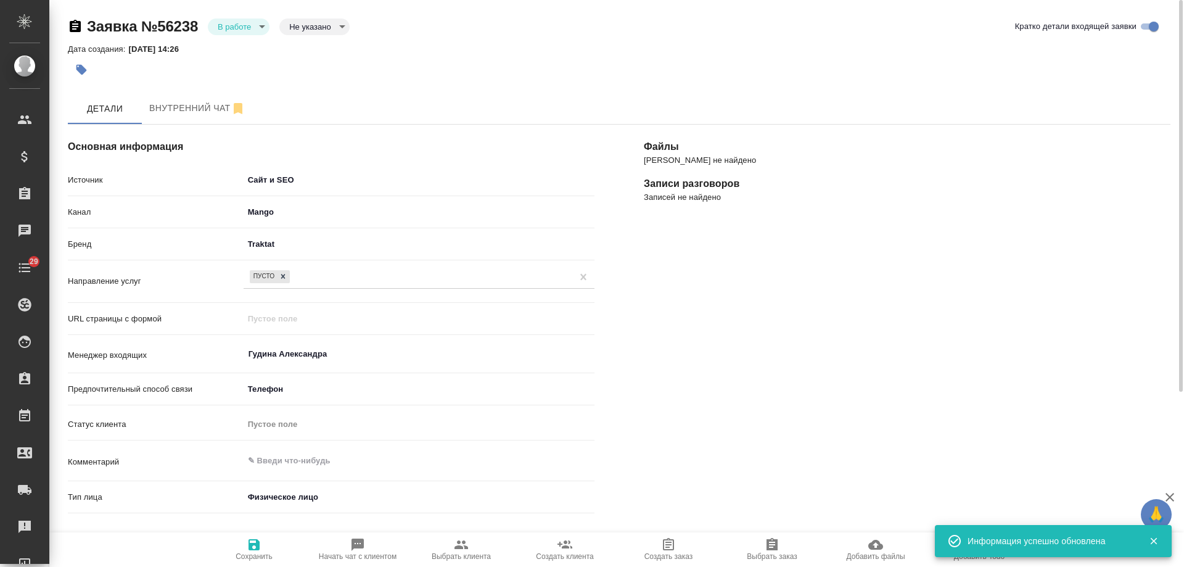
click at [224, 23] on body "🙏 .cls-1 fill:#fff; AWATERA Gudina Alexandra Клиенты Спецификации Заказы 0 Чаты…" at bounding box center [592, 283] width 1184 height 567
click at [229, 51] on button "Отказ" at bounding box center [232, 48] width 29 height 14
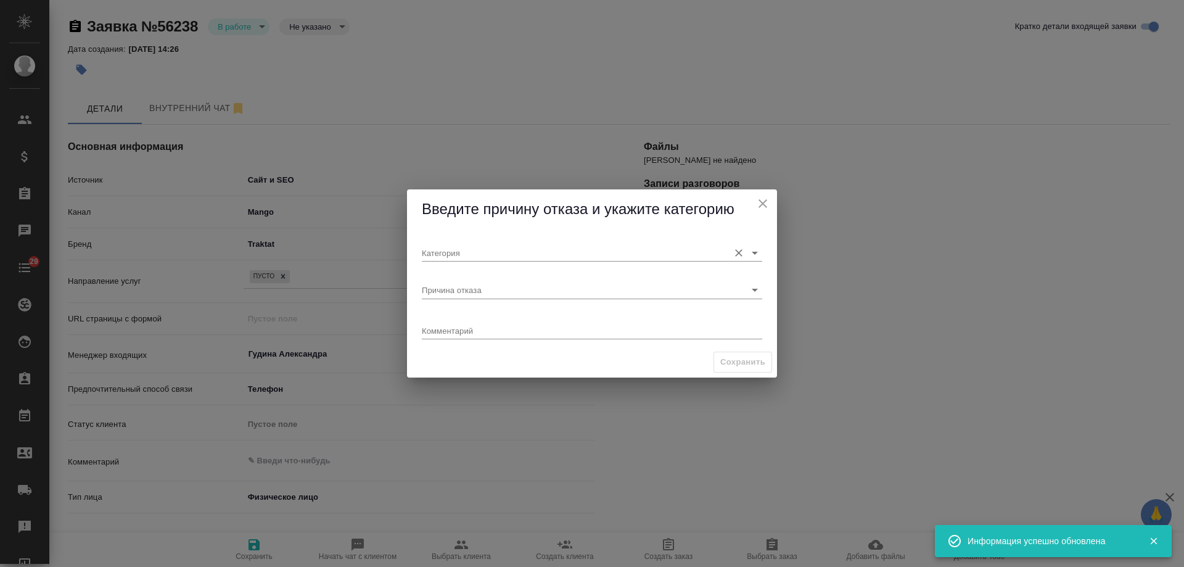
click at [506, 251] on input "Категория" at bounding box center [572, 252] width 301 height 17
click at [475, 363] on div "Сохранить" at bounding box center [592, 362] width 370 height 31
click at [473, 288] on input "Причина отказа" at bounding box center [572, 289] width 301 height 17
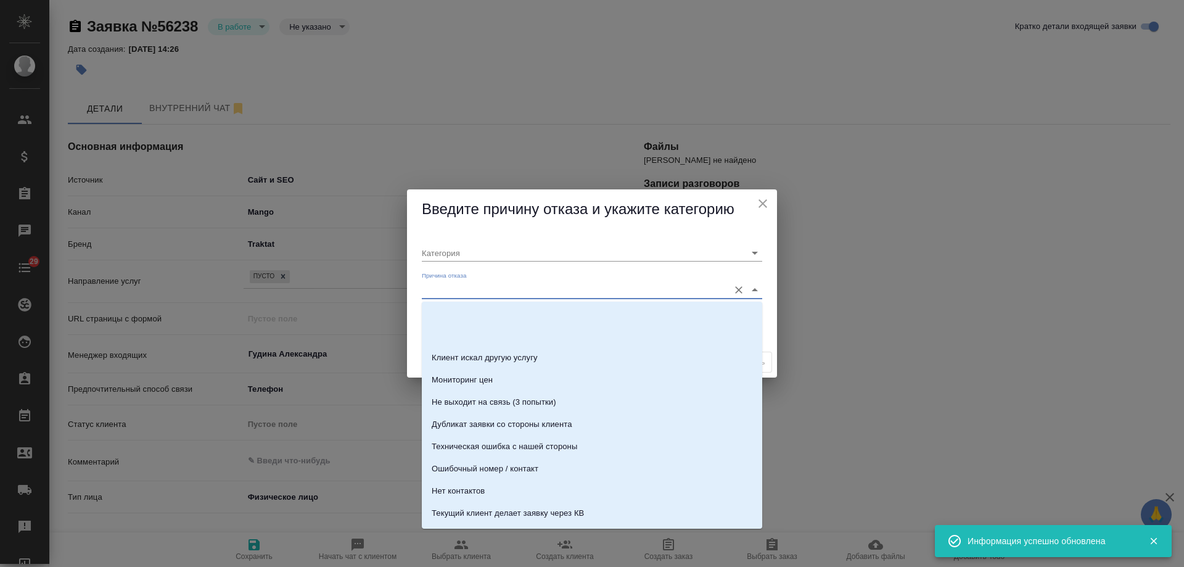
scroll to position [376, 0]
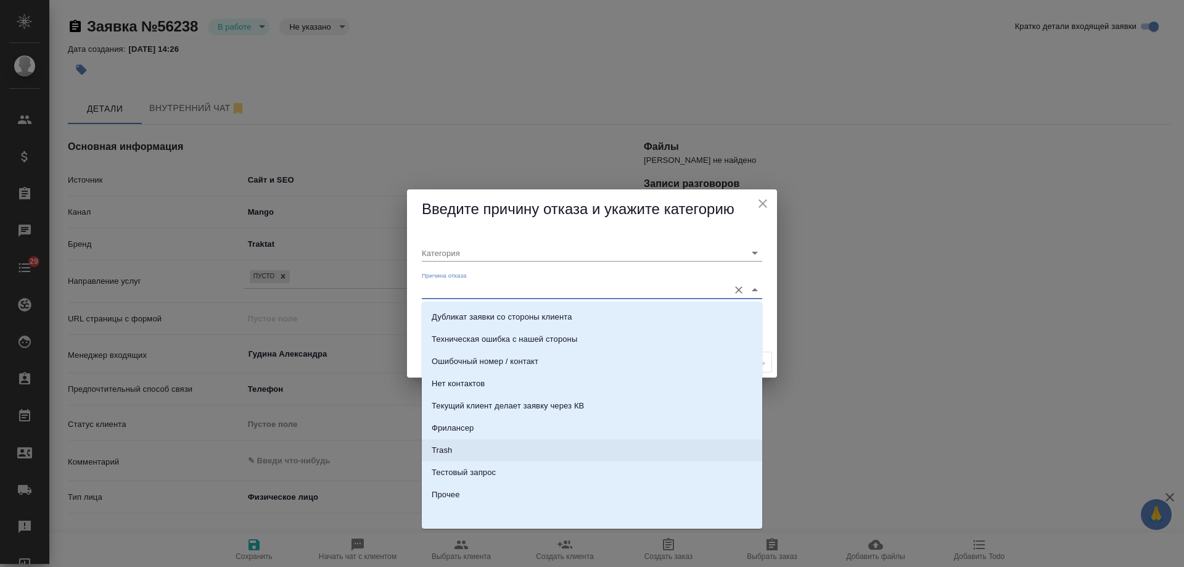
click at [471, 444] on li "Trash" at bounding box center [592, 450] width 340 height 22
type input "Не лиды"
type input "Trash"
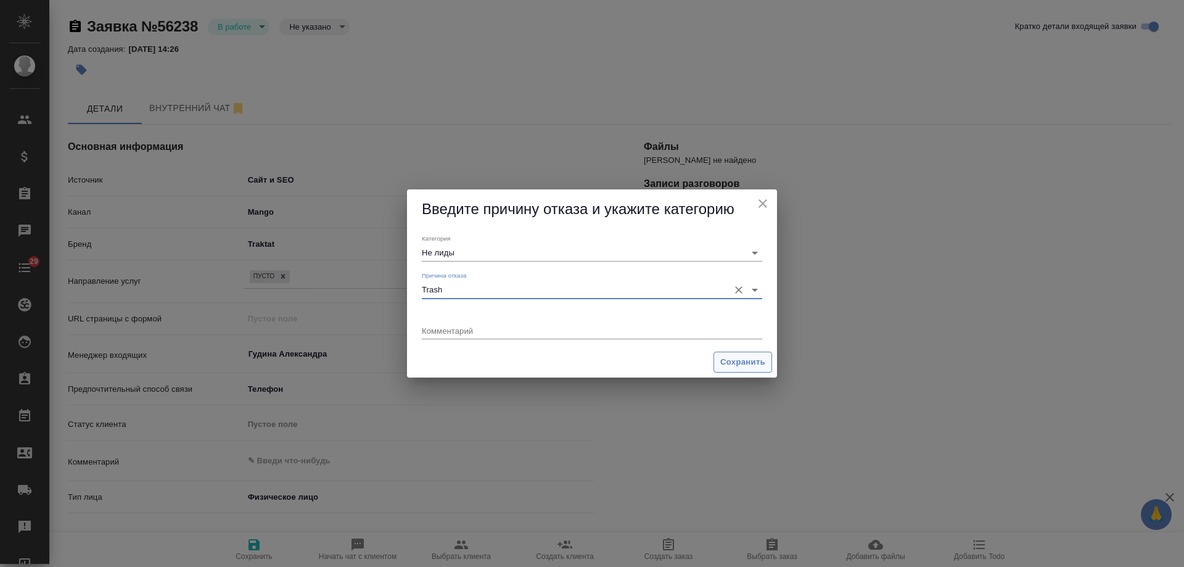
click at [744, 365] on span "Сохранить" at bounding box center [742, 362] width 45 height 14
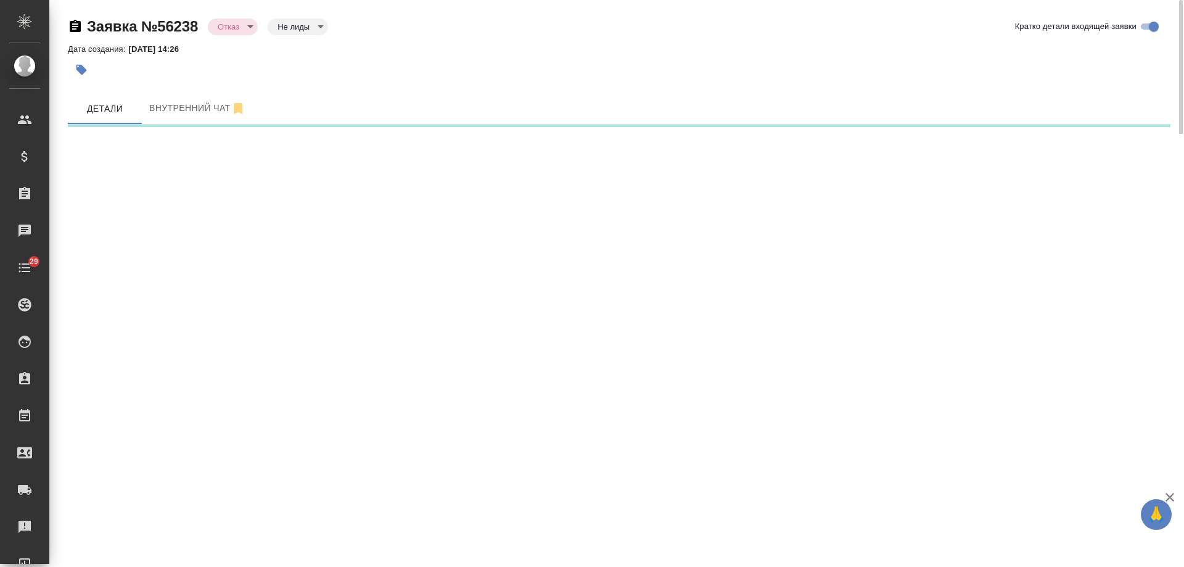
select select "RU"
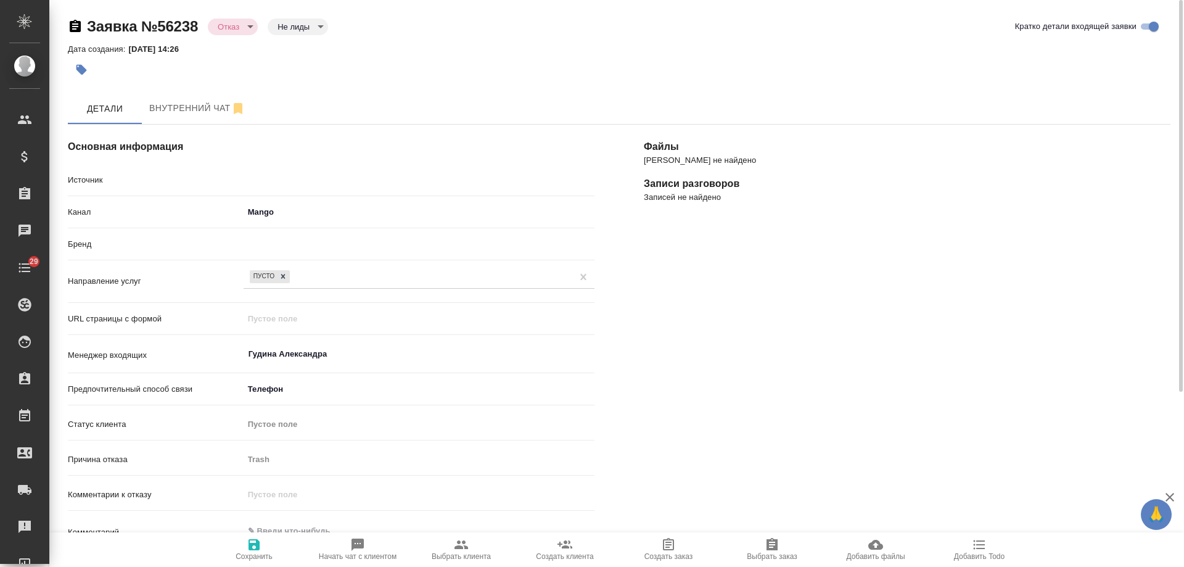
type textarea "x"
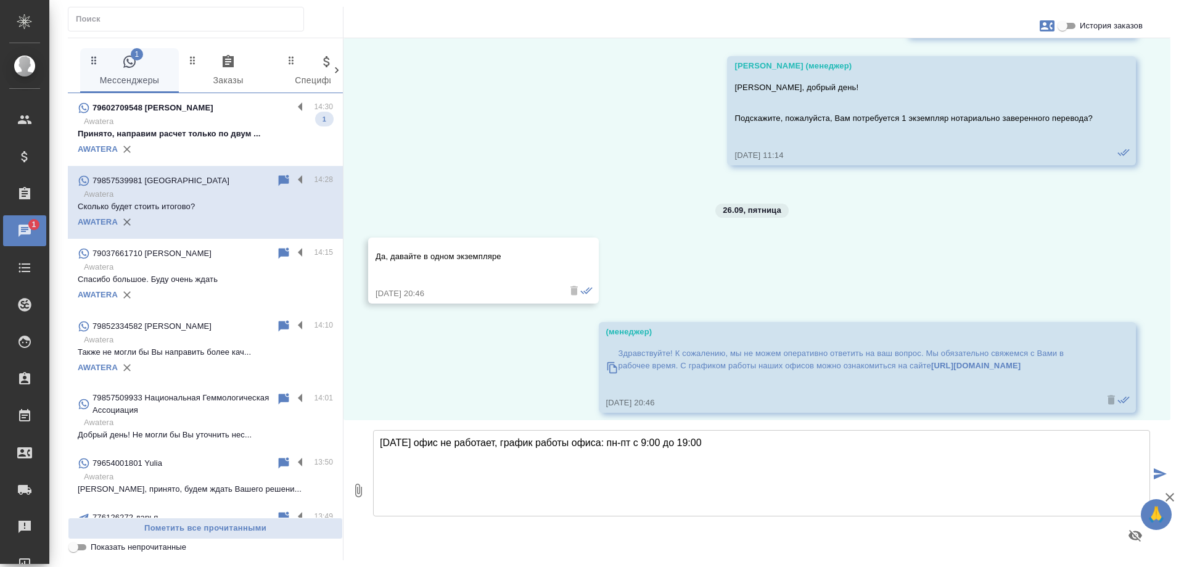
scroll to position [2990, 0]
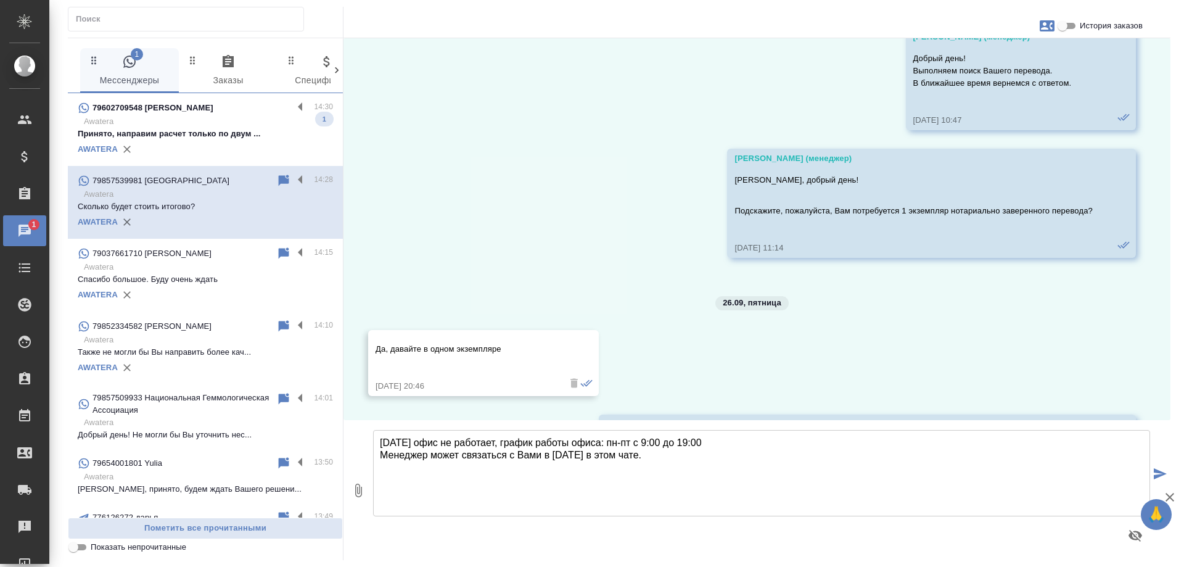
click at [738, 447] on textarea "[DATE] офис не работает, график работы офиса: пн-пт с 9:00 до 19:00 Менеджер мо…" at bounding box center [761, 473] width 777 height 86
type textarea "[DATE] офис не работает, график работы офиса: пн-пт с 9:00 до 19:00. Менеджер м…"
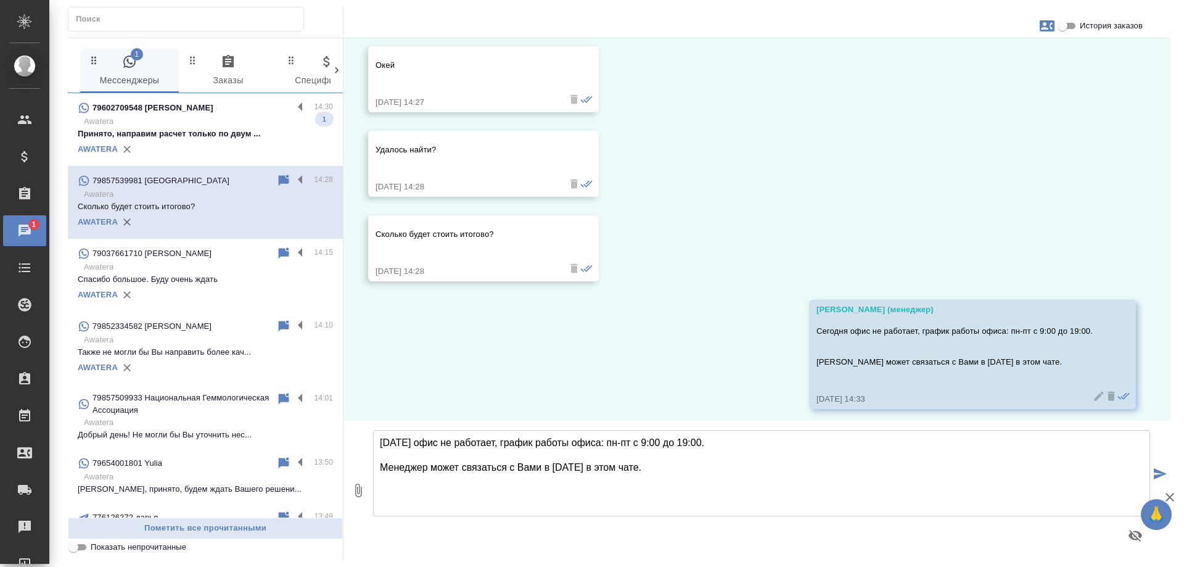
scroll to position [3735, 0]
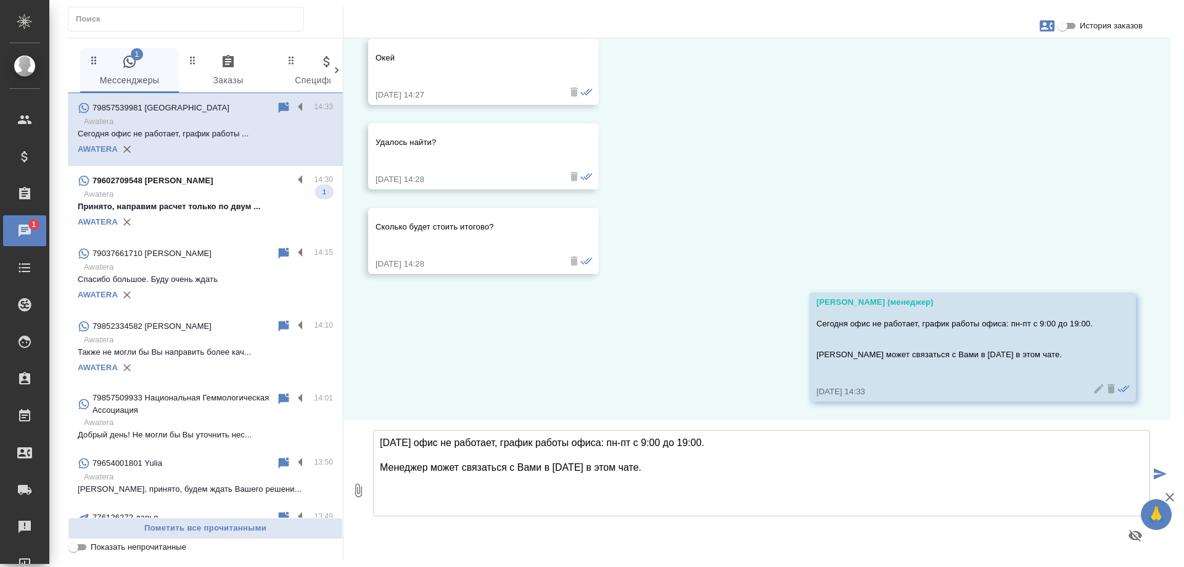
click at [256, 212] on p "Принято, направим расчет только по двум ..." at bounding box center [205, 206] width 255 height 12
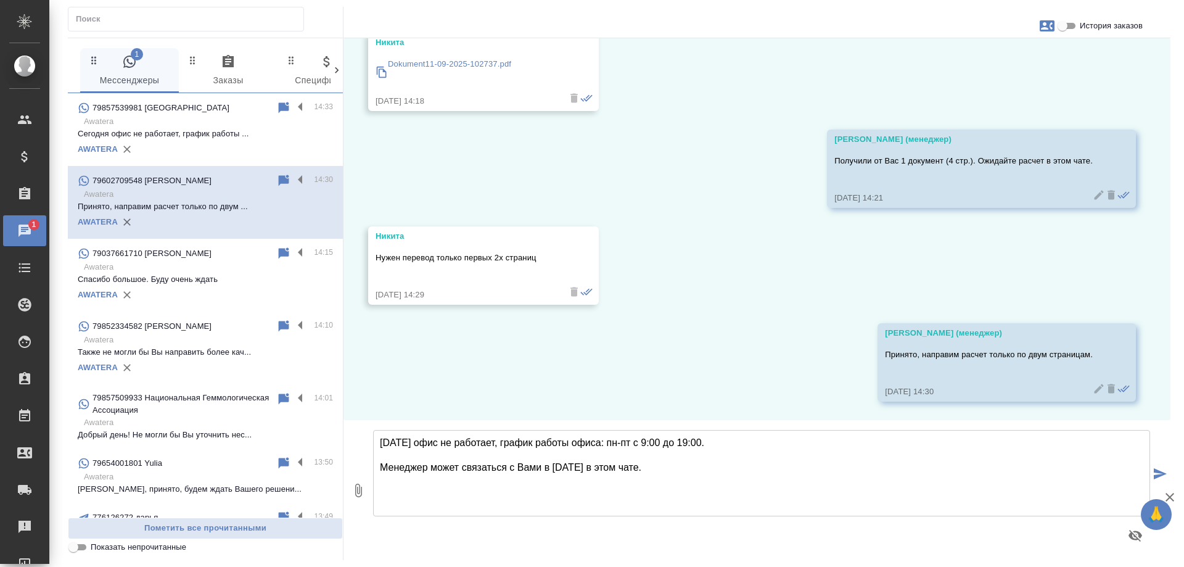
scroll to position [653, 0]
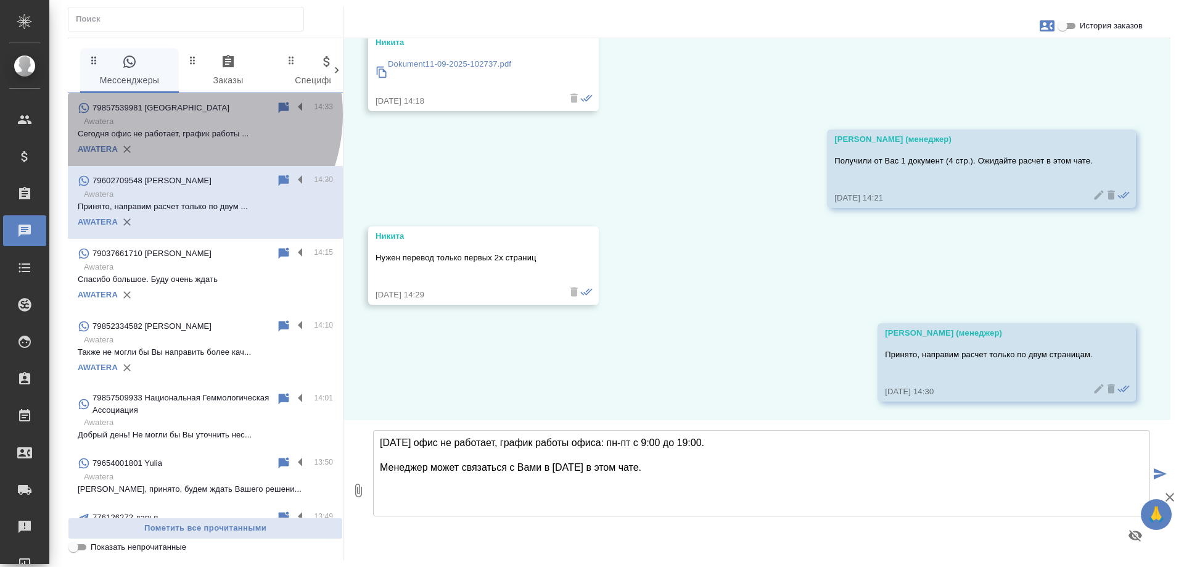
click at [174, 114] on div "79857539981 Vasilya" at bounding box center [177, 108] width 199 height 15
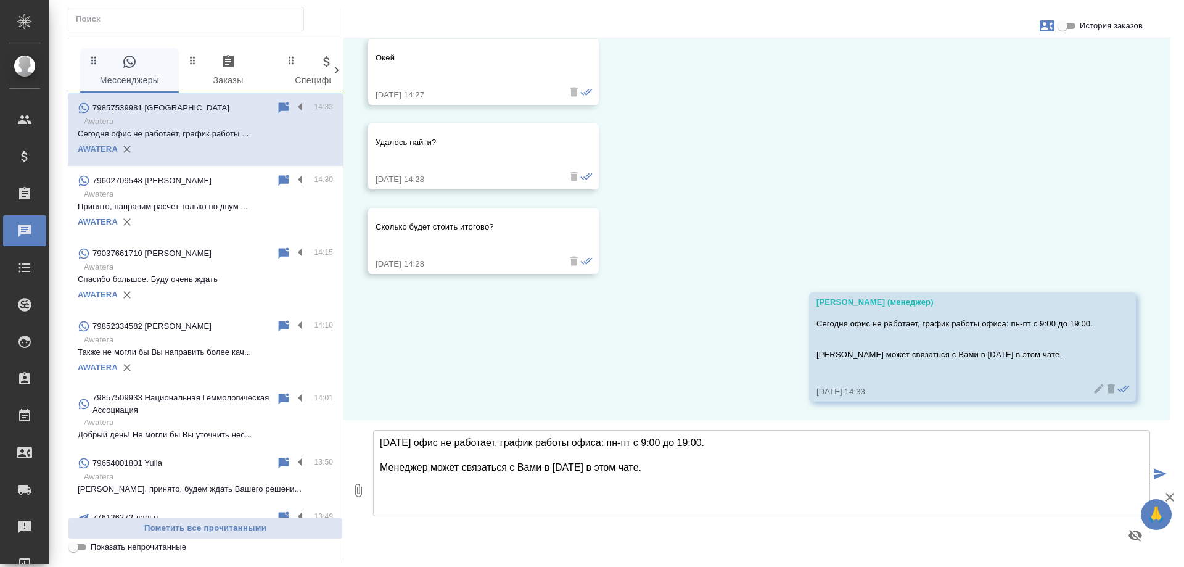
click at [1064, 27] on input "История заказов" at bounding box center [1063, 26] width 44 height 15
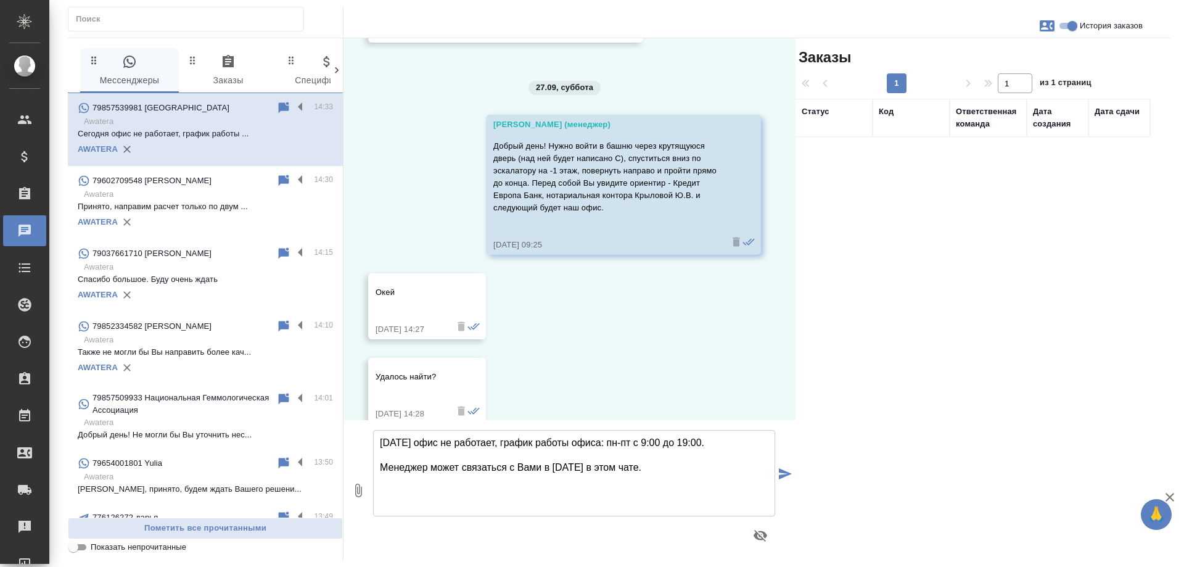
scroll to position [3982, 0]
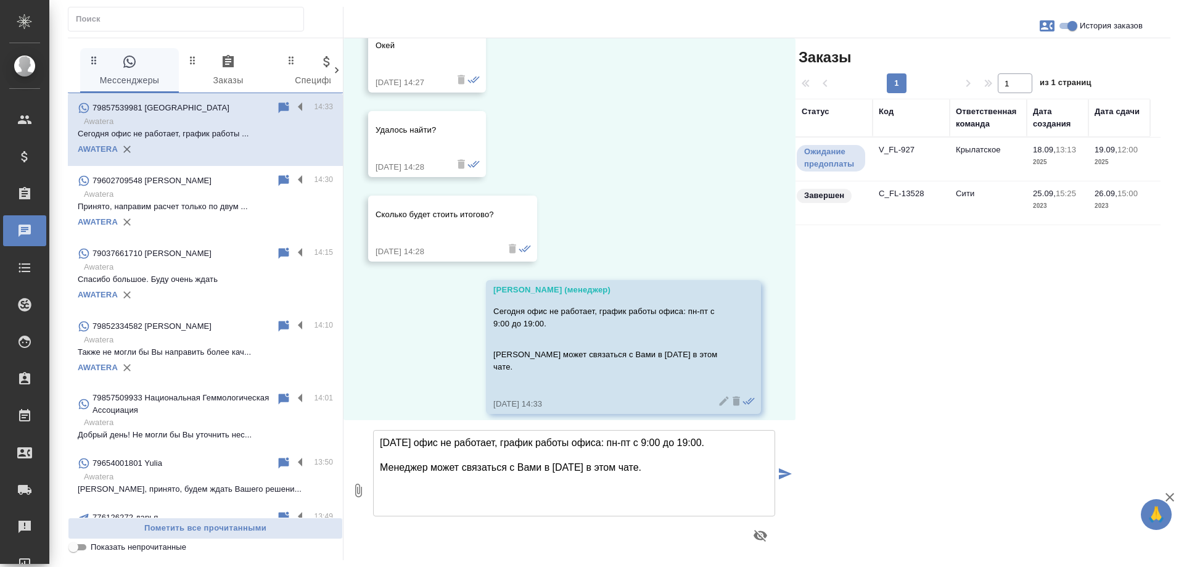
click at [962, 157] on td "Крылатское" at bounding box center [988, 159] width 77 height 43
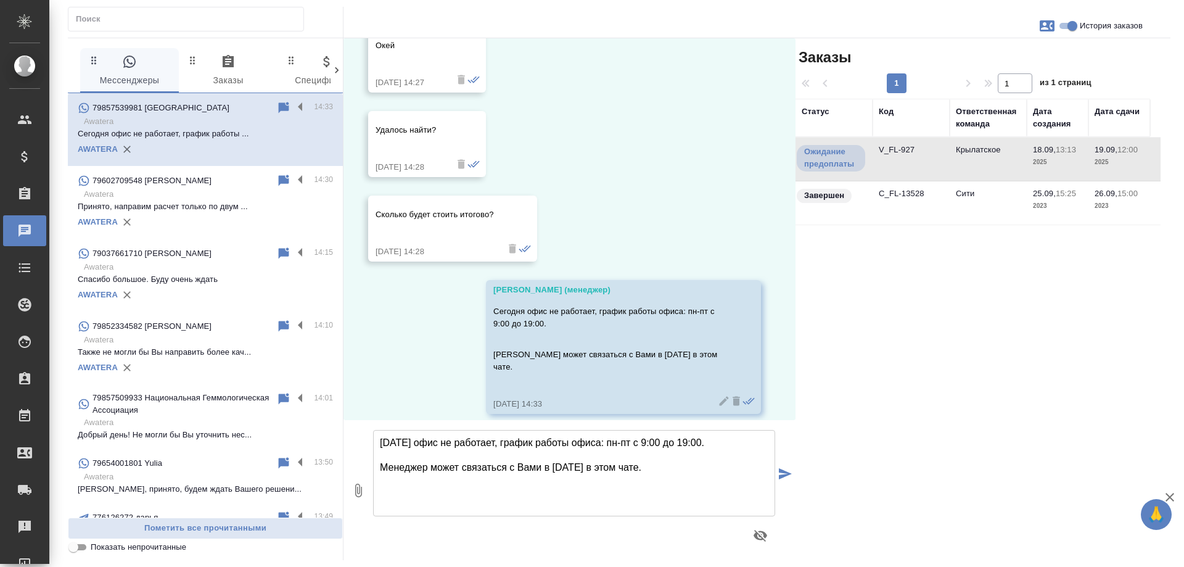
click at [962, 157] on td "Крылатское" at bounding box center [988, 159] width 77 height 43
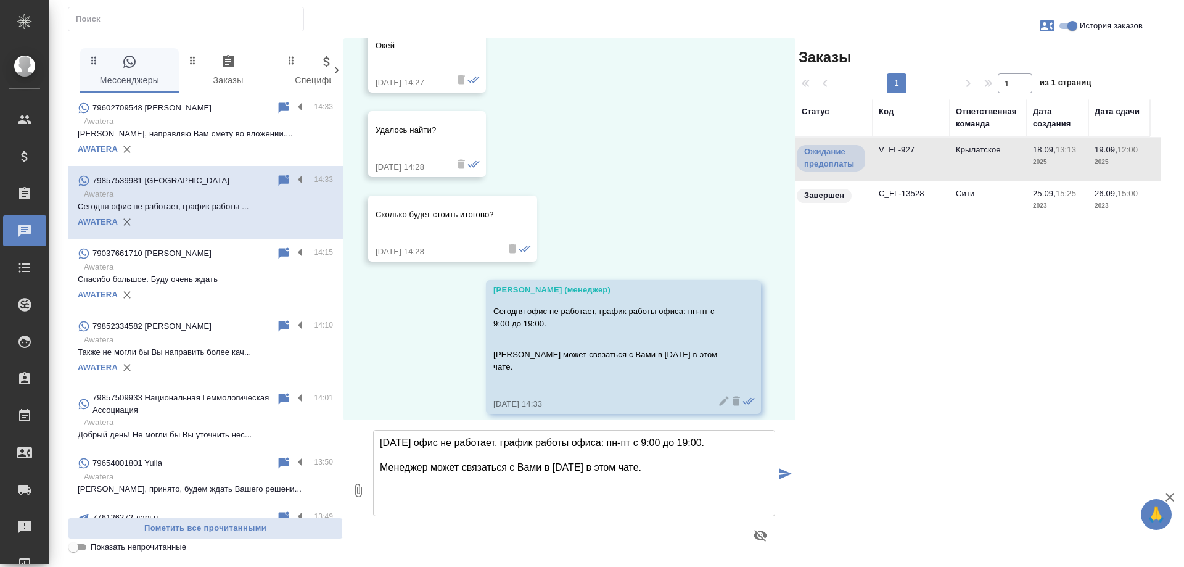
click at [667, 200] on div "18.09, четверг Касаткина Александра (менеджер) Добрый день! Как можно к Вам обр…" at bounding box center [570, 229] width 452 height 382
click at [1066, 25] on input "История заказов" at bounding box center [1072, 26] width 44 height 15
checkbox input "false"
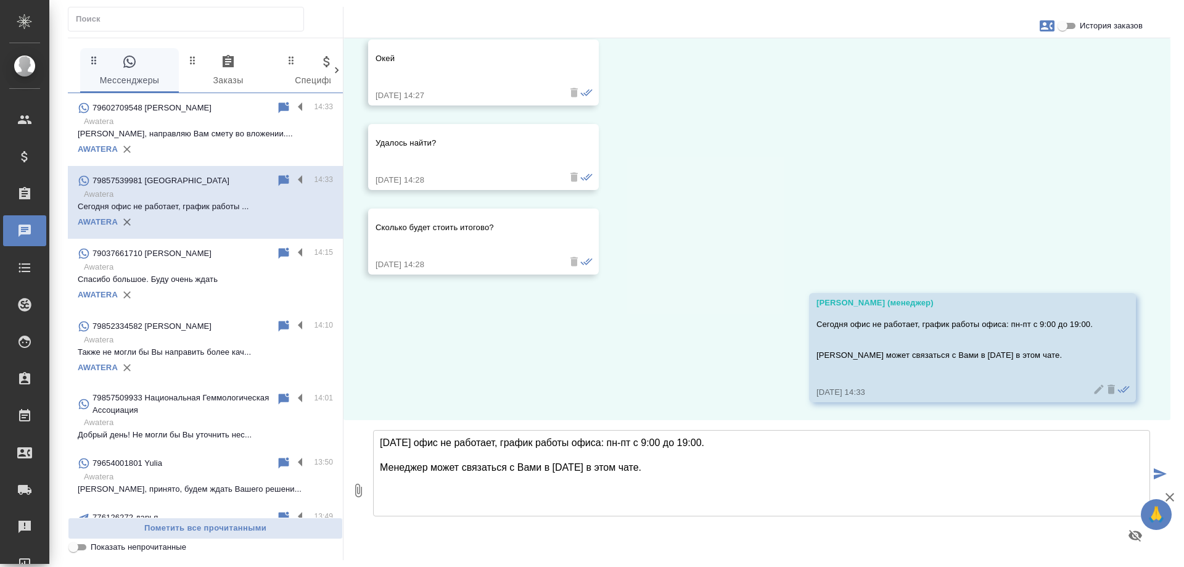
scroll to position [3735, 0]
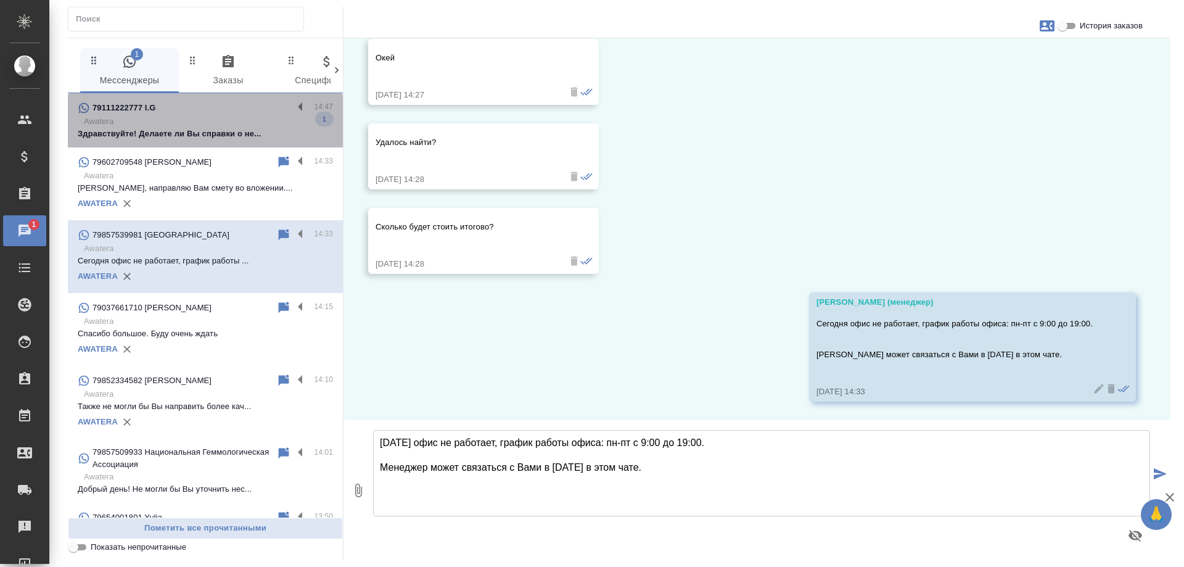
click at [213, 119] on p "Awatera" at bounding box center [208, 121] width 249 height 12
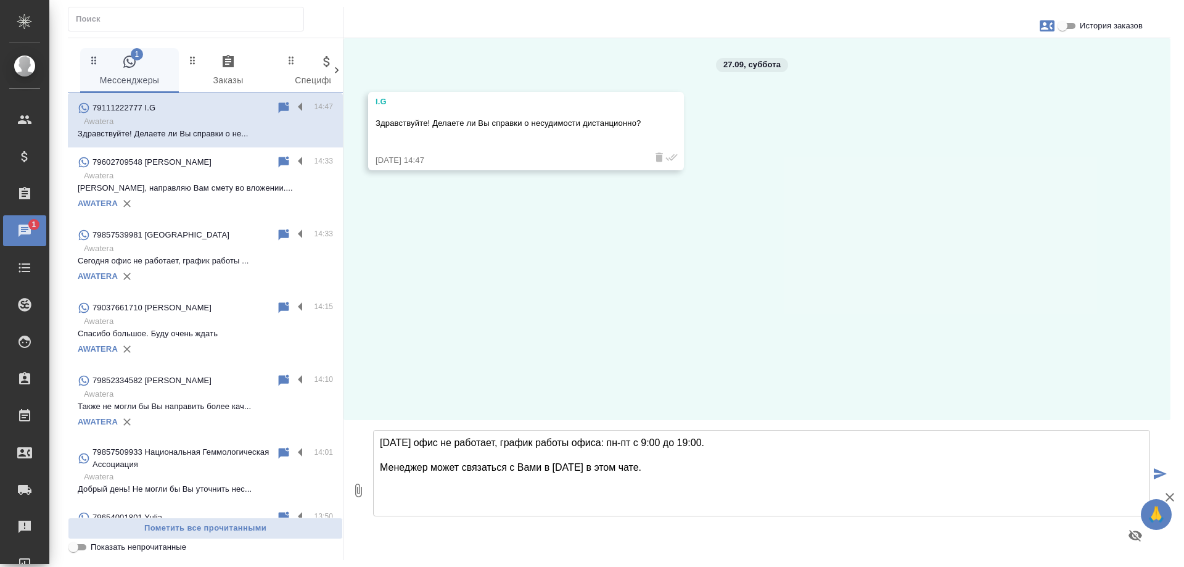
scroll to position [0, 0]
click at [550, 438] on textarea "Сегодня офис не работает, график работы офиса: пн-пт с 9:00 до 19:00. Менеджер …" at bounding box center [761, 473] width 777 height 86
type textarea "Добрый день! Да, у нас есть такая услуга. Подскажите, как могу к Вам обращаться?"
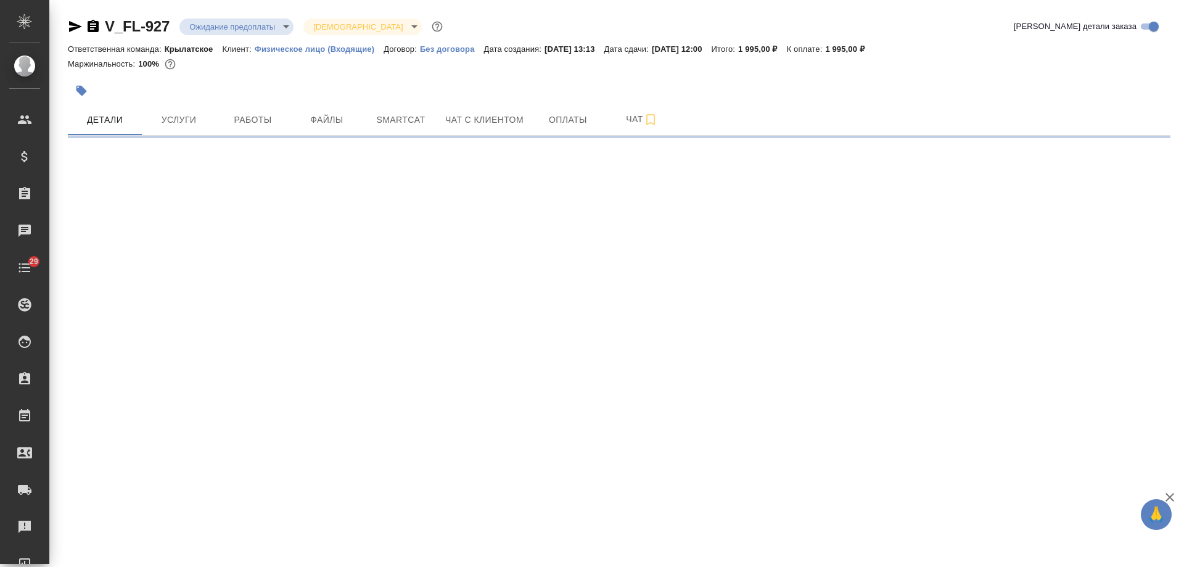
select select "RU"
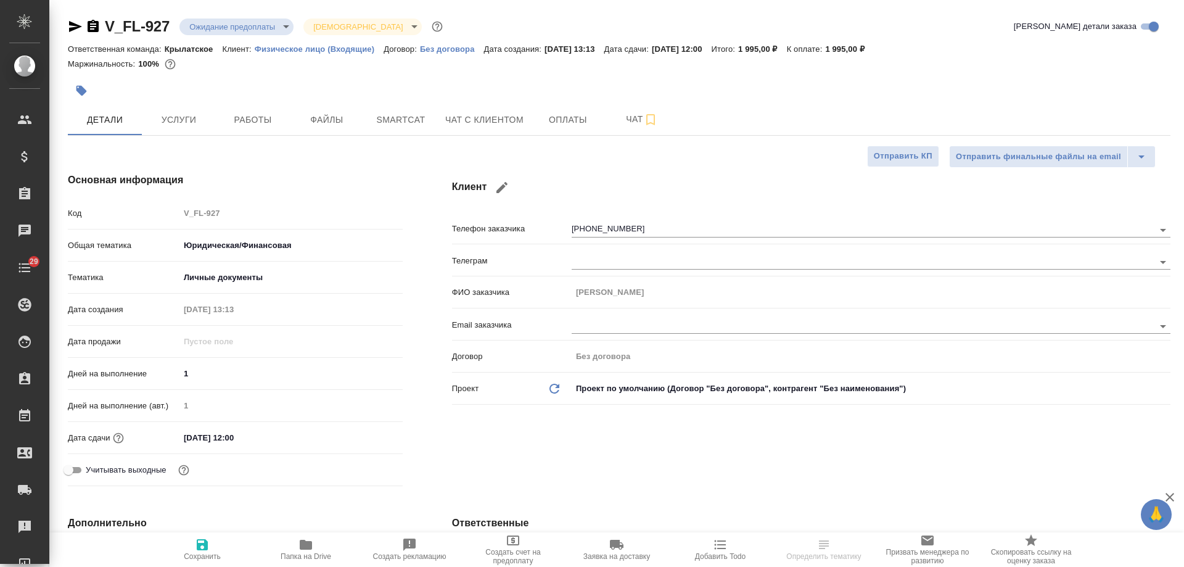
type textarea "x"
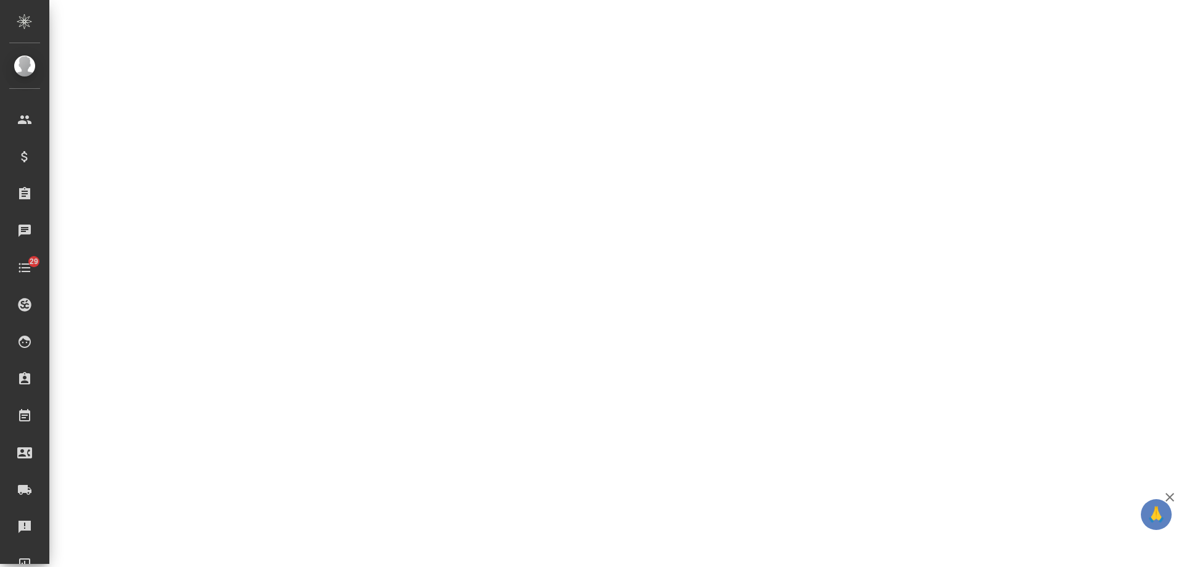
select select "RU"
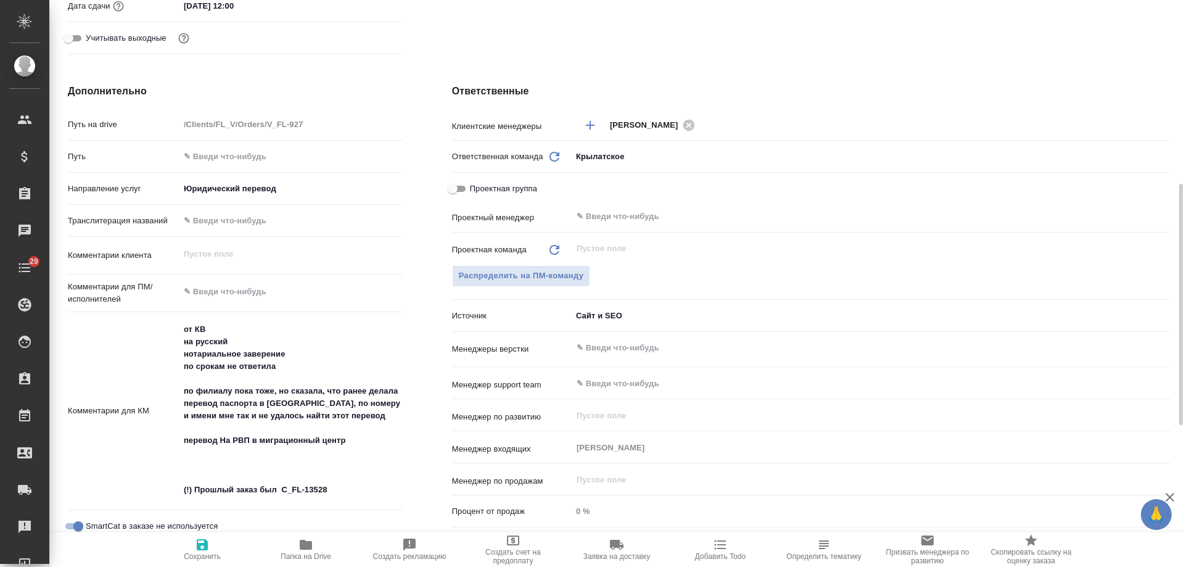
type textarea "x"
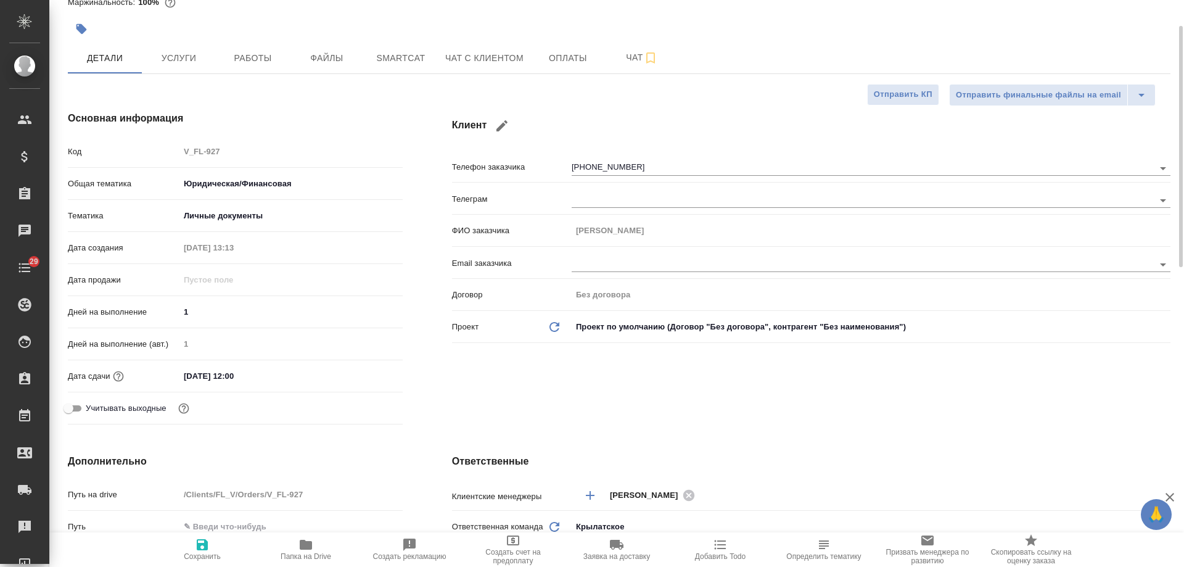
scroll to position [0, 0]
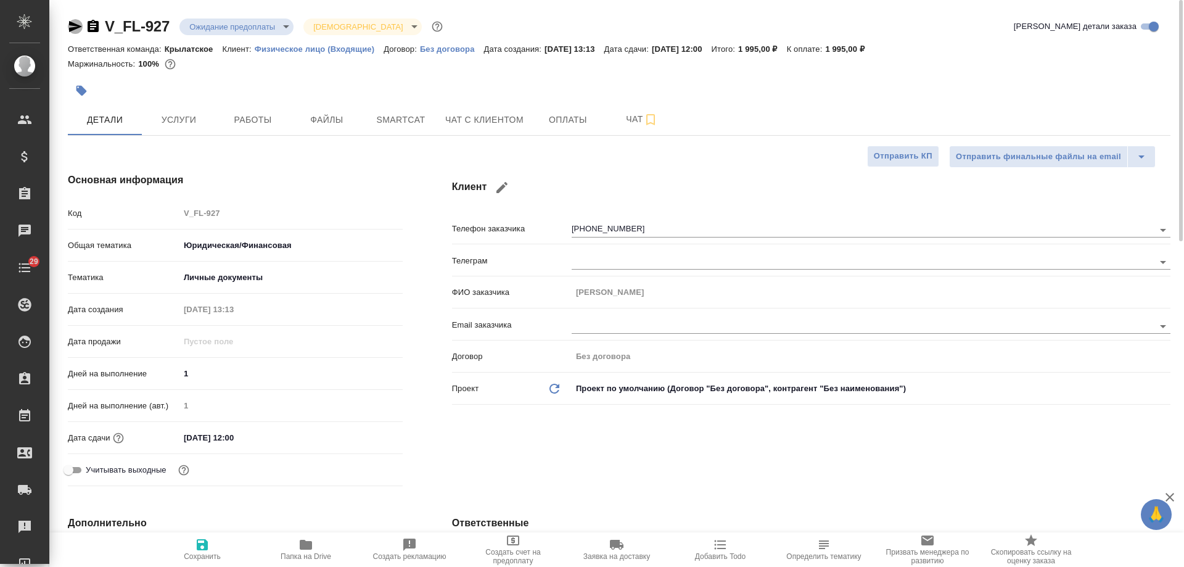
click at [77, 28] on icon "button" at bounding box center [75, 26] width 13 height 11
type textarea "x"
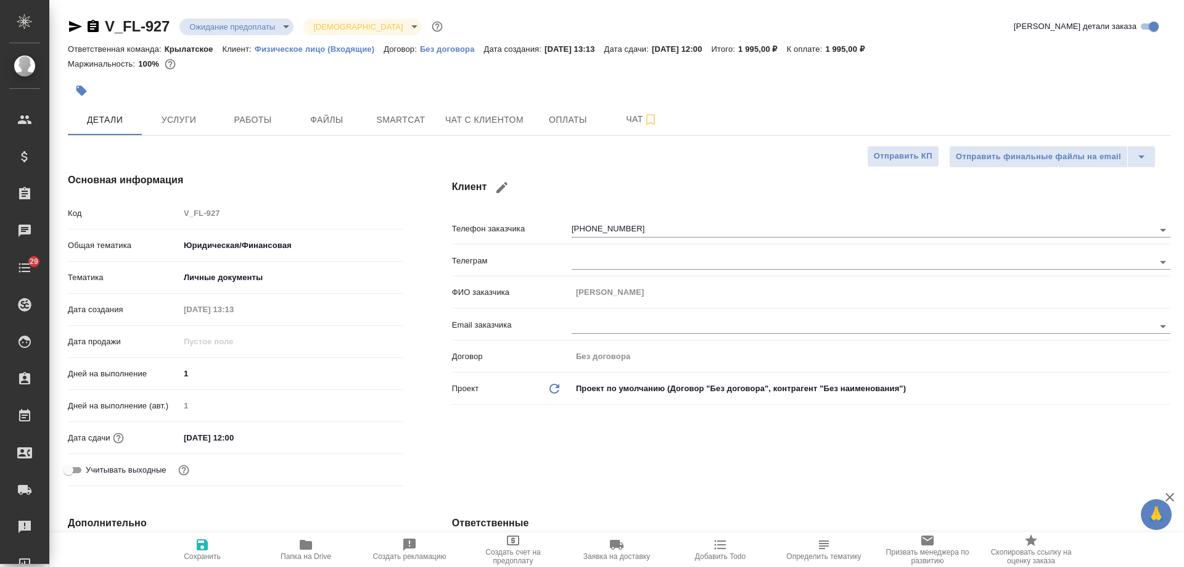
type textarea "x"
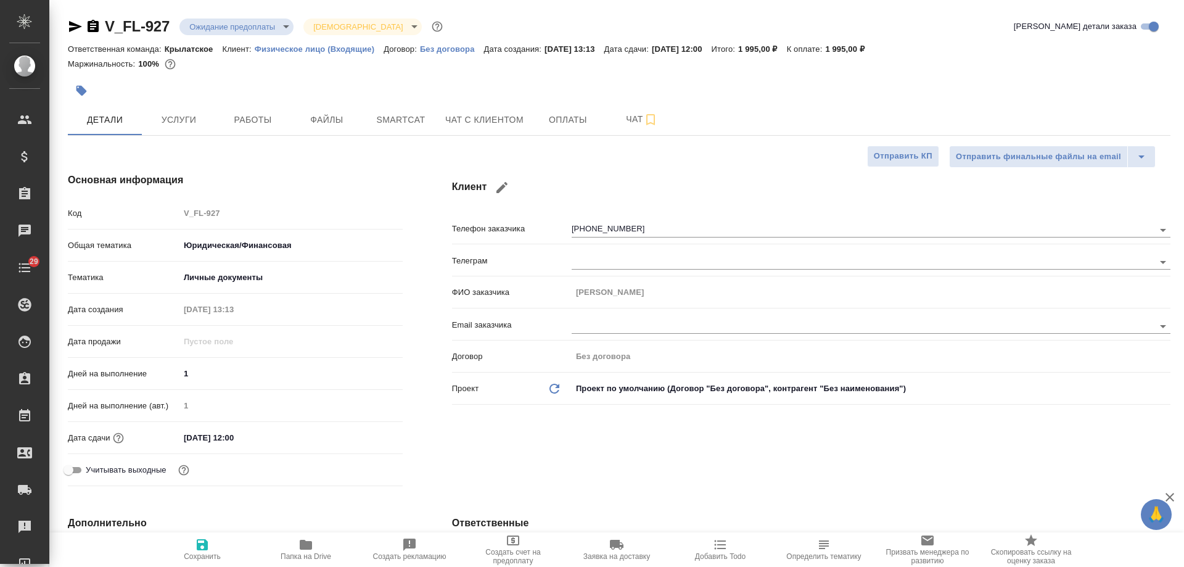
type textarea "x"
click at [72, 25] on icon "button" at bounding box center [75, 26] width 13 height 11
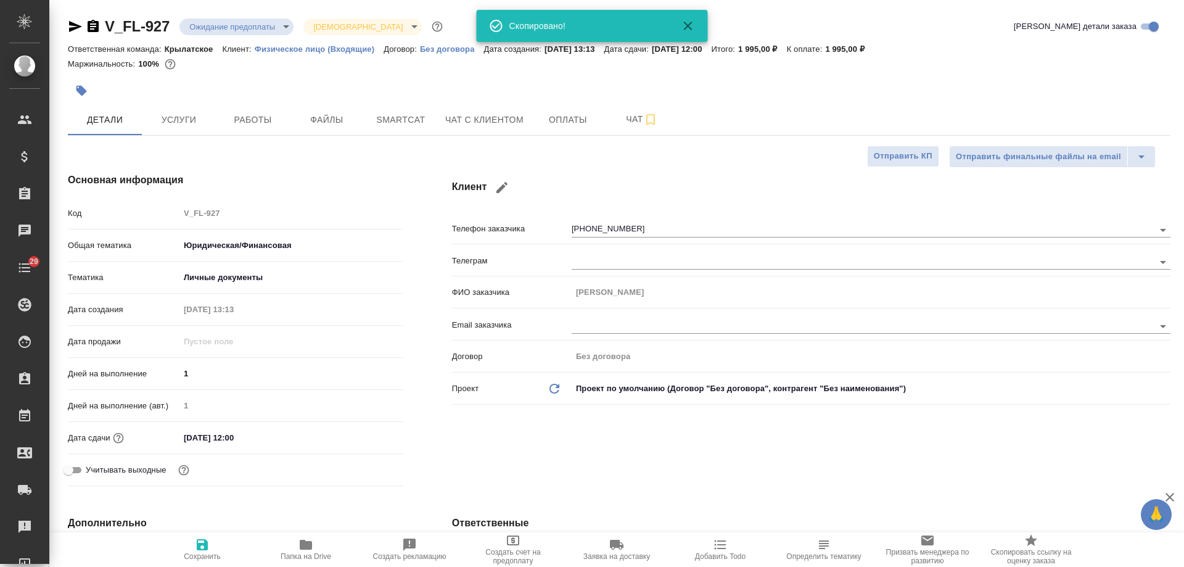
type textarea "x"
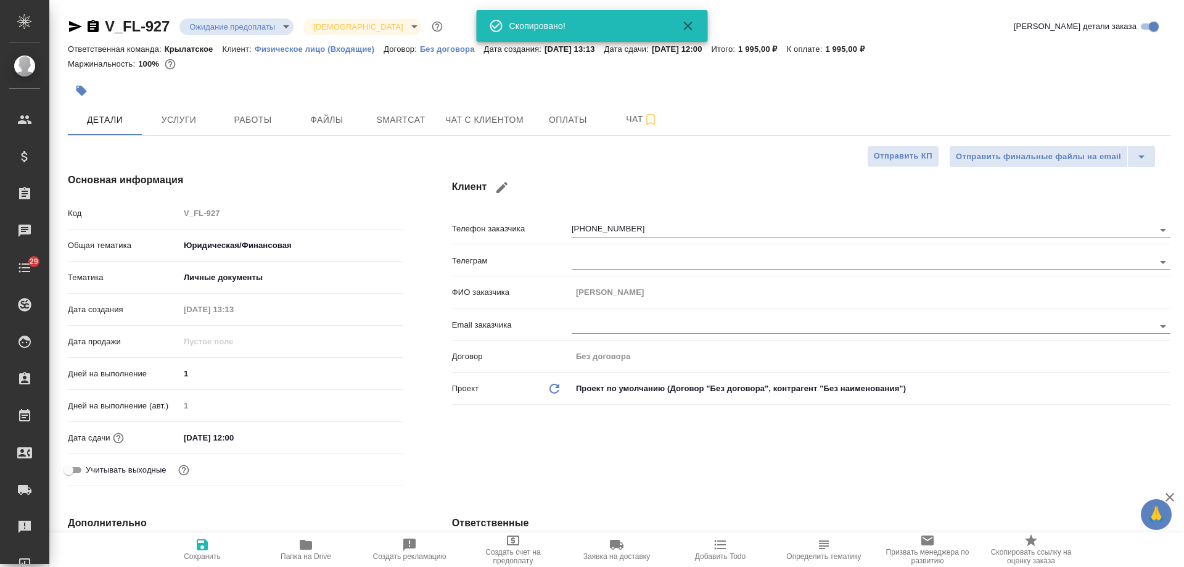
type textarea "x"
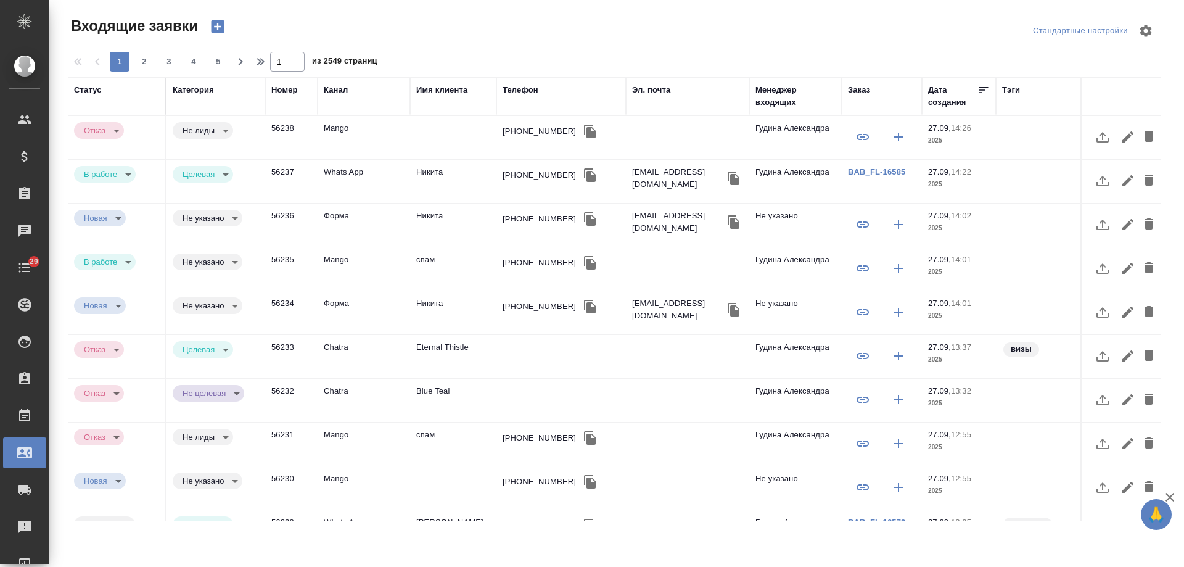
select select "RU"
click at [418, 226] on td "Никита" at bounding box center [453, 225] width 86 height 43
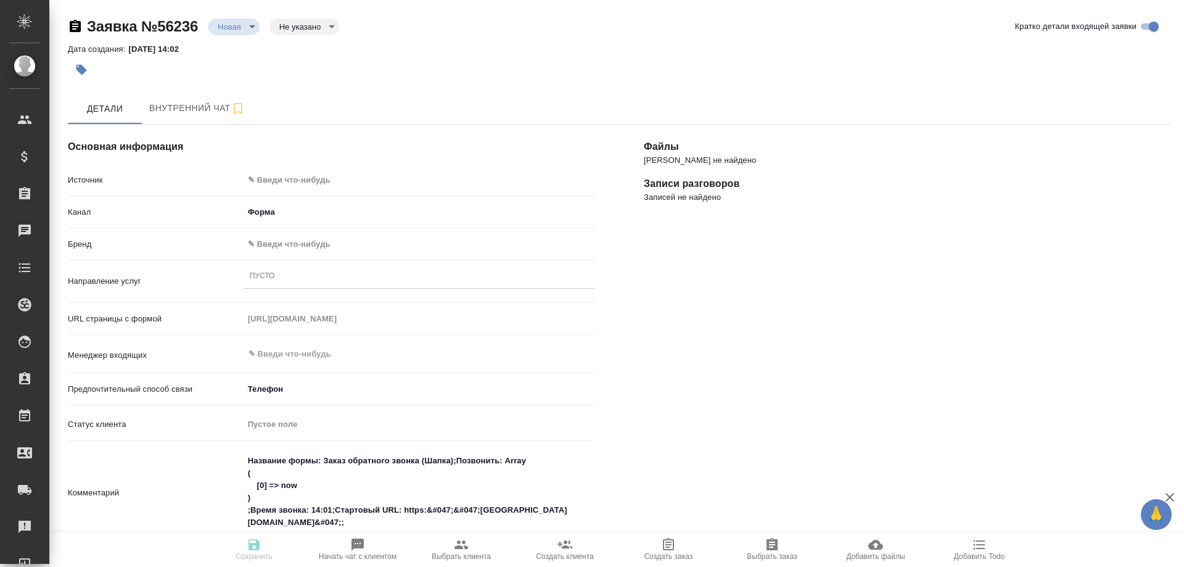
select select "RU"
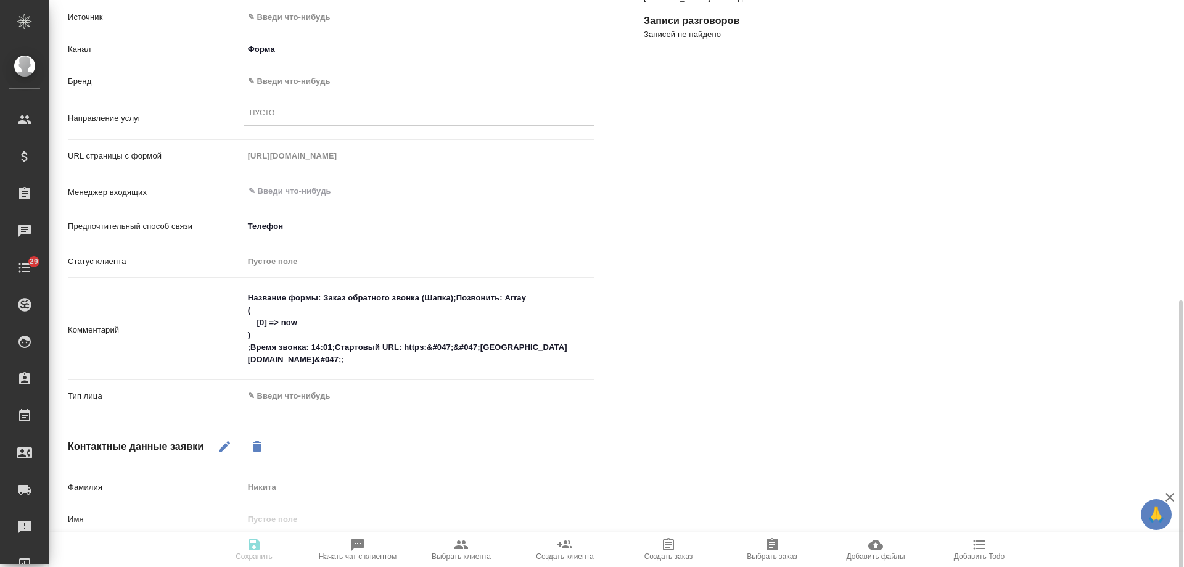
scroll to position [348, 0]
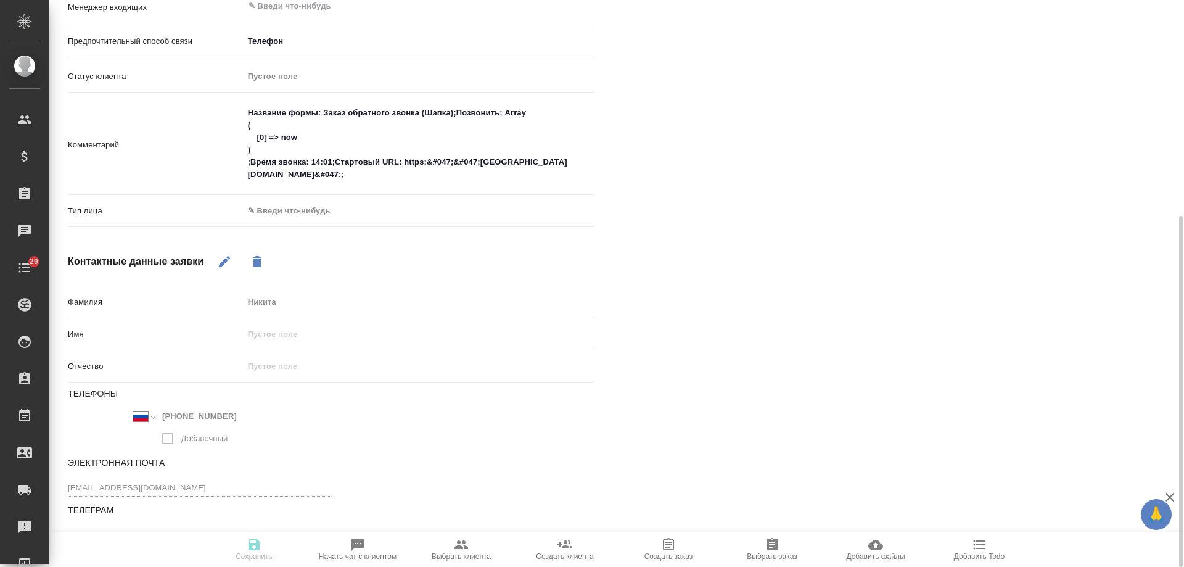
click at [319, 209] on body "🙏 .cls-1 fill:#fff; AWATERA [PERSON_NAME] Спецификации Заказы 0 Чаты 29 Todo Пр…" at bounding box center [592, 283] width 1184 height 567
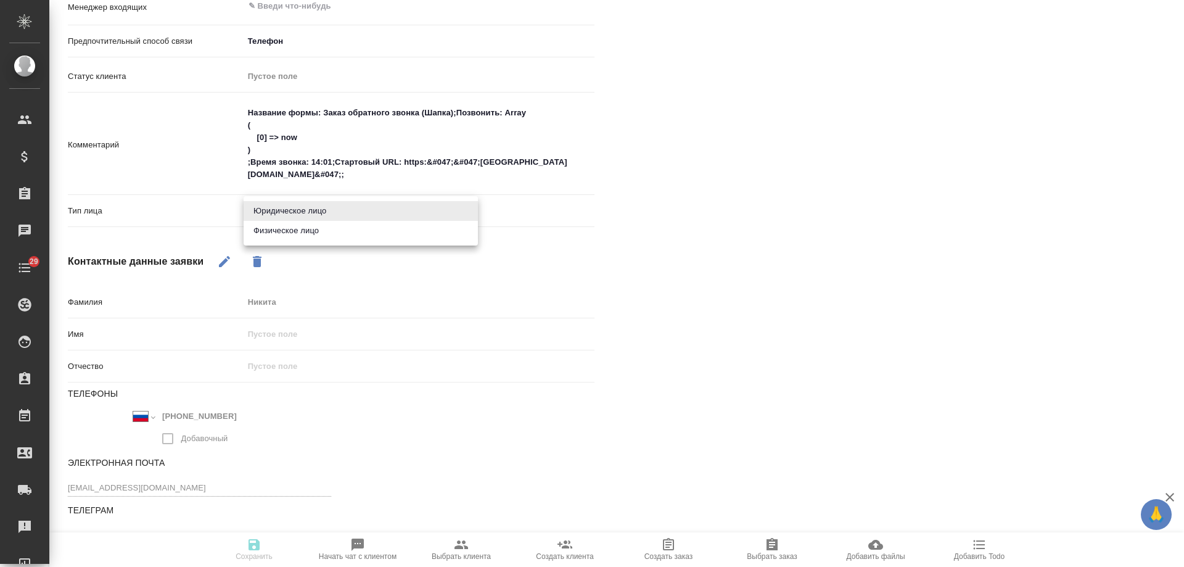
click at [308, 232] on li "Физическое лицо" at bounding box center [361, 231] width 234 height 20
type input "private"
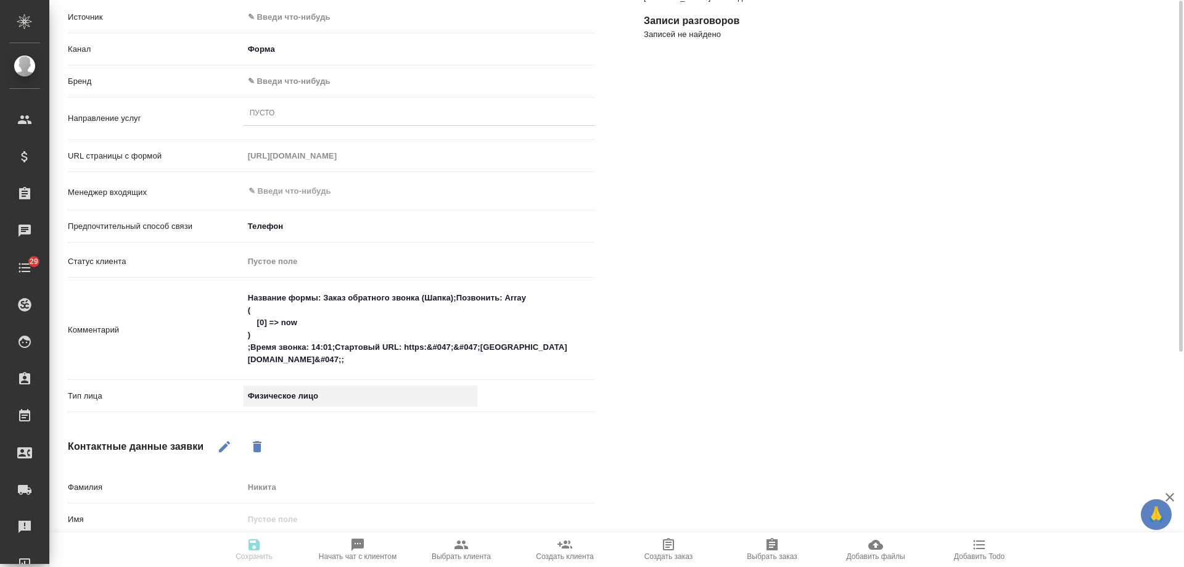
scroll to position [101, 0]
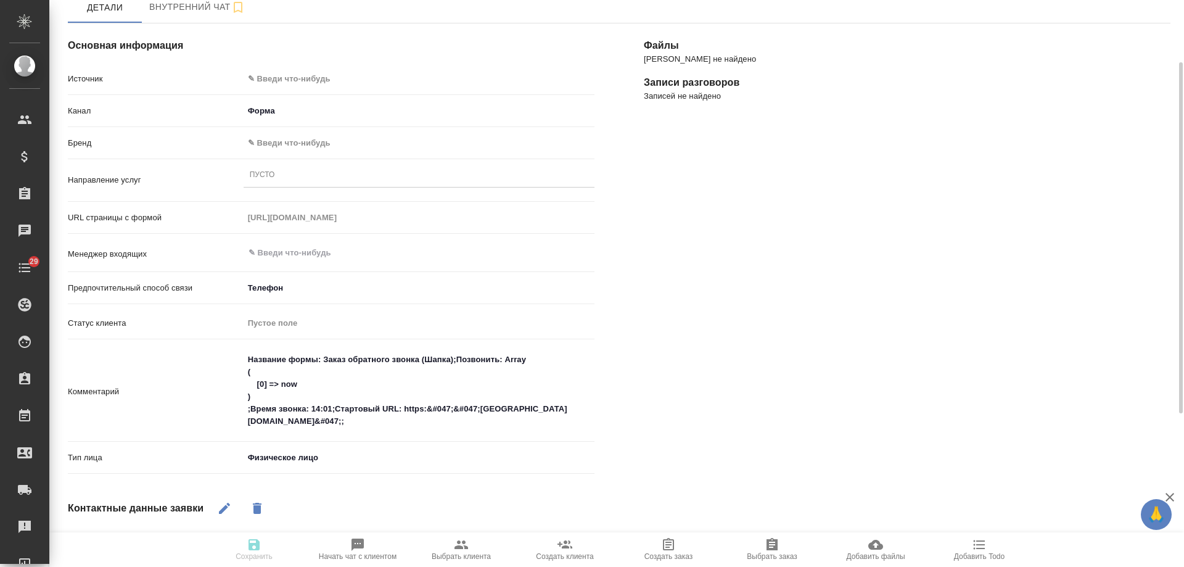
click at [297, 175] on div "Пусто" at bounding box center [419, 176] width 351 height 18
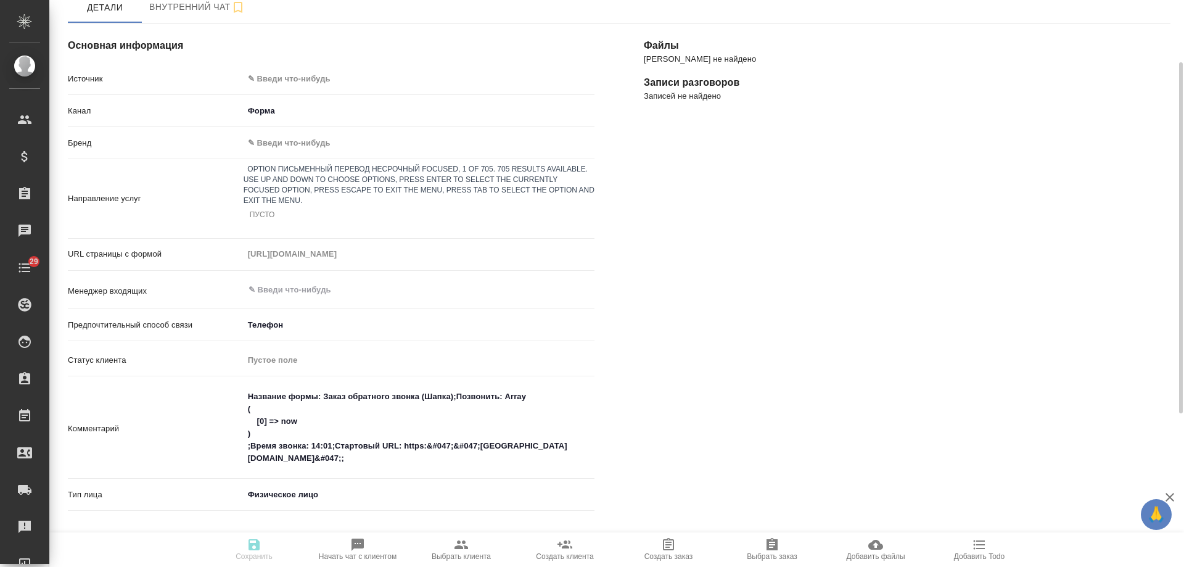
drag, startPoint x: 371, startPoint y: 204, endPoint x: 365, endPoint y: 205, distance: 6.3
click at [369, 566] on div "Письменный перевод несрочный" at bounding box center [592, 574] width 1184 height 15
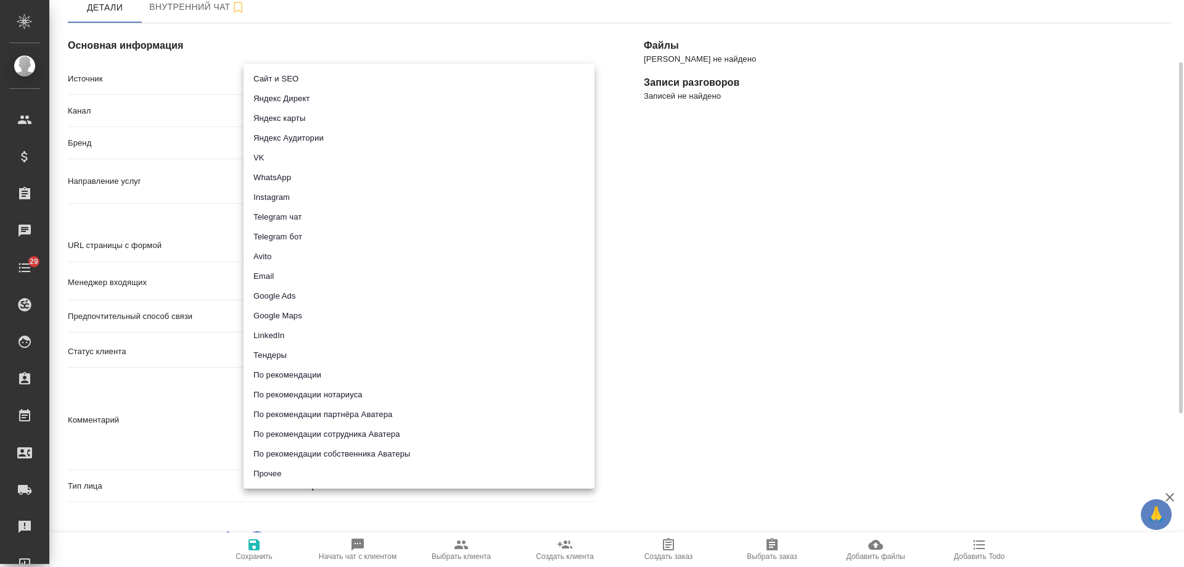
click at [305, 80] on body "🙏 .cls-1 fill:#fff; AWATERA Gudina Alexandra Клиенты Спецификации Заказы 0 Чаты…" at bounding box center [592, 283] width 1184 height 567
click at [300, 76] on li "Сайт и SEO" at bounding box center [419, 79] width 351 height 20
type input "seo"
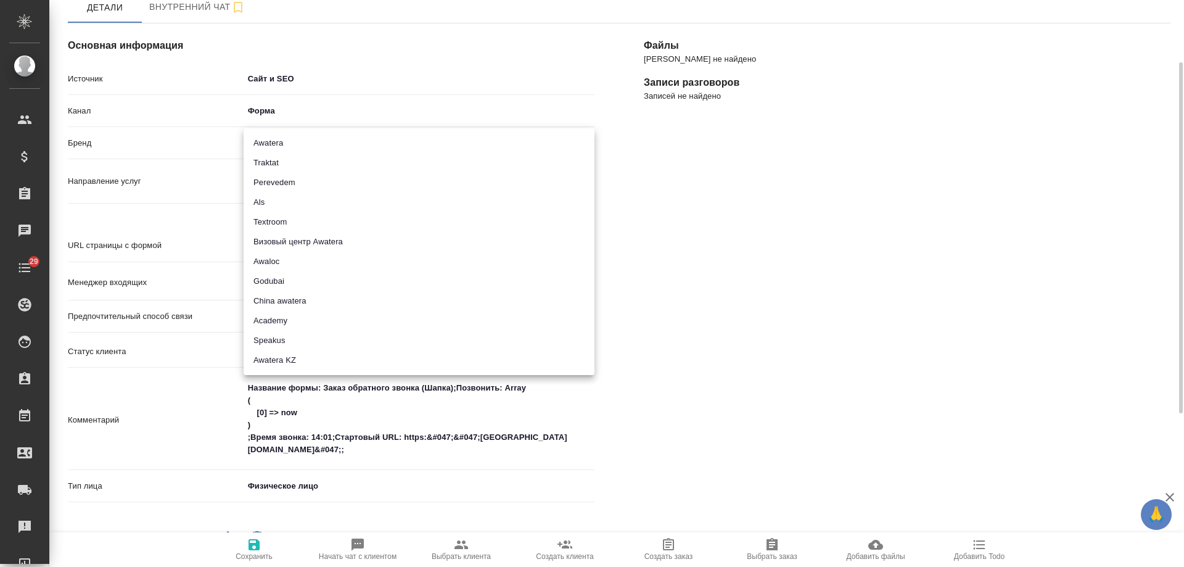
click at [280, 144] on body "🙏 .cls-1 fill:#fff; AWATERA Gudina Alexandra Клиенты Спецификации Заказы 0 Чаты…" at bounding box center [592, 283] width 1184 height 567
click at [295, 162] on li "Traktat" at bounding box center [419, 163] width 351 height 20
type input "traktat"
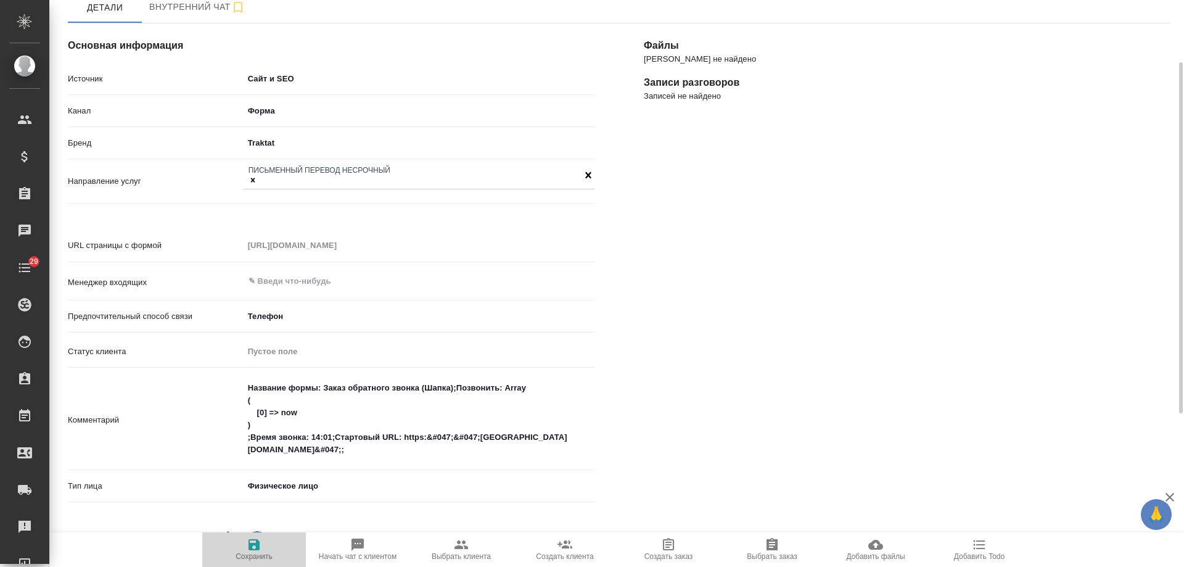
click at [252, 553] on span "Сохранить" at bounding box center [254, 556] width 37 height 9
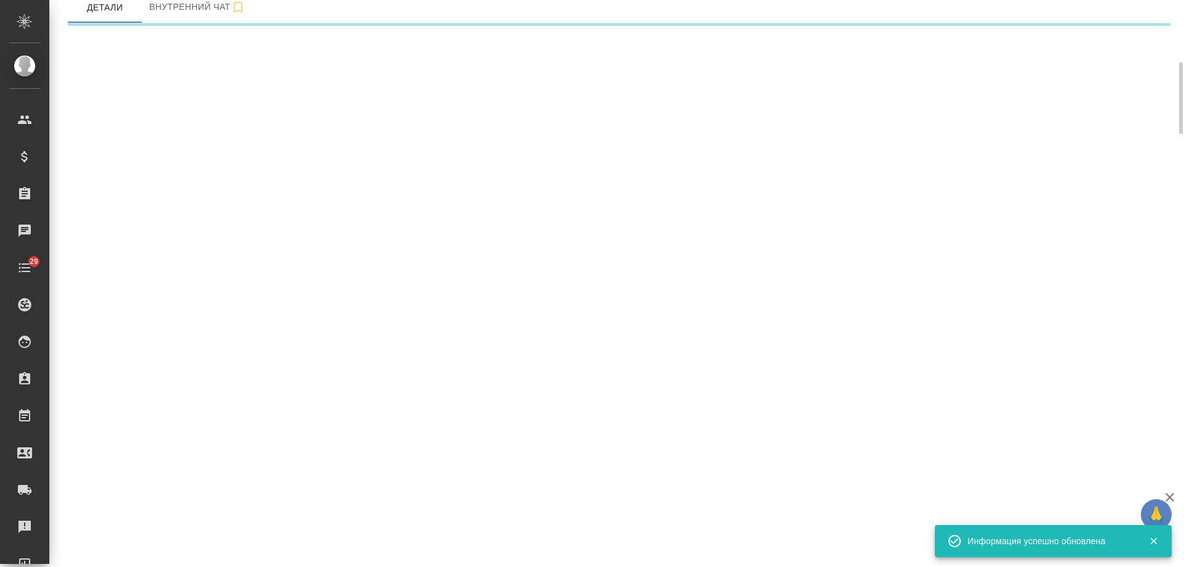
select select "RU"
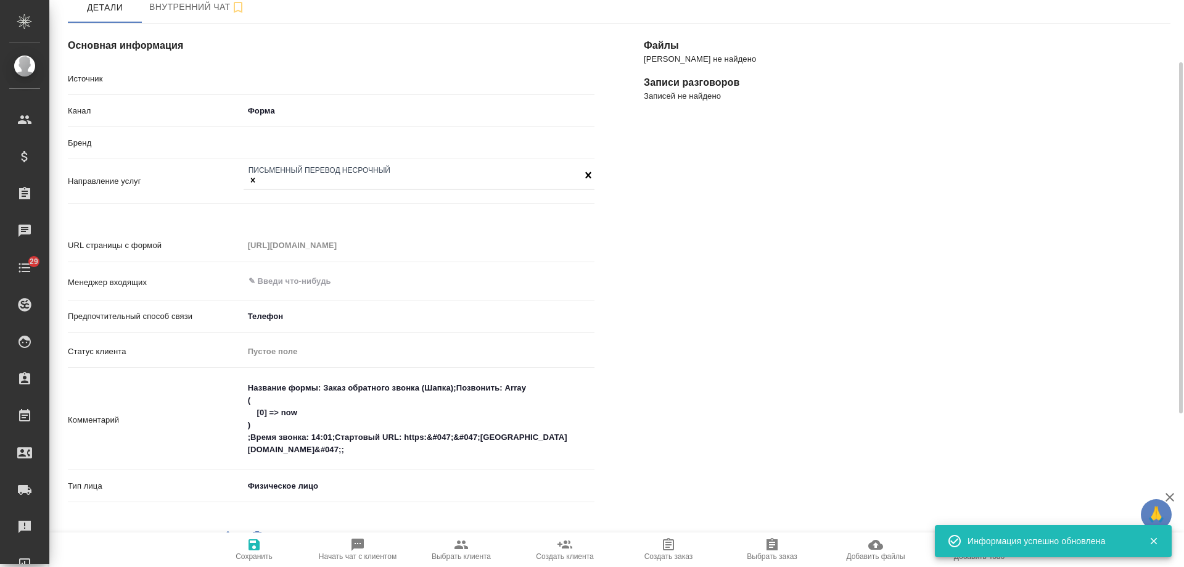
type textarea "x"
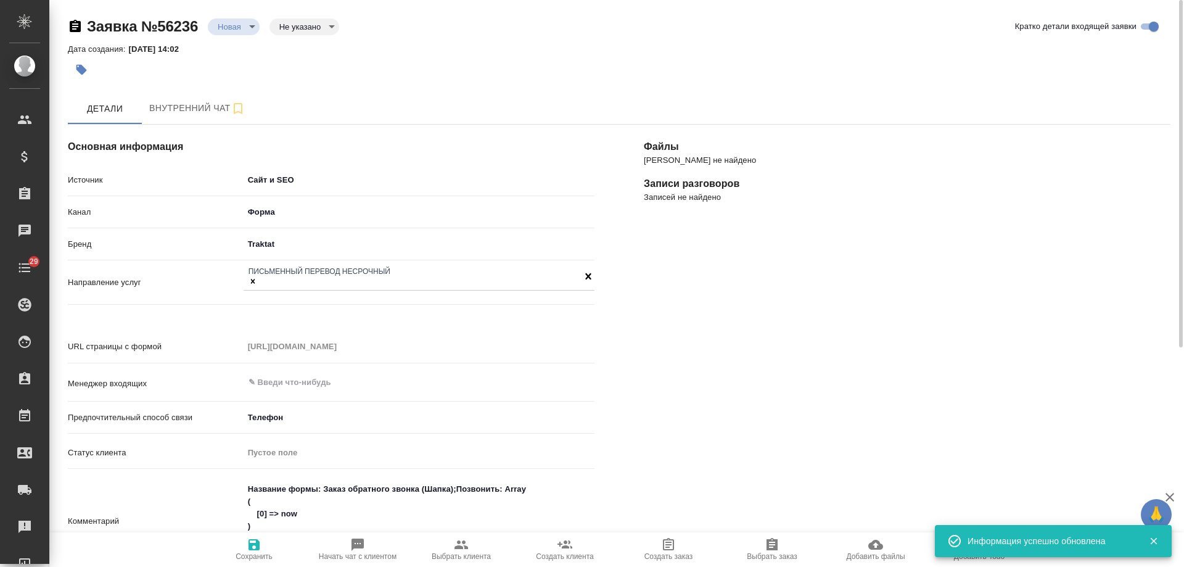
click at [241, 28] on body "🙏 .cls-1 fill:#fff; AWATERA Gudina Alexandra Клиенты Спецификации Заказы 0 Чаты…" at bounding box center [592, 283] width 1184 height 567
click at [241, 52] on button "Отказ" at bounding box center [232, 48] width 29 height 14
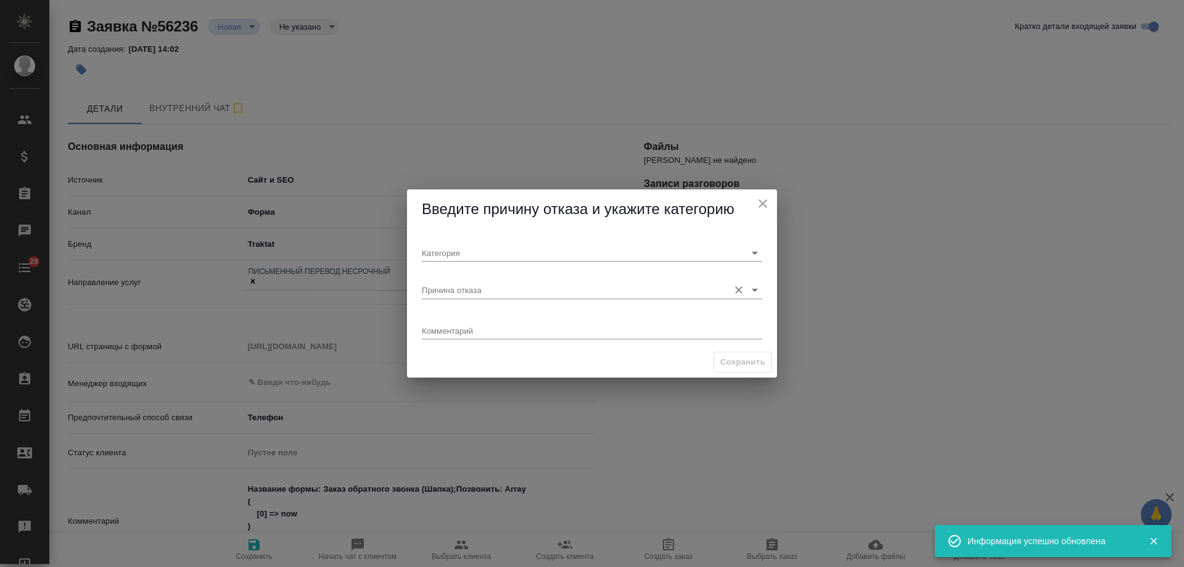
click at [521, 287] on input "Причина отказа" at bounding box center [572, 289] width 301 height 17
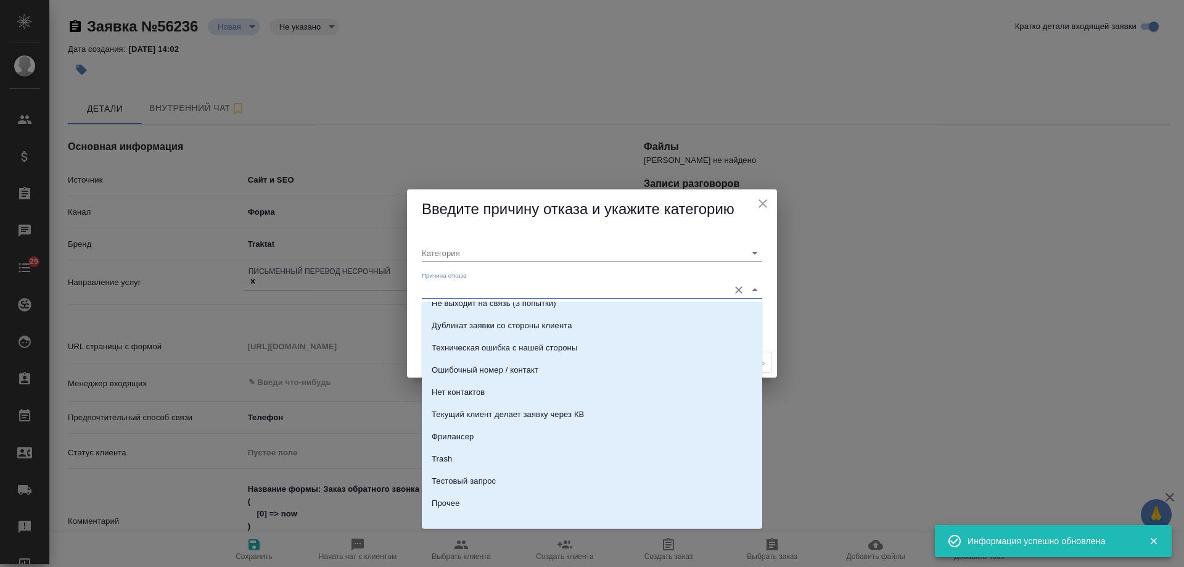
scroll to position [376, 0]
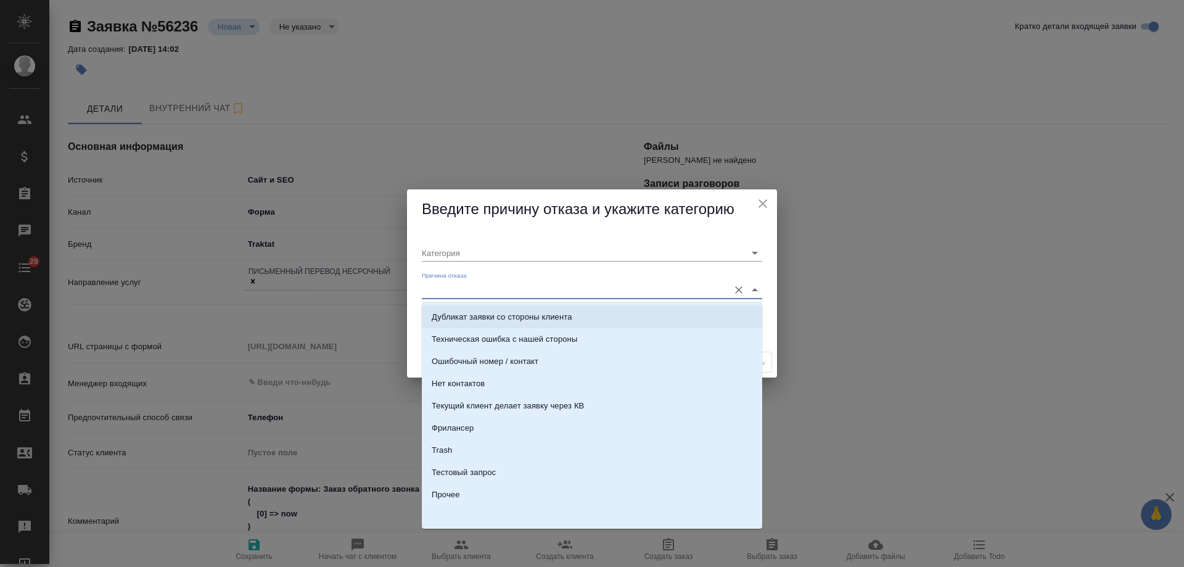
click at [527, 308] on li "Дубликат заявки со стороны клиента" at bounding box center [592, 317] width 340 height 22
type input "Не лиды"
type input "Дубликат заявки со стороны клиента"
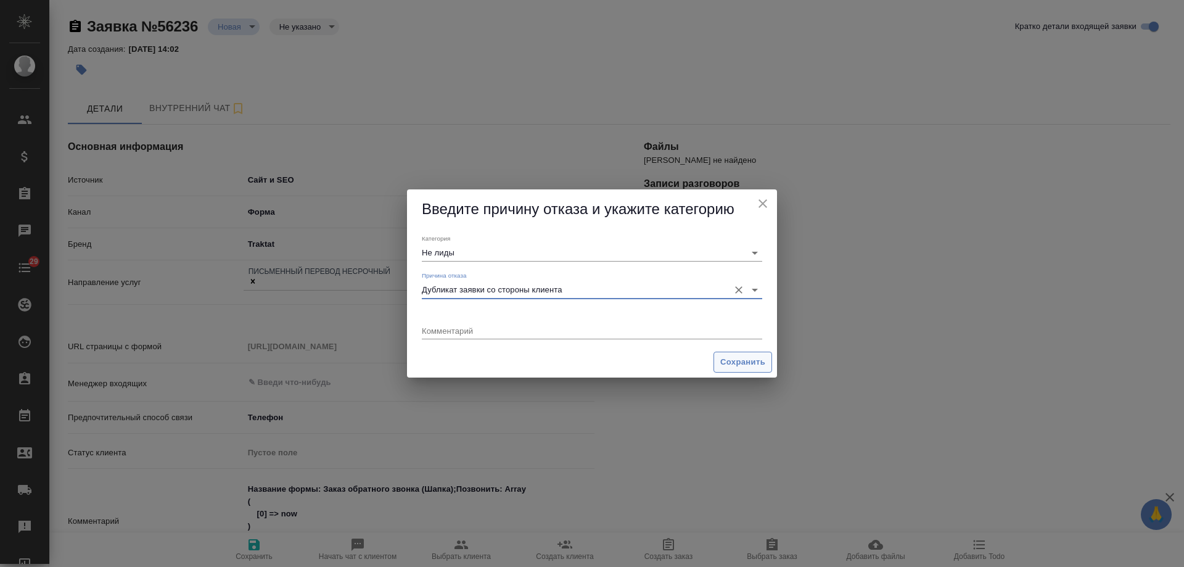
click at [748, 363] on span "Сохранить" at bounding box center [742, 362] width 45 height 14
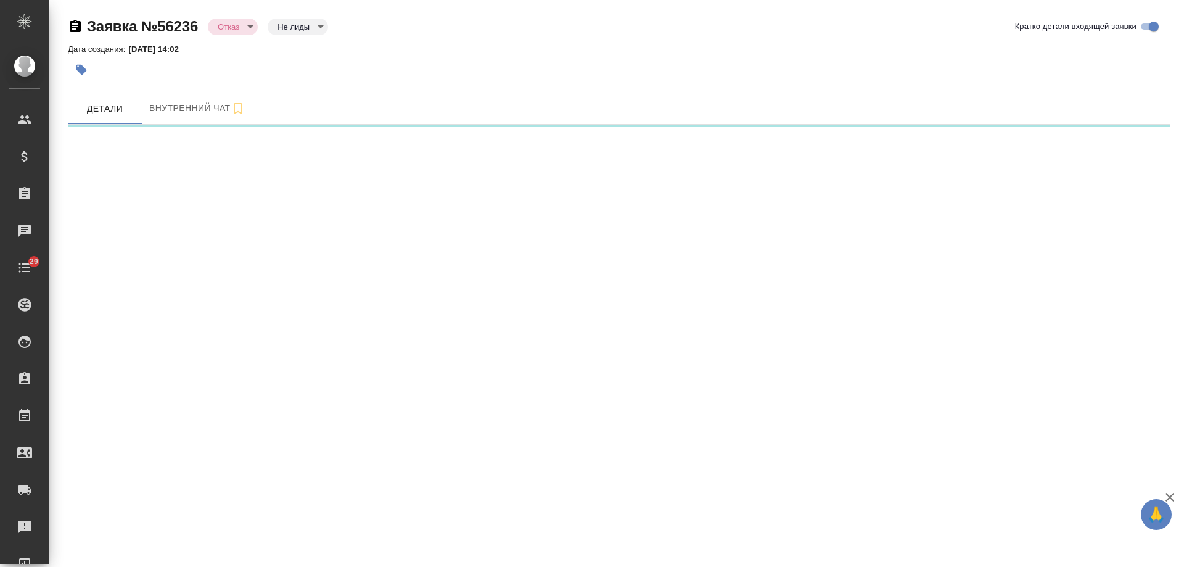
select select "RU"
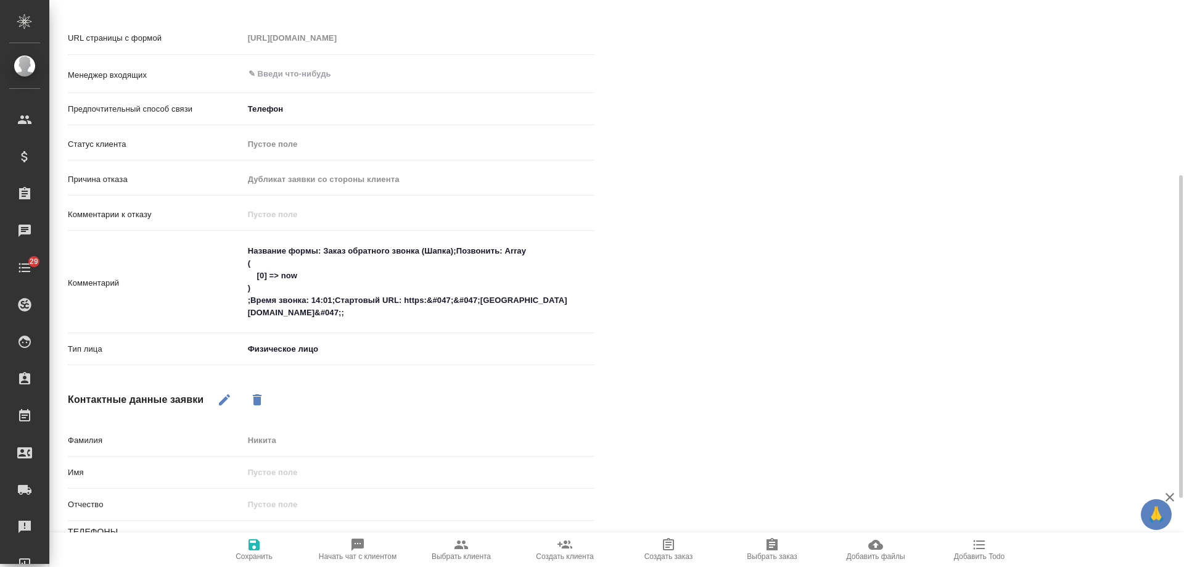
scroll to position [429, 0]
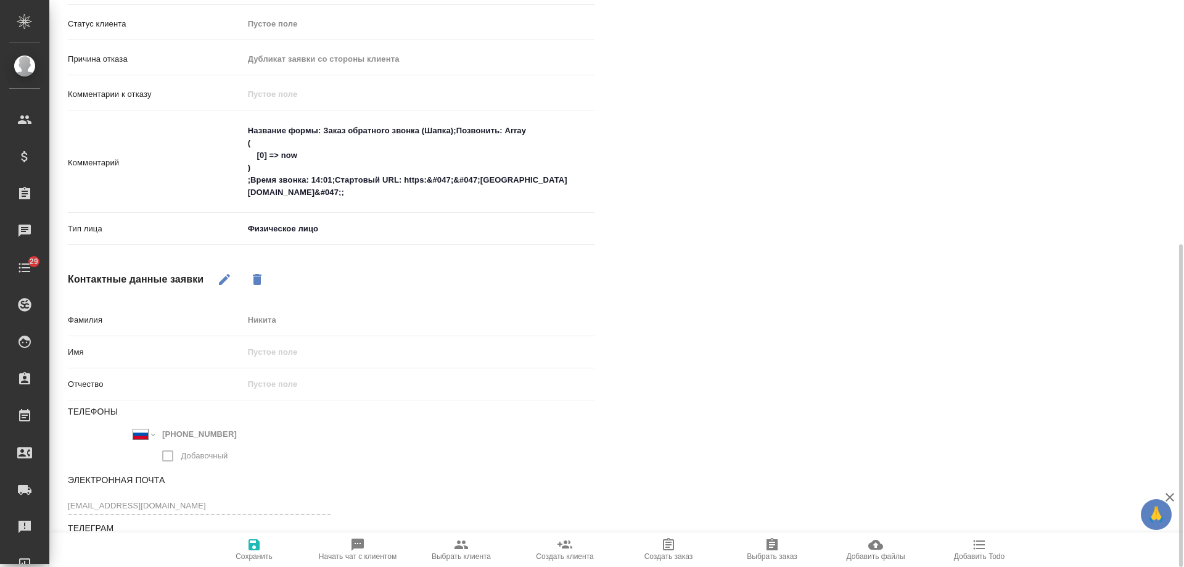
type textarea "x"
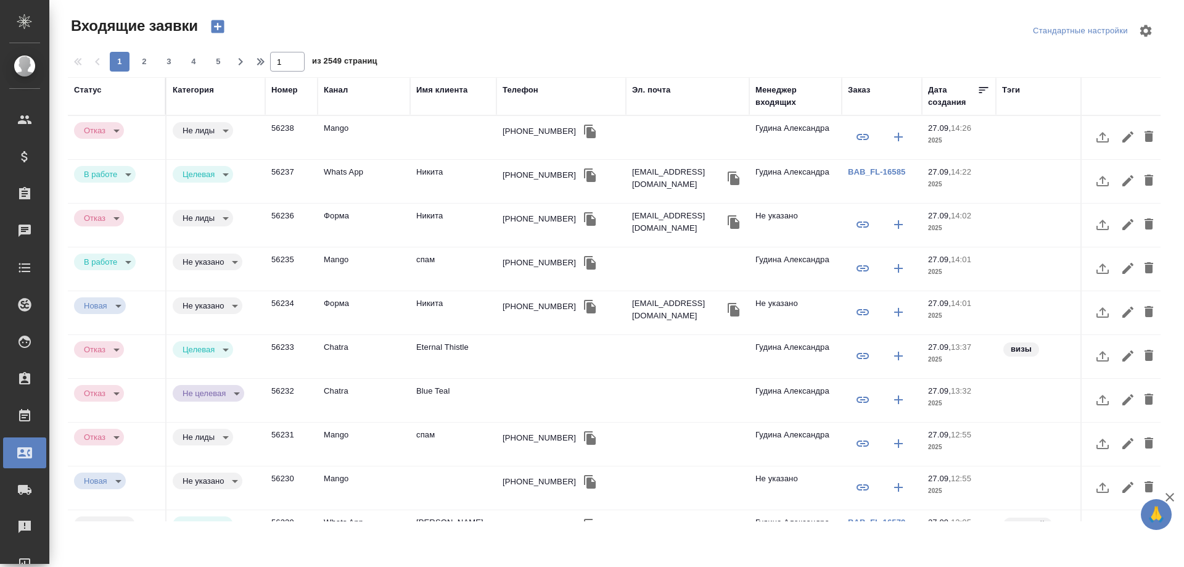
select select "RU"
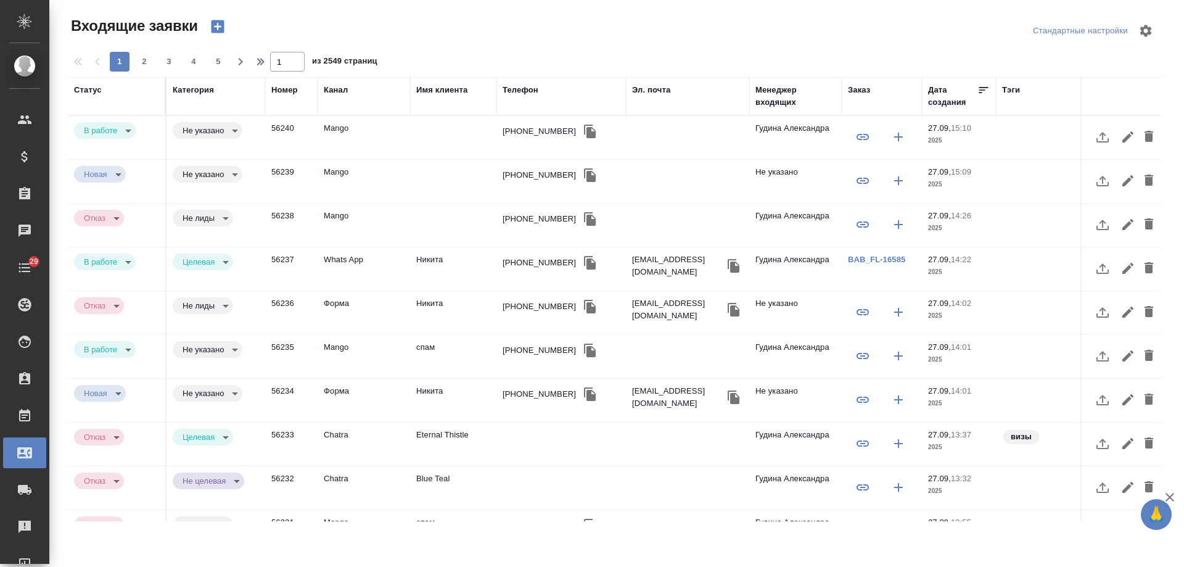
select select "RU"
click at [516, 135] on div "[PHONE_NUMBER]" at bounding box center [539, 131] width 73 height 12
click at [516, 135] on div "+79630323739" at bounding box center [539, 131] width 73 height 12
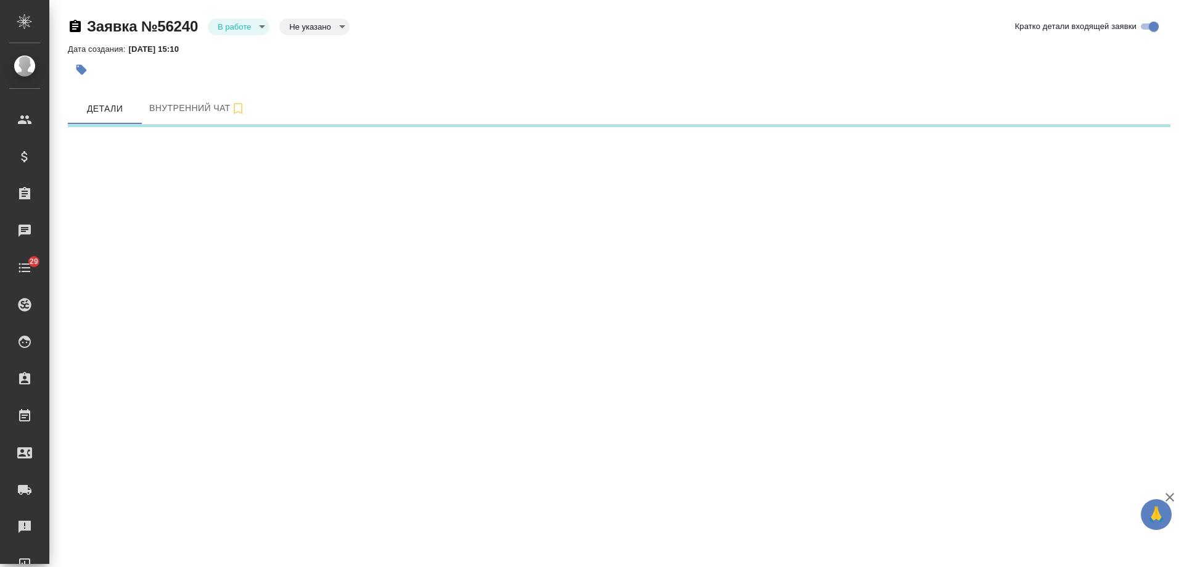
select select "RU"
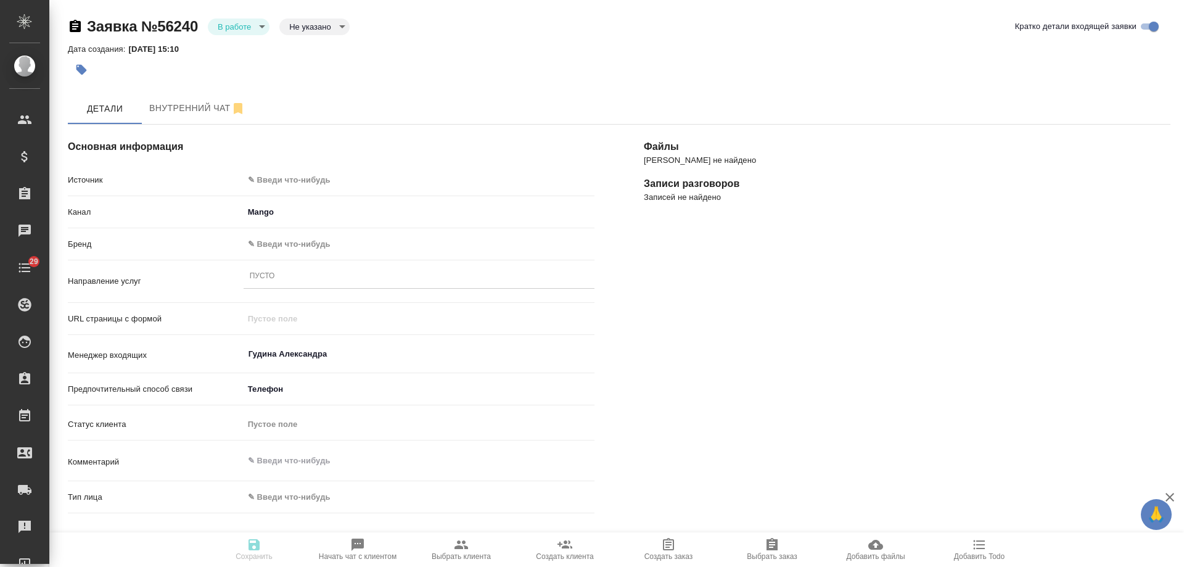
type textarea "x"
click at [306, 178] on body "🙏 .cls-1 fill:#fff; AWATERA Gudina Alexandra Клиенты Спецификации Заказы Чаты 2…" at bounding box center [592, 283] width 1184 height 567
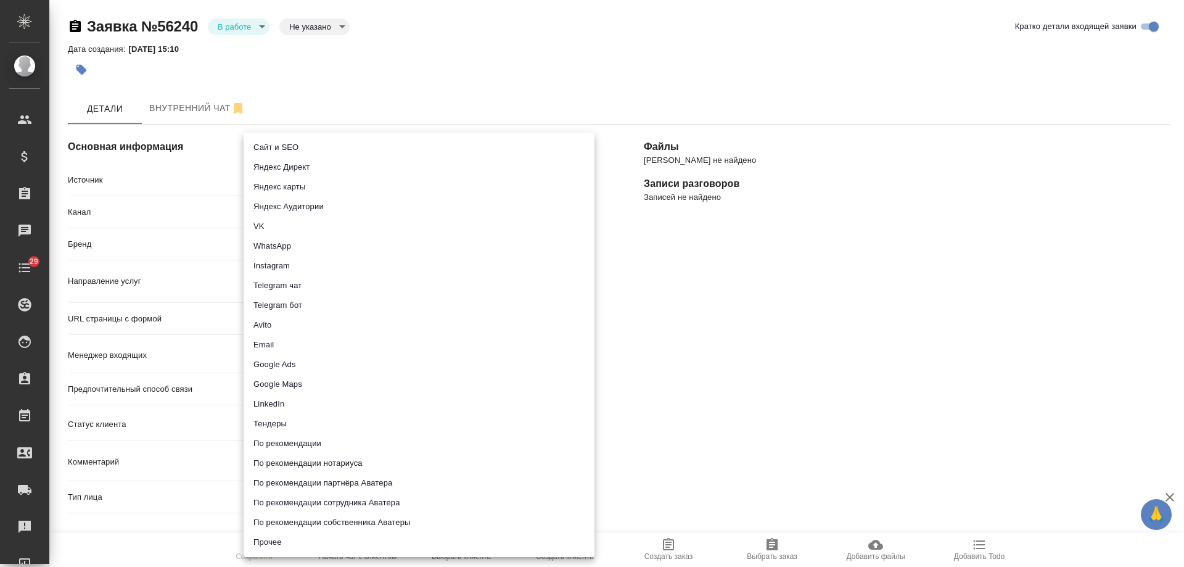
click at [302, 152] on li "Сайт и SEO" at bounding box center [419, 148] width 351 height 20
type input "seo"
type textarea "x"
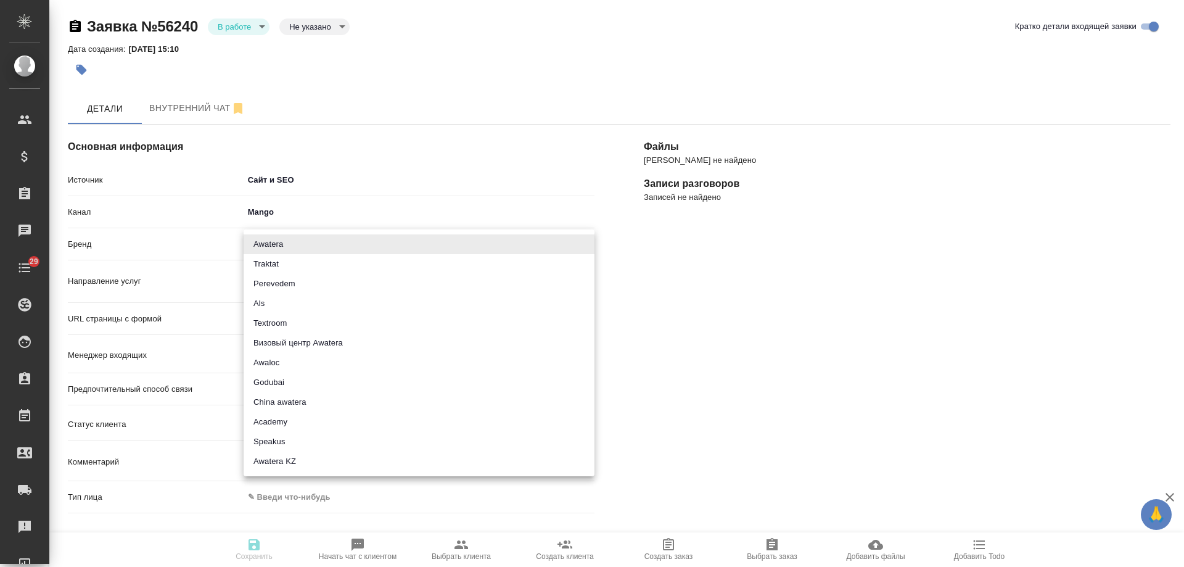
click at [263, 246] on body "🙏 .cls-1 fill:#fff; AWATERA Gudina Alexandra Клиенты Спецификации Заказы 0 Чаты…" at bounding box center [592, 283] width 1184 height 567
click at [277, 262] on li "Traktat" at bounding box center [419, 264] width 351 height 20
type input "traktat"
type textarea "x"
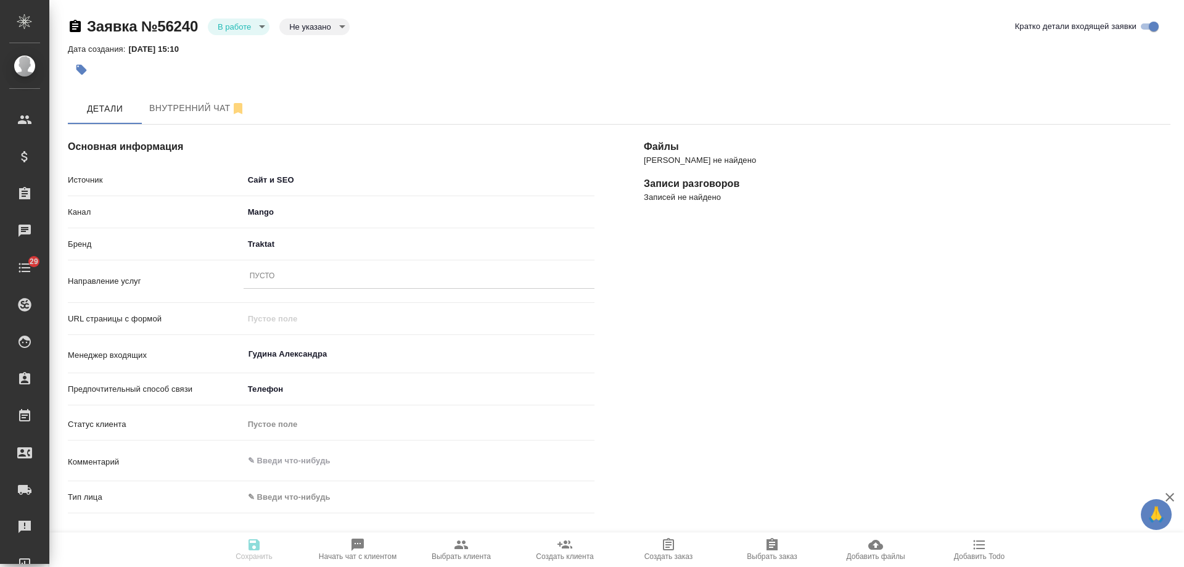
click at [267, 283] on div "Пусто" at bounding box center [419, 277] width 351 height 18
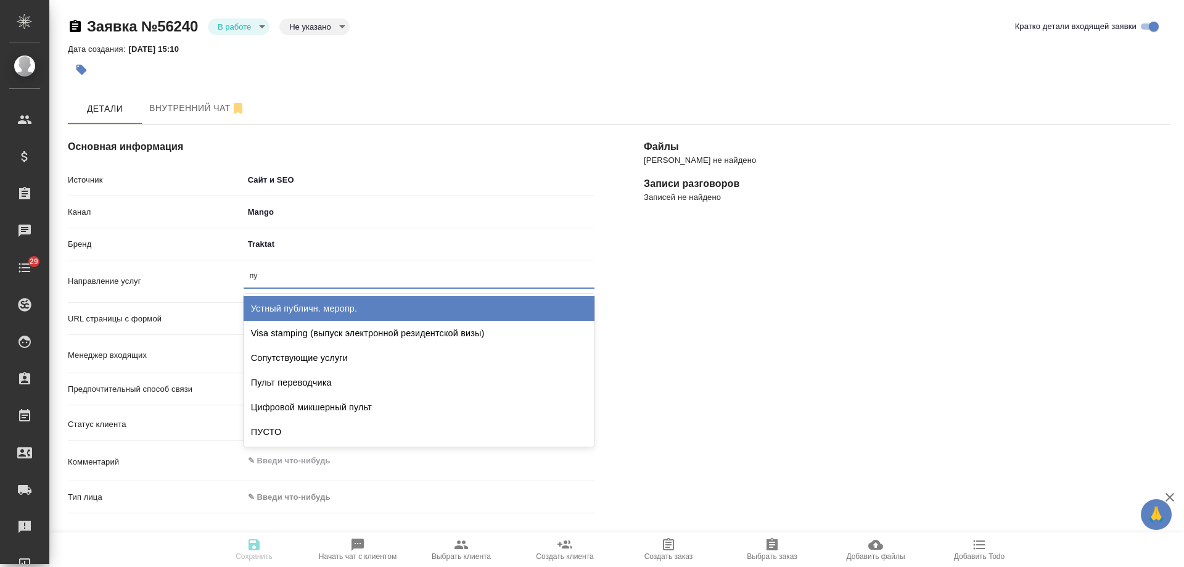
type input "пус"
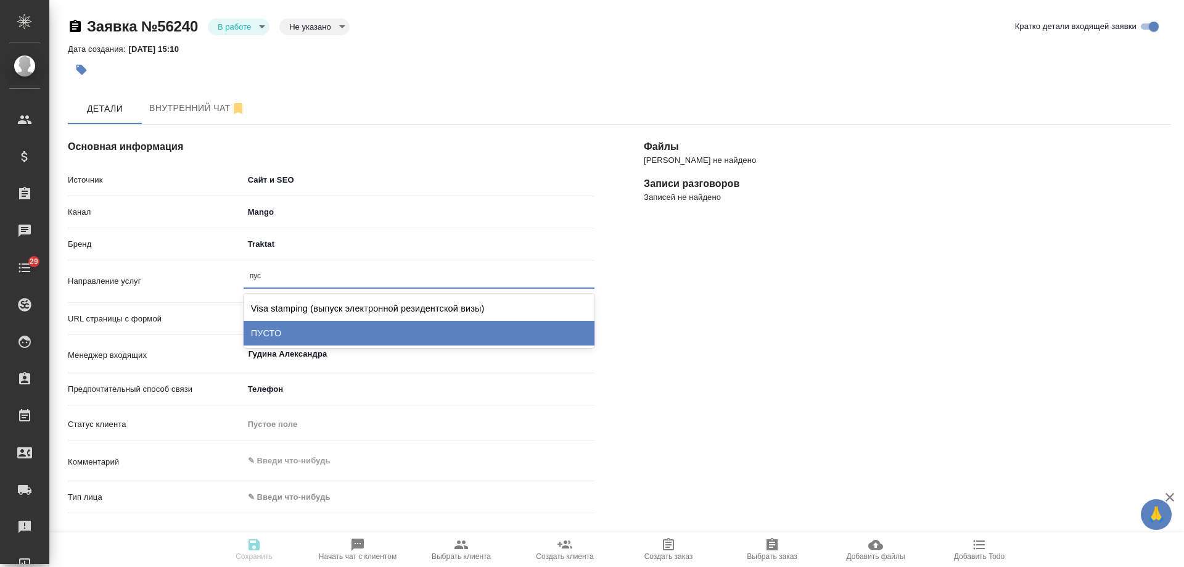
click at [272, 322] on div "ПУСТО" at bounding box center [419, 333] width 351 height 25
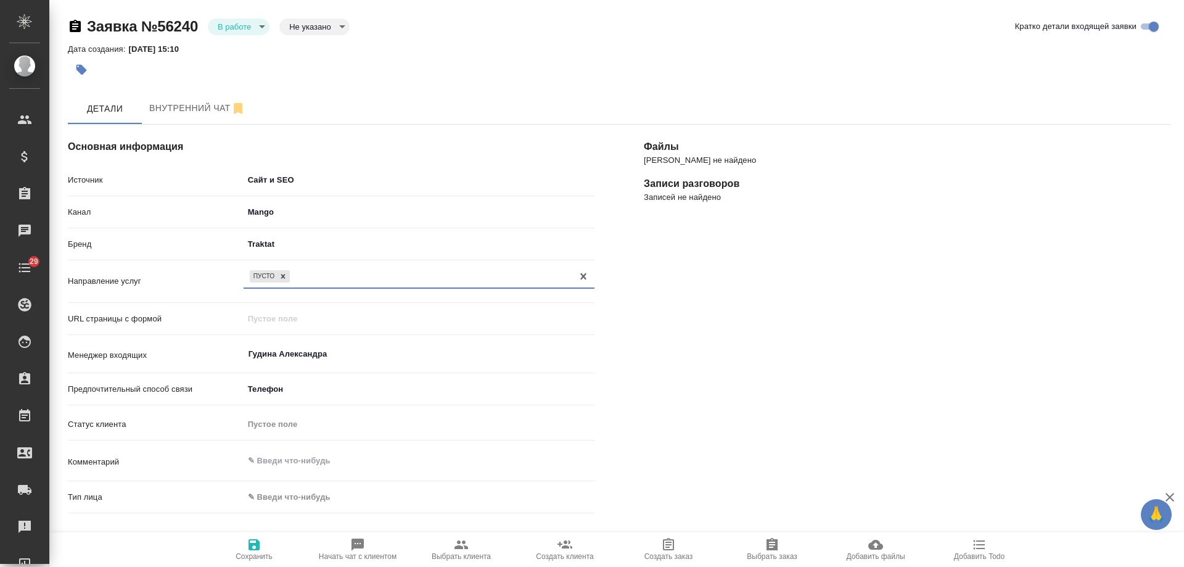
scroll to position [185, 0]
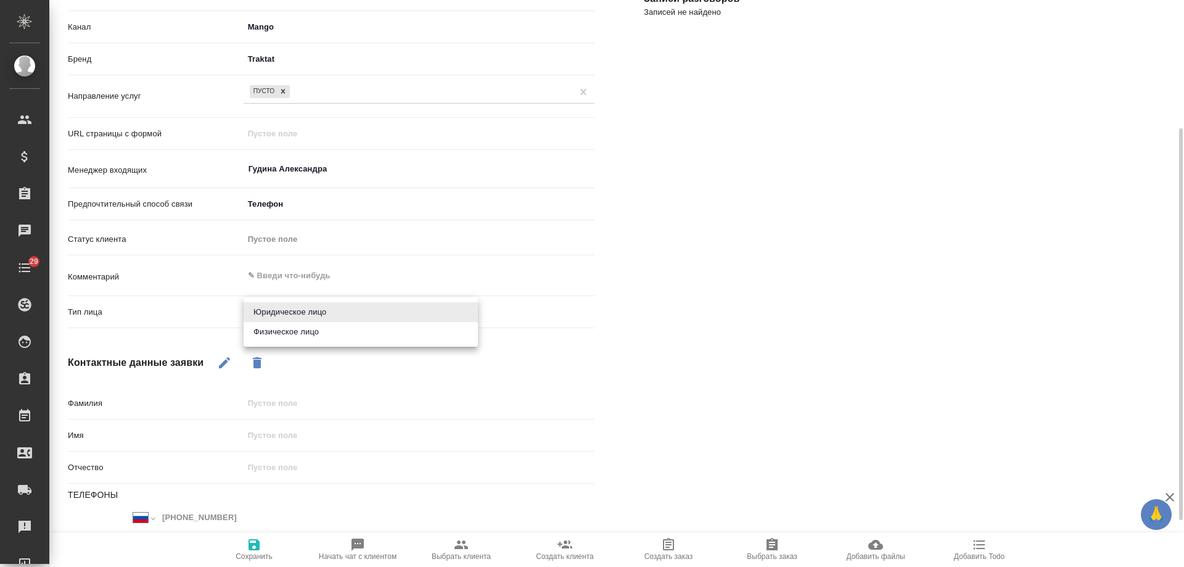
click at [273, 310] on body "🙏 .cls-1 fill:#fff; AWATERA Gudina Alexandra Клиенты Спецификации Заказы 0 Чаты…" at bounding box center [592, 283] width 1184 height 567
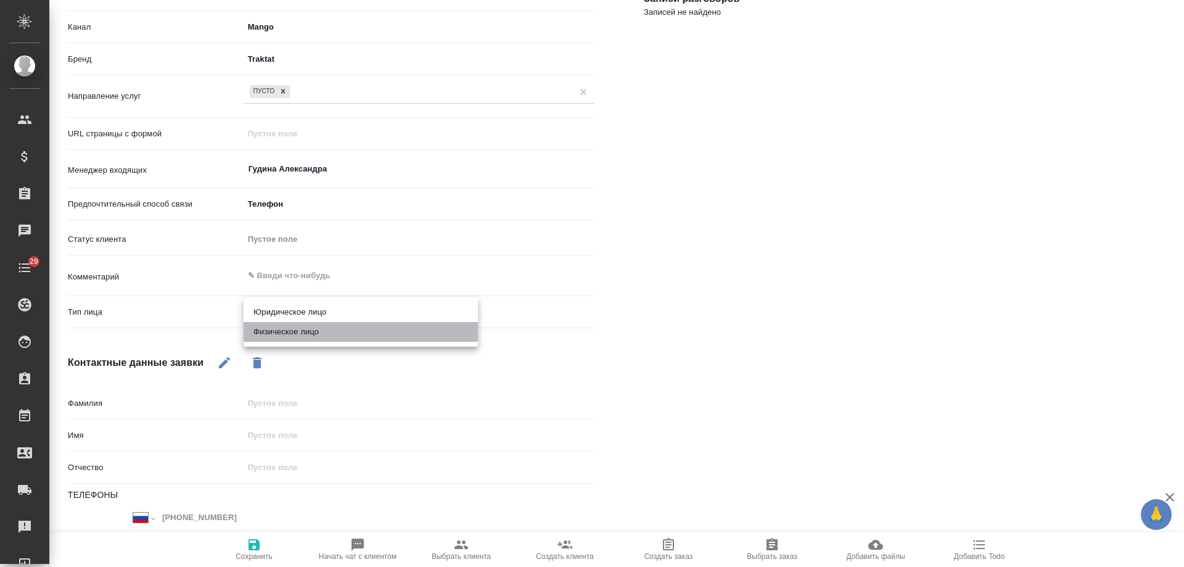
click at [279, 330] on li "Физическое лицо" at bounding box center [361, 332] width 234 height 20
type textarea "x"
type input "private"
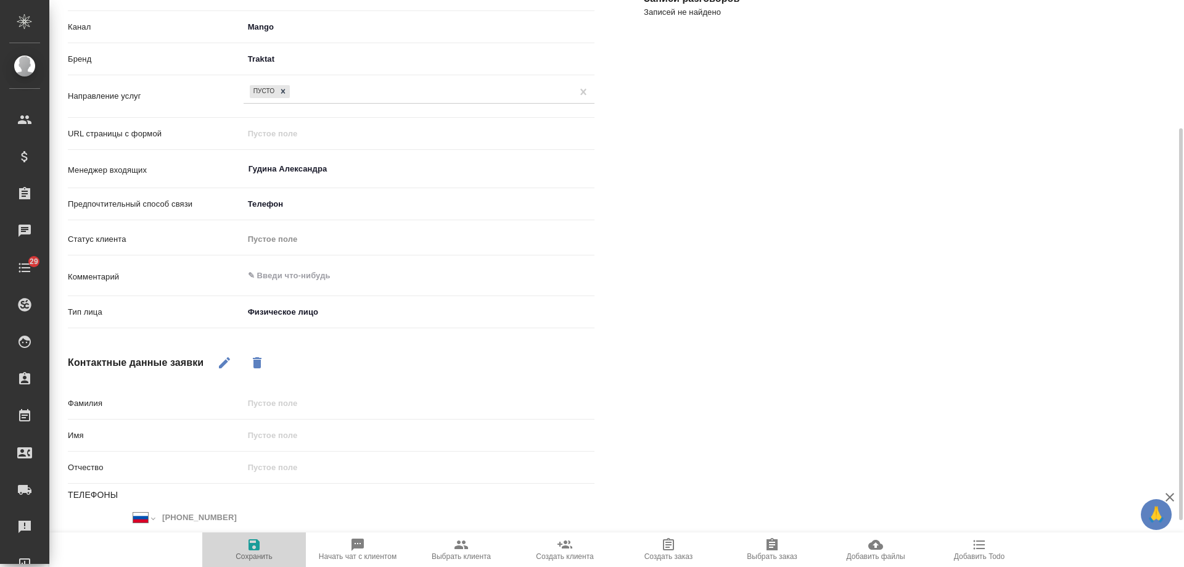
click at [252, 546] on icon "button" at bounding box center [254, 544] width 11 height 11
select select "RU"
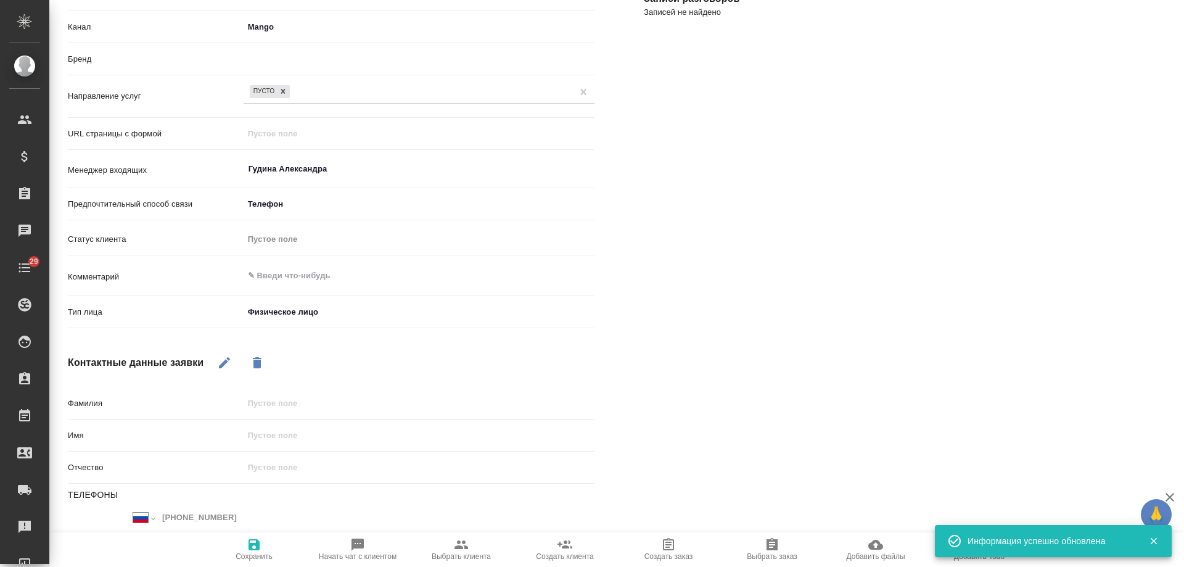
type textarea "x"
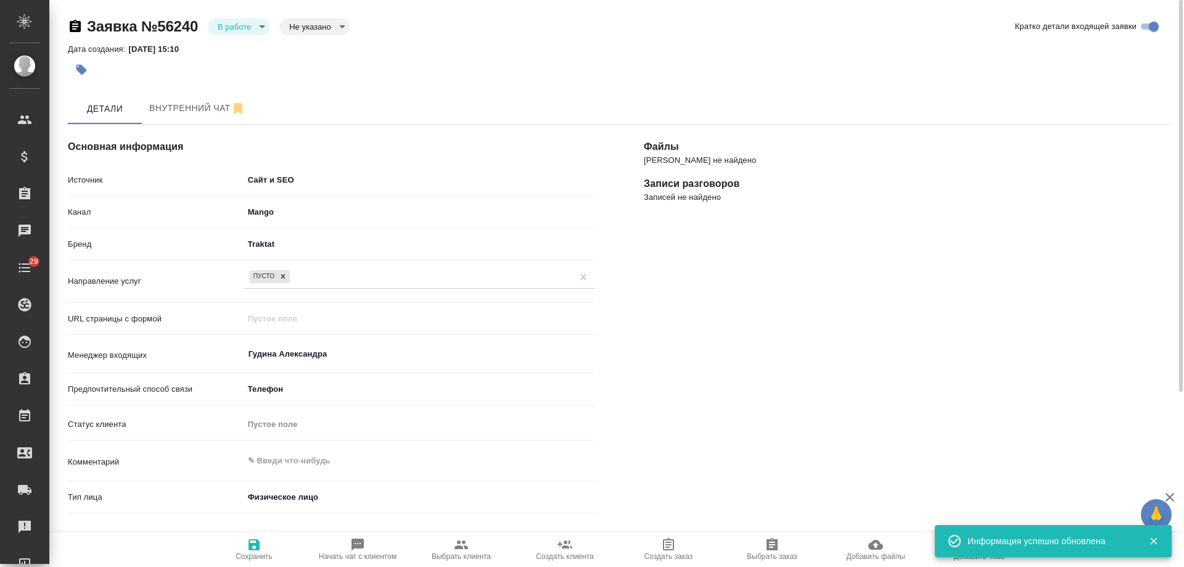
click at [234, 26] on body "🙏 .cls-1 fill:#fff; AWATERA Gudina Alexandra Клиенты Спецификации Заказы 0 Чаты…" at bounding box center [592, 283] width 1184 height 567
click at [241, 47] on button "Отказ" at bounding box center [232, 48] width 29 height 14
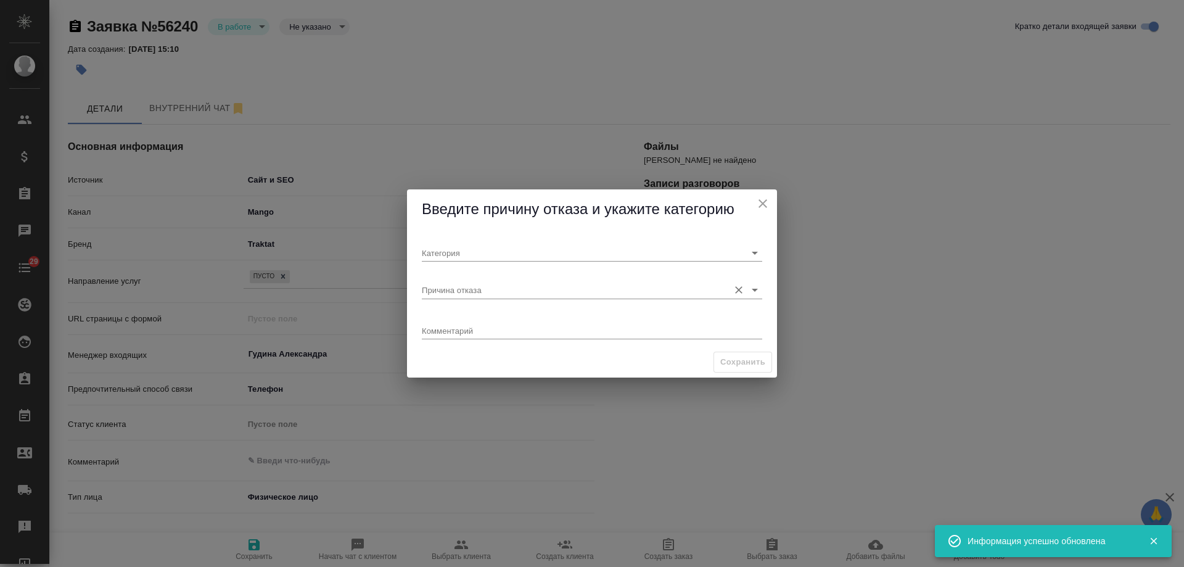
click at [464, 292] on input "Причина отказа" at bounding box center [572, 289] width 301 height 17
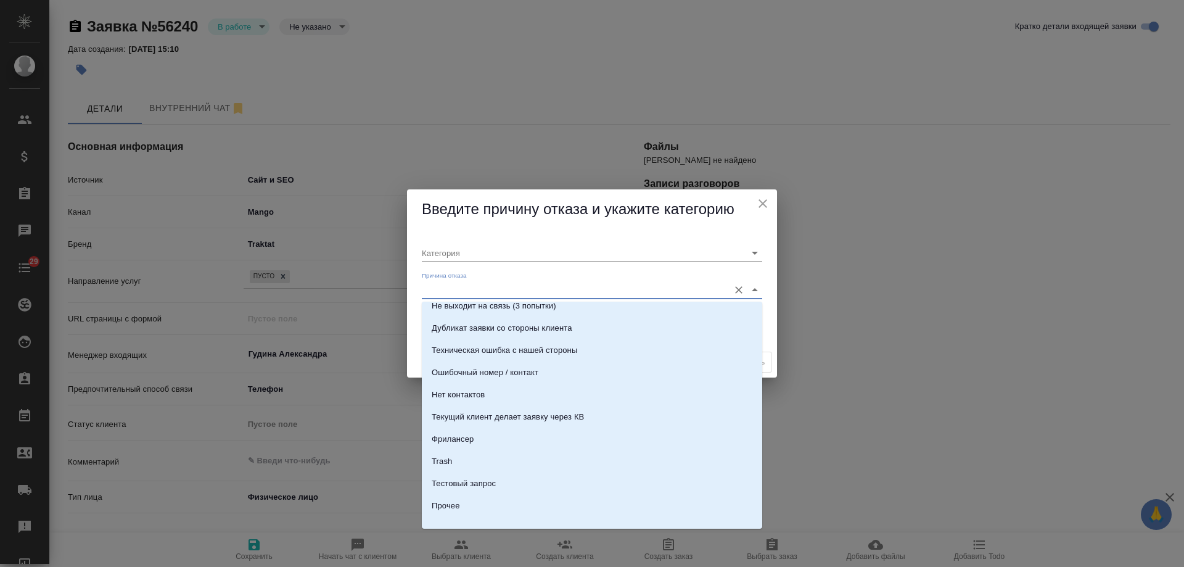
scroll to position [370, 0]
click at [475, 458] on li "Trash" at bounding box center [592, 456] width 340 height 22
type input "Не лиды"
type input "Trash"
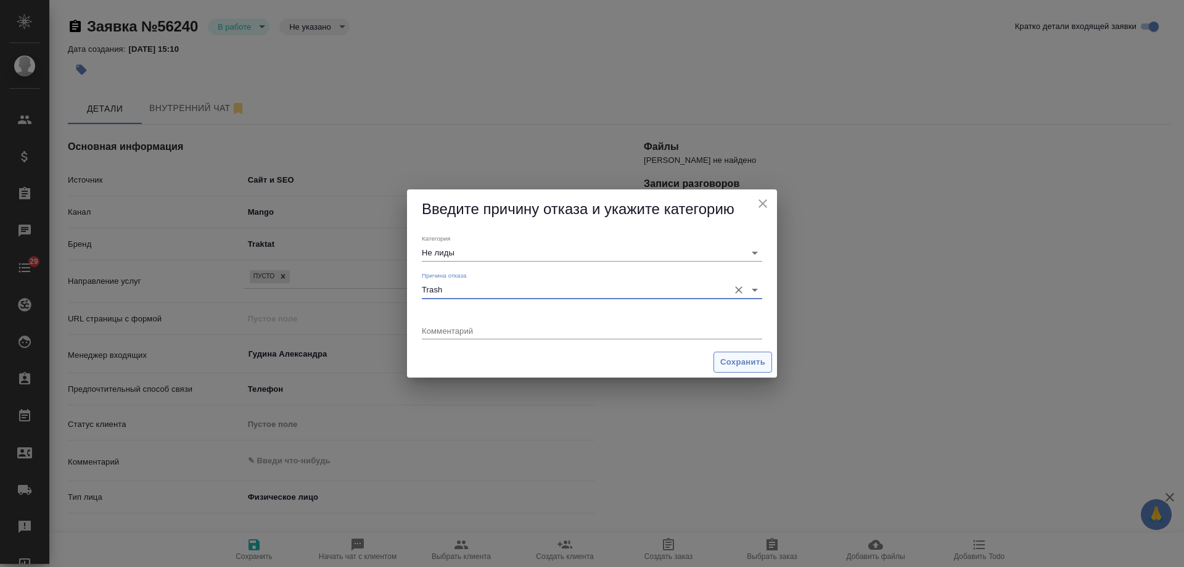
click at [740, 361] on span "Сохранить" at bounding box center [742, 362] width 45 height 14
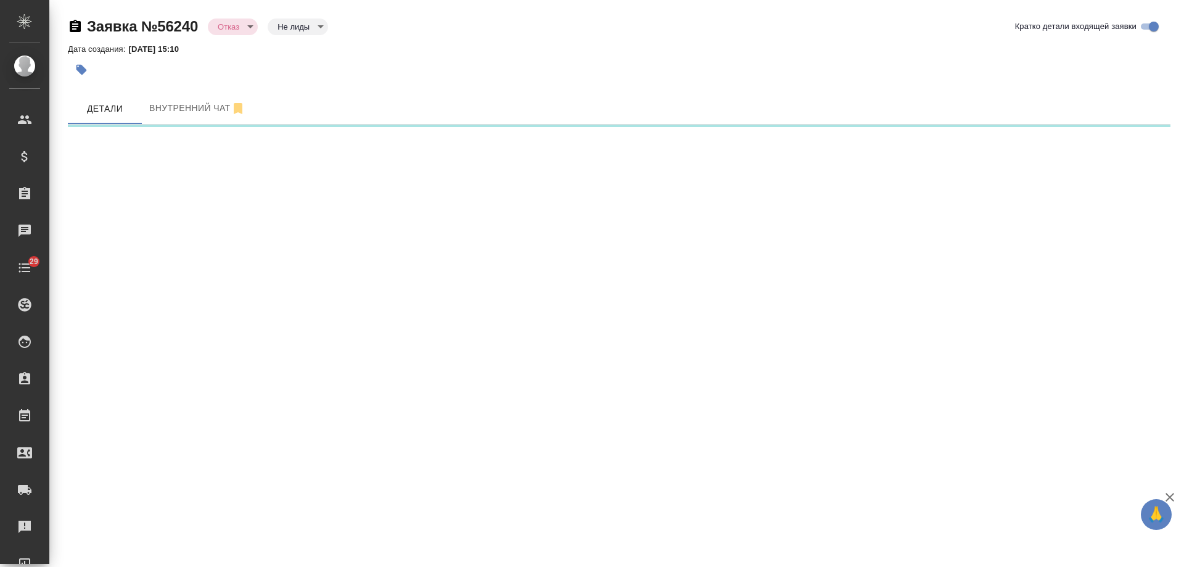
select select "RU"
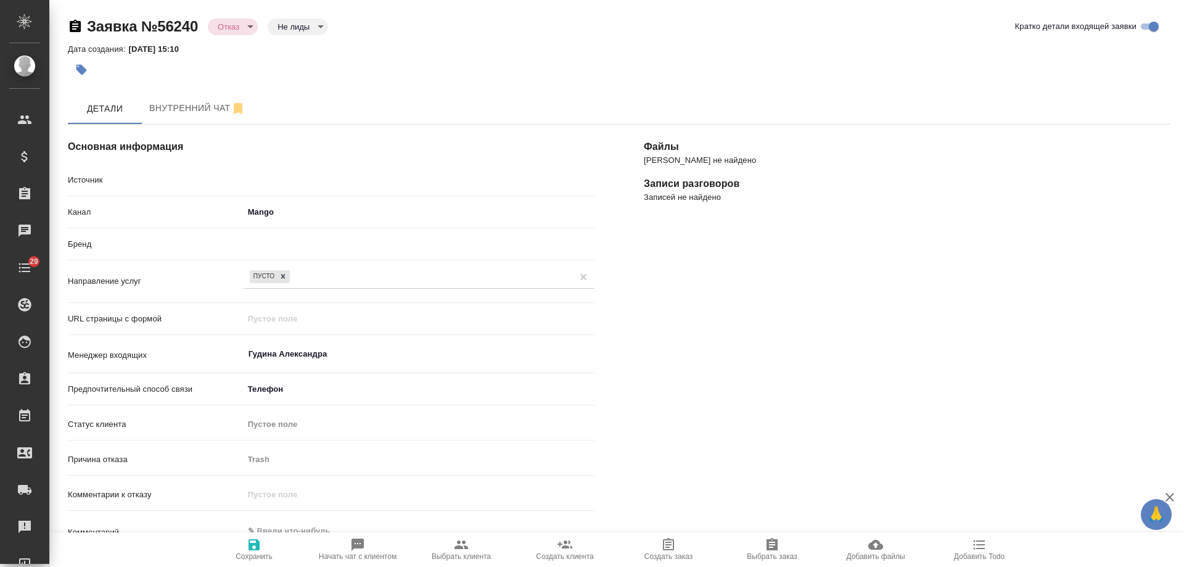
type textarea "x"
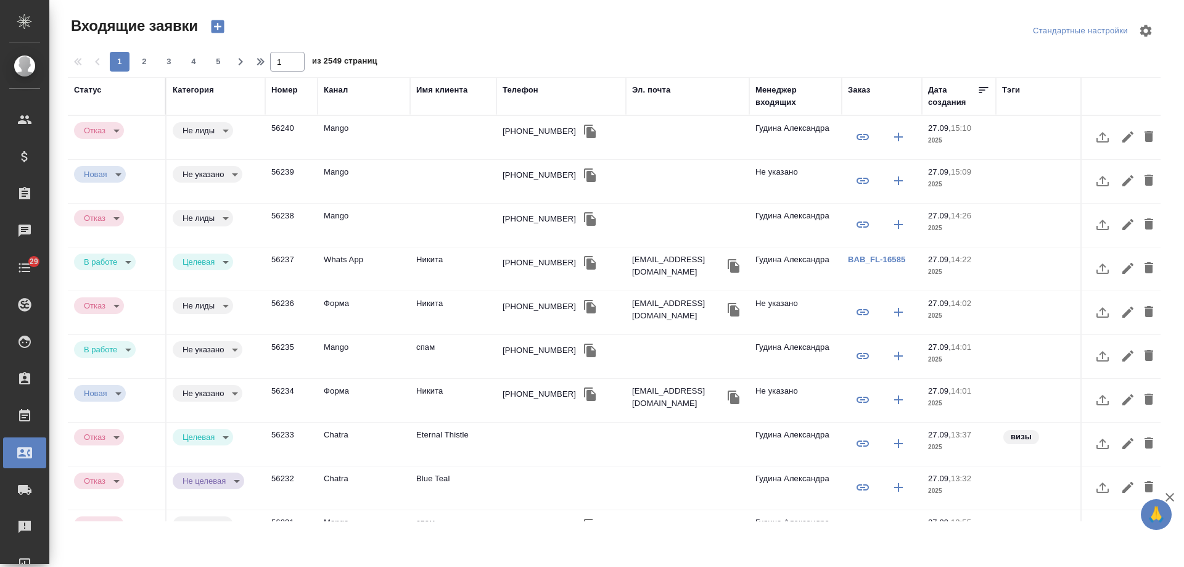
select select "RU"
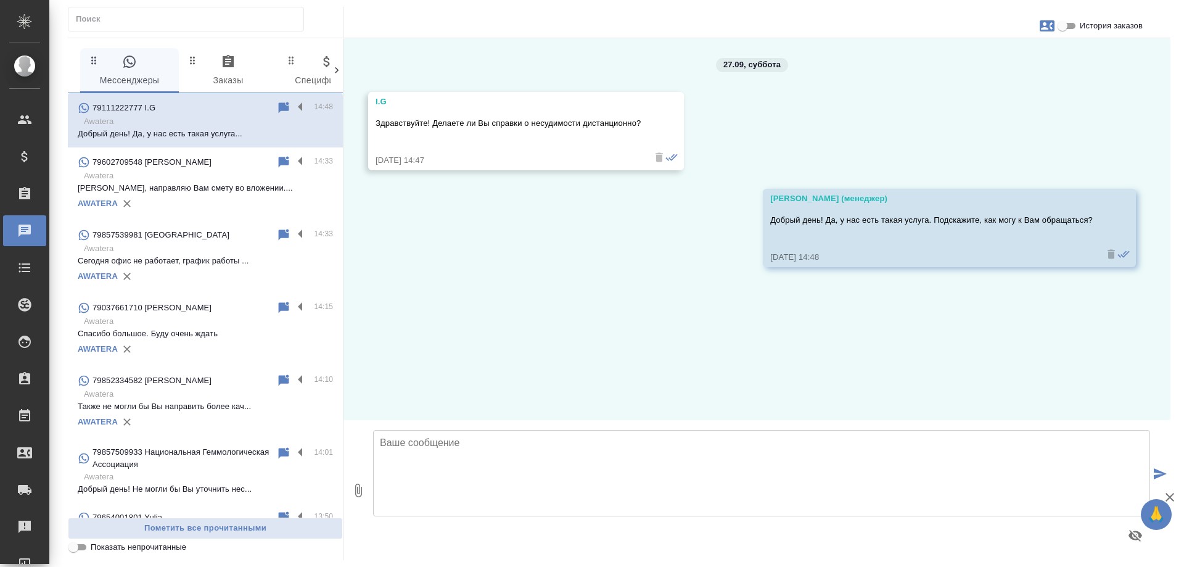
click at [1042, 30] on icon "button" at bounding box center [1047, 25] width 15 height 11
click at [960, 61] on div "Создать заявку" at bounding box center [994, 59] width 78 height 27
select select "RU"
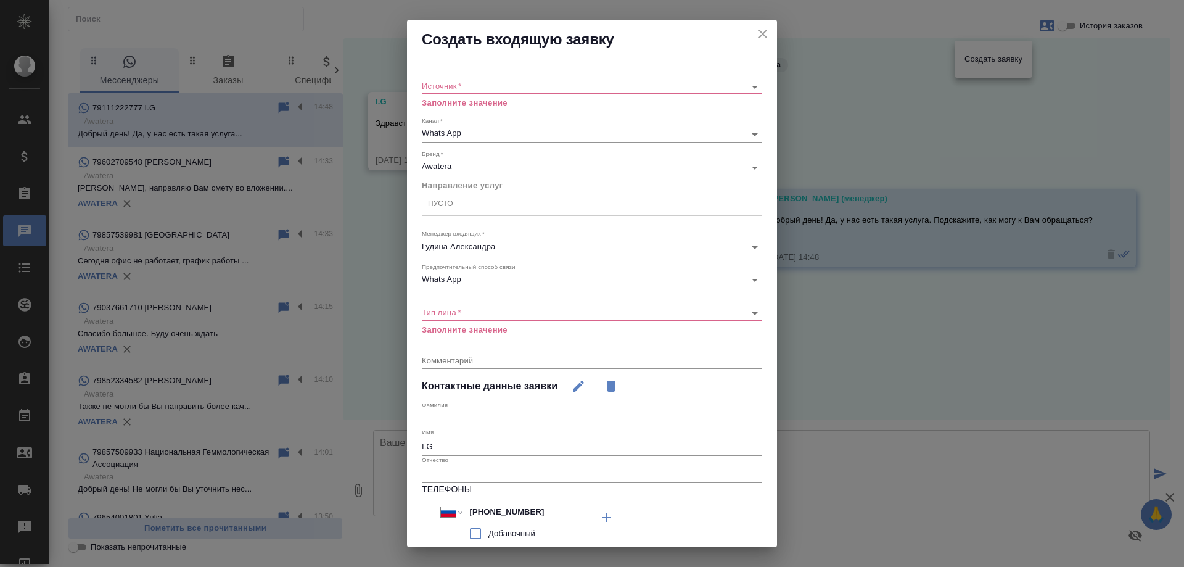
click at [517, 86] on body "🙏 .cls-1 fill:#fff; AWATERA Gudina Alexandra Клиенты Спецификации Заказы 0 Чаты…" at bounding box center [592, 283] width 1184 height 567
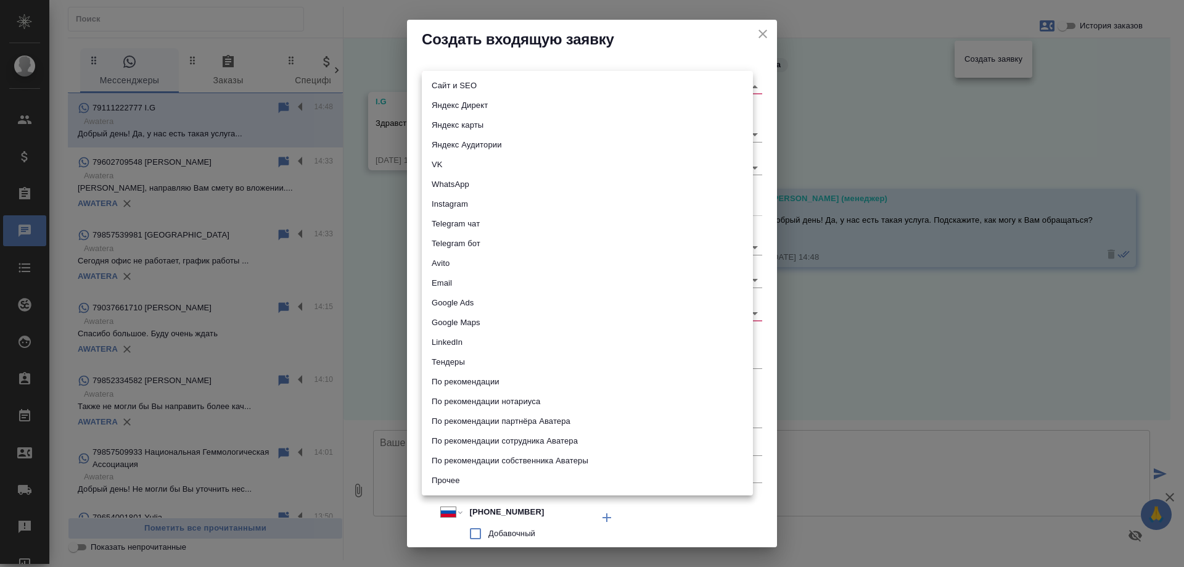
click at [502, 86] on li "Сайт и SEO" at bounding box center [587, 86] width 331 height 20
type input "seo"
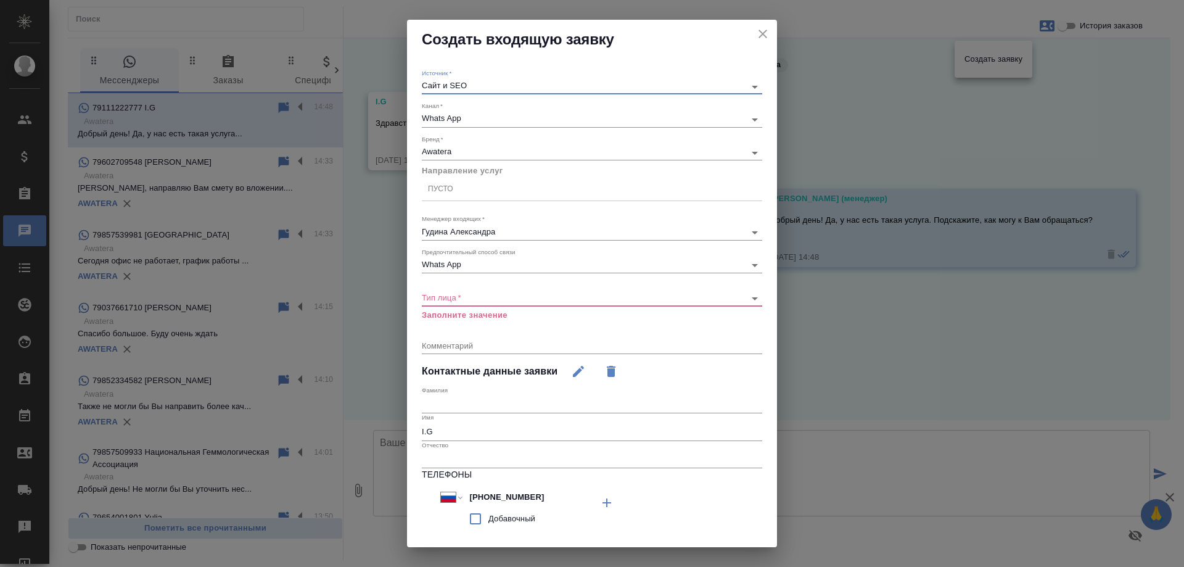
click at [460, 183] on div "Пусто" at bounding box center [592, 189] width 340 height 18
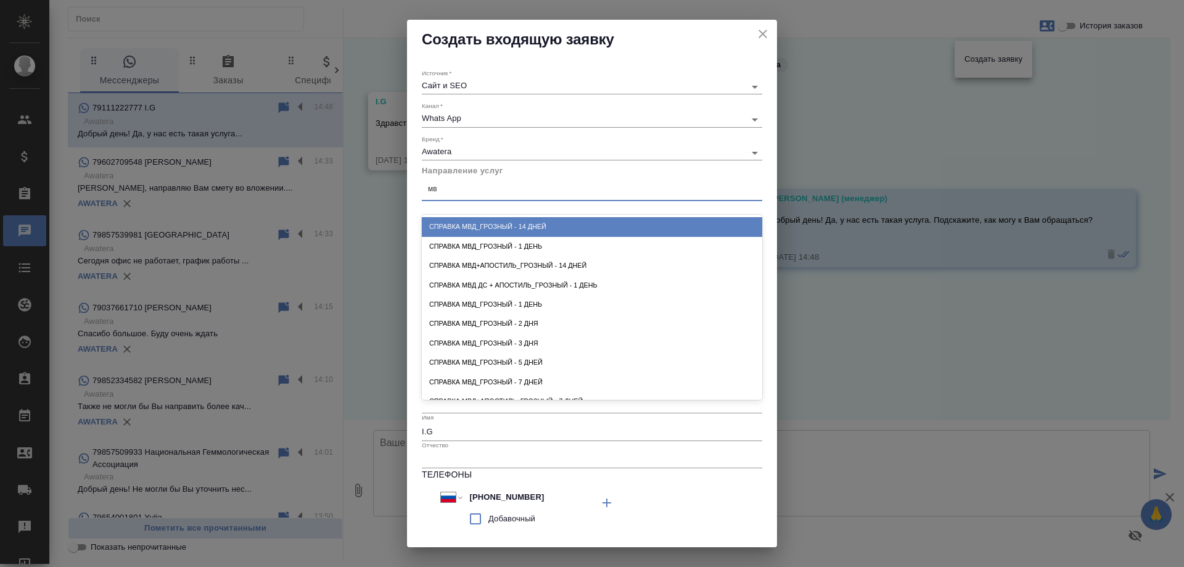
type input "мвд"
click at [505, 223] on div "Справка МВД_Грозный - 14 дней" at bounding box center [592, 226] width 340 height 19
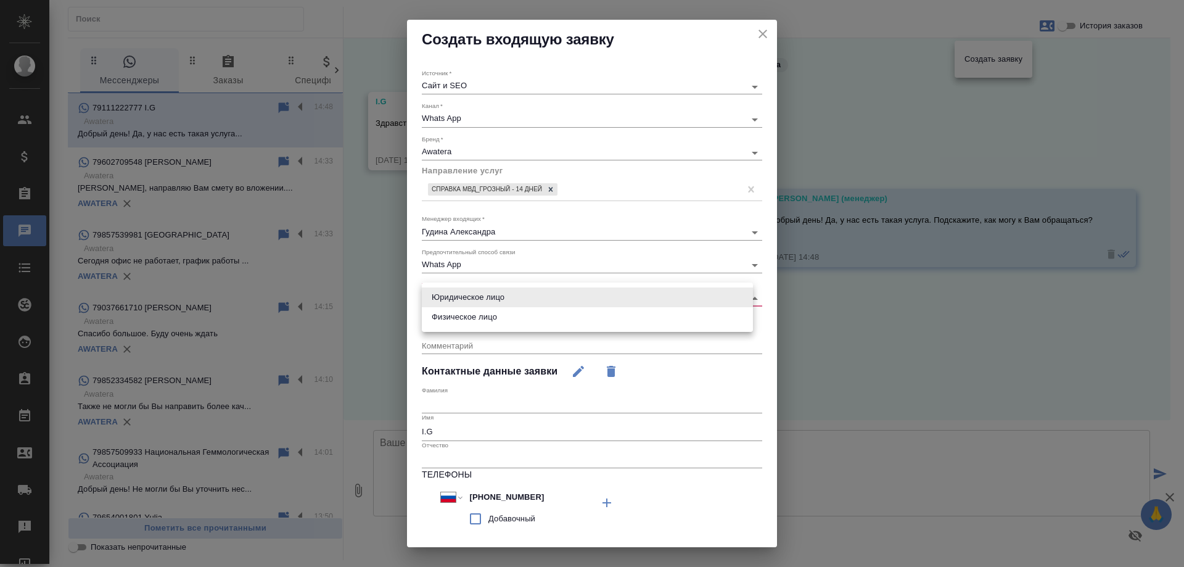
click at [469, 298] on body "🙏 .cls-1 fill:#fff; AWATERA Gudina Alexandra Клиенты Спецификации Заказы 0 Чаты…" at bounding box center [592, 283] width 1184 height 567
click at [468, 318] on li "Физическое лицо" at bounding box center [587, 317] width 331 height 20
type input "private"
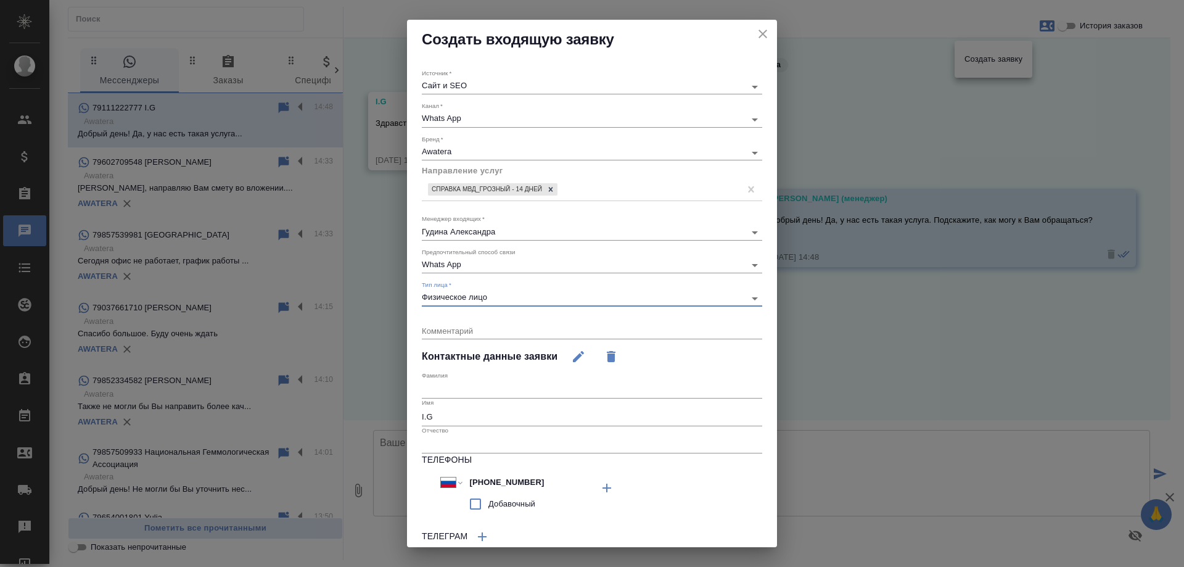
click at [473, 324] on div "x" at bounding box center [592, 331] width 340 height 15
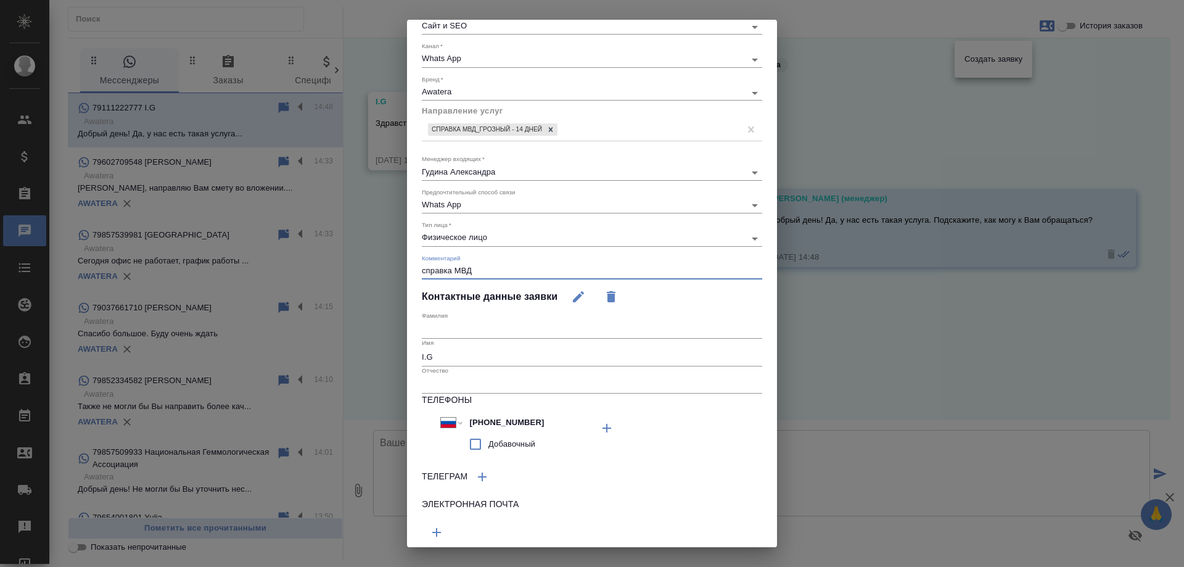
scroll to position [101, 0]
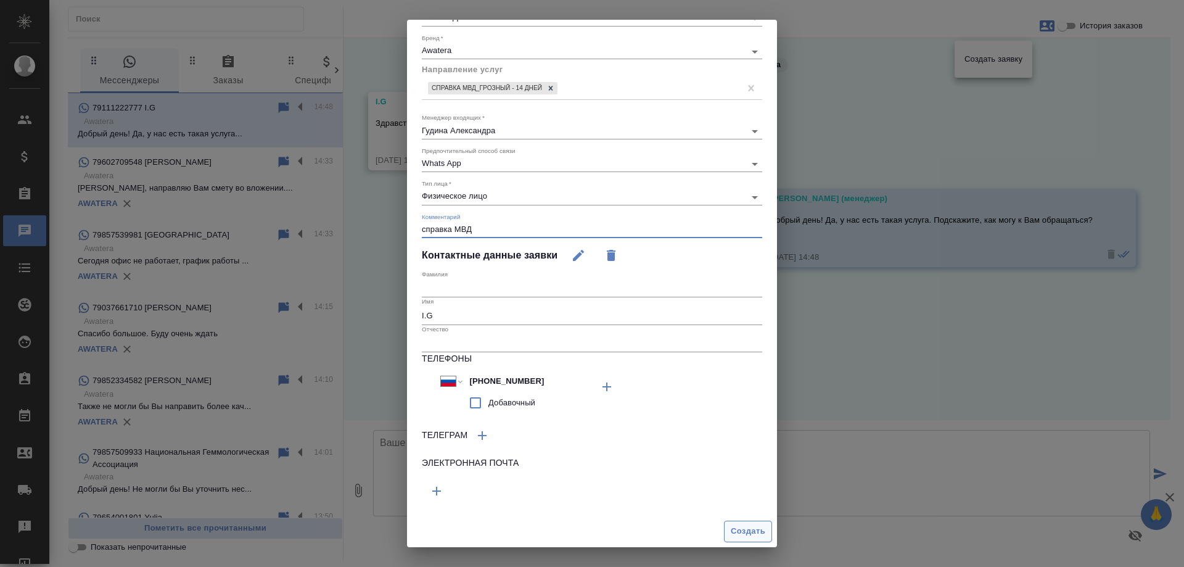
type textarea "справка МВД"
click at [738, 530] on span "Создать" at bounding box center [748, 531] width 35 height 14
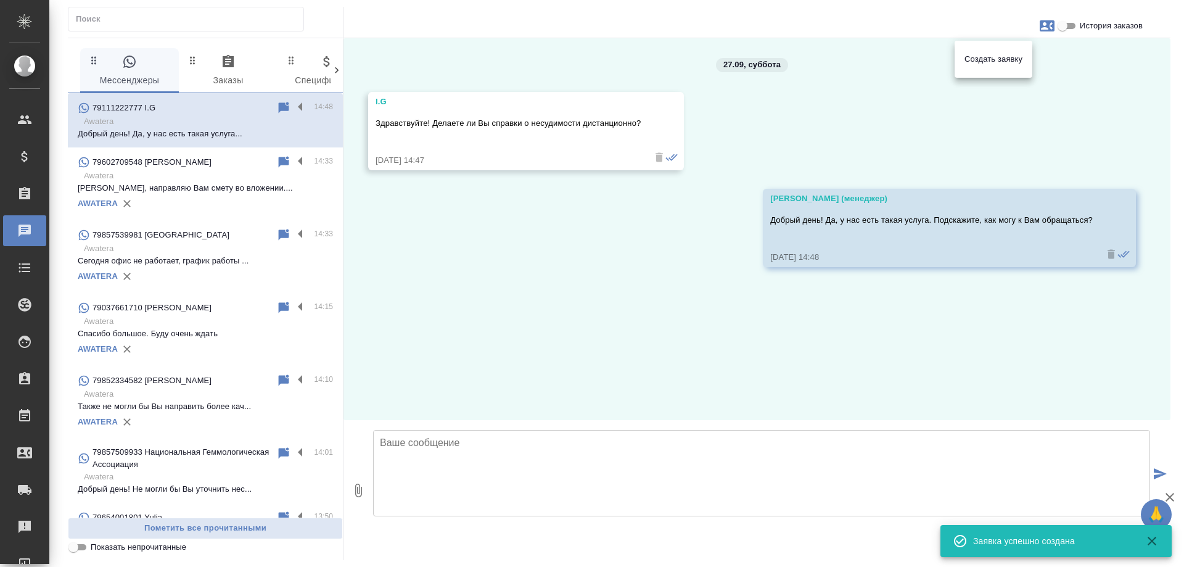
click at [552, 302] on div at bounding box center [592, 283] width 1184 height 567
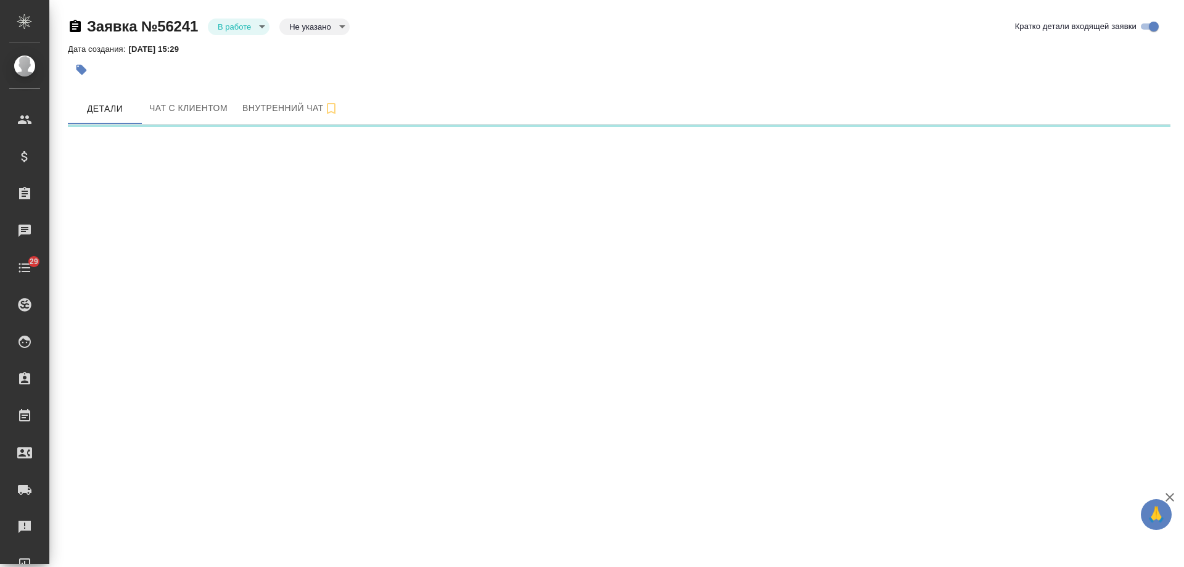
select select "RU"
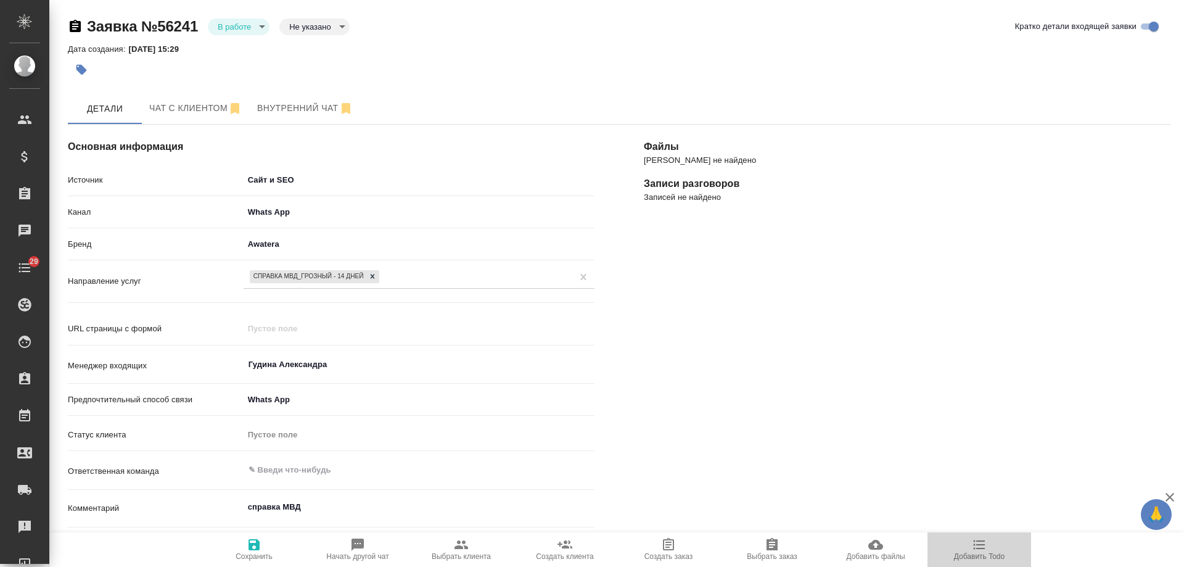
click at [984, 550] on icon "button" at bounding box center [979, 544] width 15 height 15
type textarea "x"
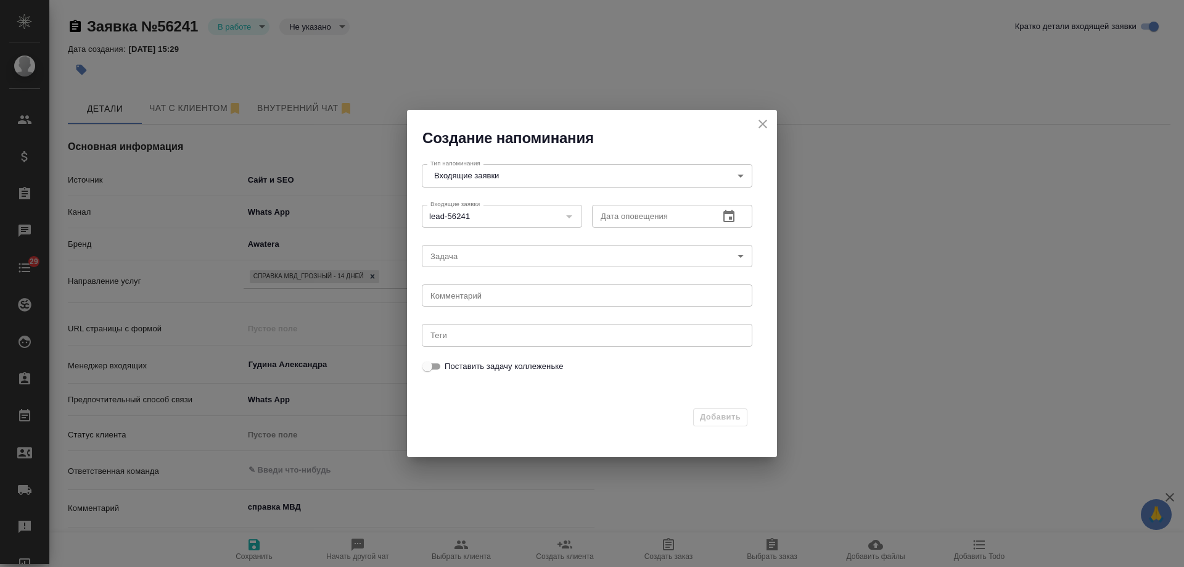
click at [733, 225] on button "button" at bounding box center [729, 217] width 30 height 30
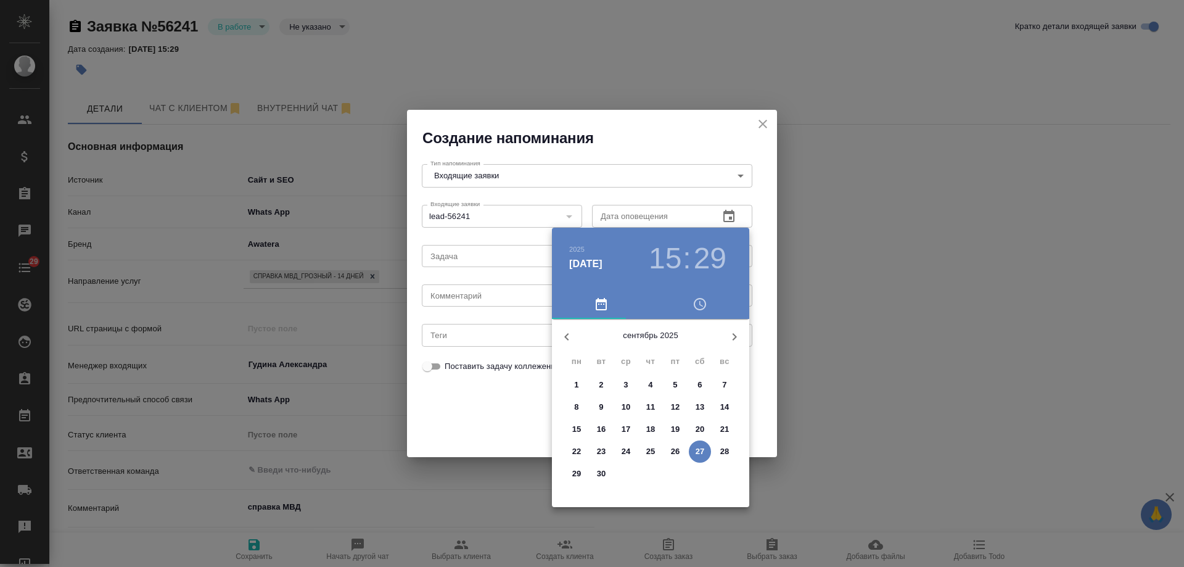
click at [599, 475] on p "30" at bounding box center [601, 474] width 9 height 12
type input "30.09.2025 15:29"
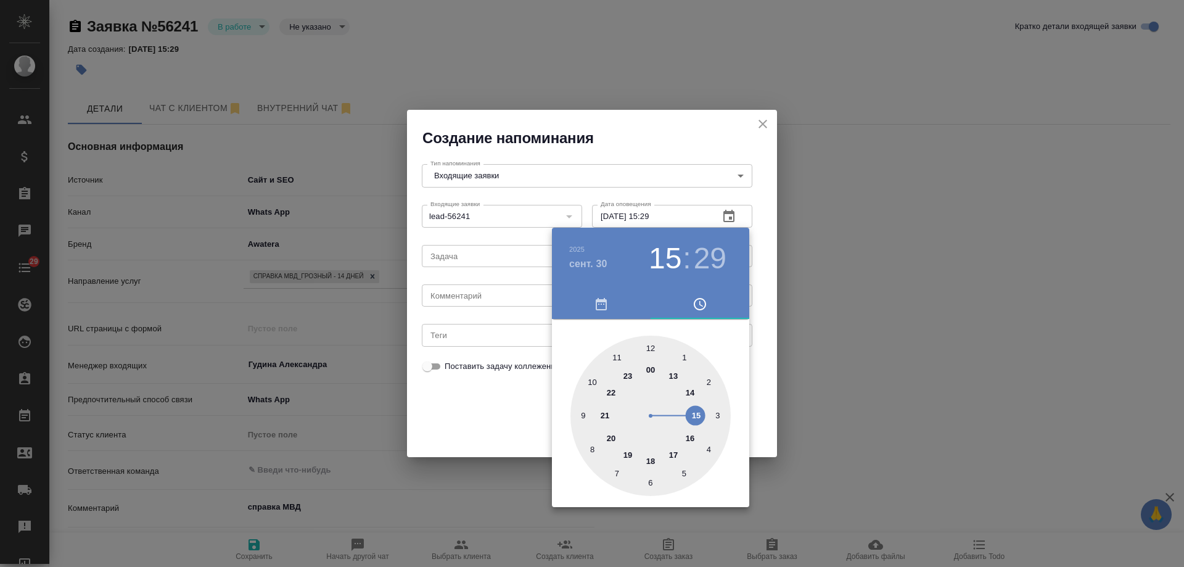
click at [447, 302] on div at bounding box center [592, 283] width 1184 height 567
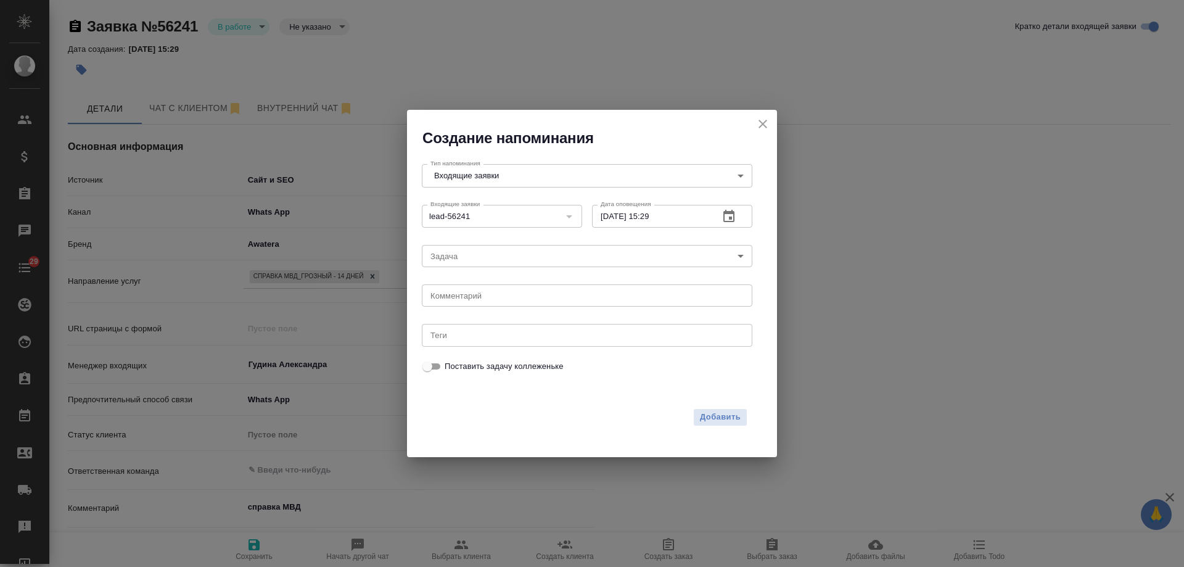
click at [451, 294] on div "2025 сент. 30 15 : 29 00 1 2 3 4 5 6 7 8 9 10 11 12 13 14 15 16 17 18 19 20 21 …" at bounding box center [592, 283] width 1184 height 567
click at [452, 295] on textarea at bounding box center [587, 295] width 313 height 9
type textarea "ответил вотс?"
click at [722, 425] on button "Добавить" at bounding box center [720, 417] width 54 height 18
type textarea "x"
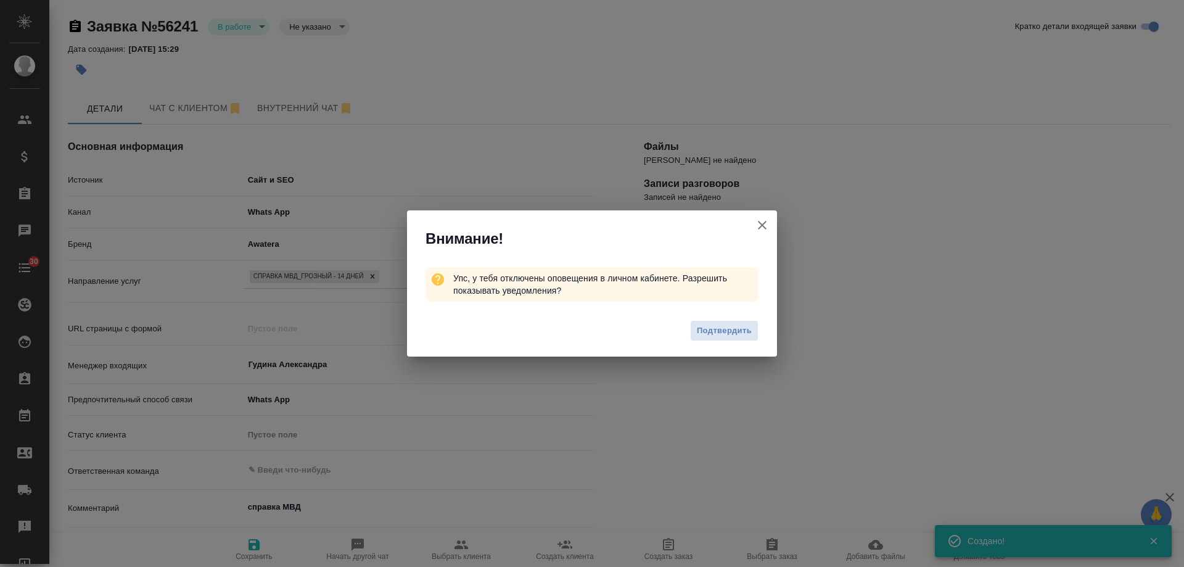
click at [761, 229] on icon "button" at bounding box center [762, 225] width 15 height 15
type textarea "x"
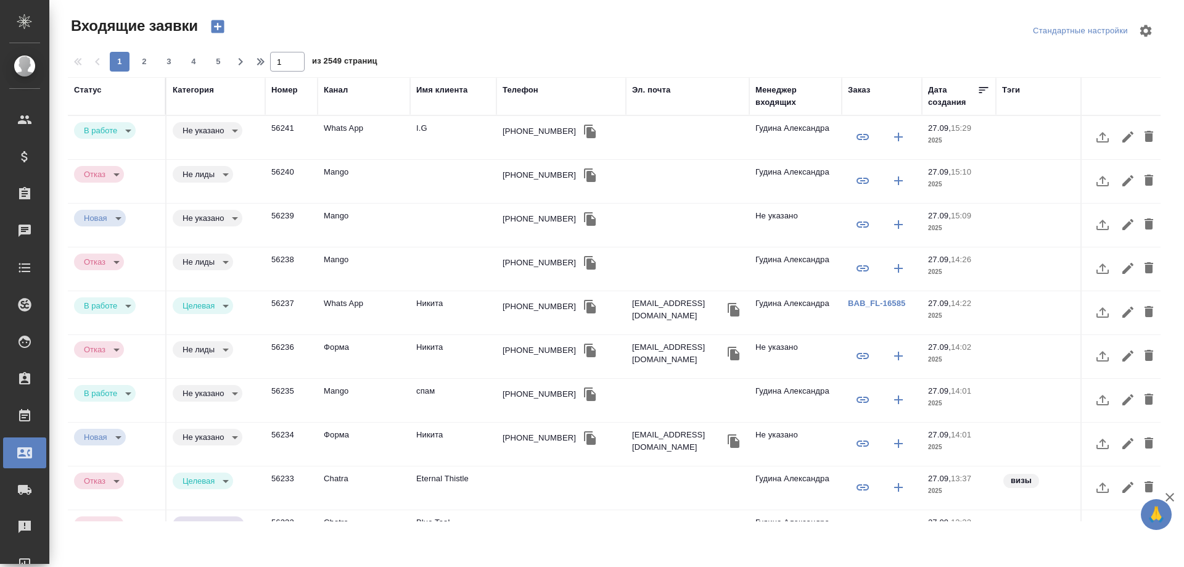
select select "RU"
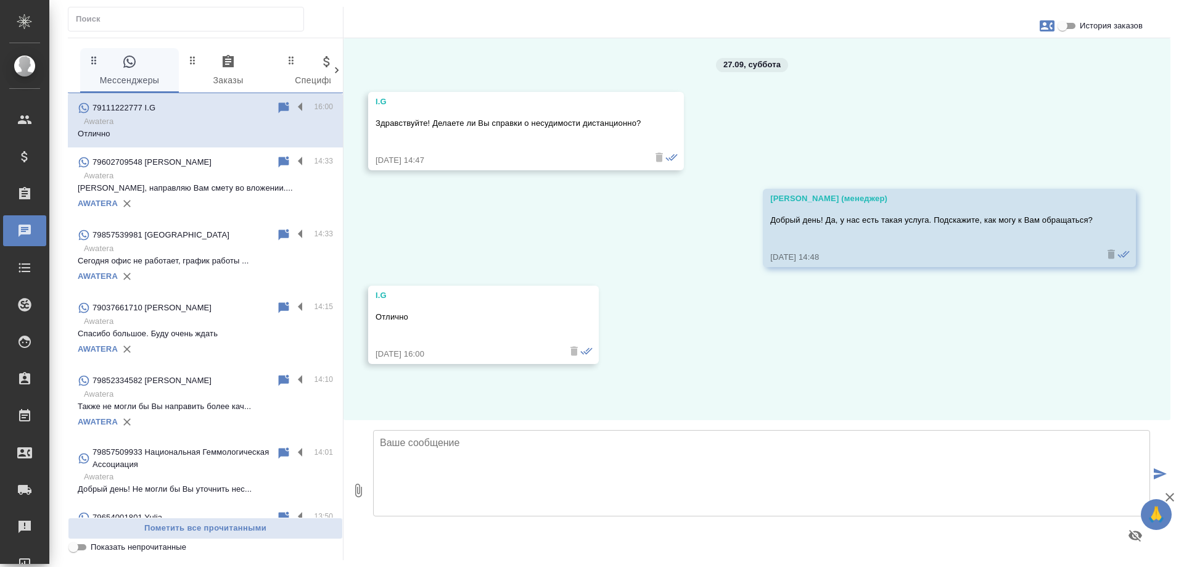
click at [605, 475] on textarea at bounding box center [761, 473] width 777 height 86
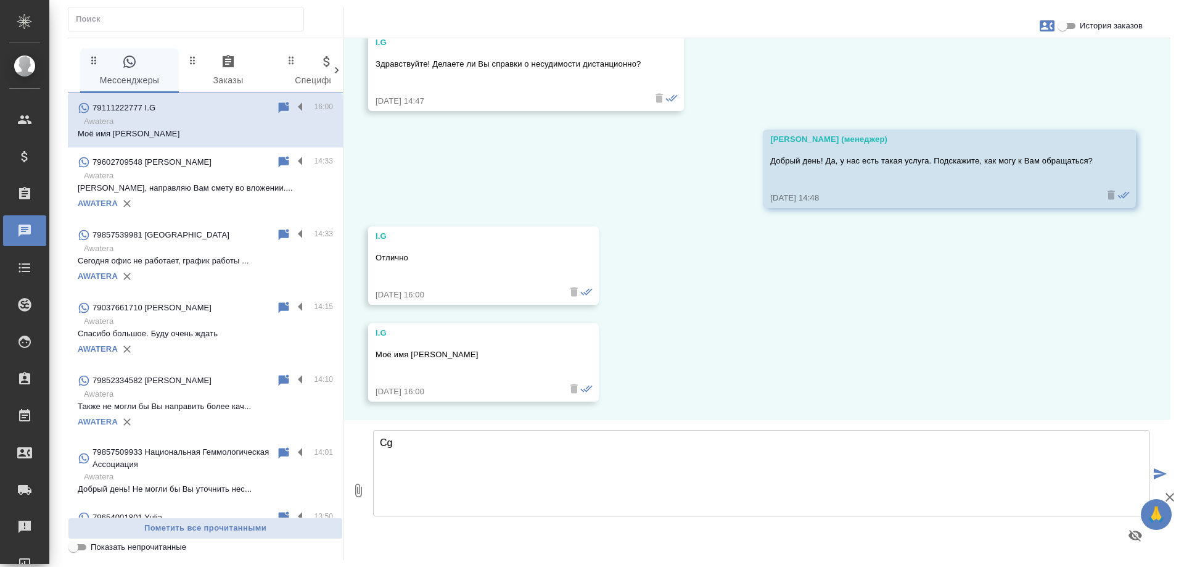
type textarea "C"
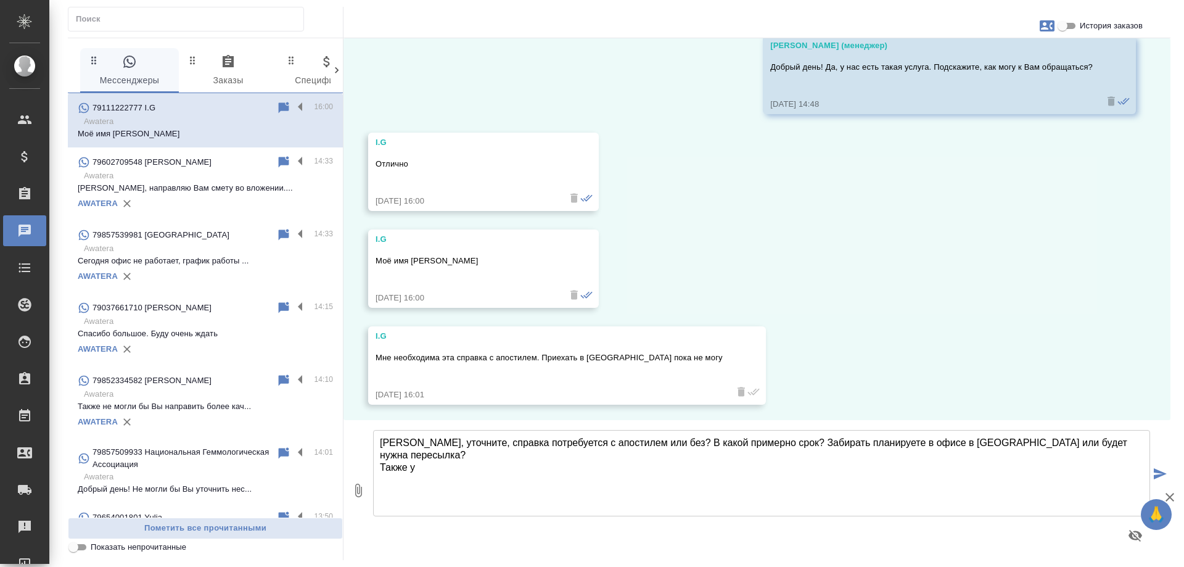
scroll to position [156, 0]
drag, startPoint x: 778, startPoint y: 445, endPoint x: 978, endPoint y: 444, distance: 199.9
click at [978, 444] on textarea "Ирина, уточните, справка потребуется с апостилем или без? В какой примерно срок…" at bounding box center [761, 473] width 777 height 86
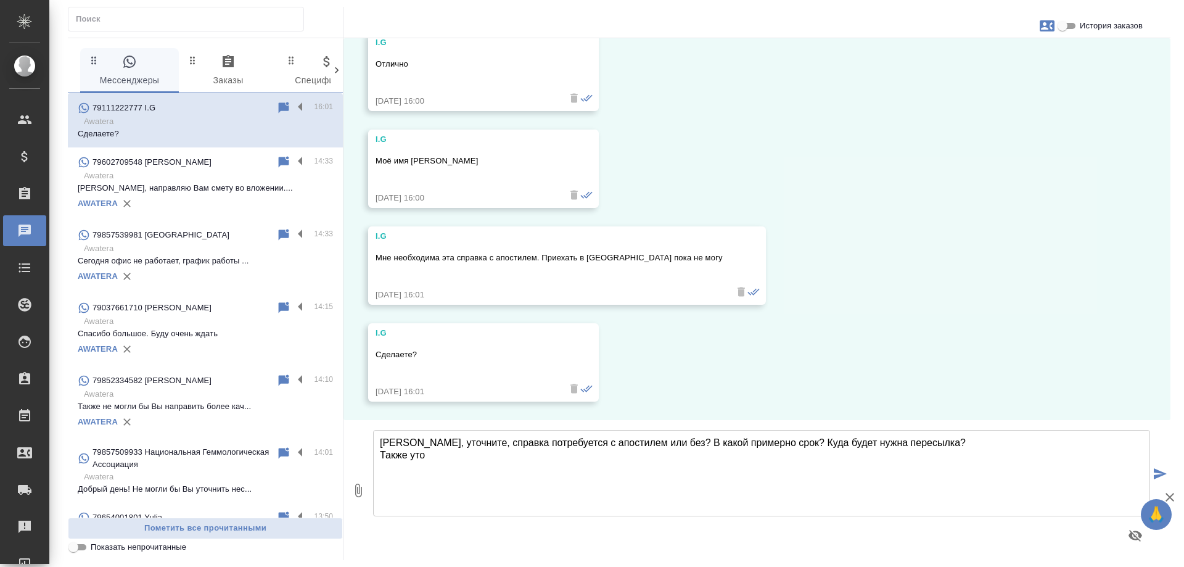
drag, startPoint x: 461, startPoint y: 442, endPoint x: 666, endPoint y: 444, distance: 205.4
click at [666, 444] on textarea "Ирина, уточните, справка потребуется с апостилем или без? В какой примерно срок…" at bounding box center [761, 473] width 777 height 86
click at [565, 444] on textarea "Ирина, уточните, в какой примерно срок? Куда будет нужна пересылка? Также уто" at bounding box center [761, 473] width 777 height 86
drag, startPoint x: 434, startPoint y: 457, endPoint x: 439, endPoint y: 479, distance: 22.7
click at [363, 459] on div "0 Ирина, уточните, в какой примерно срок нужна справка? Куда будет нужна пересы…" at bounding box center [757, 490] width 827 height 140
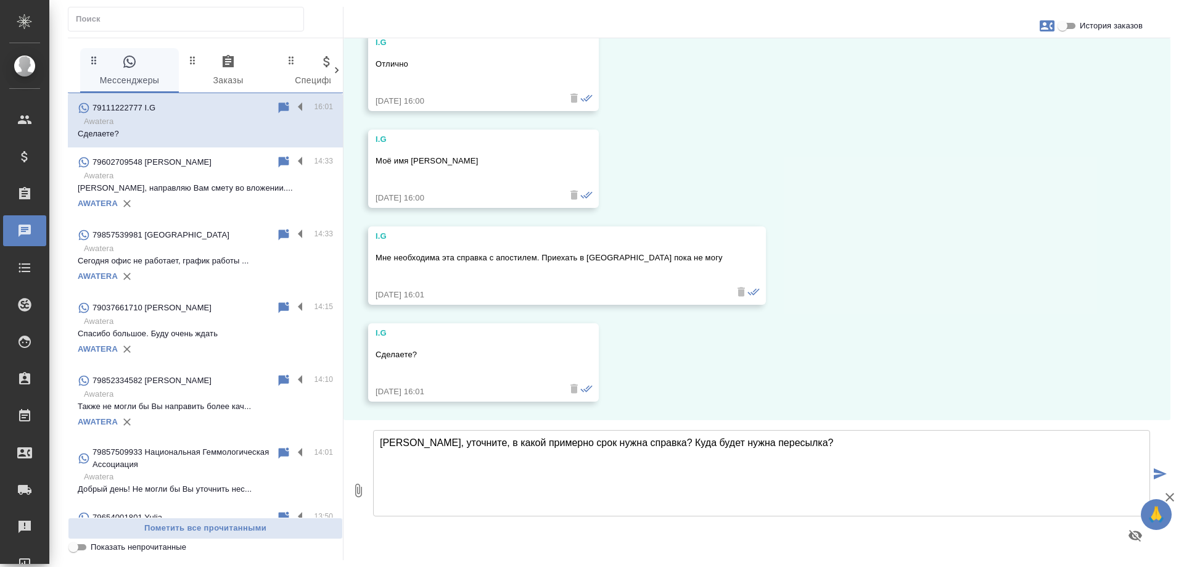
drag, startPoint x: 668, startPoint y: 442, endPoint x: 694, endPoint y: 442, distance: 25.9
click at [694, 442] on textarea "Ирина, уточните, в какой примерно срок нужна справка? Куда будет нужна пересылк…" at bounding box center [761, 473] width 777 height 86
drag, startPoint x: 756, startPoint y: 442, endPoint x: 727, endPoint y: 447, distance: 29.9
click at [727, 447] on textarea "Ирина, уточните, в какой примерно срок нужна справка? Куда потребуется нужна пе…" at bounding box center [761, 473] width 777 height 86
click at [803, 438] on textarea "[PERSON_NAME], уточните, в какой примерно срок нужна справка? Куда потребуется …" at bounding box center [761, 473] width 777 height 86
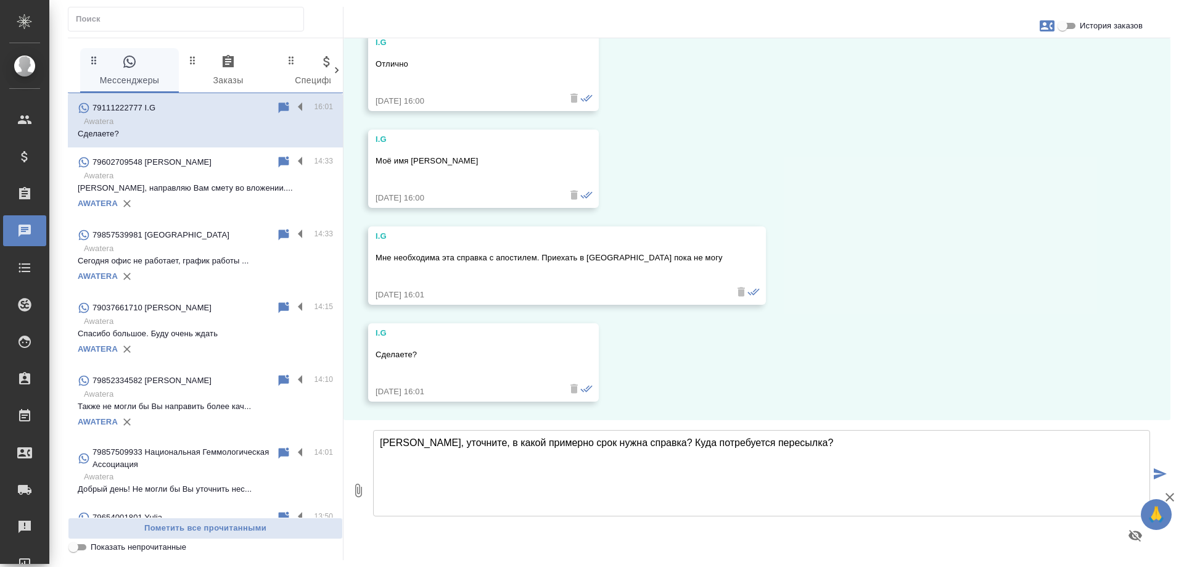
type textarea "[PERSON_NAME], уточните, в какой примерно срок нужна справка? Куда потребуется …"
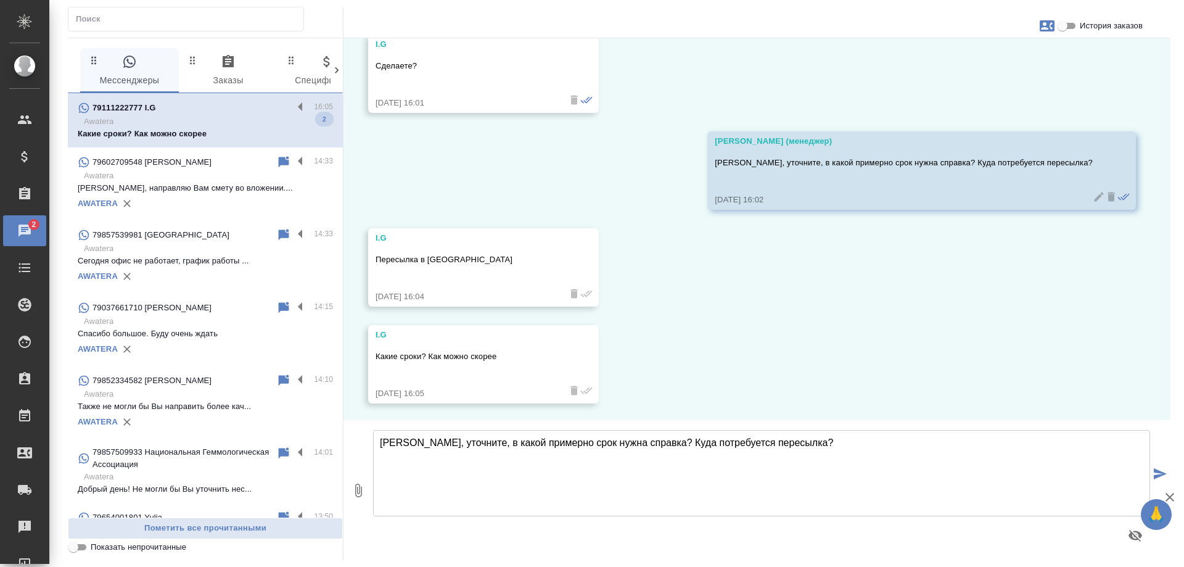
scroll to position [543, 0]
click at [530, 460] on textarea "Ирина, уточните, в какой примерно срок нужна справка? Куда потребуется пересылк…" at bounding box center [761, 473] width 777 height 86
click at [553, 462] on textarea "Ирина, уточните, в какой примерно срок нужна справка? Куда потребуется пересылк…" at bounding box center [761, 473] width 777 height 86
drag, startPoint x: 613, startPoint y: 446, endPoint x: 869, endPoint y: 445, distance: 256.0
click at [869, 445] on textarea "Самеы оперативные сроки у нас - 1-2 рабочих дня, в них не входит день подачи" at bounding box center [761, 473] width 777 height 86
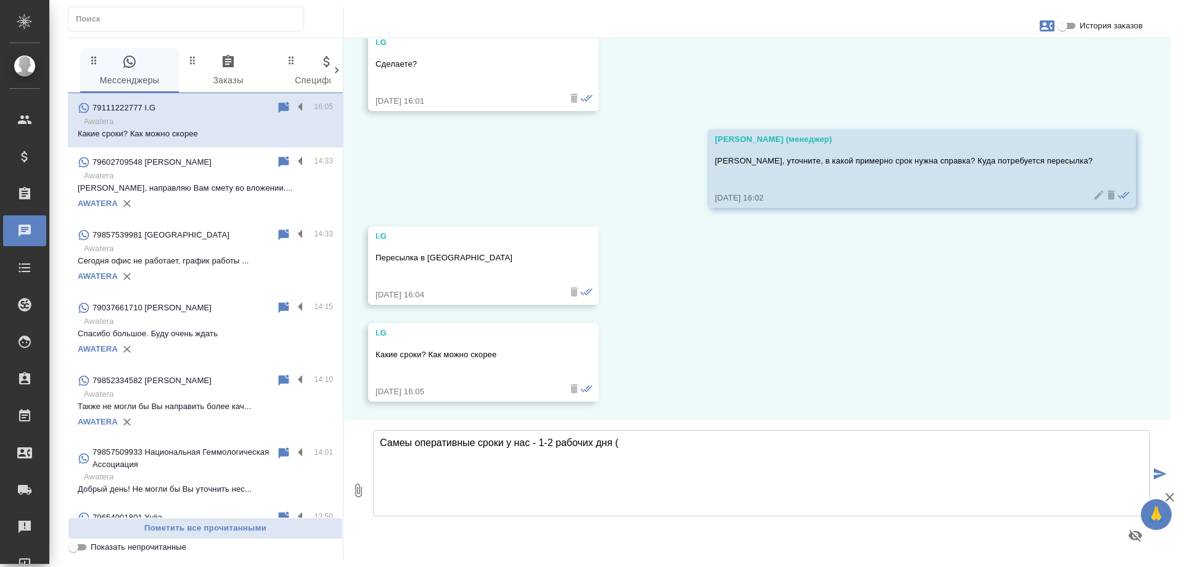
paste textarea "без учета дня подачи и получения"
drag, startPoint x: 405, startPoint y: 442, endPoint x: 413, endPoint y: 446, distance: 8.8
click at [413, 446] on textarea "Самеы оперативные сроки у нас - 1-2 рабочих дня (без учета дня подачи и получен…" at bounding box center [761, 473] width 777 height 86
click at [823, 442] on textarea "Самые оперативные сроки у нас - 1-2 рабочих дня (без учета дня подачи и получен…" at bounding box center [761, 473] width 777 height 86
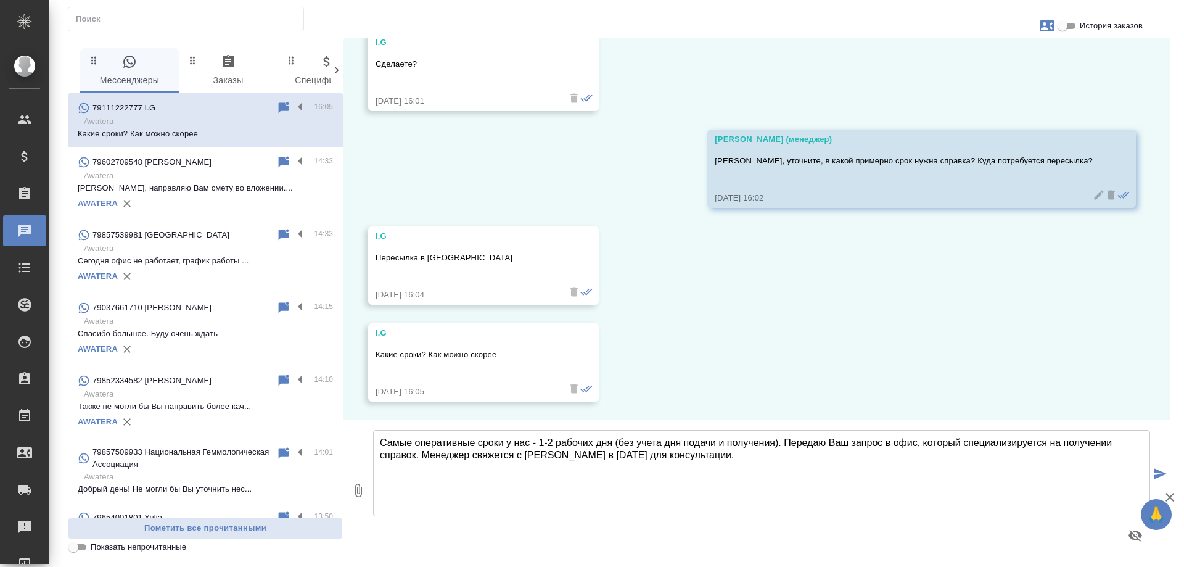
type textarea "Самые оперативные сроки у нас - 1-2 рабочих дня (без учета дня подачи и получен…"
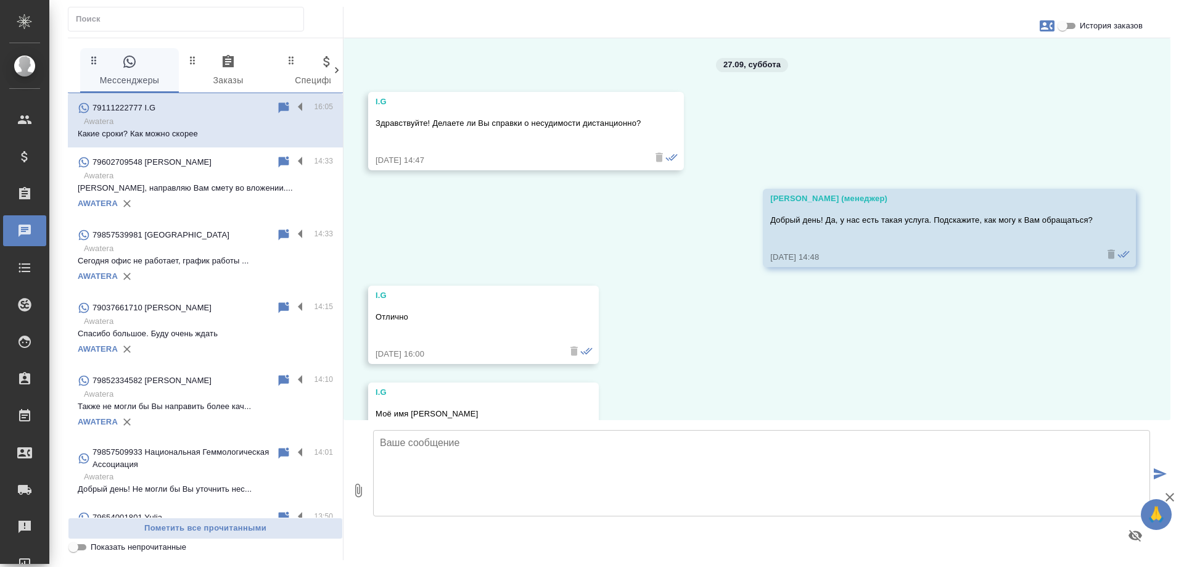
scroll to position [653, 0]
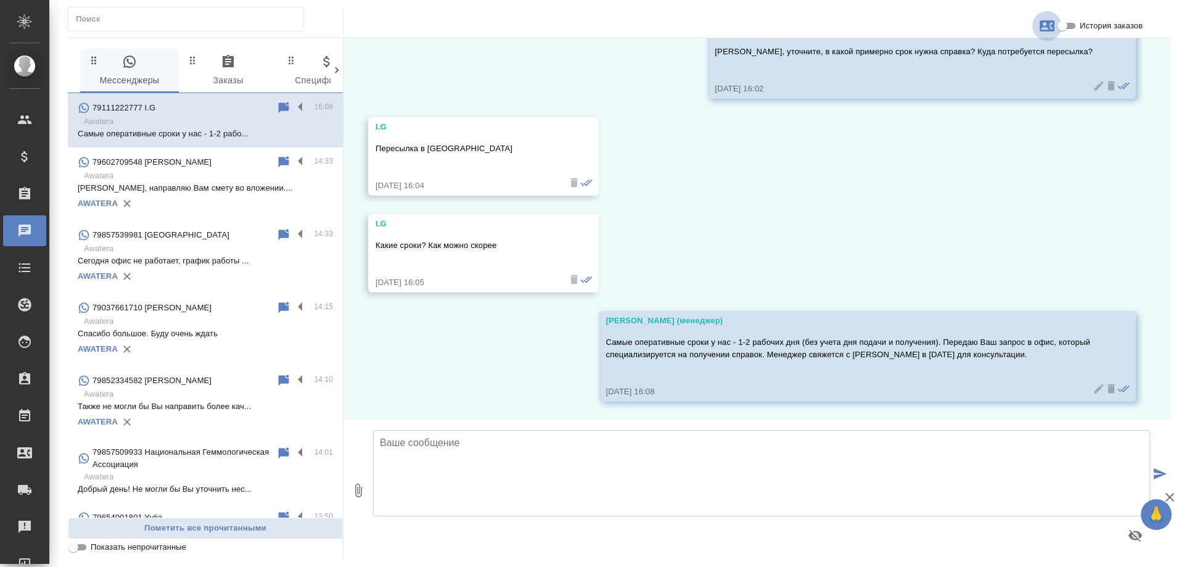
click at [1049, 22] on icon "button" at bounding box center [1047, 25] width 15 height 11
click at [986, 94] on link "Заявка №56241" at bounding box center [992, 86] width 60 height 17
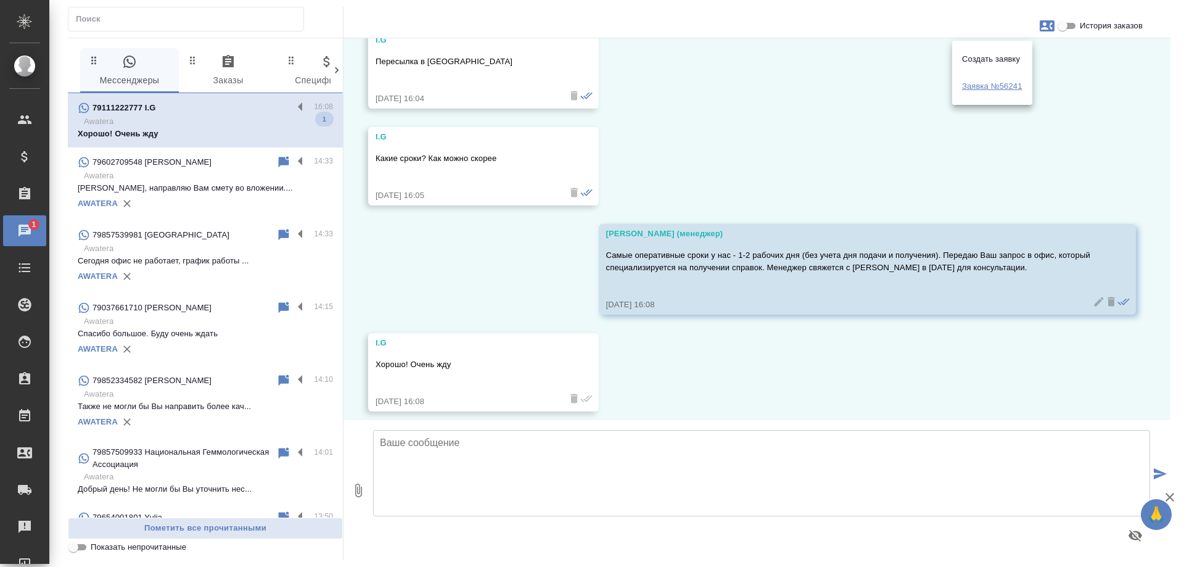
scroll to position [749, 0]
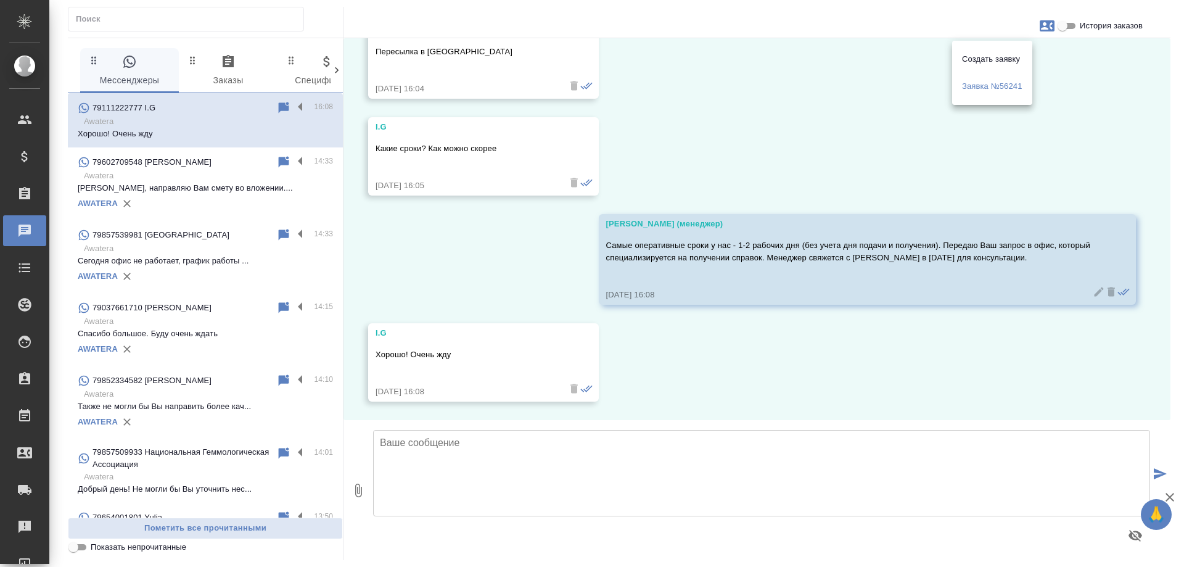
click at [701, 105] on div at bounding box center [592, 283] width 1184 height 567
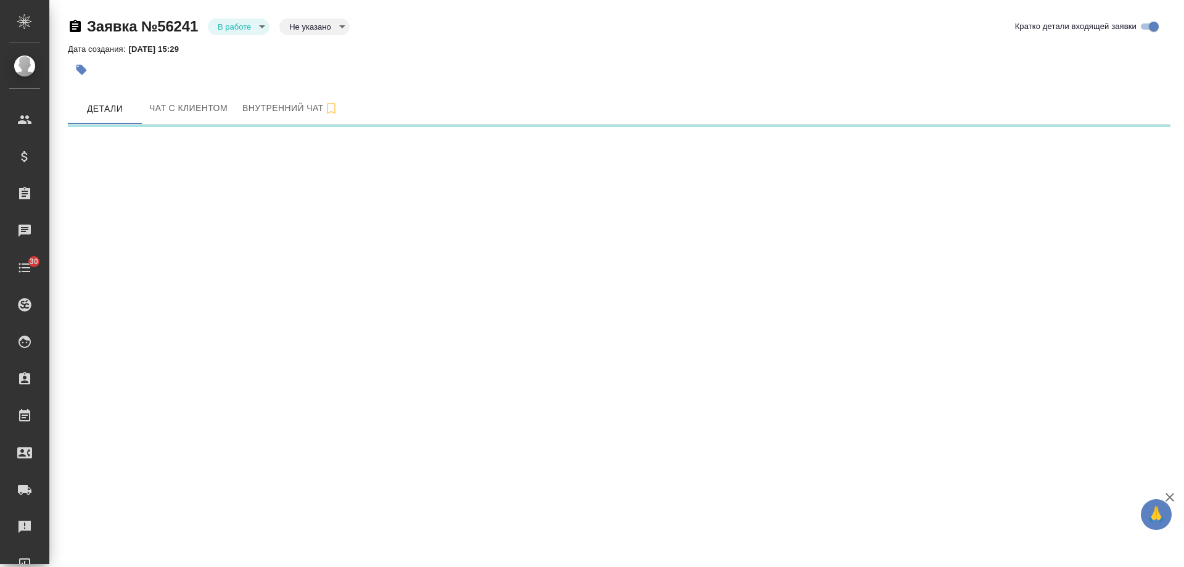
select select "RU"
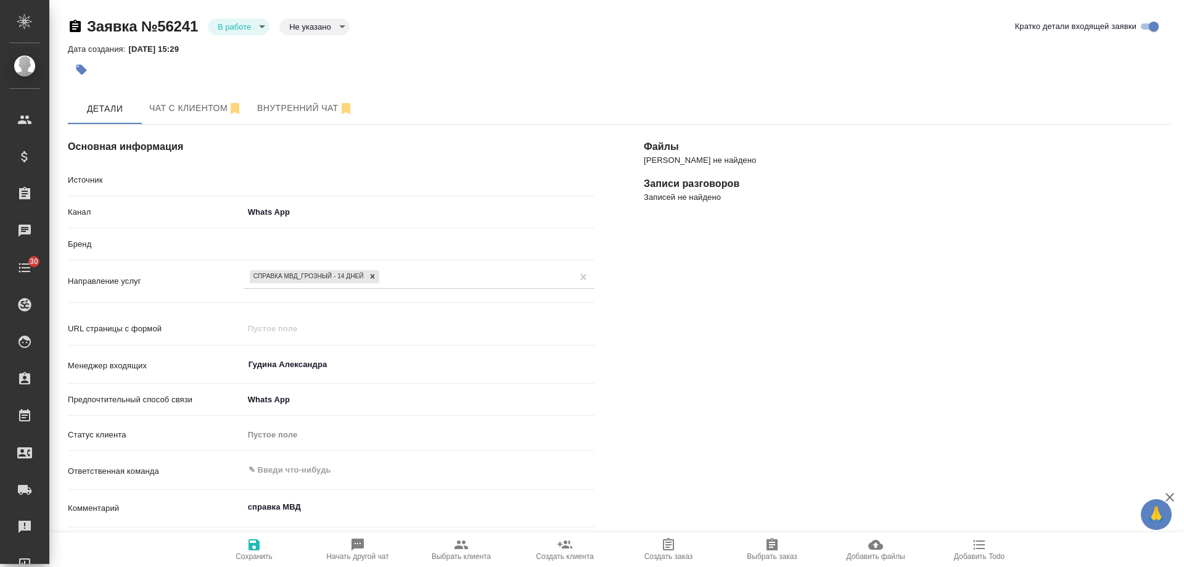
type textarea "x"
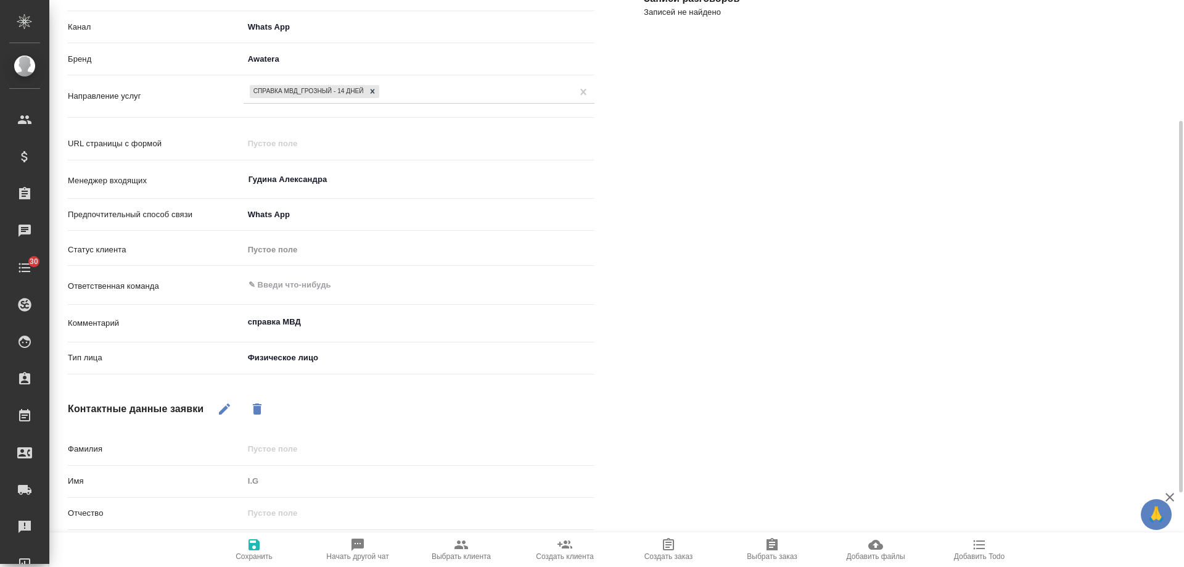
drag, startPoint x: 224, startPoint y: 404, endPoint x: 252, endPoint y: 435, distance: 42.4
click at [228, 408] on icon "button" at bounding box center [224, 409] width 15 height 15
drag, startPoint x: 278, startPoint y: 475, endPoint x: 208, endPoint y: 470, distance: 69.9
click at [208, 471] on div "Имя I.G" at bounding box center [331, 482] width 527 height 22
type input "И"
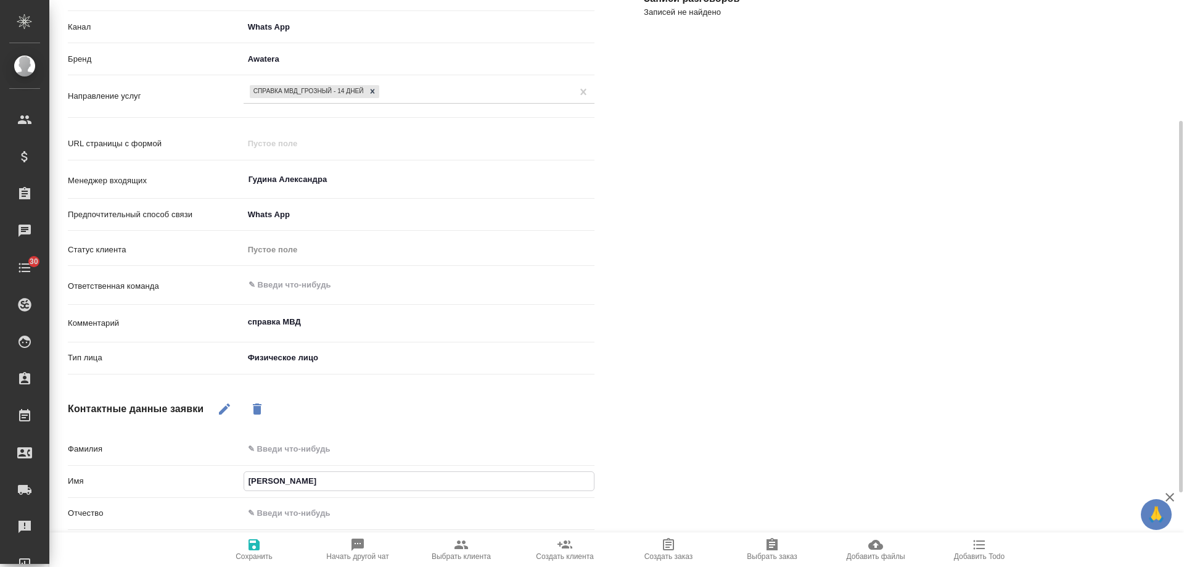
type textarea "x"
type input "Ир"
type textarea "x"
type input "Ири"
type textarea "x"
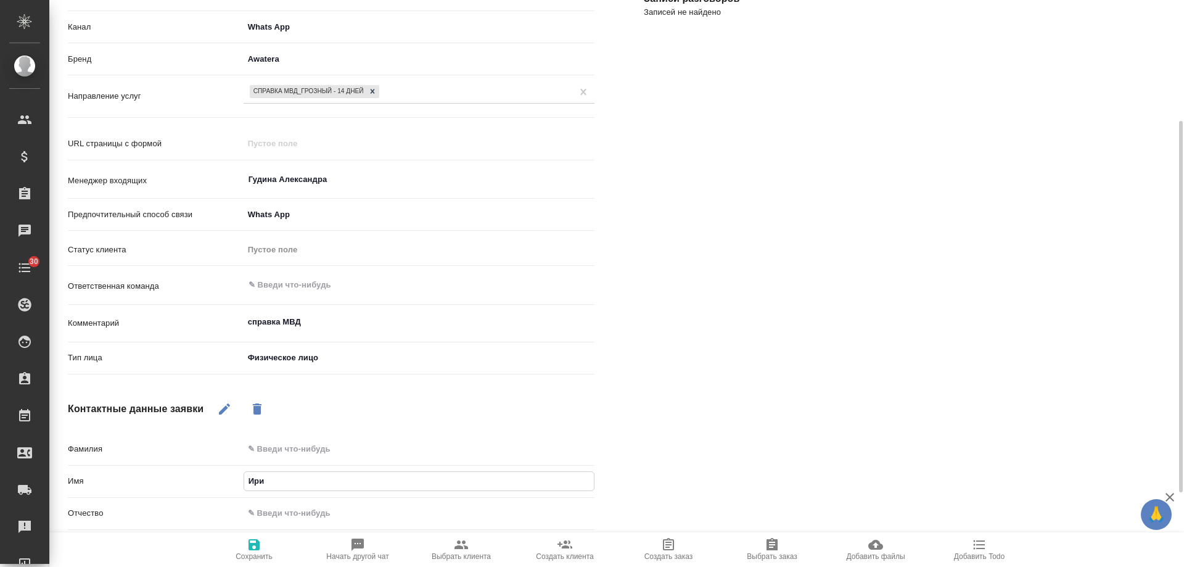
type input "Ирин"
type textarea "x"
type input "[PERSON_NAME]"
click at [250, 542] on icon "button" at bounding box center [254, 544] width 11 height 11
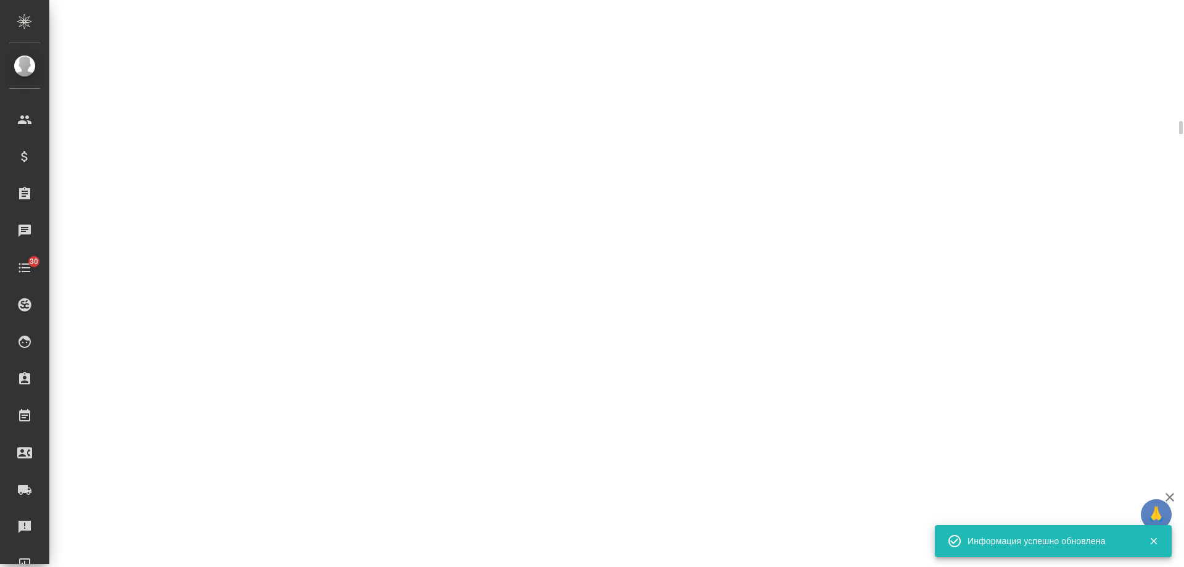
select select "RU"
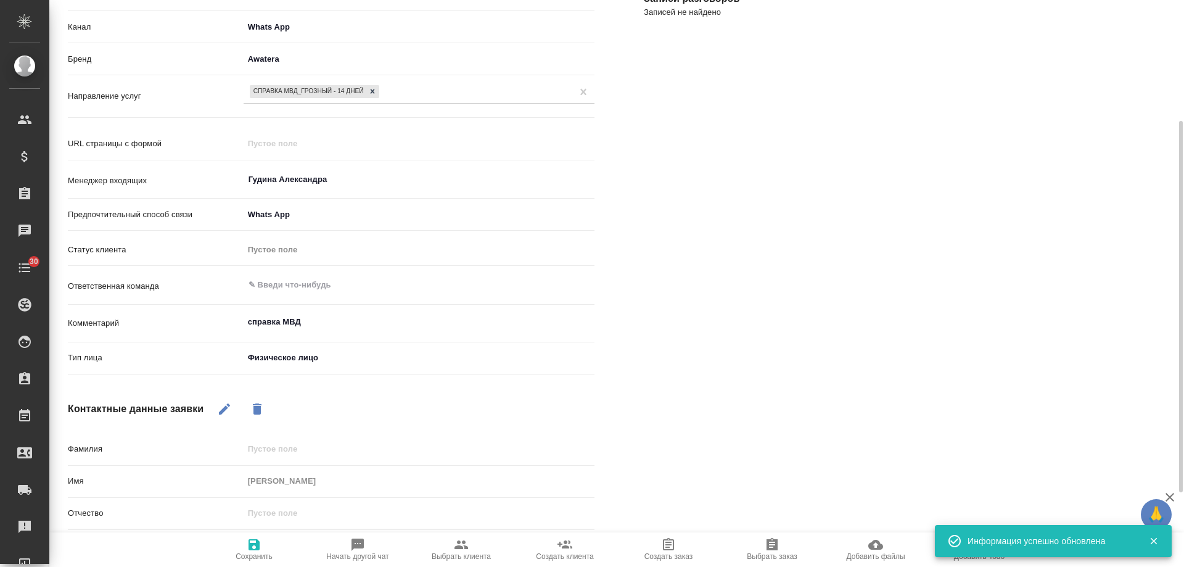
click at [331, 91] on div "Справка МВД_Грозный - 14 дней" at bounding box center [308, 91] width 116 height 13
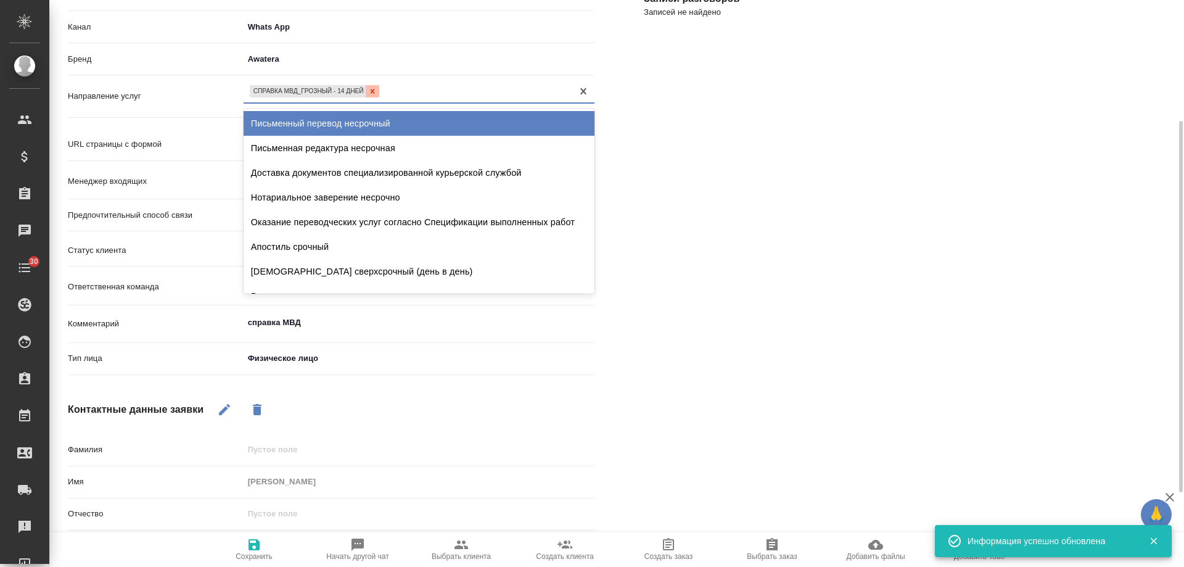
click at [374, 93] on icon at bounding box center [372, 91] width 9 height 9
type textarea "x"
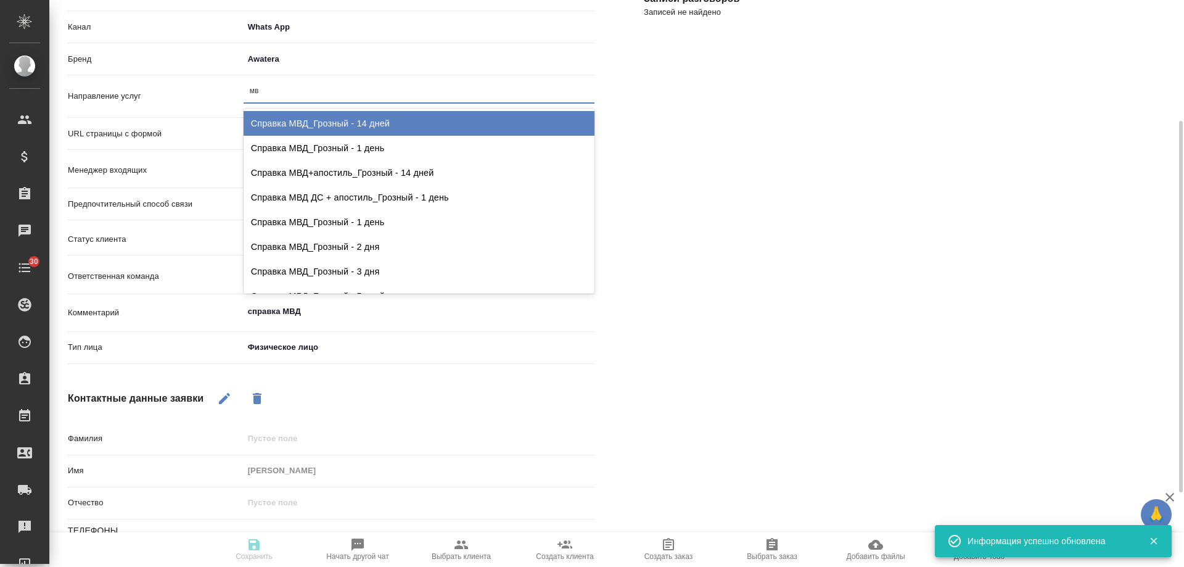
type input "мвд"
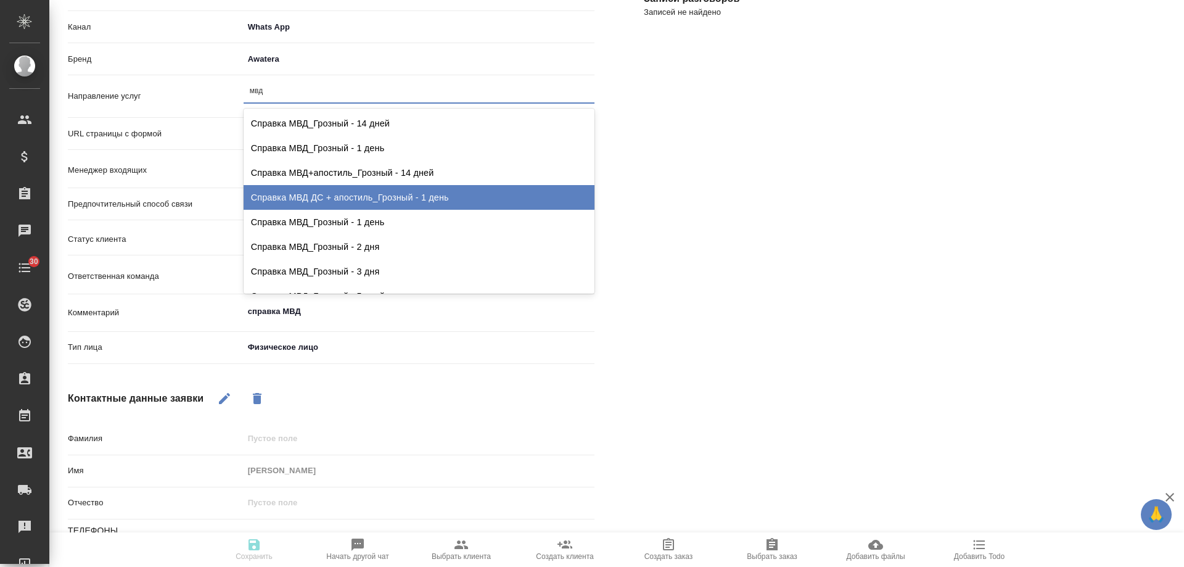
click at [341, 198] on div "Справка МВД ДС + апостиль_Грозный - 1 день" at bounding box center [419, 197] width 351 height 25
type textarea "x"
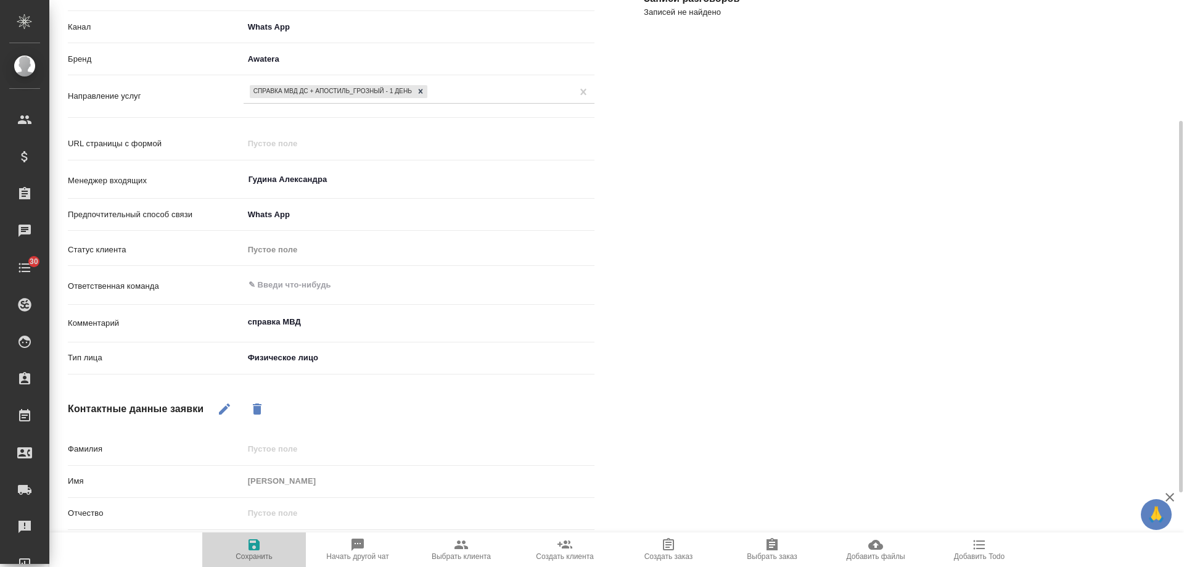
click at [259, 552] on span "Сохранить" at bounding box center [254, 556] width 37 height 9
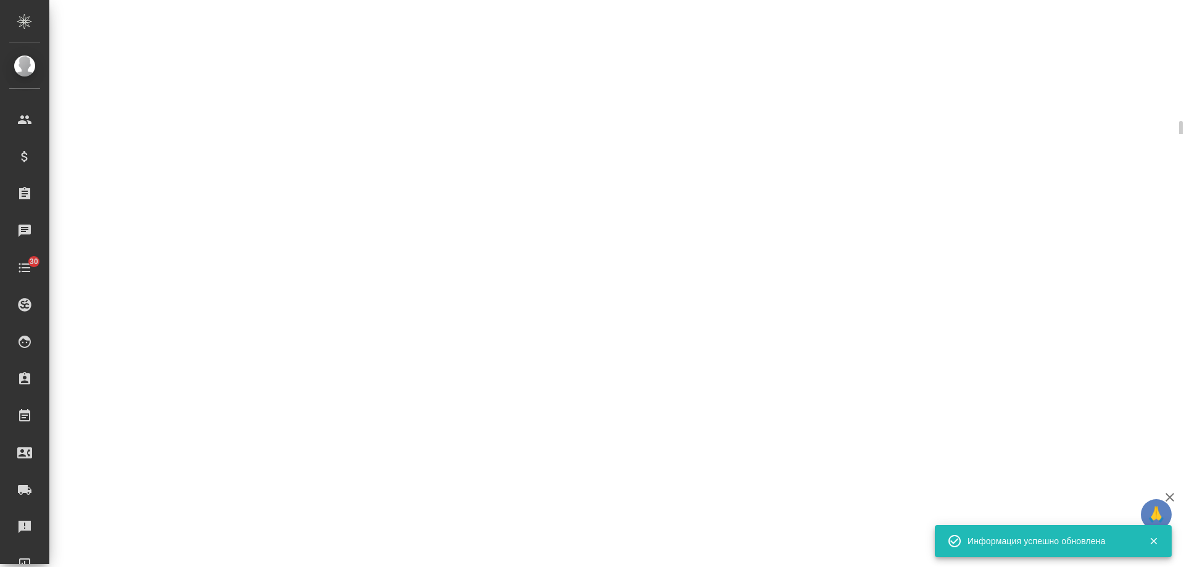
select select "RU"
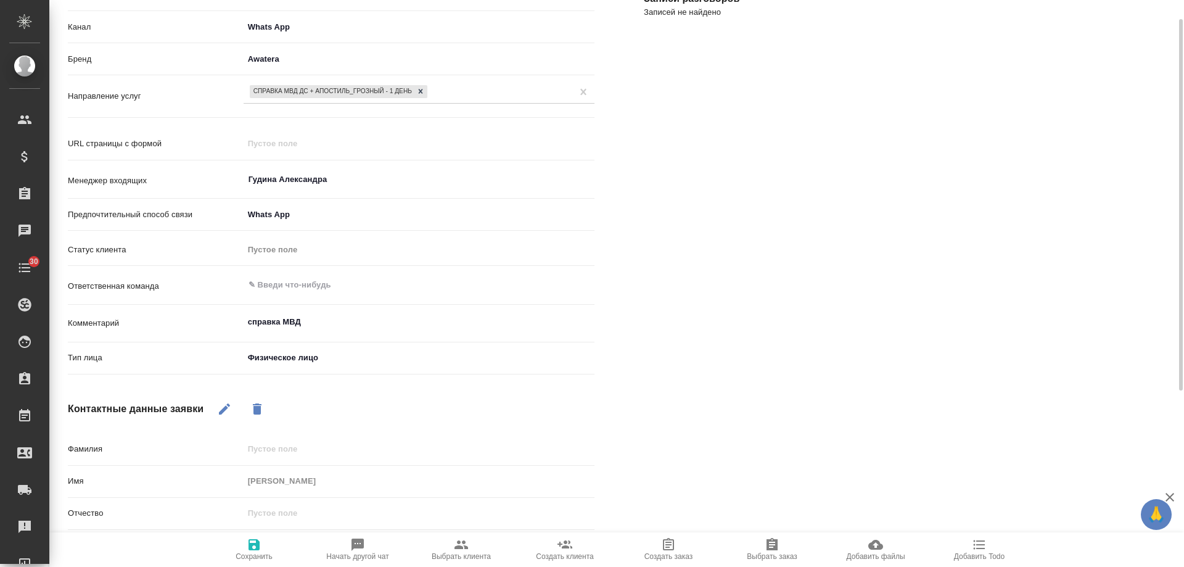
scroll to position [0, 0]
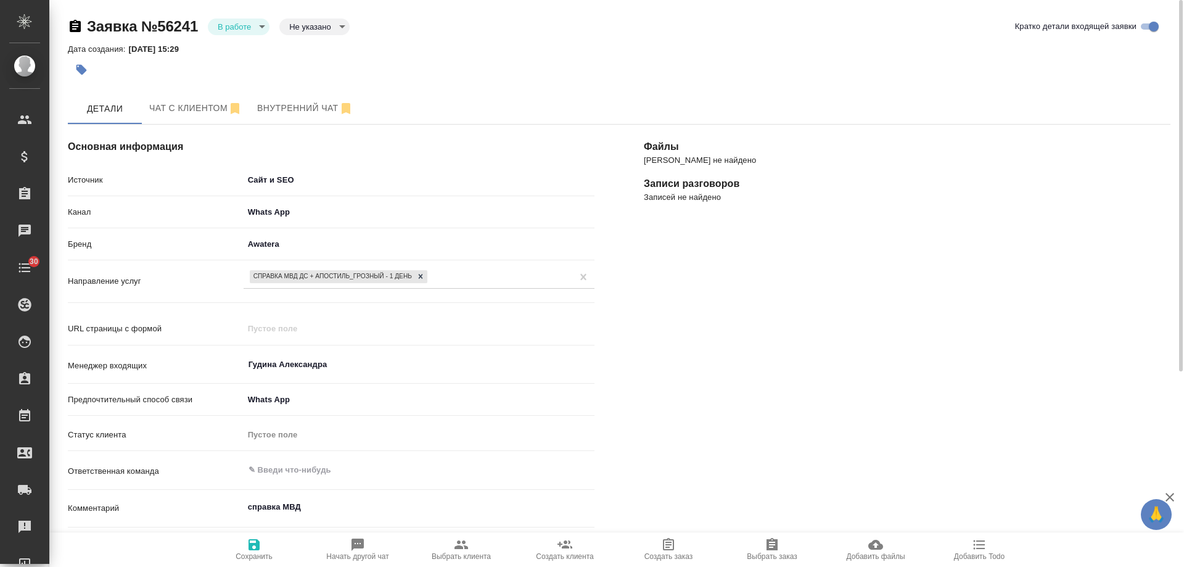
click at [462, 553] on span "Выбрать клиента" at bounding box center [461, 556] width 59 height 9
type textarea "x"
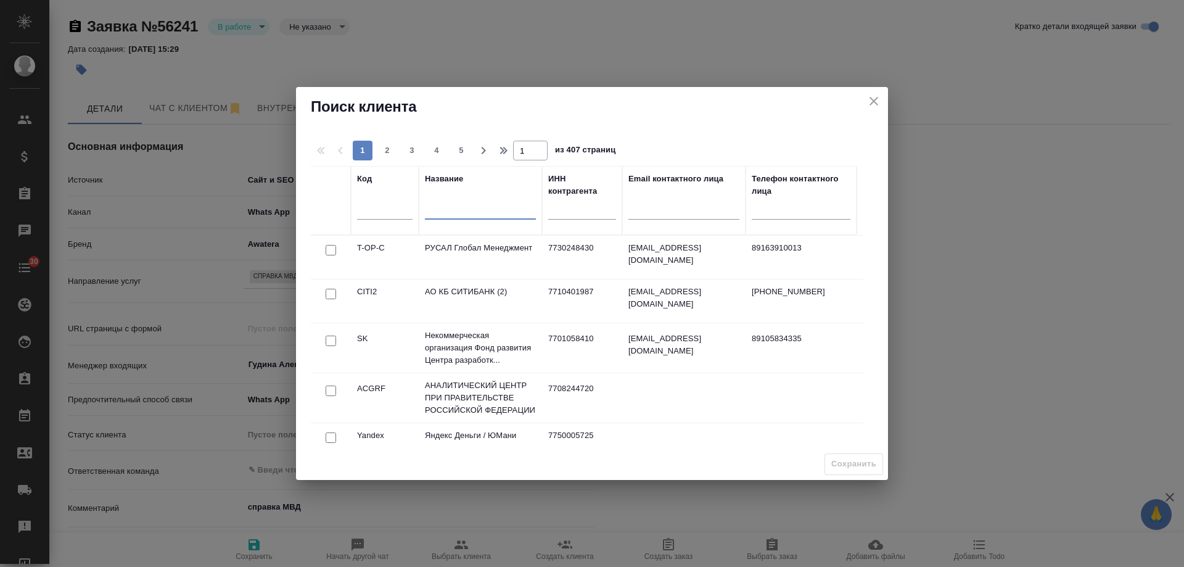
click at [466, 208] on input "text" at bounding box center [480, 211] width 111 height 15
type input "ч"
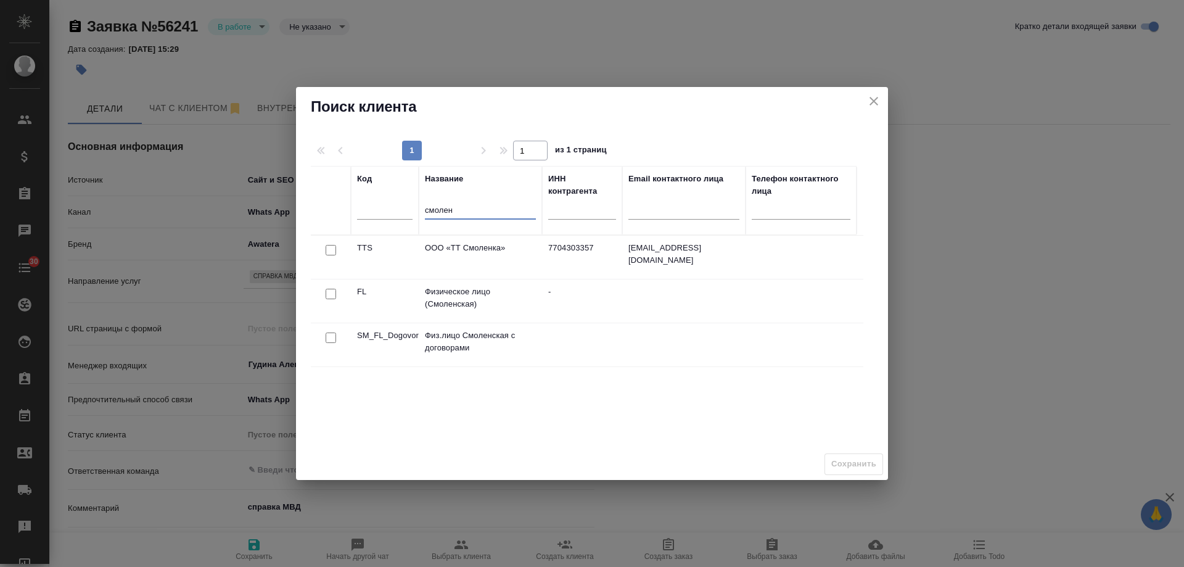
type input "смолен"
click at [329, 292] on input "checkbox" at bounding box center [331, 294] width 10 height 10
checkbox input "true"
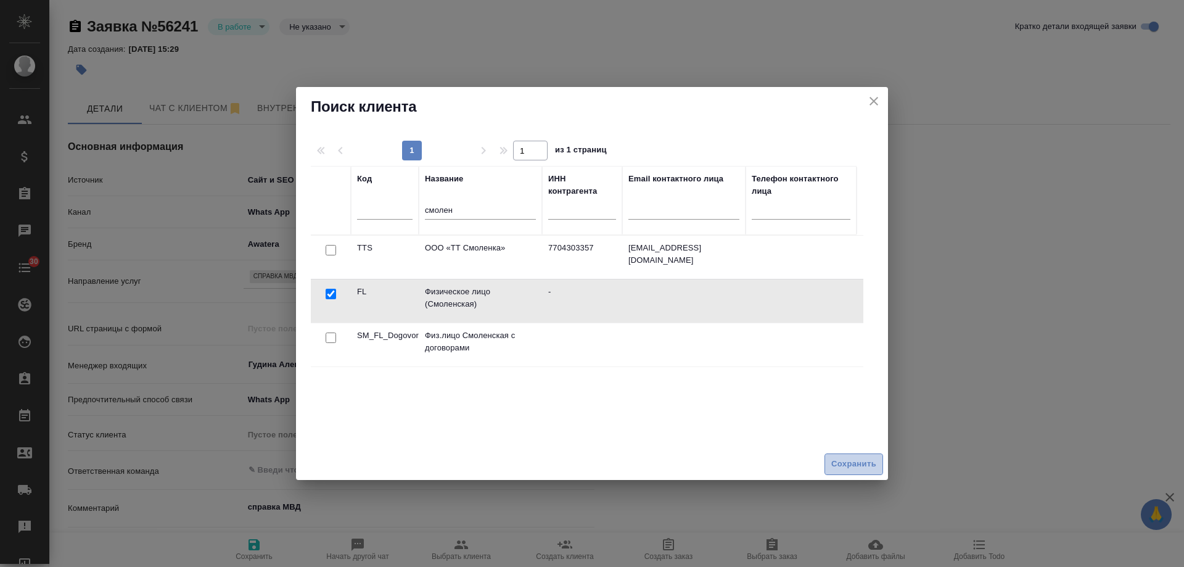
click at [852, 468] on span "Сохранить" at bounding box center [854, 464] width 45 height 14
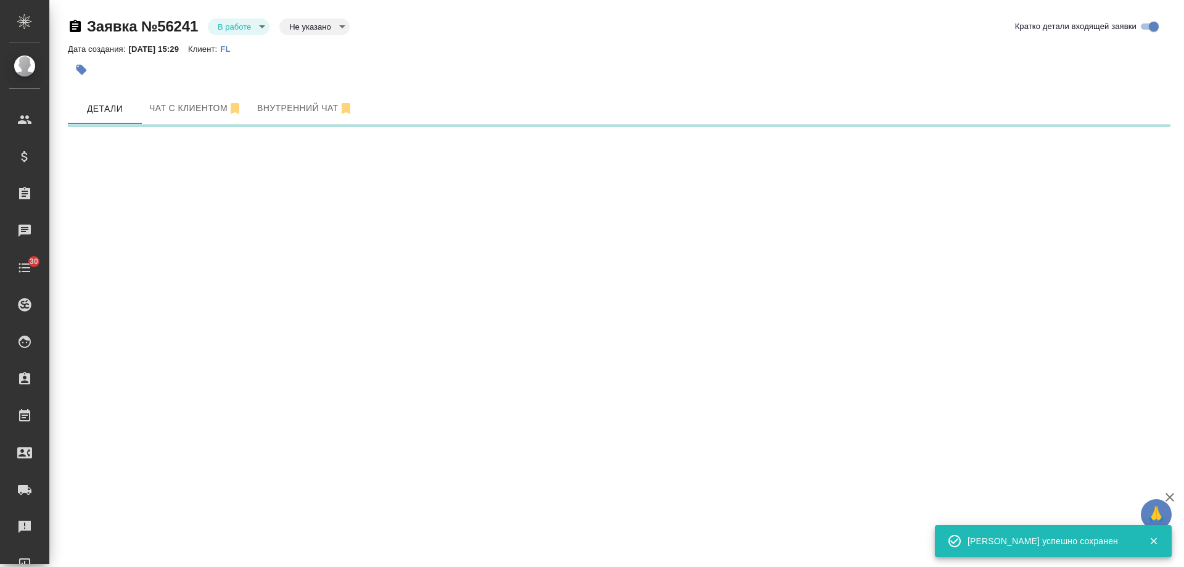
select select "RU"
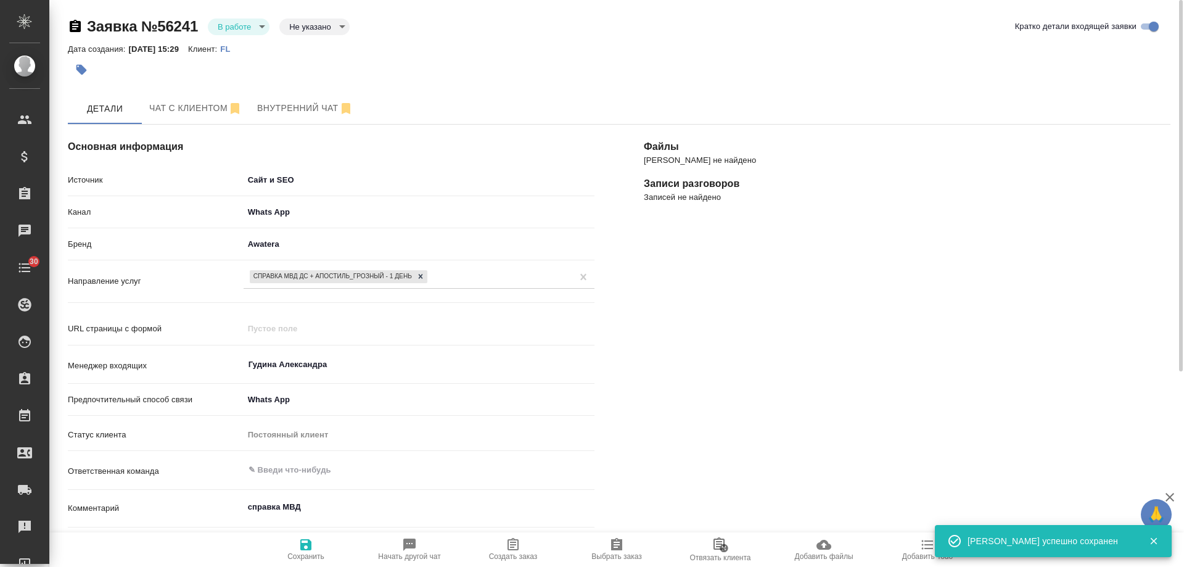
click at [520, 547] on span "Создать заказ" at bounding box center [513, 548] width 89 height 23
type textarea "x"
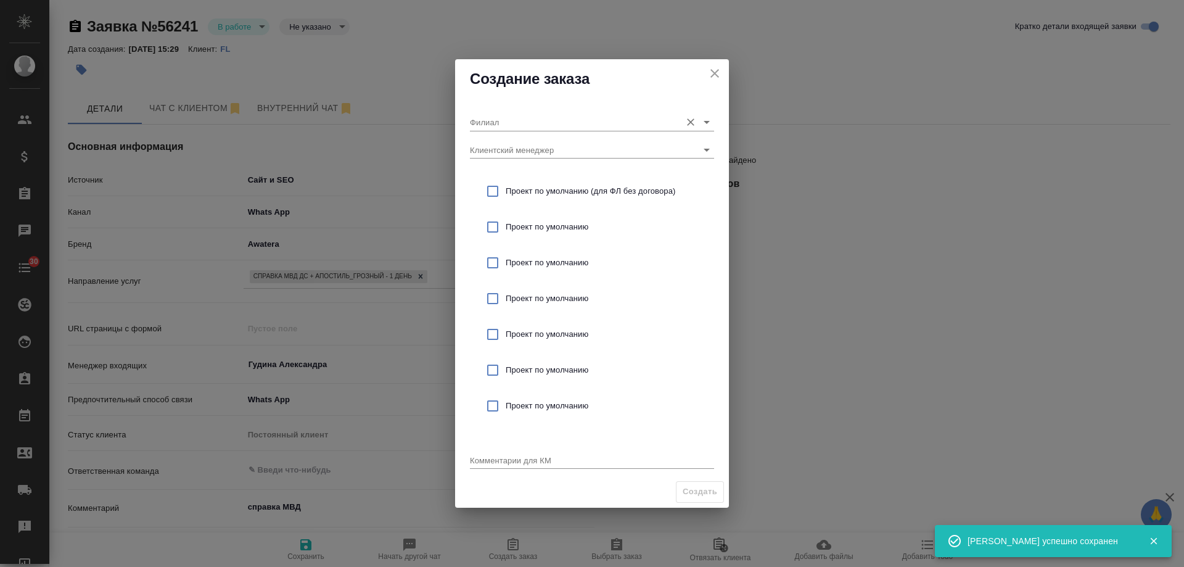
click at [530, 122] on input "Филиал" at bounding box center [572, 121] width 205 height 17
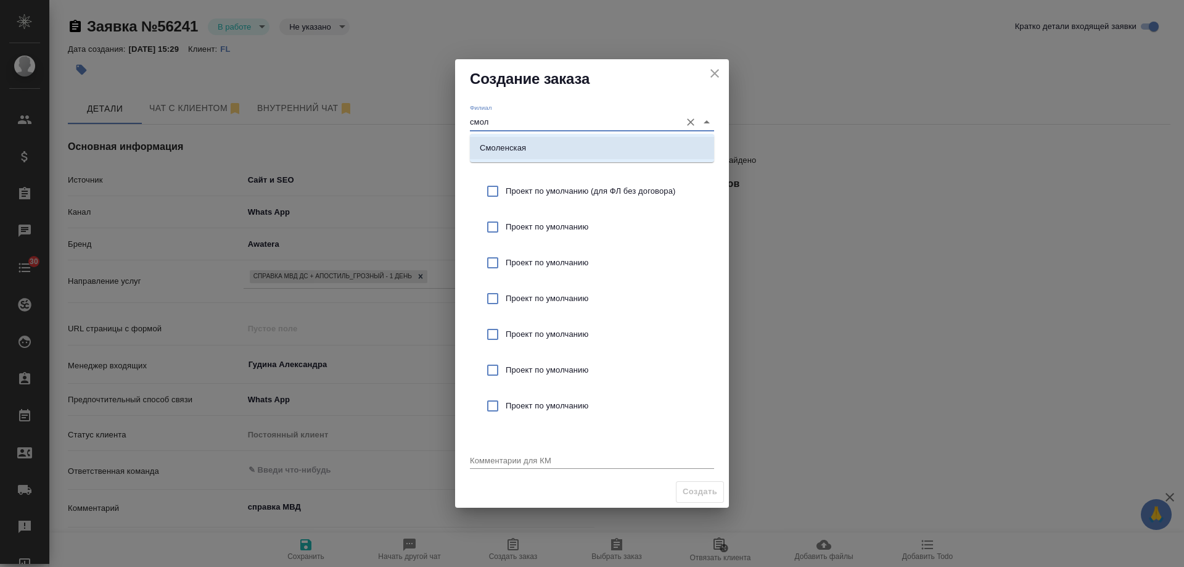
drag, startPoint x: 524, startPoint y: 143, endPoint x: 530, endPoint y: 160, distance: 18.6
click at [524, 145] on p "Смоленская" at bounding box center [503, 148] width 46 height 12
type input "Смоленская"
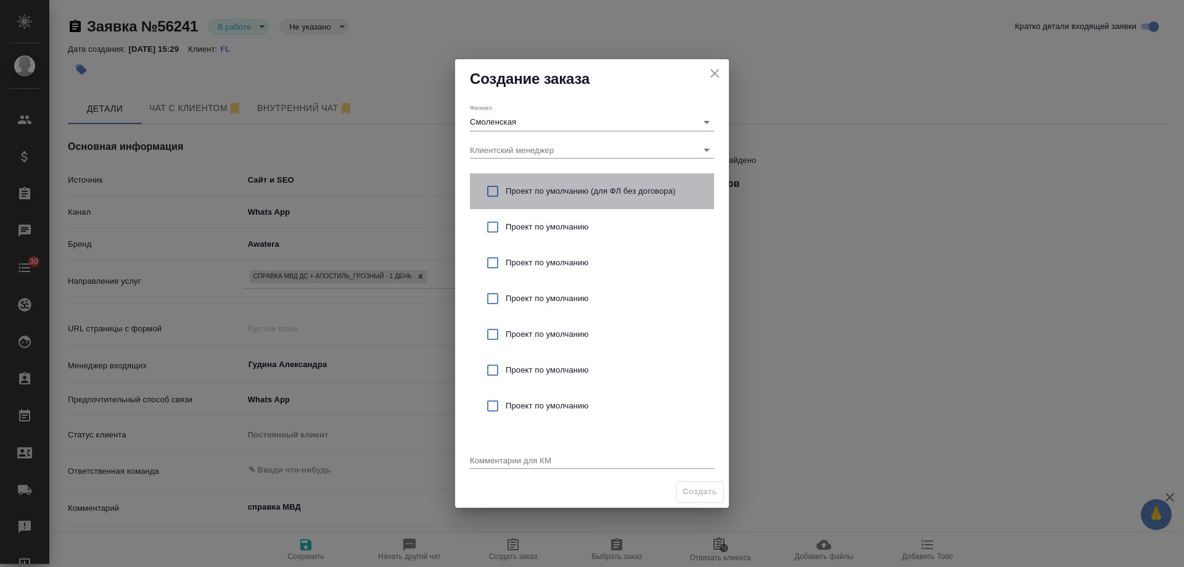
drag, startPoint x: 532, startPoint y: 188, endPoint x: 529, endPoint y: 408, distance: 220.2
click at [532, 189] on span "Проект по умолчанию (для ФЛ без договора)" at bounding box center [605, 191] width 199 height 12
checkbox input "true"
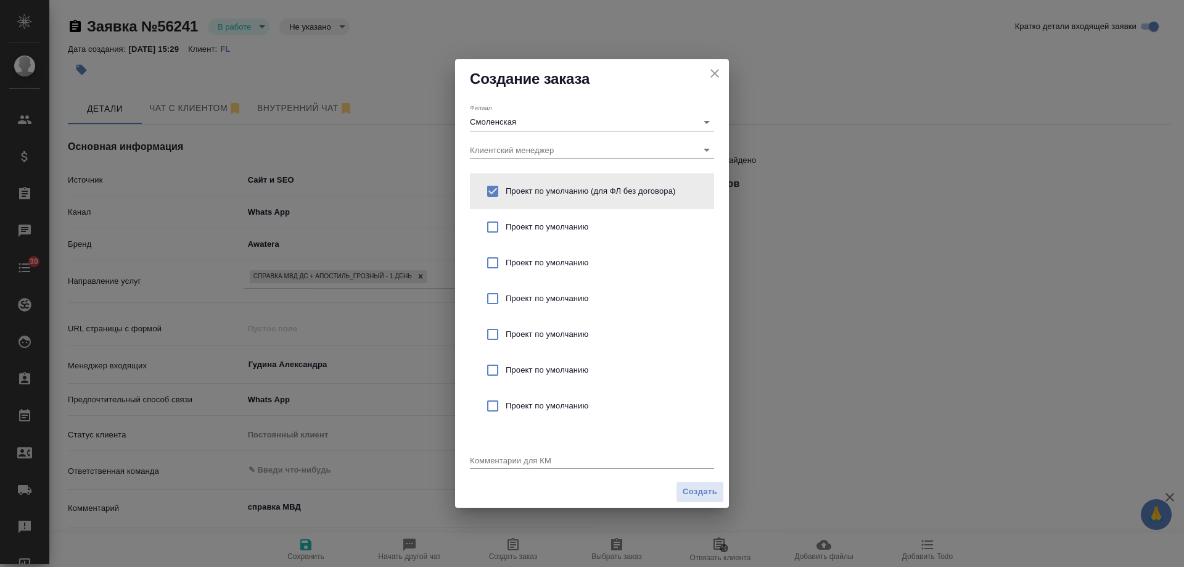
click at [522, 456] on textarea at bounding box center [592, 459] width 244 height 9
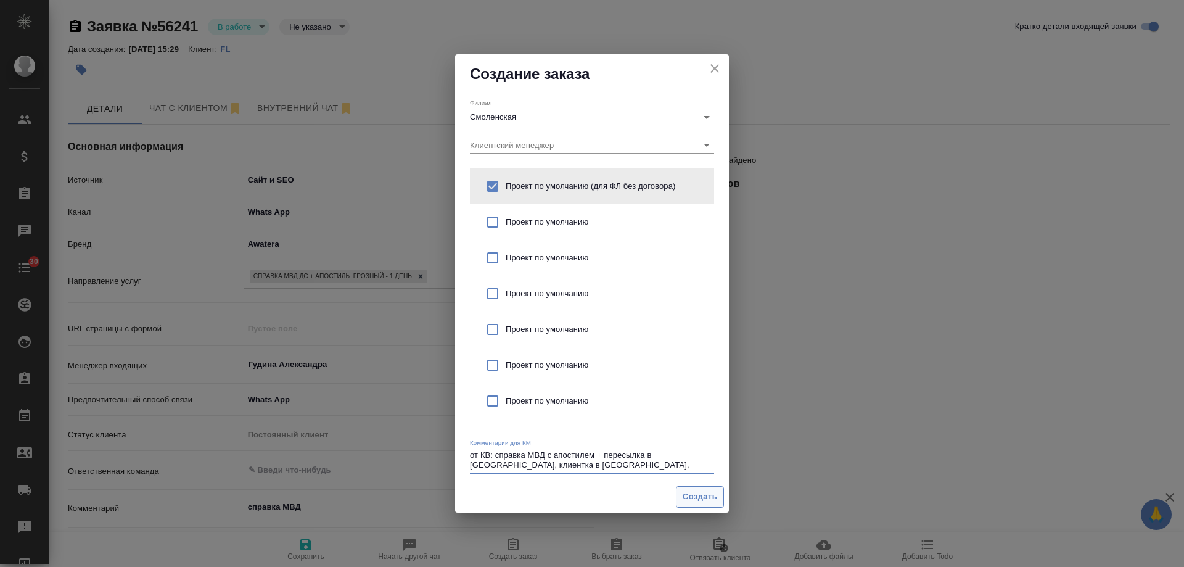
type textarea "от КВ: справка МВД с апостилем + пересылка в Испанию, клиентка в Испании, срочн…"
click at [698, 495] on span "Создать" at bounding box center [700, 497] width 35 height 14
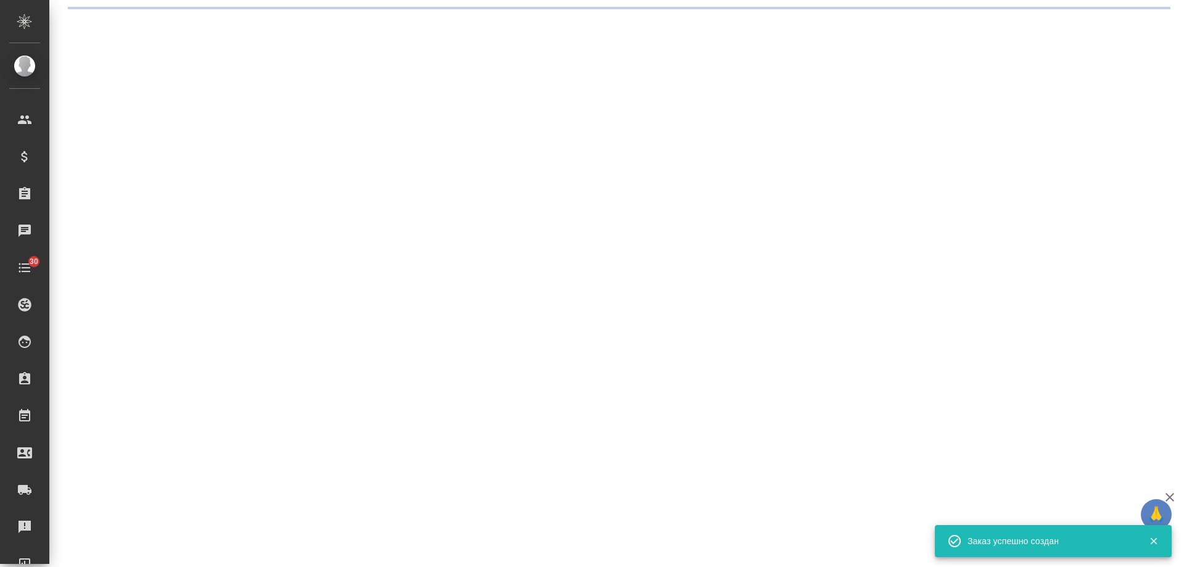
select select "RU"
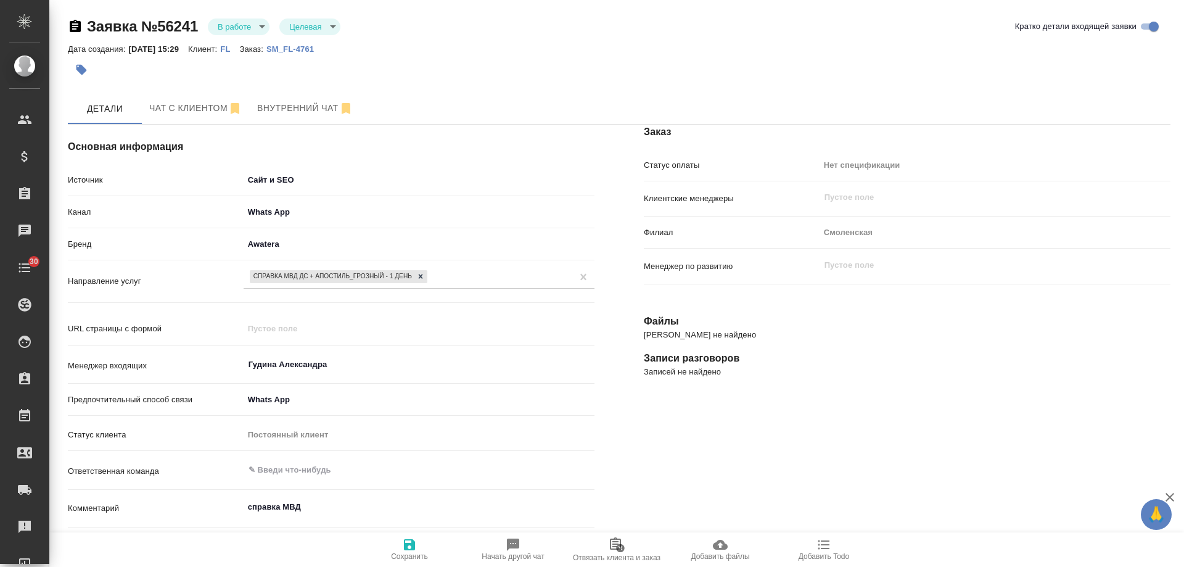
type textarea "x"
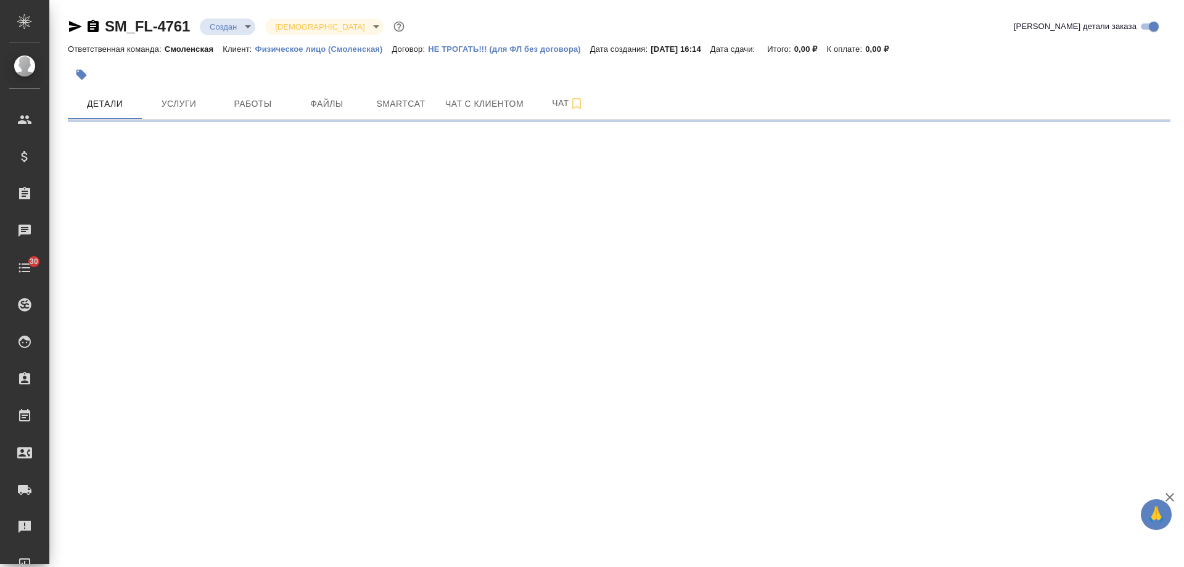
select select "RU"
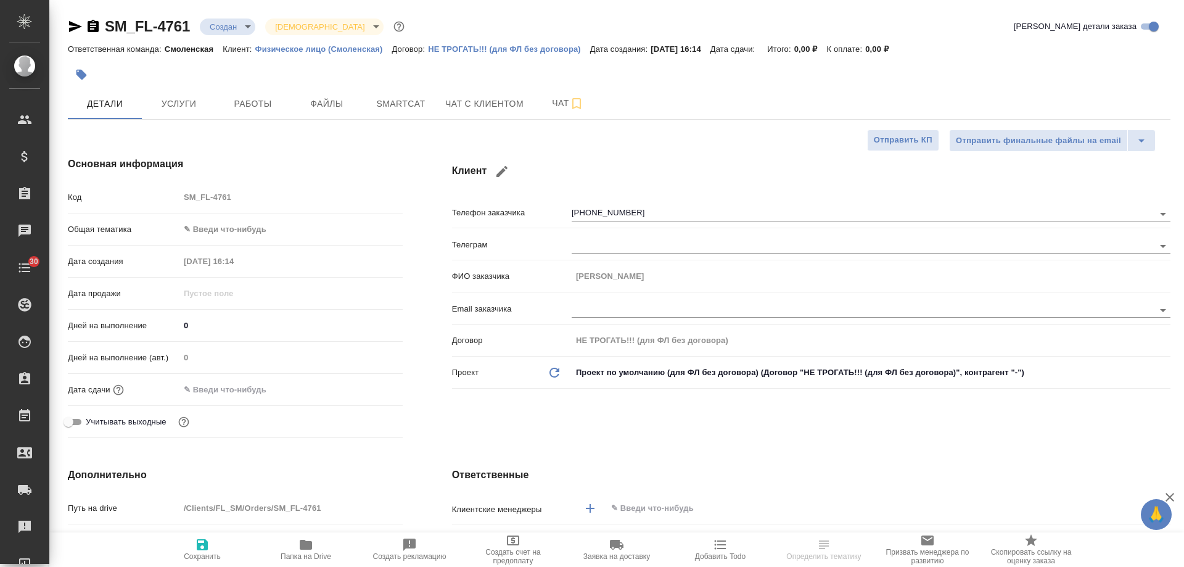
type textarea "x"
click at [93, 28] on icon "button" at bounding box center [93, 26] width 11 height 12
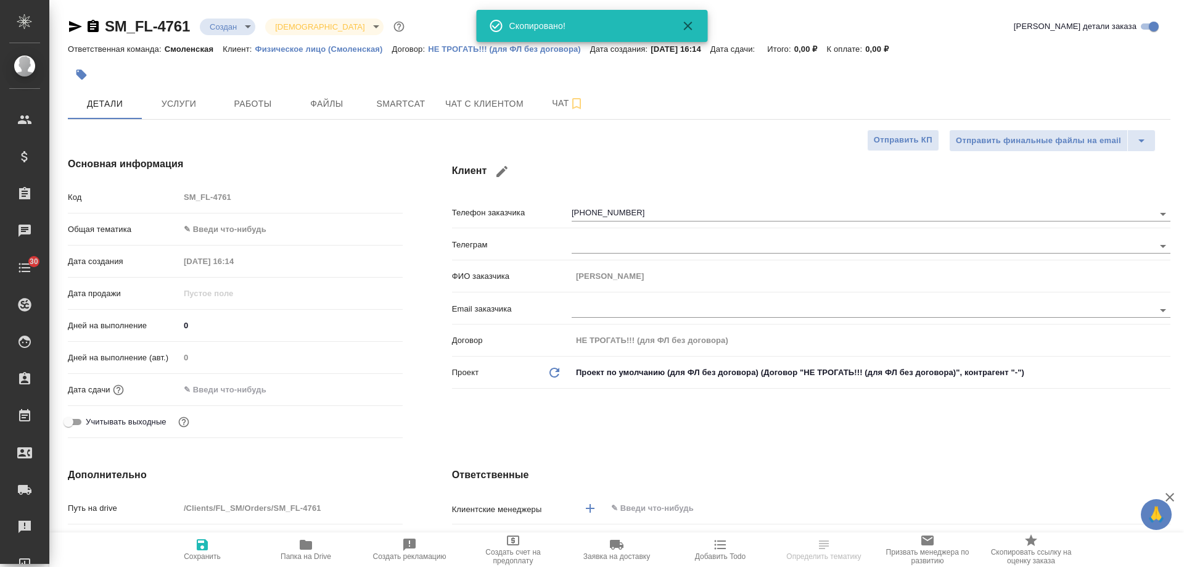
type textarea "x"
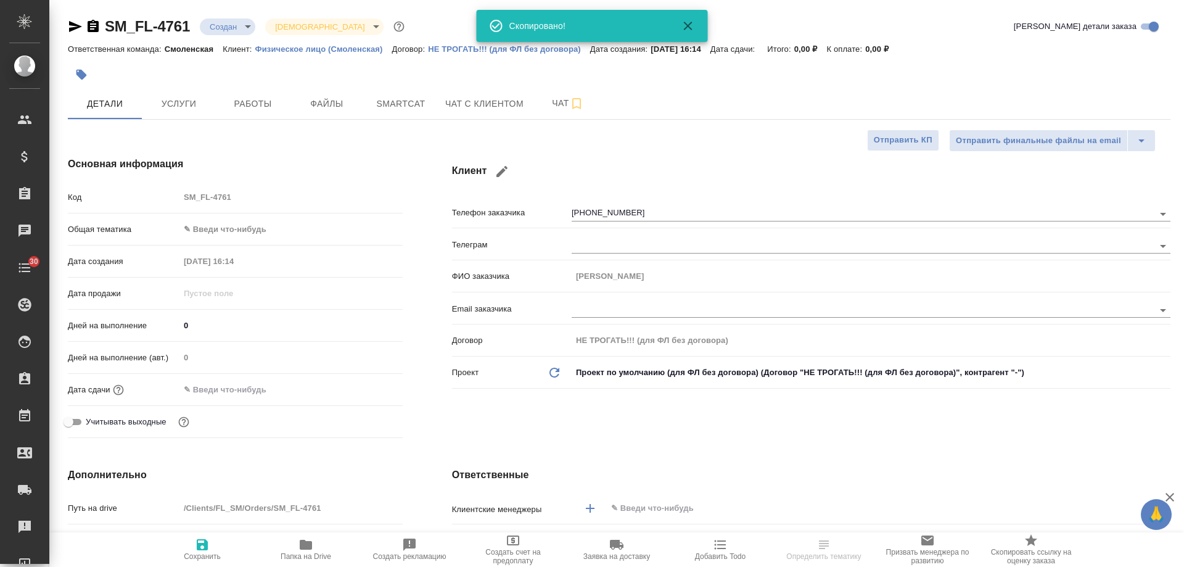
type textarea "x"
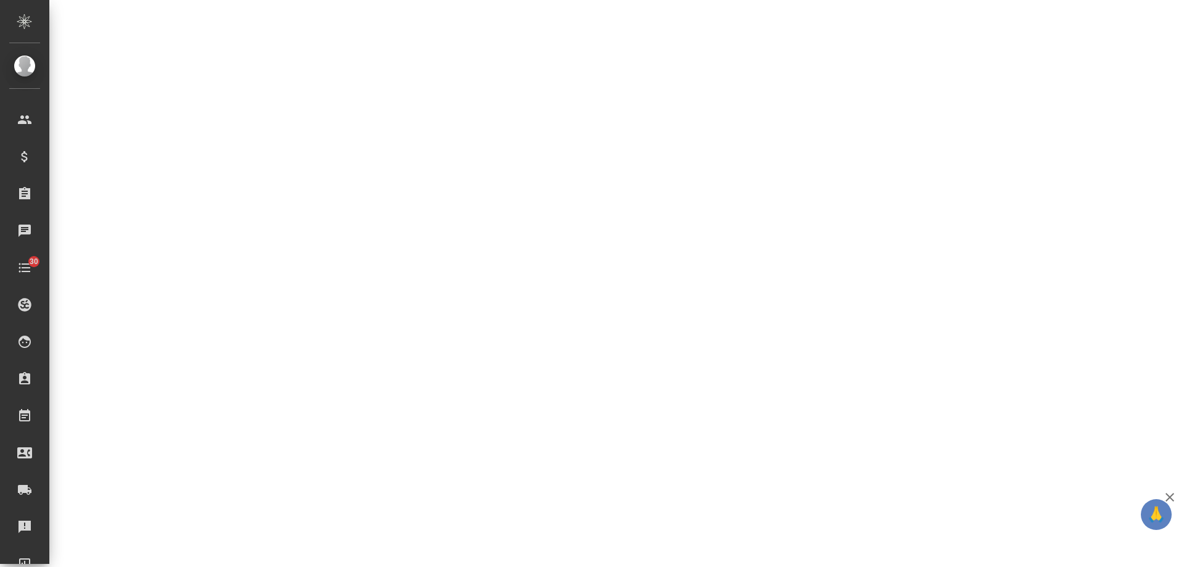
select select "RU"
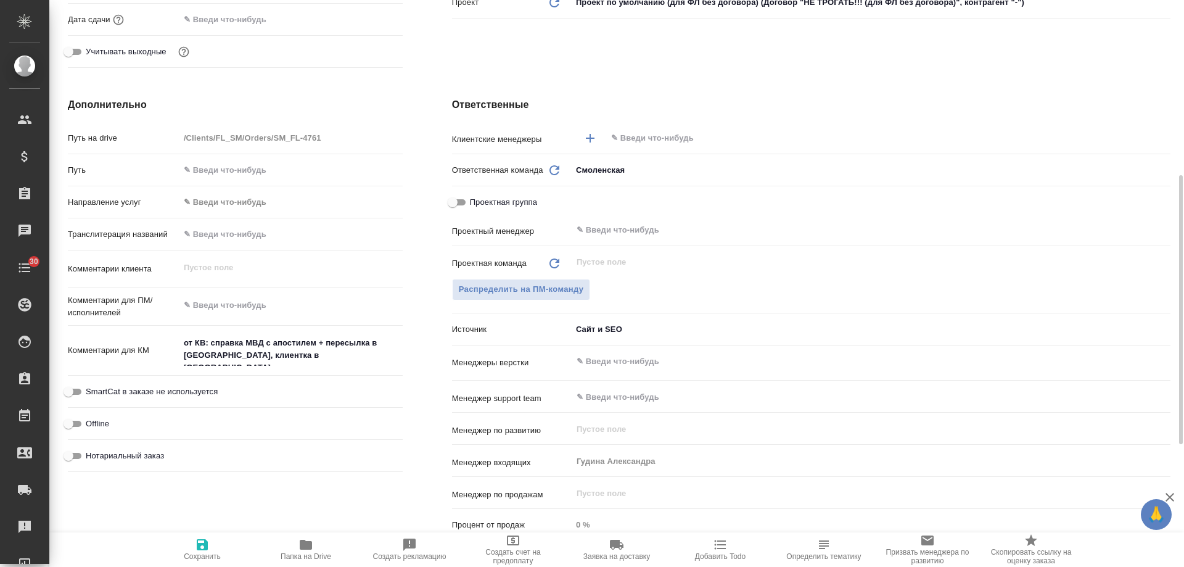
type textarea "x"
click at [720, 550] on icon "button" at bounding box center [720, 544] width 15 height 15
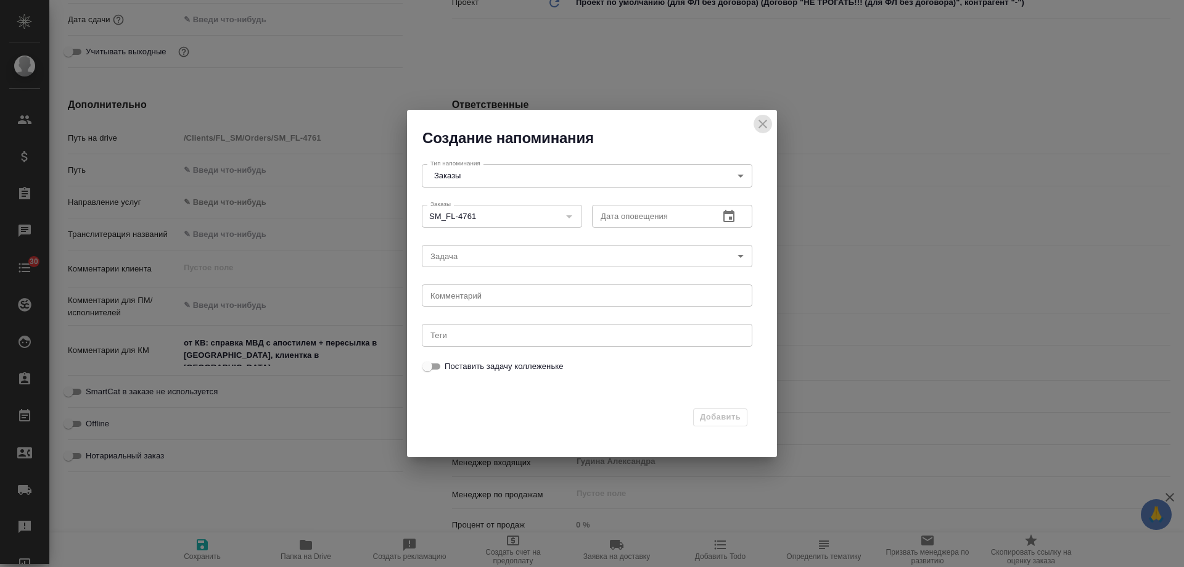
click at [766, 117] on icon "close" at bounding box center [763, 124] width 15 height 15
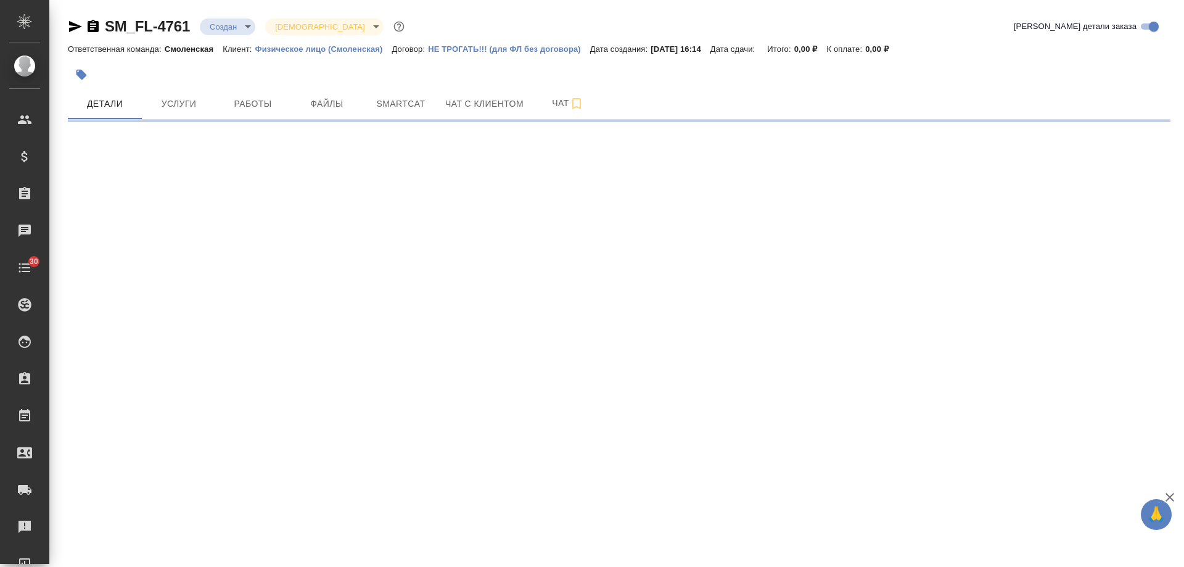
select select "RU"
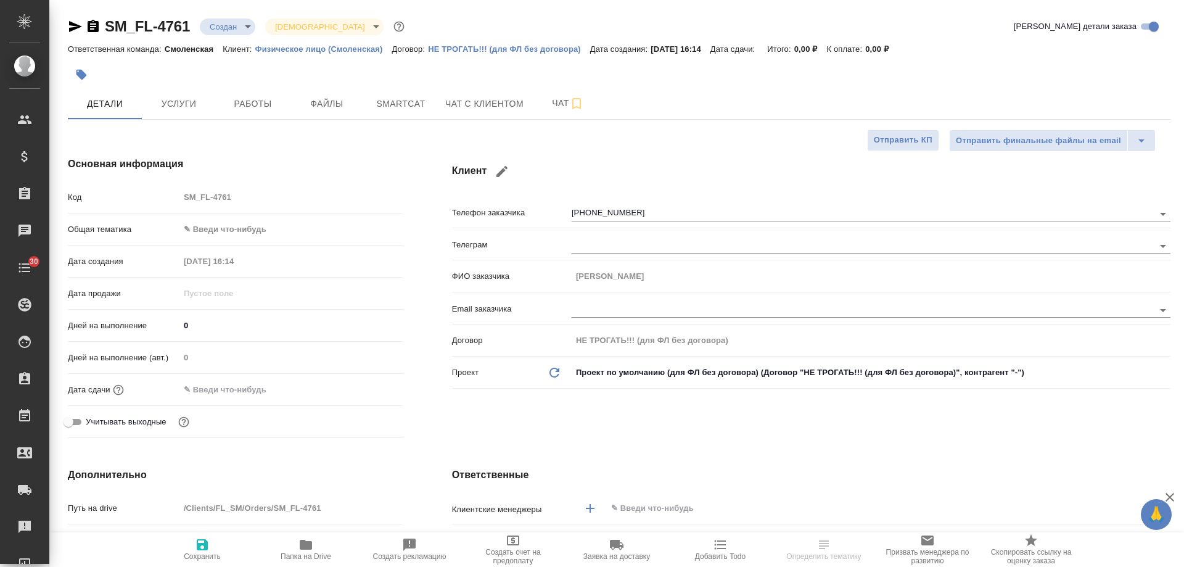
type textarea "x"
click at [720, 551] on icon "button" at bounding box center [720, 544] width 15 height 15
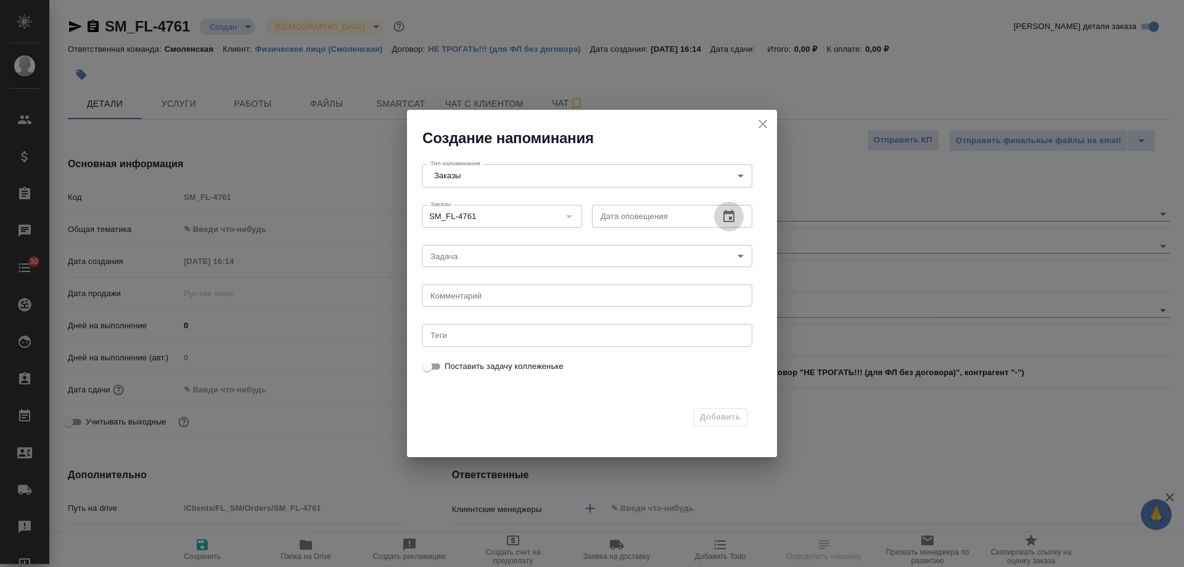
click at [730, 218] on icon "button" at bounding box center [729, 216] width 11 height 12
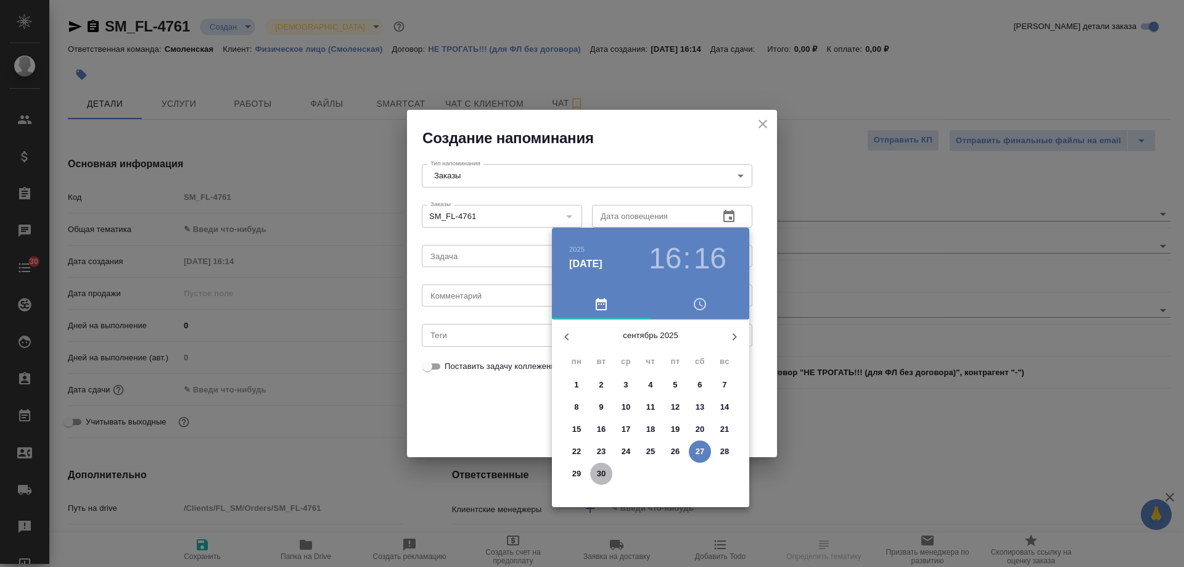
click at [600, 473] on p "30" at bounding box center [601, 474] width 9 height 12
type input "30.09.2025 16:16"
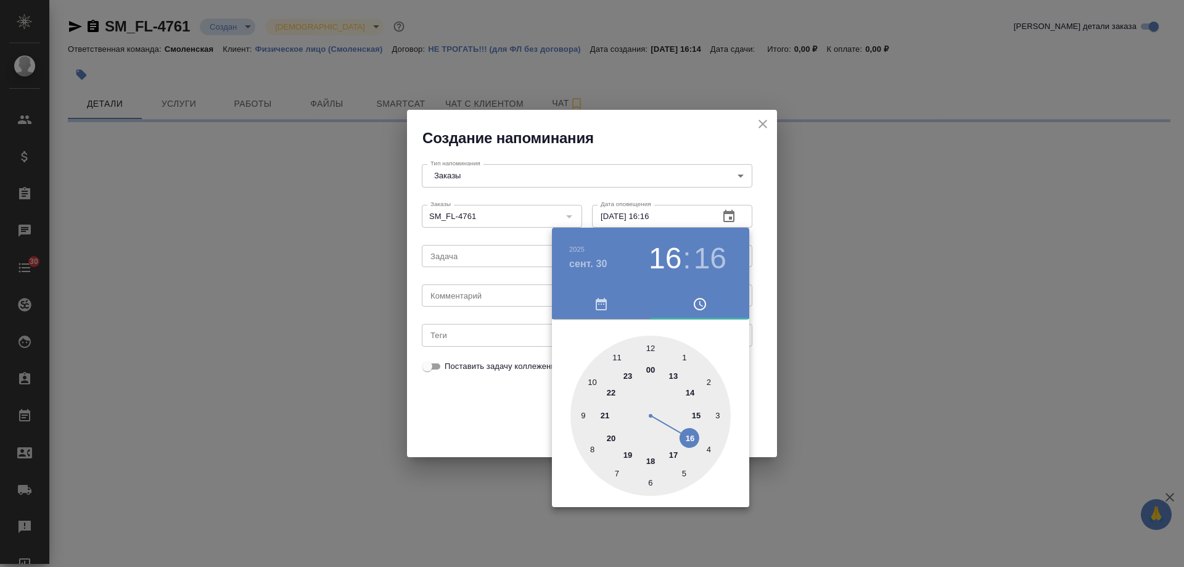
click at [503, 297] on div at bounding box center [592, 283] width 1184 height 567
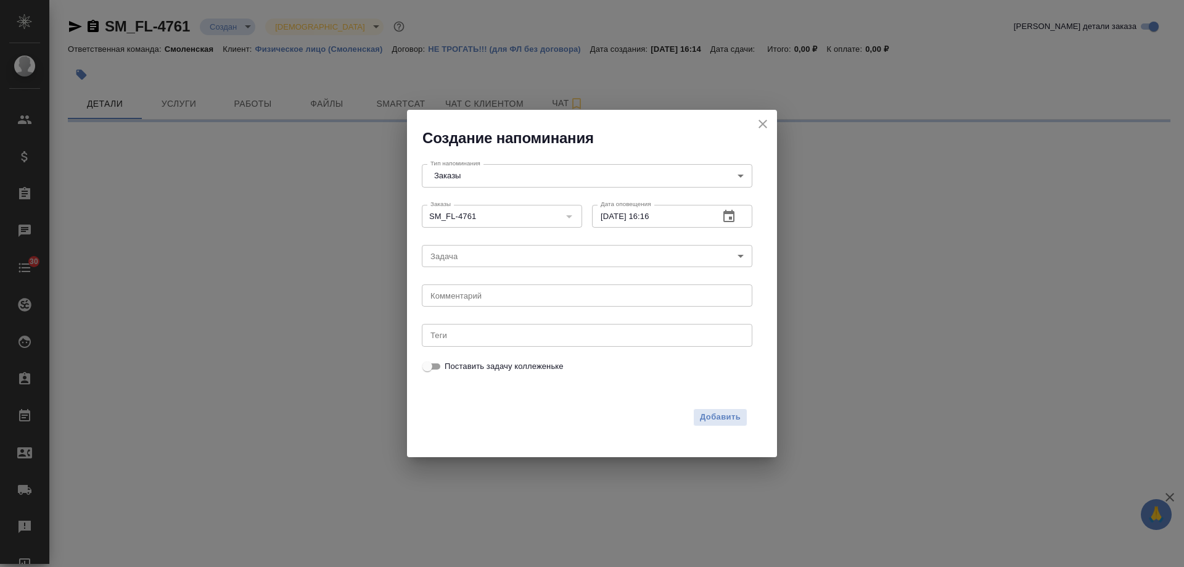
click at [499, 297] on div "2025 сент. 30 16 : 16 00 1 2 3 4 5 6 7 8 9 10 11 12 13 14 15 16 17 18 19 20 21 …" at bounding box center [592, 283] width 1184 height 567
click at [488, 292] on div "2025 сент. 30 16 : 16 00 1 2 3 4 5 6 7 8 9 10 11 12 13 14 15 16 17 18 19 20 21 …" at bounding box center [592, 283] width 1184 height 567
click at [482, 296] on textarea at bounding box center [587, 295] width 313 height 9
click at [480, 298] on textarea at bounding box center [587, 295] width 313 height 9
type textarea "инфа"
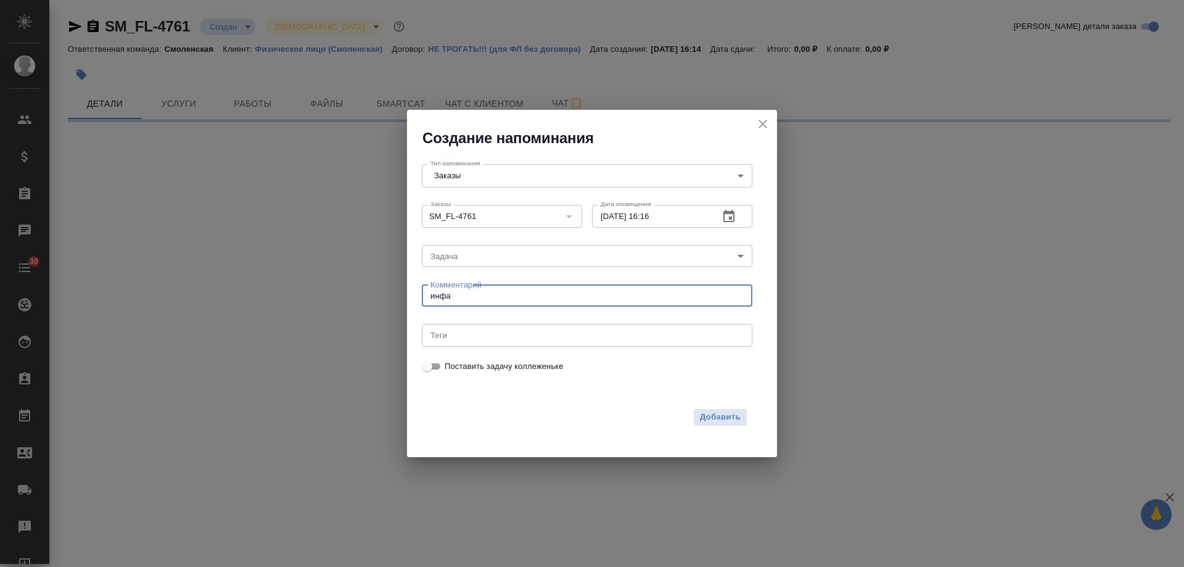
select select "RU"
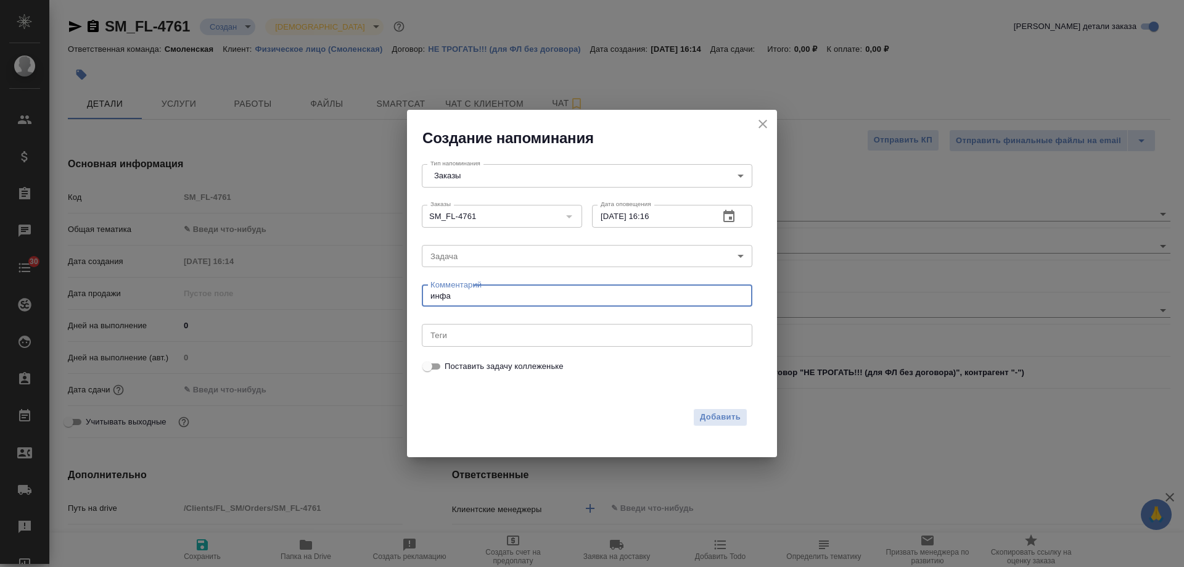
type textarea "инфа в"
type textarea "x"
type textarea "[PERSON_NAME]"
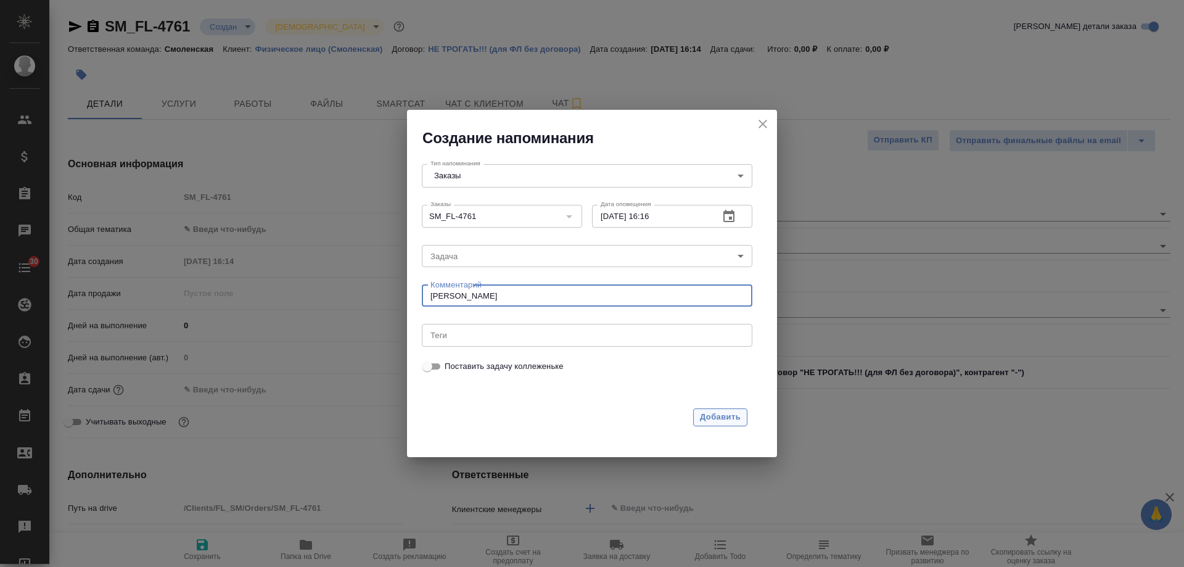
click at [716, 415] on span "Добавить" at bounding box center [720, 417] width 41 height 14
type textarea "x"
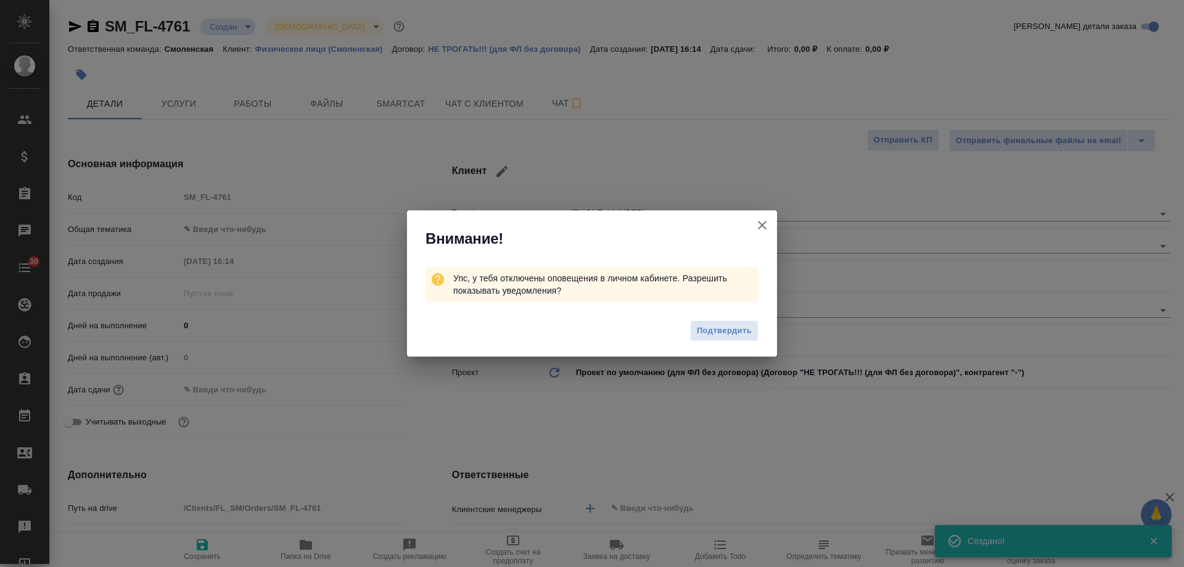
type textarea "x"
click at [756, 218] on icon "button" at bounding box center [762, 225] width 15 height 15
type textarea "x"
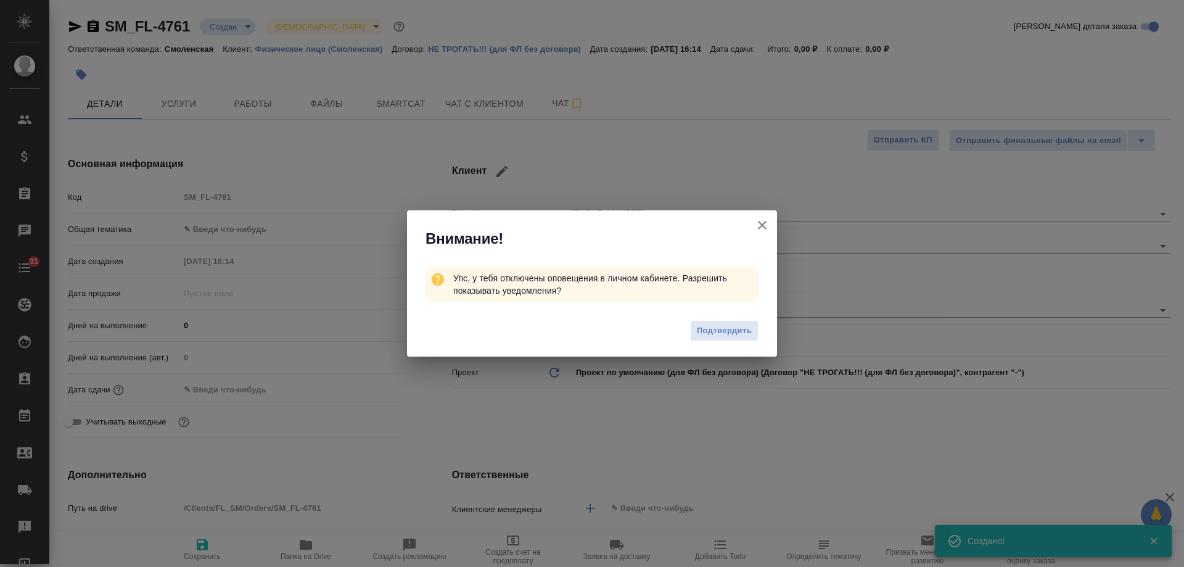
type textarea "x"
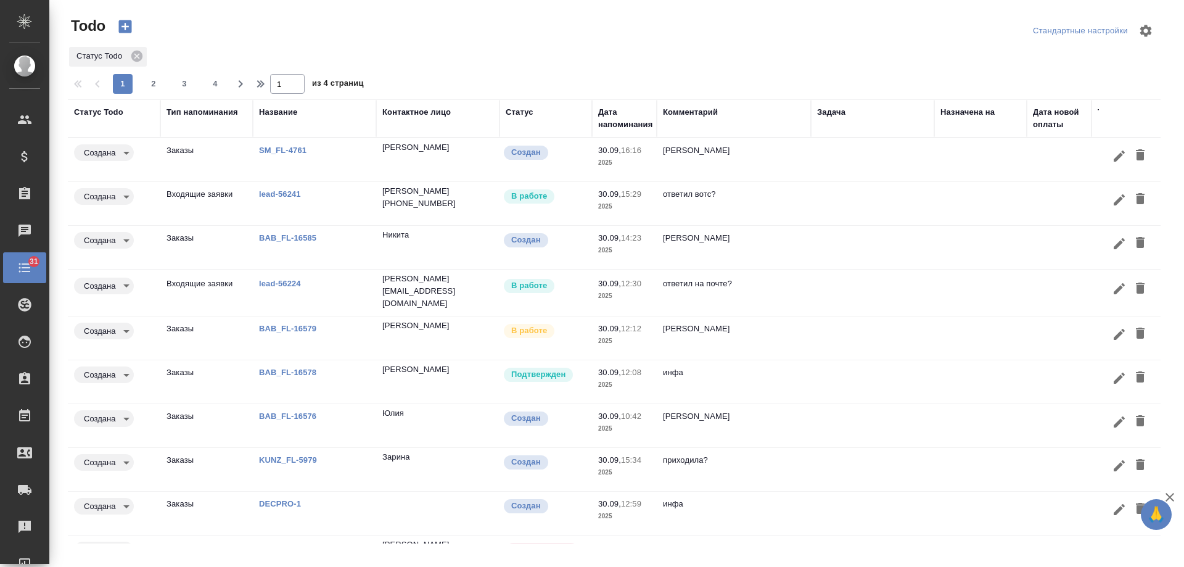
click at [894, 195] on td at bounding box center [872, 203] width 123 height 43
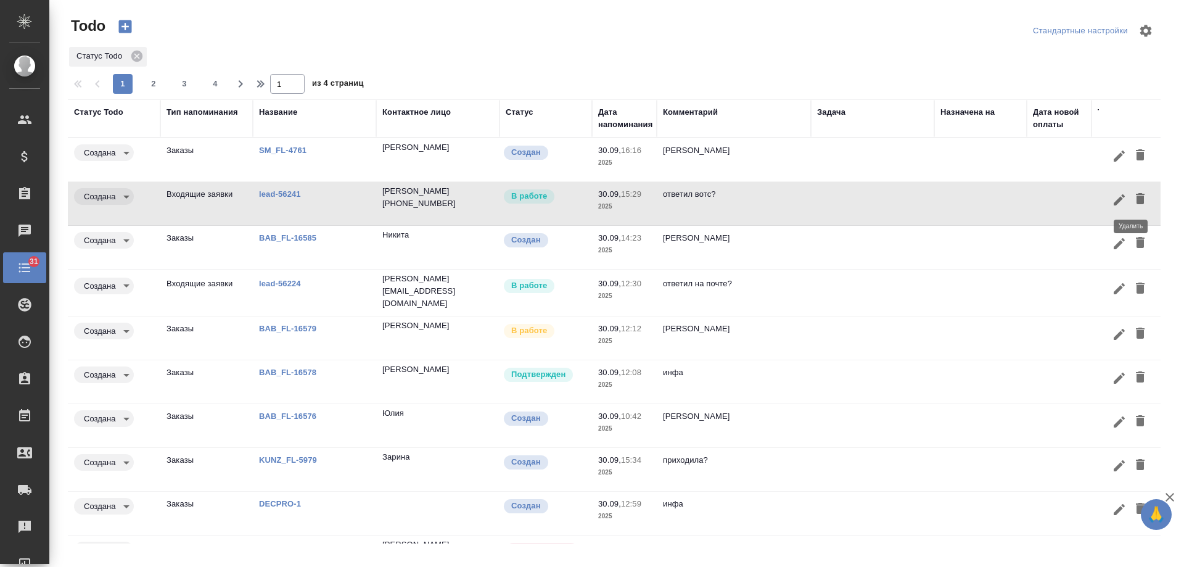
click at [1136, 196] on icon "button" at bounding box center [1140, 198] width 9 height 11
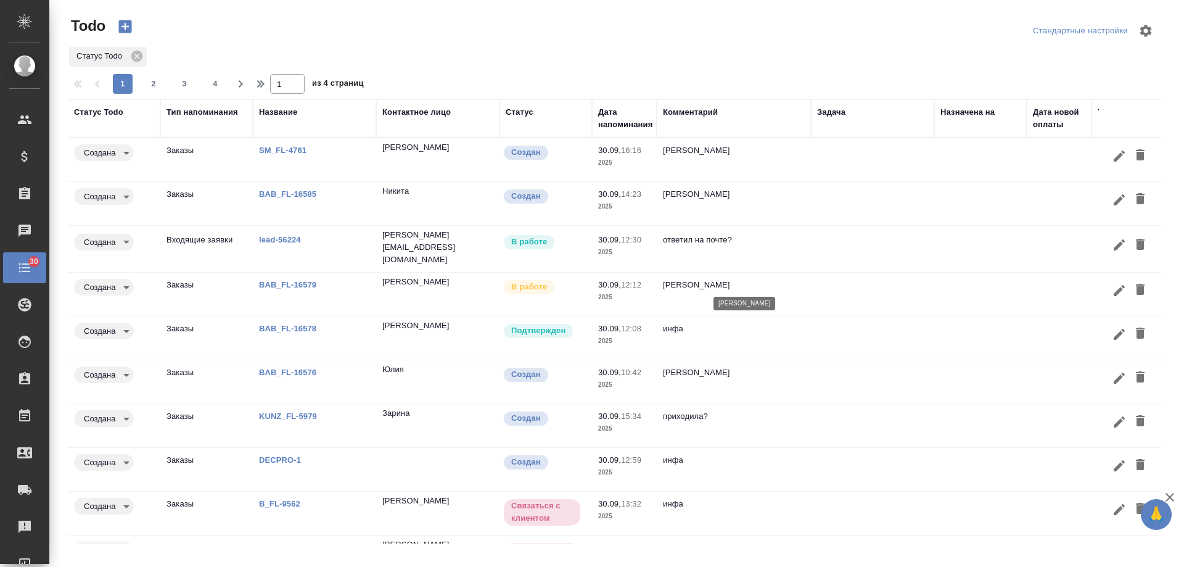
click at [722, 283] on p "[PERSON_NAME]" at bounding box center [734, 285] width 142 height 12
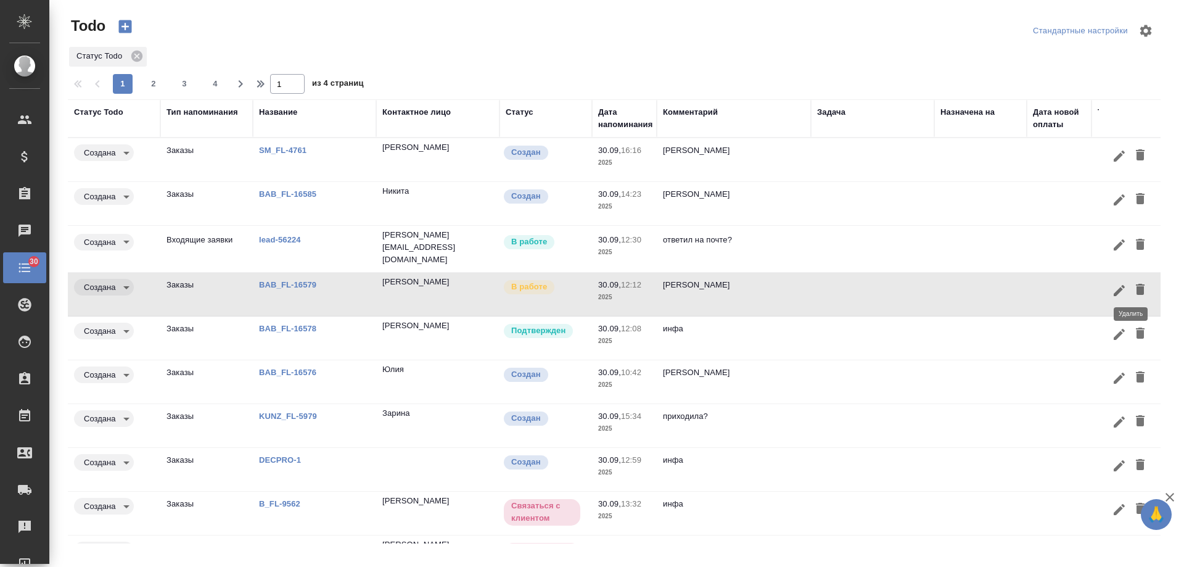
click at [1136, 290] on icon "button" at bounding box center [1140, 289] width 9 height 11
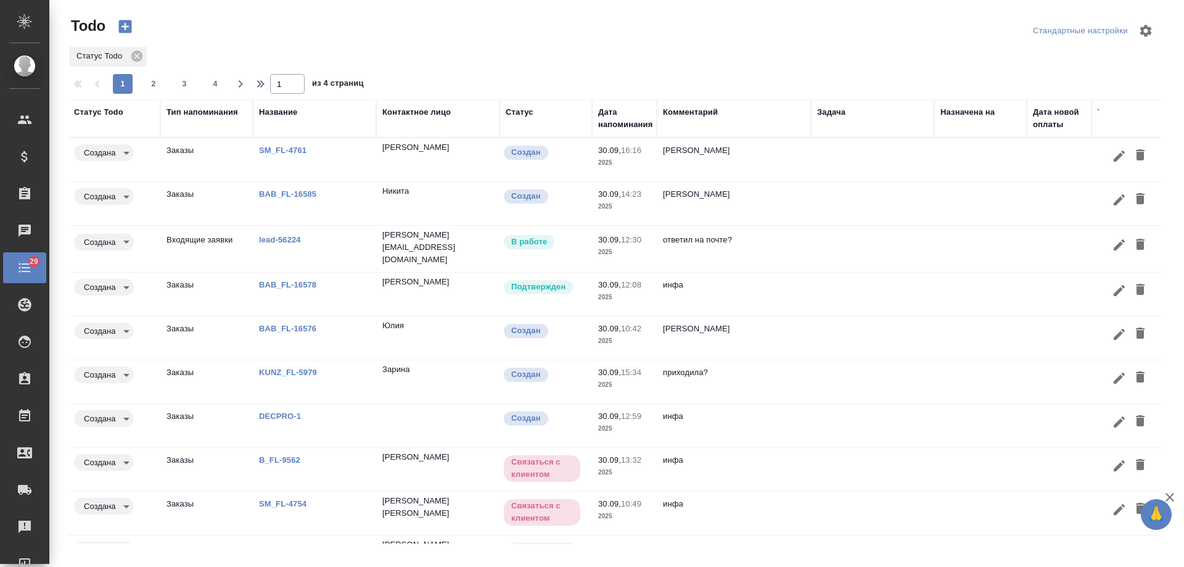
click at [292, 275] on td "BAB_FL-16578" at bounding box center [314, 294] width 123 height 43
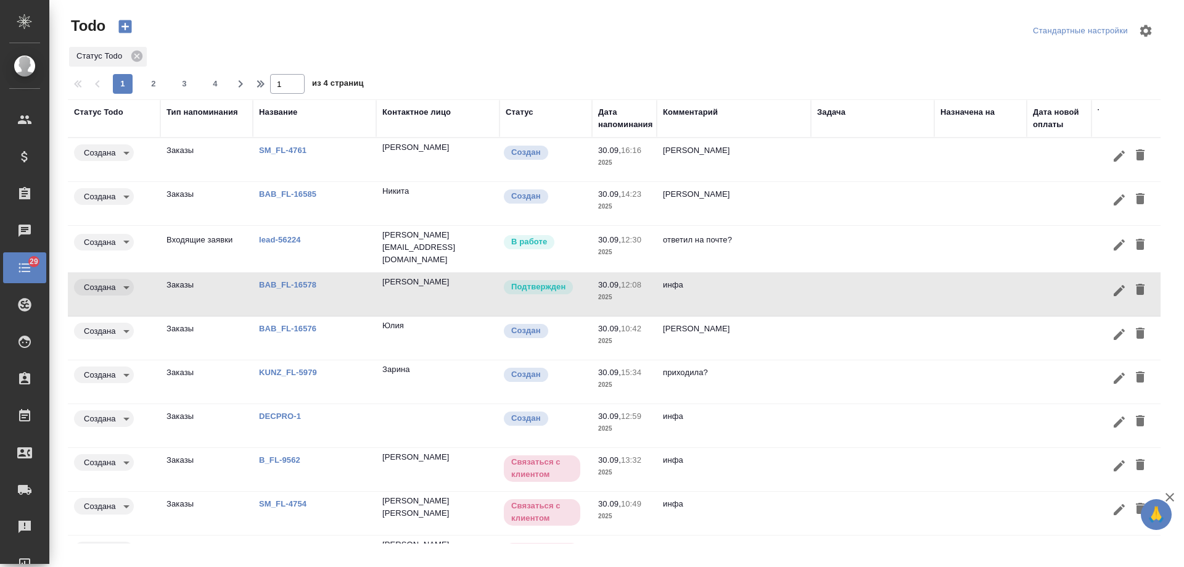
click at [299, 289] on td "BAB_FL-16578" at bounding box center [314, 294] width 123 height 43
click at [294, 280] on link "BAB_FL-16578" at bounding box center [287, 284] width 57 height 9
click at [1136, 286] on icon "button" at bounding box center [1140, 289] width 9 height 11
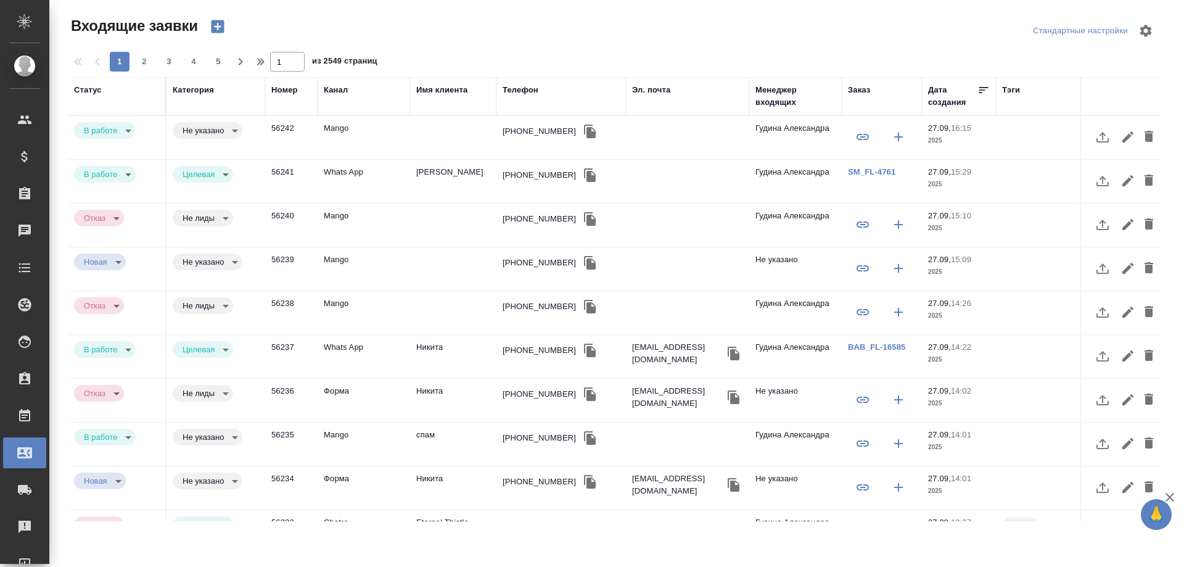
select select "RU"
click at [533, 133] on div "[PHONE_NUMBER]" at bounding box center [539, 131] width 73 height 12
click at [533, 133] on div "+79637213490" at bounding box center [539, 131] width 73 height 12
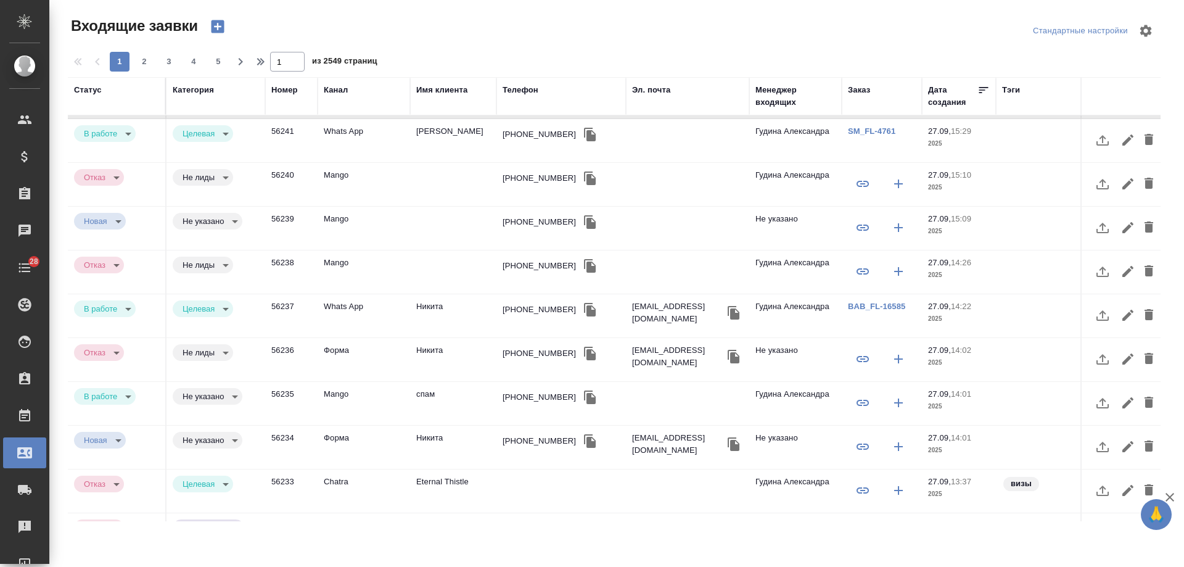
scroll to position [62, 0]
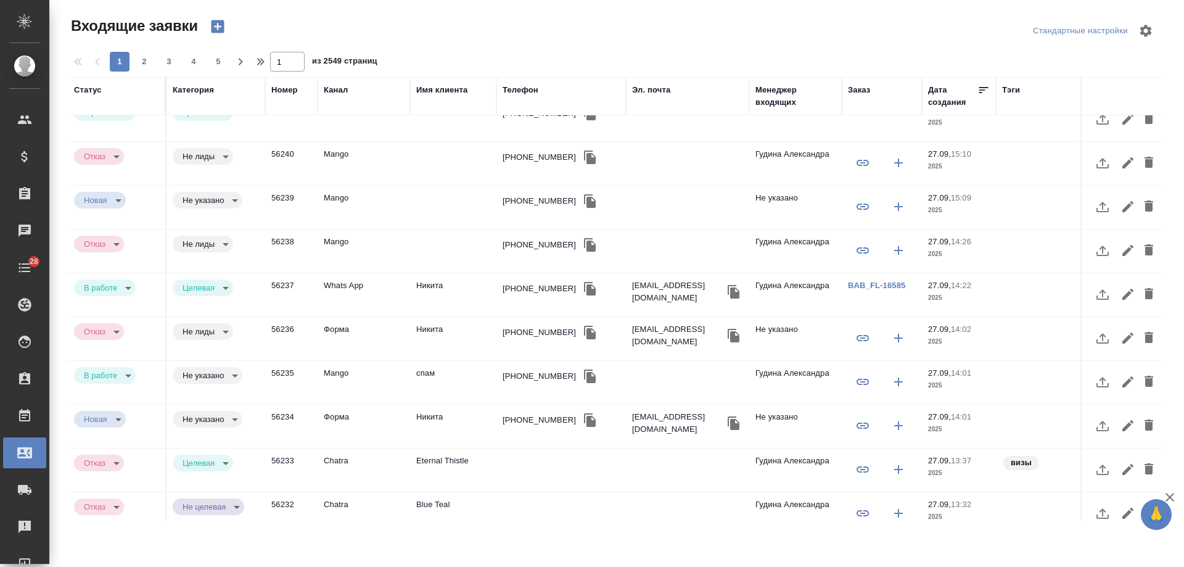
click at [431, 419] on td "Никита" at bounding box center [453, 426] width 86 height 43
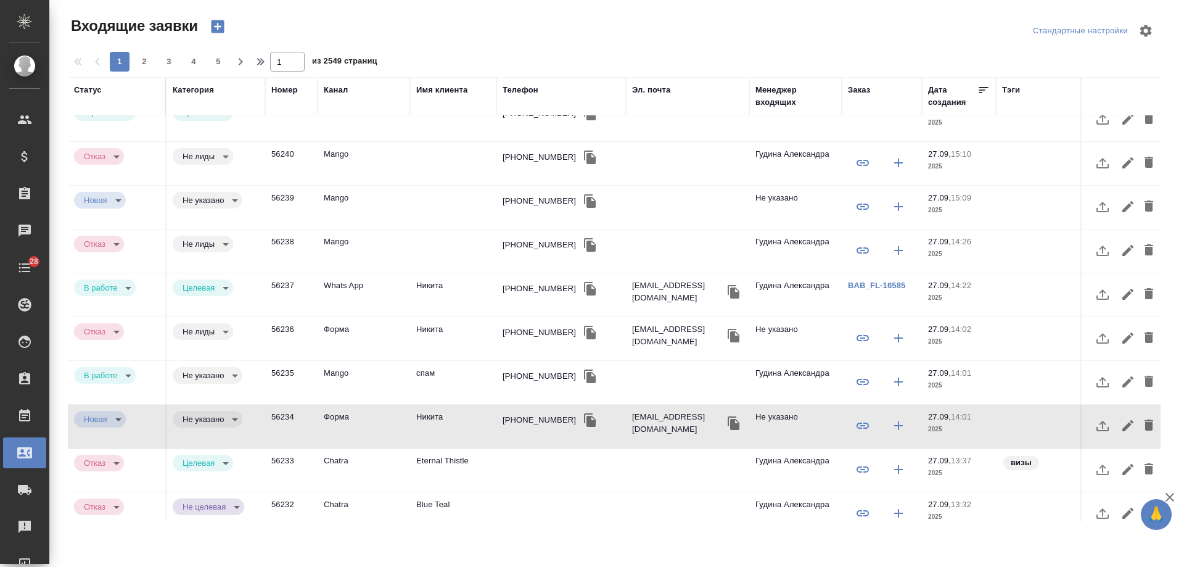
scroll to position [0, 0]
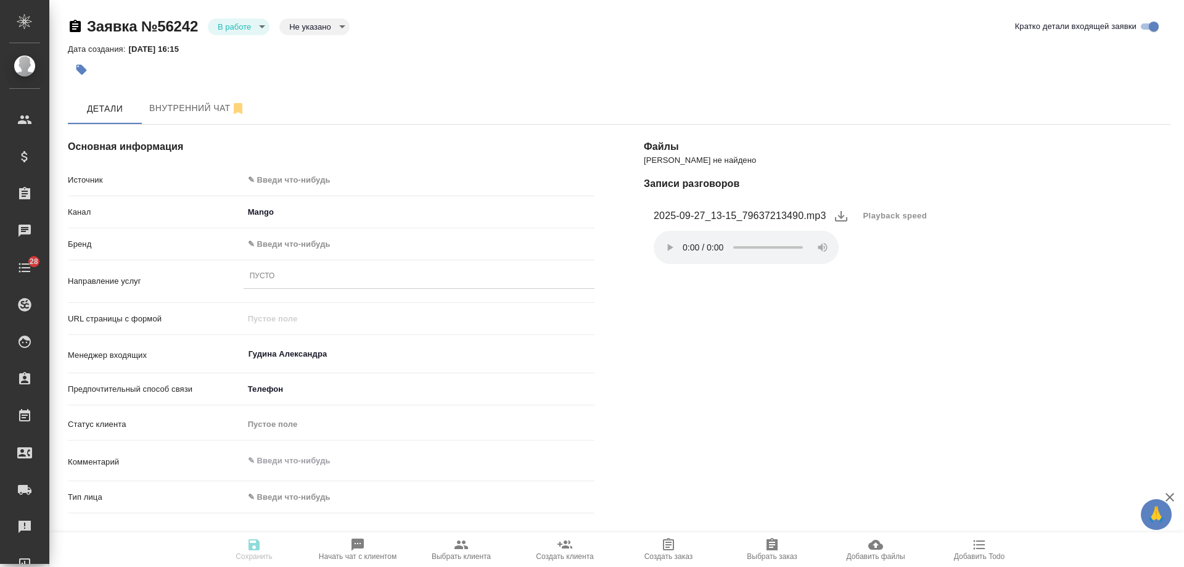
select select "RU"
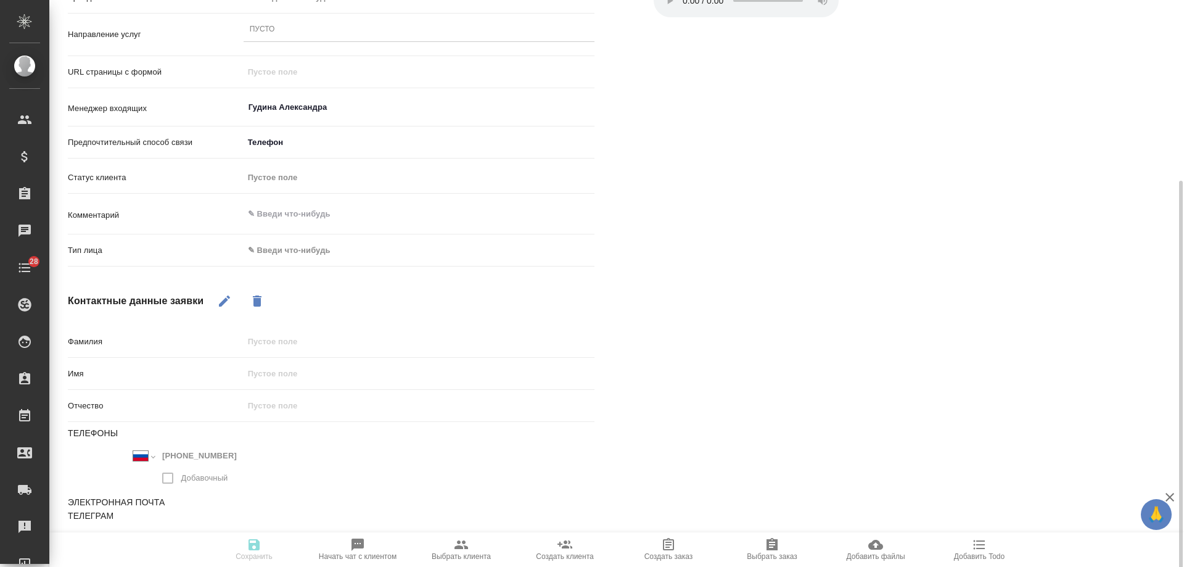
scroll to position [252, 0]
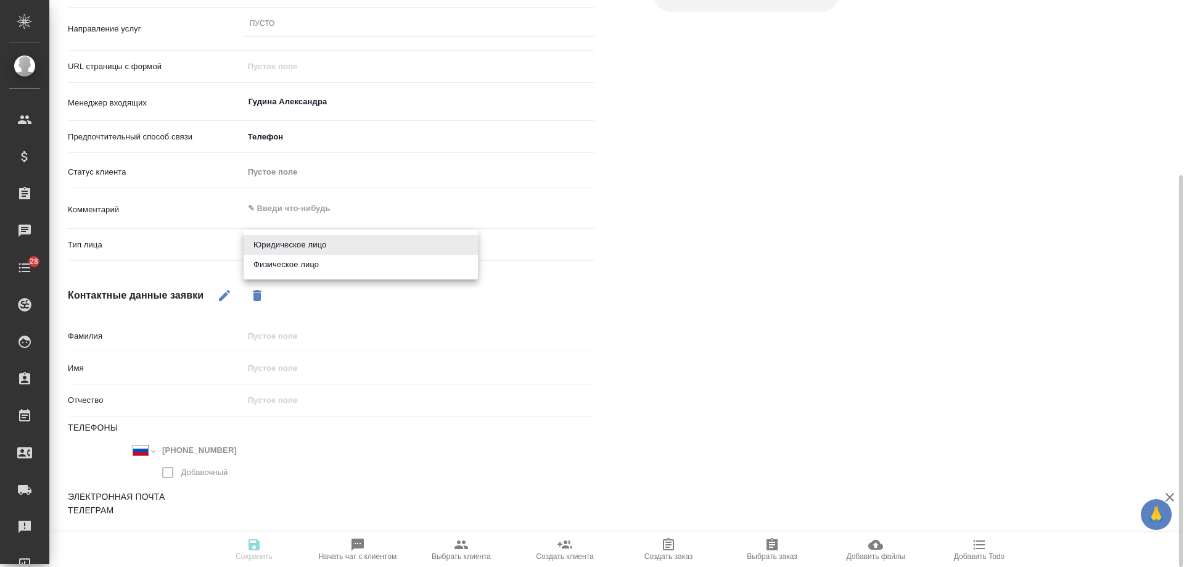
click at [306, 250] on body "🙏 .cls-1 fill:#fff; AWATERA Gudina Alexandra Клиенты Спецификации Заказы 0 Чаты…" at bounding box center [592, 283] width 1184 height 567
click at [308, 264] on li "Физическое лицо" at bounding box center [361, 265] width 234 height 20
type input "private"
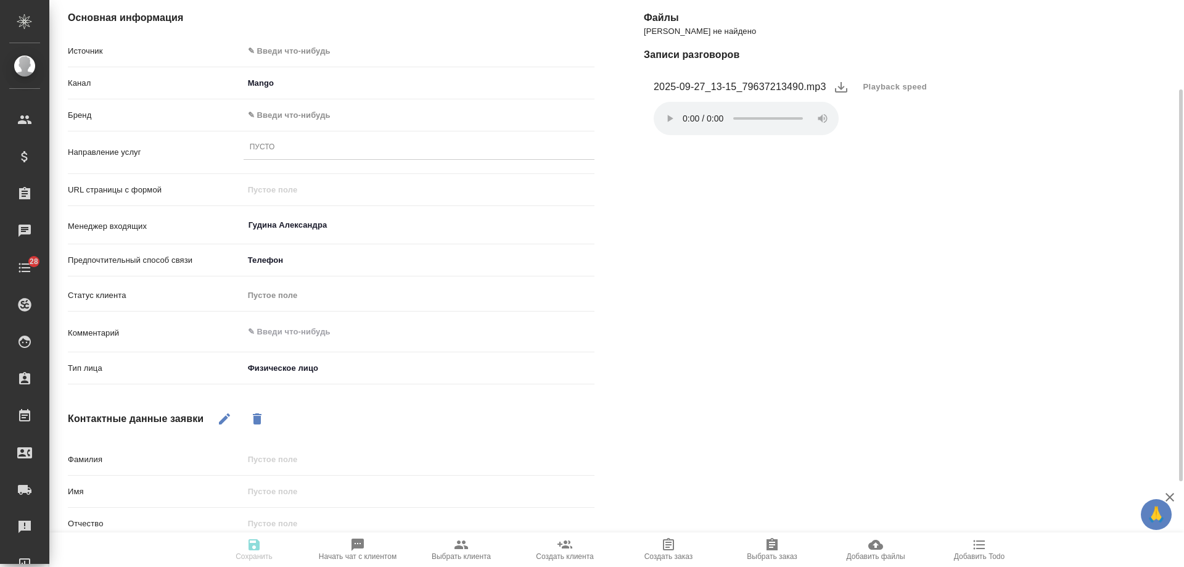
click at [290, 144] on div "Пусто" at bounding box center [419, 148] width 351 height 18
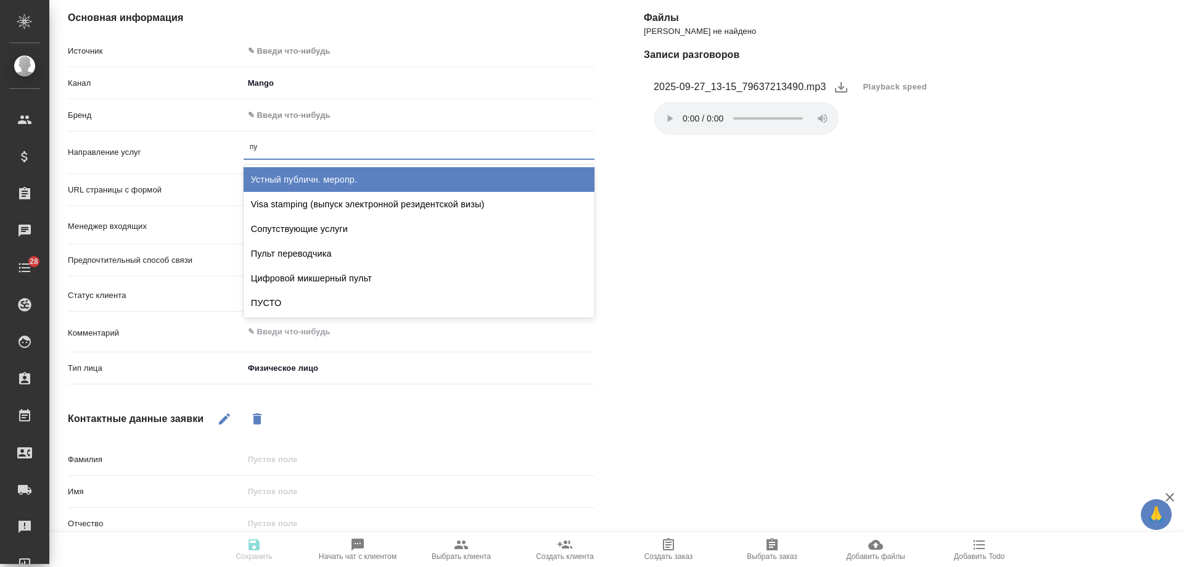
type input "пус"
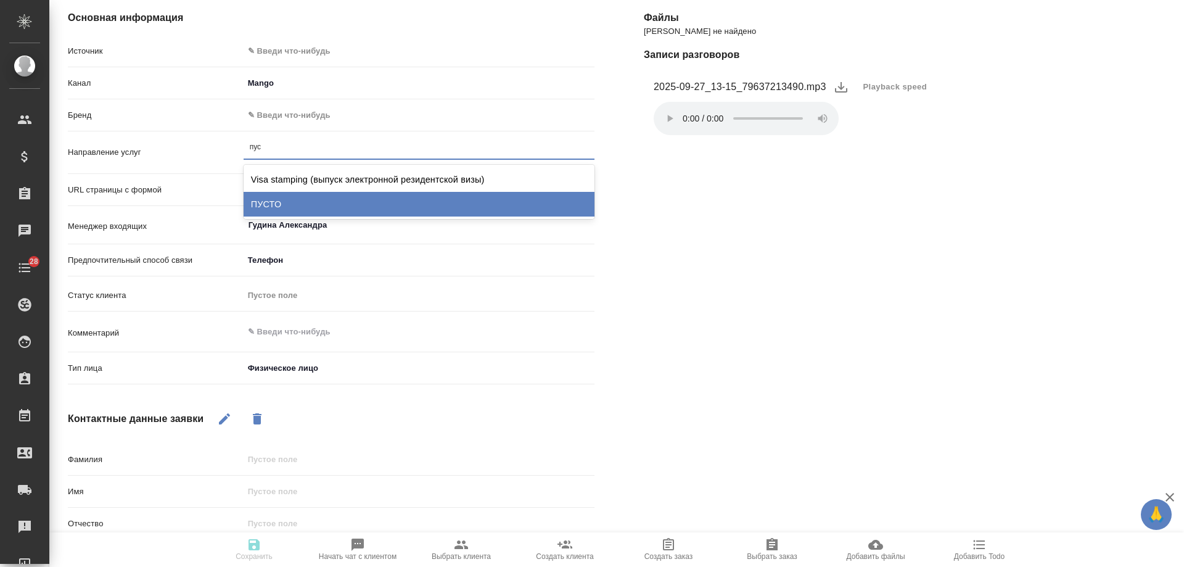
click at [308, 194] on div "ПУСТО" at bounding box center [419, 204] width 351 height 25
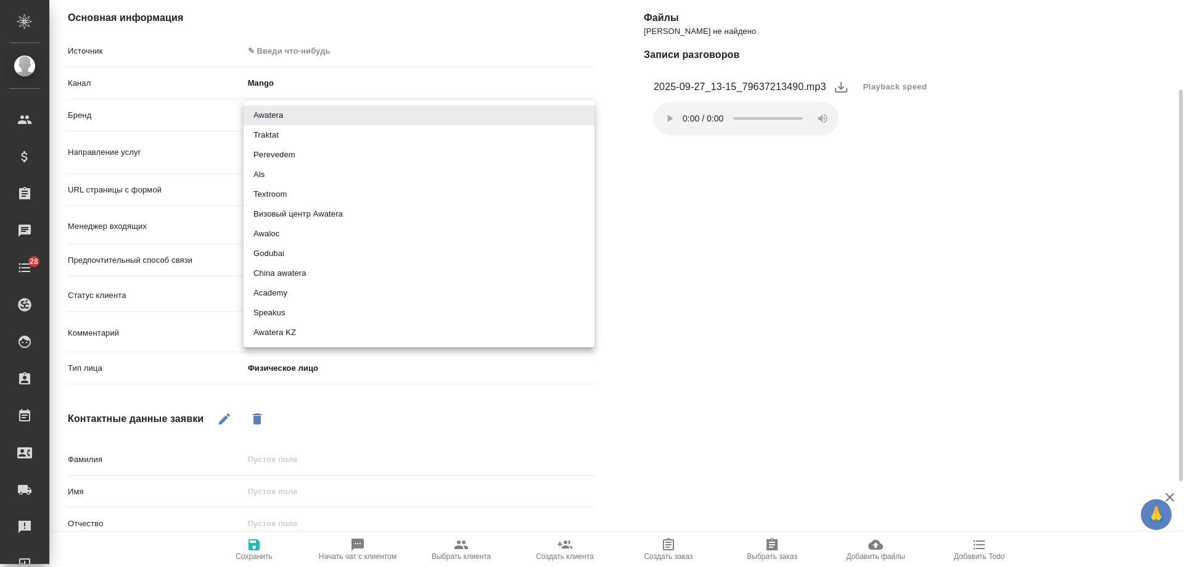
click at [294, 119] on body "🙏 .cls-1 fill:#fff; AWATERA Gudina Alexandra Клиенты Спецификации Заказы 0 Чаты…" at bounding box center [592, 283] width 1184 height 567
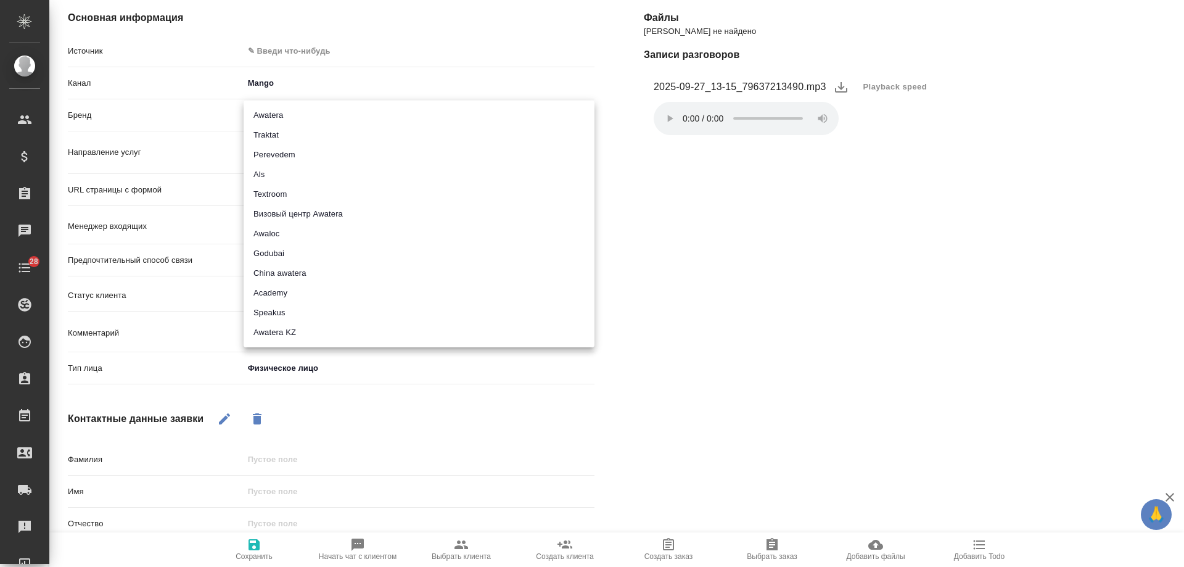
click at [294, 124] on li "Awatera" at bounding box center [419, 115] width 351 height 20
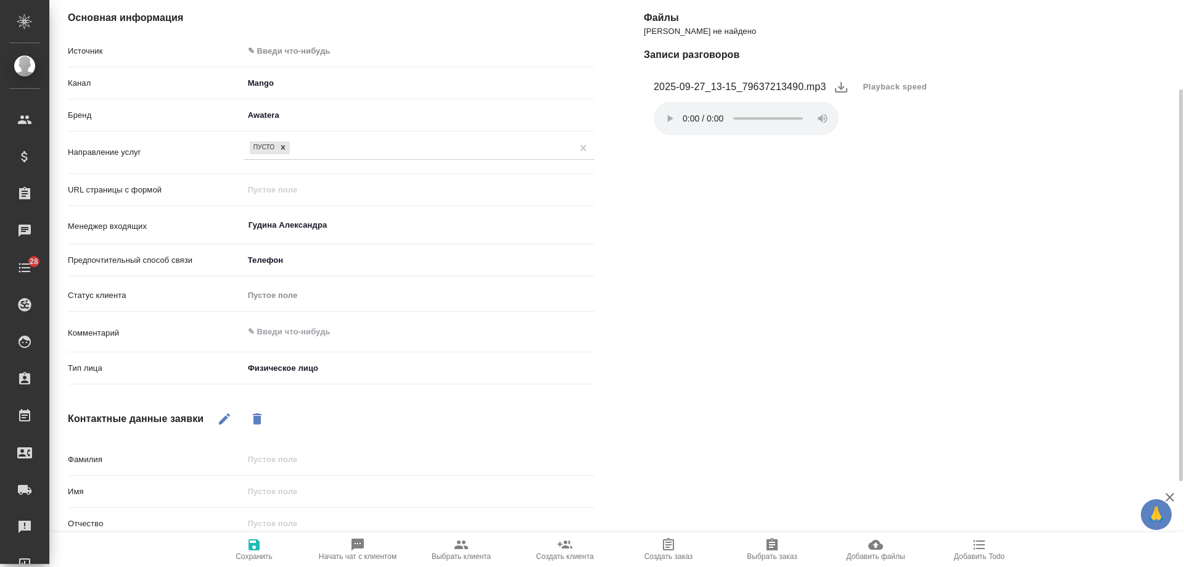
click at [281, 112] on body "🙏 .cls-1 fill:#fff; AWATERA Gudina Alexandra Клиенты Спецификации Заказы 0 Чаты…" at bounding box center [592, 283] width 1184 height 567
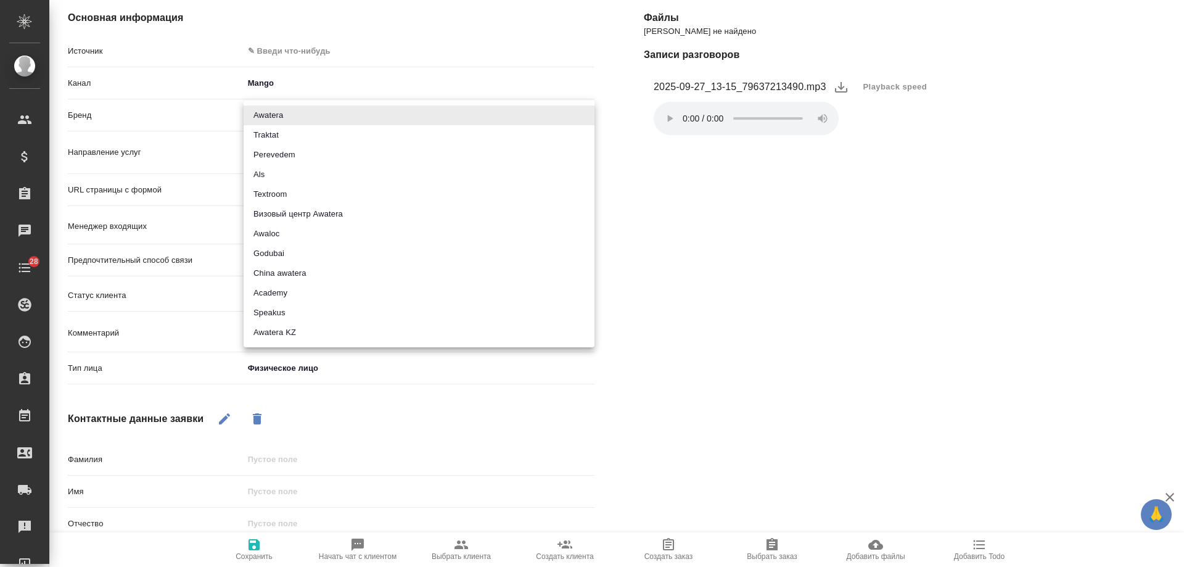
click at [286, 130] on li "Traktat" at bounding box center [419, 135] width 351 height 20
type input "traktat"
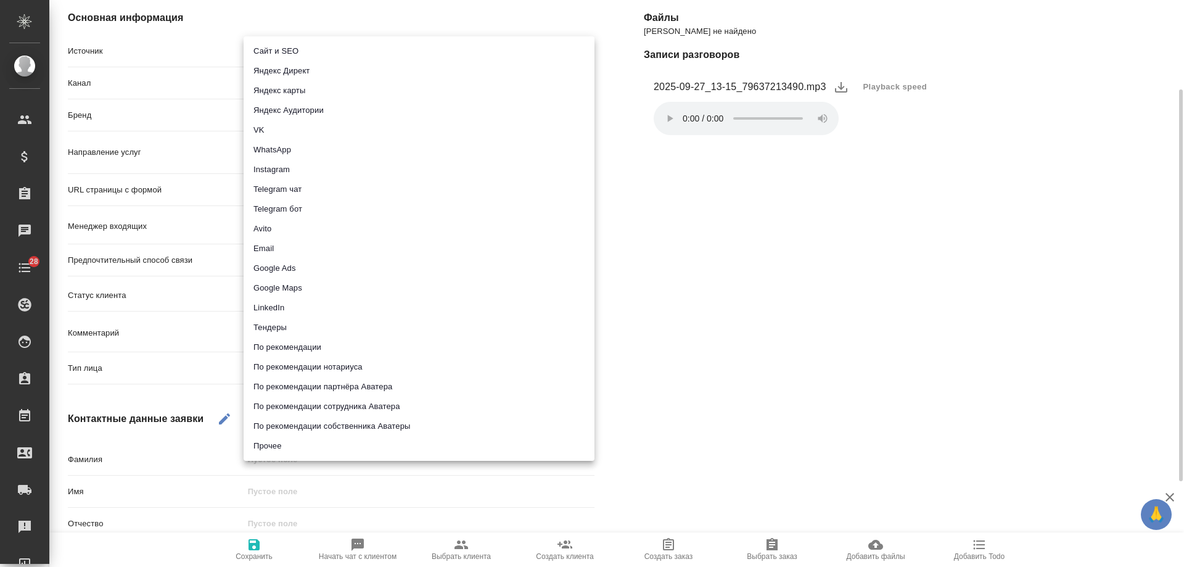
click at [299, 51] on body "🙏 .cls-1 fill:#fff; AWATERA Gudina Alexandra Клиенты Спецификации Заказы 0 Чаты…" at bounding box center [592, 283] width 1184 height 567
click at [295, 57] on li "Сайт и SEO" at bounding box center [419, 51] width 351 height 20
type input "seo"
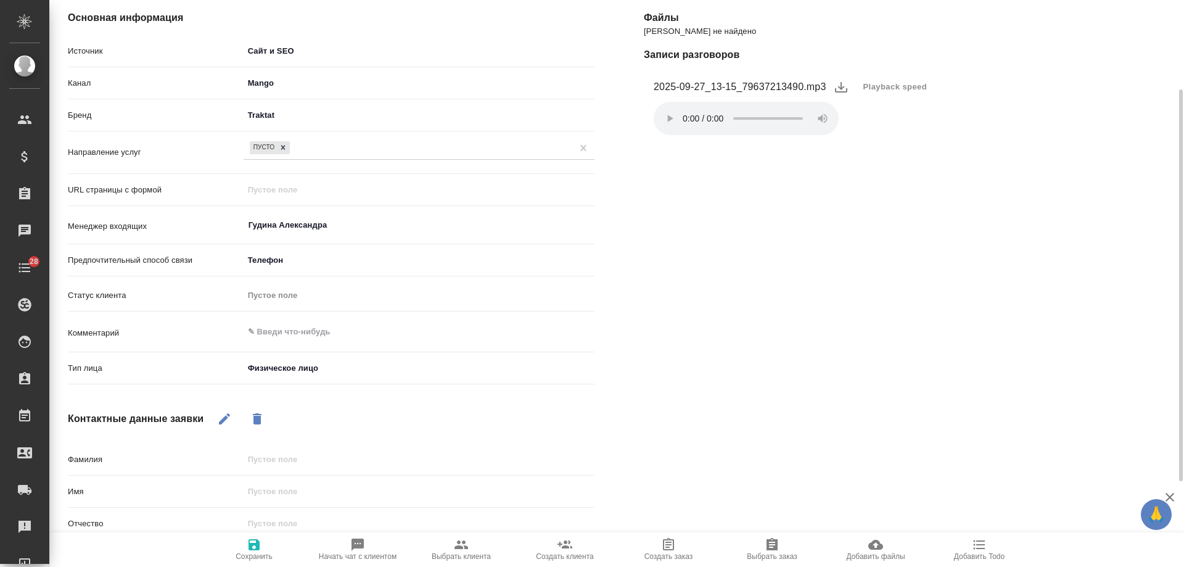
click at [261, 537] on icon "button" at bounding box center [254, 544] width 15 height 15
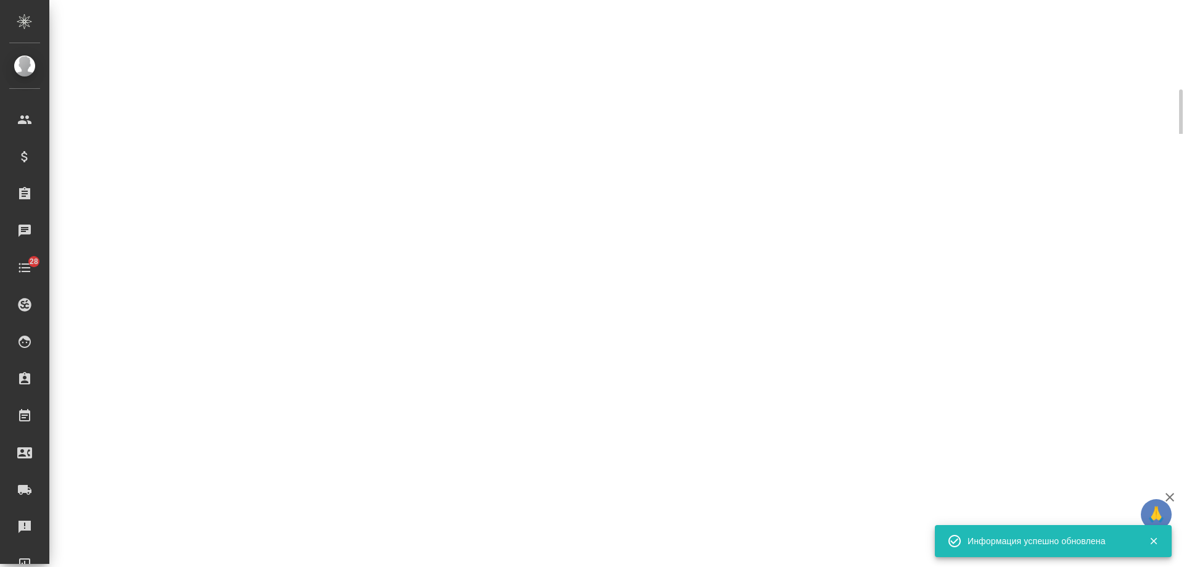
select select "RU"
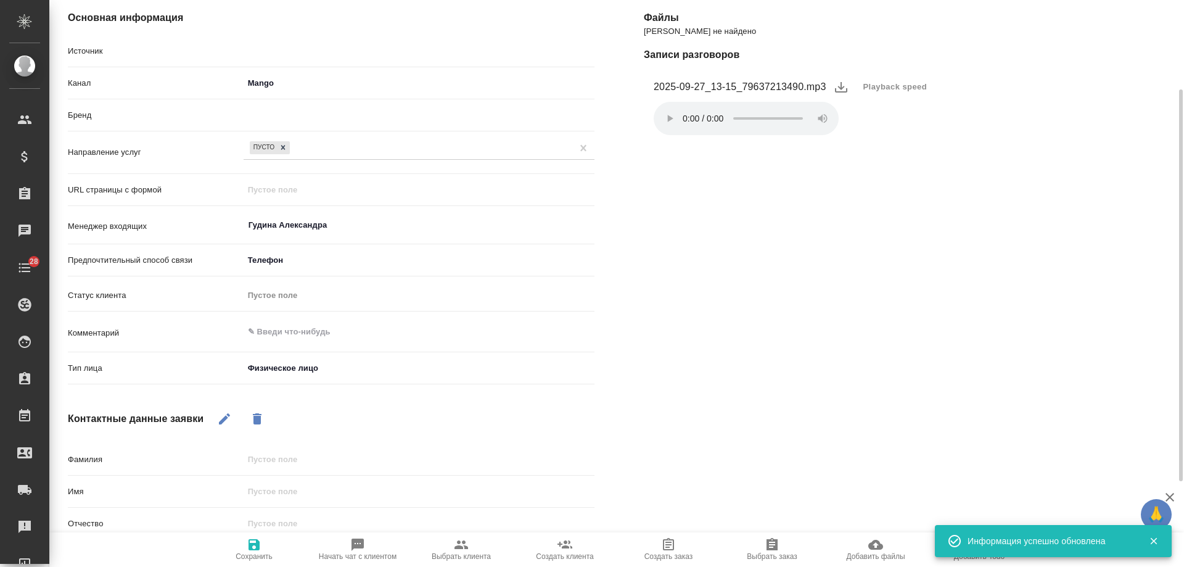
type textarea "x"
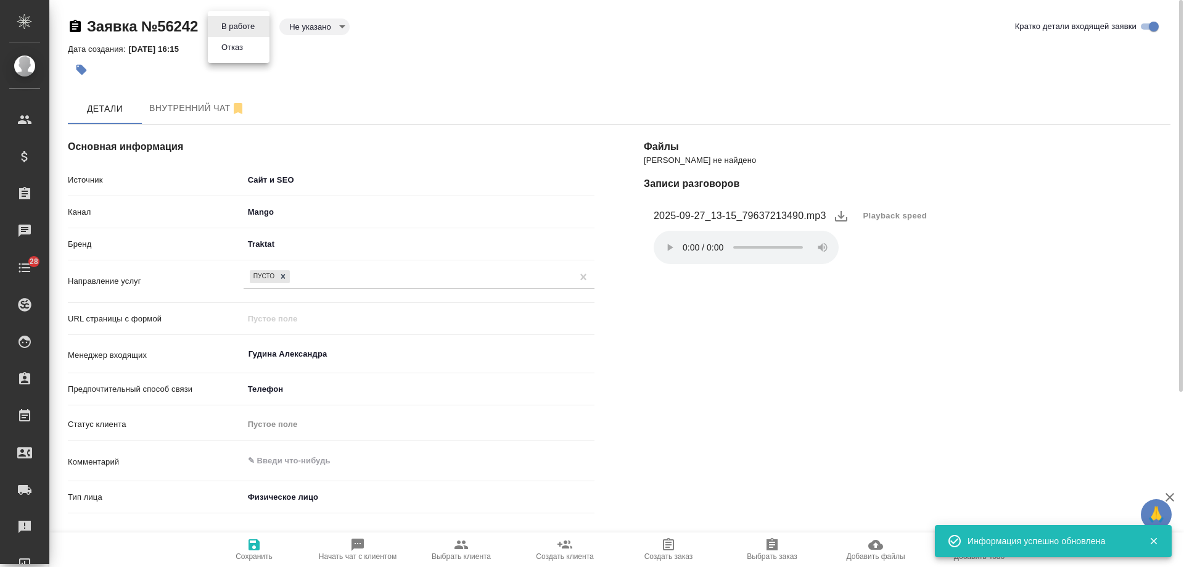
click at [239, 27] on body "🙏 .cls-1 fill:#fff; AWATERA Gudina Alexandra Клиенты Спецификации Заказы 0 Чаты…" at bounding box center [592, 283] width 1184 height 567
click at [242, 53] on button "Отказ" at bounding box center [232, 48] width 29 height 14
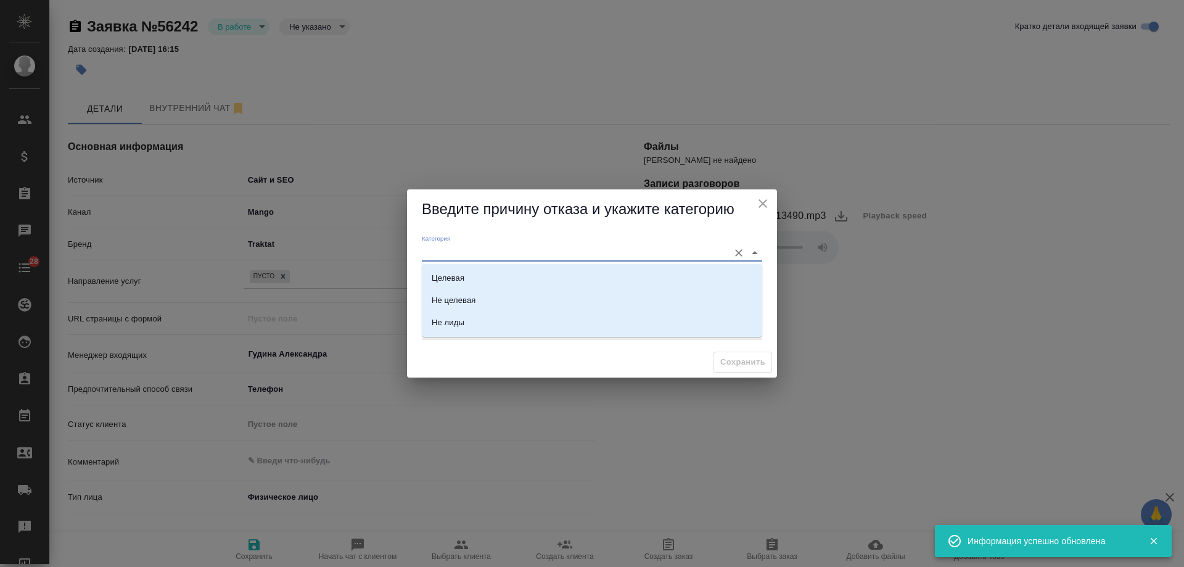
click at [473, 255] on input "Категория" at bounding box center [572, 252] width 301 height 17
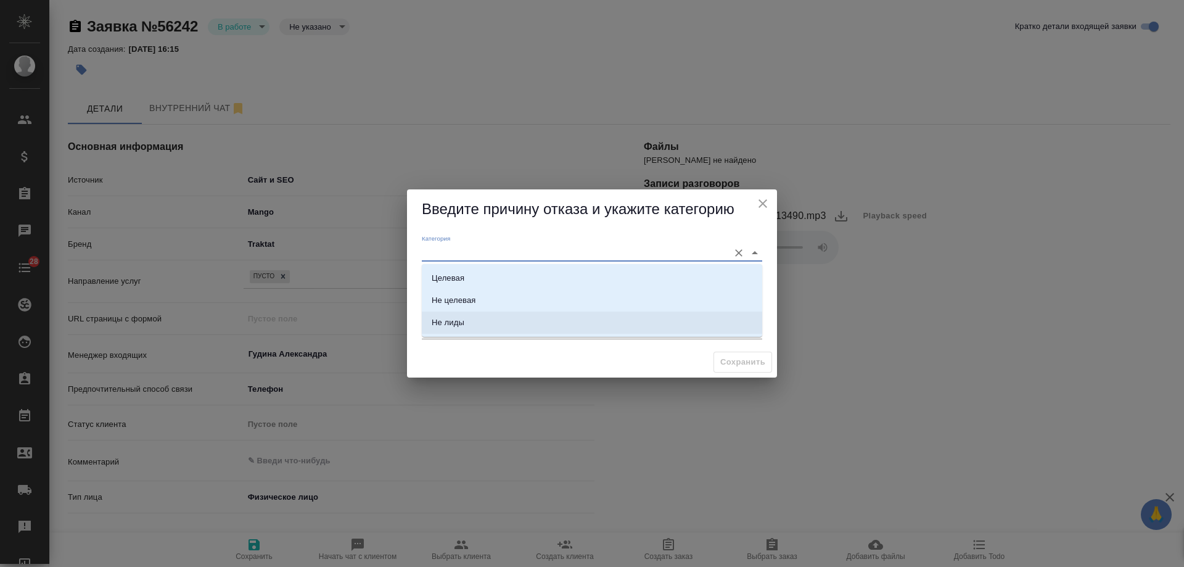
click at [448, 360] on div "Сохранить" at bounding box center [592, 362] width 370 height 31
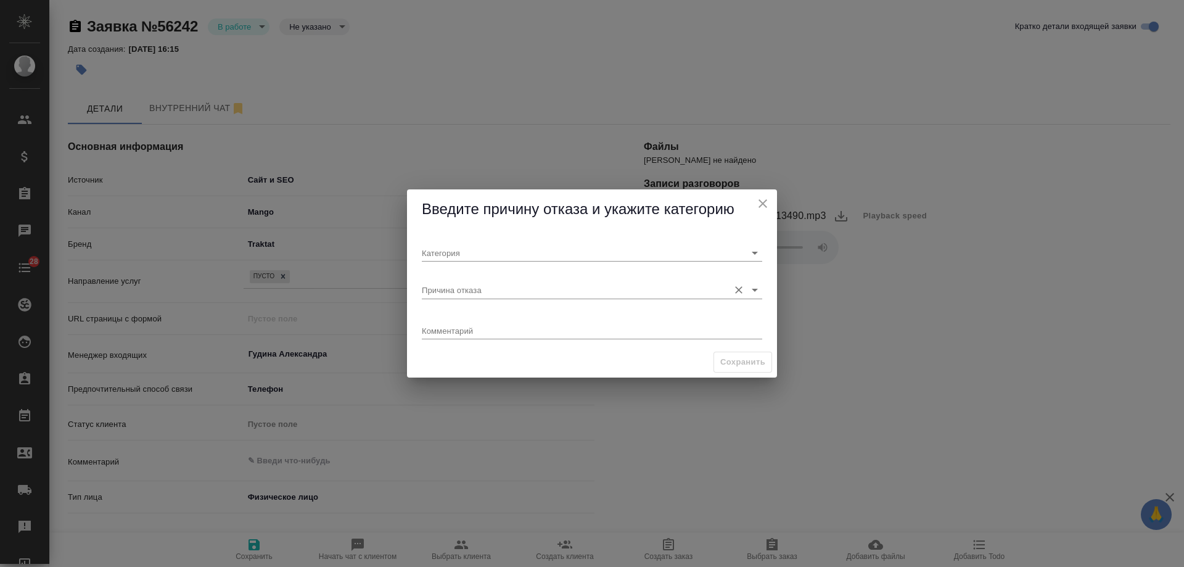
click at [460, 284] on input "Причина отказа" at bounding box center [572, 289] width 301 height 17
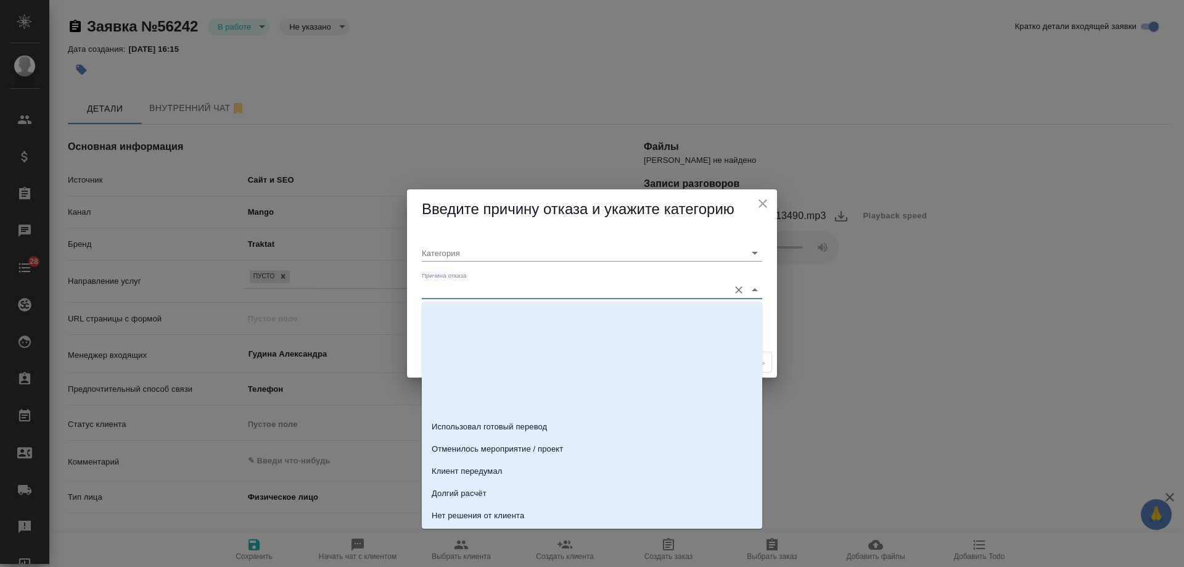
scroll to position [376, 0]
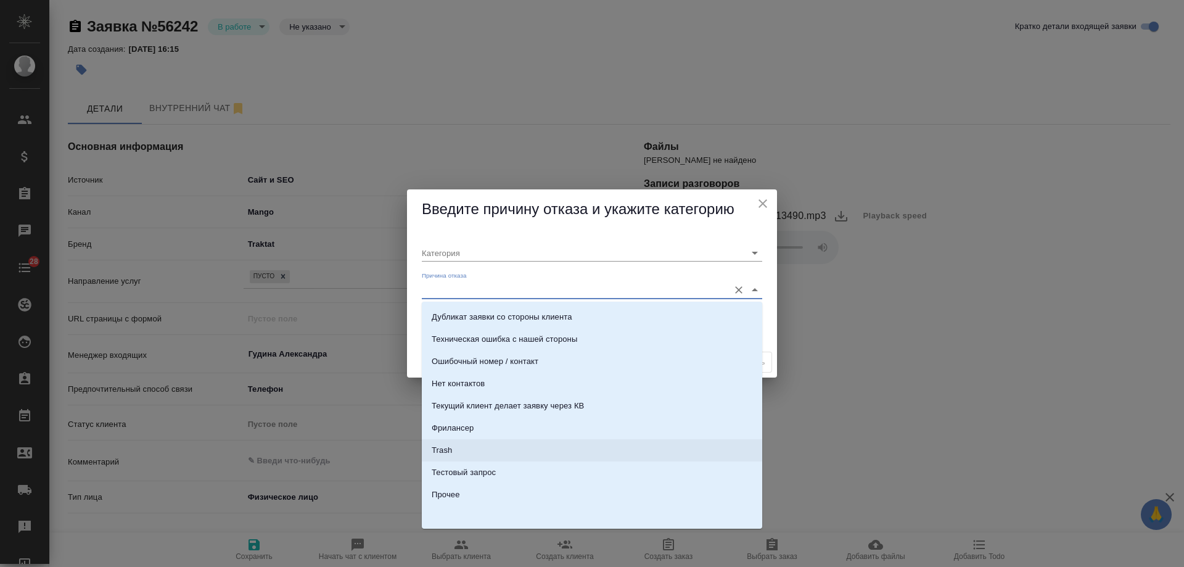
click at [469, 450] on li "Trash" at bounding box center [592, 450] width 340 height 22
type input "Не лиды"
type input "Trash"
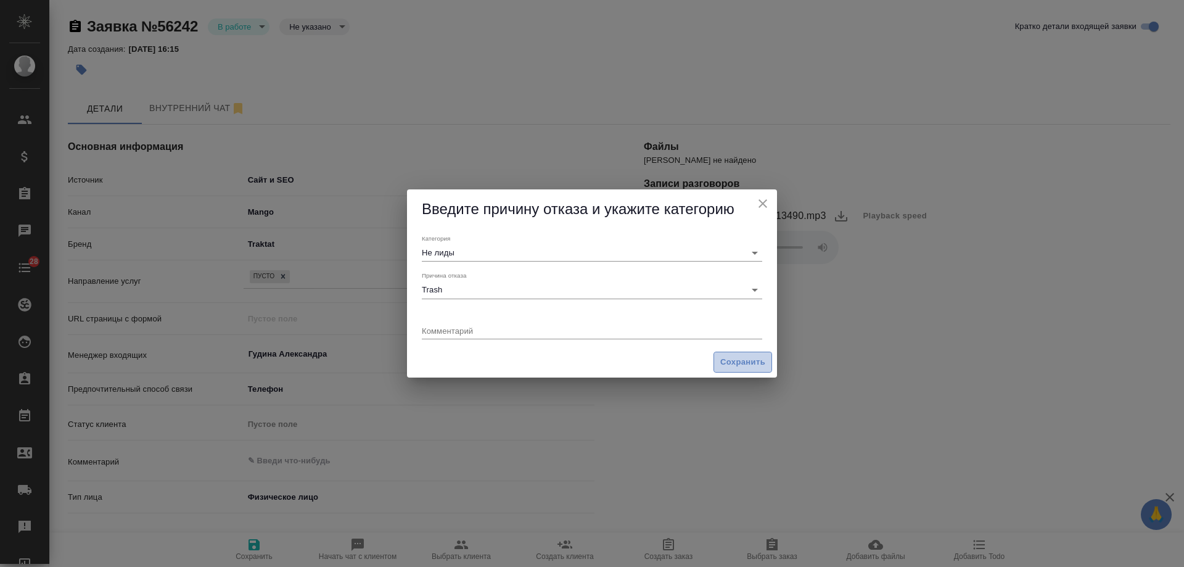
click at [736, 365] on span "Сохранить" at bounding box center [742, 362] width 45 height 14
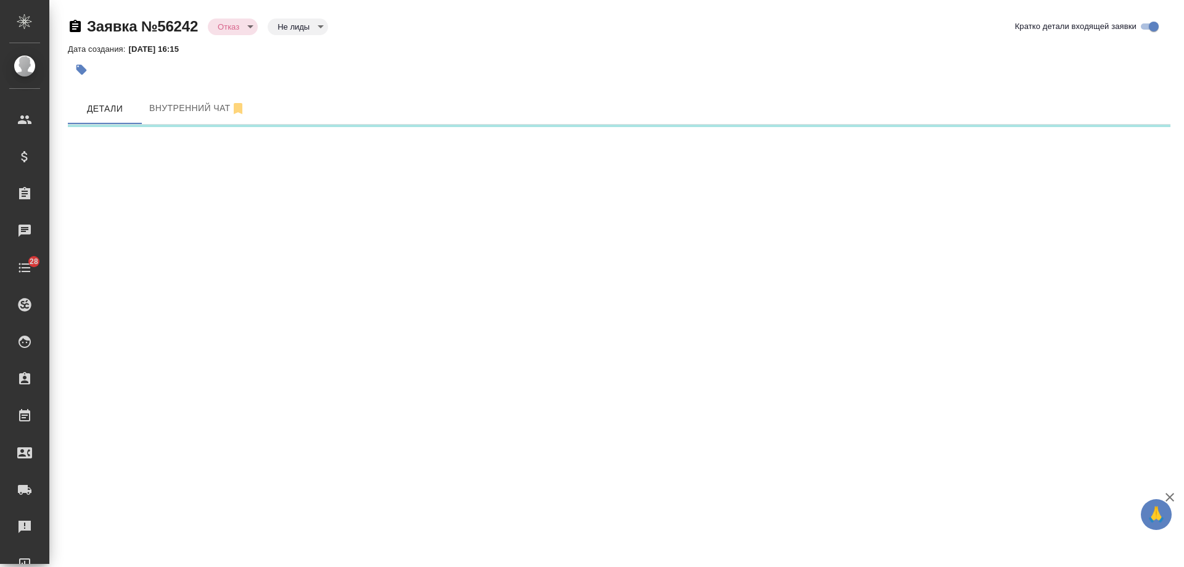
select select "RU"
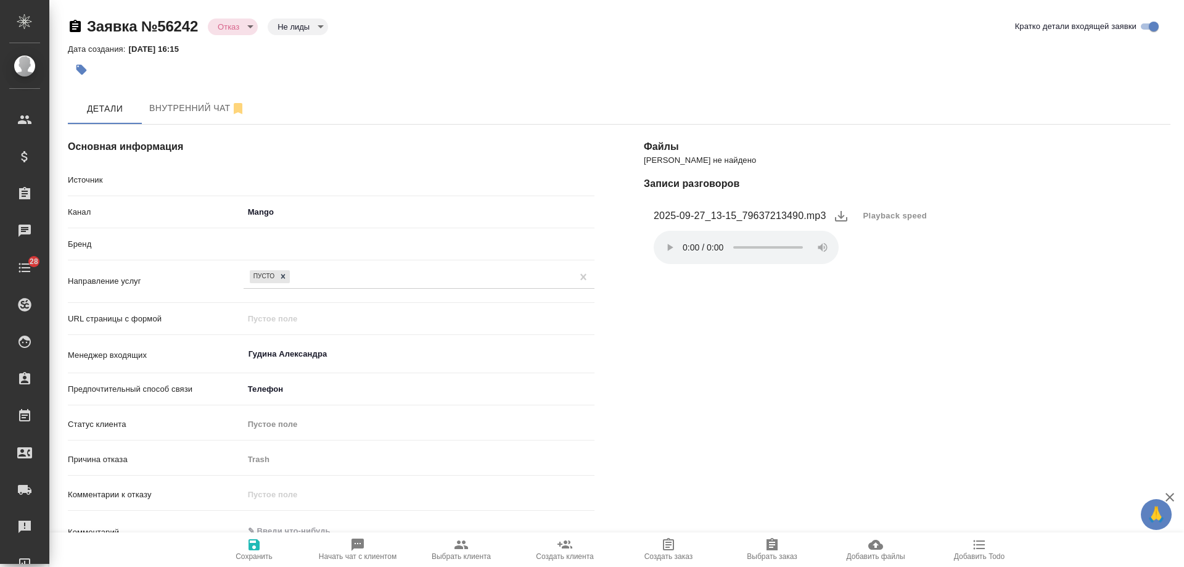
type textarea "x"
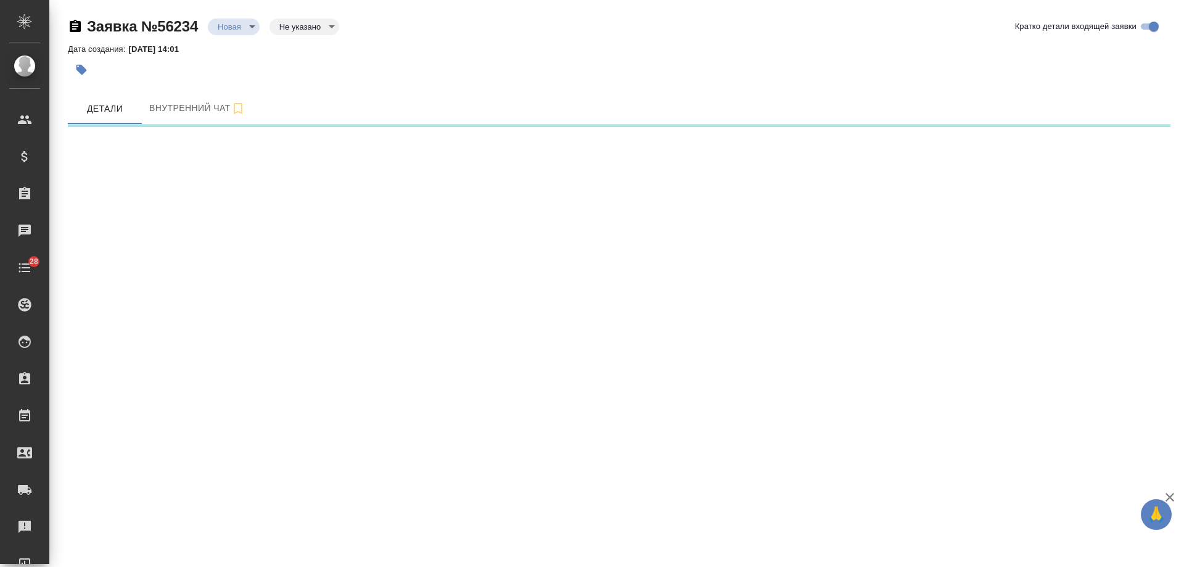
select select "RU"
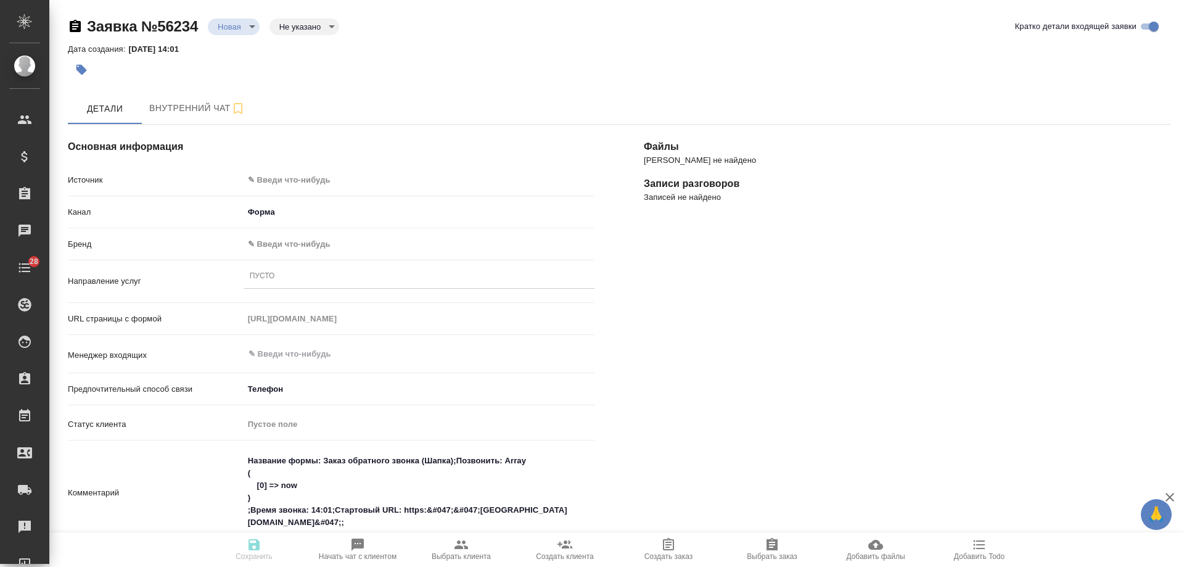
click at [265, 174] on body "🙏 .cls-1 fill:#fff; AWATERA [PERSON_NAME] Спецификации Заказы Чаты 28 Todo Прое…" at bounding box center [592, 283] width 1184 height 567
type textarea "x"
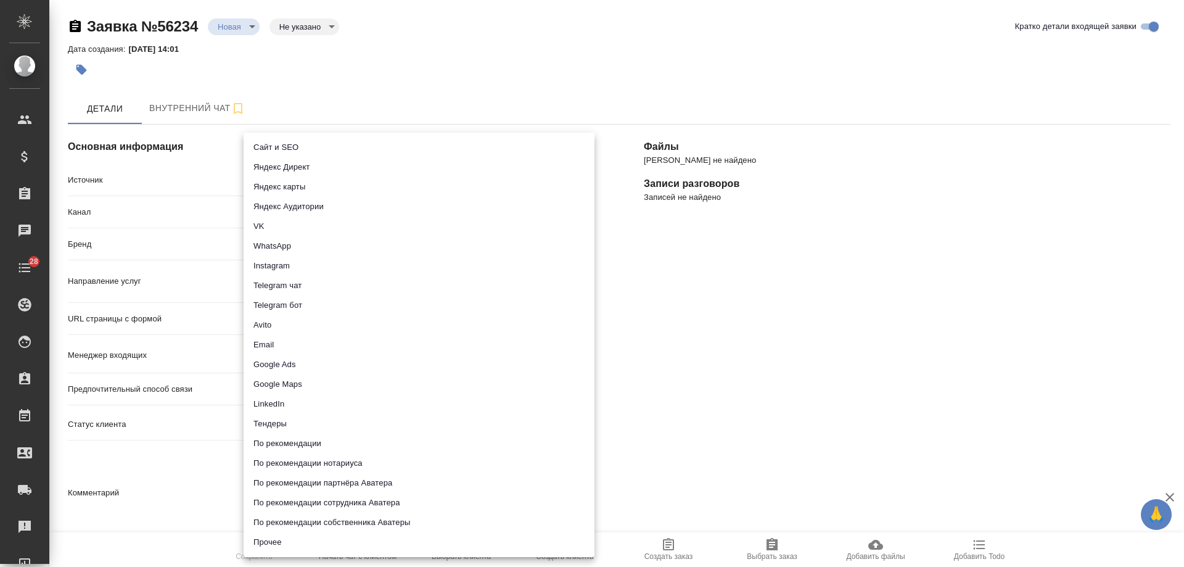
click at [270, 149] on li "Сайт и SEO" at bounding box center [419, 148] width 351 height 20
type input "seo"
type textarea "x"
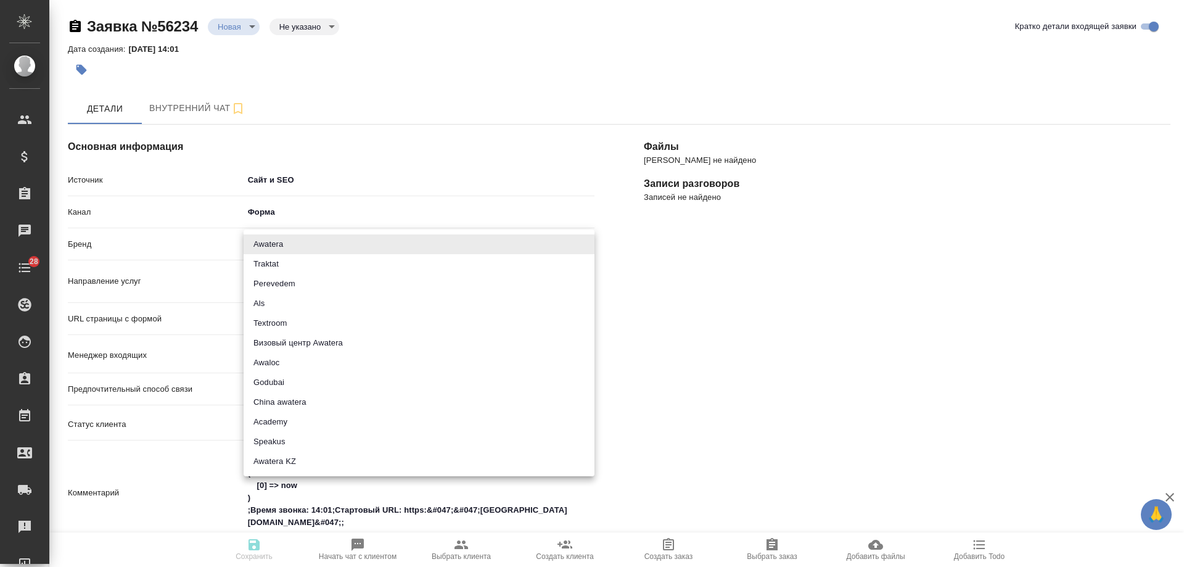
click at [260, 250] on body "🙏 .cls-1 fill:#fff; AWATERA [PERSON_NAME] Спецификации Заказы Чаты 28 Todo Прое…" at bounding box center [592, 283] width 1184 height 567
click at [274, 262] on li "Traktat" at bounding box center [419, 264] width 351 height 20
type input "traktat"
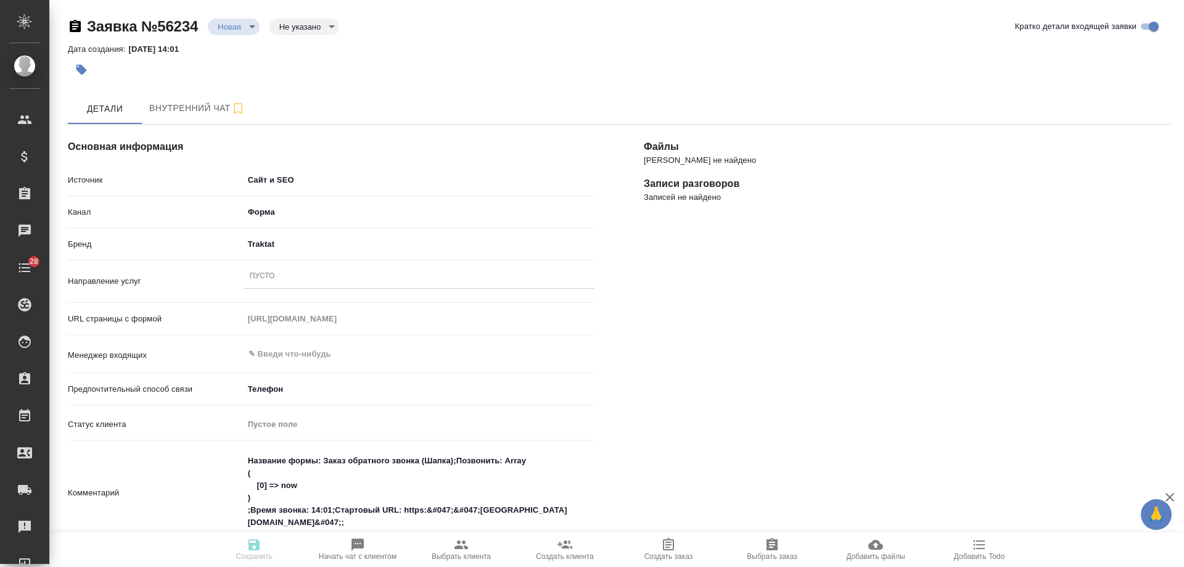
click at [279, 274] on div "Пусто" at bounding box center [419, 277] width 351 height 18
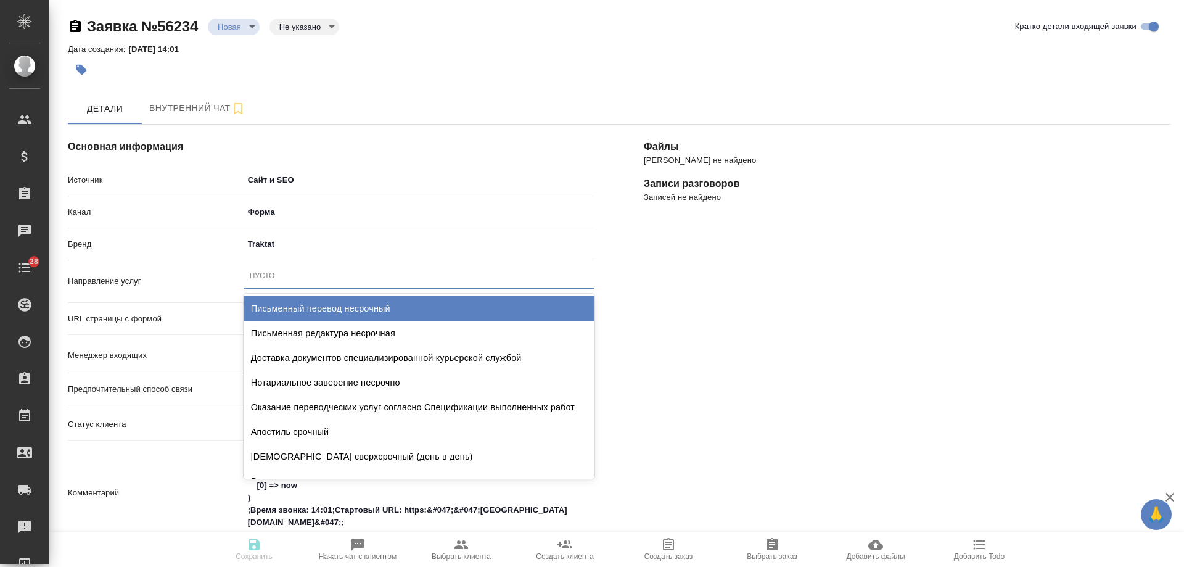
click at [304, 303] on div "Письменный перевод несрочный" at bounding box center [419, 308] width 351 height 25
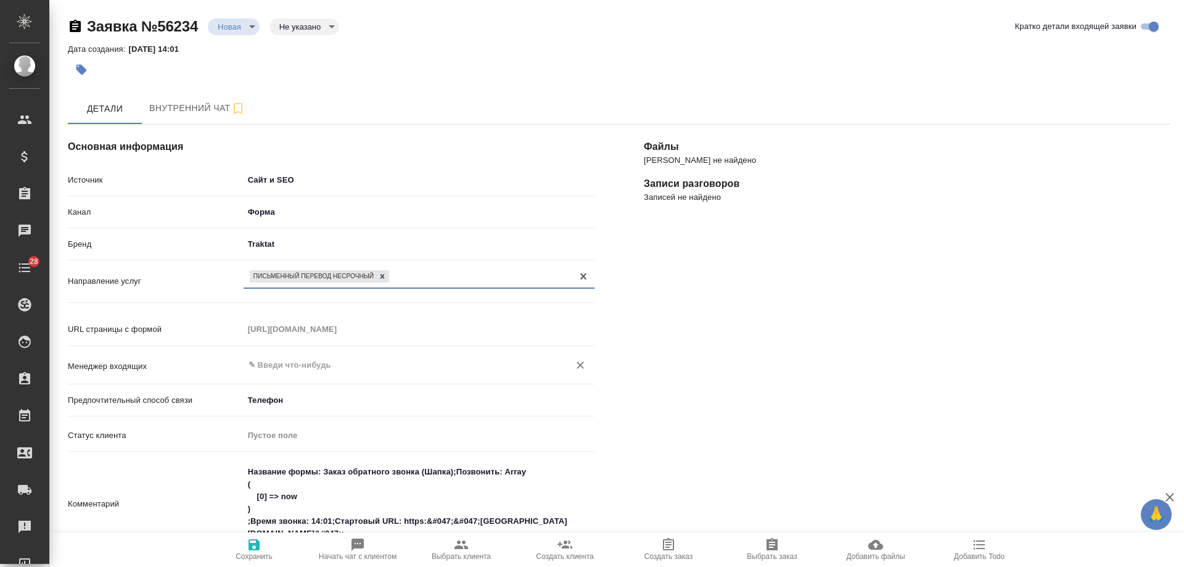
click at [304, 366] on input "text" at bounding box center [398, 365] width 302 height 15
click at [748, 373] on div "Файлы Файлов не найдено Записи разговоров Записей не найдено" at bounding box center [907, 512] width 576 height 825
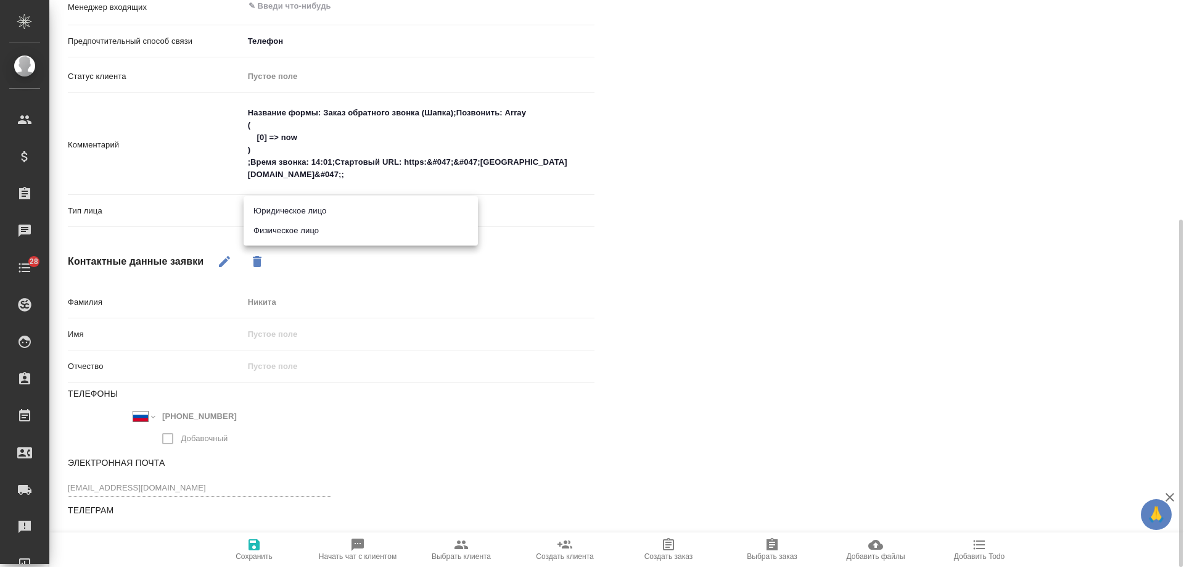
click at [298, 207] on body "🙏 .cls-1 fill:#fff; AWATERA Gudina Alexandra Клиенты Спецификации Заказы 0 Чаты…" at bounding box center [592, 283] width 1184 height 567
click at [286, 236] on li "Физическое лицо" at bounding box center [361, 231] width 234 height 20
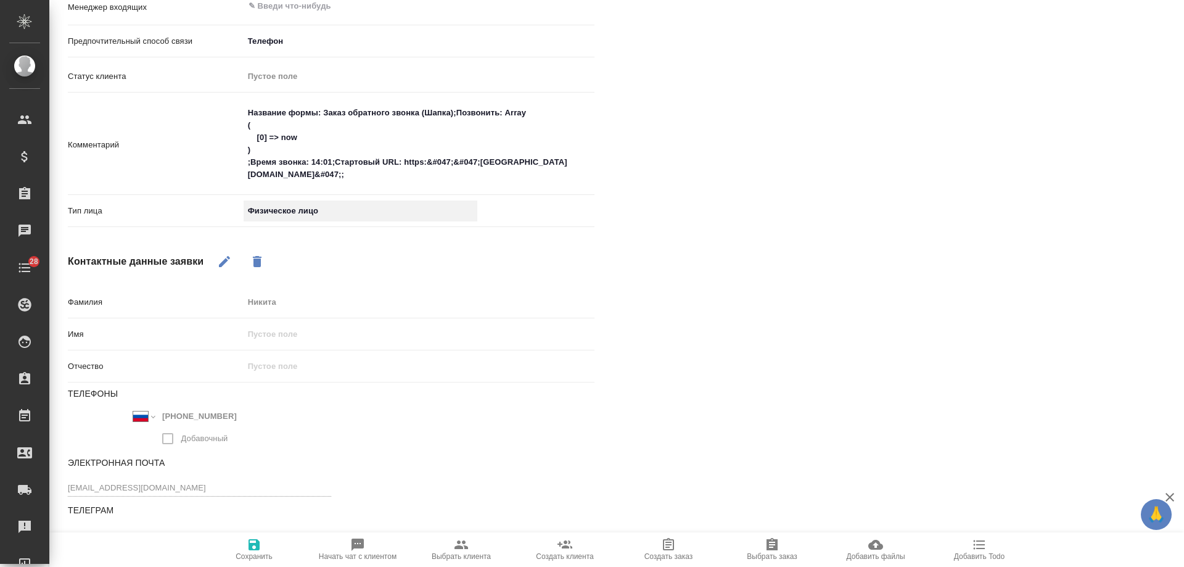
type textarea "x"
type input "private"
click at [246, 551] on span "Сохранить" at bounding box center [254, 548] width 89 height 23
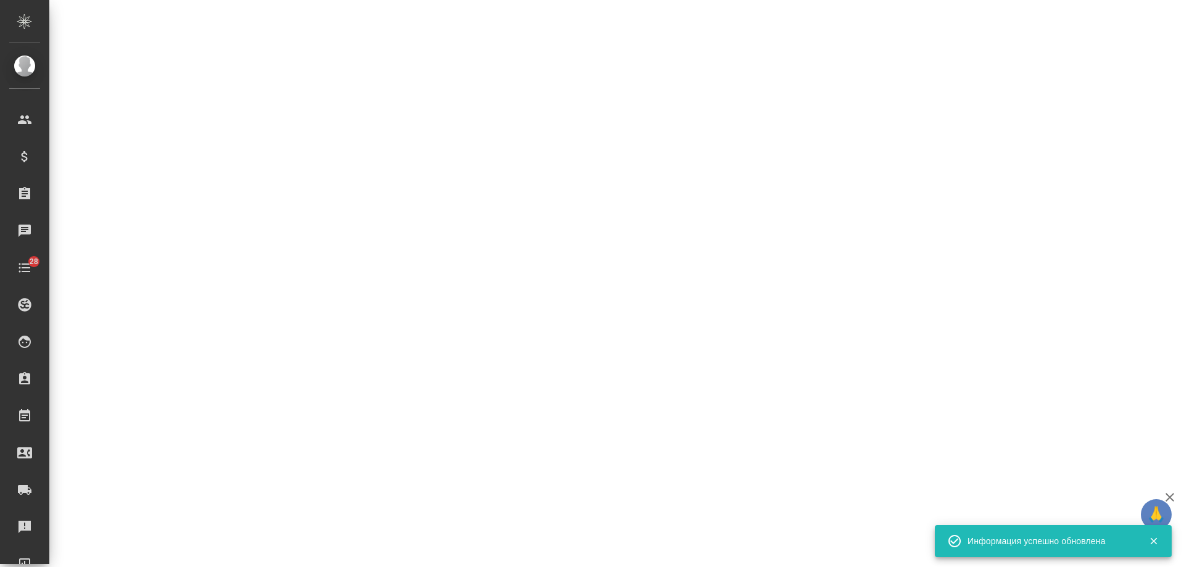
select select "RU"
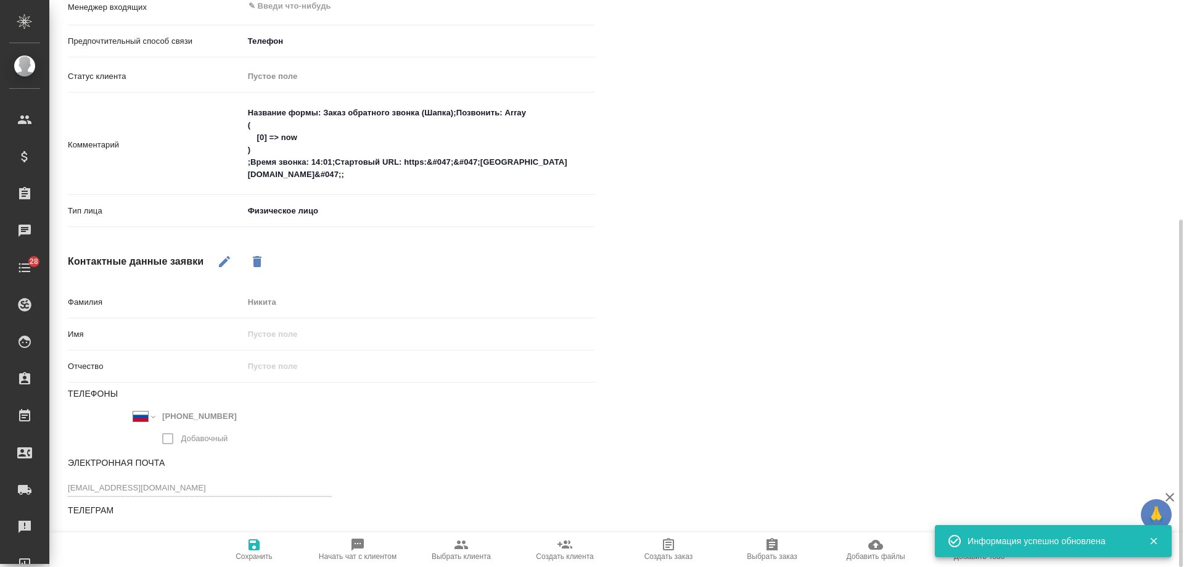
type textarea "x"
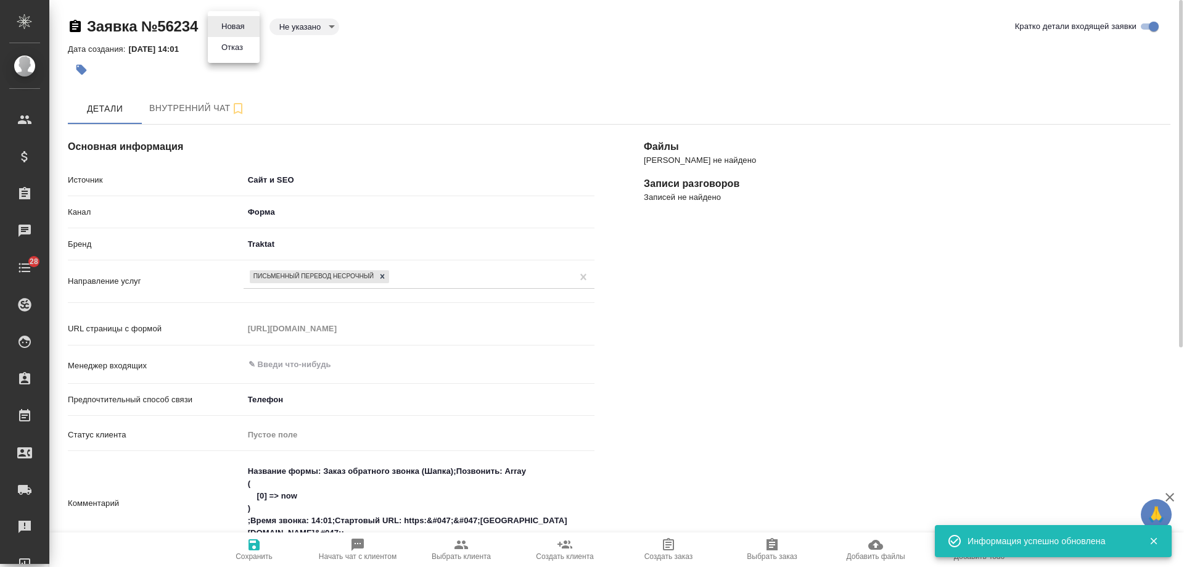
click at [244, 27] on body "🙏 .cls-1 fill:#fff; AWATERA Gudina Alexandra Клиенты Спецификации Заказы 0 Чаты…" at bounding box center [592, 283] width 1184 height 567
click at [240, 50] on button "Отказ" at bounding box center [232, 48] width 29 height 14
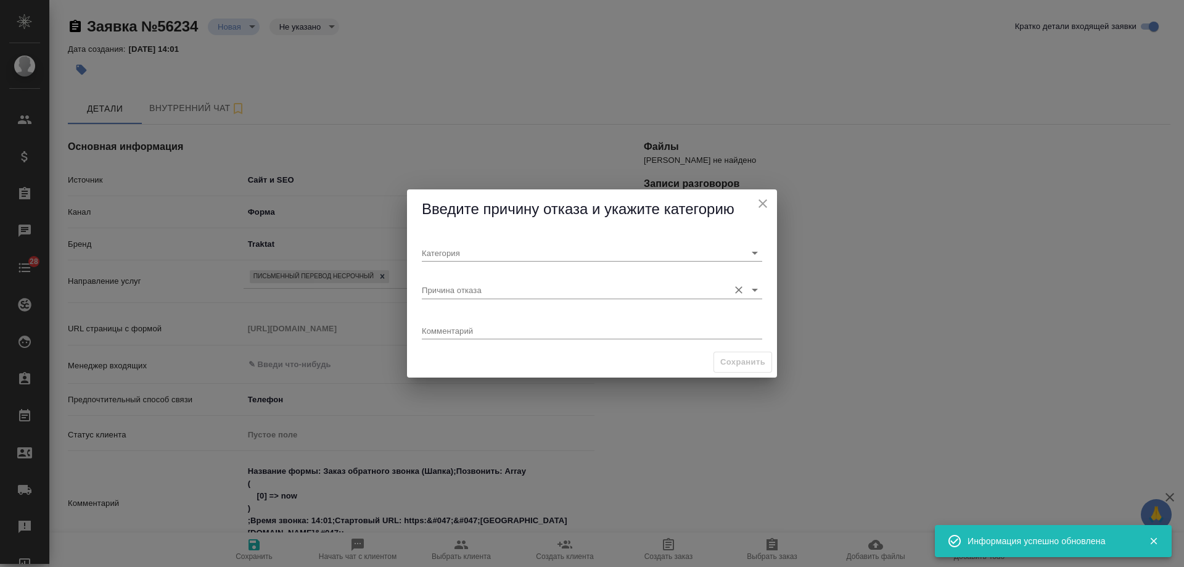
click at [459, 284] on input "Причина отказа" at bounding box center [572, 289] width 301 height 17
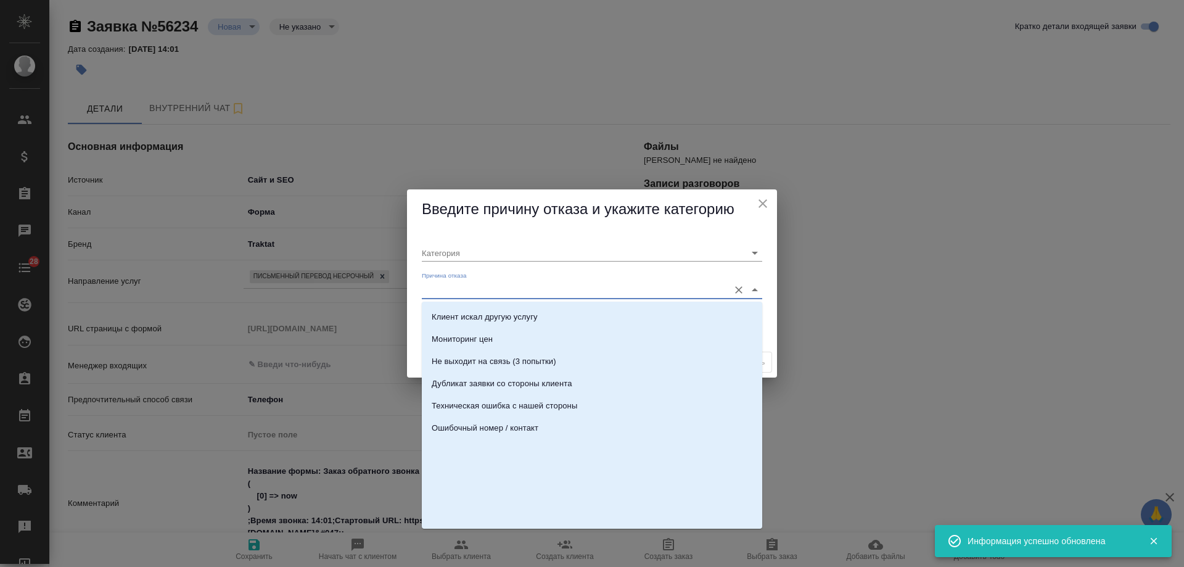
scroll to position [376, 0]
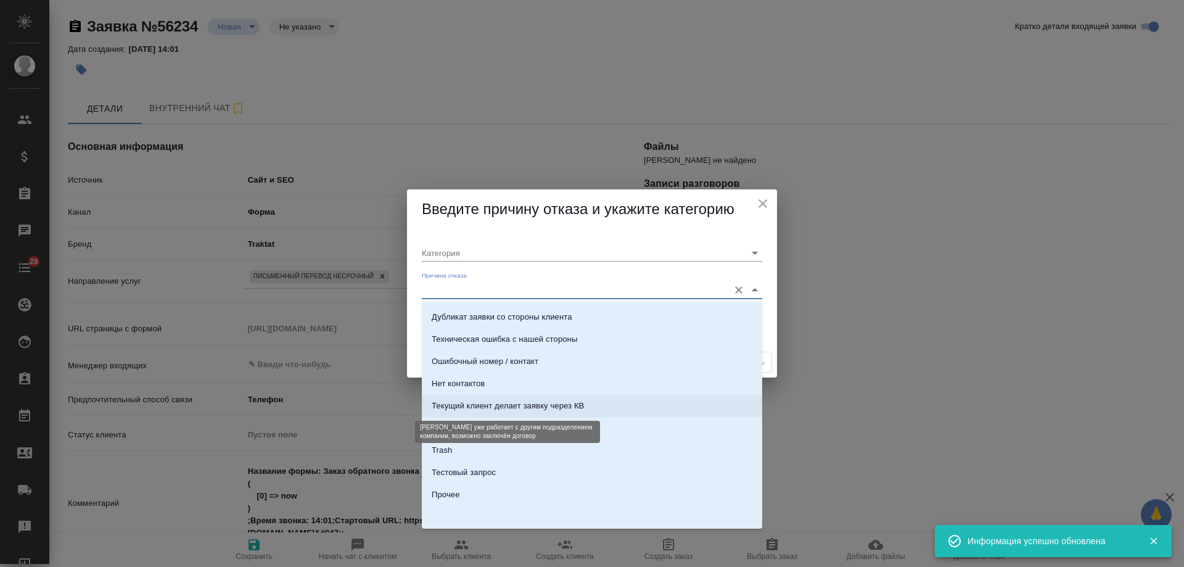
click at [498, 410] on div "Текущий клиент делает заявку через КВ" at bounding box center [508, 406] width 152 height 12
type input "Целевая"
type input "Текущий клиент делает заявку через КВ"
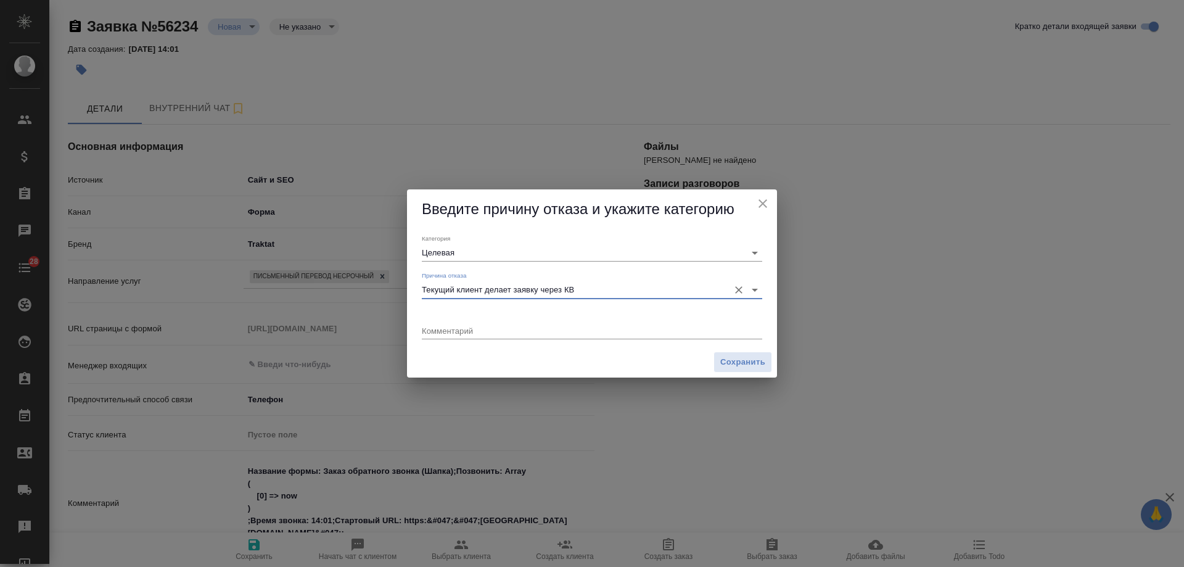
click at [741, 286] on button "Очистить" at bounding box center [738, 289] width 17 height 17
click at [742, 250] on icon "Очистить" at bounding box center [738, 252] width 7 height 7
click at [567, 295] on input "Причина отказа" at bounding box center [572, 289] width 301 height 17
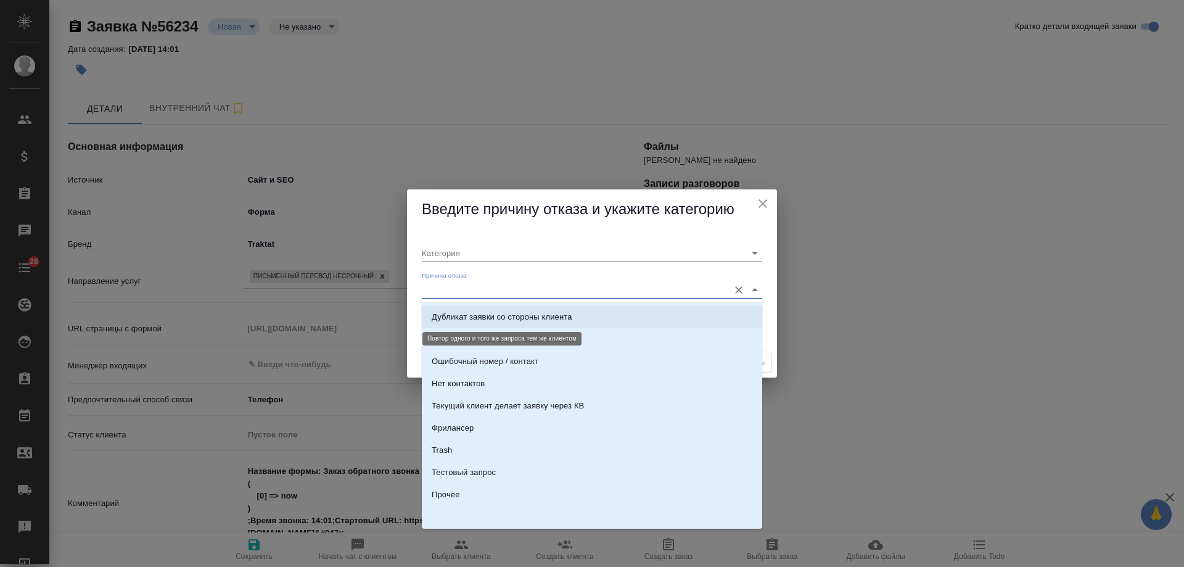
click at [498, 316] on div "Дубликат заявки со стороны клиента" at bounding box center [502, 317] width 141 height 12
type input "Не лиды"
type input "Дубликат заявки со стороны клиента"
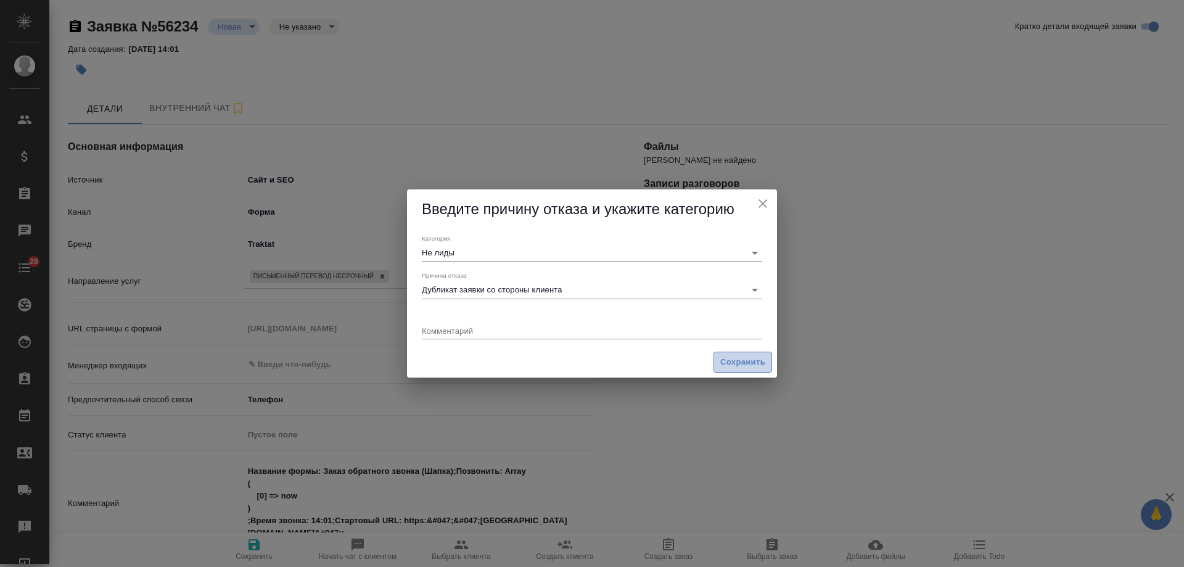
click at [722, 363] on span "Сохранить" at bounding box center [742, 362] width 45 height 14
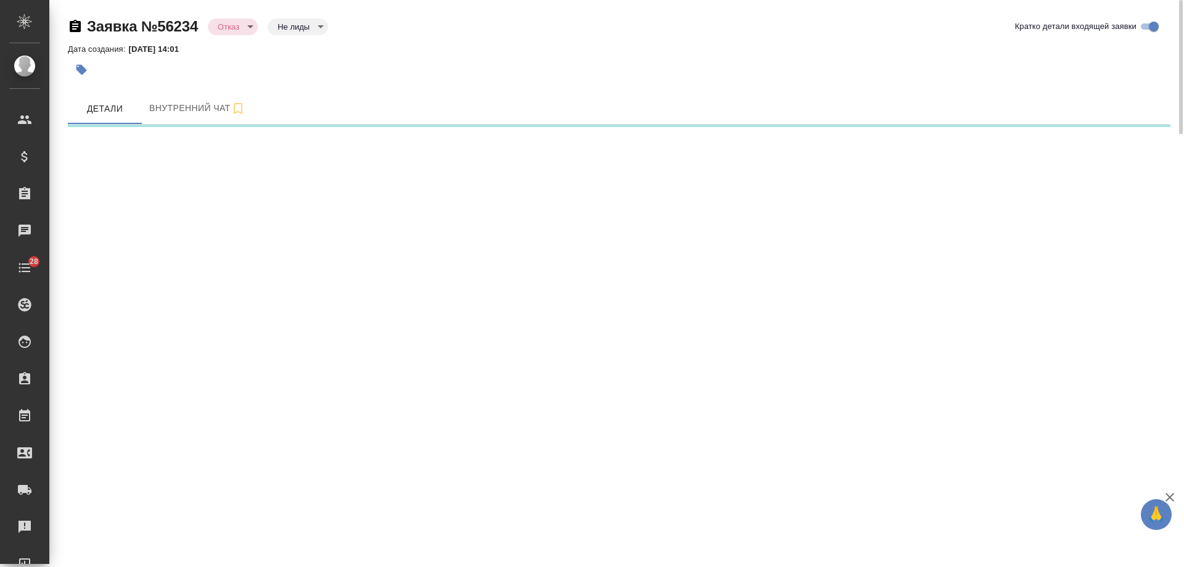
select select "RU"
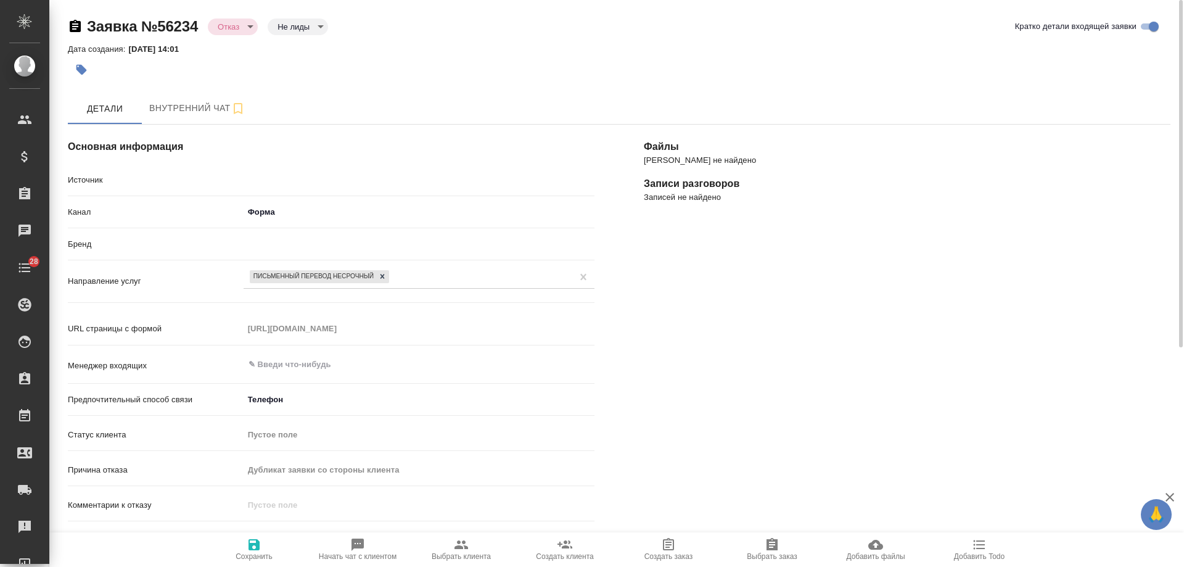
type textarea "x"
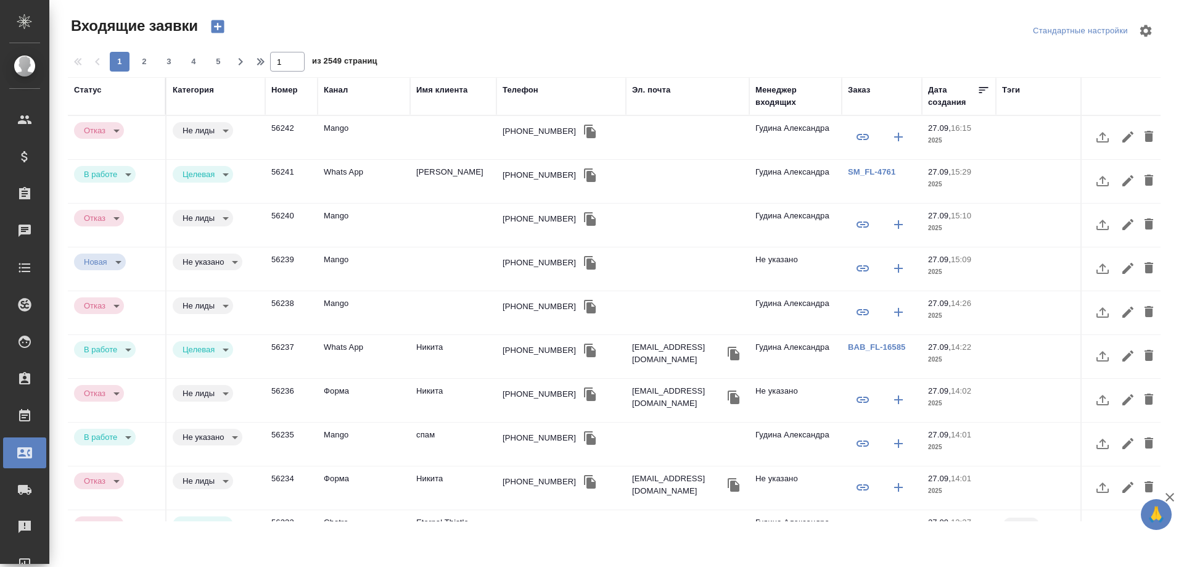
select select "RU"
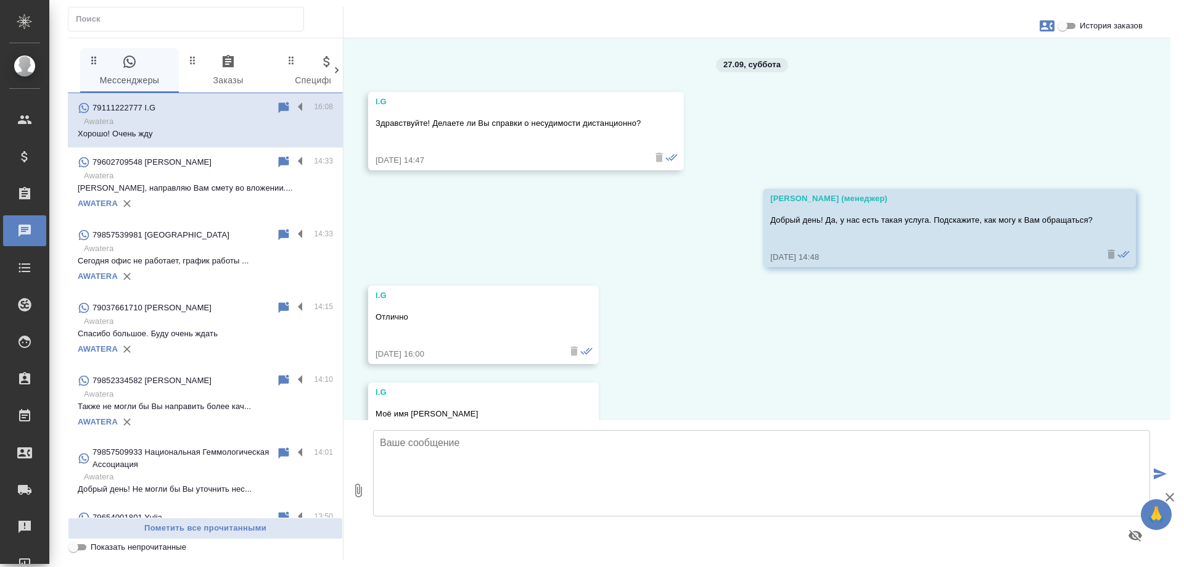
scroll to position [749, 0]
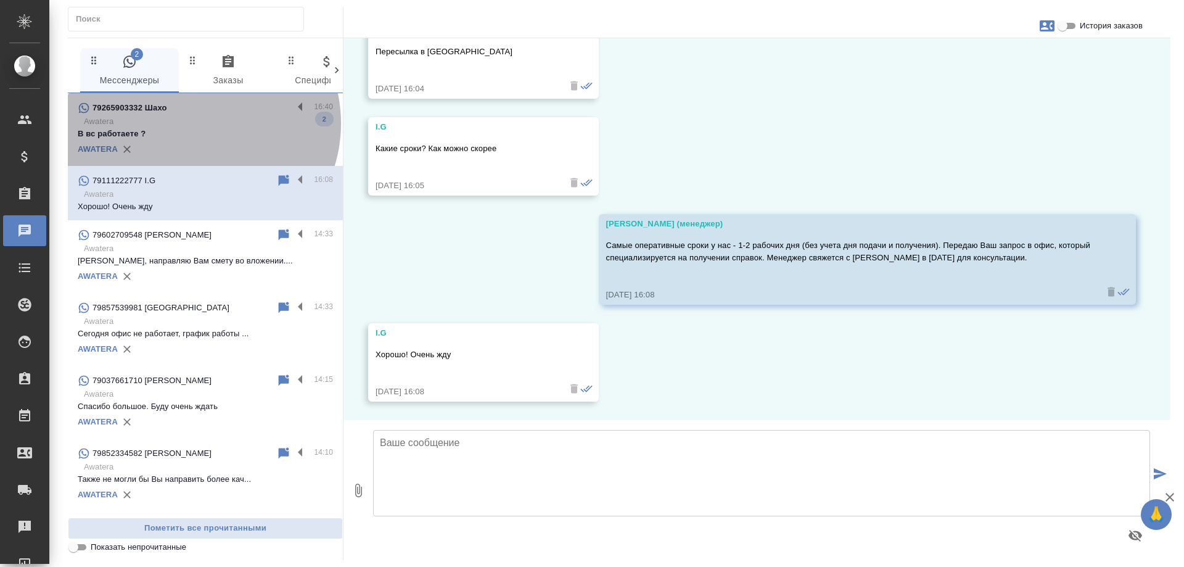
click at [196, 123] on p "Awatera" at bounding box center [208, 121] width 249 height 12
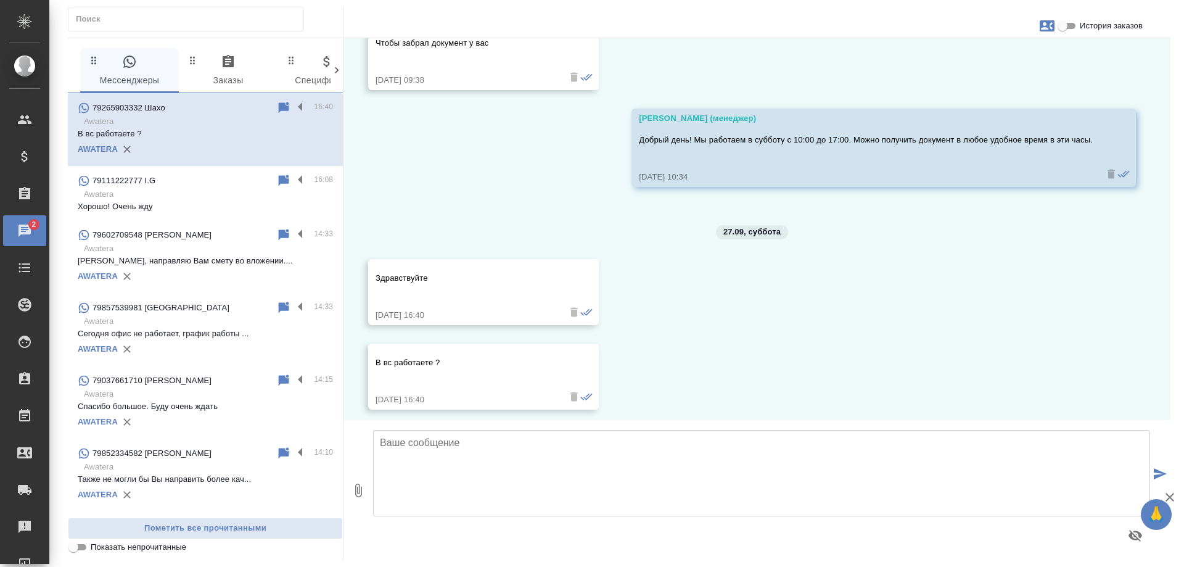
scroll to position [4315, 0]
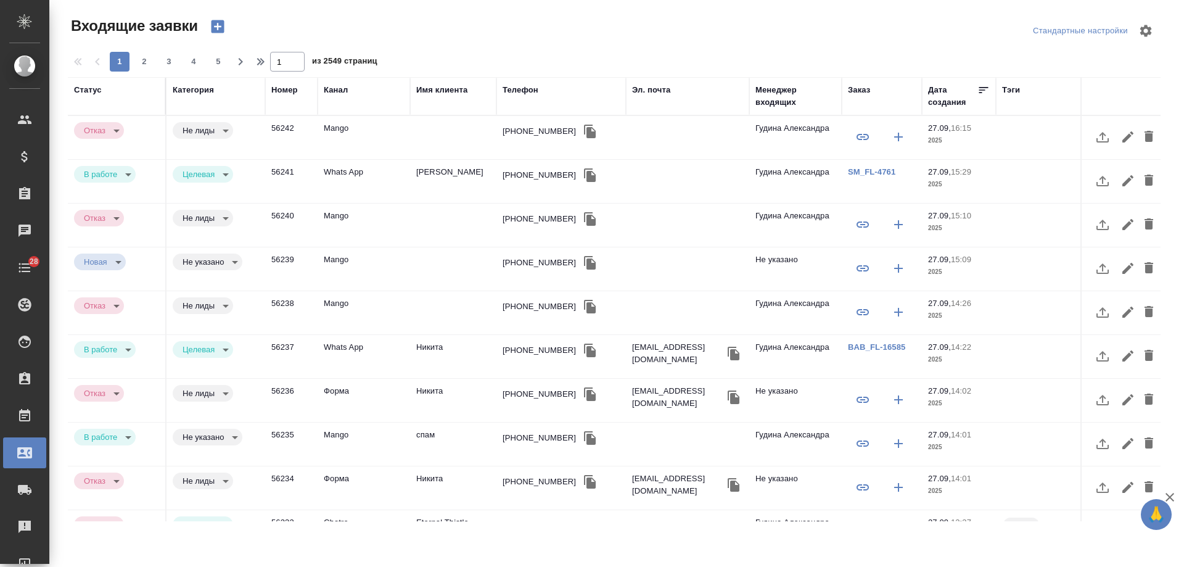
select select "RU"
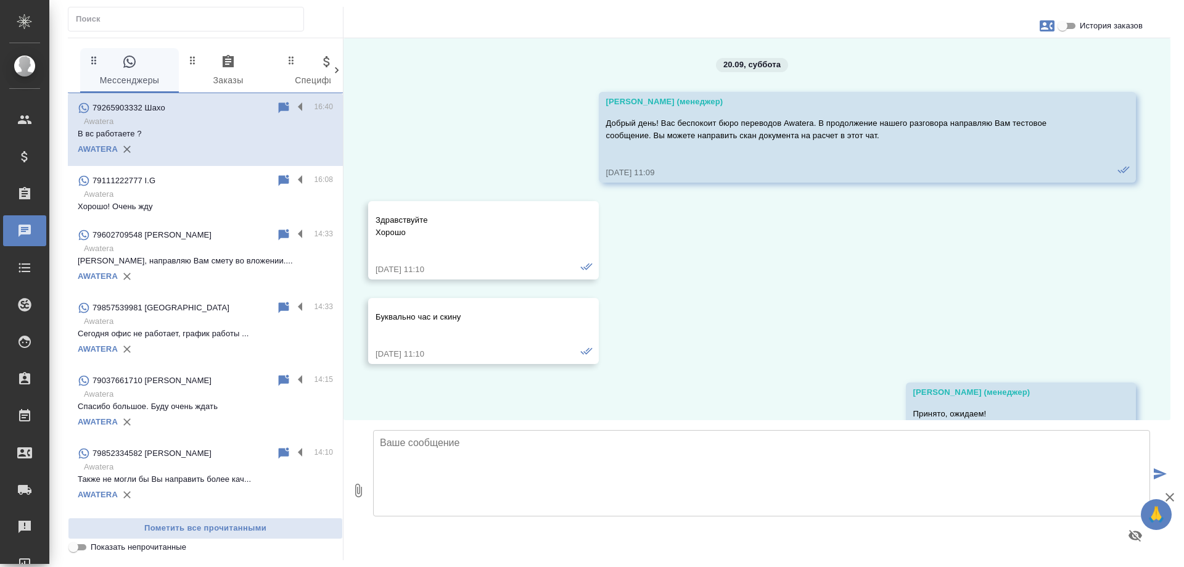
scroll to position [4315, 0]
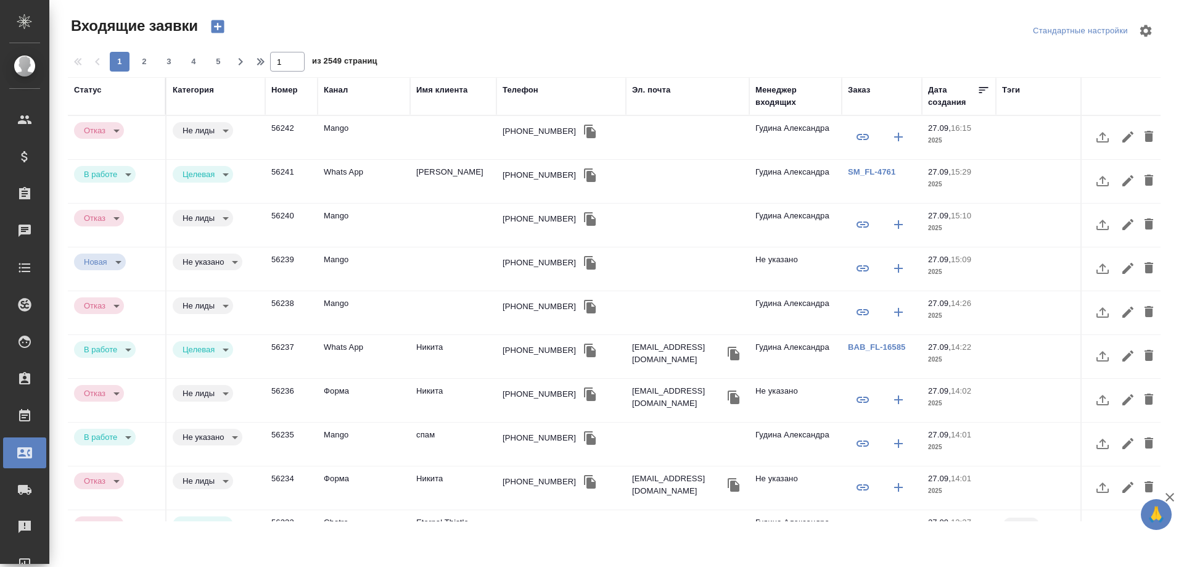
select select "RU"
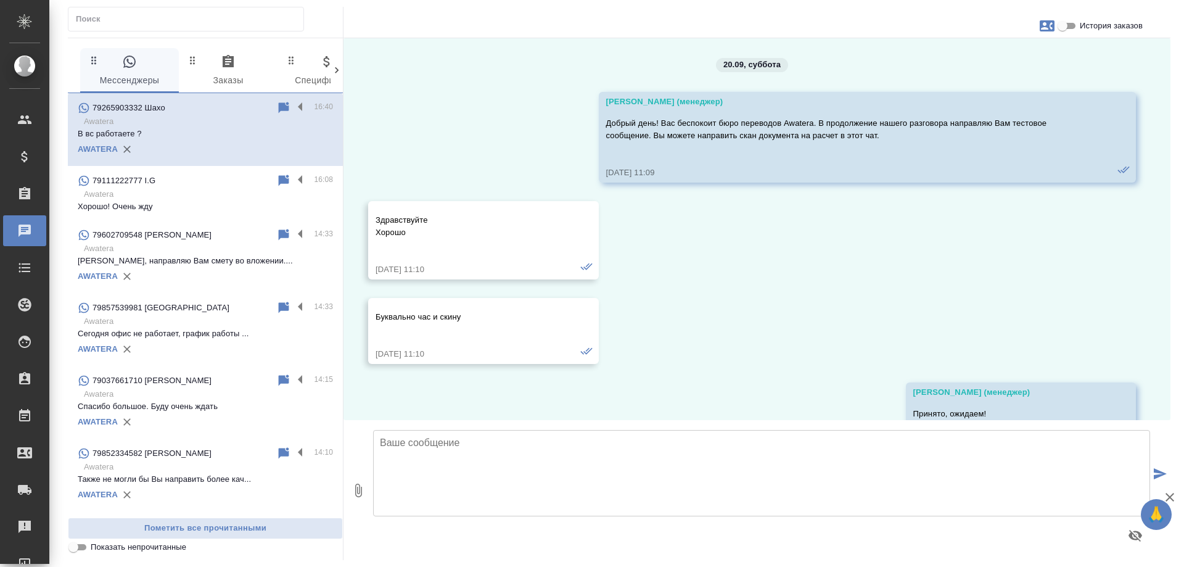
scroll to position [4315, 0]
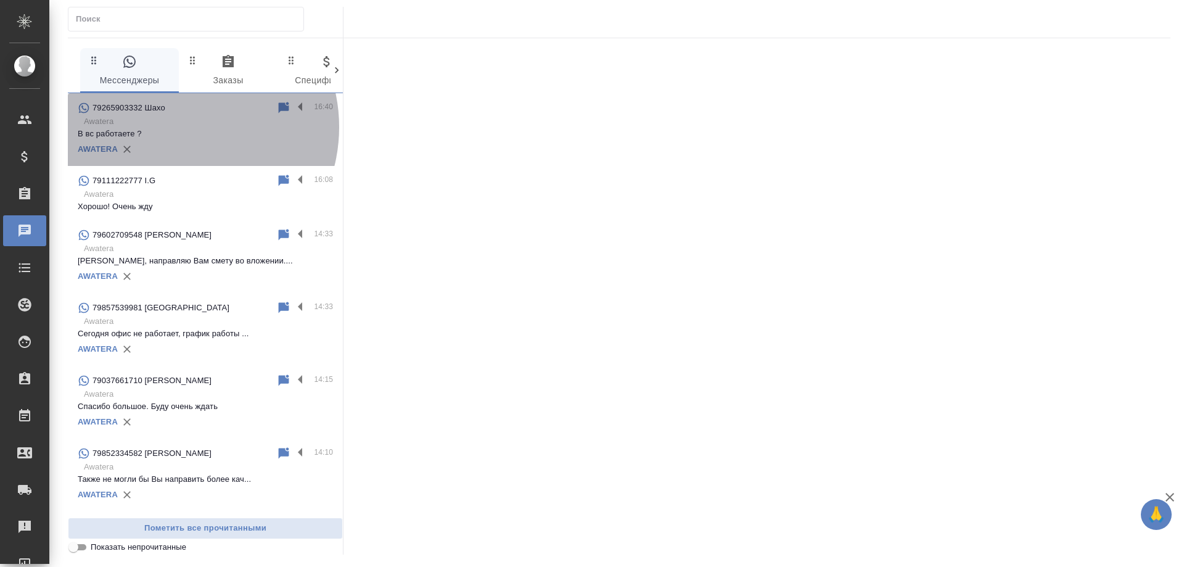
click at [177, 127] on p "Awatera" at bounding box center [208, 121] width 249 height 12
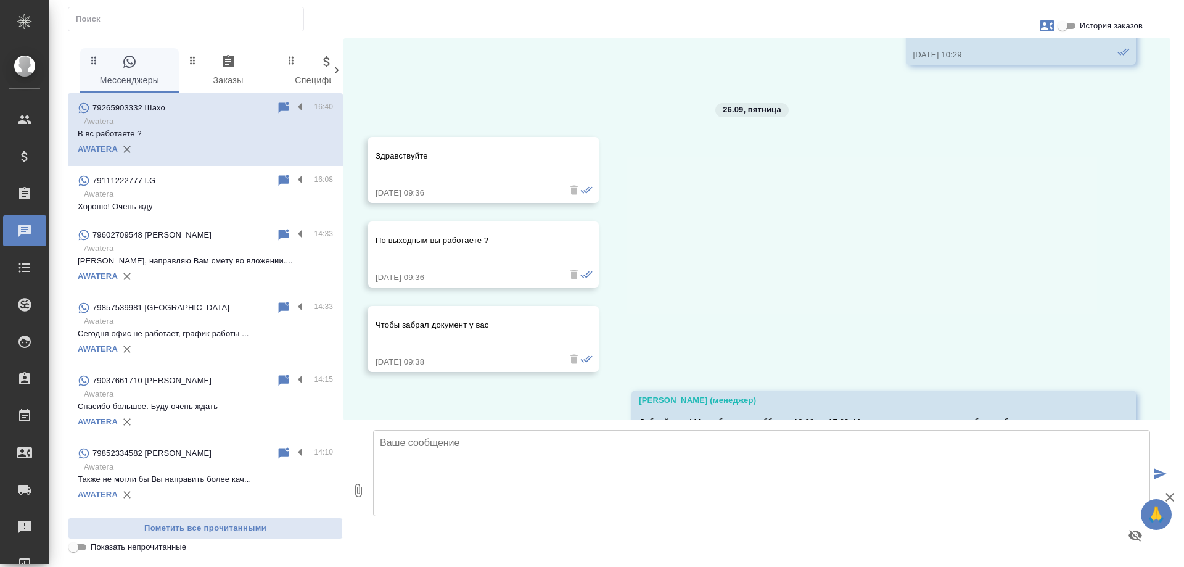
scroll to position [4315, 0]
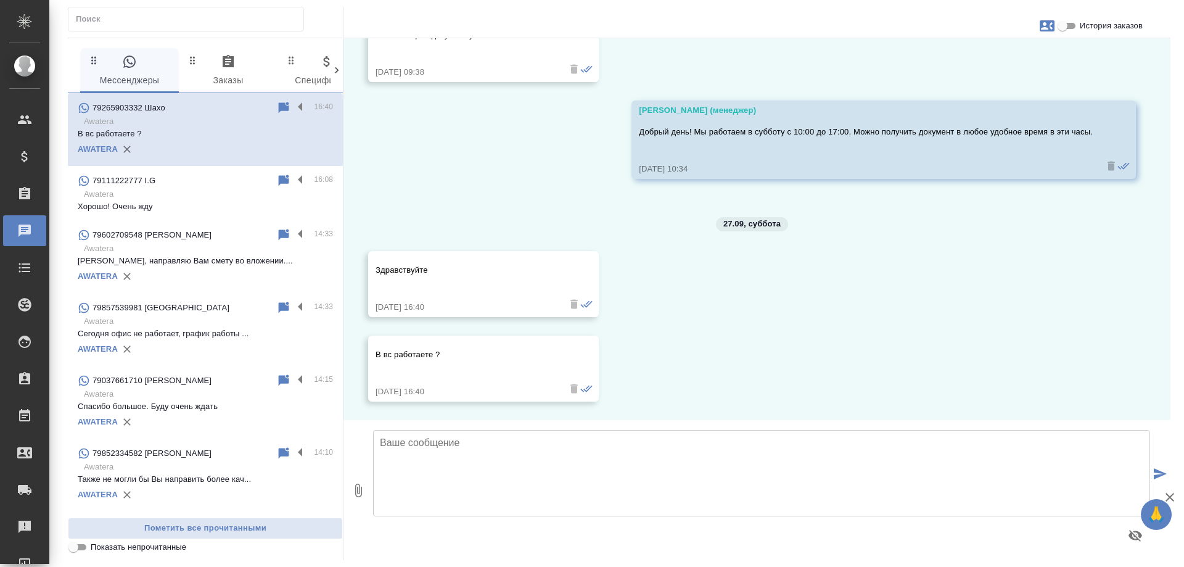
click at [531, 448] on textarea at bounding box center [761, 473] width 777 height 86
click at [452, 442] on textarea "Добрый день! НЕт," at bounding box center [761, 473] width 777 height 86
click at [503, 444] on textarea "Добрый день! Нет," at bounding box center [761, 473] width 777 height 86
click at [501, 446] on textarea "Добрый день! Нет, завтра не работаем." at bounding box center [761, 473] width 777 height 86
click at [622, 447] on textarea "Добрый день! Нет, завтра мы не работаем." at bounding box center [761, 473] width 777 height 86
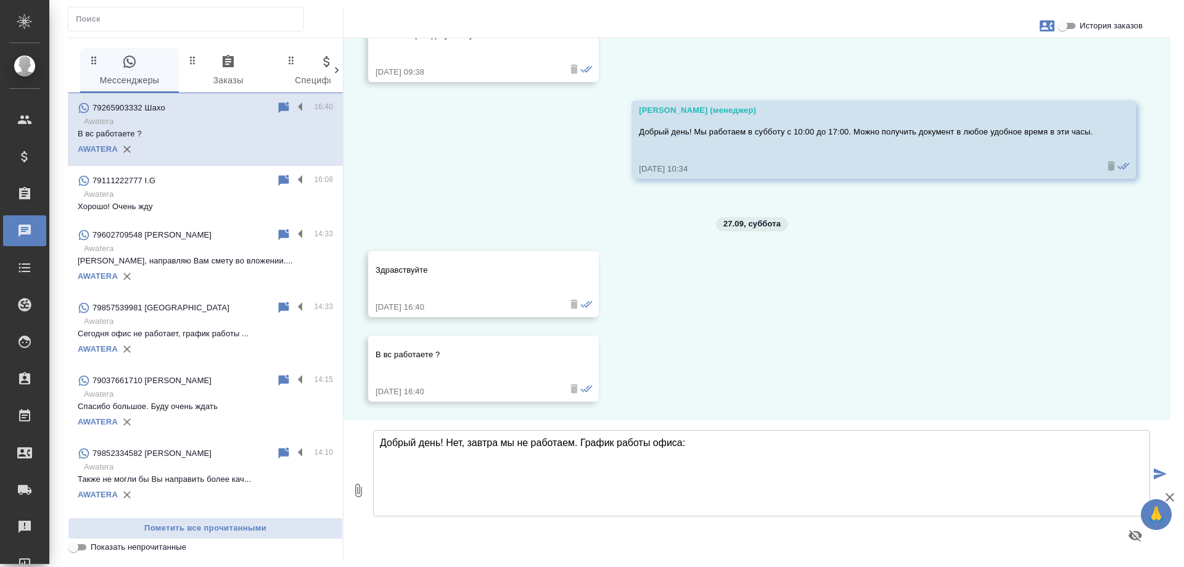
paste textarea "пн - чт: с 10:00 до 18:00; пт - сб: с 10:00 до 17:00; вс: выходной"
click at [580, 445] on textarea "Добрый день! Нет, завтра мы не работаем. График работы офиса: пн - чт: с 10:00 …" at bounding box center [761, 473] width 777 height 86
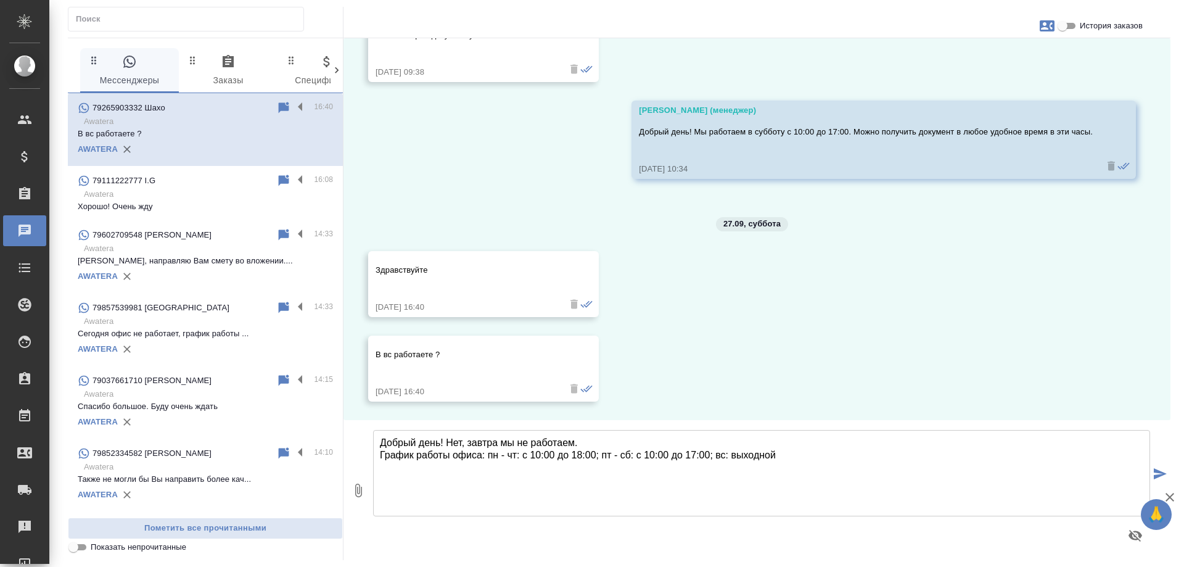
click at [790, 458] on textarea "Добрый день! Нет, завтра мы не работаем. График работы офиса: пн - чт: с 10:00 …" at bounding box center [761, 473] width 777 height 86
type textarea "Добрый день! Нет, завтра мы не работаем. График работы офиса: пн - чт: с 10:00 …"
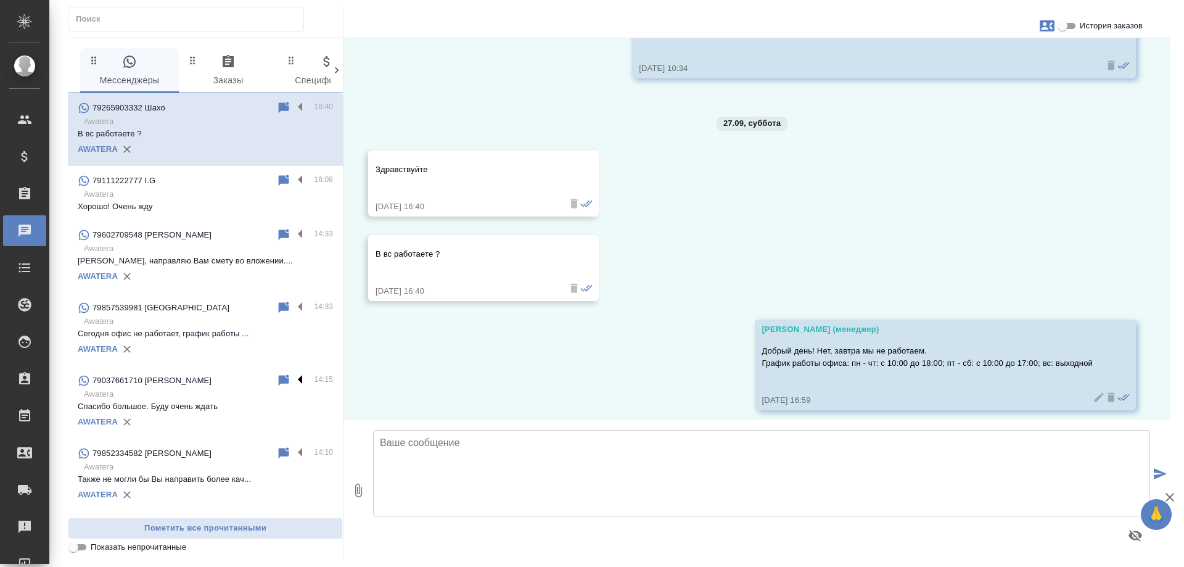
scroll to position [4424, 0]
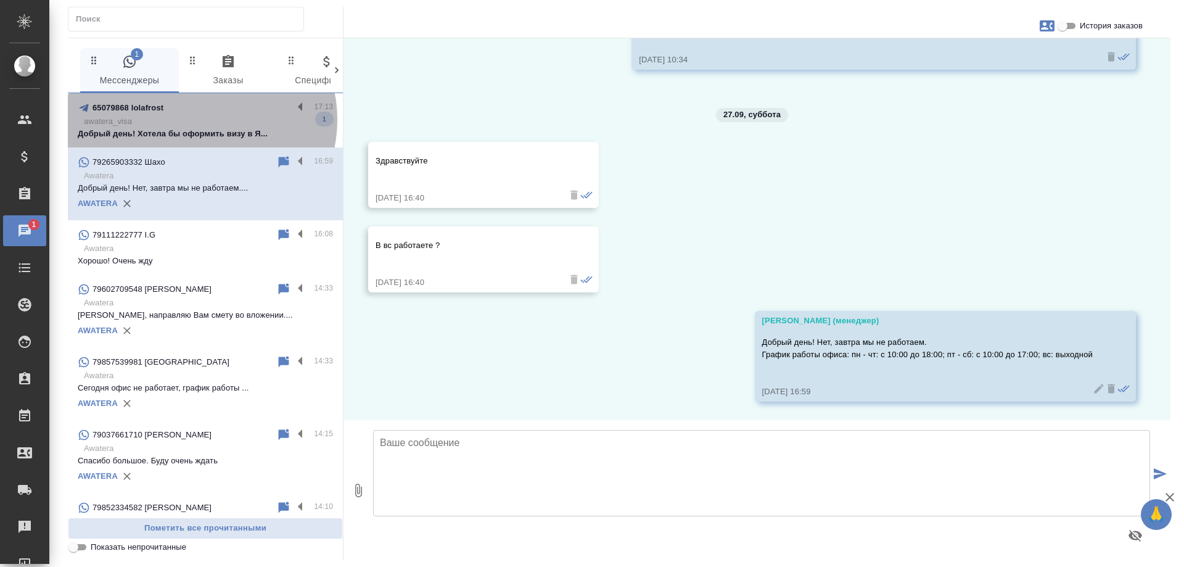
click at [199, 120] on p "awatera_visa" at bounding box center [208, 121] width 249 height 12
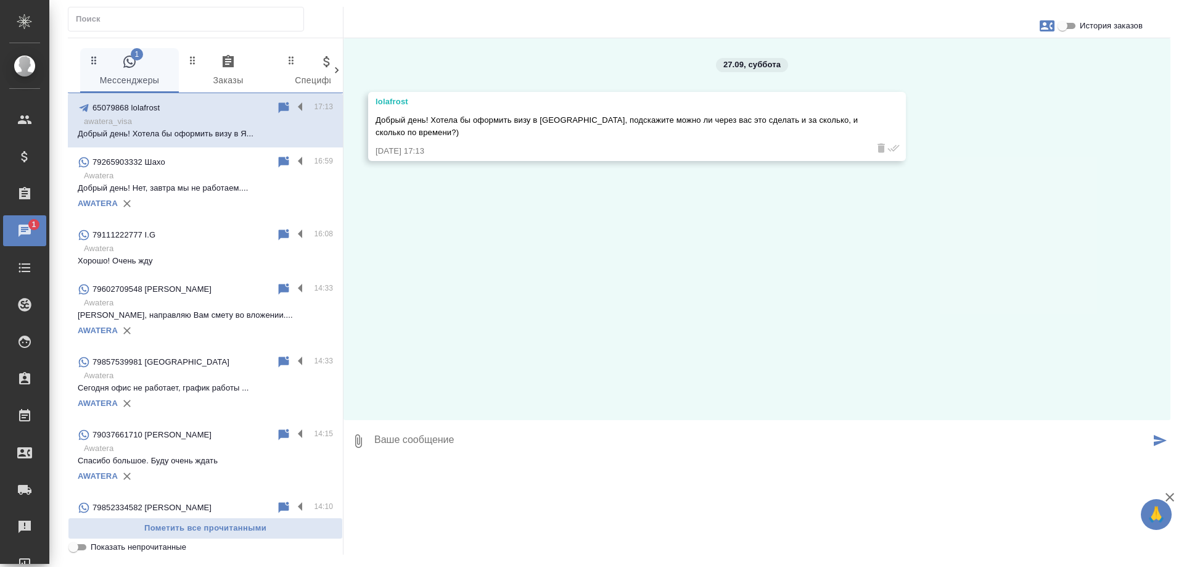
scroll to position [0, 0]
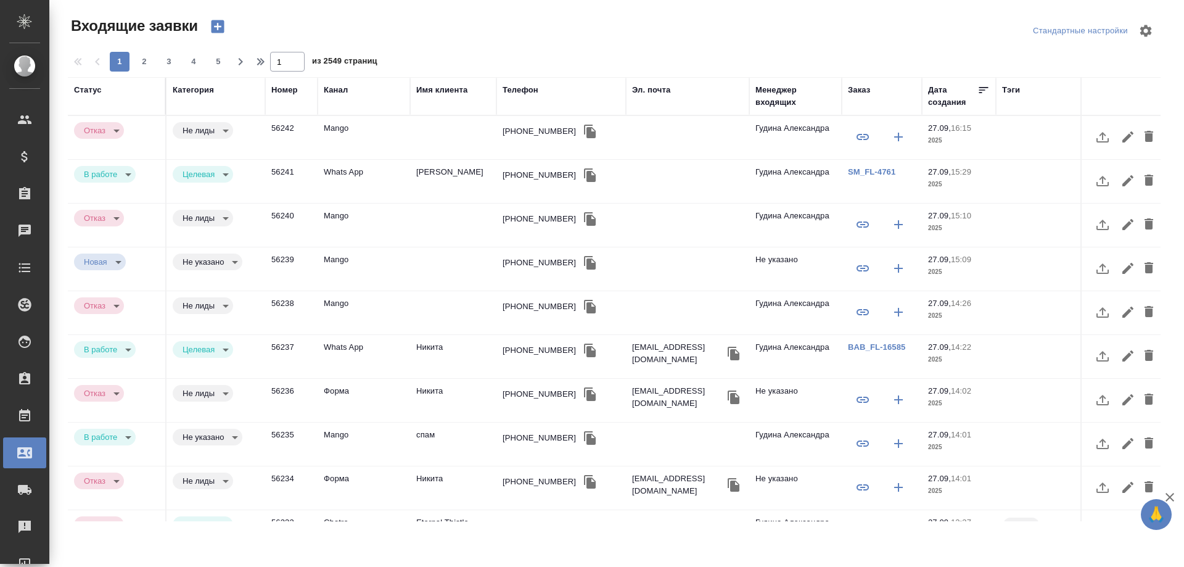
select select "RU"
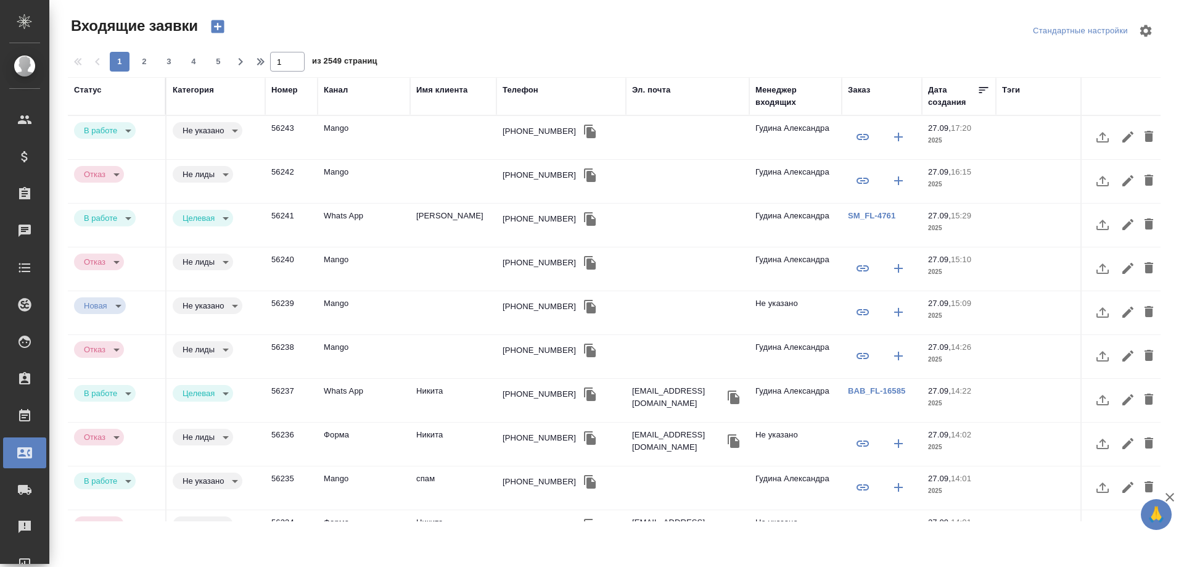
select select "RU"
click at [540, 135] on div "+79630323762" at bounding box center [539, 131] width 73 height 12
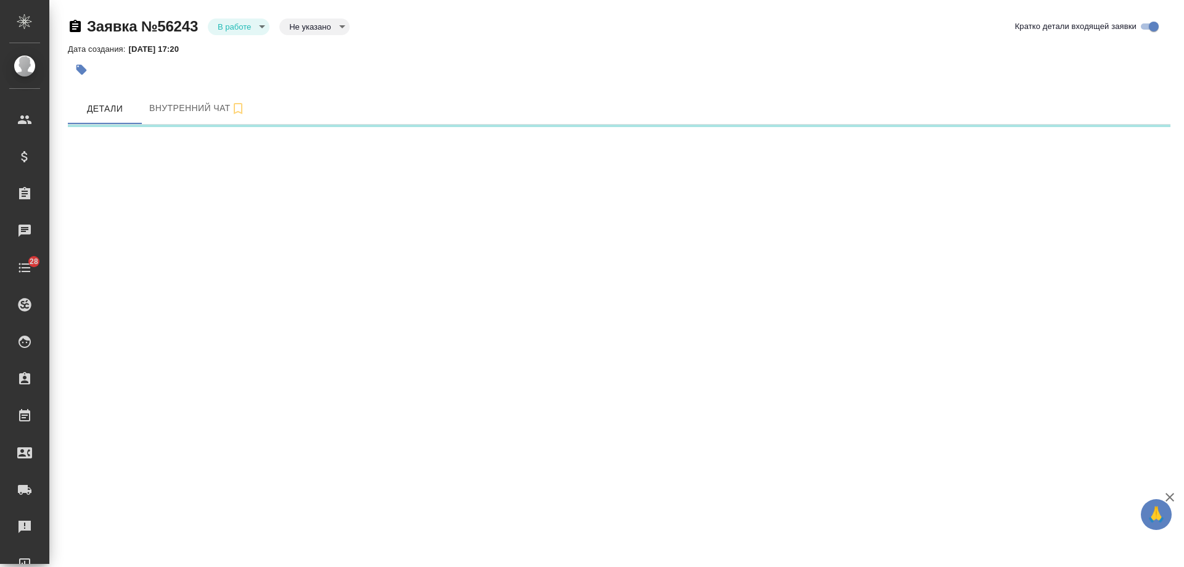
select select "RU"
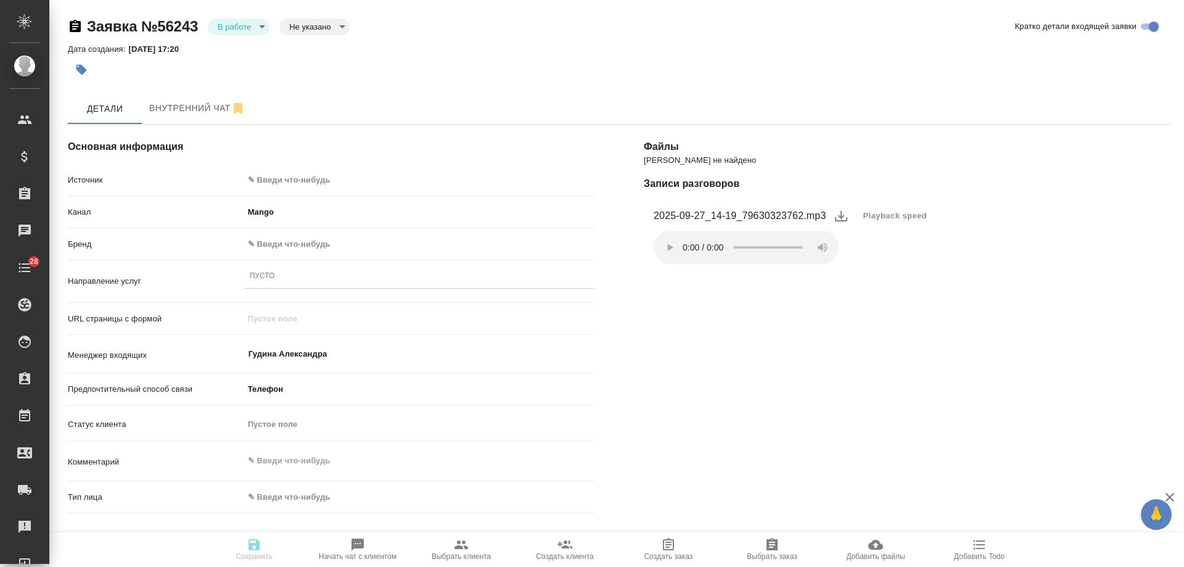
type textarea "x"
click at [318, 175] on body "🙏 .cls-1 fill:#fff; AWATERA [PERSON_NAME] Спецификации Заказы Чаты 28 Todo Прое…" at bounding box center [592, 283] width 1184 height 567
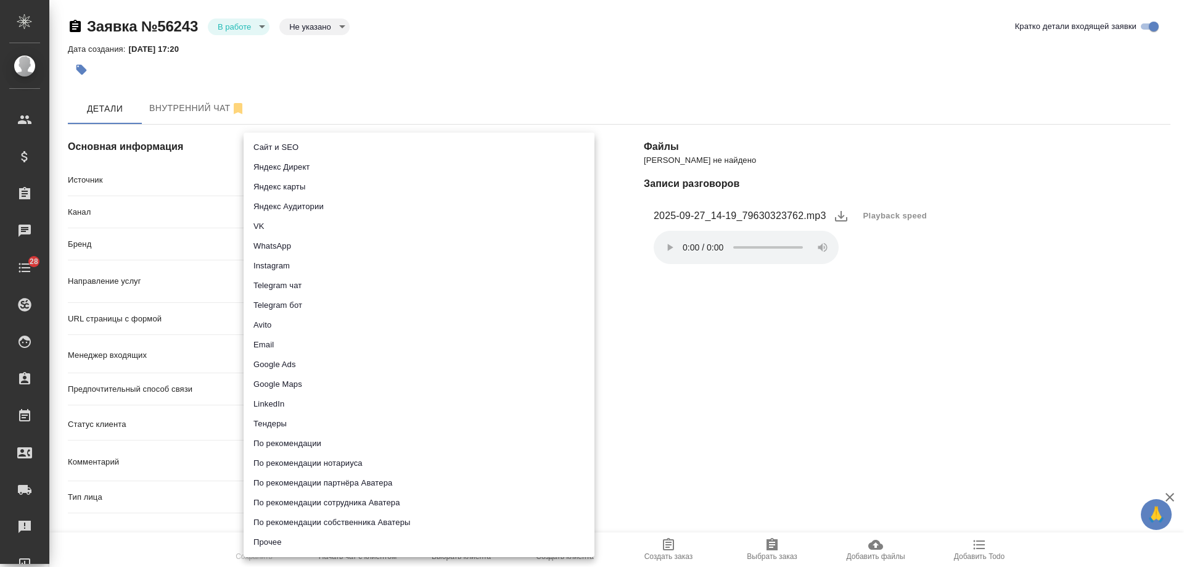
click at [301, 146] on li "Сайт и SEO" at bounding box center [419, 148] width 351 height 20
type input "seo"
type textarea "x"
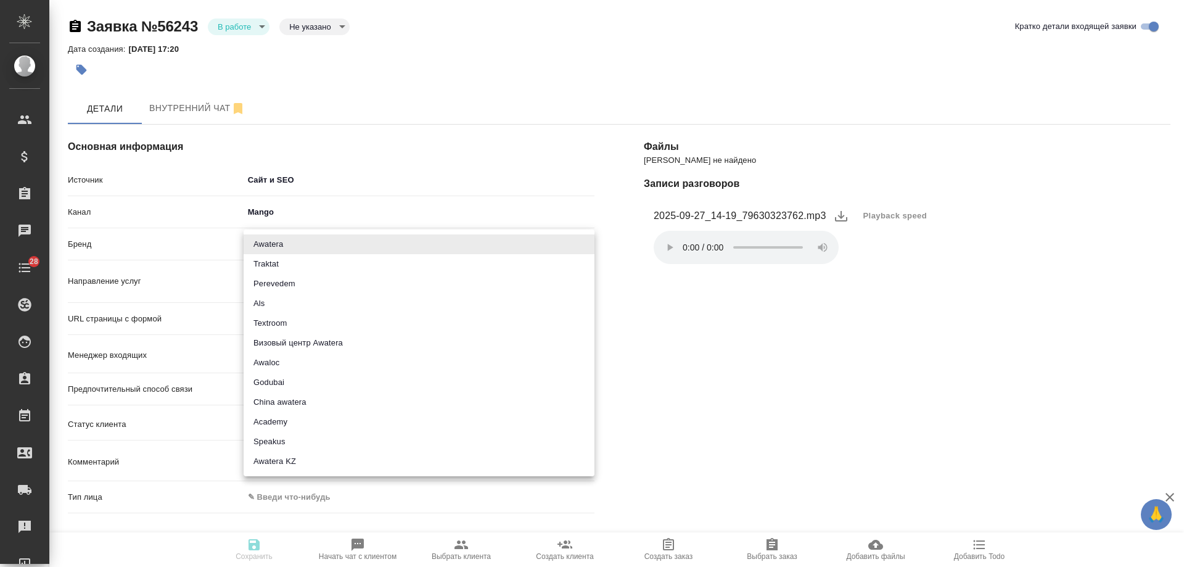
click at [289, 244] on body "🙏 .cls-1 fill:#fff; AWATERA Gudina Alexandra Клиенты Спецификации Заказы Чаты 2…" at bounding box center [592, 283] width 1184 height 567
click at [268, 256] on li "Traktat" at bounding box center [419, 264] width 351 height 20
type input "traktat"
type textarea "x"
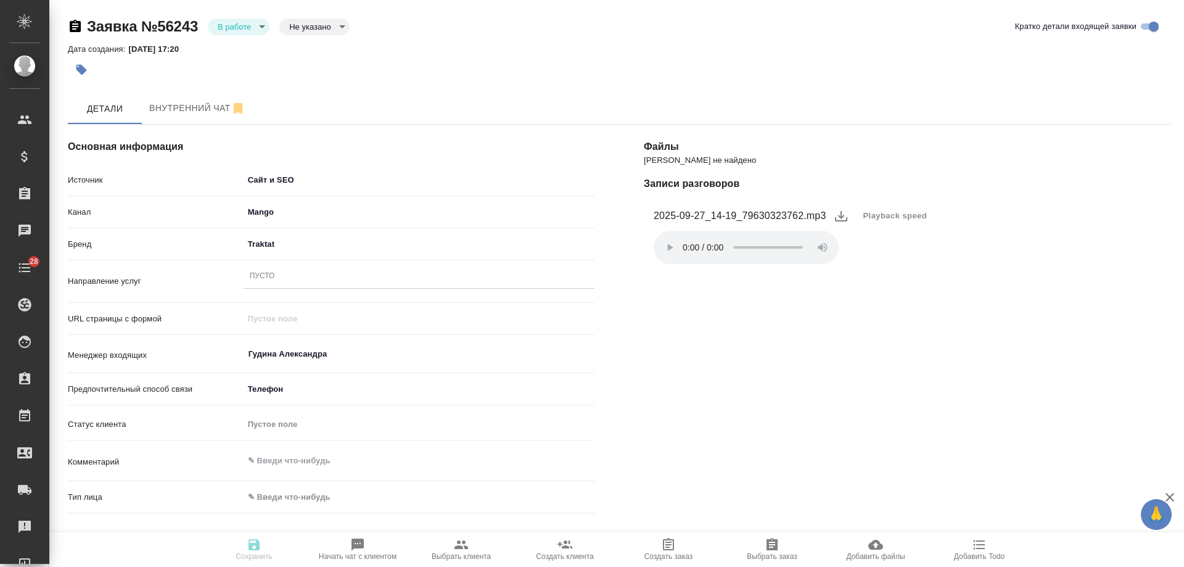
click at [278, 279] on div "Пусто" at bounding box center [419, 277] width 351 height 18
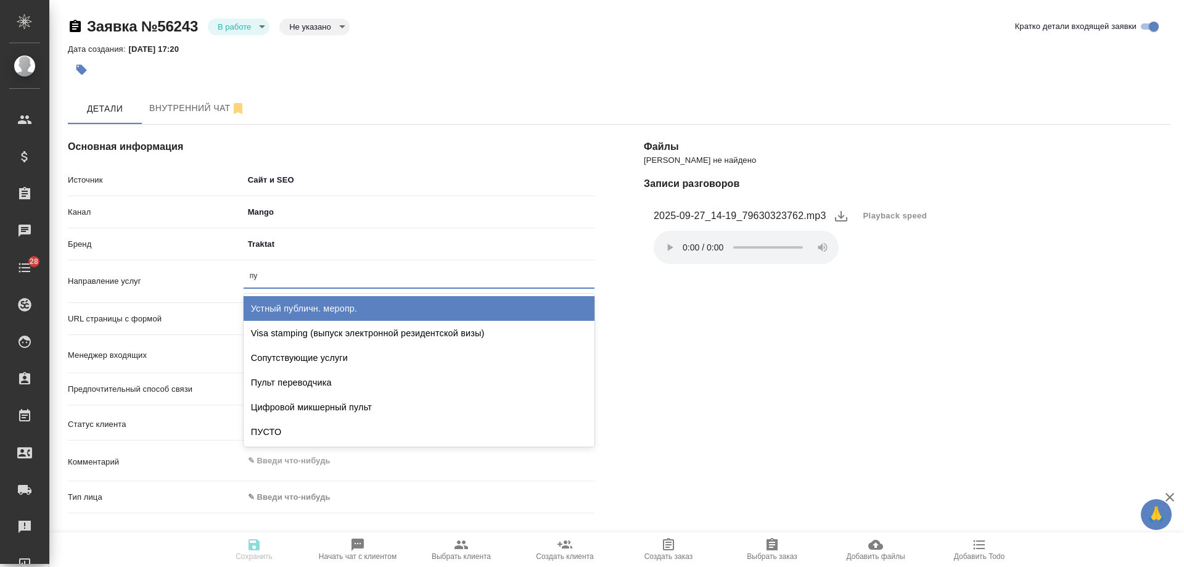
type input "пус"
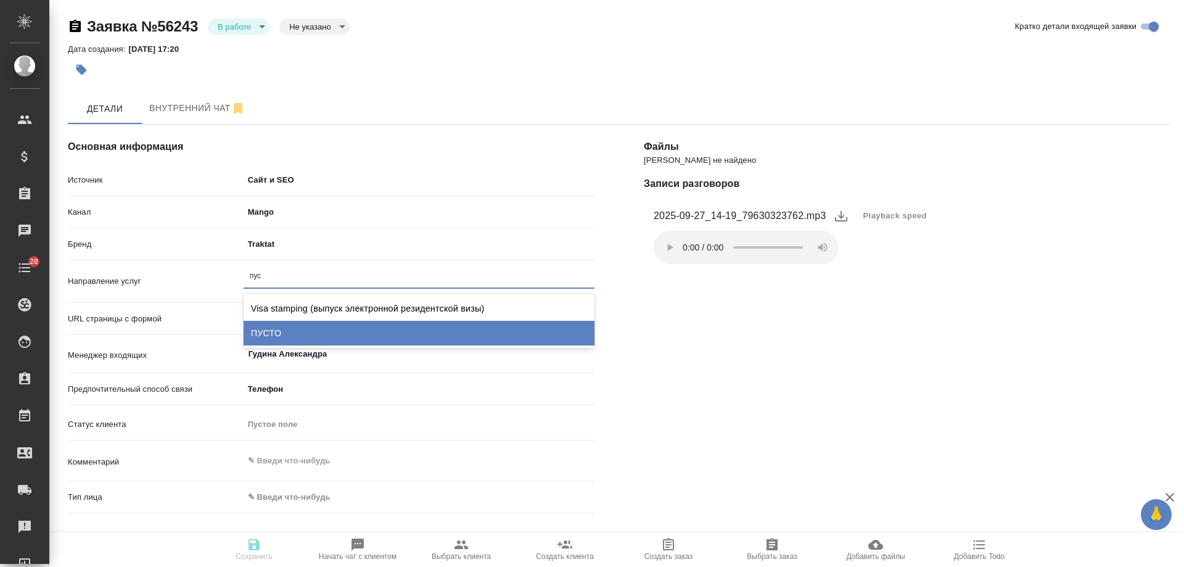
click at [277, 338] on div "ПУСТО" at bounding box center [419, 333] width 351 height 25
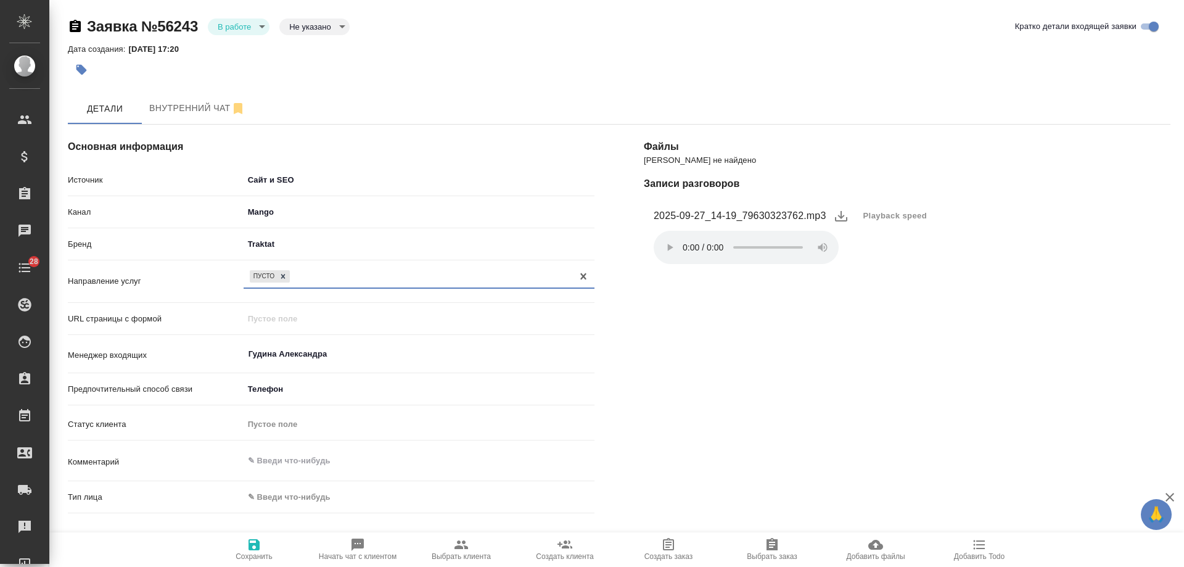
click at [307, 494] on body "🙏 .cls-1 fill:#fff; AWATERA Gudina Alexandra Клиенты Спецификации Заказы 0 Чаты…" at bounding box center [592, 283] width 1184 height 567
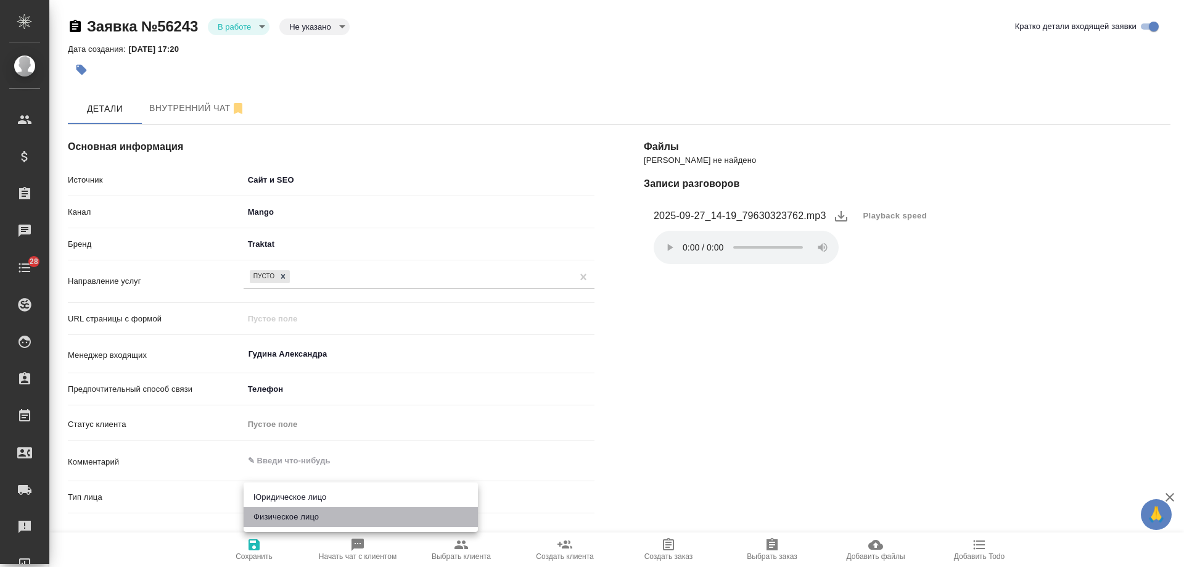
click at [311, 516] on li "Физическое лицо" at bounding box center [361, 517] width 234 height 20
type textarea "x"
type input "private"
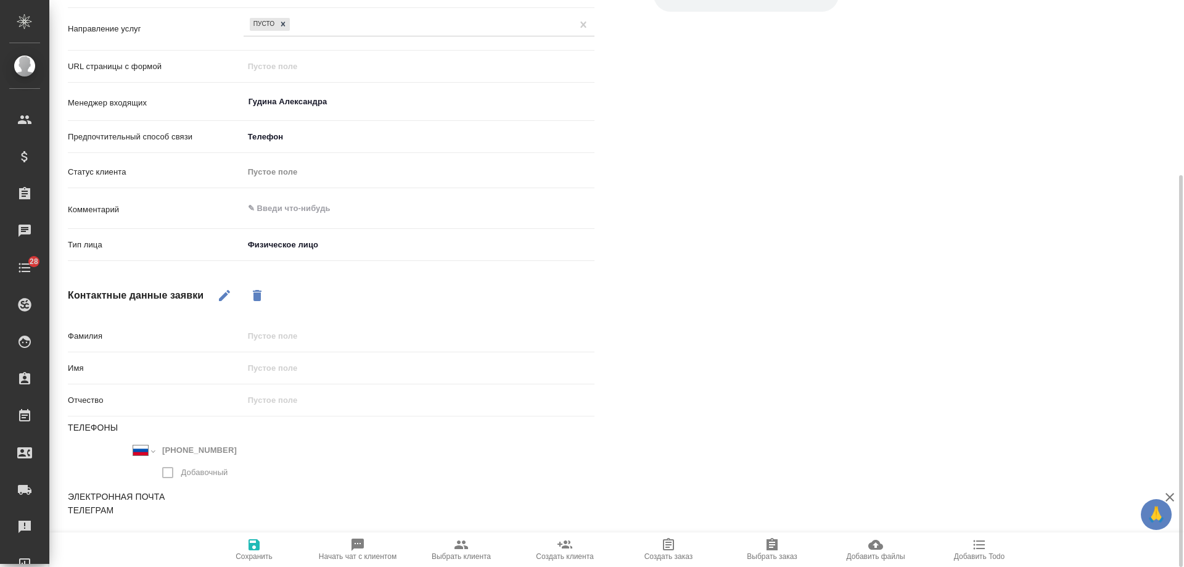
click at [252, 544] on icon "button" at bounding box center [254, 544] width 11 height 11
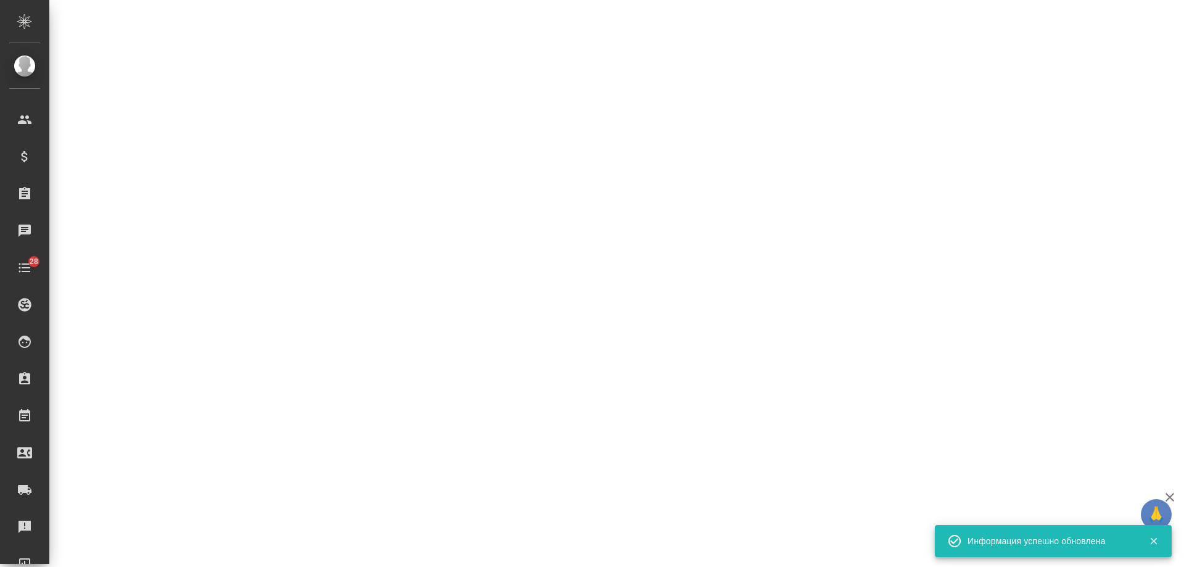
select select "RU"
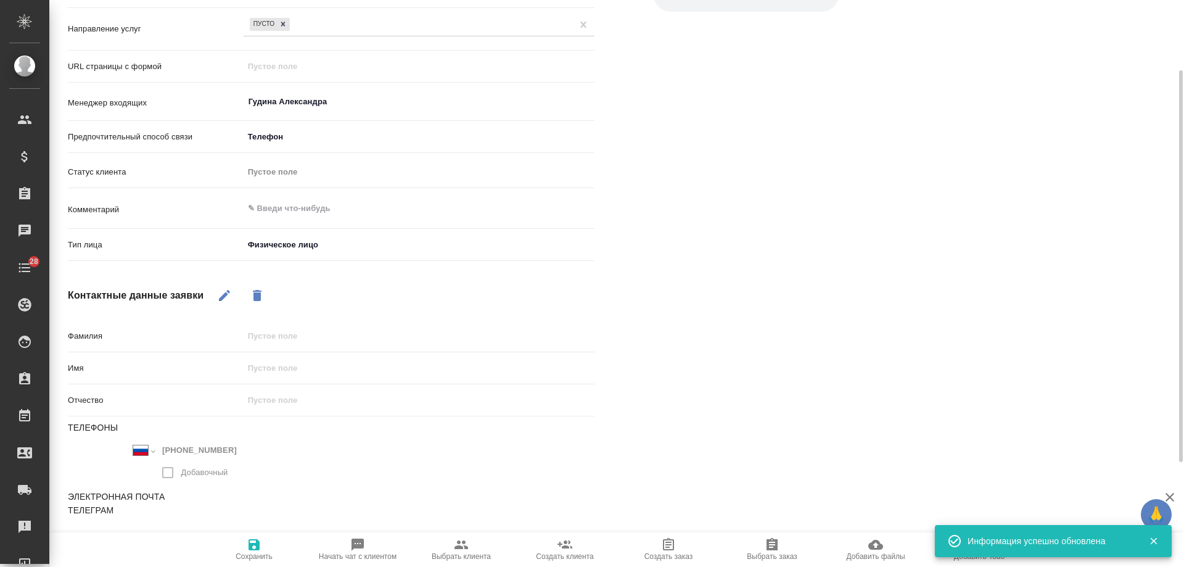
type textarea "x"
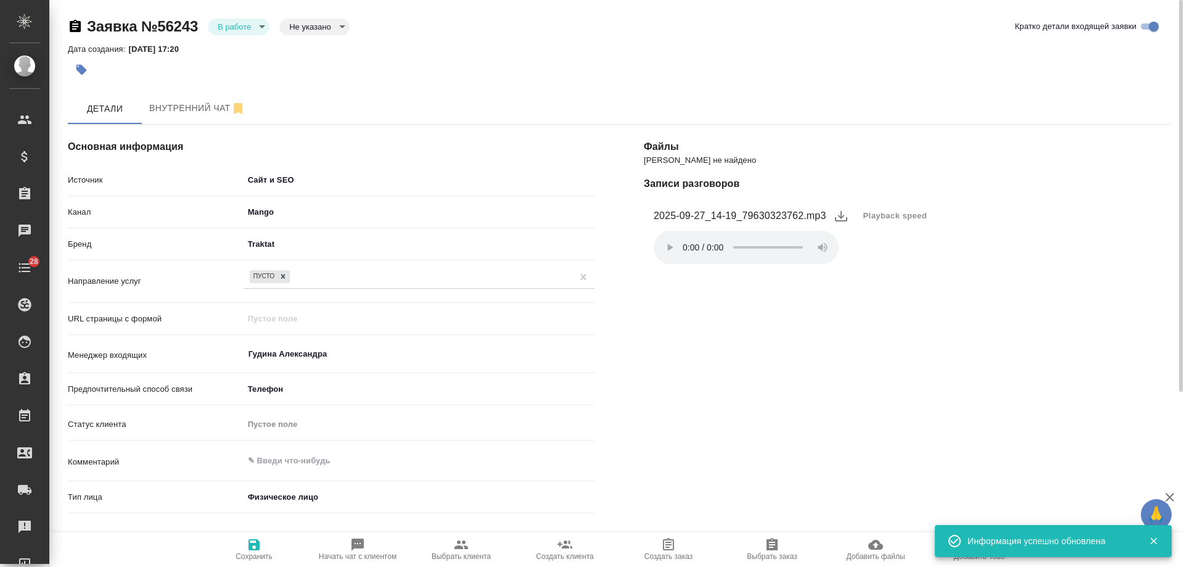
click at [231, 22] on body "🙏 .cls-1 fill:#fff; AWATERA Gudina Alexandra Клиенты Спецификации Заказы 0 Чаты…" at bounding box center [592, 283] width 1184 height 567
click at [244, 54] on li "Отказ" at bounding box center [239, 47] width 62 height 21
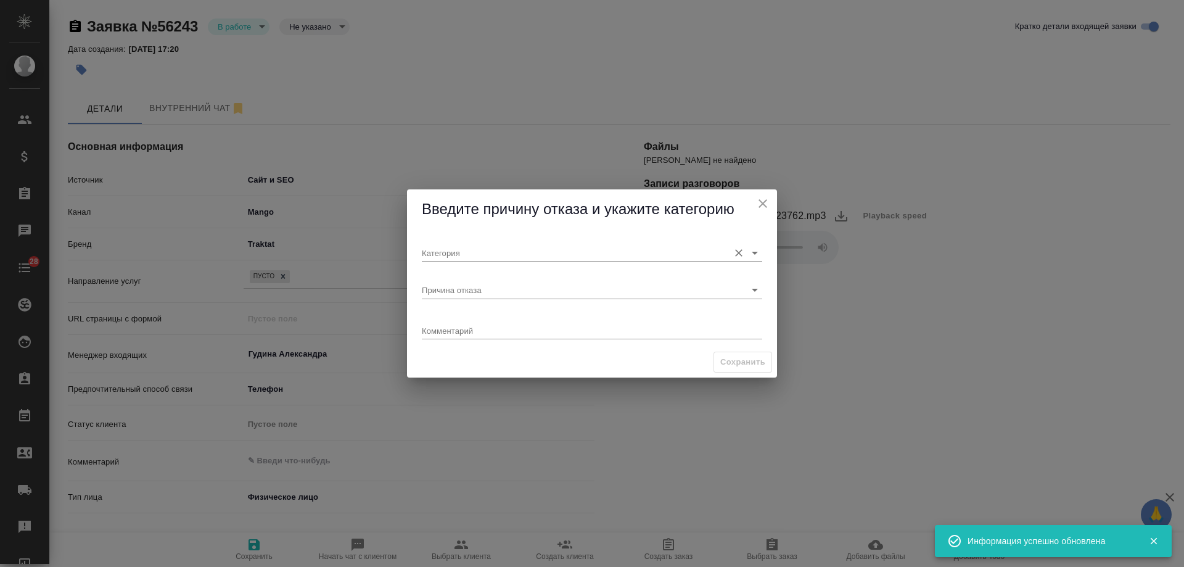
click at [511, 254] on input "Категория" at bounding box center [572, 252] width 301 height 17
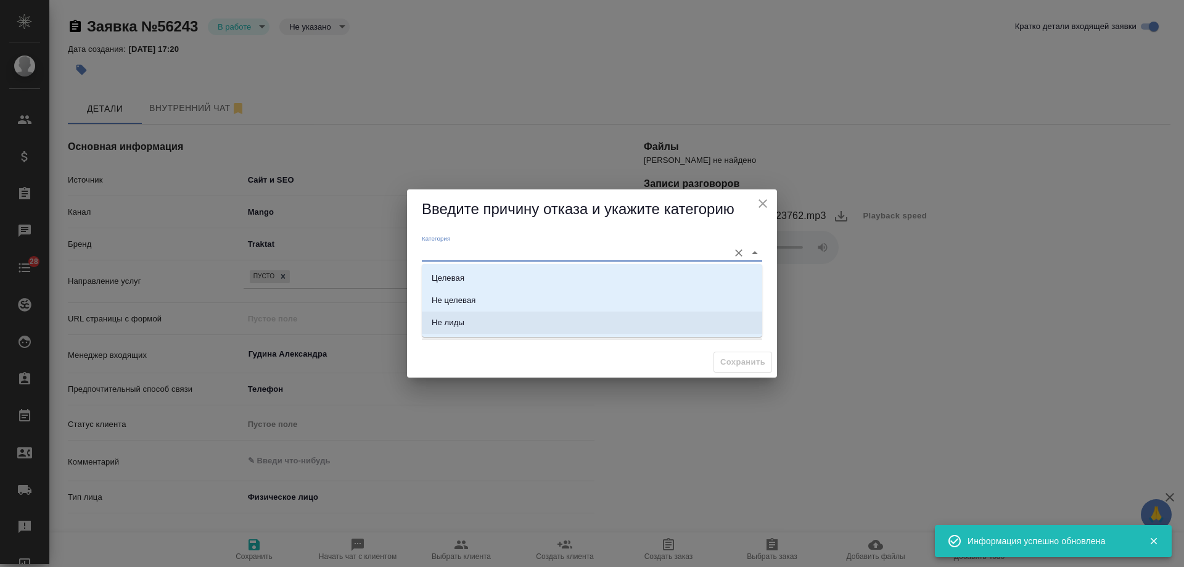
drag, startPoint x: 437, startPoint y: 359, endPoint x: 447, endPoint y: 344, distance: 17.5
click at [439, 358] on div "Сохранить" at bounding box center [592, 362] width 370 height 31
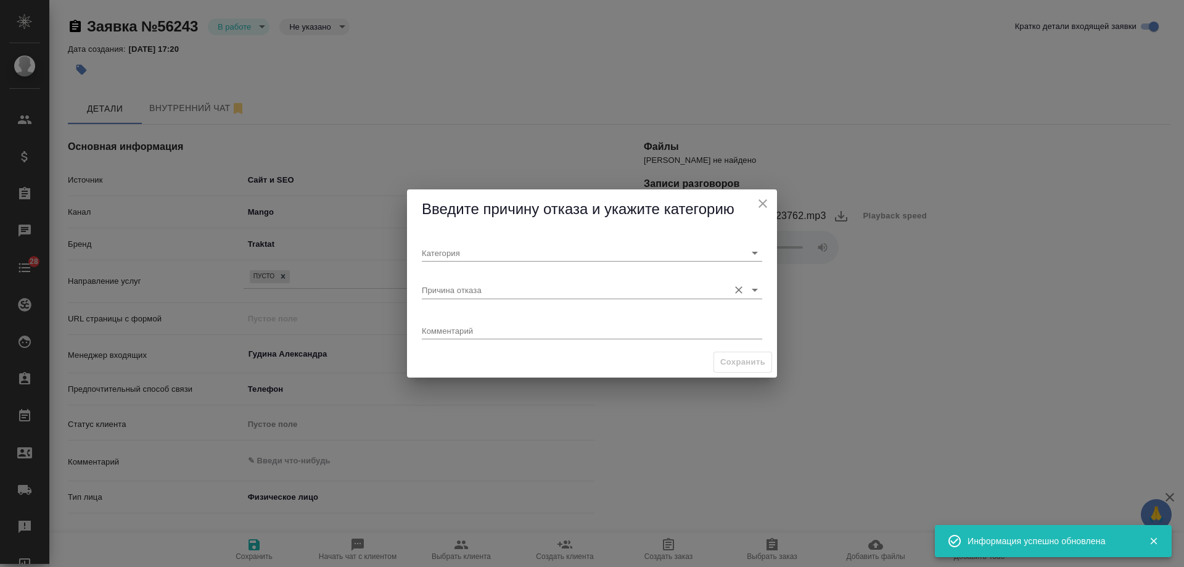
click at [458, 289] on input "Причина отказа" at bounding box center [572, 289] width 301 height 17
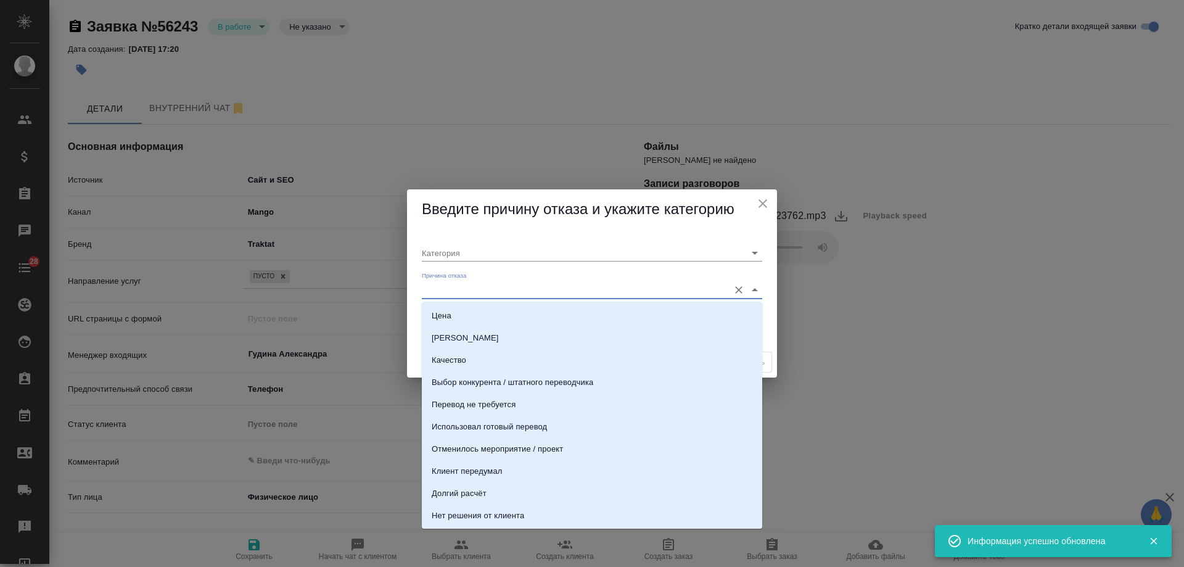
scroll to position [376, 0]
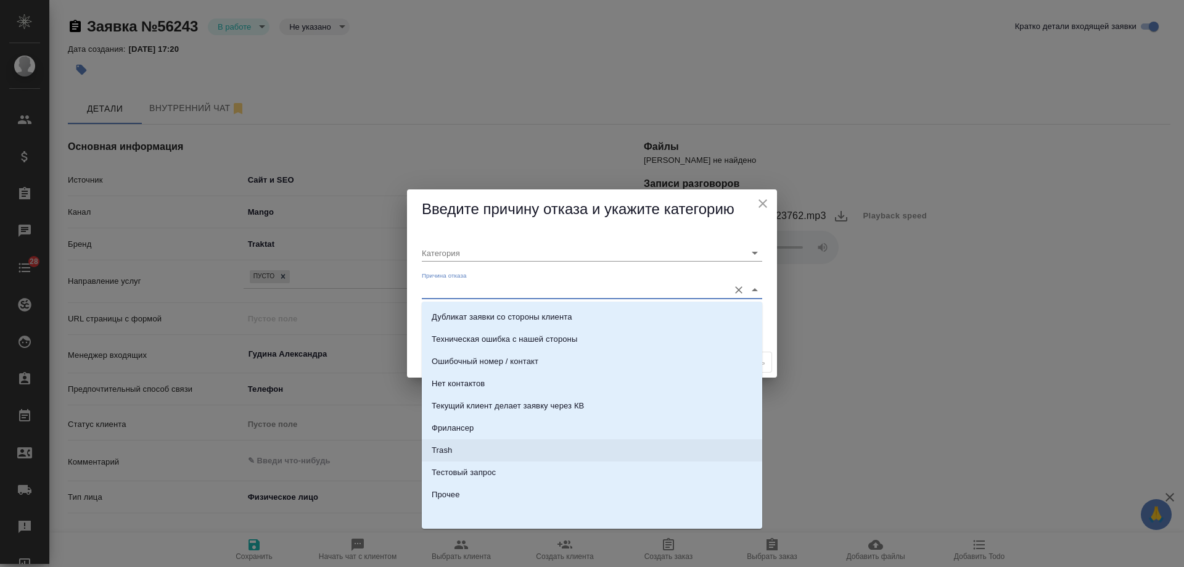
click at [453, 454] on li "Trash" at bounding box center [592, 450] width 340 height 22
type input "Не лиды"
type input "Trash"
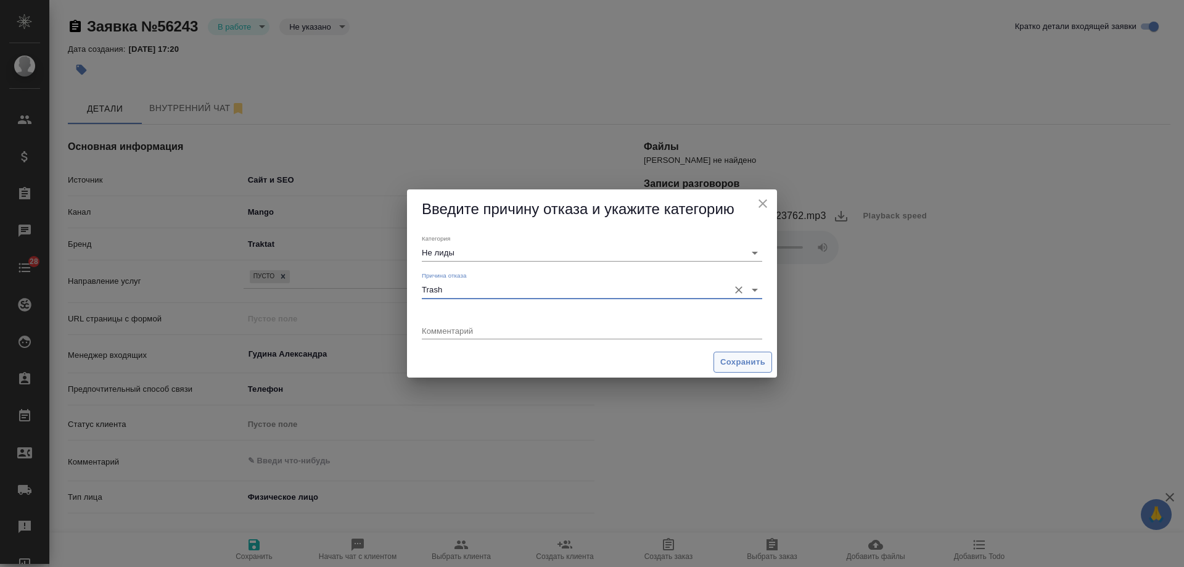
click at [734, 358] on span "Сохранить" at bounding box center [742, 362] width 45 height 14
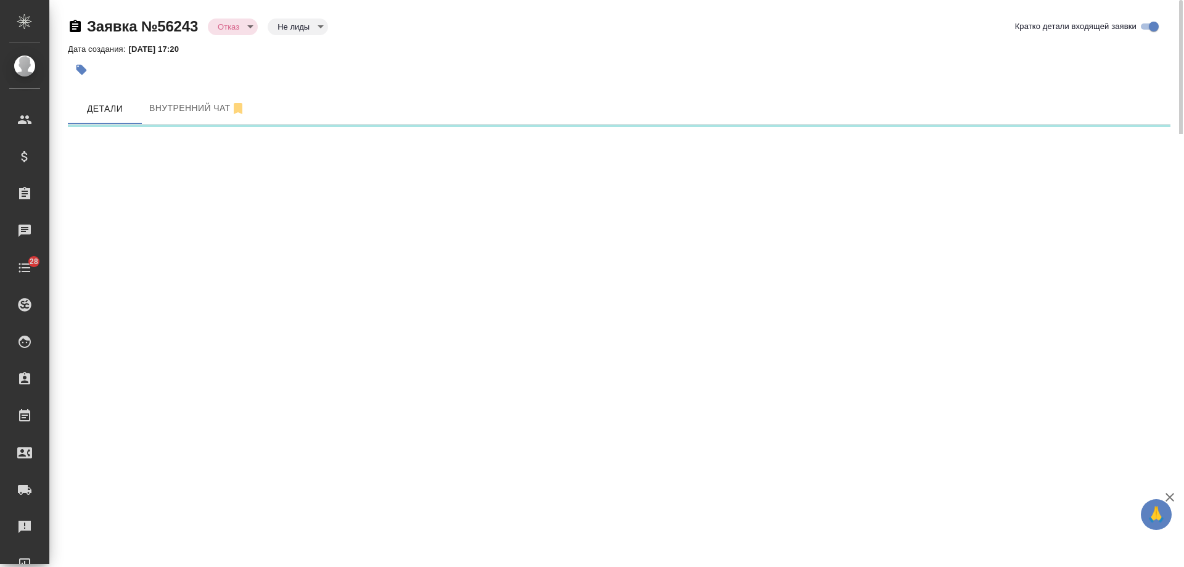
select select "RU"
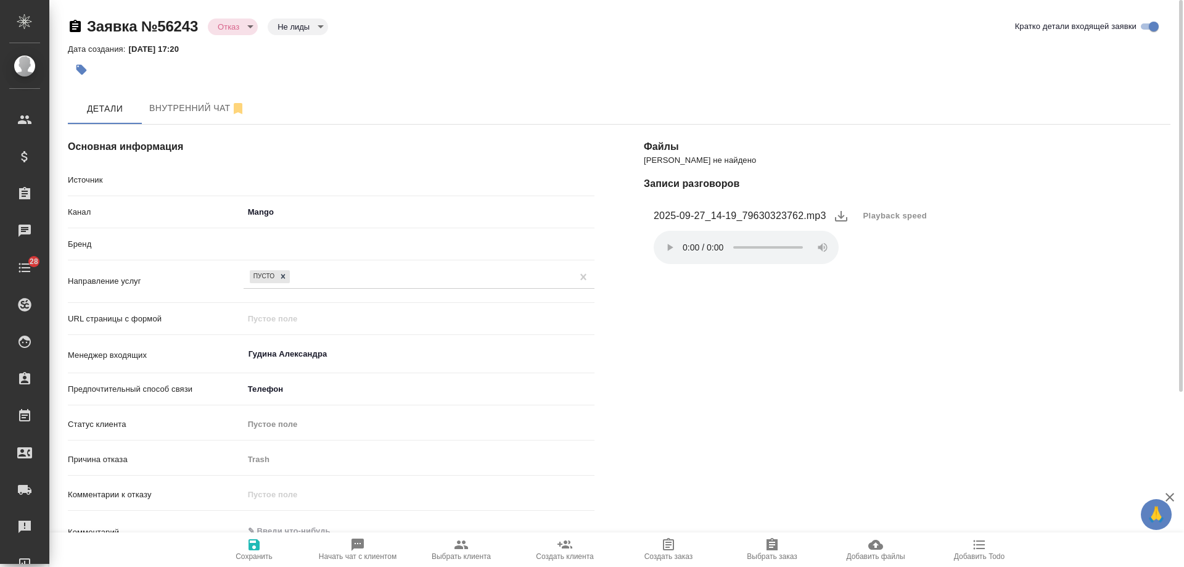
type textarea "x"
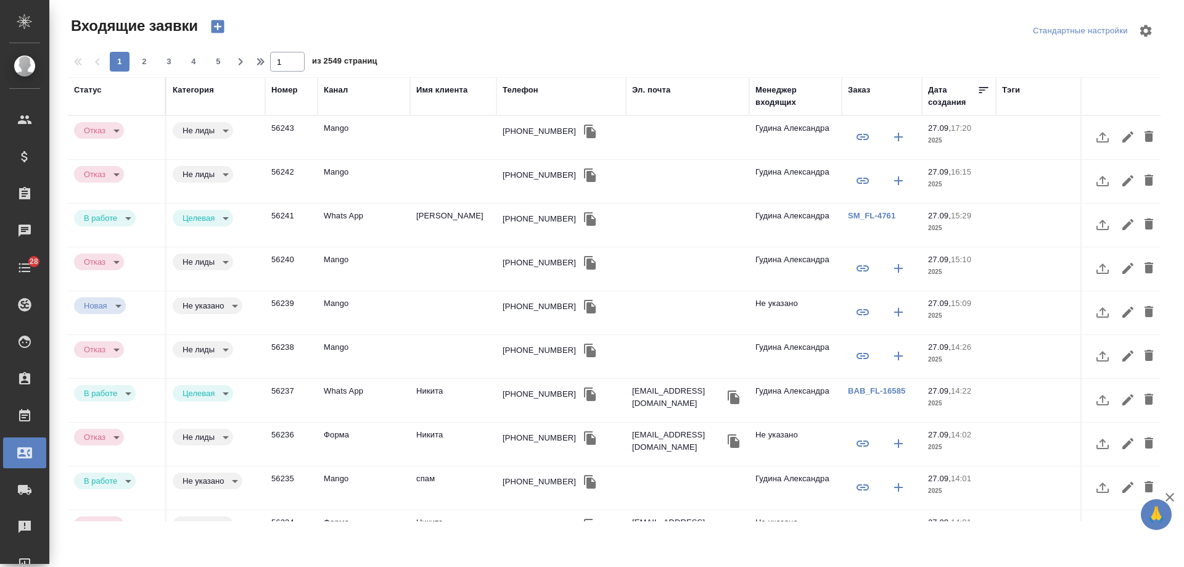
select select "RU"
